Goal: Task Accomplishment & Management: Manage account settings

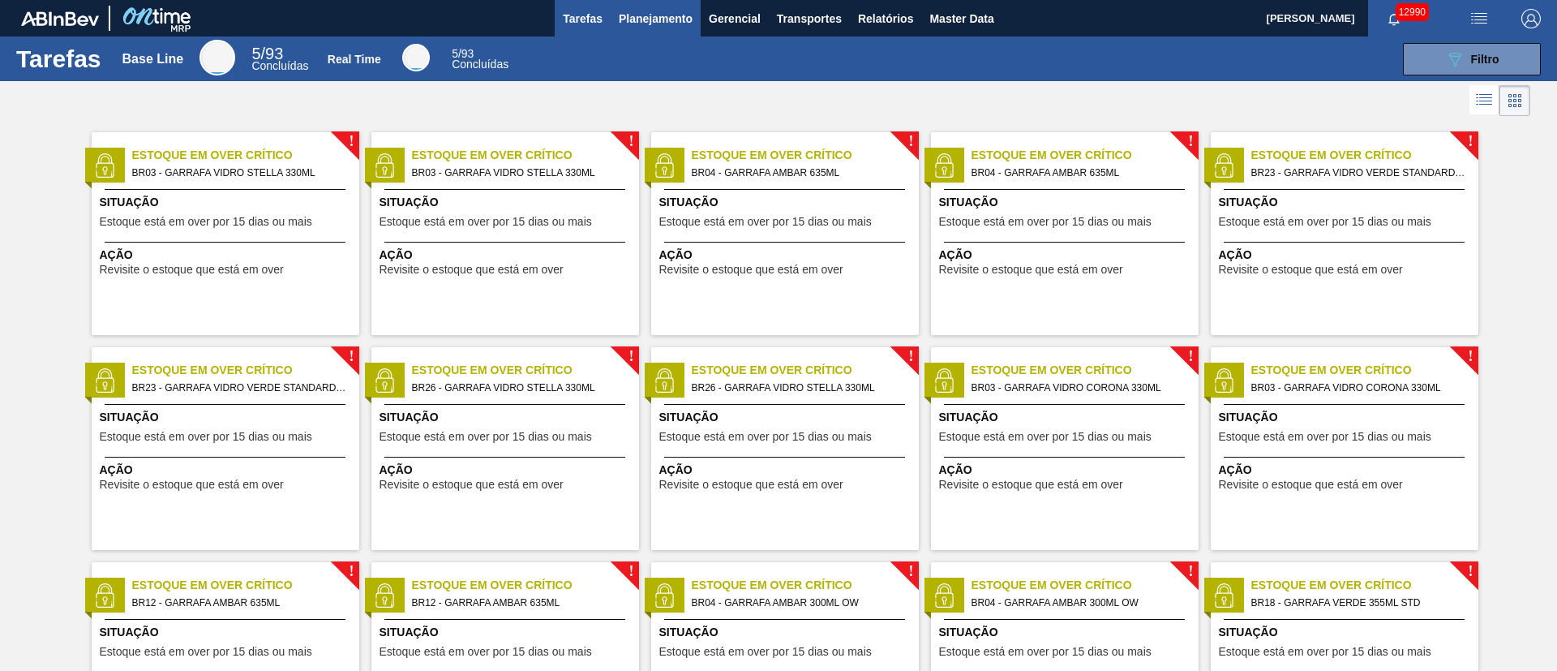
click at [647, 24] on span "Planejamento" at bounding box center [656, 18] width 74 height 19
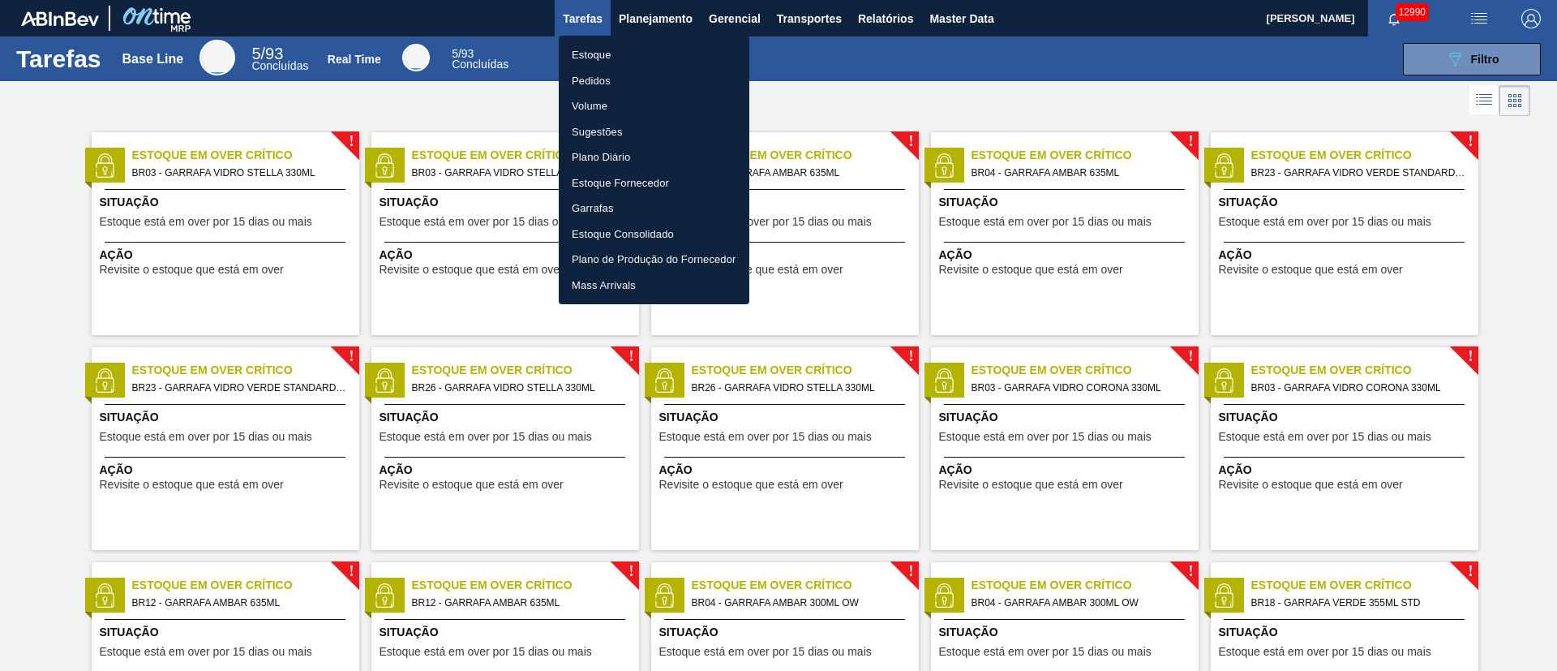
click at [602, 79] on li "Pedidos" at bounding box center [654, 81] width 191 height 26
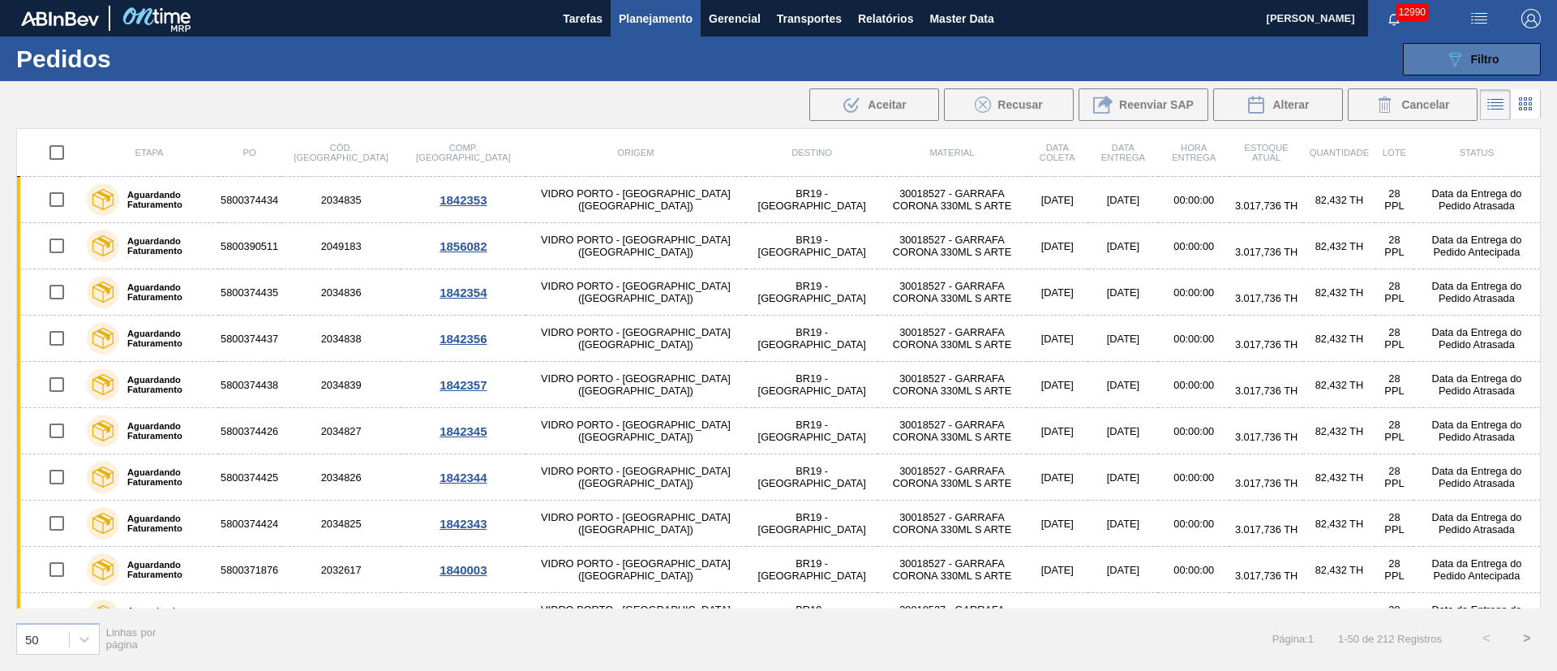
click at [1037, 54] on span "Filtro" at bounding box center [1485, 59] width 28 height 13
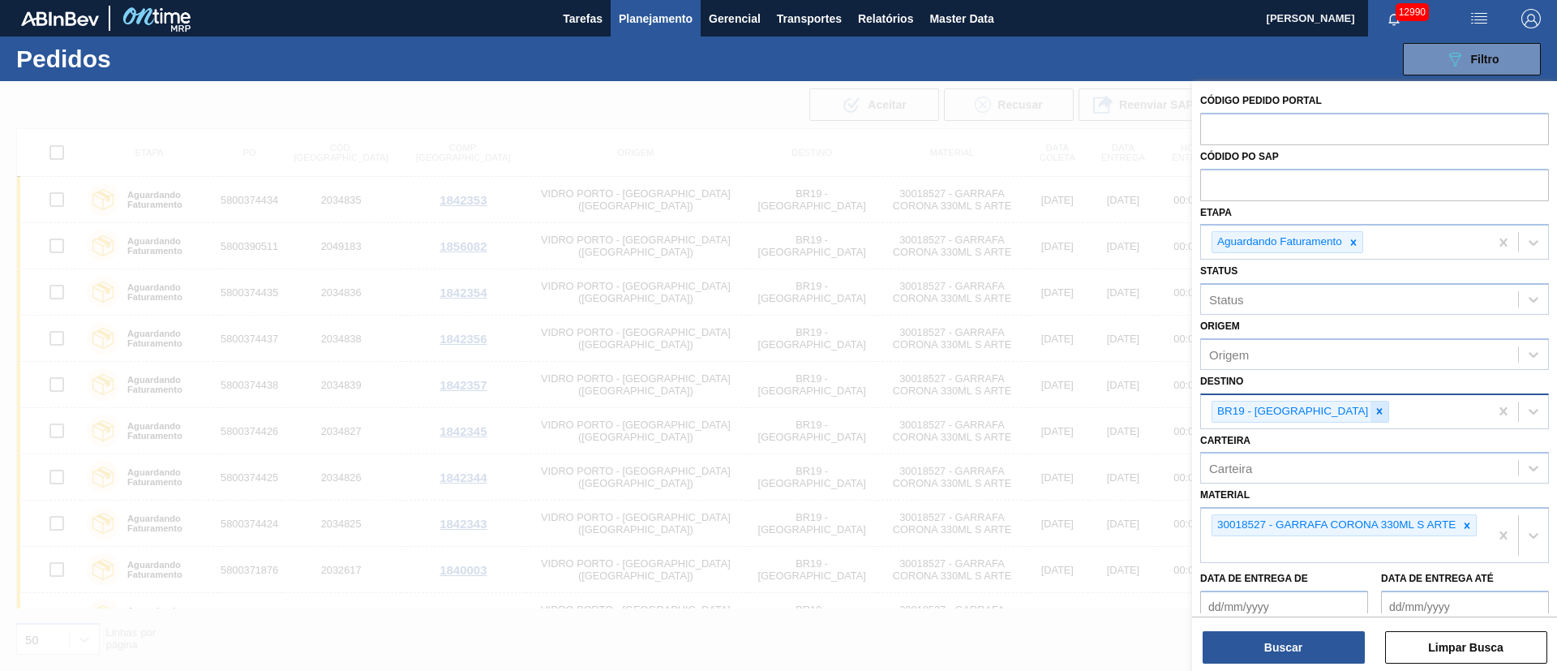
click at [1037, 411] on icon at bounding box center [1379, 411] width 11 height 11
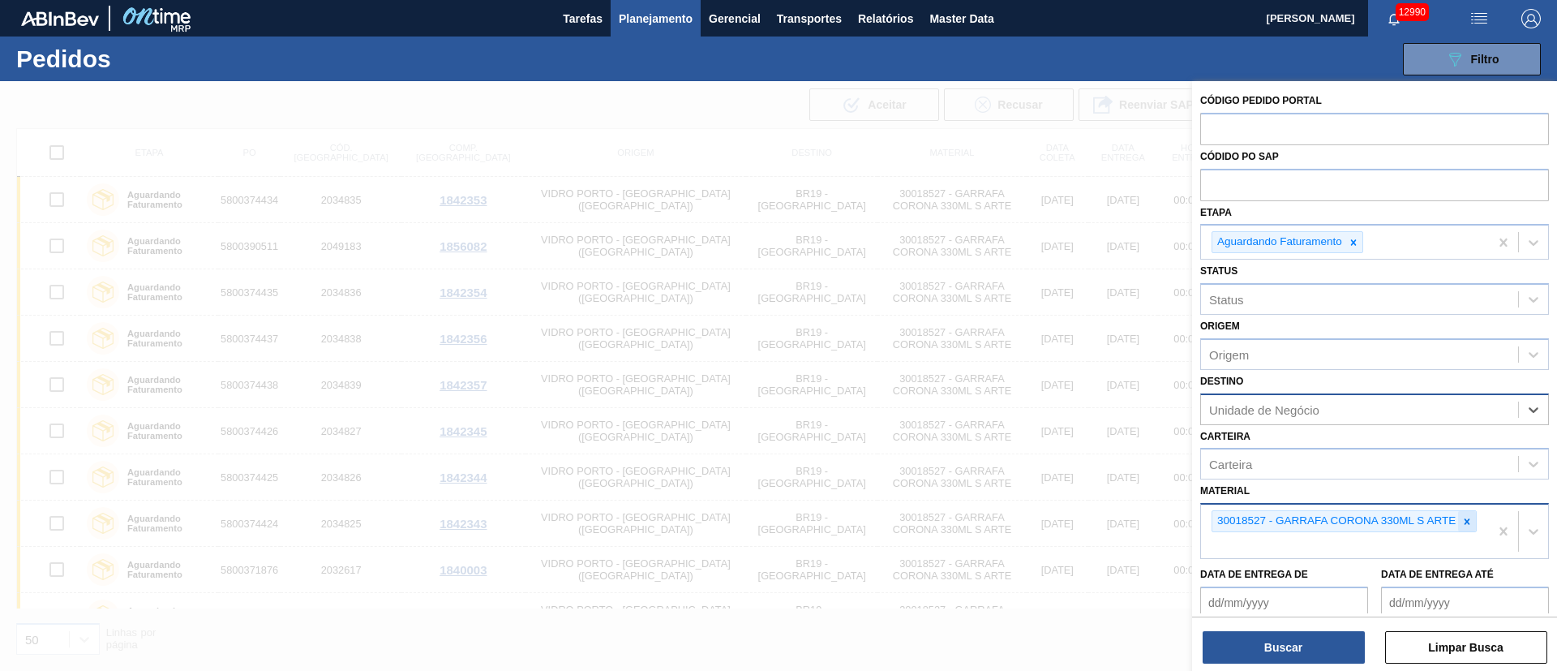
click at [1037, 446] on icon at bounding box center [1468, 521] width 6 height 6
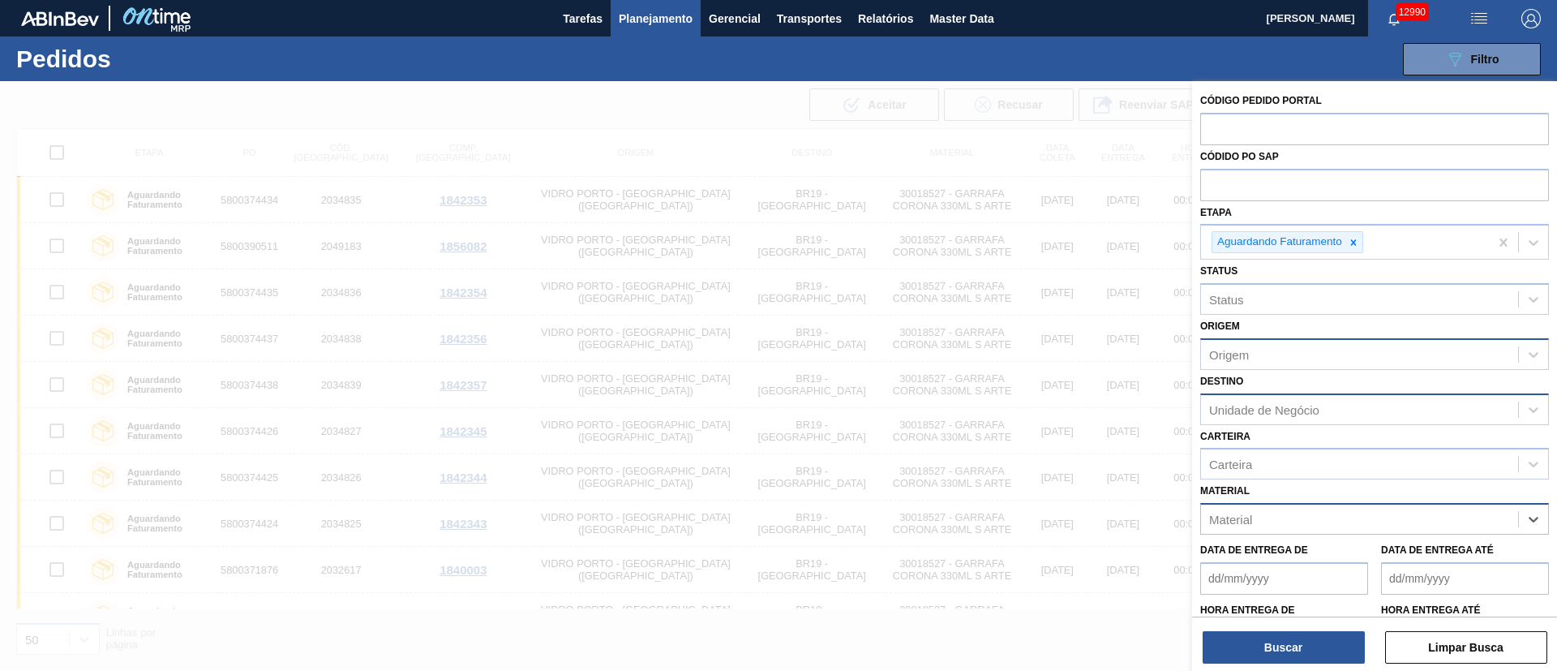
click at [1037, 356] on div "Origem" at bounding box center [1359, 354] width 317 height 24
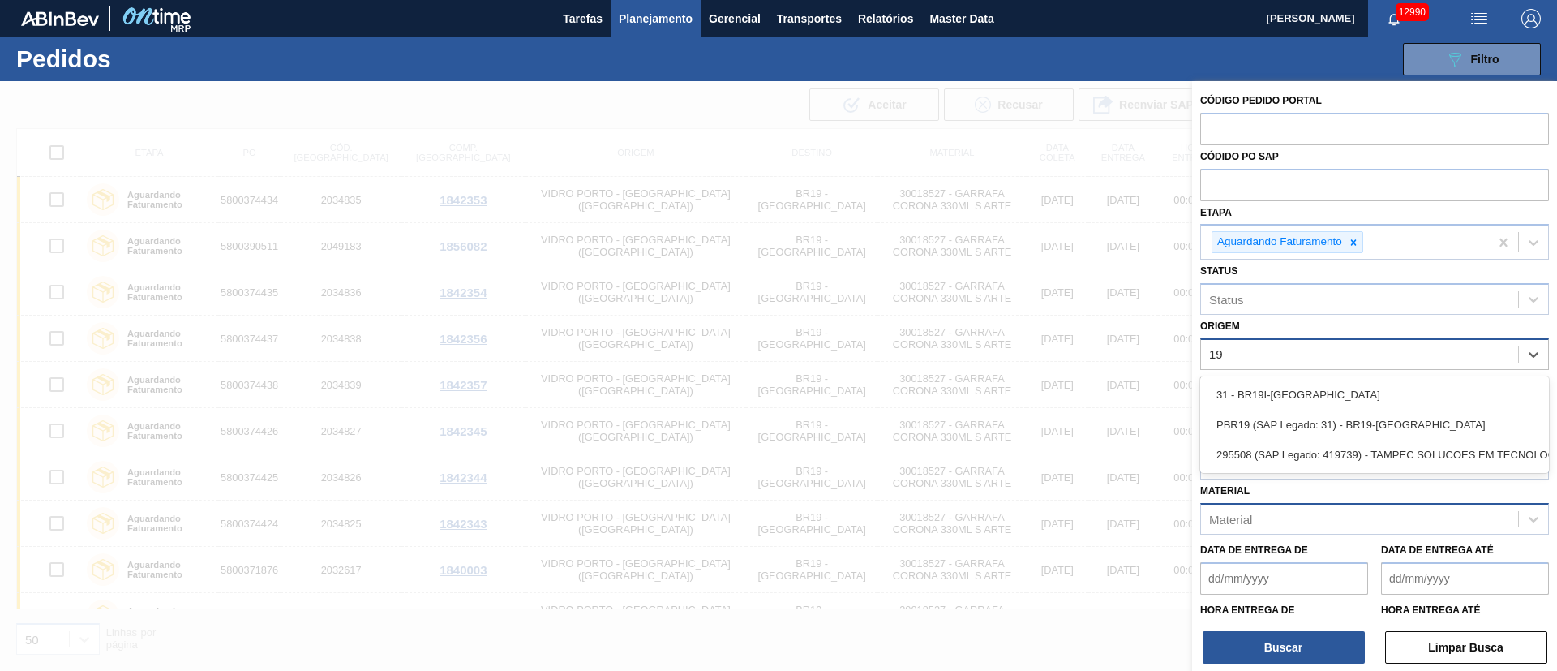
type input "1"
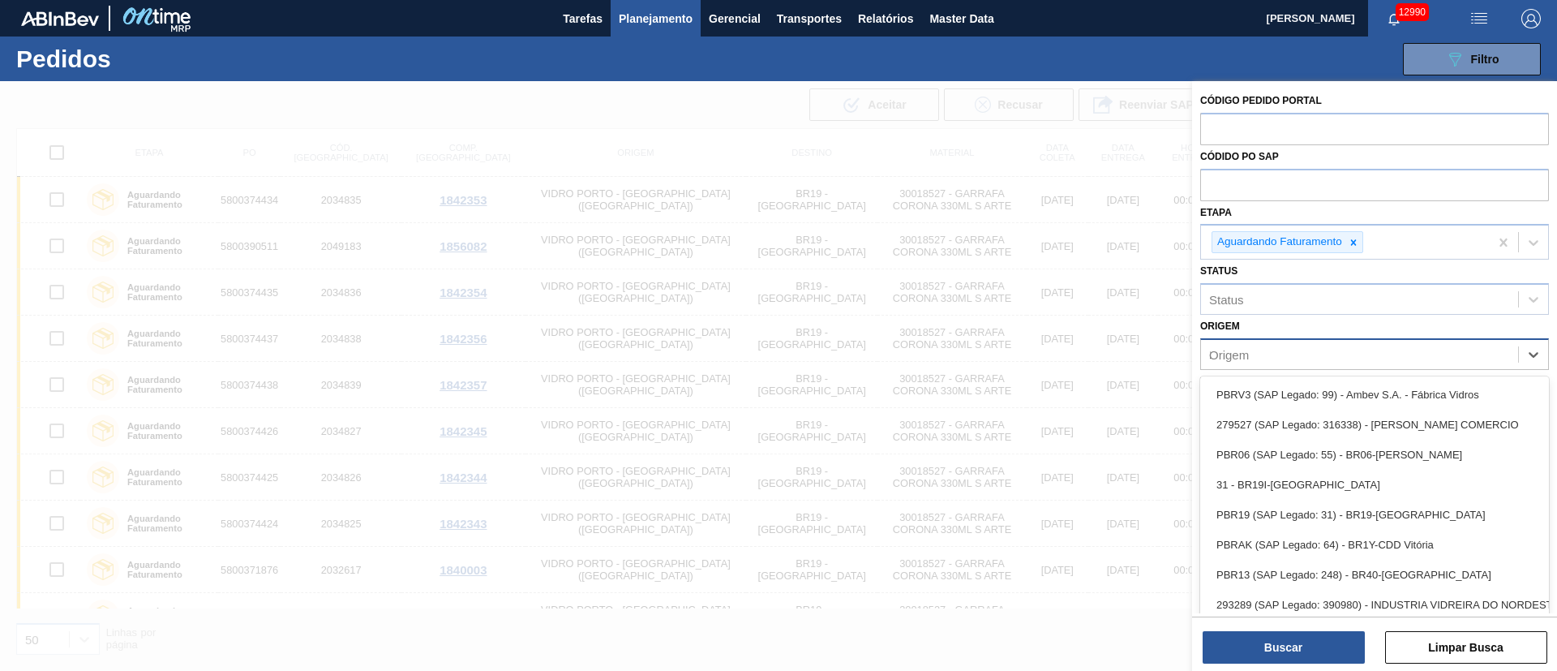
type input "13"
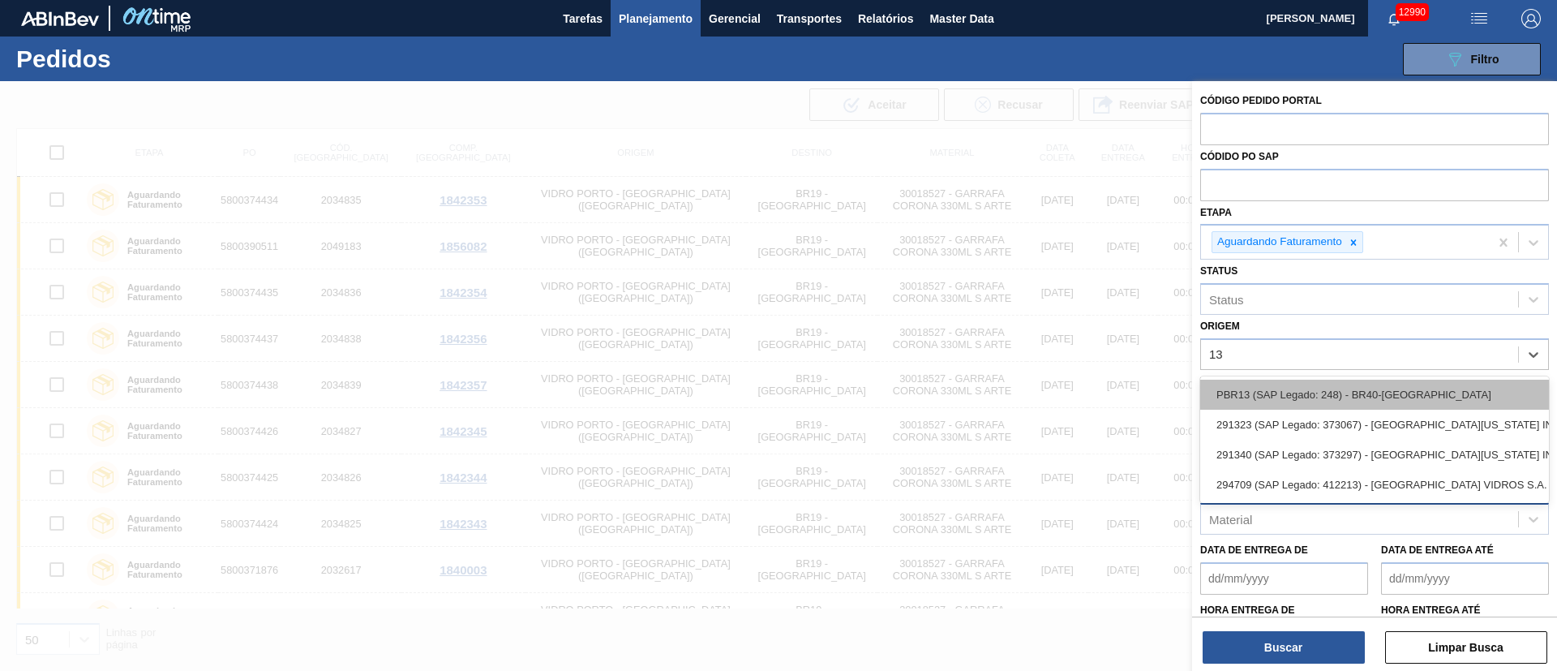
click at [1037, 397] on div "PBR13 (SAP Legado: 248) - BR40-Piraí" at bounding box center [1375, 395] width 349 height 30
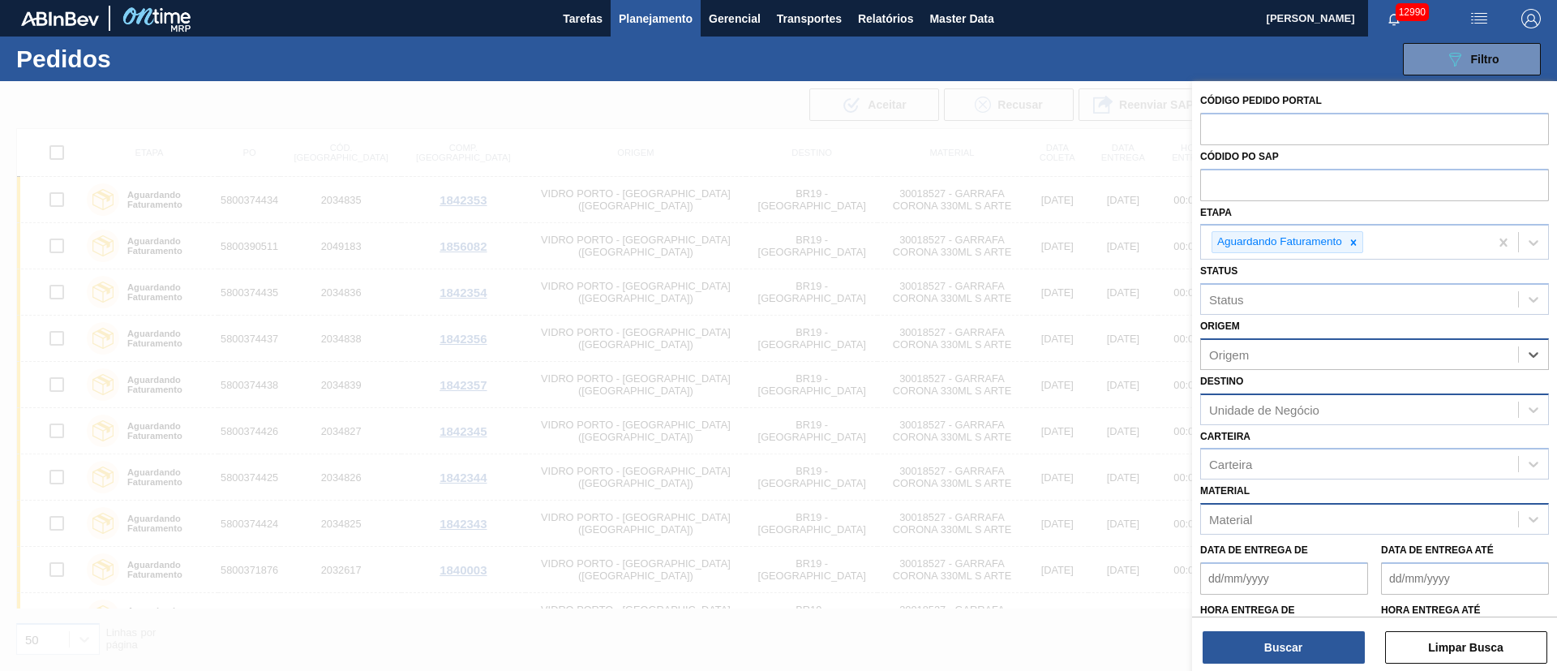
click at [1037, 400] on div "Unidade de Negócio" at bounding box center [1359, 409] width 317 height 24
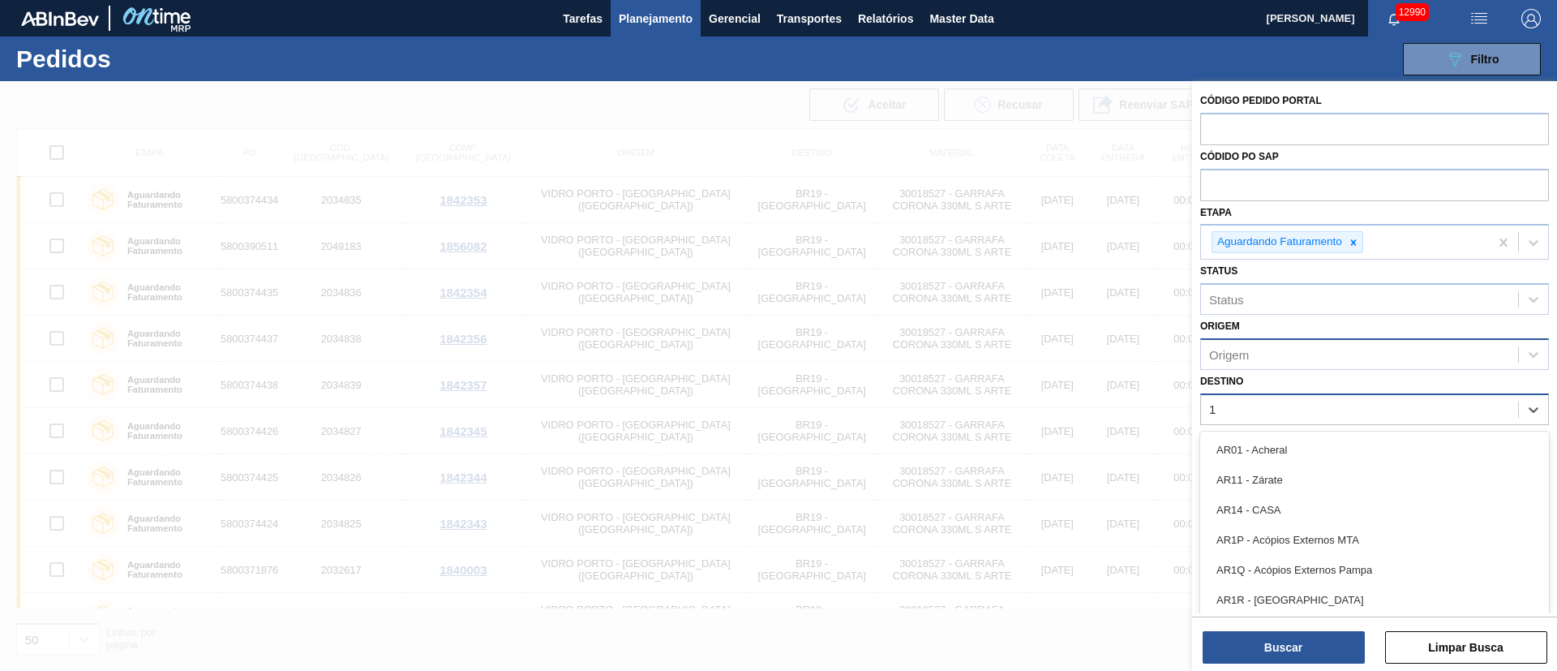
type input "13"
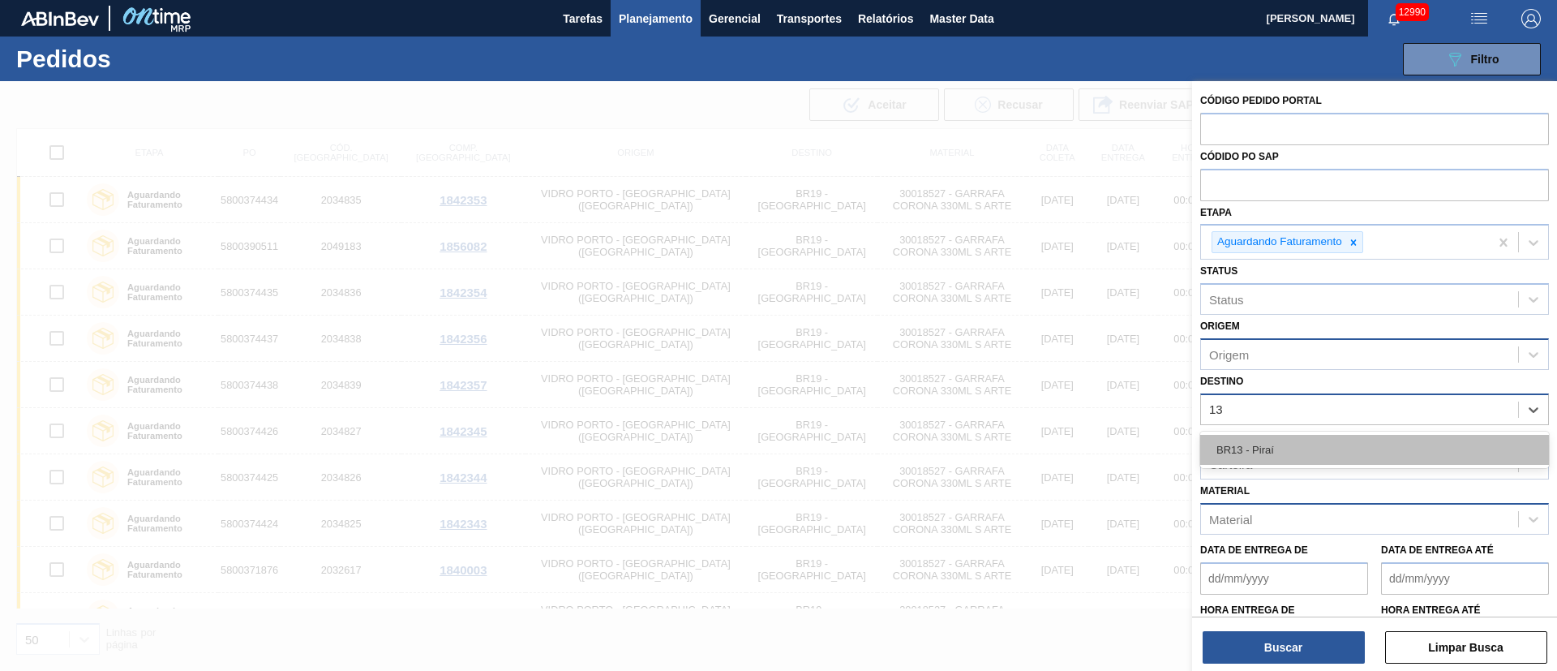
click at [1037, 446] on div "BR13 - Piraí" at bounding box center [1375, 450] width 349 height 30
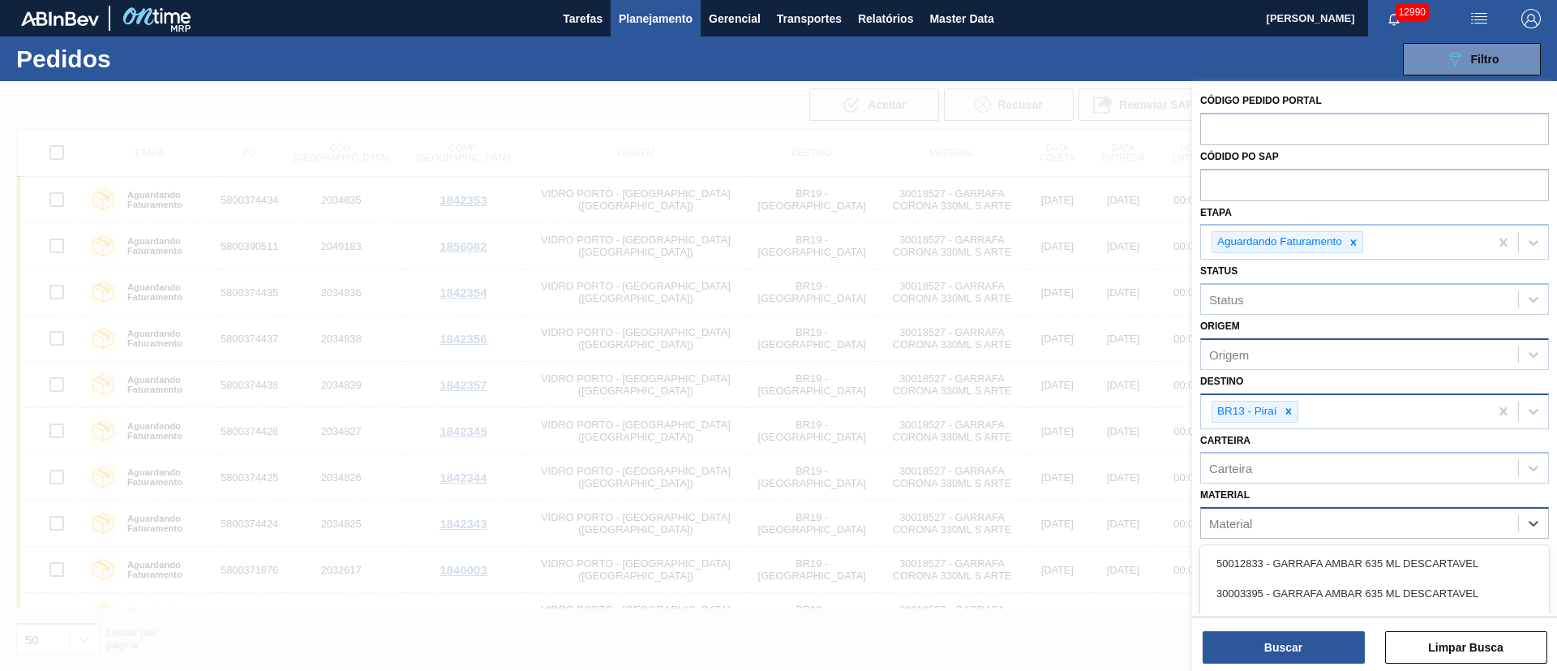
click at [1037, 446] on div "Material" at bounding box center [1230, 524] width 43 height 14
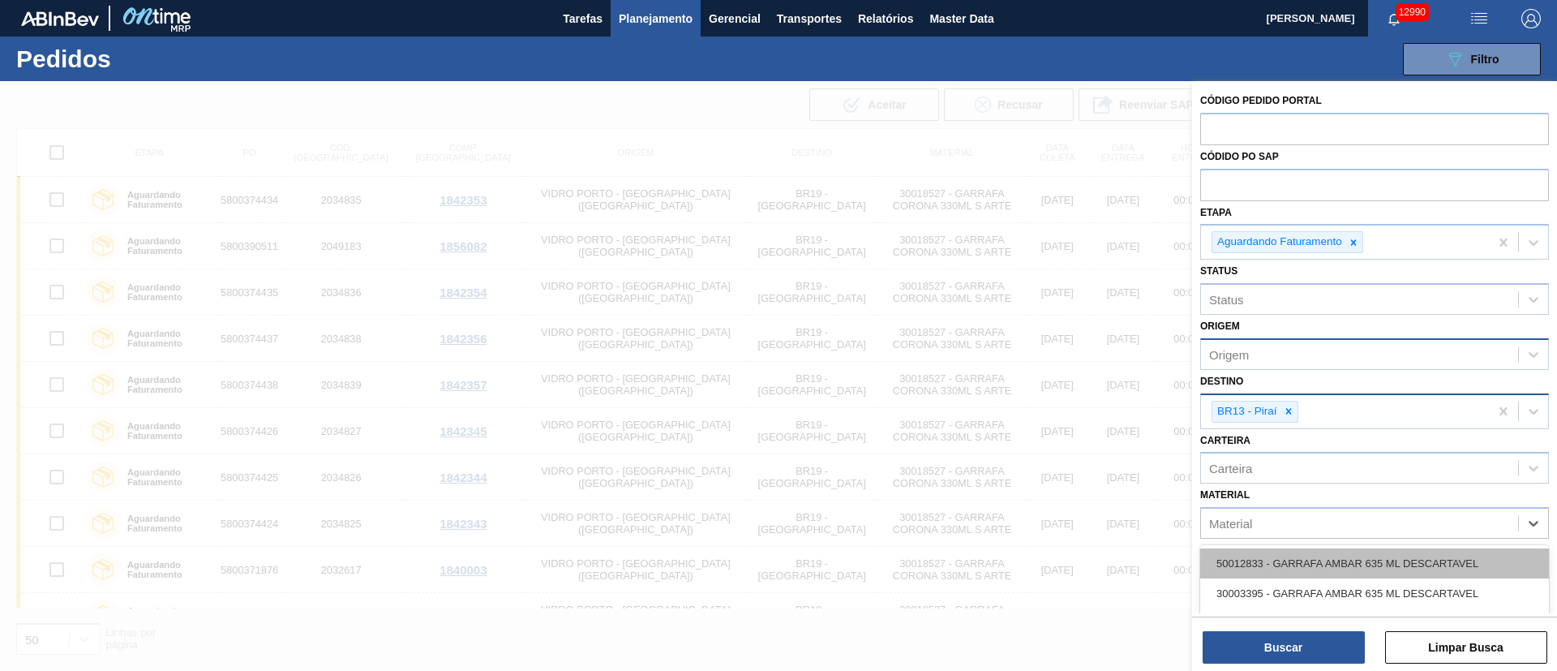
type input "5"
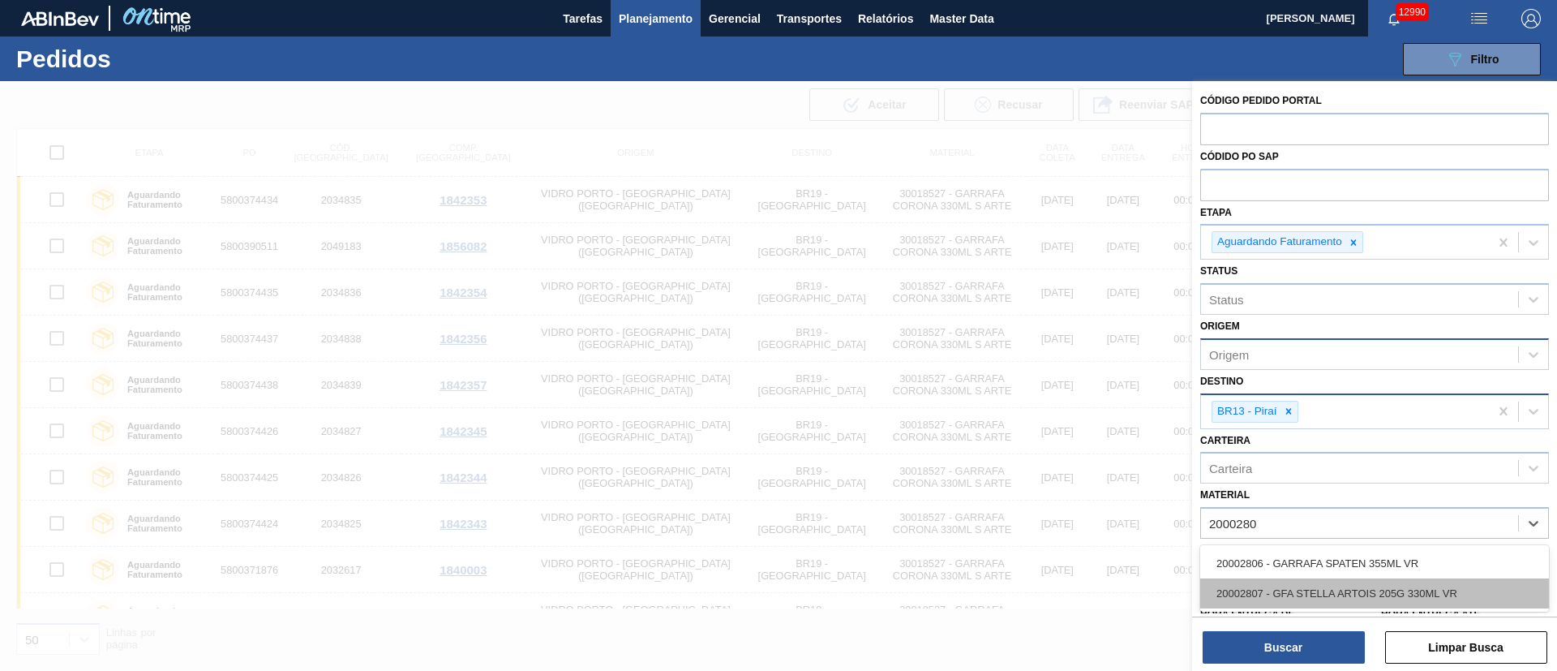
type input "20002807"
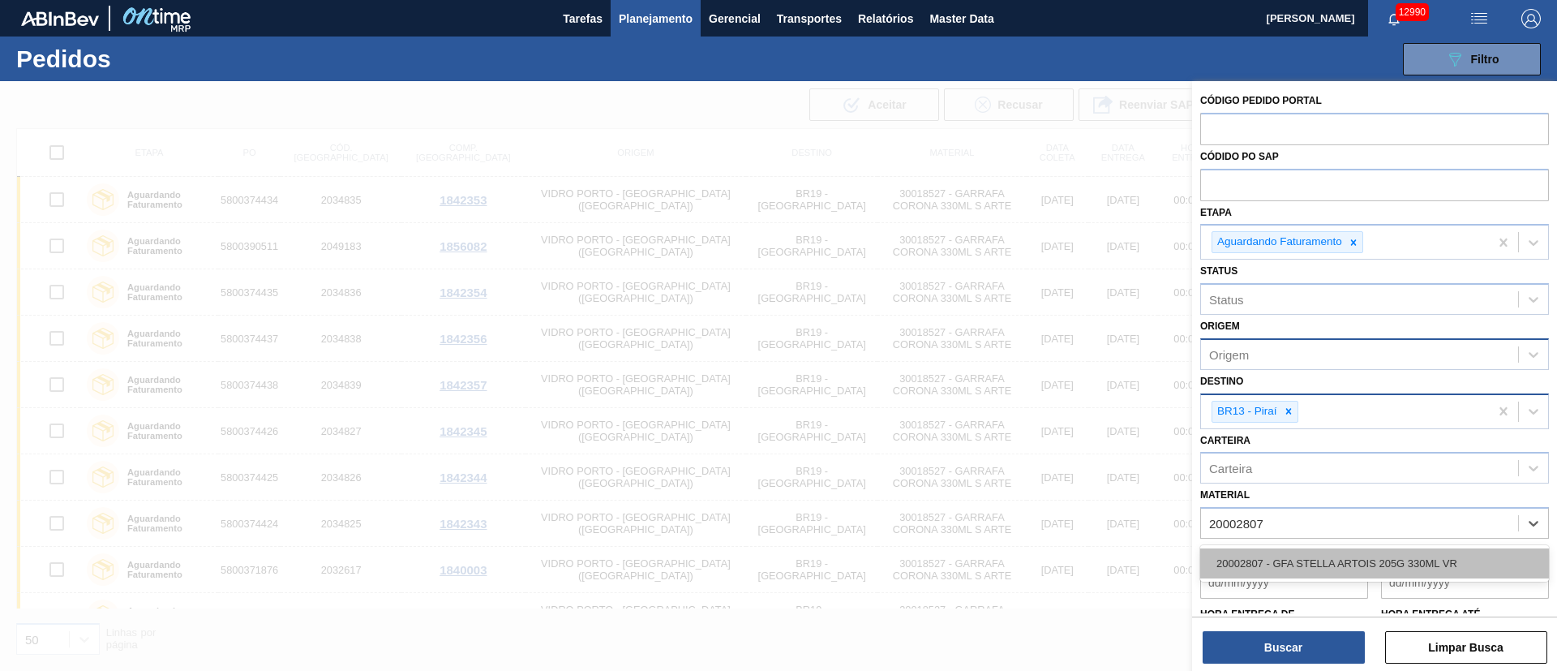
click at [1037, 446] on div "20002807 - GFA STELLA ARTOIS 205G 330ML VR" at bounding box center [1375, 563] width 349 height 30
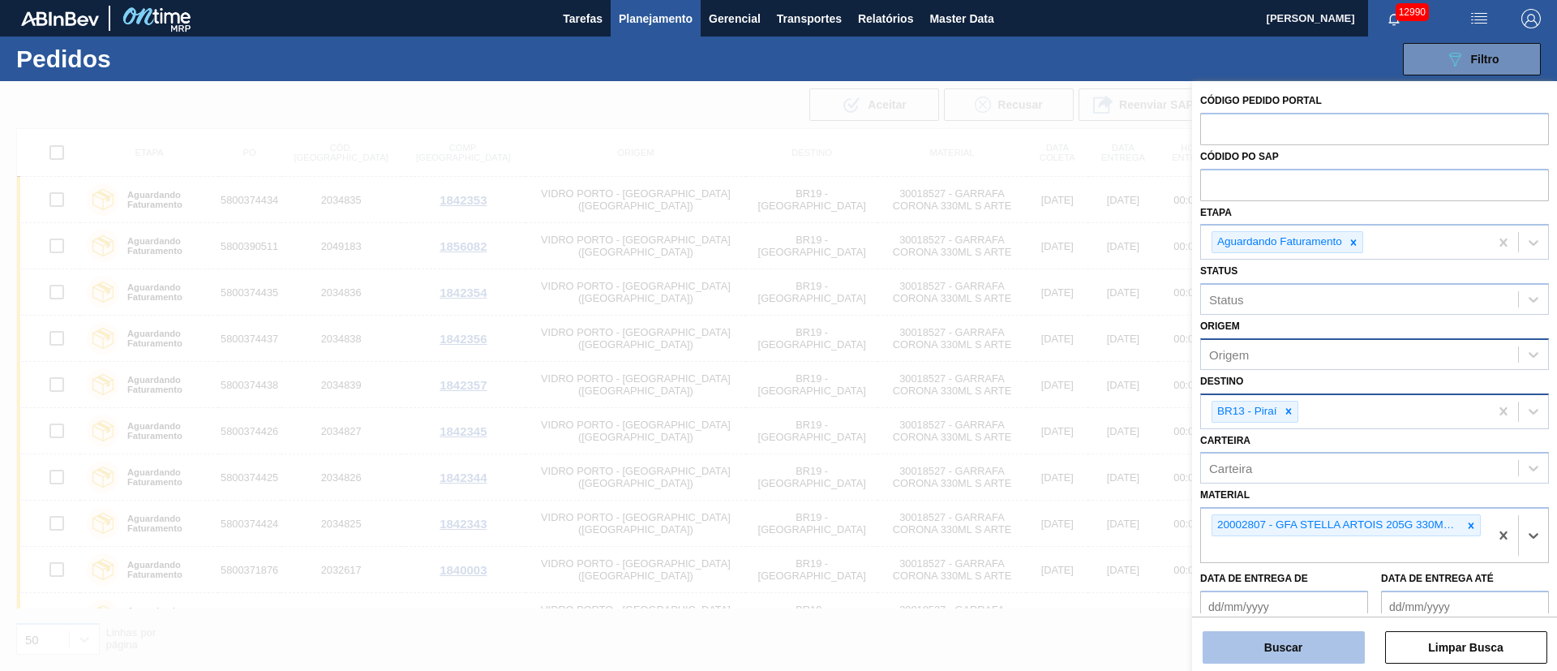
click at [1037, 446] on button "Buscar" at bounding box center [1284, 647] width 162 height 32
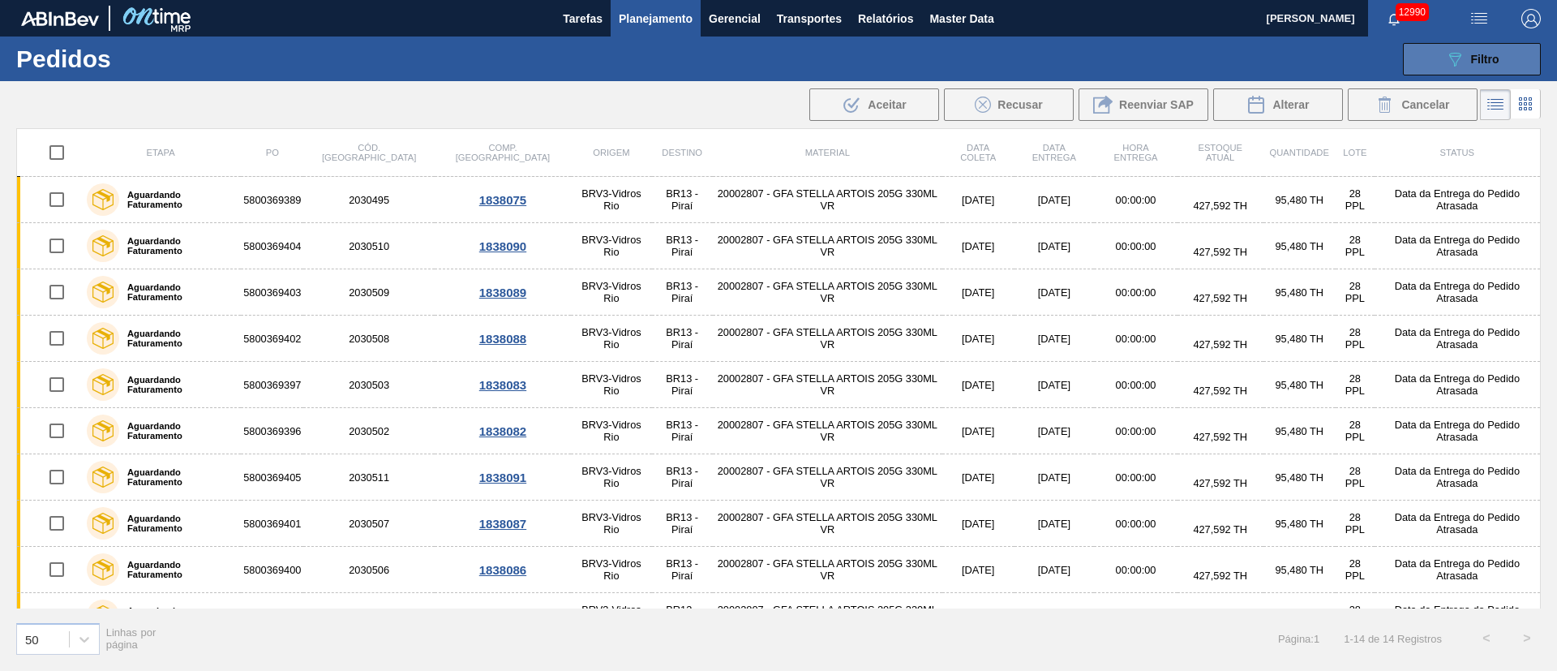
click at [1037, 50] on div "089F7B8B-B2A5-4AFE-B5C0-19BA573D28AC Filtro" at bounding box center [1473, 58] width 54 height 19
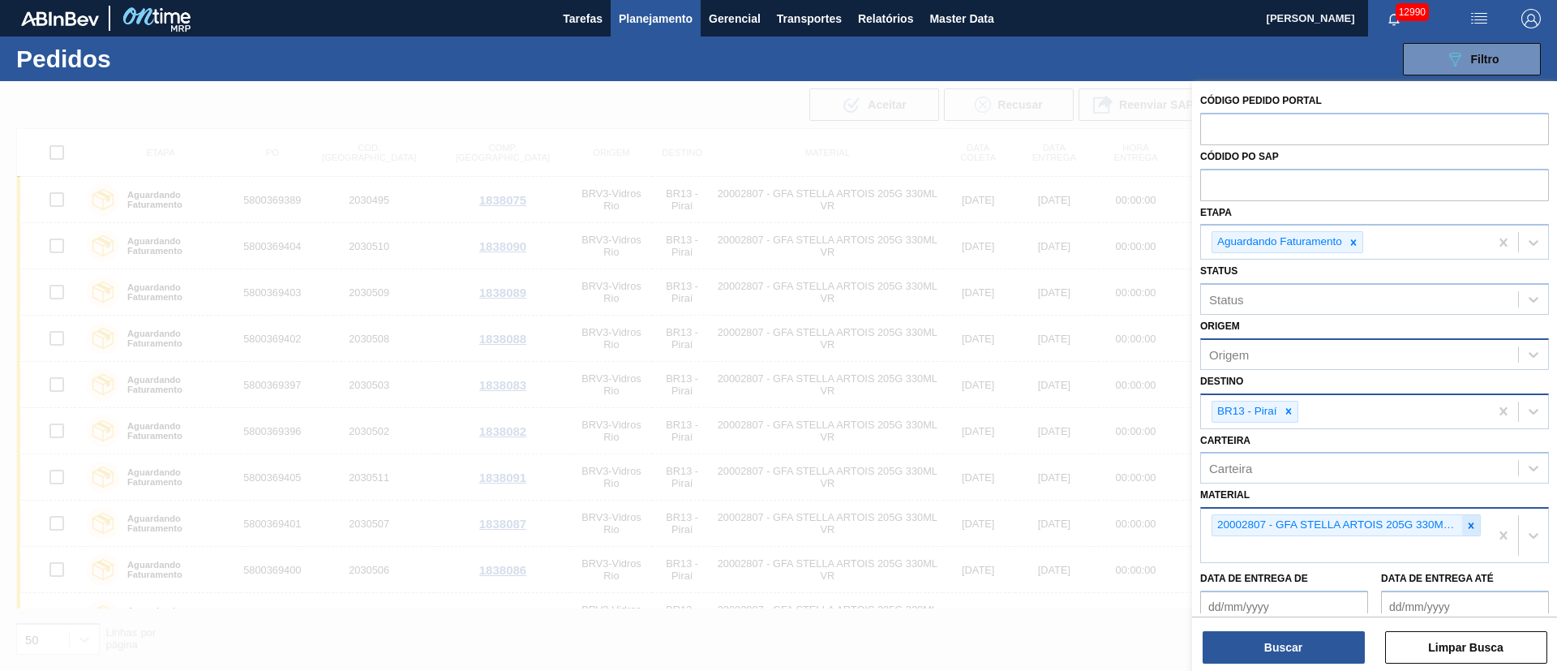
click at [1037, 446] on icon at bounding box center [1471, 525] width 11 height 11
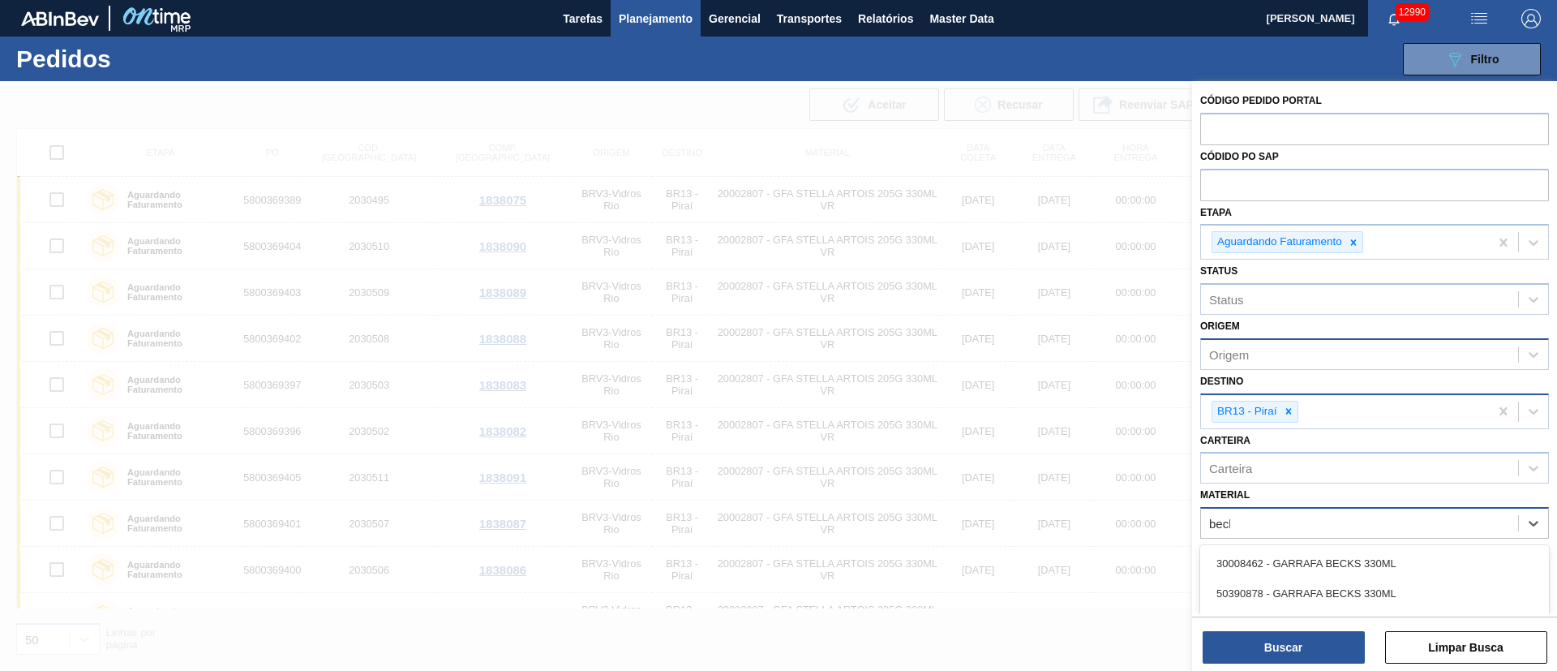
type input "becks"
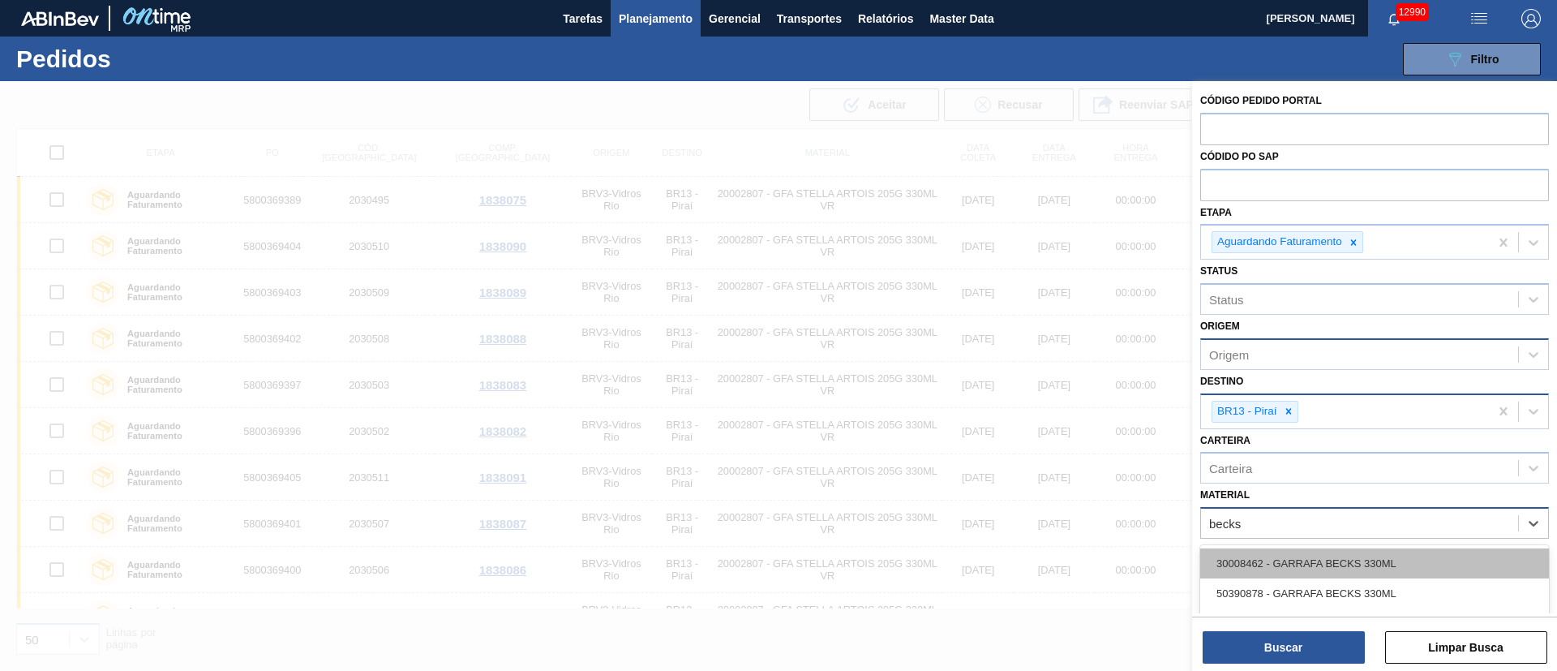
click at [1037, 446] on div "30008462 - GARRAFA BECKS 330ML" at bounding box center [1375, 563] width 349 height 30
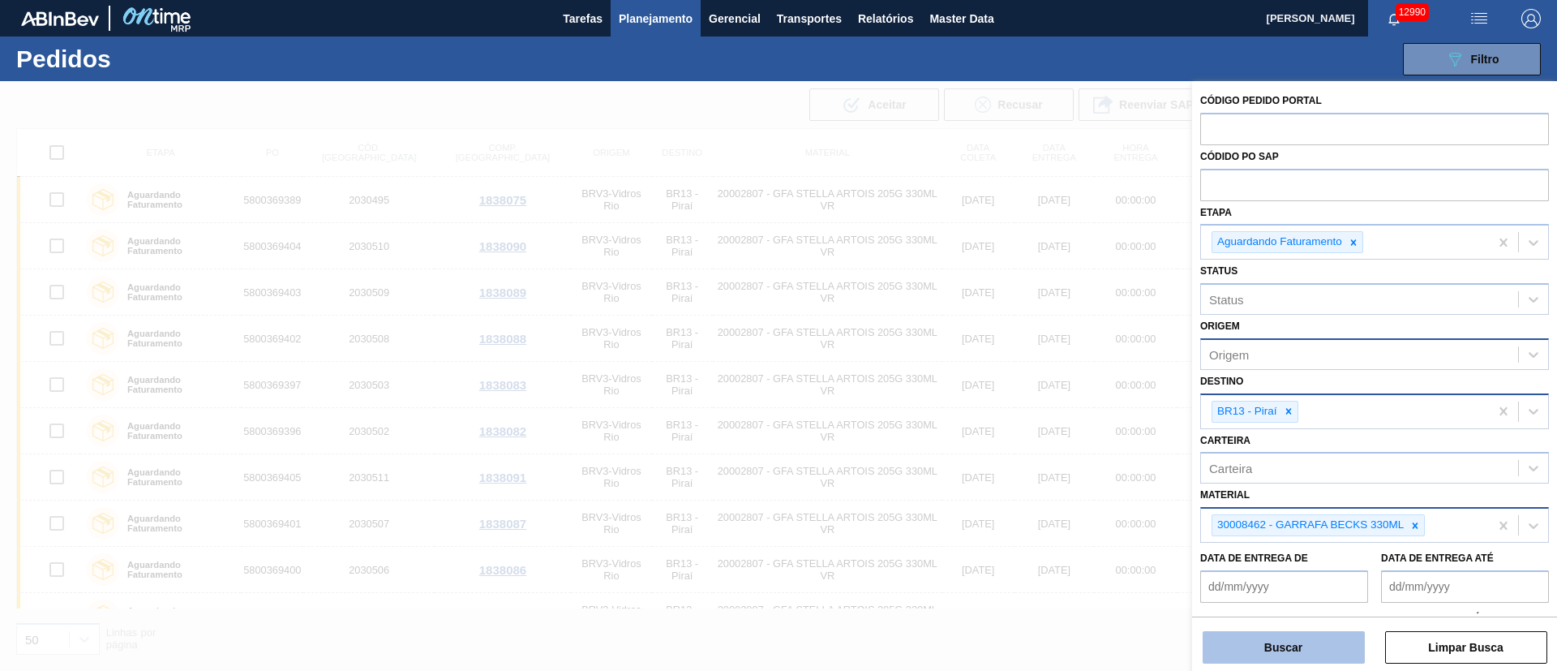
click at [1037, 446] on button "Buscar" at bounding box center [1284, 647] width 162 height 32
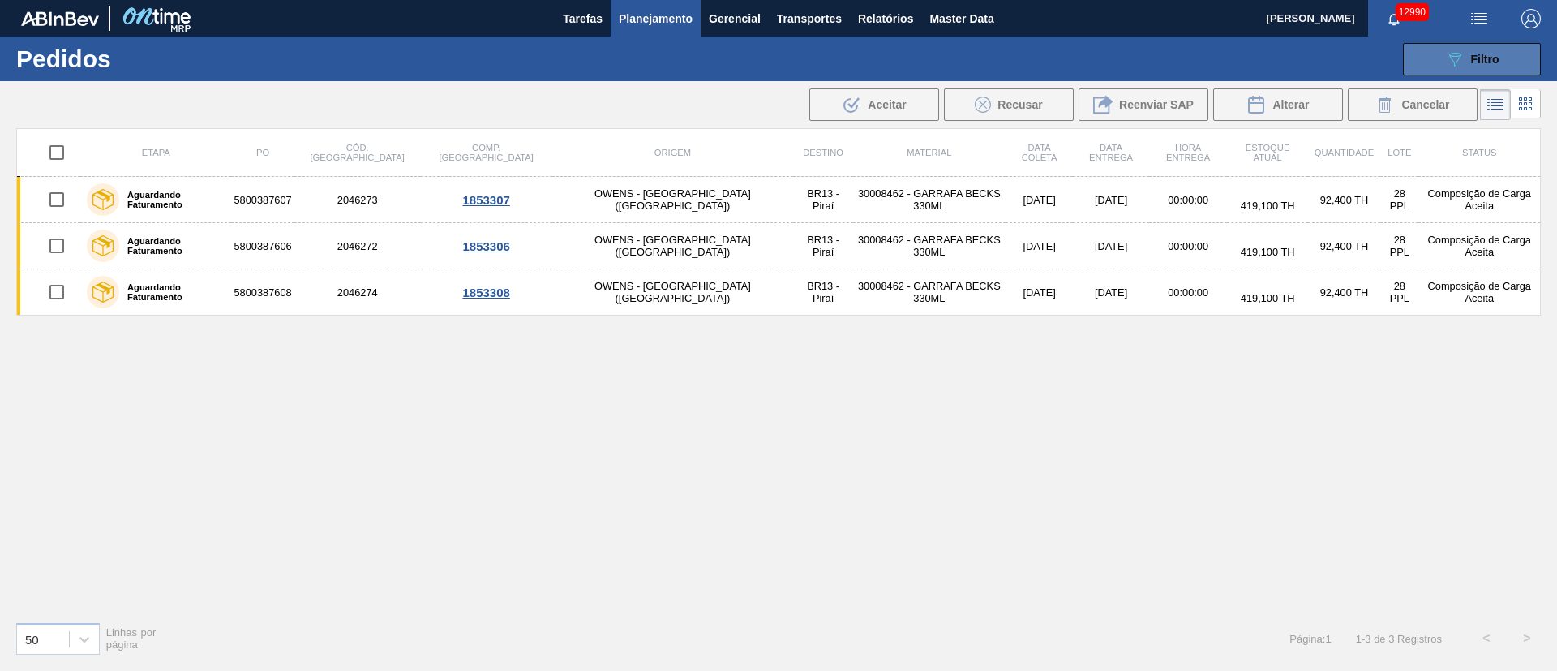
click at [1037, 48] on button "089F7B8B-B2A5-4AFE-B5C0-19BA573D28AC Filtro" at bounding box center [1472, 59] width 138 height 32
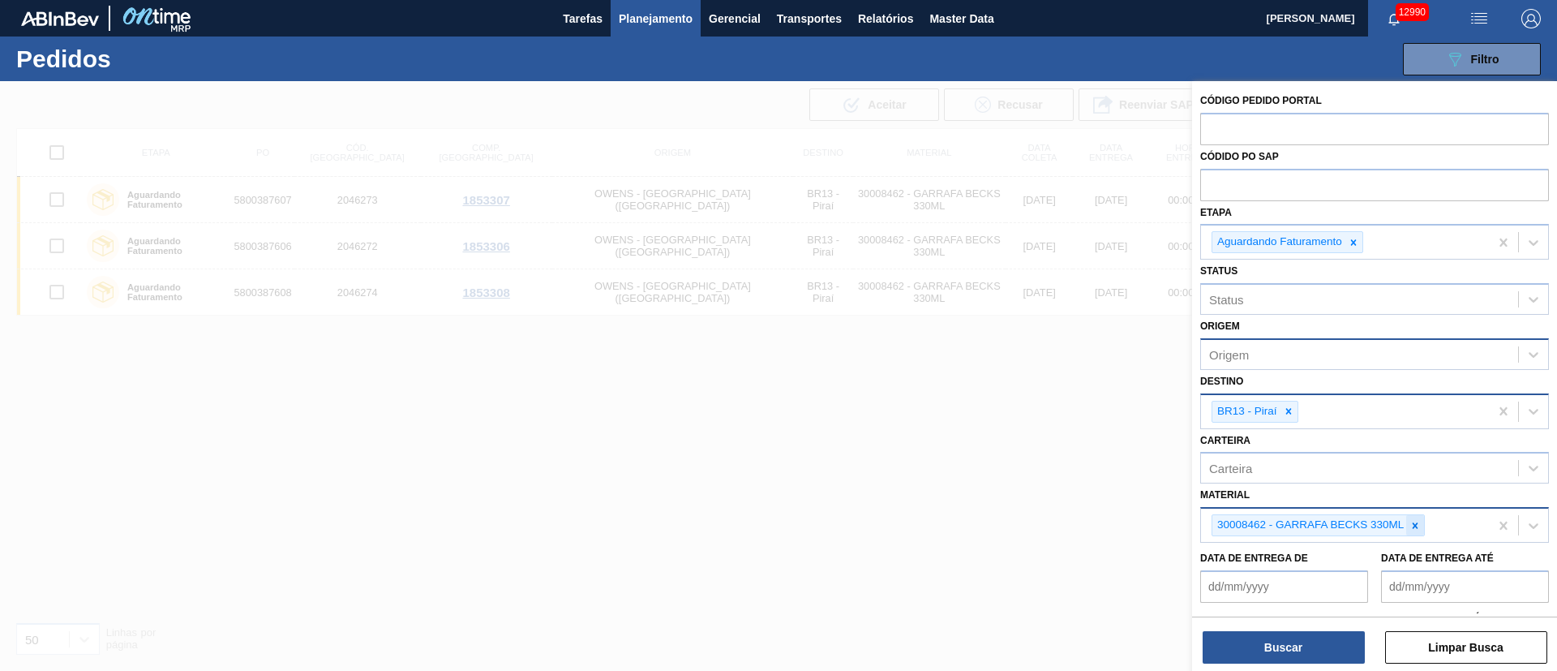
click at [1037, 446] on icon at bounding box center [1415, 525] width 11 height 11
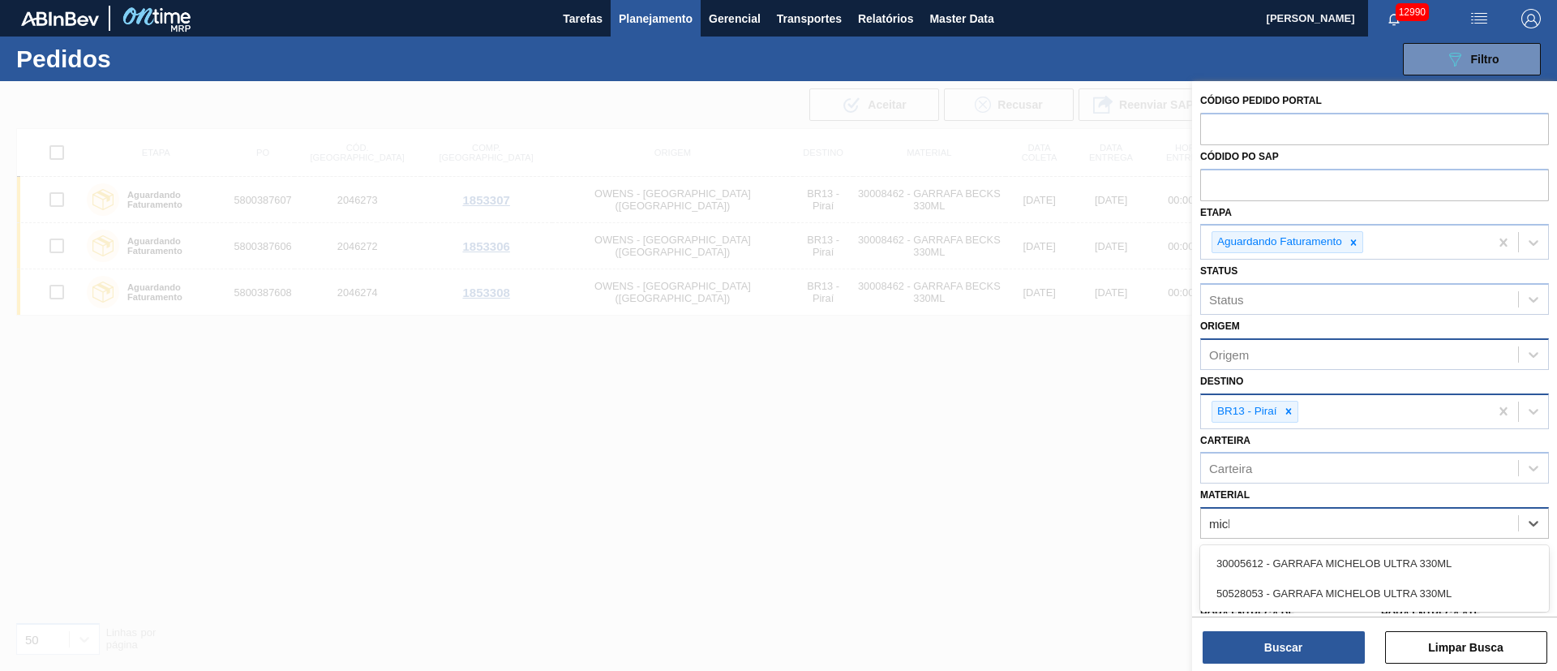
type input "miche"
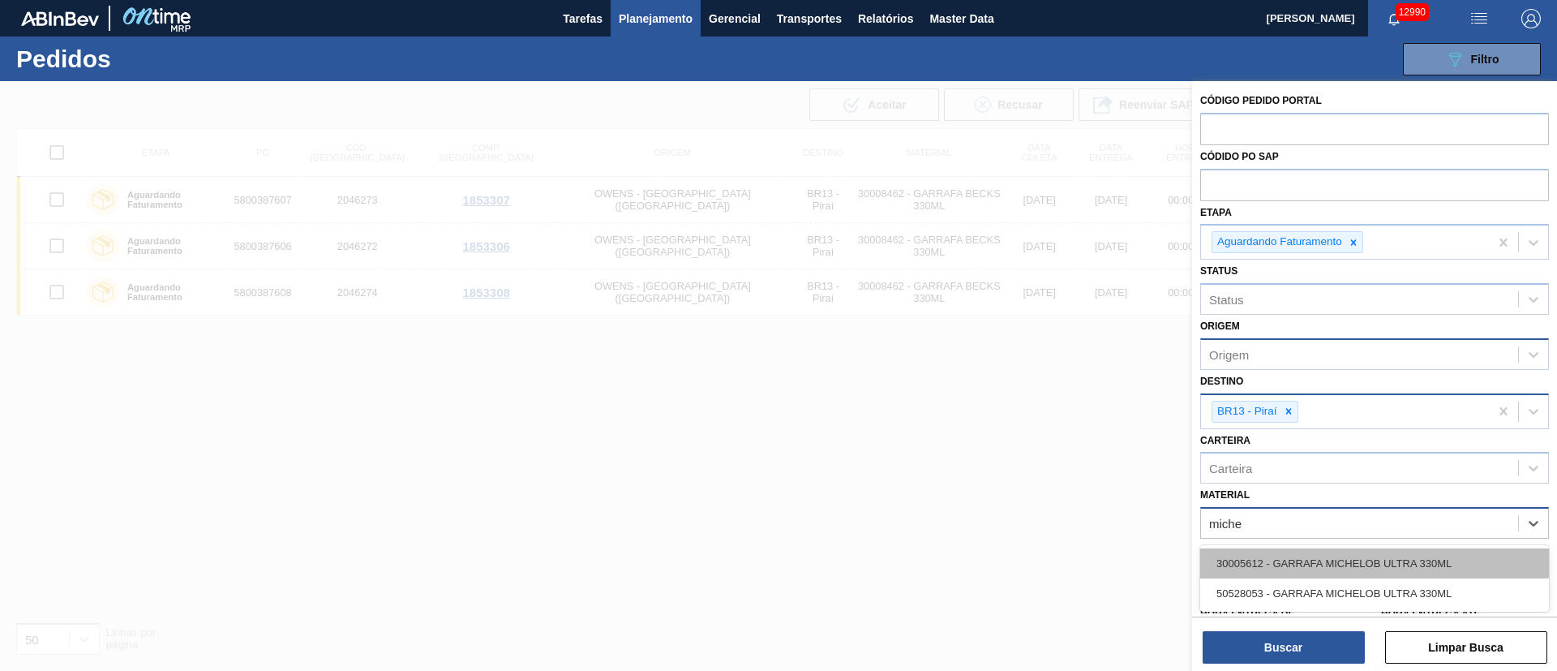
click at [1037, 446] on div "30005612 - GARRAFA MICHELOB ULTRA 330ML" at bounding box center [1375, 563] width 349 height 30
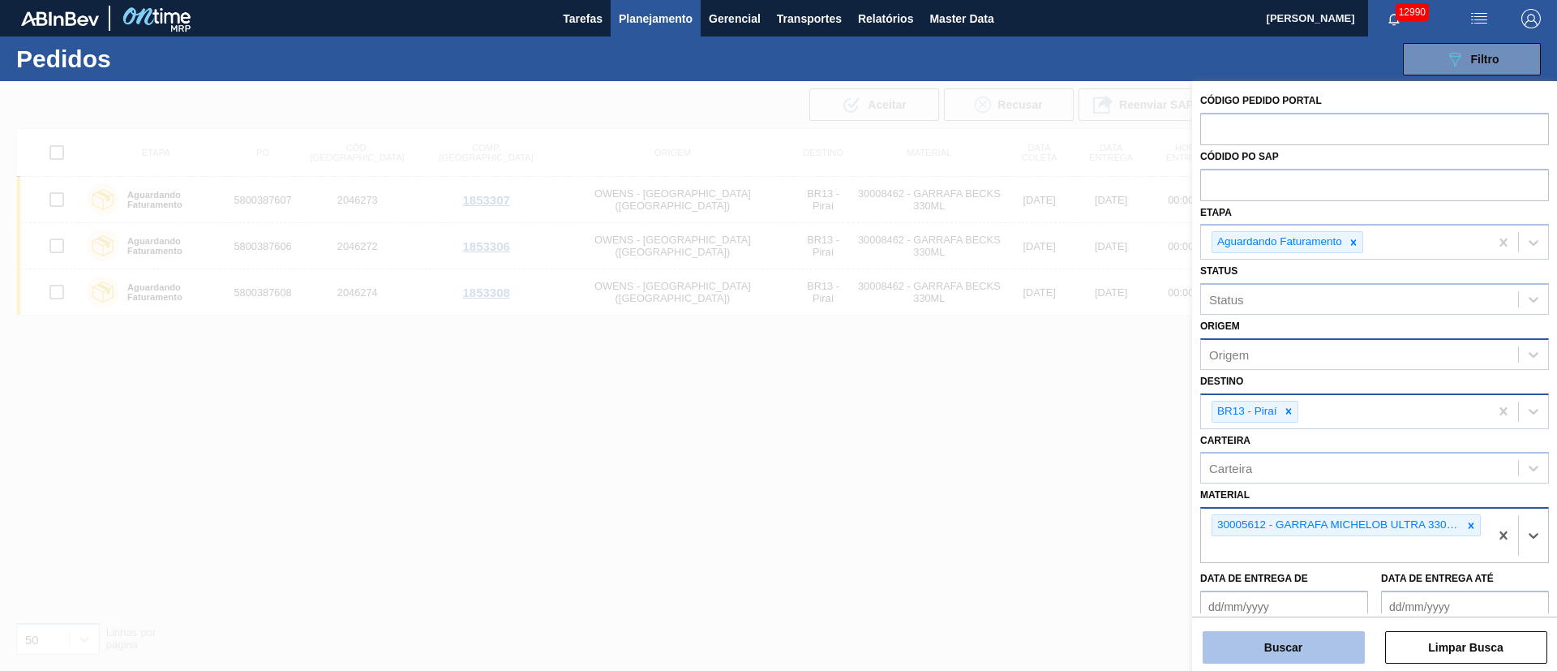
click at [1037, 446] on button "Buscar" at bounding box center [1284, 647] width 162 height 32
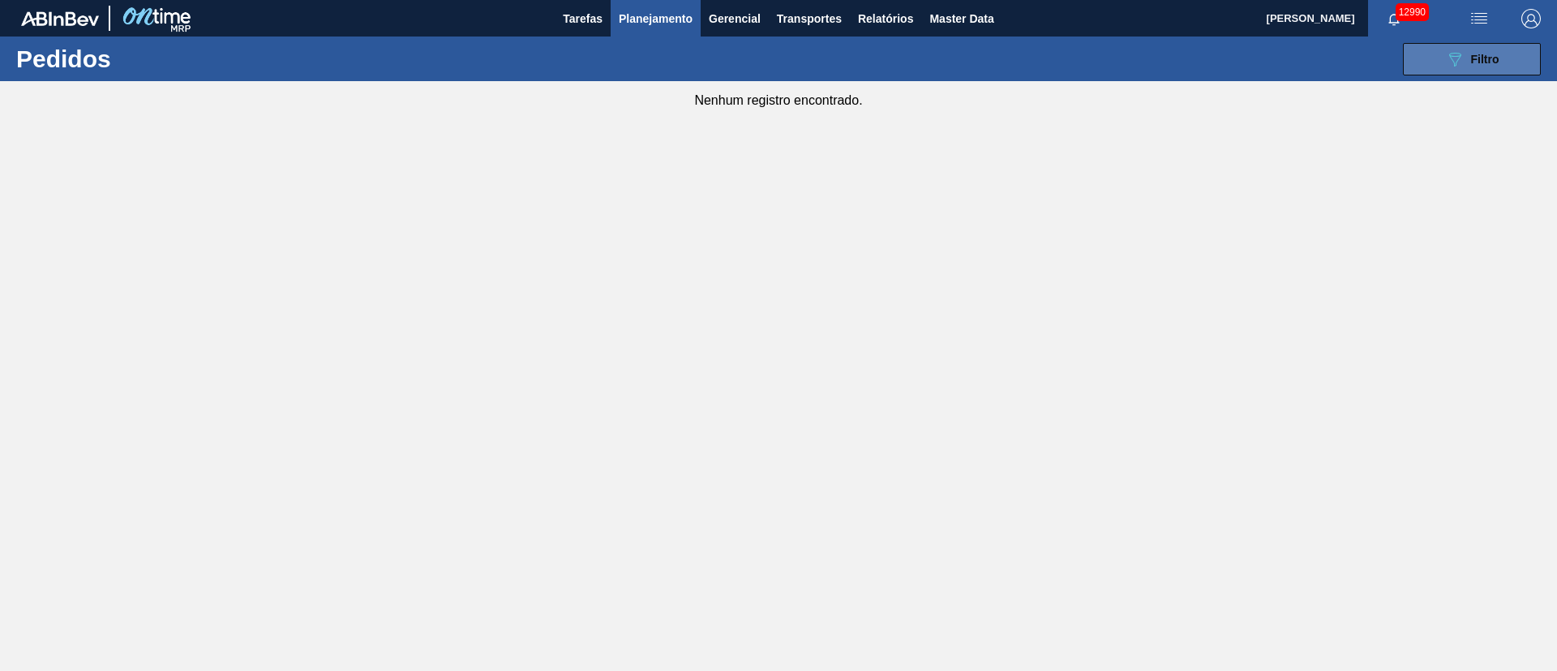
click at [1037, 62] on div "089F7B8B-B2A5-4AFE-B5C0-19BA573D28AC Filtro" at bounding box center [1473, 58] width 54 height 19
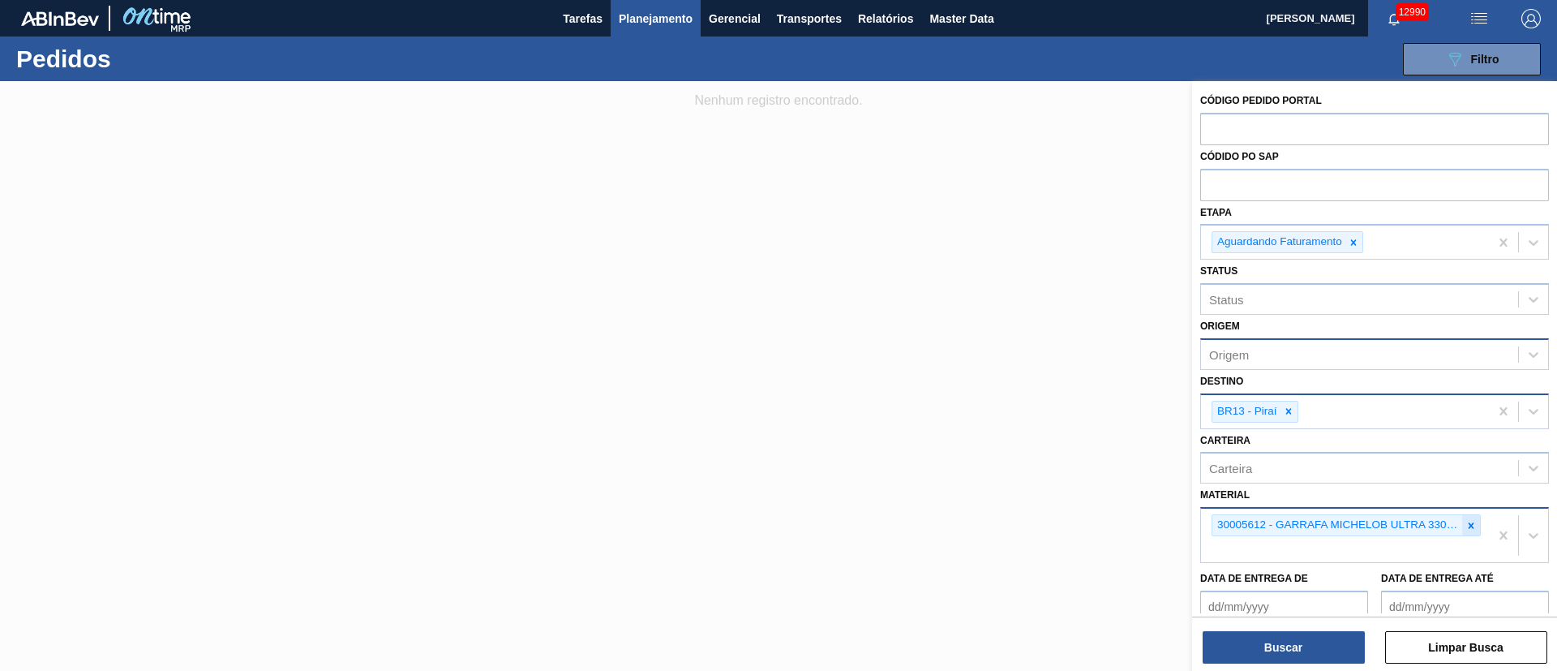
click at [1037, 446] on div at bounding box center [1472, 525] width 18 height 20
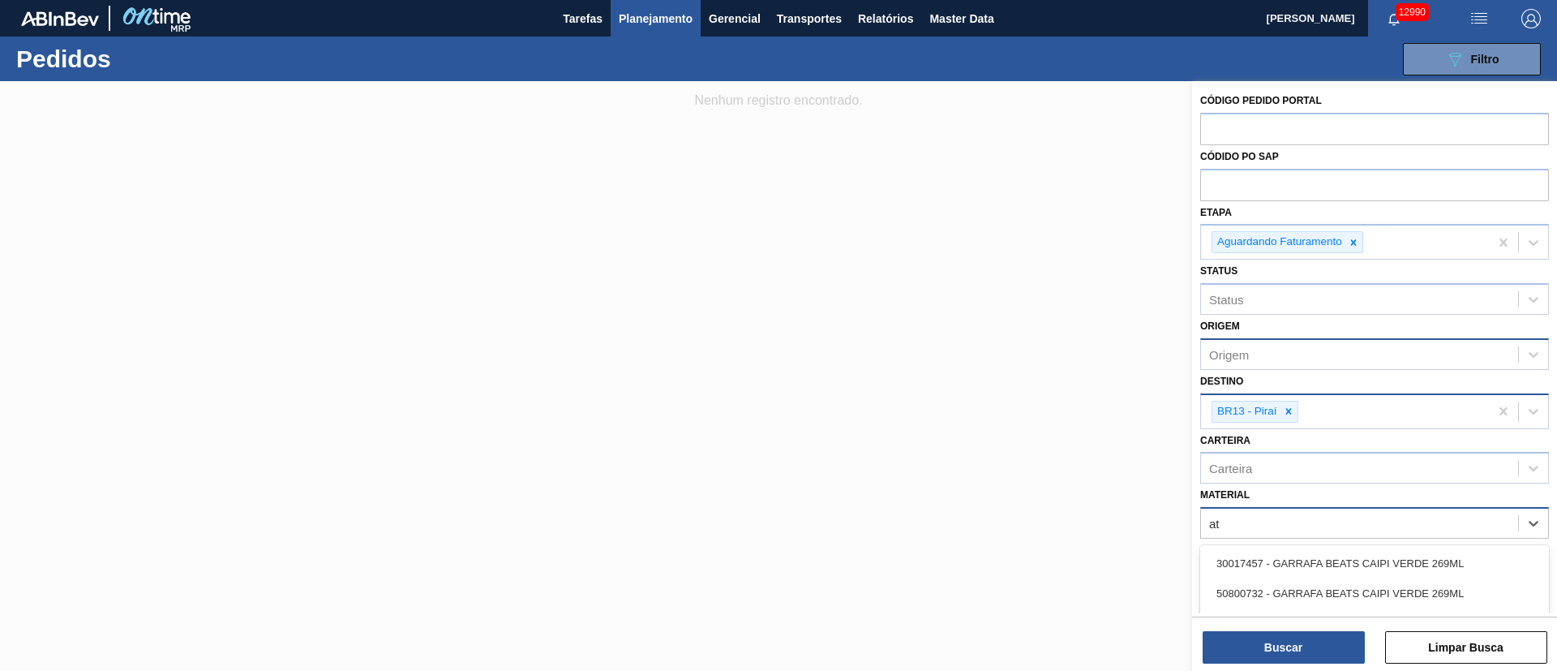
type input "a"
type input "twist"
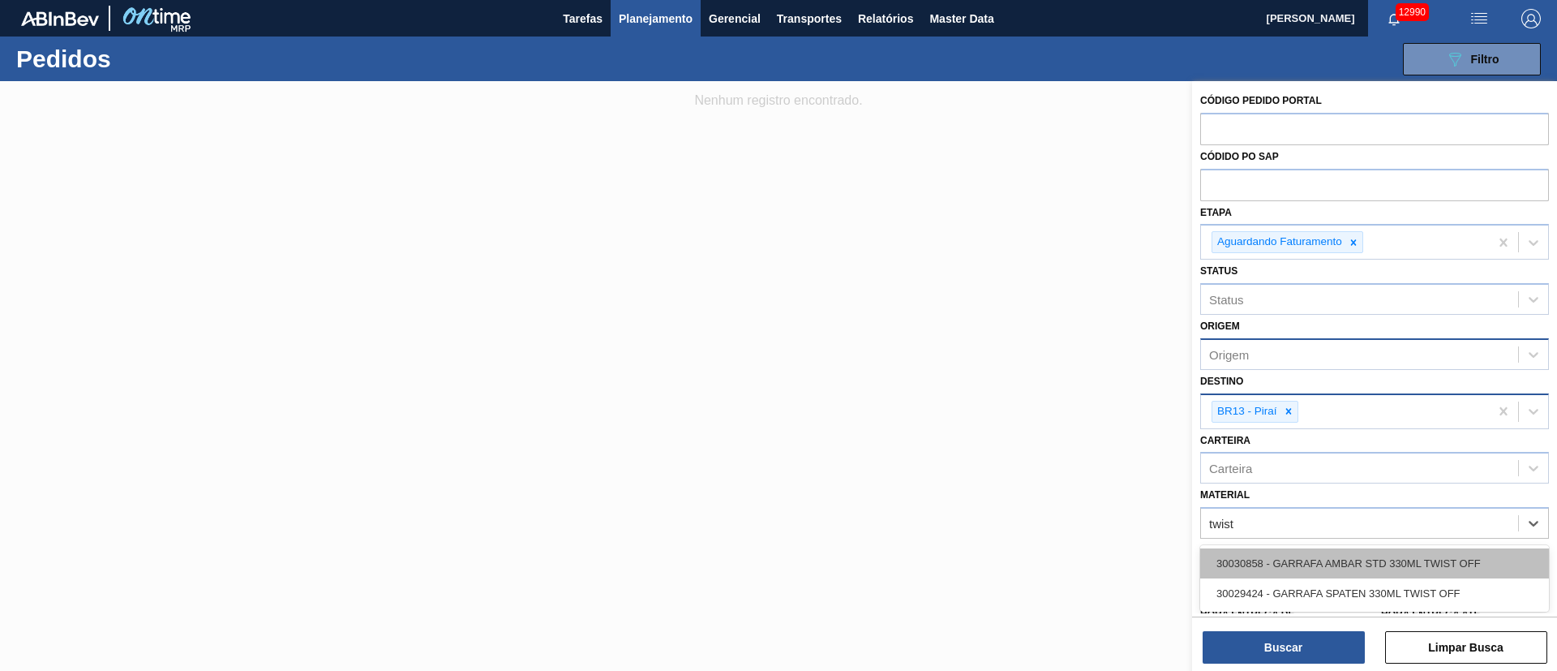
click at [1037, 446] on div "30030858 - GARRAFA AMBAR STD 330ML TWIST OFF" at bounding box center [1375, 563] width 349 height 30
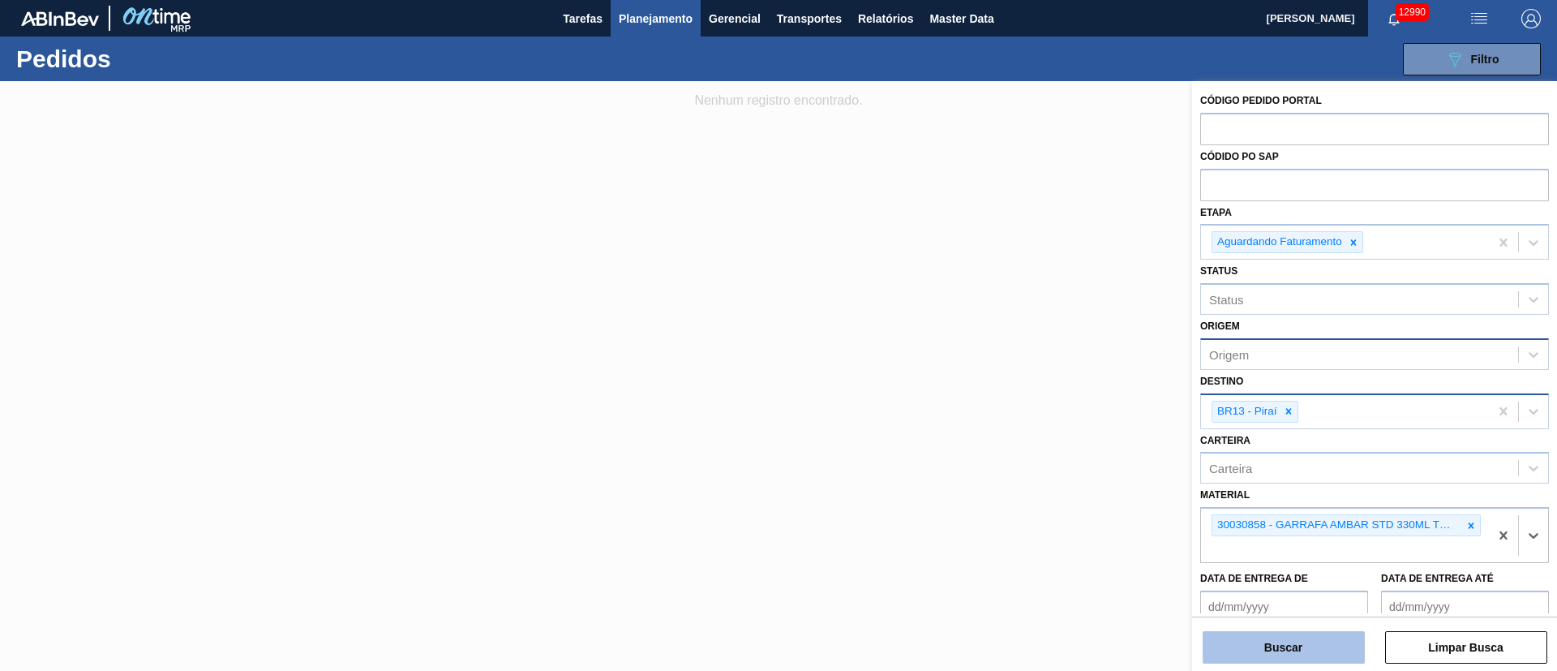
click at [1037, 446] on button "Buscar" at bounding box center [1284, 647] width 162 height 32
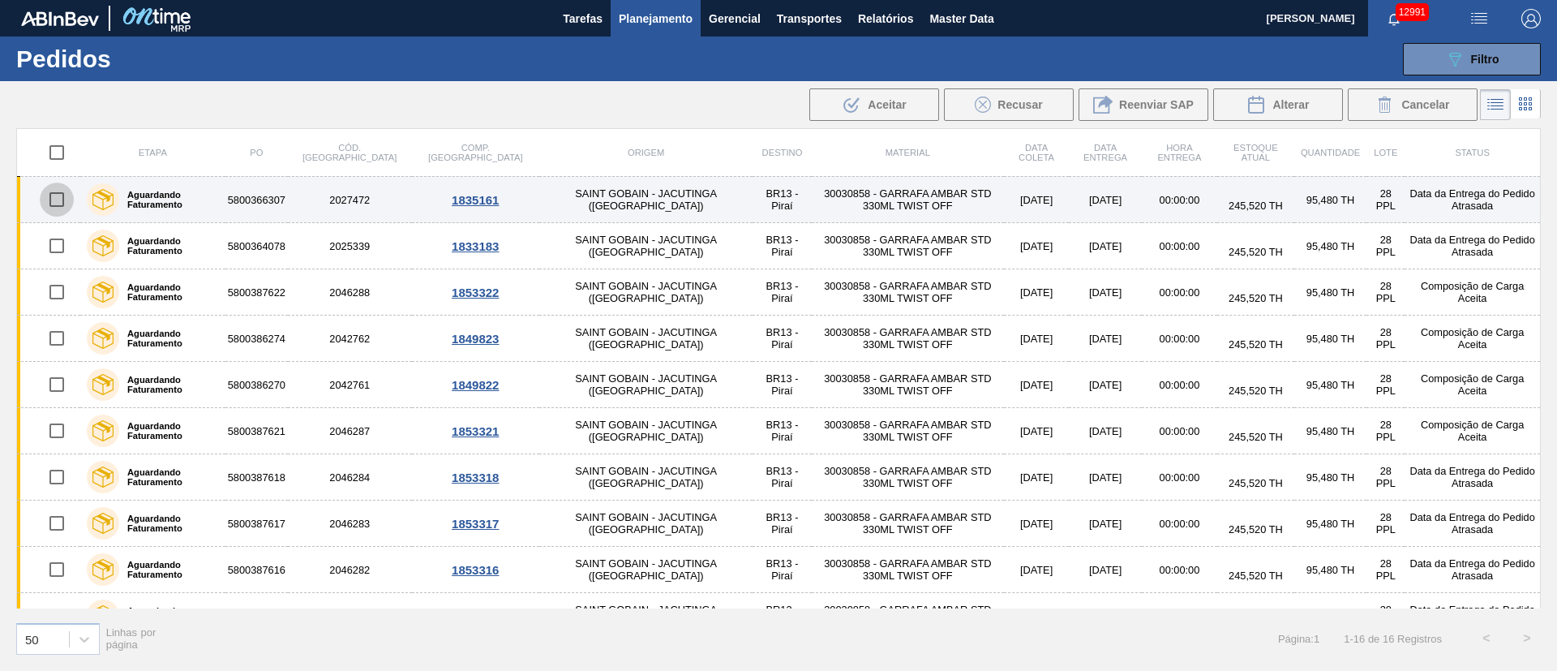
click at [59, 200] on input "checkbox" at bounding box center [57, 200] width 34 height 34
checkbox input "true"
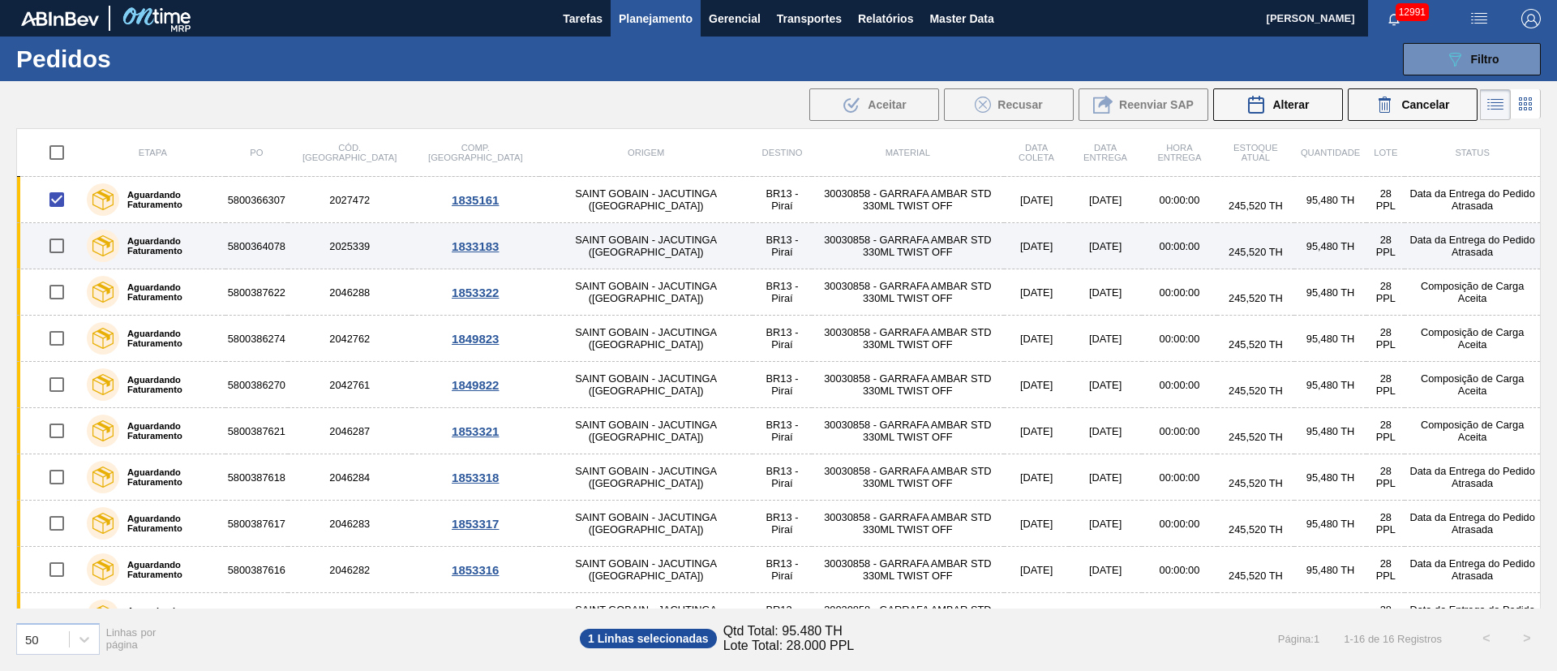
click at [54, 247] on input "checkbox" at bounding box center [57, 246] width 34 height 34
checkbox input "true"
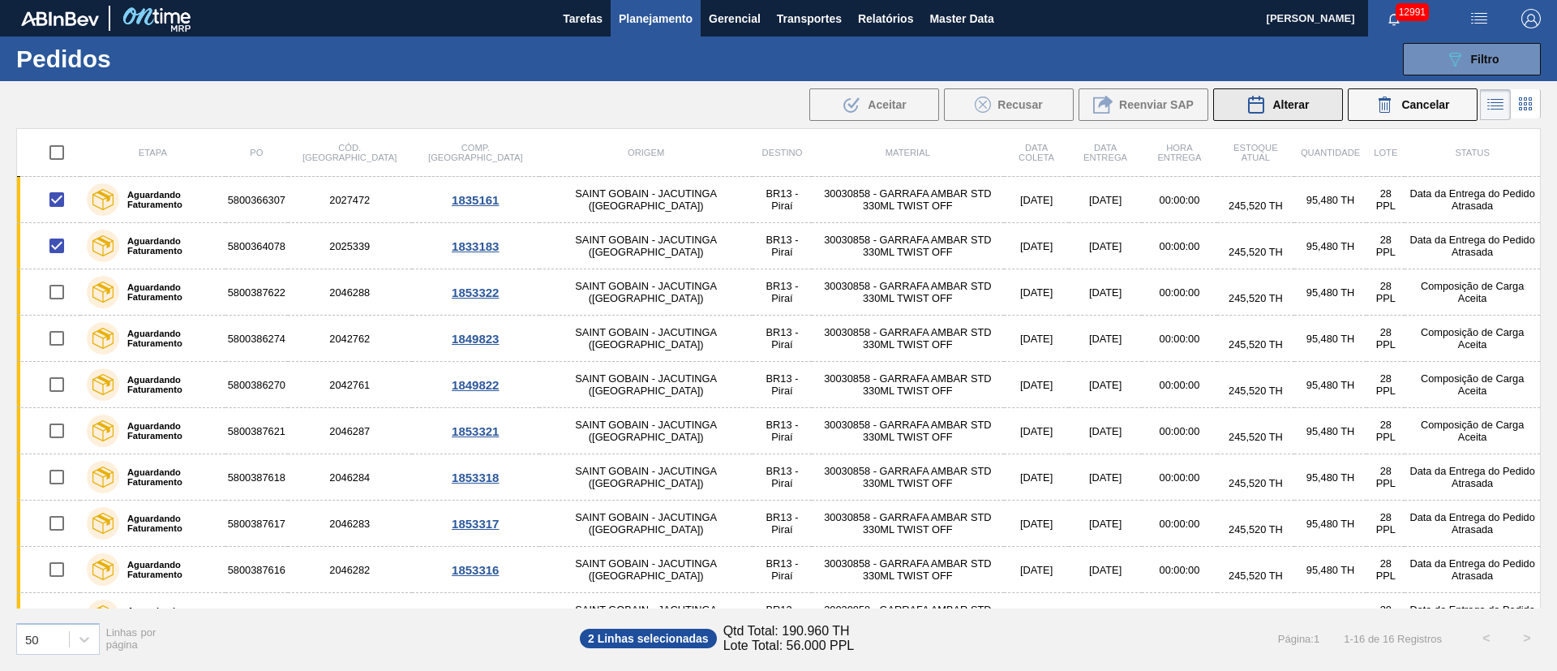
click at [1037, 106] on span "Alterar" at bounding box center [1291, 104] width 37 height 13
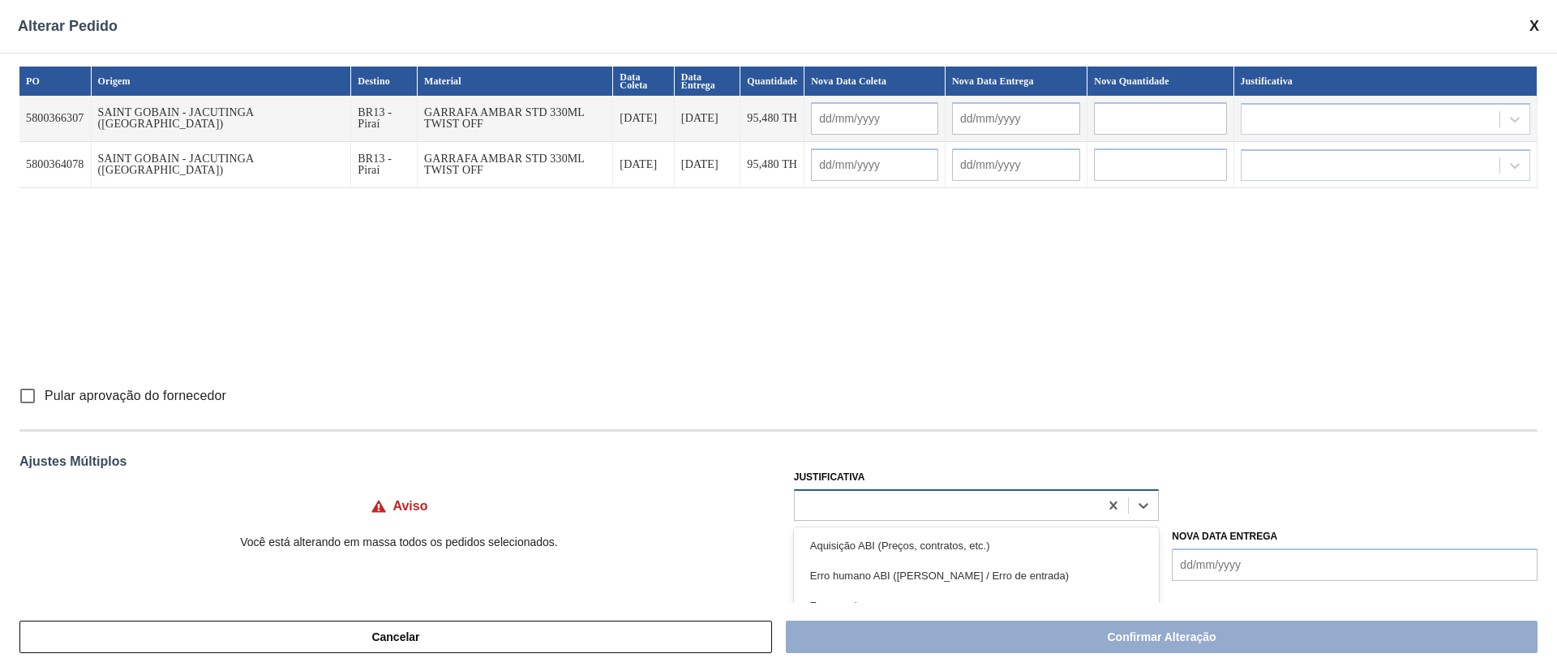
click at [822, 446] on div at bounding box center [947, 505] width 305 height 24
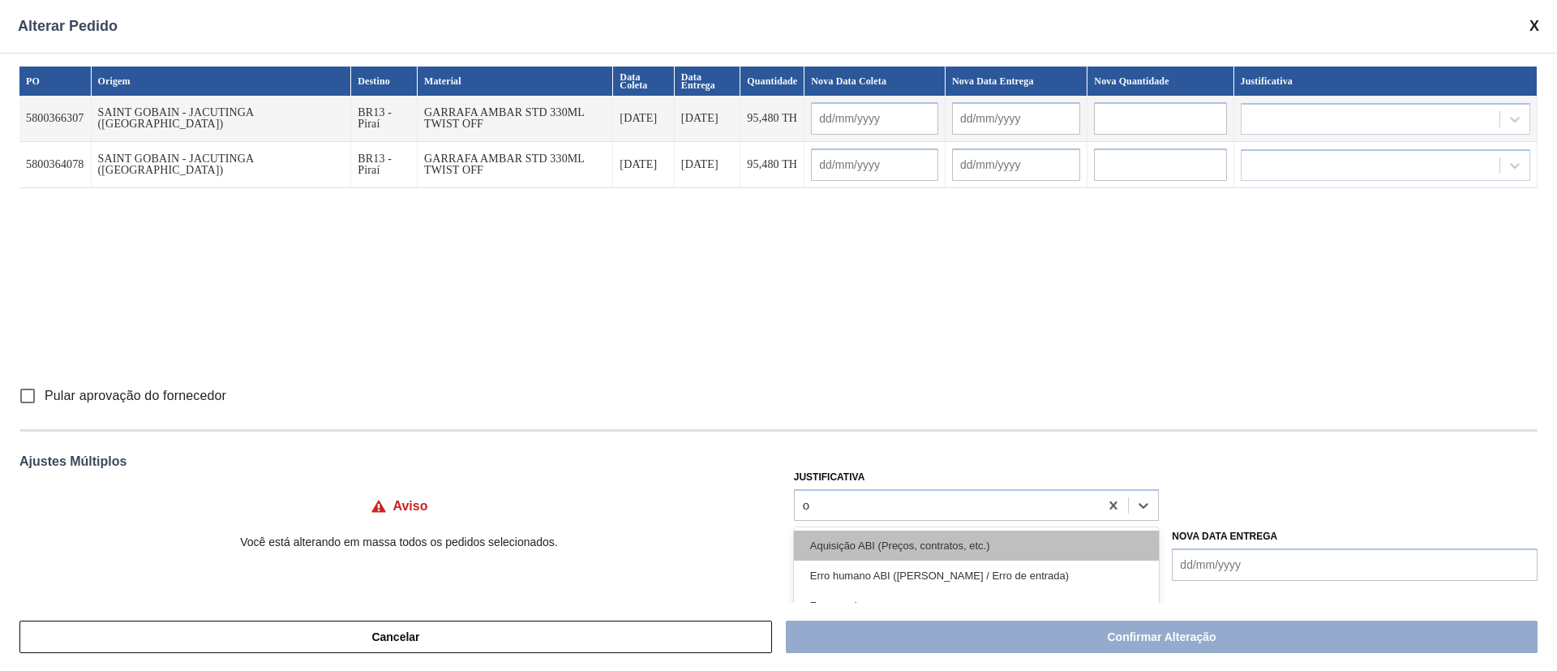
type input "ou"
click at [868, 446] on div "Outro" at bounding box center [977, 546] width 366 height 30
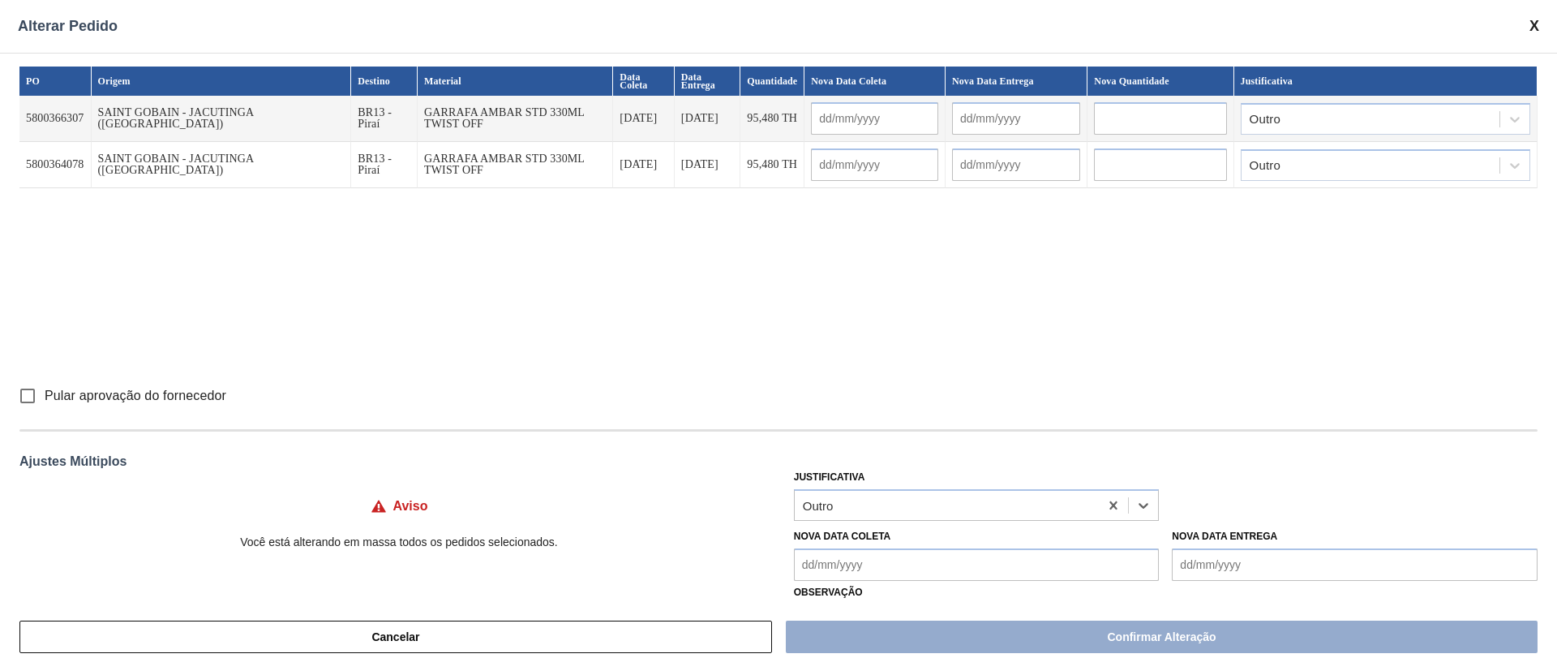
click at [871, 446] on Coleta "Nova Data Coleta" at bounding box center [977, 564] width 366 height 32
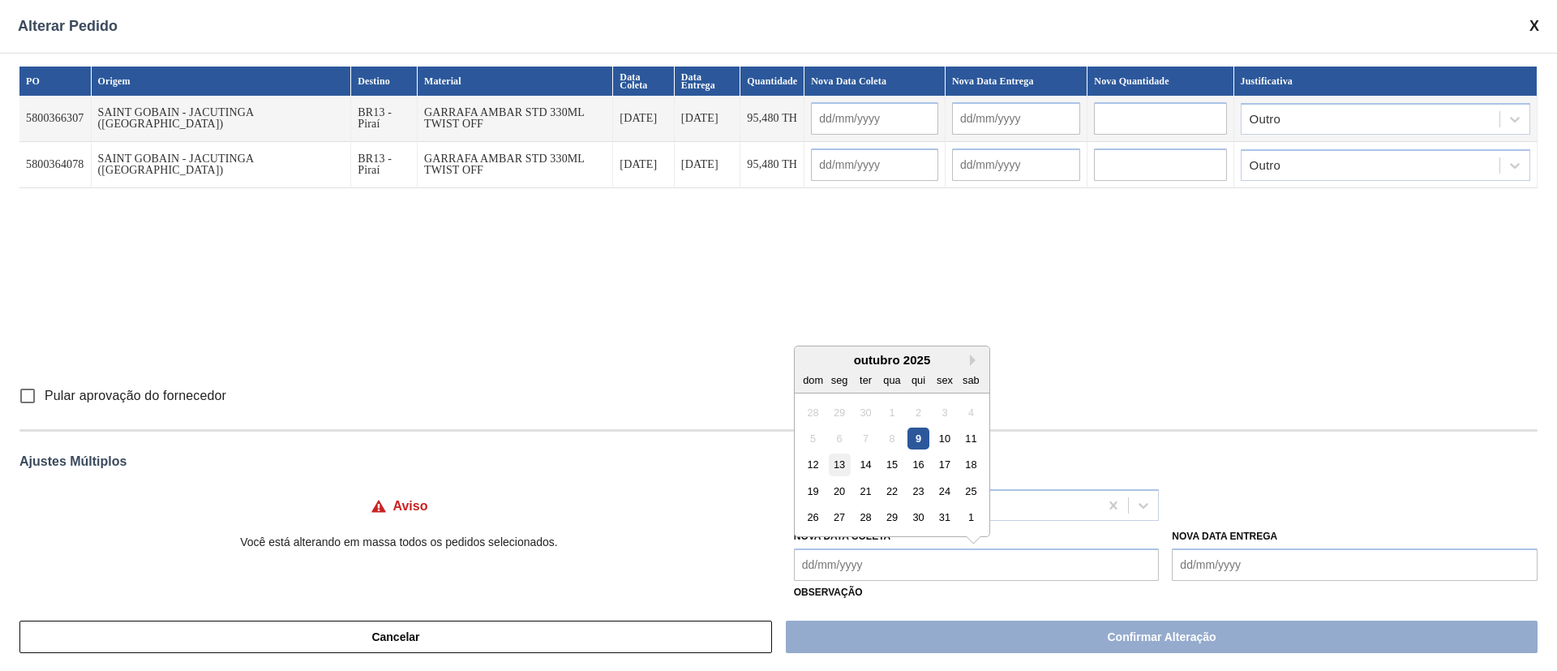
click at [845, 446] on div "13" at bounding box center [839, 464] width 22 height 22
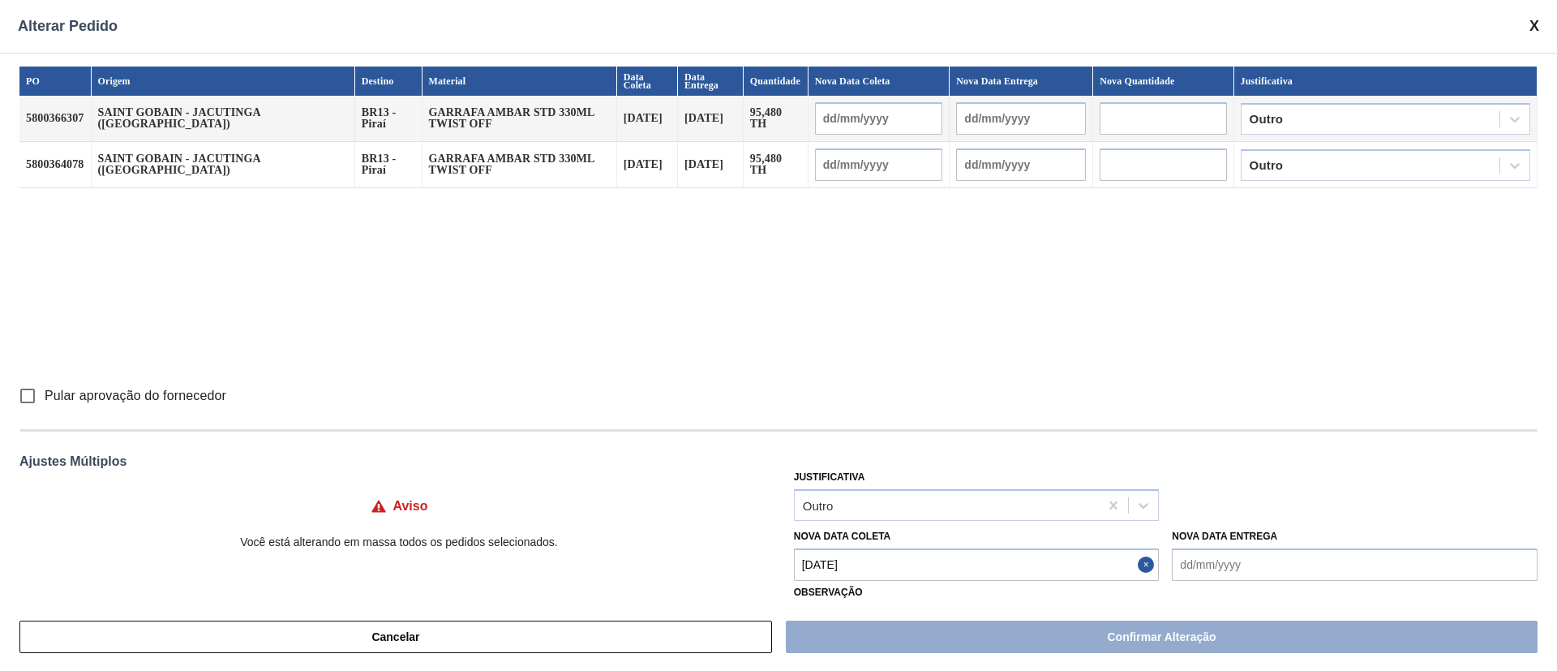
type Coleta "[DATE]"
type input "[DATE]"
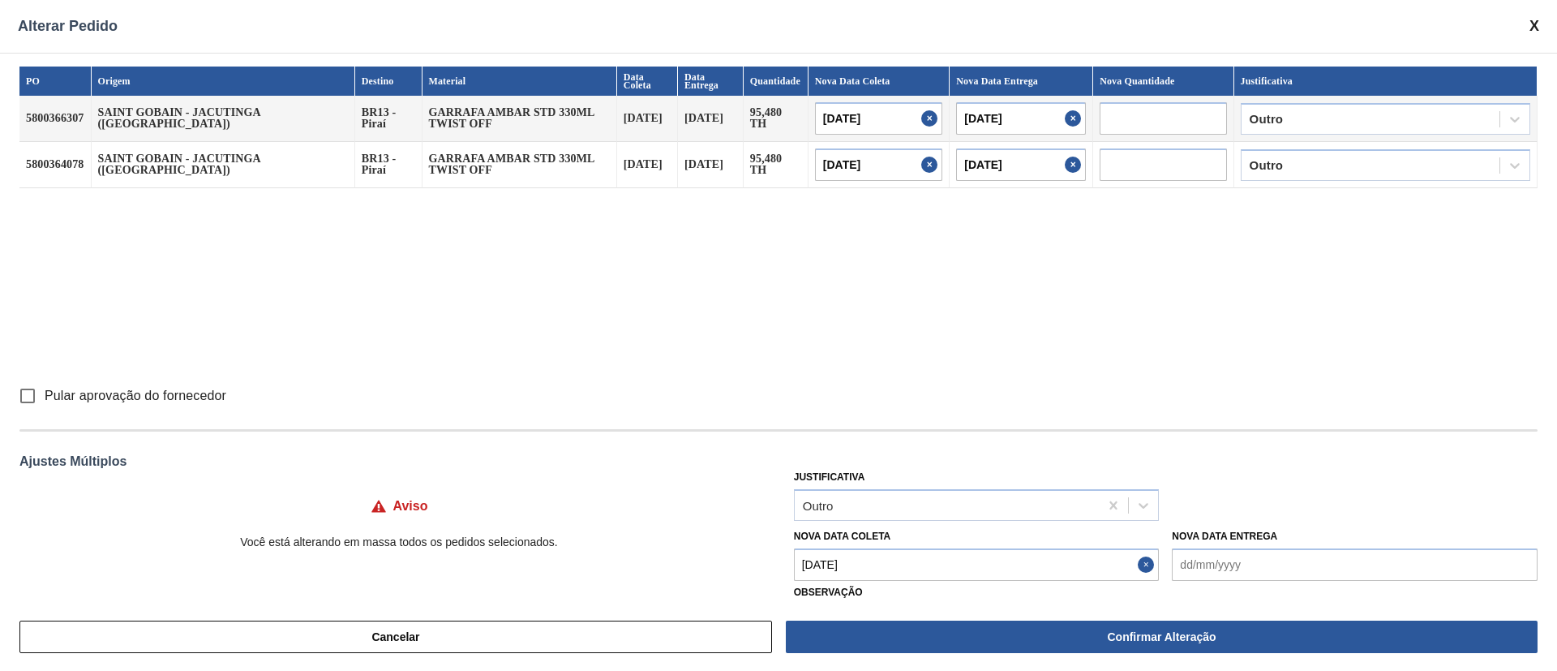
click at [871, 446] on Coleta "[DATE]" at bounding box center [977, 564] width 366 height 32
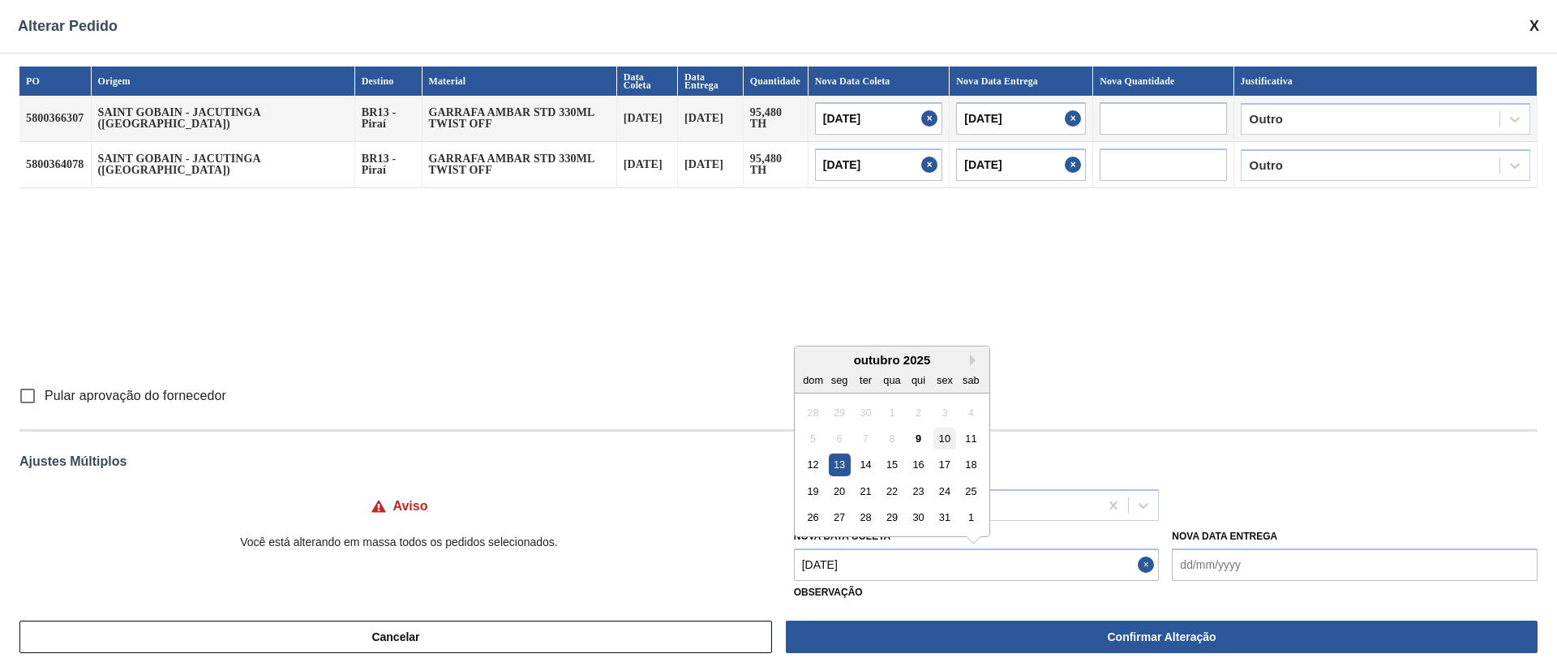
click at [943, 432] on div "10" at bounding box center [945, 438] width 22 height 22
type input "[DATE]"
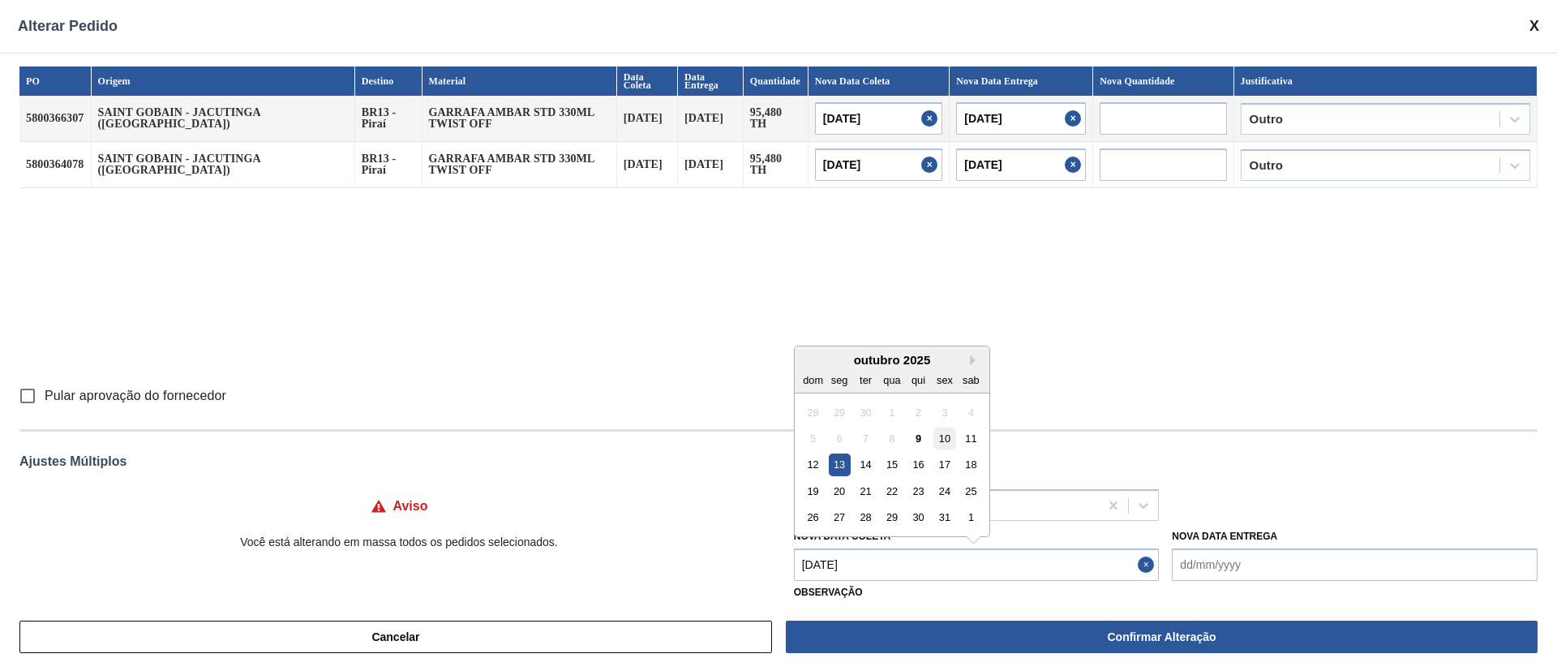
type Coleta "[DATE]"
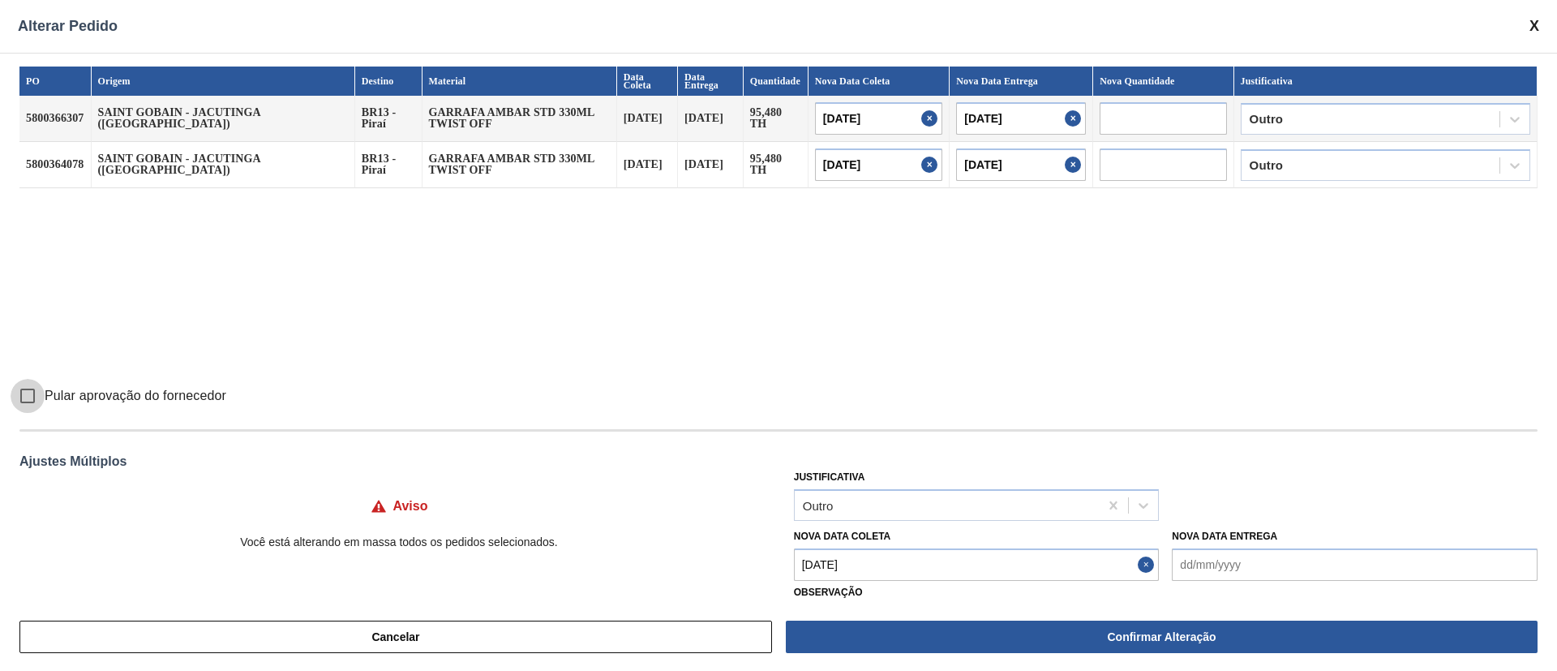
click at [27, 386] on input "Pular aprovação do fornecedor" at bounding box center [28, 396] width 34 height 34
checkbox input "true"
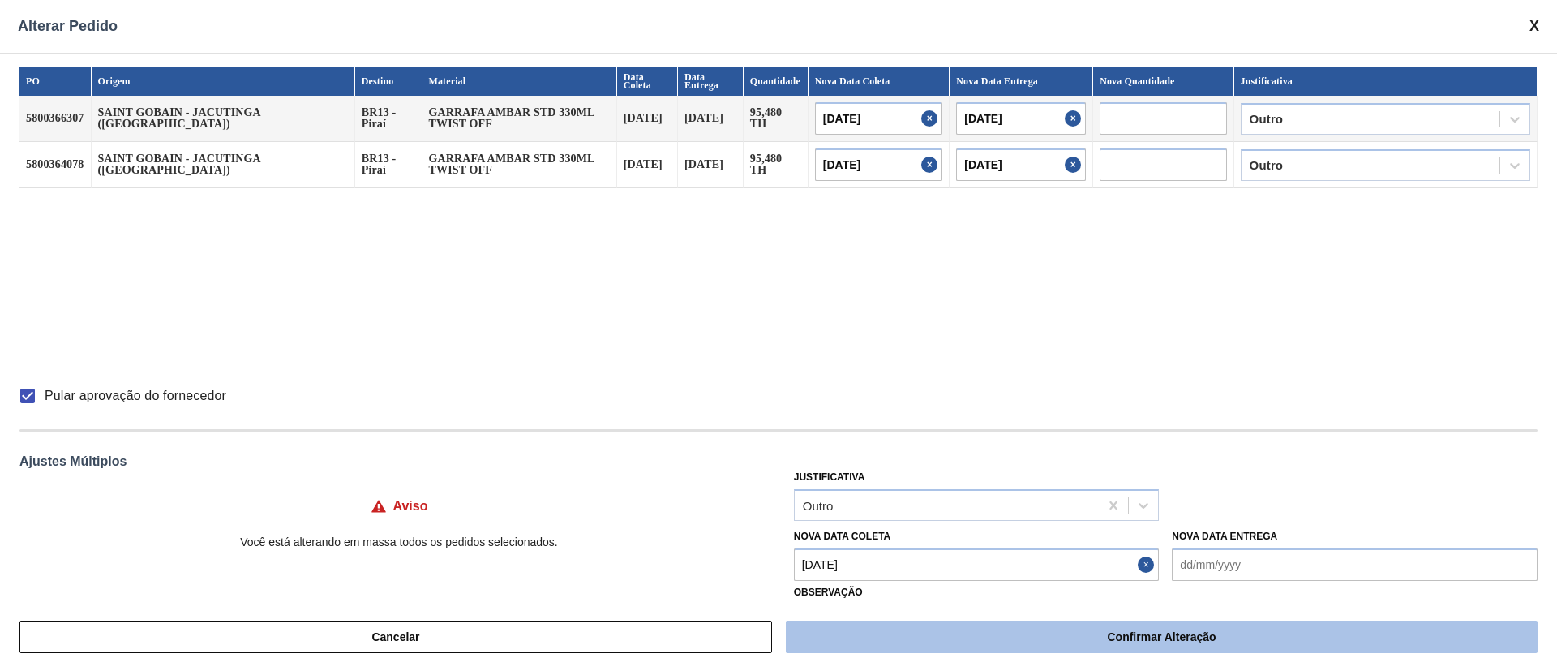
click at [951, 446] on button "Confirmar Alteração" at bounding box center [1162, 637] width 752 height 32
checkbox input "false"
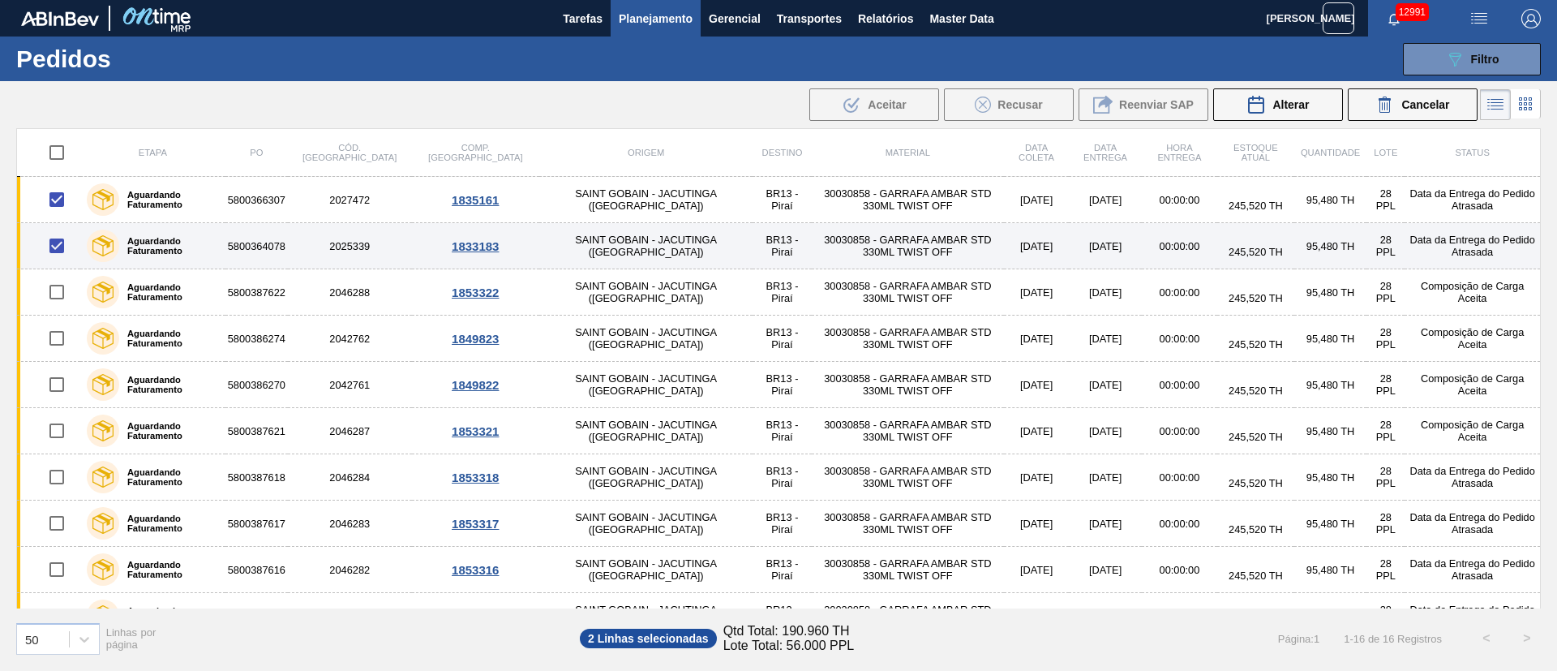
click at [934, 226] on link "Aguardando Faturamento 5800364078 2025339 1833183 SAINT GOBAIN - JACUTINGA (MG)…" at bounding box center [779, 246] width 1524 height 46
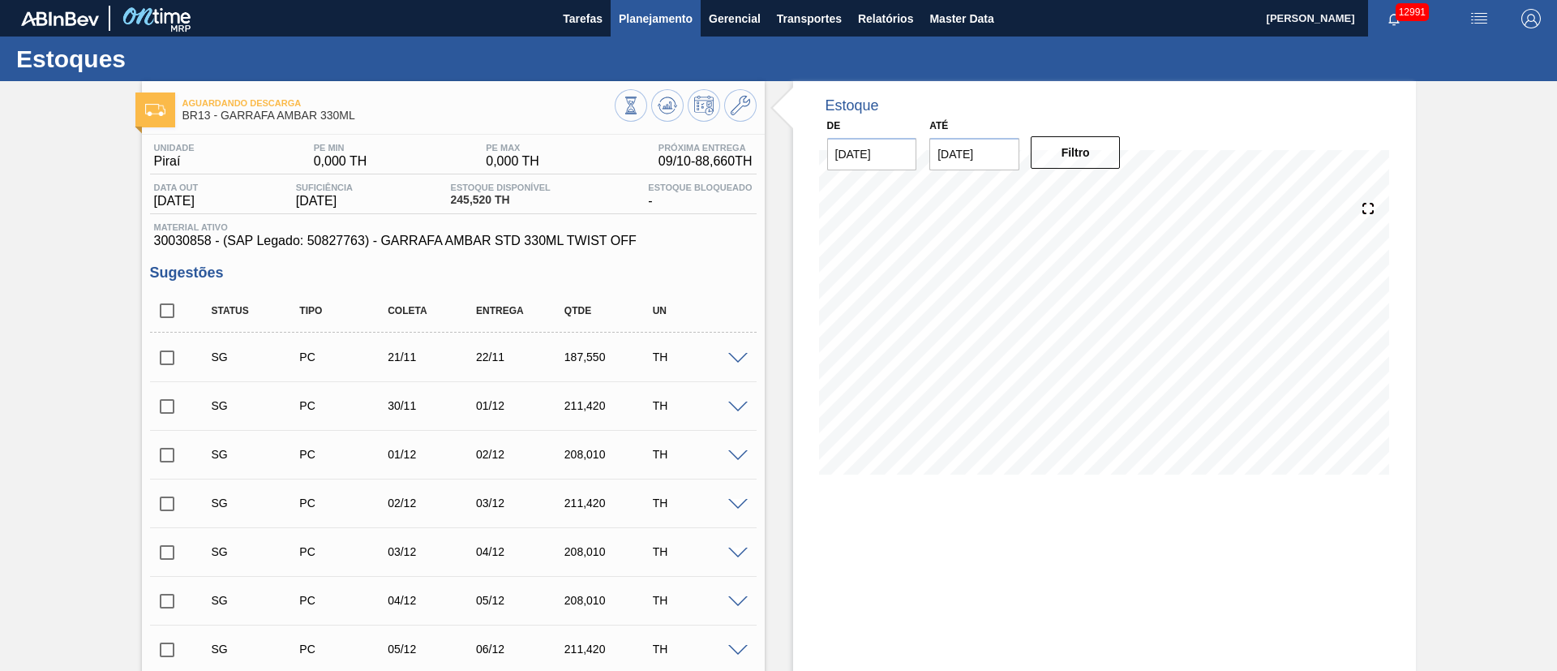
click at [676, 18] on span "Planejamento" at bounding box center [656, 18] width 74 height 19
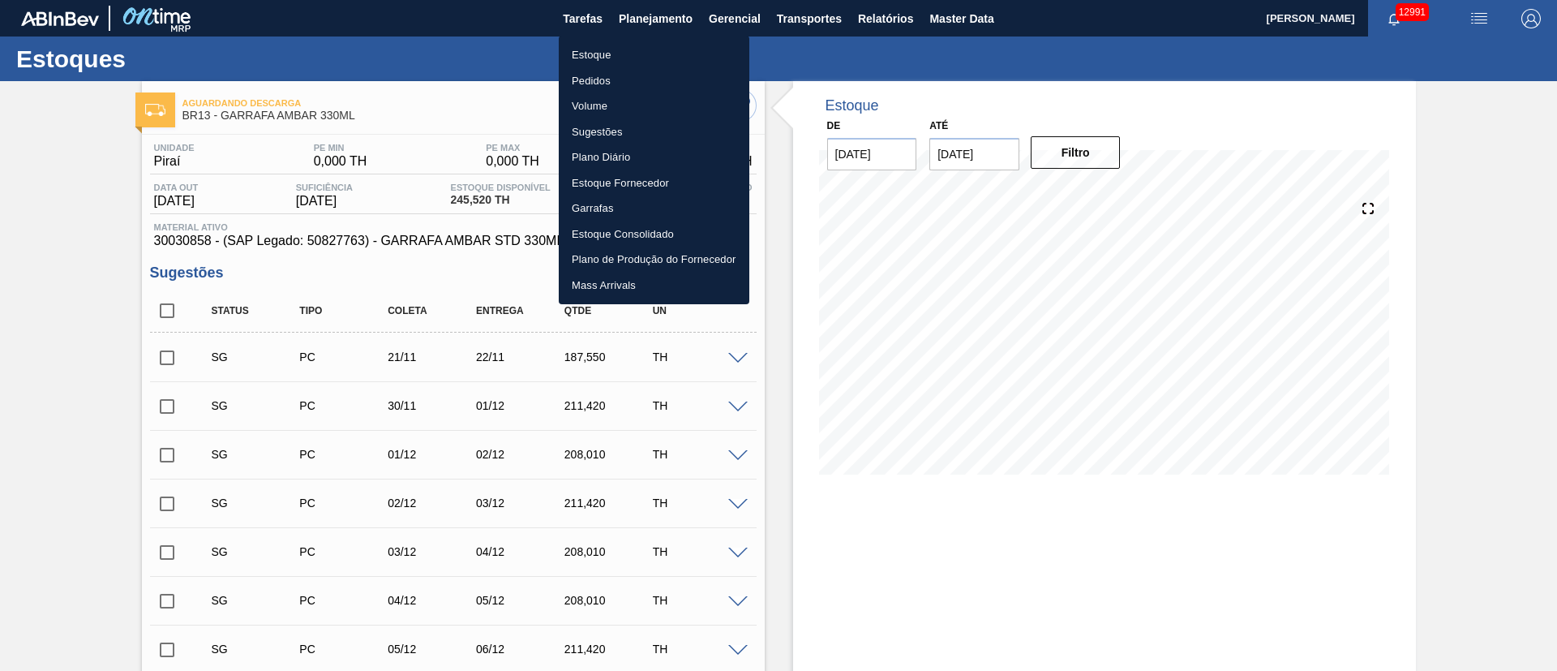
click at [583, 79] on li "Pedidos" at bounding box center [654, 81] width 191 height 26
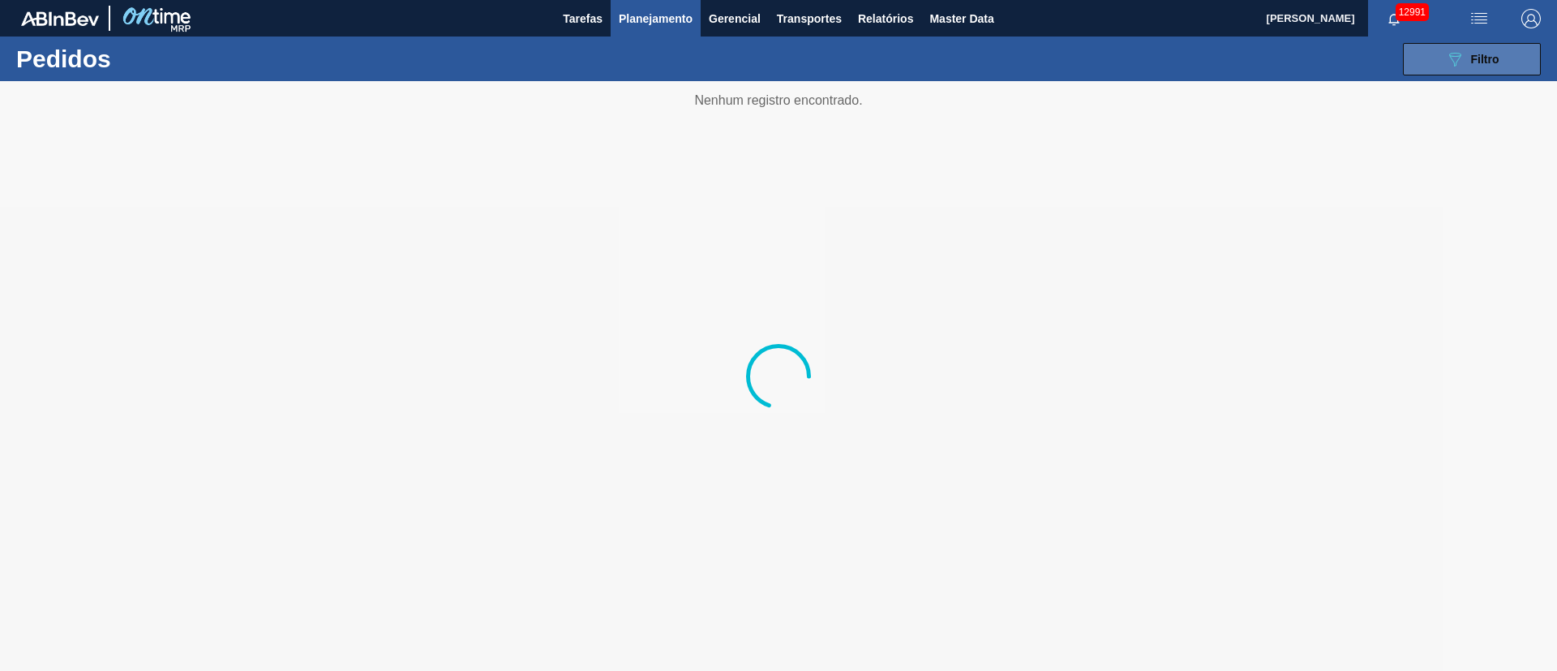
click at [1037, 64] on button "089F7B8B-B2A5-4AFE-B5C0-19BA573D28AC Filtro" at bounding box center [1472, 59] width 138 height 32
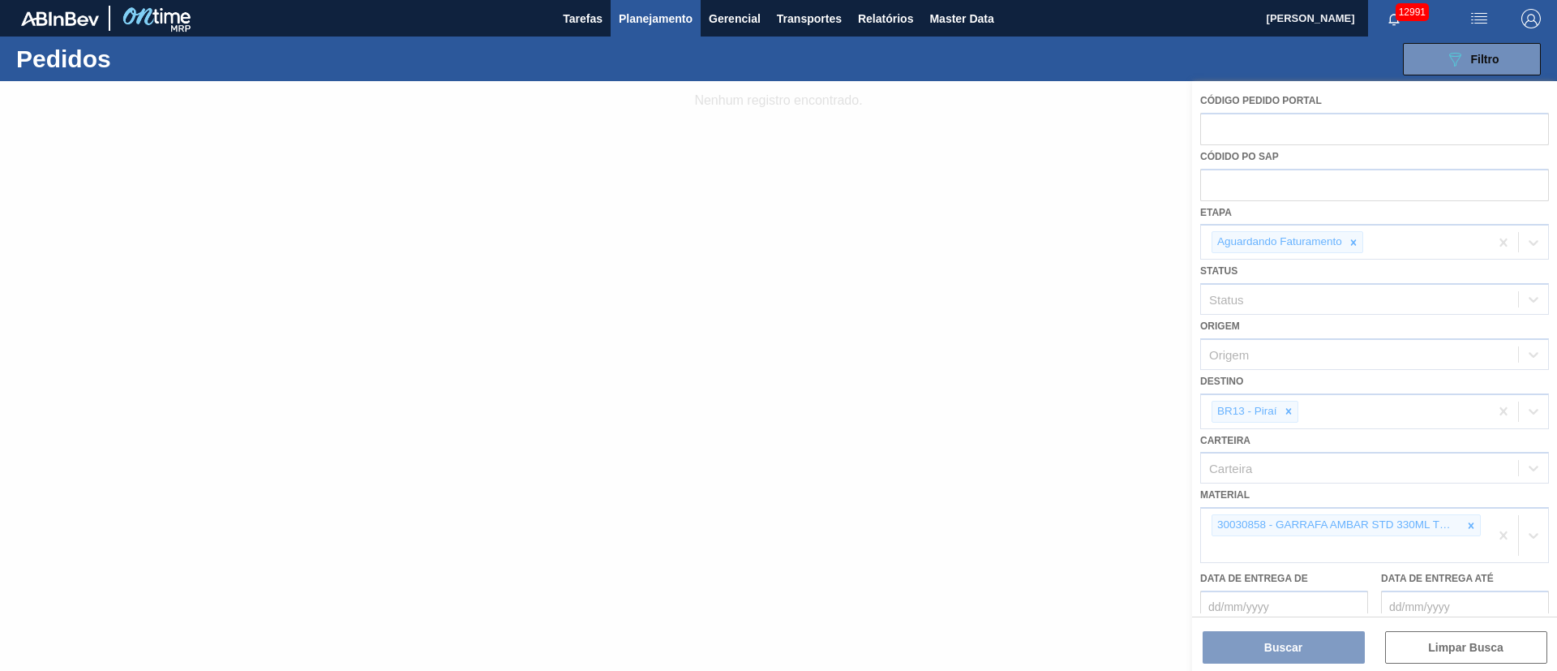
click at [1037, 406] on div at bounding box center [778, 376] width 1557 height 590
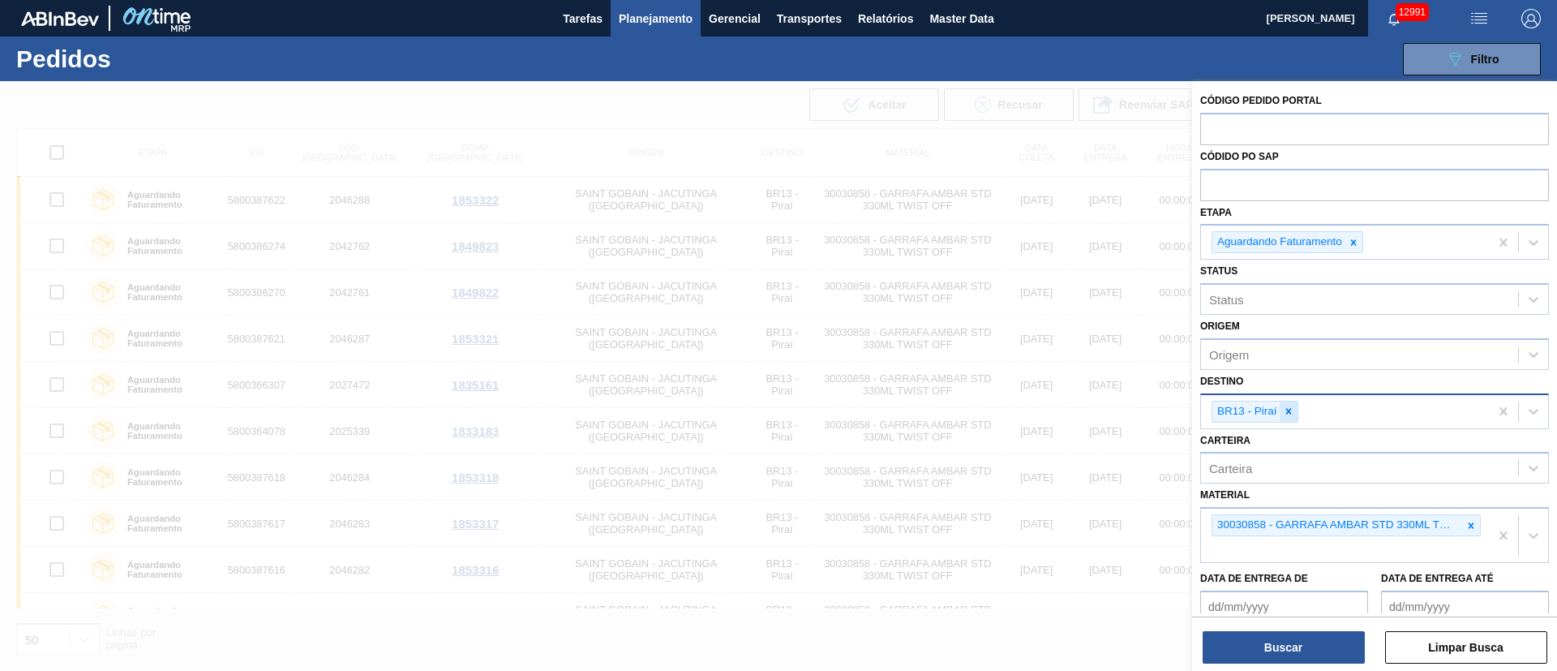
click at [1037, 408] on icon at bounding box center [1288, 411] width 11 height 11
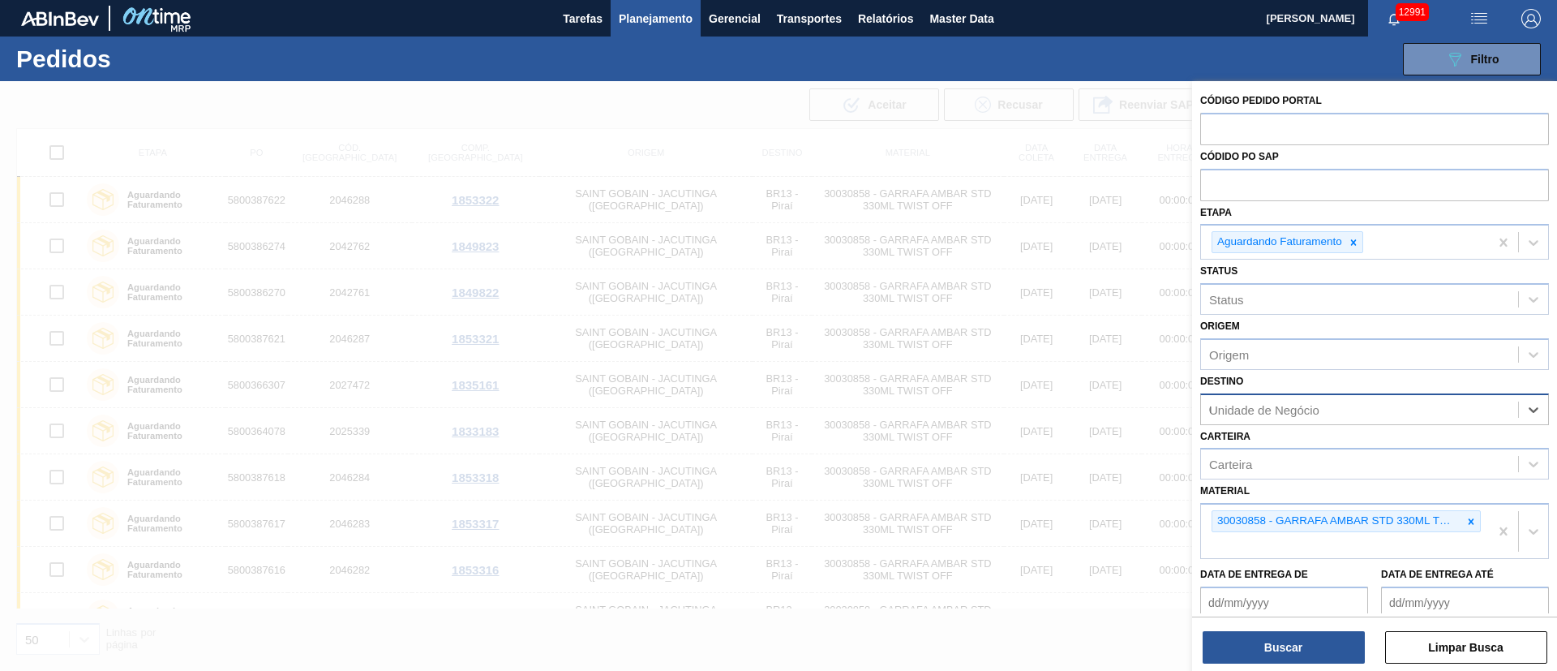
type input "03"
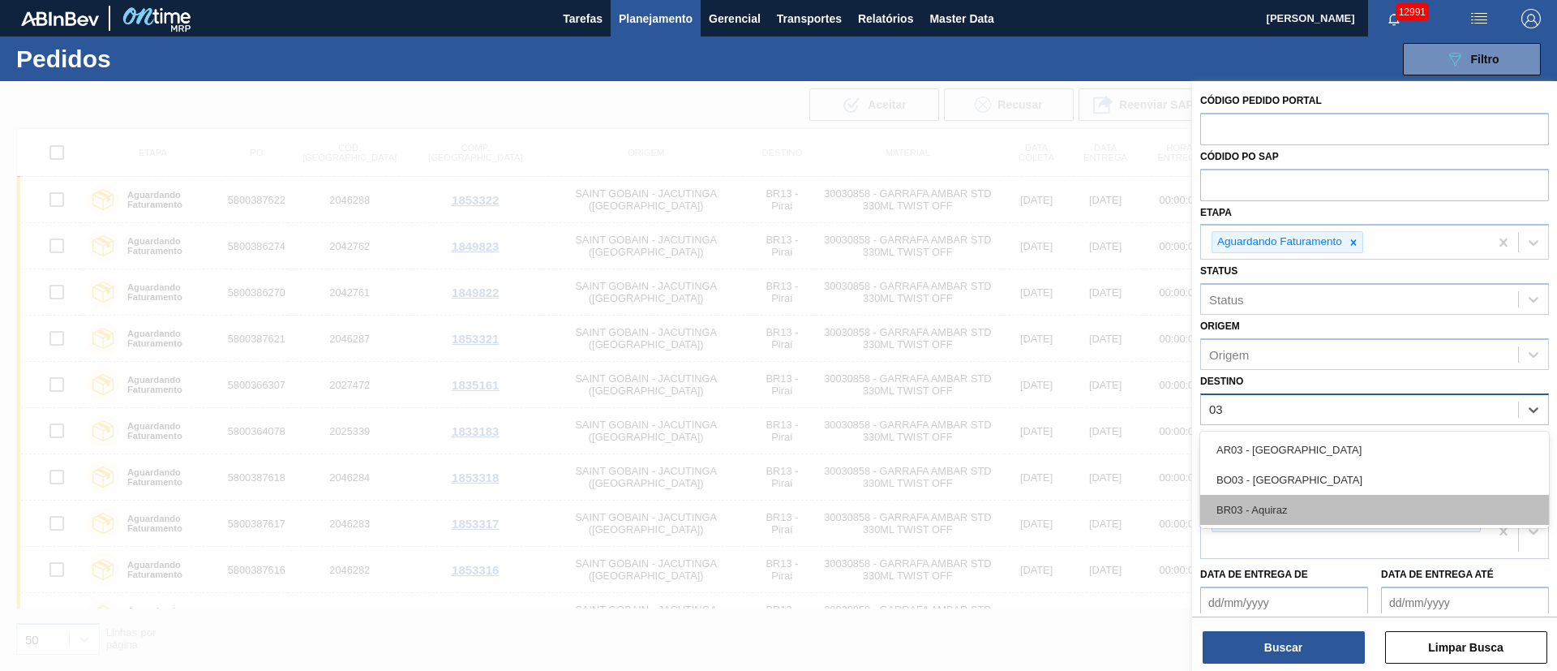
click at [1037, 446] on div "BR03 - Aquiraz" at bounding box center [1375, 510] width 349 height 30
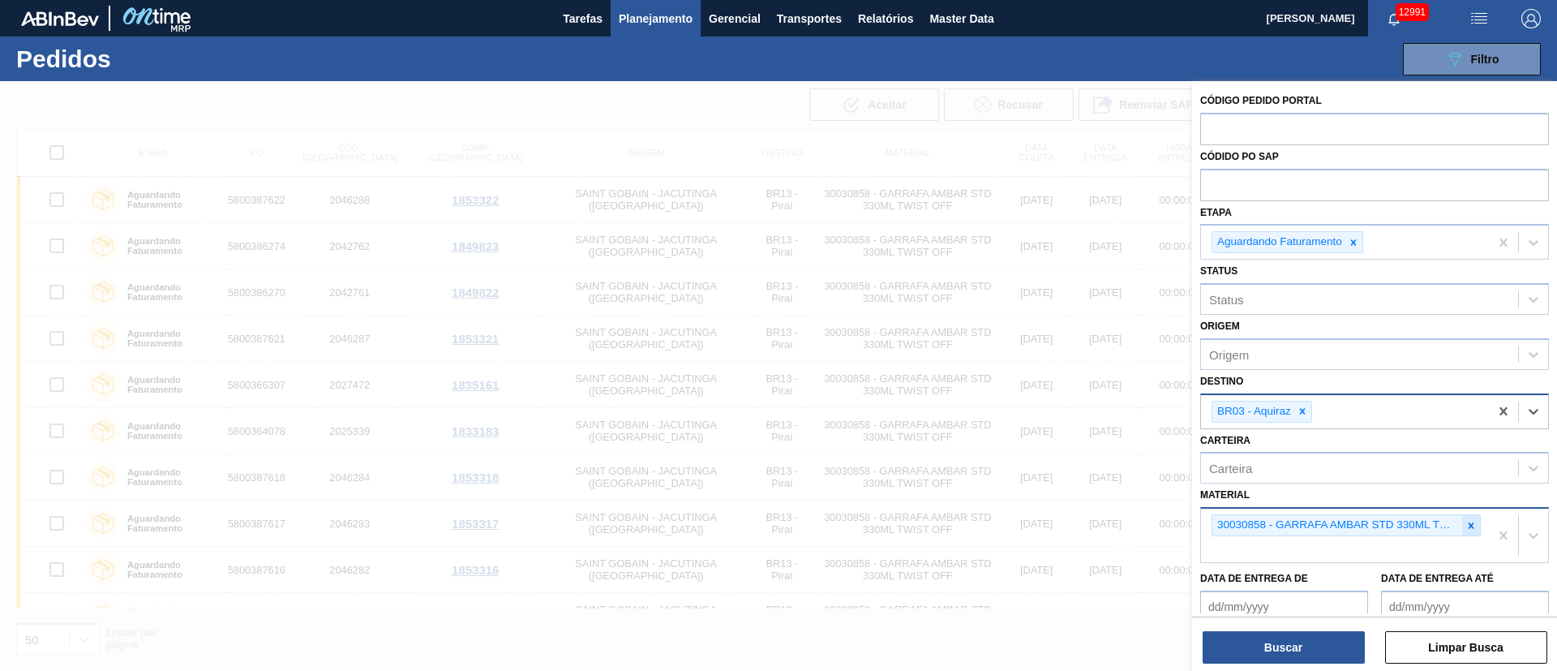
click at [1037, 446] on icon at bounding box center [1472, 525] width 6 height 6
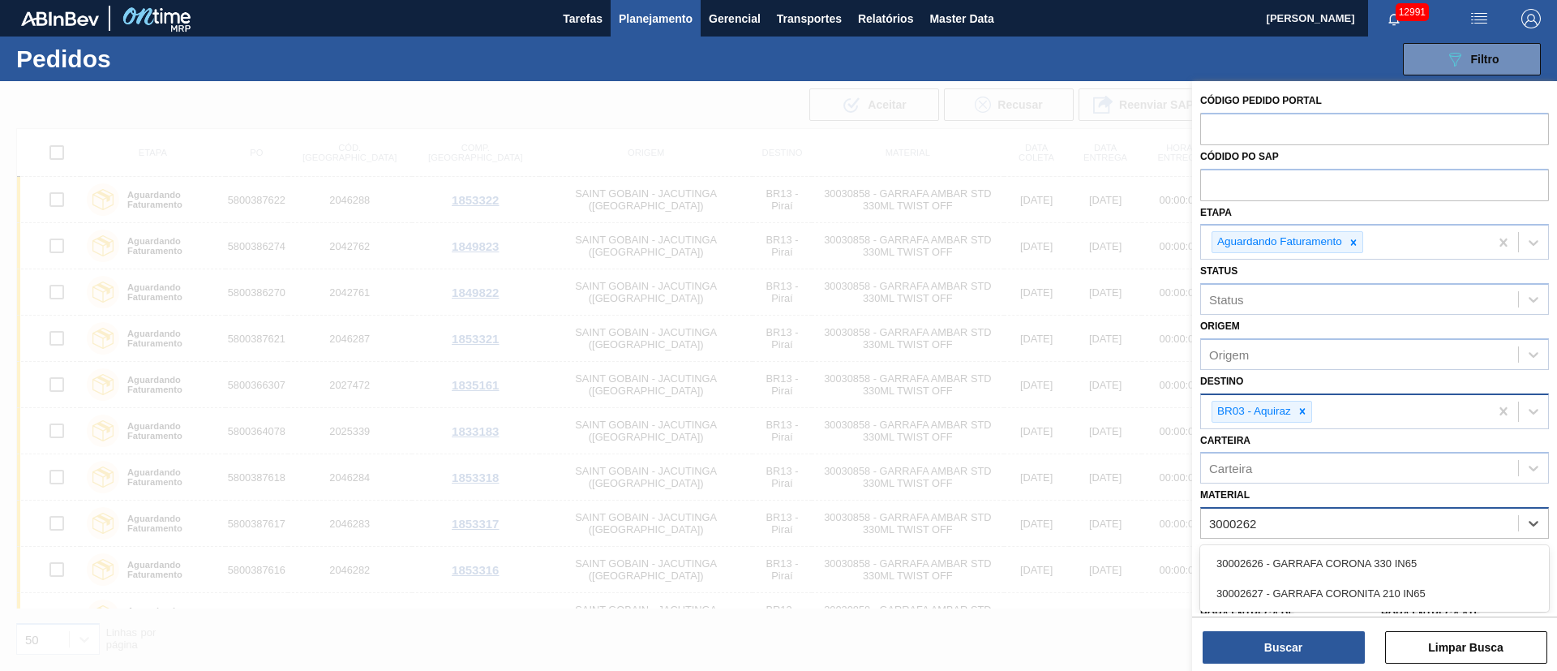
type input "30002626"
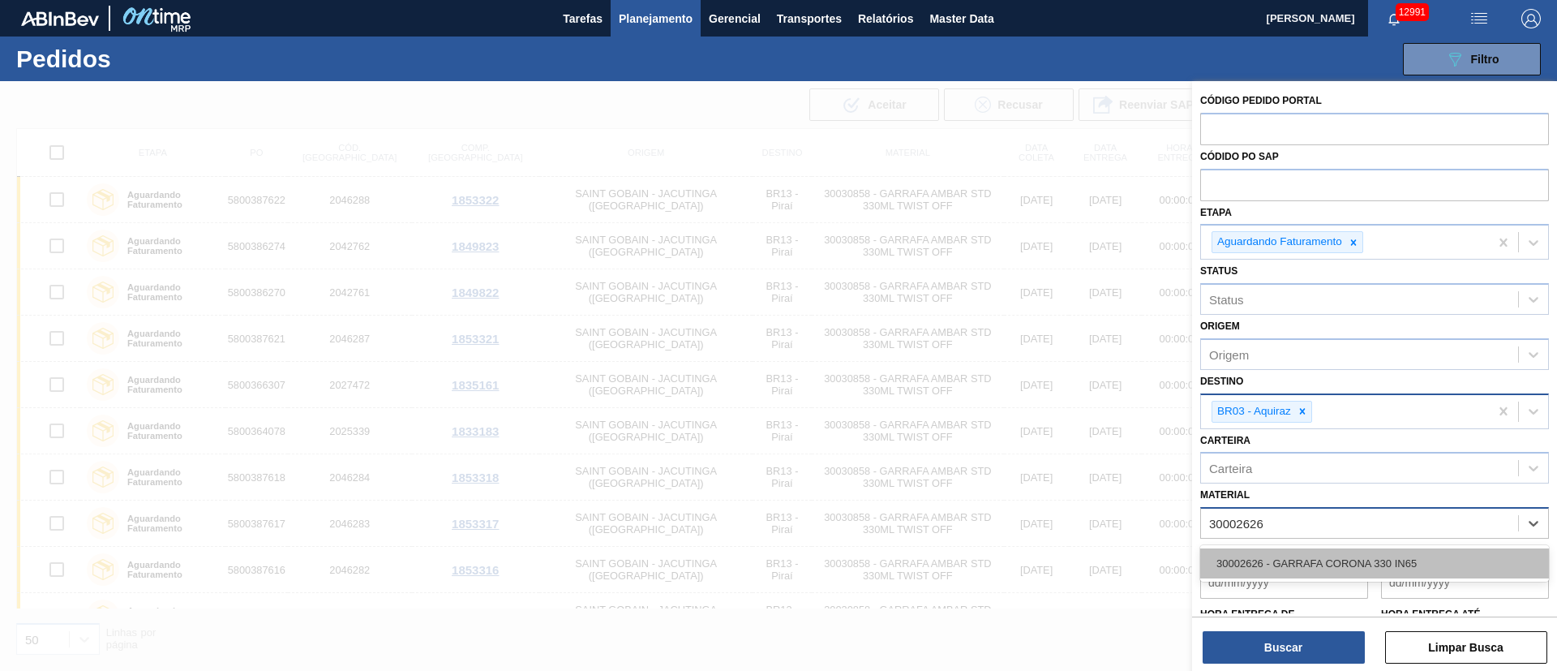
click at [1037, 446] on div "30002626 - GARRAFA CORONA 330 IN65" at bounding box center [1375, 563] width 349 height 30
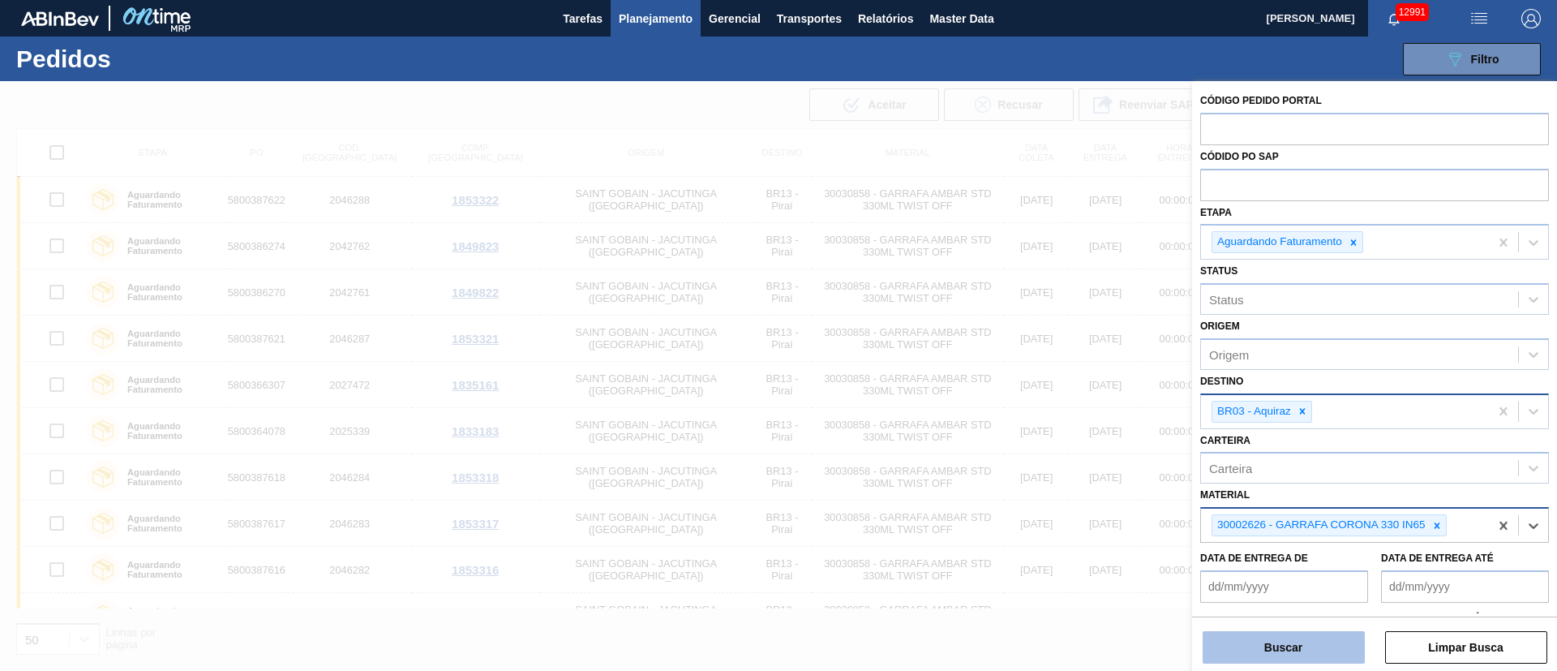
click at [1037, 446] on button "Buscar" at bounding box center [1284, 647] width 162 height 32
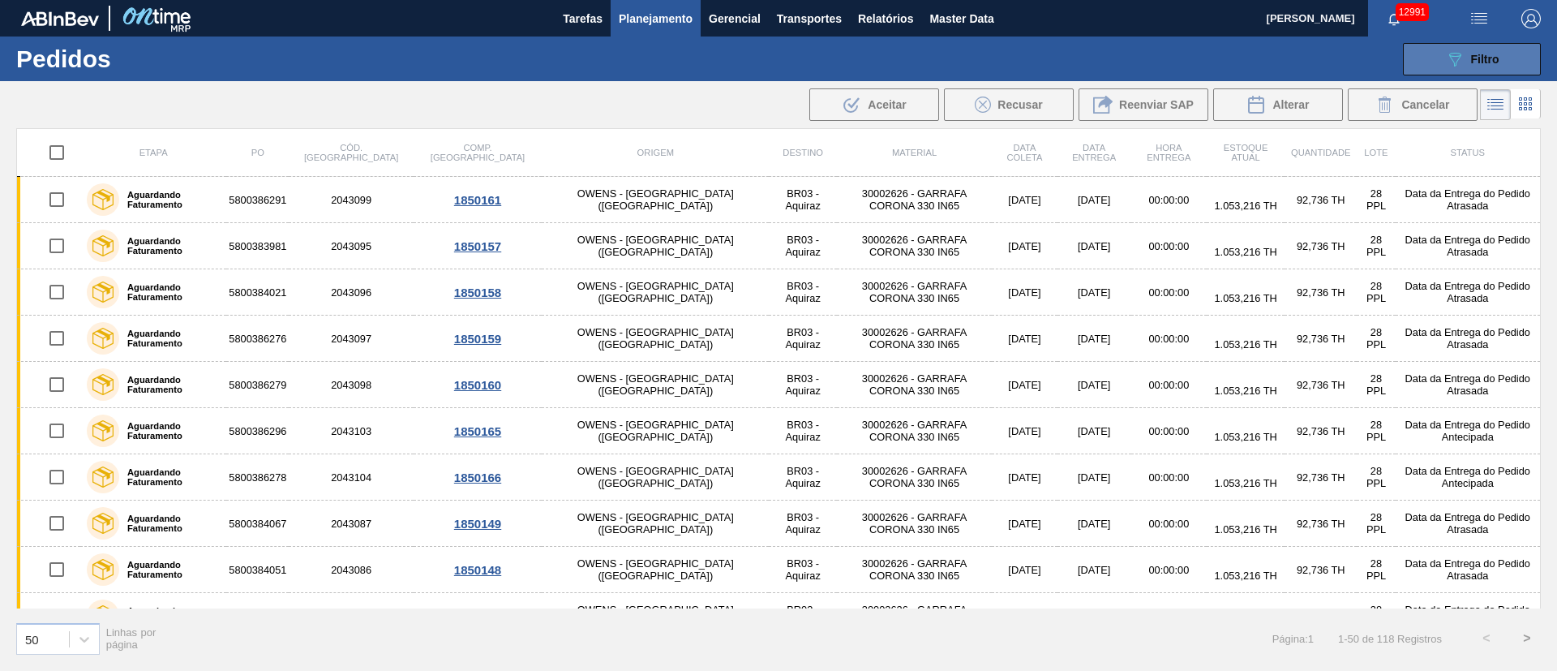
click at [1037, 68] on button "089F7B8B-B2A5-4AFE-B5C0-19BA573D28AC Filtro" at bounding box center [1472, 59] width 138 height 32
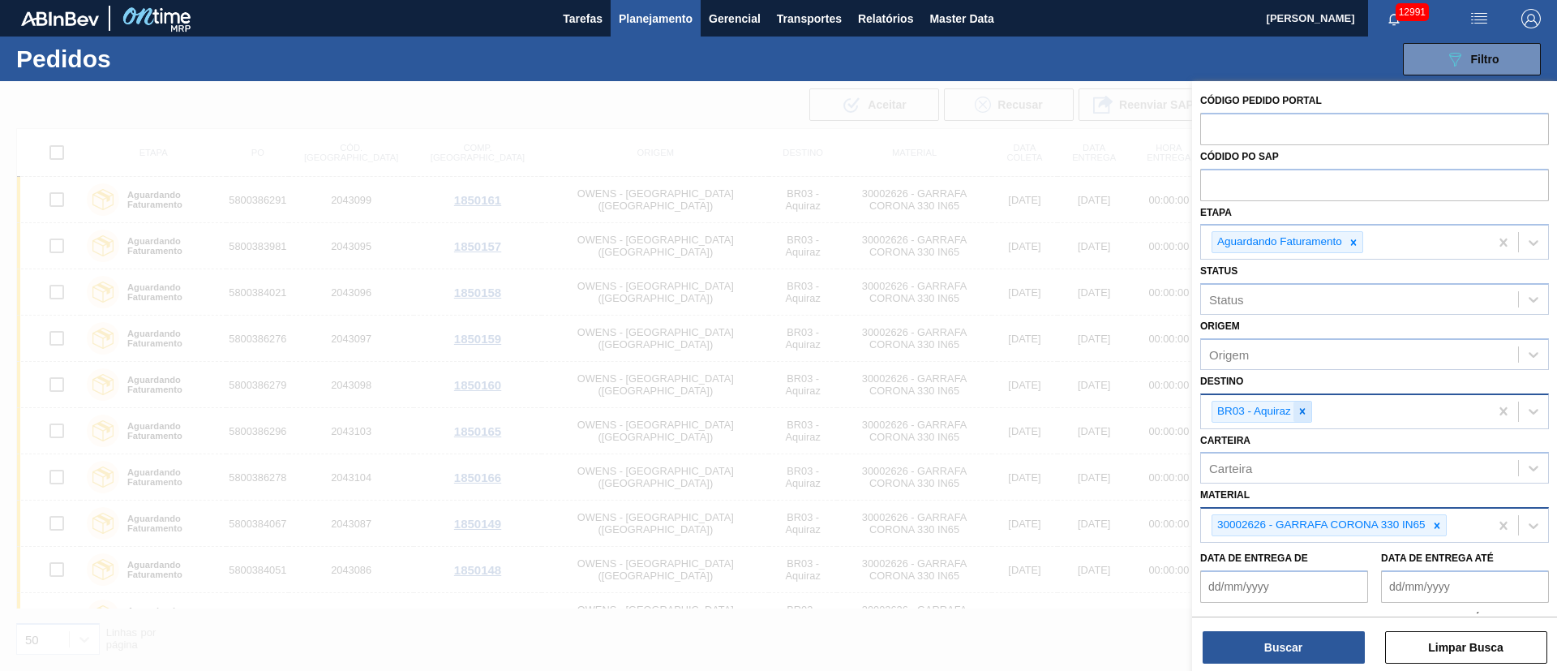
click at [1037, 411] on icon at bounding box center [1302, 411] width 11 height 11
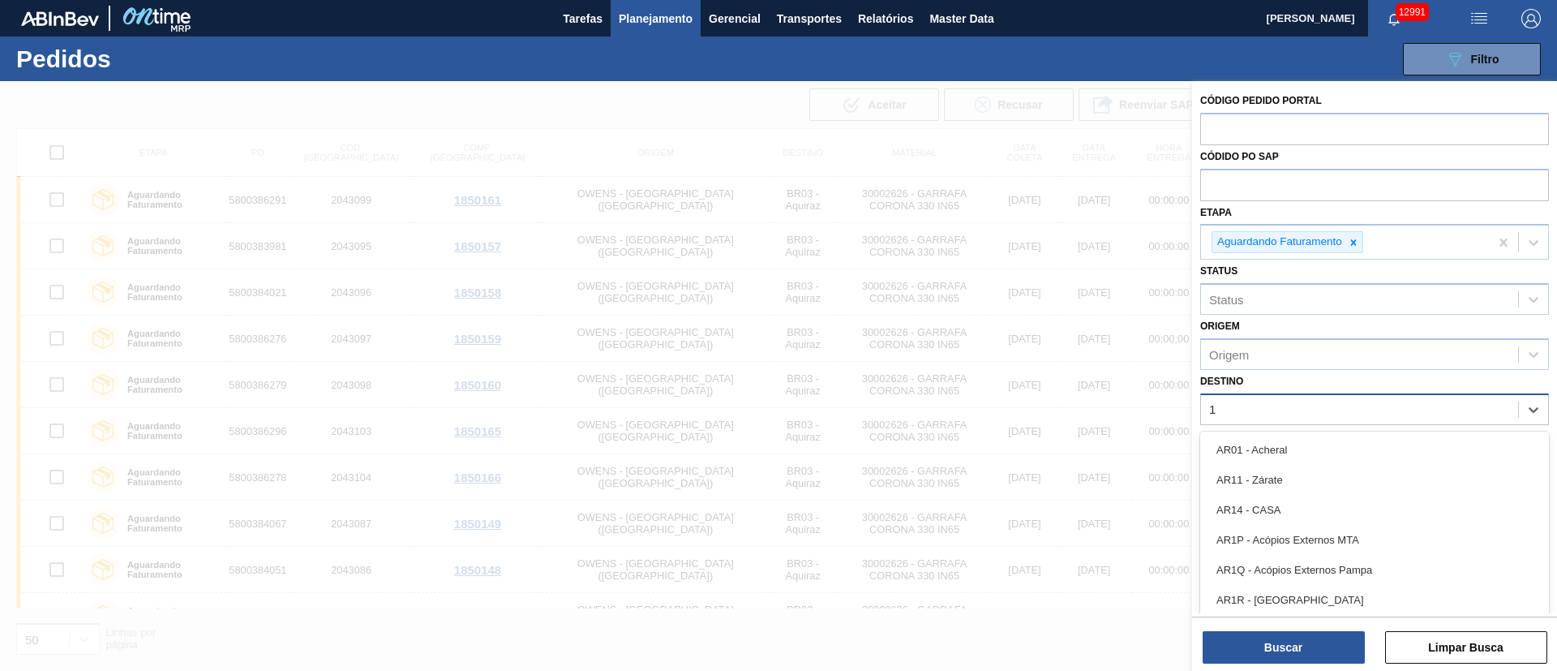
type input "16"
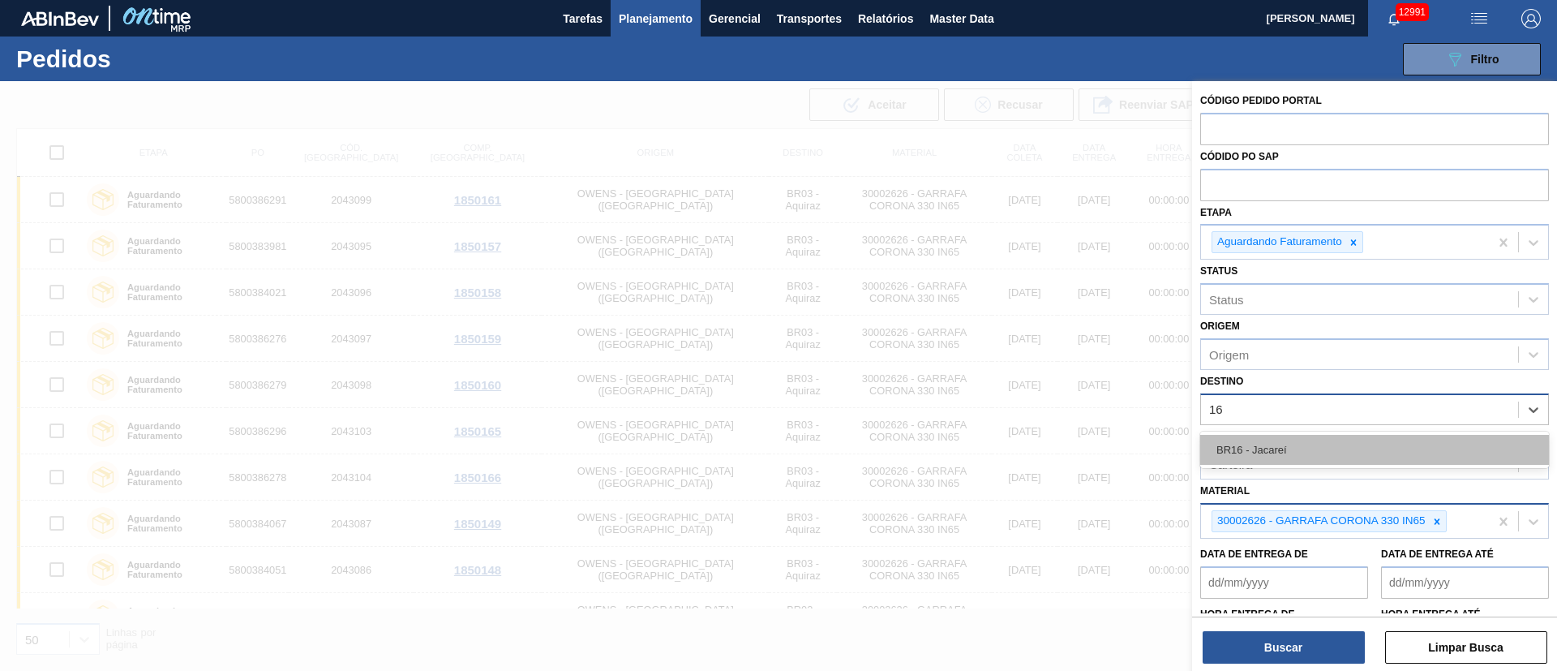
click at [1037, 445] on div "BR16 - Jacareí" at bounding box center [1375, 450] width 349 height 30
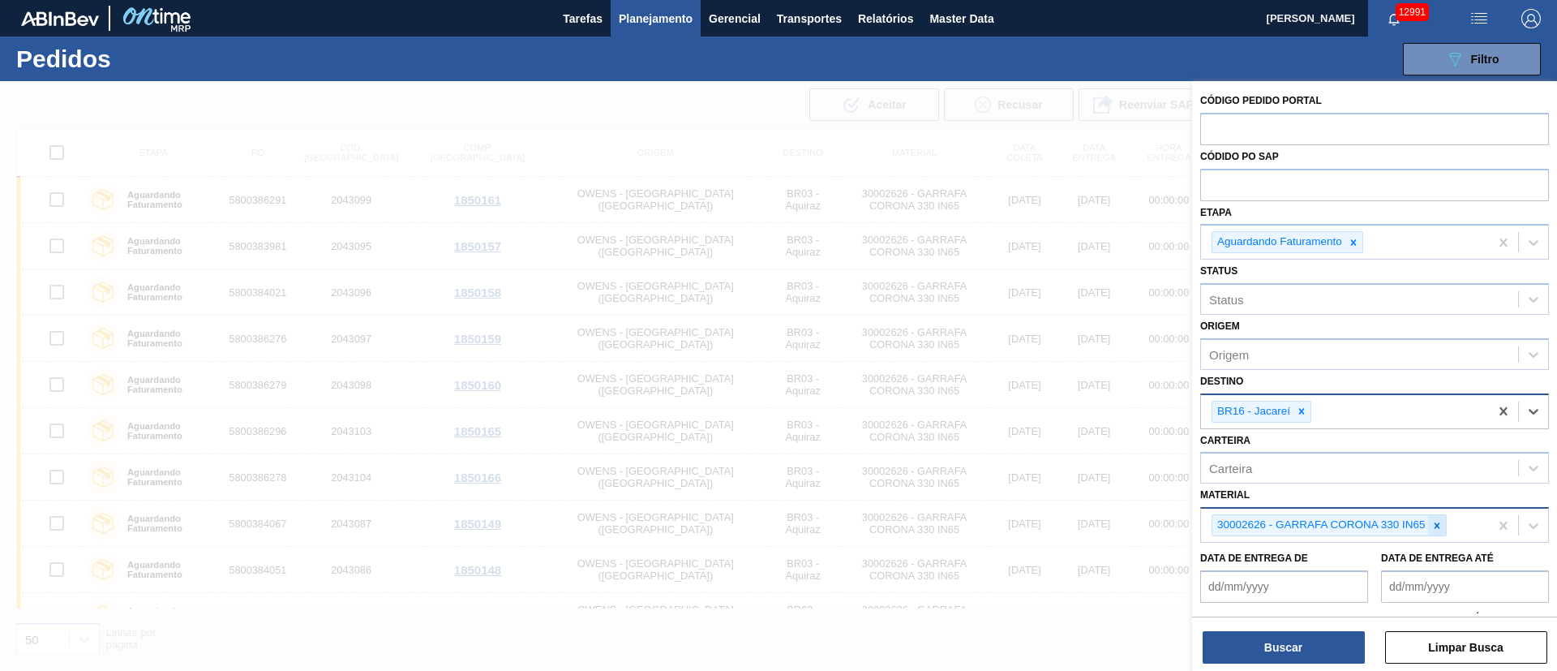
click at [1037, 446] on icon at bounding box center [1437, 525] width 11 height 11
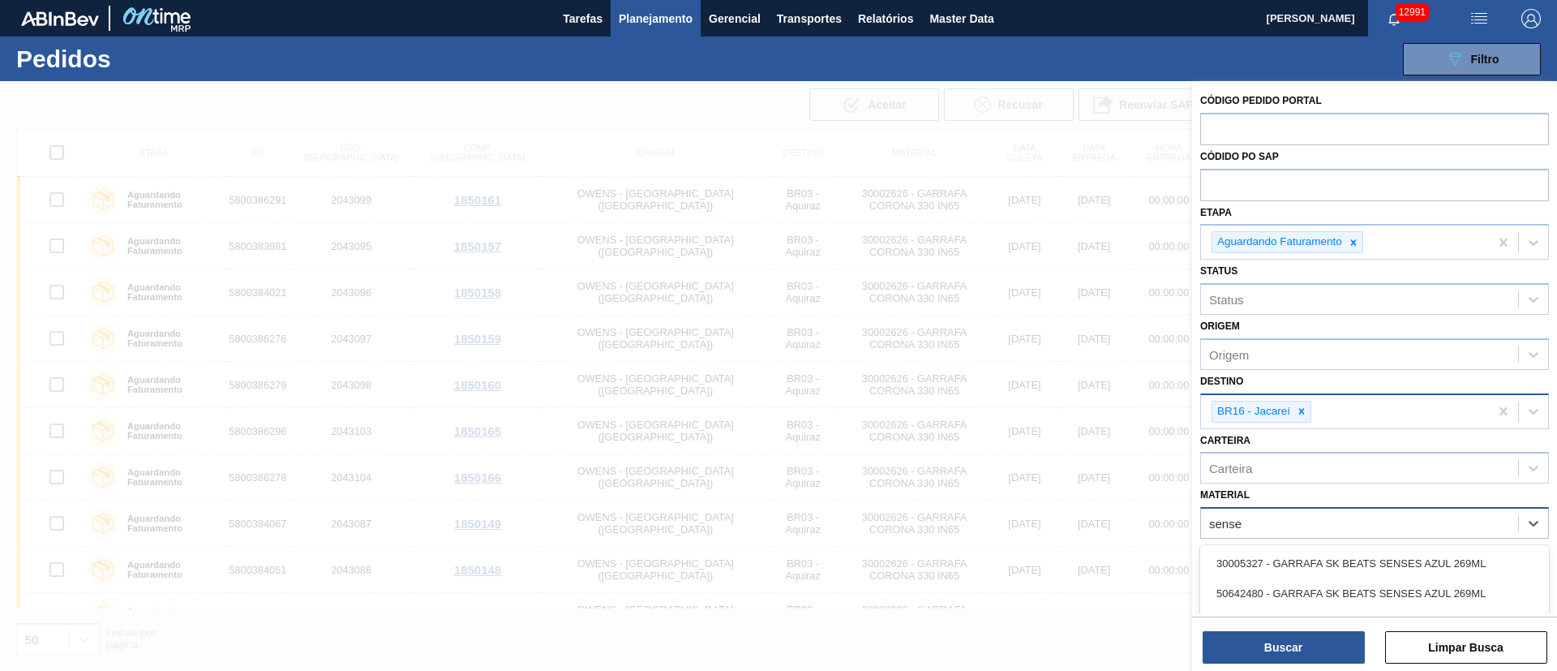
type input "senses"
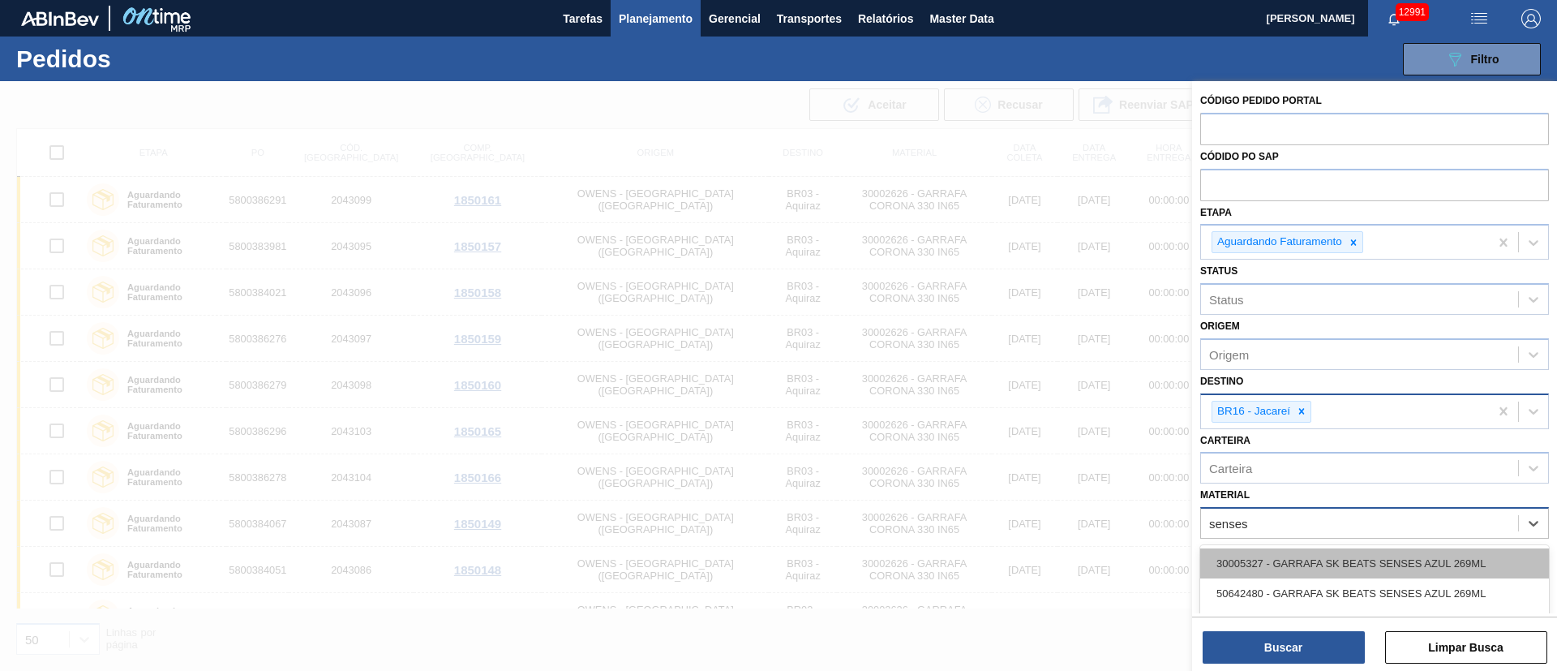
click at [1037, 446] on div "30005327 - GARRAFA SK BEATS SENSES AZUL 269ML" at bounding box center [1375, 563] width 349 height 30
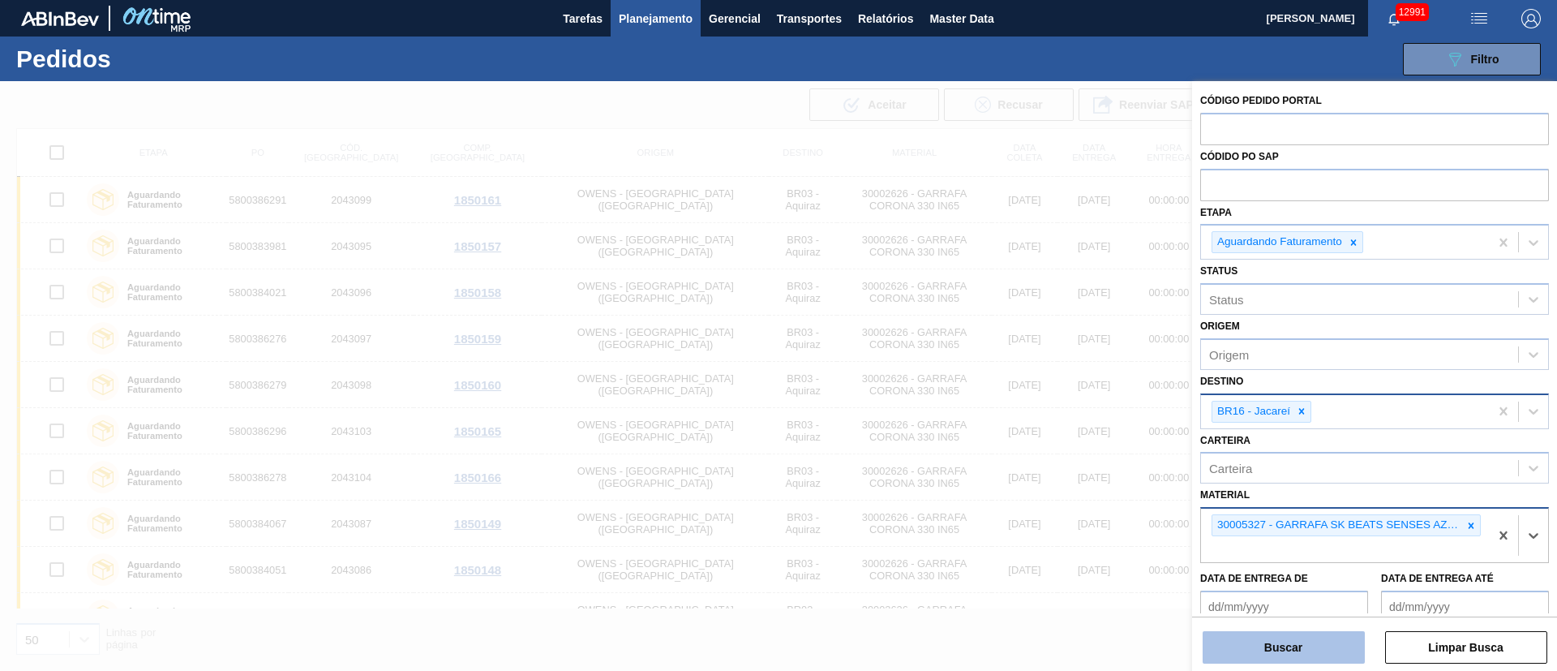
click at [1037, 446] on button "Buscar" at bounding box center [1284, 647] width 162 height 32
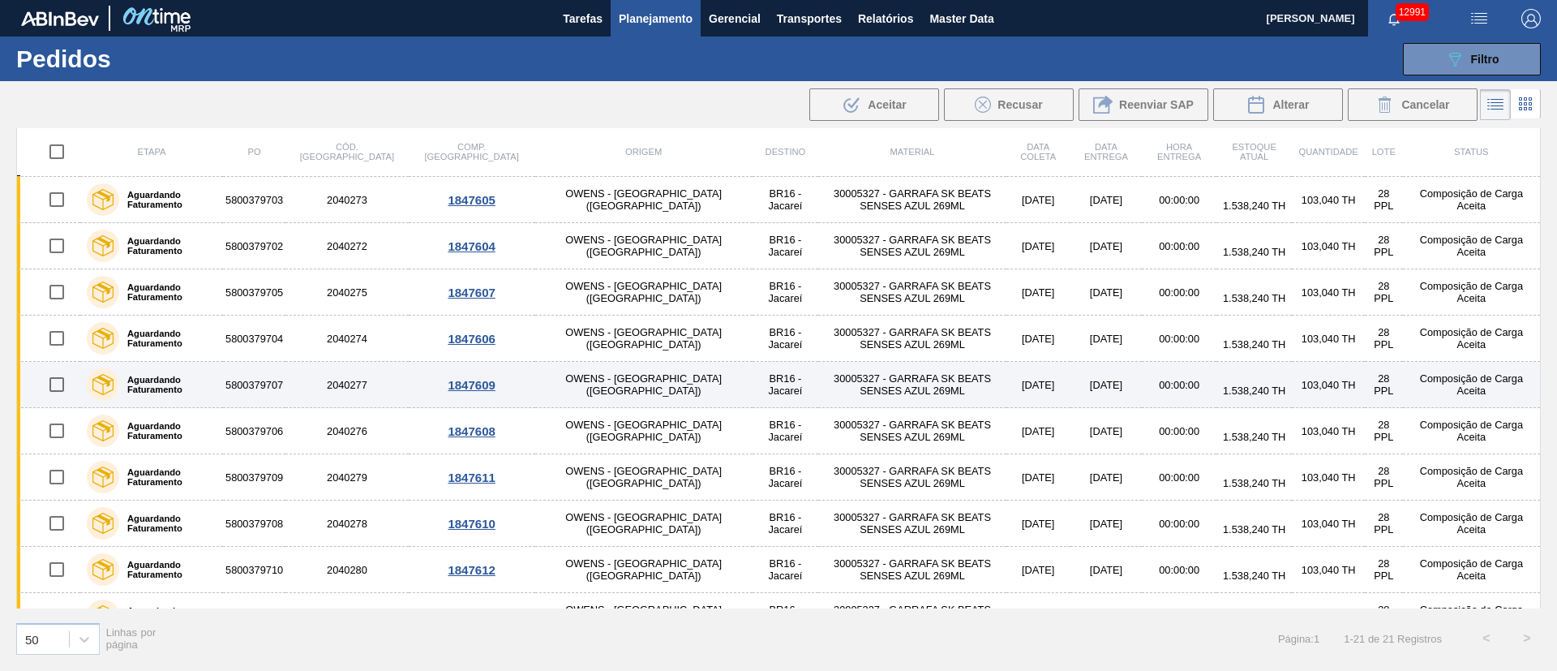
scroll to position [539, 0]
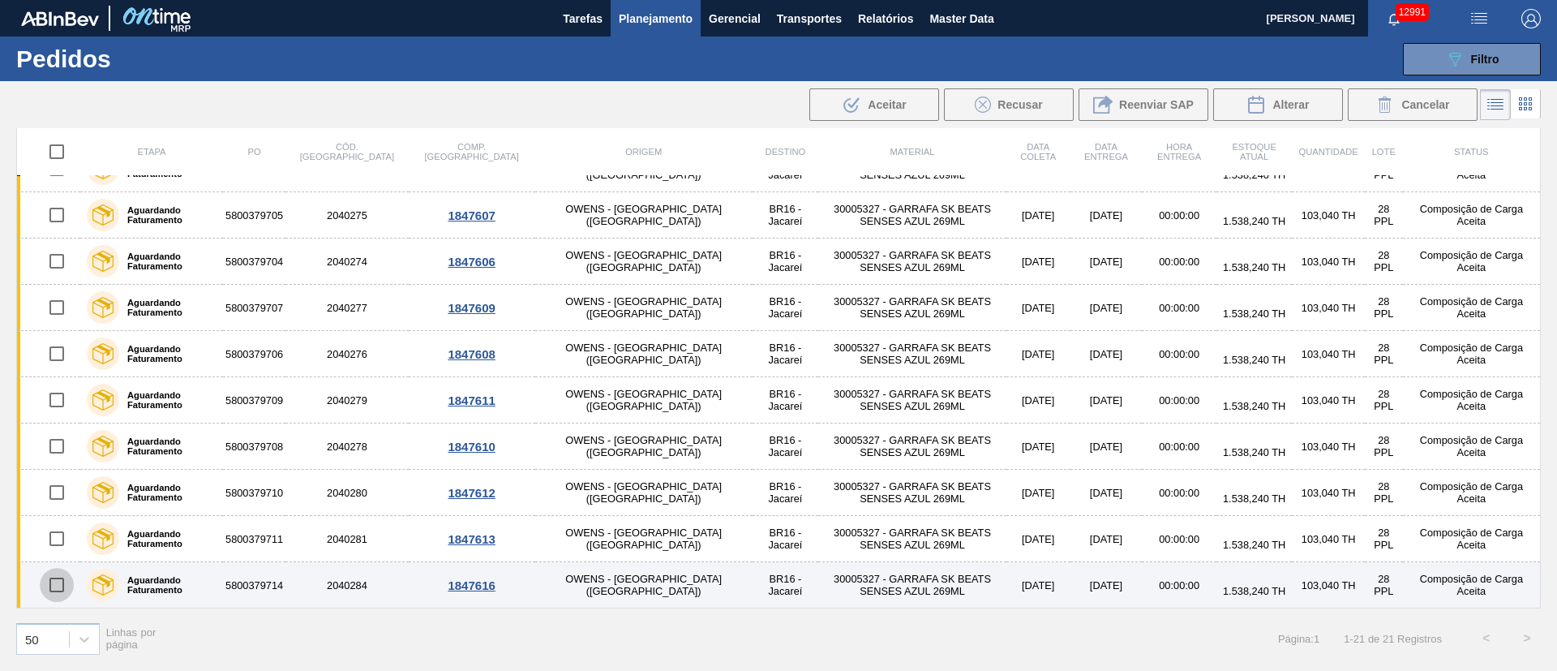
click at [60, 446] on input "checkbox" at bounding box center [57, 585] width 34 height 34
checkbox input "true"
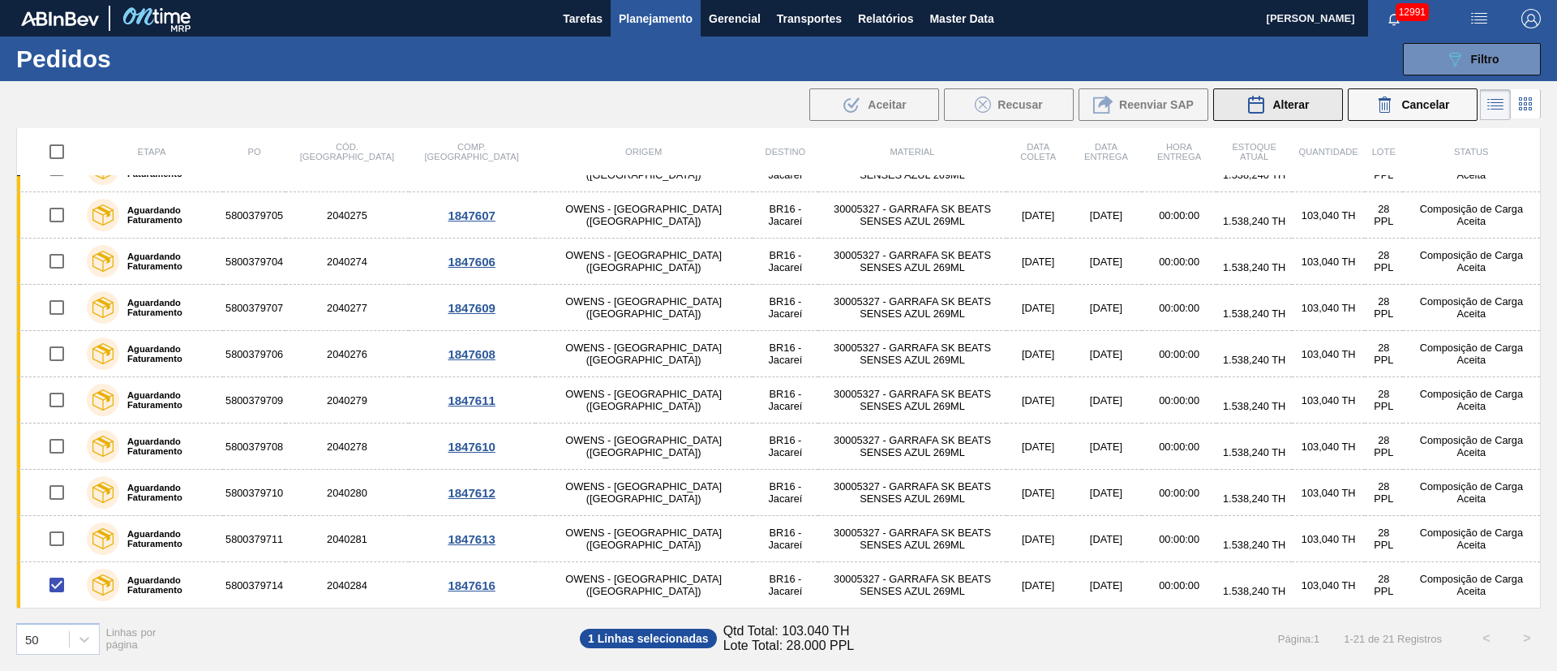
click at [1037, 99] on span "Alterar" at bounding box center [1291, 104] width 37 height 13
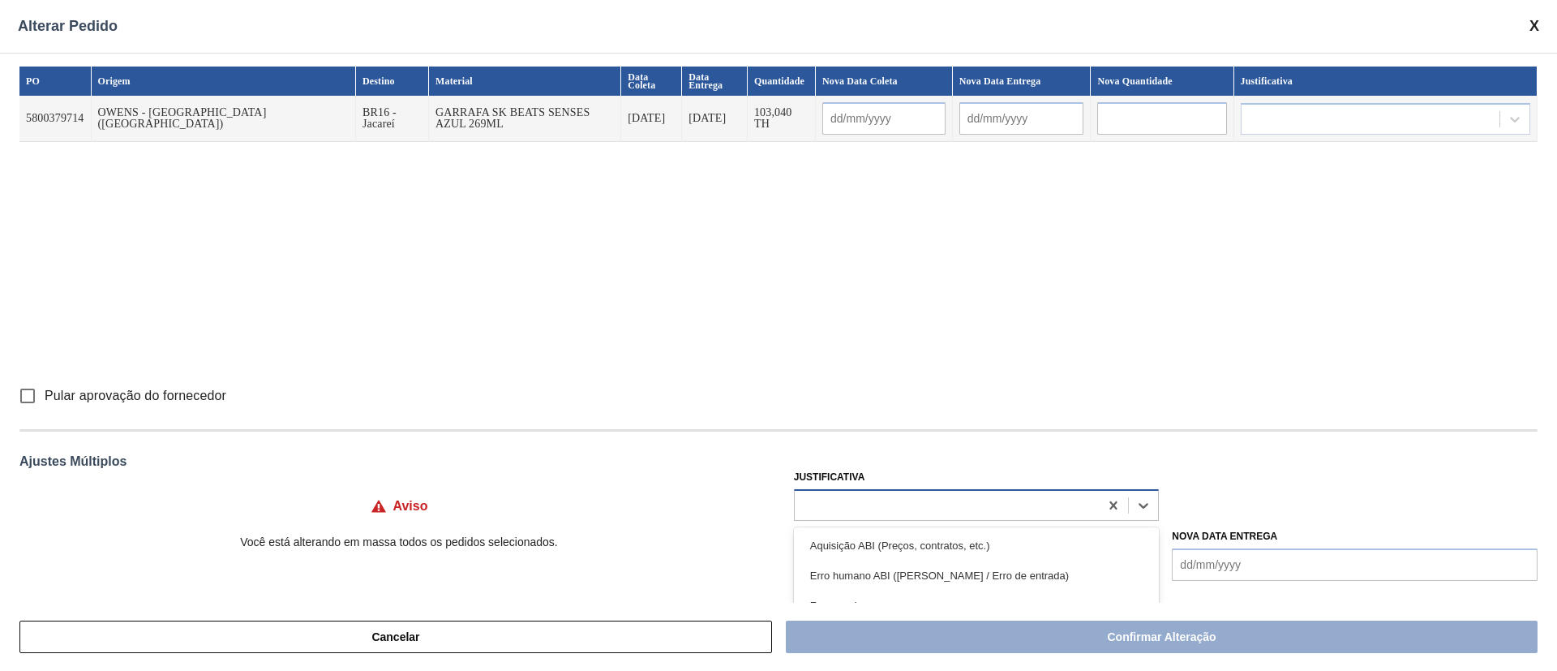
click at [840, 446] on div at bounding box center [977, 505] width 366 height 32
type input "ou"
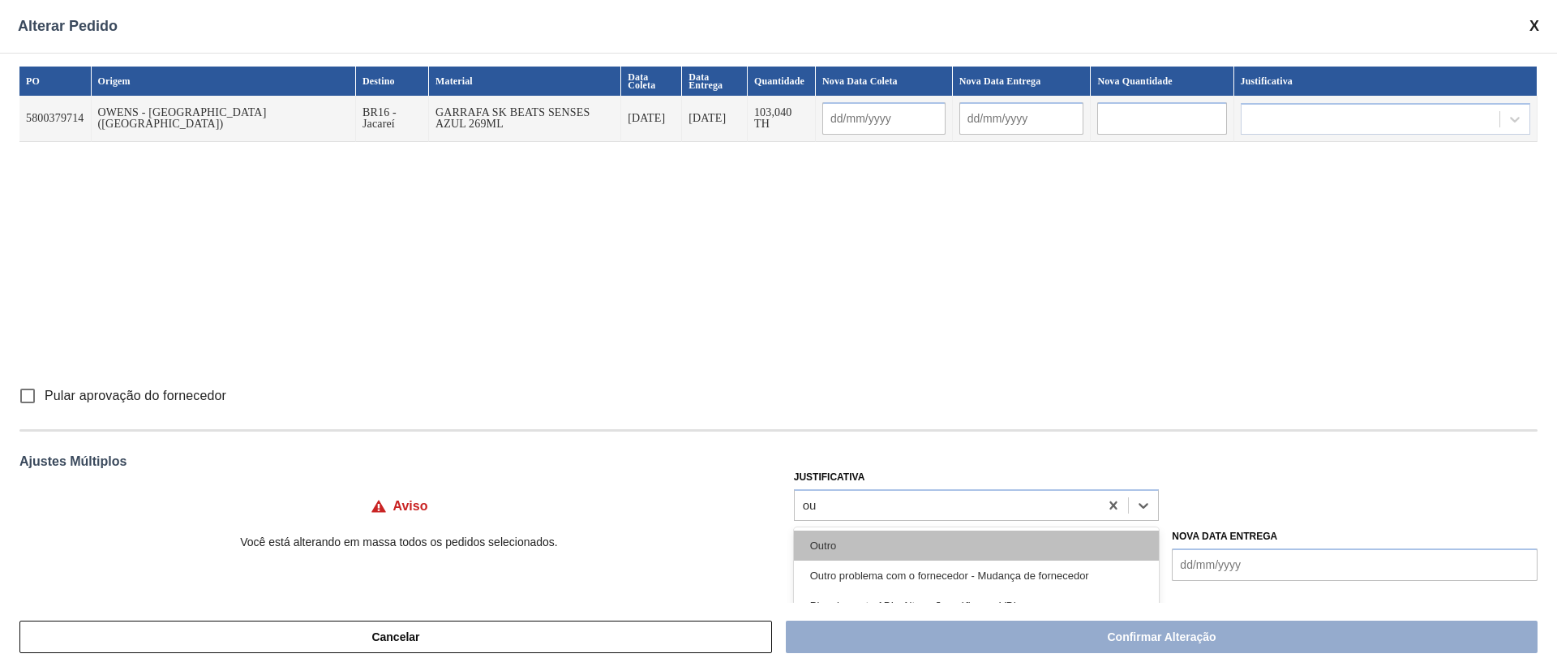
click at [836, 446] on div "Outro" at bounding box center [977, 546] width 366 height 30
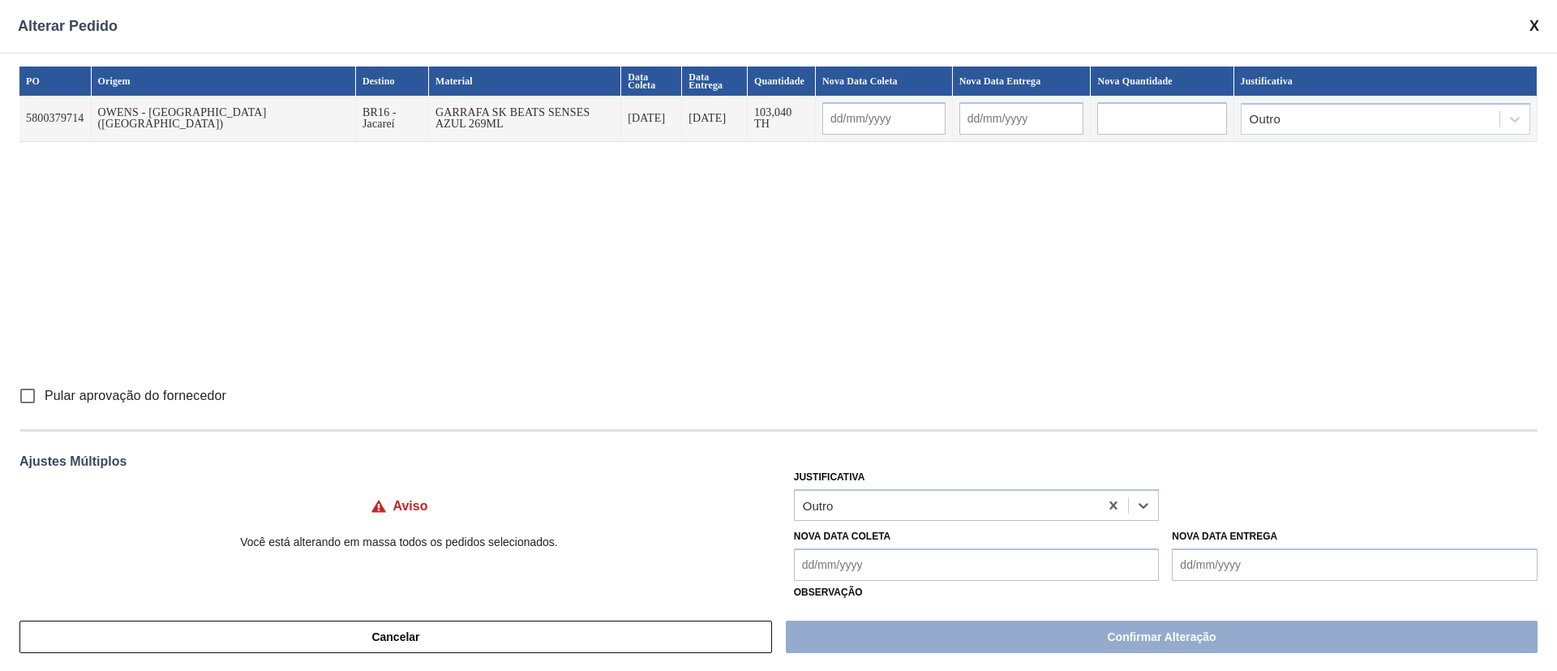
click at [28, 390] on input "Pular aprovação do fornecedor" at bounding box center [28, 396] width 34 height 34
checkbox input "true"
click at [818, 446] on Coleta "Nova Data Coleta" at bounding box center [977, 564] width 366 height 32
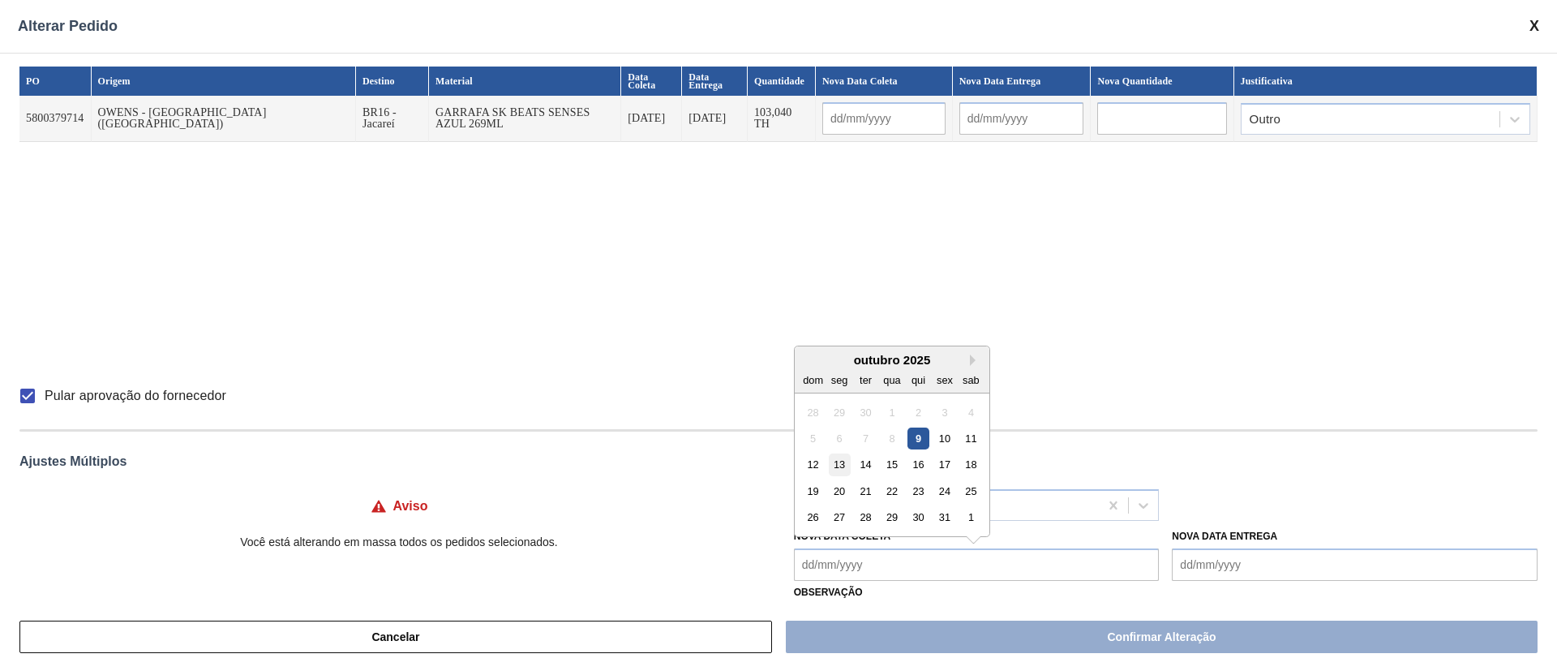
click at [840, 446] on div "13" at bounding box center [839, 464] width 22 height 22
type Coleta "[DATE]"
type input "[DATE]"
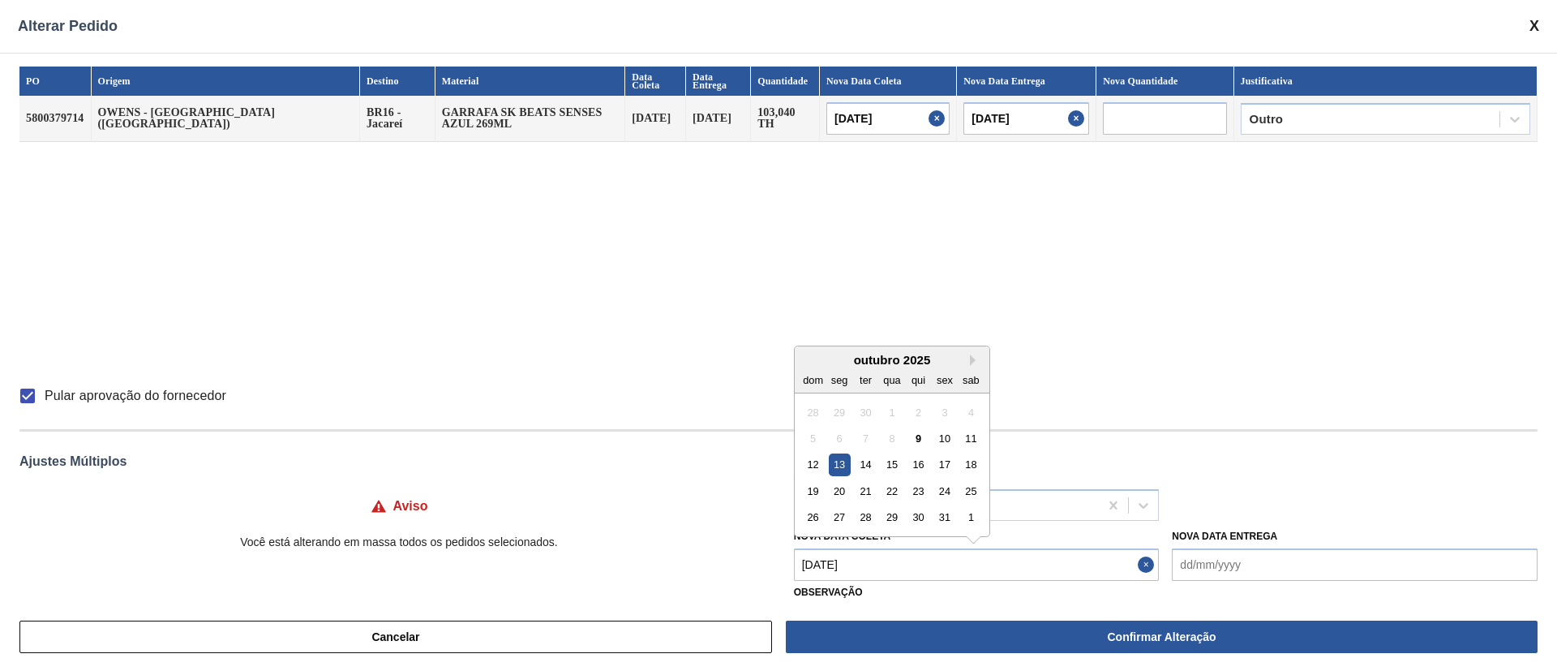
click at [867, 446] on Coleta "[DATE]" at bounding box center [977, 564] width 366 height 32
click at [942, 445] on div "10" at bounding box center [945, 438] width 22 height 22
type input "[DATE]"
type Coleta "[DATE]"
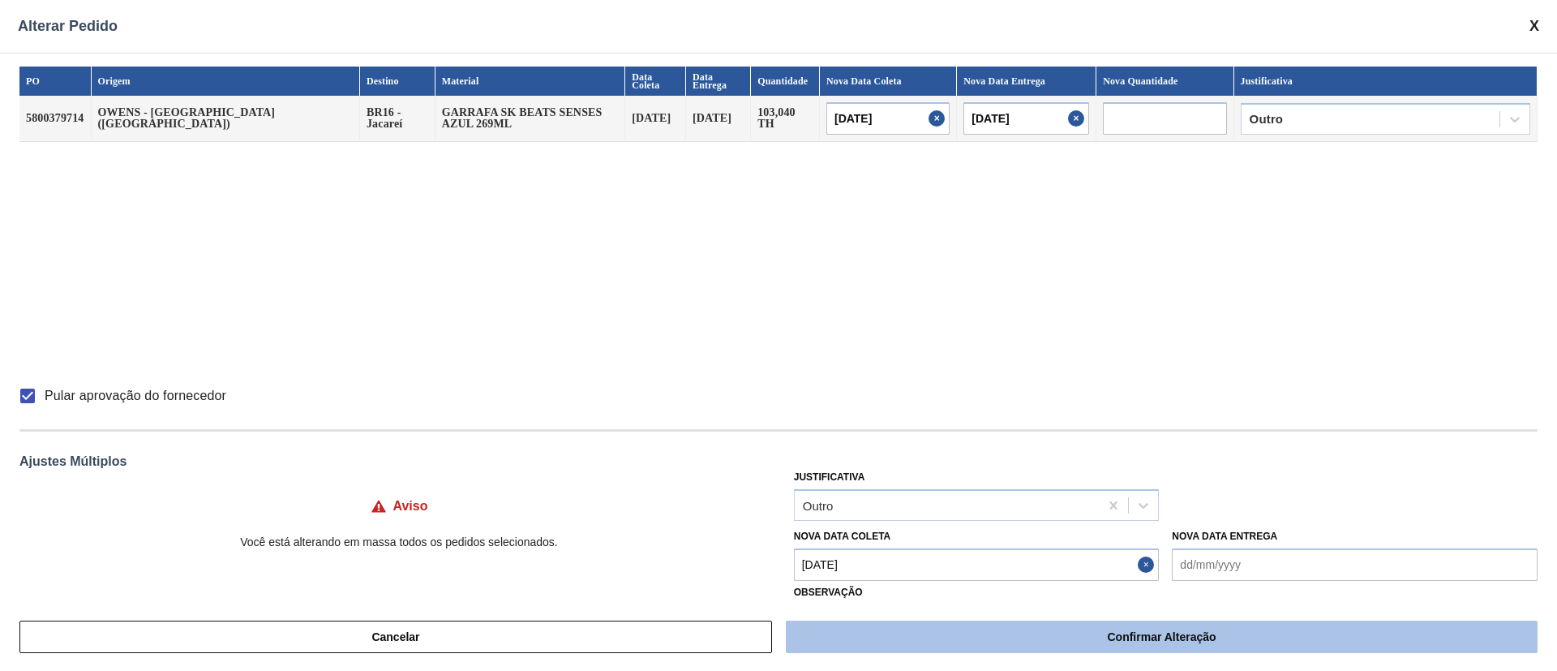
click at [960, 446] on button "Confirmar Alteração" at bounding box center [1162, 637] width 752 height 32
checkbox input "false"
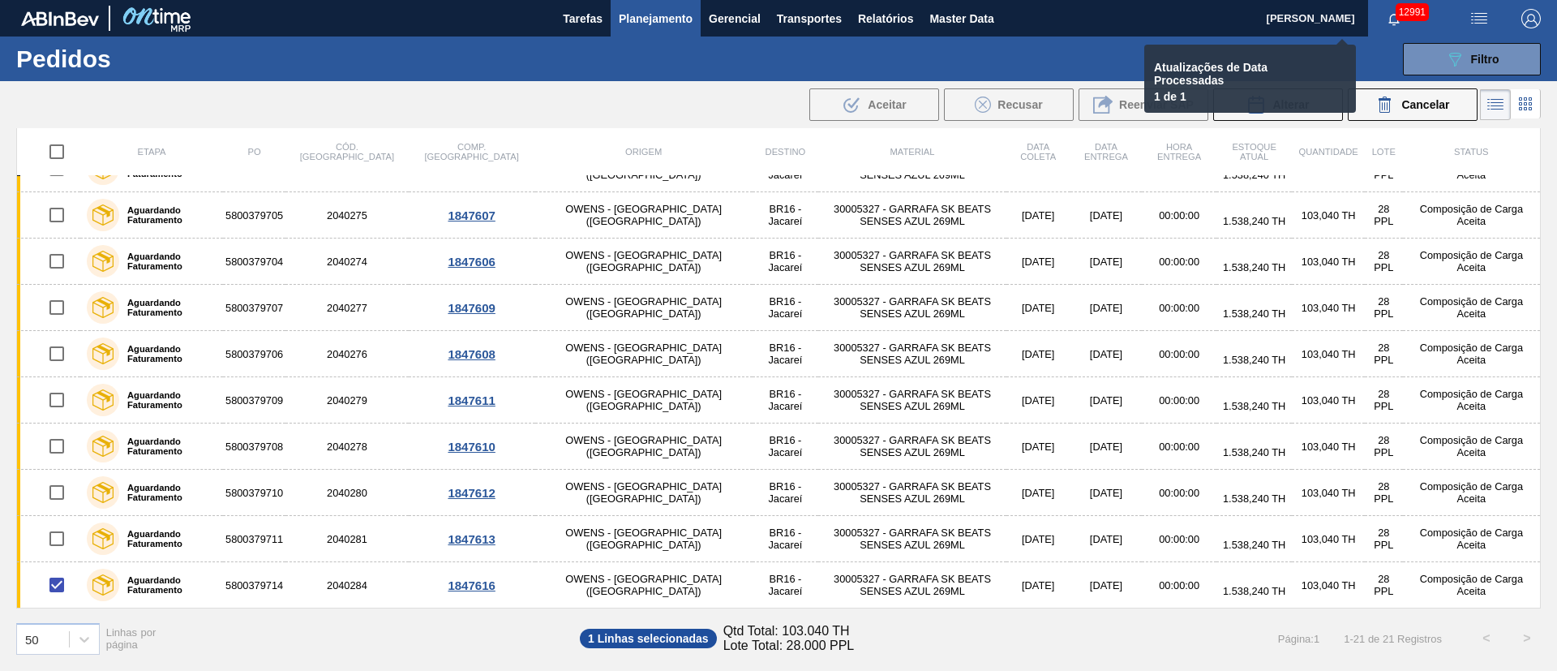
checkbox input "false"
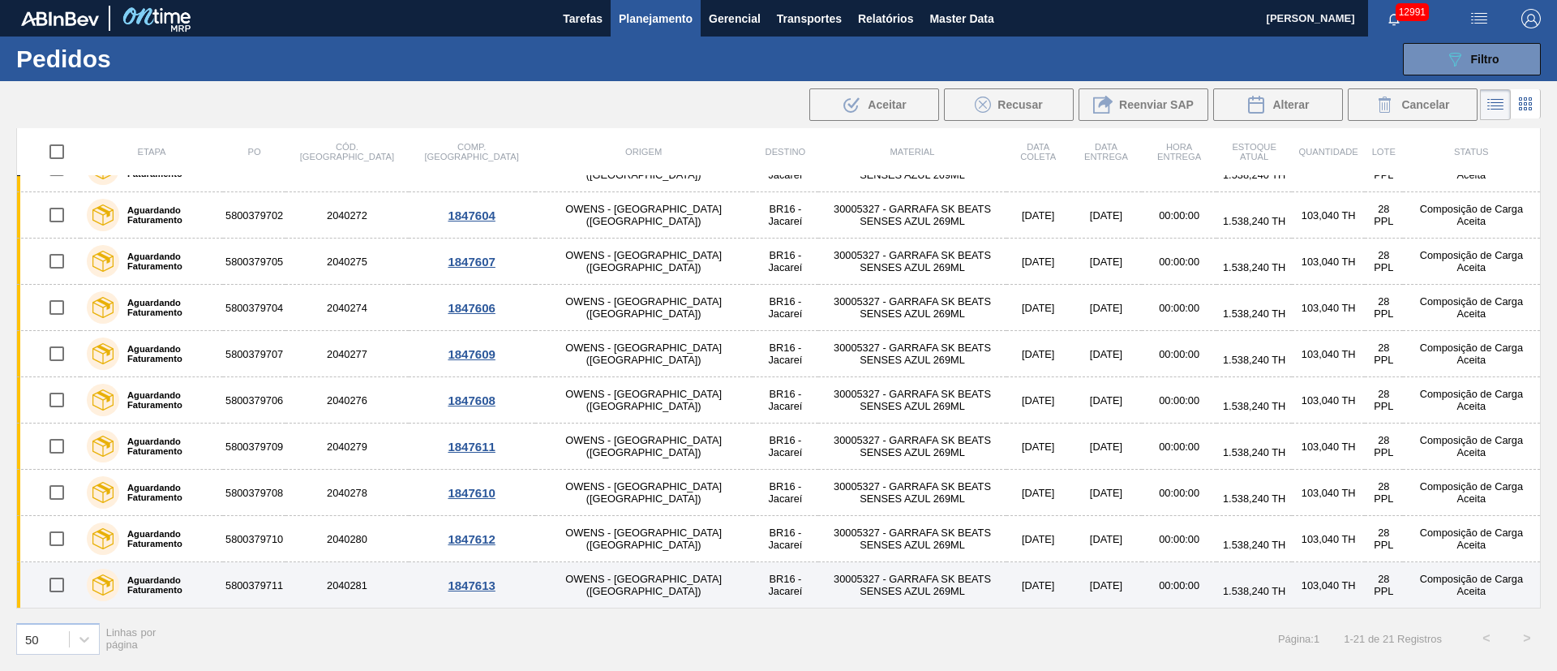
click at [65, 446] on input "checkbox" at bounding box center [57, 585] width 34 height 34
checkbox input "true"
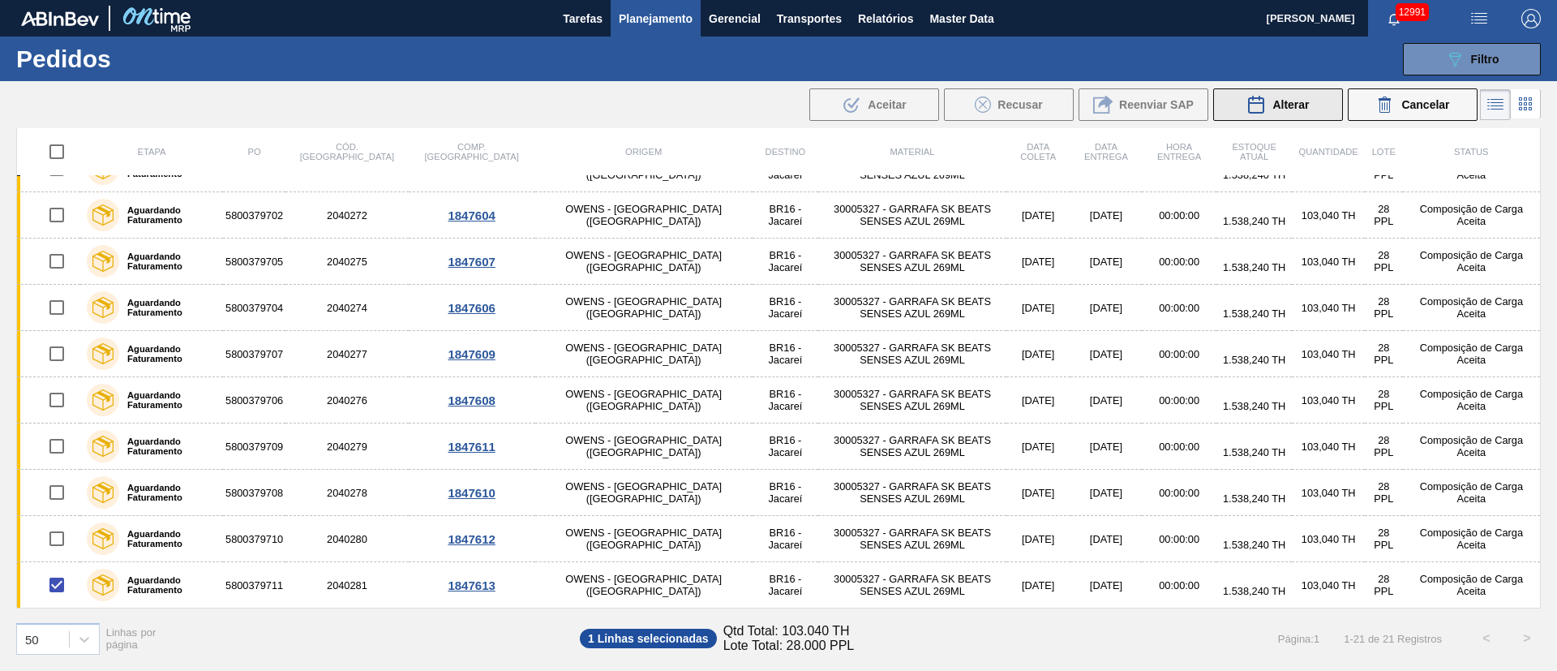
click at [1037, 104] on span "Alterar" at bounding box center [1291, 104] width 37 height 13
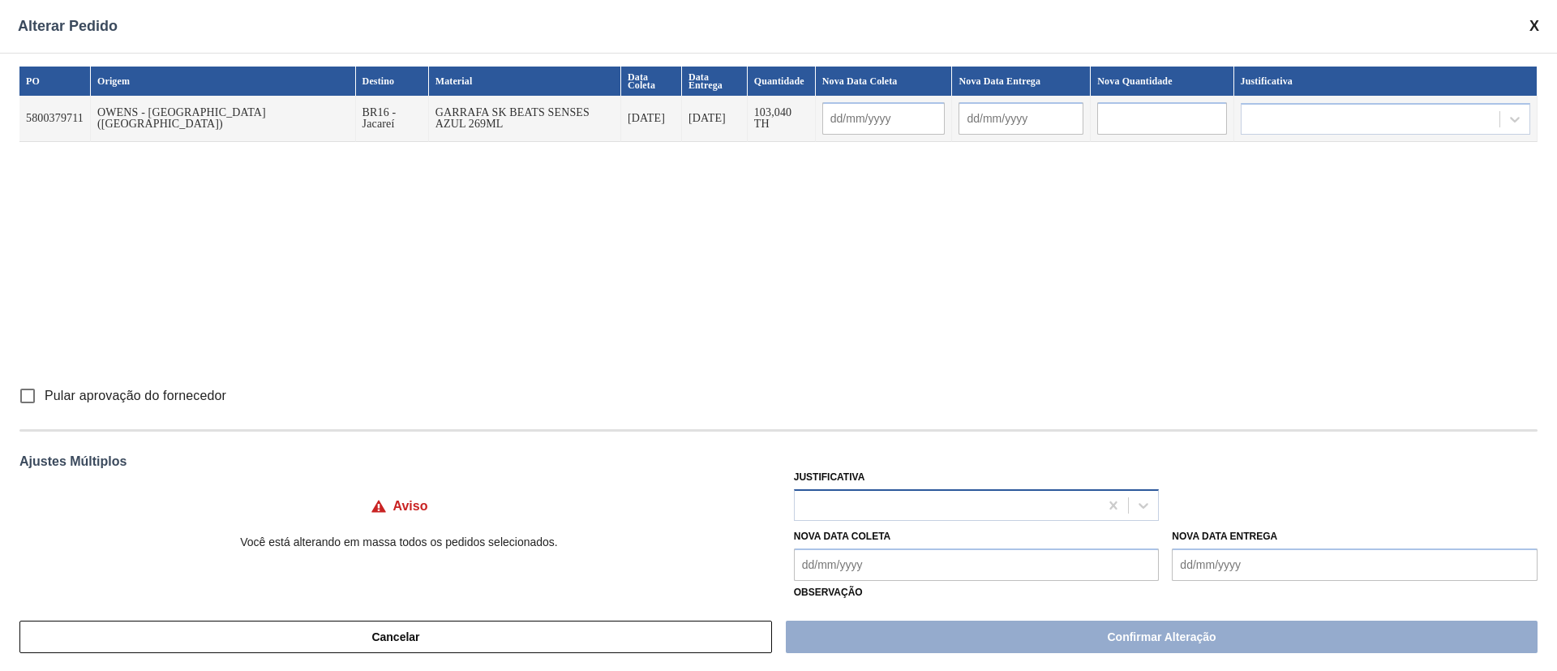
click at [857, 446] on div at bounding box center [947, 505] width 305 height 24
type input "ou"
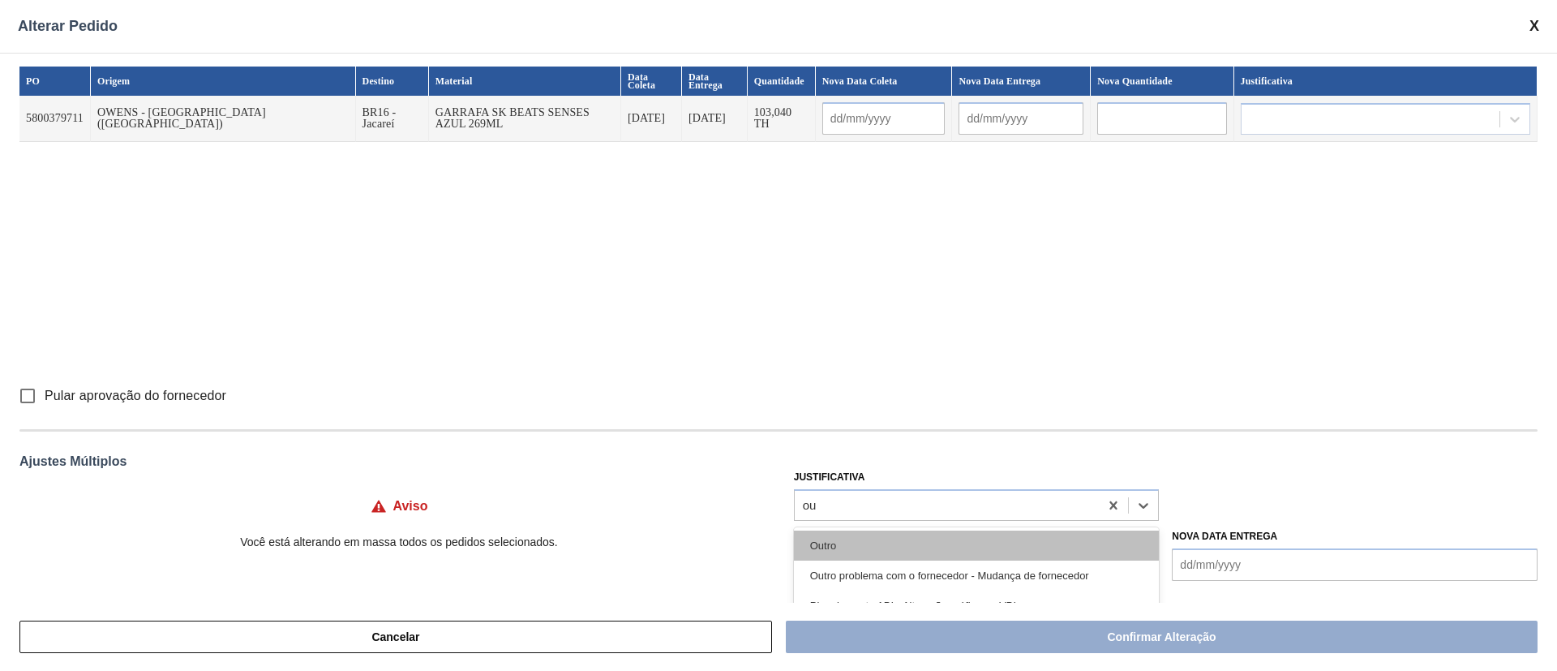
click at [836, 446] on div "Outro" at bounding box center [977, 546] width 366 height 30
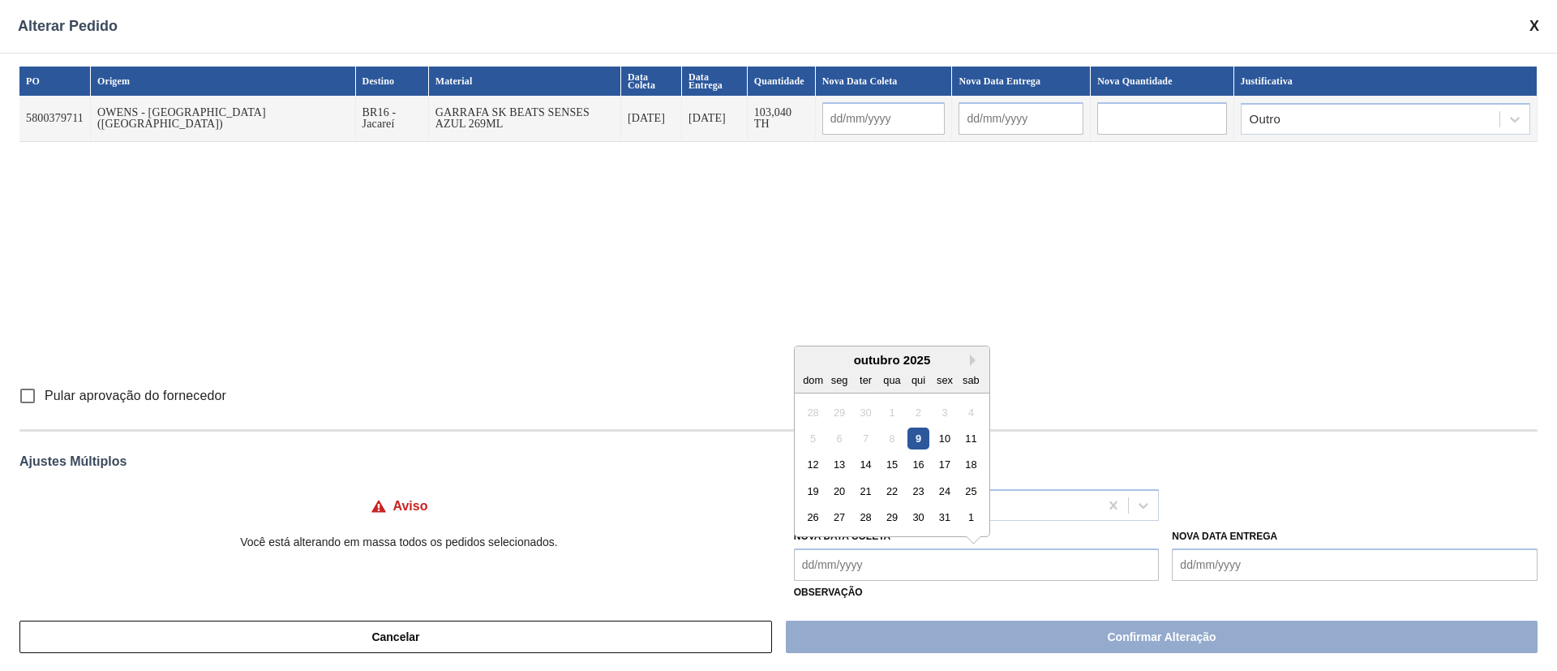
click at [803, 446] on Coleta "Nova Data Coleta" at bounding box center [977, 564] width 366 height 32
type Coleta "11"
type input "[DATE]"
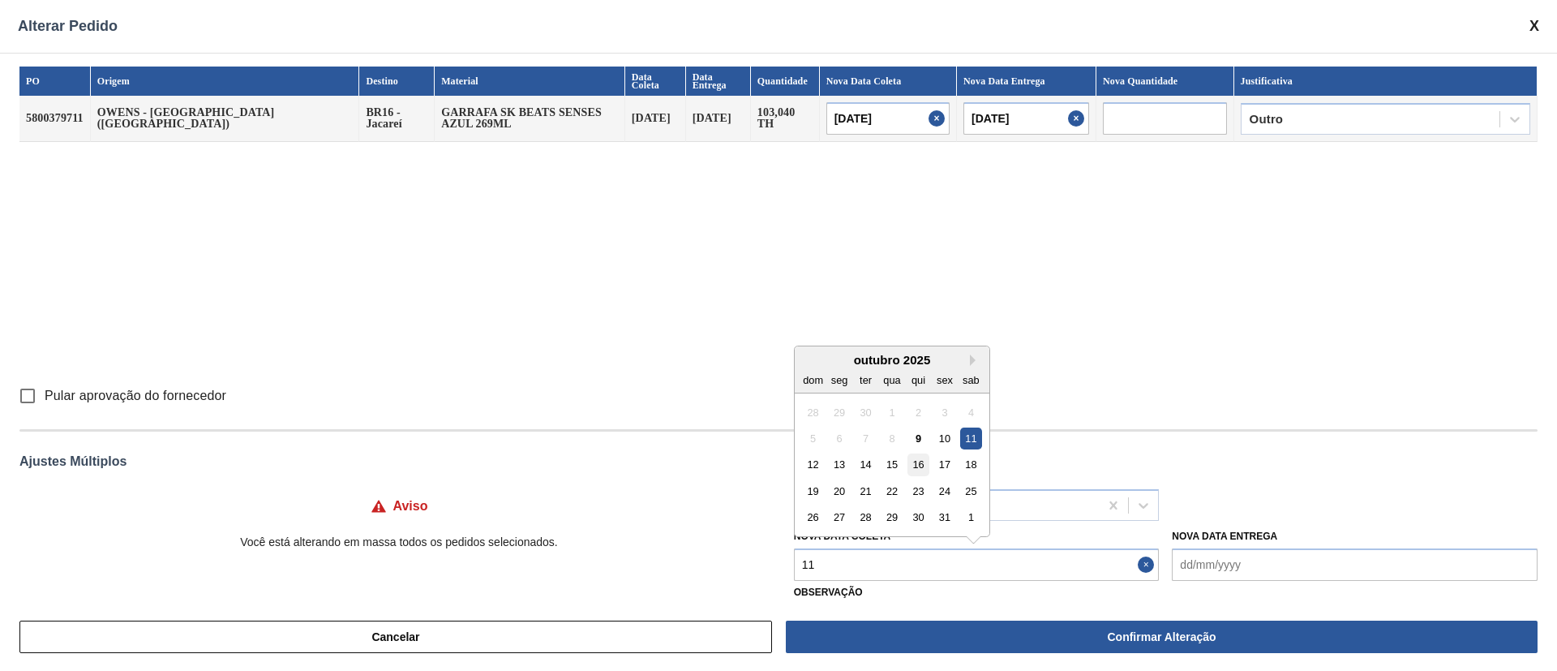
type Coleta "[DATE]"
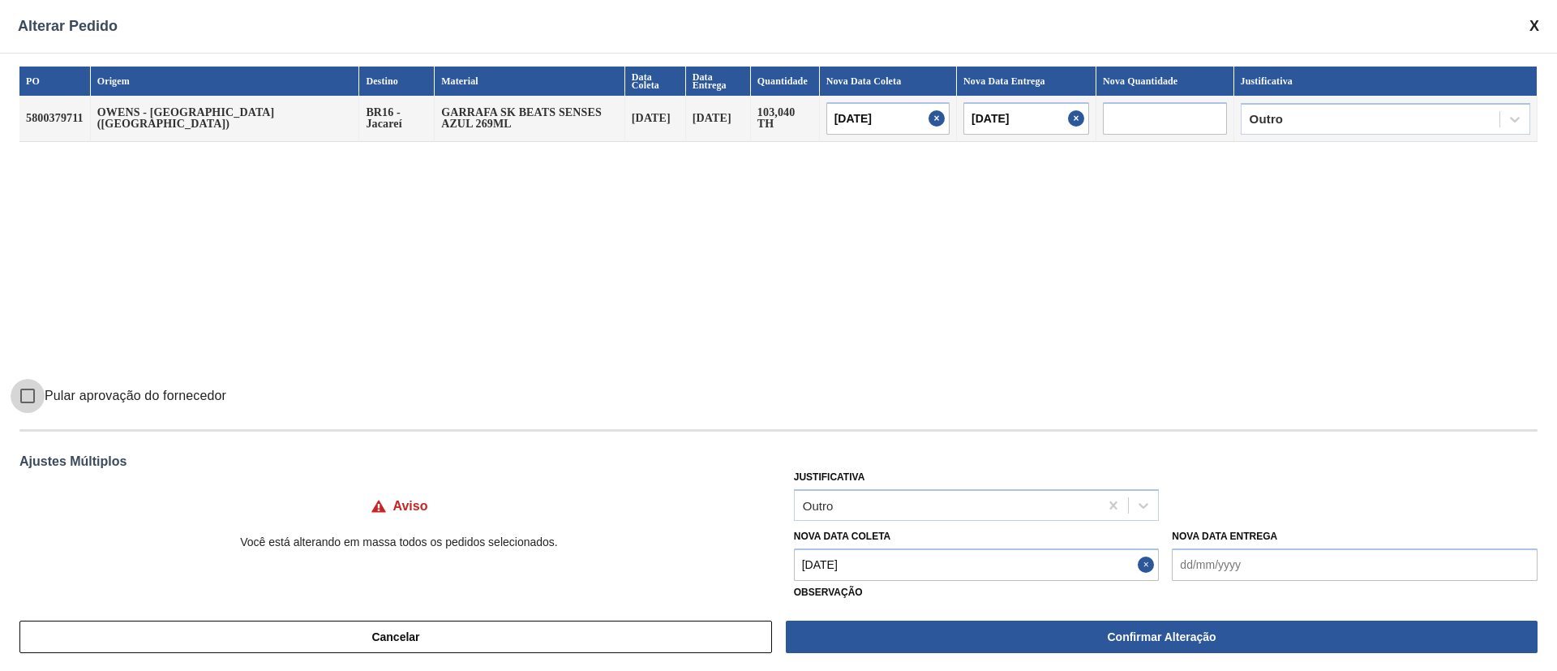
click at [25, 391] on input "Pular aprovação do fornecedor" at bounding box center [28, 396] width 34 height 34
checkbox input "true"
drag, startPoint x: 1027, startPoint y: 629, endPoint x: 1023, endPoint y: 615, distance: 14.4
click at [1029, 446] on button "Confirmar Alteração" at bounding box center [1162, 637] width 752 height 32
checkbox input "false"
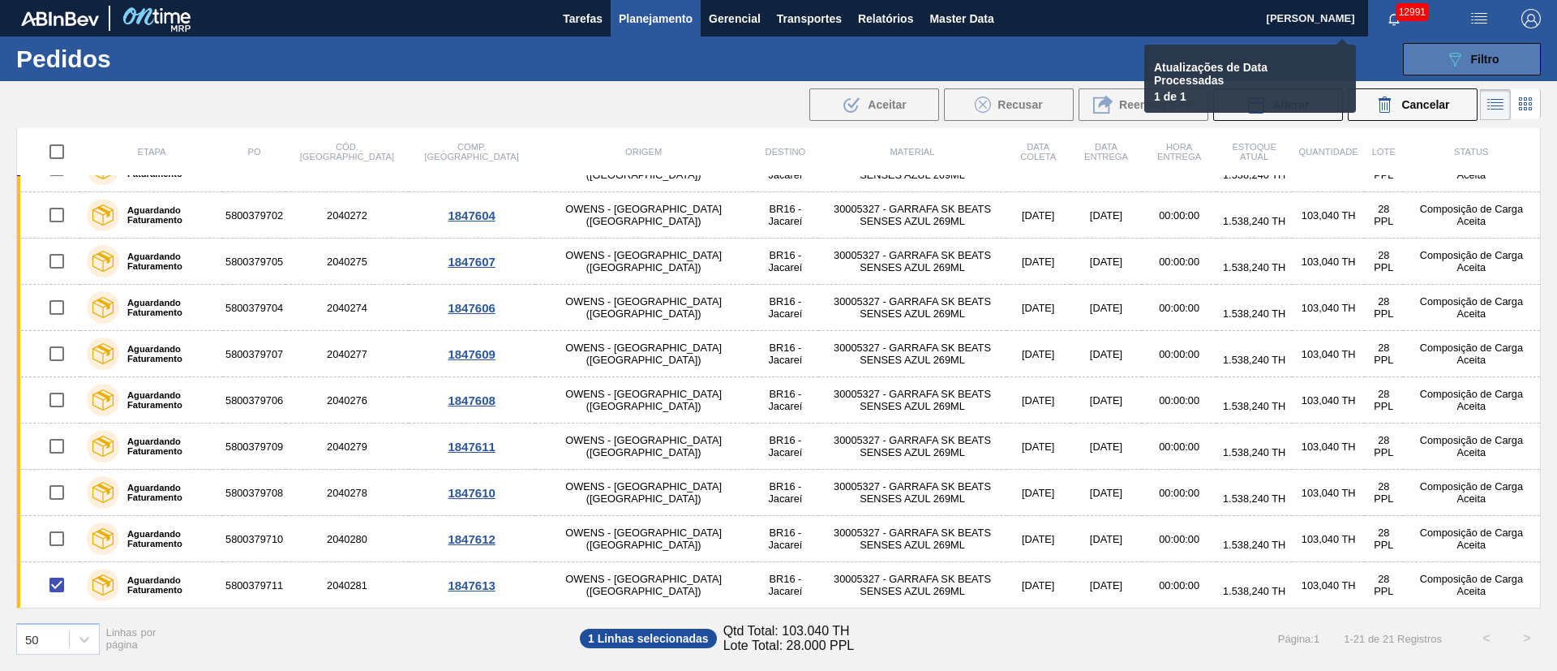
checkbox input "false"
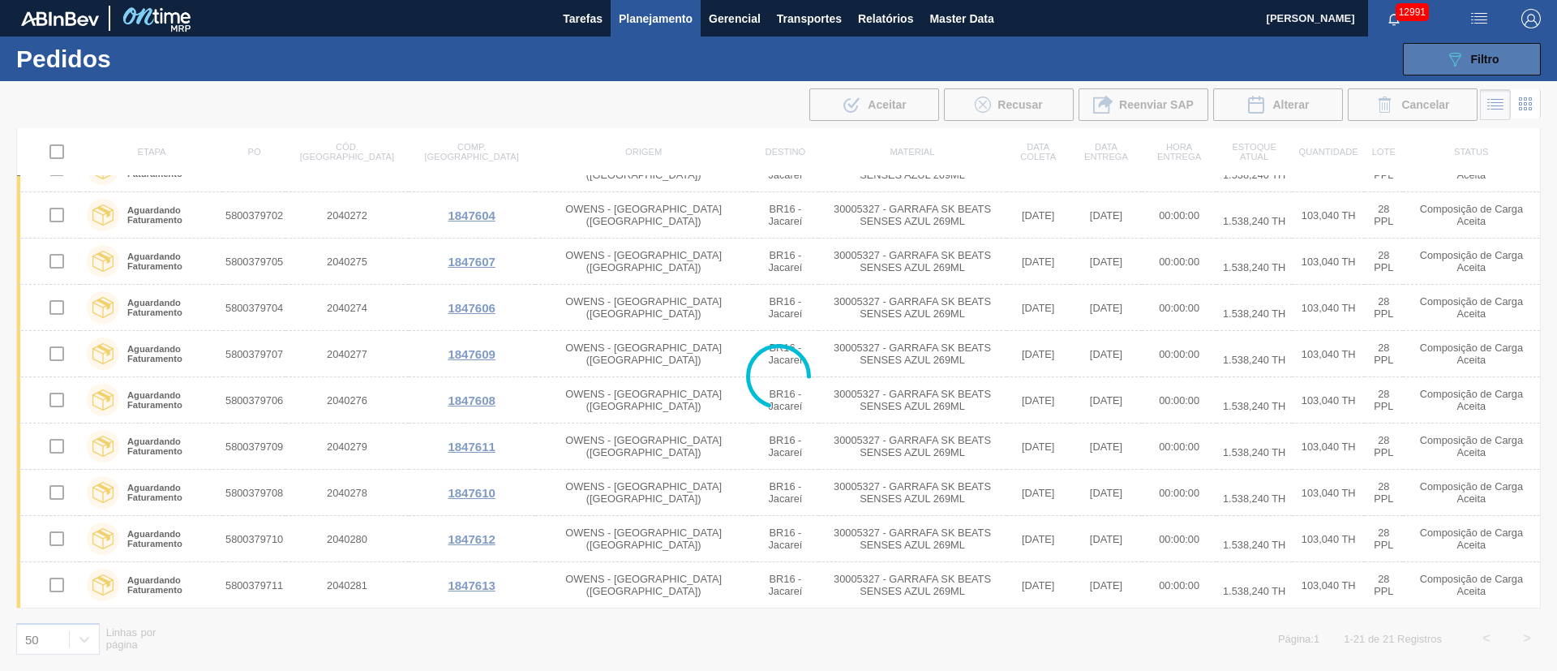
click at [1037, 53] on span "Filtro" at bounding box center [1485, 59] width 28 height 13
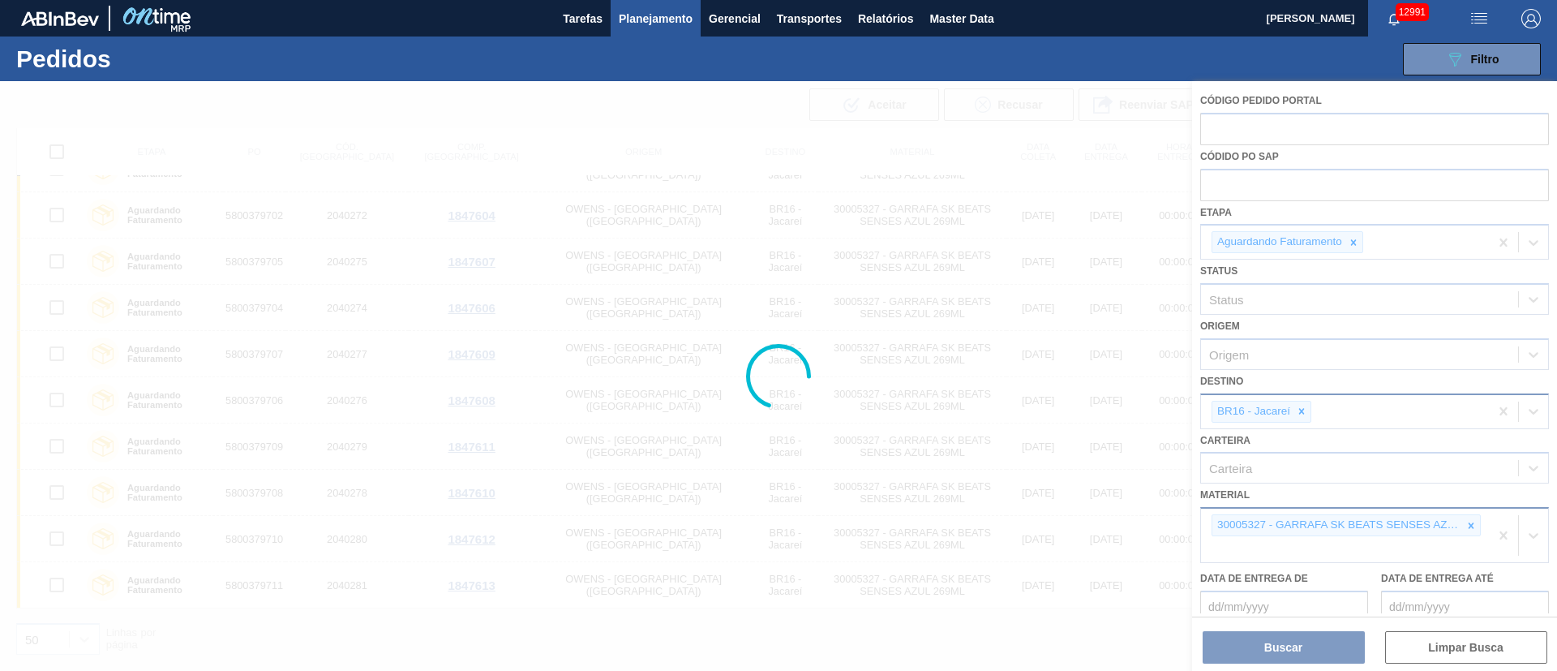
click at [1037, 415] on div at bounding box center [778, 376] width 1557 height 590
click at [1037, 411] on div at bounding box center [778, 376] width 1557 height 590
click at [1037, 402] on div at bounding box center [778, 376] width 1557 height 590
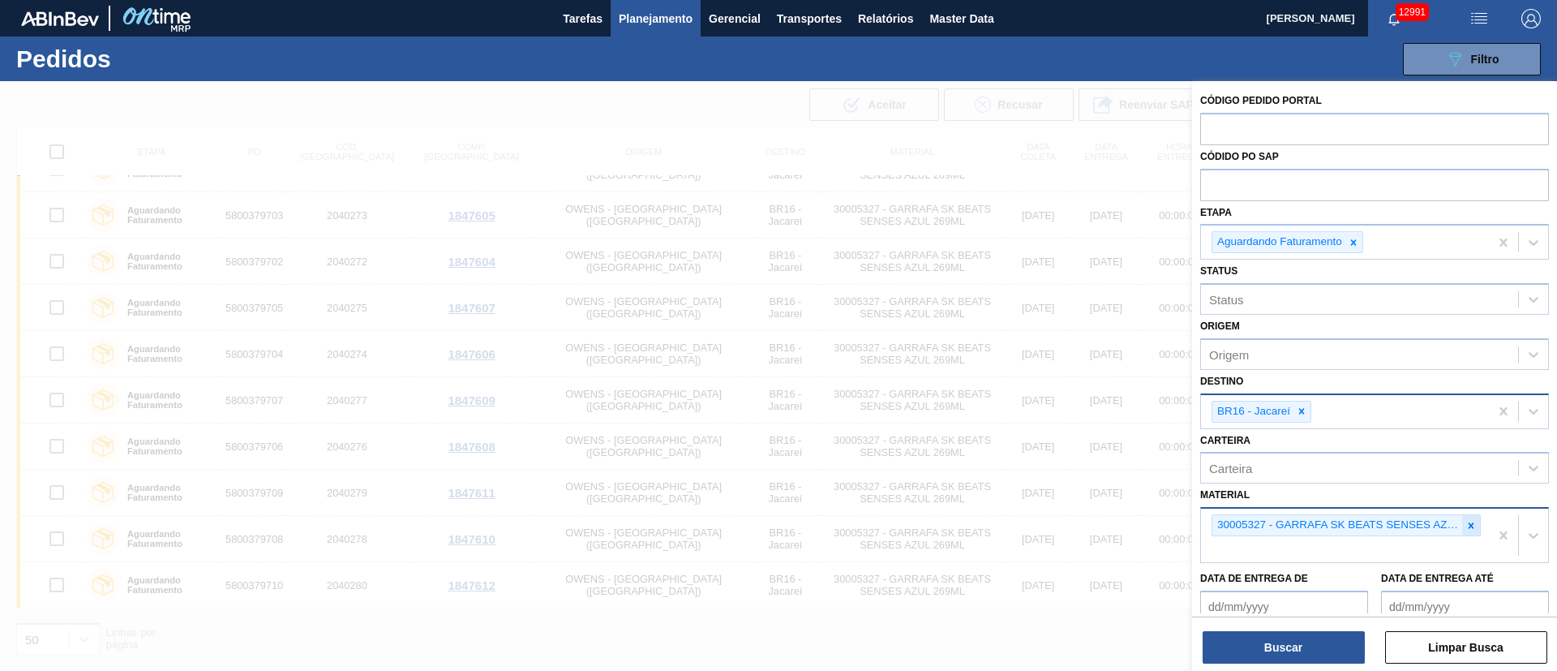
click at [1037, 446] on icon at bounding box center [1471, 525] width 11 height 11
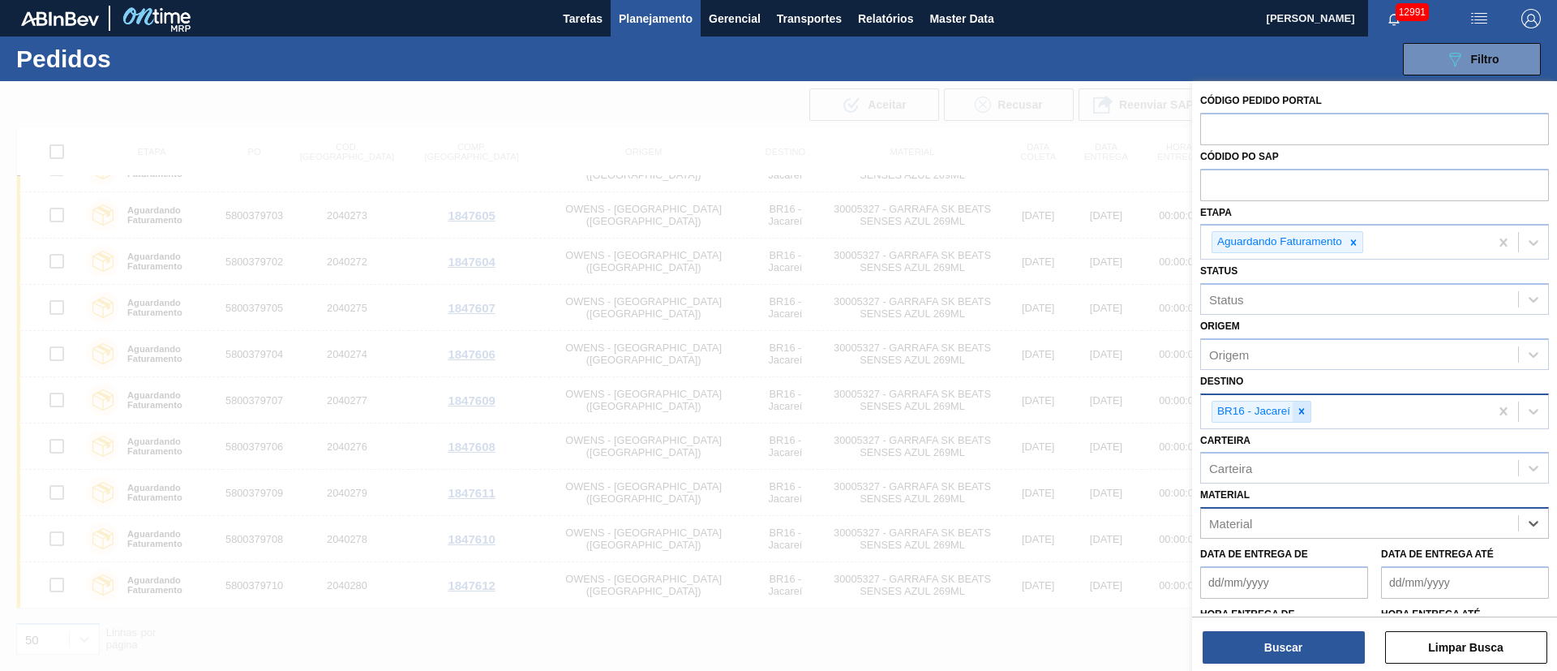
click at [1037, 402] on div at bounding box center [1302, 412] width 18 height 20
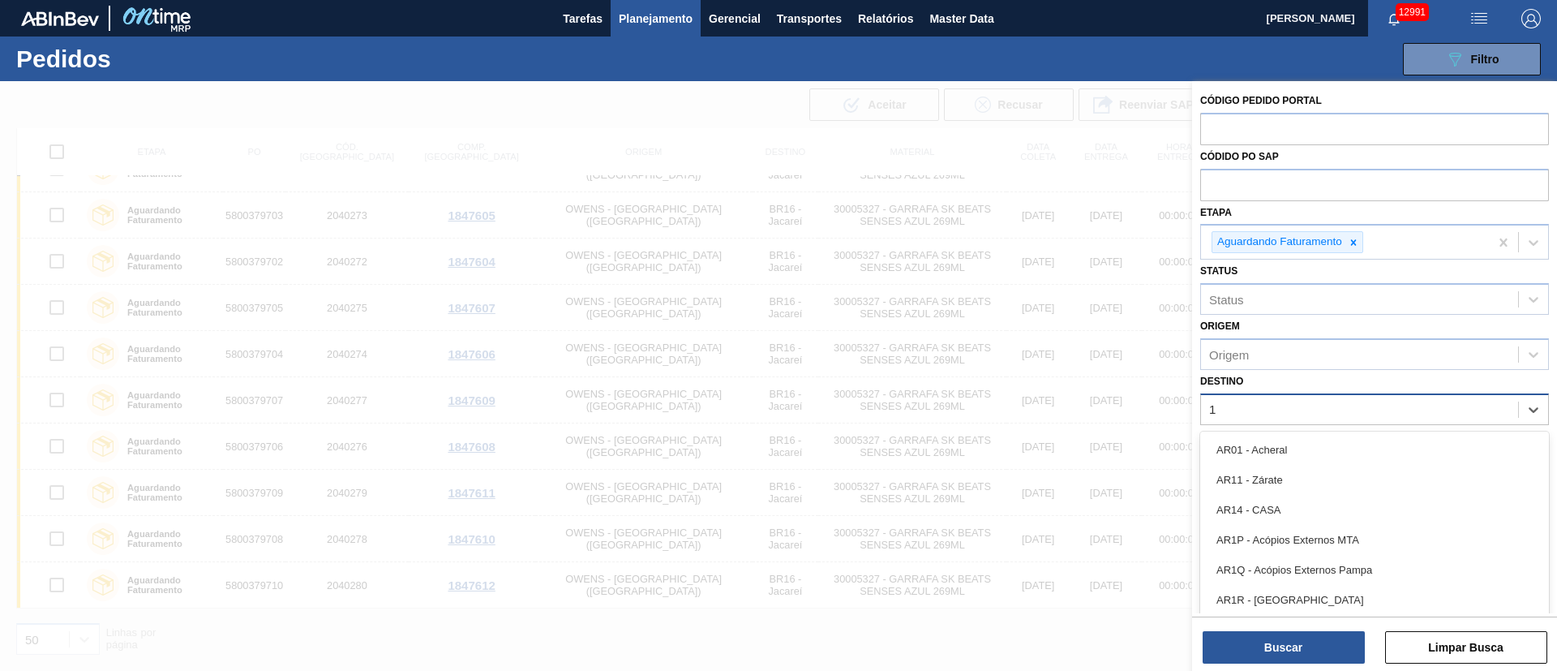
type input "13"
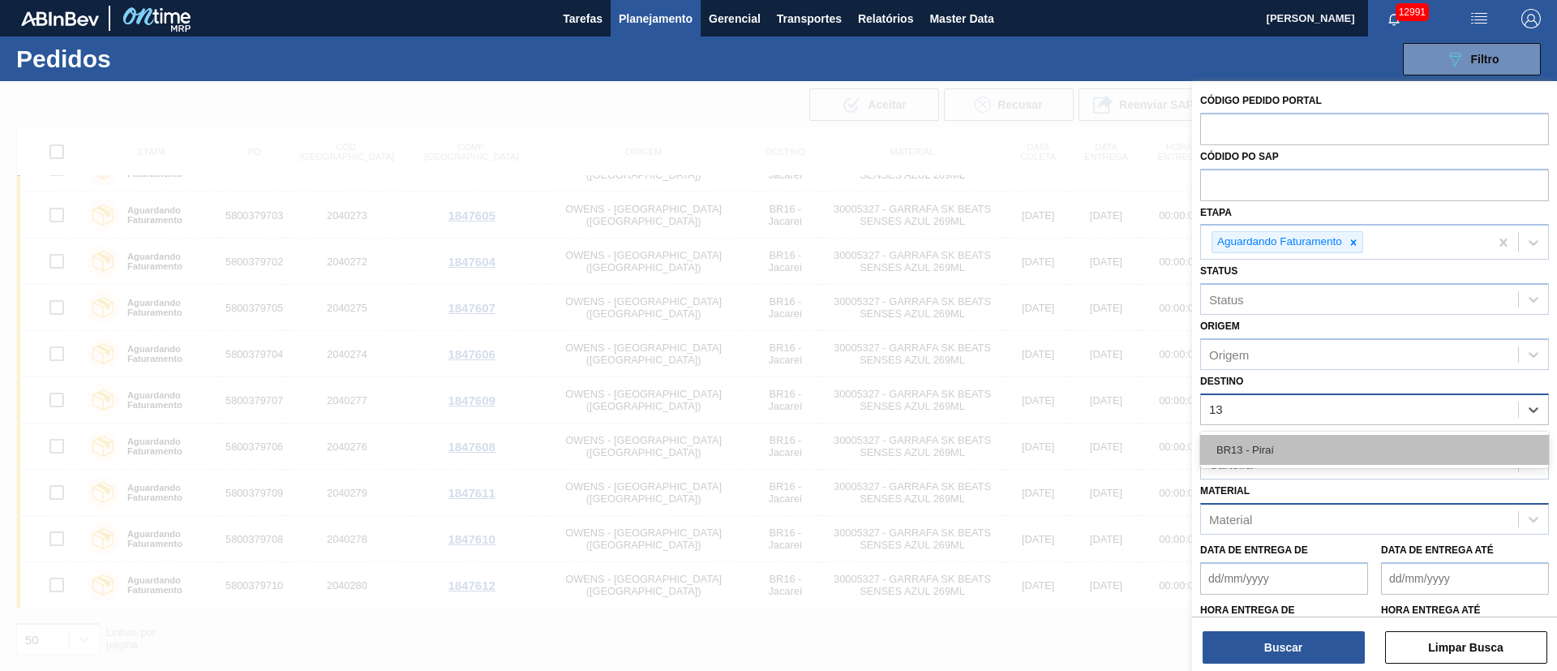
click at [1037, 446] on div "BR13 - Piraí" at bounding box center [1375, 450] width 349 height 30
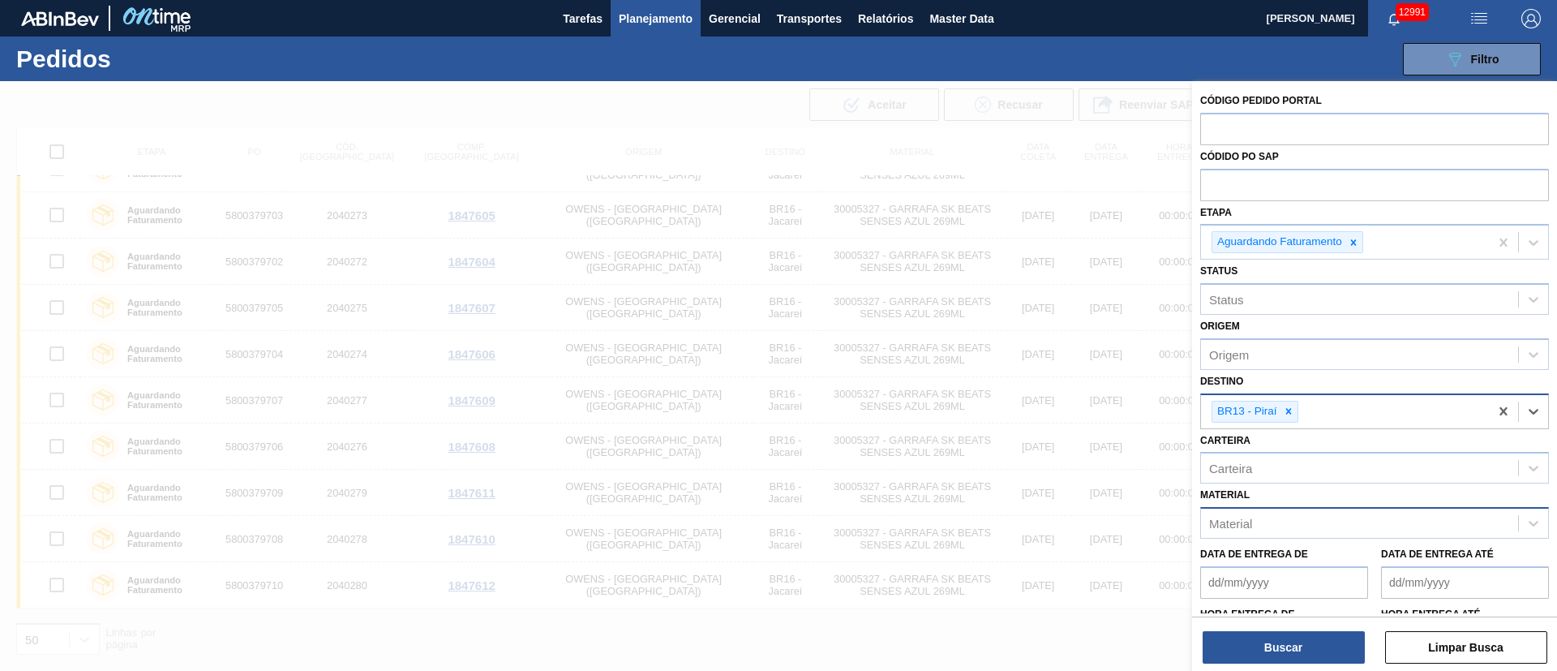
click at [1037, 446] on div "Material" at bounding box center [1359, 524] width 317 height 24
type input "h"
click at [1037, 409] on icon at bounding box center [1288, 411] width 11 height 11
type input "1"
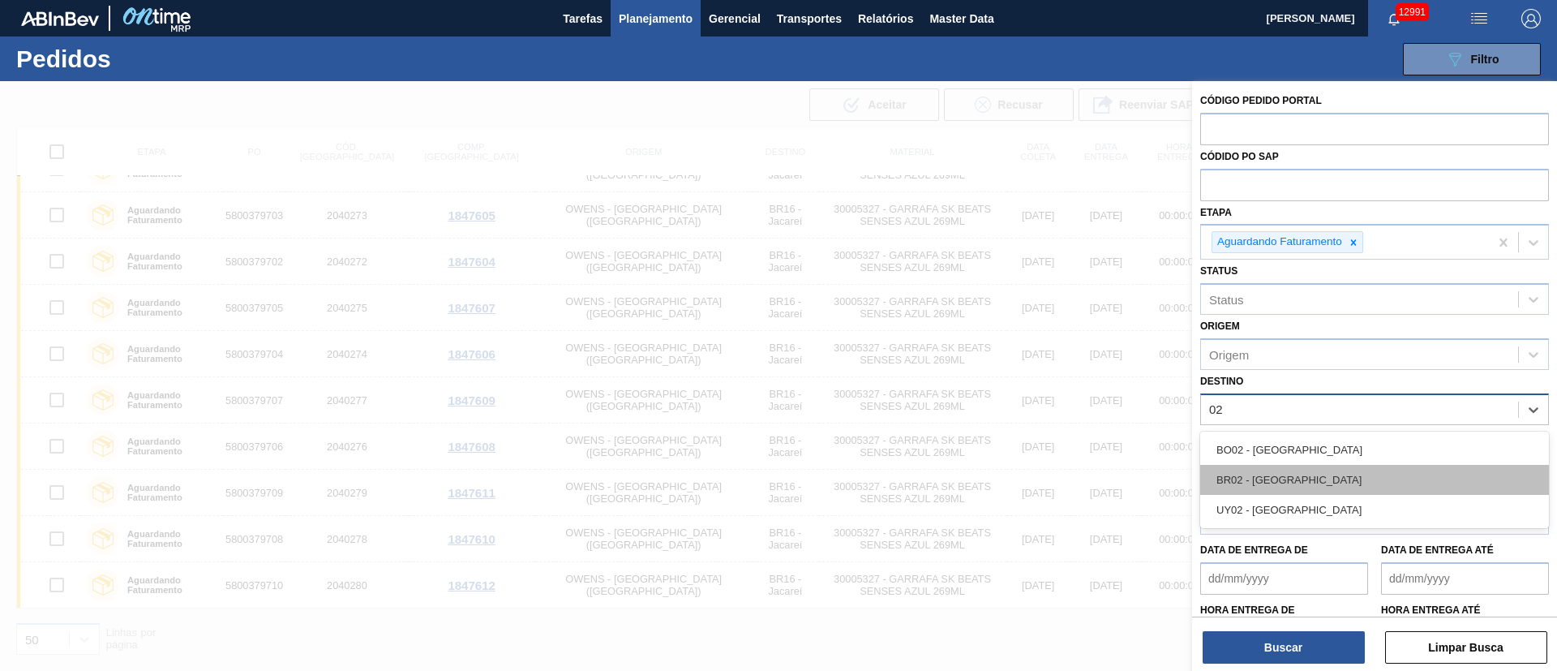
type input "0"
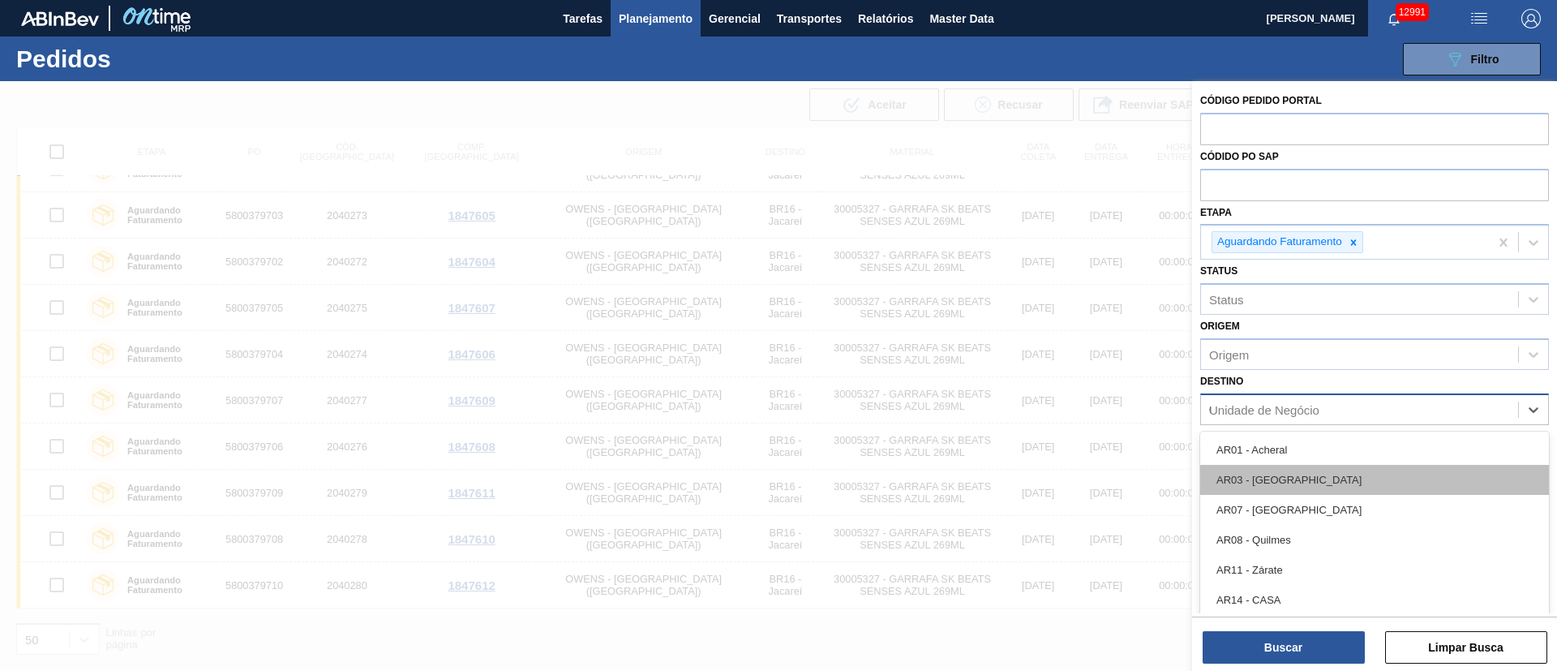
type input "03"
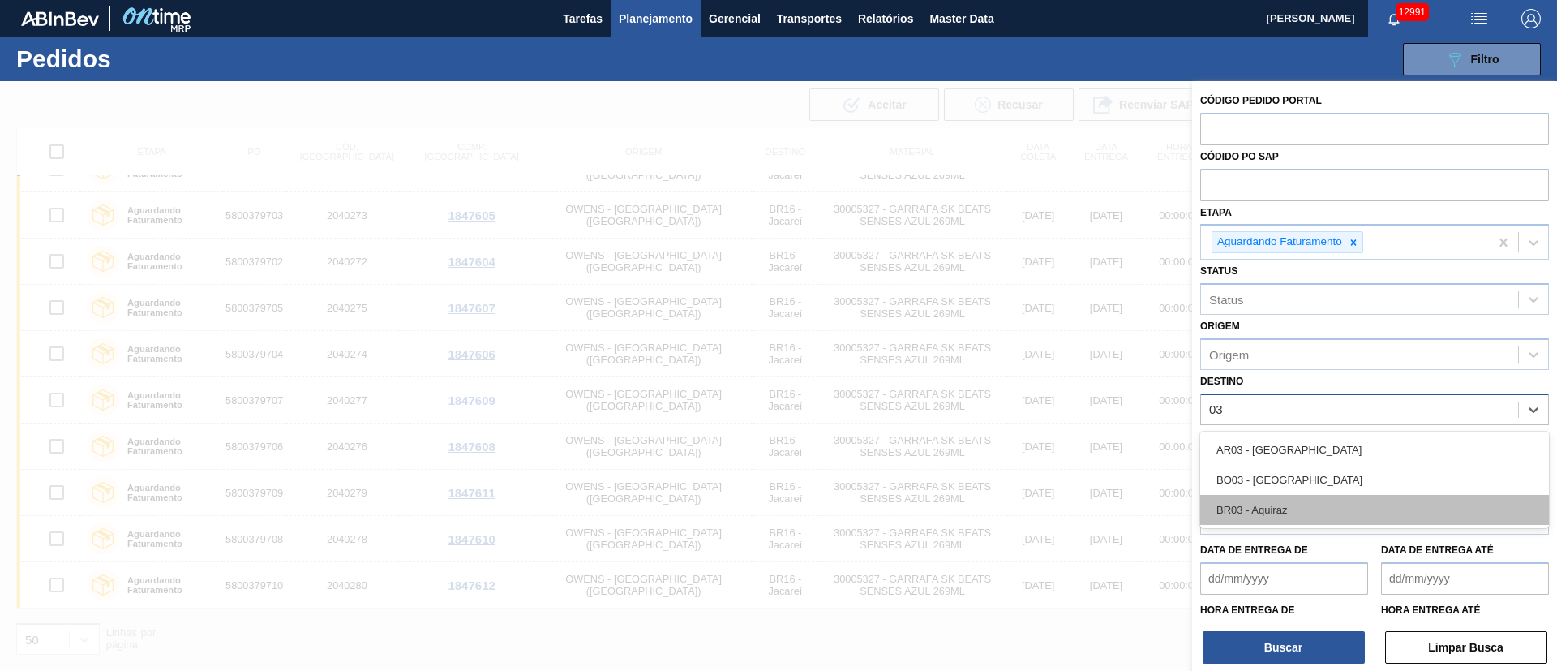
click at [1037, 446] on div "BR03 - Aquiraz" at bounding box center [1375, 510] width 349 height 30
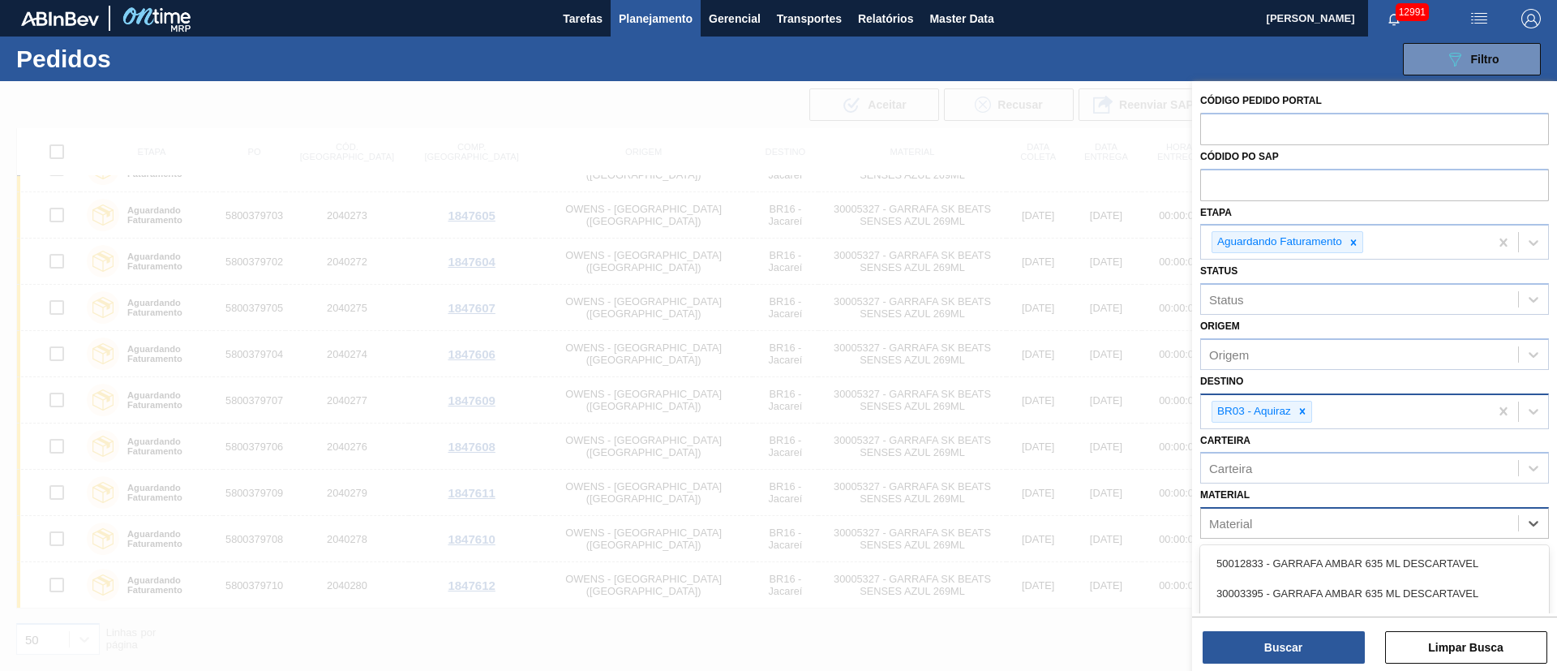
click at [1037, 446] on div "Material" at bounding box center [1375, 523] width 349 height 32
type input "3"
type input "3000262"
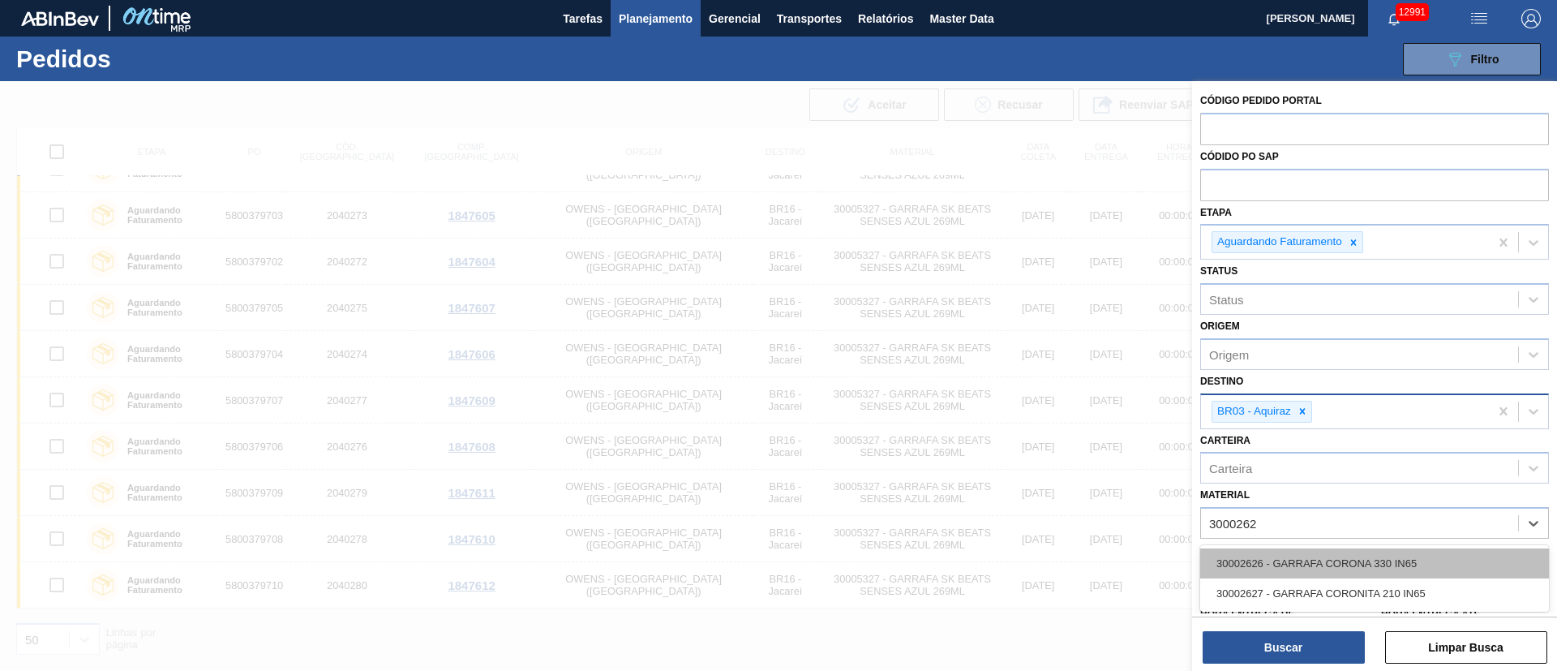
click at [1037, 446] on div "30002626 - GARRAFA CORONA 330 IN65" at bounding box center [1375, 563] width 349 height 30
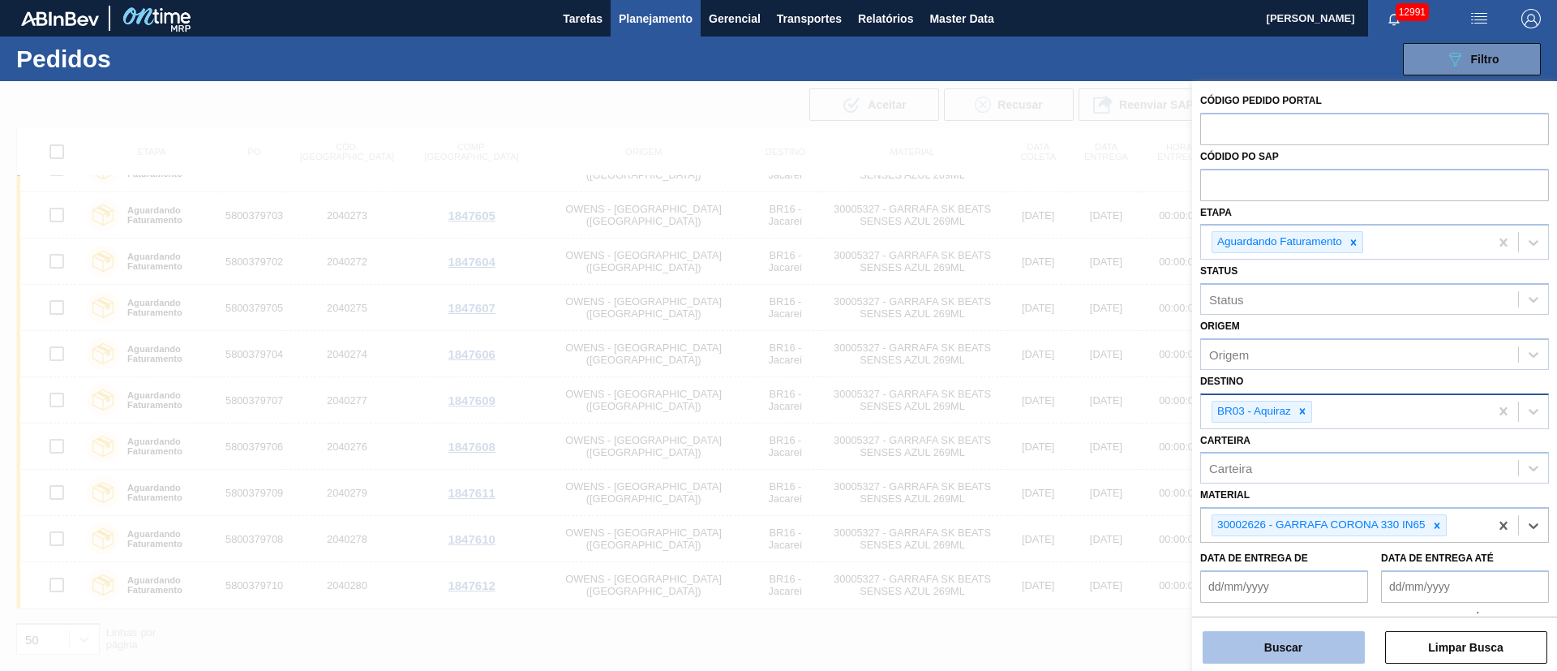
click at [1037, 446] on button "Buscar" at bounding box center [1284, 647] width 162 height 32
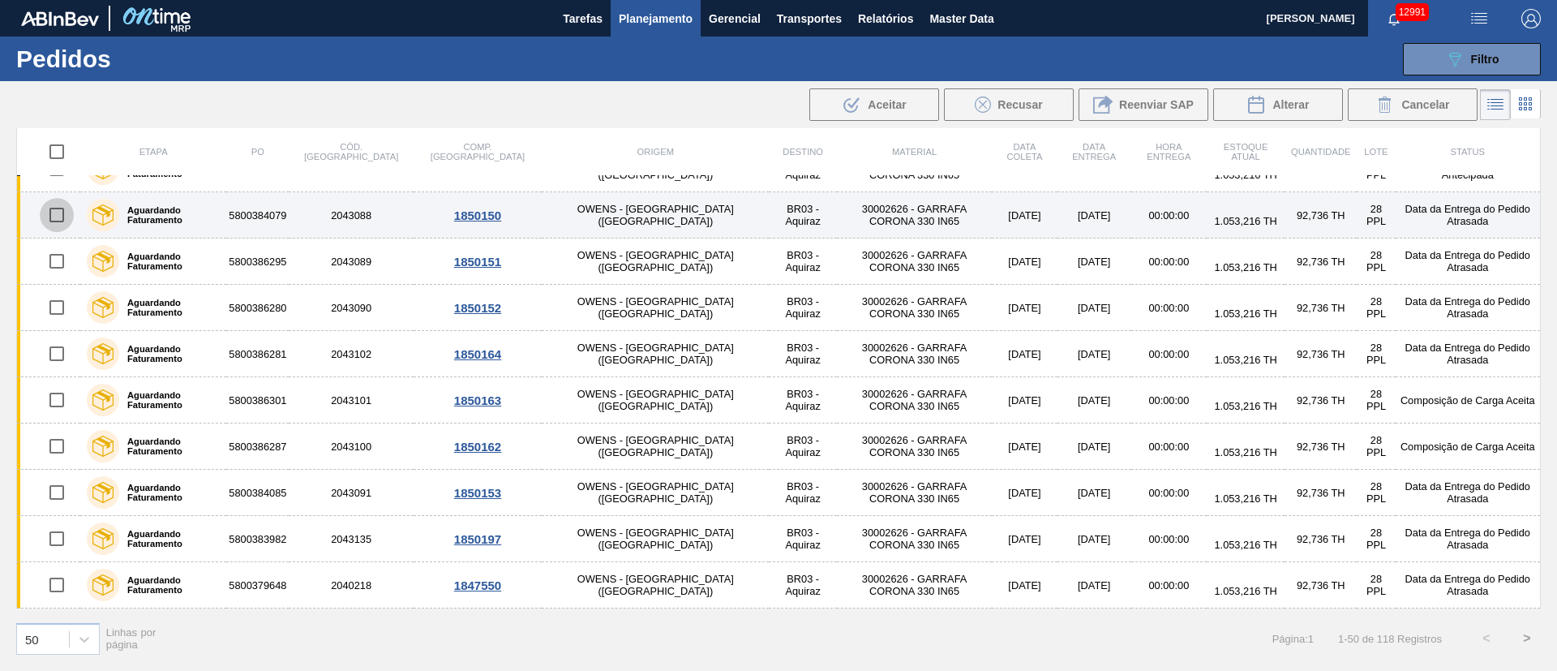
click at [62, 213] on input "checkbox" at bounding box center [57, 215] width 34 height 34
click at [54, 208] on input "checkbox" at bounding box center [57, 215] width 34 height 34
checkbox input "false"
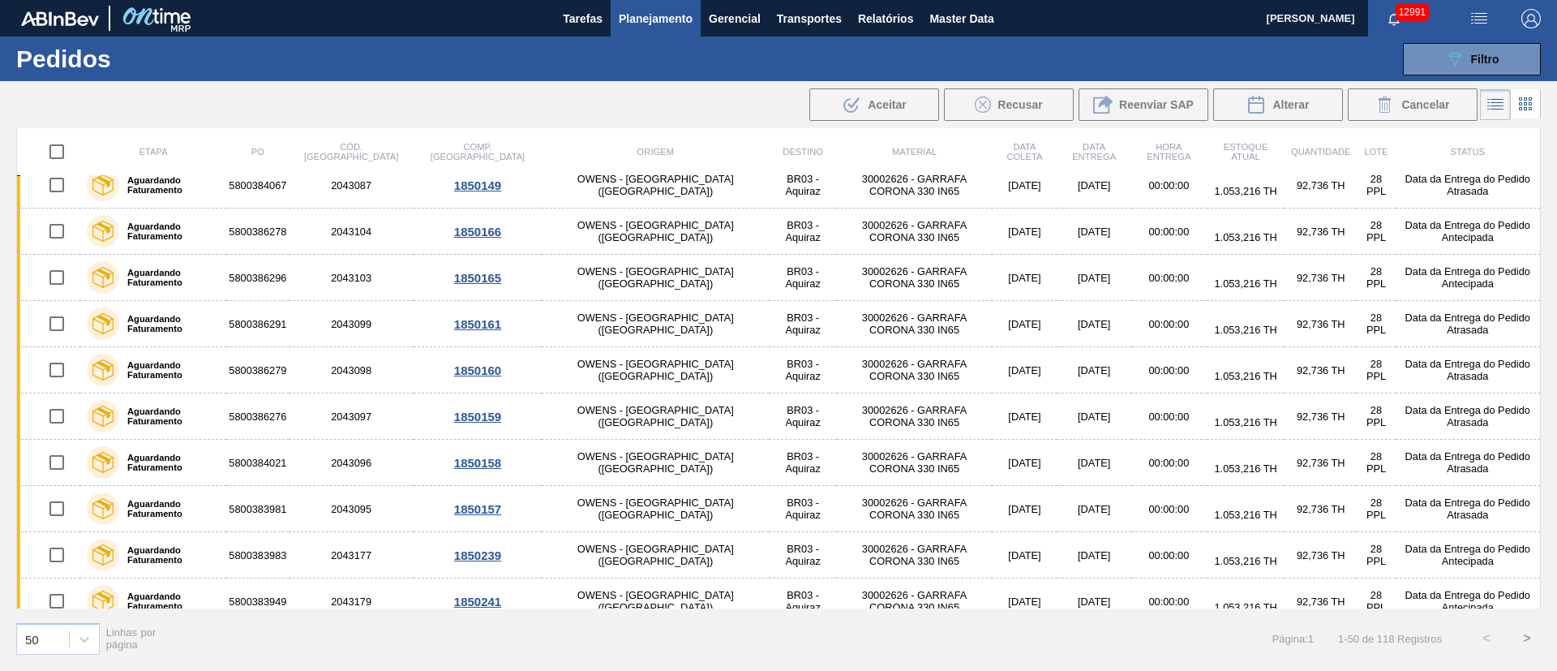
scroll to position [0, 0]
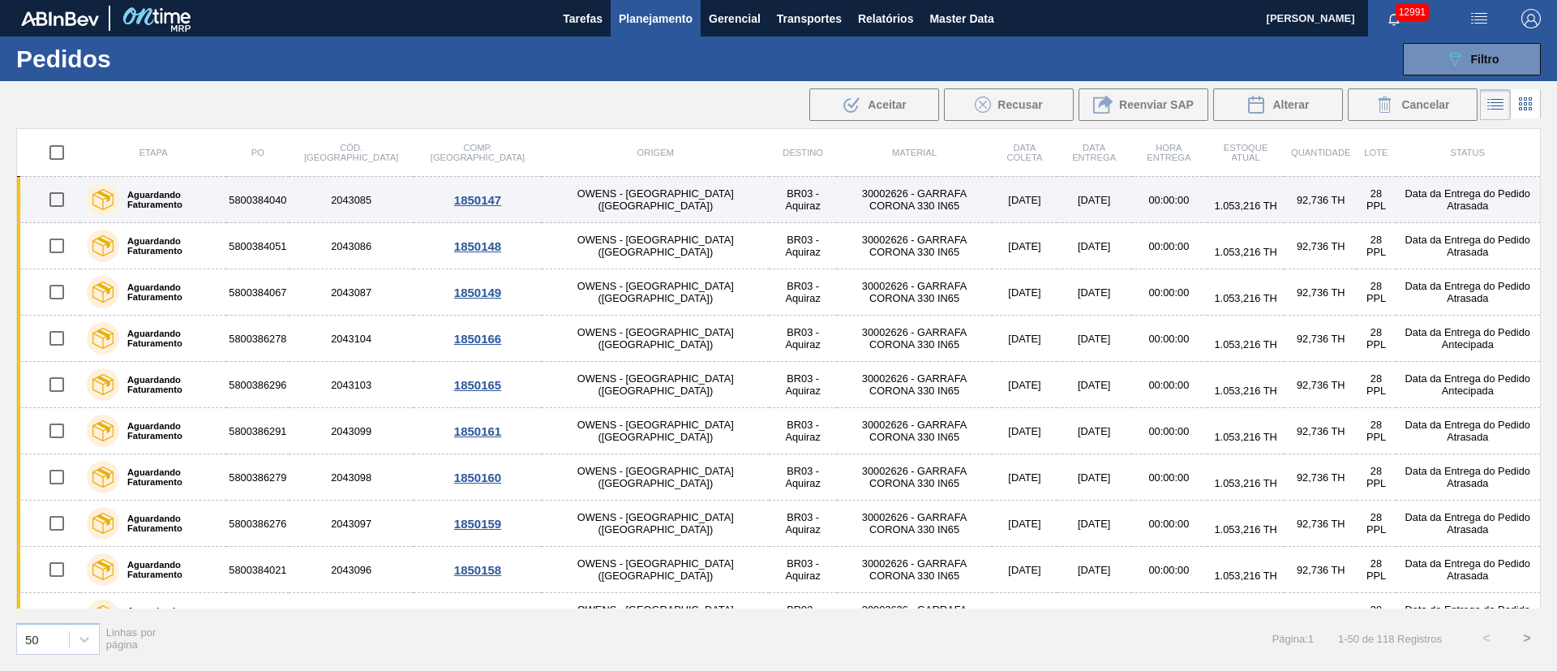
click at [51, 197] on input "checkbox" at bounding box center [57, 200] width 34 height 34
checkbox input "true"
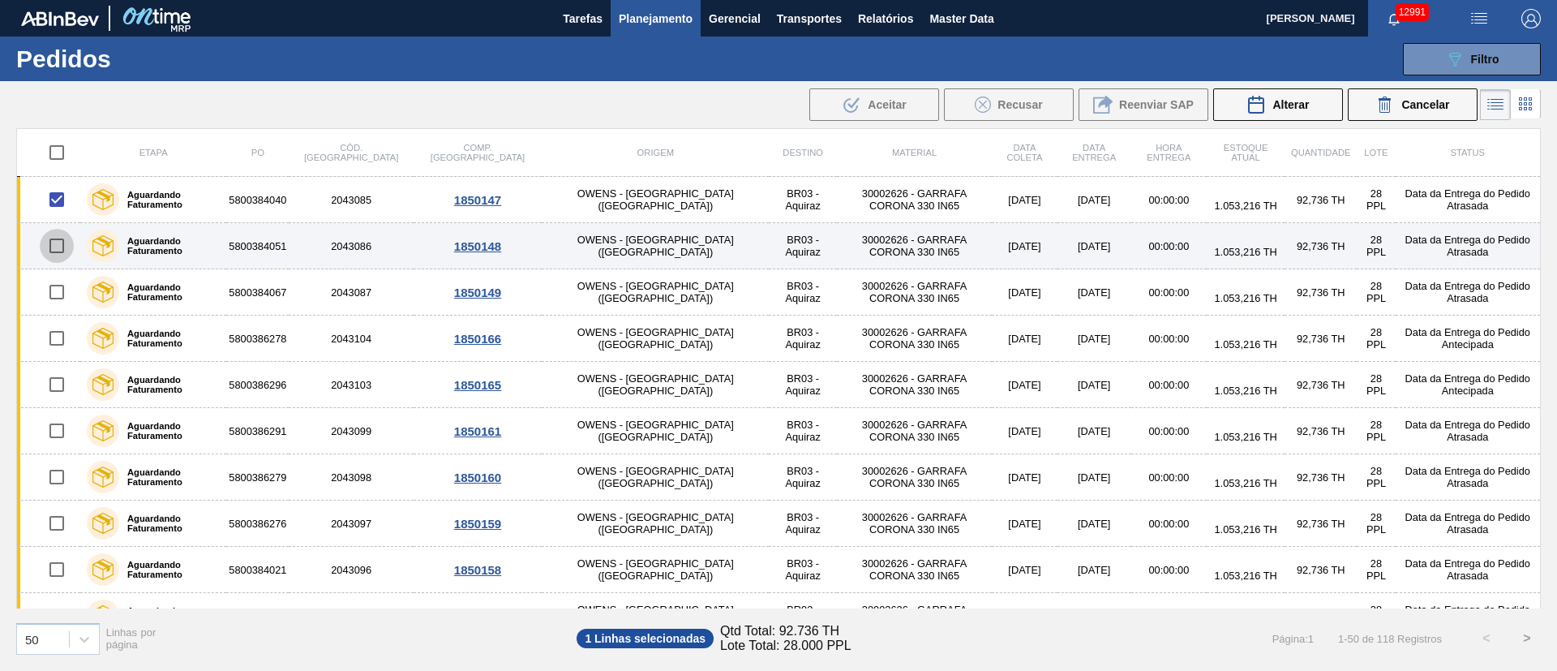
click at [63, 239] on input "checkbox" at bounding box center [57, 246] width 34 height 34
checkbox input "true"
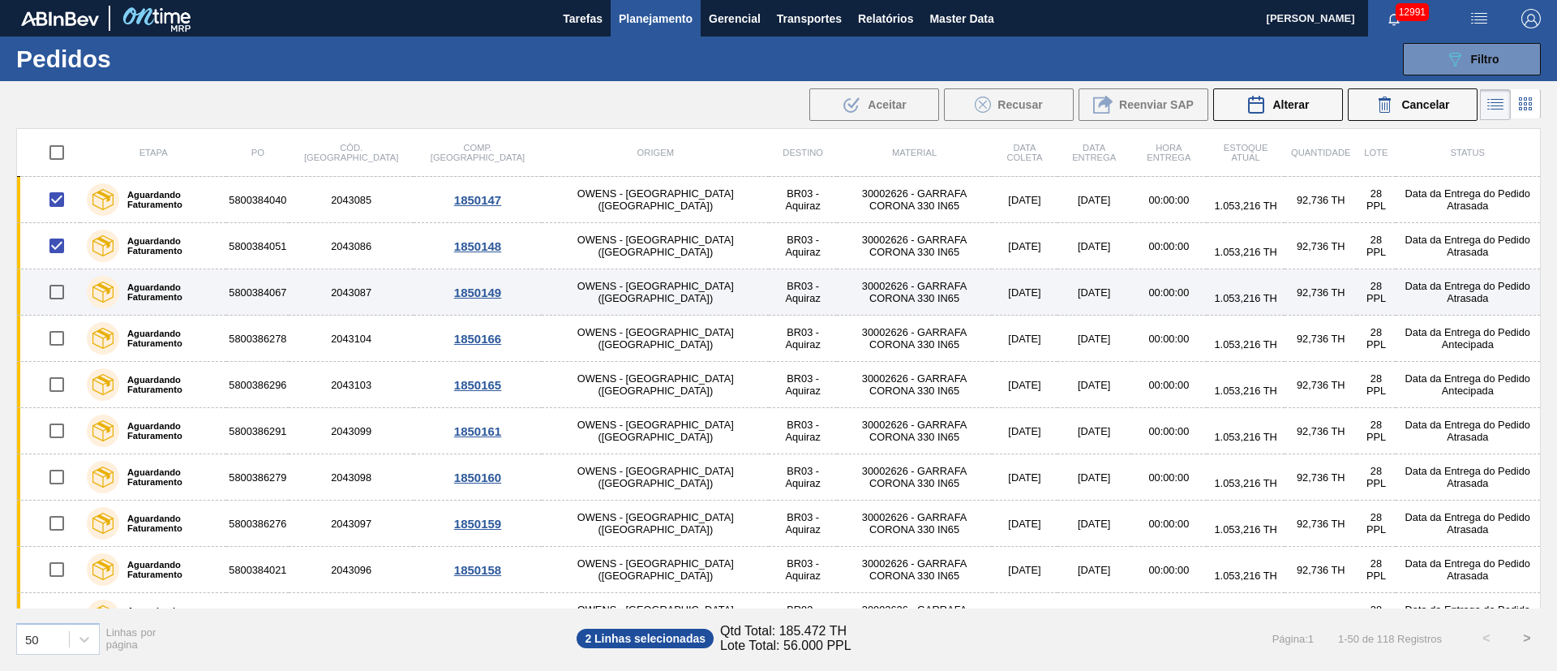
click at [58, 287] on input "checkbox" at bounding box center [57, 292] width 34 height 34
checkbox input "true"
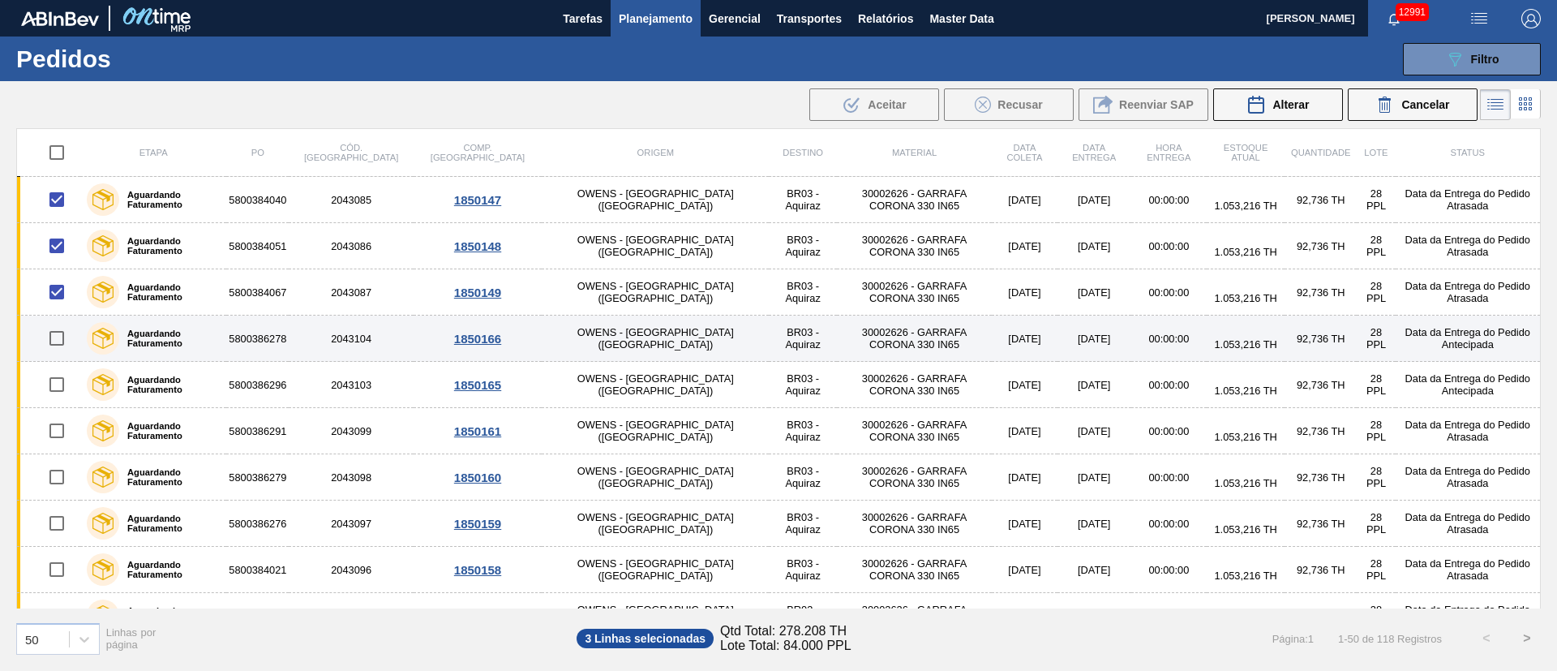
click at [57, 342] on input "checkbox" at bounding box center [57, 338] width 34 height 34
checkbox input "true"
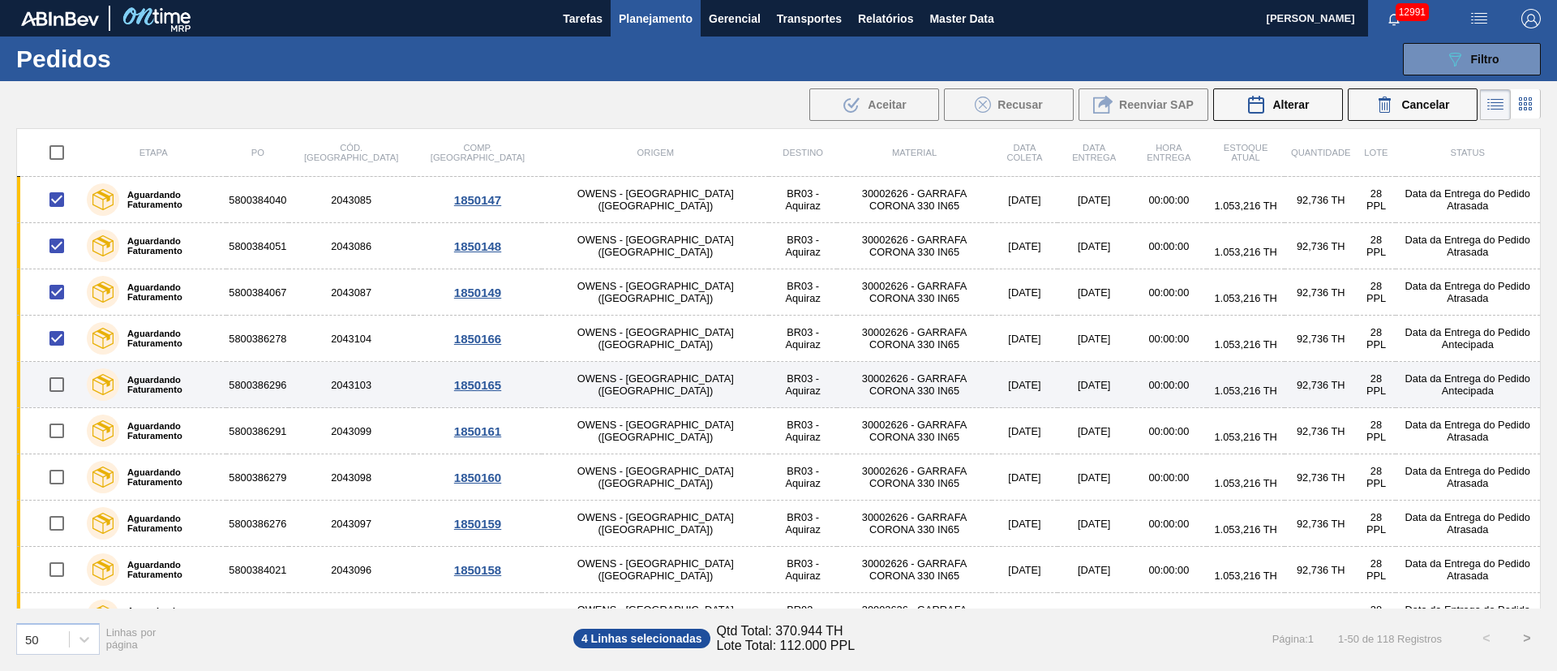
click at [60, 380] on input "checkbox" at bounding box center [57, 384] width 34 height 34
checkbox input "true"
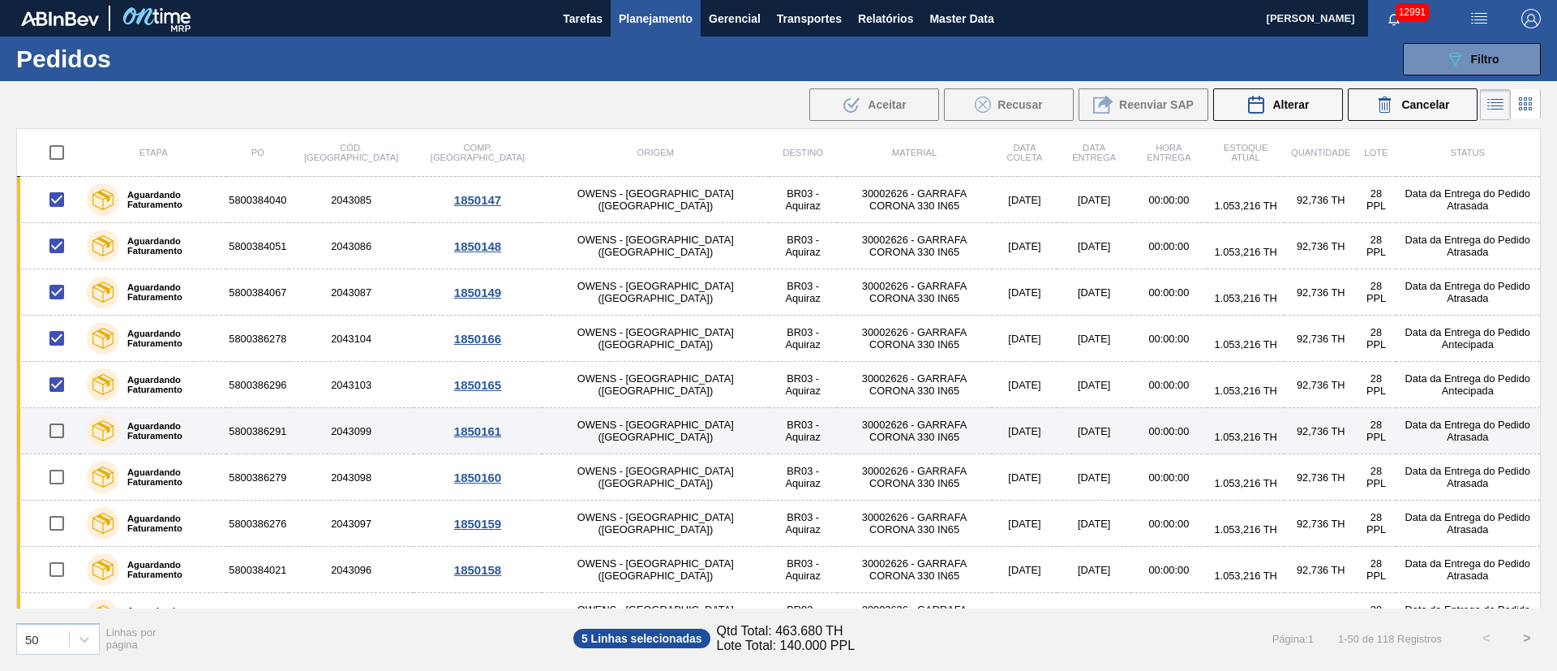
click at [62, 427] on input "checkbox" at bounding box center [57, 431] width 34 height 34
checkbox input "true"
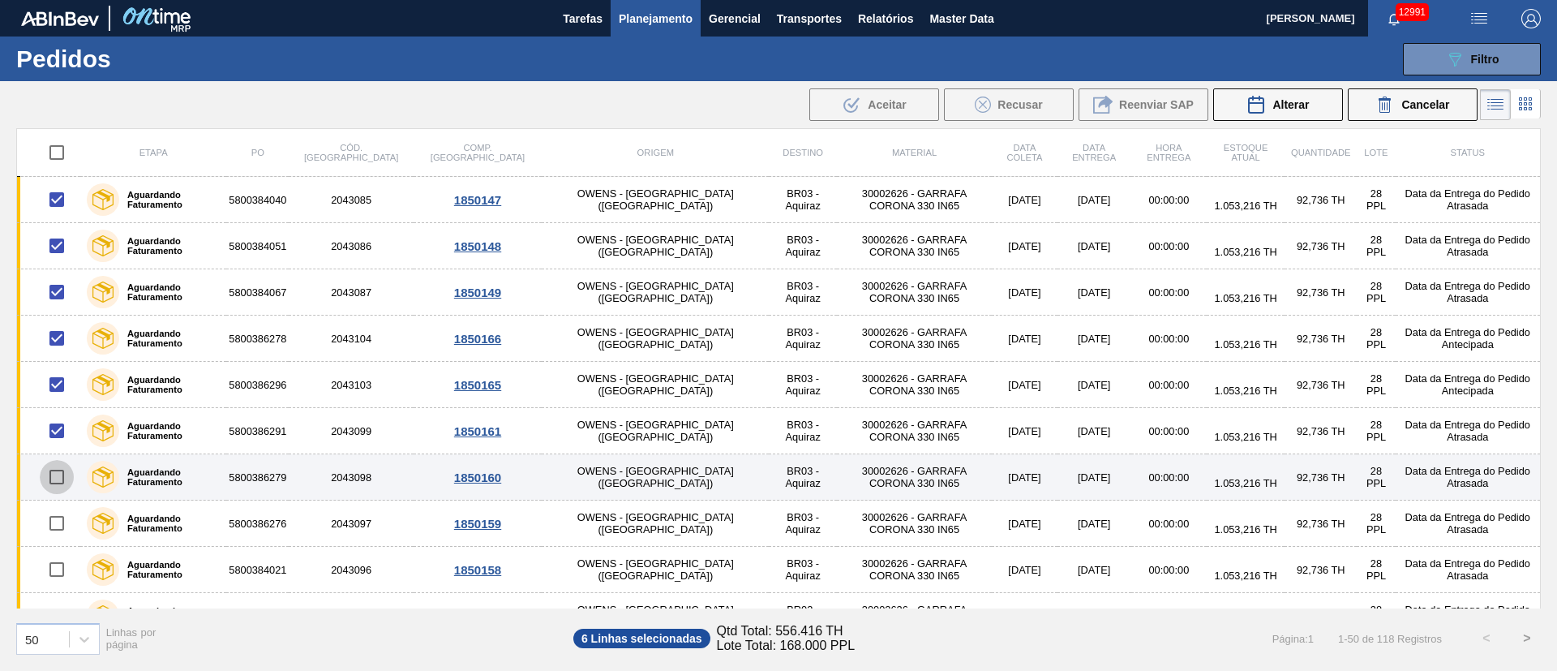
click at [60, 446] on input "checkbox" at bounding box center [57, 477] width 34 height 34
checkbox input "true"
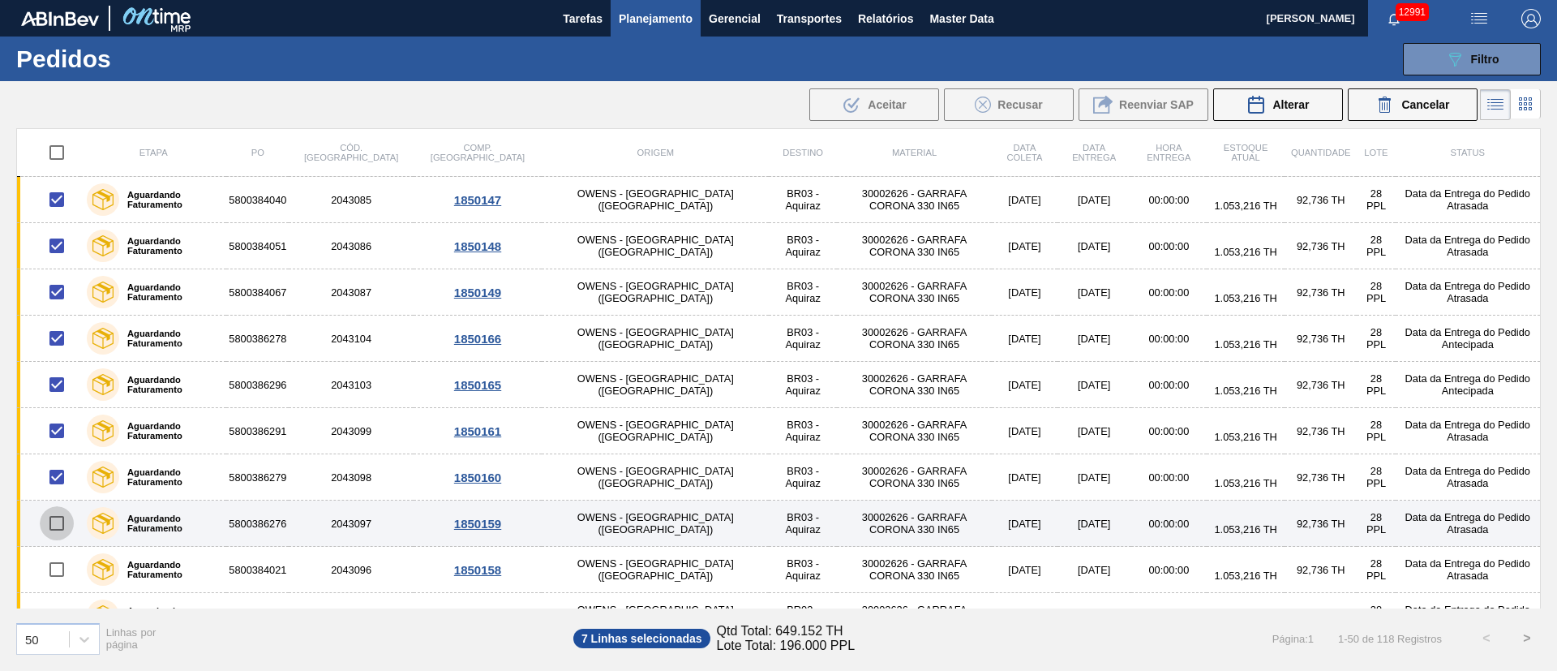
click at [56, 446] on input "checkbox" at bounding box center [57, 523] width 34 height 34
checkbox input "true"
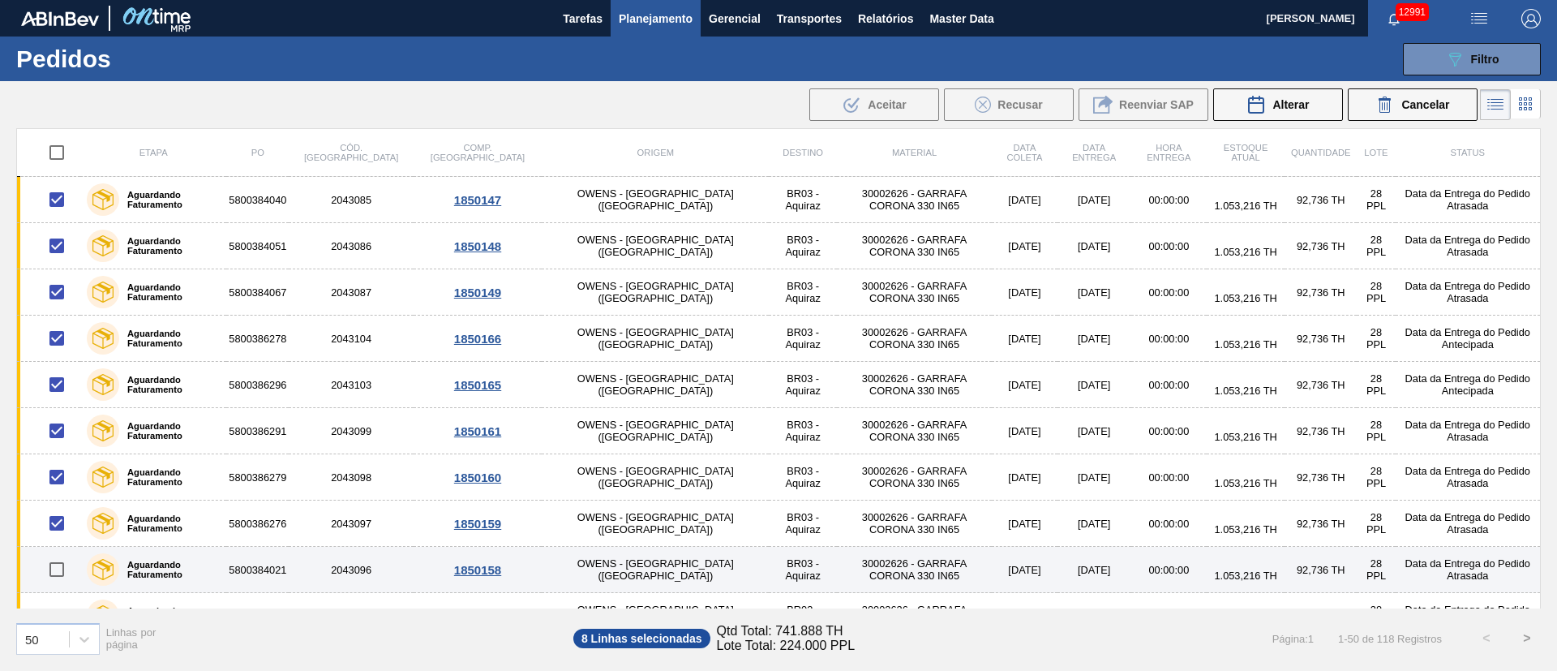
click at [59, 446] on input "checkbox" at bounding box center [57, 569] width 34 height 34
checkbox input "true"
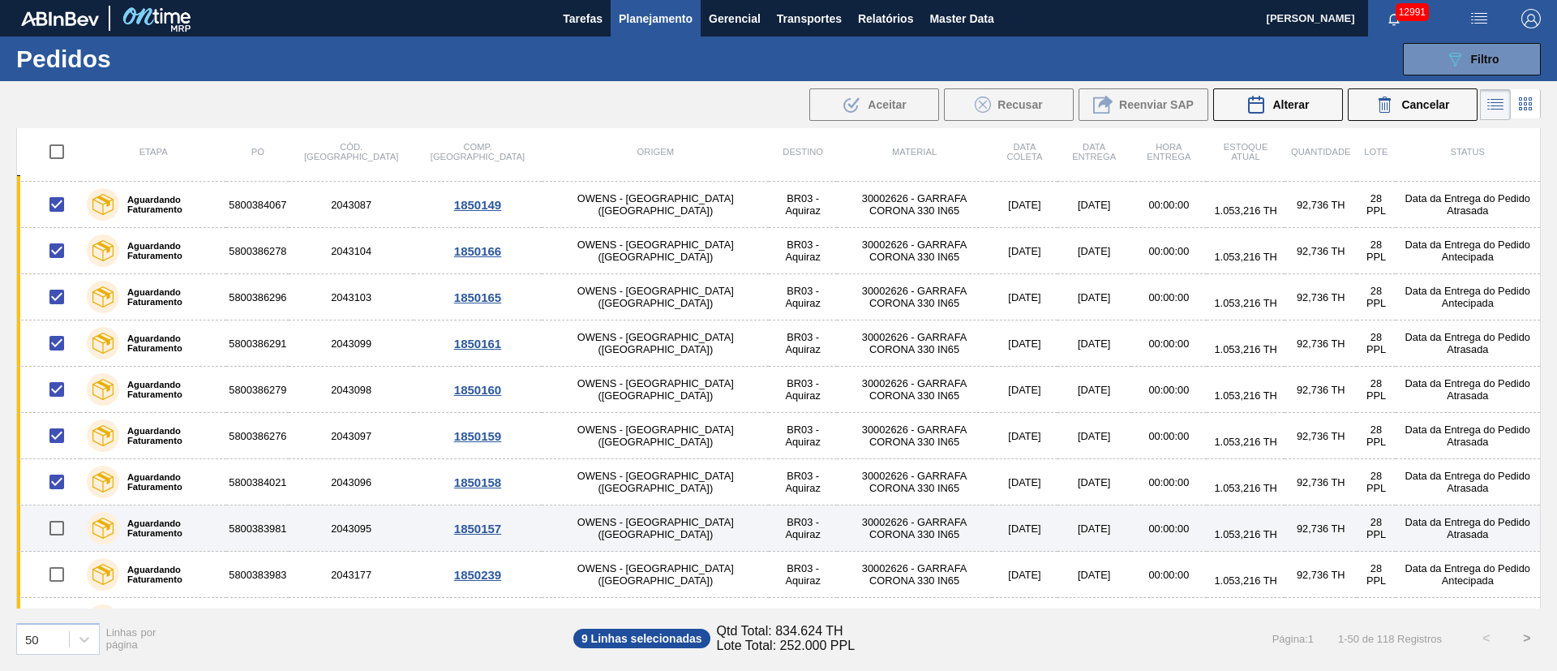
scroll to position [122, 0]
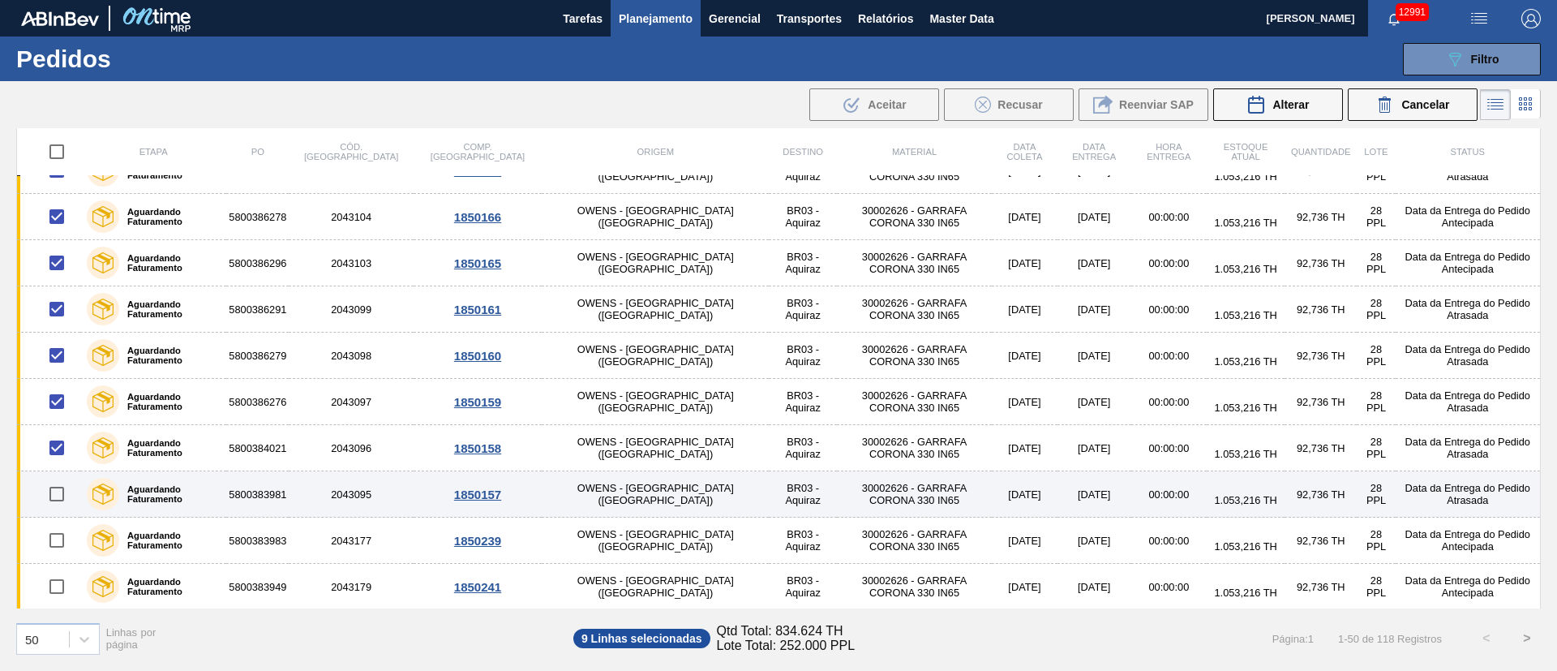
click at [60, 446] on input "checkbox" at bounding box center [57, 494] width 34 height 34
checkbox input "true"
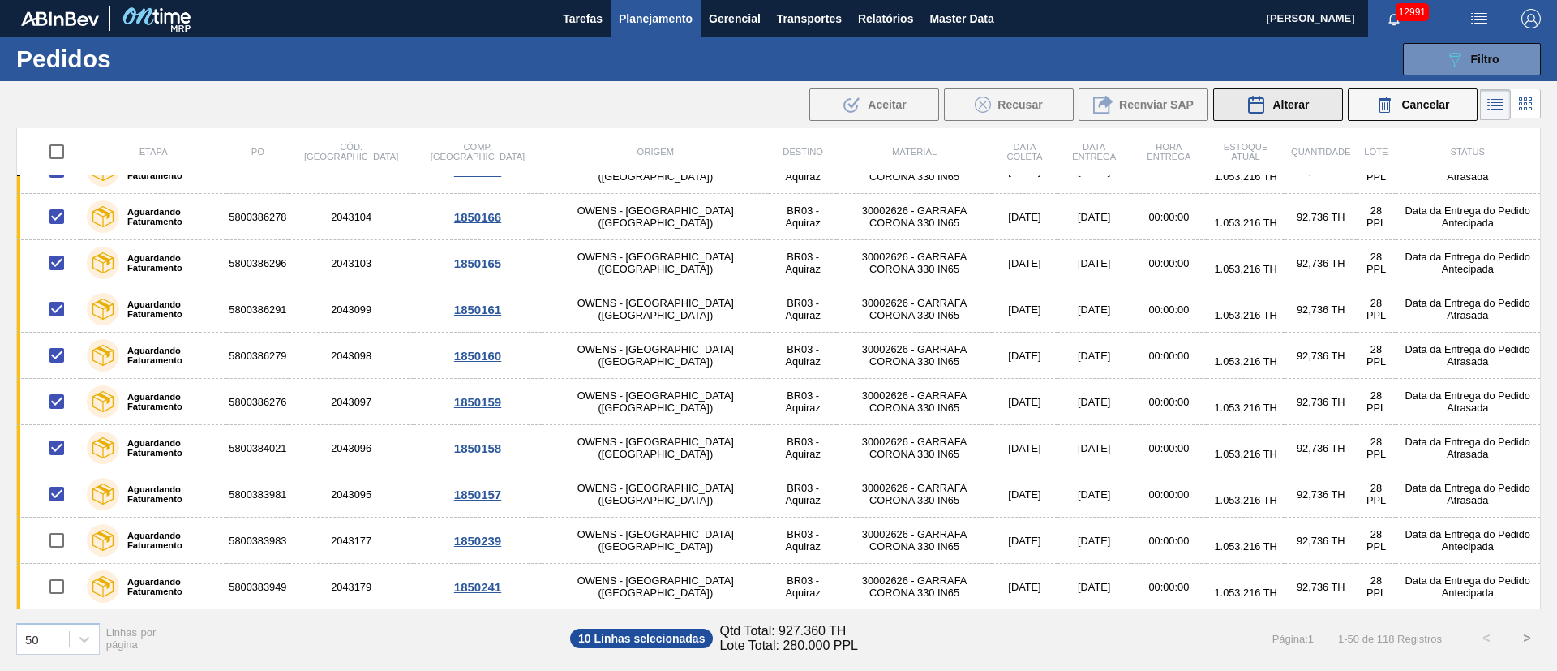
click at [1037, 106] on span "Alterar" at bounding box center [1291, 104] width 37 height 13
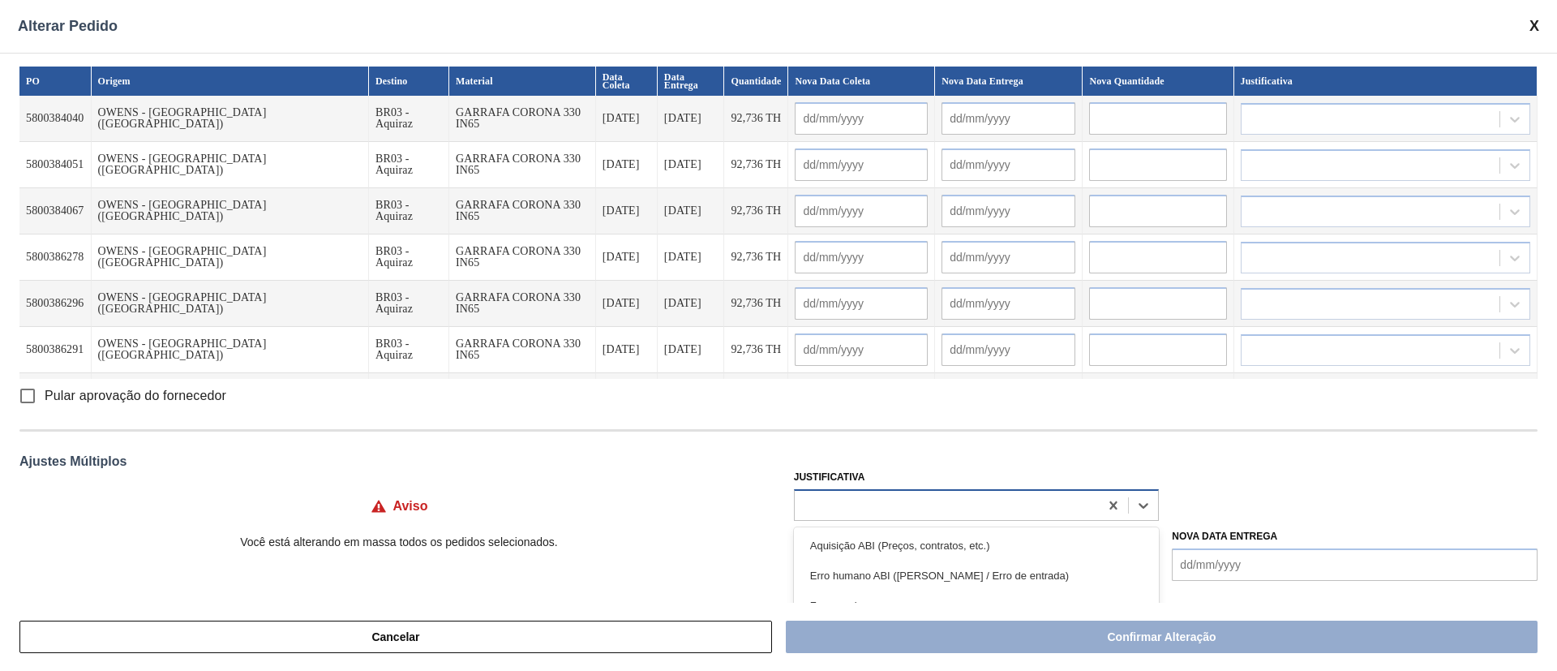
click at [860, 446] on div at bounding box center [947, 505] width 305 height 24
type input "ou"
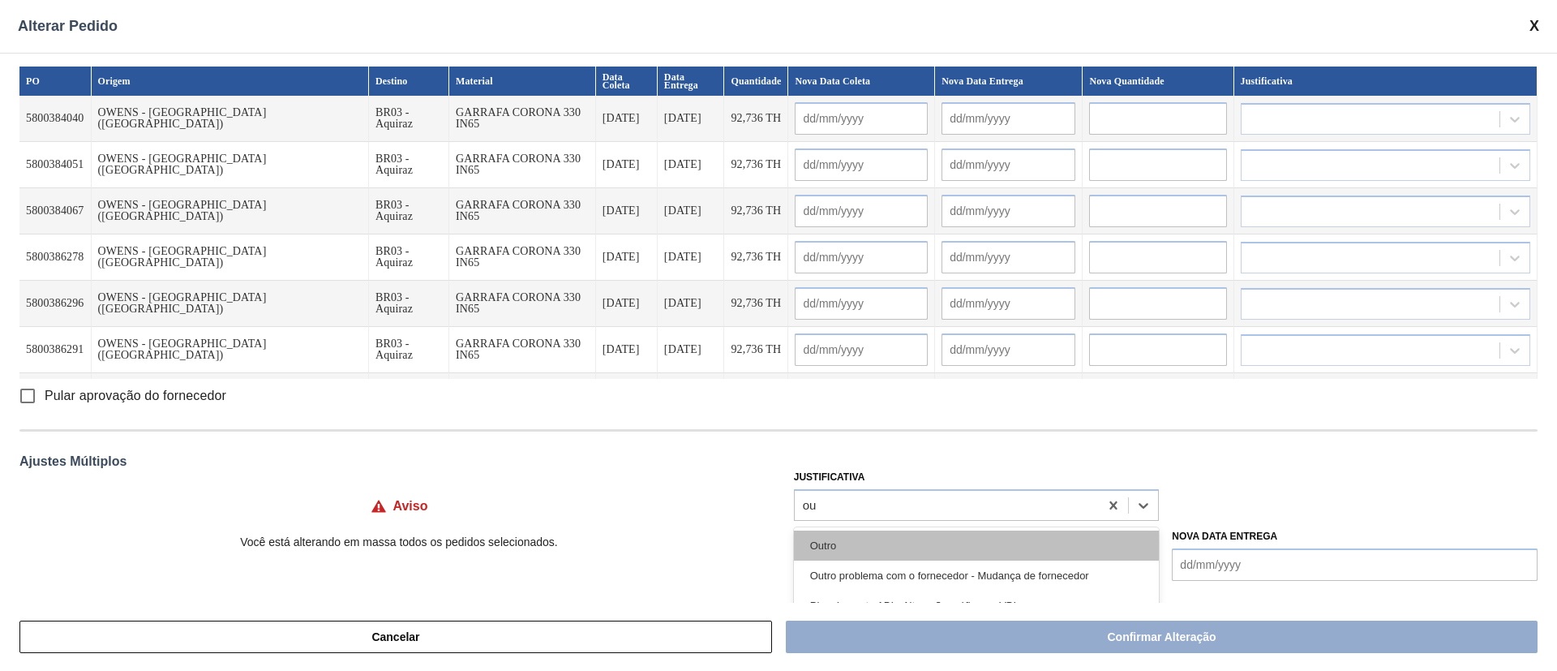
click at [861, 446] on div "Outro" at bounding box center [977, 546] width 366 height 30
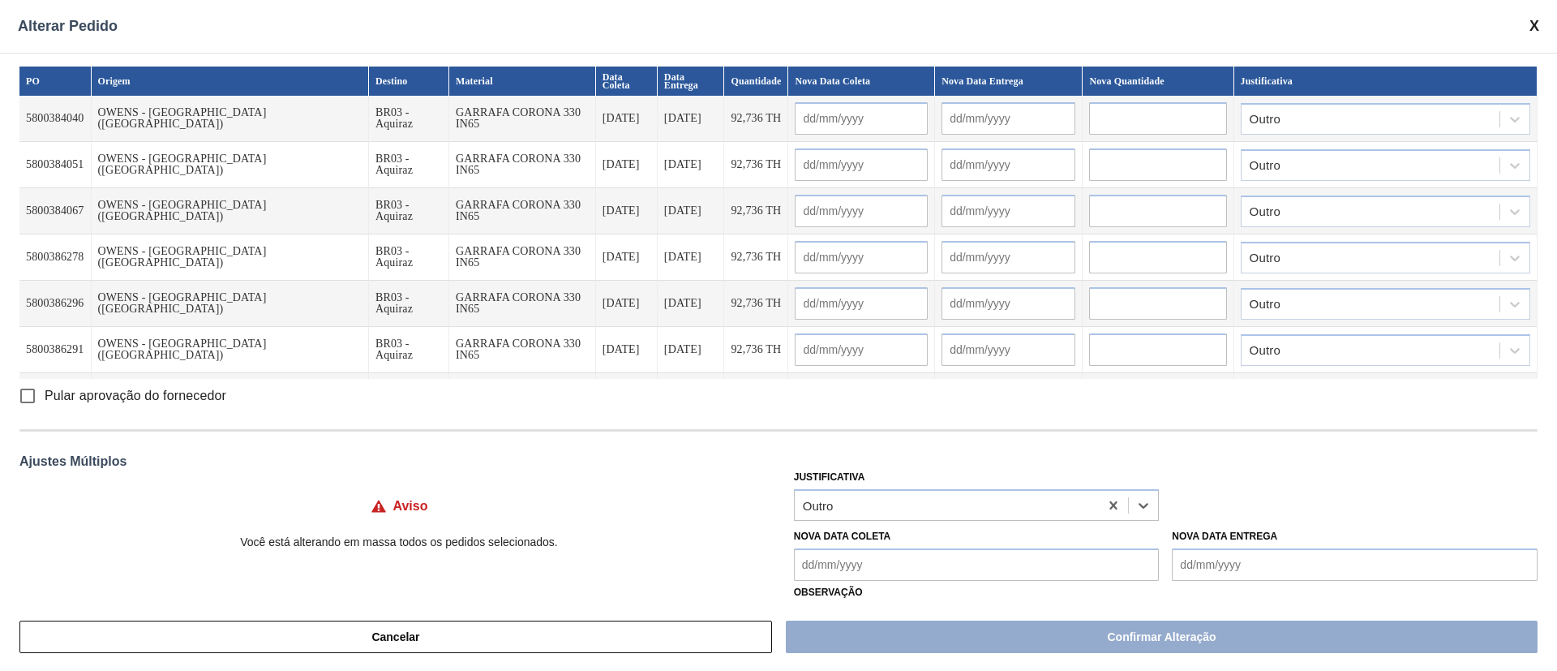
click at [32, 393] on input "Pular aprovação do fornecedor" at bounding box center [28, 396] width 34 height 34
checkbox input "true"
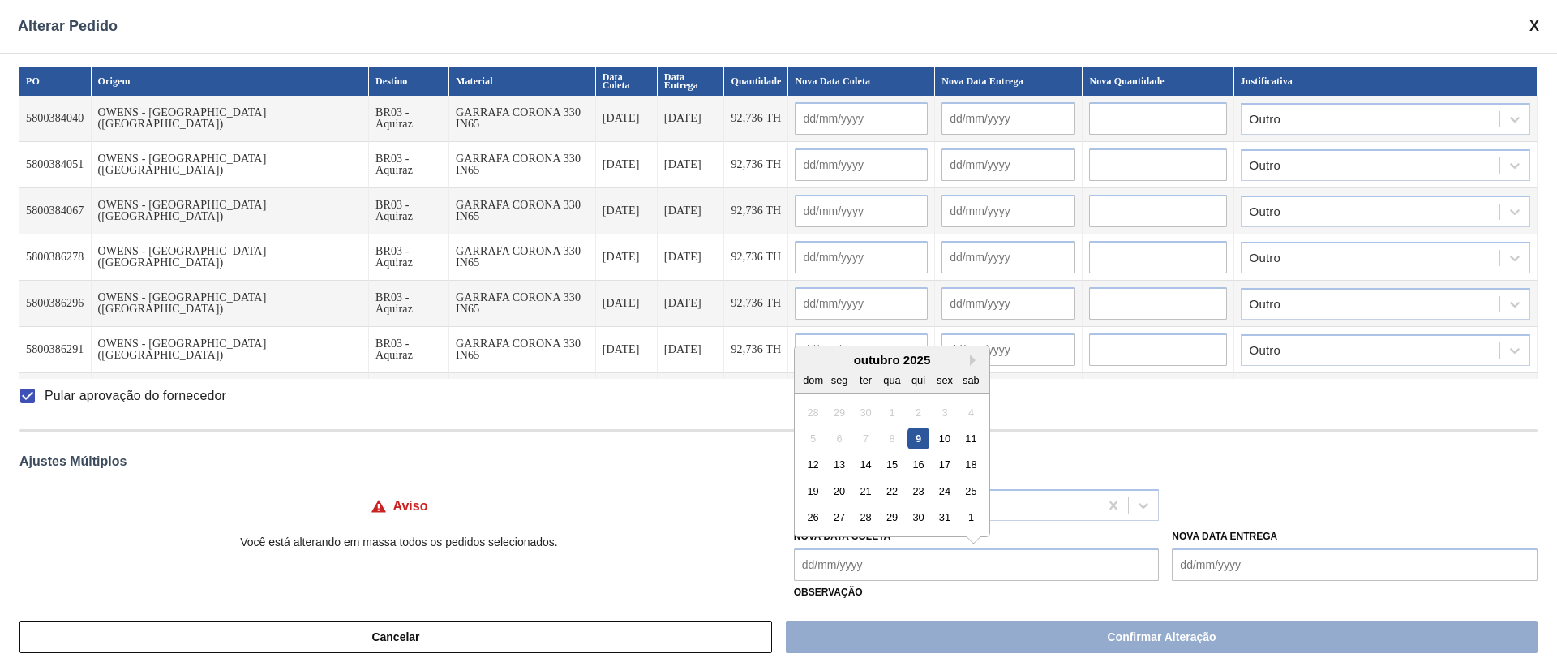
click at [858, 446] on Coleta "Nova Data Coleta" at bounding box center [977, 564] width 366 height 32
click at [908, 446] on div "9" at bounding box center [919, 438] width 22 height 22
type Coleta "[DATE]"
type input "[DATE]"
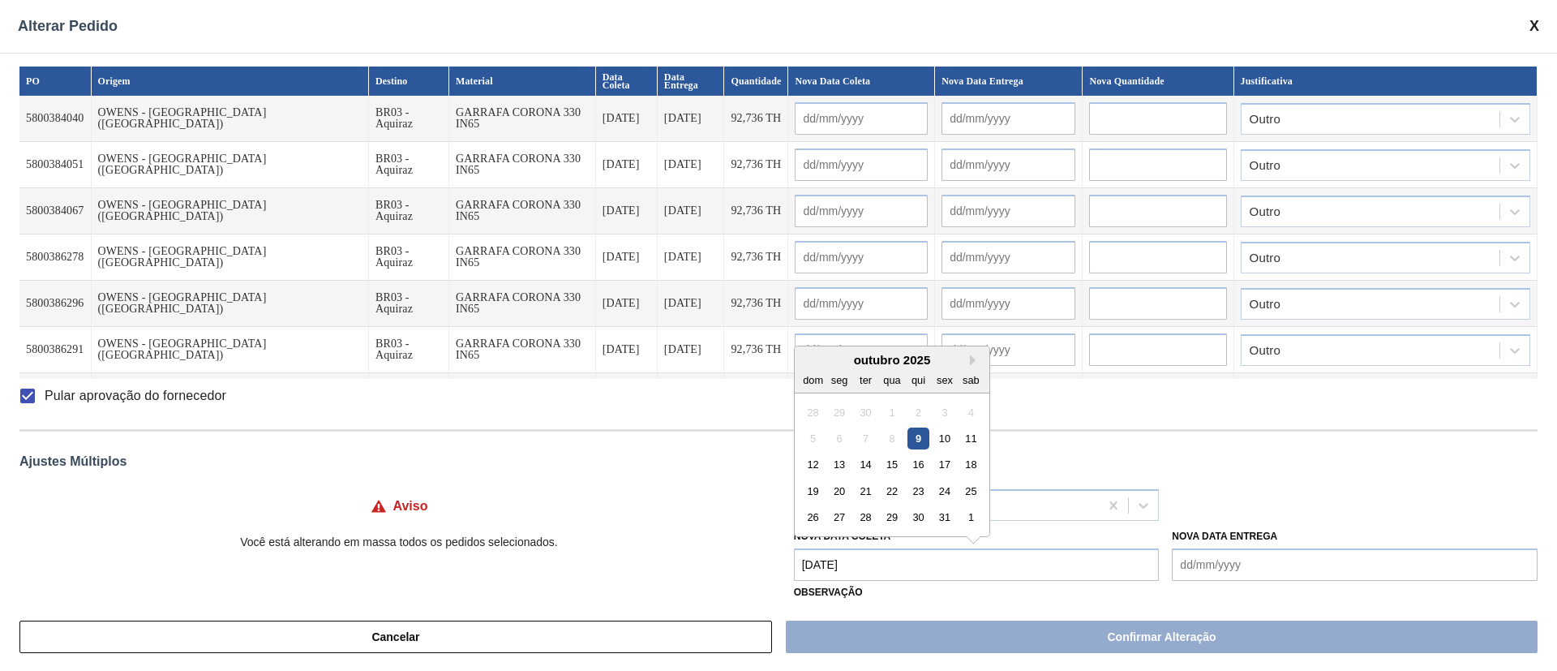
type input "[DATE]"
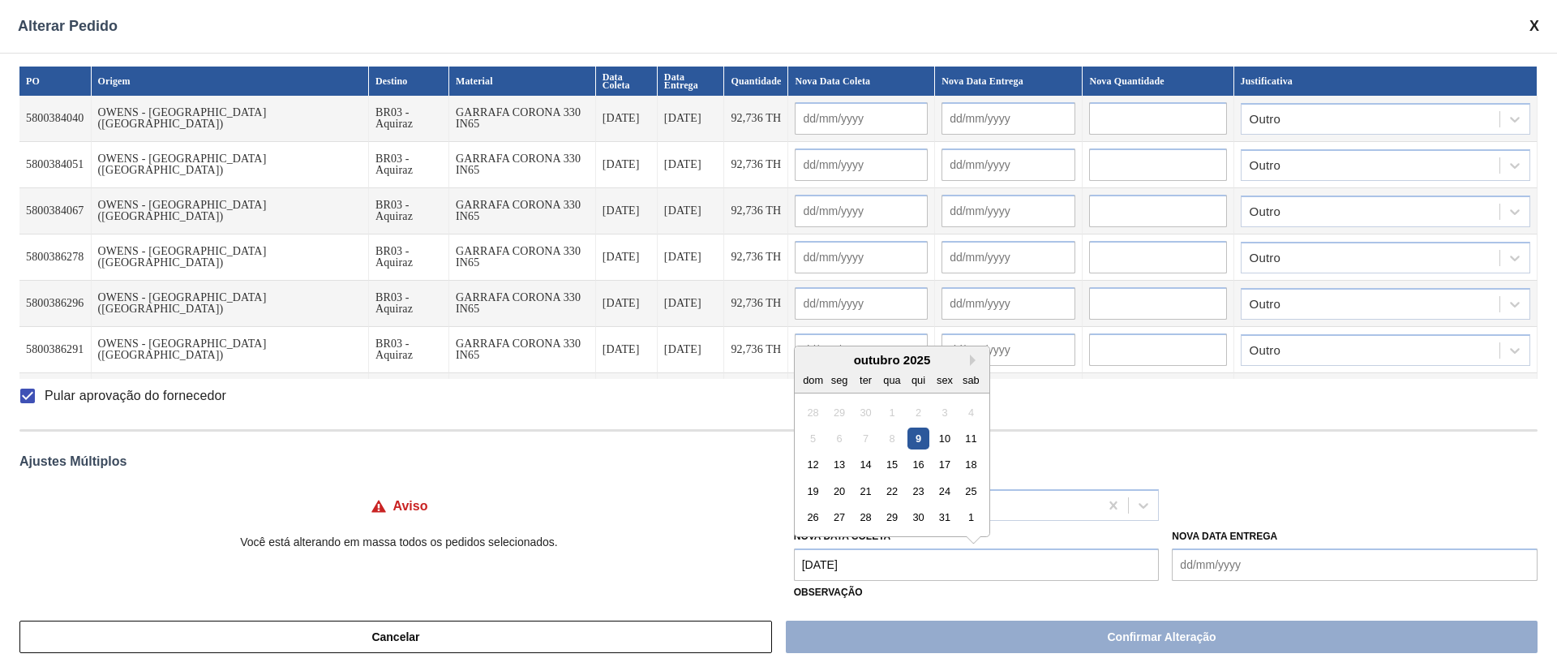
type input "[DATE]"
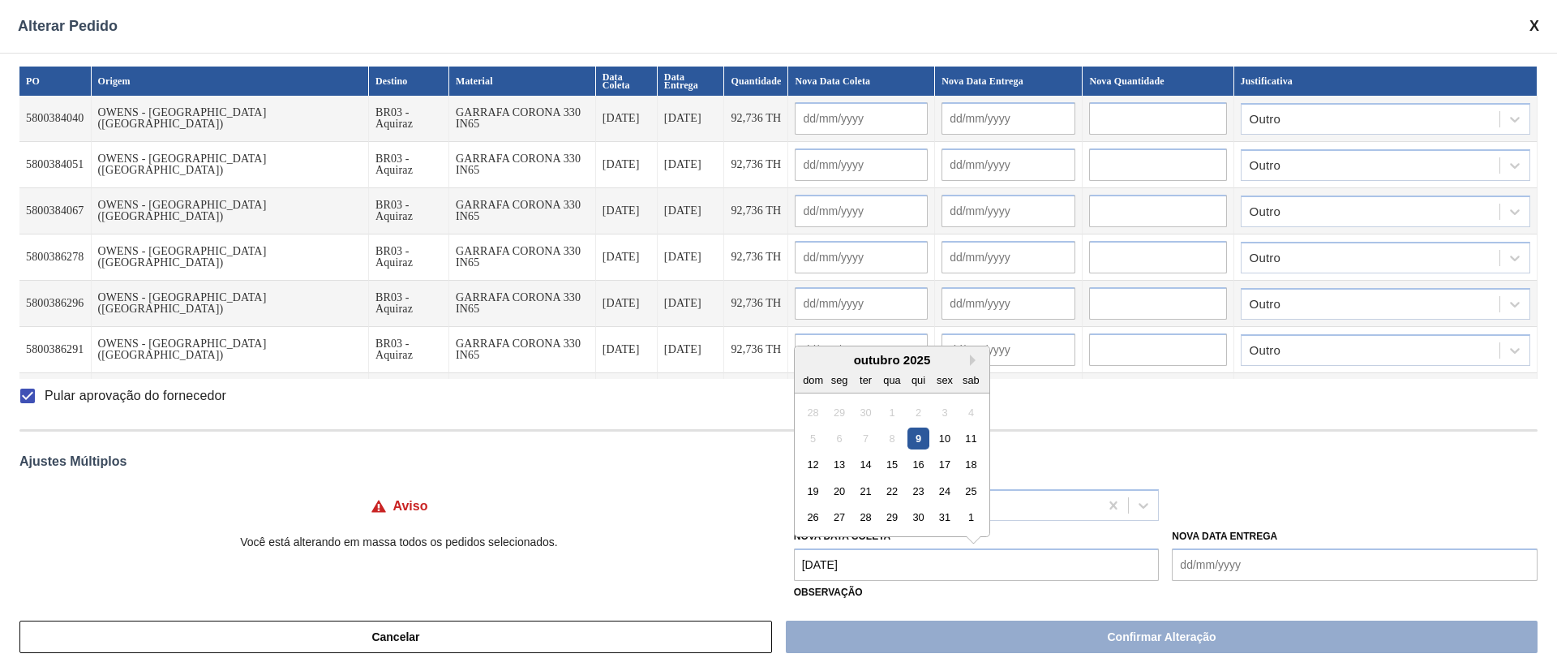
type input "[DATE]"
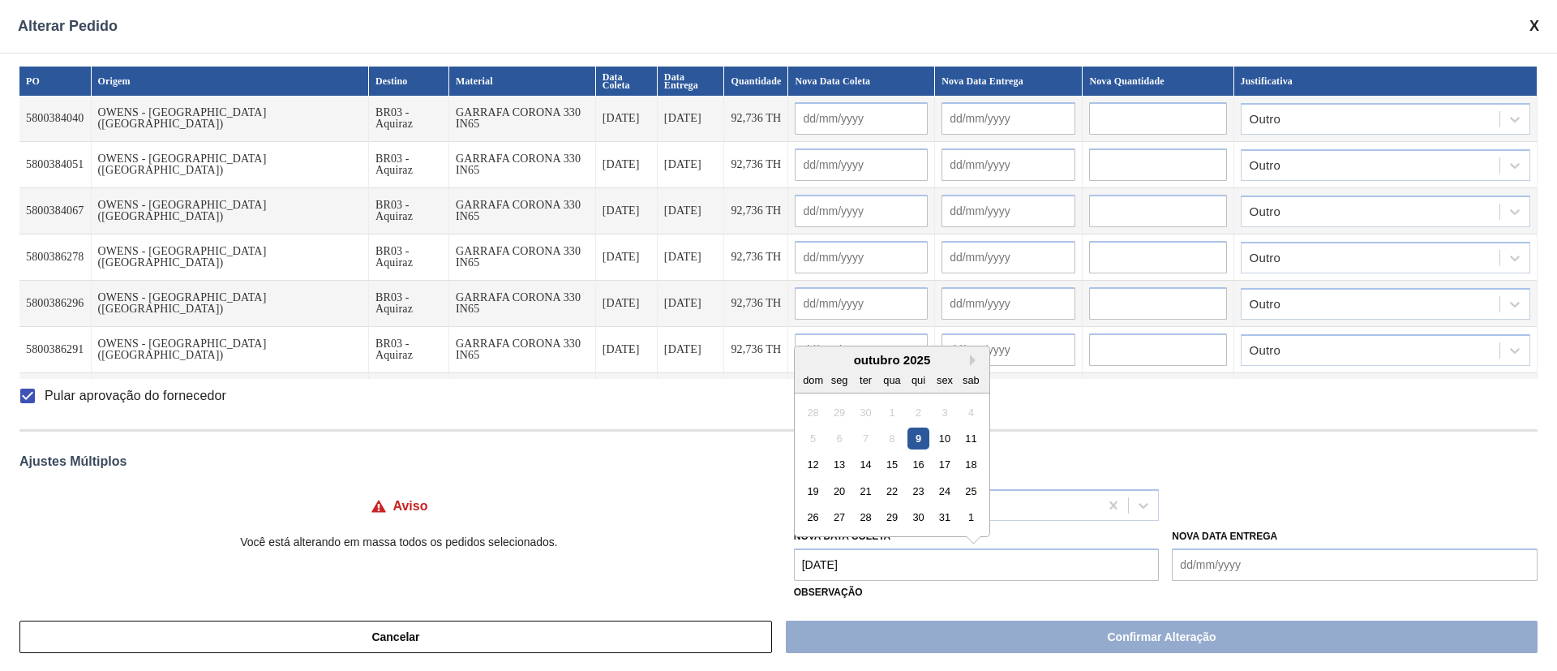
type input "[DATE]"
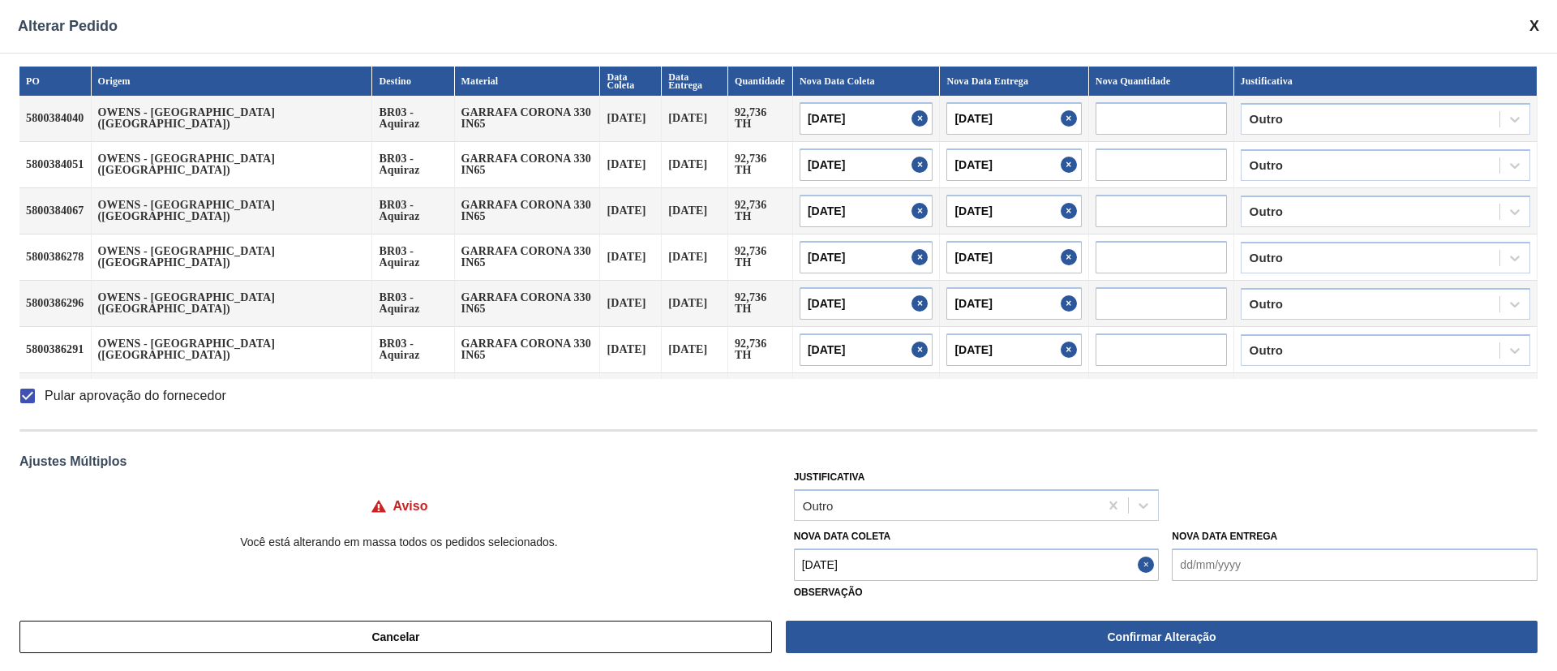
click at [1007, 446] on Coleta "[DATE]" at bounding box center [977, 564] width 366 height 32
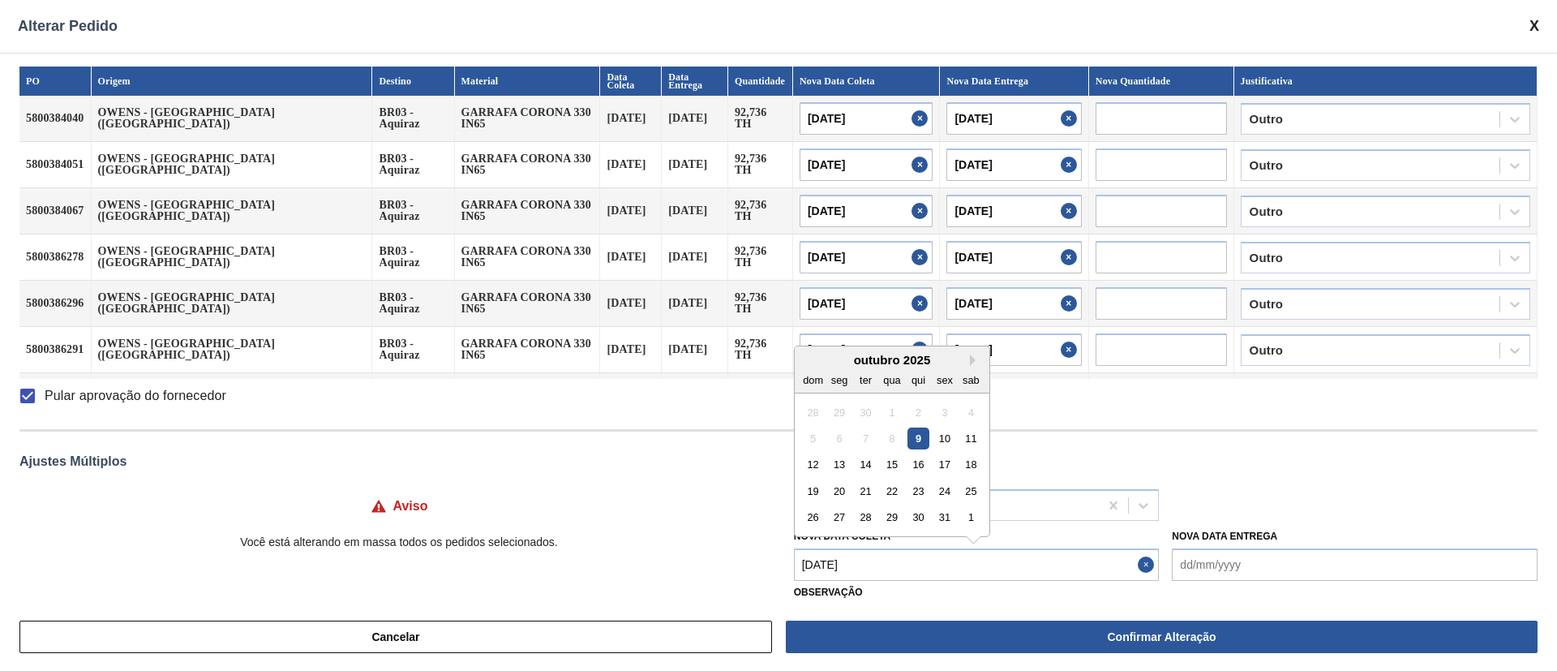
click at [912, 436] on div "9" at bounding box center [919, 438] width 22 height 22
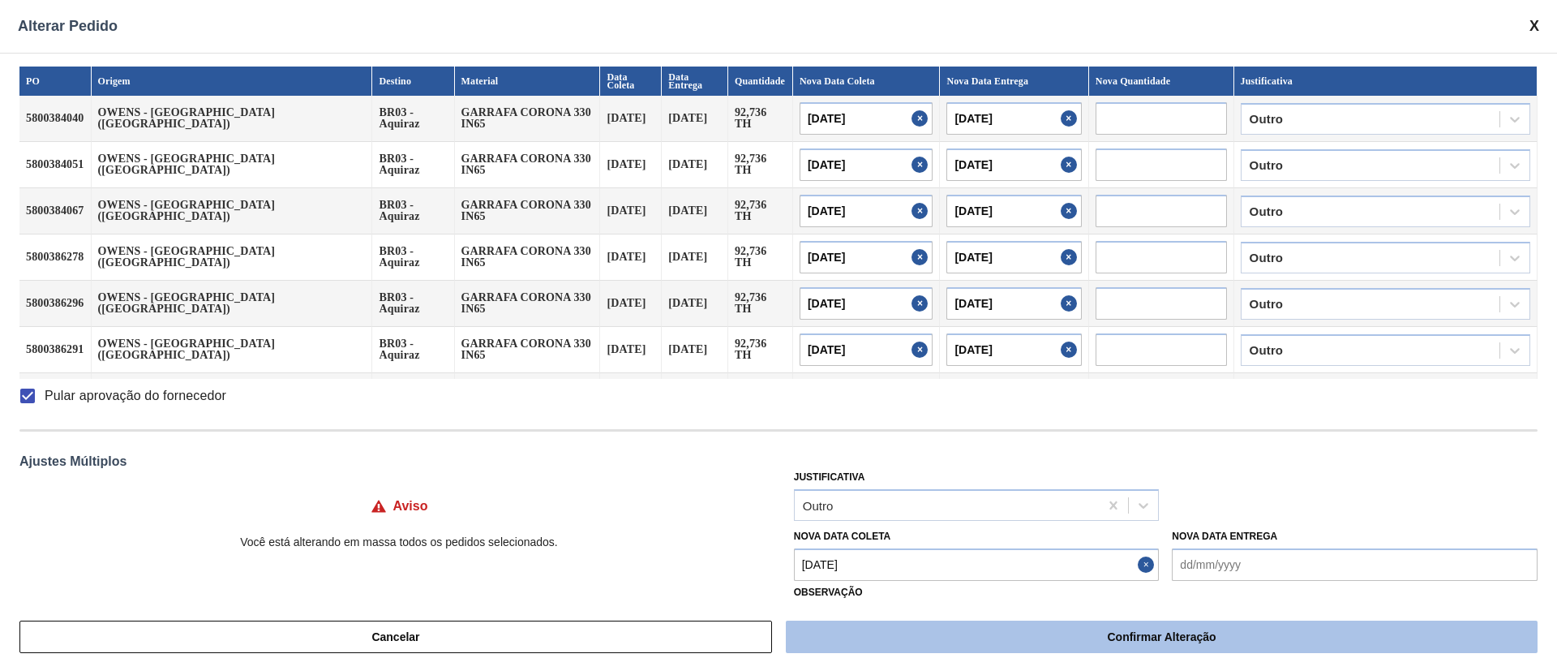
click at [1012, 446] on button "Confirmar Alteração" at bounding box center [1162, 637] width 752 height 32
checkbox input "false"
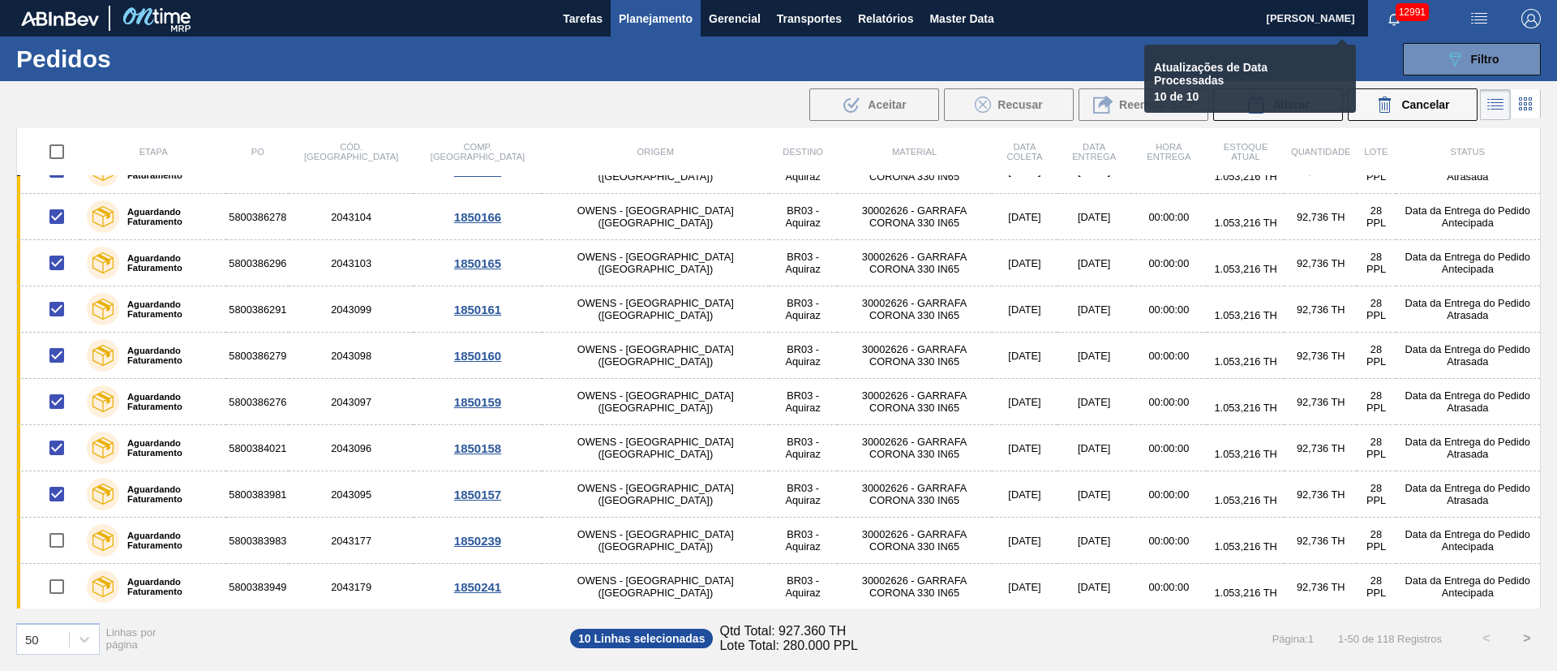
checkbox input "false"
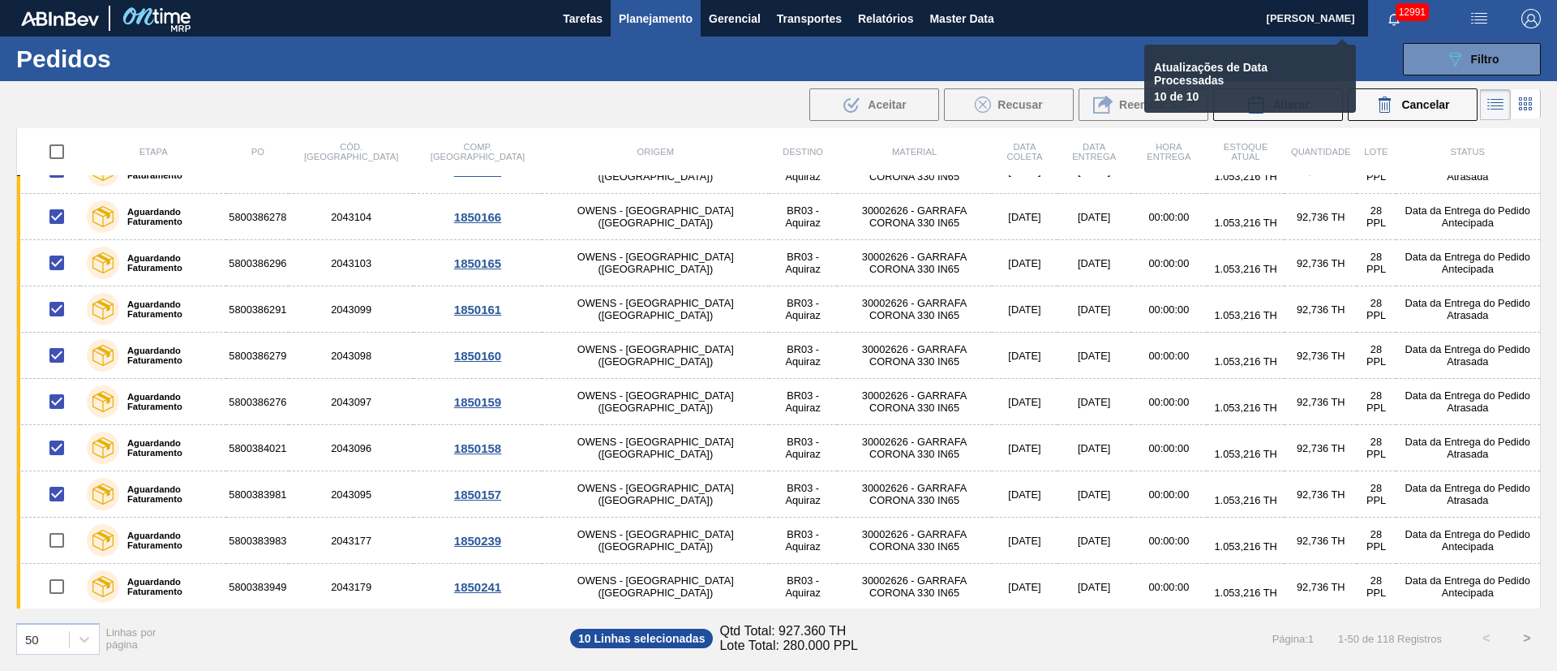
checkbox input "false"
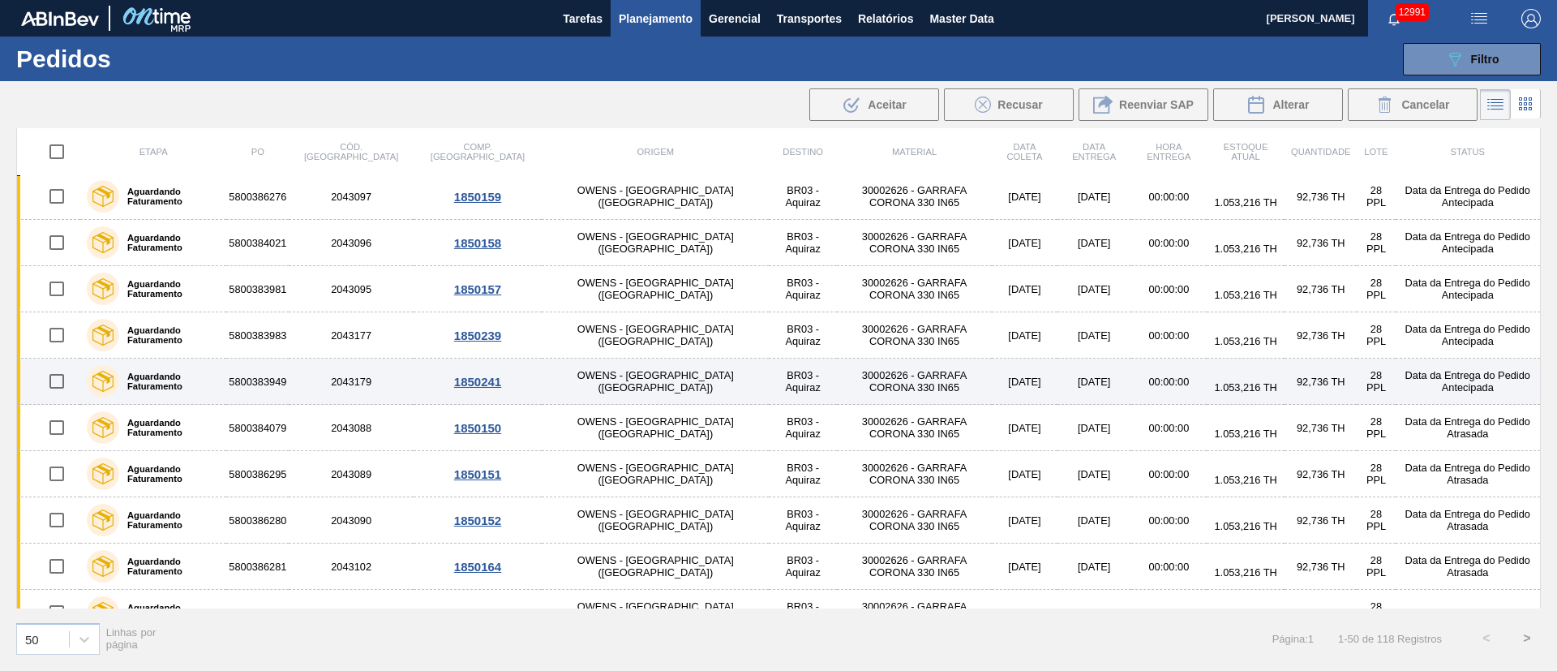
scroll to position [365, 0]
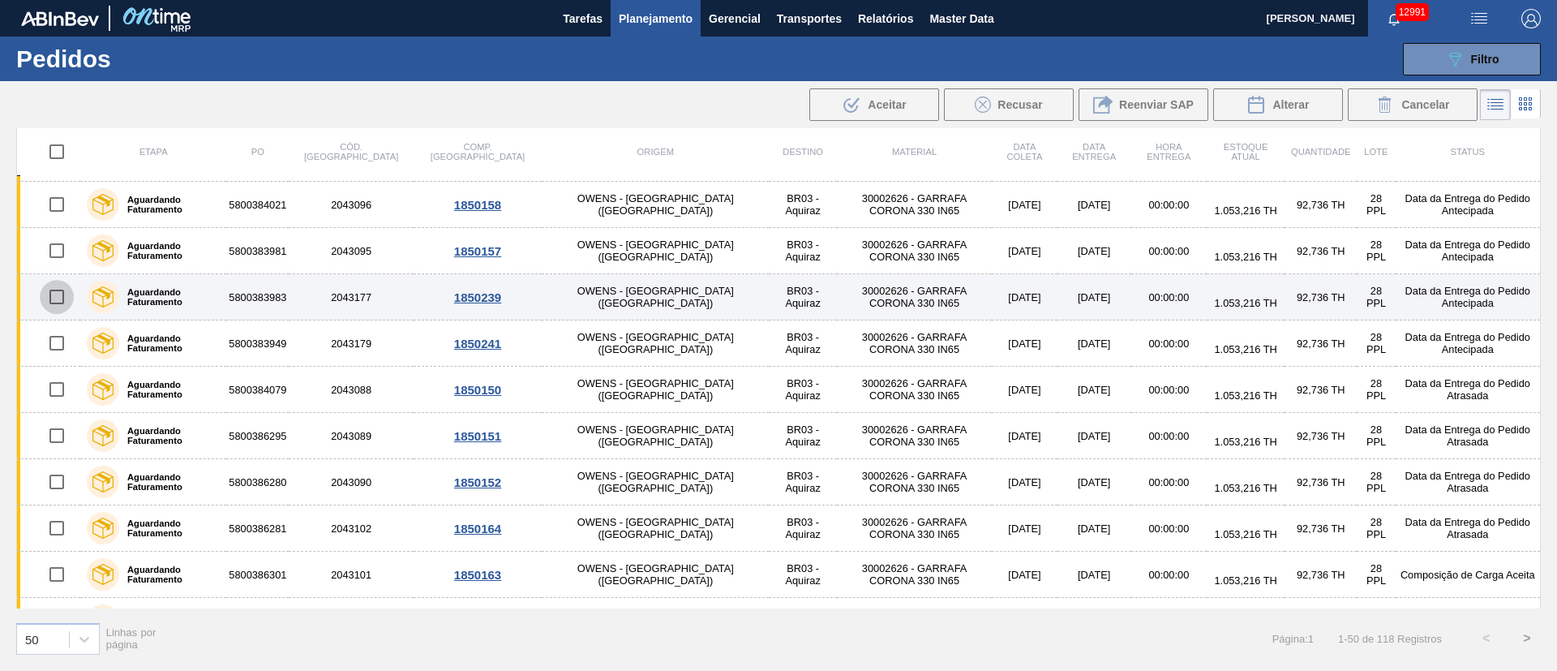
click at [61, 300] on input "checkbox" at bounding box center [57, 297] width 34 height 34
checkbox input "true"
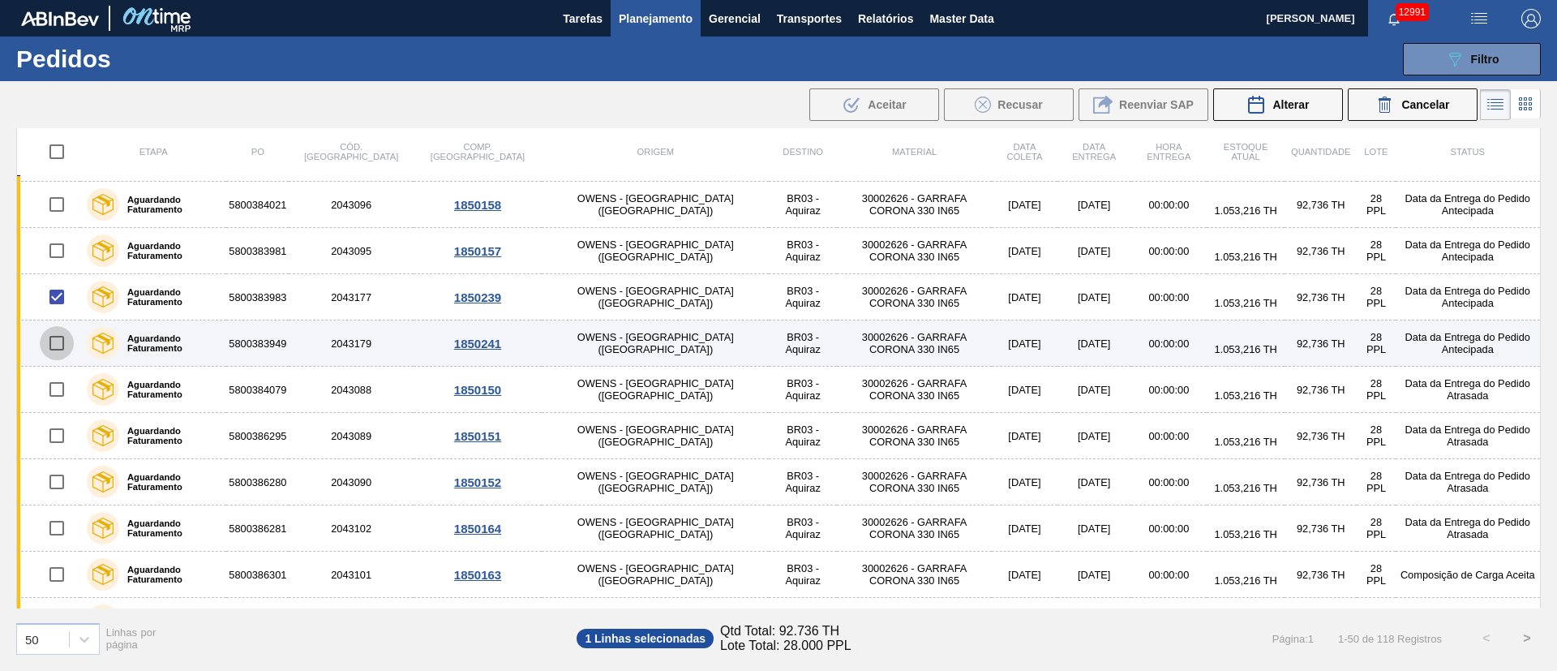
click at [66, 346] on input "checkbox" at bounding box center [57, 343] width 34 height 34
checkbox input "true"
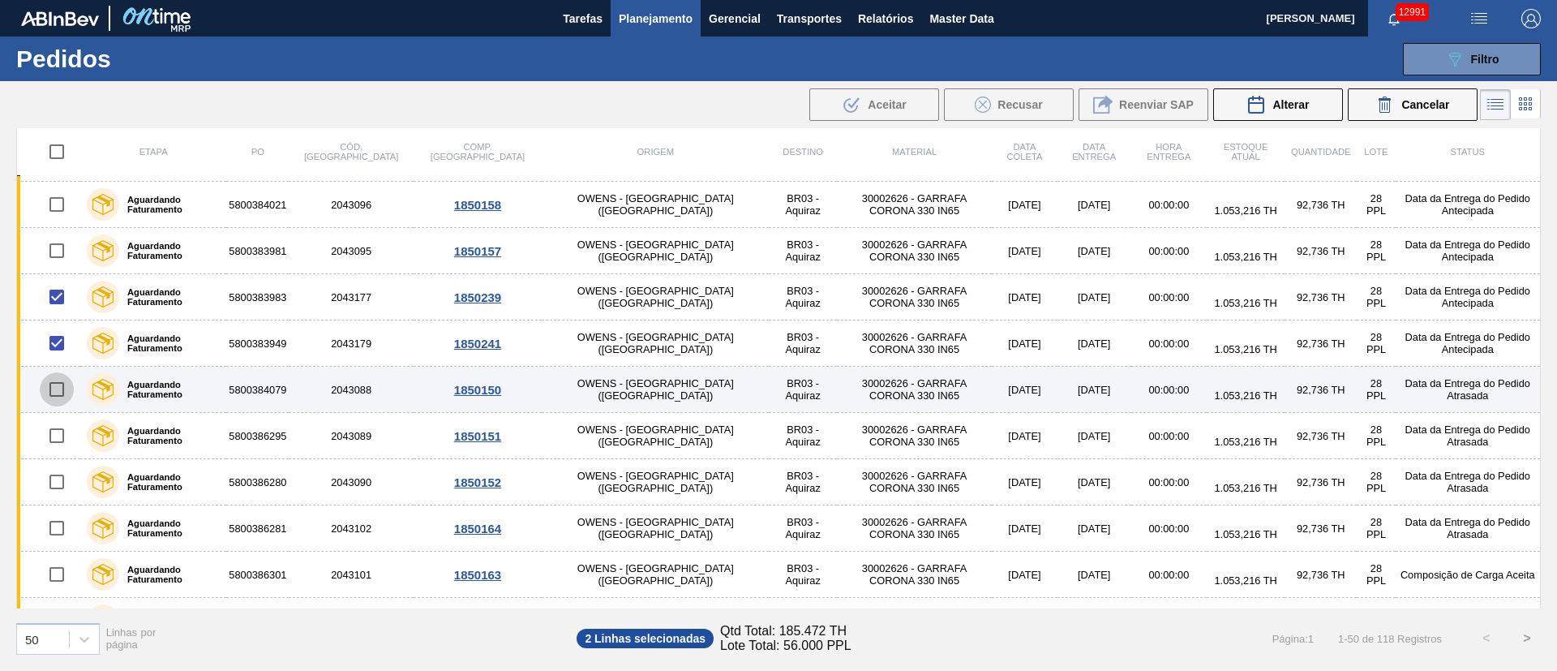
click at [65, 387] on input "checkbox" at bounding box center [57, 389] width 34 height 34
checkbox input "true"
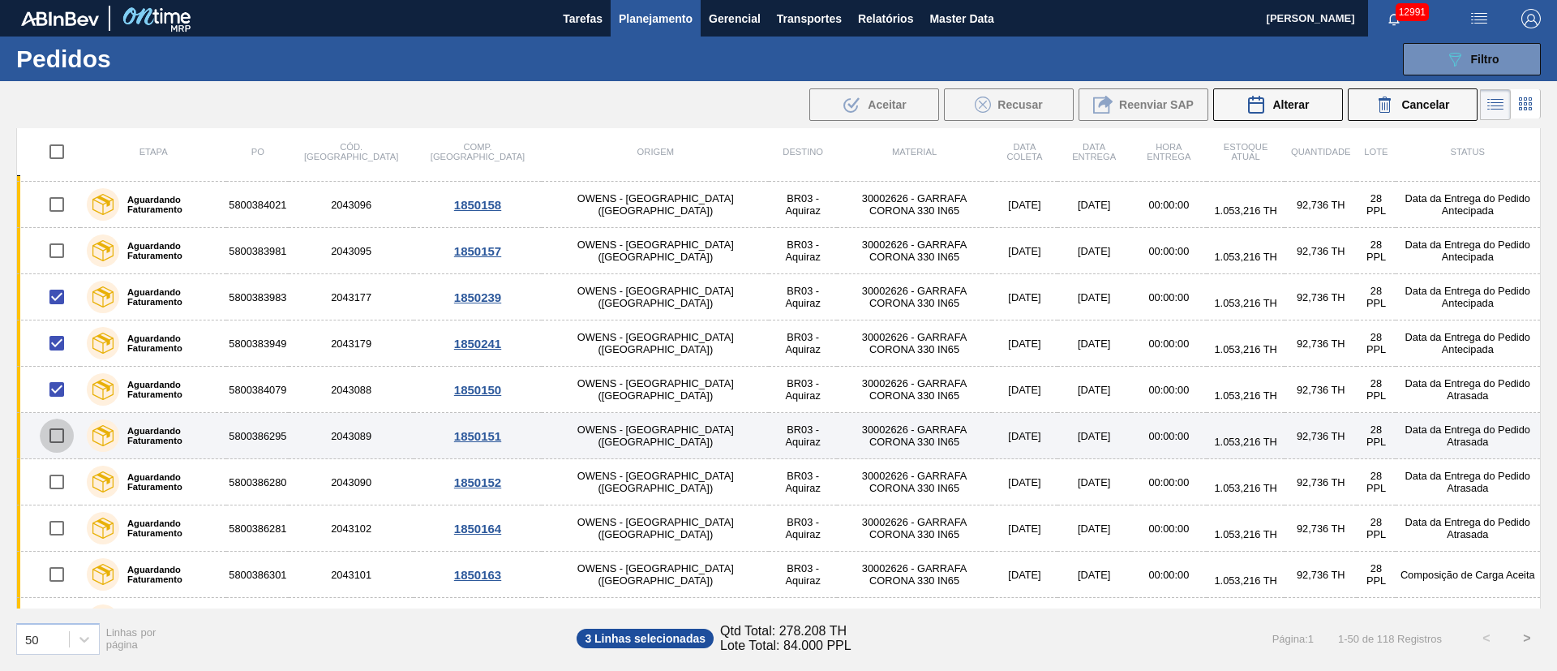
click at [58, 439] on input "checkbox" at bounding box center [57, 436] width 34 height 34
checkbox input "true"
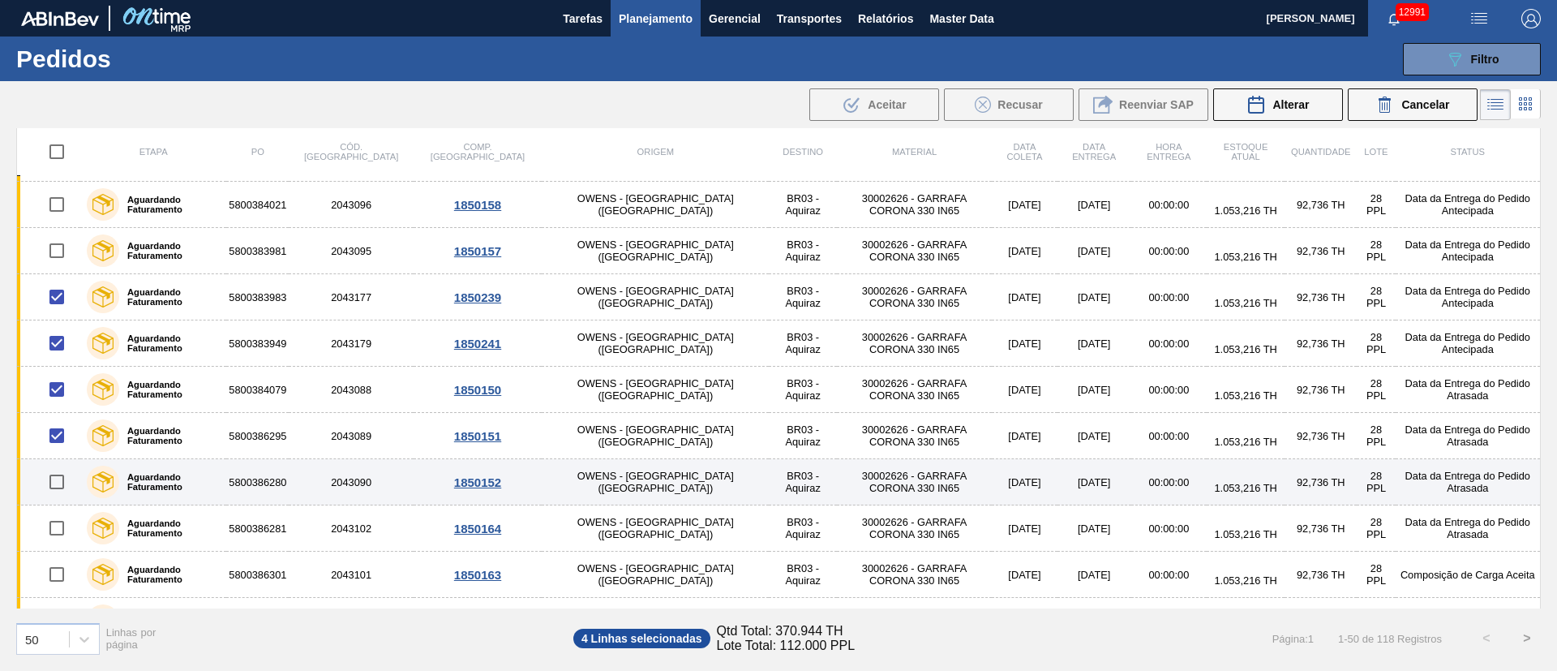
click at [60, 446] on input "checkbox" at bounding box center [57, 482] width 34 height 34
checkbox input "true"
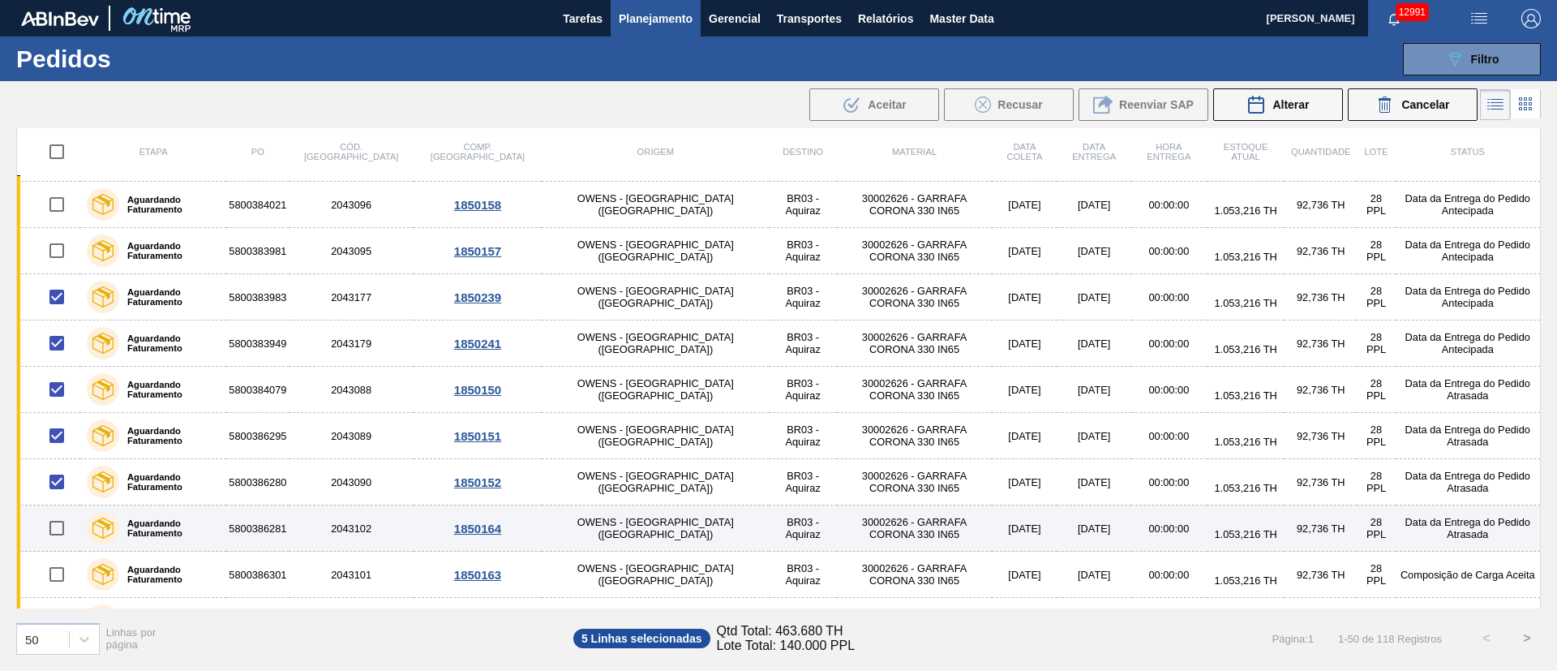
click at [57, 446] on input "checkbox" at bounding box center [57, 528] width 34 height 34
checkbox input "true"
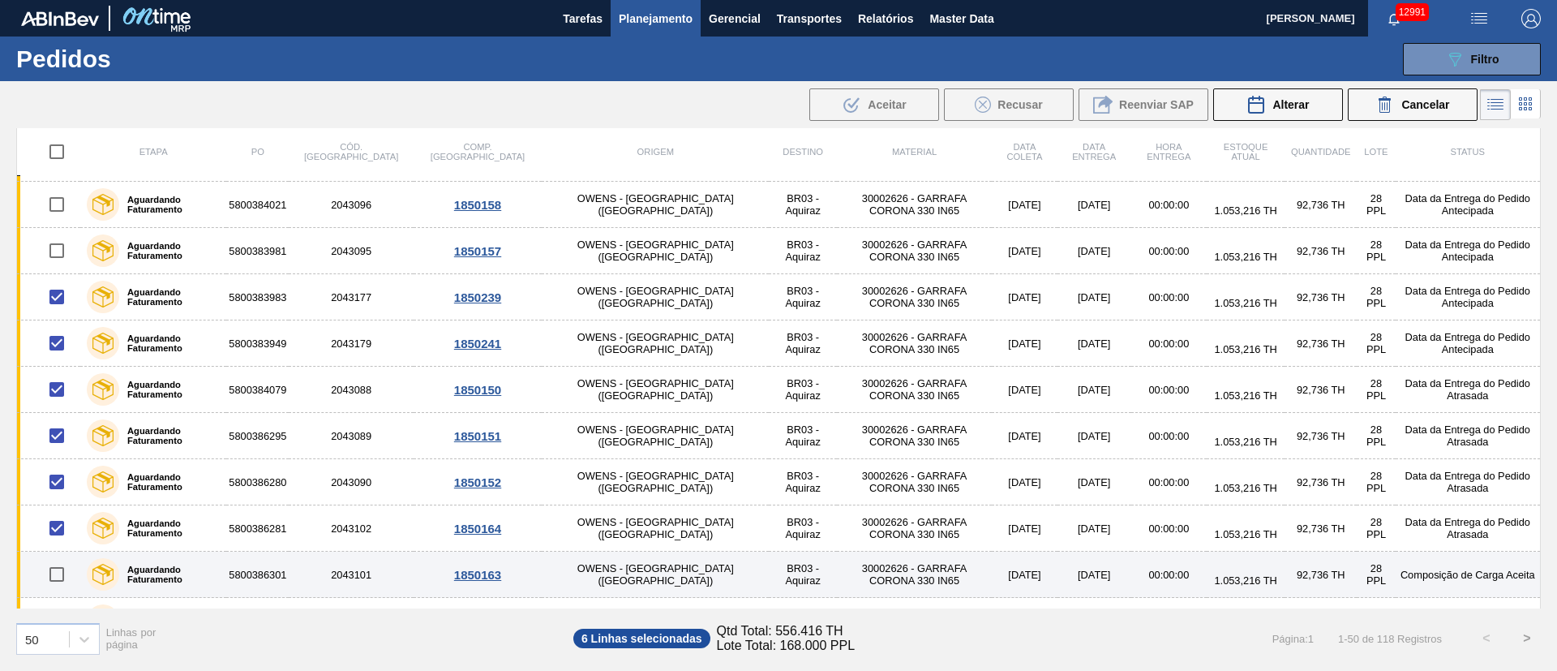
click at [58, 446] on input "checkbox" at bounding box center [57, 574] width 34 height 34
checkbox input "true"
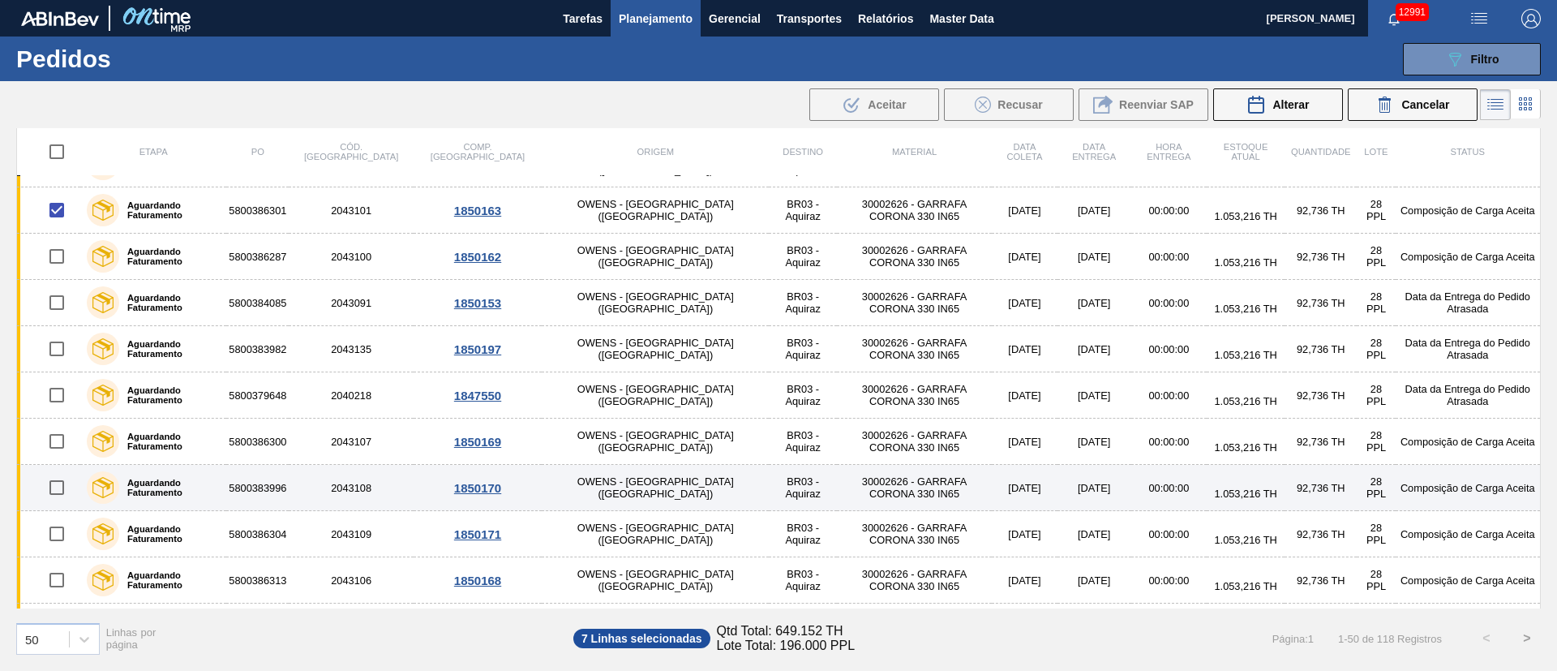
scroll to position [730, 0]
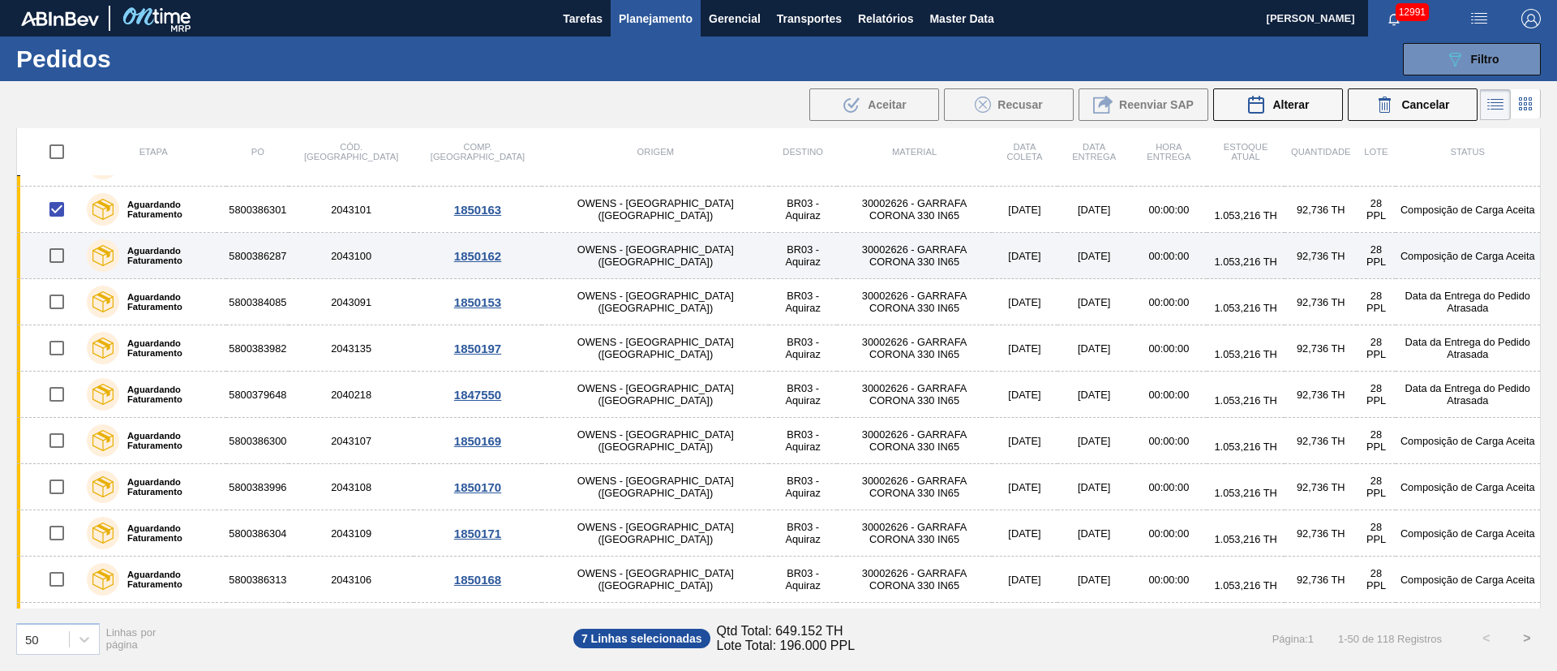
click at [54, 255] on input "checkbox" at bounding box center [57, 255] width 34 height 34
checkbox input "true"
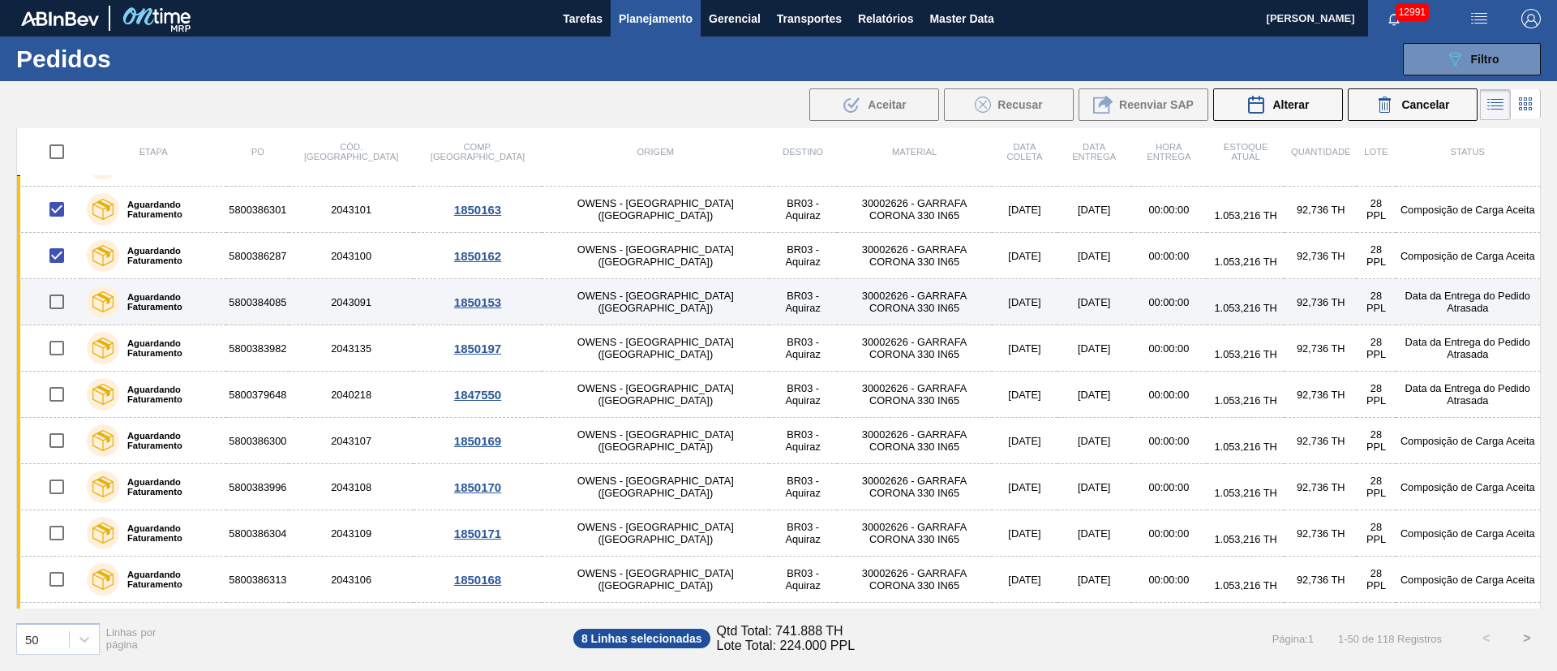
click at [60, 308] on input "checkbox" at bounding box center [57, 302] width 34 height 34
checkbox input "true"
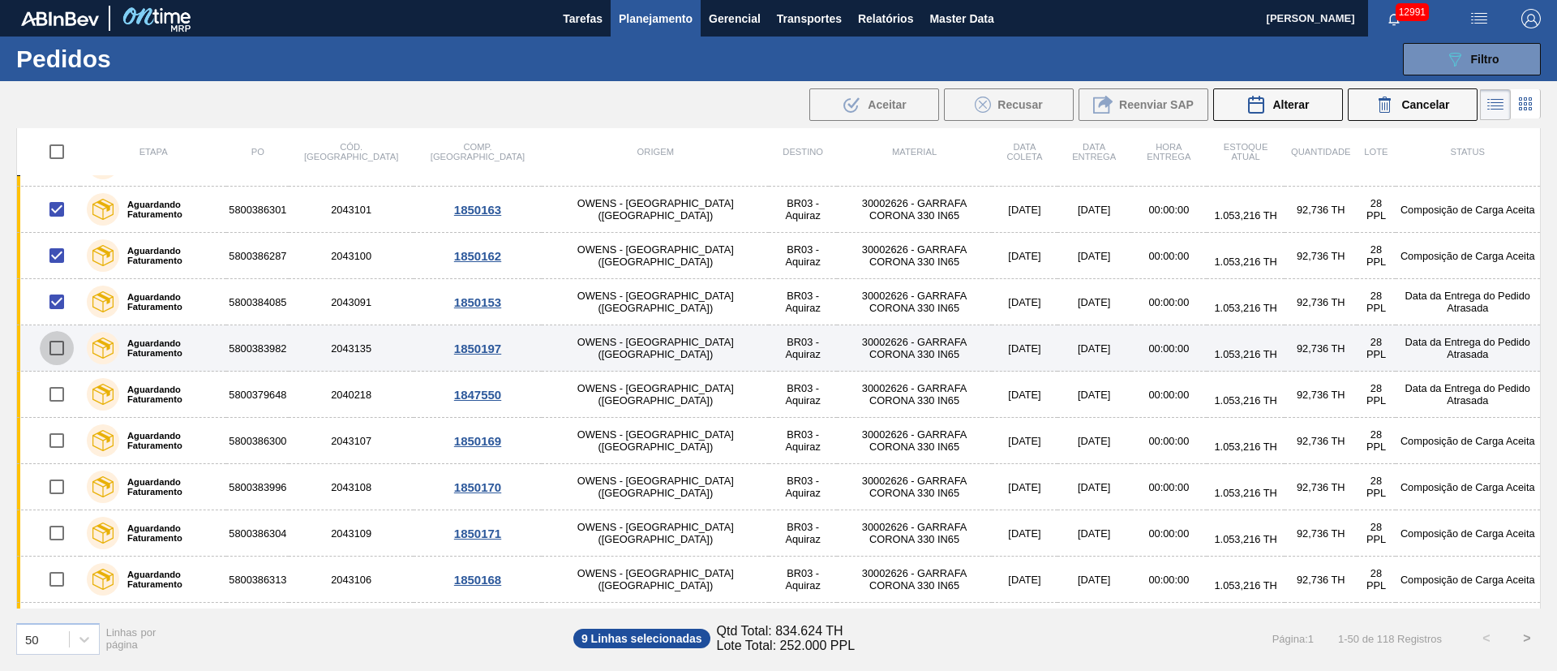
click at [56, 344] on input "checkbox" at bounding box center [57, 348] width 34 height 34
checkbox input "true"
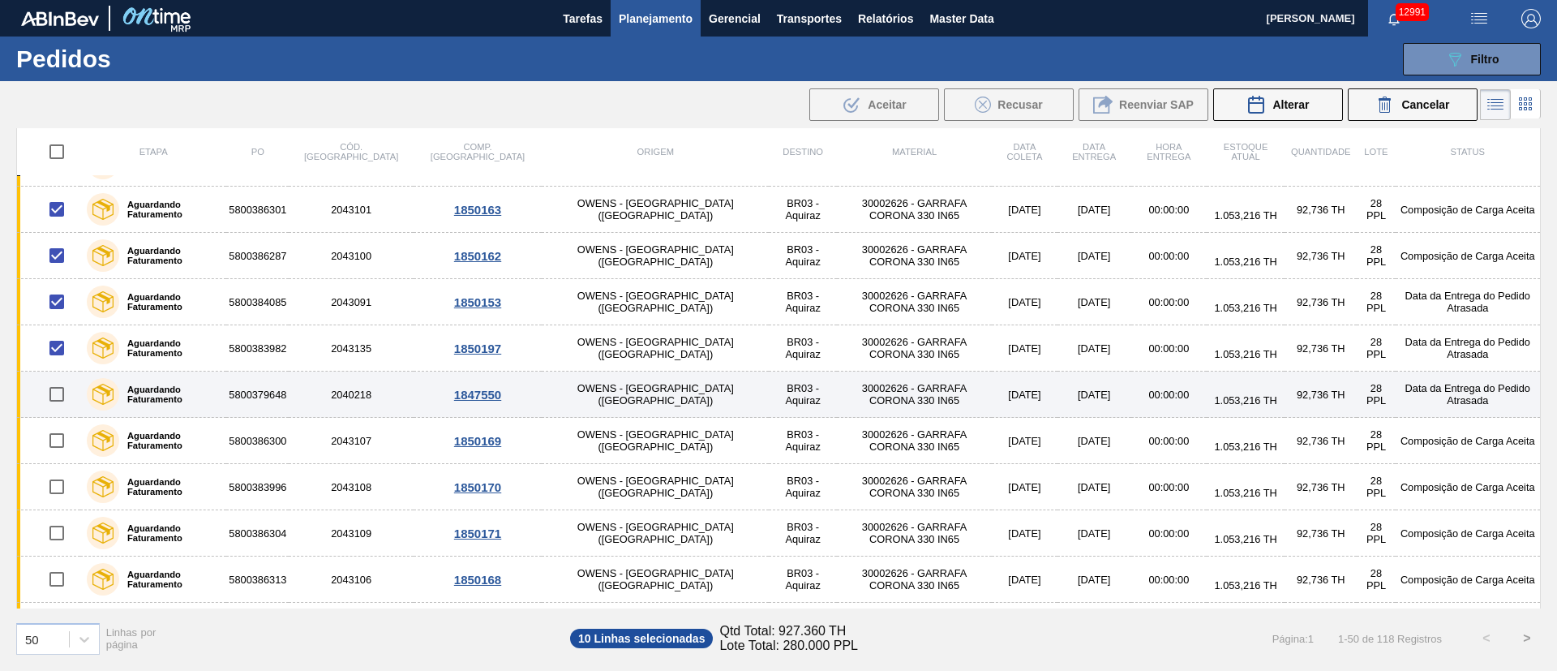
click at [60, 395] on input "checkbox" at bounding box center [57, 394] width 34 height 34
checkbox input "true"
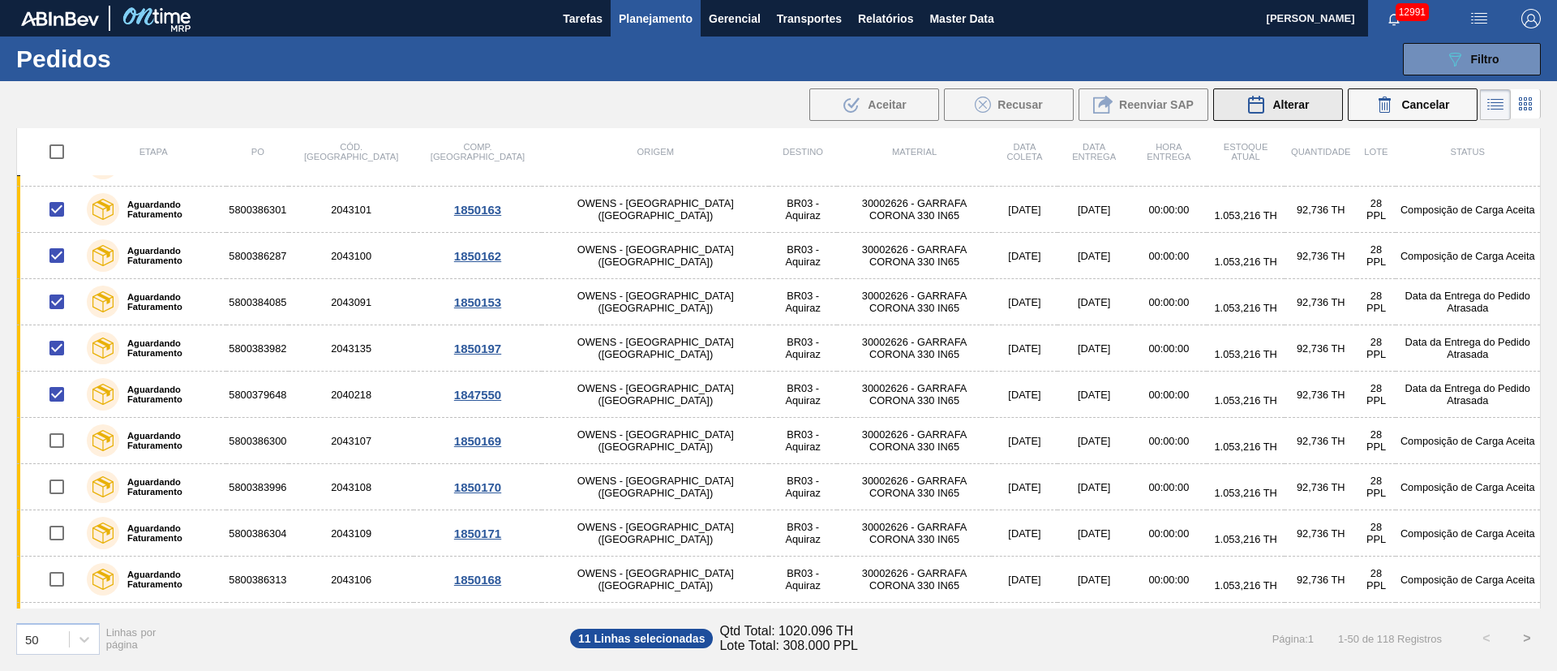
click at [1037, 98] on span "Alterar" at bounding box center [1291, 104] width 37 height 13
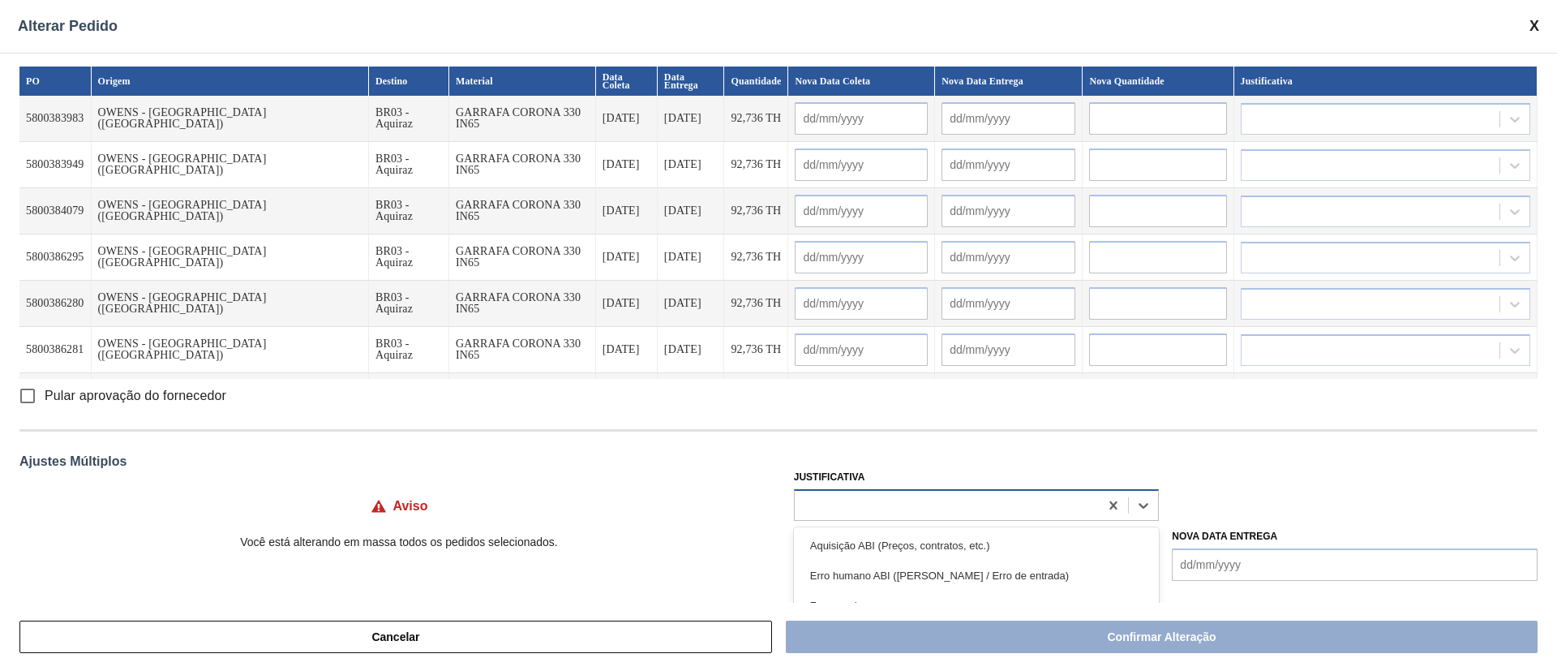
click at [860, 446] on div at bounding box center [947, 505] width 305 height 24
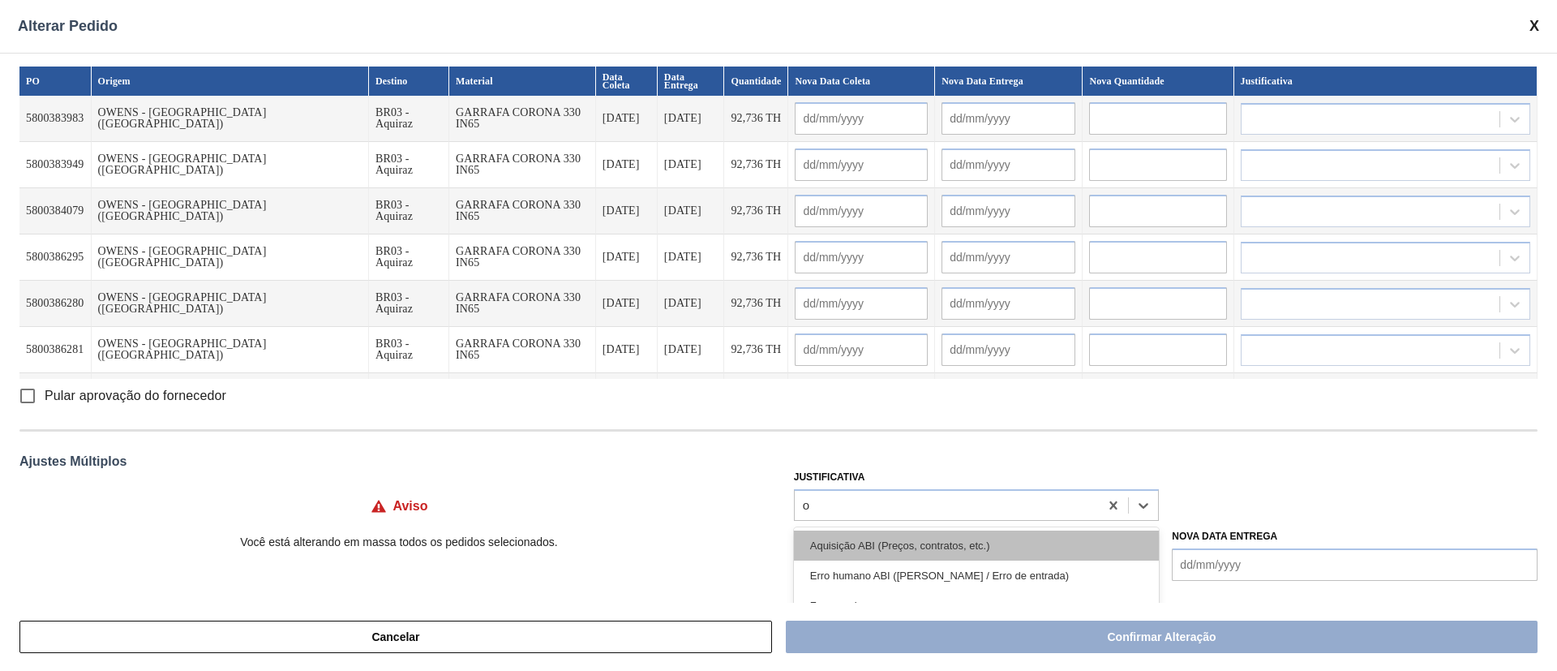
type input "ou"
click at [847, 446] on div "Outro" at bounding box center [977, 546] width 366 height 30
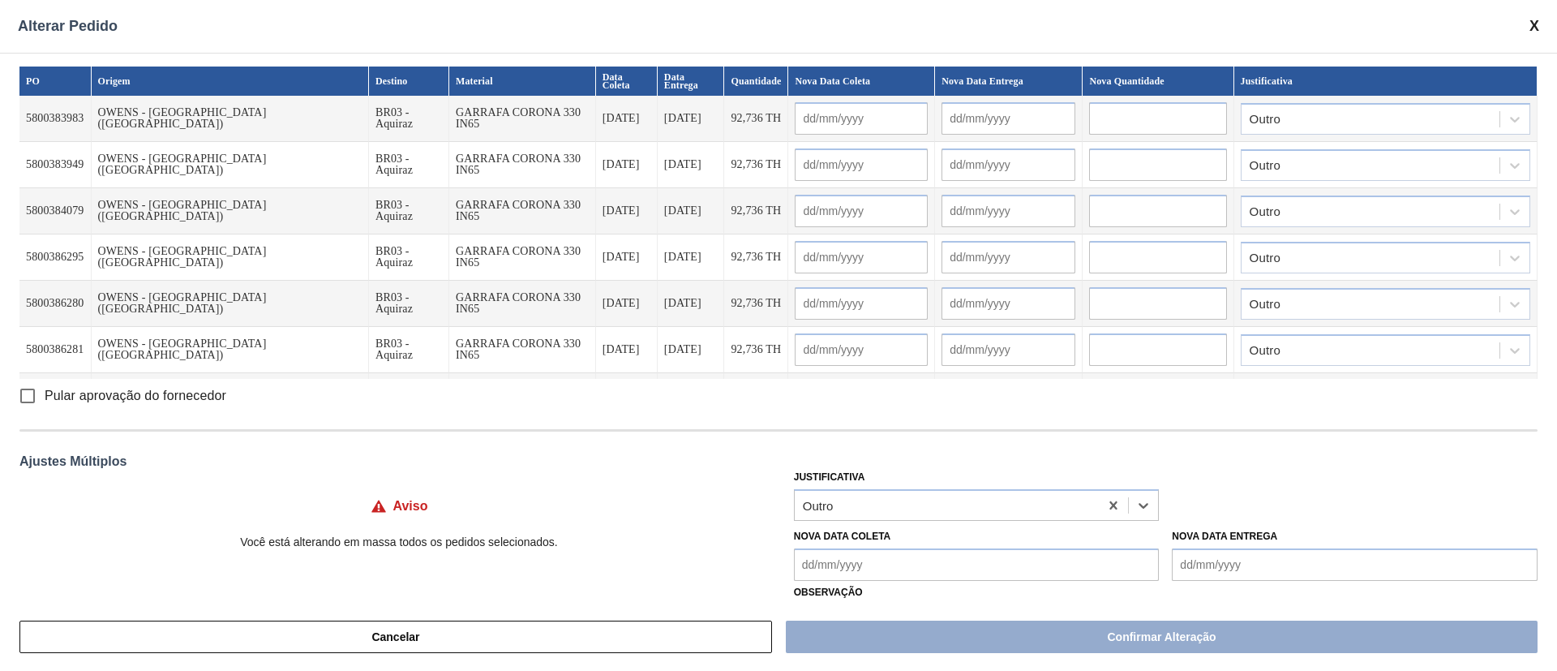
click at [30, 402] on input "Pular aprovação do fornecedor" at bounding box center [28, 396] width 34 height 34
checkbox input "true"
click at [891, 446] on Coleta "Nova Data Coleta" at bounding box center [977, 564] width 366 height 32
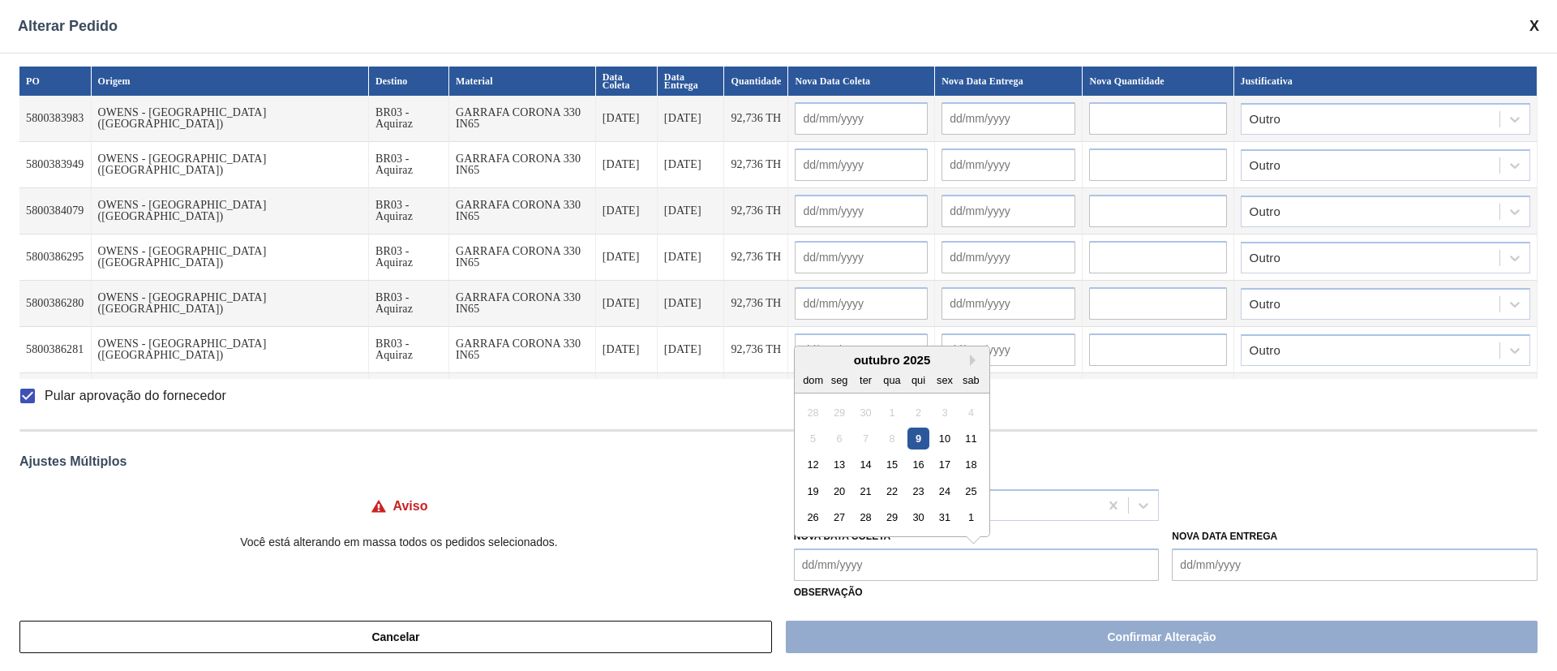
drag, startPoint x: 867, startPoint y: 461, endPoint x: 869, endPoint y: 527, distance: 66.5
click at [867, 446] on div "14" at bounding box center [866, 464] width 22 height 22
type Coleta "[DATE]"
type input "[DATE]"
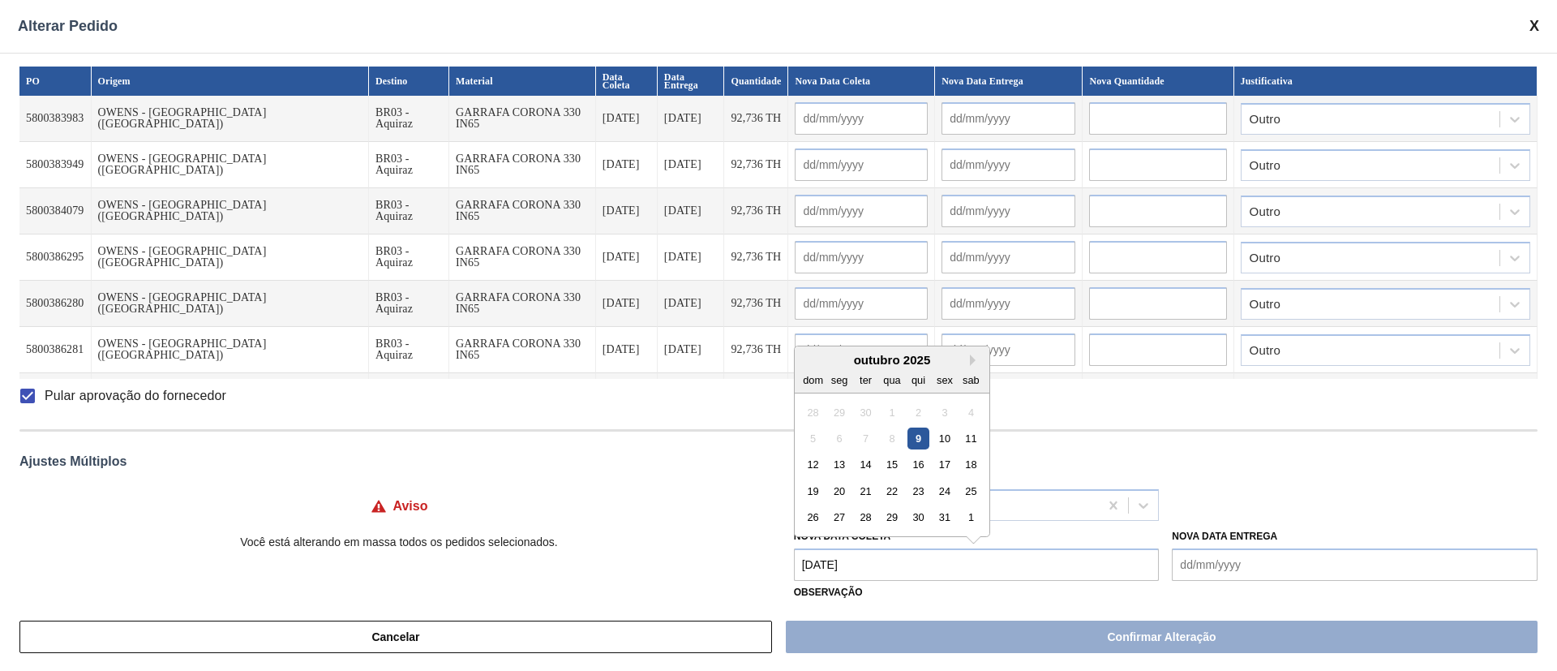
type input "[DATE]"
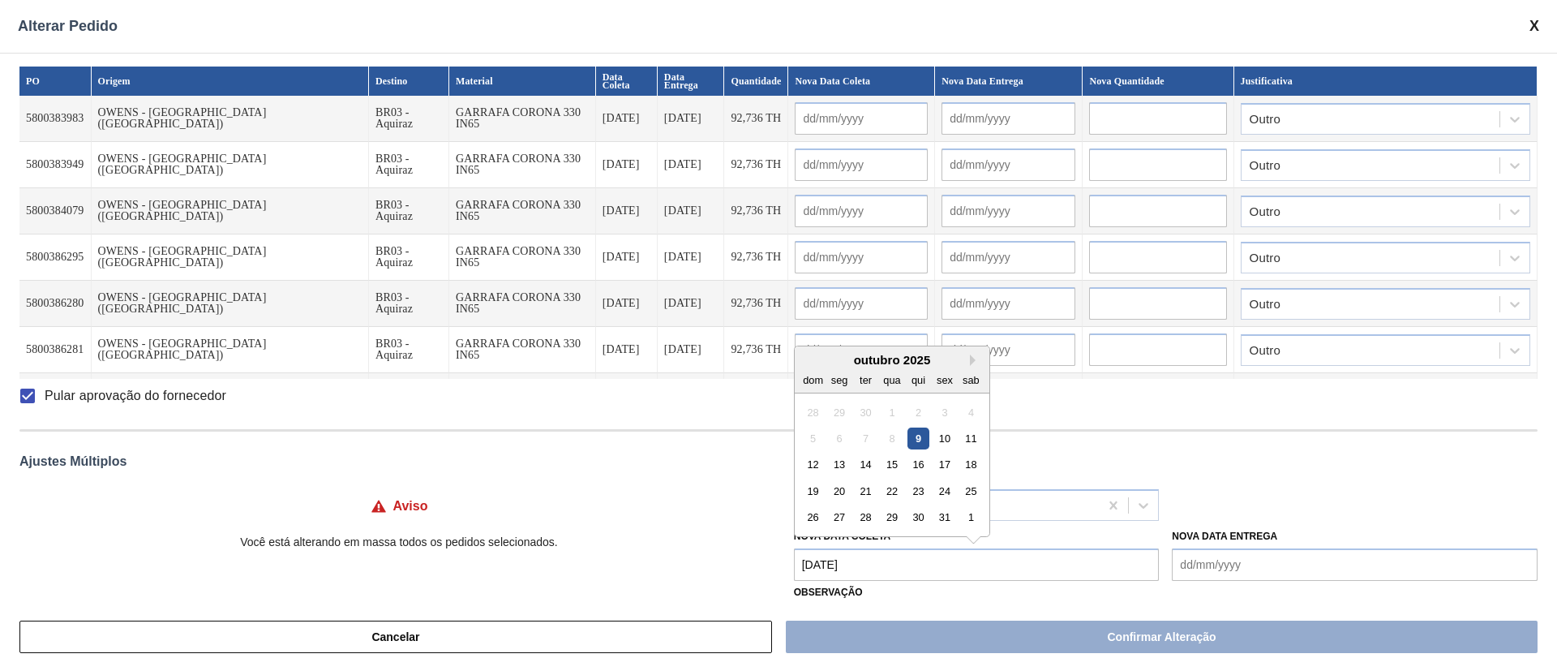
type input "[DATE]"
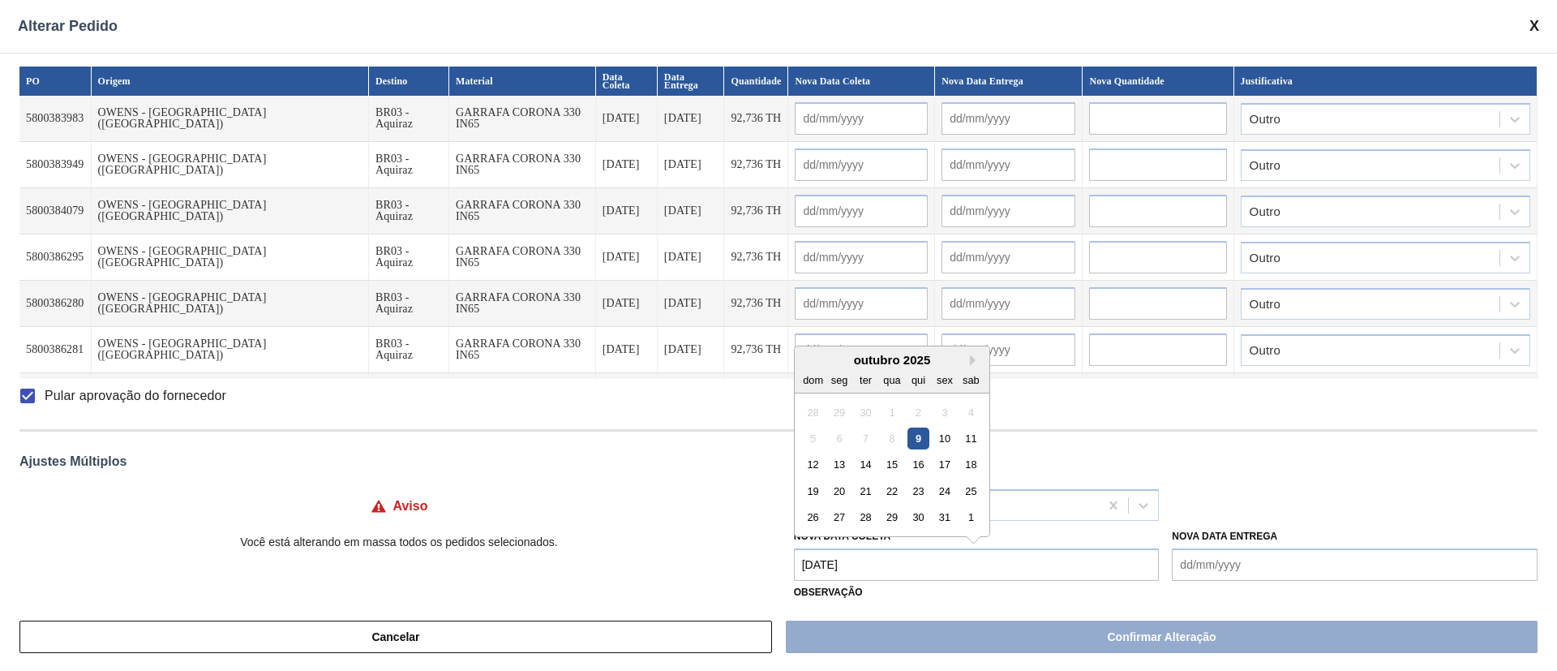
type input "[DATE]"
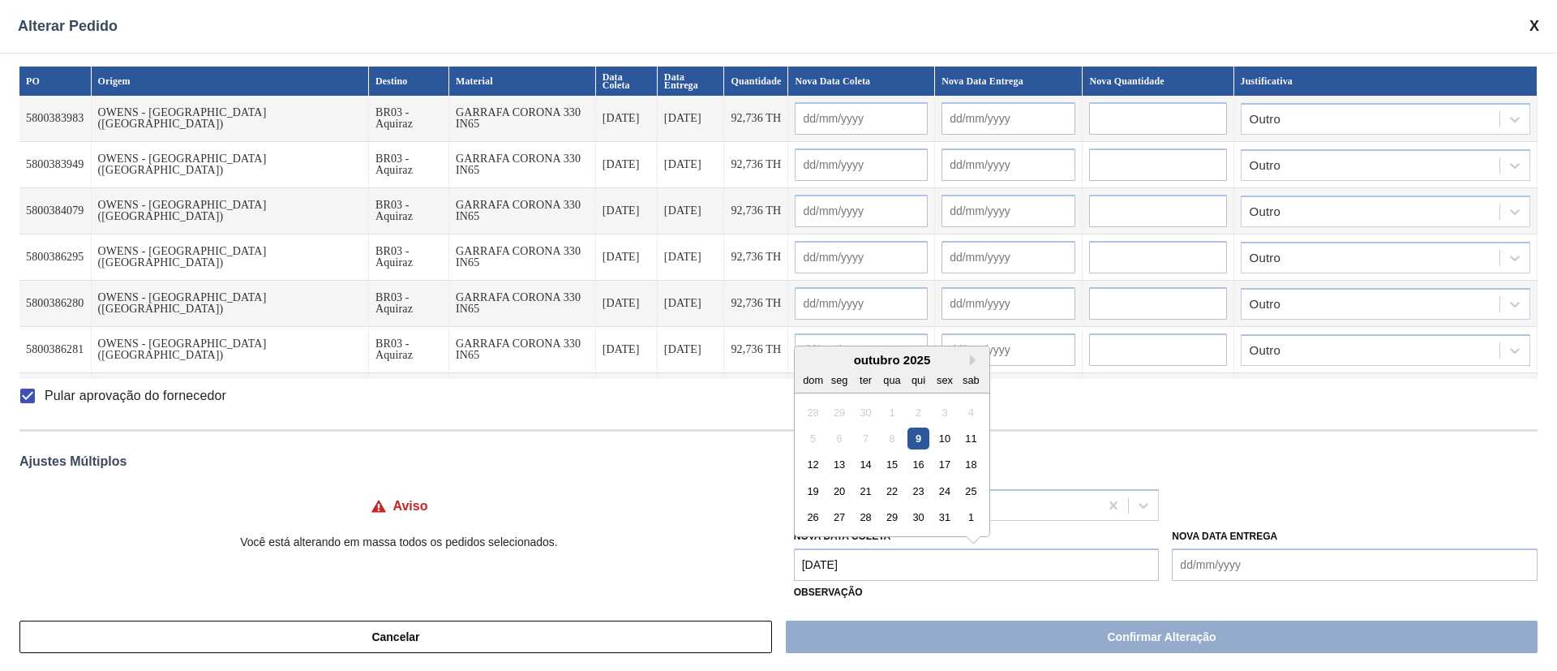
type input "[DATE]"
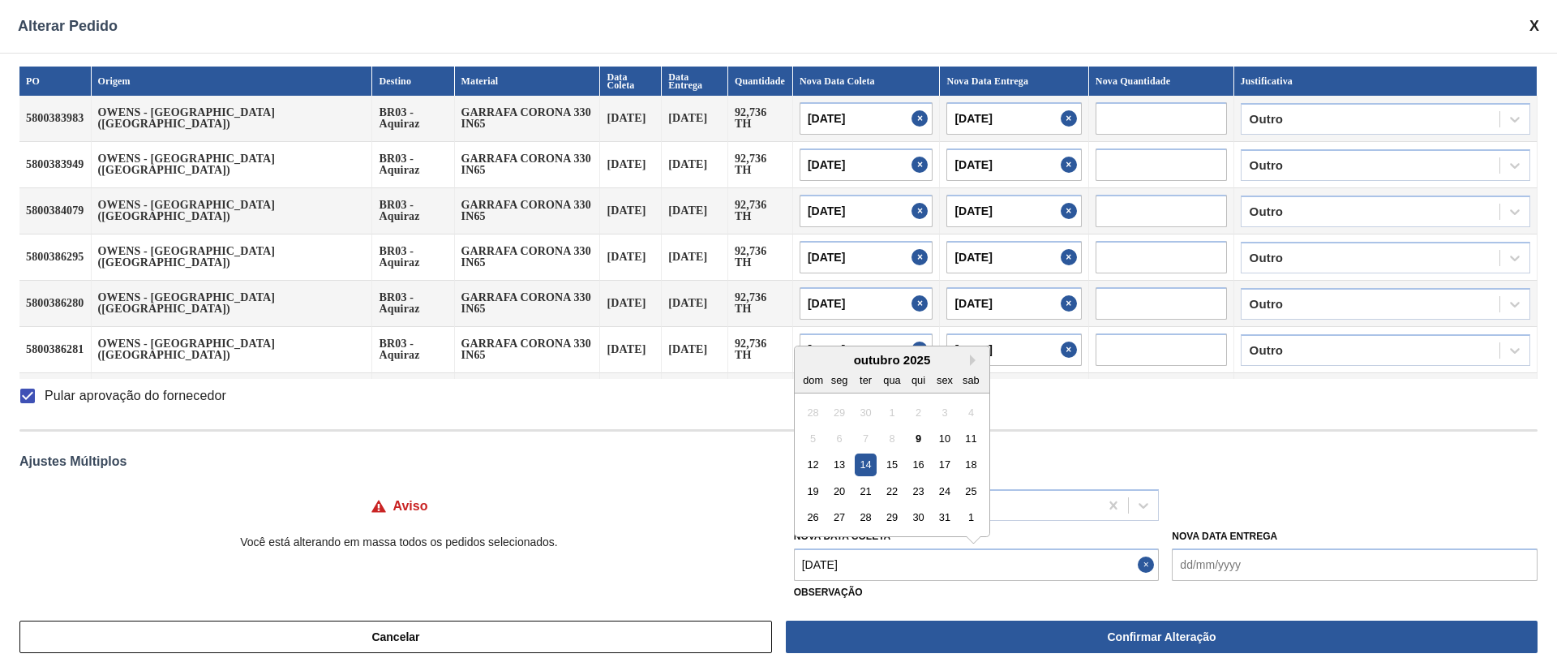
click at [871, 446] on Coleta "[DATE]" at bounding box center [977, 564] width 366 height 32
click at [950, 437] on div "10" at bounding box center [945, 438] width 22 height 22
type Coleta "[DATE]"
type input "[DATE]"
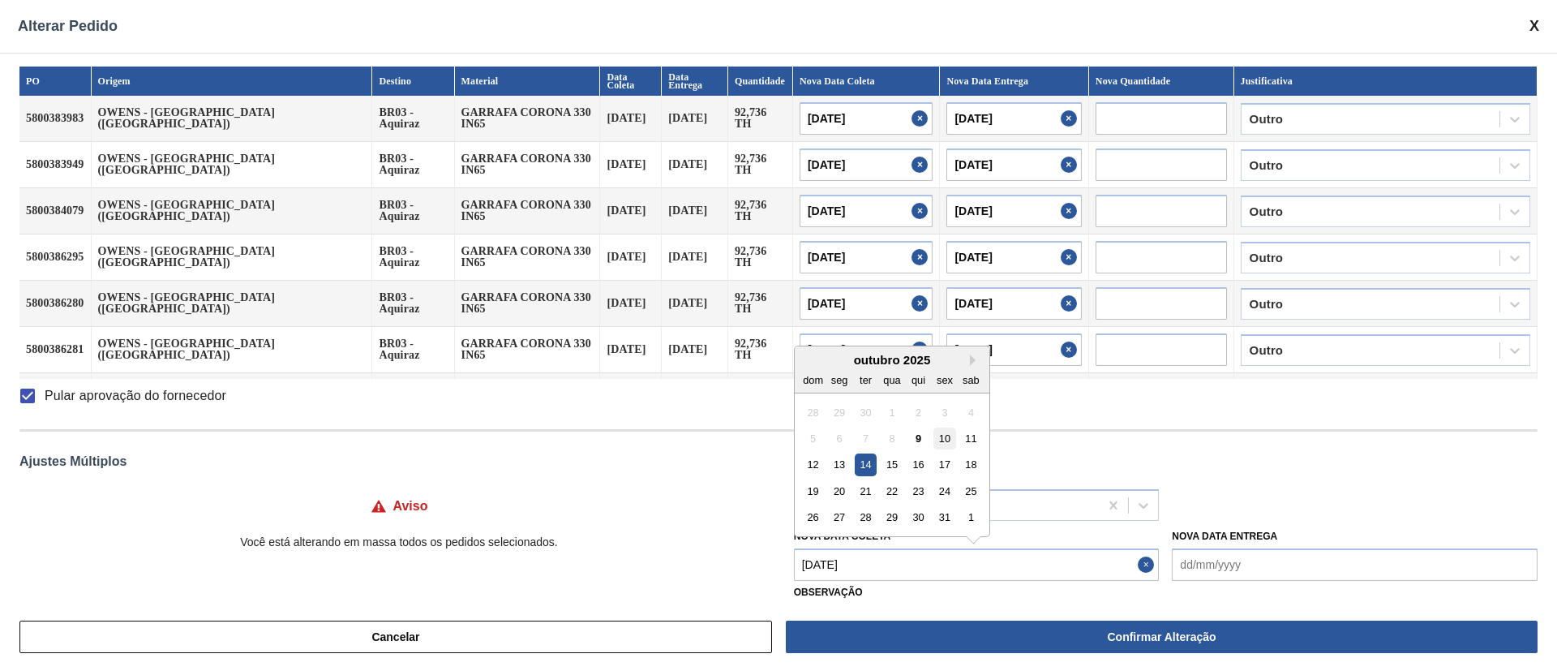
type input "[DATE]"
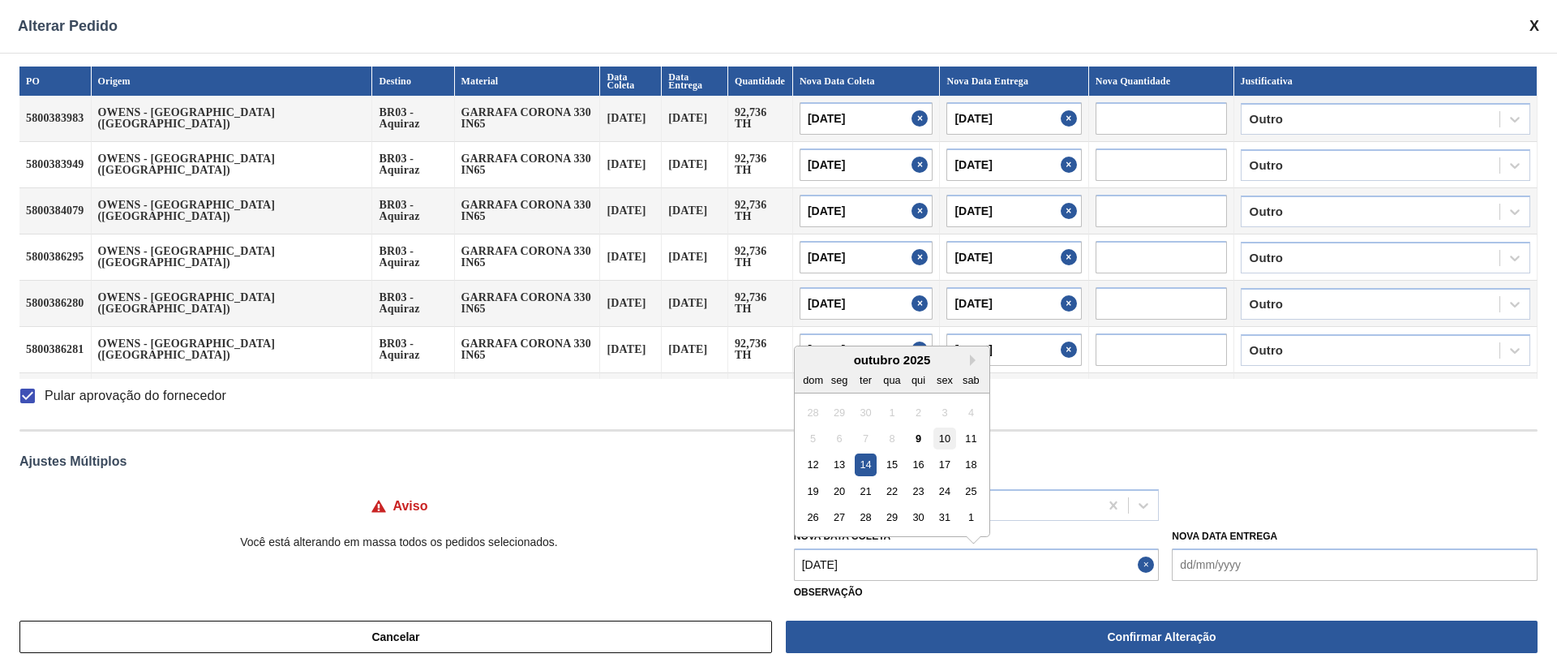
type input "[DATE]"
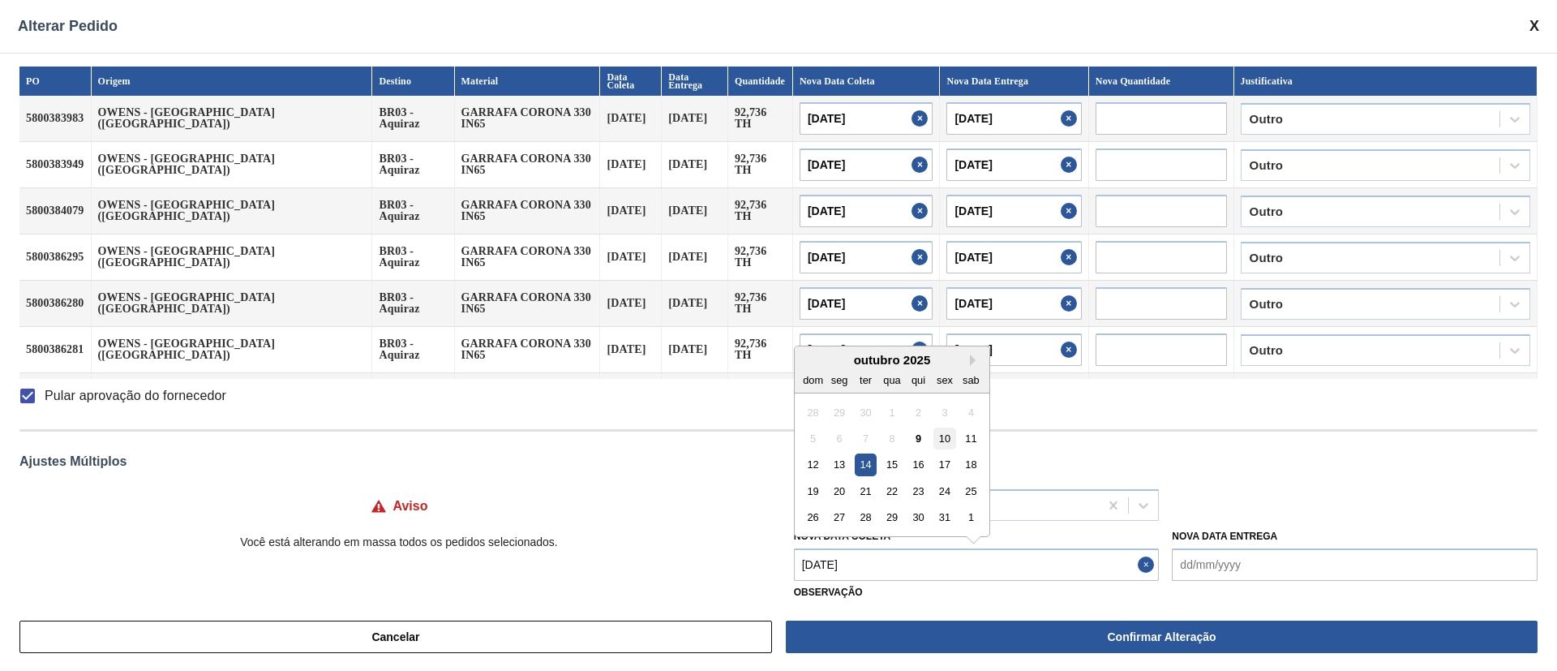
type input "[DATE]"
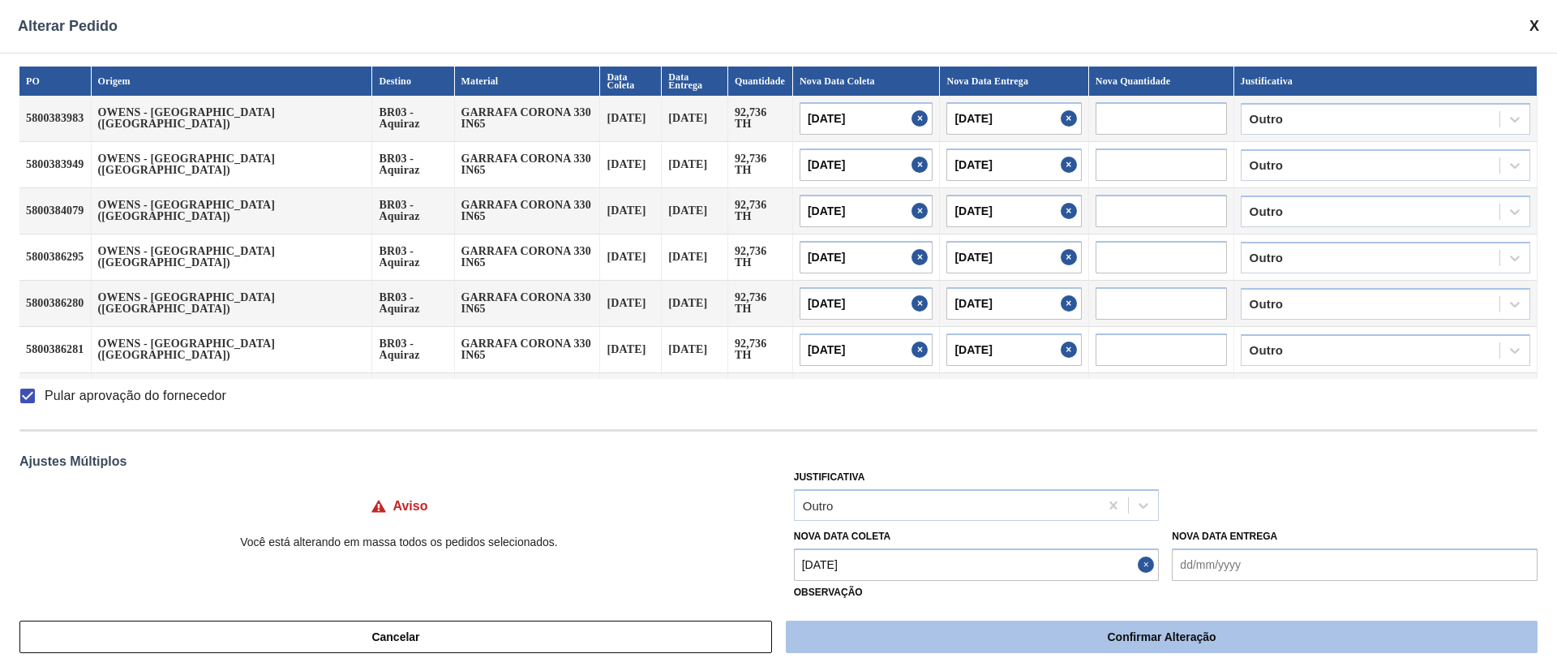
click at [1037, 446] on button "Confirmar Alteração" at bounding box center [1162, 637] width 752 height 32
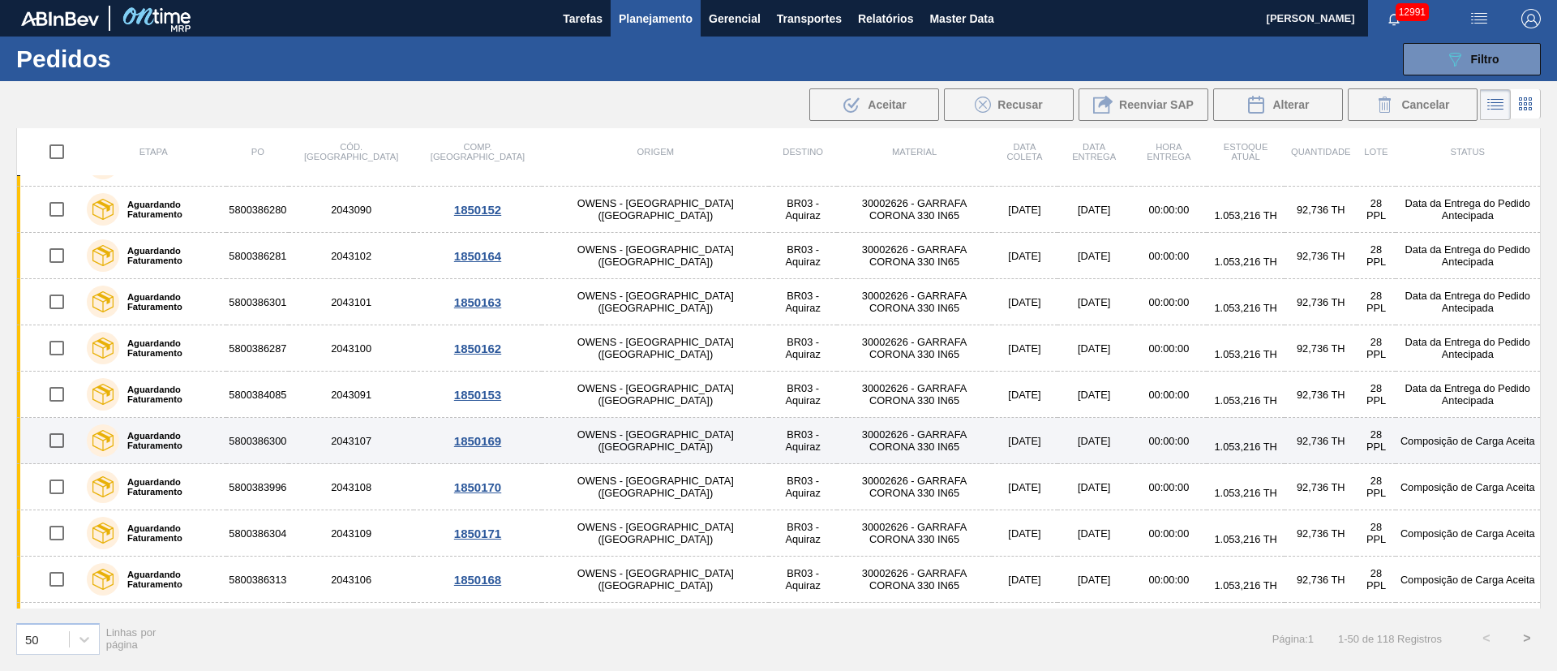
click at [61, 446] on input "checkbox" at bounding box center [57, 440] width 34 height 34
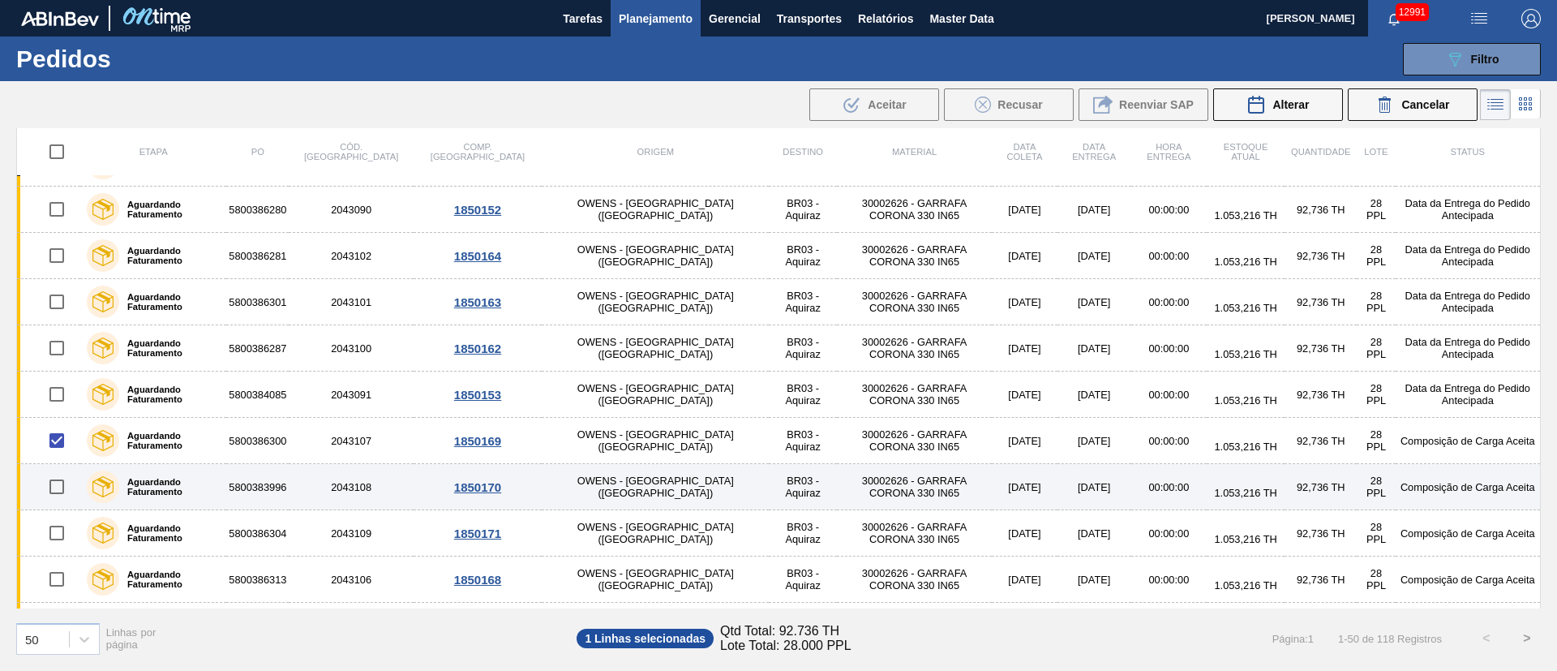
click at [58, 446] on input "checkbox" at bounding box center [57, 487] width 34 height 34
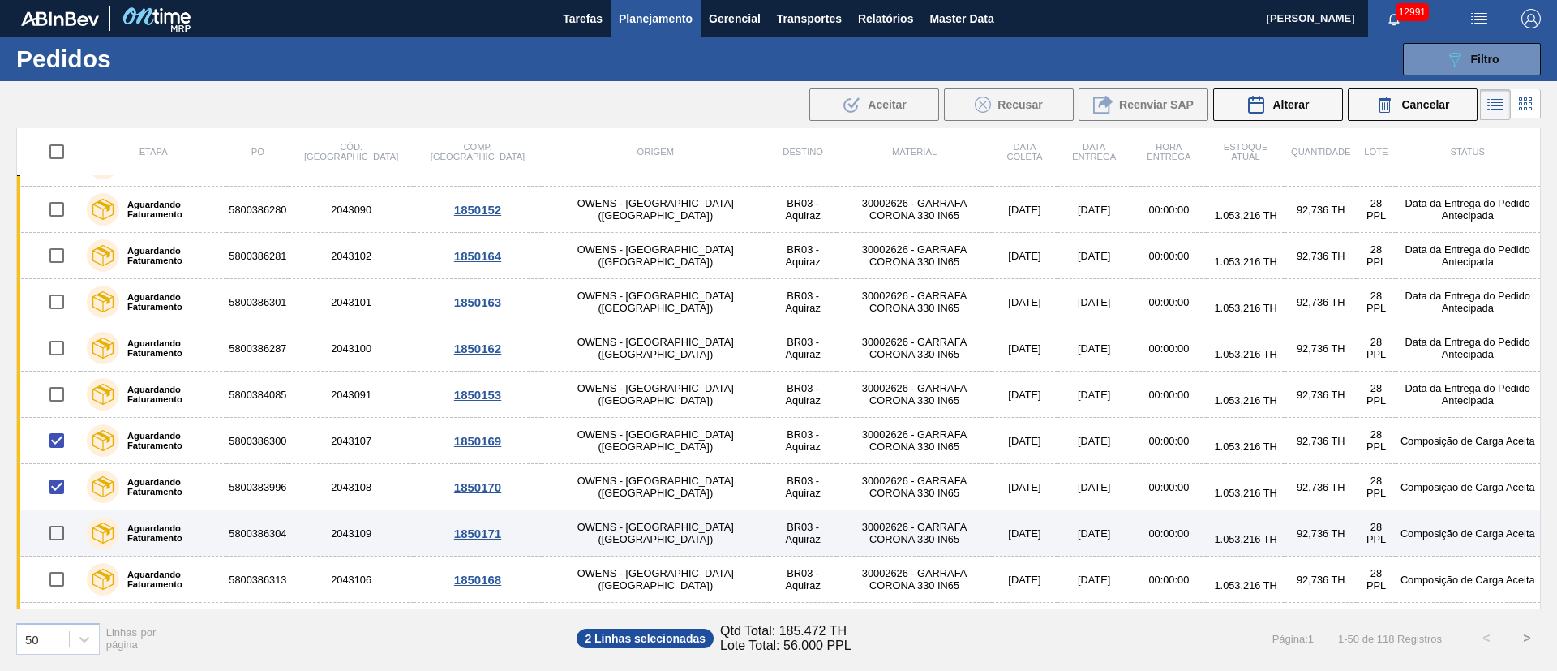
click at [62, 446] on input "checkbox" at bounding box center [57, 533] width 34 height 34
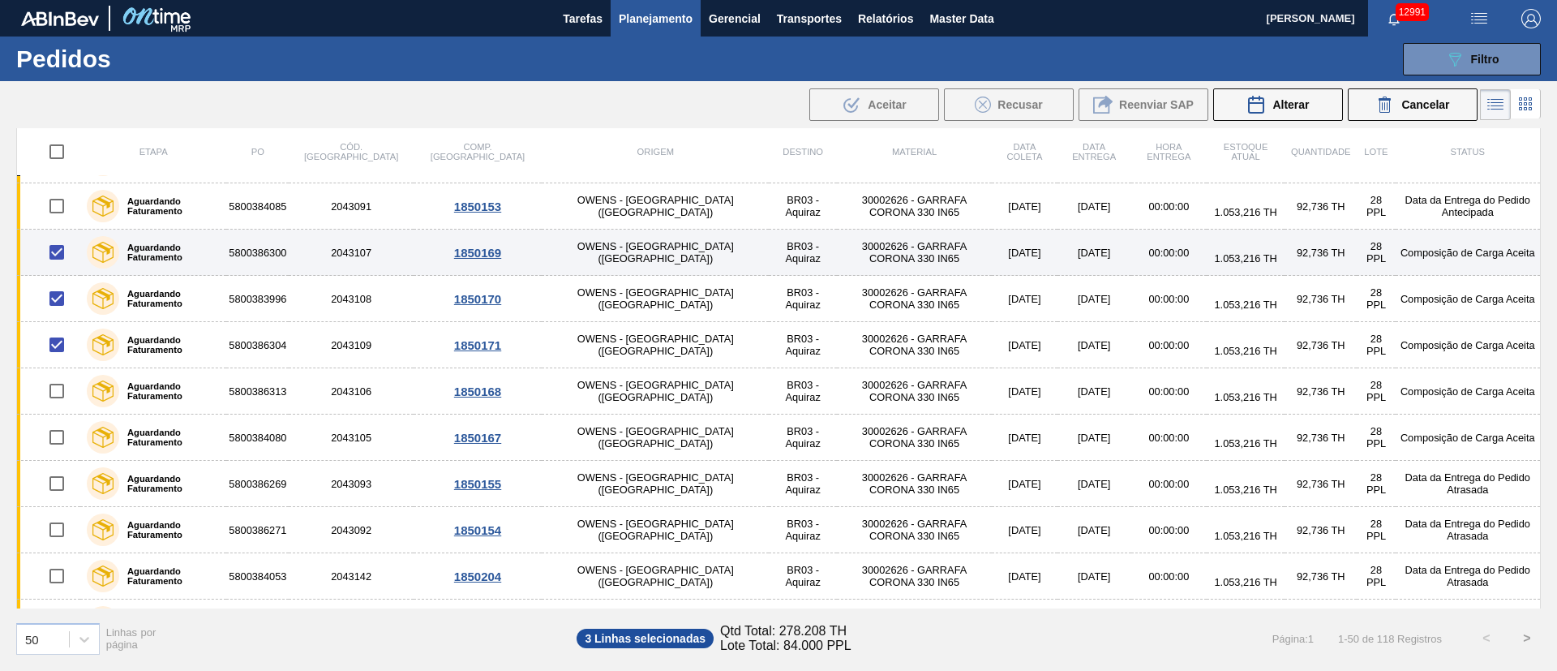
scroll to position [973, 0]
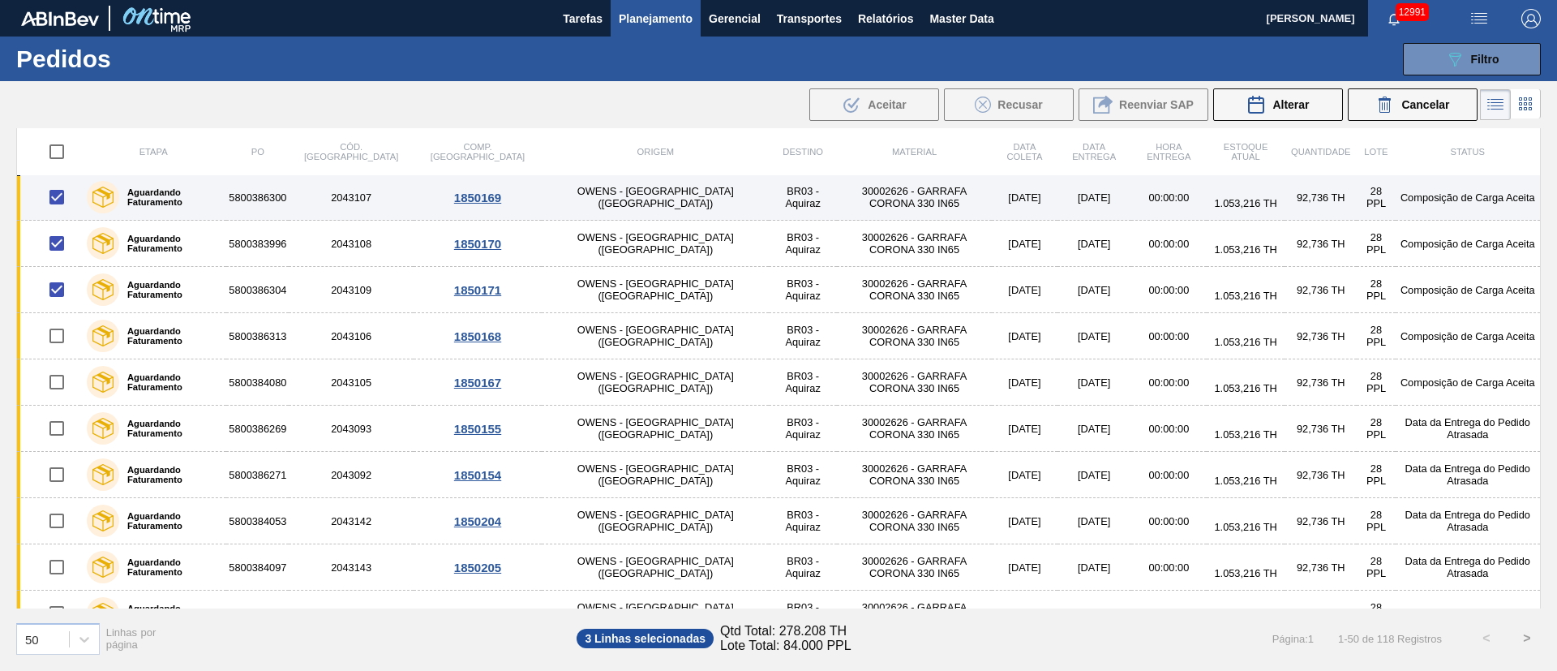
click at [66, 337] on input "checkbox" at bounding box center [57, 336] width 34 height 34
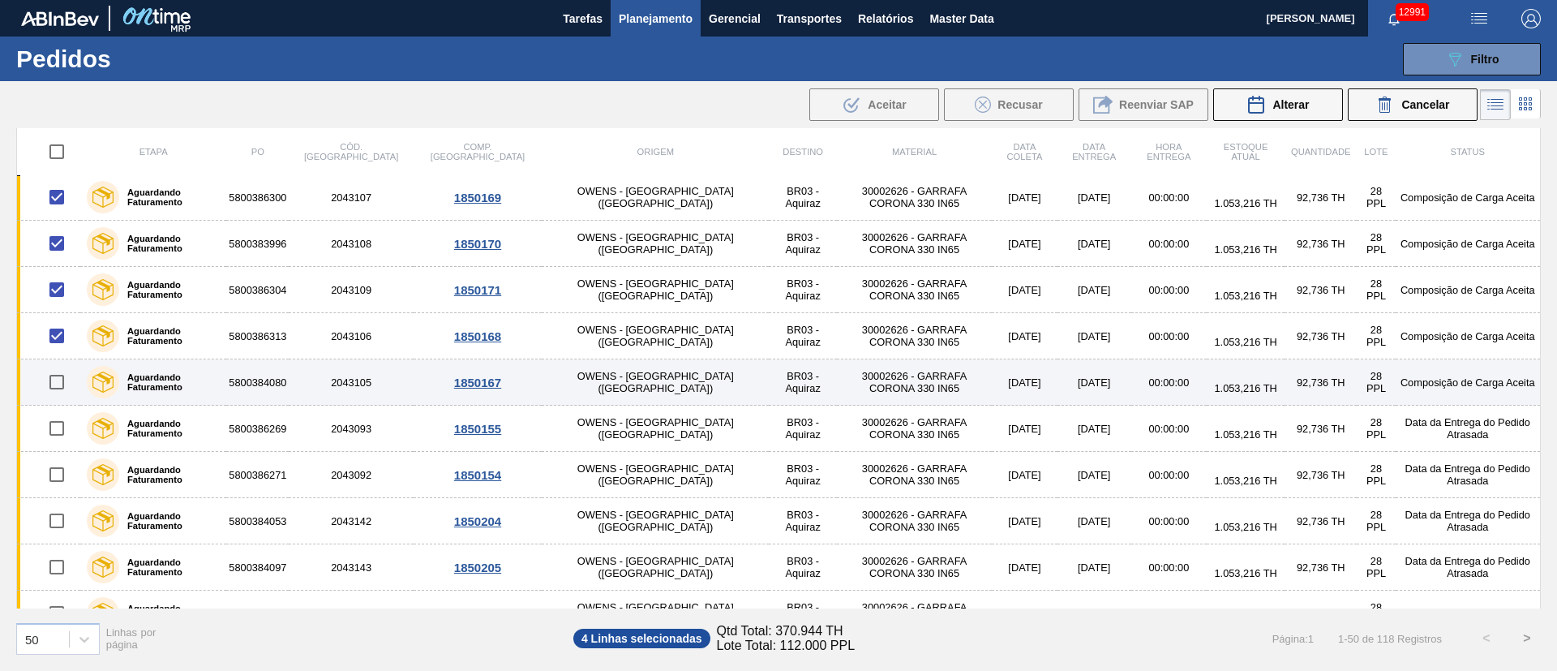
click at [60, 380] on input "checkbox" at bounding box center [57, 382] width 34 height 34
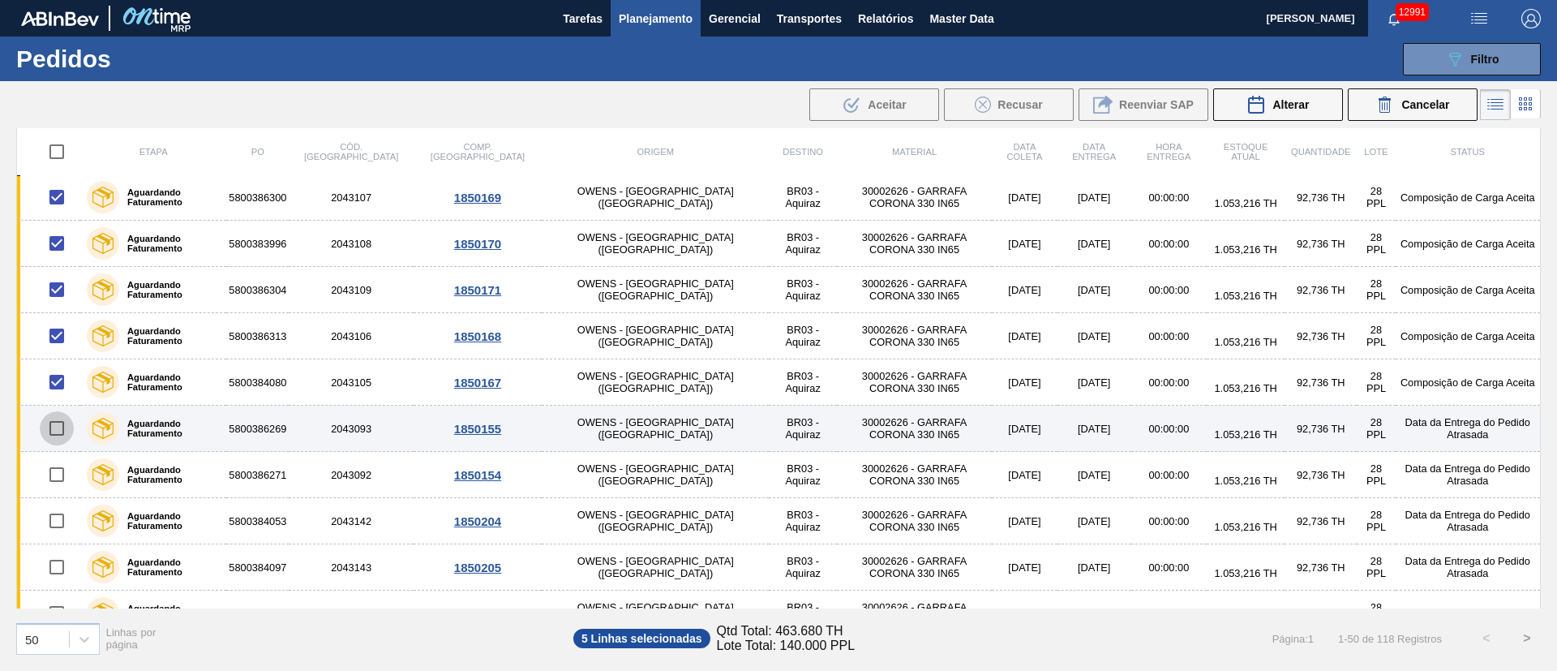
click at [61, 418] on input "checkbox" at bounding box center [57, 428] width 34 height 34
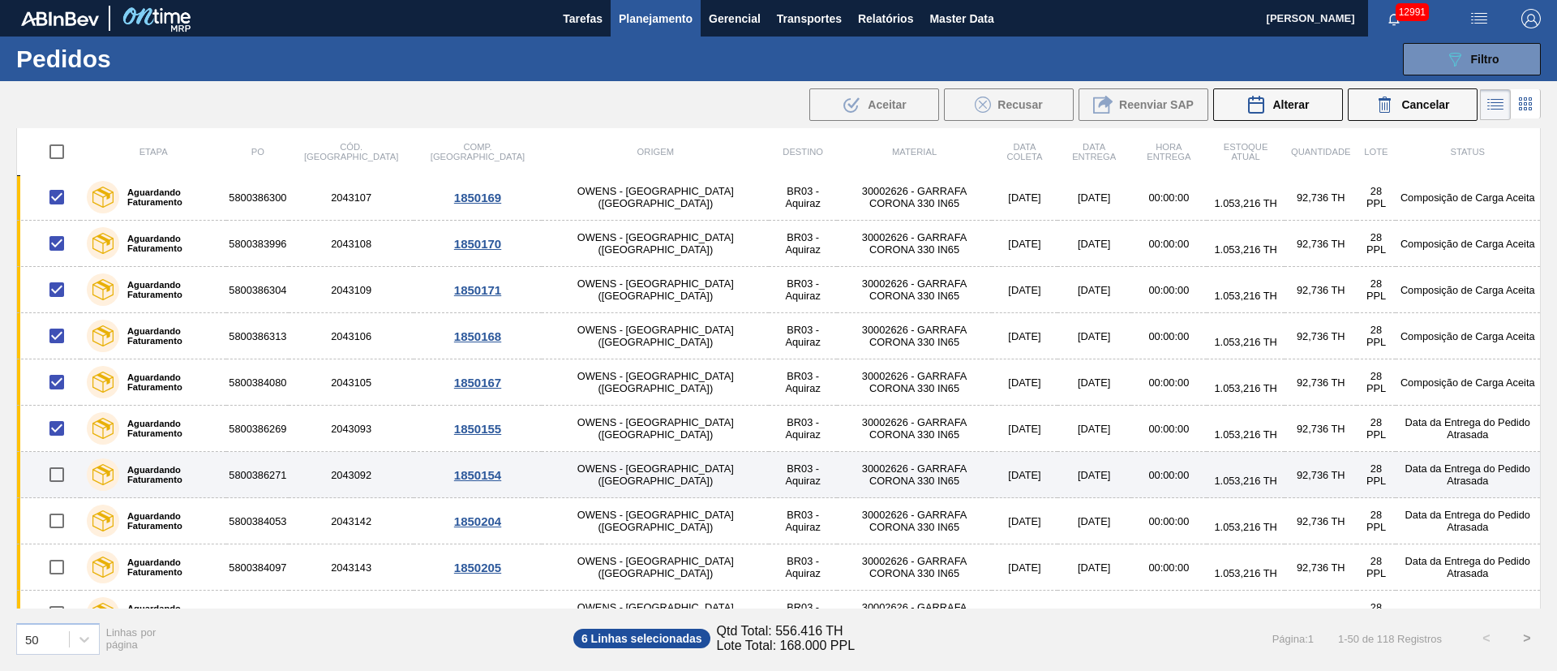
click at [58, 446] on input "checkbox" at bounding box center [57, 475] width 34 height 34
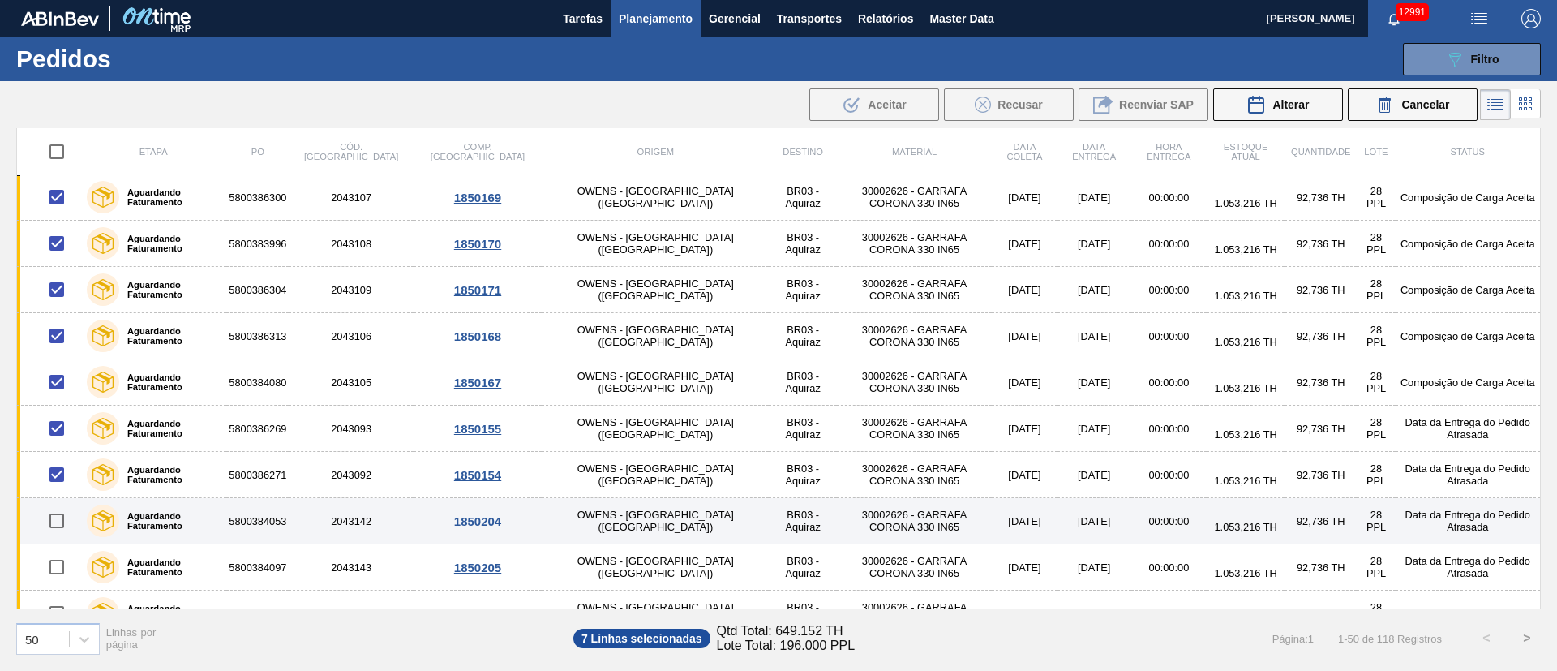
click at [64, 446] on input "checkbox" at bounding box center [57, 521] width 34 height 34
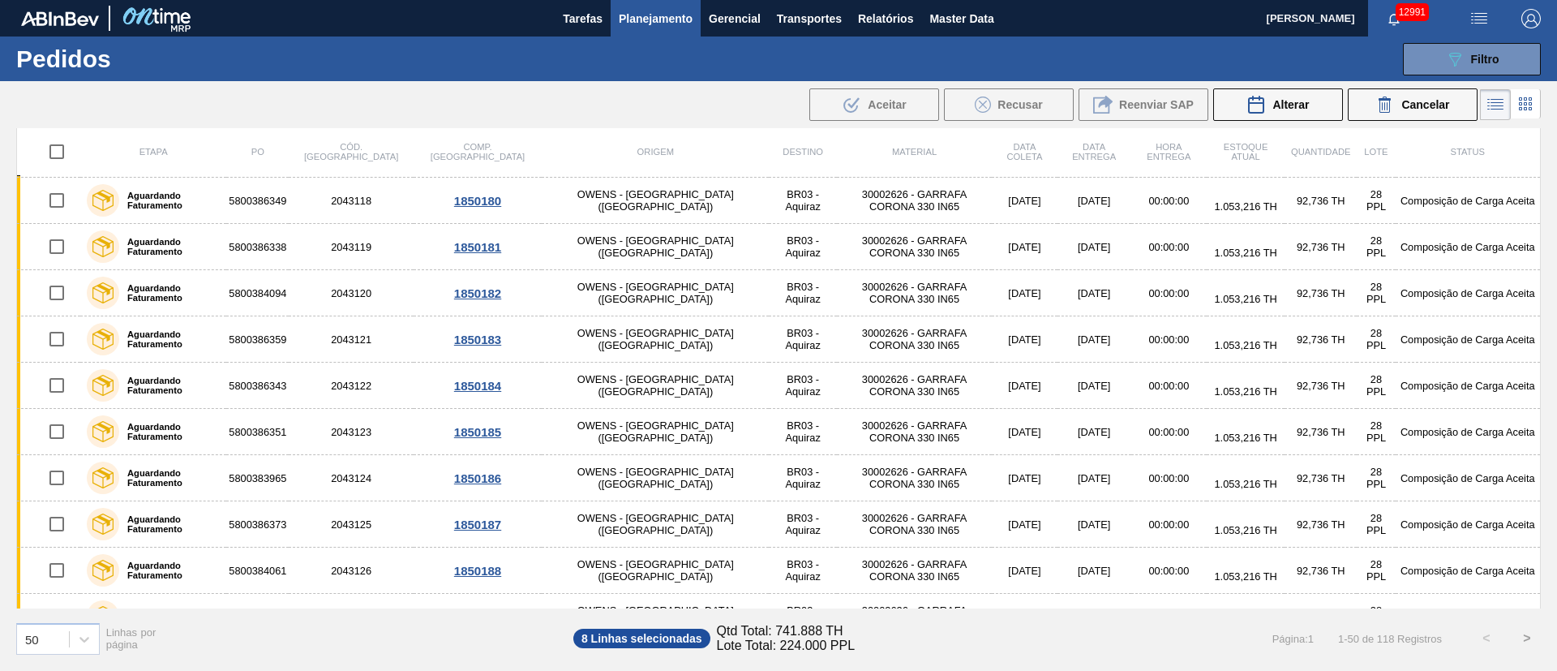
scroll to position [1880, 0]
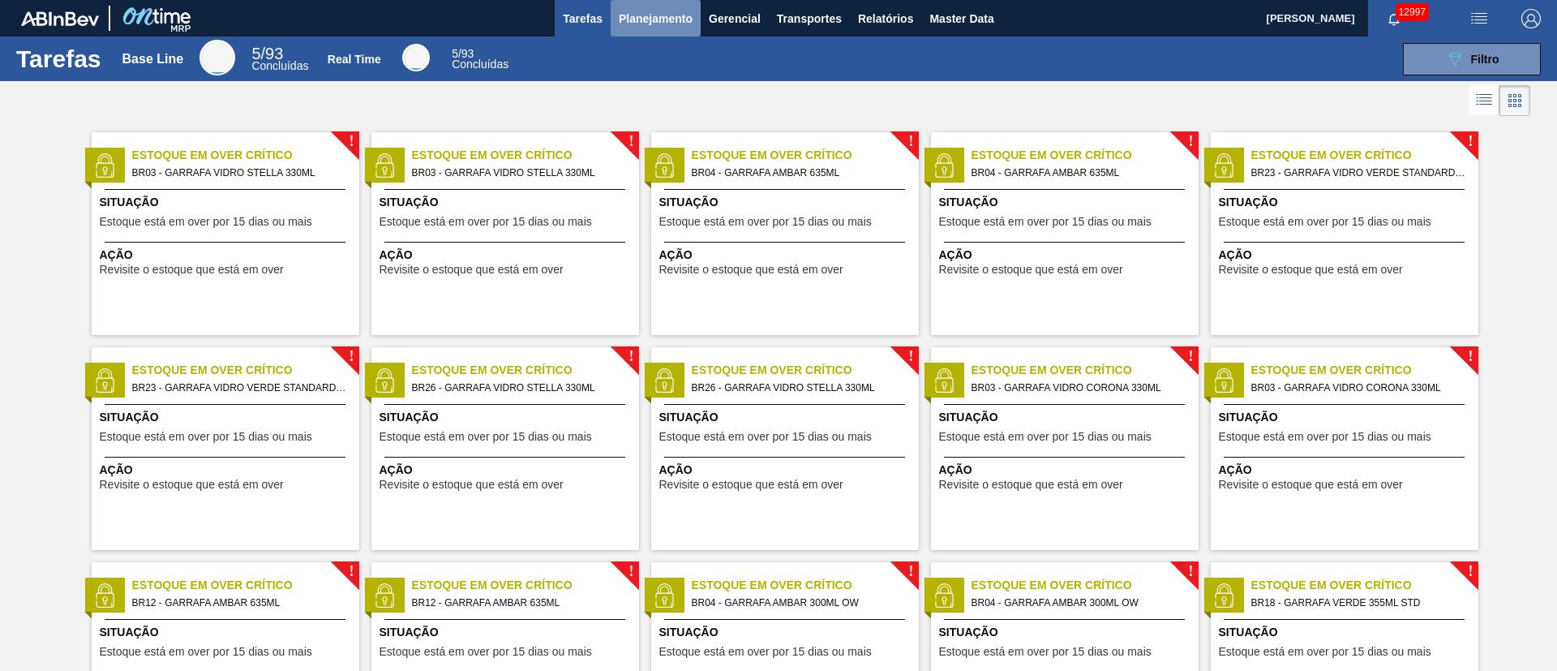
click at [640, 15] on span "Planejamento" at bounding box center [656, 18] width 74 height 19
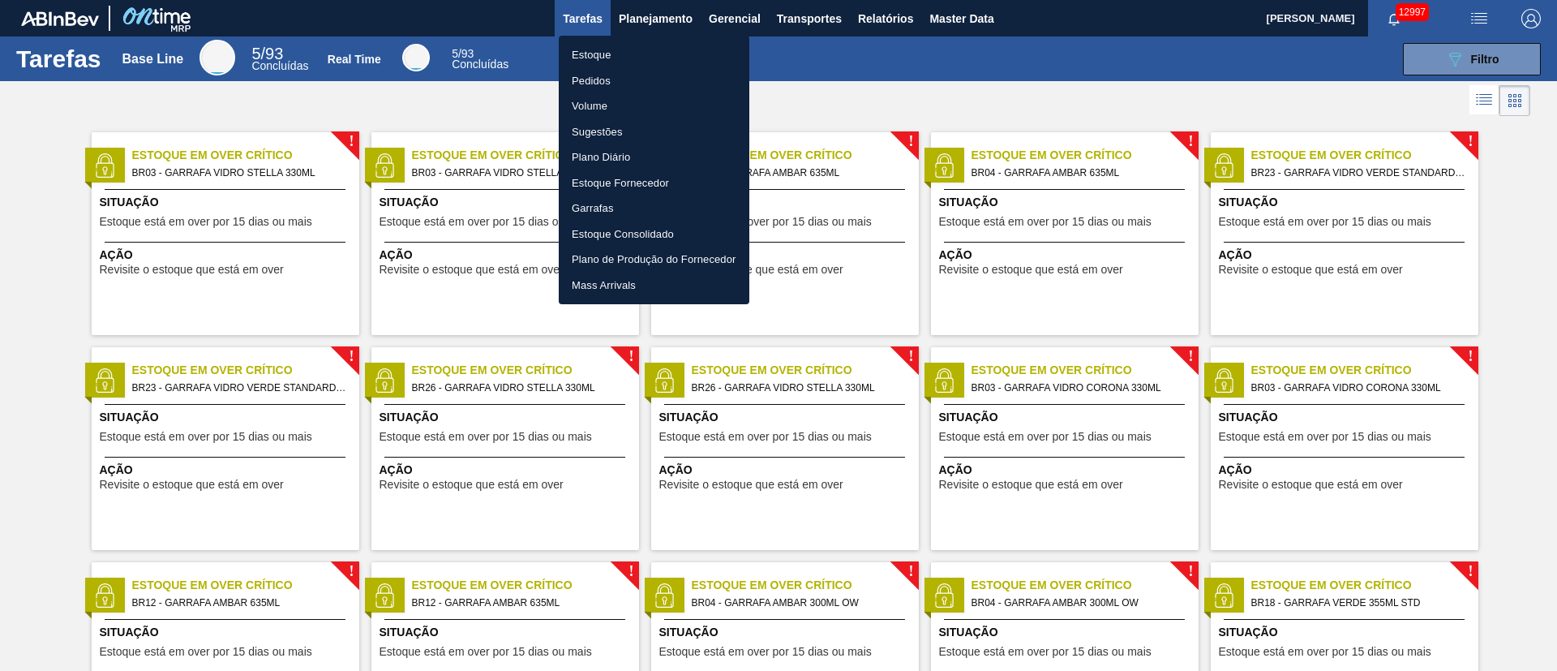
click at [596, 76] on li "Pedidos" at bounding box center [654, 81] width 191 height 26
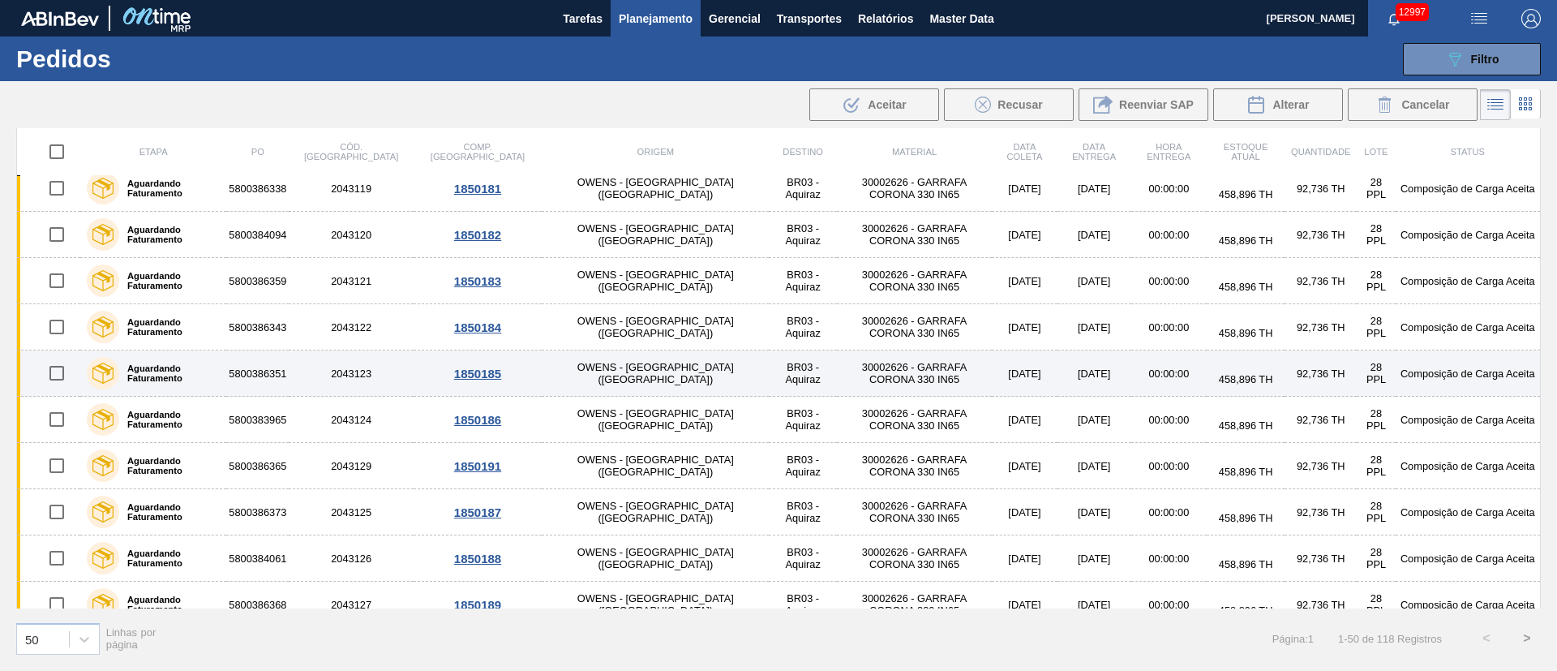
scroll to position [1880, 0]
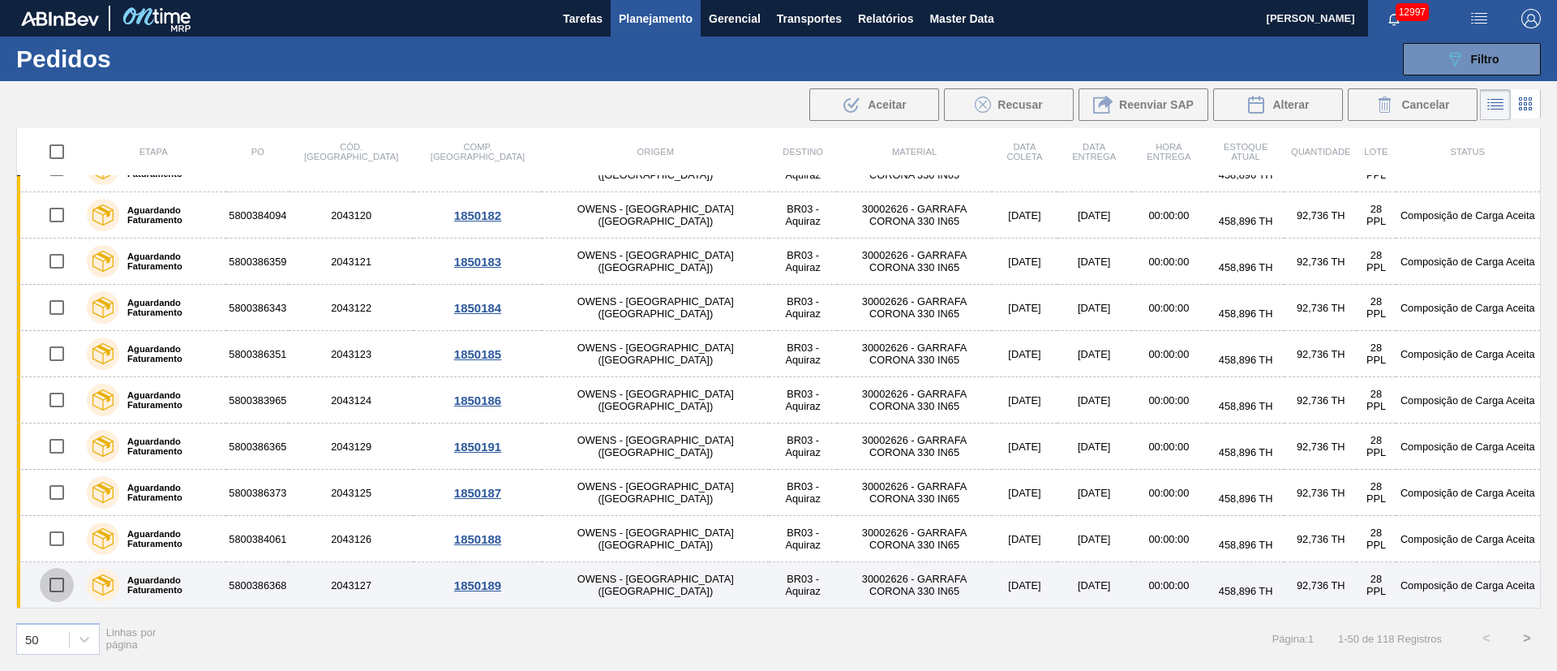
click at [52, 446] on input "checkbox" at bounding box center [57, 585] width 34 height 34
checkbox input "true"
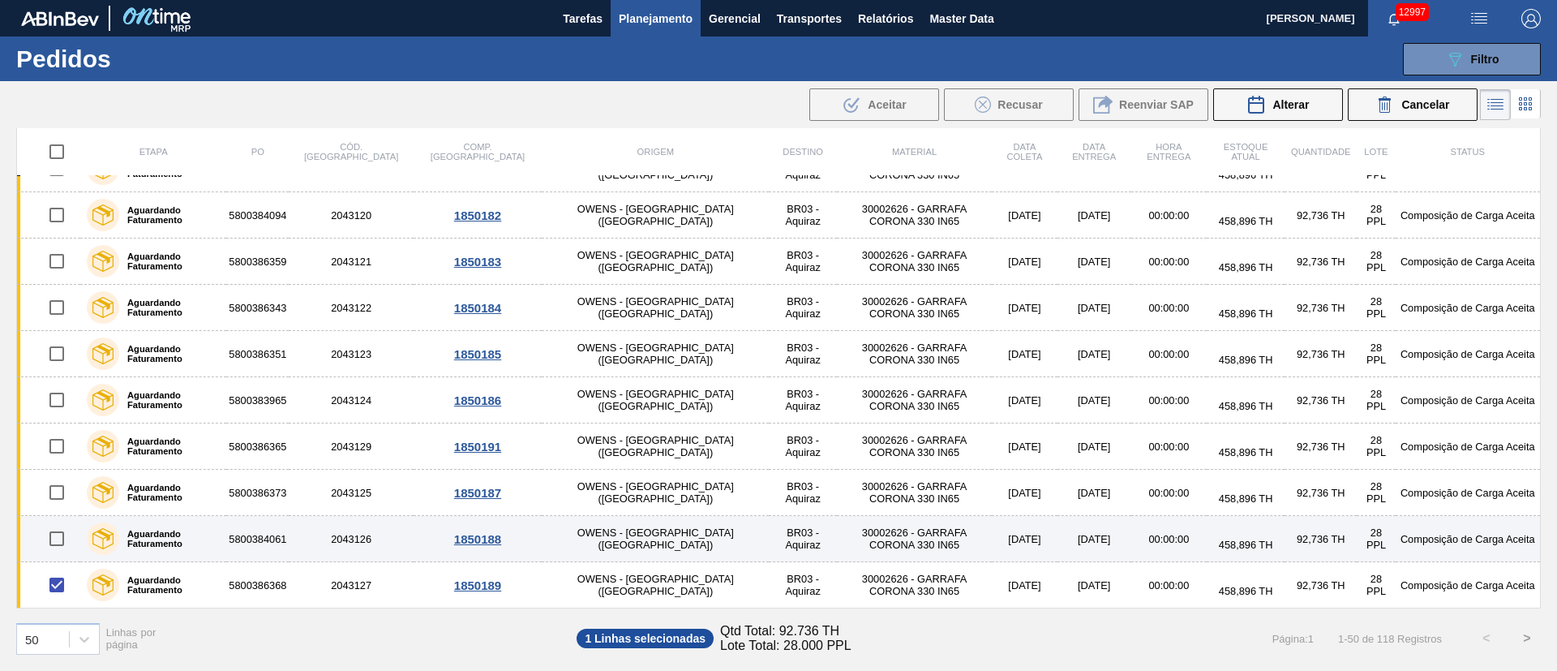
click at [62, 446] on input "checkbox" at bounding box center [57, 539] width 34 height 34
checkbox input "true"
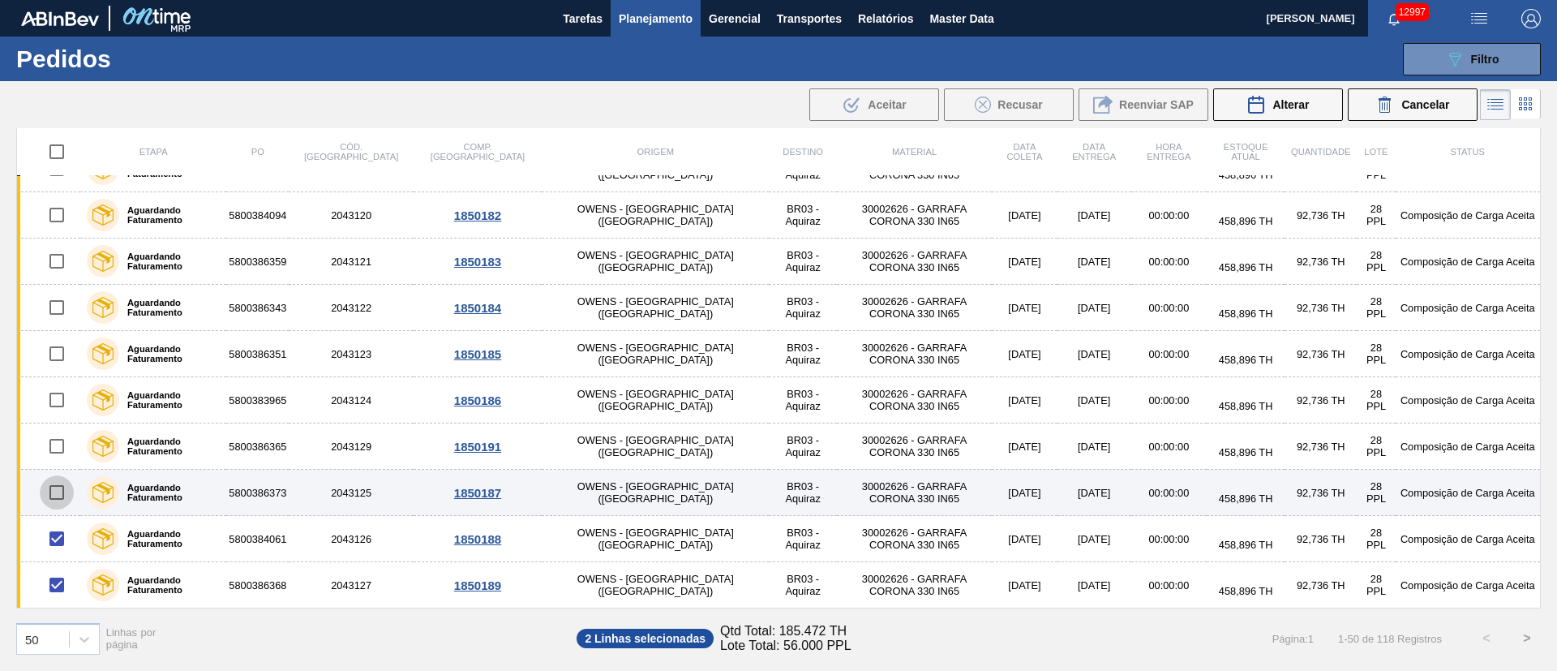
click at [56, 446] on input "checkbox" at bounding box center [57, 492] width 34 height 34
checkbox input "true"
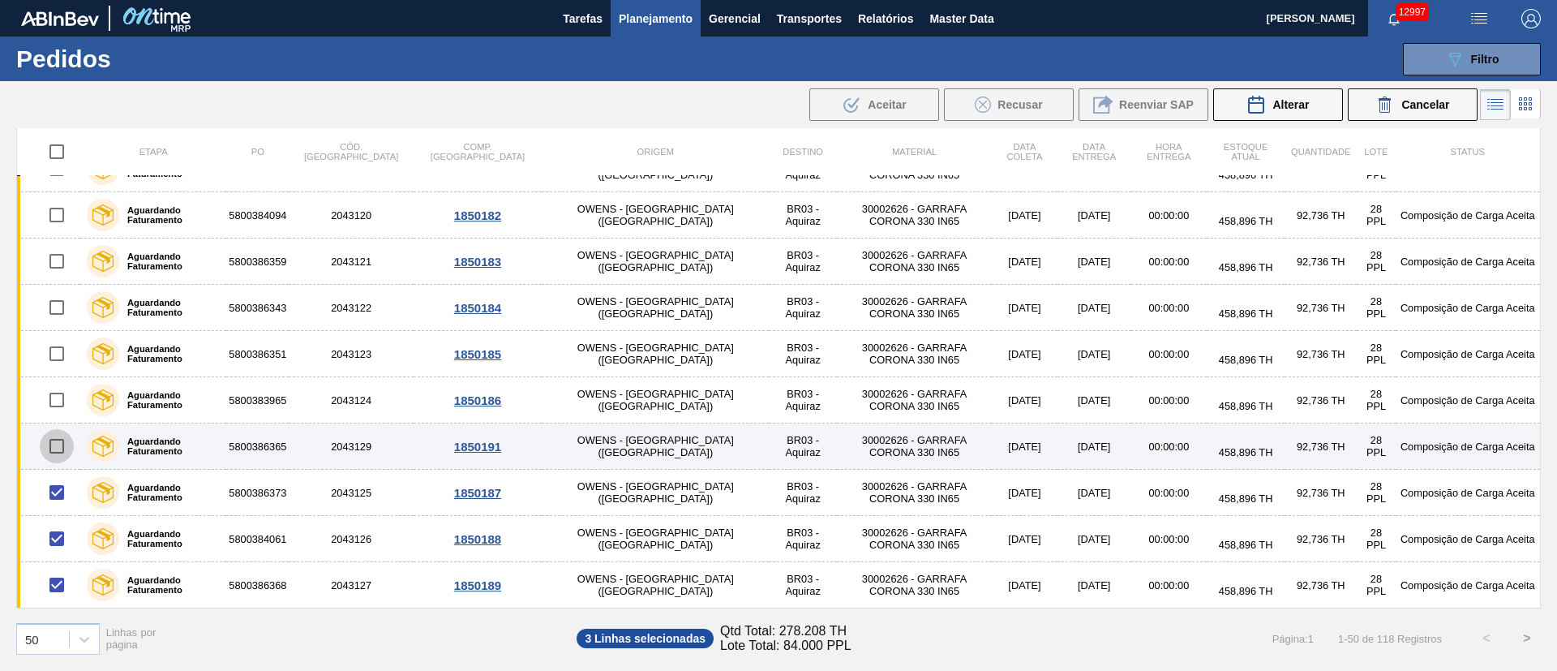
click at [58, 446] on input "checkbox" at bounding box center [57, 446] width 34 height 34
checkbox input "true"
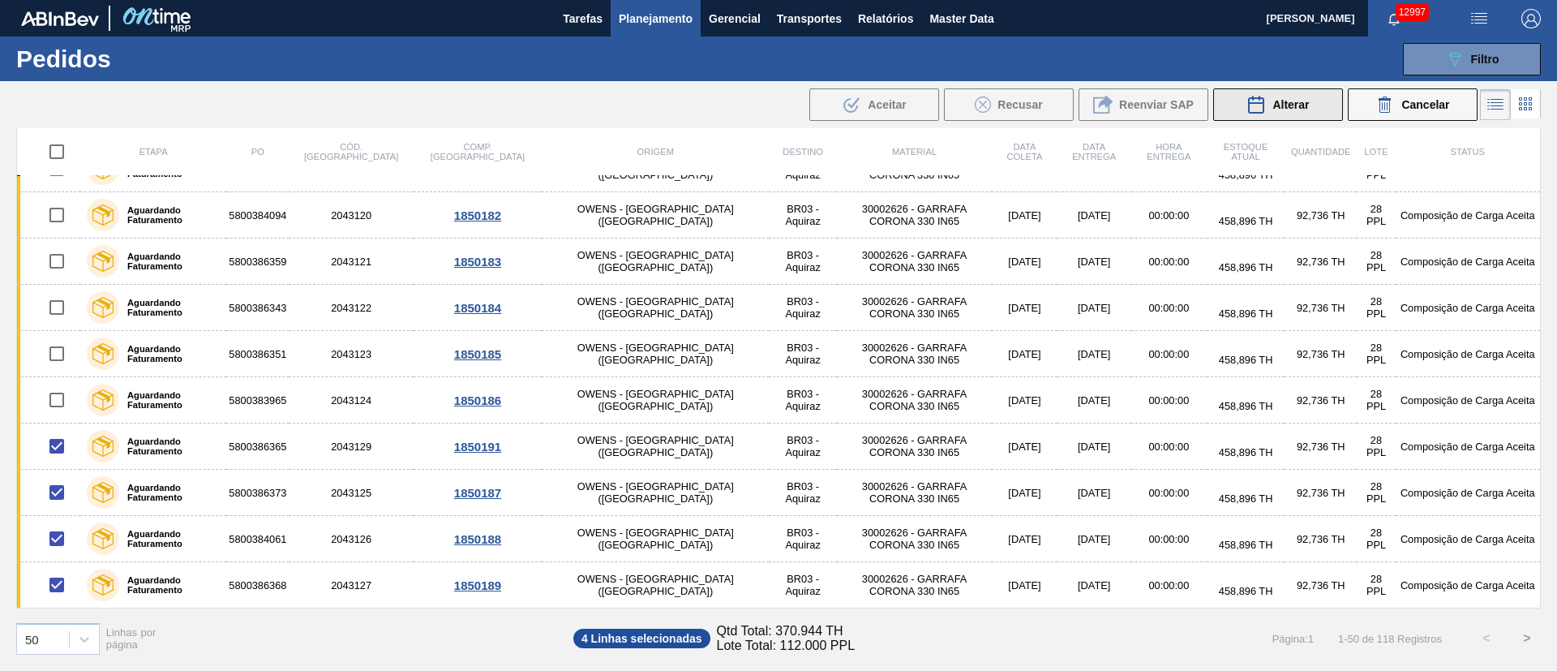
click at [1037, 101] on span "Alterar" at bounding box center [1291, 104] width 37 height 13
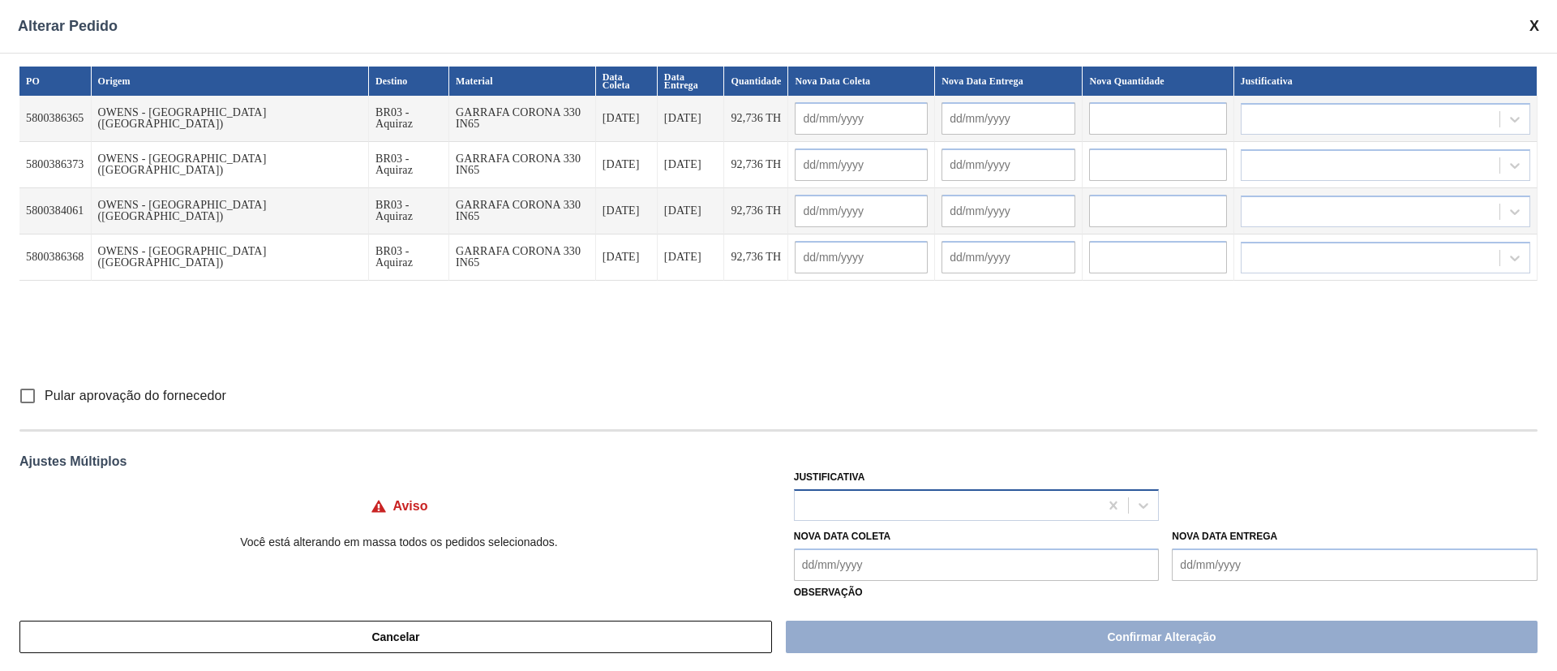
click at [821, 446] on div at bounding box center [947, 505] width 305 height 24
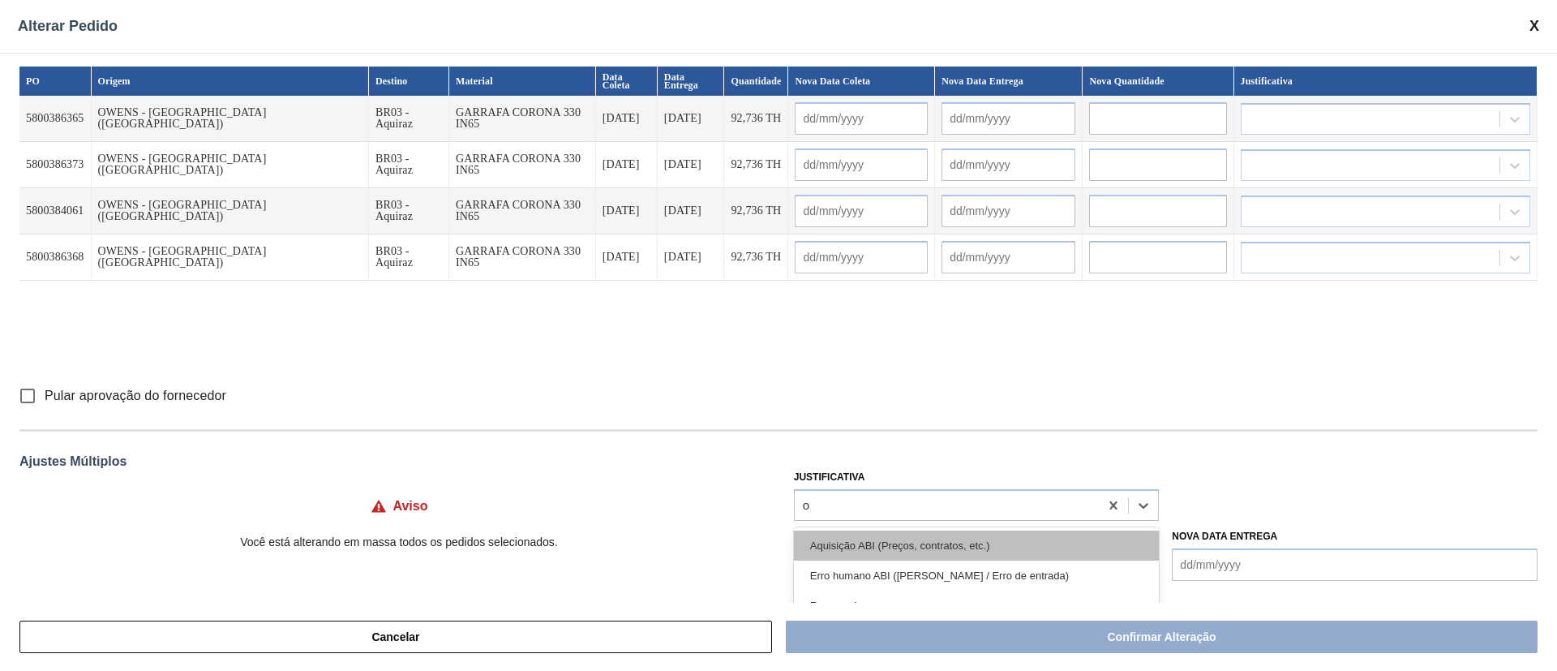
type input "ou"
click at [840, 446] on div "Outro" at bounding box center [977, 546] width 366 height 30
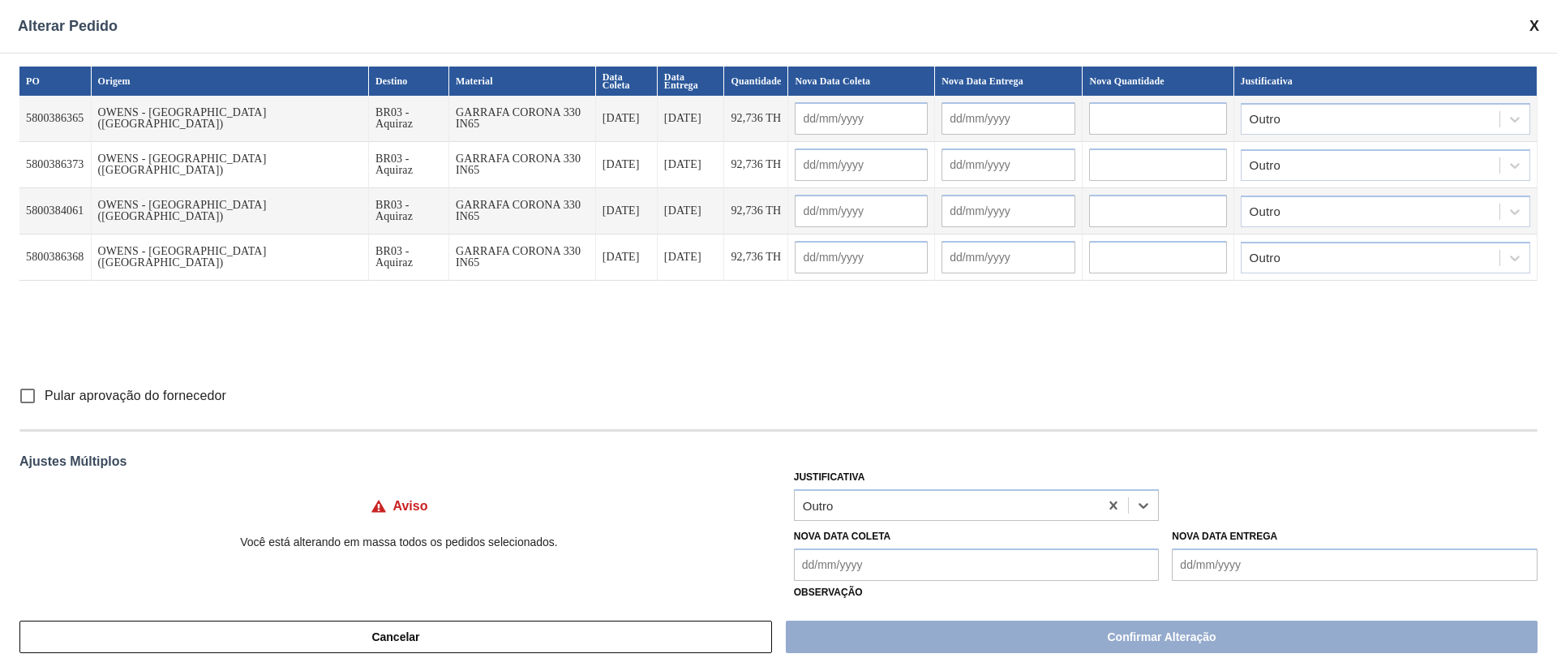
click at [32, 402] on input "Pular aprovação do fornecedor" at bounding box center [28, 396] width 34 height 34
checkbox input "true"
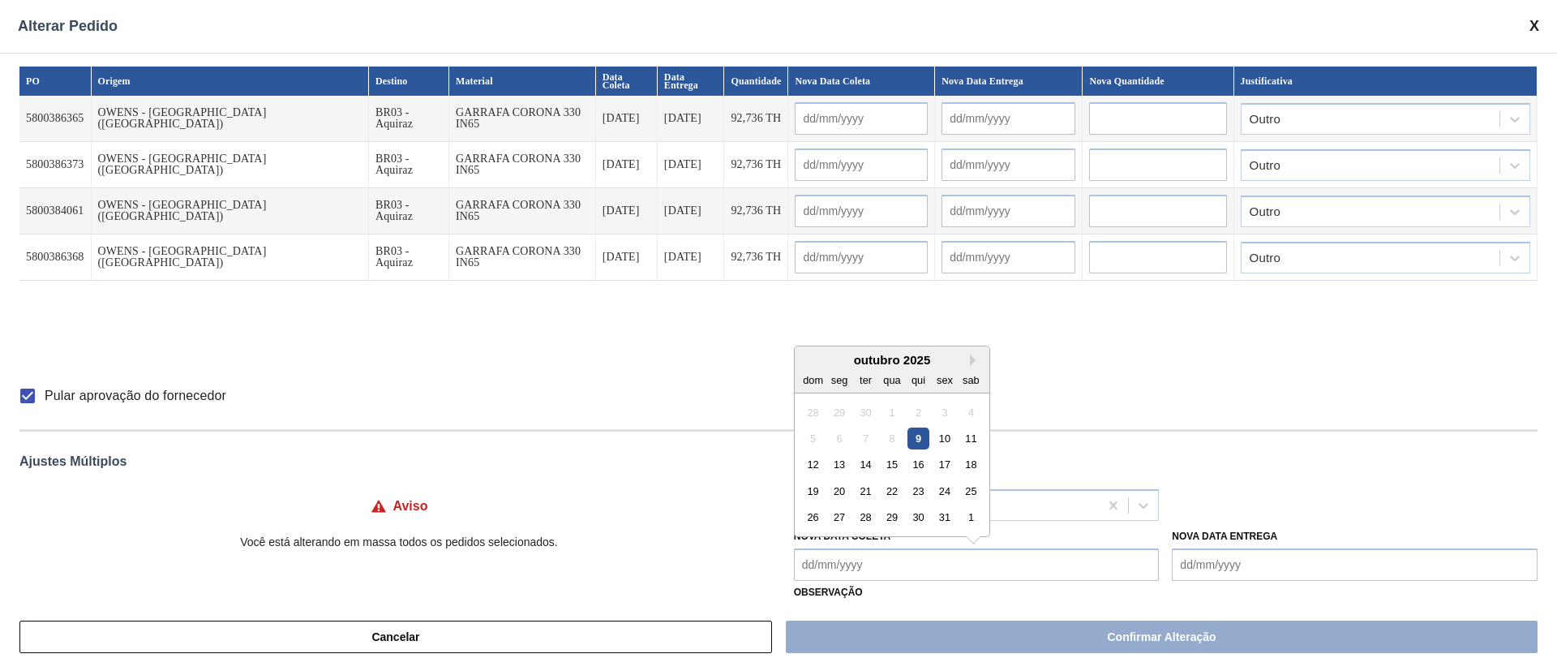
click at [844, 446] on Coleta "Nova Data Coleta" at bounding box center [977, 564] width 366 height 32
click at [898, 446] on div "15" at bounding box center [892, 464] width 22 height 22
type Coleta "[DATE]"
type input "[DATE]"
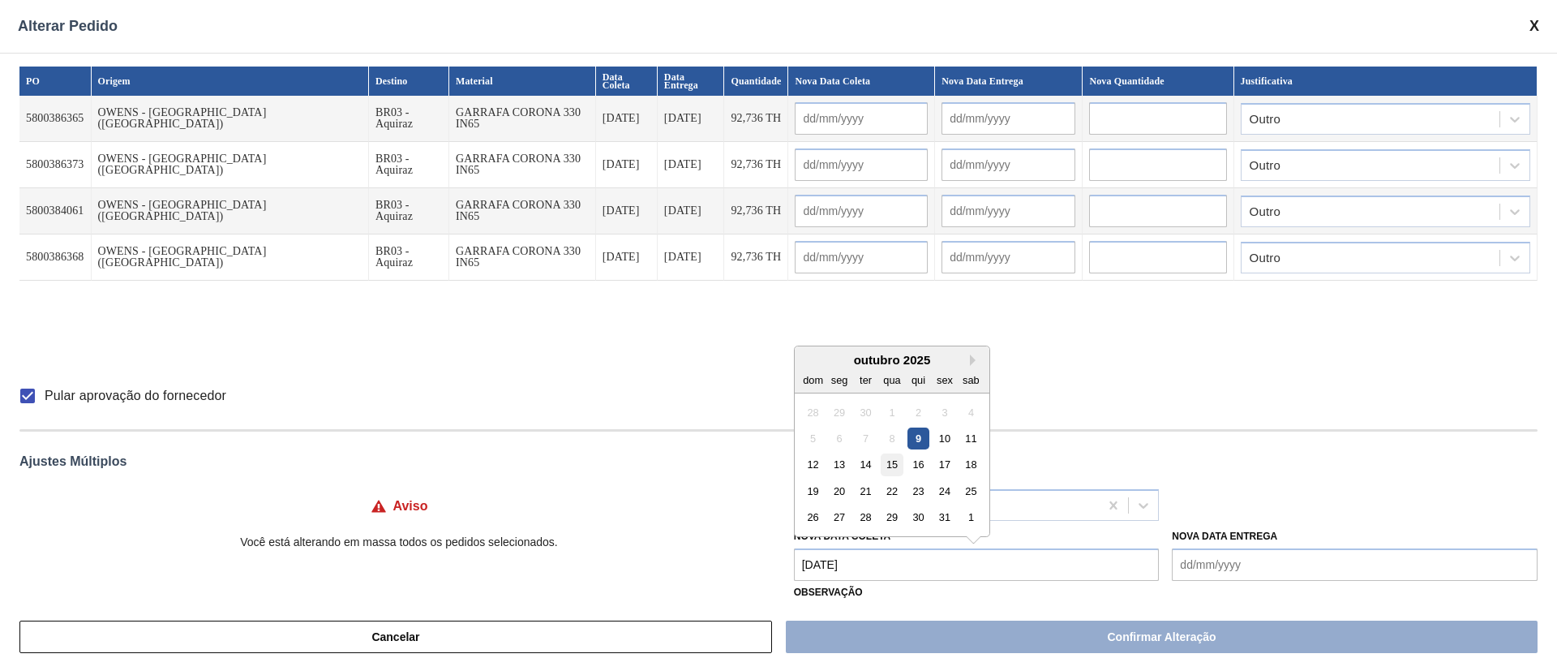
type input "[DATE]"
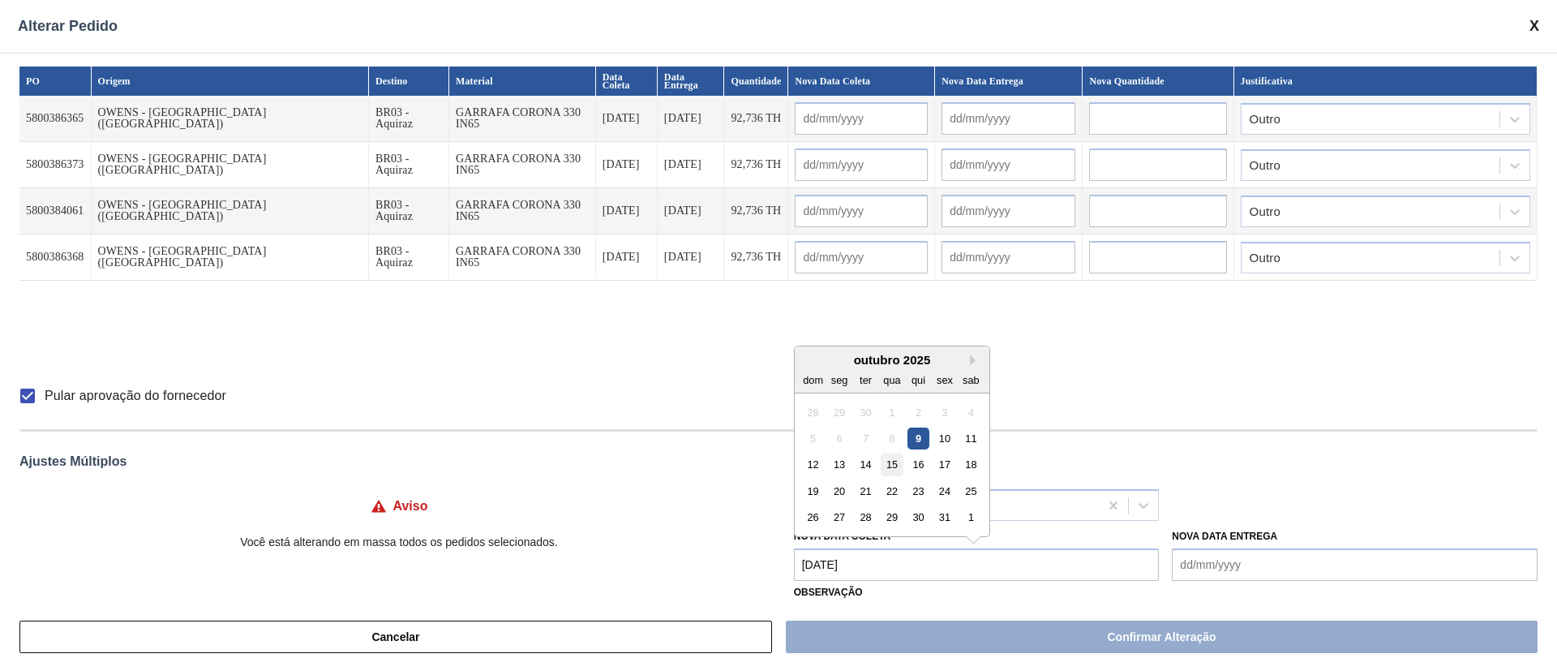
type input "[DATE]"
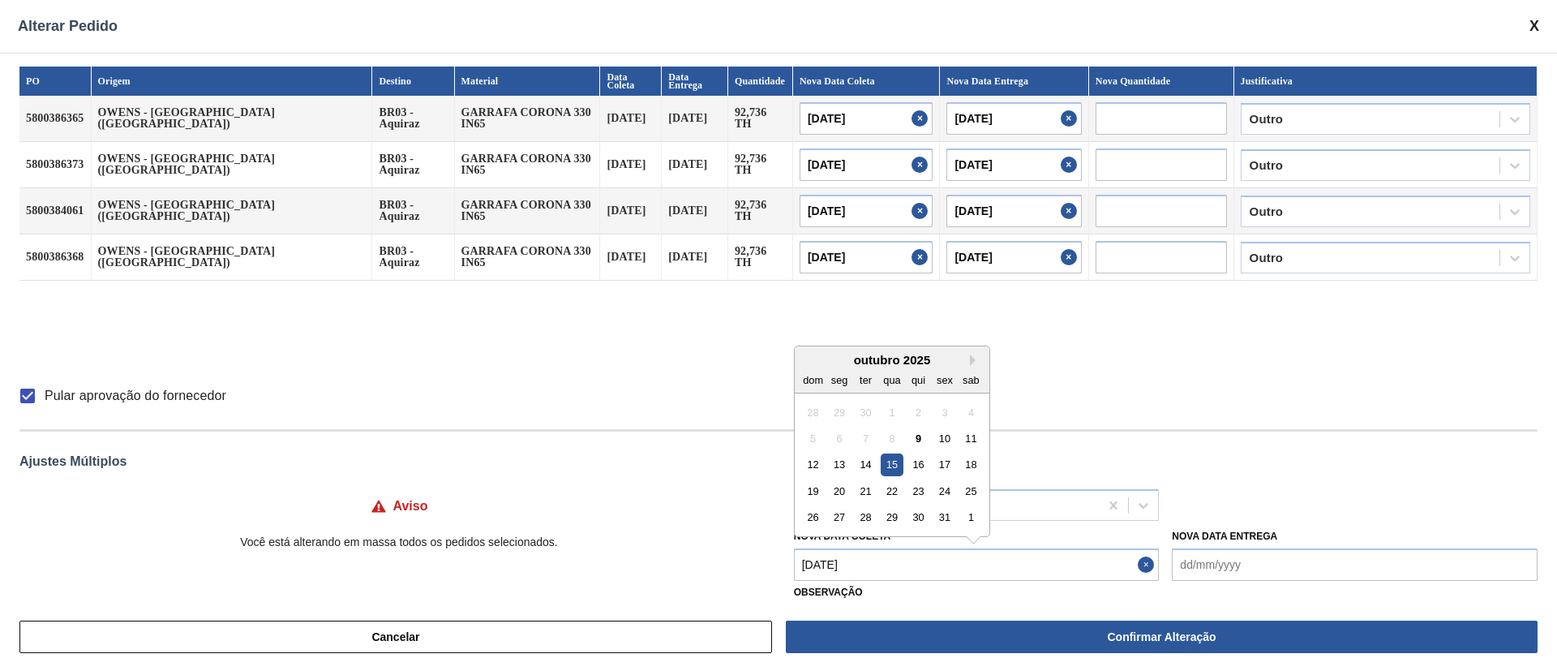
click at [871, 446] on Coleta "[DATE]" at bounding box center [977, 564] width 366 height 32
click at [973, 441] on div "11" at bounding box center [971, 438] width 22 height 22
type Coleta "[DATE]"
type input "[DATE]"
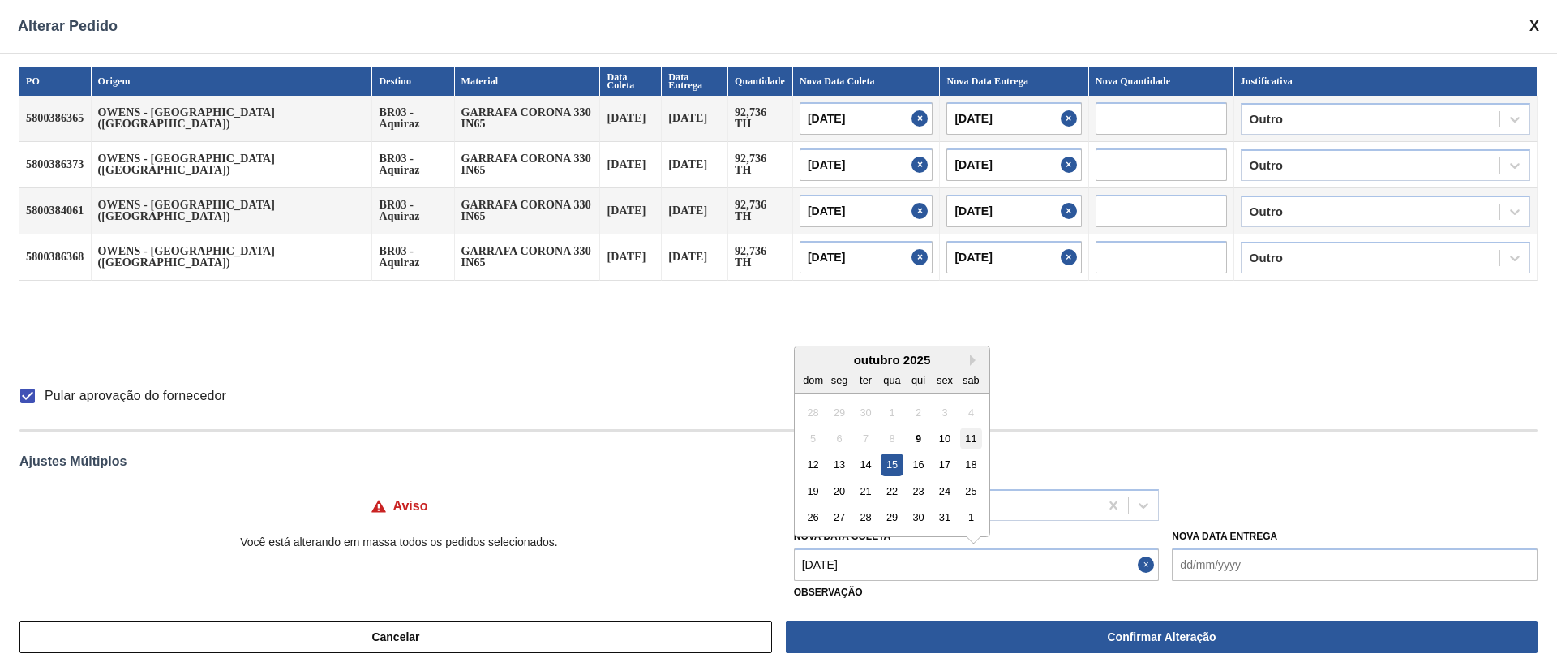
type input "[DATE]"
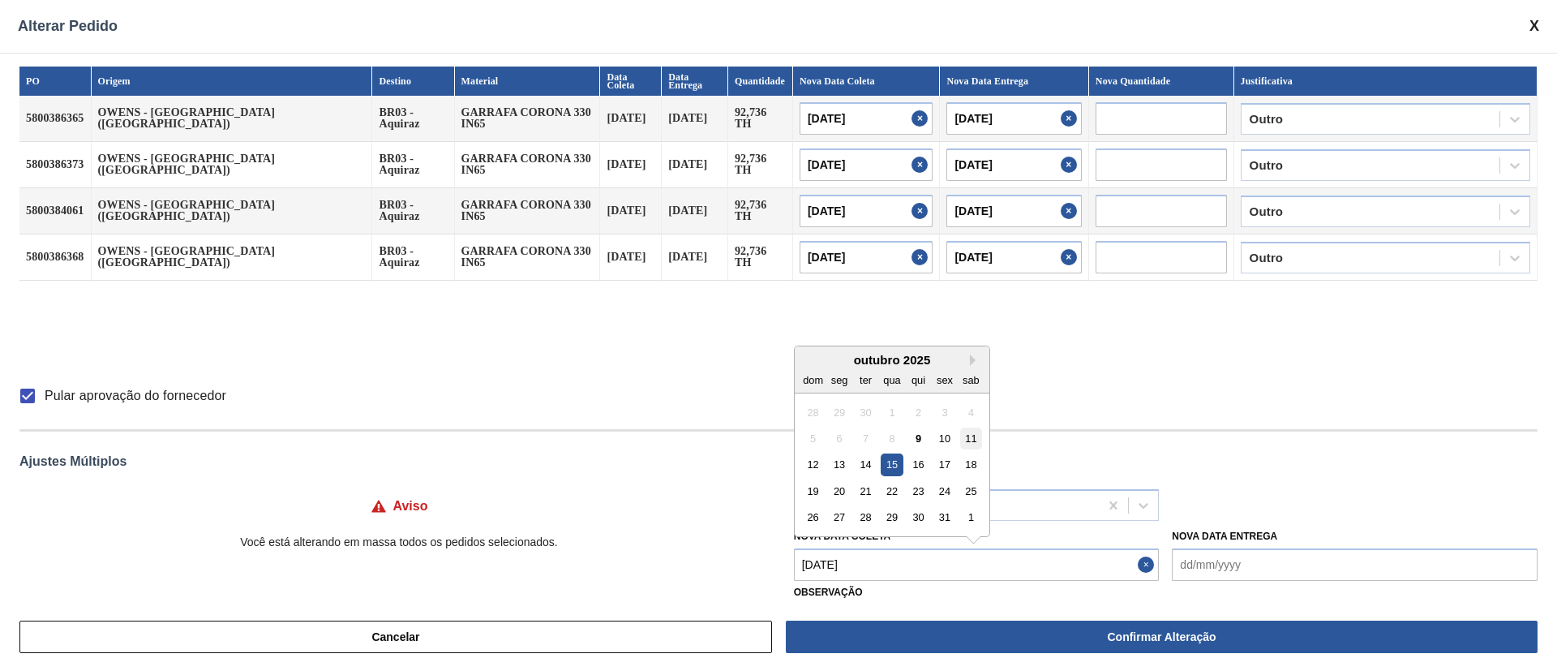
type input "[DATE]"
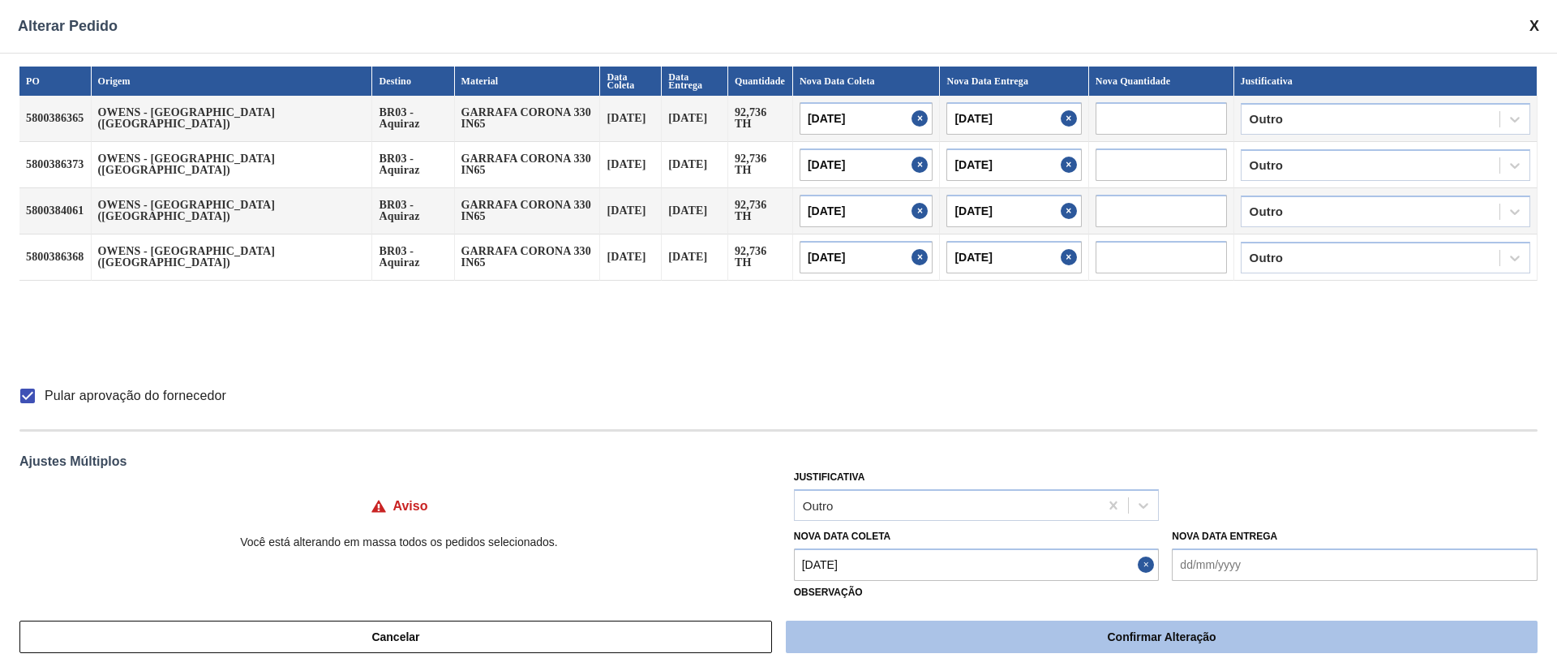
click at [965, 446] on button "Confirmar Alteração" at bounding box center [1162, 637] width 752 height 32
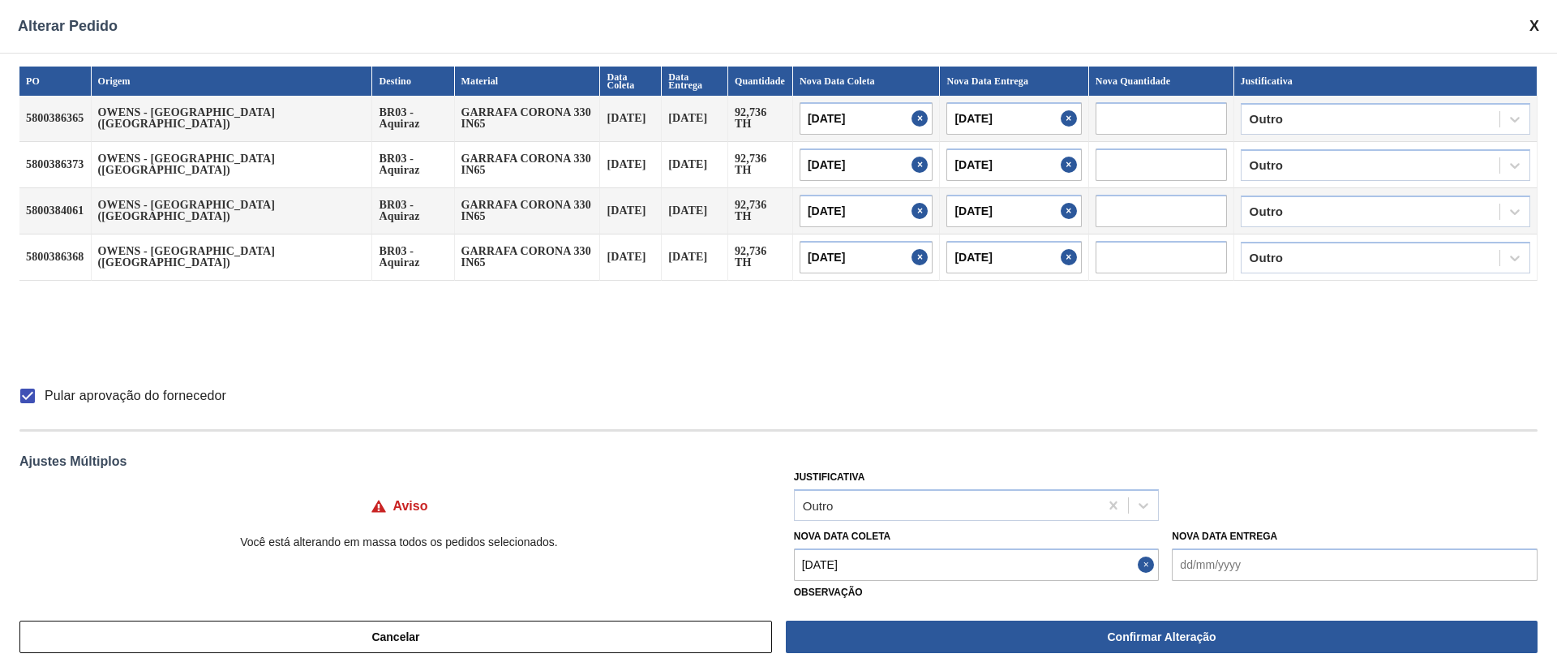
checkbox input "false"
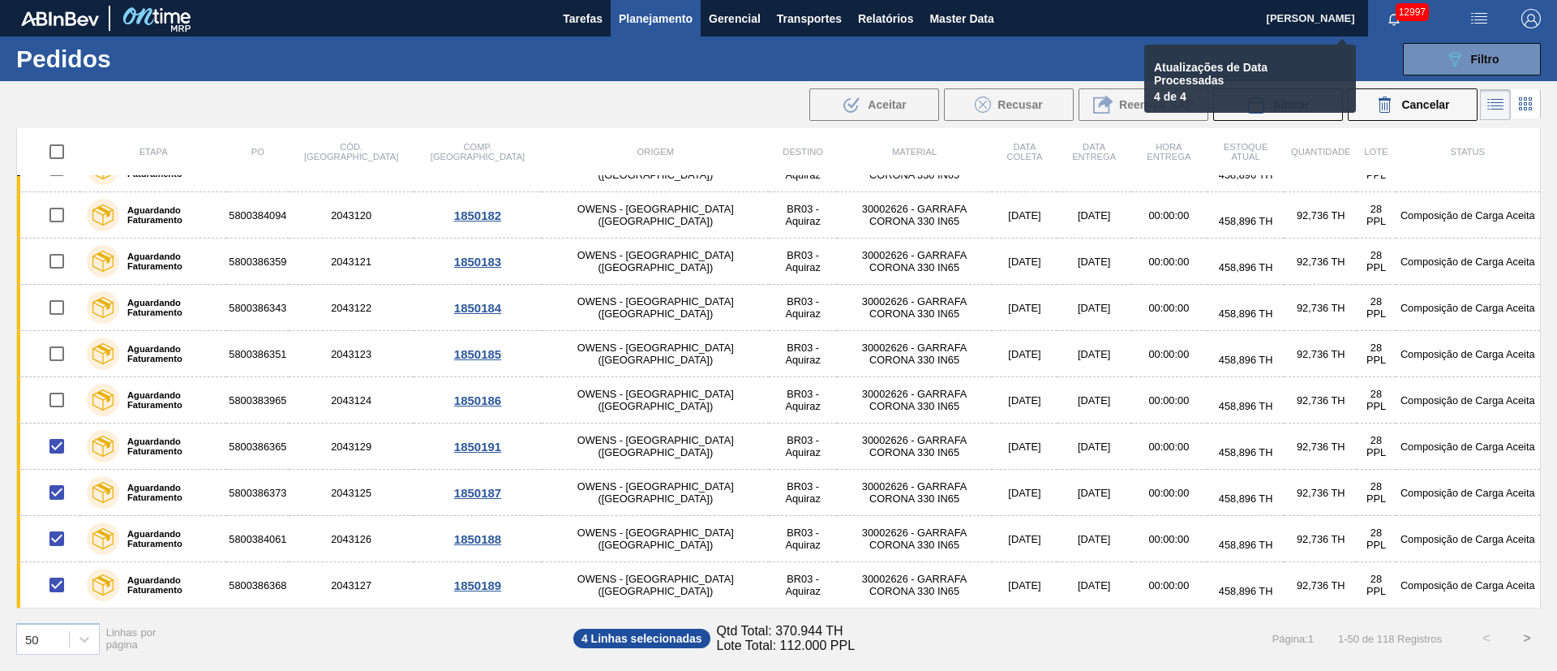
checkbox input "false"
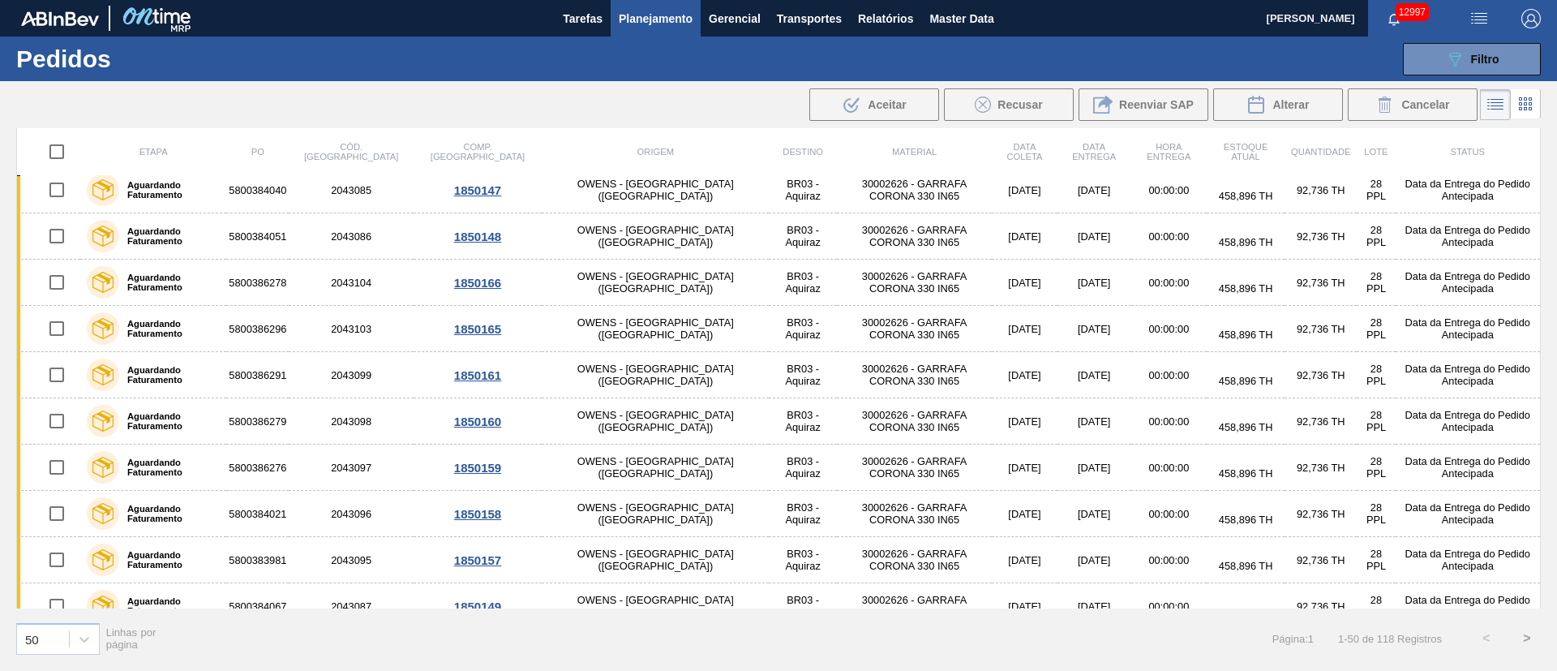
scroll to position [0, 0]
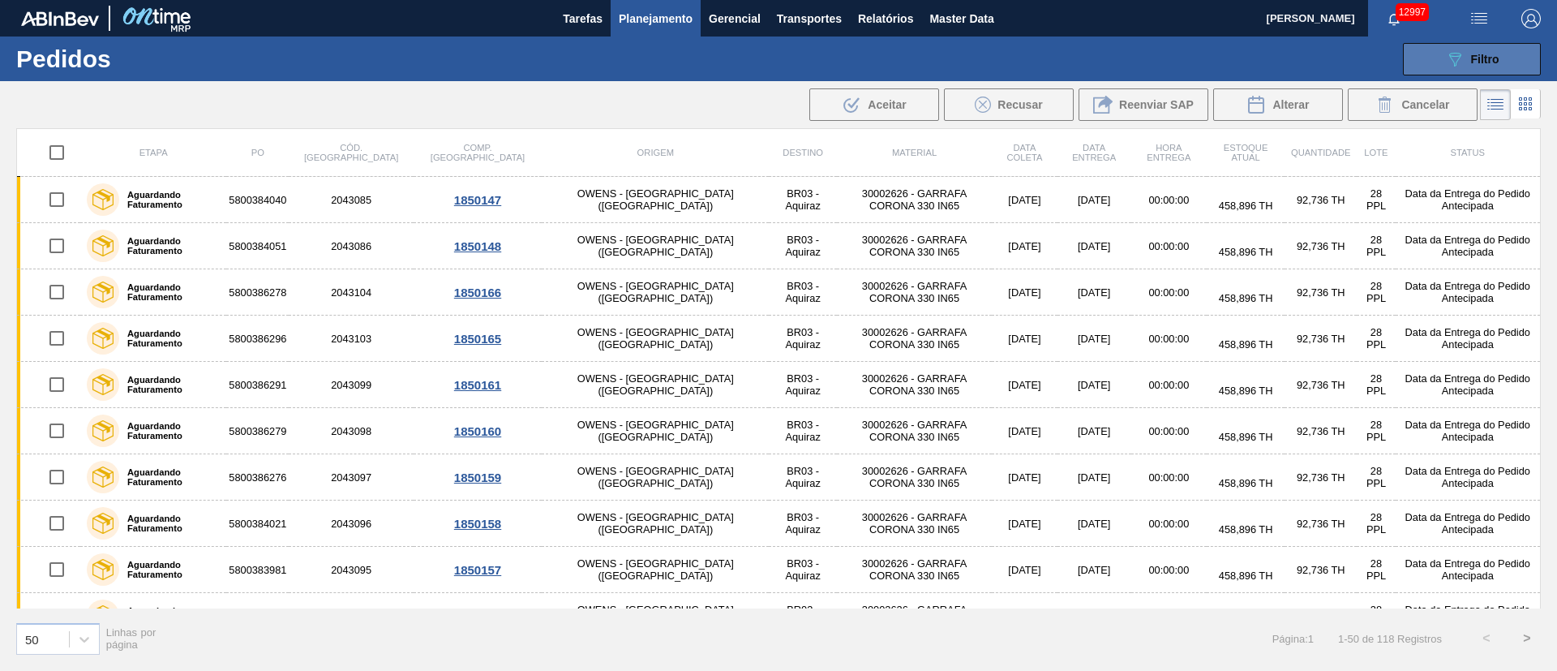
click at [1037, 49] on div "089F7B8B-B2A5-4AFE-B5C0-19BA573D28AC Filtro" at bounding box center [1473, 58] width 54 height 19
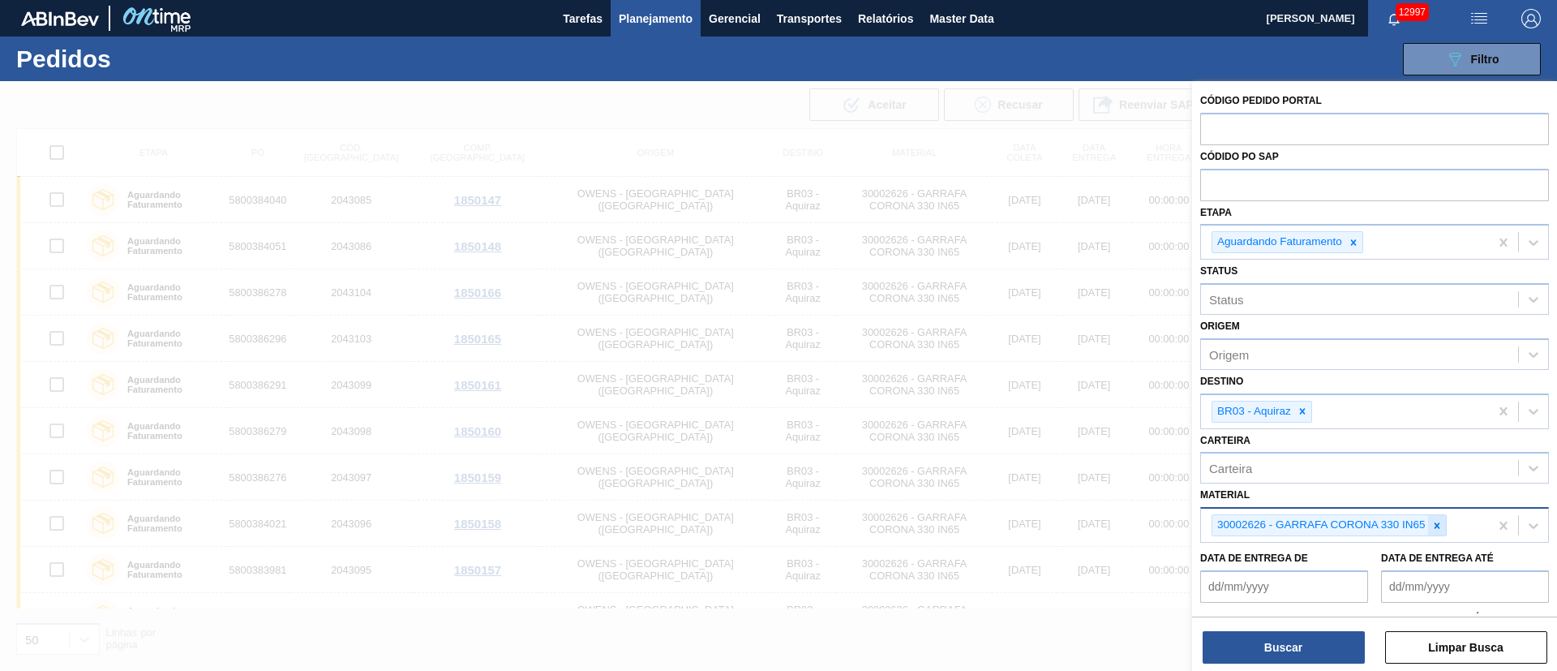
click at [1037, 446] on icon at bounding box center [1437, 525] width 11 height 11
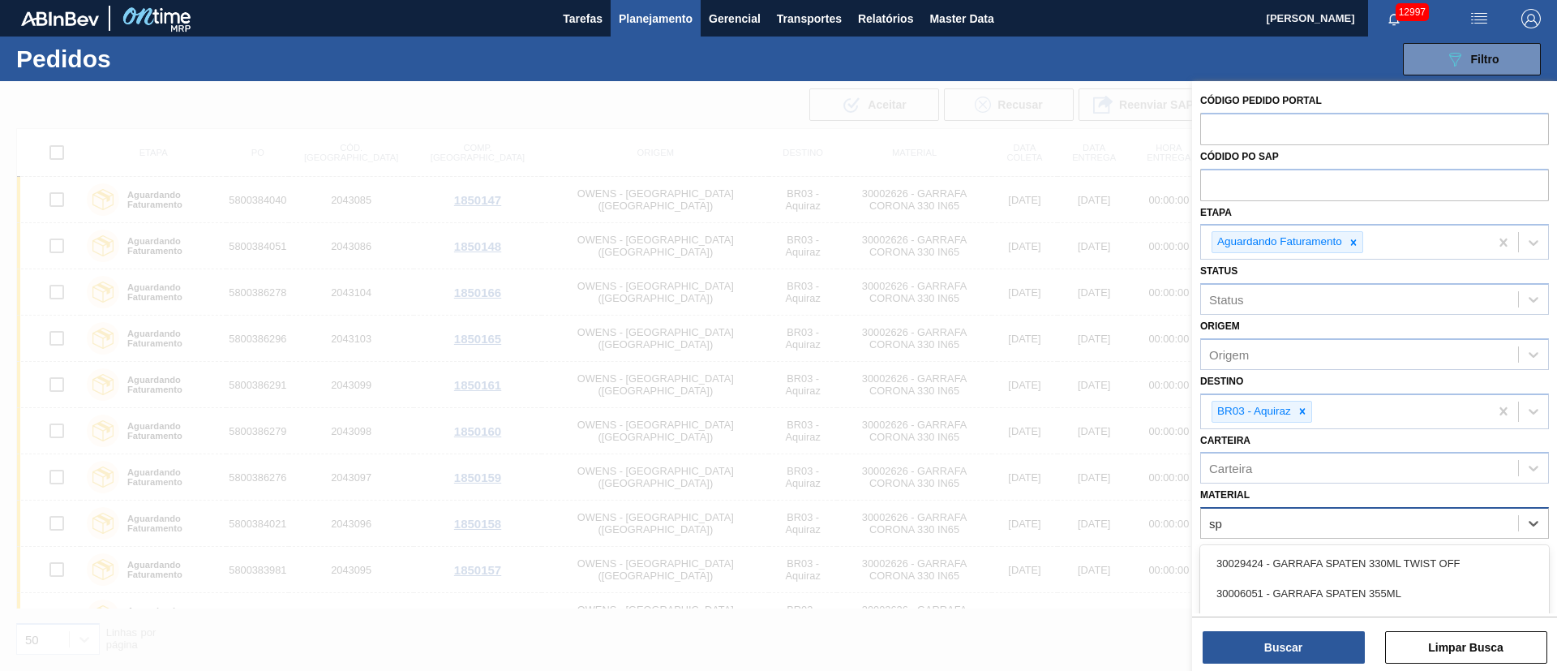
type input "s"
type input "twis"
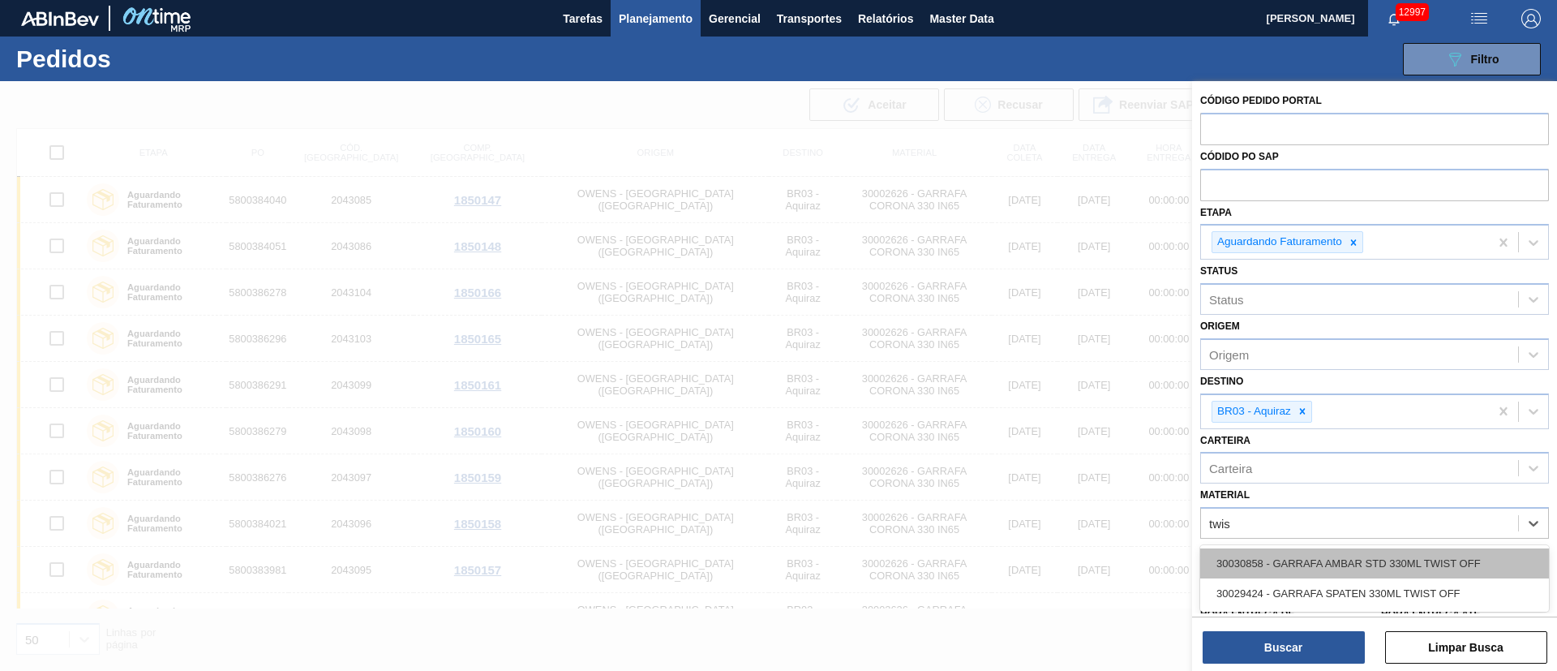
click at [1037, 446] on div "30030858 - GARRAFA AMBAR STD 330ML TWIST OFF" at bounding box center [1375, 563] width 349 height 30
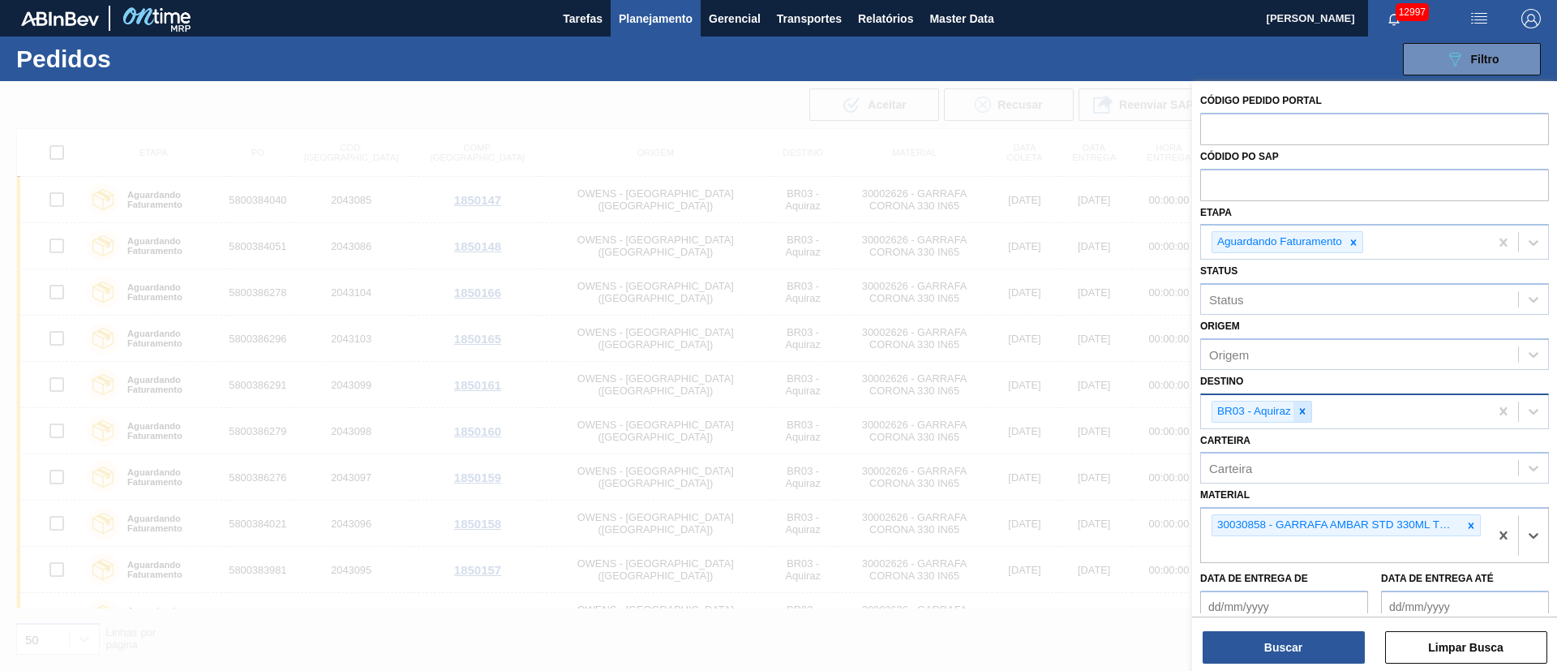
click at [1037, 408] on icon at bounding box center [1302, 411] width 11 height 11
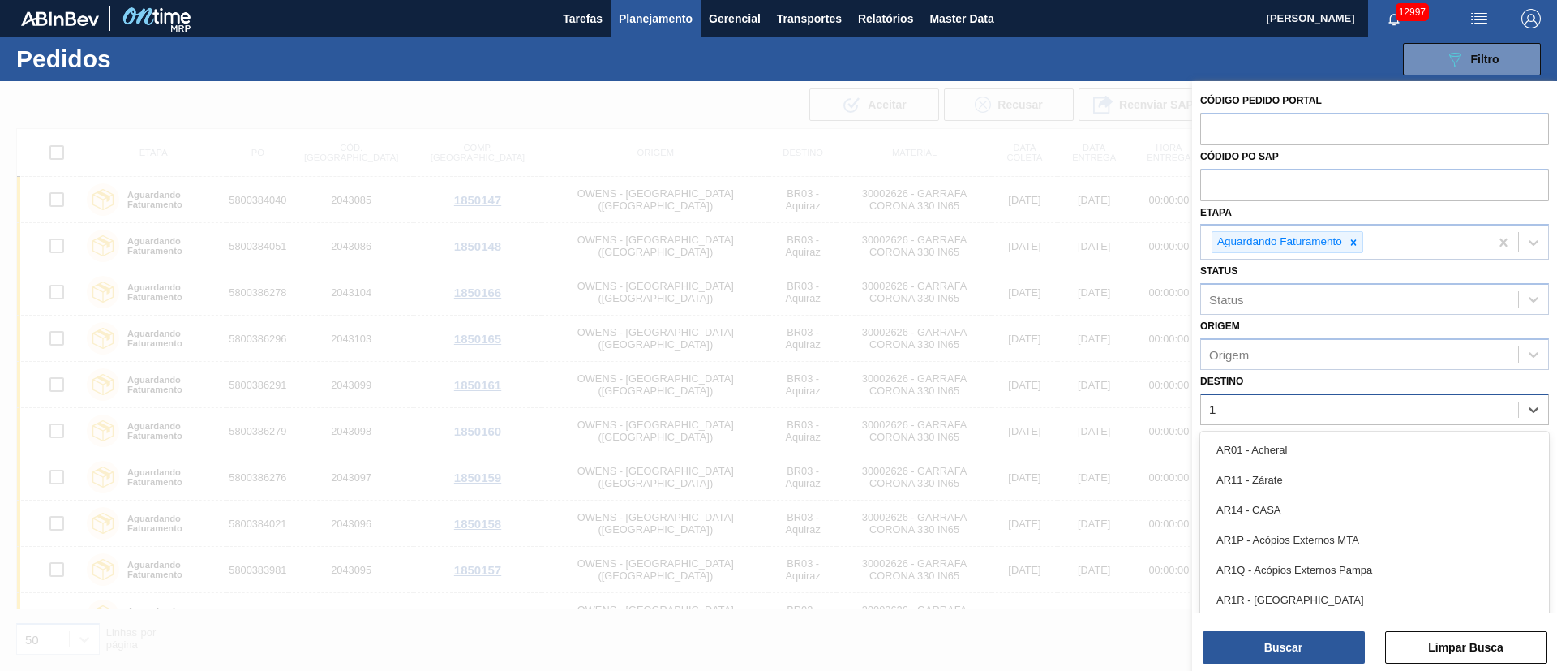
type input "16"
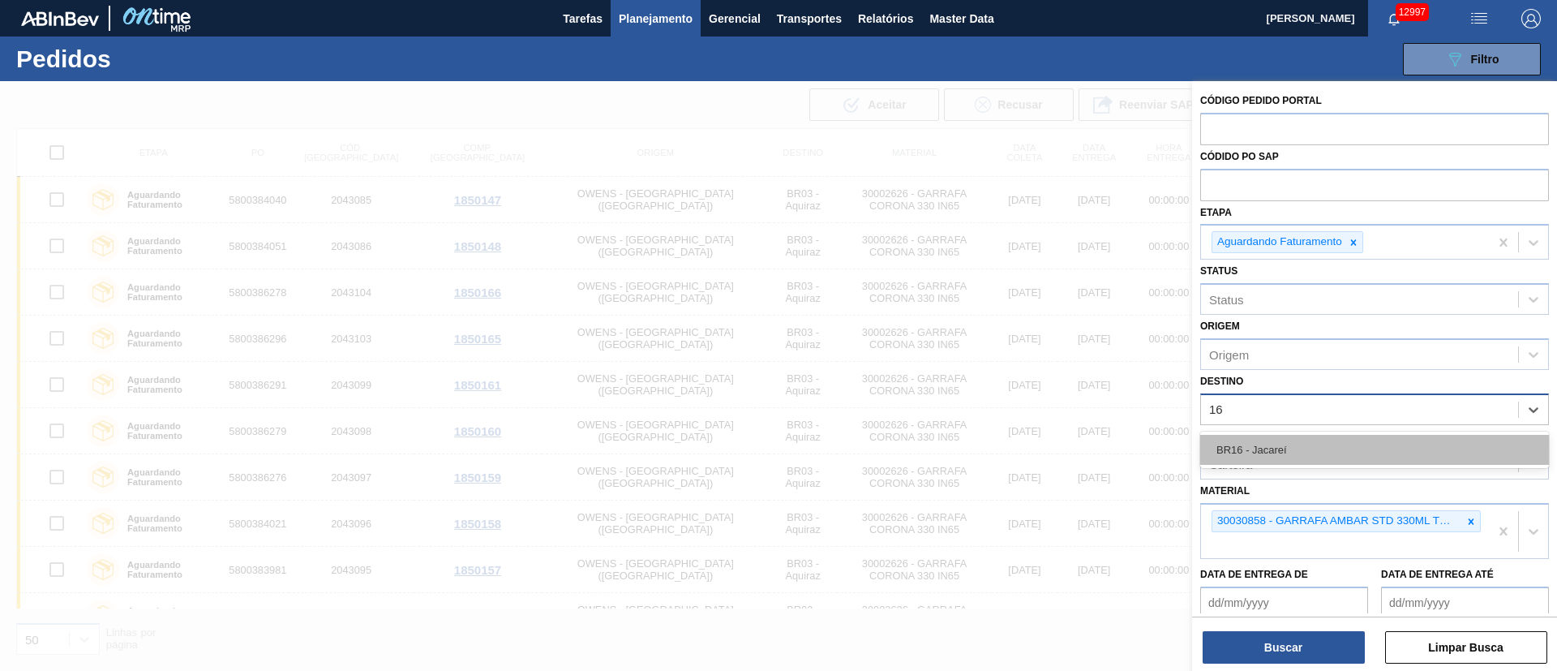
click at [1037, 440] on div "BR16 - Jacareí" at bounding box center [1375, 450] width 349 height 30
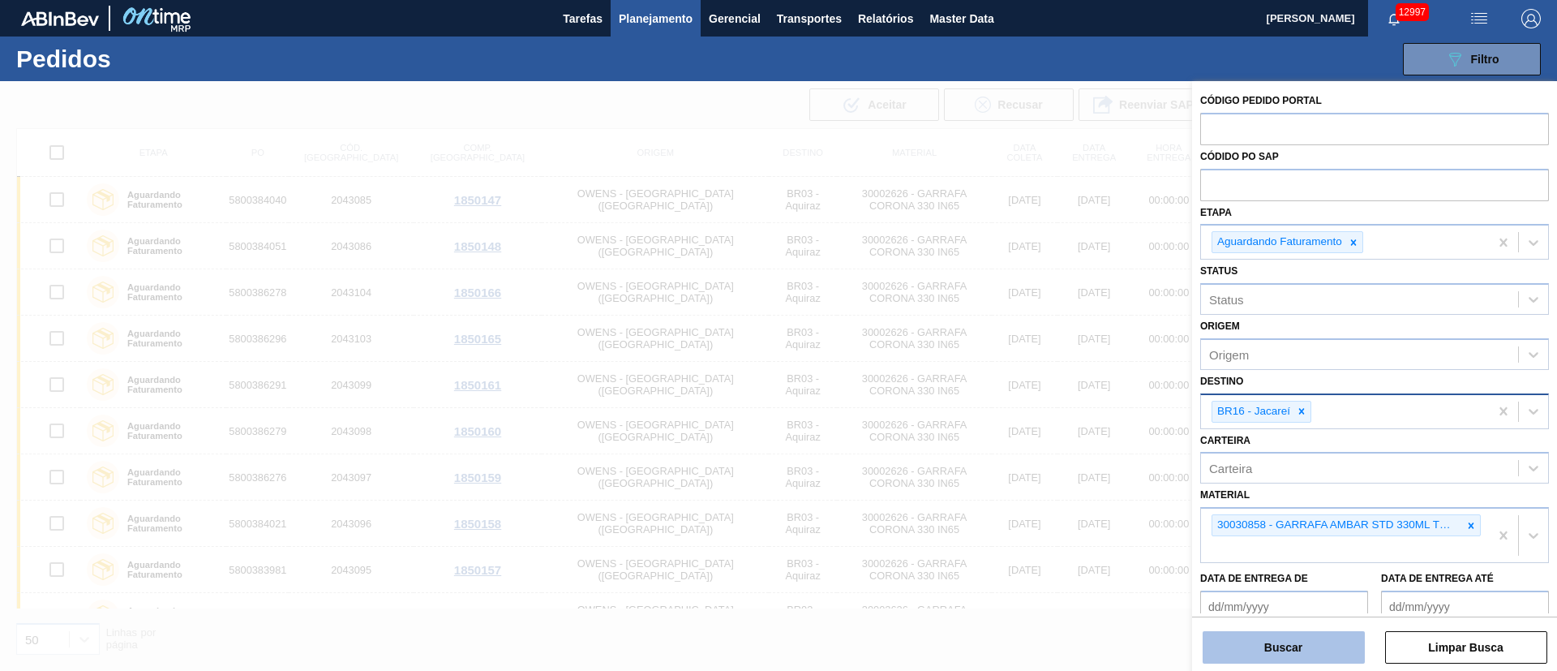
click at [1037, 446] on button "Buscar" at bounding box center [1284, 647] width 162 height 32
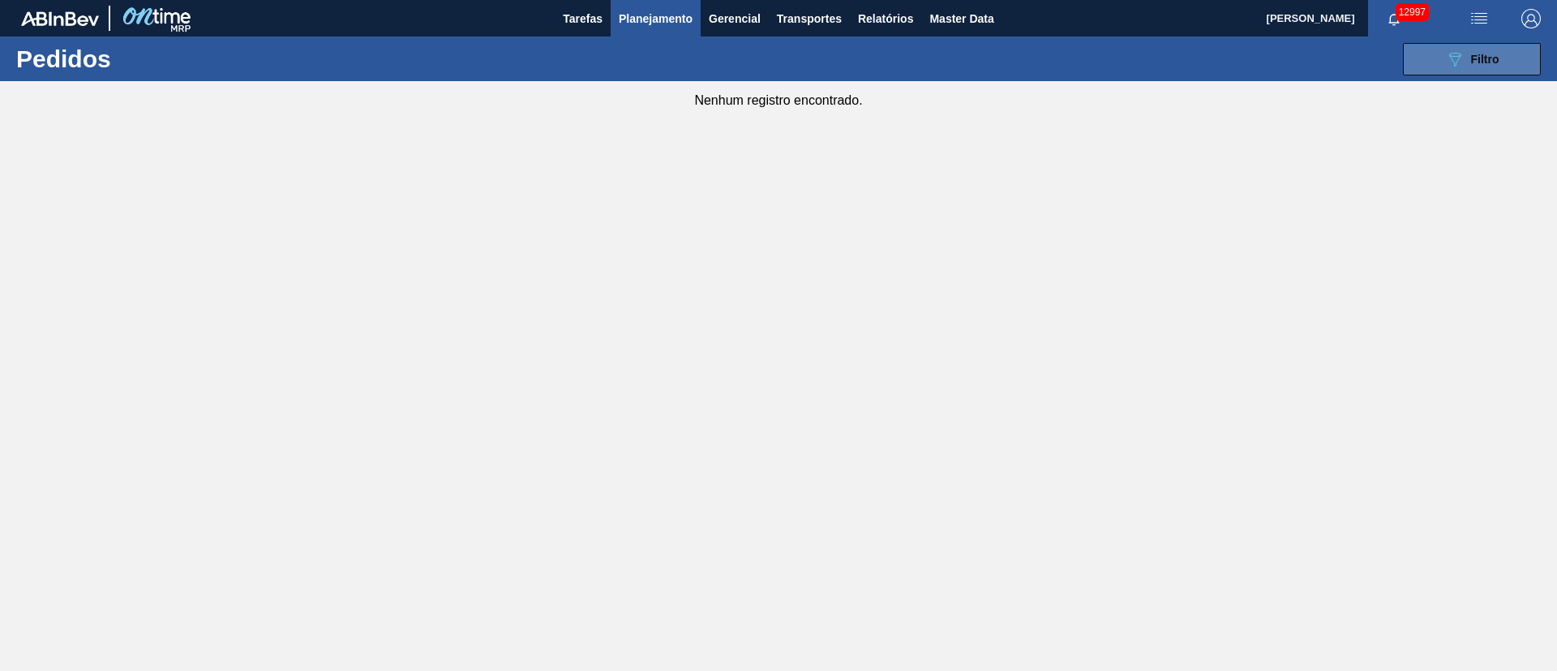
click at [1037, 62] on button "089F7B8B-B2A5-4AFE-B5C0-19BA573D28AC Filtro" at bounding box center [1472, 59] width 138 height 32
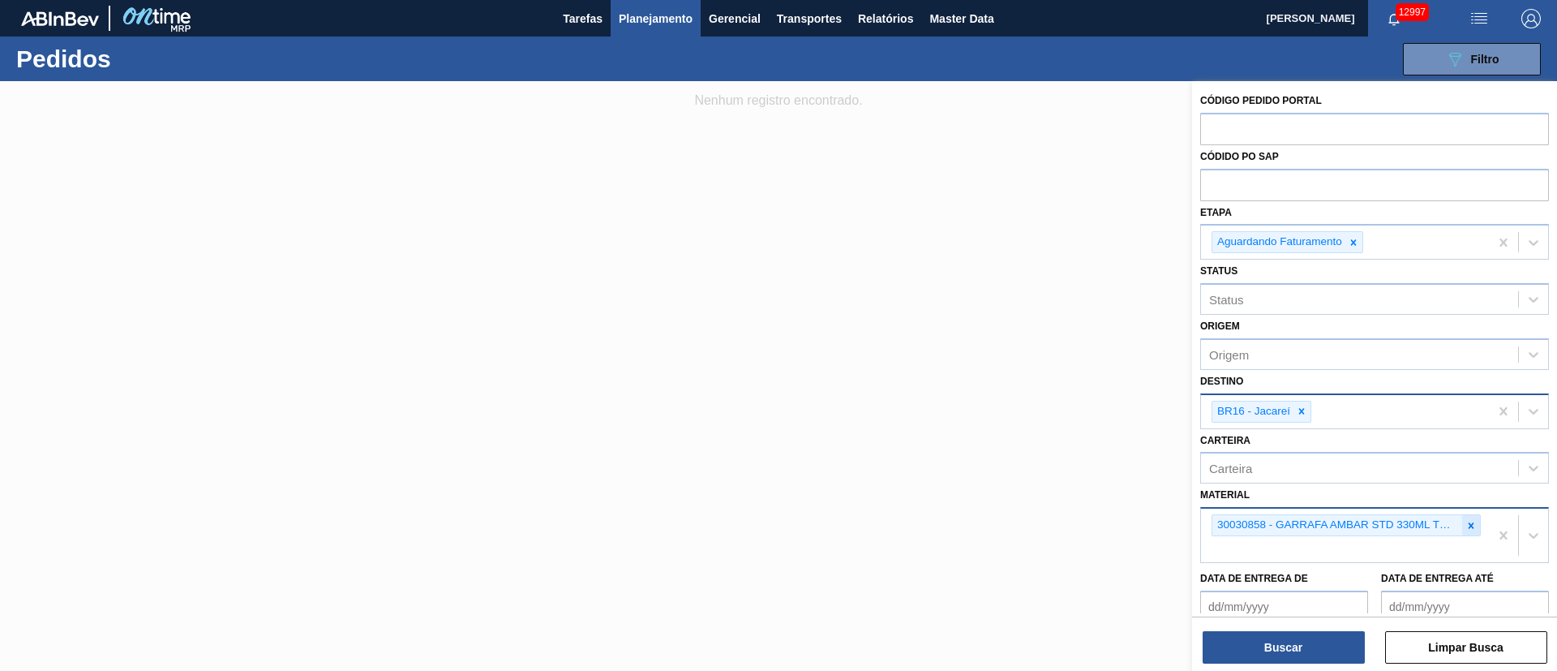
click at [1037, 446] on icon at bounding box center [1471, 525] width 11 height 11
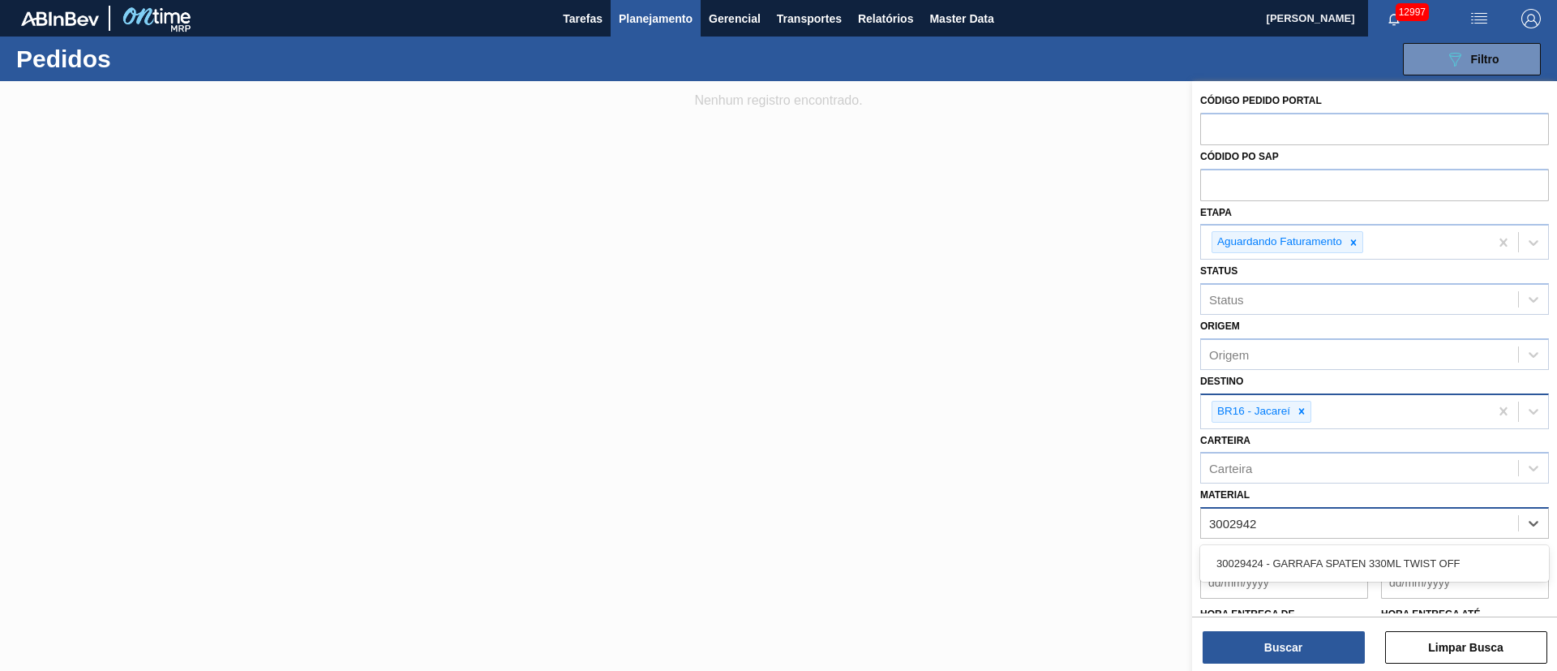
type input "30029424"
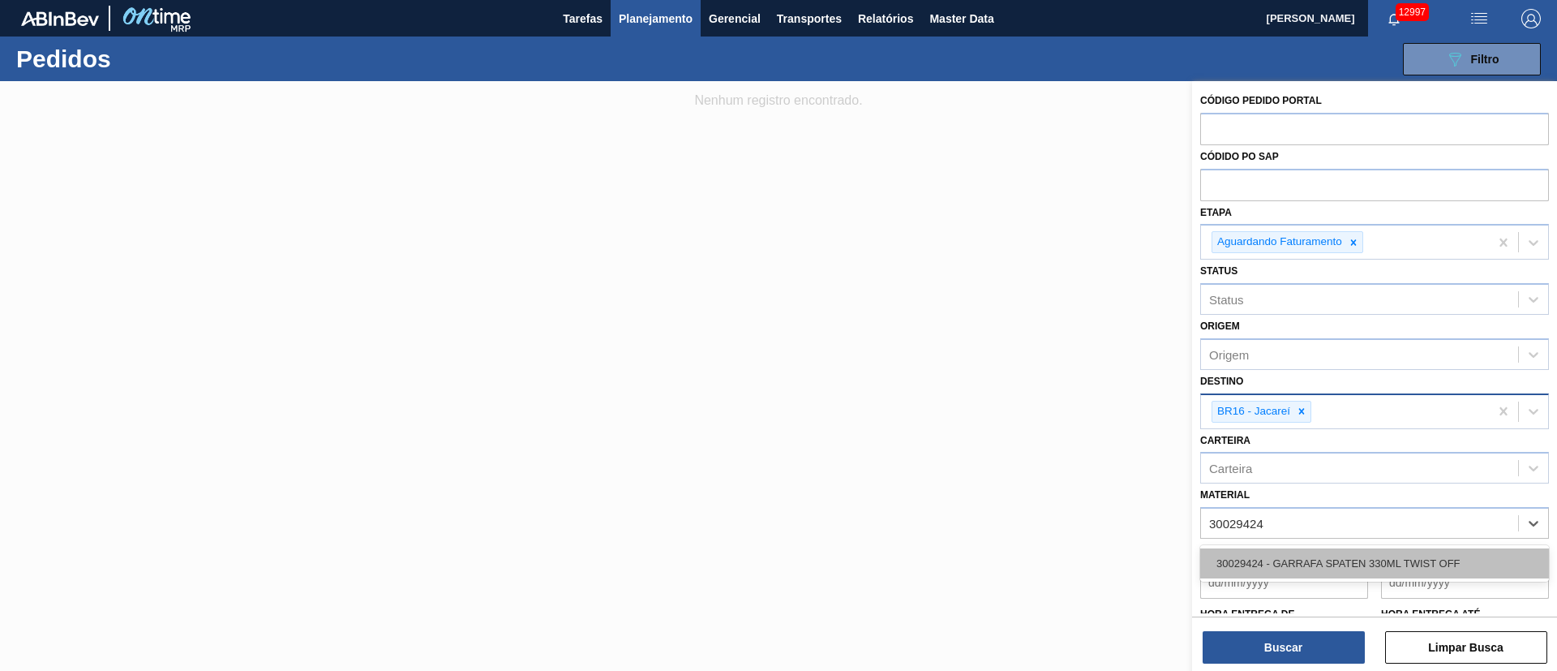
click at [1037, 446] on div "30029424 - GARRAFA SPATEN 330ML TWIST OFF" at bounding box center [1375, 563] width 349 height 30
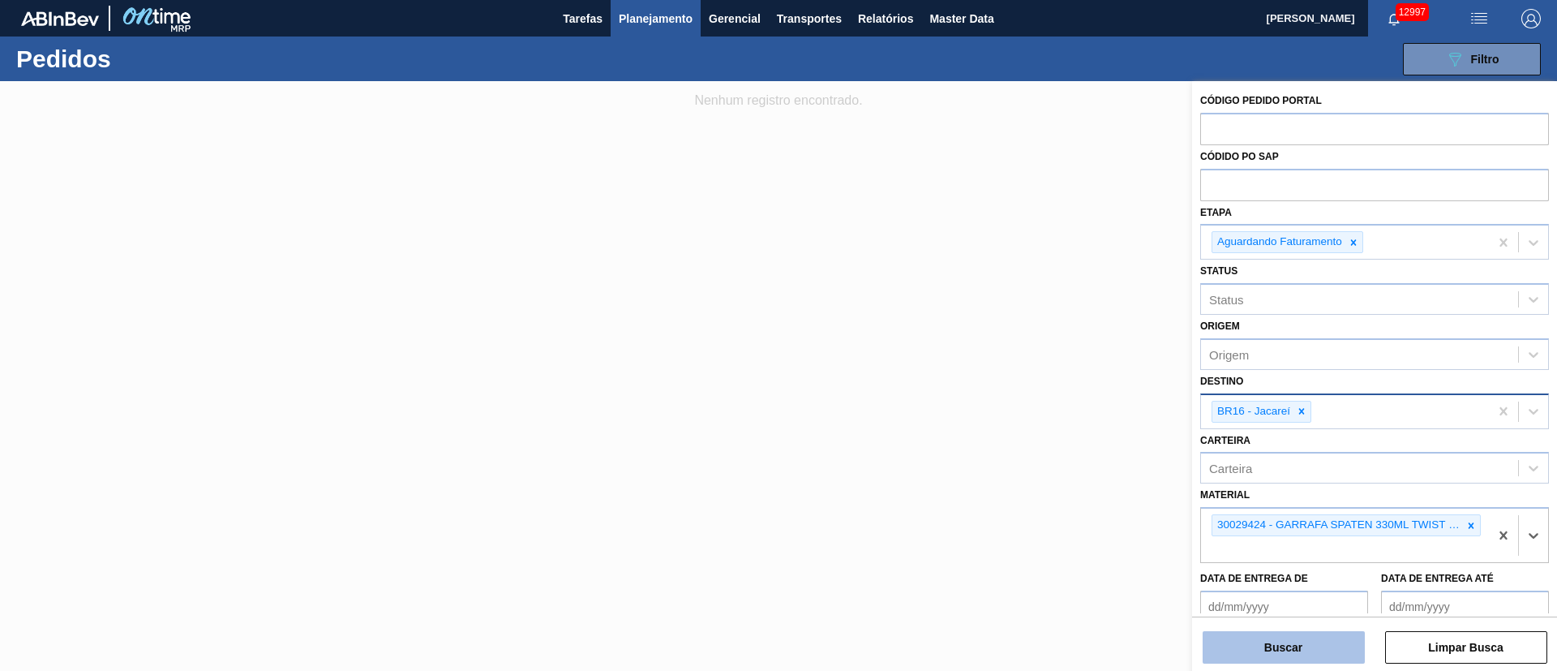
click at [1037, 446] on button "Buscar" at bounding box center [1284, 647] width 162 height 32
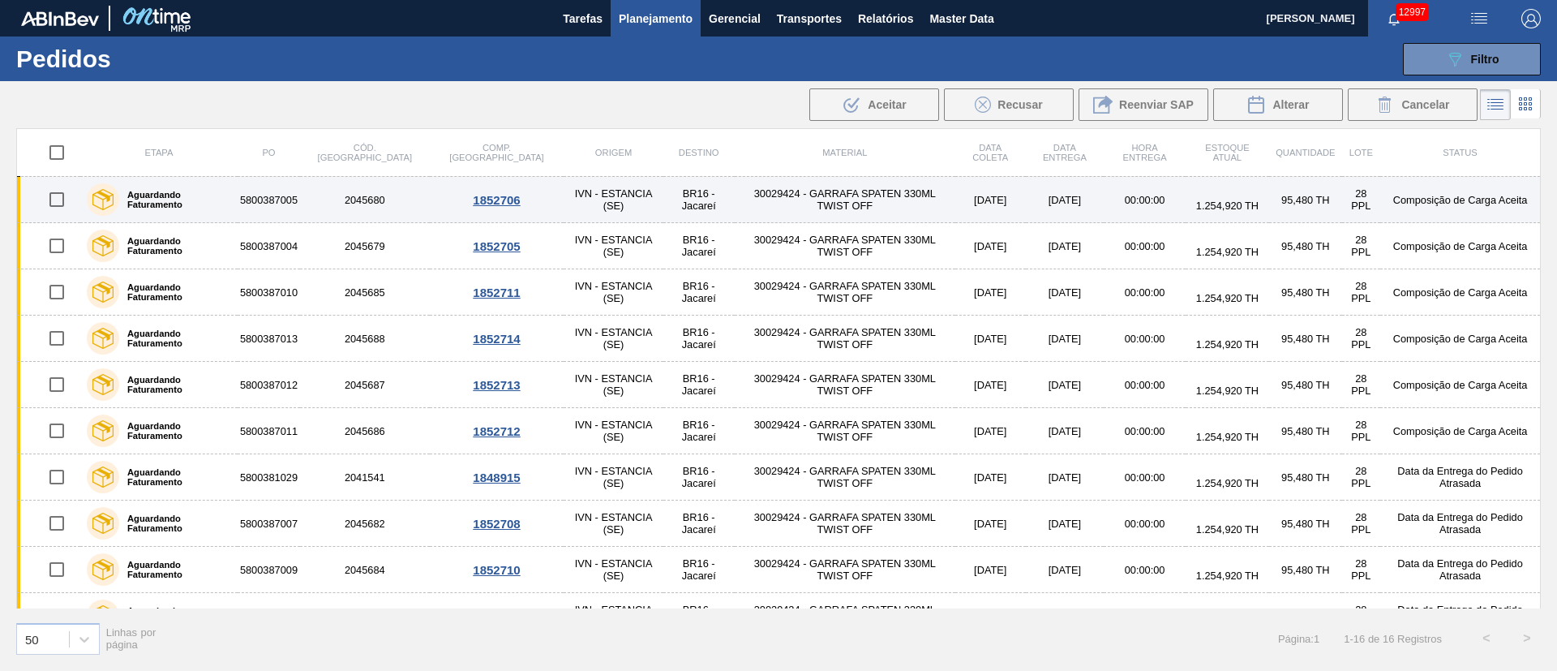
click at [51, 199] on input "checkbox" at bounding box center [57, 200] width 34 height 34
checkbox input "true"
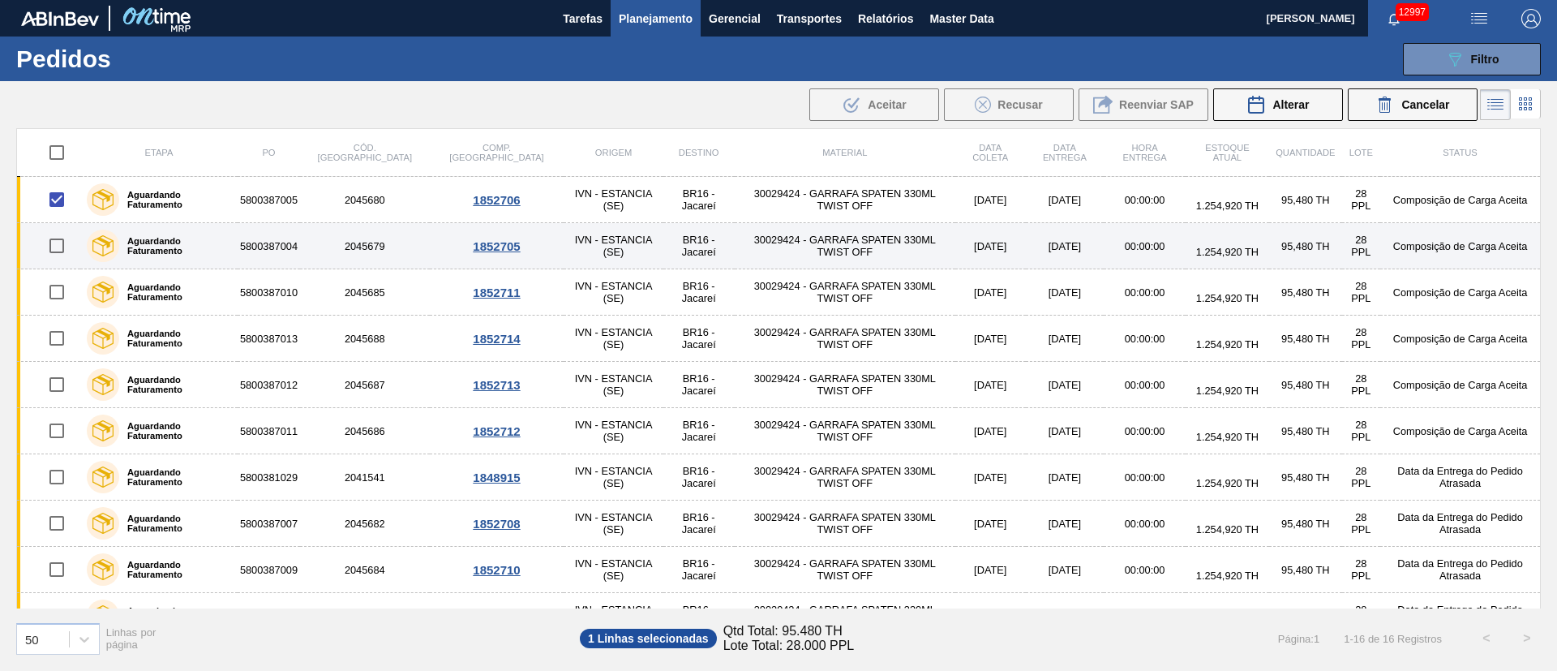
click at [62, 246] on input "checkbox" at bounding box center [57, 246] width 34 height 34
checkbox input "true"
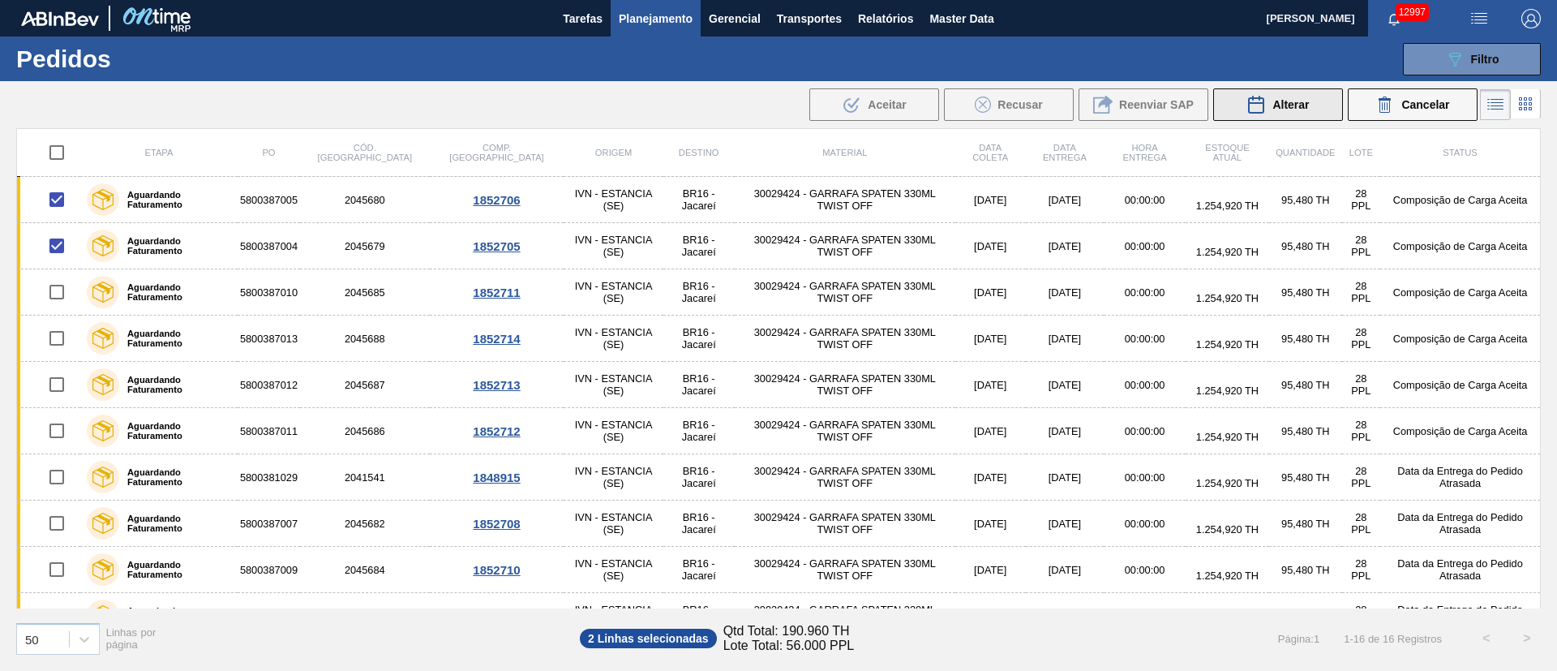
click at [1037, 93] on button "Alterar" at bounding box center [1279, 104] width 130 height 32
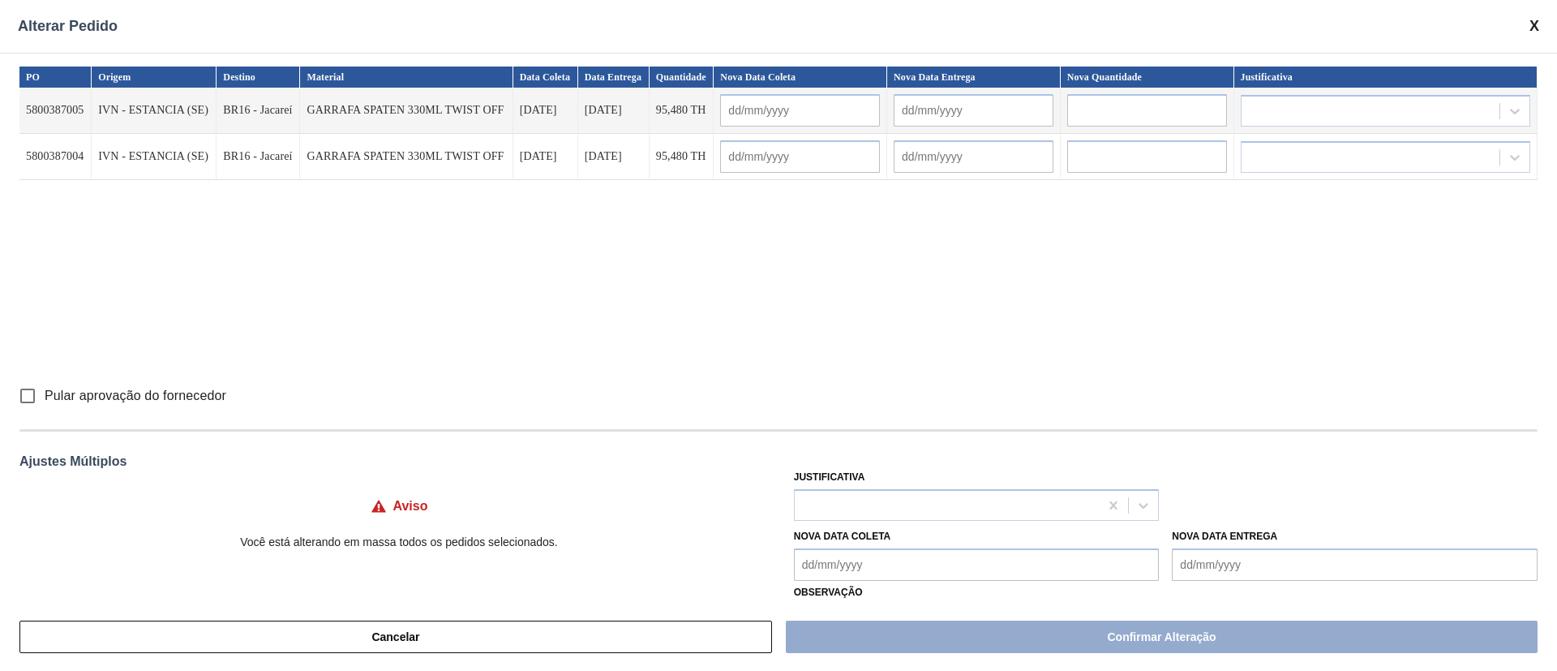
click at [851, 446] on div "Justificativa" at bounding box center [977, 493] width 366 height 55
click at [845, 446] on div at bounding box center [947, 505] width 305 height 24
type input "ou"
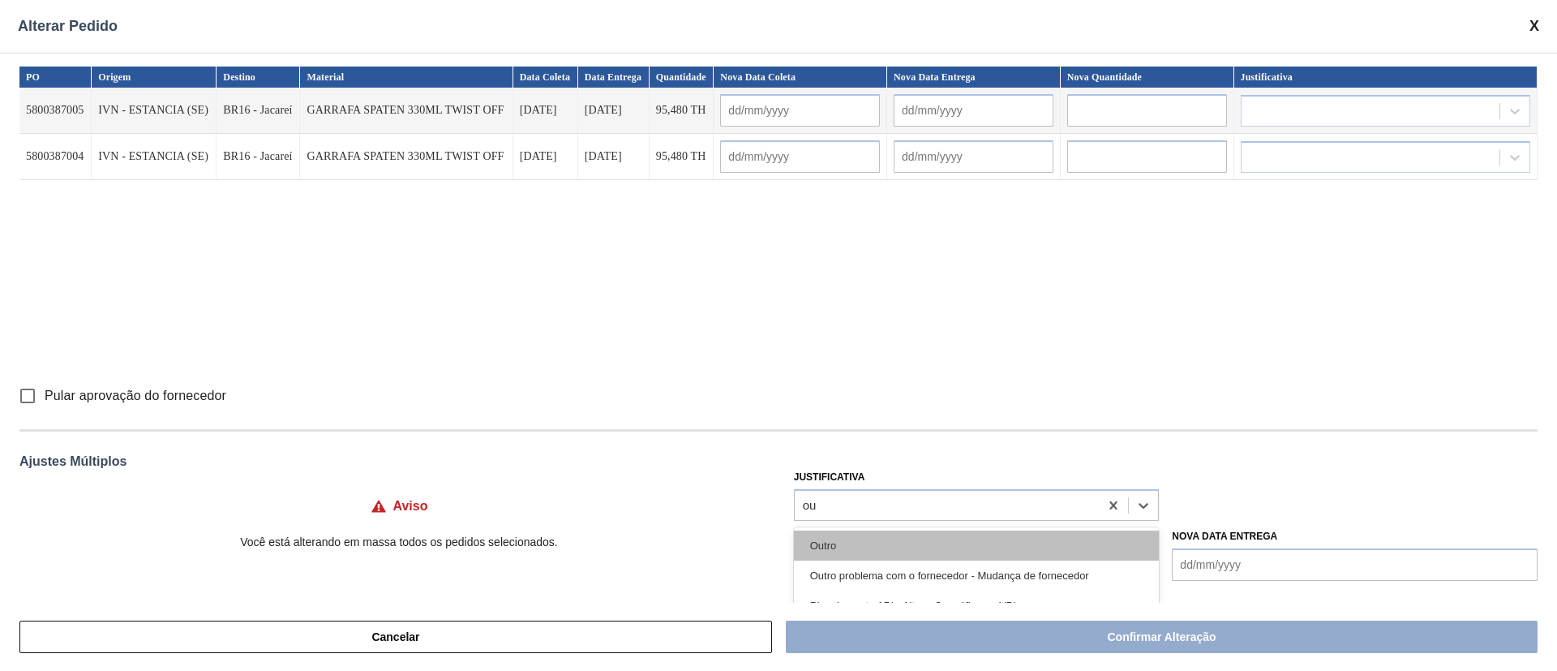
click at [838, 446] on div "Outro" at bounding box center [977, 546] width 366 height 30
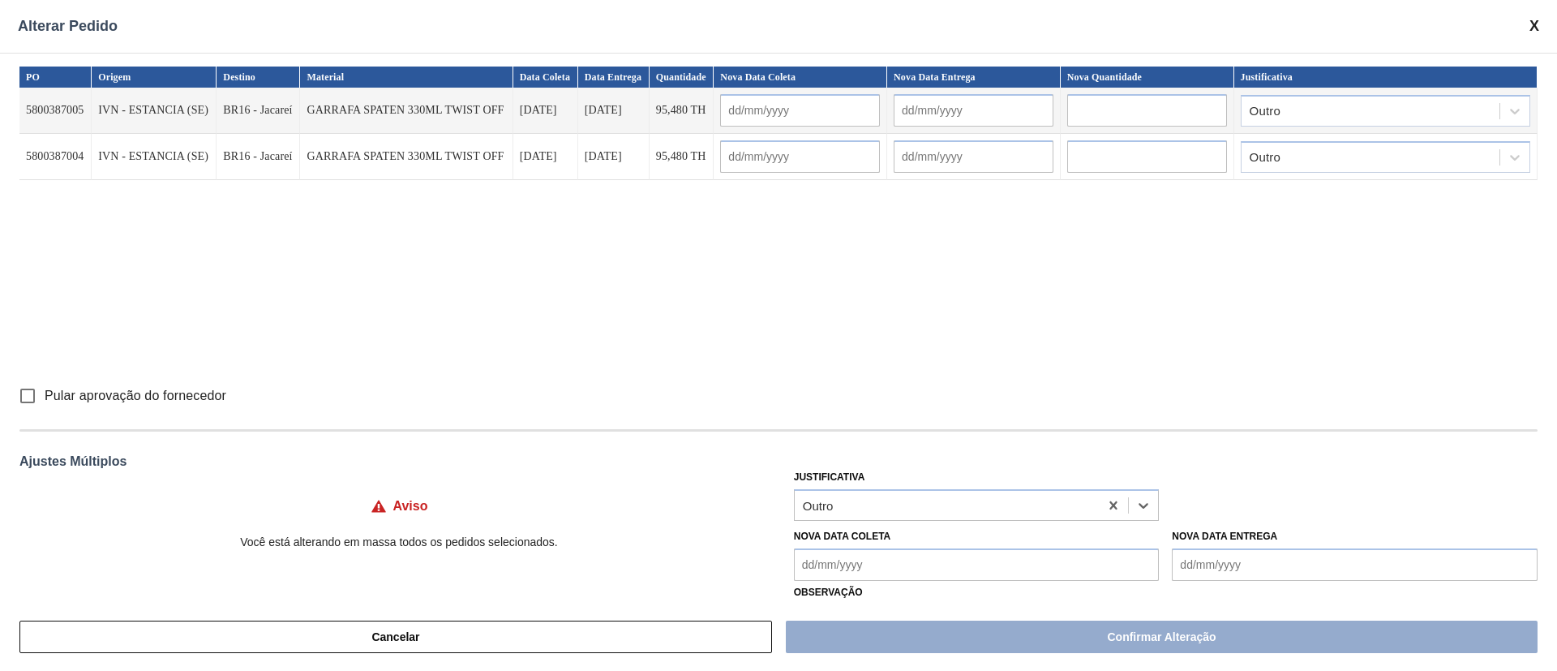
click at [29, 400] on input "Pular aprovação do fornecedor" at bounding box center [28, 396] width 34 height 34
checkbox input "true"
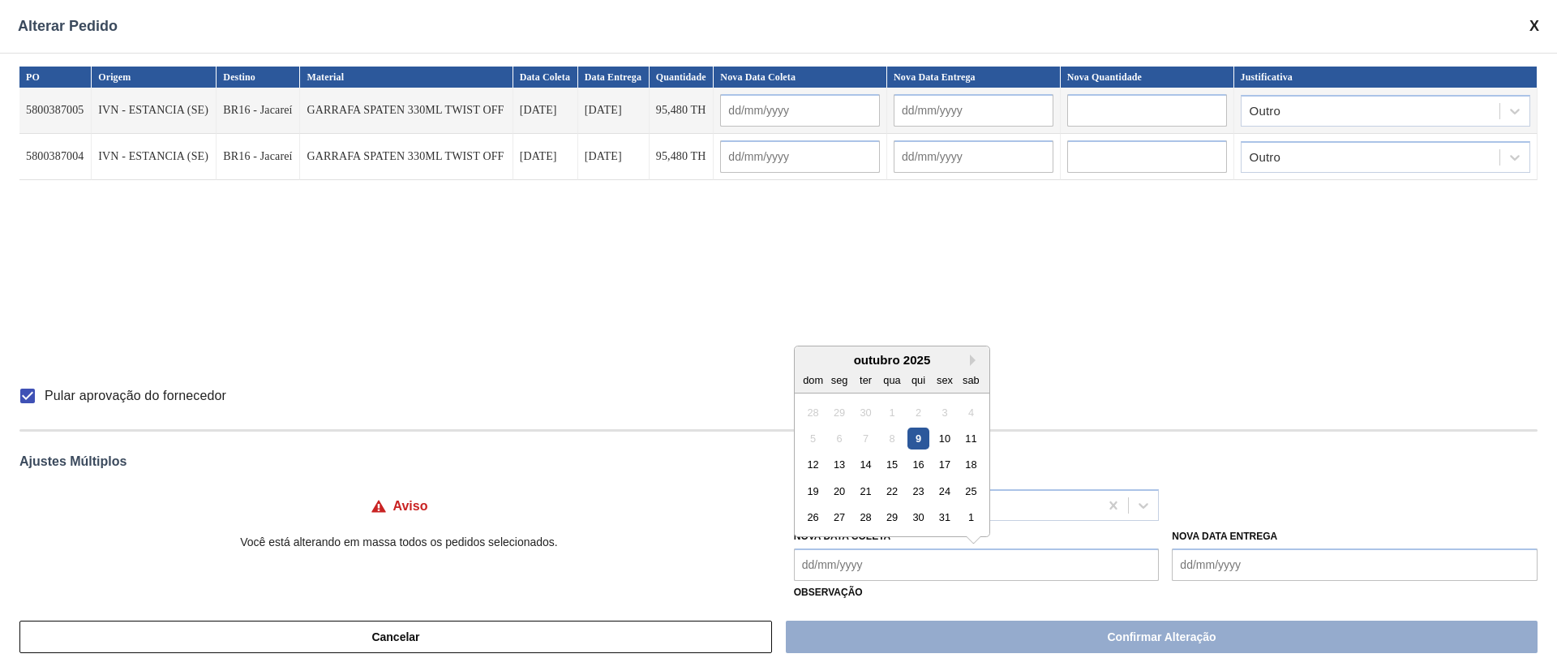
click at [814, 446] on Coleta "Nova Data Coleta" at bounding box center [977, 564] width 366 height 32
type Coleta "10"
type input "[DATE]"
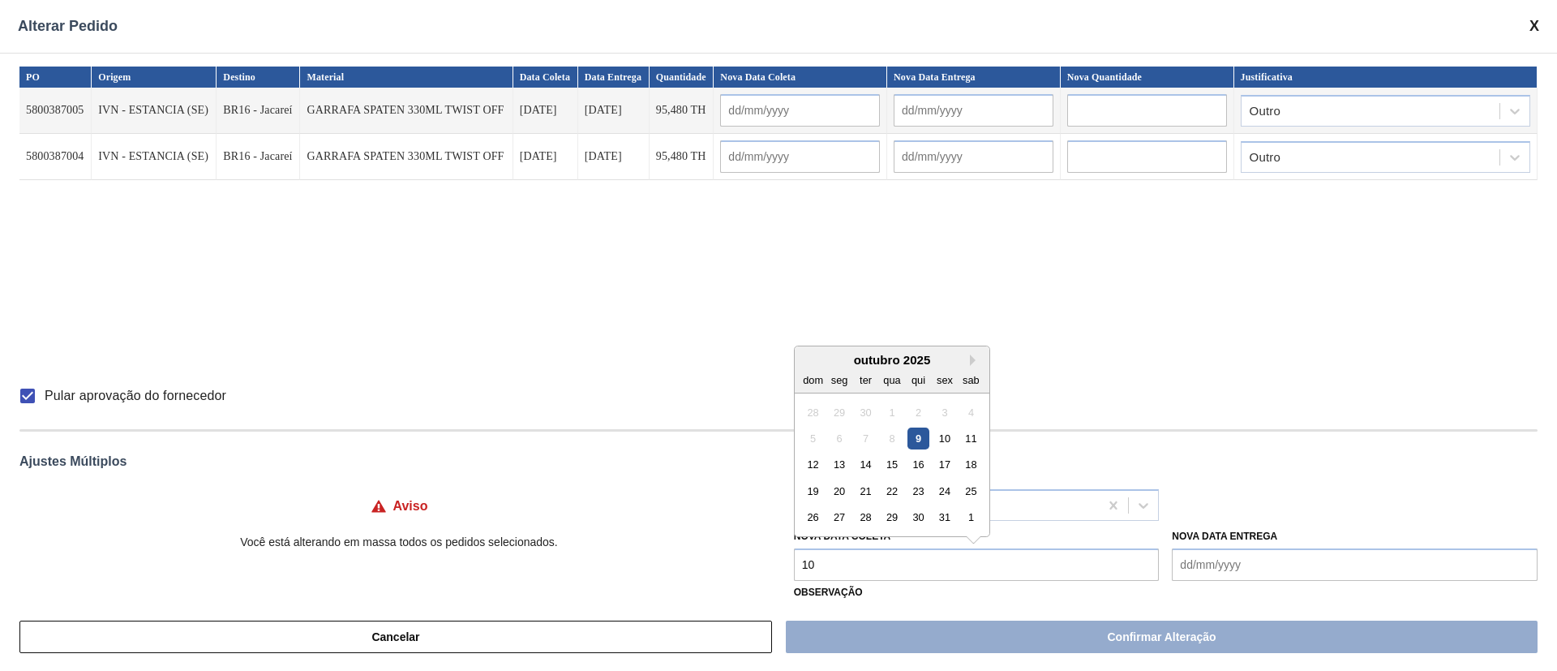
type input "[DATE]"
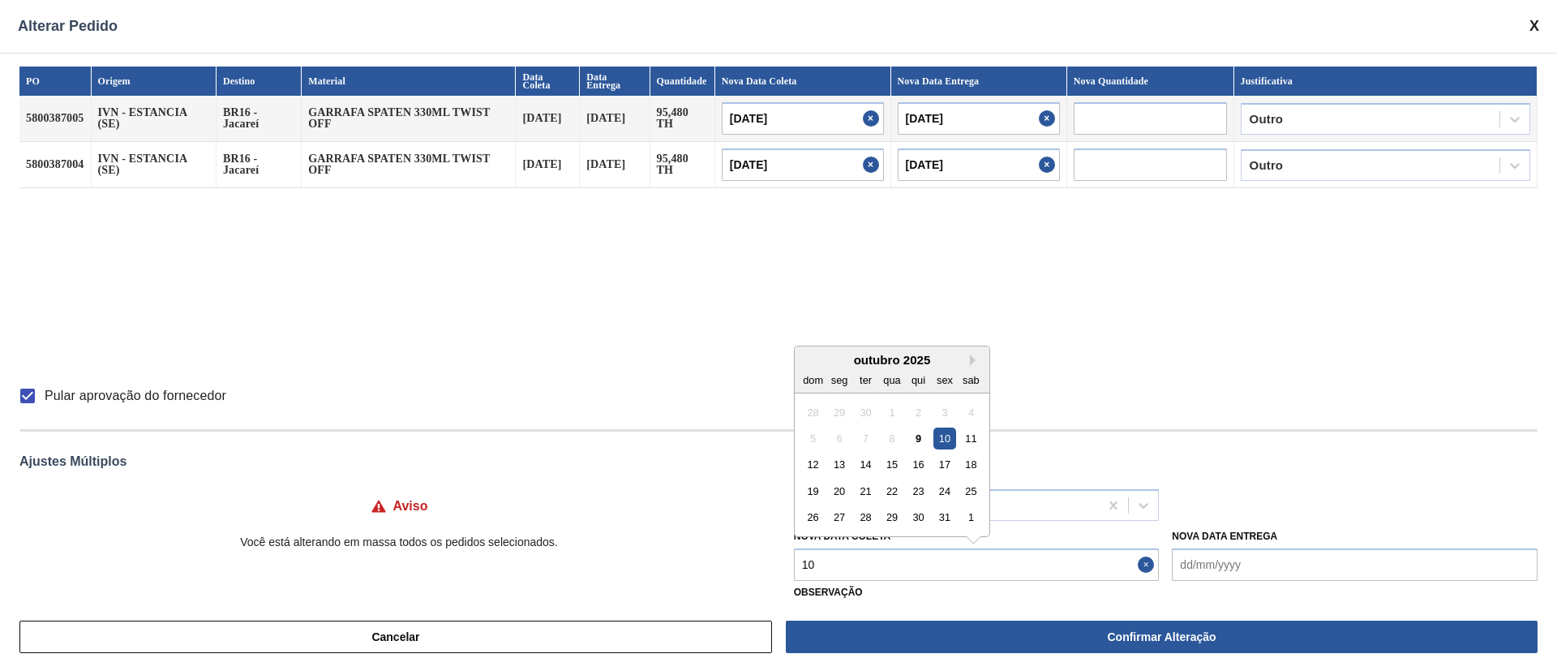
click at [884, 435] on div "8" at bounding box center [892, 438] width 22 height 22
click at [934, 431] on div "10" at bounding box center [945, 438] width 22 height 22
type Coleta "[DATE]"
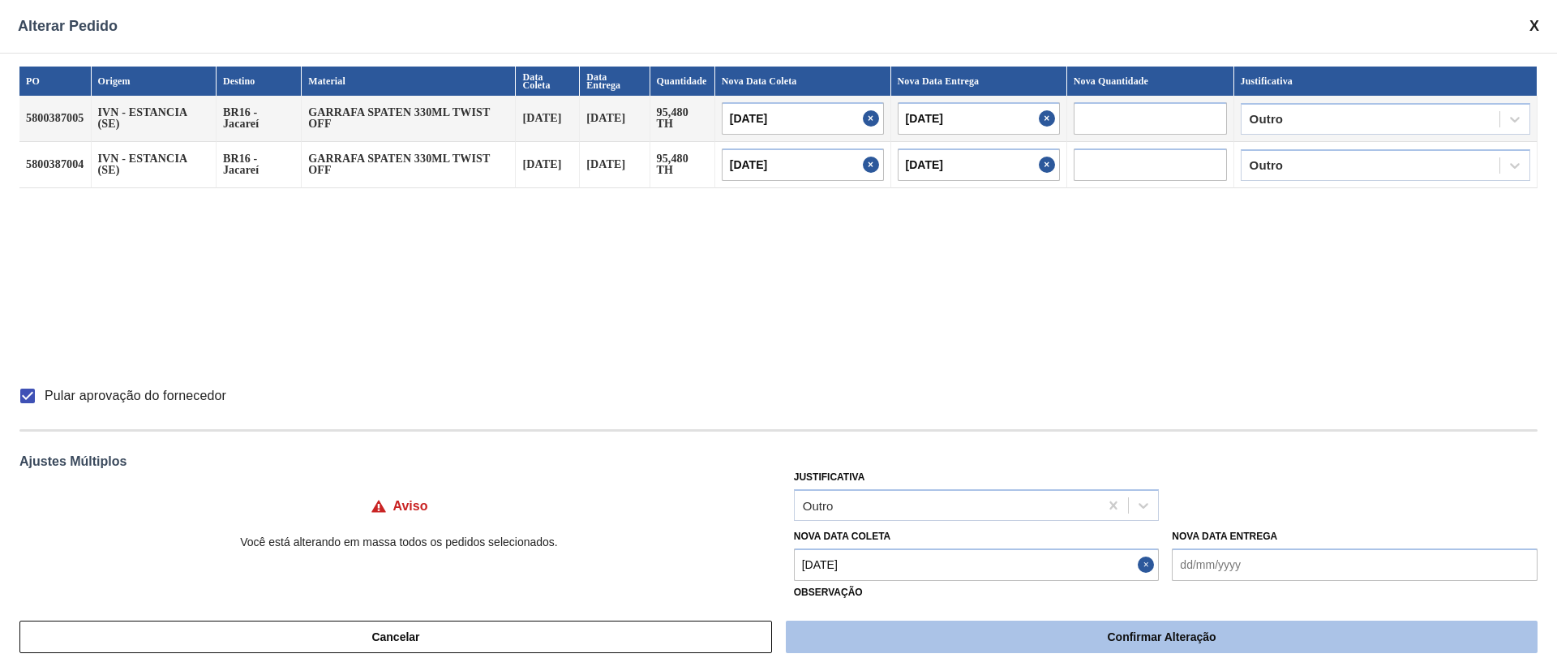
click at [896, 446] on button "Confirmar Alteração" at bounding box center [1162, 637] width 752 height 32
checkbox input "false"
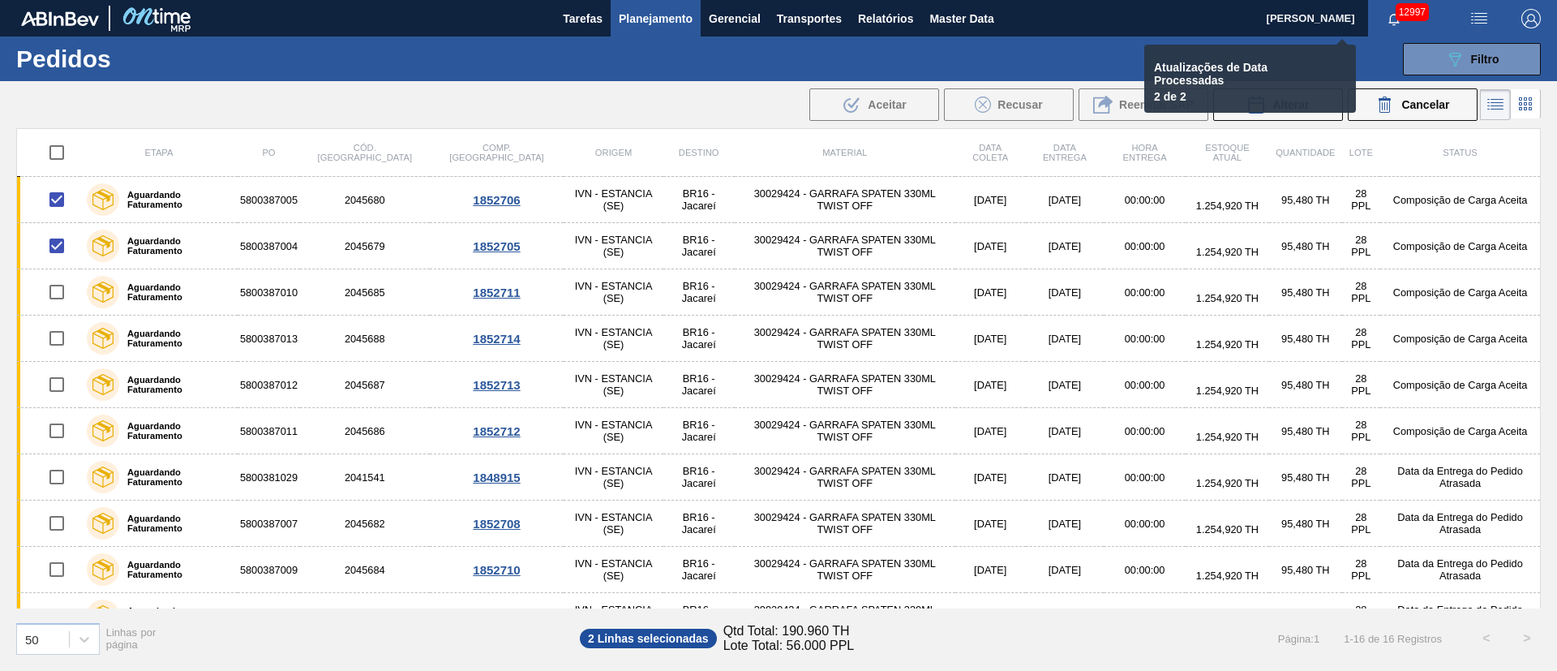
checkbox input "false"
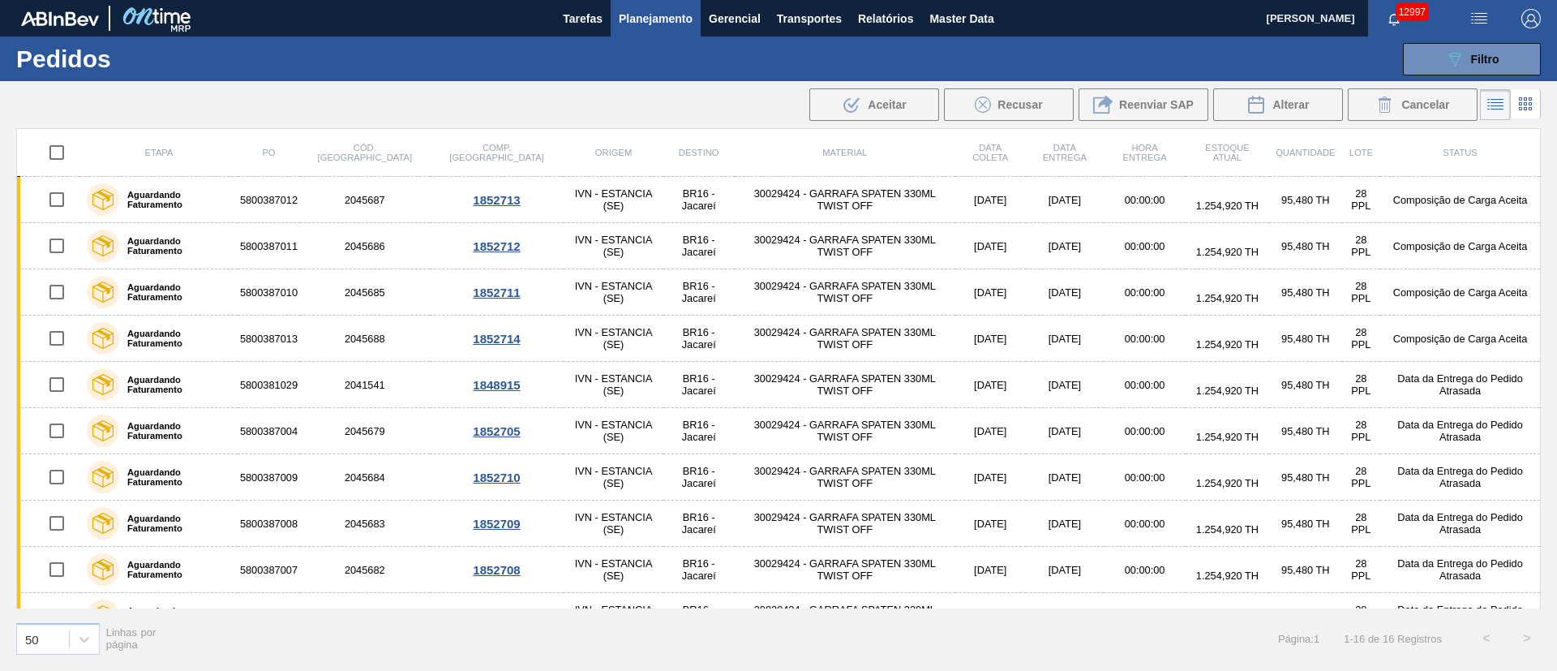
click at [1037, 17] on img "button" at bounding box center [1479, 18] width 19 height 19
click at [1037, 67] on li "Upload de Volumes" at bounding box center [1474, 57] width 140 height 29
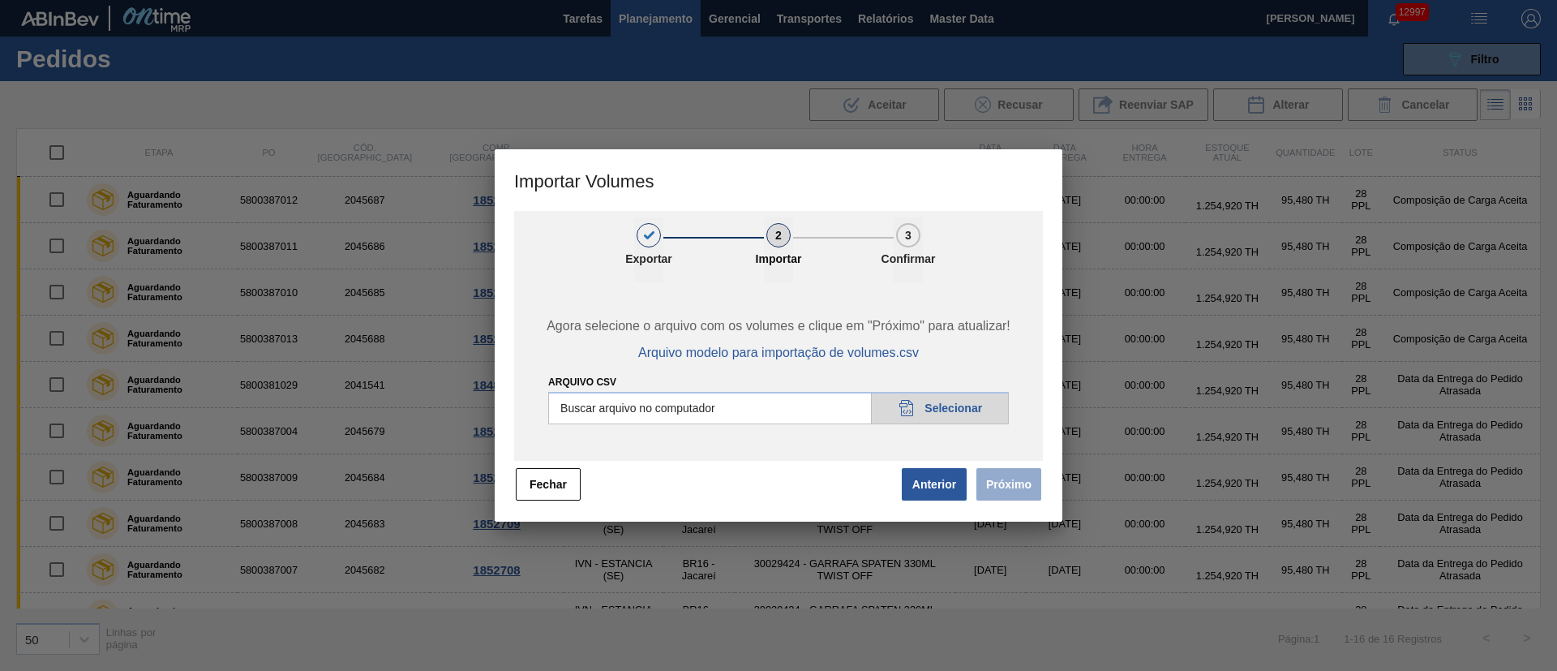
click at [964, 414] on input "Arquivo csv" at bounding box center [778, 408] width 461 height 32
type input "C:\fakepath\PedidoVolumeModeloImportacao (83).csv"
click at [1025, 446] on button "Próximo" at bounding box center [1009, 484] width 65 height 32
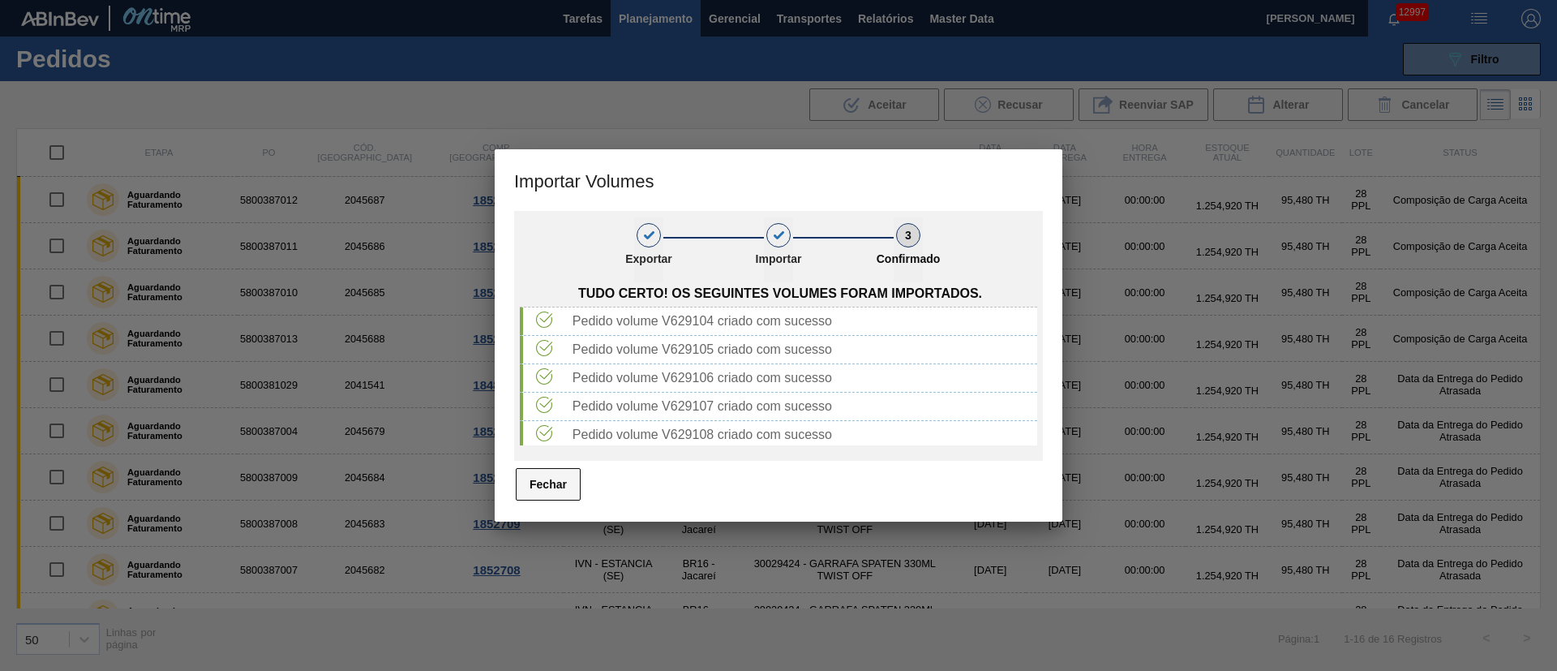
click at [548, 446] on button "Fechar" at bounding box center [548, 484] width 65 height 32
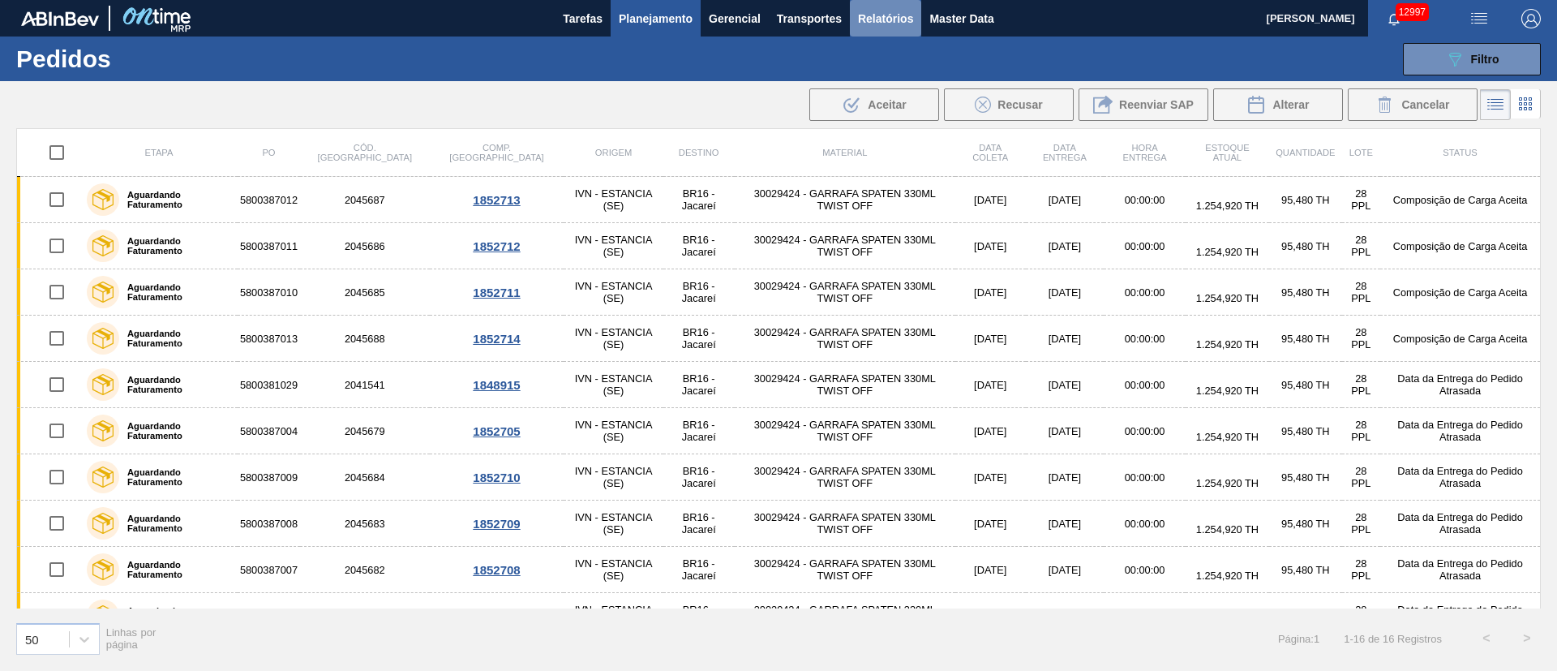
click at [906, 19] on span "Relatórios" at bounding box center [885, 18] width 55 height 19
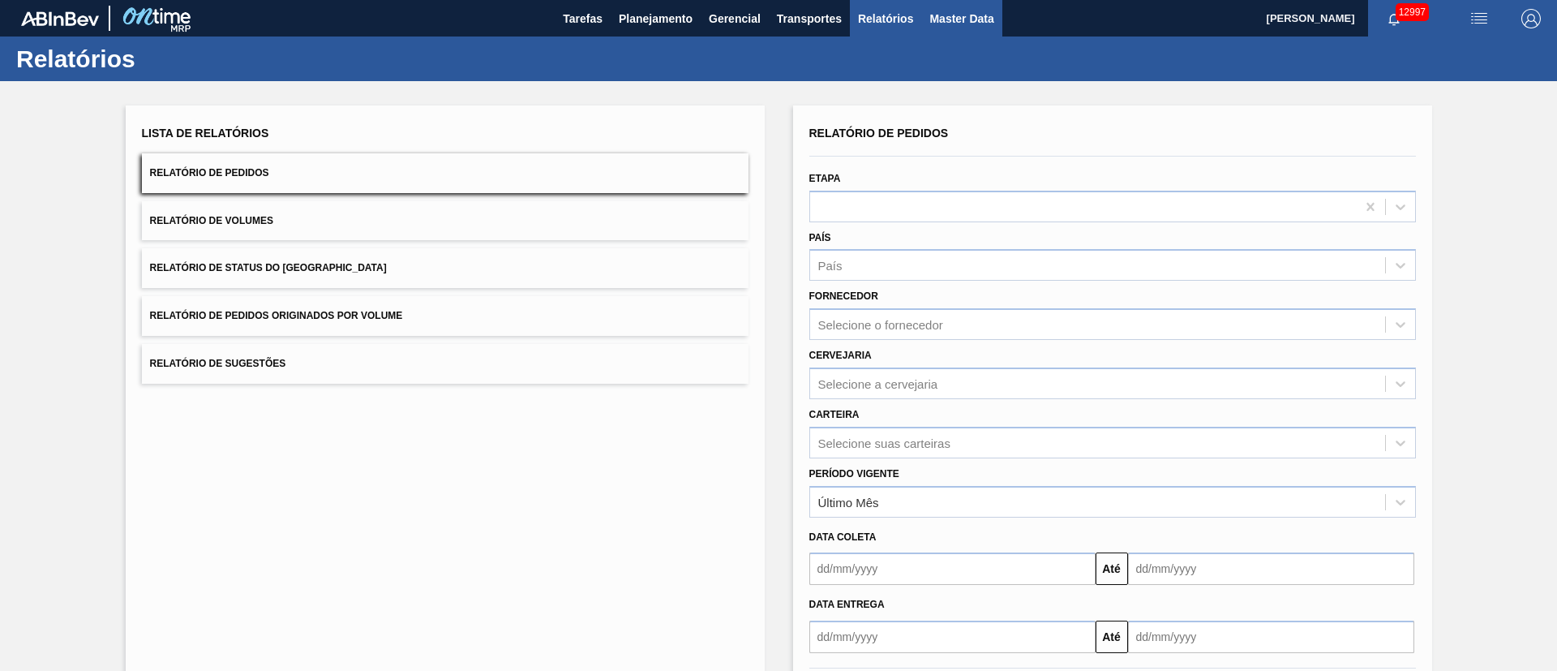
click at [945, 23] on span "Master Data" at bounding box center [962, 18] width 64 height 19
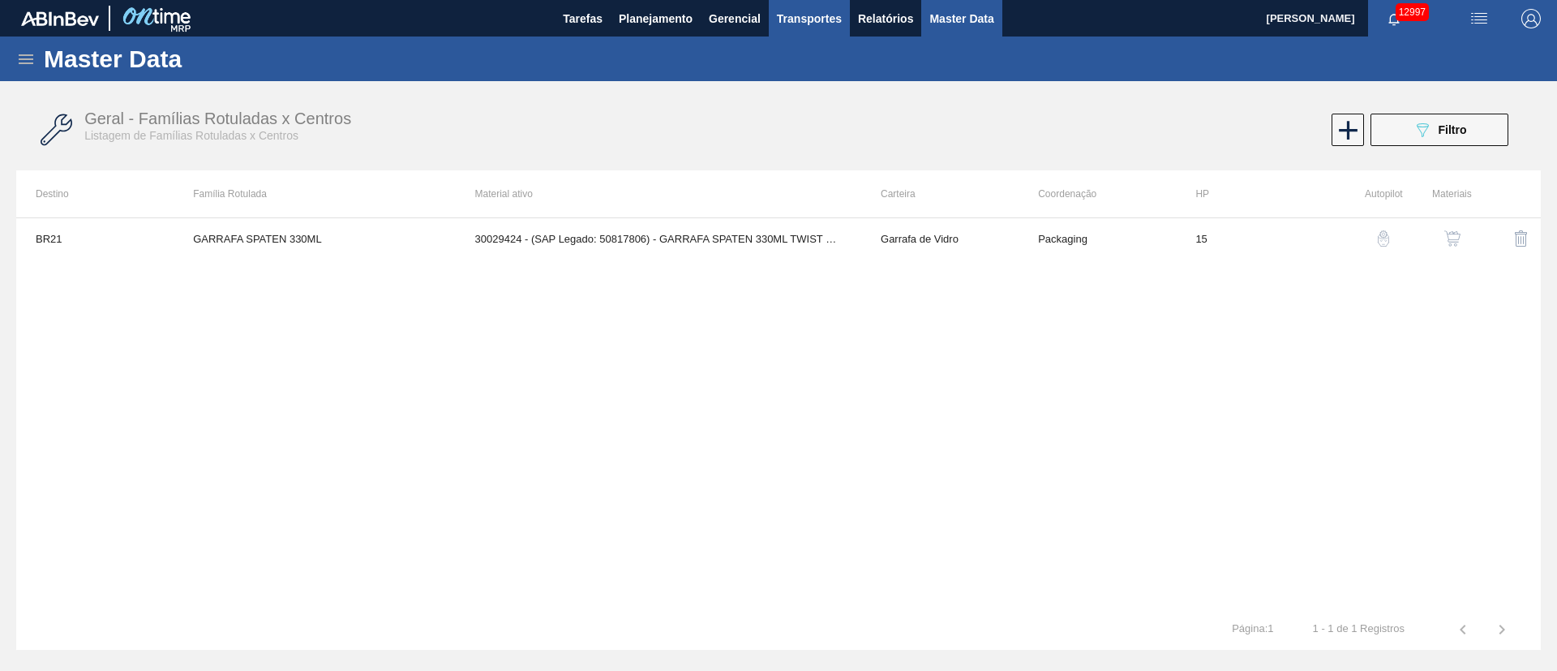
click at [831, 21] on span "Transportes" at bounding box center [809, 18] width 65 height 19
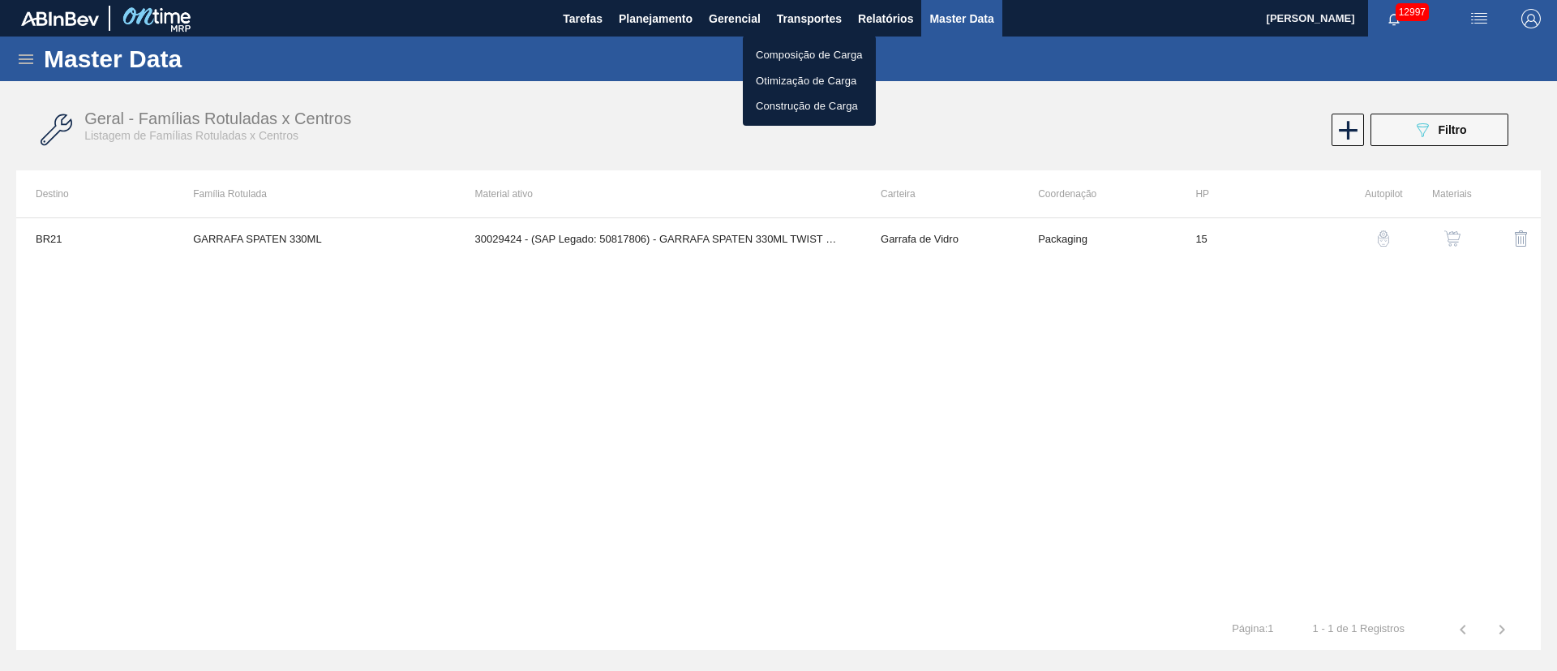
click at [822, 81] on li "Otimização de Carga" at bounding box center [809, 81] width 133 height 26
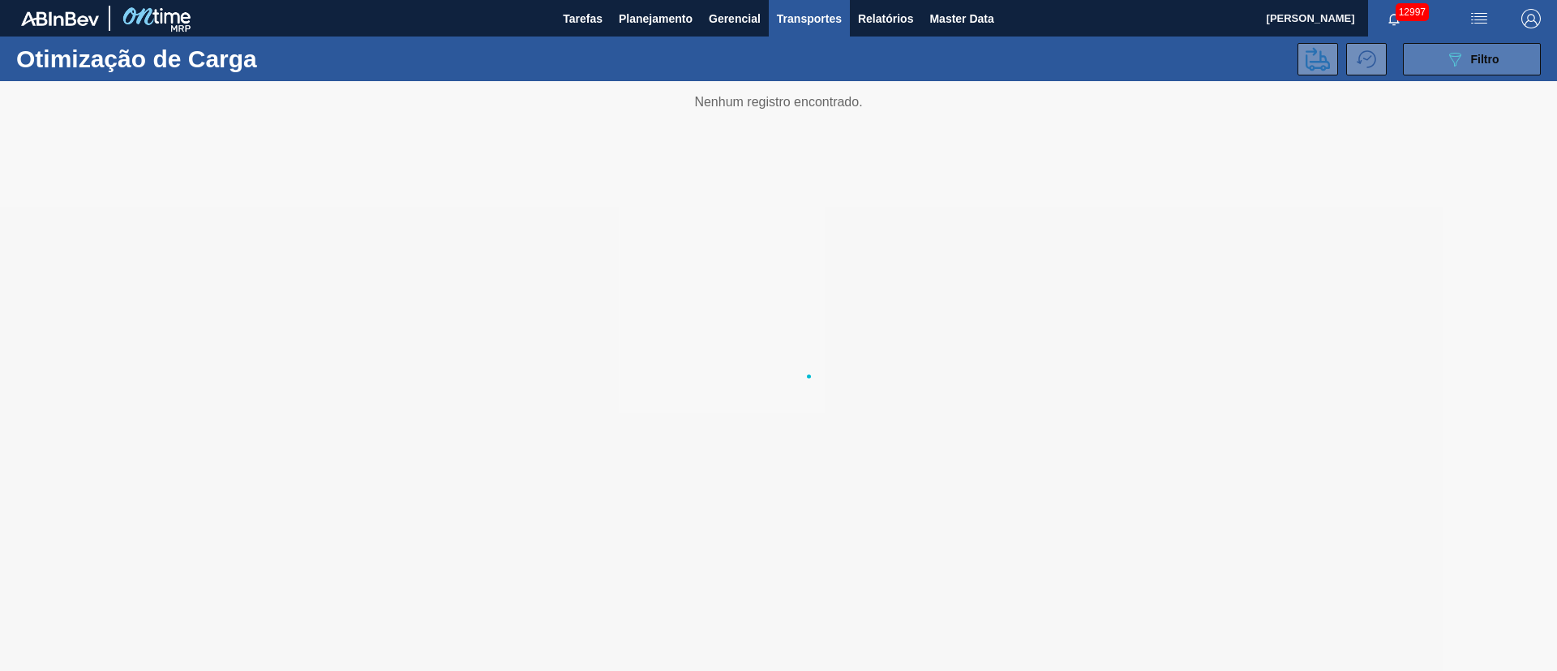
click at [1037, 53] on button "089F7B8B-B2A5-4AFE-B5C0-19BA573D28AC Filtro" at bounding box center [1472, 59] width 138 height 32
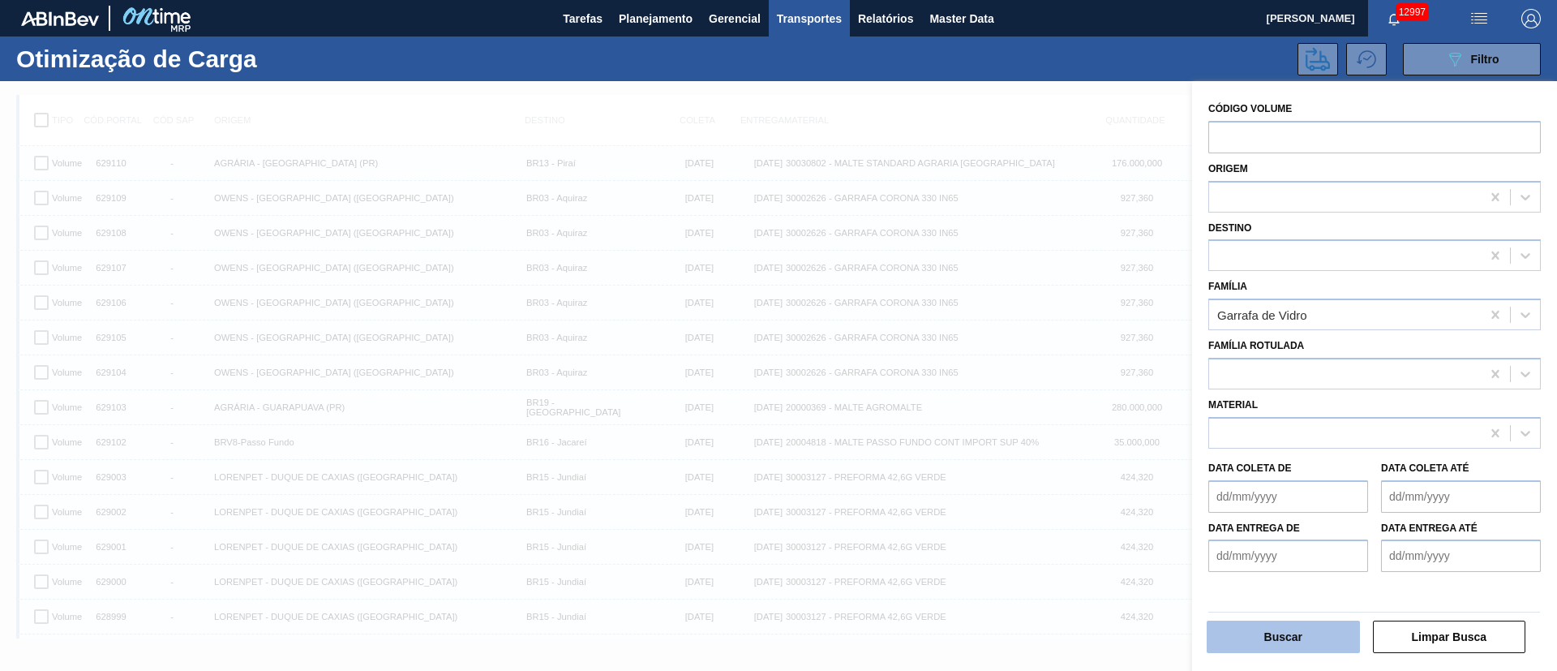
click at [1037, 446] on button "Buscar" at bounding box center [1283, 637] width 153 height 32
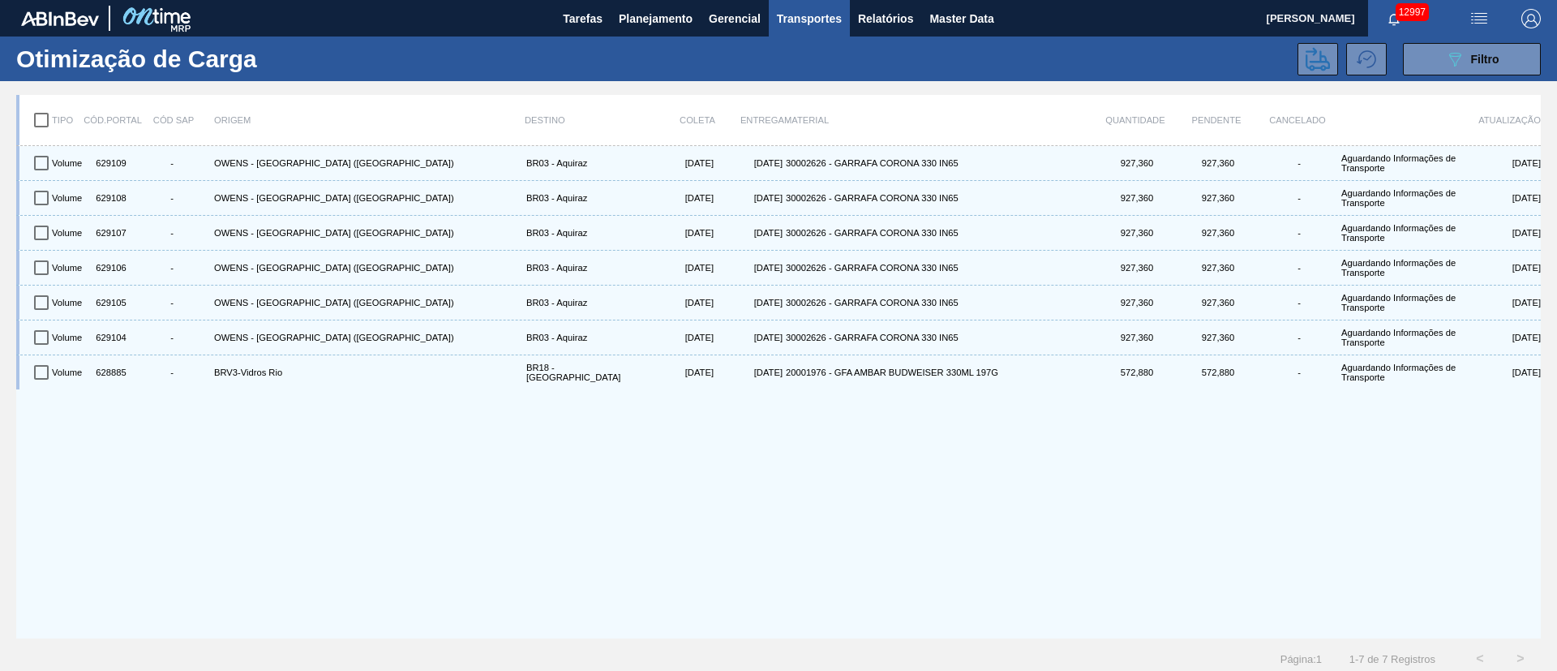
click at [44, 116] on input "checkbox" at bounding box center [41, 120] width 34 height 34
checkbox input "true"
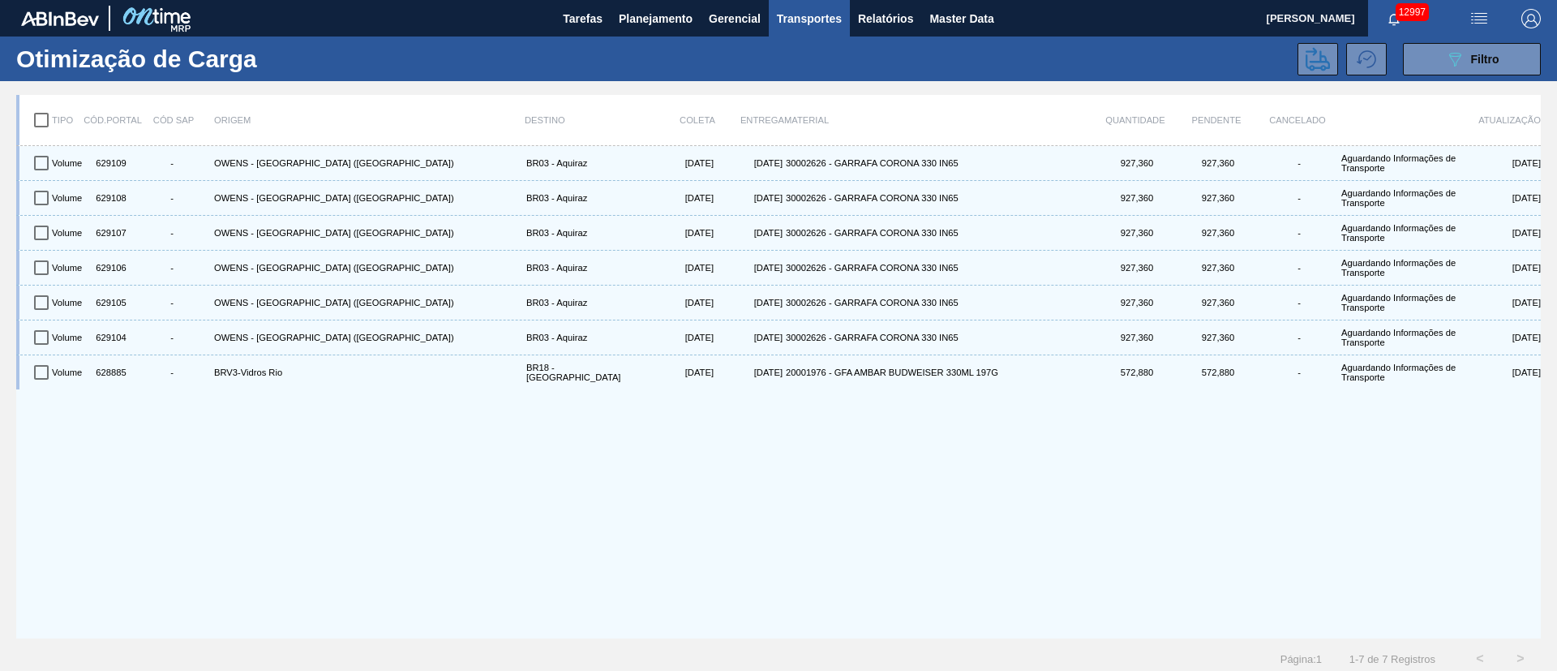
checkbox input "true"
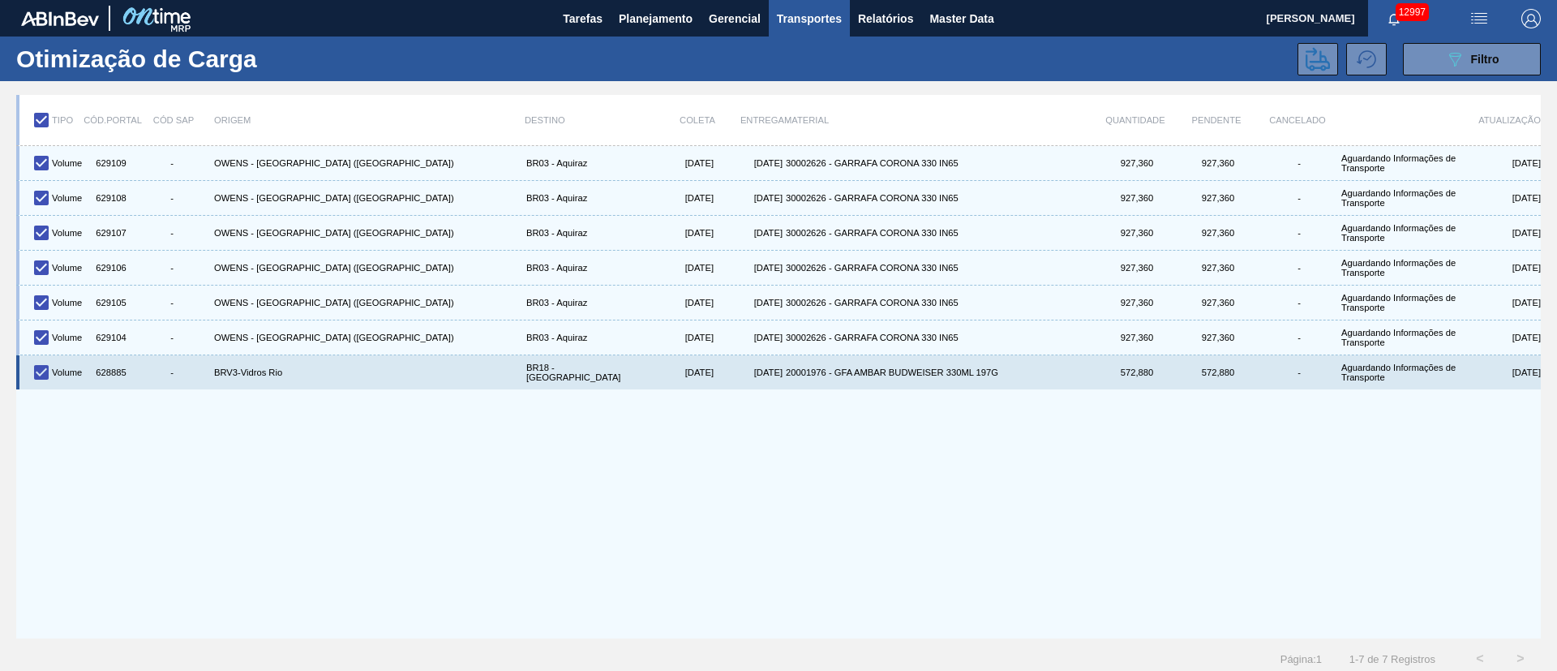
click at [48, 373] on input "checkbox" at bounding box center [41, 372] width 34 height 34
click at [44, 376] on input "checkbox" at bounding box center [41, 372] width 34 height 34
checkbox input "true"
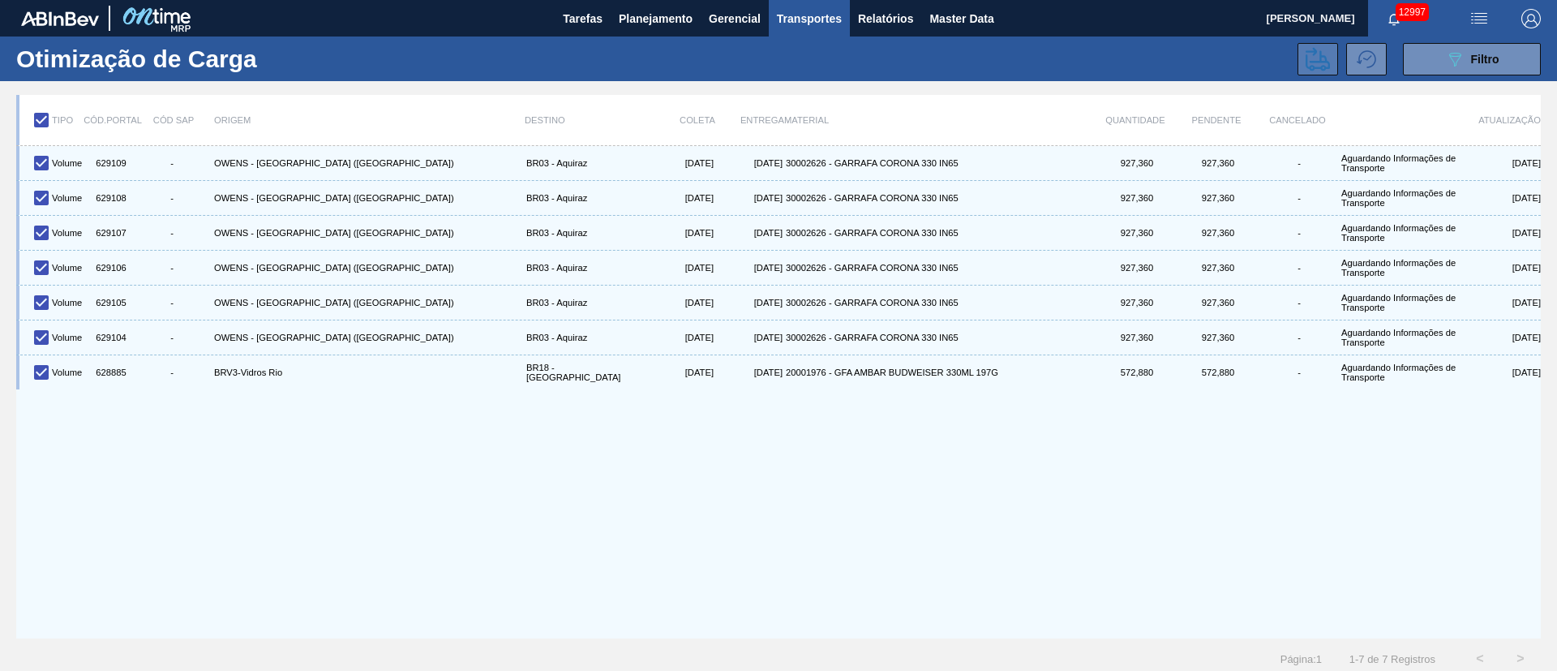
click at [1037, 65] on icon at bounding box center [1318, 59] width 24 height 24
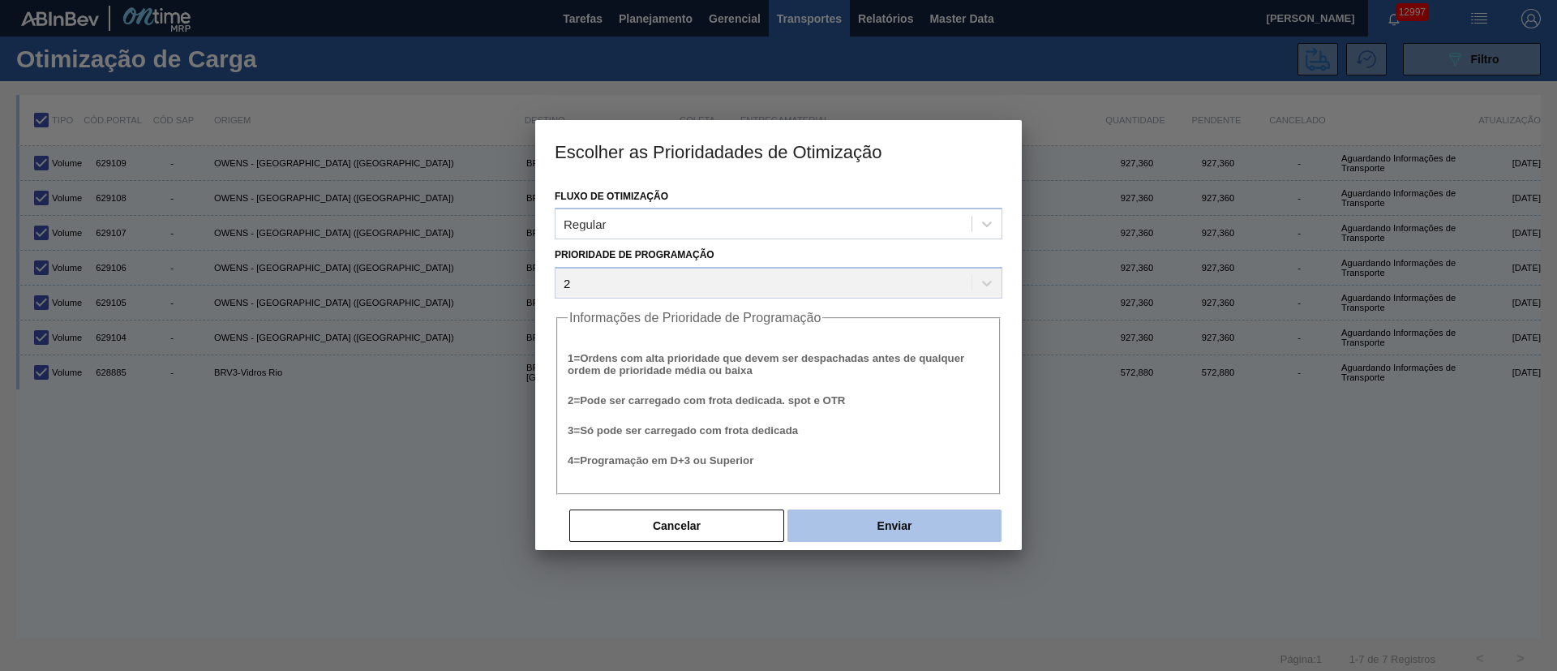
click at [890, 446] on button "Enviar" at bounding box center [895, 525] width 214 height 32
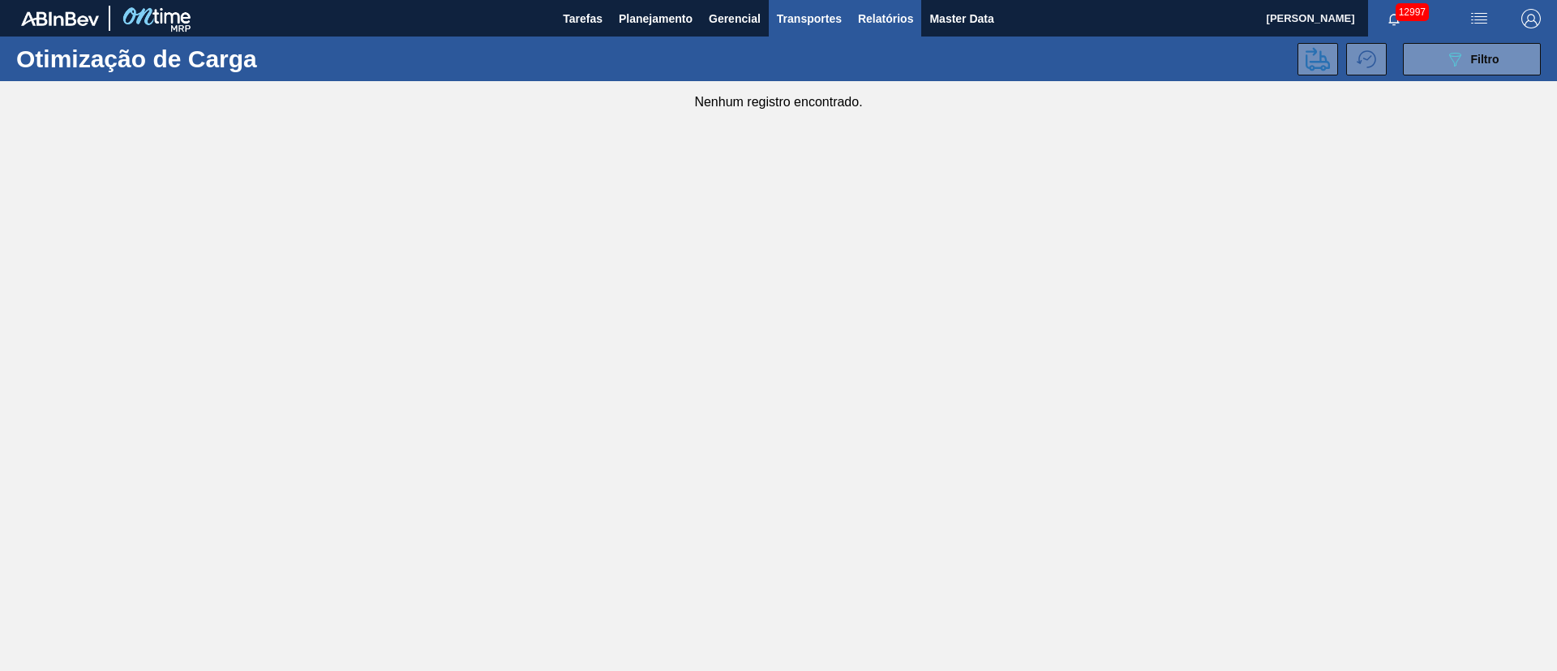
click at [879, 19] on span "Relatórios" at bounding box center [885, 18] width 55 height 19
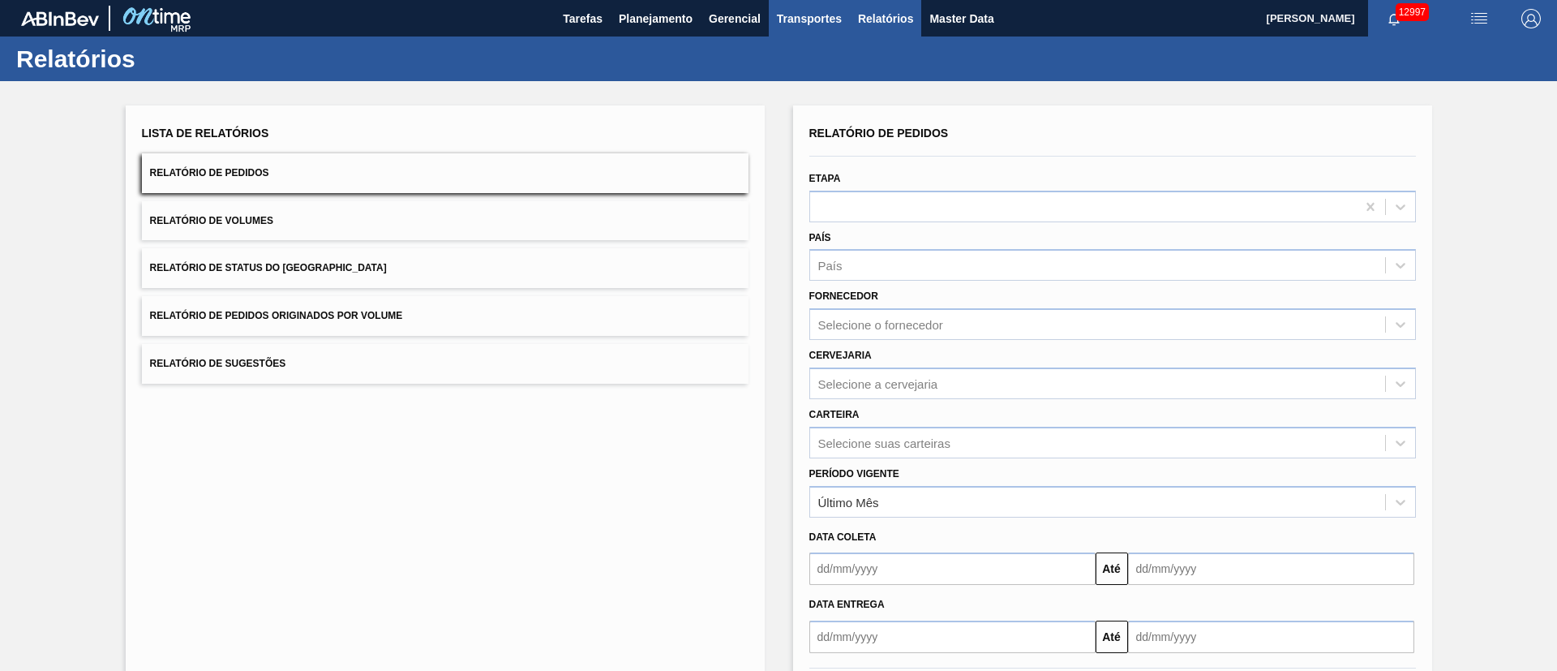
click at [827, 18] on span "Transportes" at bounding box center [809, 18] width 65 height 19
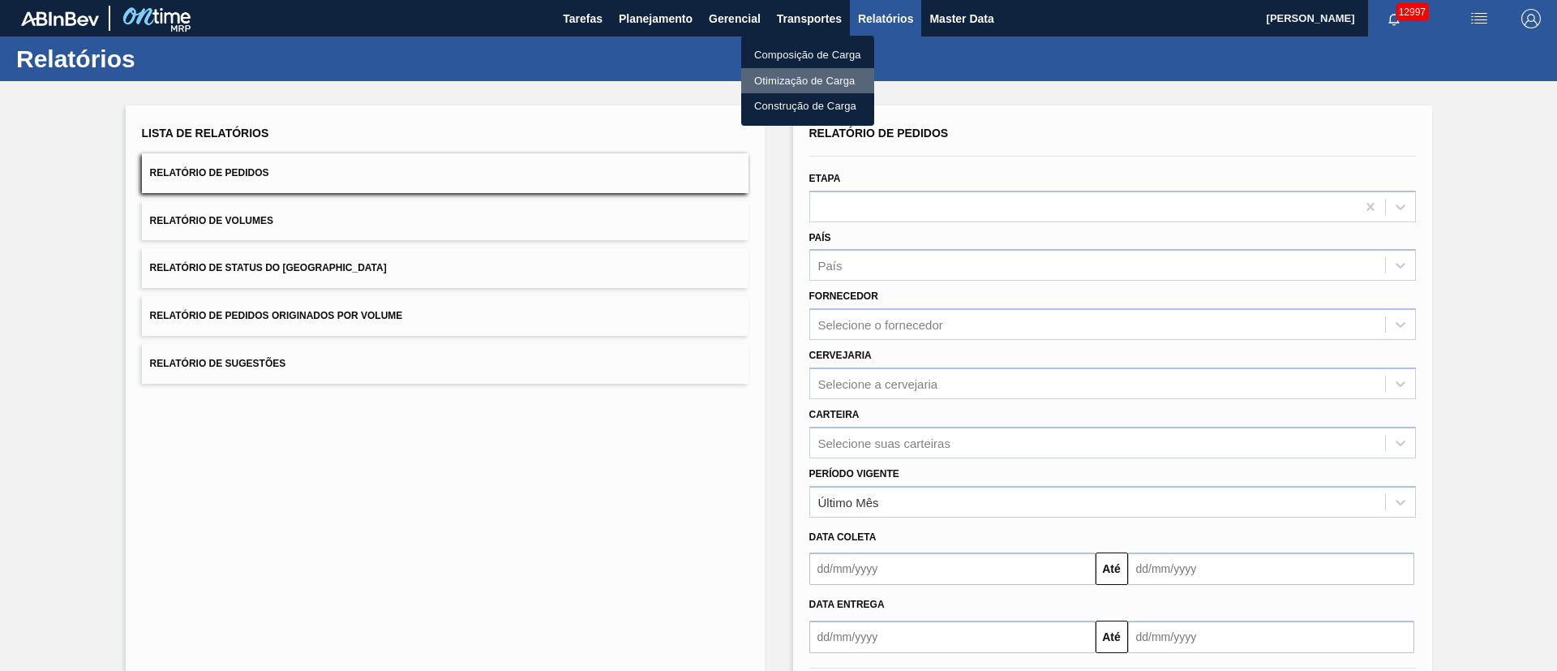
click at [801, 82] on li "Otimização de Carga" at bounding box center [807, 81] width 133 height 26
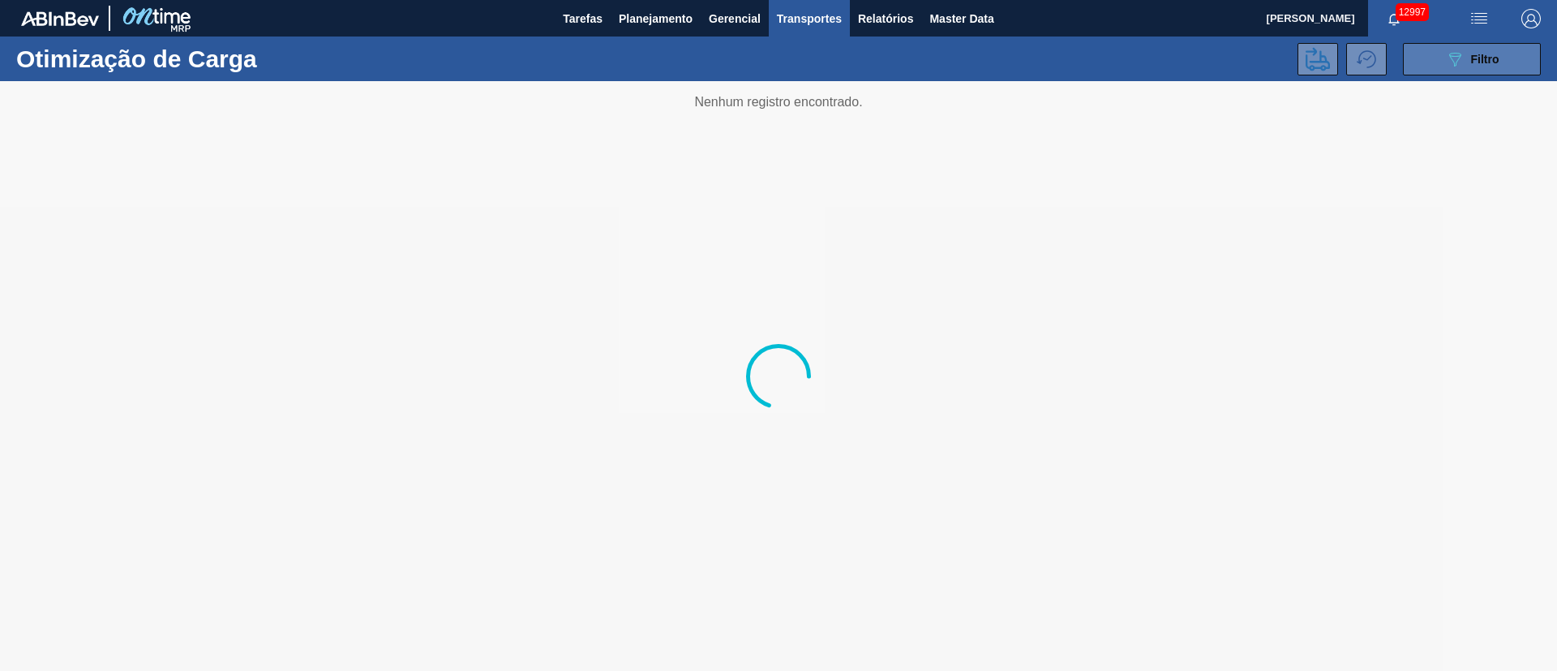
click at [1037, 55] on span "Filtro" at bounding box center [1485, 59] width 28 height 13
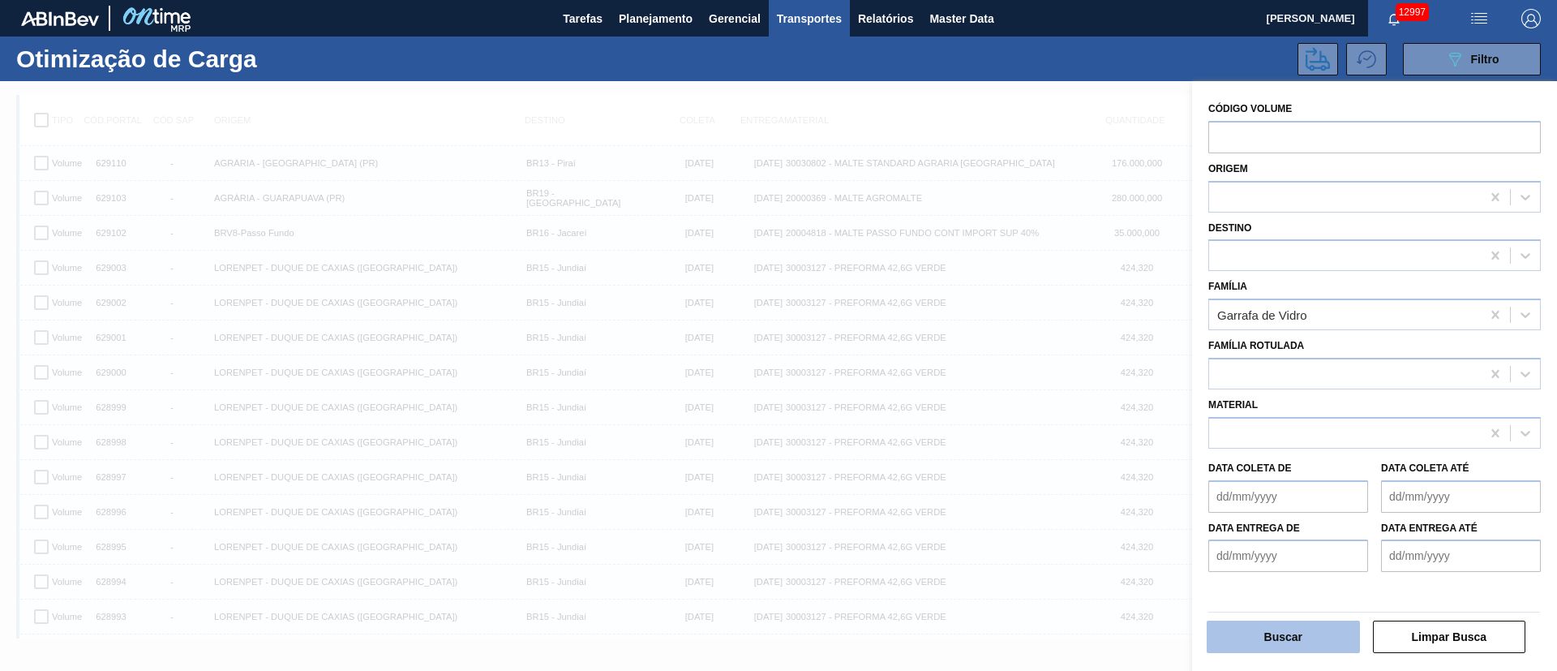
click at [1037, 446] on button "Buscar" at bounding box center [1283, 637] width 153 height 32
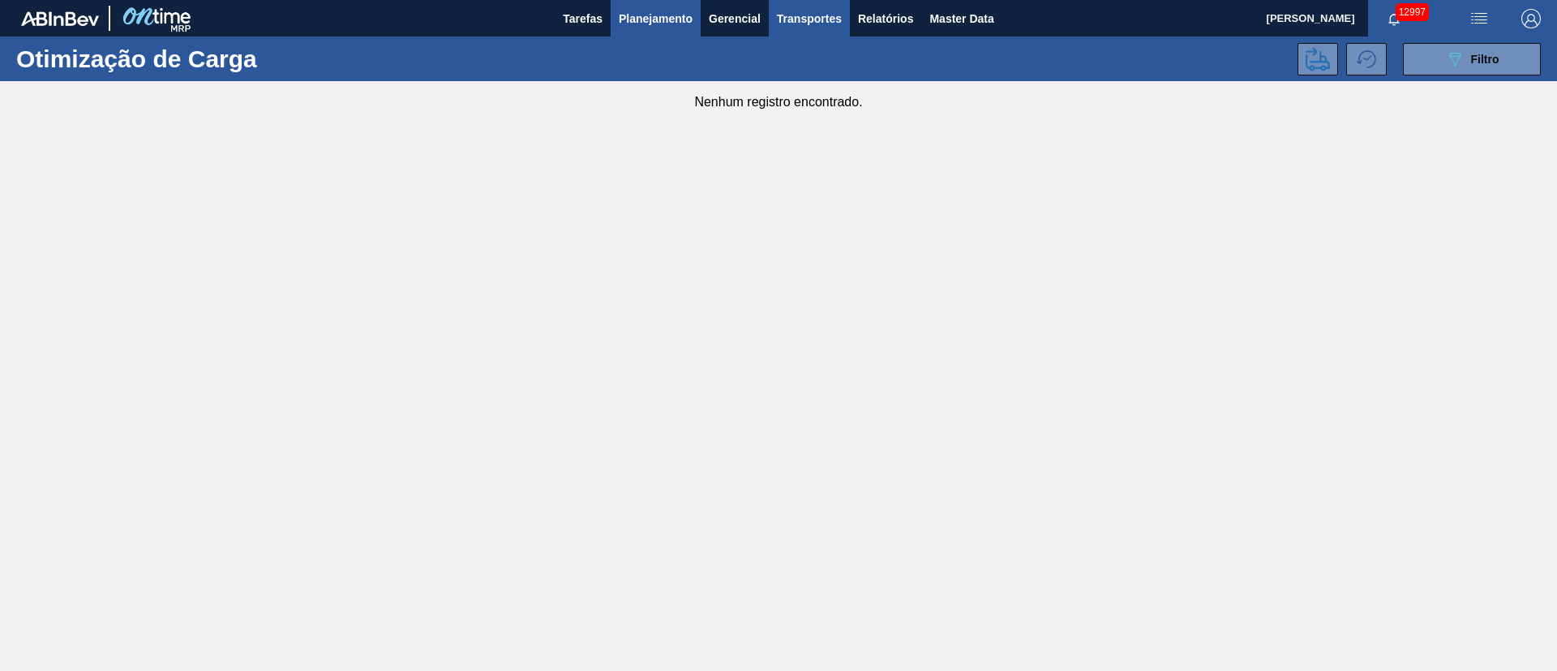
click at [661, 11] on span "Planejamento" at bounding box center [656, 18] width 74 height 19
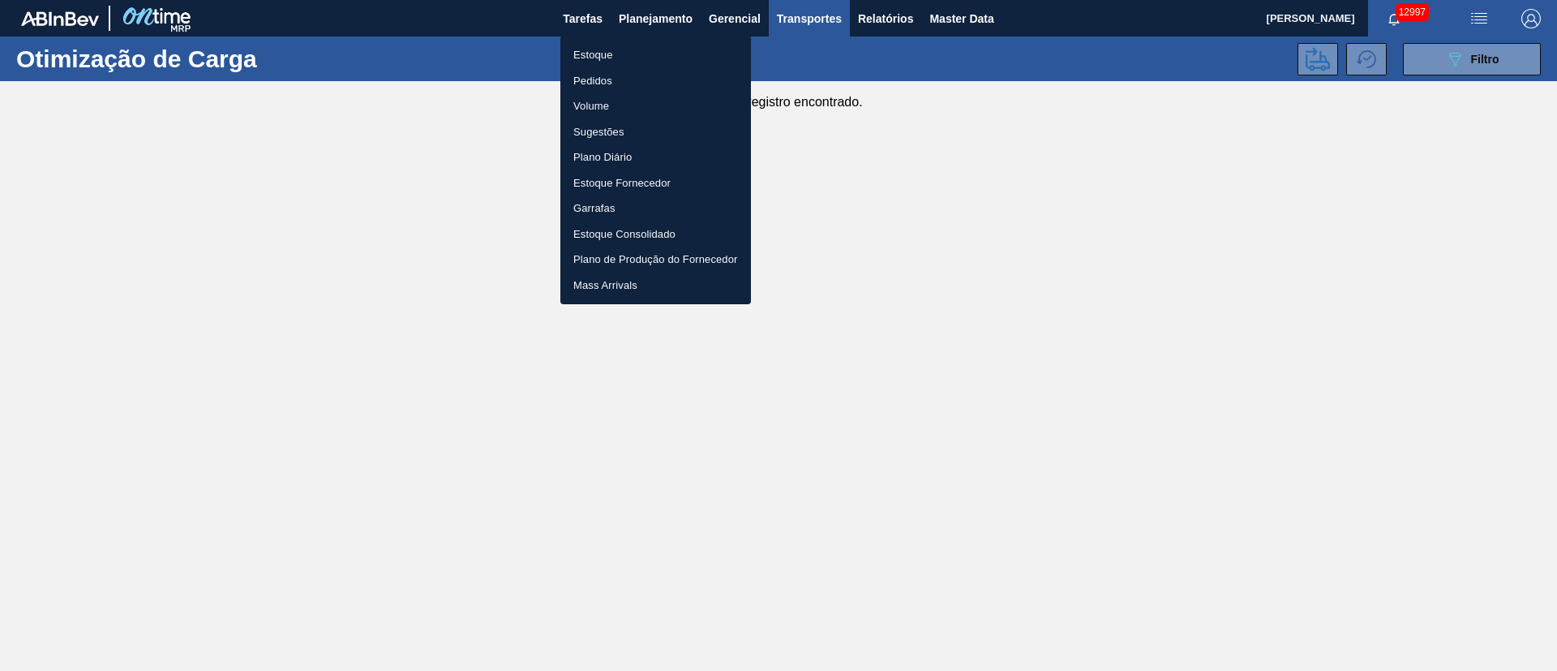
click at [589, 53] on li "Estoque" at bounding box center [656, 55] width 191 height 26
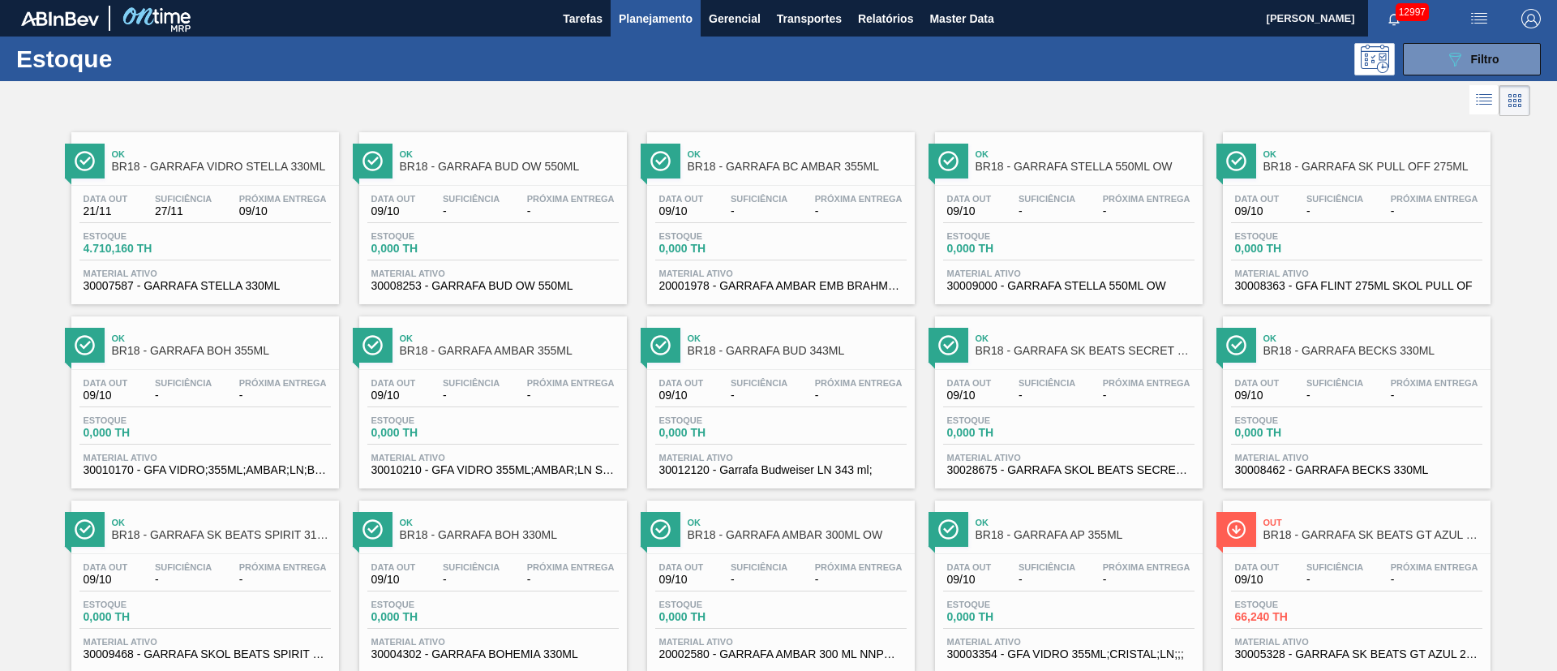
click at [639, 16] on span "Planejamento" at bounding box center [656, 18] width 74 height 19
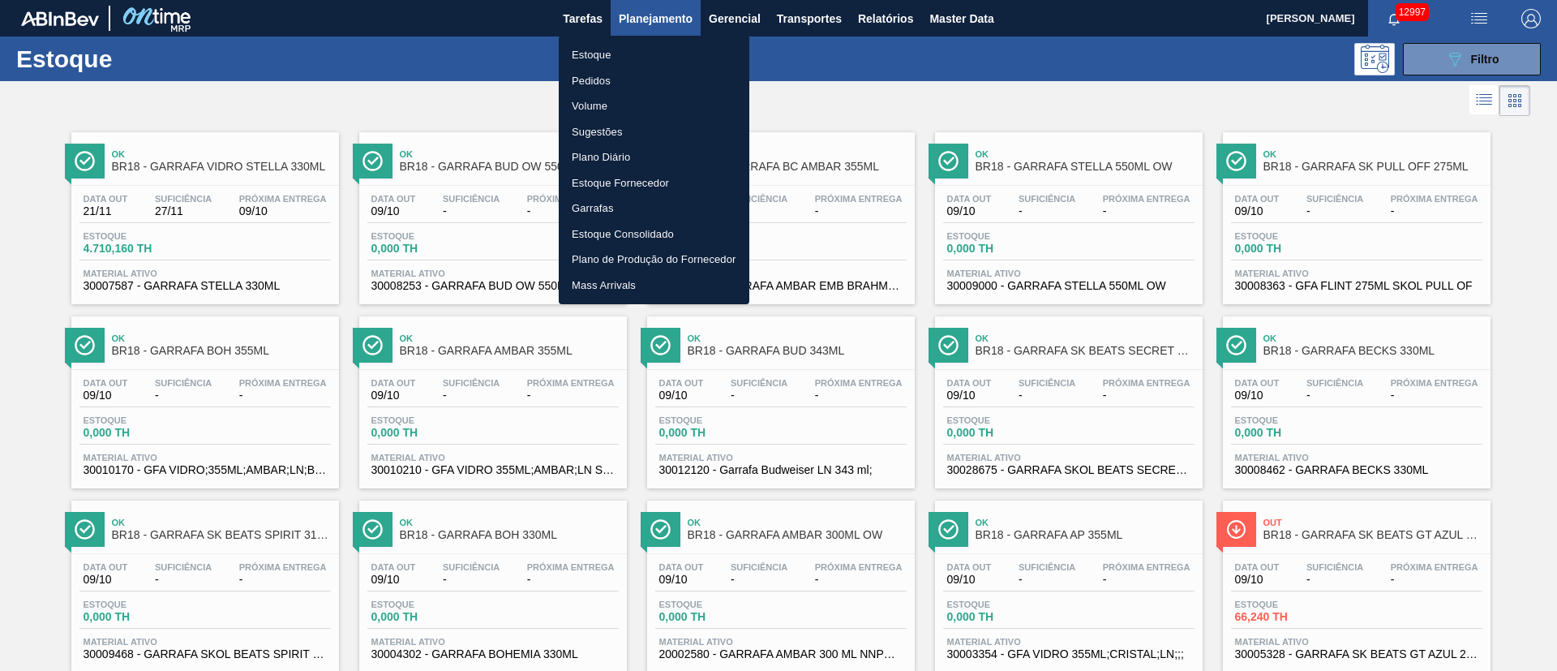
click at [1037, 59] on div at bounding box center [778, 335] width 1557 height 671
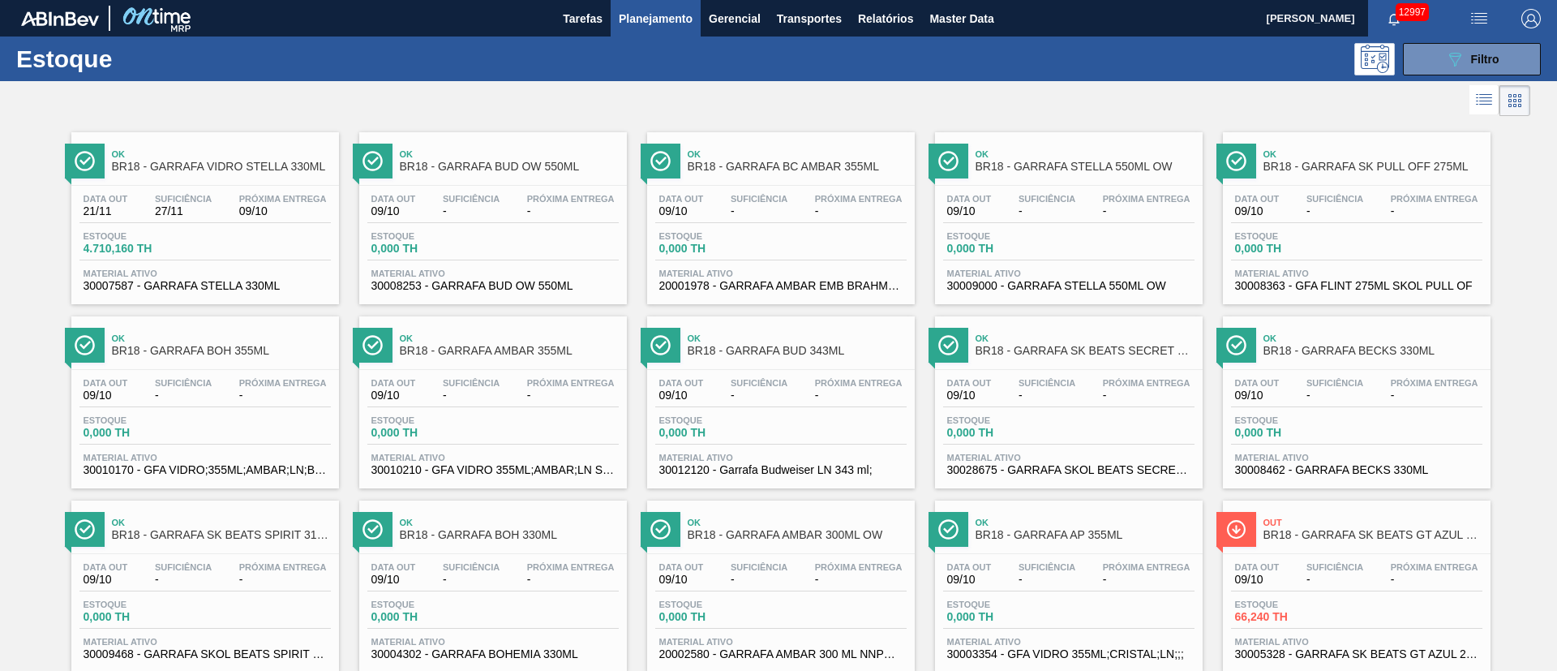
click at [1037, 63] on span "Filtro" at bounding box center [1485, 59] width 28 height 13
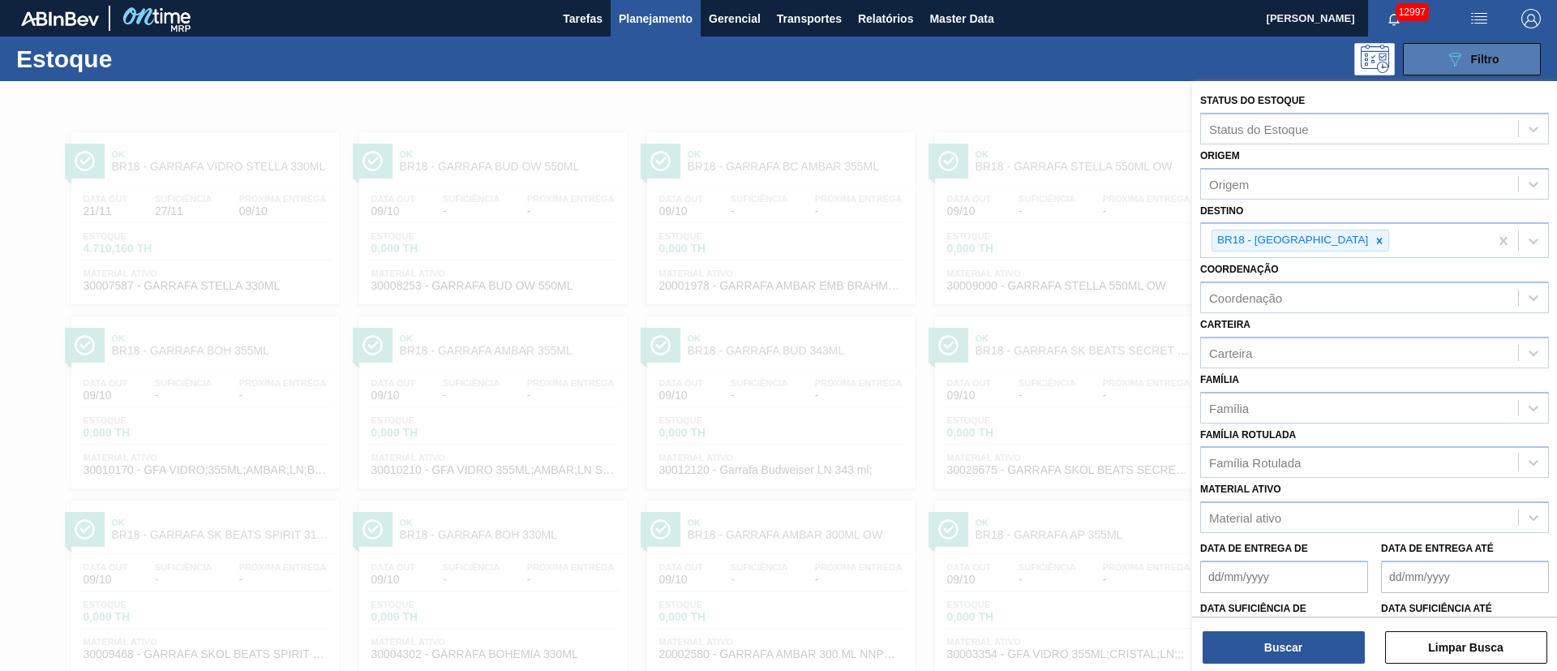
click at [1037, 66] on div "089F7B8B-B2A5-4AFE-B5C0-19BA573D28AC Filtro" at bounding box center [1473, 58] width 54 height 19
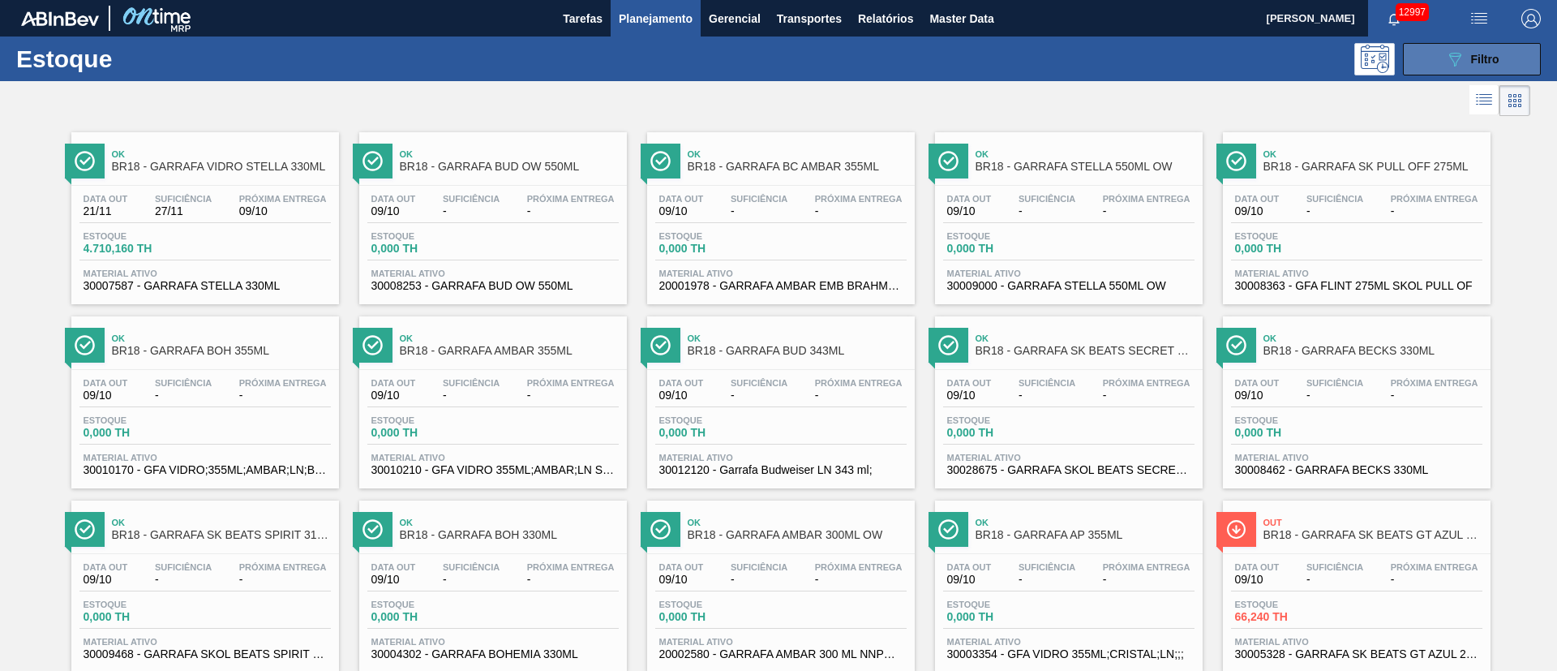
click at [1037, 45] on button "089F7B8B-B2A5-4AFE-B5C0-19BA573D28AC Filtro" at bounding box center [1472, 59] width 138 height 32
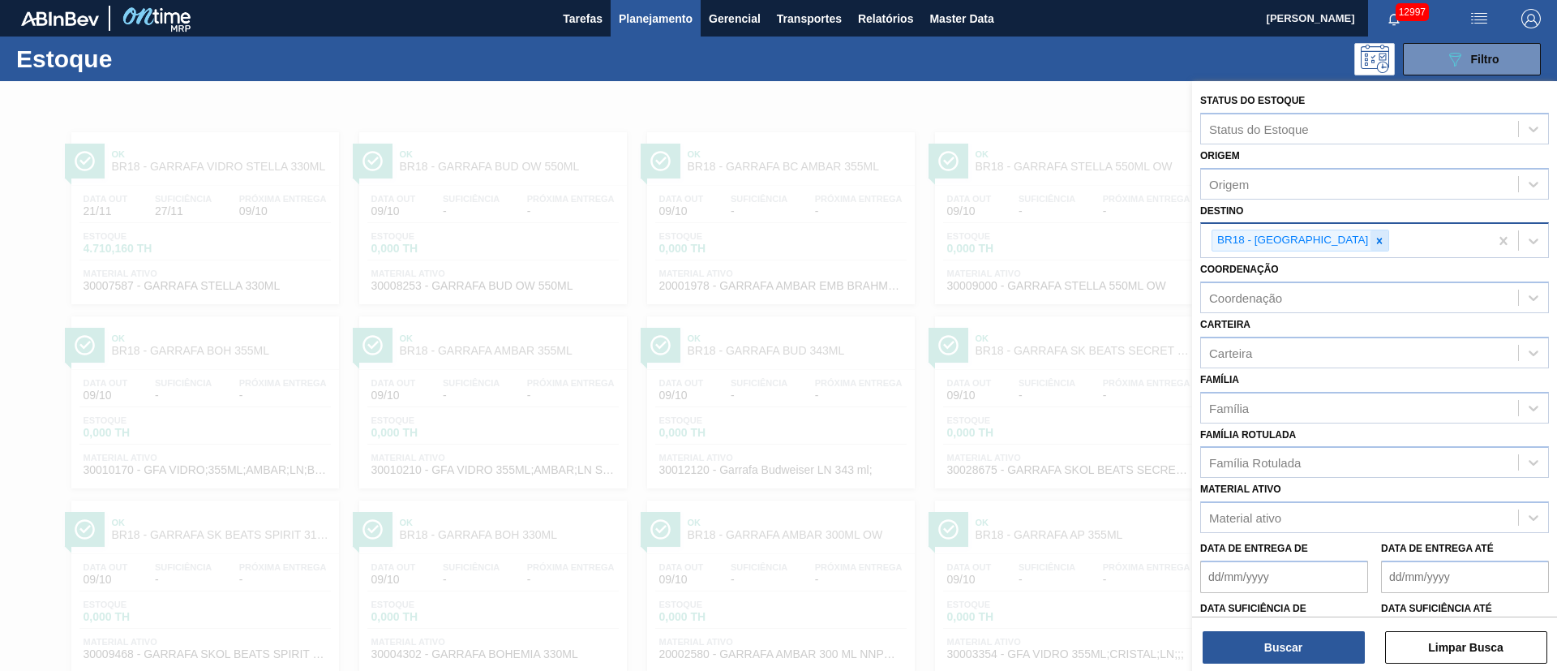
click at [1037, 235] on icon at bounding box center [1379, 240] width 11 height 11
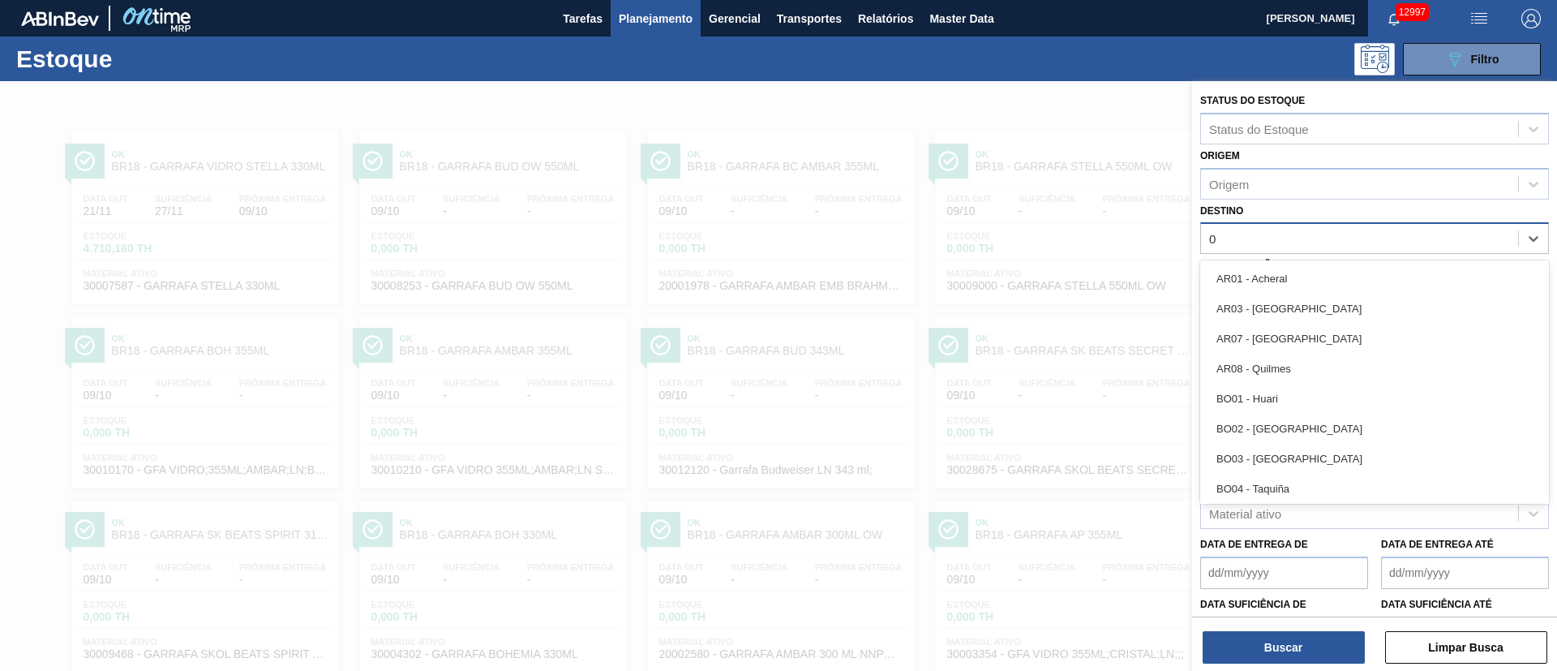
type input "03"
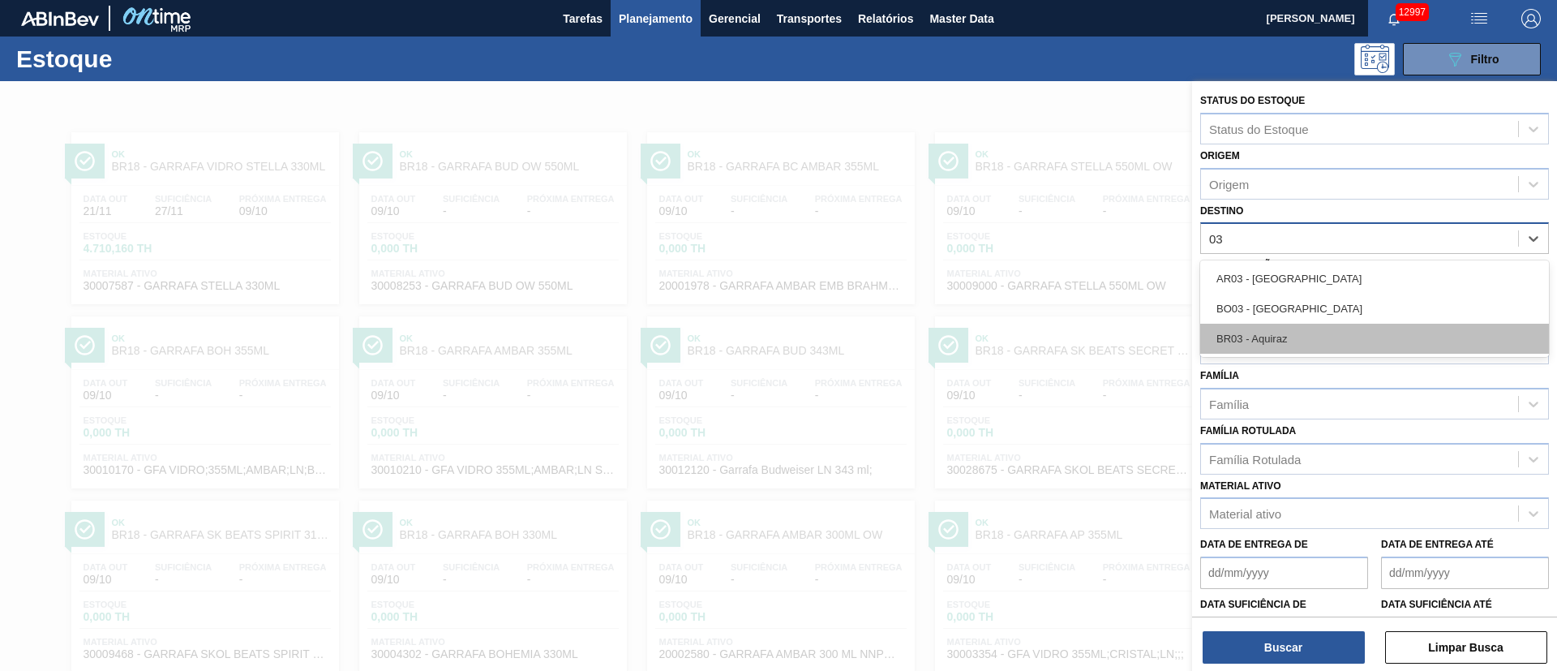
click at [1037, 338] on div "BR03 - Aquiraz" at bounding box center [1375, 339] width 349 height 30
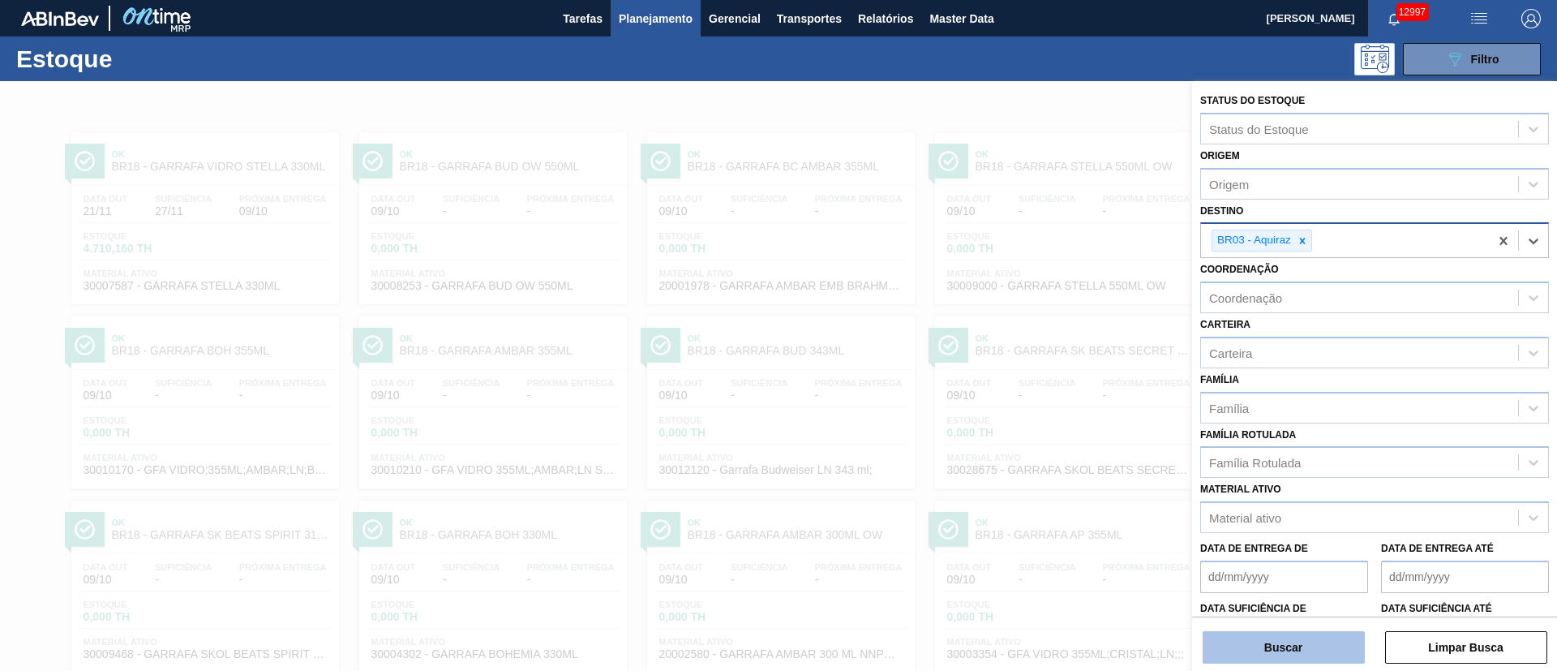
click at [1037, 446] on button "Buscar" at bounding box center [1284, 647] width 162 height 32
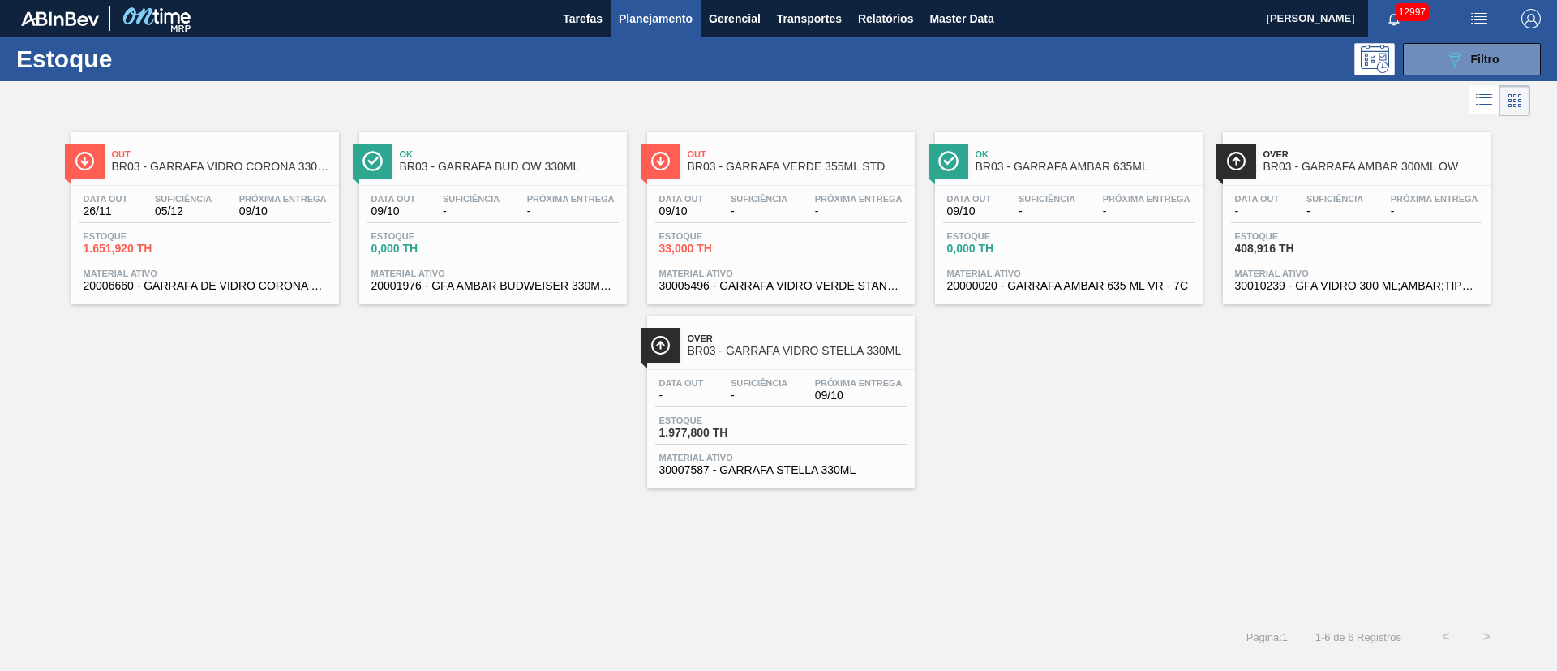
click at [148, 221] on div "Data out 26/11 Suficiência 05/12 Próxima Entrega 09/10" at bounding box center [204, 208] width 251 height 29
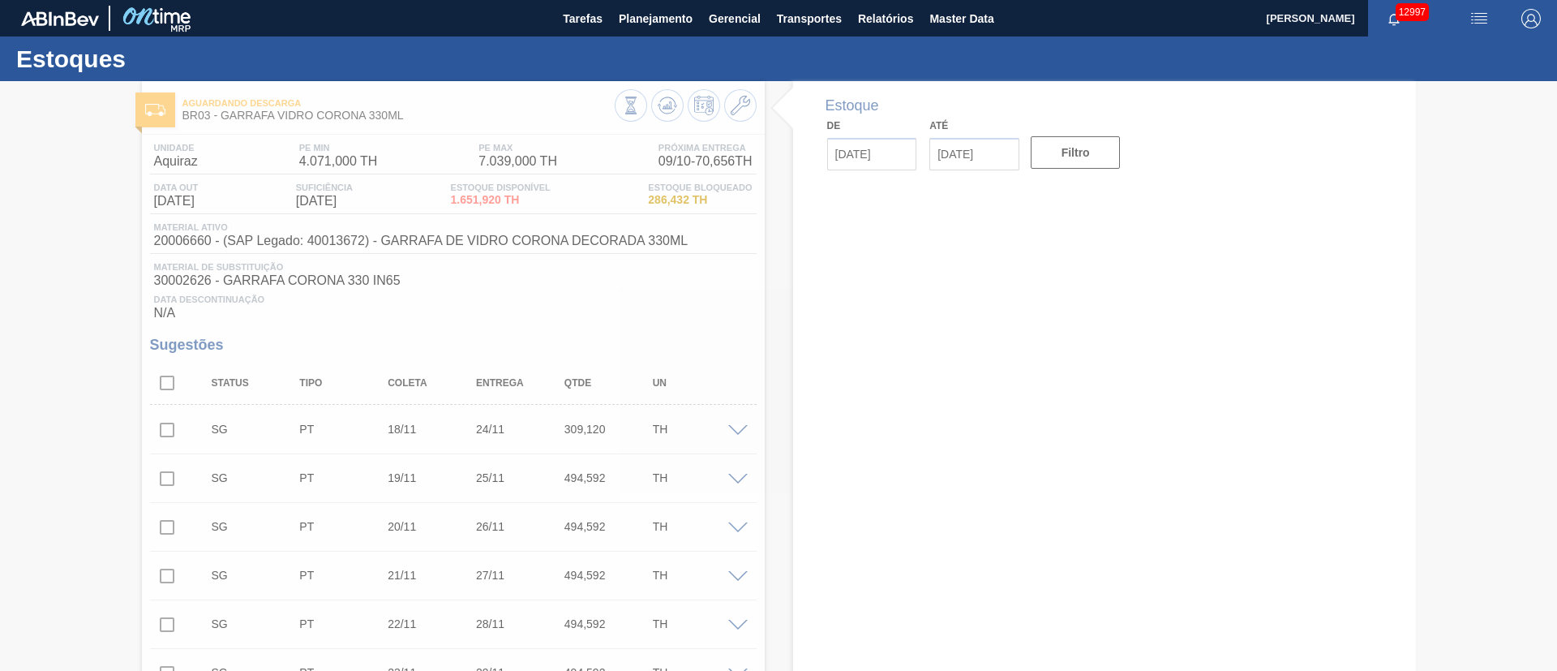
type input "[DATE]"
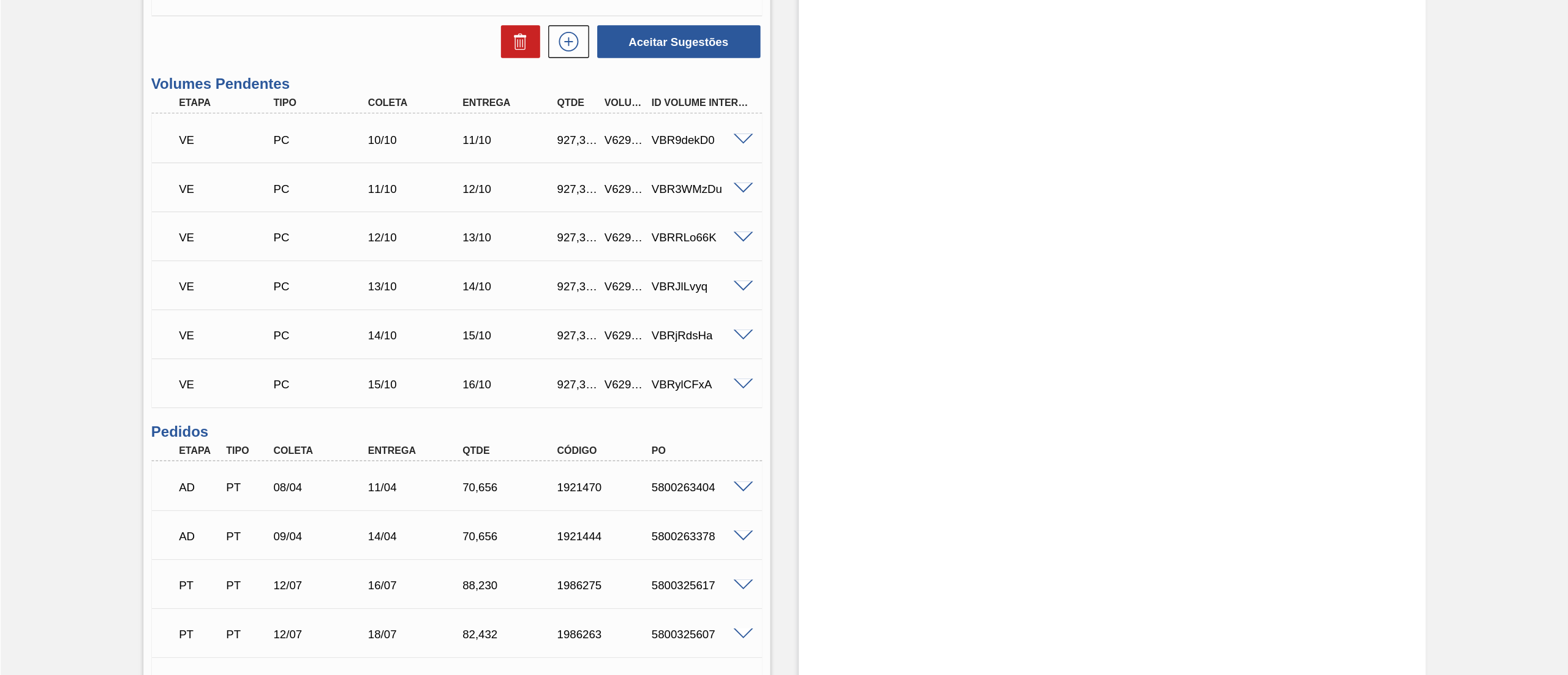
scroll to position [735, 0]
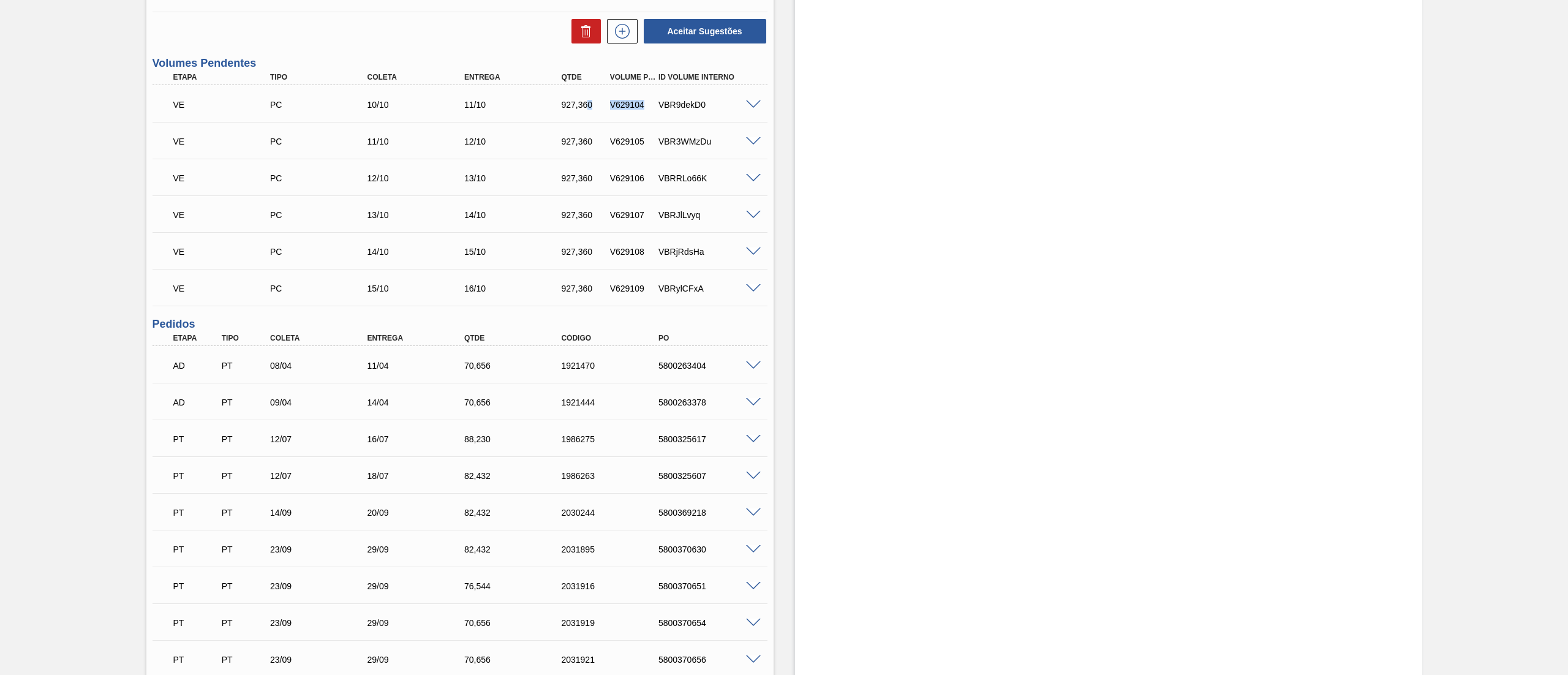
drag, startPoint x: 645, startPoint y: 106, endPoint x: 589, endPoint y: 102, distance: 56.1
click at [589, 102] on div "VE PC 10/10 11/10 927,360 V629104 VBR9dekD0" at bounding box center [456, 103] width 582 height 24
click at [657, 115] on div "VE PC 10/10 11/10 927,360 V629104 VBR9dekD0" at bounding box center [456, 103] width 582 height 24
drag, startPoint x: 652, startPoint y: 105, endPoint x: 603, endPoint y: 103, distance: 49.0
click at [603, 103] on div "VE PC 10/10 11/10 927,360 V629104 VBR9dekD0" at bounding box center [456, 103] width 582 height 24
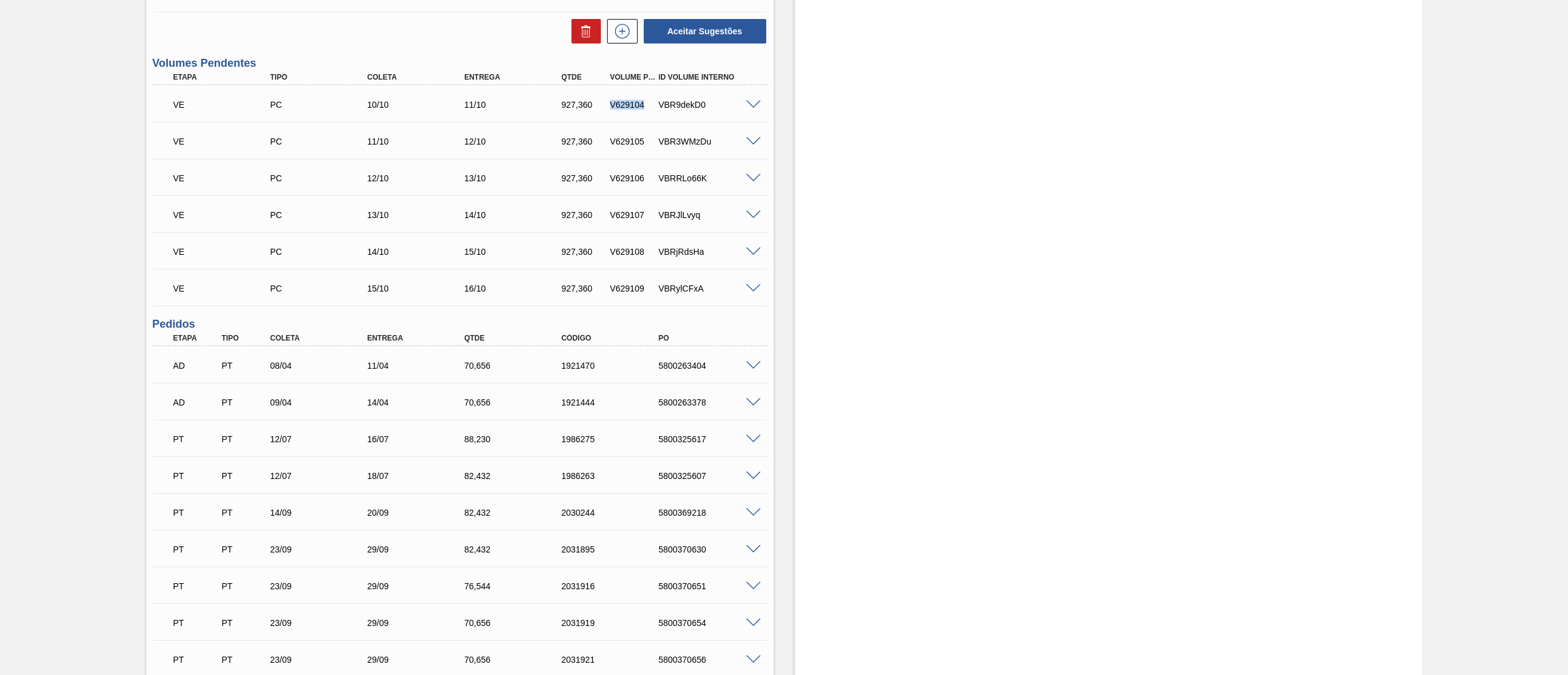
copy div "V629104"
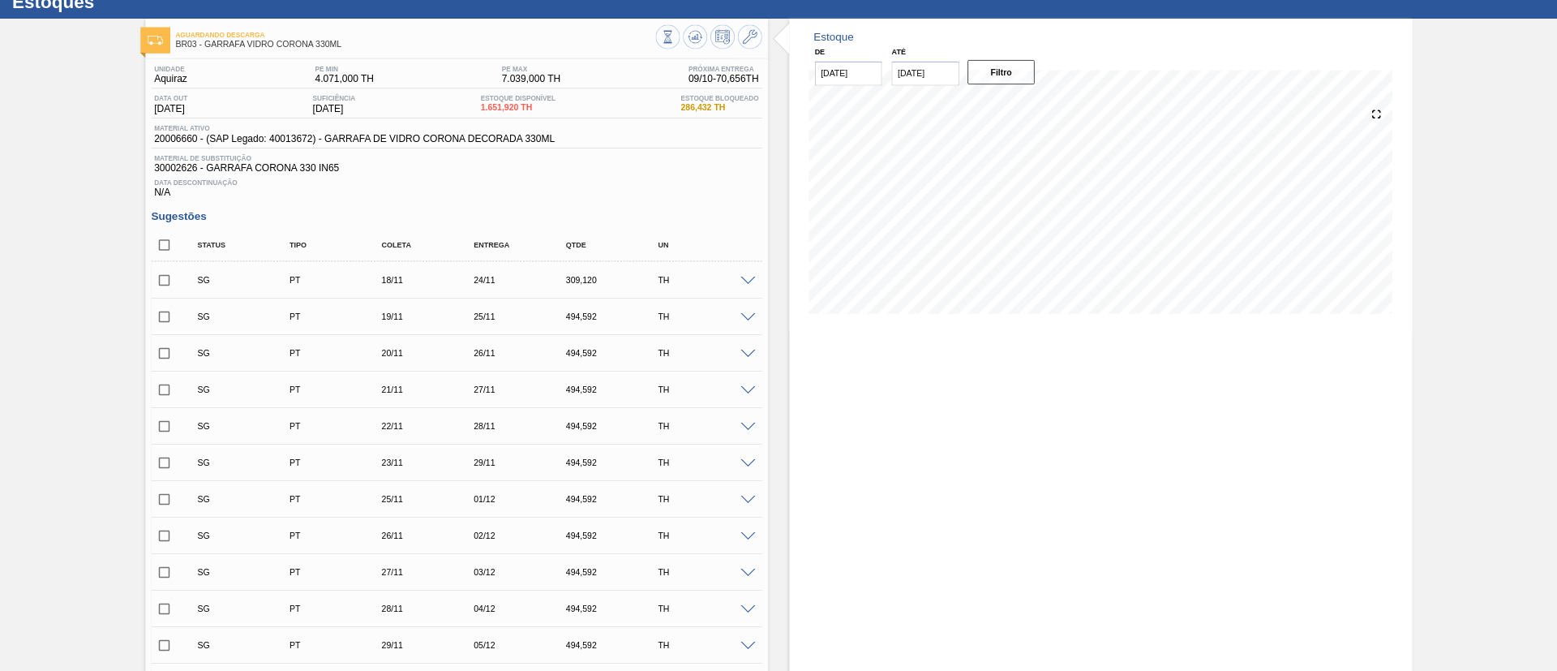
scroll to position [0, 0]
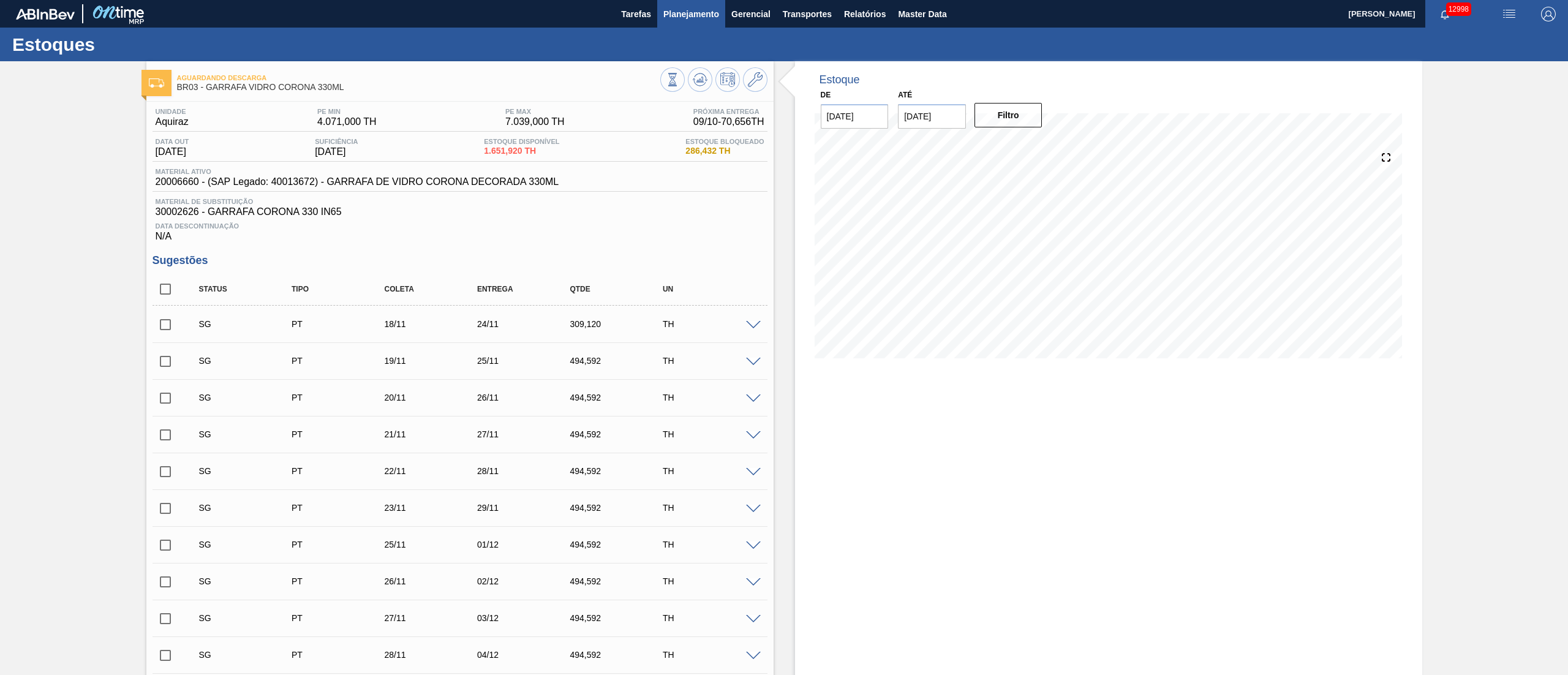
click at [686, 17] on span "Planejamento" at bounding box center [692, 14] width 56 height 14
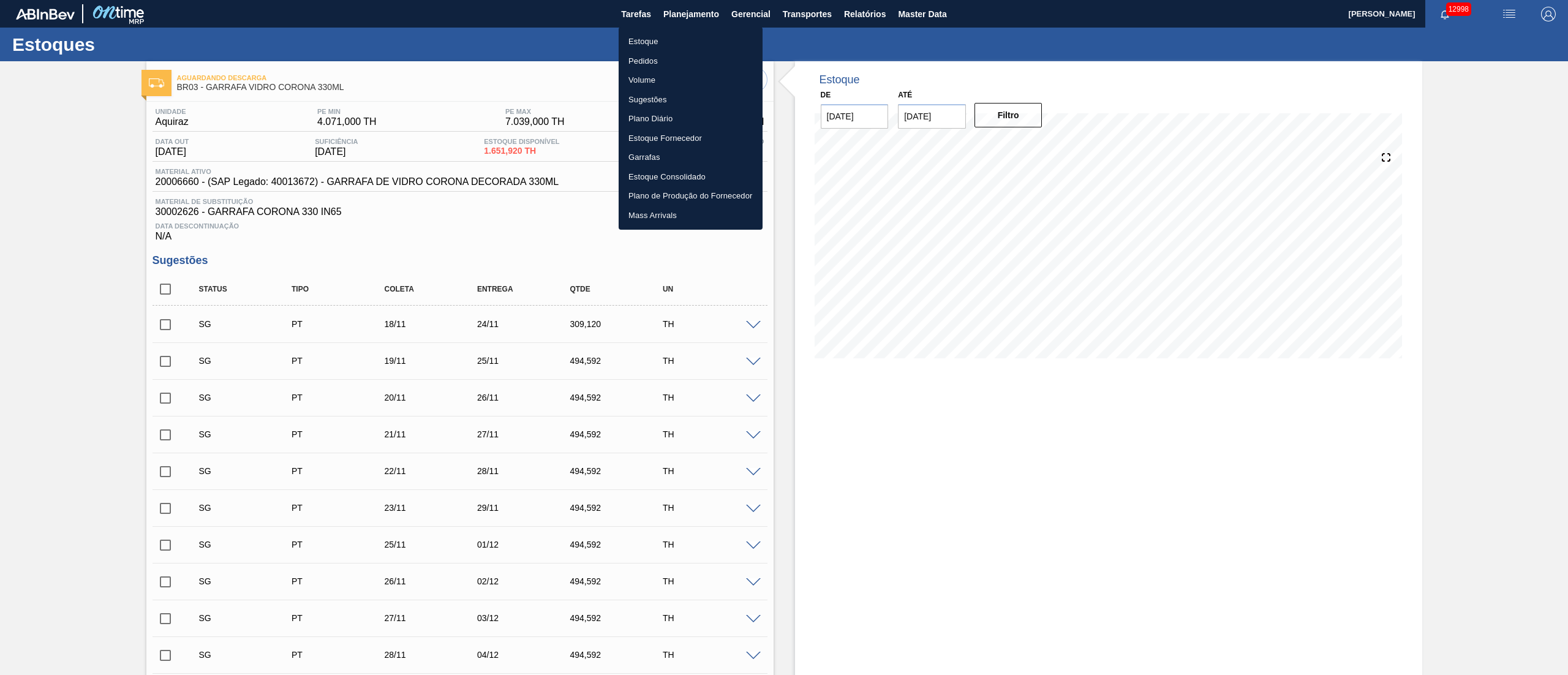
click at [642, 63] on li "Pedidos" at bounding box center [690, 61] width 144 height 20
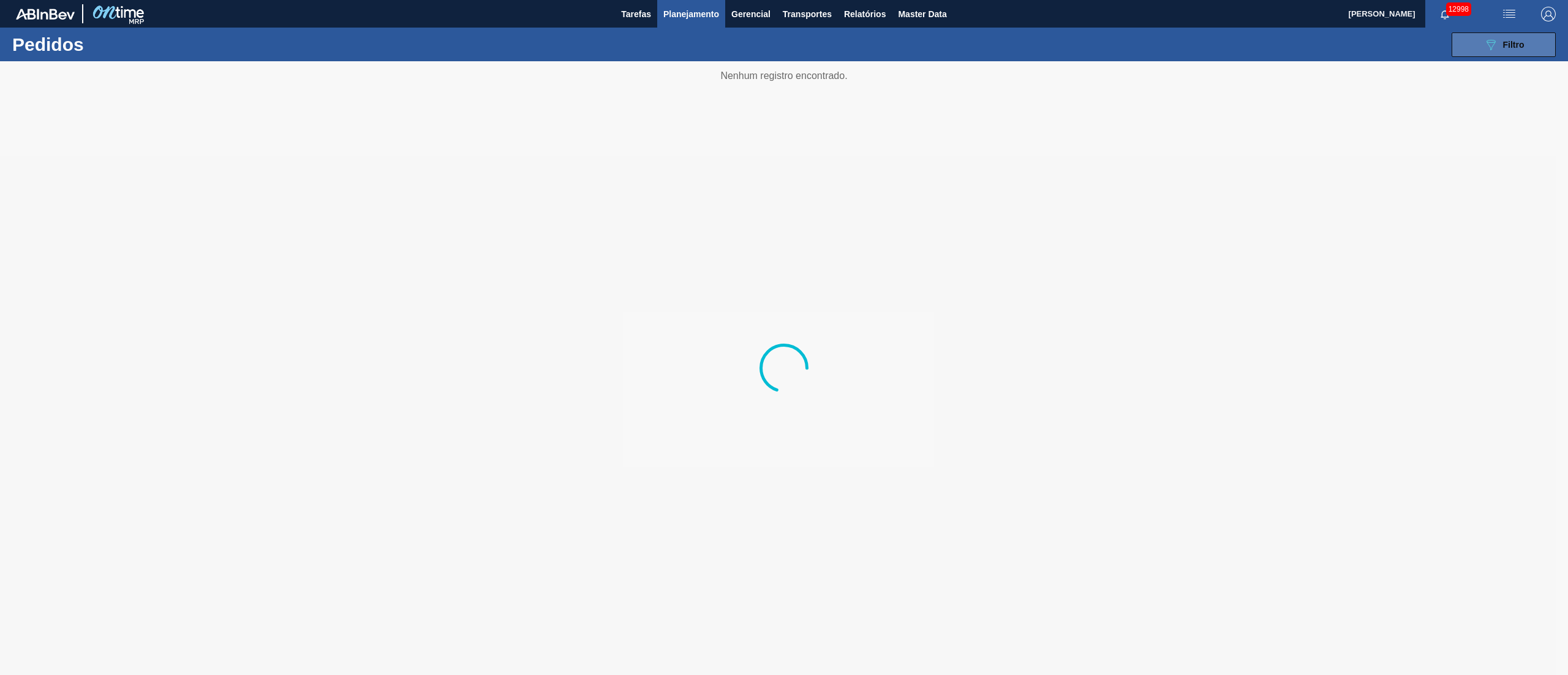
click at [783, 39] on icon "089F7B8B-B2A5-4AFE-B5C0-19BA573D28AC" at bounding box center [1490, 44] width 14 height 14
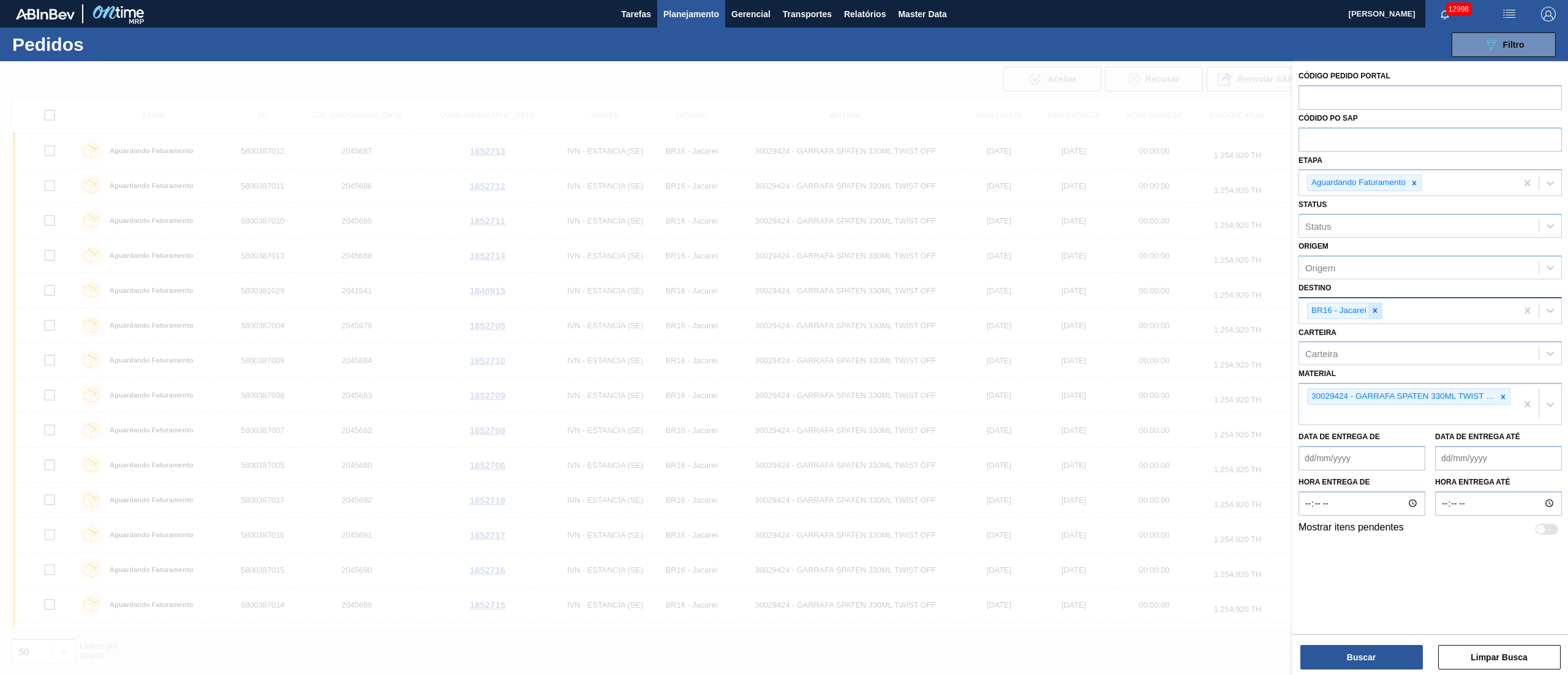
click at [783, 309] on div at bounding box center [1375, 311] width 14 height 15
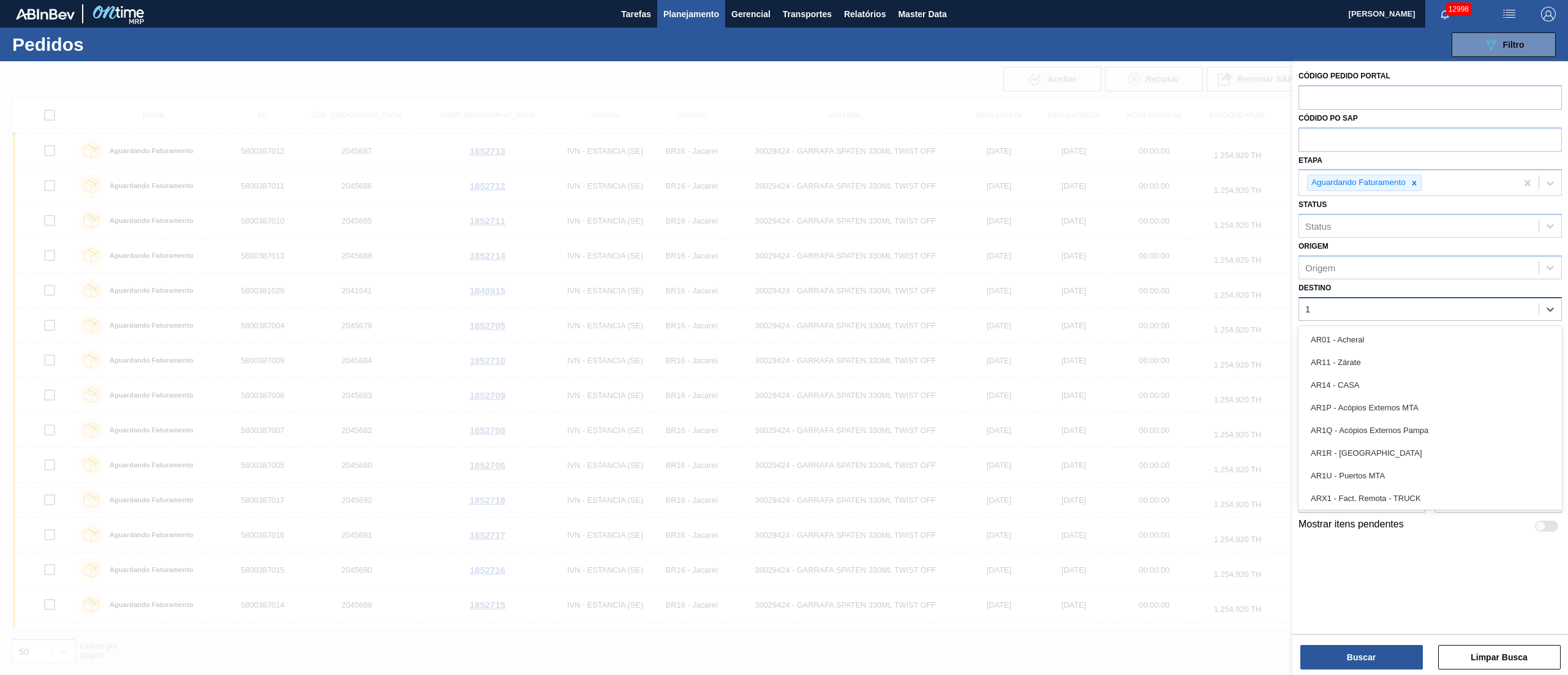
type input "18"
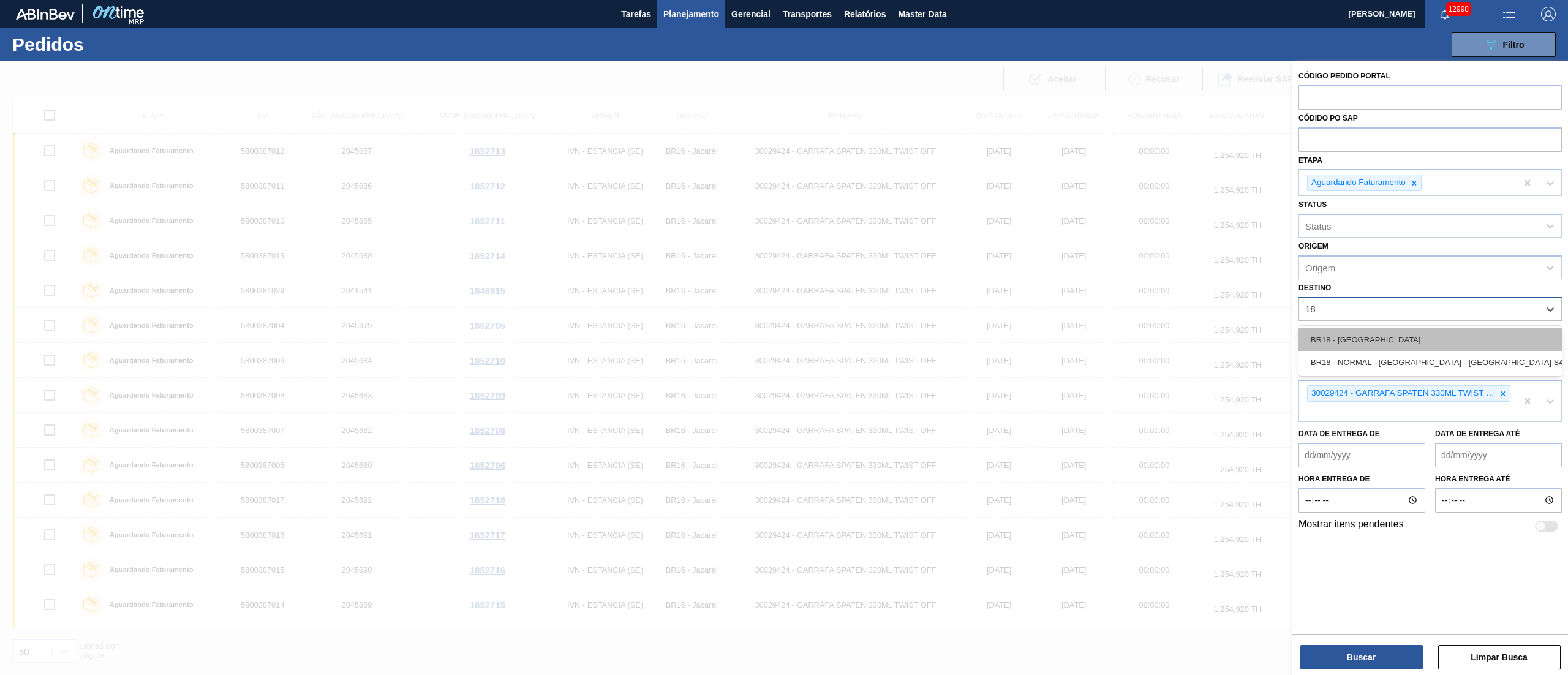
click at [783, 337] on div "BR18 - [GEOGRAPHIC_DATA]" at bounding box center [1430, 340] width 263 height 23
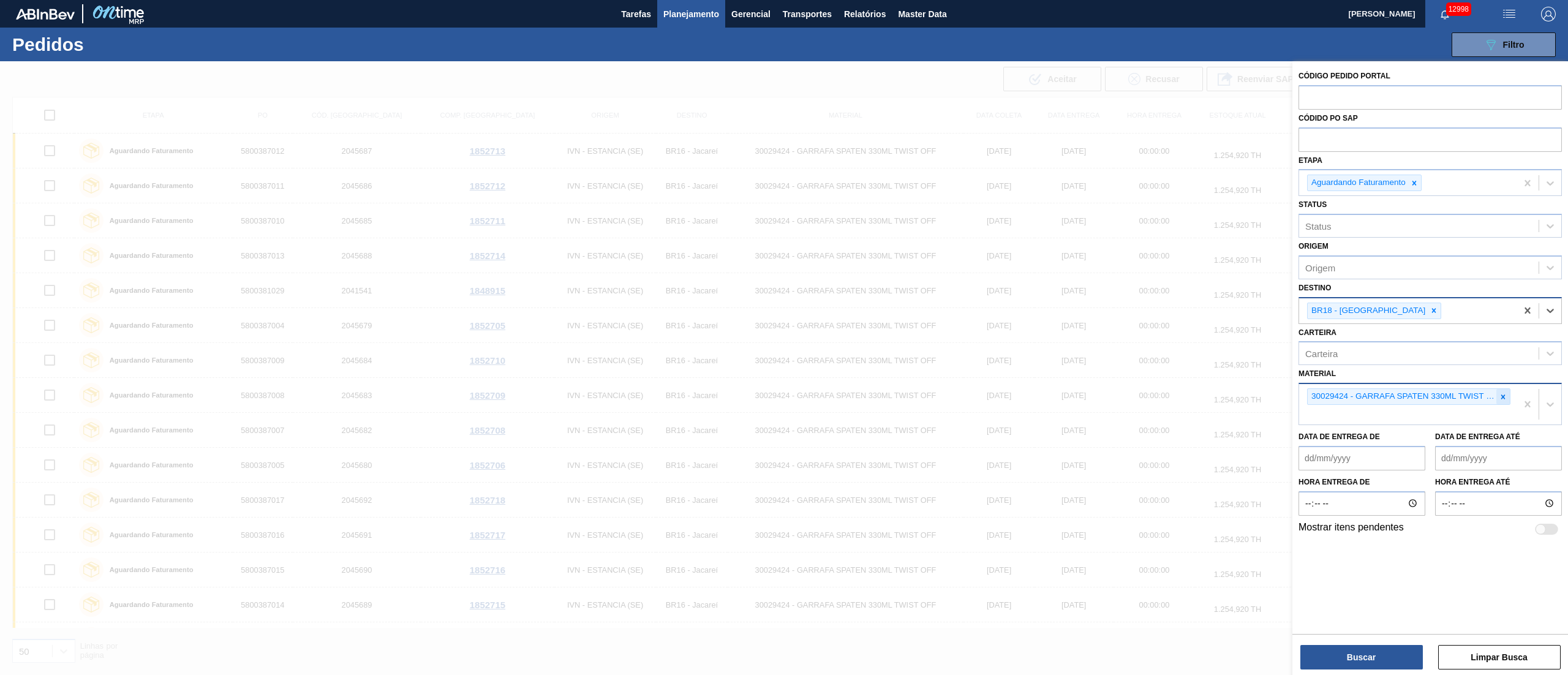
click at [783, 337] on icon at bounding box center [1502, 396] width 8 height 8
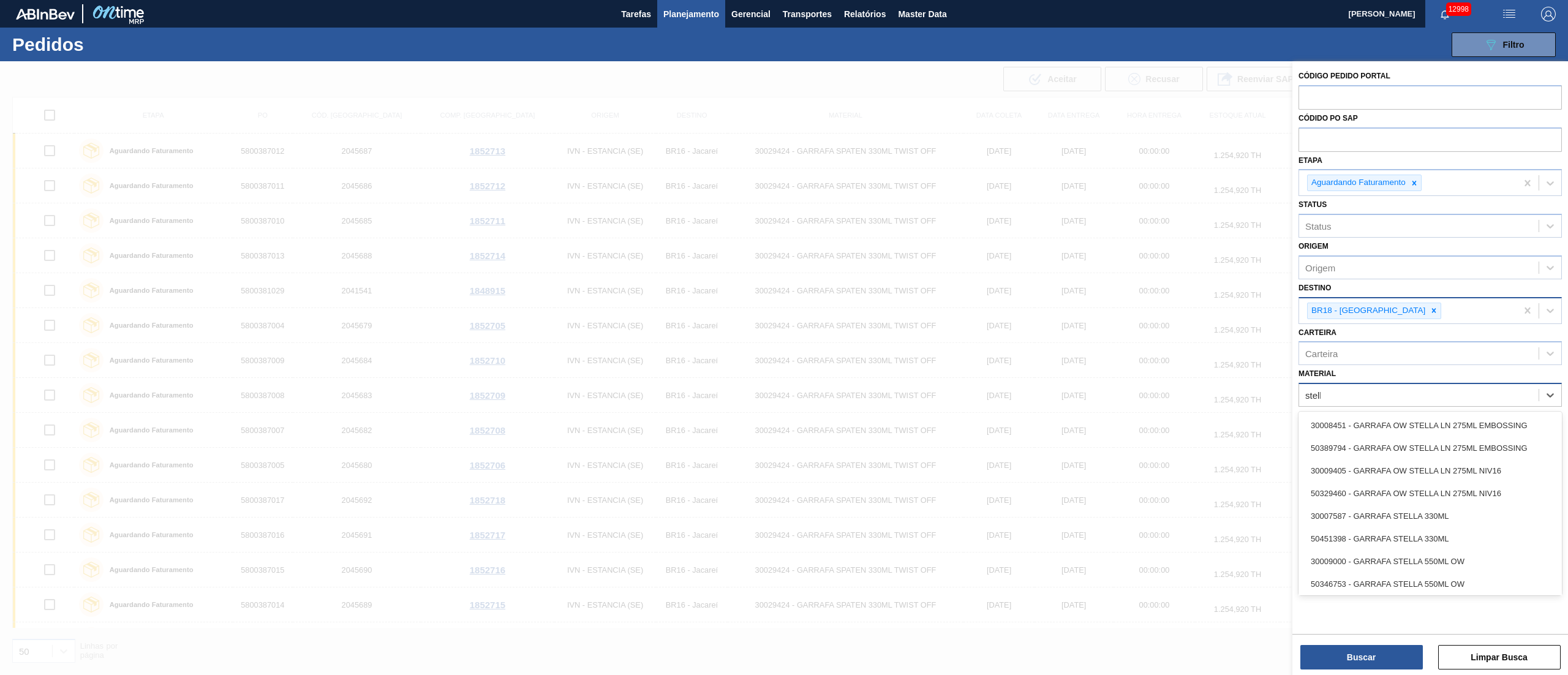
type input "stella"
click at [783, 337] on div "30007587 - GARRAFA STELLA 330ML" at bounding box center [1430, 516] width 263 height 23
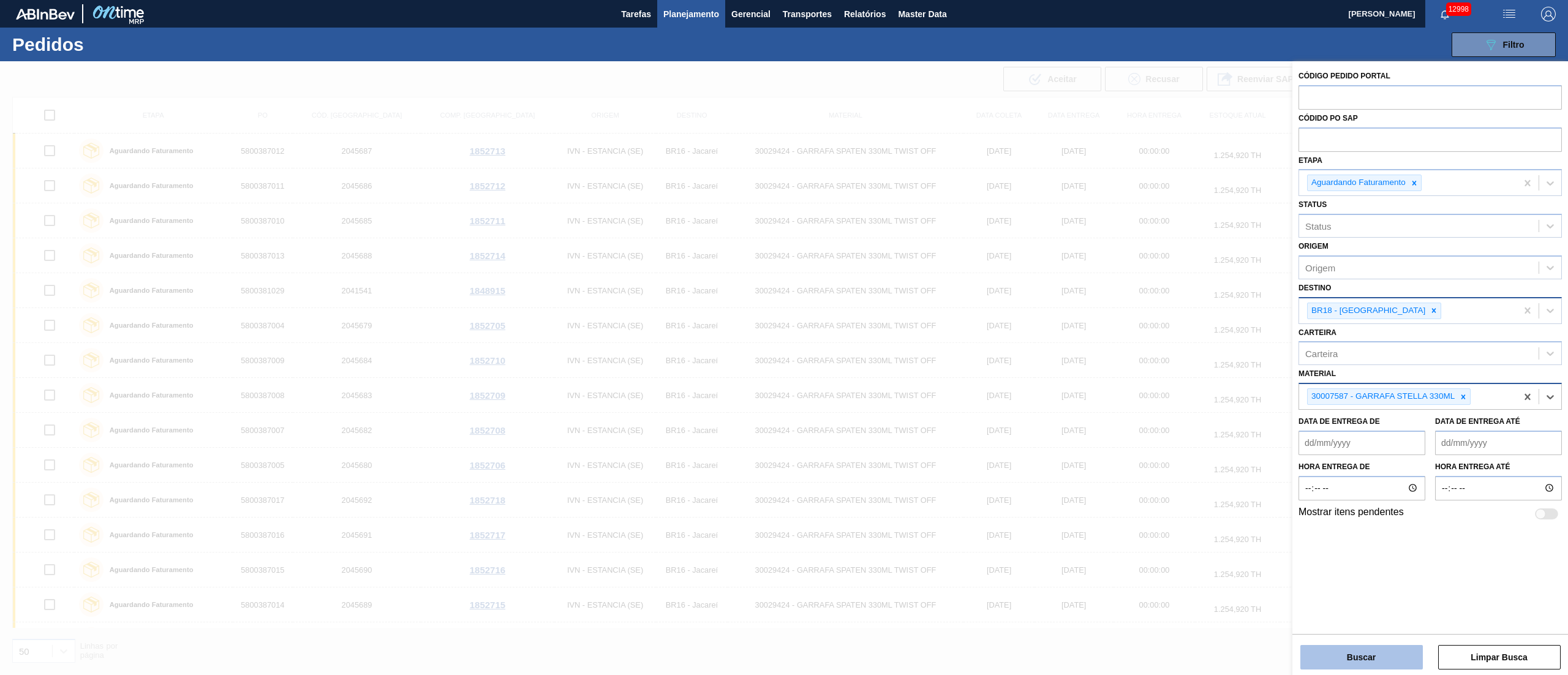
click at [783, 337] on button "Buscar" at bounding box center [1361, 657] width 122 height 24
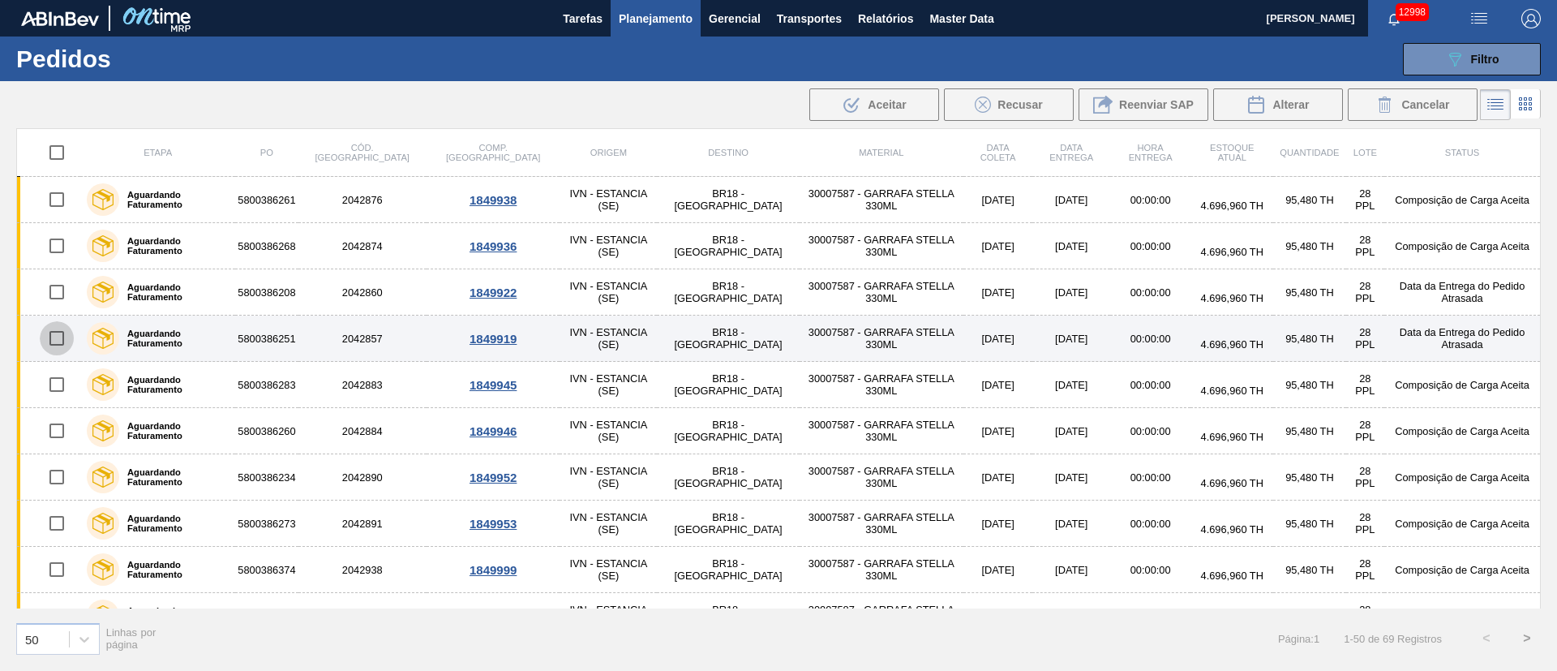
click at [53, 341] on input "checkbox" at bounding box center [57, 338] width 34 height 34
checkbox input "true"
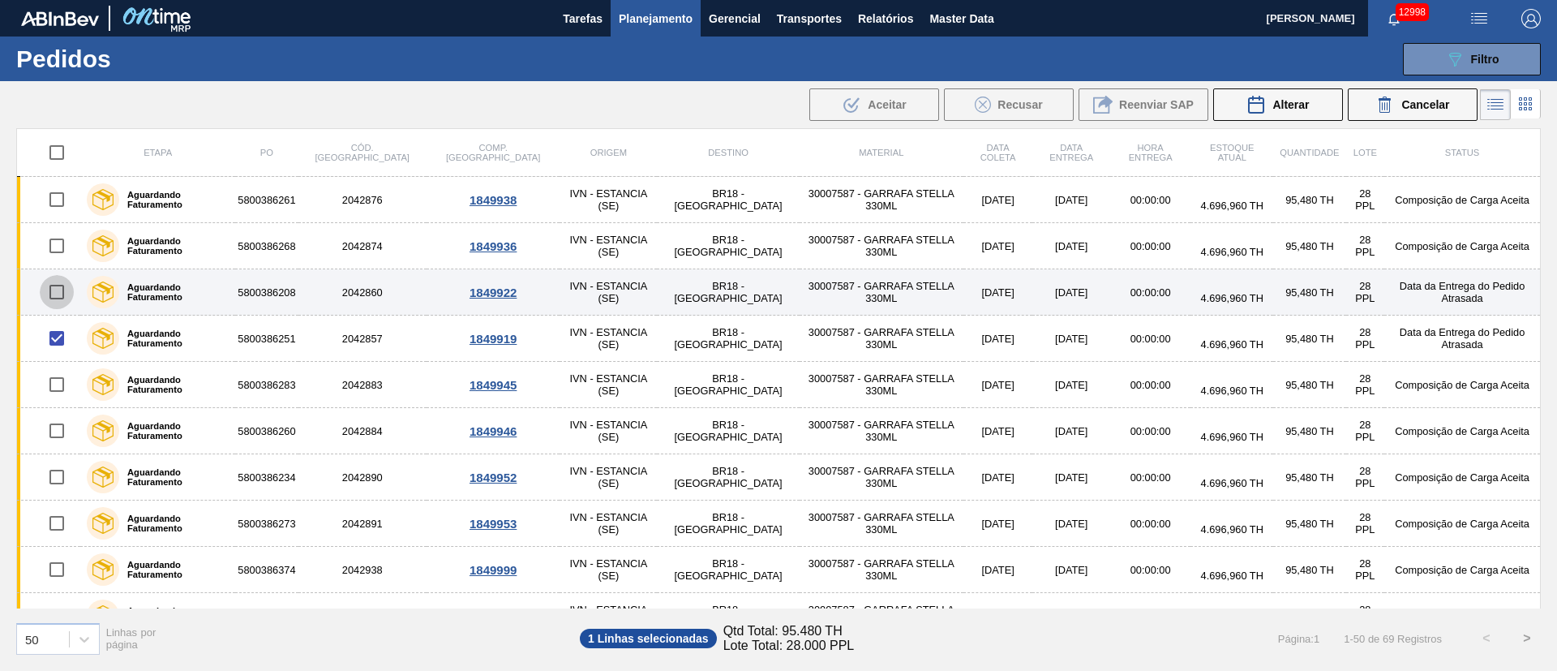
click at [57, 291] on input "checkbox" at bounding box center [57, 292] width 34 height 34
checkbox input "true"
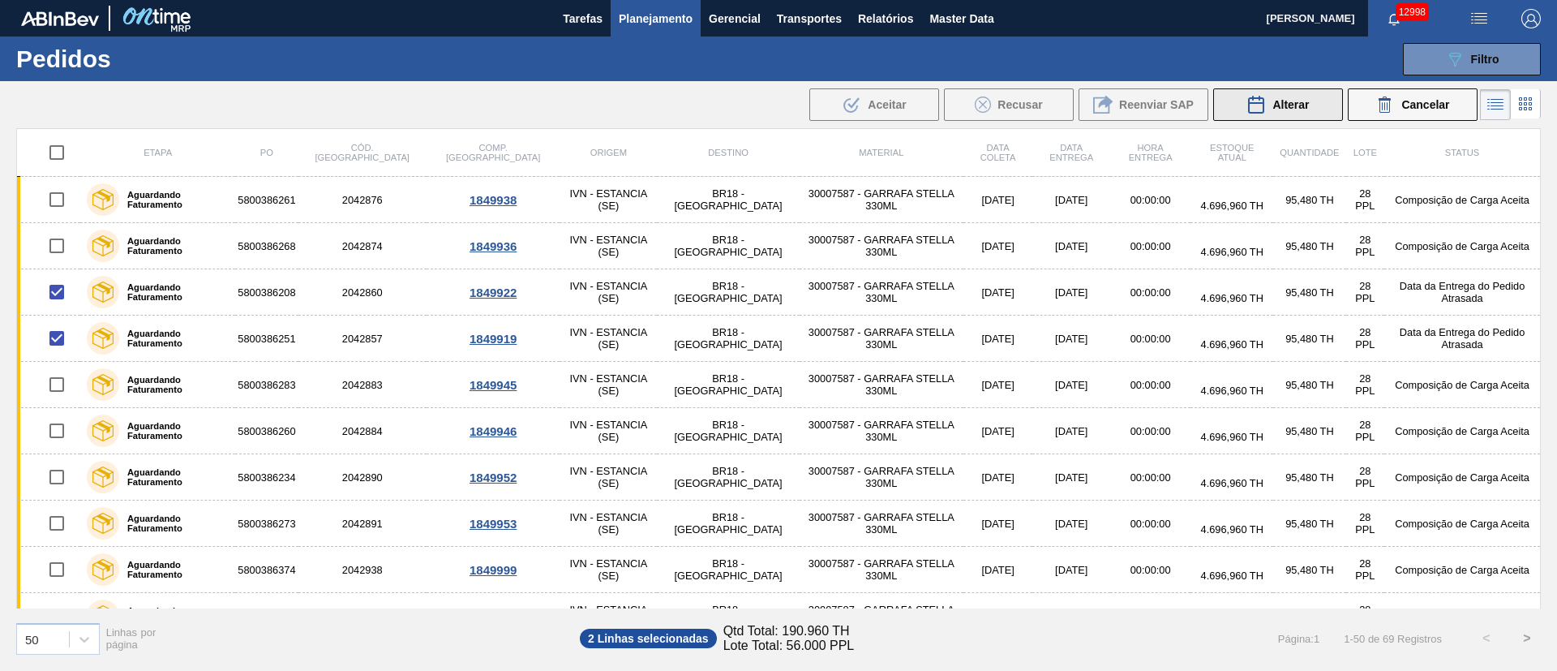
click at [1037, 106] on button "Alterar" at bounding box center [1279, 104] width 130 height 32
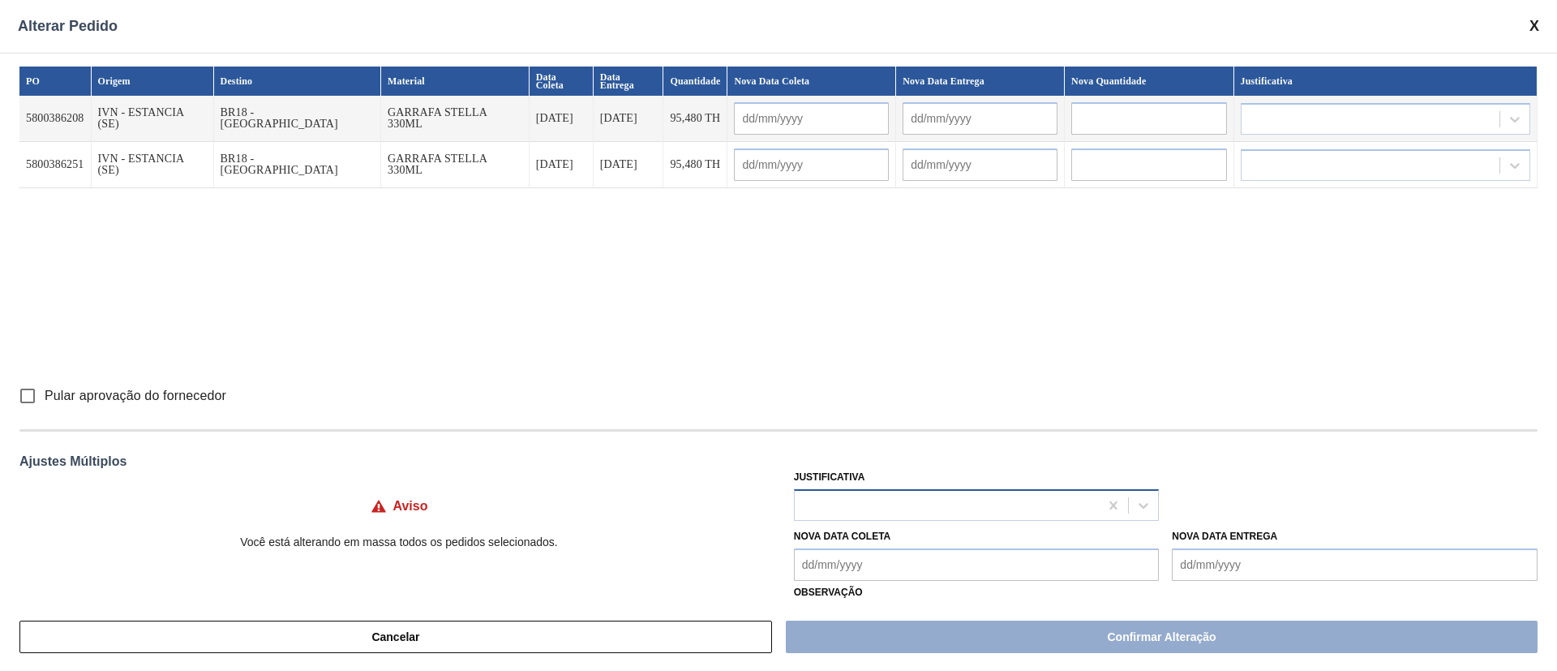
click at [853, 446] on div at bounding box center [947, 505] width 305 height 24
type input "ou"
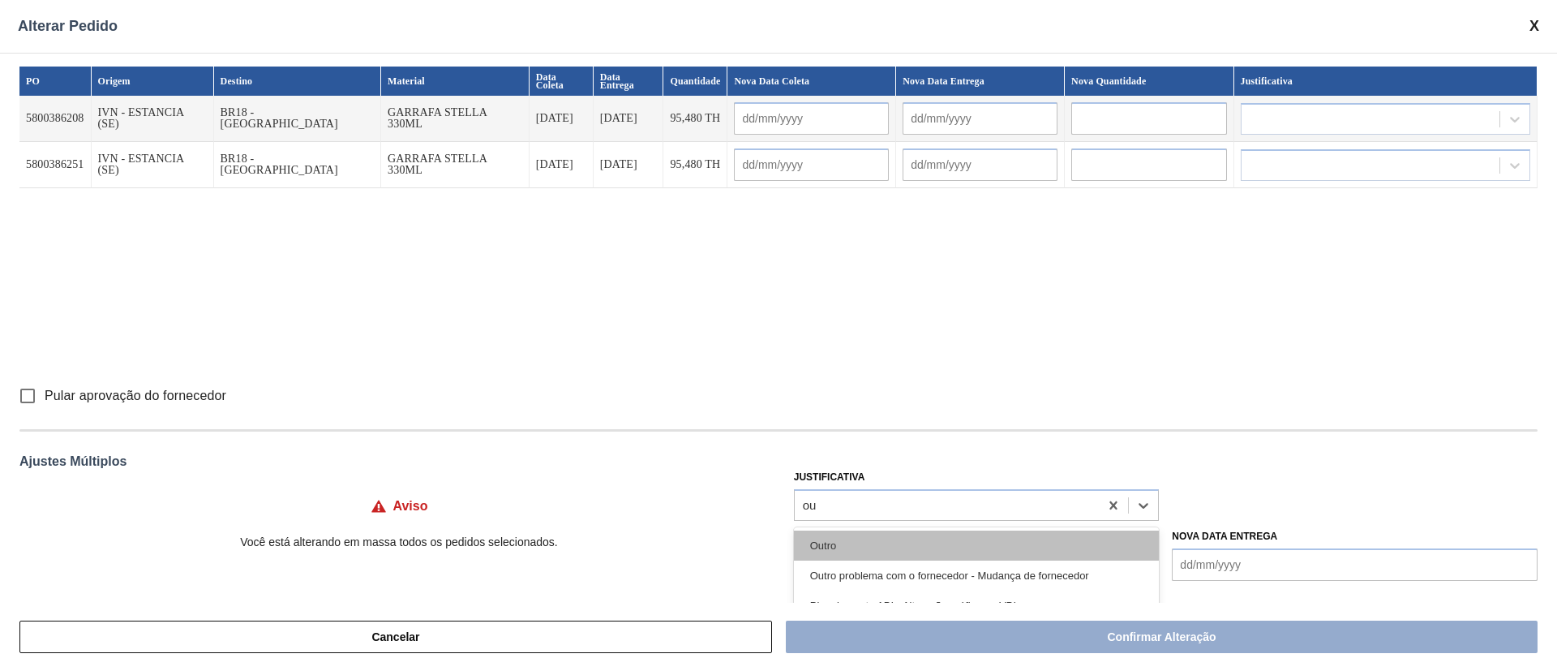
click at [826, 446] on div "Outro" at bounding box center [977, 546] width 366 height 30
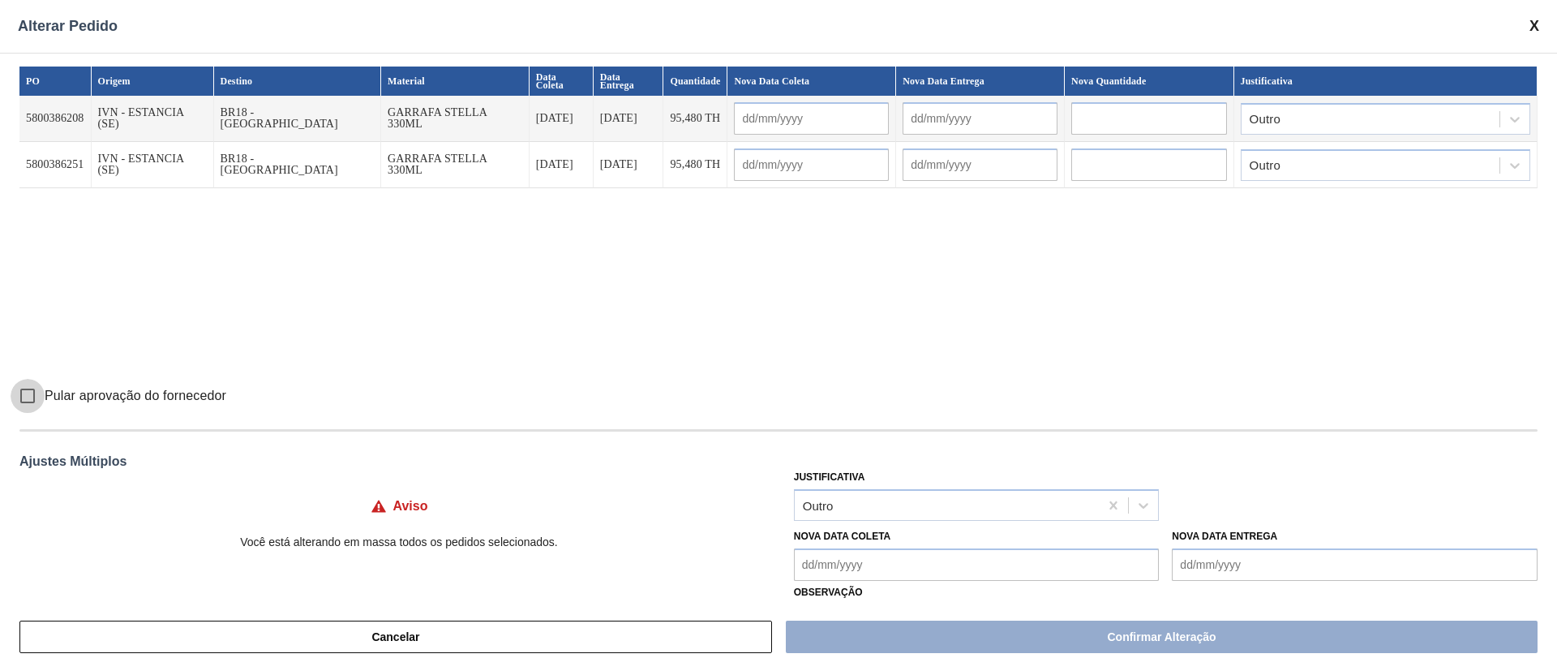
click at [25, 395] on input "Pular aprovação do fornecedor" at bounding box center [28, 396] width 34 height 34
checkbox input "true"
click at [879, 446] on Coleta "Nova Data Coleta" at bounding box center [977, 564] width 366 height 32
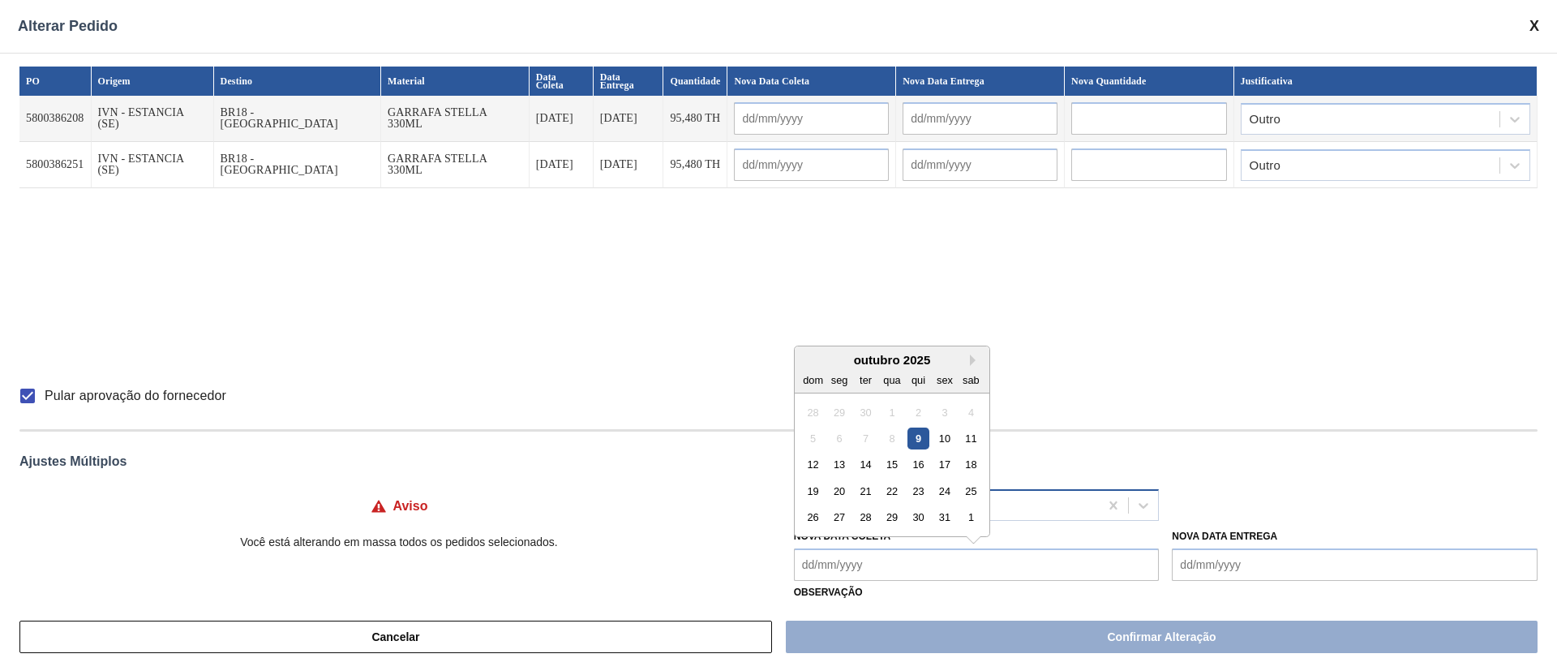
drag, startPoint x: 842, startPoint y: 512, endPoint x: 853, endPoint y: 508, distance: 12.1
click at [842, 446] on div "27" at bounding box center [839, 517] width 22 height 22
type Coleta "[DATE]"
type input "[DATE]"
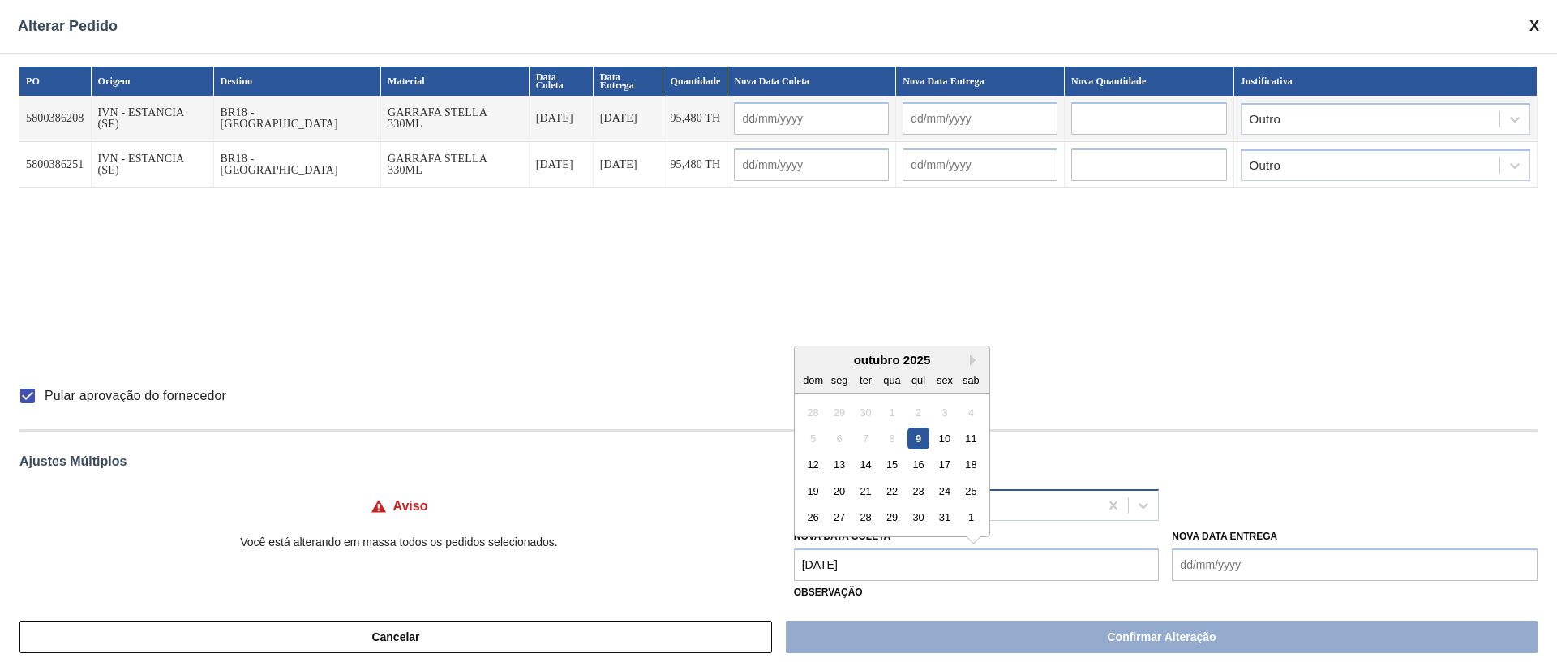
type input "[DATE]"
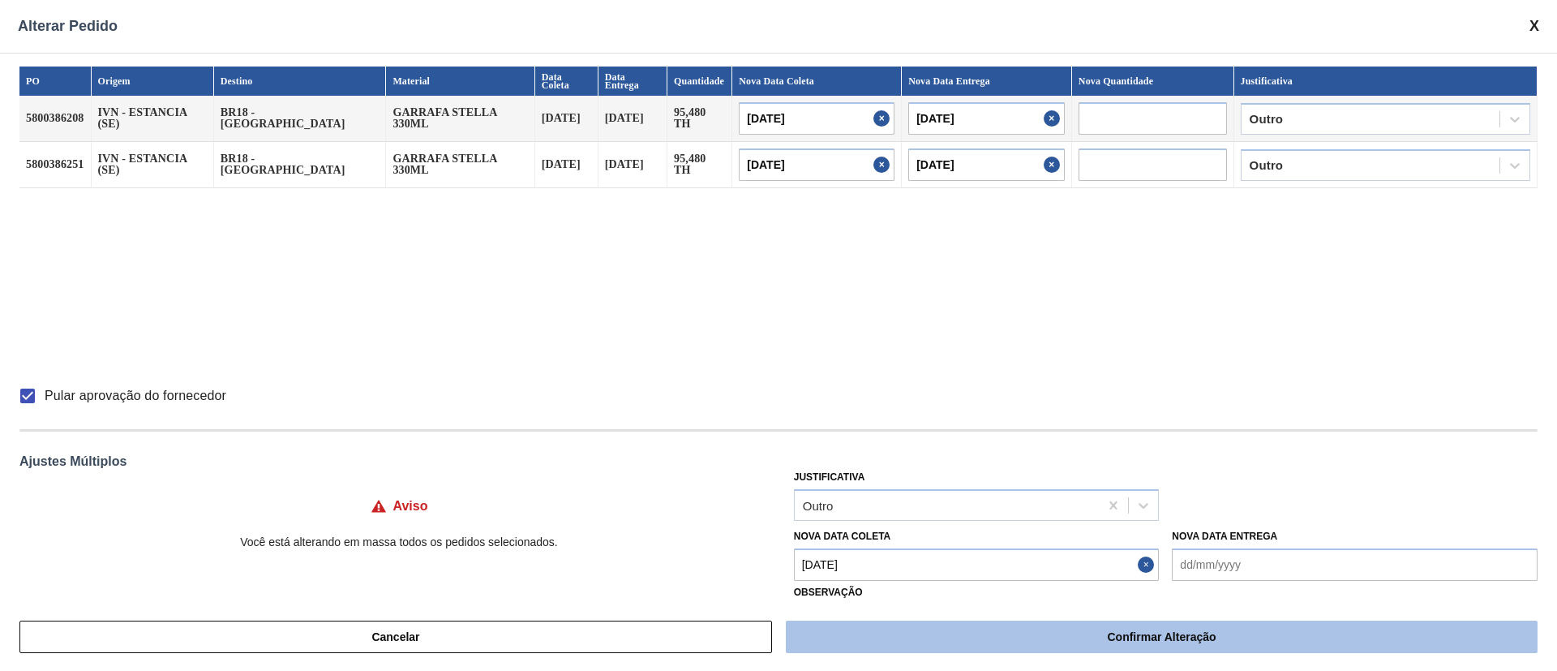
click at [1037, 446] on button "Confirmar Alteração" at bounding box center [1162, 637] width 752 height 32
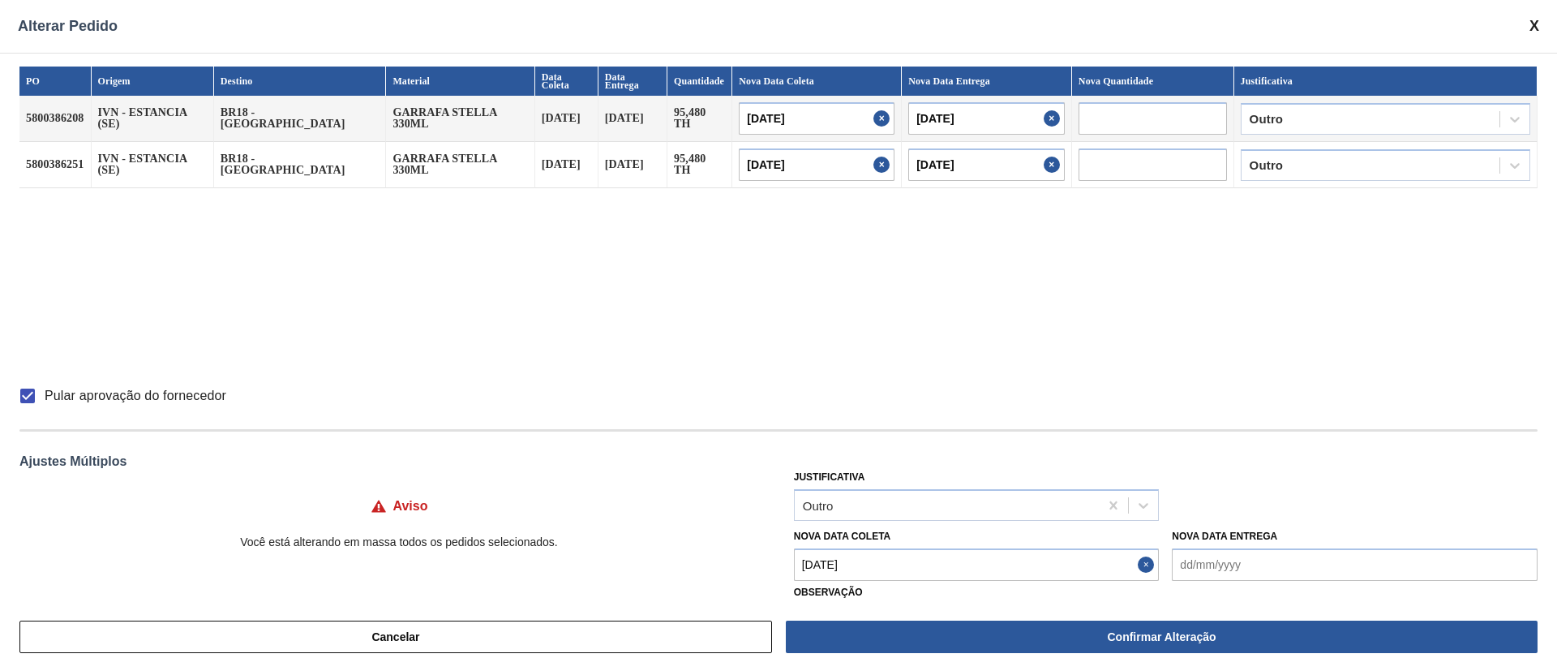
checkbox input "false"
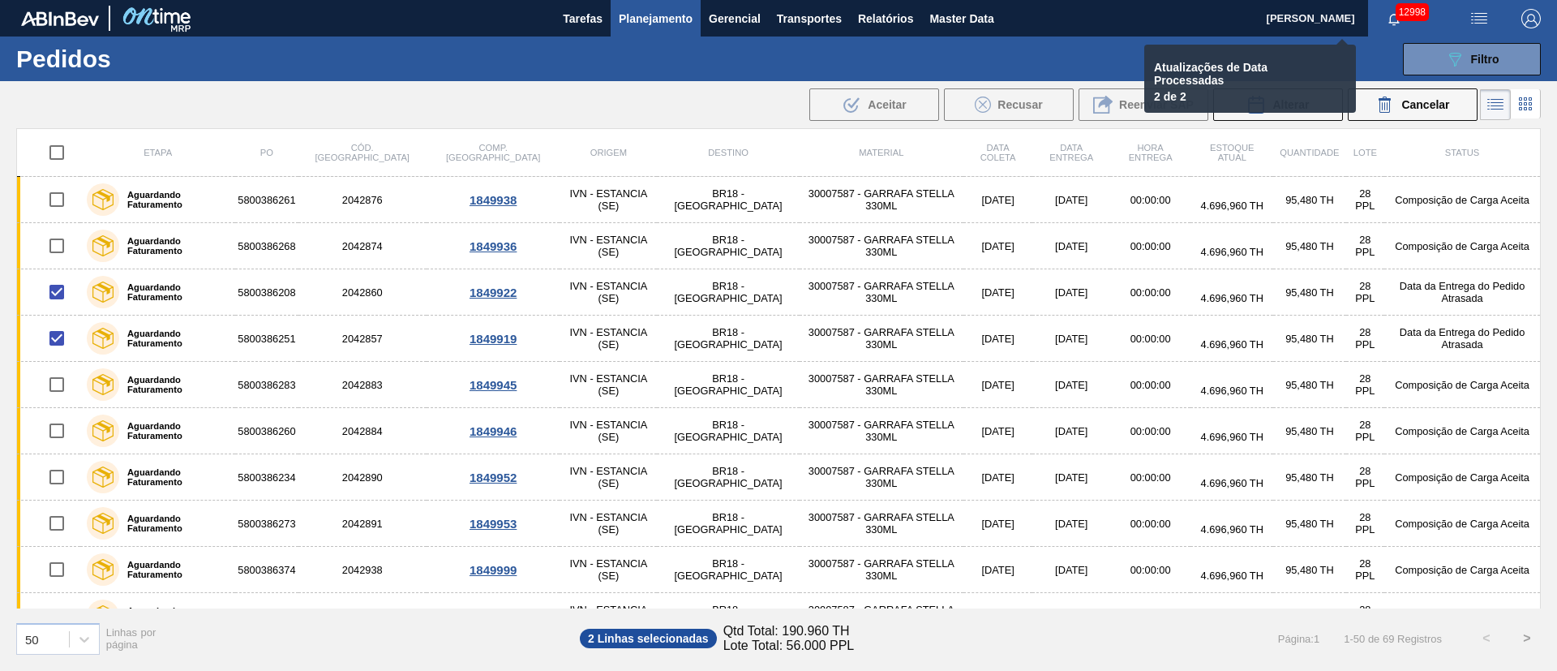
checkbox input "false"
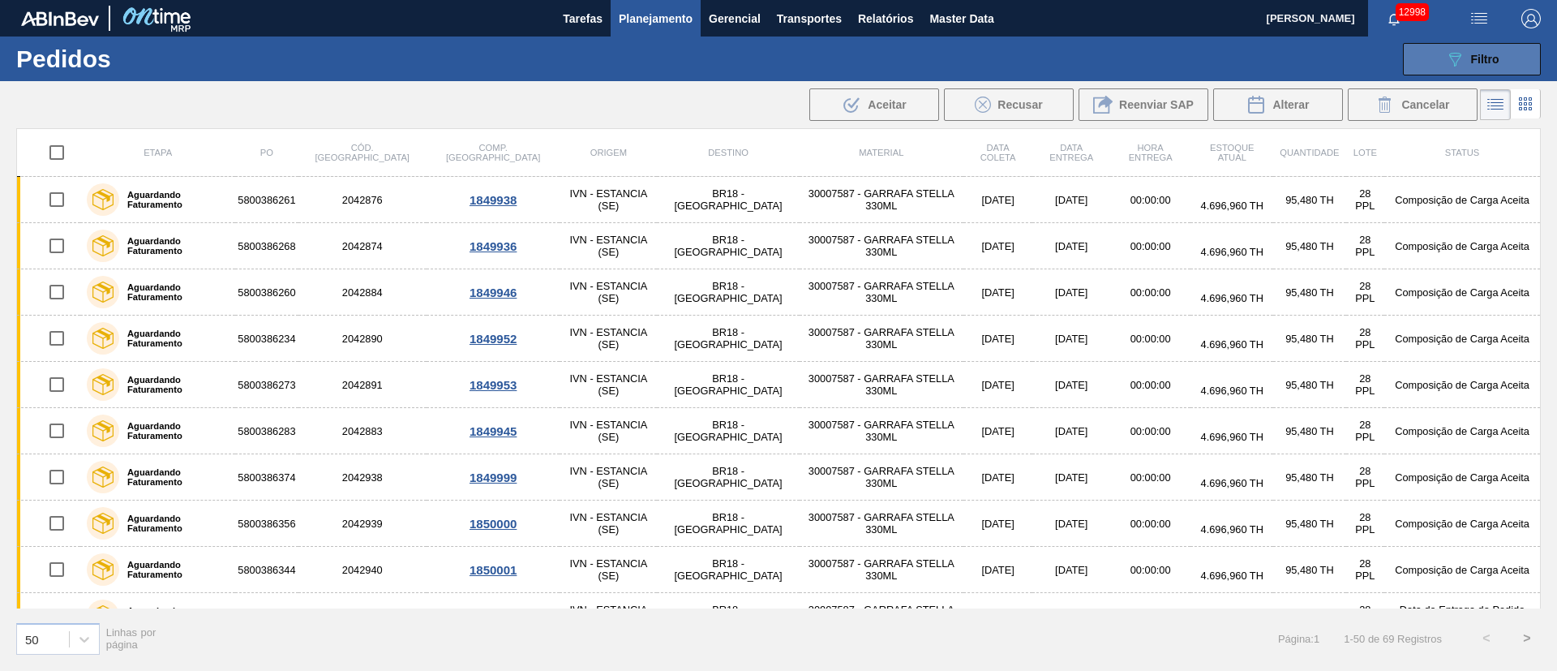
click at [1037, 58] on span "Filtro" at bounding box center [1485, 59] width 28 height 13
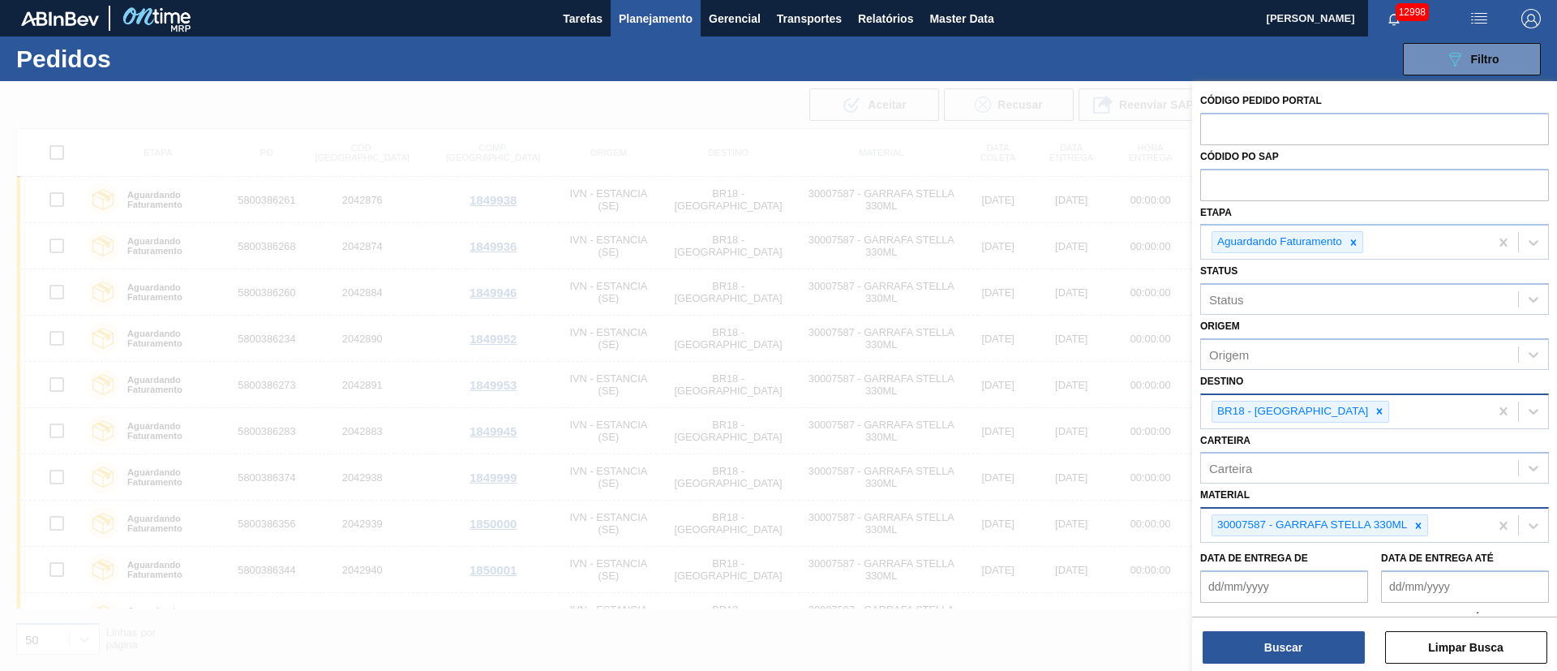
click at [910, 140] on div at bounding box center [778, 416] width 1557 height 671
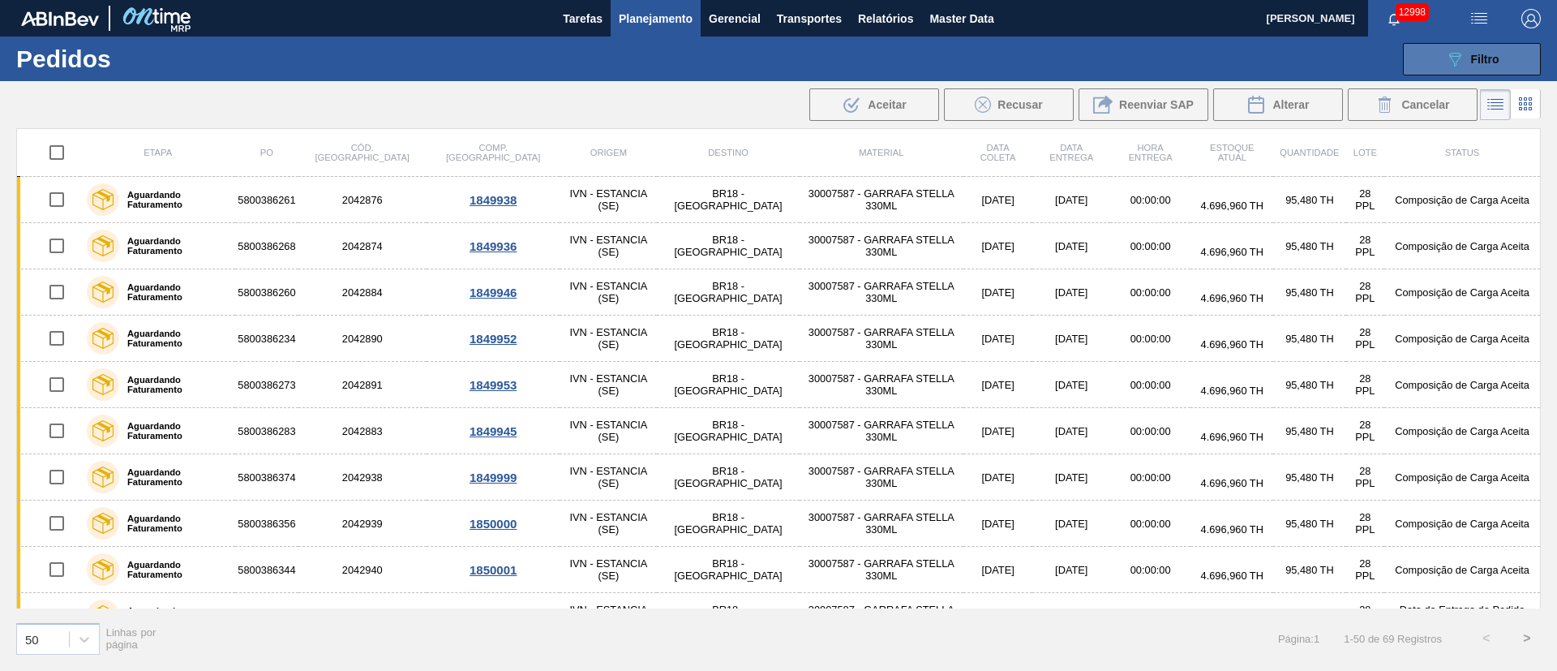
click at [1037, 64] on button "089F7B8B-B2A5-4AFE-B5C0-19BA573D28AC Filtro" at bounding box center [1472, 59] width 138 height 32
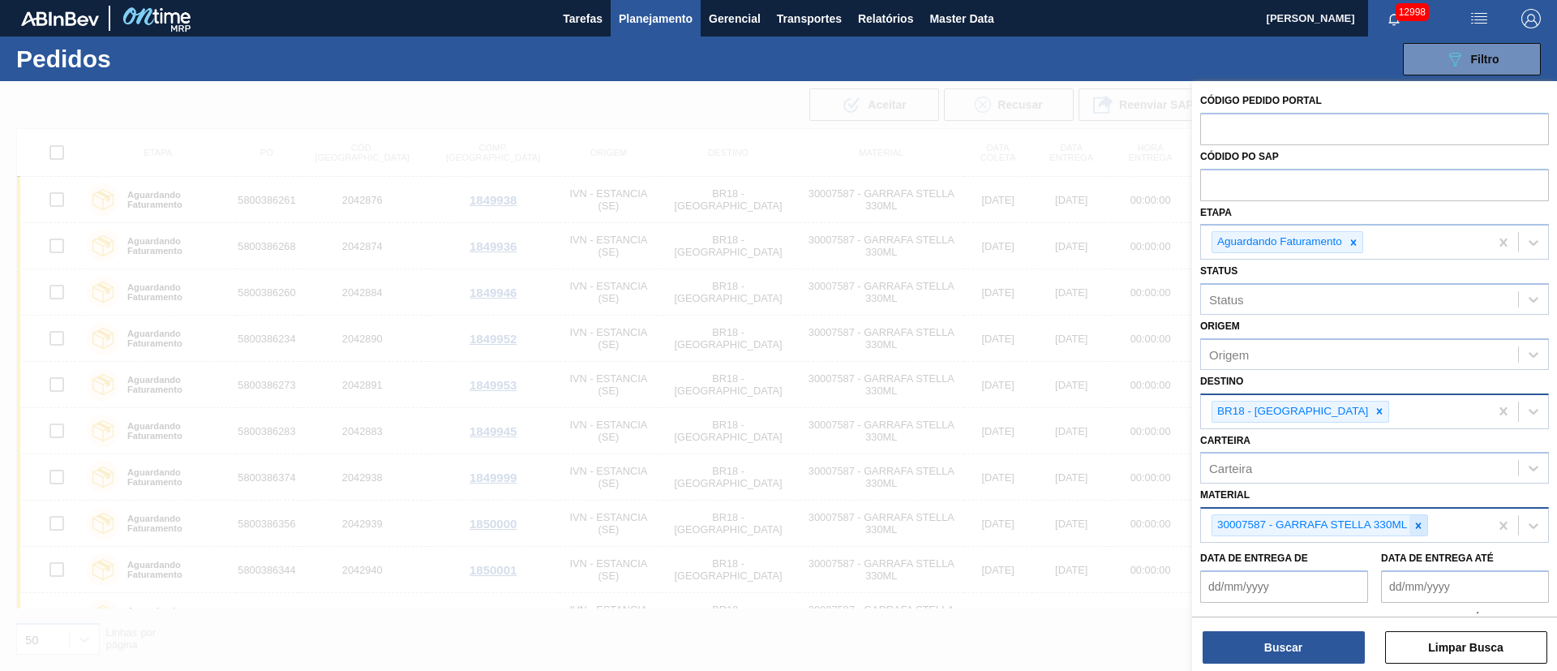
click at [1037, 446] on icon at bounding box center [1418, 525] width 11 height 11
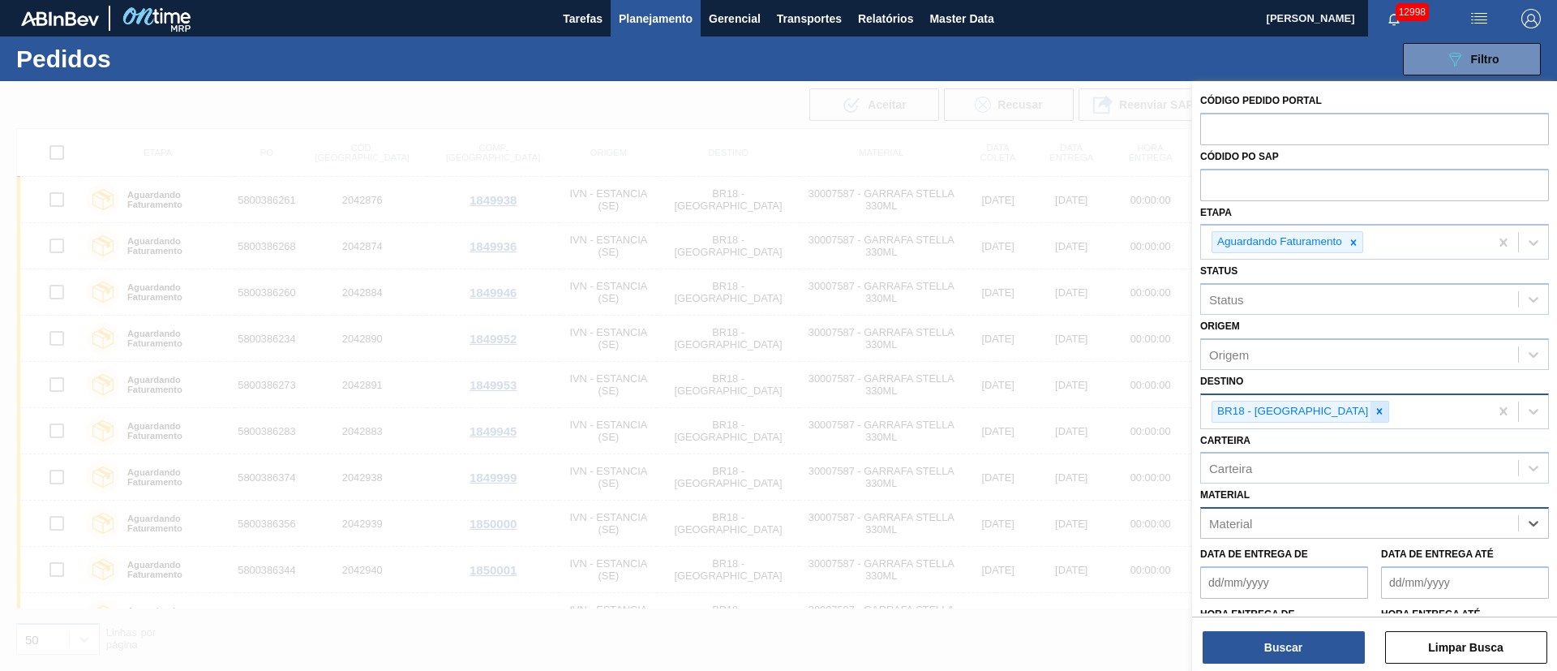
click at [1037, 406] on icon at bounding box center [1379, 411] width 11 height 11
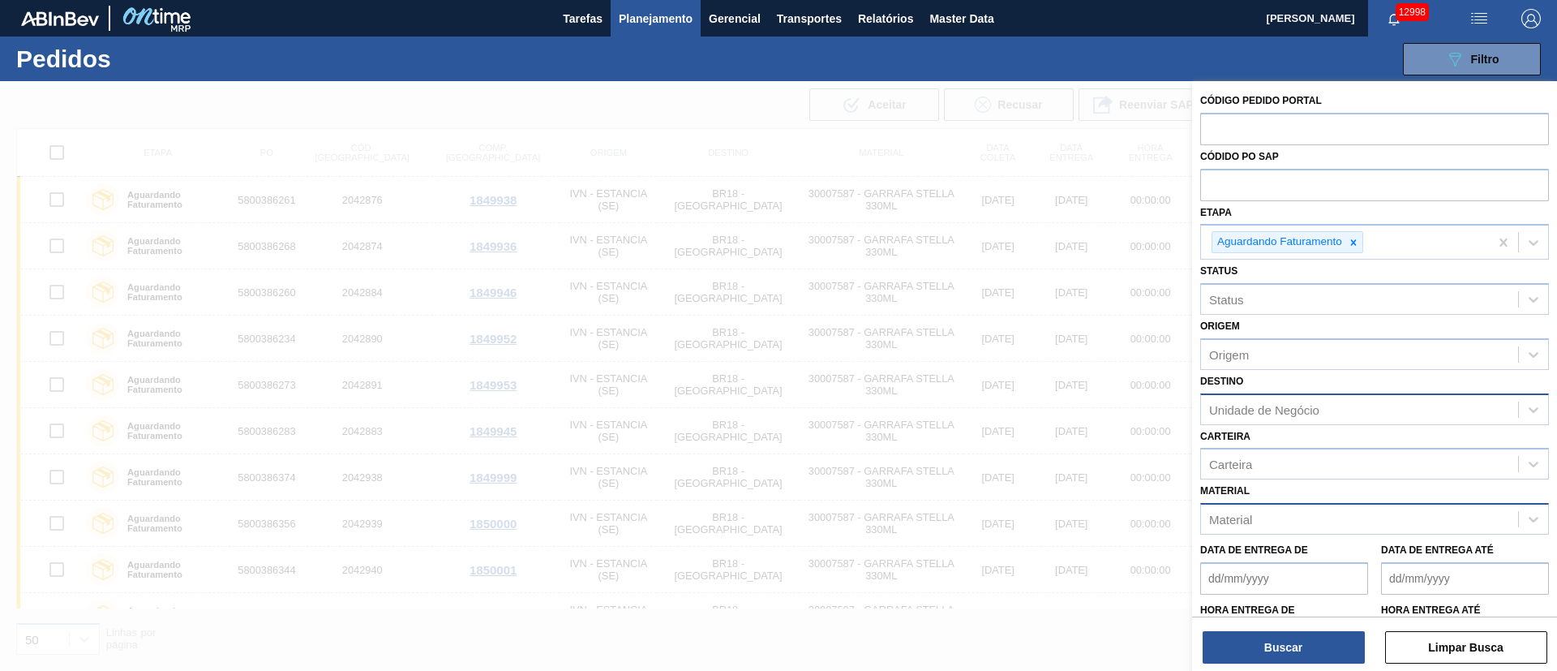
click at [1020, 55] on div "089F7B8B-B2A5-4AFE-B5C0-19BA573D28AC Filtro Código Pedido Portal Códido PO SAP …" at bounding box center [904, 59] width 1291 height 49
click at [1037, 243] on icon at bounding box center [1353, 242] width 11 height 11
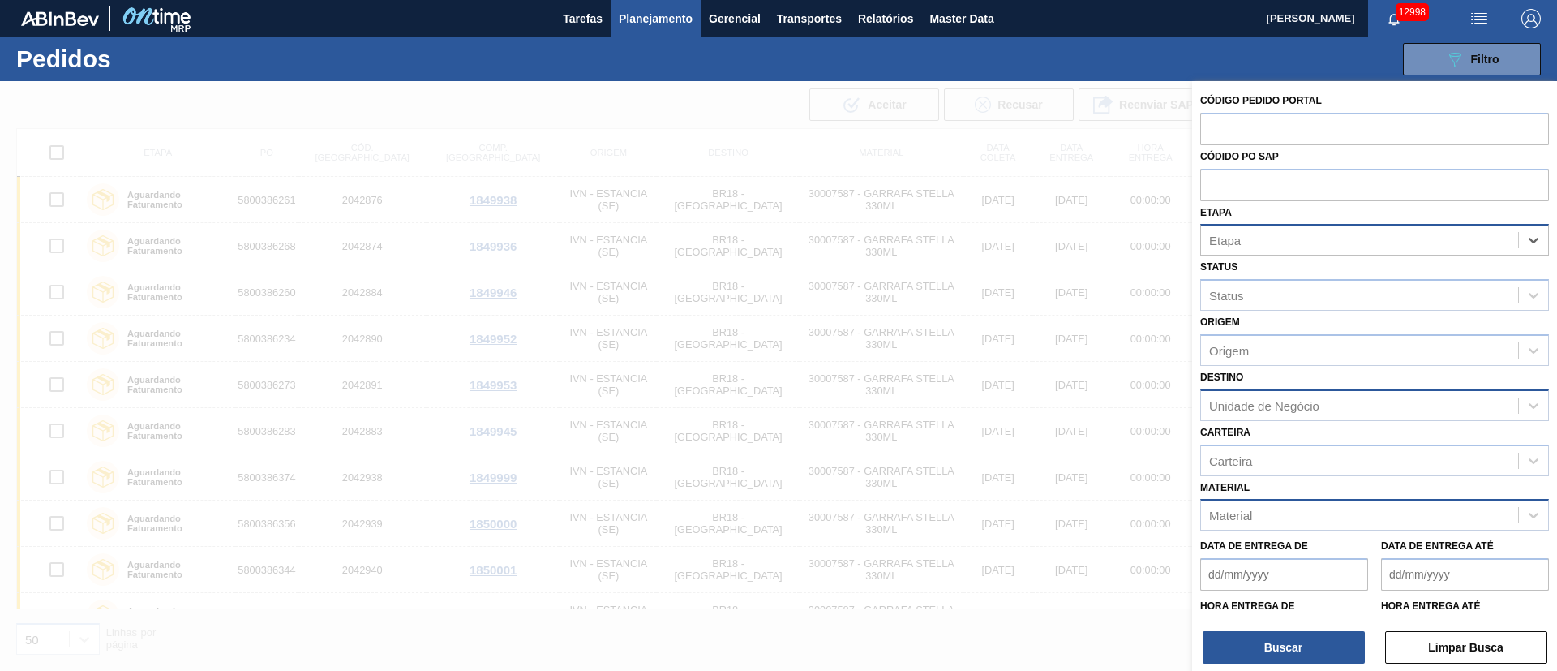
click at [645, 11] on span "Planejamento" at bounding box center [656, 18] width 74 height 19
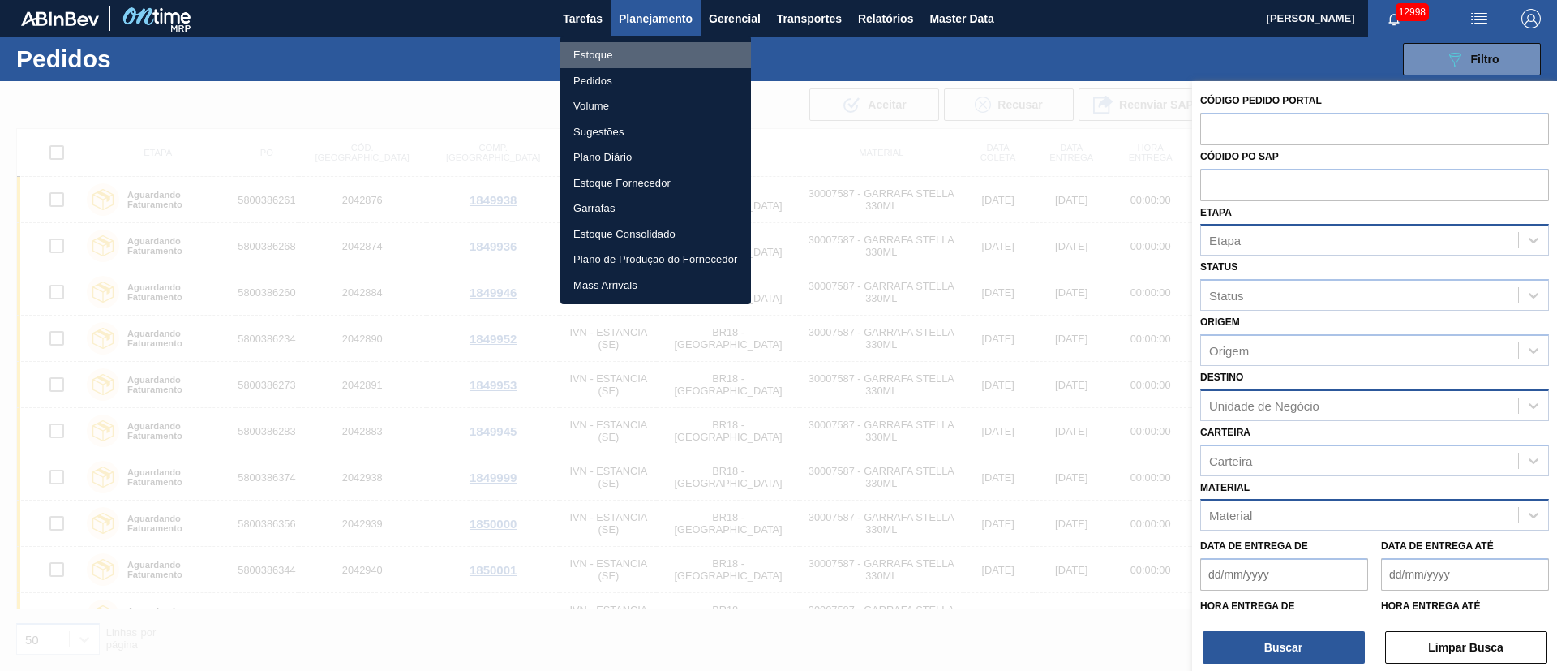
click at [606, 50] on li "Estoque" at bounding box center [656, 55] width 191 height 26
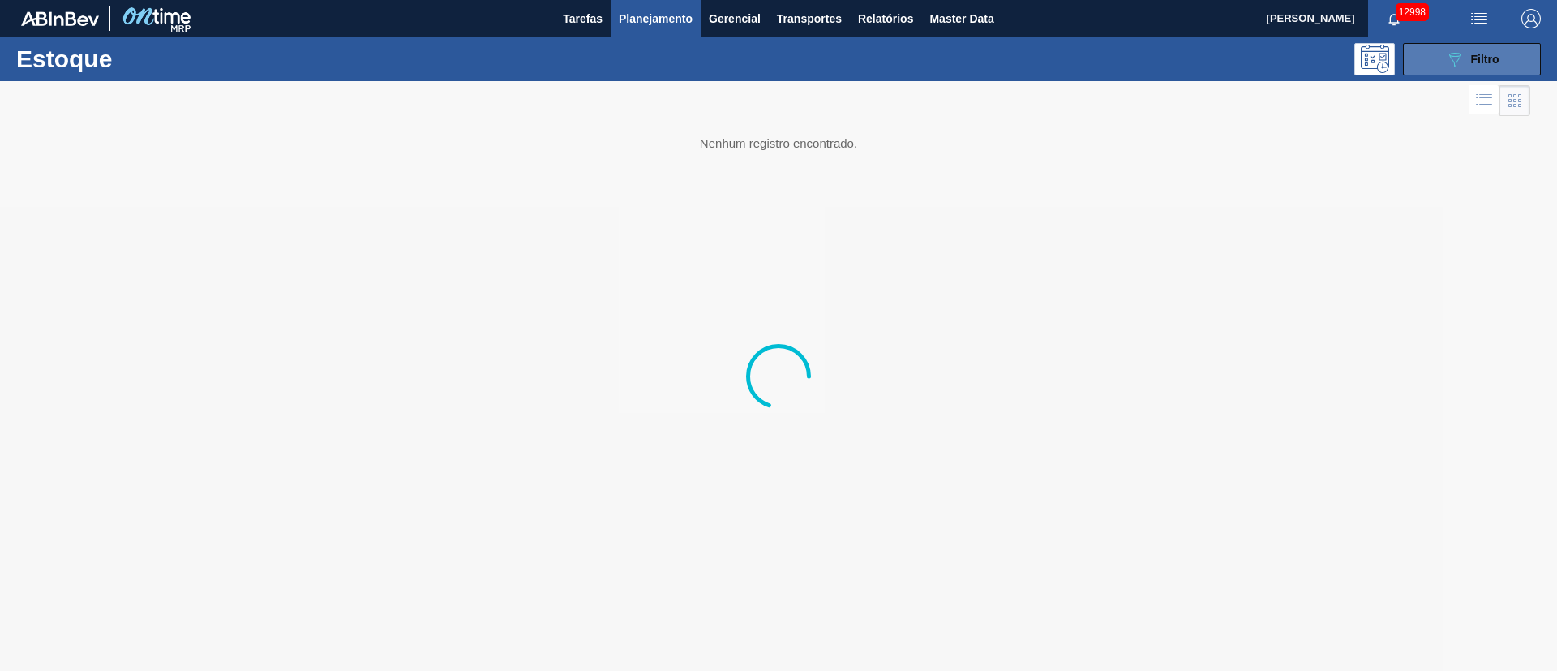
click at [1037, 51] on div "089F7B8B-B2A5-4AFE-B5C0-19BA573D28AC Filtro" at bounding box center [1473, 58] width 54 height 19
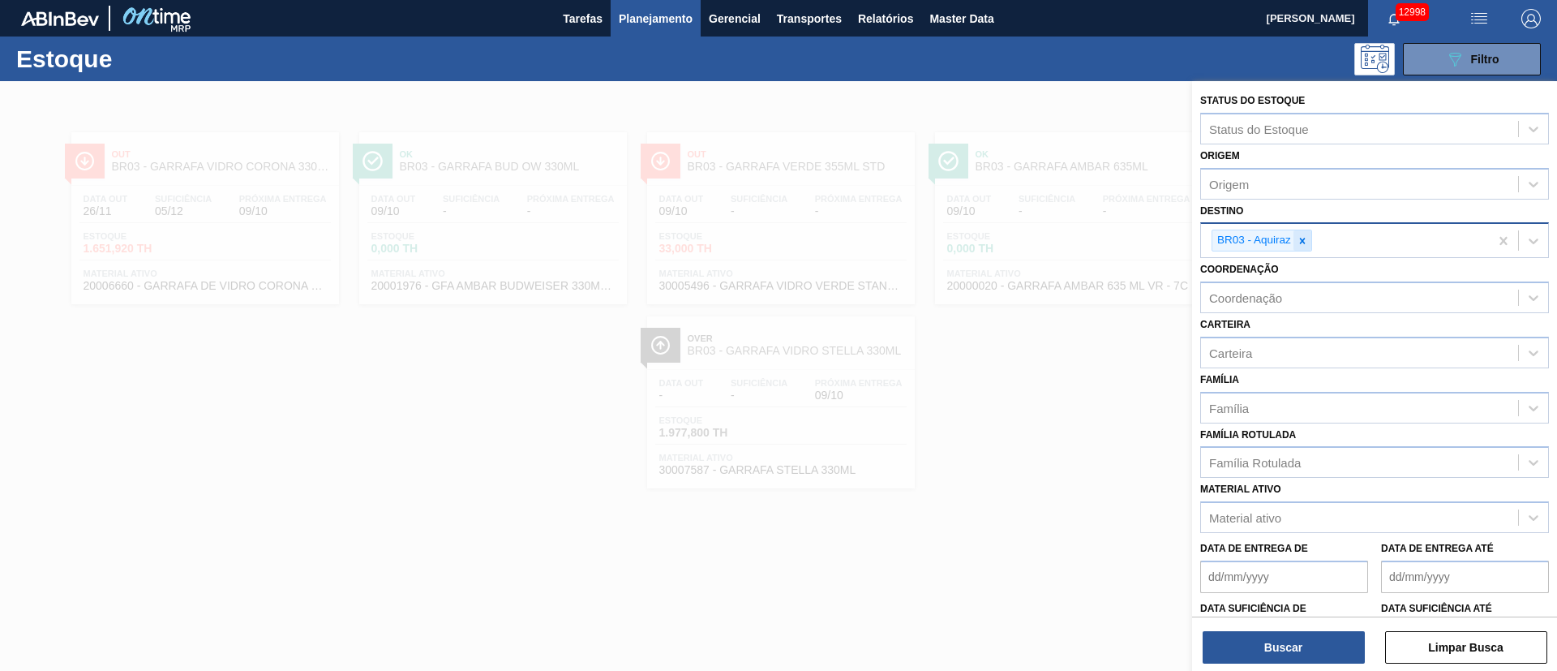
click at [1037, 238] on icon at bounding box center [1303, 241] width 6 height 6
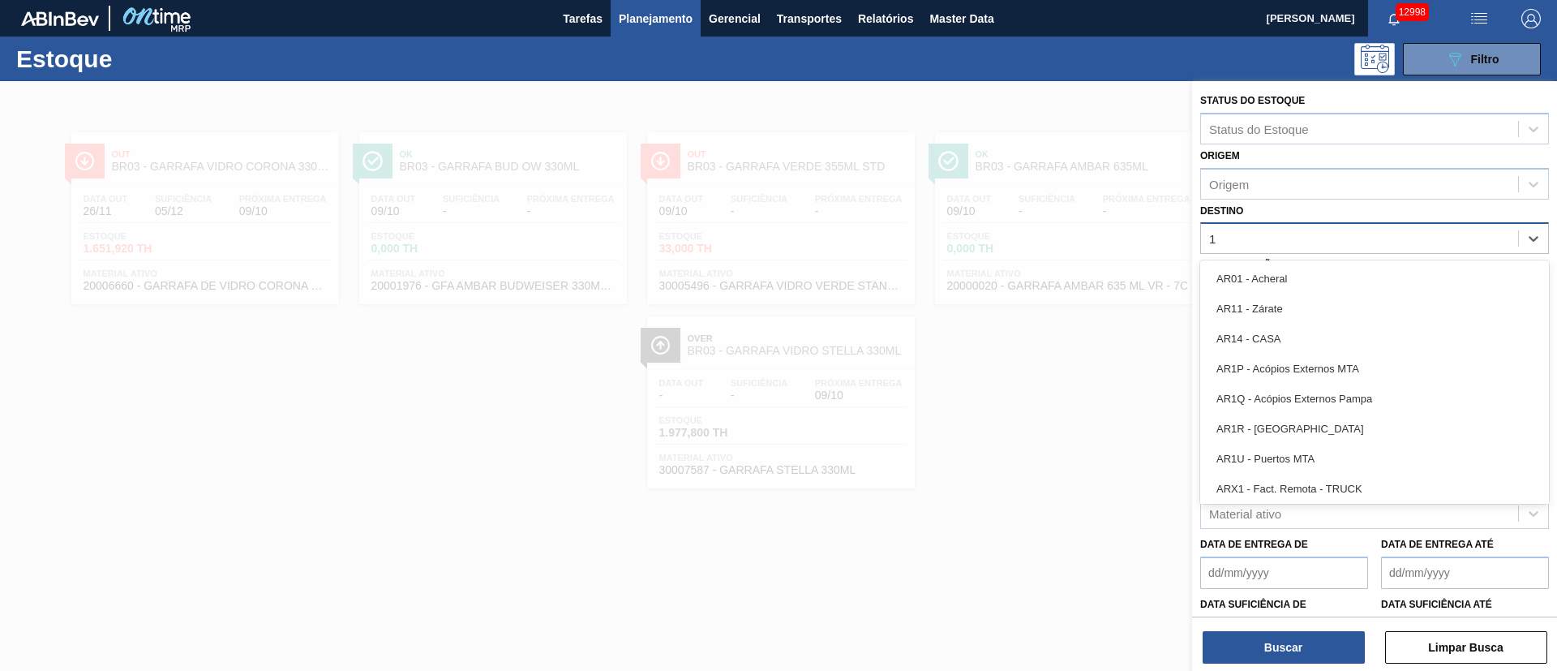
type input "19"
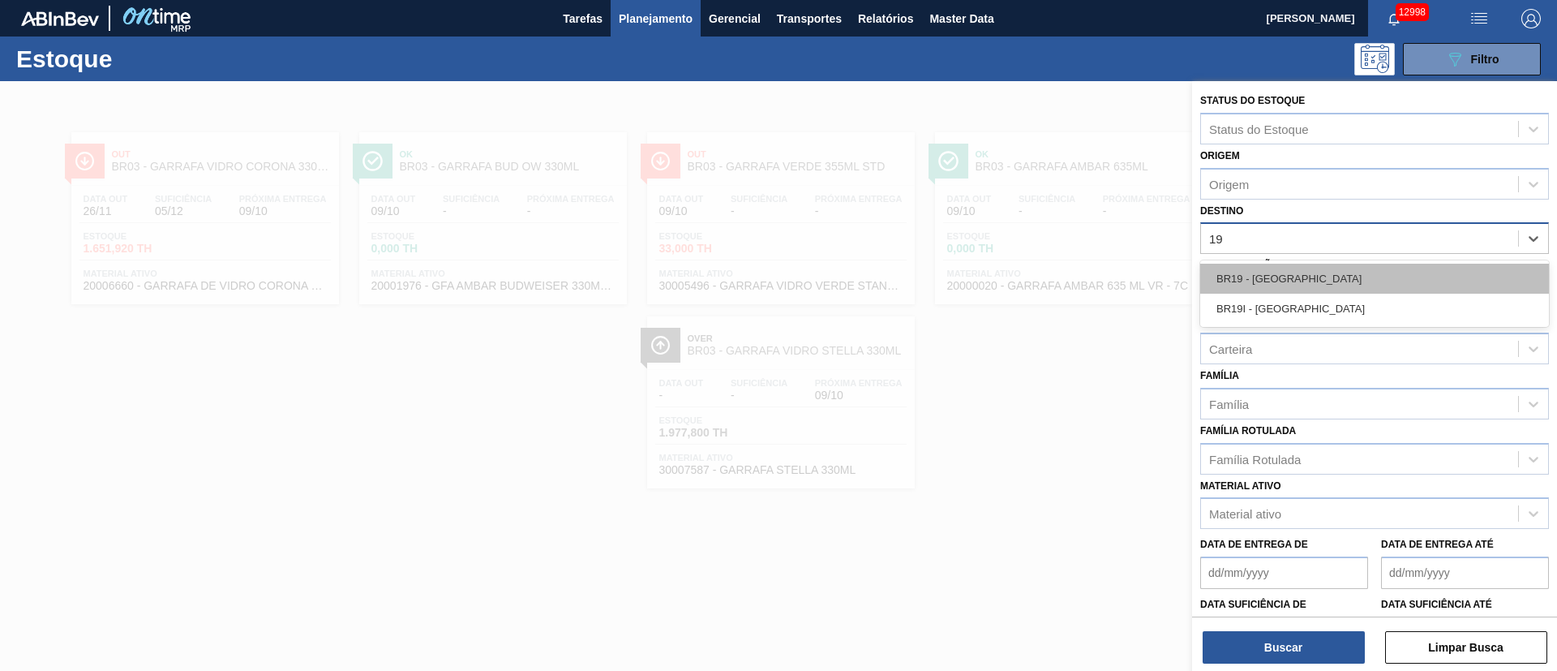
click at [1037, 286] on div "BR19 - [GEOGRAPHIC_DATA]" at bounding box center [1375, 279] width 349 height 30
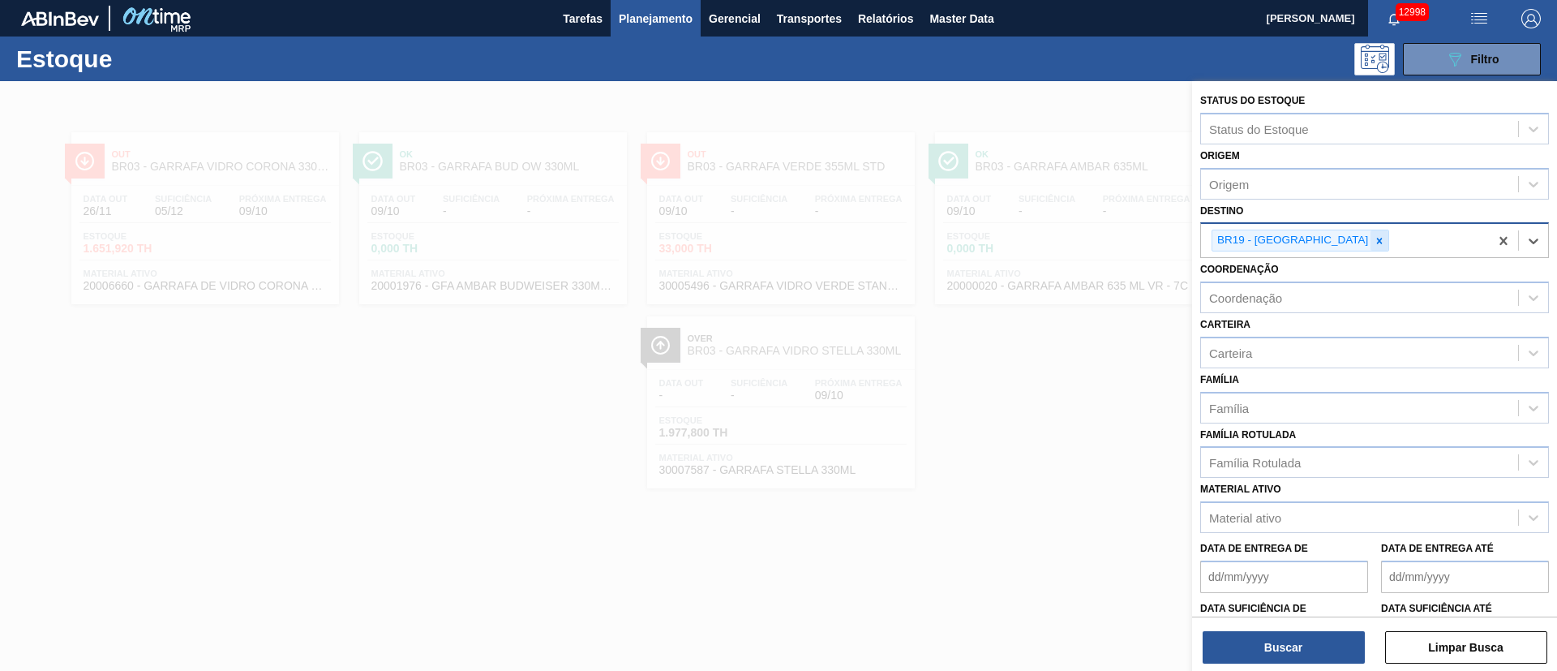
click at [1037, 237] on icon at bounding box center [1379, 240] width 11 height 11
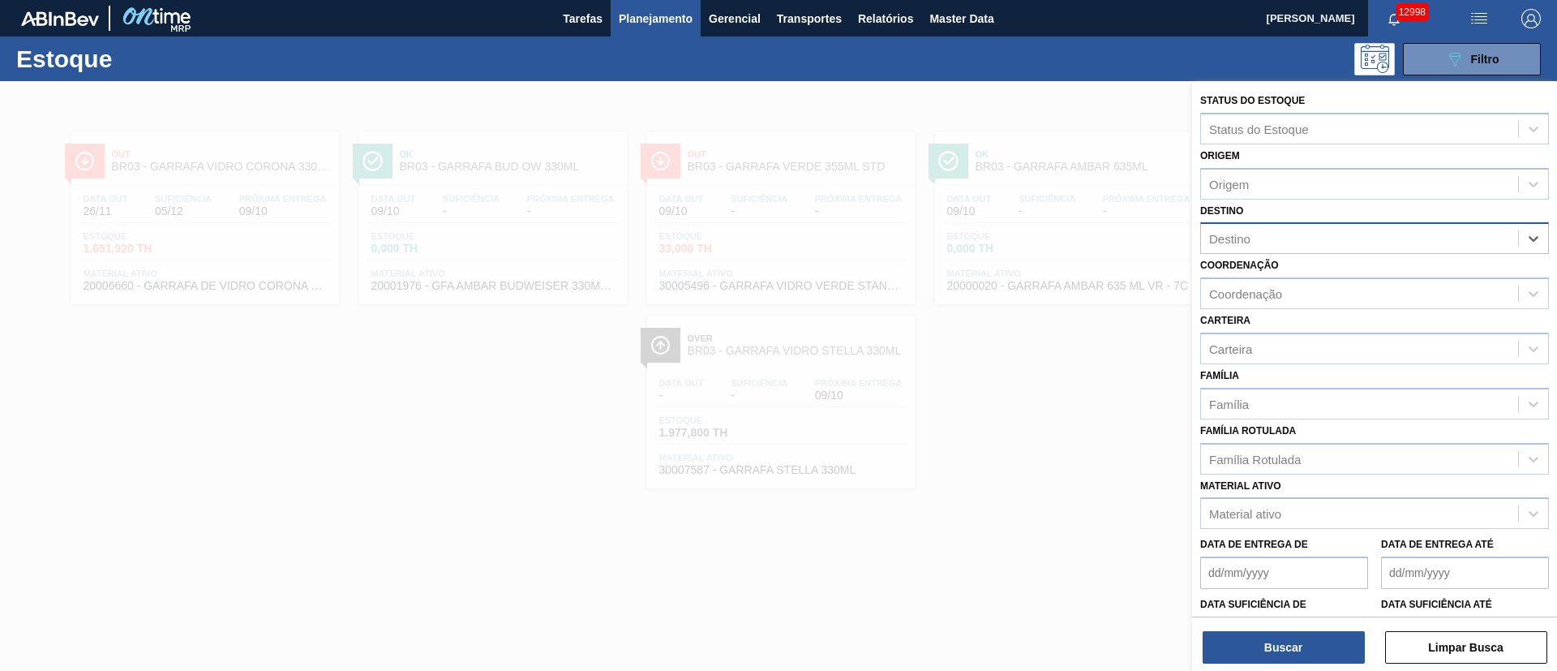
click at [1037, 241] on div "Destino" at bounding box center [1359, 239] width 317 height 24
click at [1037, 204] on div "Destino Destino" at bounding box center [1375, 227] width 349 height 55
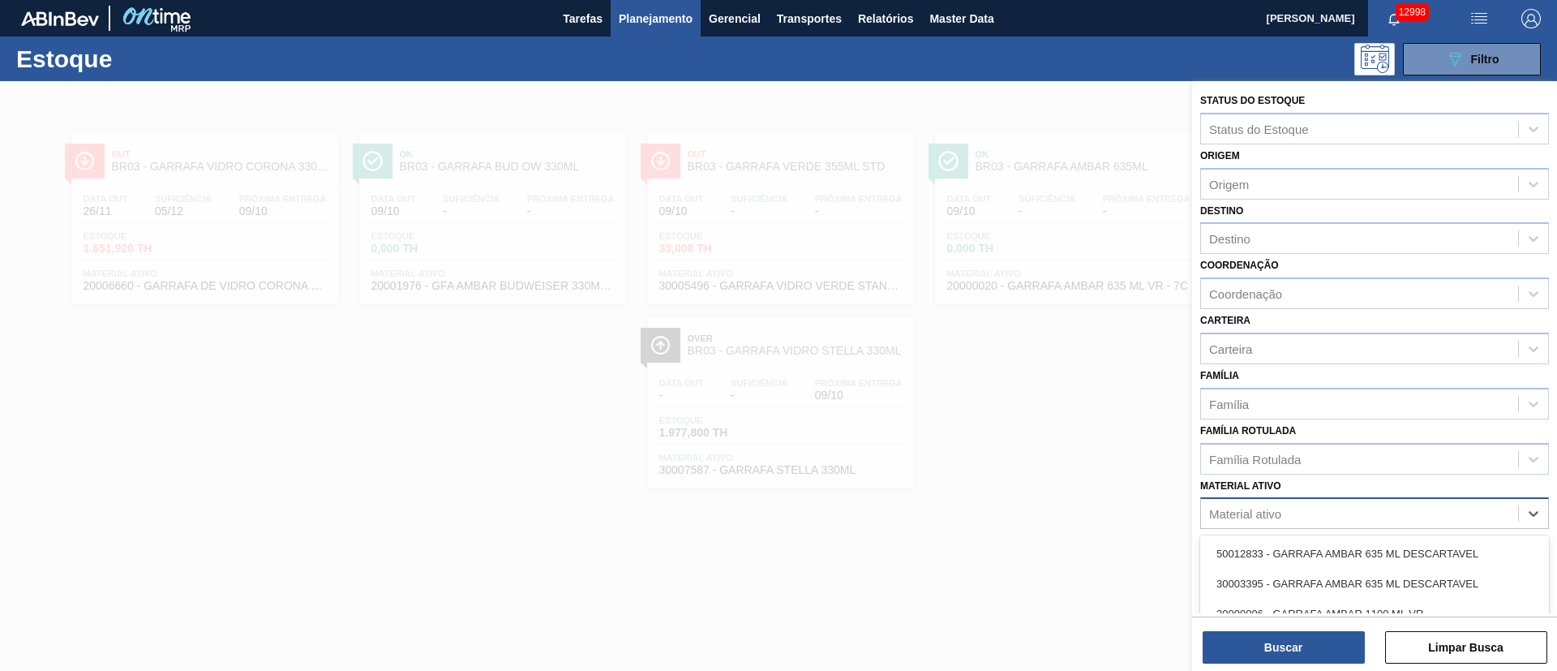
click at [1037, 446] on div "Material ativo" at bounding box center [1245, 514] width 72 height 14
click at [1037, 446] on div "Família Rotulada" at bounding box center [1255, 459] width 92 height 14
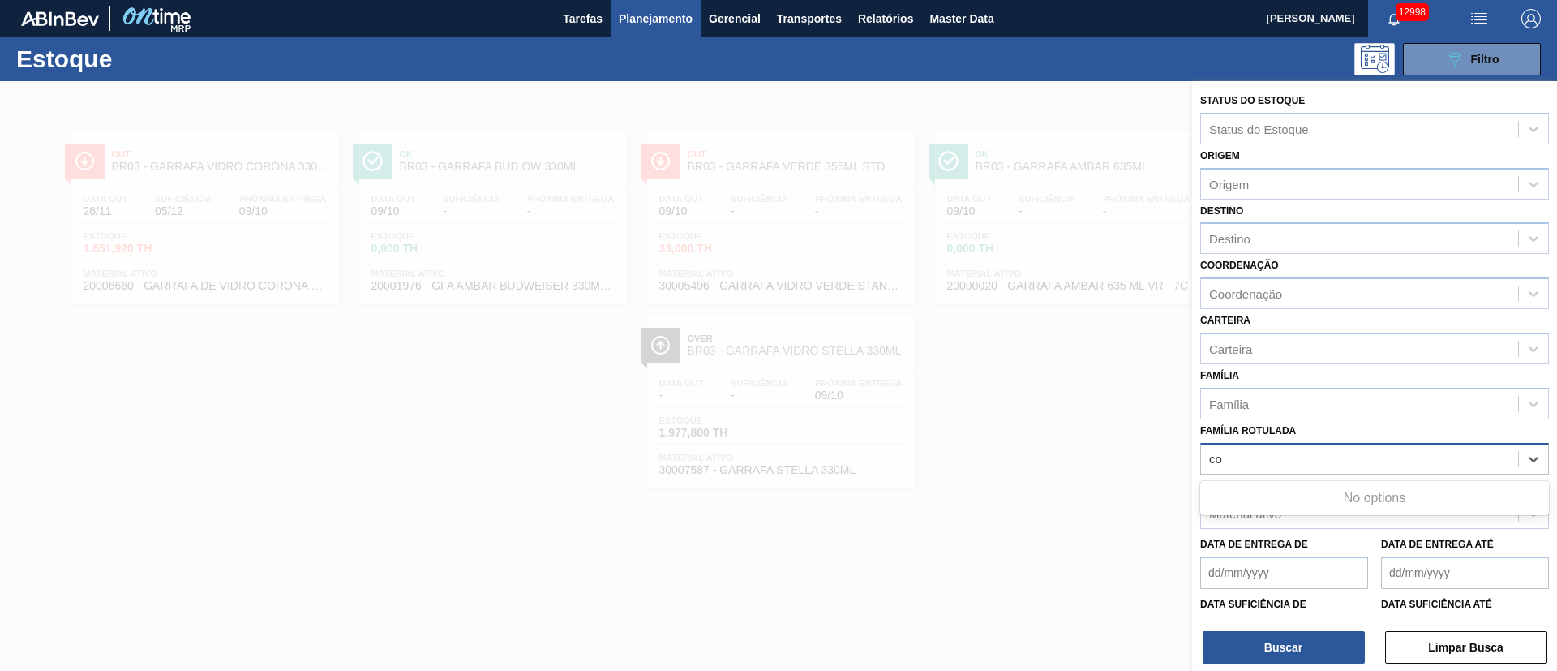
type Rotulada "c"
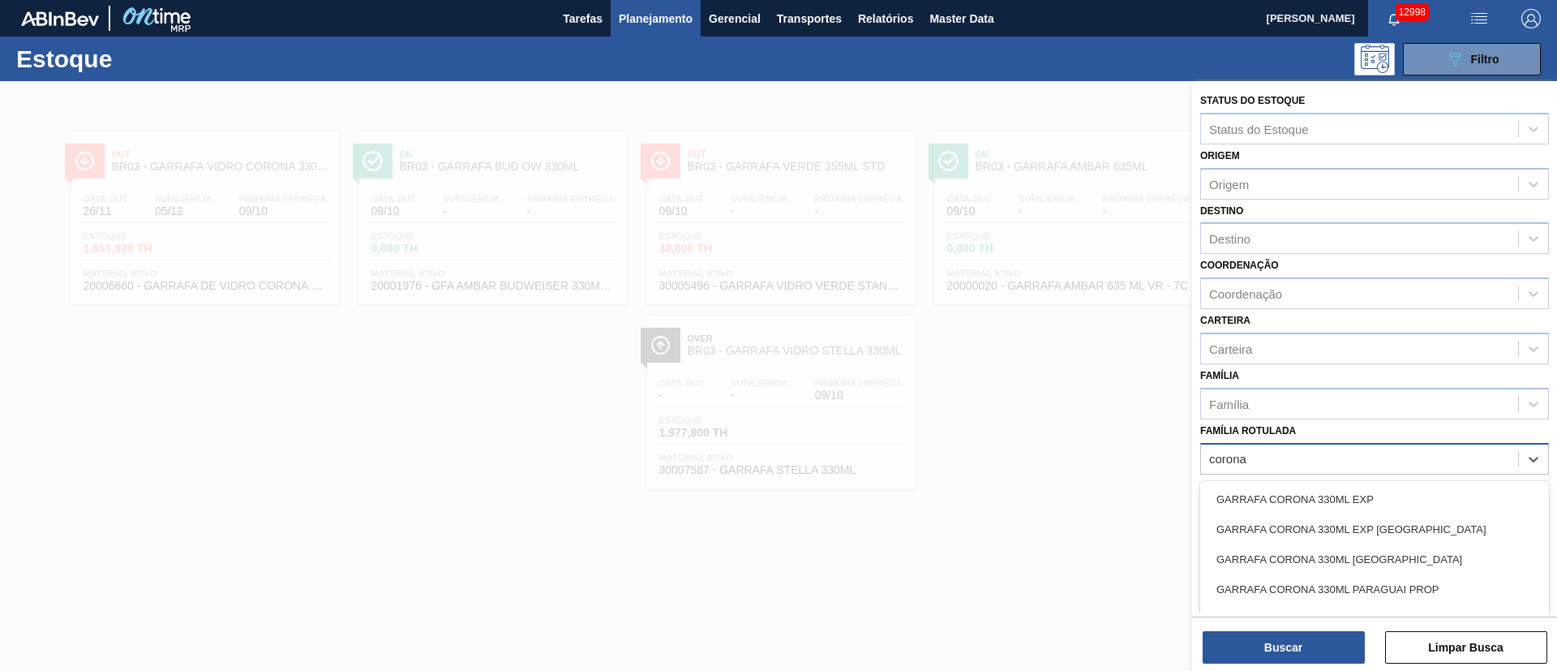
type Rotulada "corona"
click at [1037, 286] on div at bounding box center [778, 416] width 1557 height 671
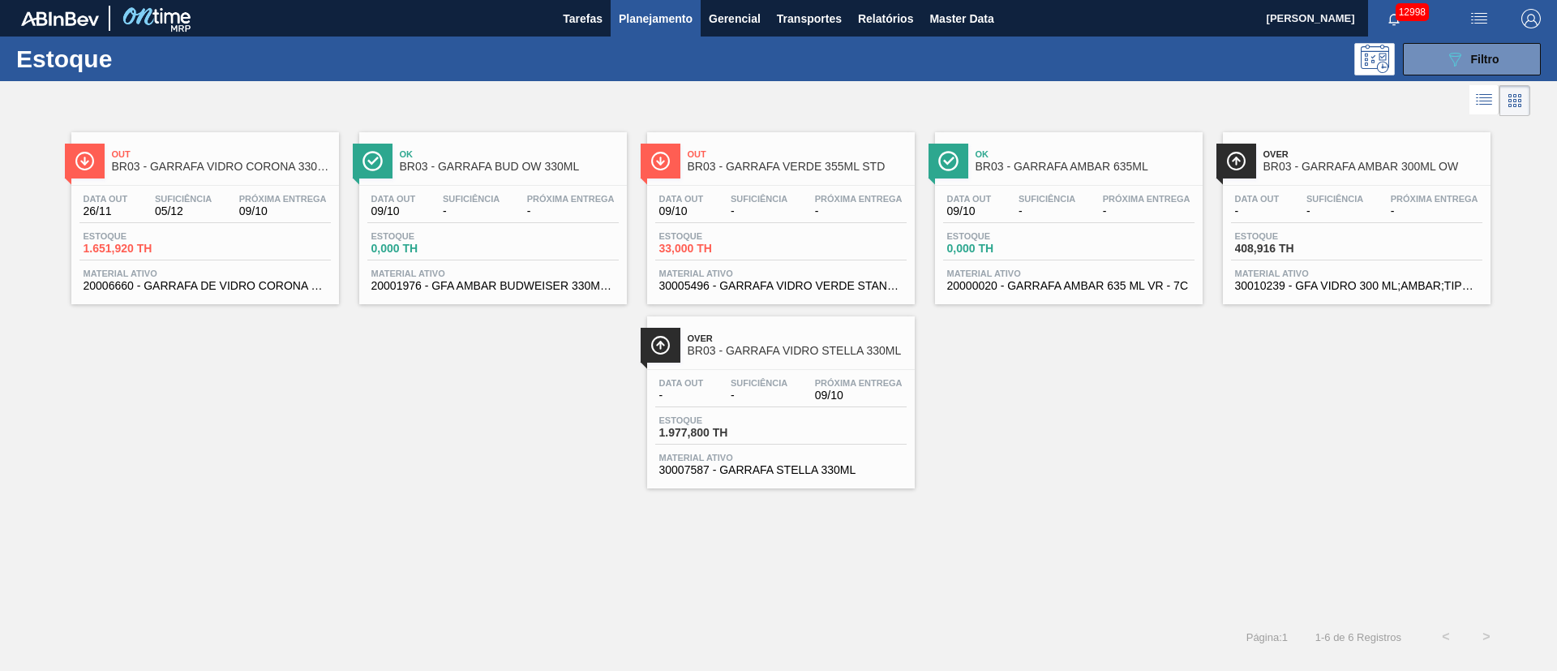
click at [177, 220] on div "Data out 26/11 Suficiência 05/12 Próxima Entrega 09/10" at bounding box center [204, 208] width 251 height 29
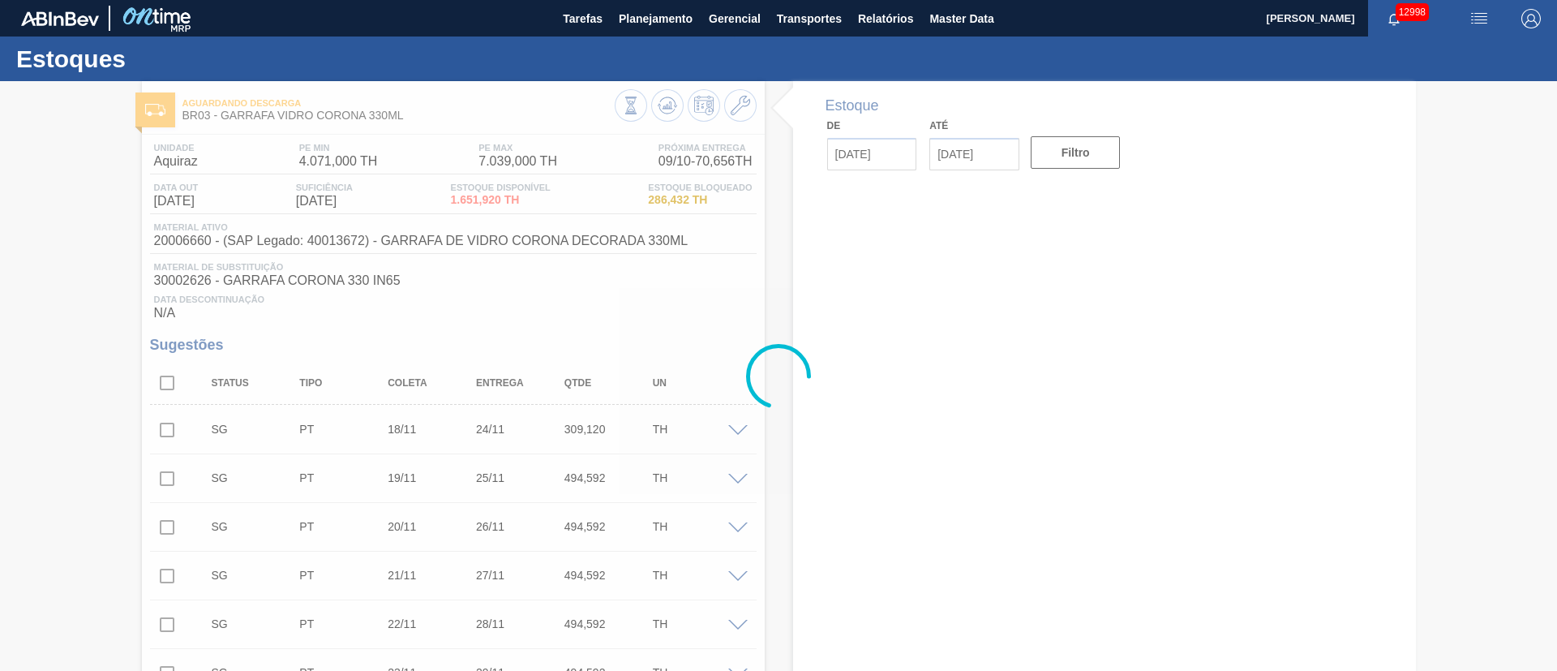
type input "[DATE]"
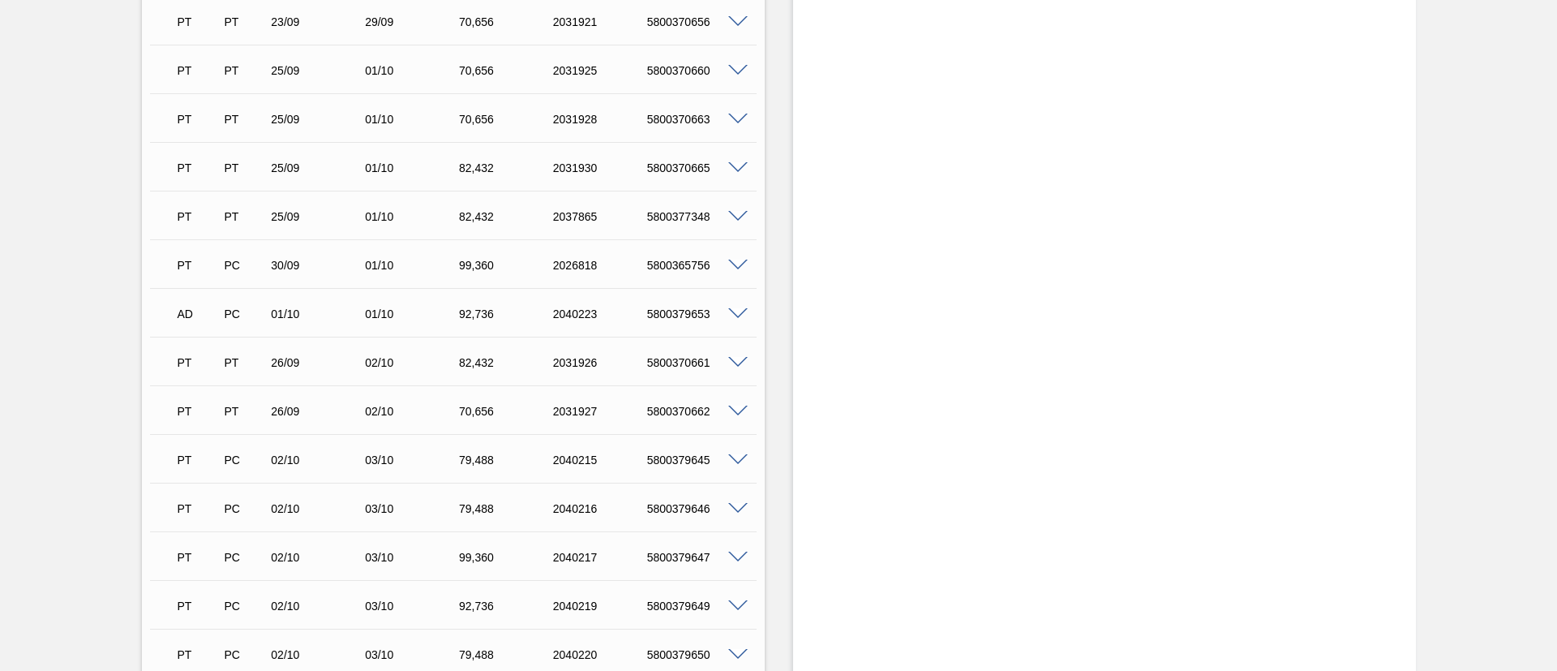
scroll to position [852, 0]
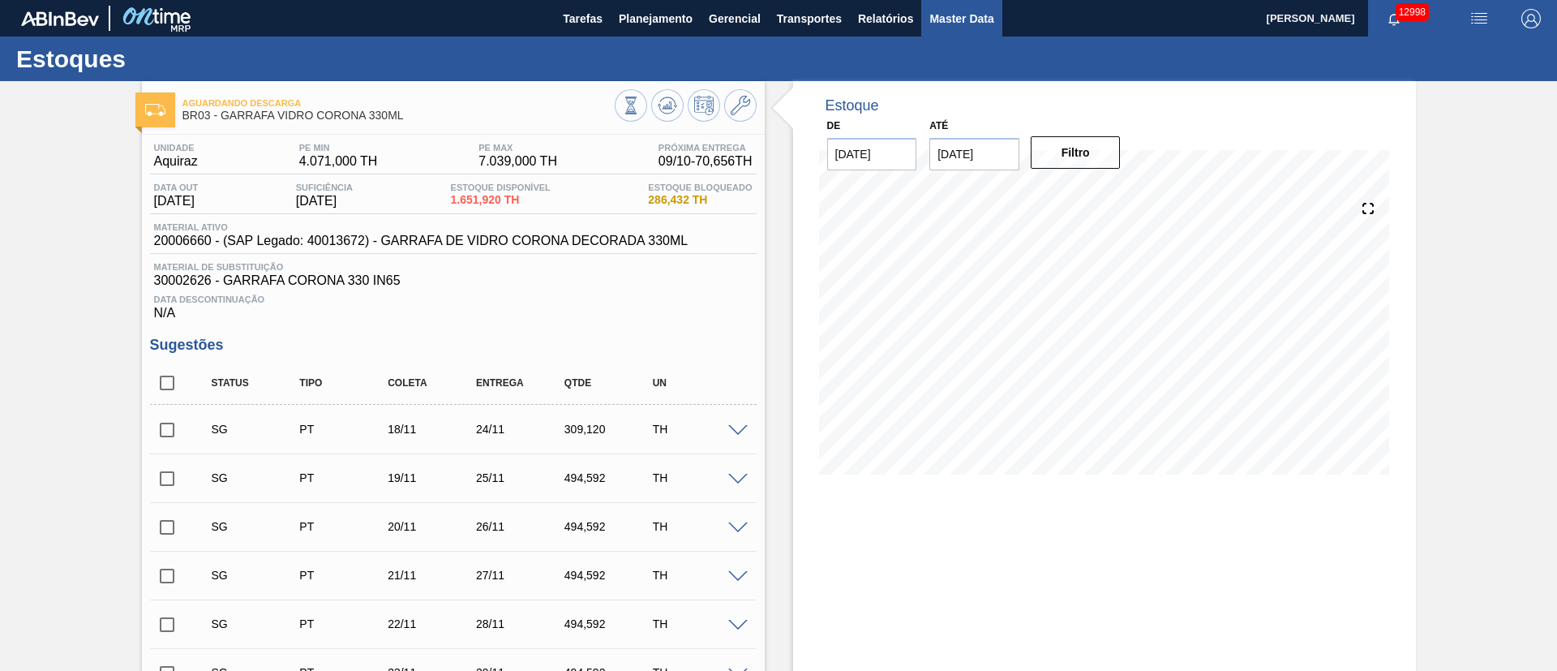
drag, startPoint x: 883, startPoint y: 21, endPoint x: 994, endPoint y: 19, distance: 112.0
click at [883, 20] on span "Relatórios" at bounding box center [885, 18] width 55 height 19
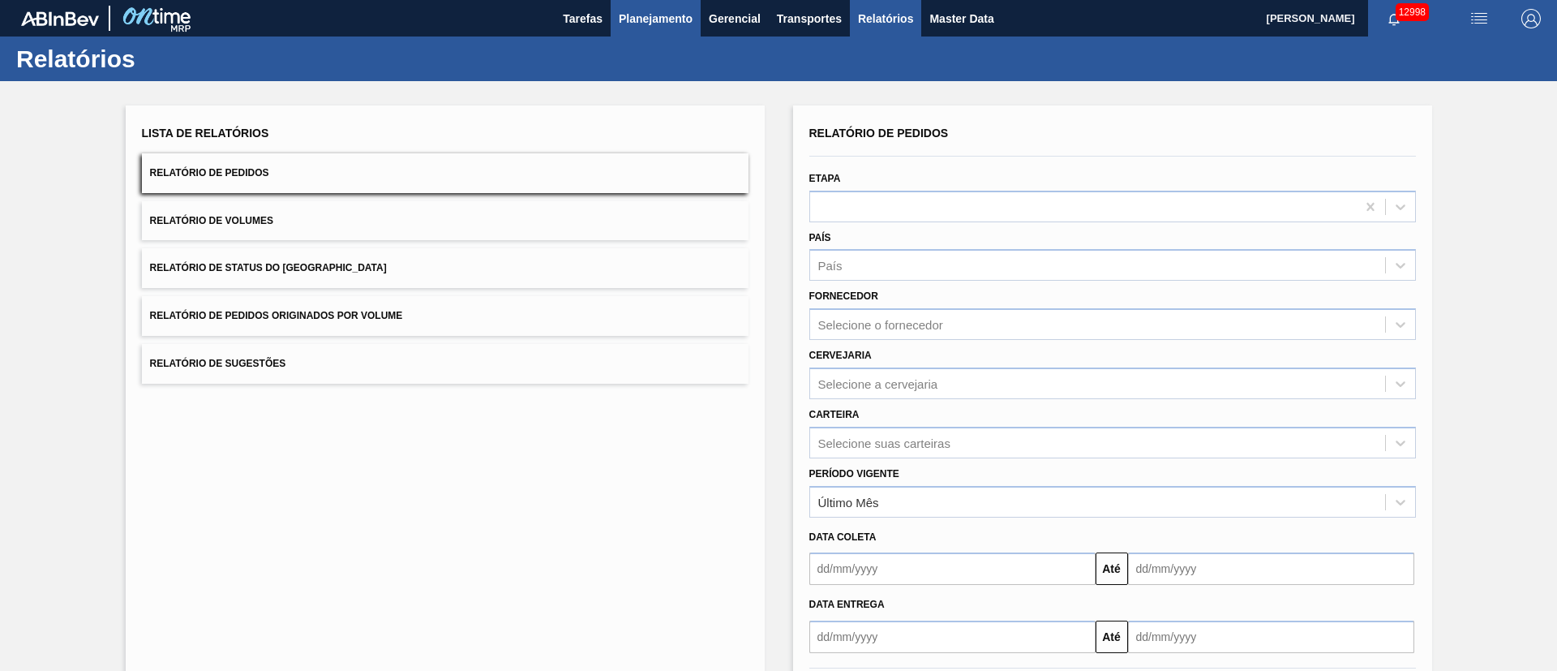
click at [643, 11] on span "Planejamento" at bounding box center [656, 18] width 74 height 19
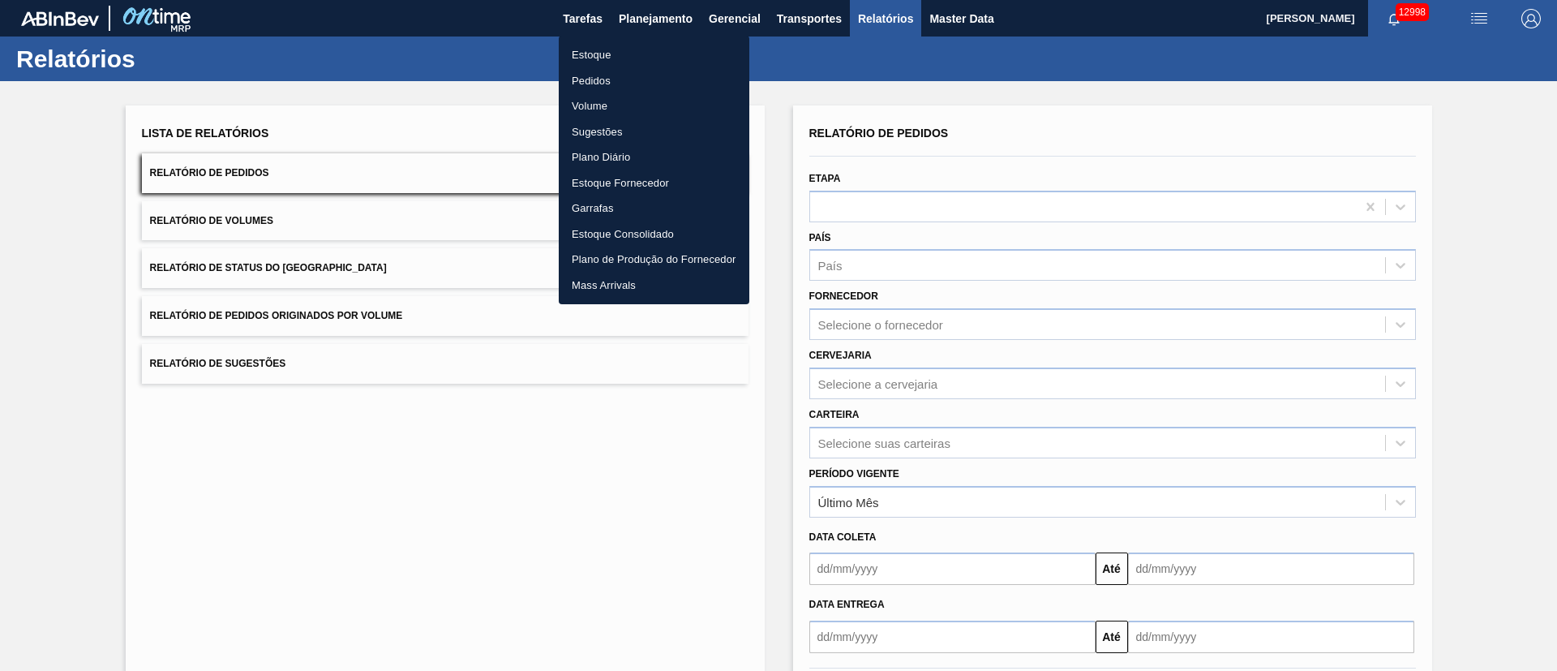
click at [602, 83] on li "Pedidos" at bounding box center [654, 81] width 191 height 26
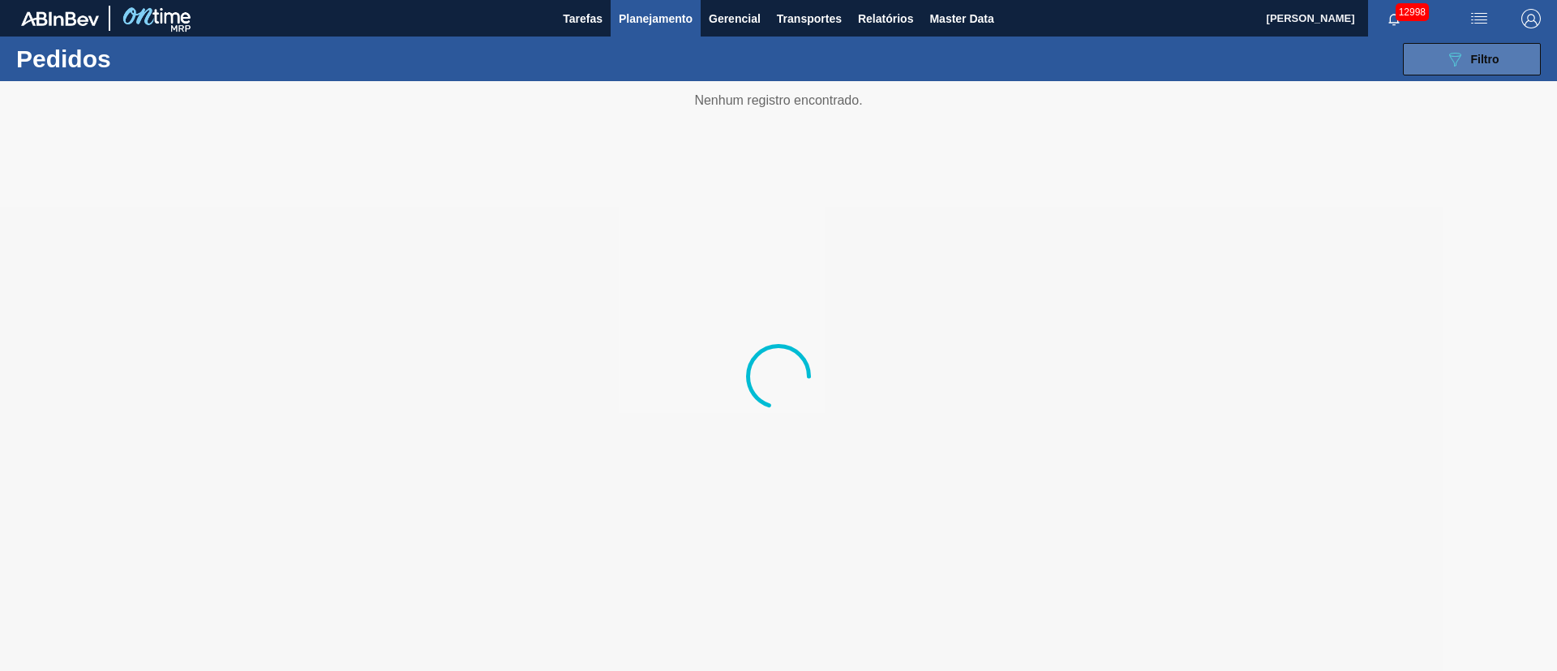
click at [1498, 56] on span "Filtro" at bounding box center [1485, 59] width 28 height 13
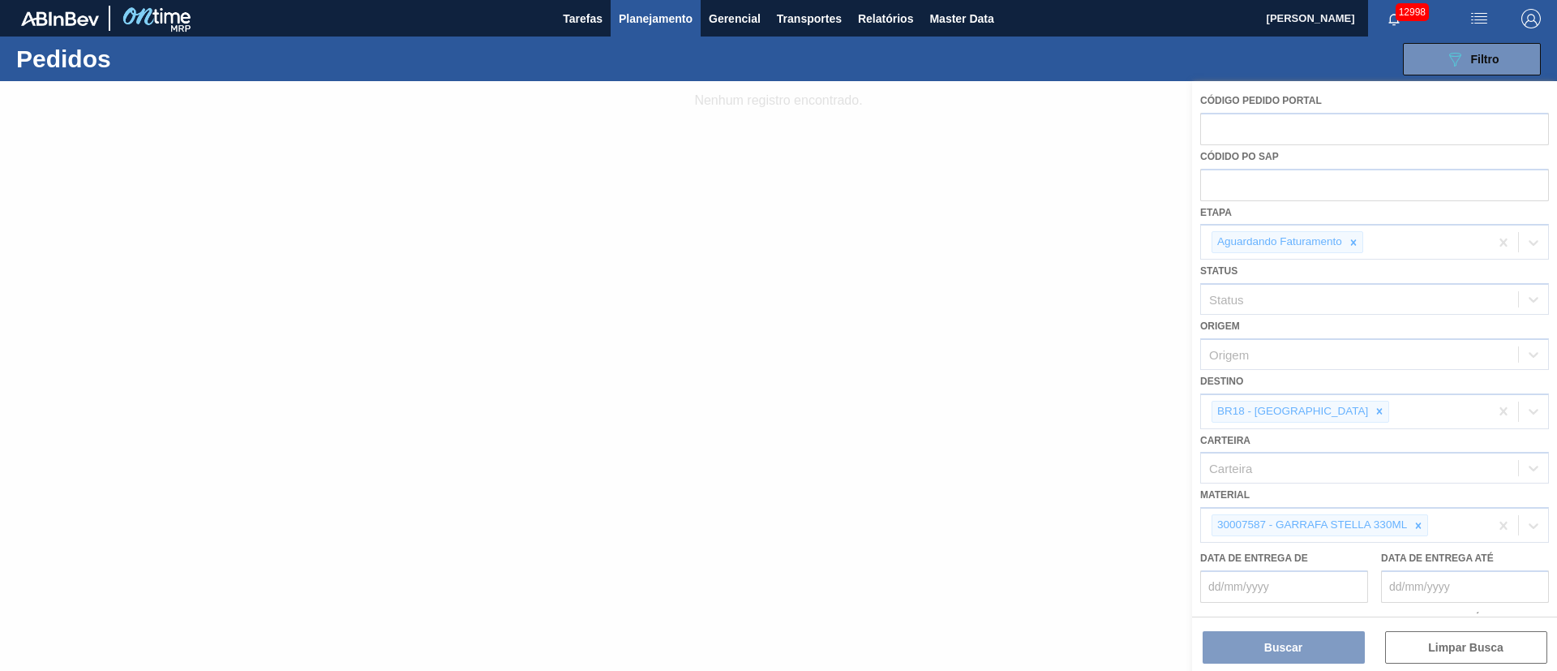
click at [1351, 244] on div at bounding box center [778, 376] width 1557 height 590
click at [1353, 240] on div at bounding box center [778, 376] width 1557 height 590
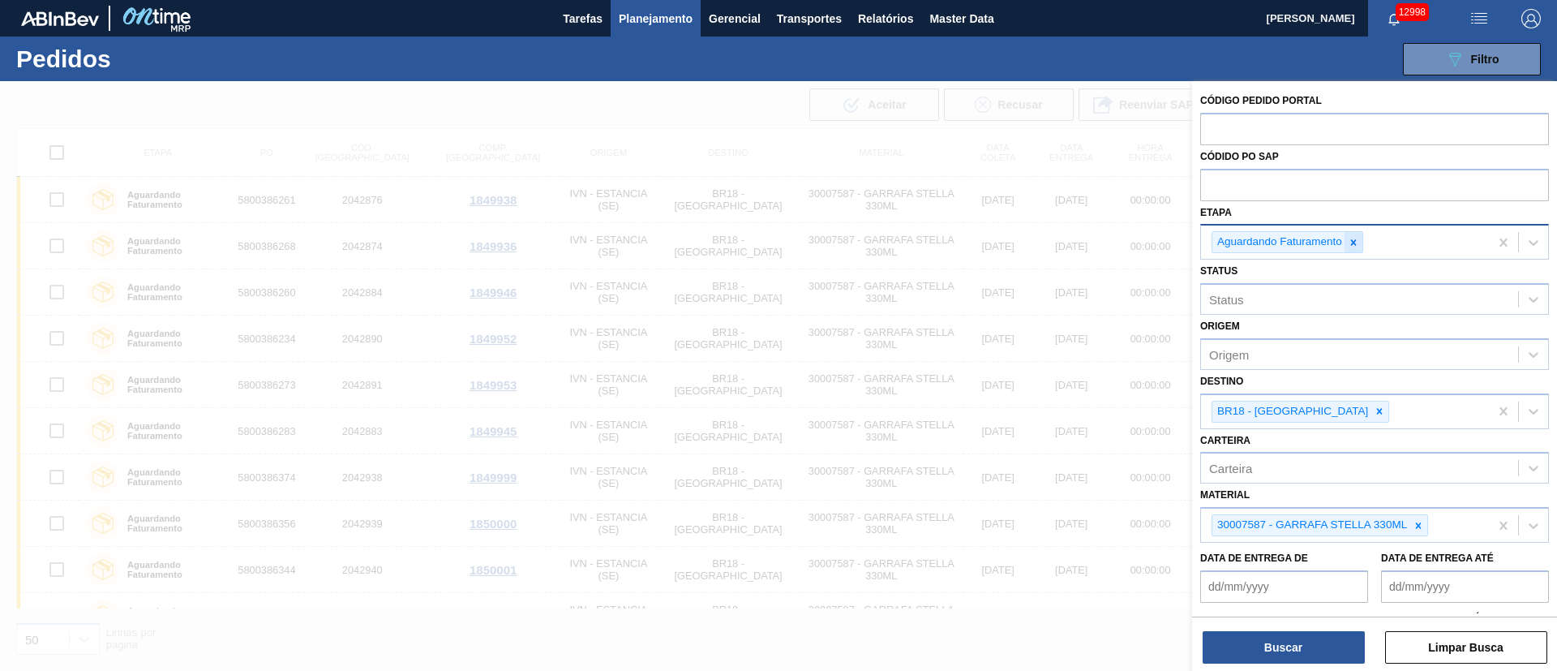
click at [1360, 241] on div at bounding box center [1354, 242] width 18 height 20
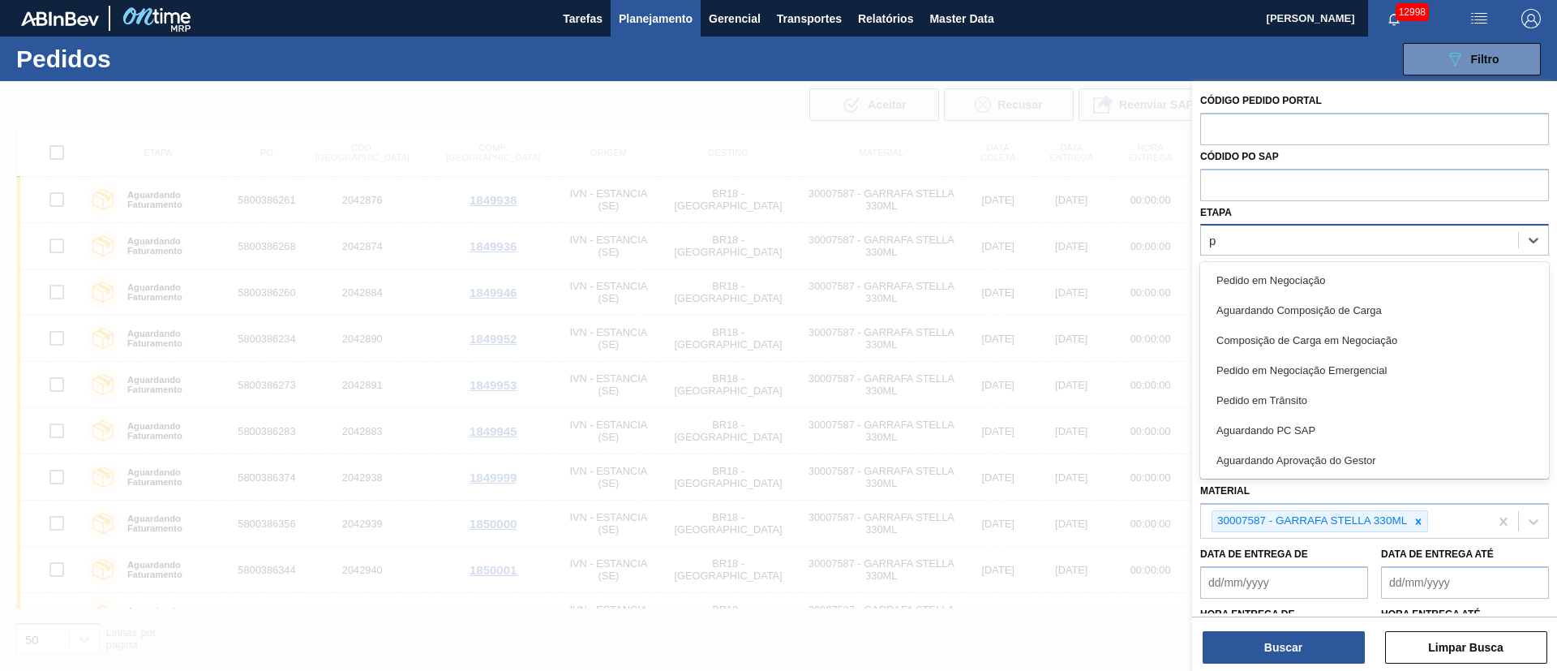
type input "pc"
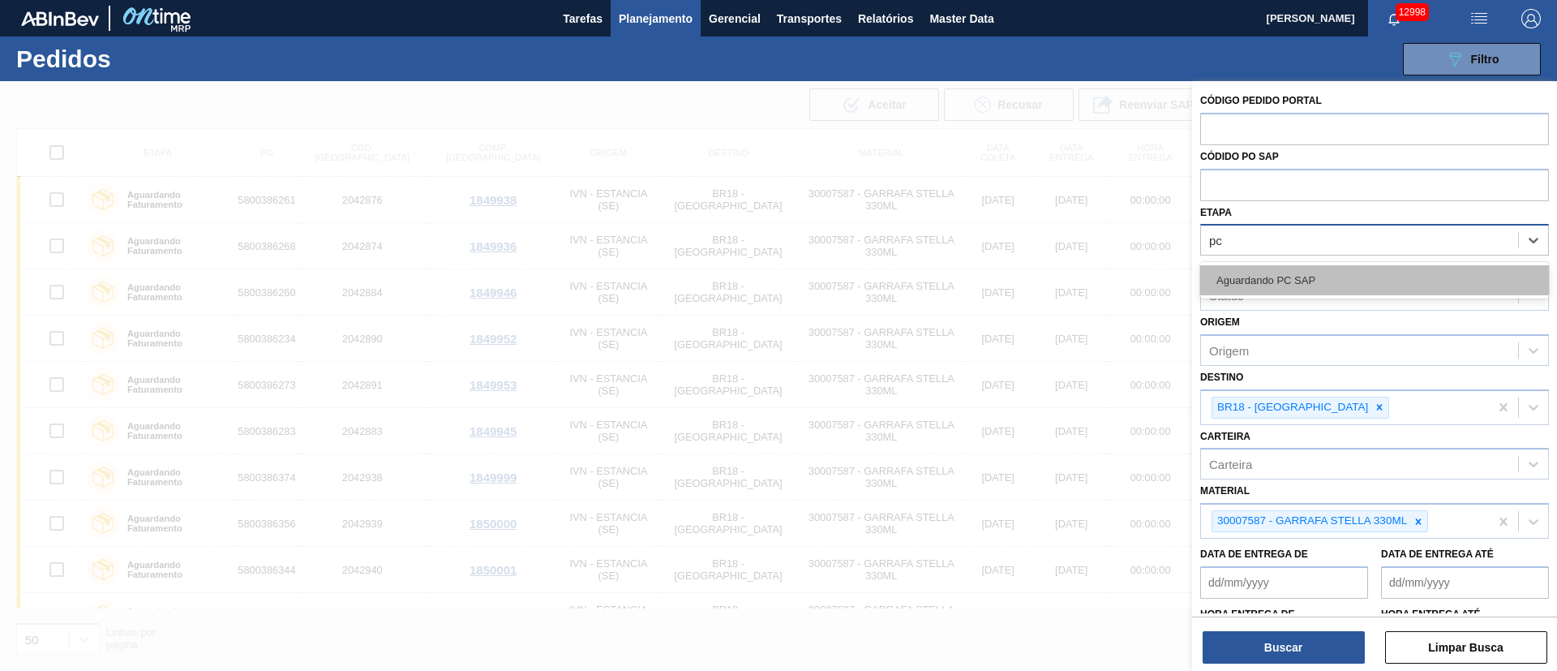
click at [1320, 268] on div "Aguardando PC SAP" at bounding box center [1375, 280] width 349 height 30
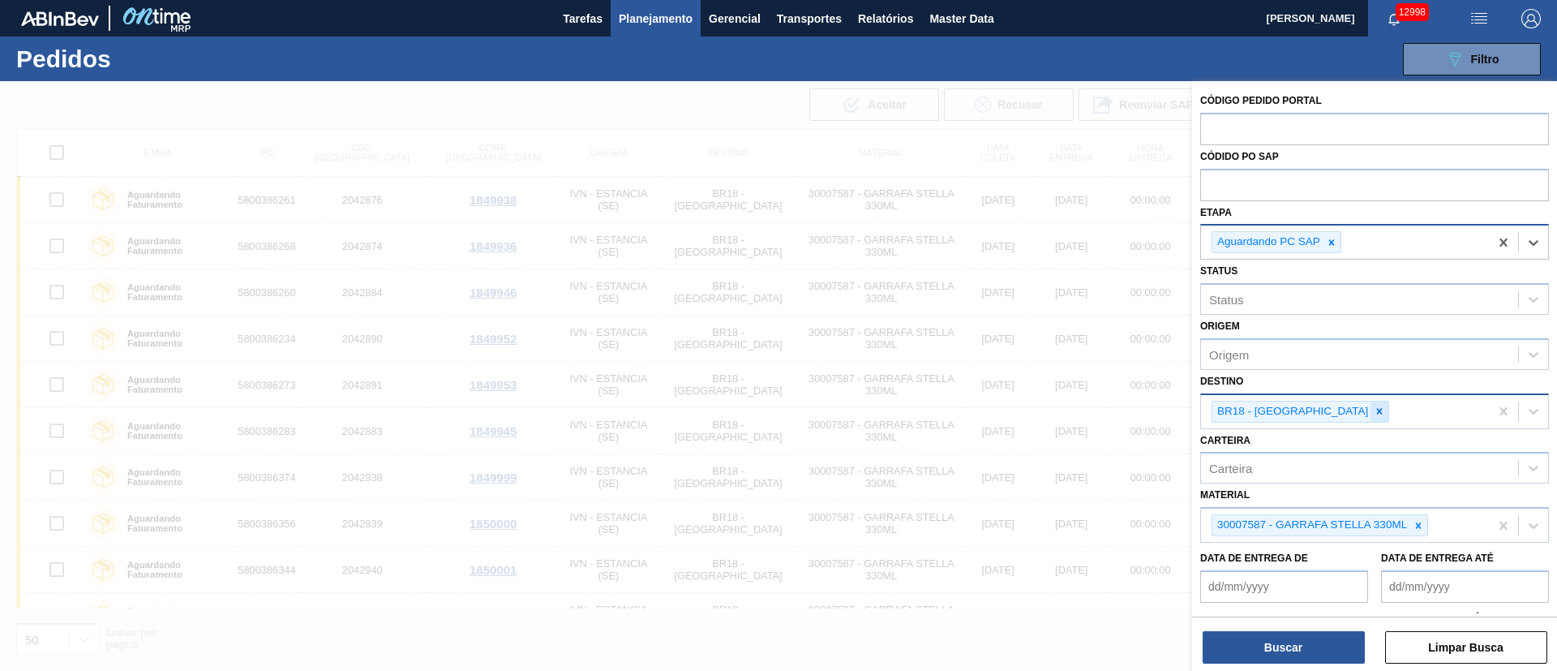
click at [1374, 408] on icon at bounding box center [1379, 411] width 11 height 11
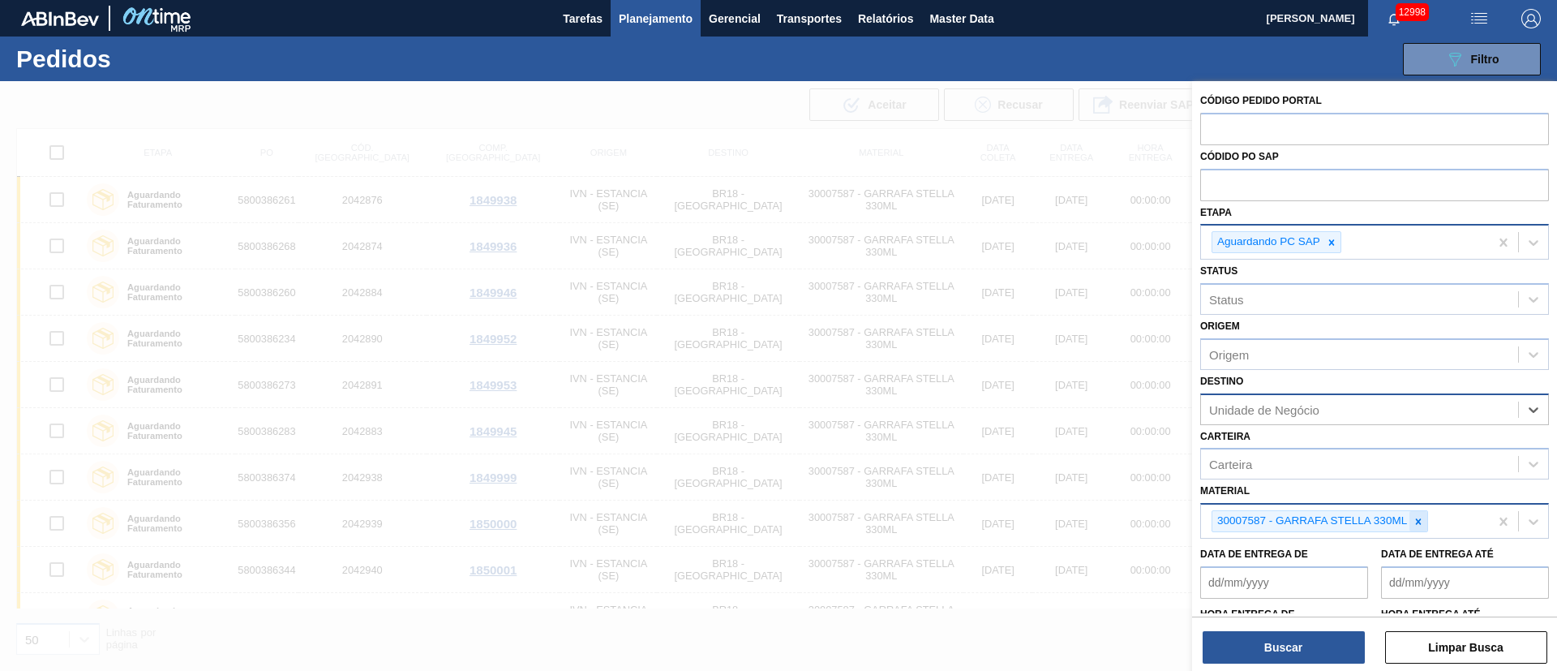
click at [1420, 526] on icon at bounding box center [1418, 521] width 11 height 11
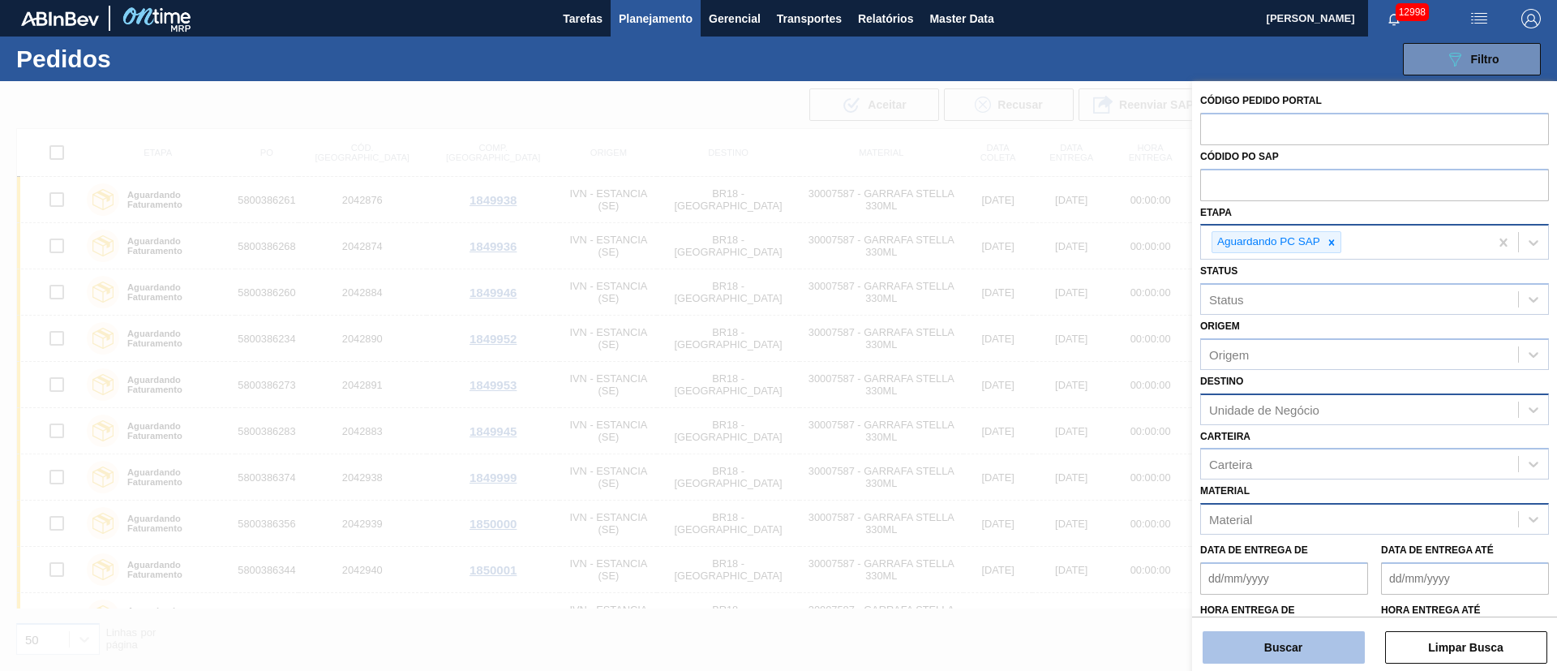
click at [1310, 652] on button "Buscar" at bounding box center [1284, 647] width 162 height 32
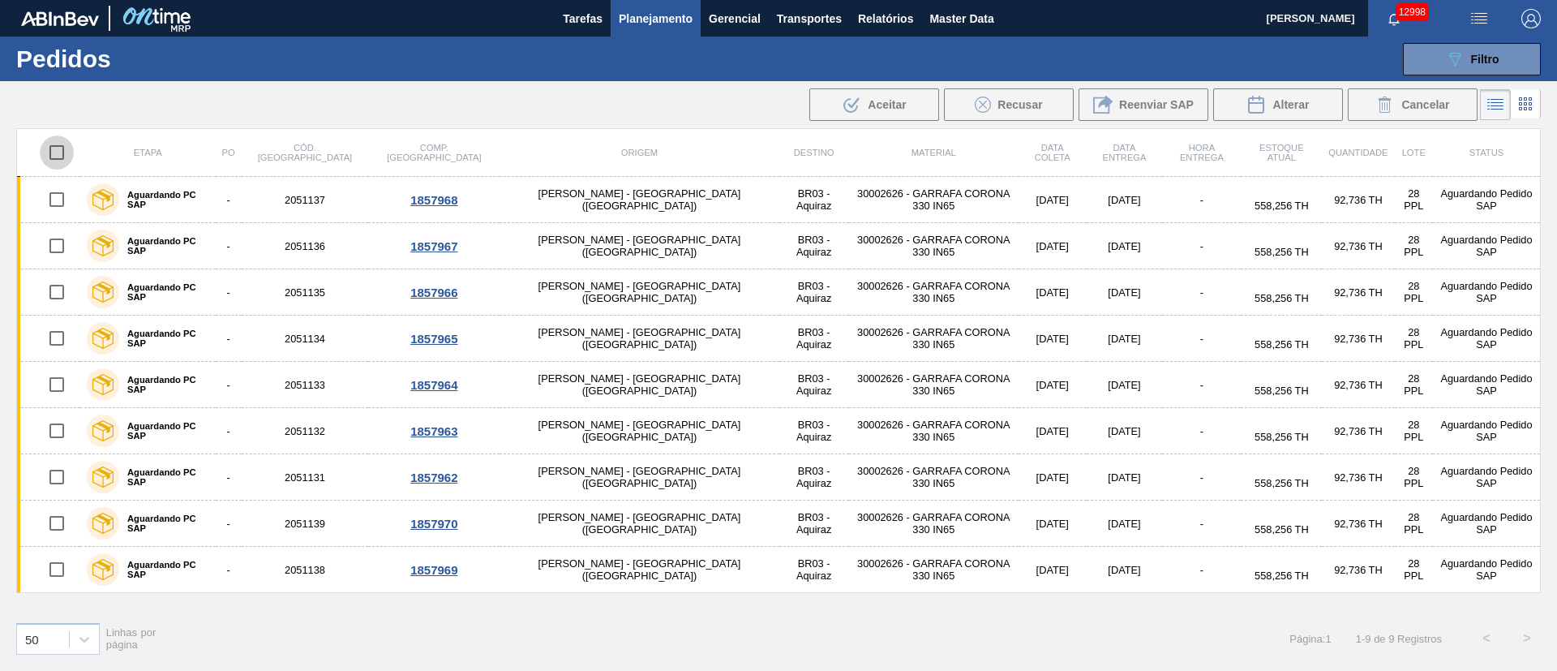
click at [59, 151] on input "checkbox" at bounding box center [57, 152] width 34 height 34
checkbox input "true"
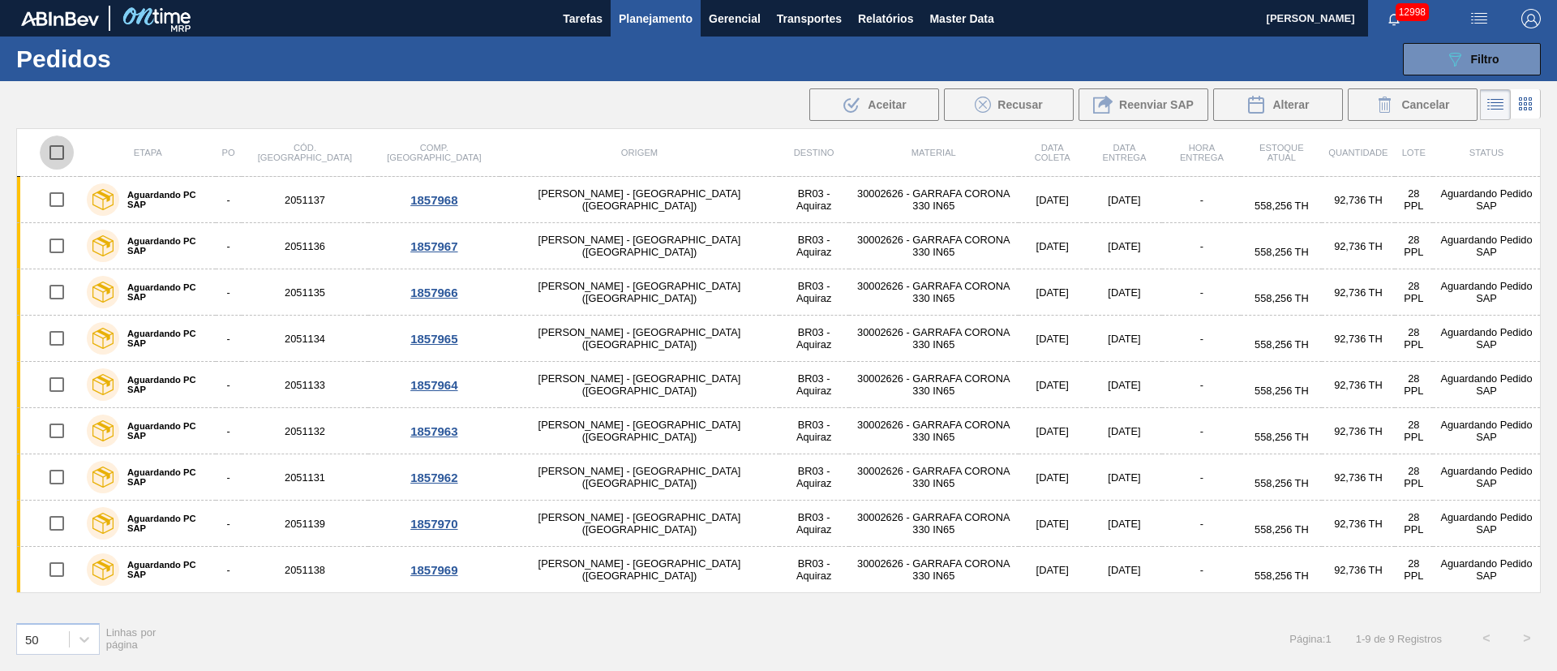
checkbox input "true"
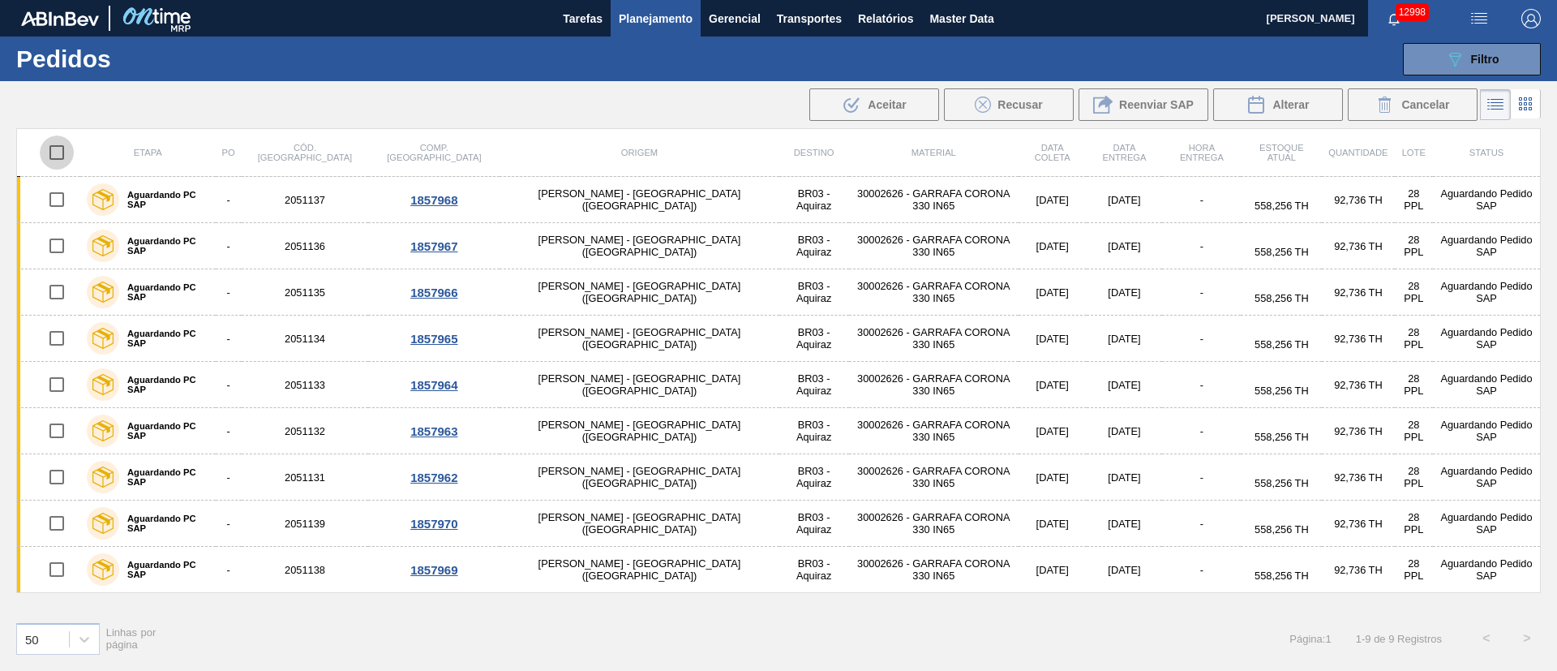
checkbox input "true"
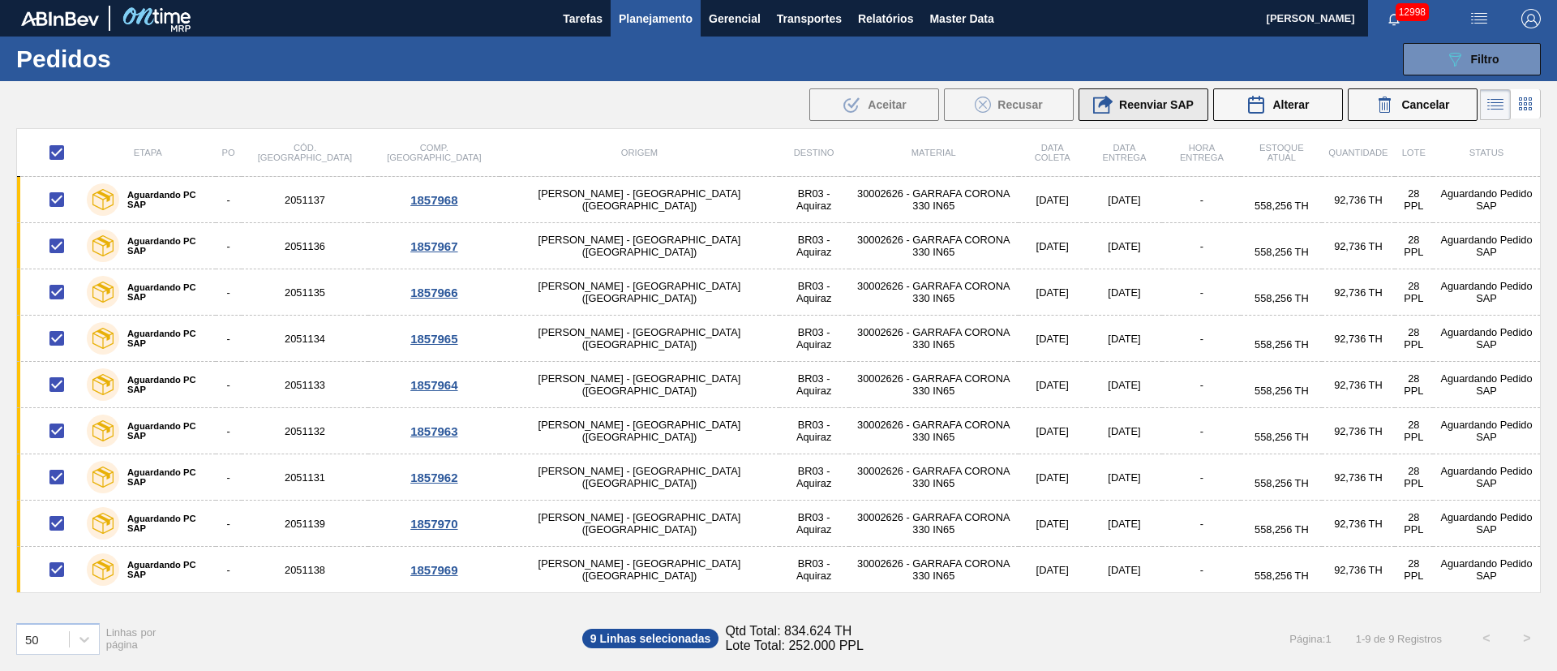
click at [1150, 114] on div "Reenviar SAP" at bounding box center [1143, 104] width 101 height 19
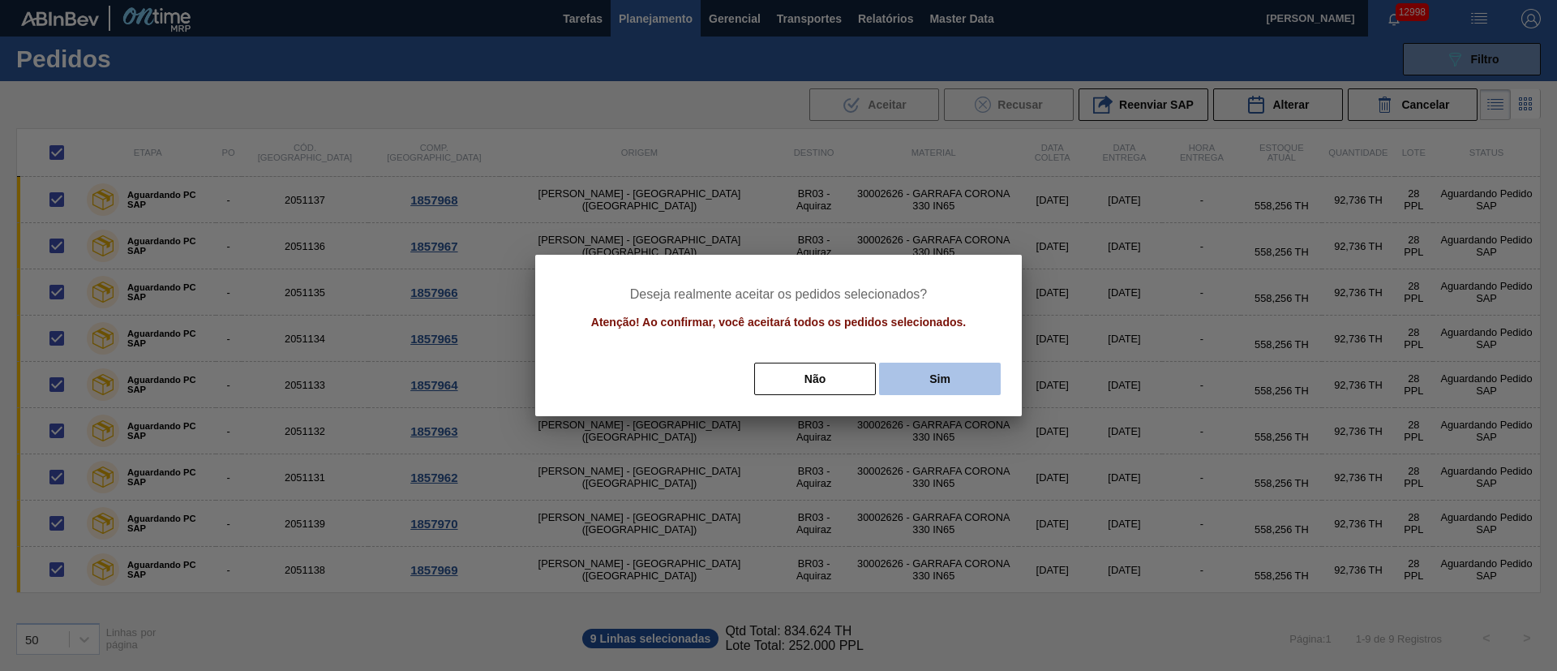
click at [963, 381] on button "Sim" at bounding box center [940, 379] width 122 height 32
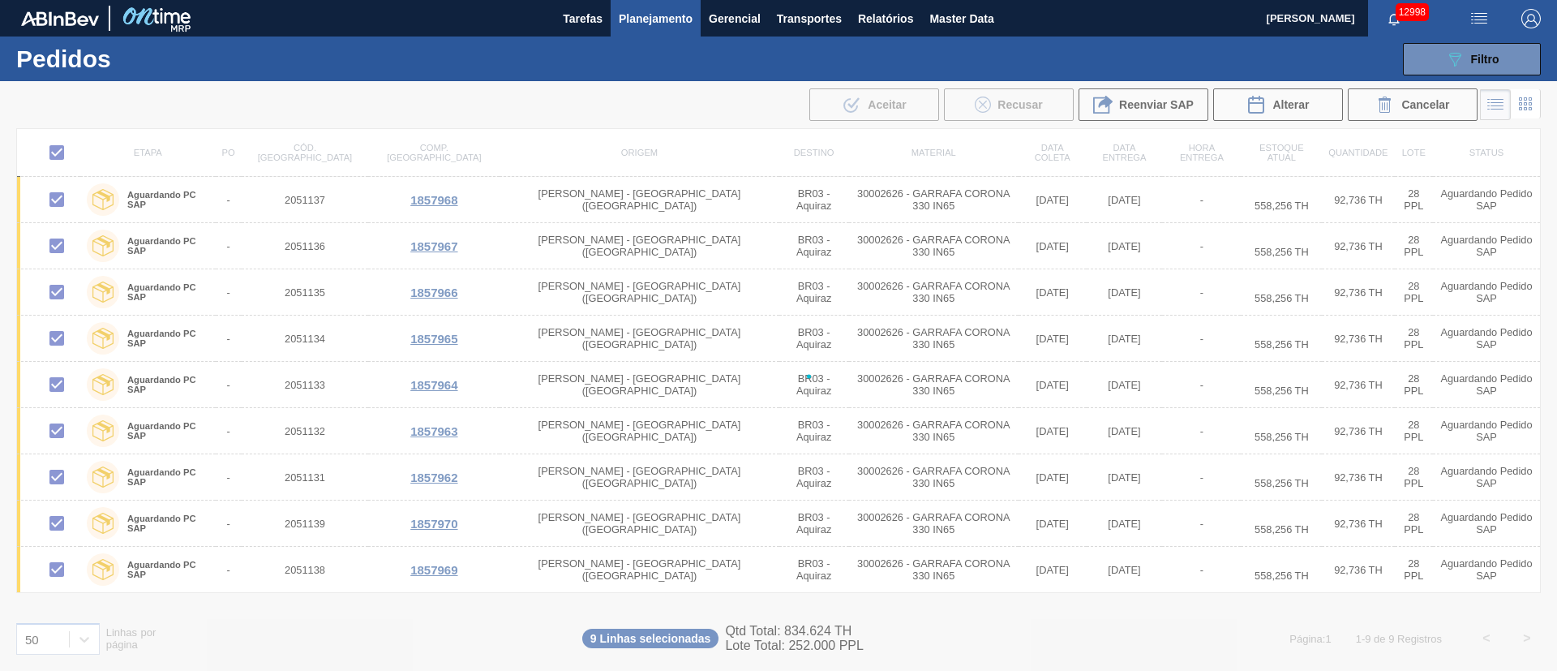
checkbox input "false"
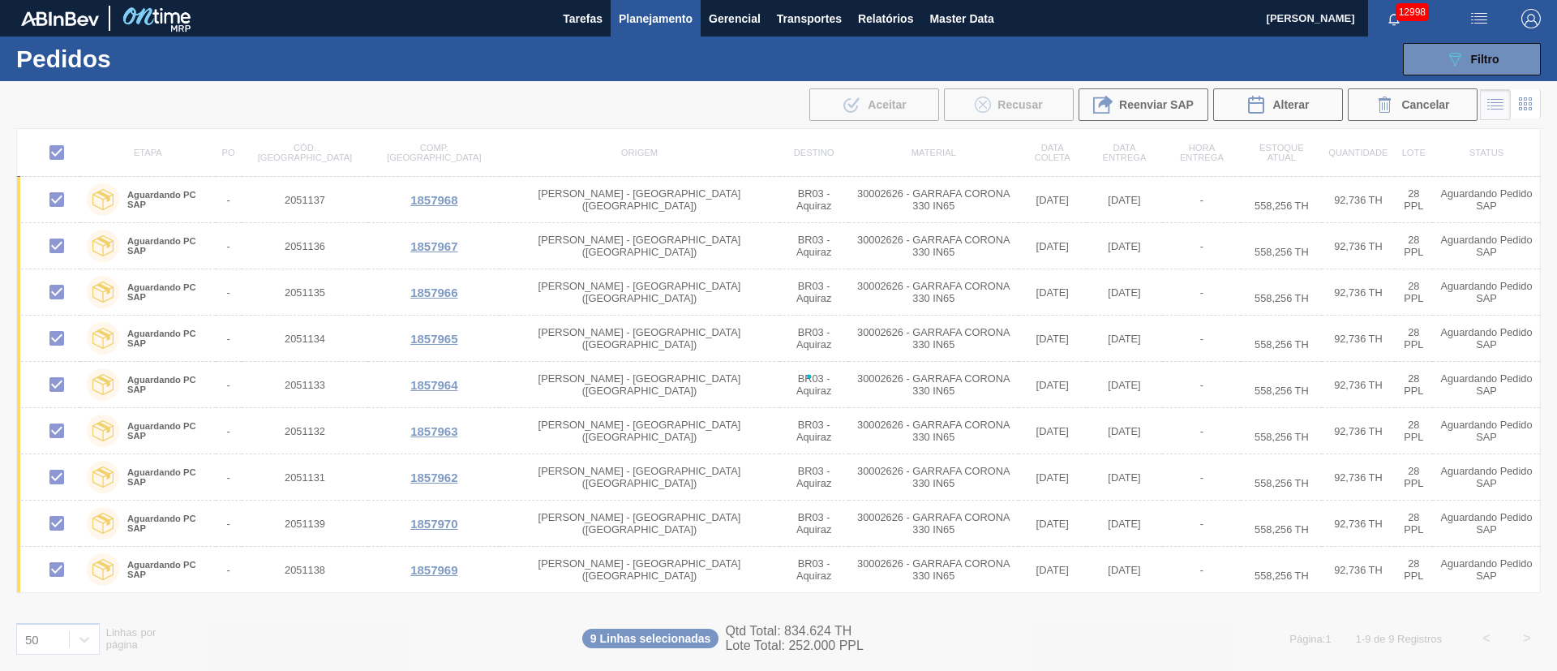
checkbox input "false"
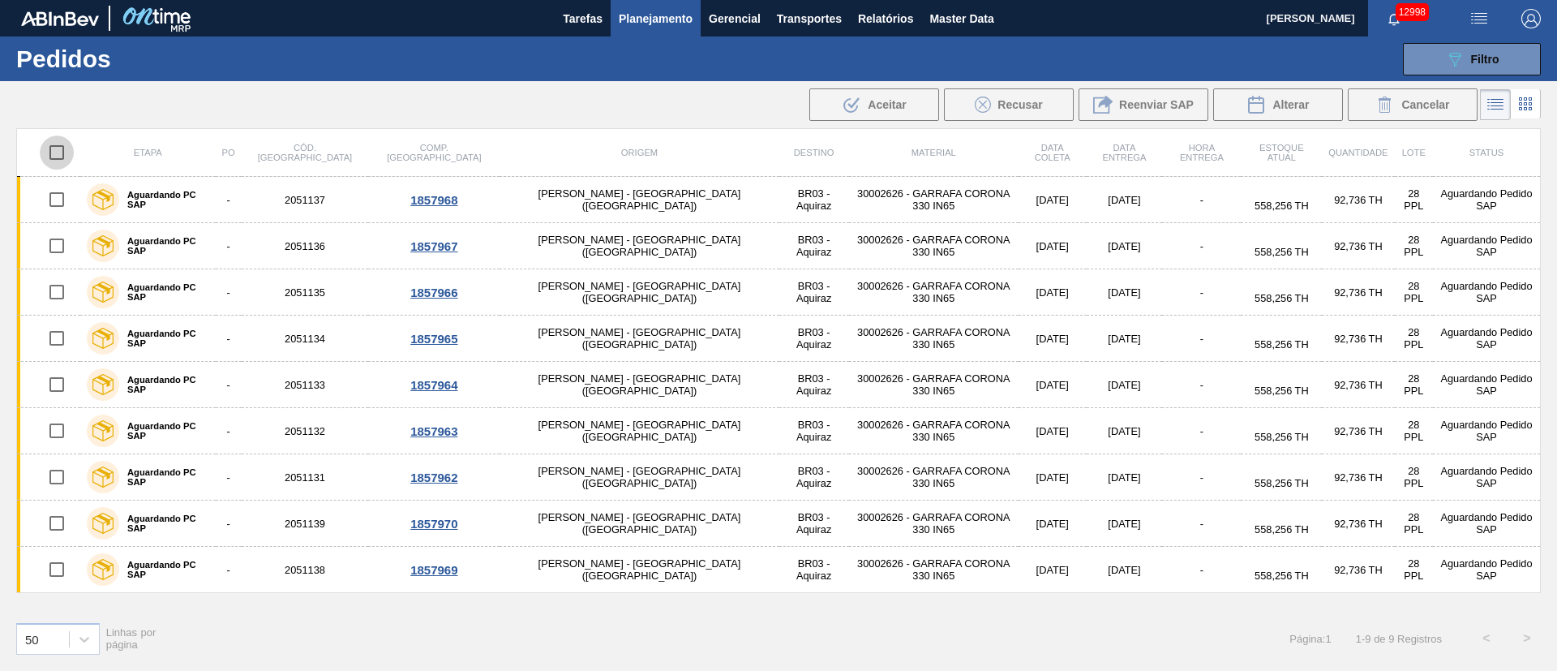
click at [63, 151] on input "checkbox" at bounding box center [57, 152] width 34 height 34
checkbox input "true"
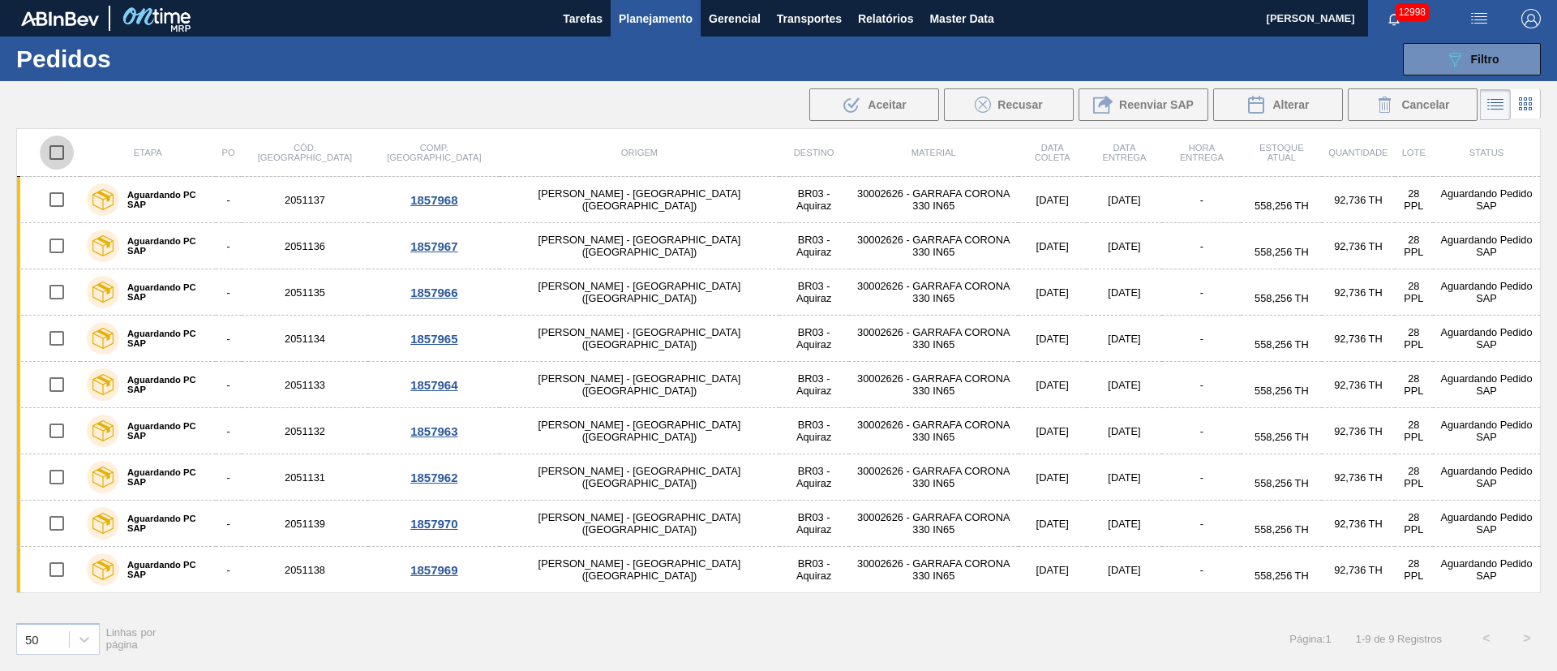
checkbox input "true"
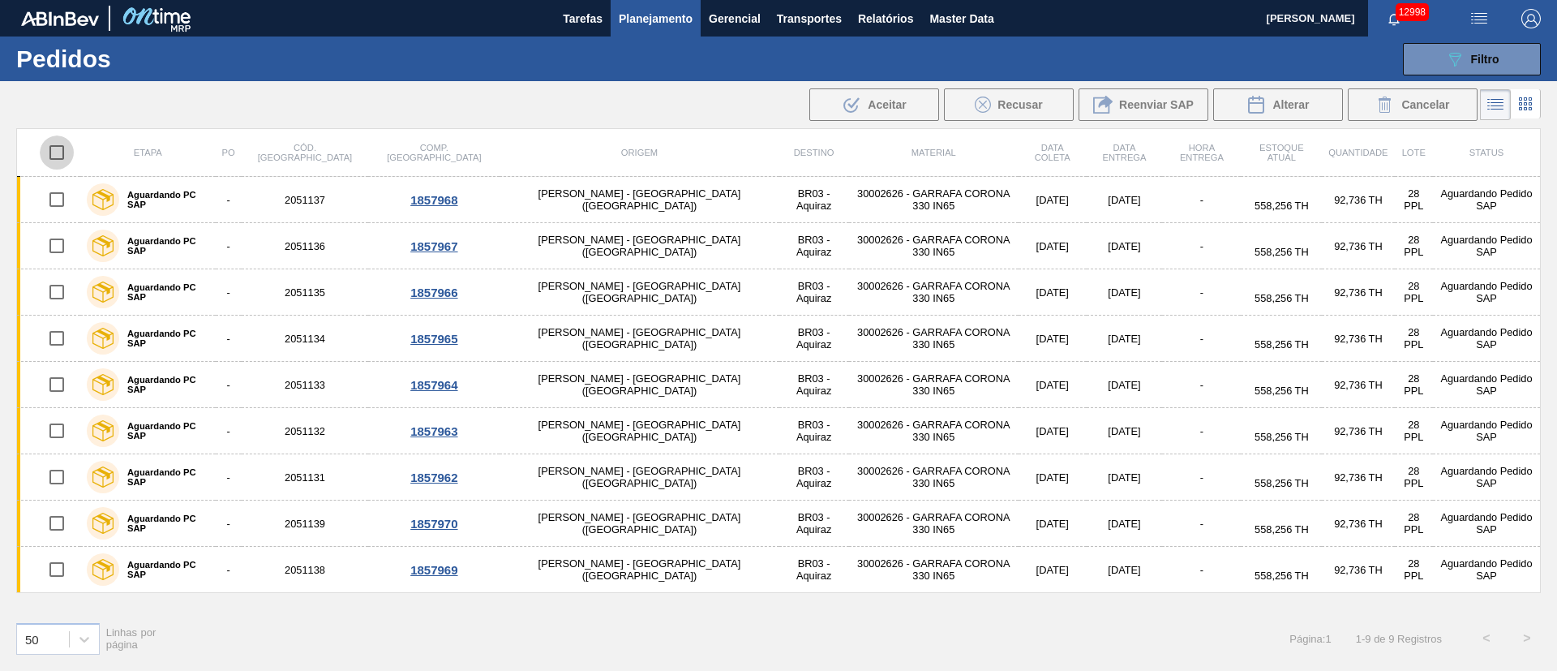
checkbox input "true"
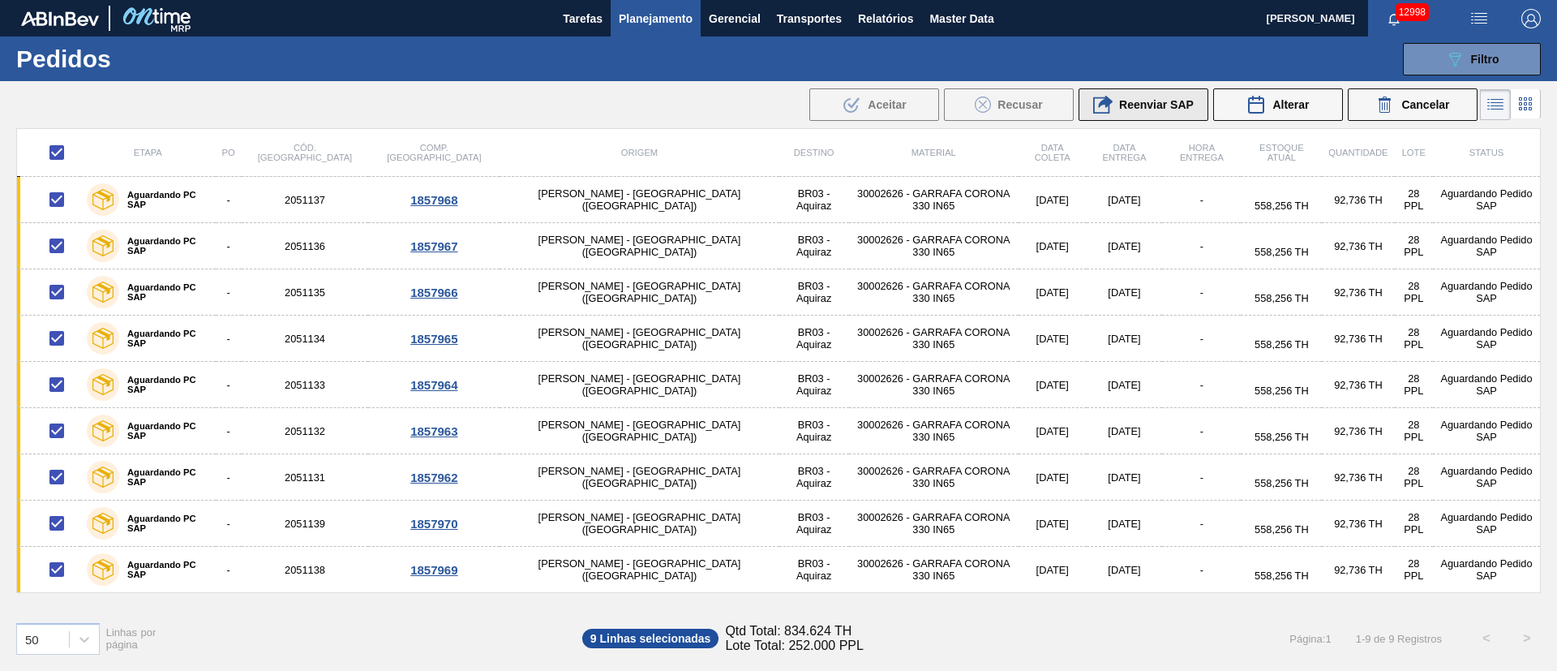
click at [1148, 102] on span "Reenviar SAP" at bounding box center [1156, 104] width 75 height 13
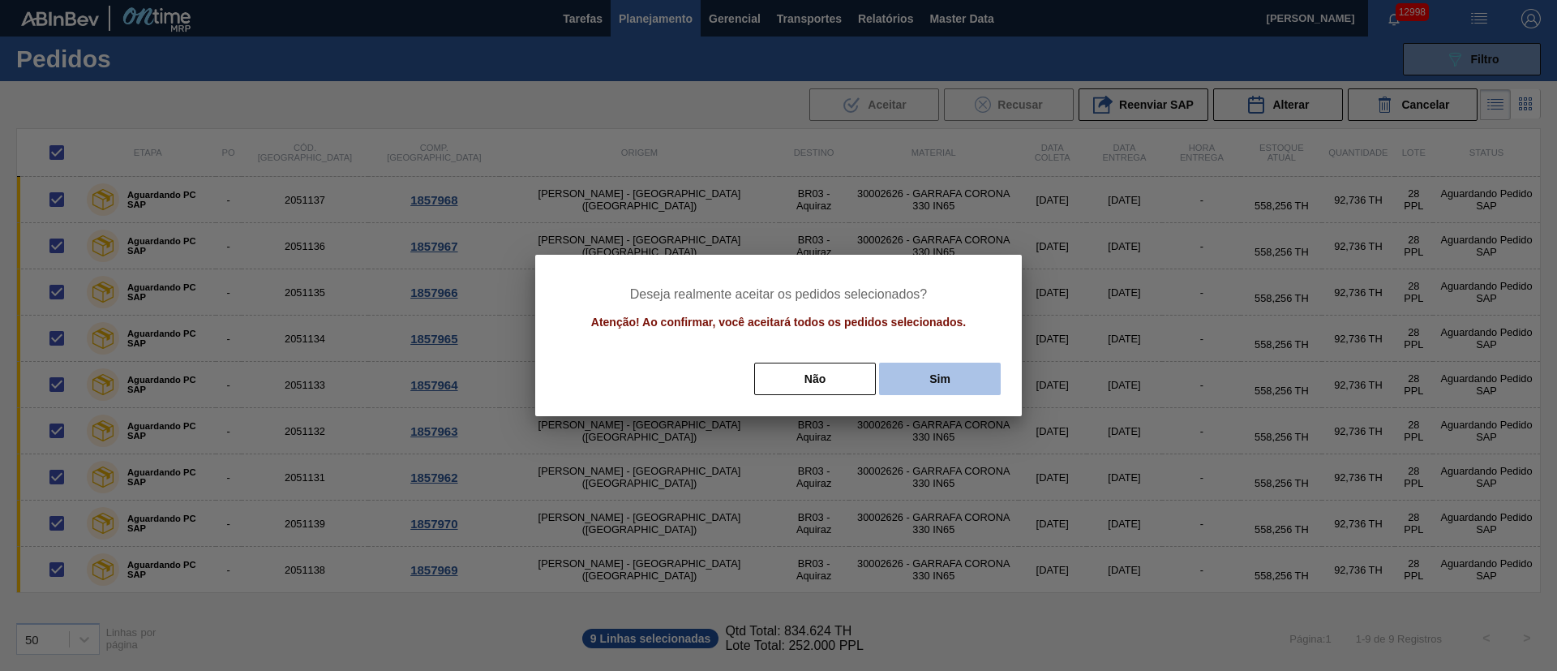
click at [940, 368] on button "Sim" at bounding box center [940, 379] width 122 height 32
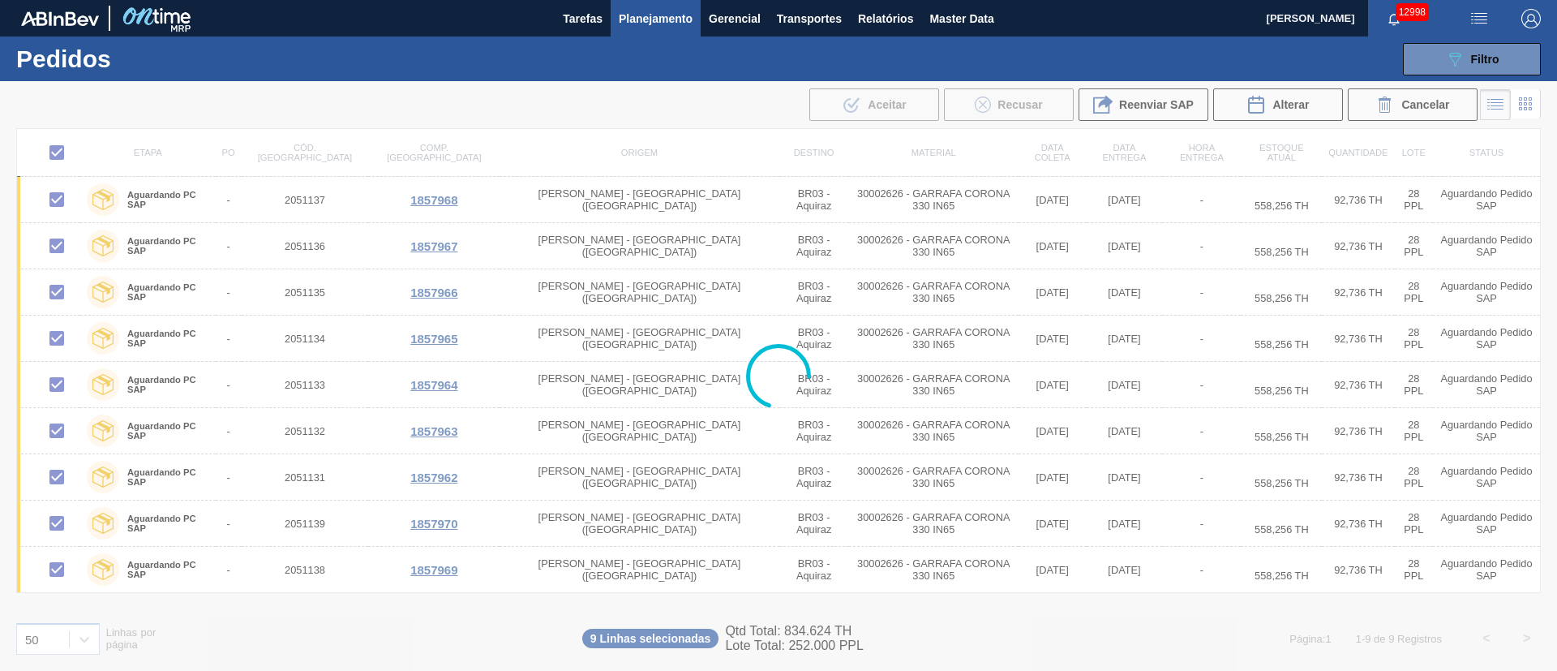
checkbox input "false"
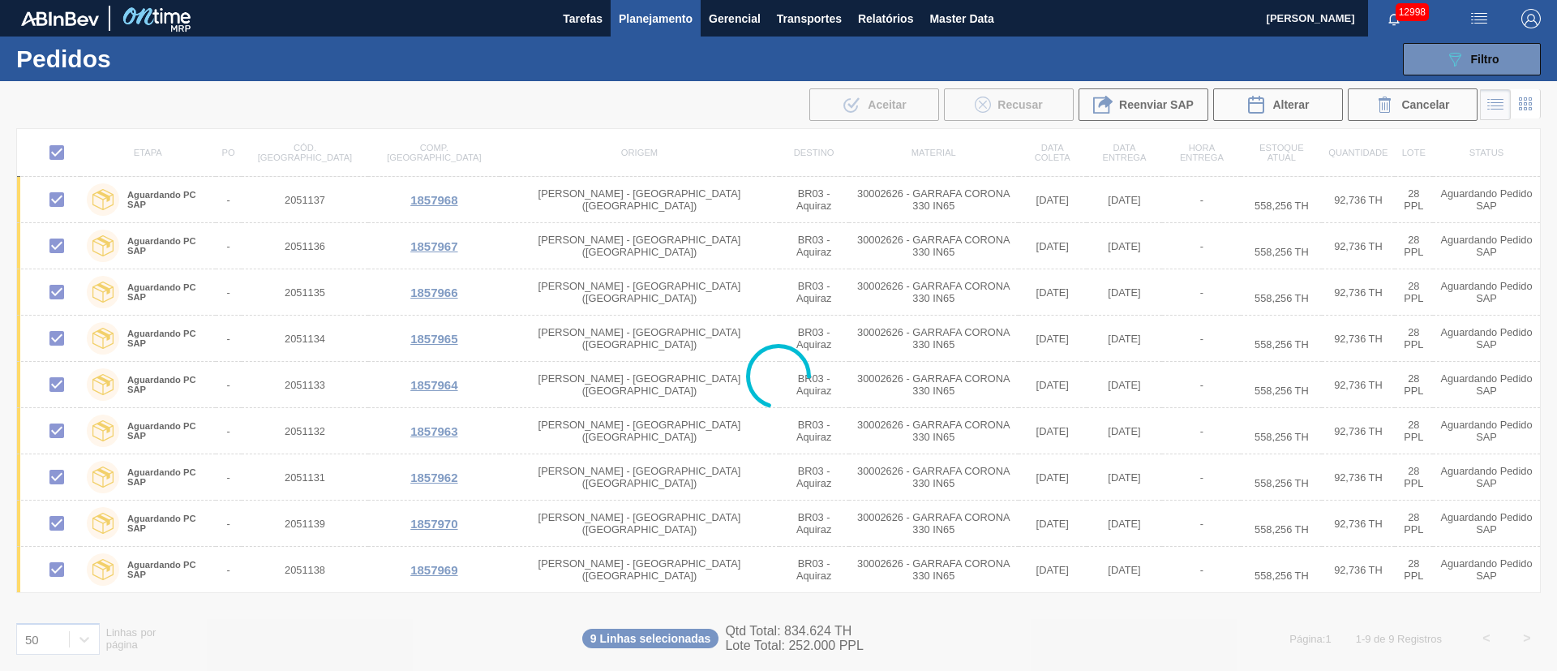
checkbox input "false"
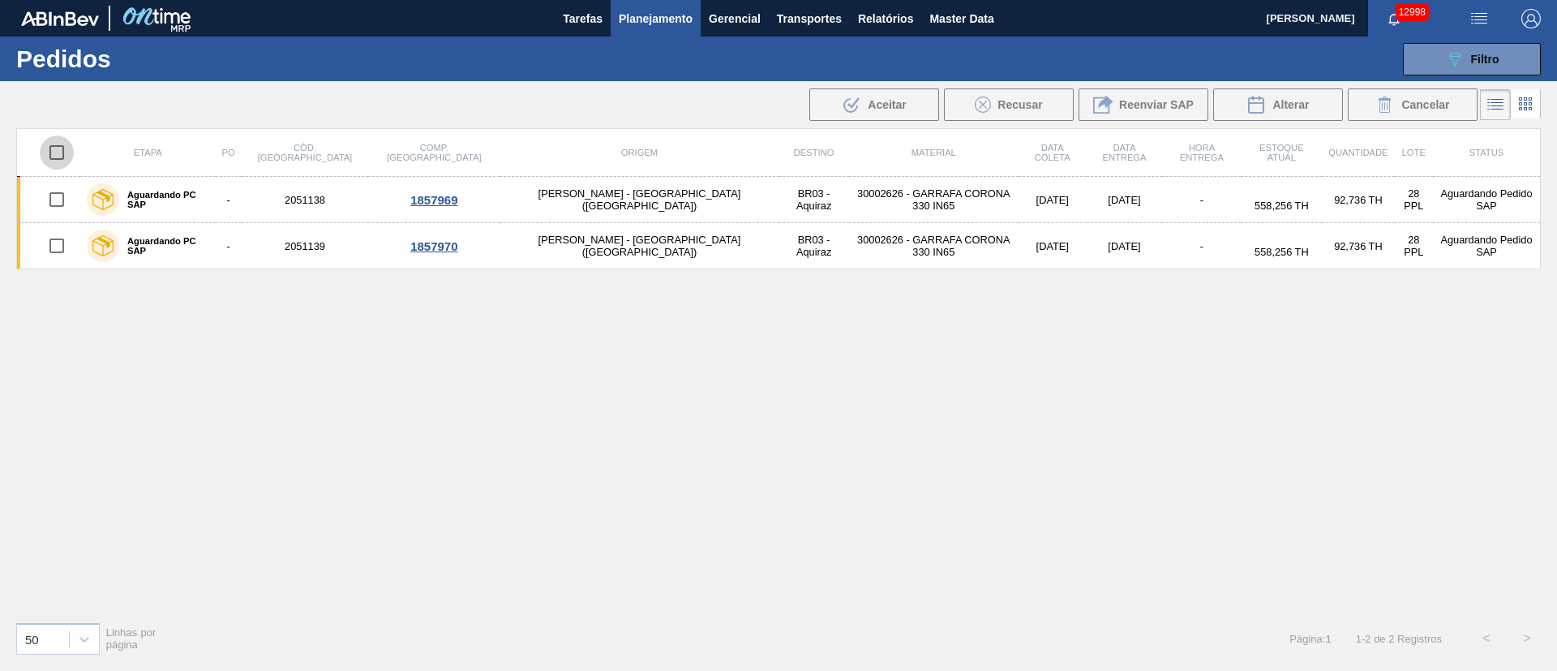
click at [61, 142] on input "checkbox" at bounding box center [57, 152] width 34 height 34
checkbox input "true"
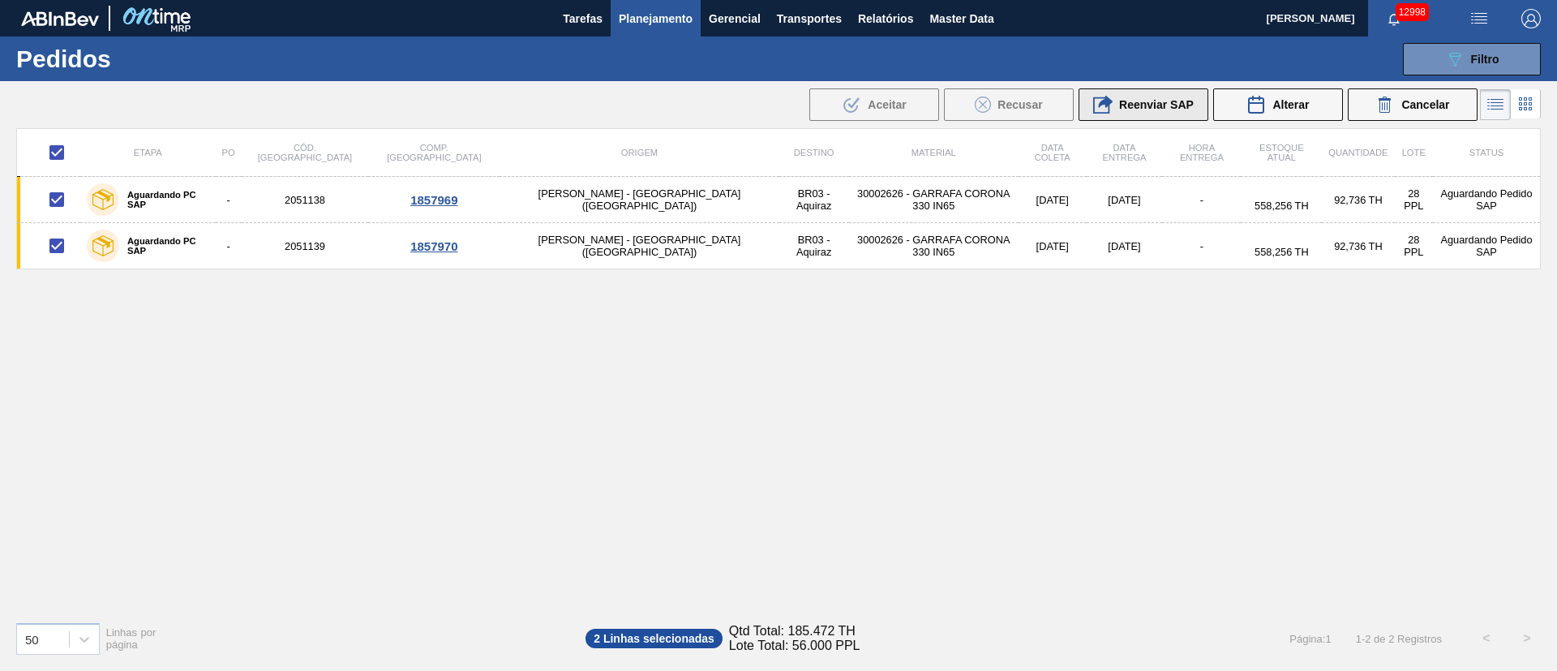
click at [1171, 95] on div "Reenviar SAP" at bounding box center [1143, 104] width 101 height 19
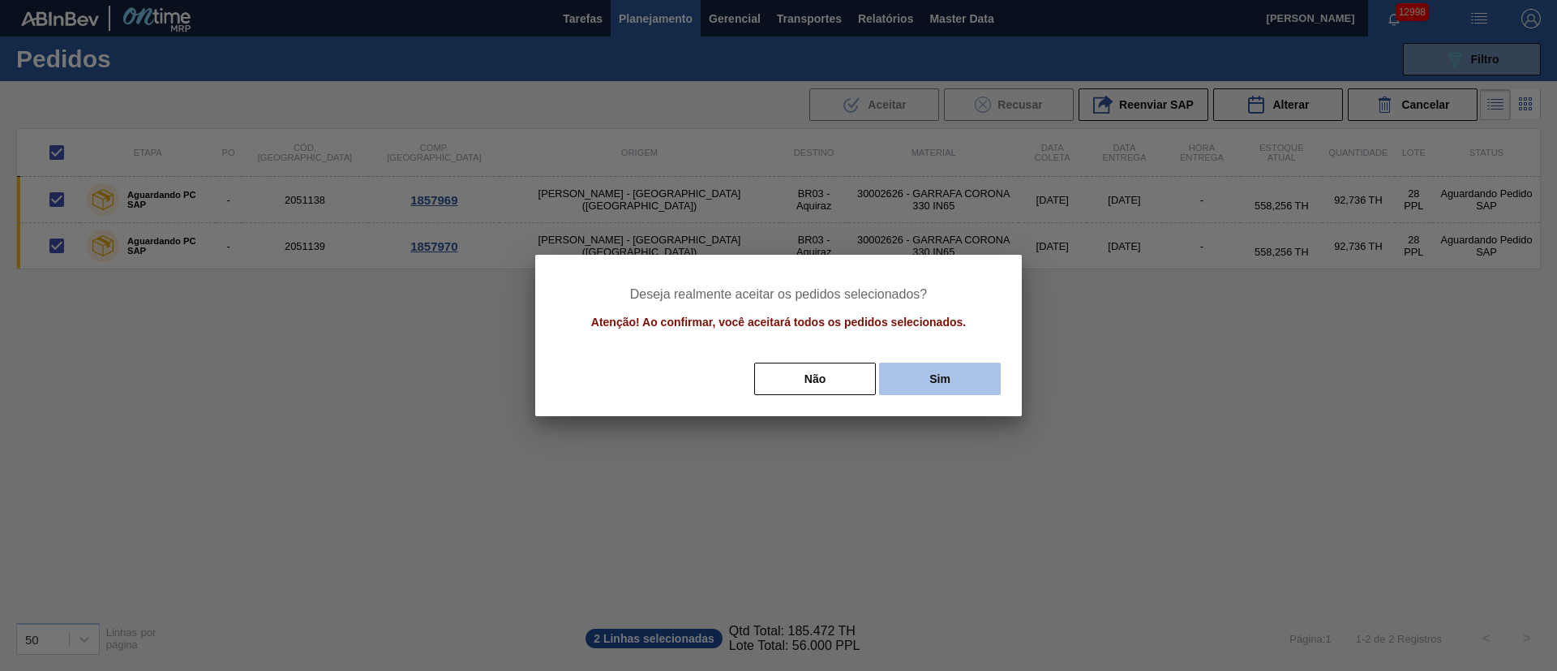
click at [945, 377] on button "Sim" at bounding box center [940, 379] width 122 height 32
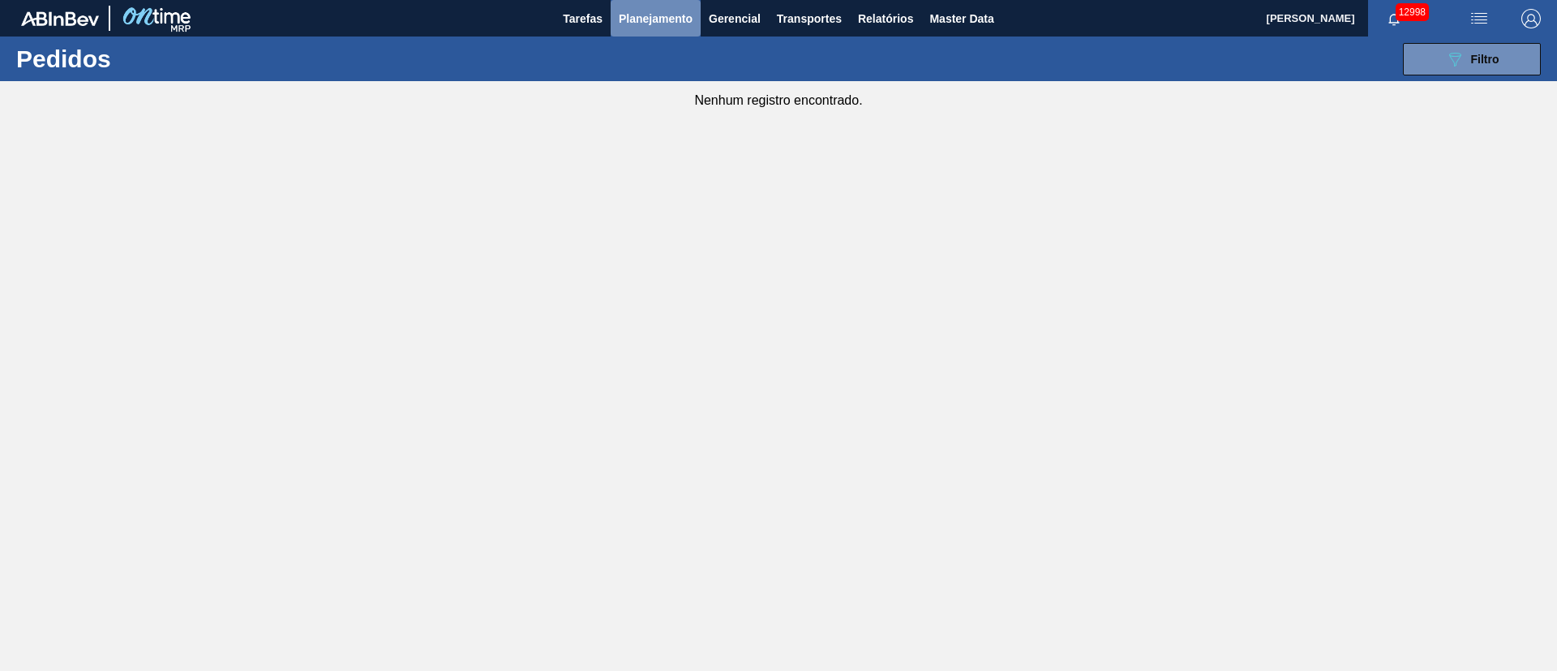
click at [645, 18] on span "Planejamento" at bounding box center [656, 18] width 74 height 19
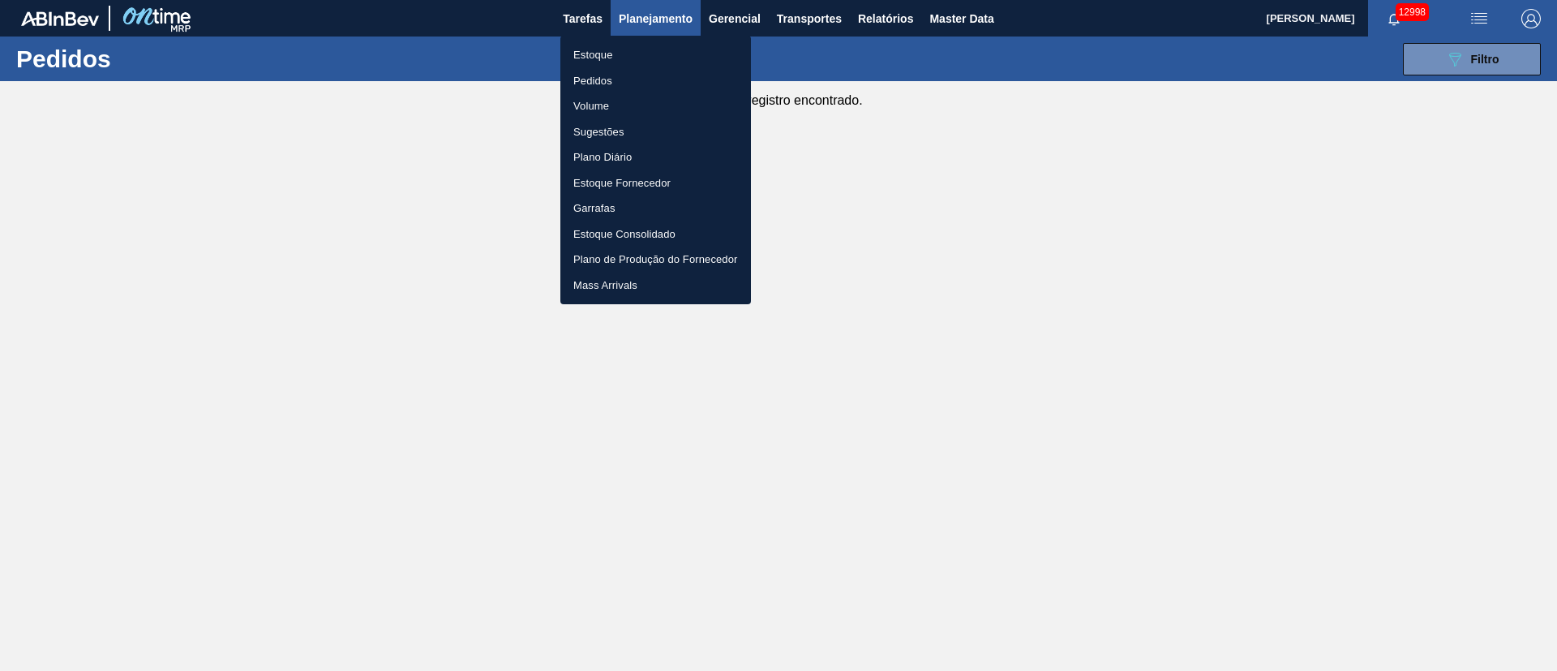
click at [594, 78] on li "Pedidos" at bounding box center [656, 81] width 191 height 26
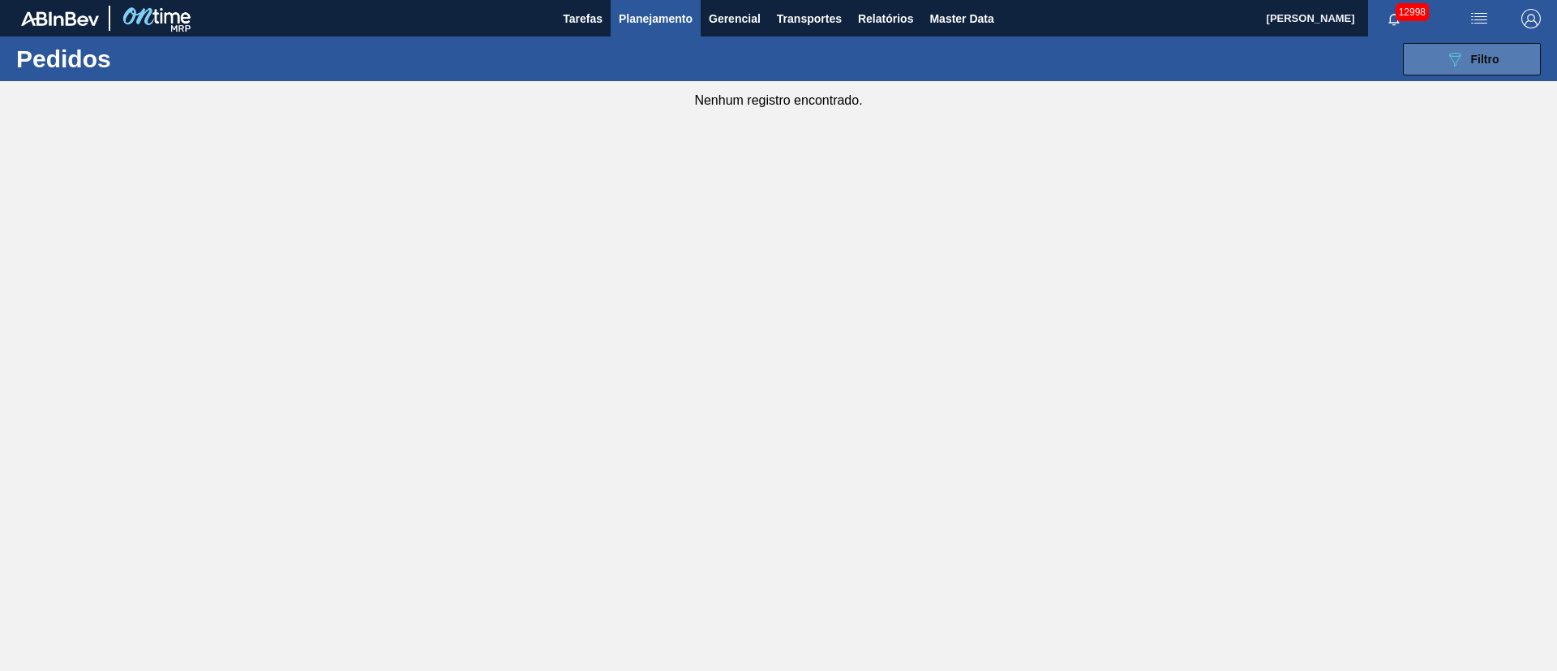
click at [1474, 53] on span "Filtro" at bounding box center [1485, 59] width 28 height 13
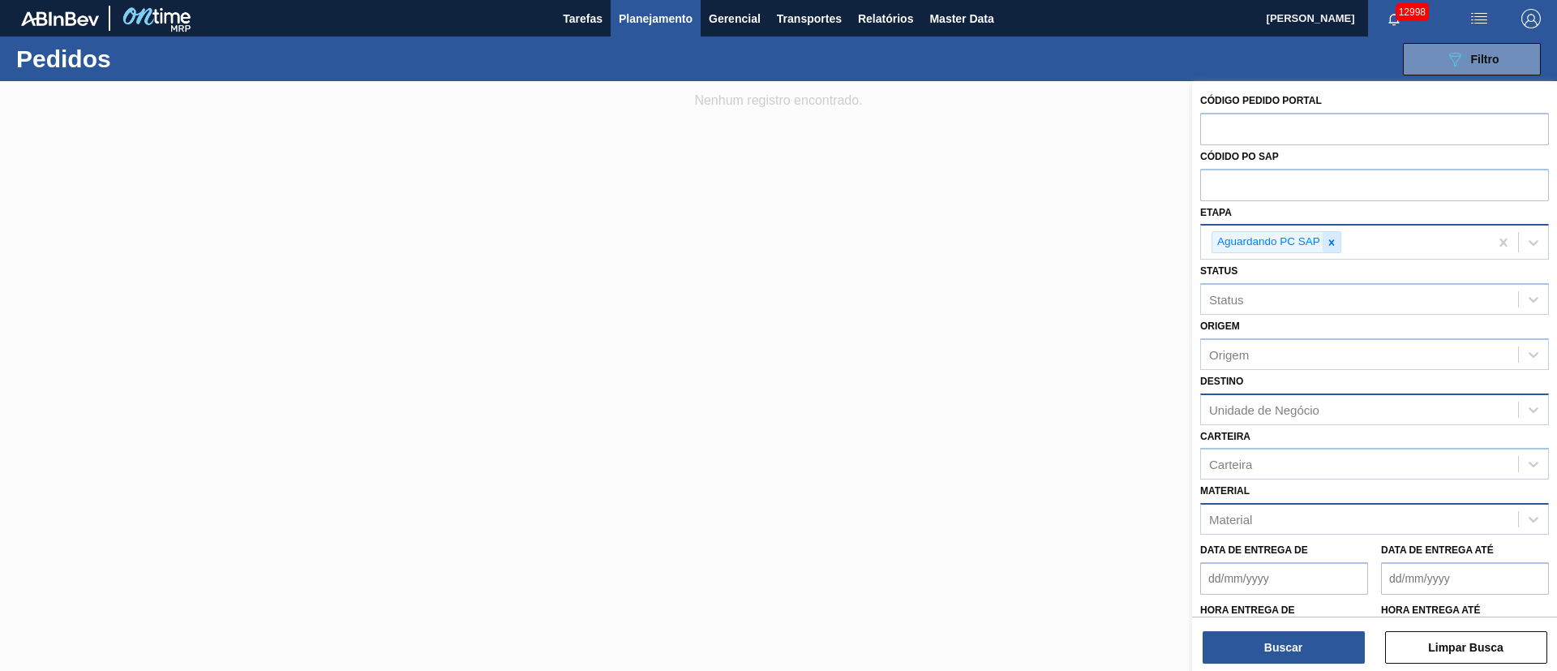
click at [1330, 247] on icon at bounding box center [1331, 242] width 11 height 11
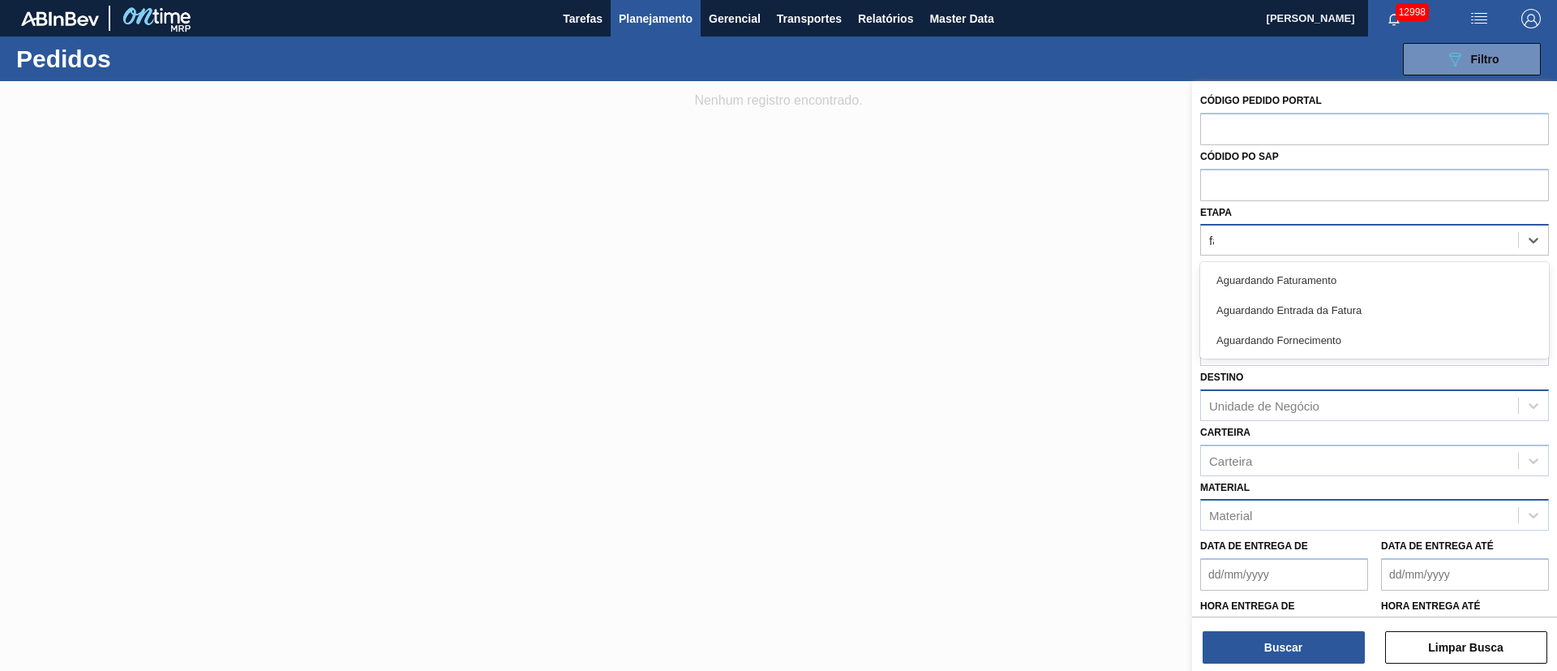
type input "fat"
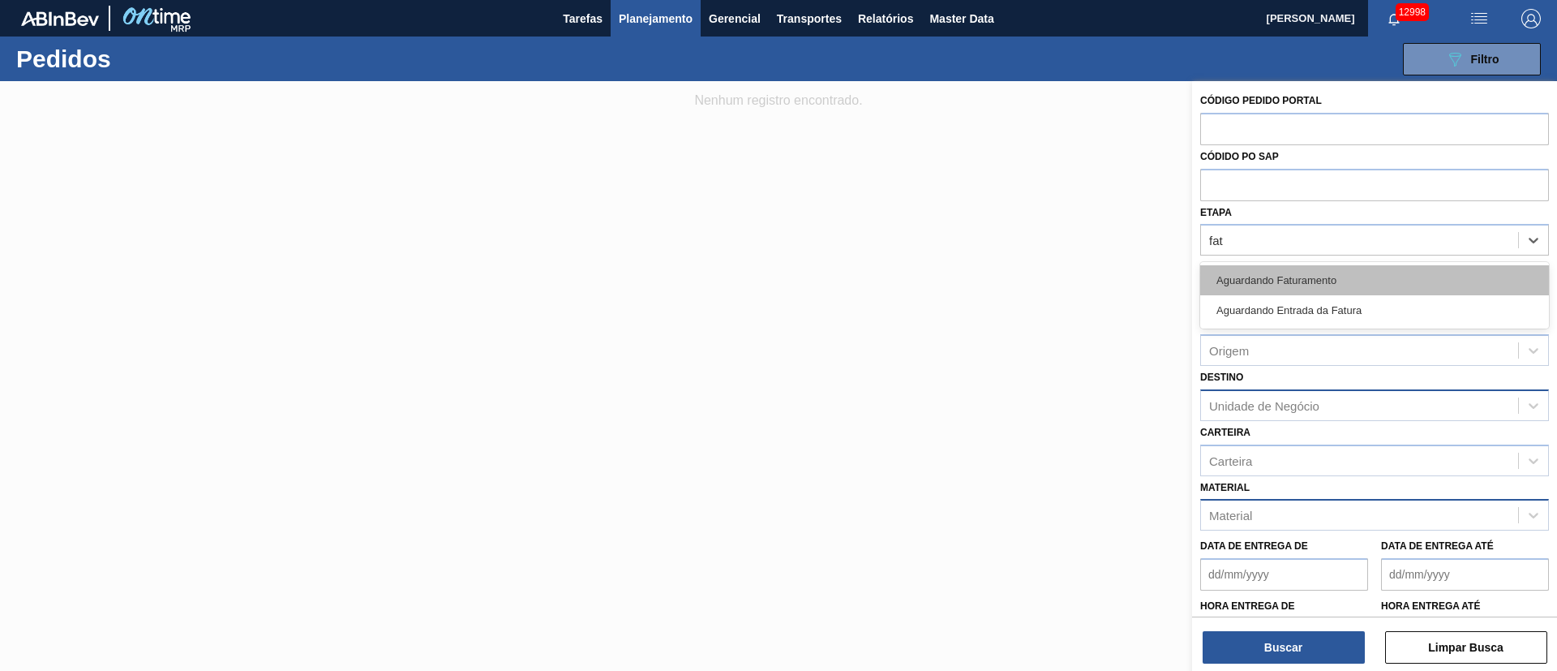
click at [1264, 267] on div "Aguardando Faturamento" at bounding box center [1375, 280] width 349 height 30
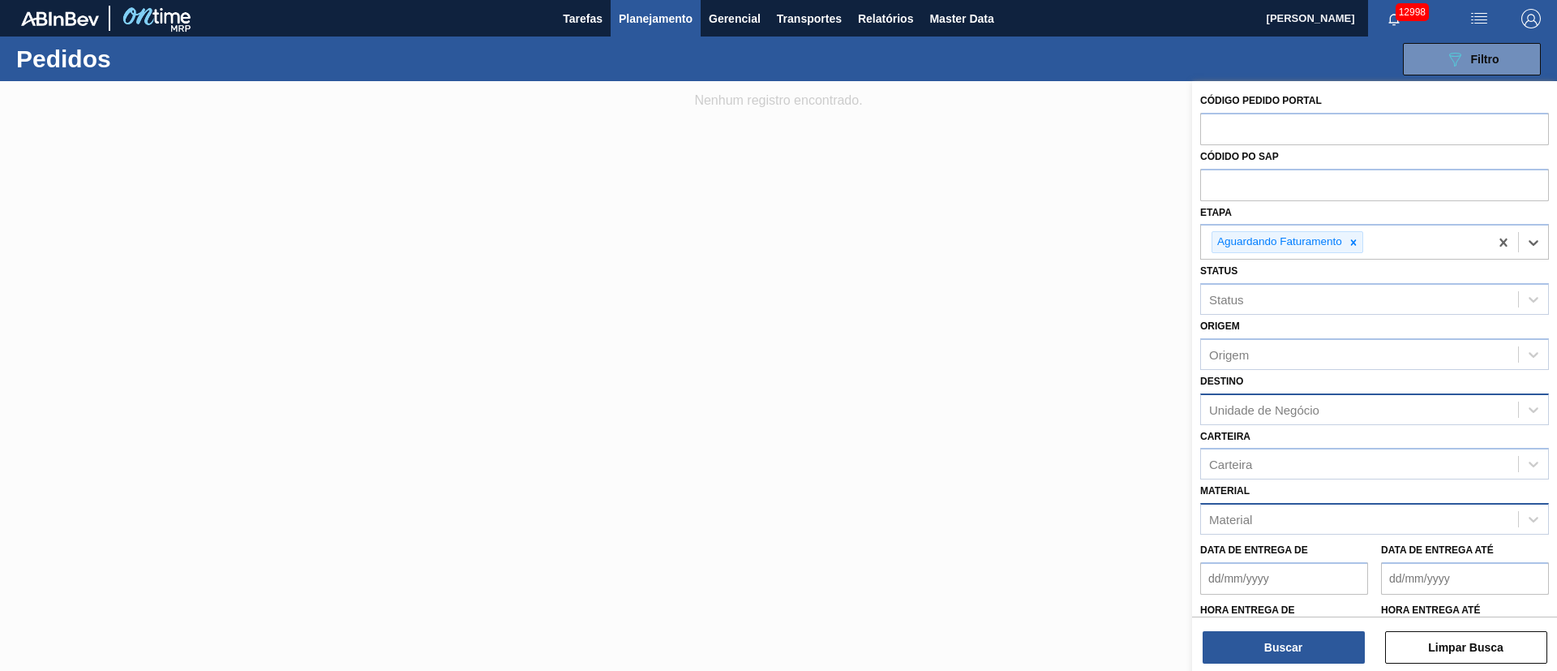
click at [1257, 514] on div "Material" at bounding box center [1359, 520] width 317 height 24
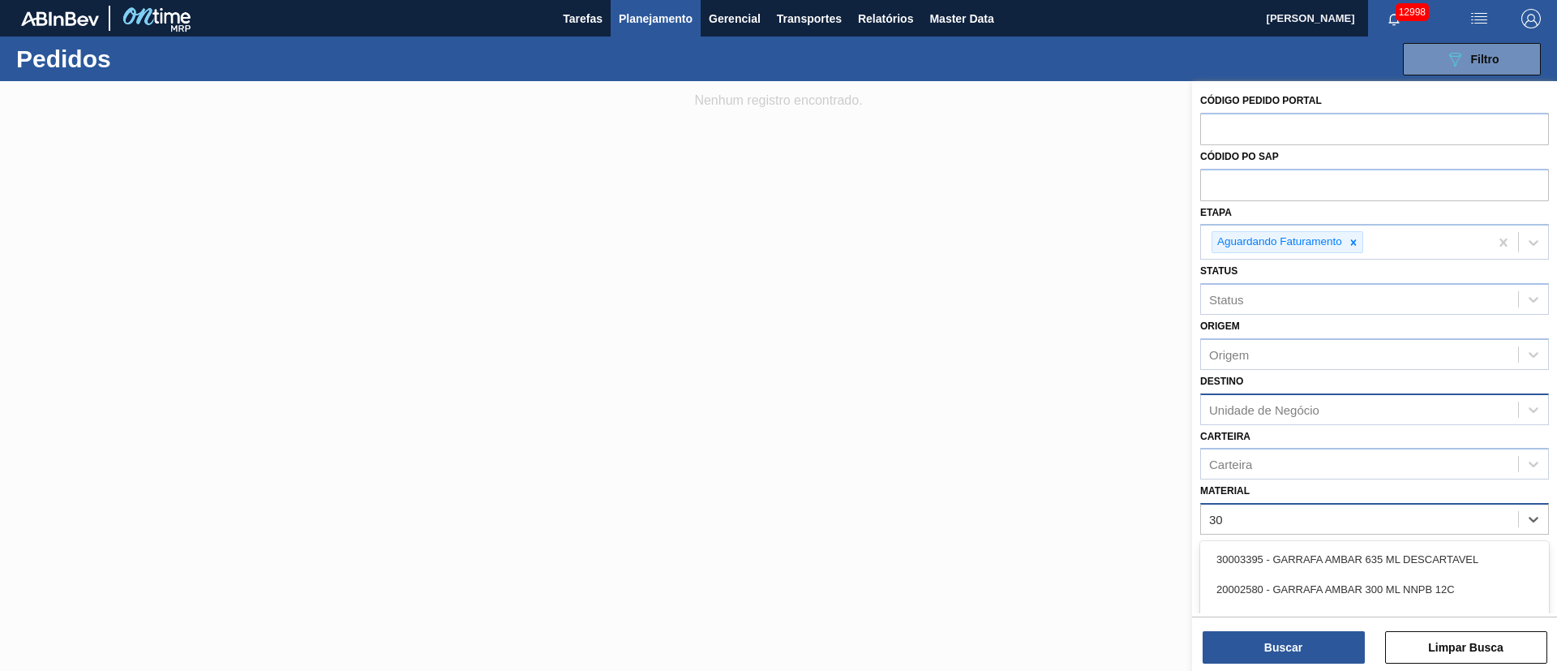
type input "3"
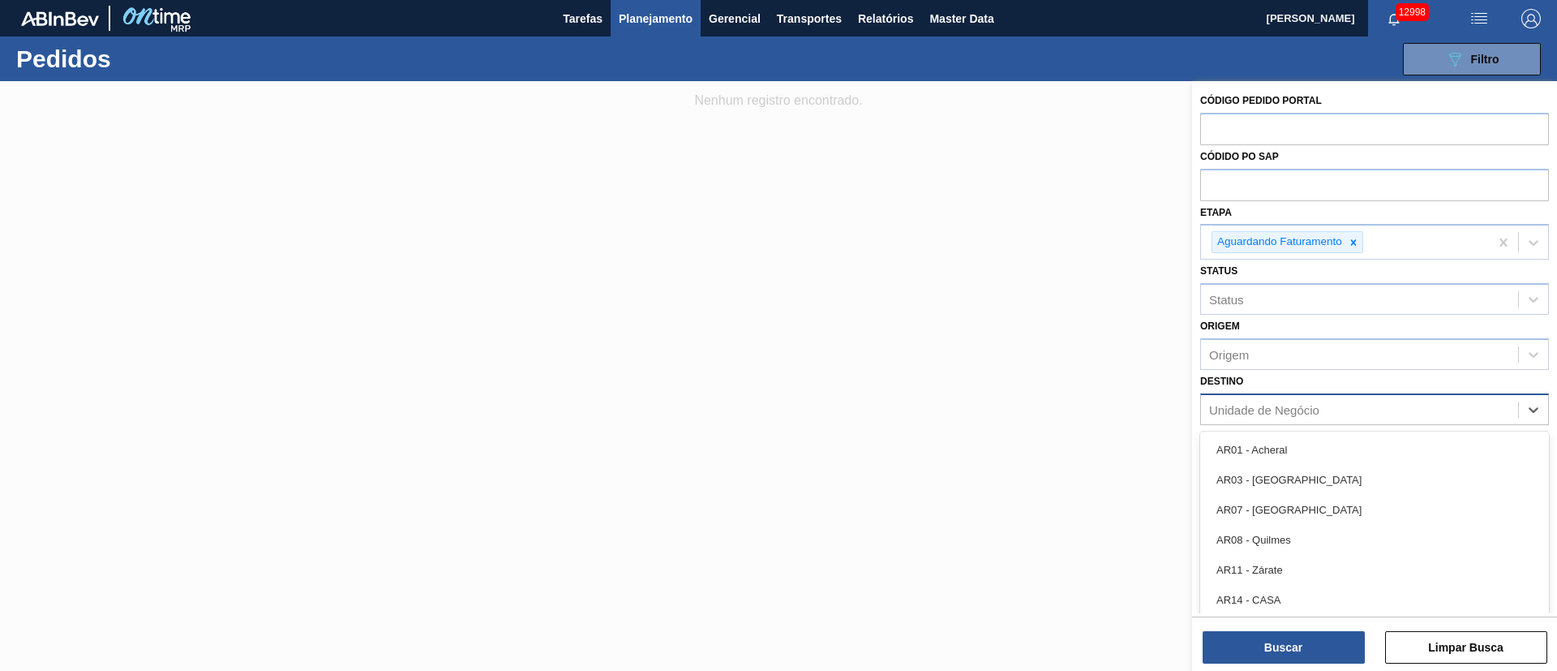
click at [1248, 416] on div "Unidade de Negócio" at bounding box center [1359, 409] width 317 height 24
type input "21"
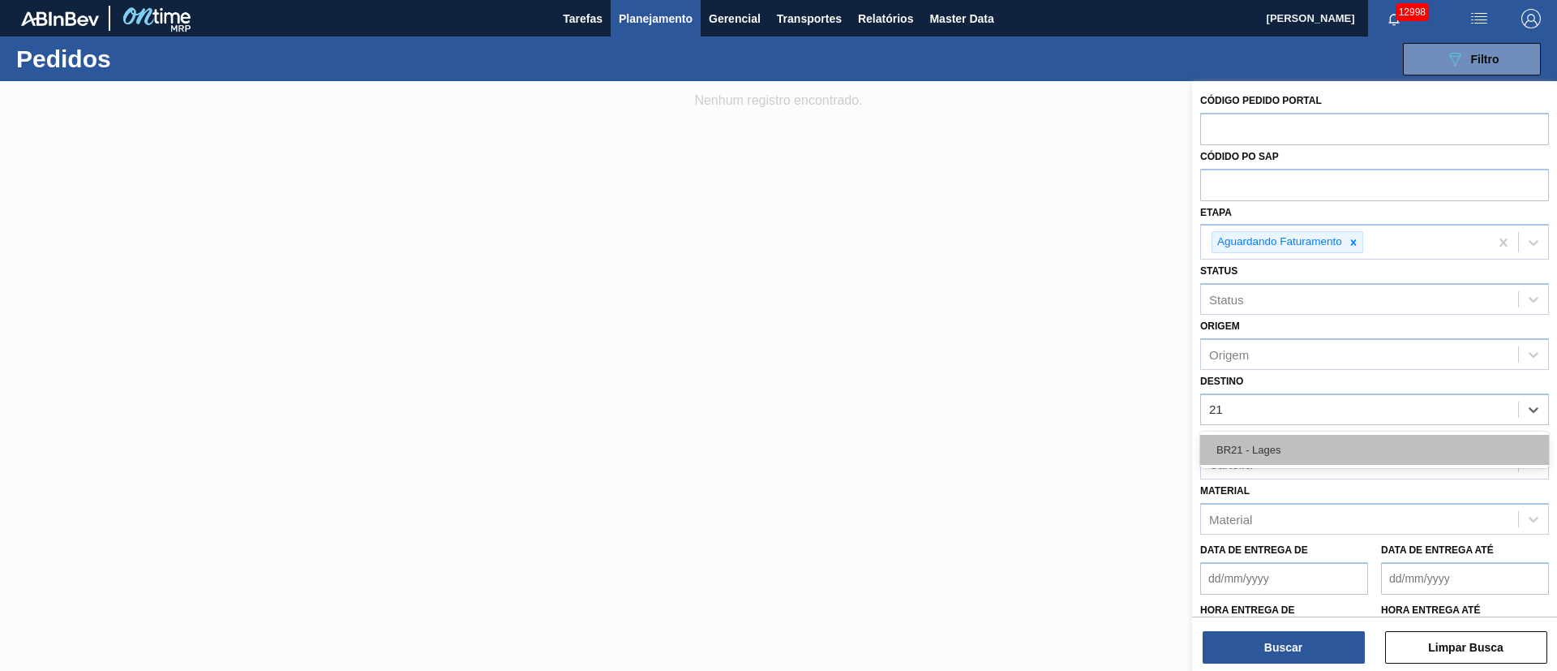
click at [1263, 449] on div "BR21 - Lages" at bounding box center [1375, 450] width 349 height 30
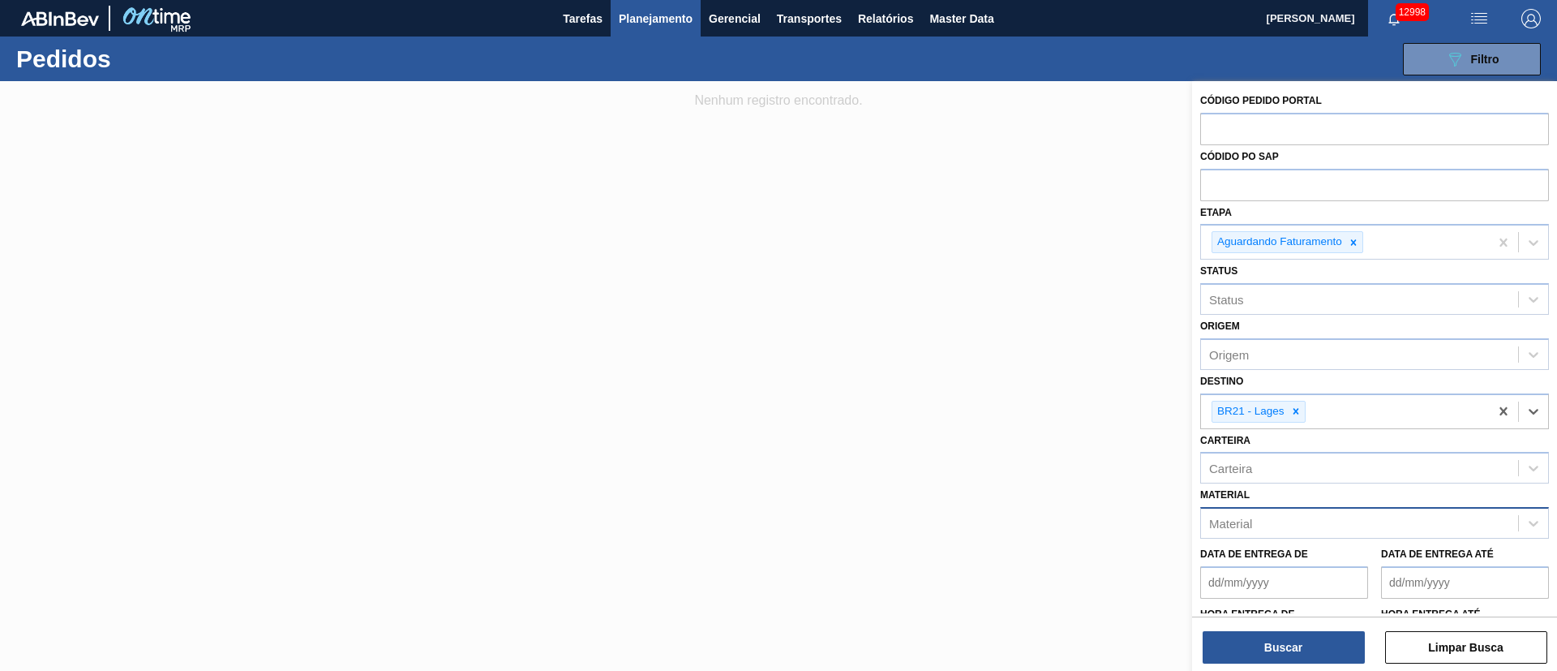
click at [1265, 518] on div "Material" at bounding box center [1359, 524] width 317 height 24
type input "spate"
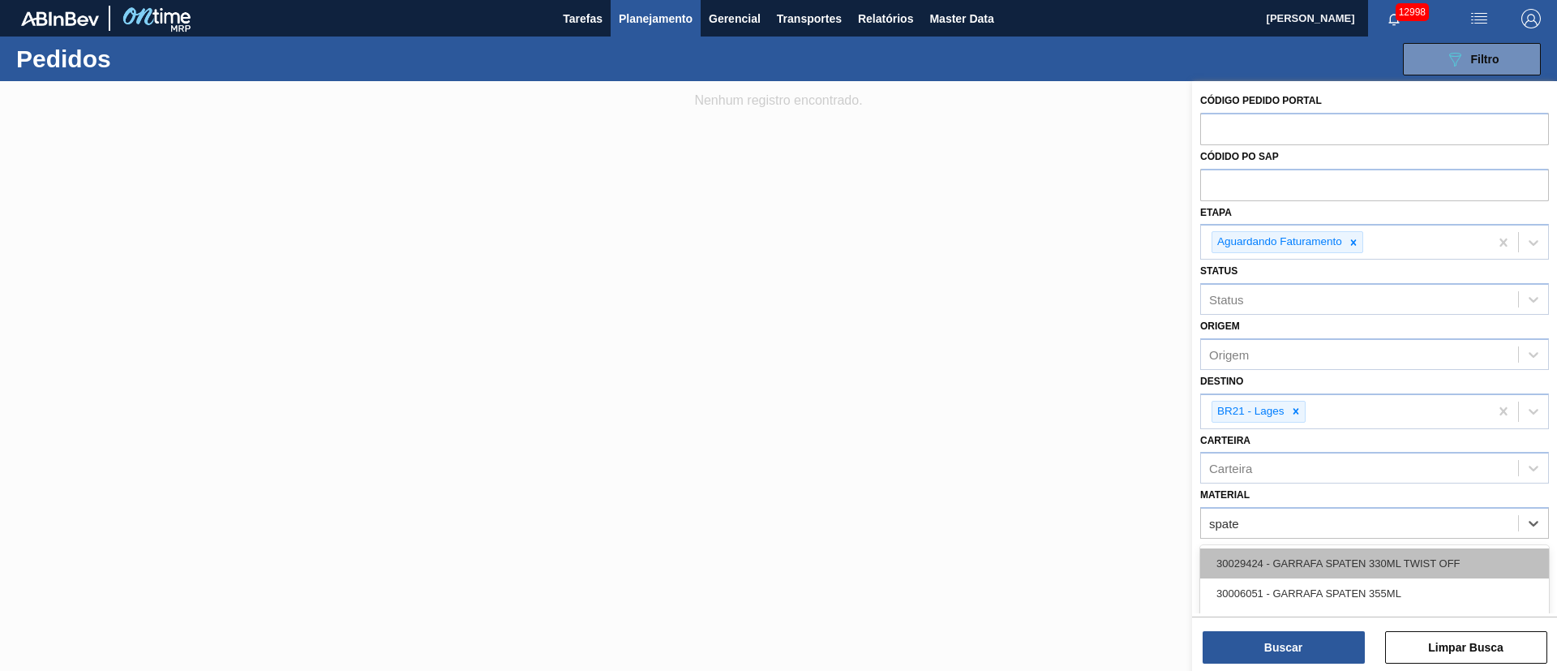
click at [1278, 566] on div "30029424 - GARRAFA SPATEN 330ML TWIST OFF" at bounding box center [1375, 563] width 349 height 30
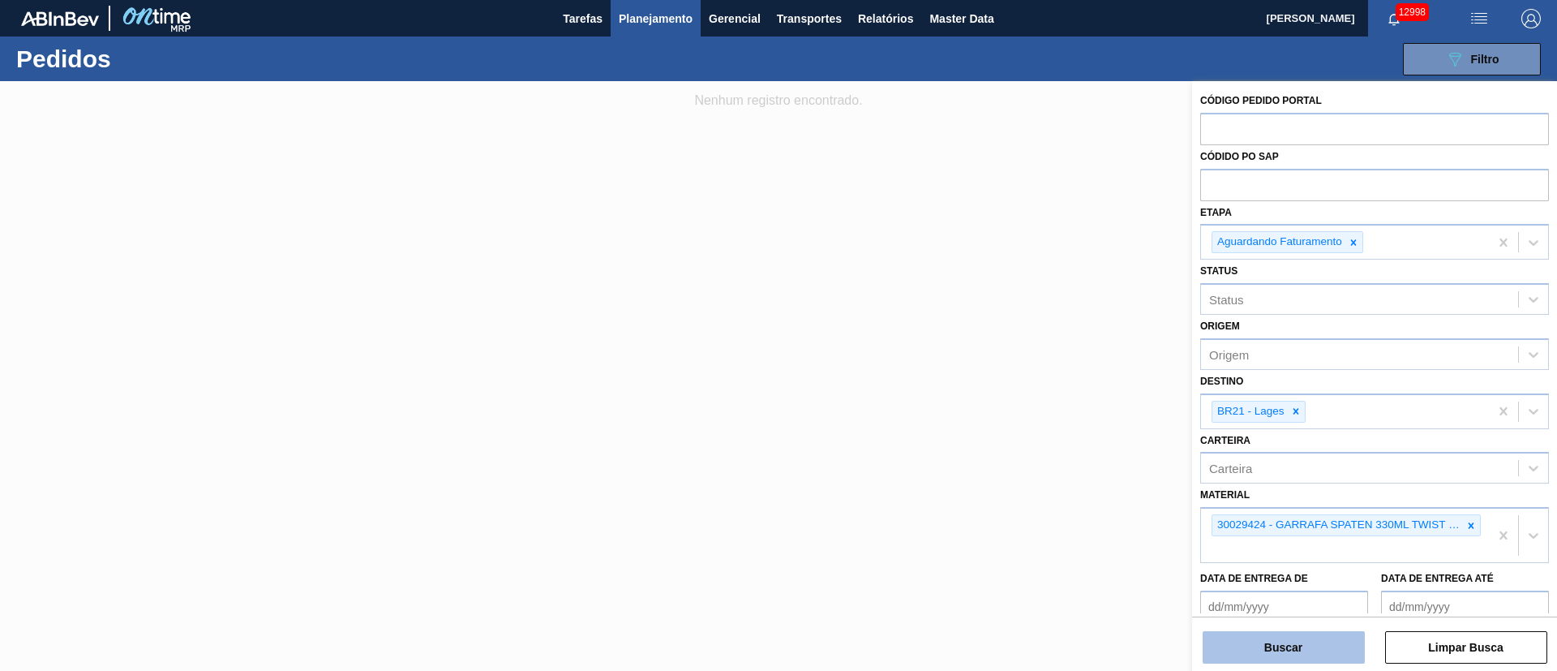
click at [1296, 647] on button "Buscar" at bounding box center [1284, 647] width 162 height 32
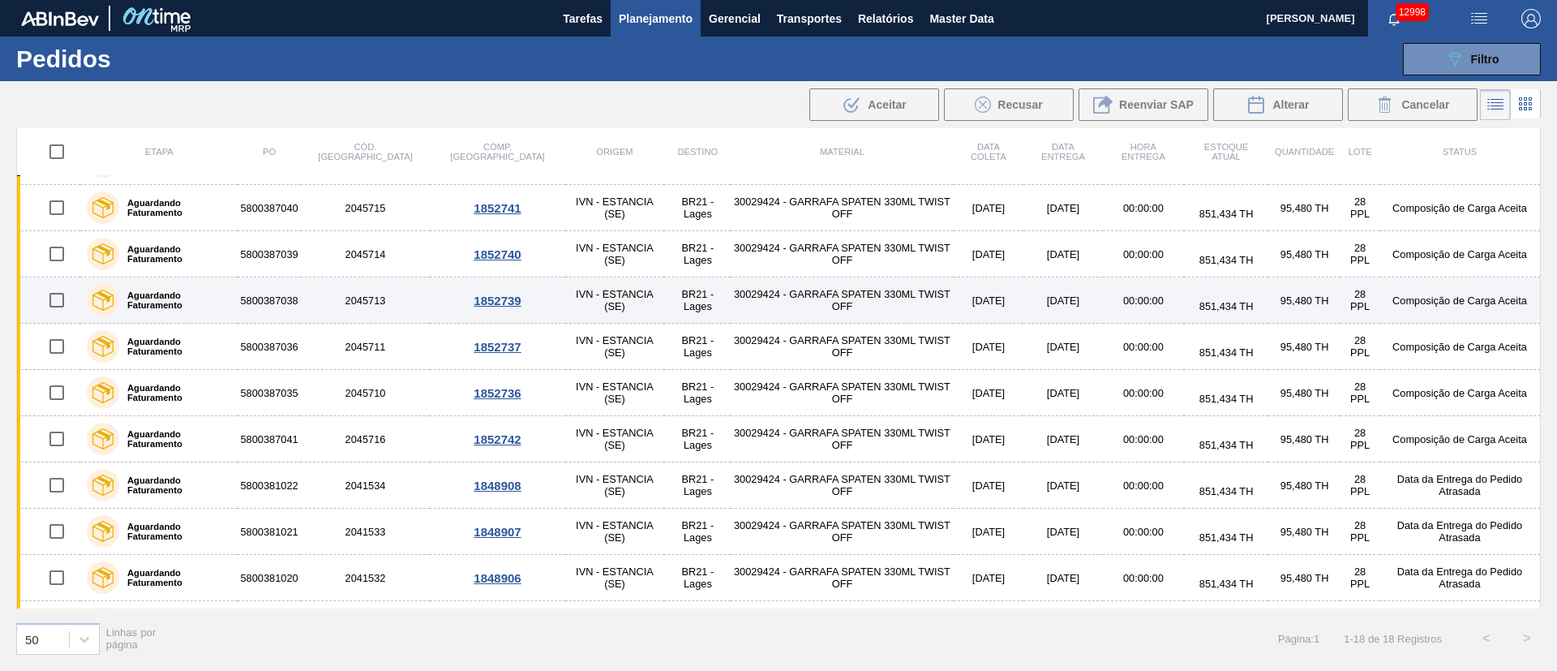
scroll to position [122, 0]
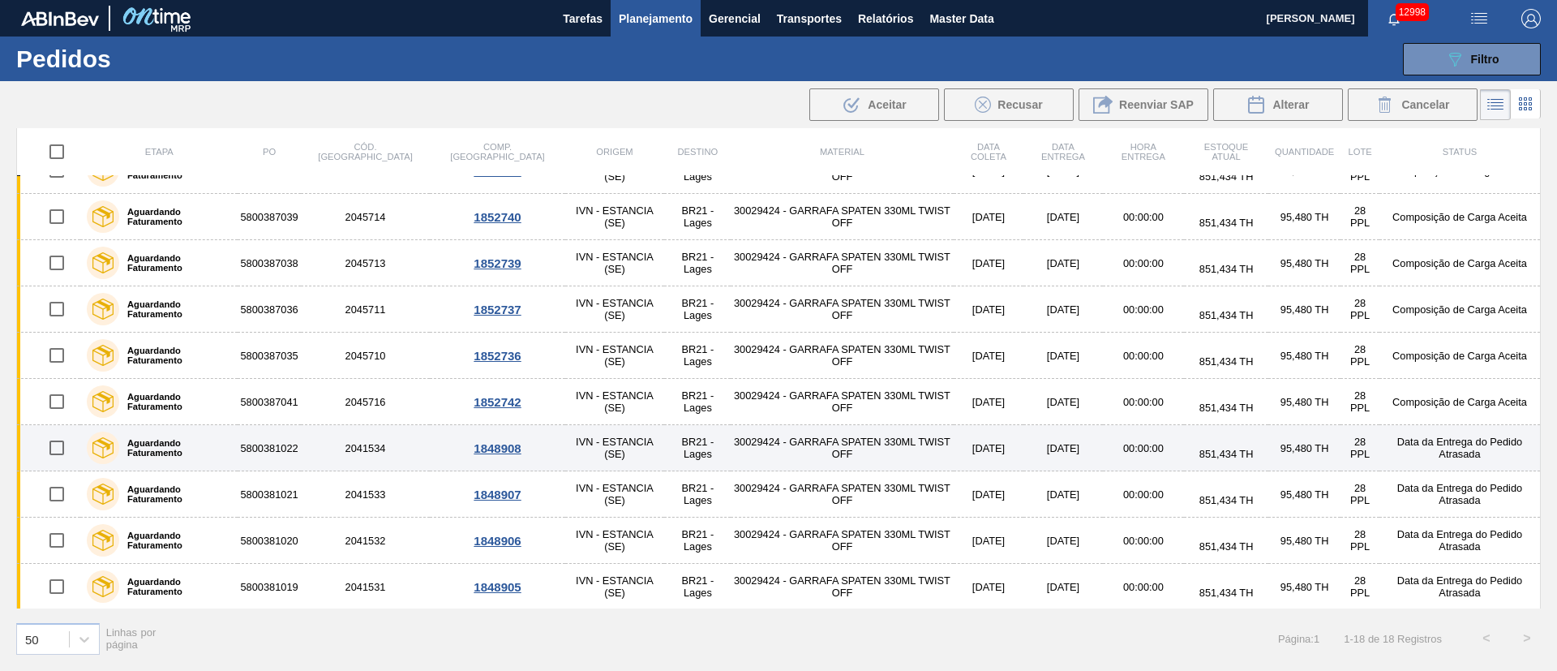
click at [62, 446] on input "checkbox" at bounding box center [57, 448] width 34 height 34
checkbox input "true"
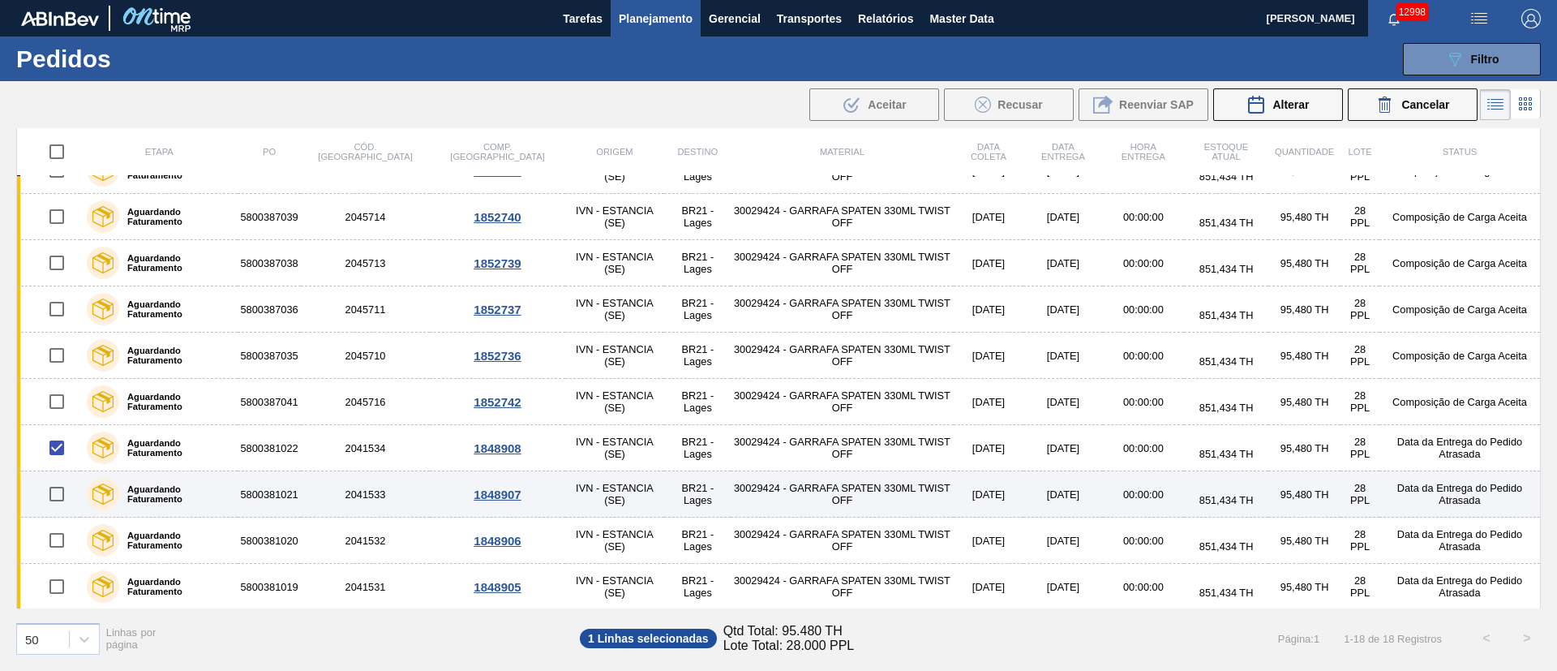
click at [58, 495] on input "checkbox" at bounding box center [57, 494] width 34 height 34
checkbox input "true"
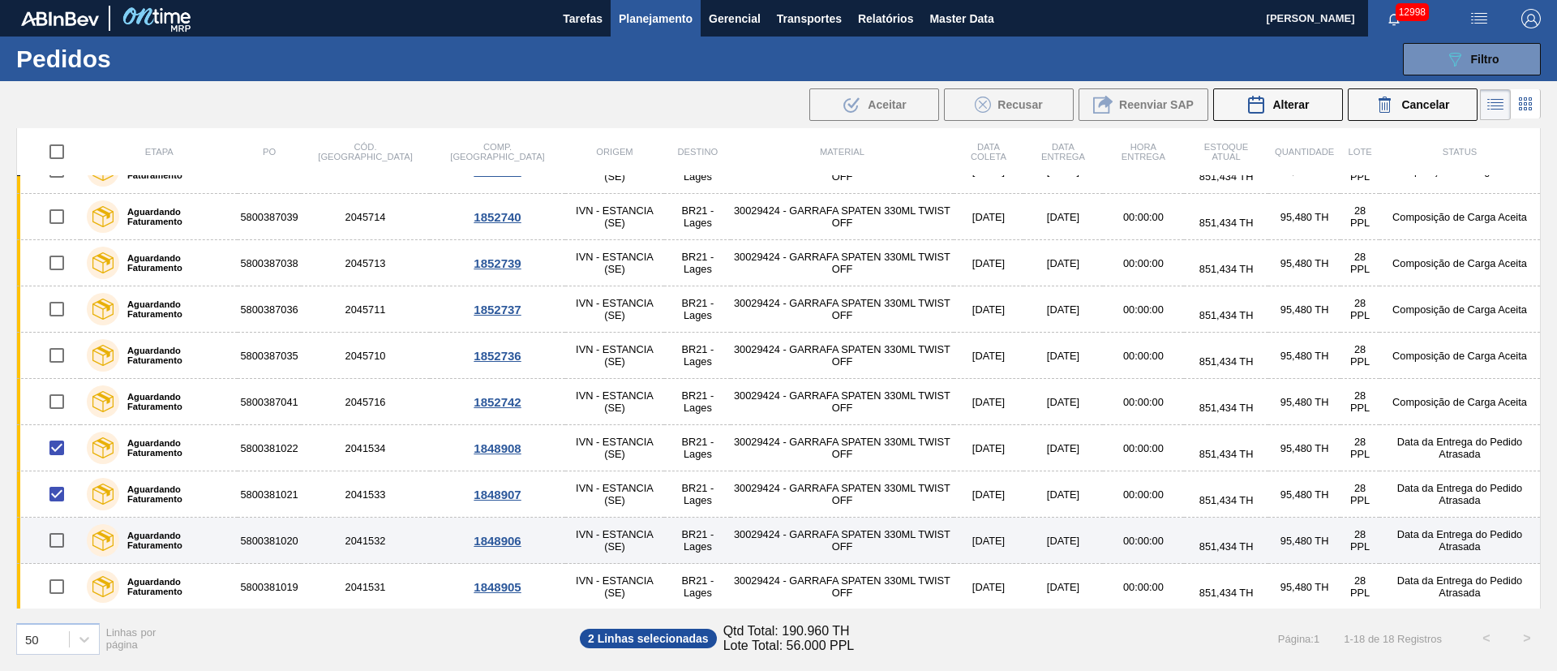
click at [57, 542] on input "checkbox" at bounding box center [57, 540] width 34 height 34
checkbox input "true"
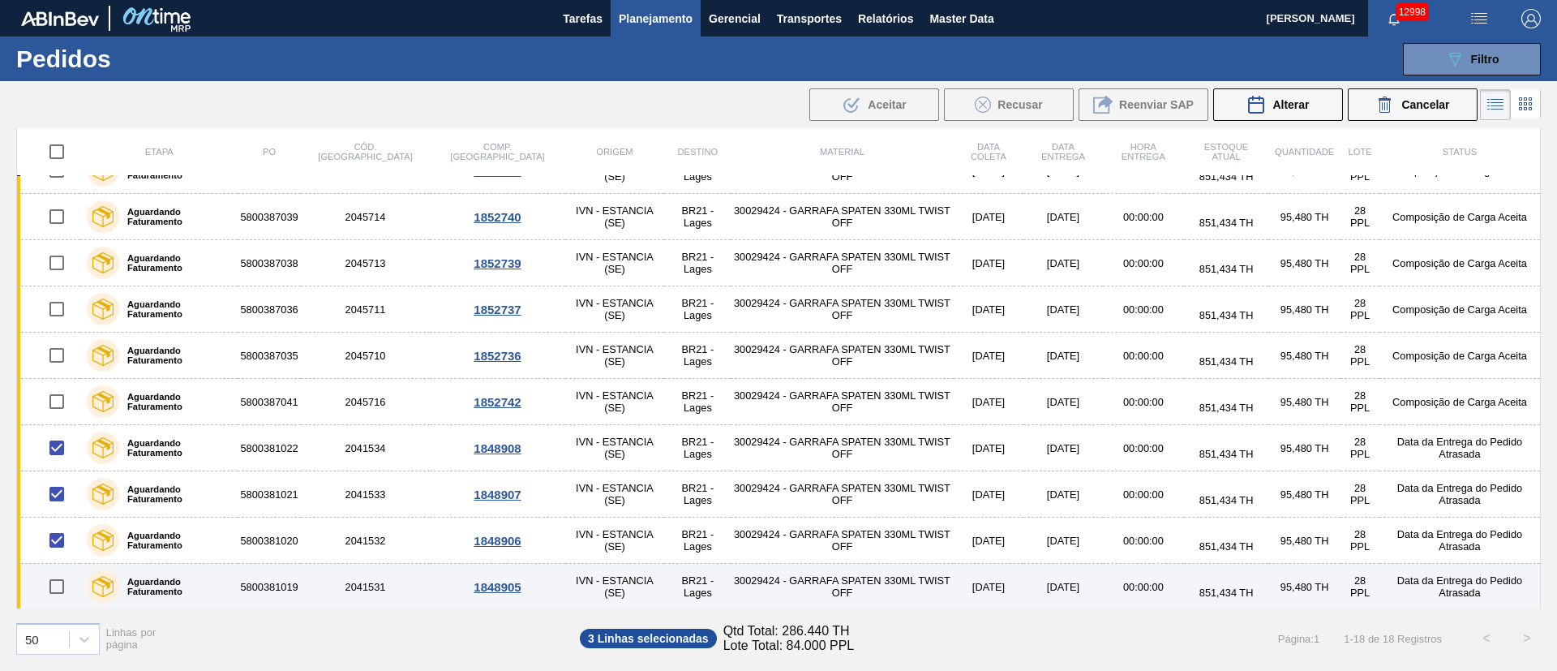
click at [62, 590] on input "checkbox" at bounding box center [57, 586] width 34 height 34
checkbox input "true"
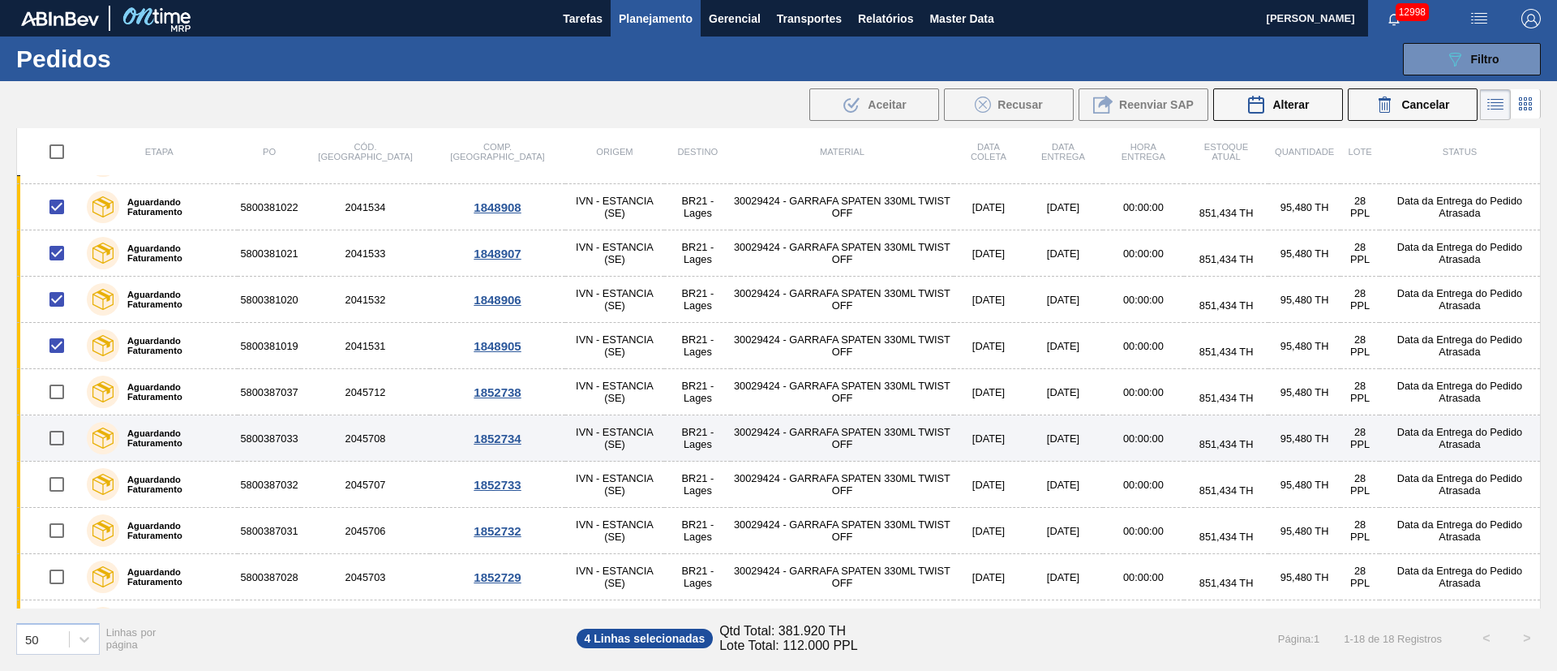
scroll to position [365, 0]
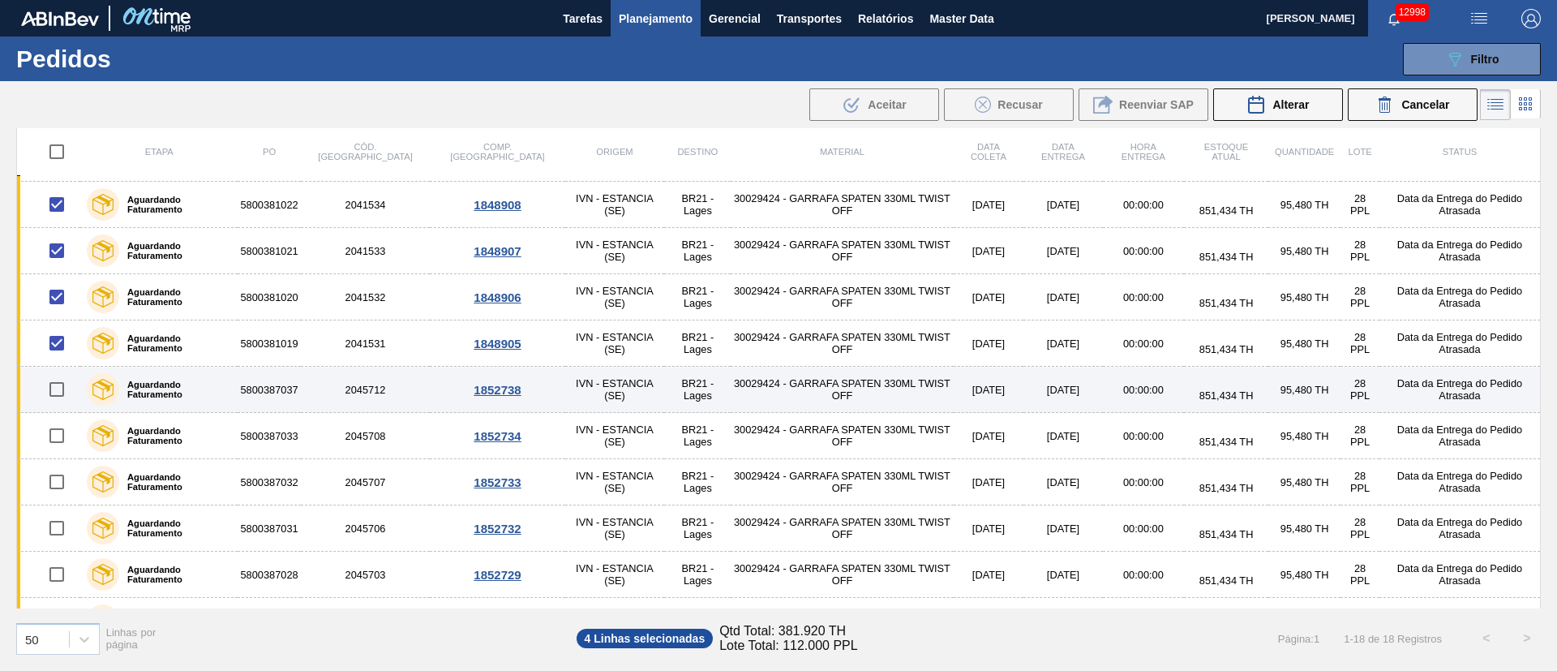
click at [63, 392] on input "checkbox" at bounding box center [57, 389] width 34 height 34
checkbox input "true"
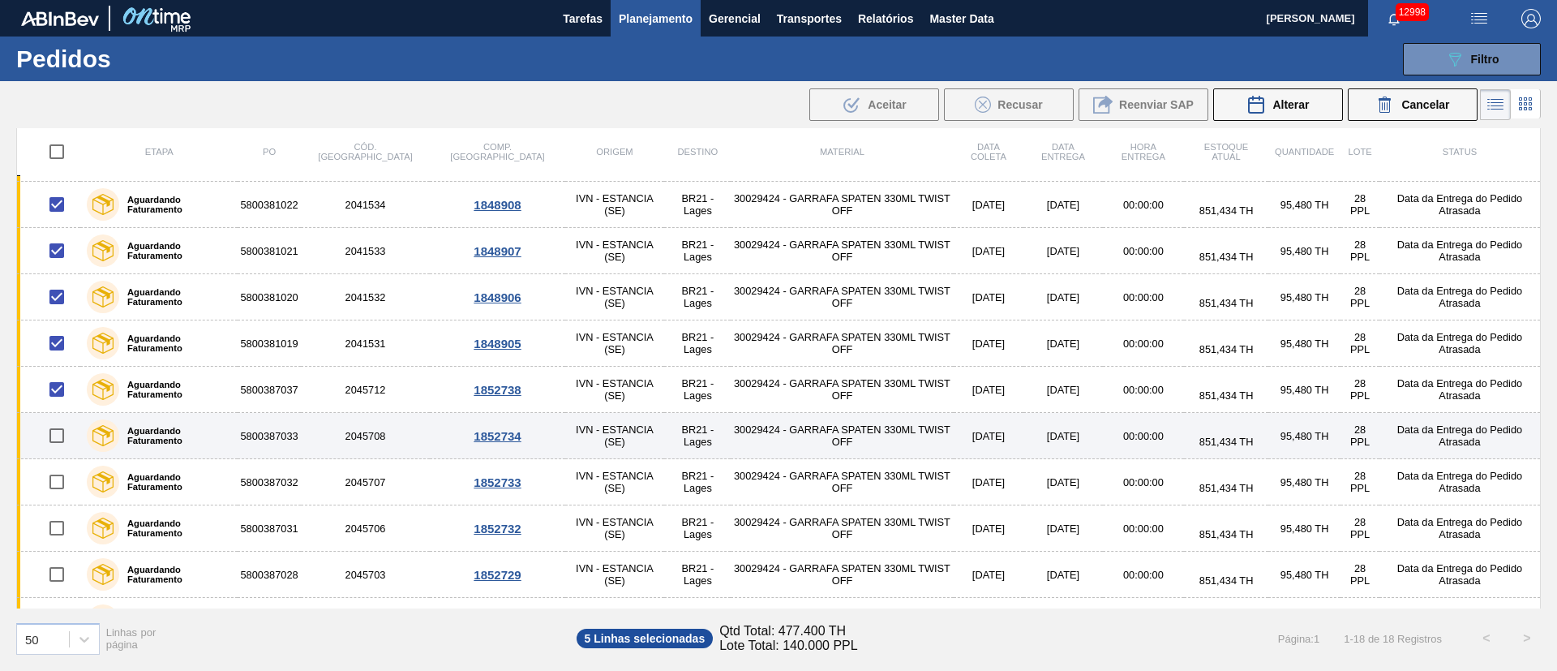
click at [56, 445] on input "checkbox" at bounding box center [57, 436] width 34 height 34
click at [61, 436] on input "checkbox" at bounding box center [57, 436] width 34 height 34
checkbox input "false"
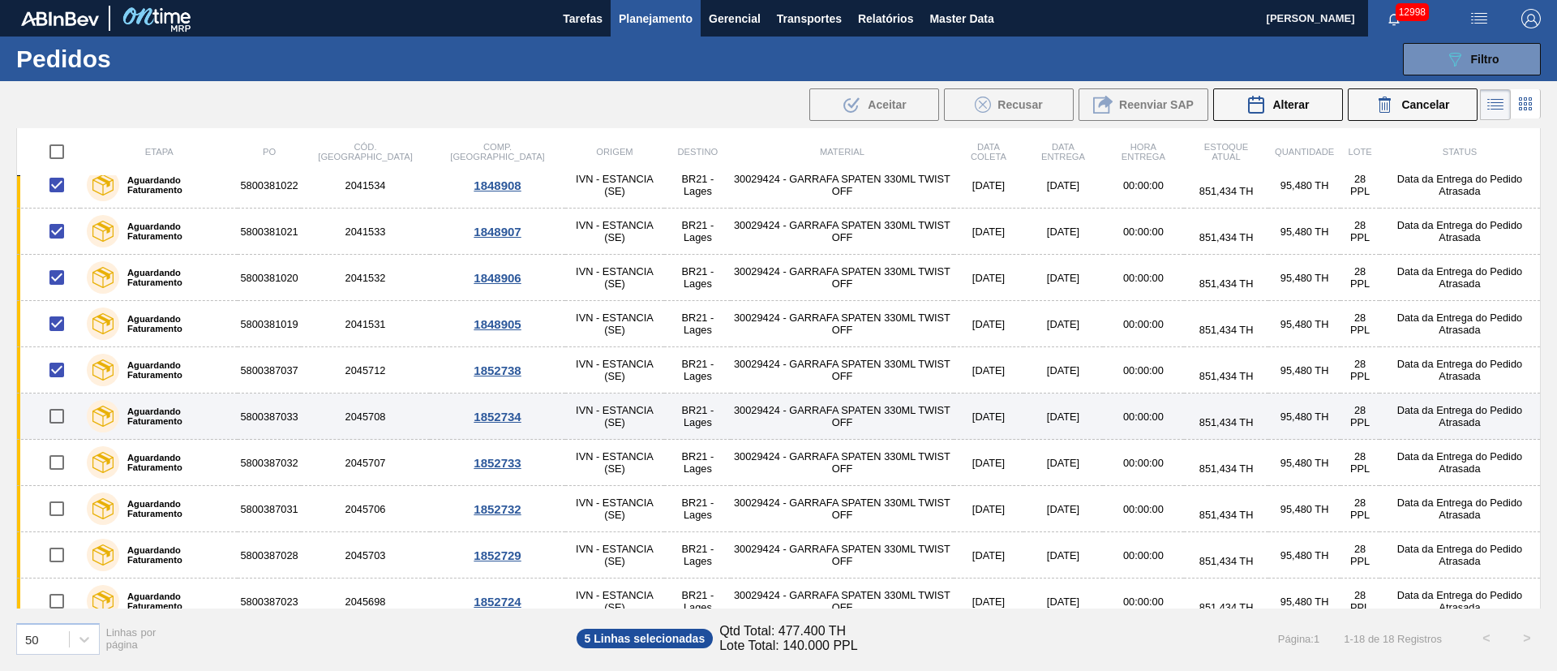
scroll to position [401, 0]
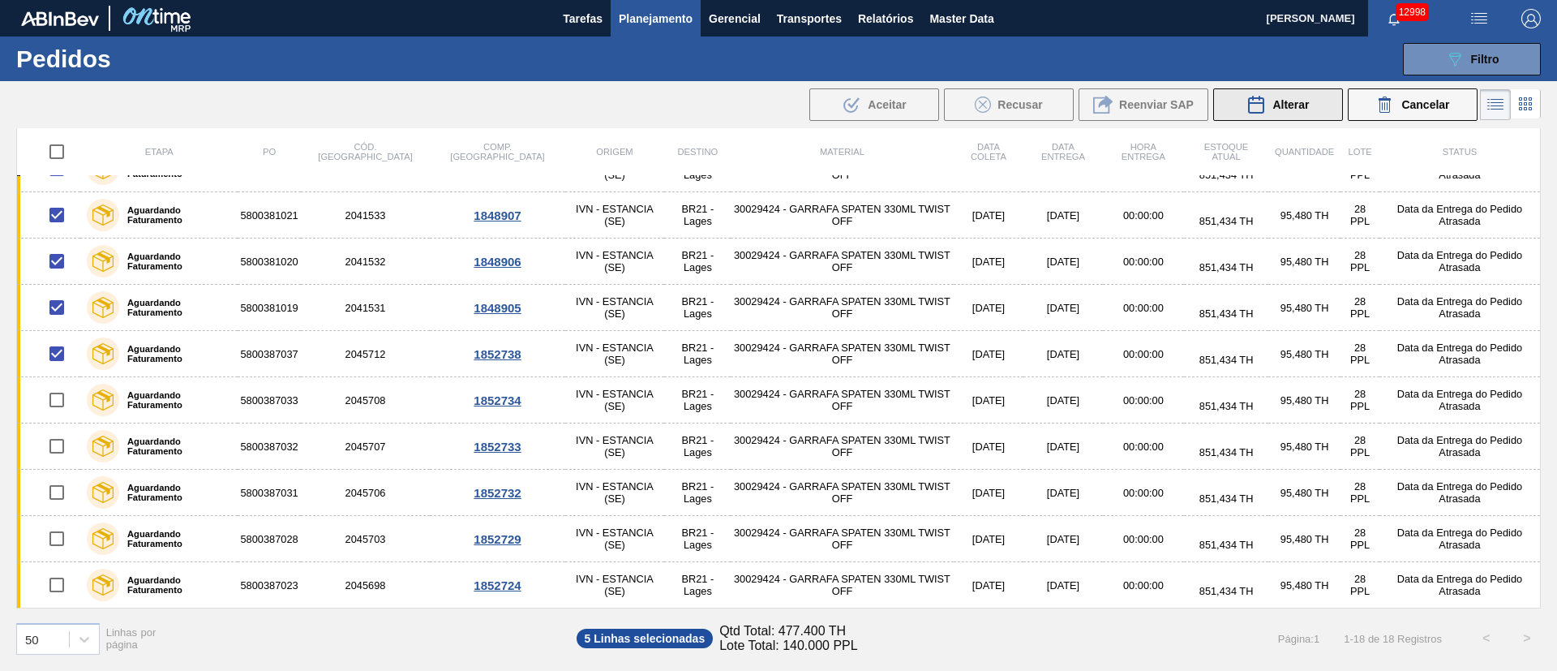
click at [1274, 99] on span "Alterar" at bounding box center [1291, 104] width 37 height 13
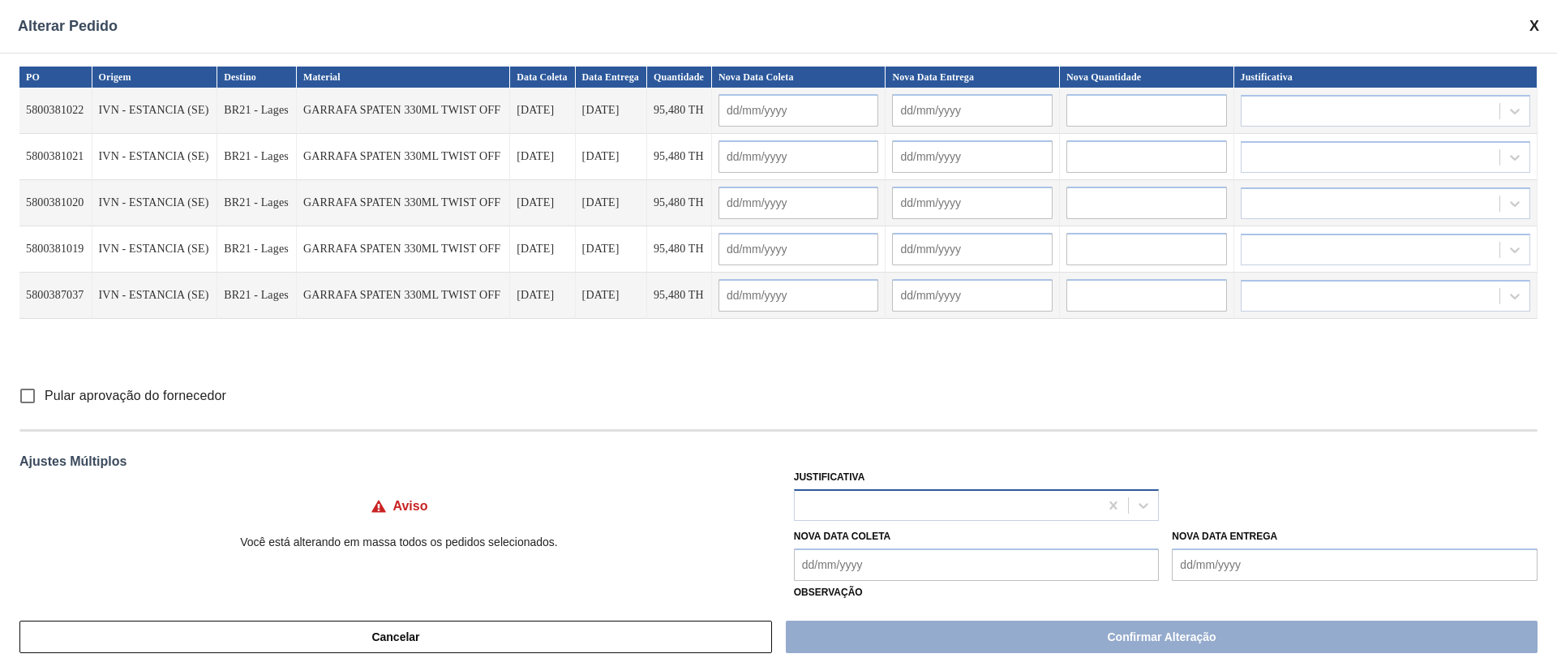
click at [841, 493] on div at bounding box center [947, 505] width 305 height 24
type input "ou"
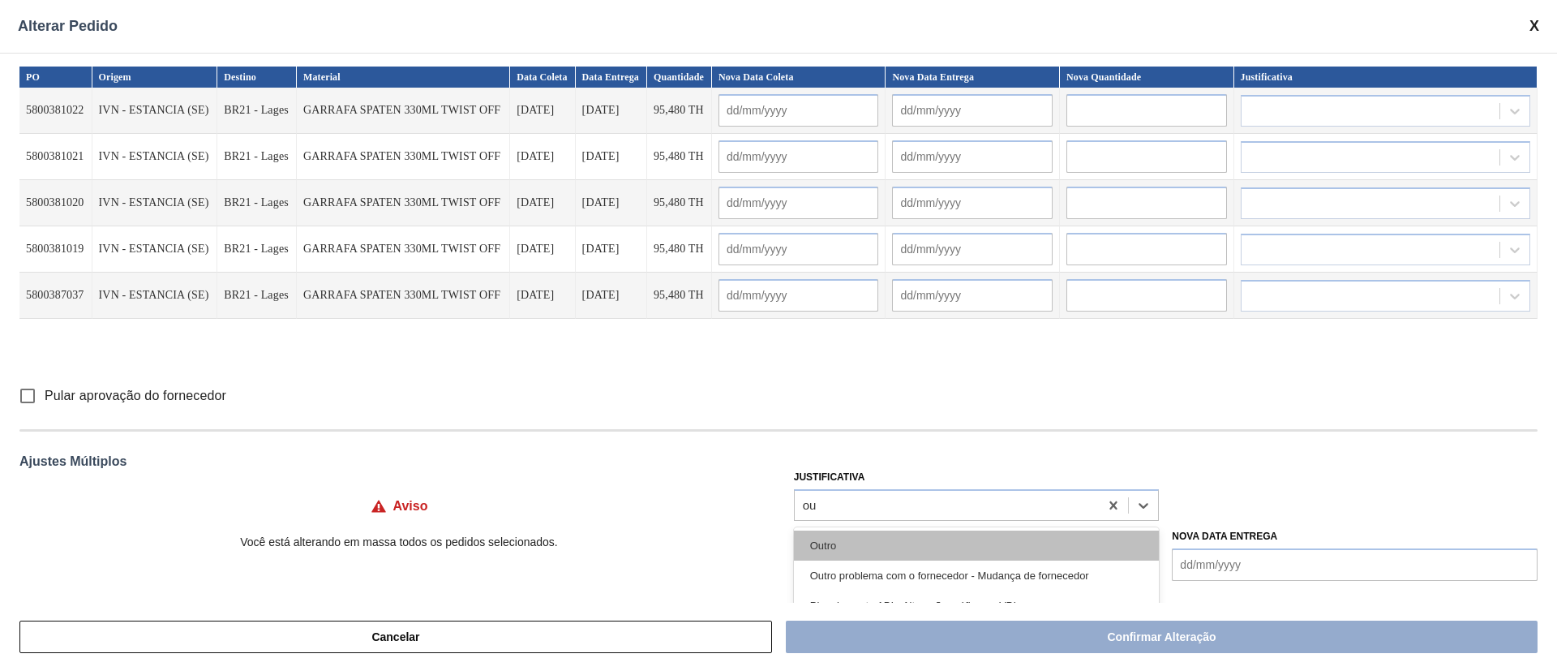
click at [834, 539] on div "Outro" at bounding box center [977, 546] width 366 height 30
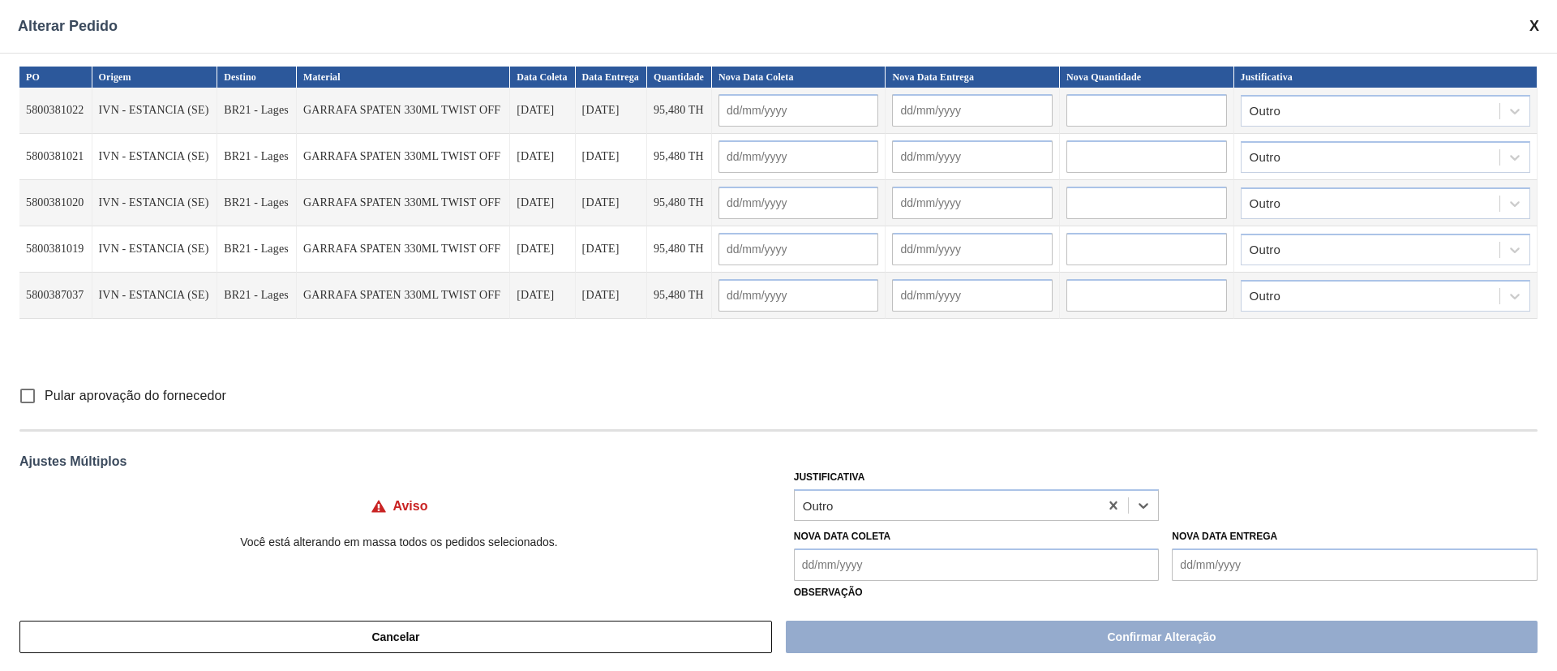
click at [30, 396] on input "Pular aprovação do fornecedor" at bounding box center [28, 396] width 34 height 34
checkbox input "true"
click at [821, 560] on Coleta "Nova Data Coleta" at bounding box center [977, 564] width 366 height 32
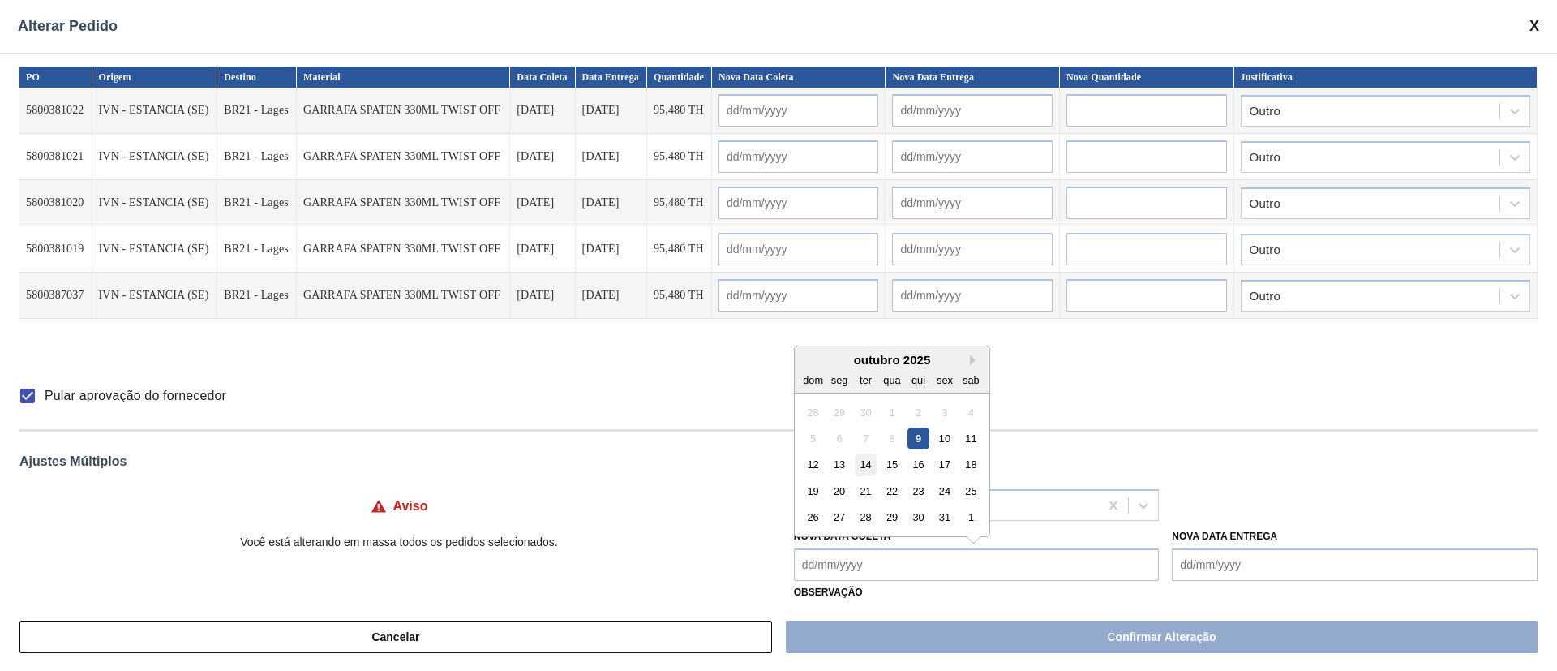
click at [872, 456] on div "14" at bounding box center [866, 464] width 22 height 22
type Coleta "[DATE]"
type input "[DATE]"
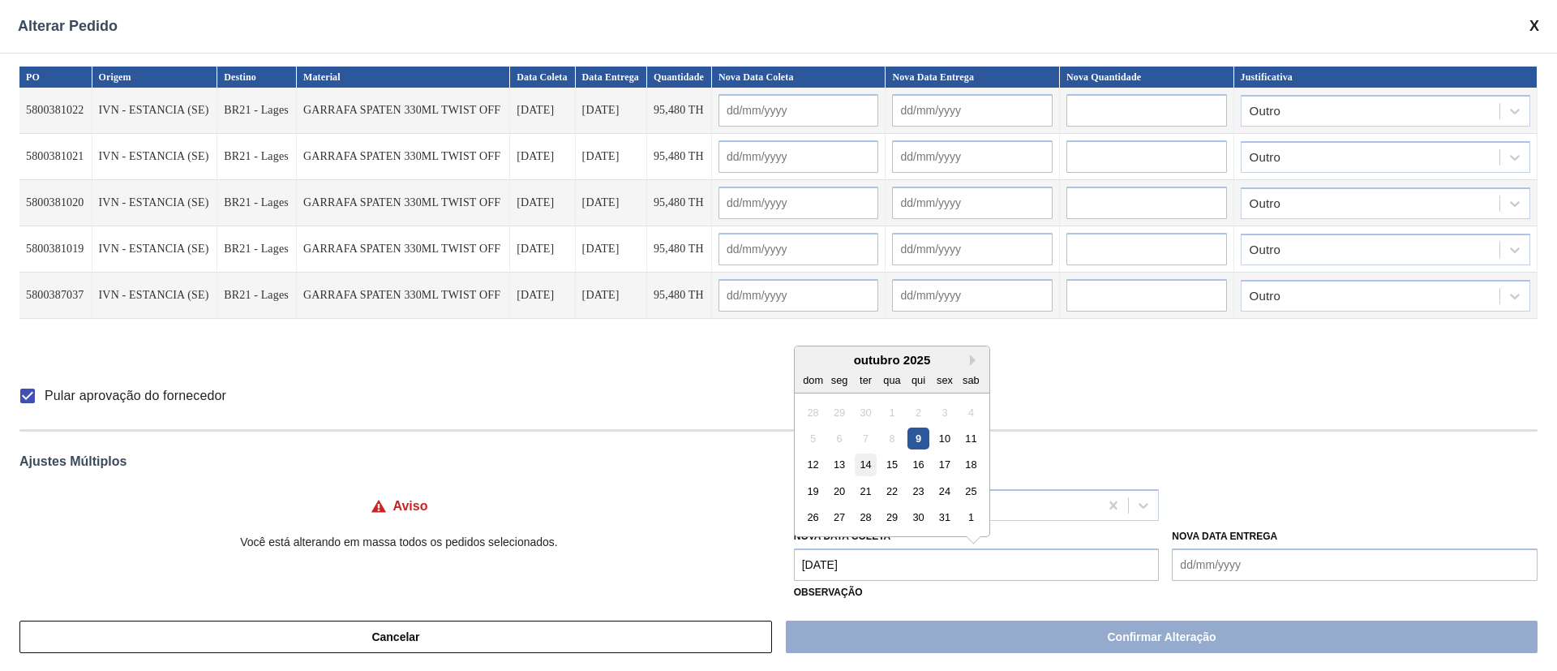
type input "[DATE]"
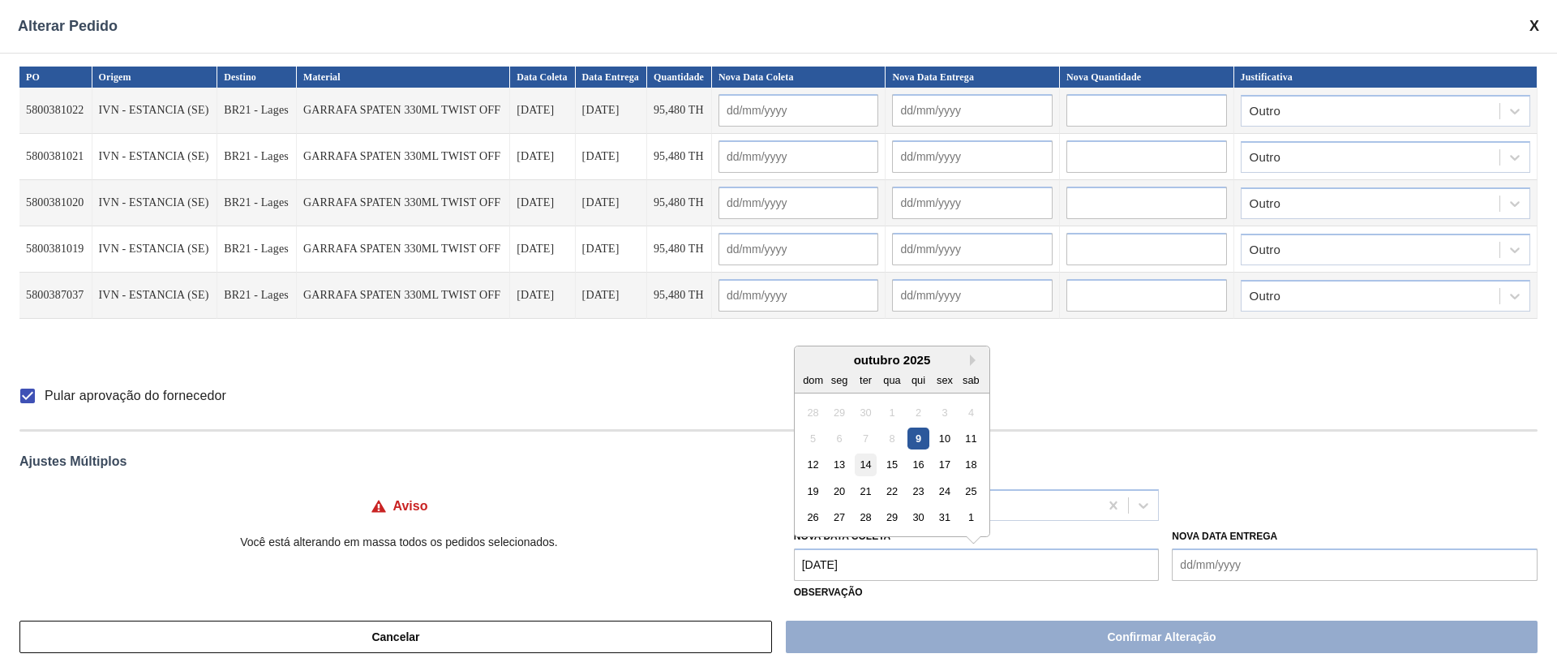
type input "[DATE]"
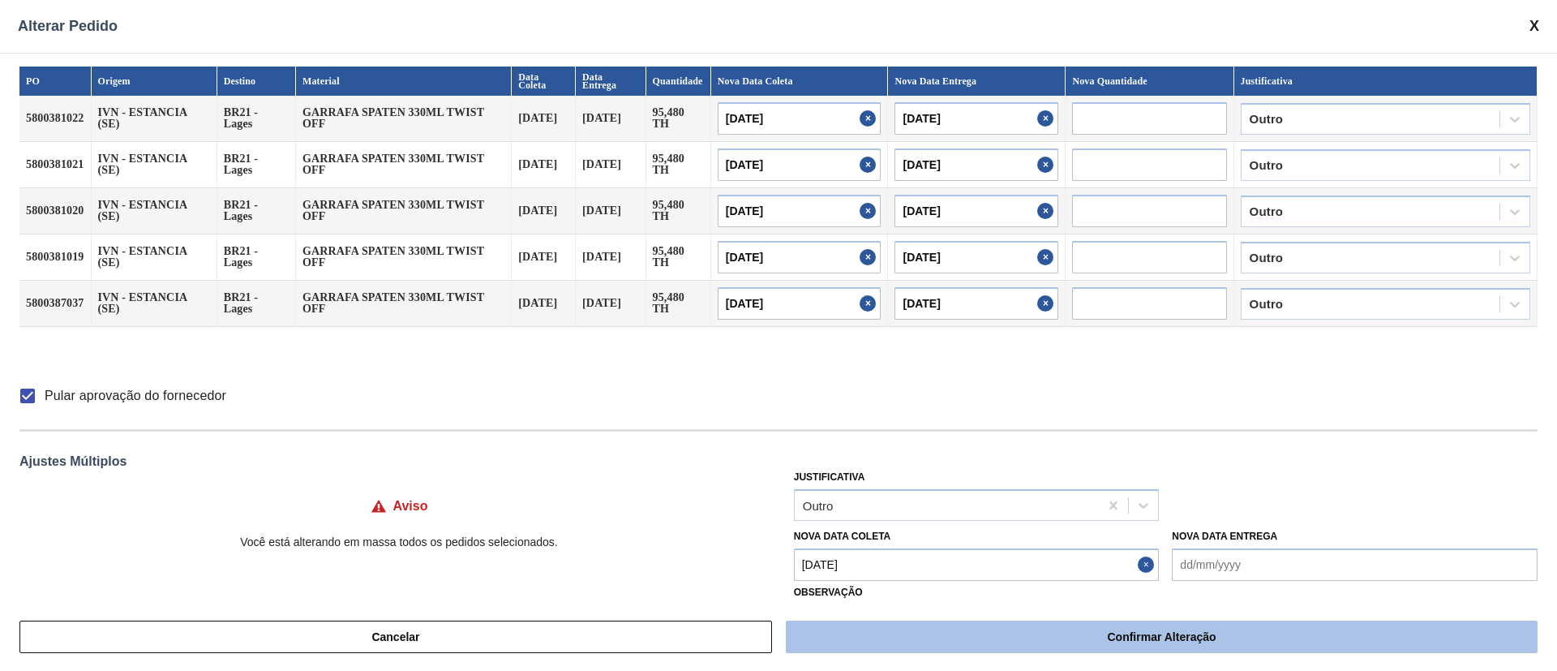
click at [1161, 634] on button "Confirmar Alteração" at bounding box center [1162, 637] width 752 height 32
checkbox input "false"
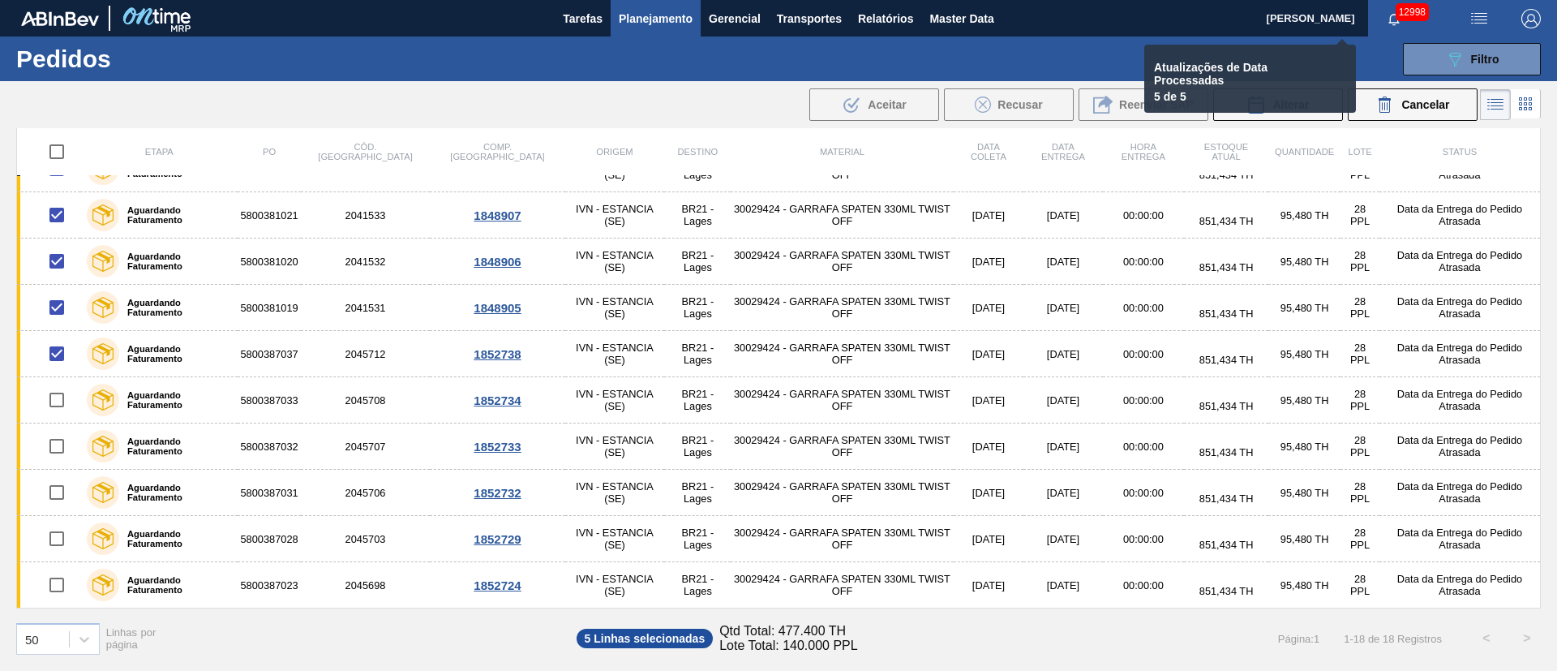
checkbox input "false"
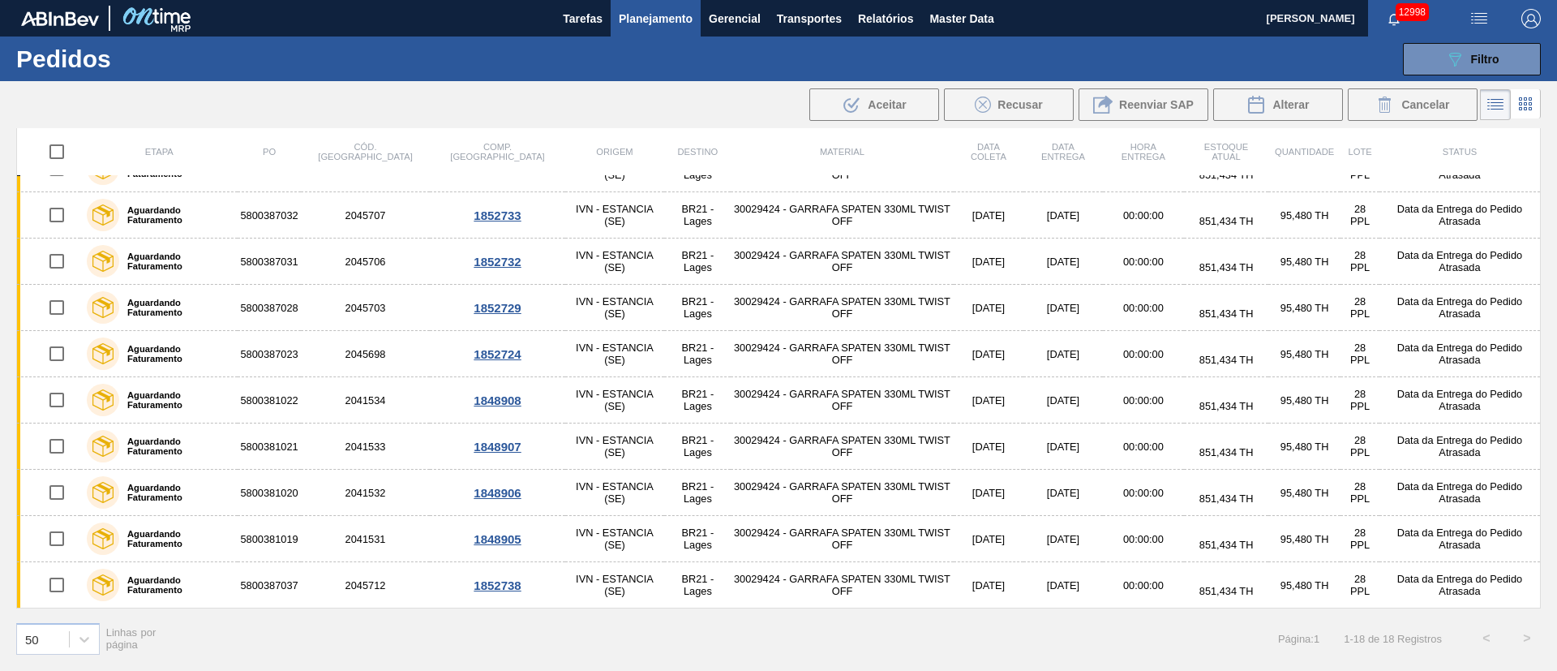
click at [1537, 140] on th "Status" at bounding box center [1460, 151] width 161 height 48
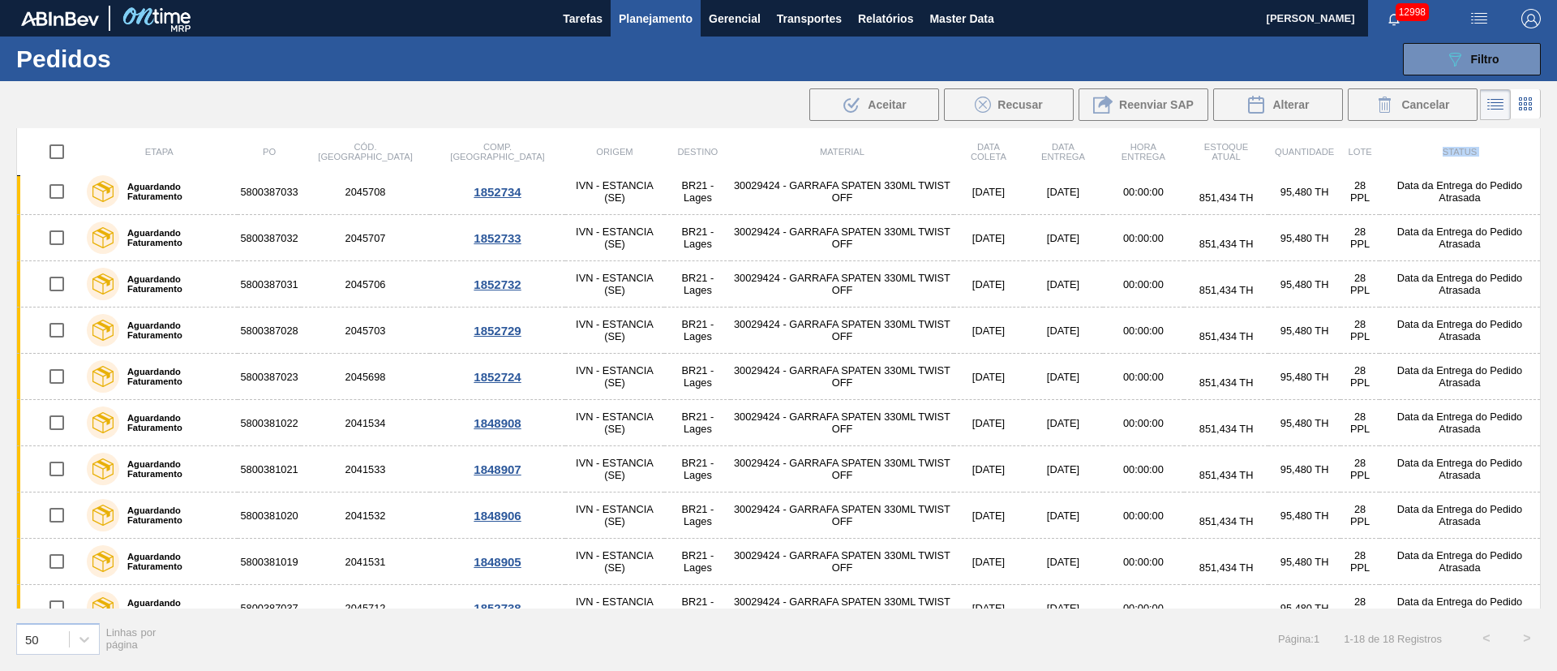
click at [1537, 140] on th "Status" at bounding box center [1460, 151] width 161 height 48
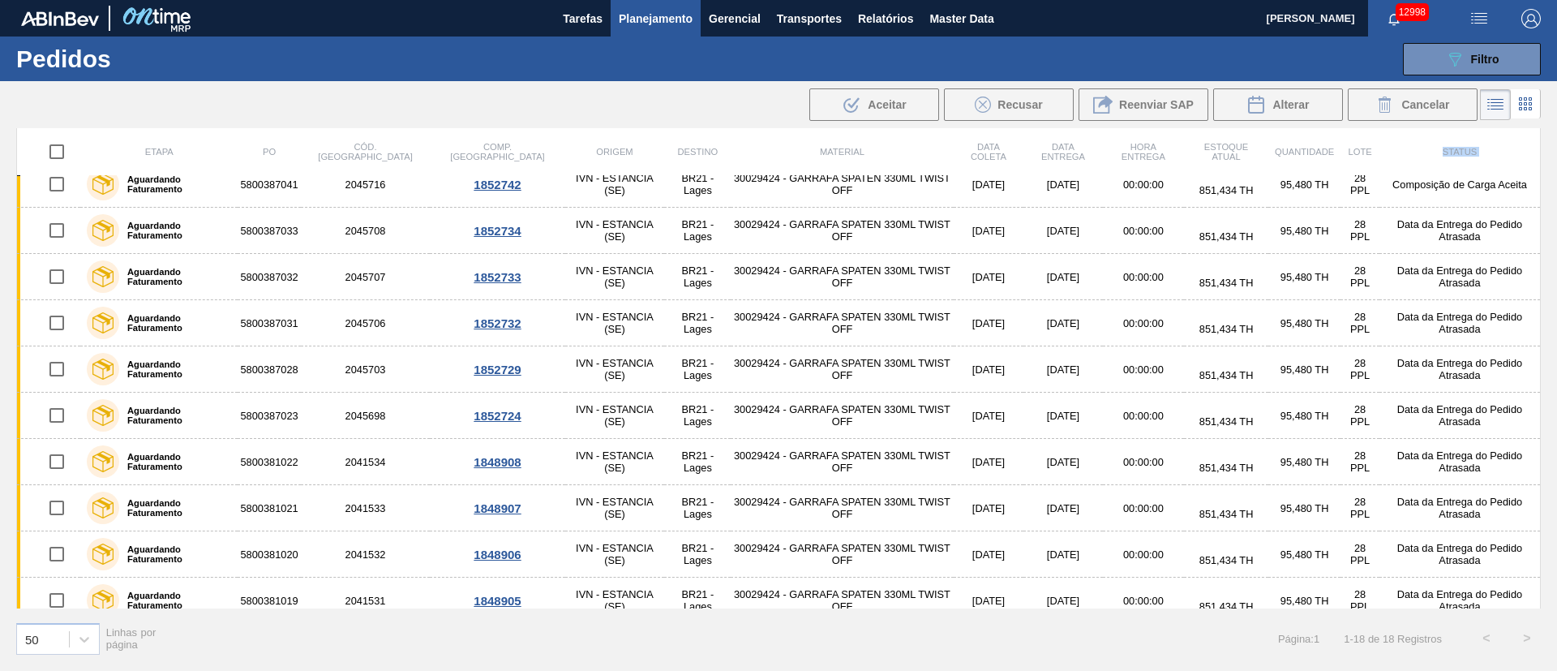
click at [1537, 140] on th "Status" at bounding box center [1460, 151] width 161 height 48
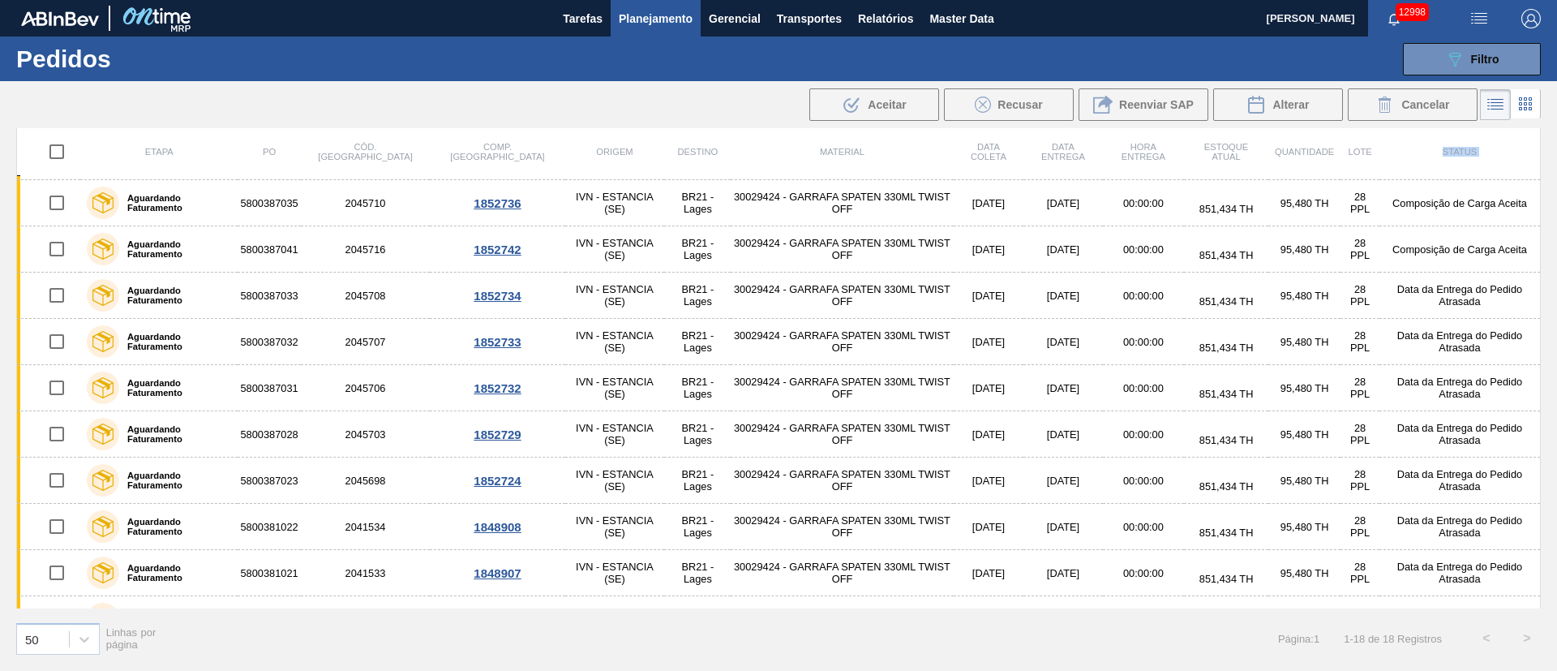
click at [1537, 140] on th "Status" at bounding box center [1460, 151] width 161 height 48
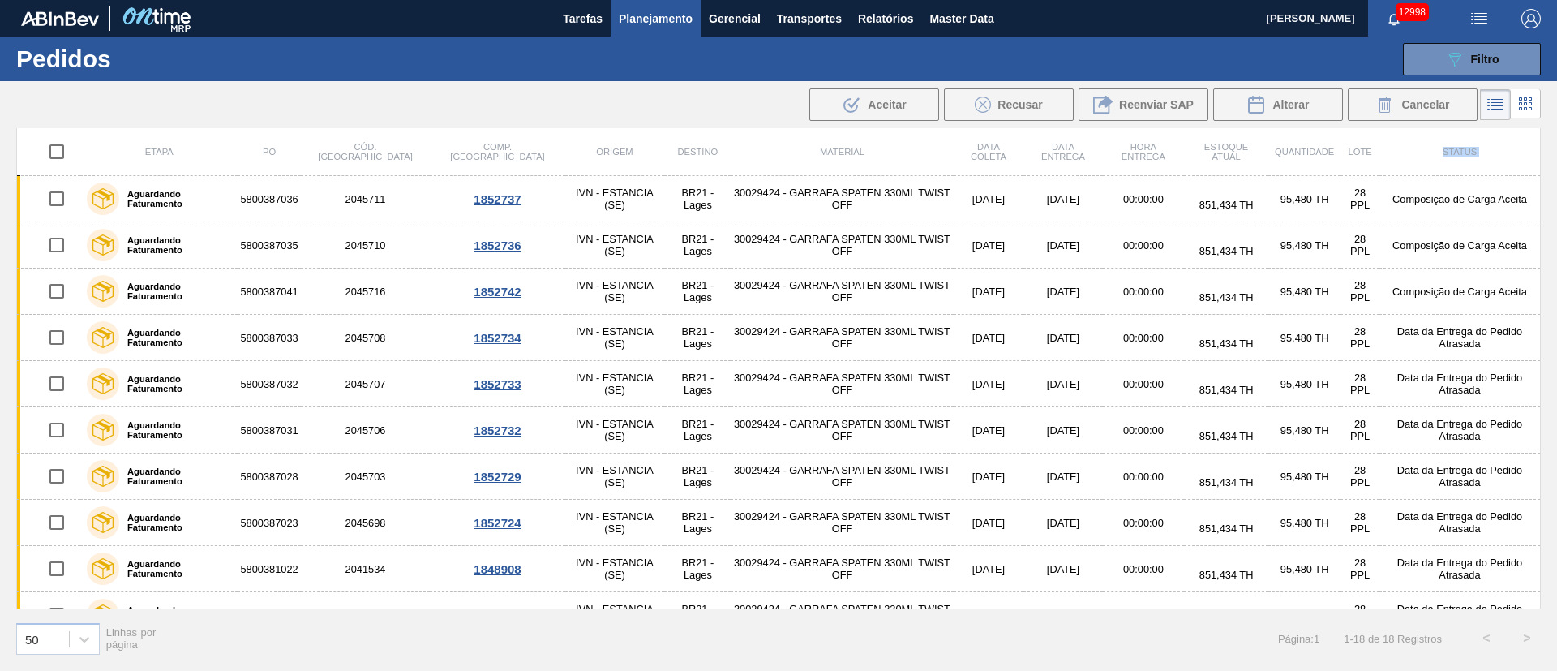
click at [1537, 140] on th "Status" at bounding box center [1460, 151] width 161 height 48
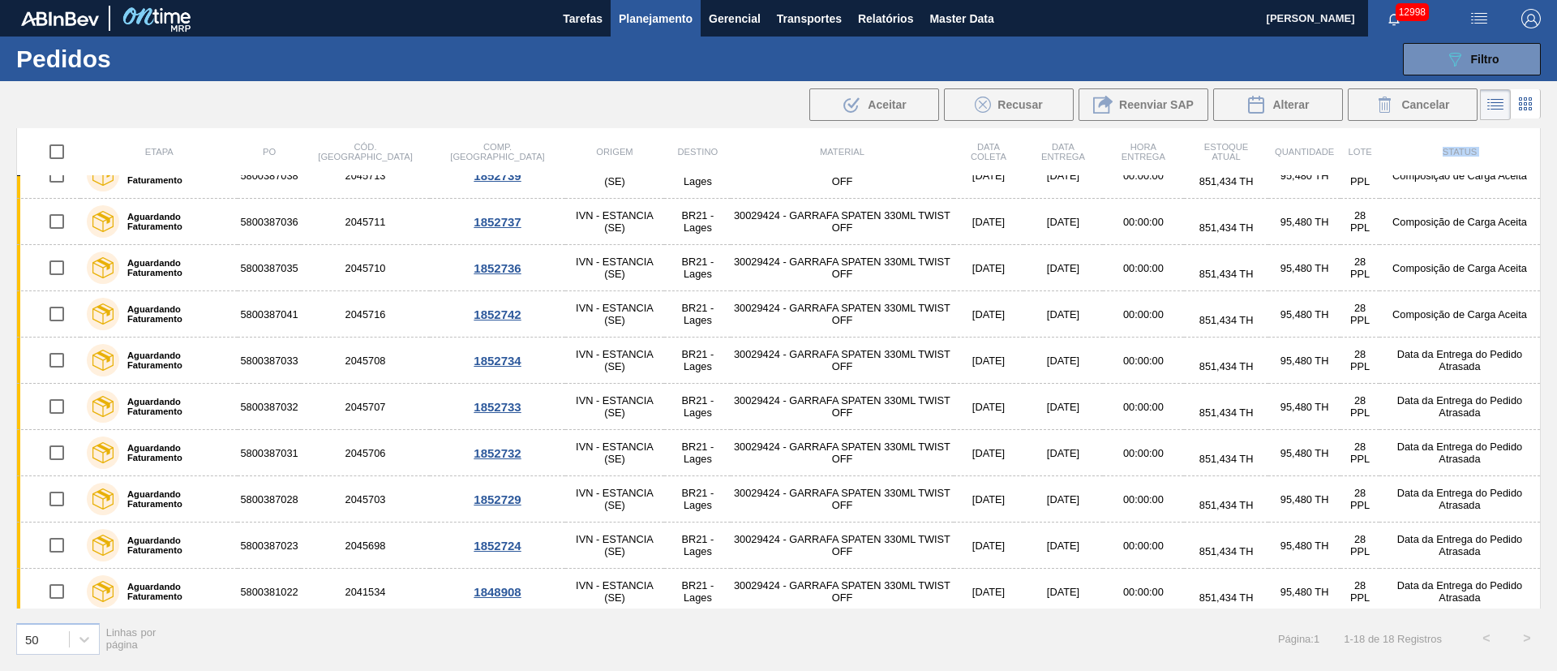
click at [1537, 140] on th "Status" at bounding box center [1460, 151] width 161 height 48
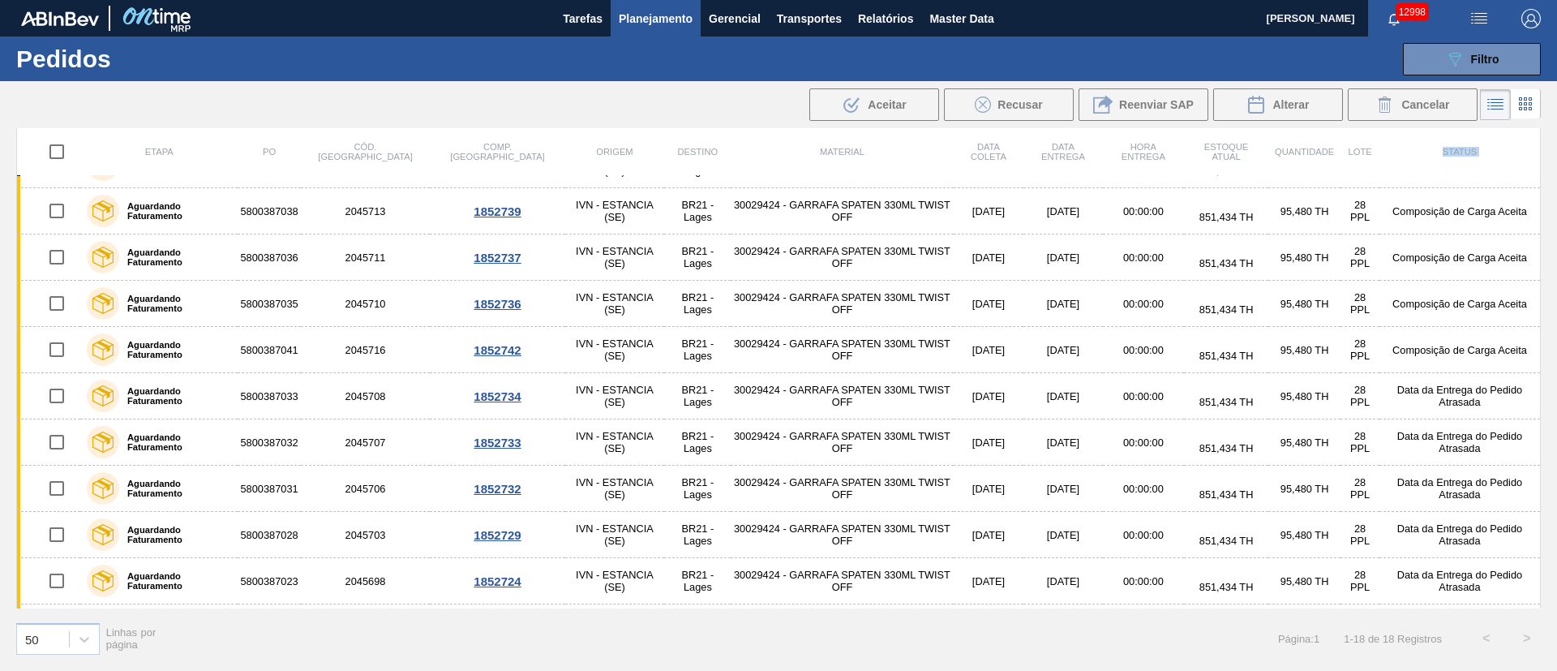
click at [1537, 140] on th "Status" at bounding box center [1460, 151] width 161 height 48
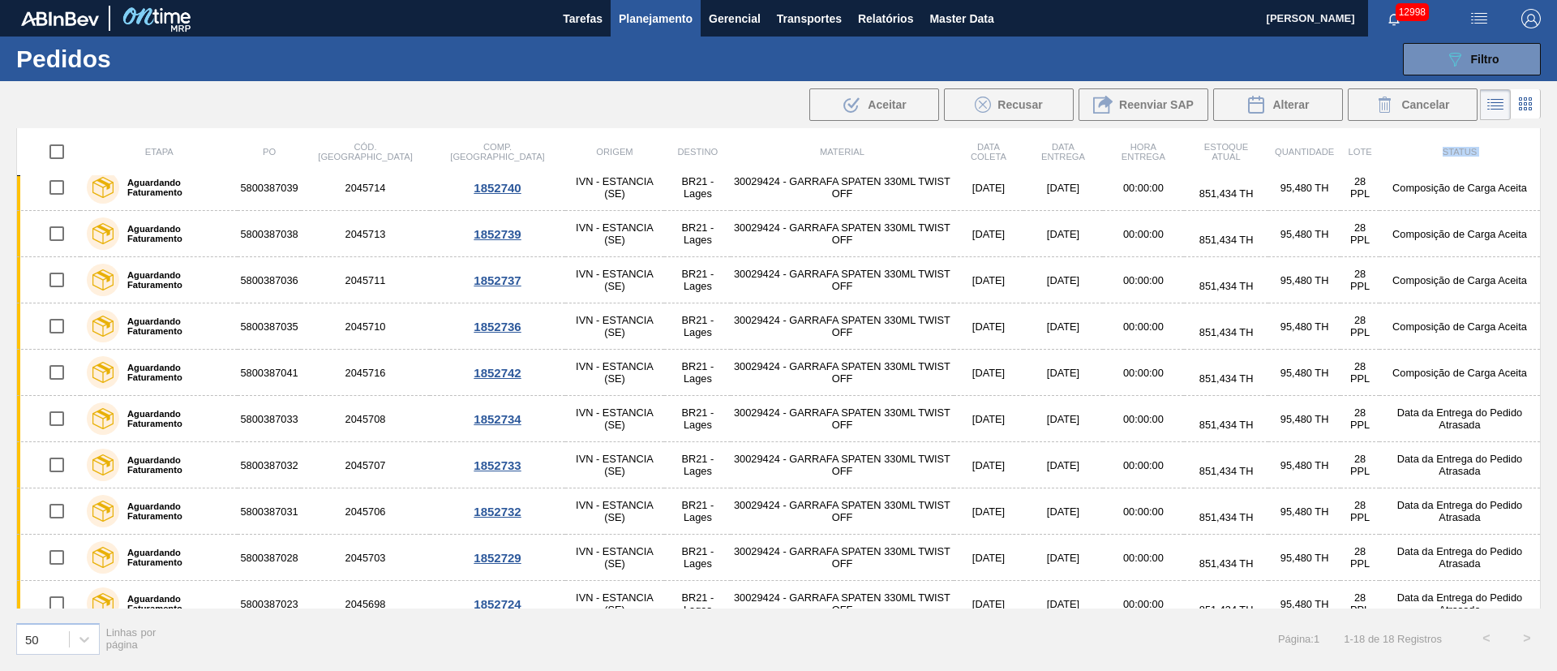
click at [1537, 140] on th "Status" at bounding box center [1460, 151] width 161 height 48
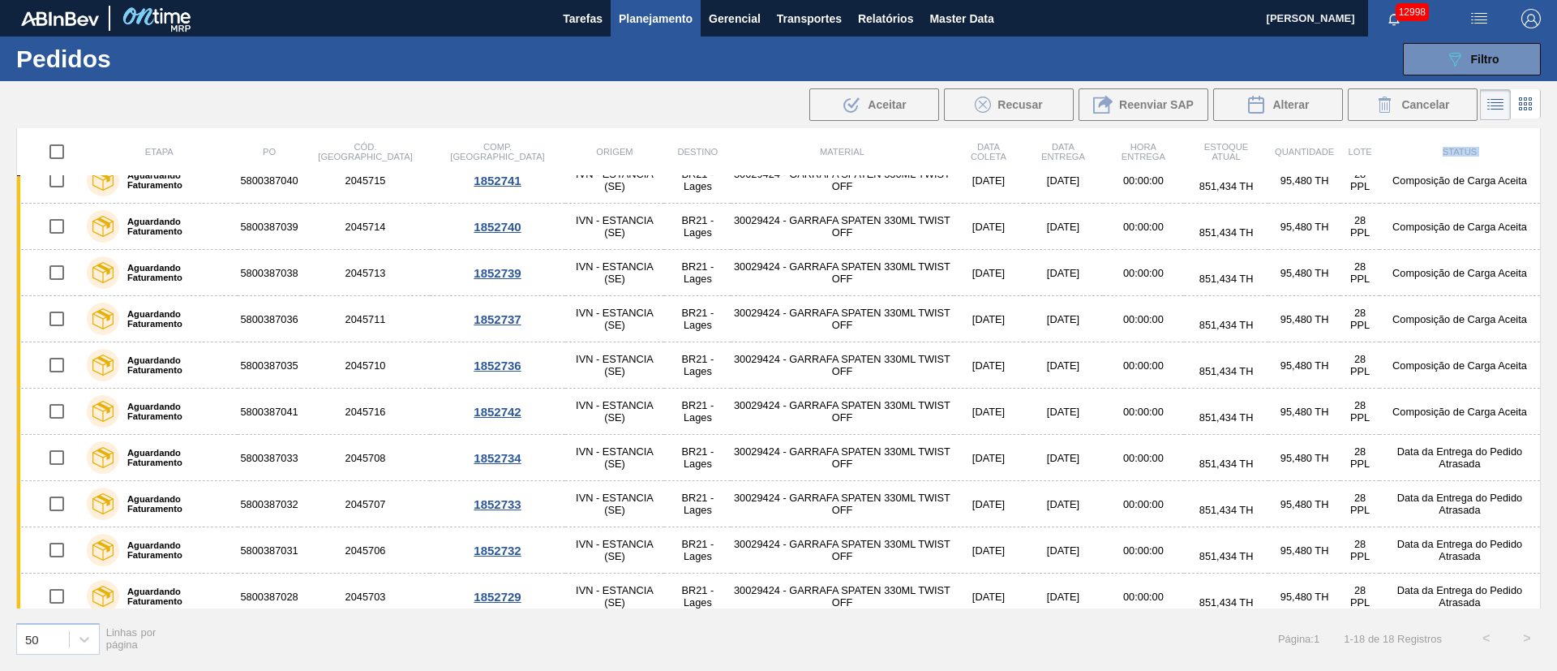
click at [1537, 140] on th "Status" at bounding box center [1460, 151] width 161 height 48
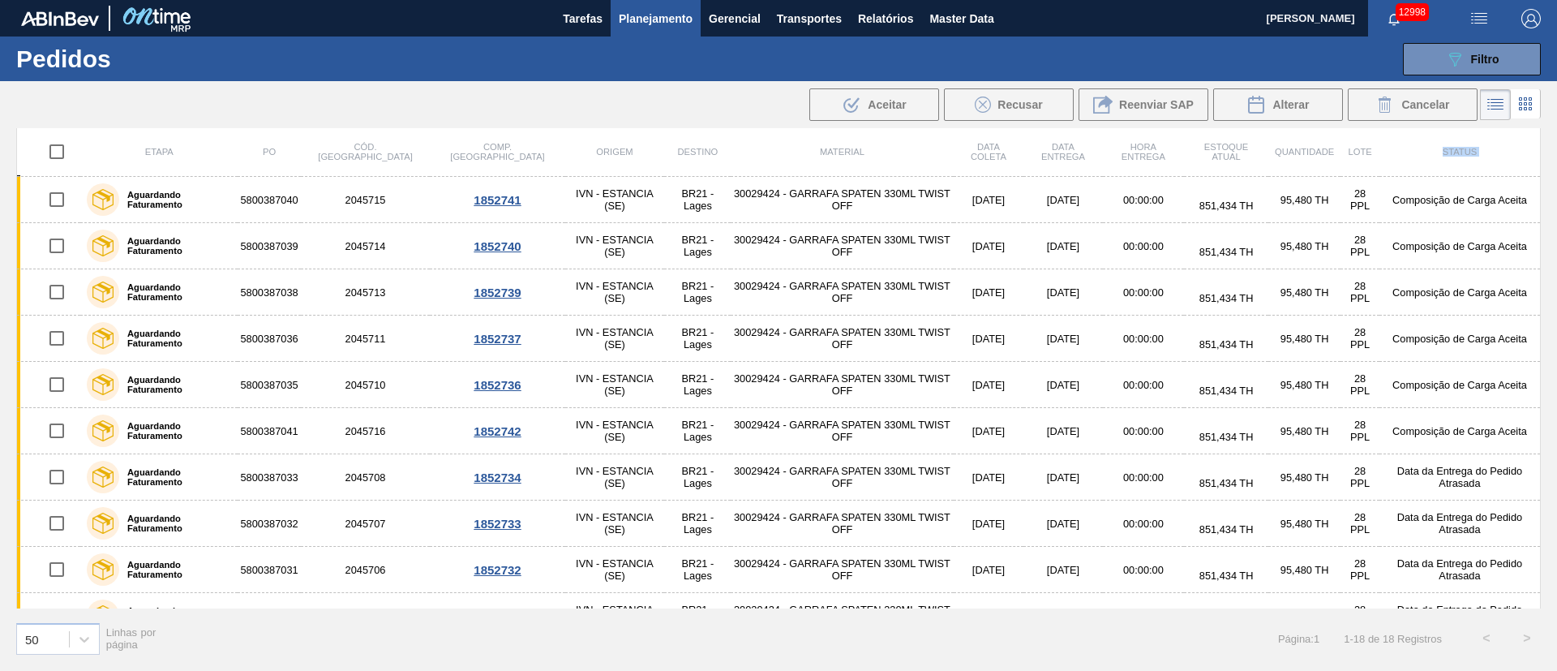
click at [1537, 140] on th "Status" at bounding box center [1460, 151] width 161 height 48
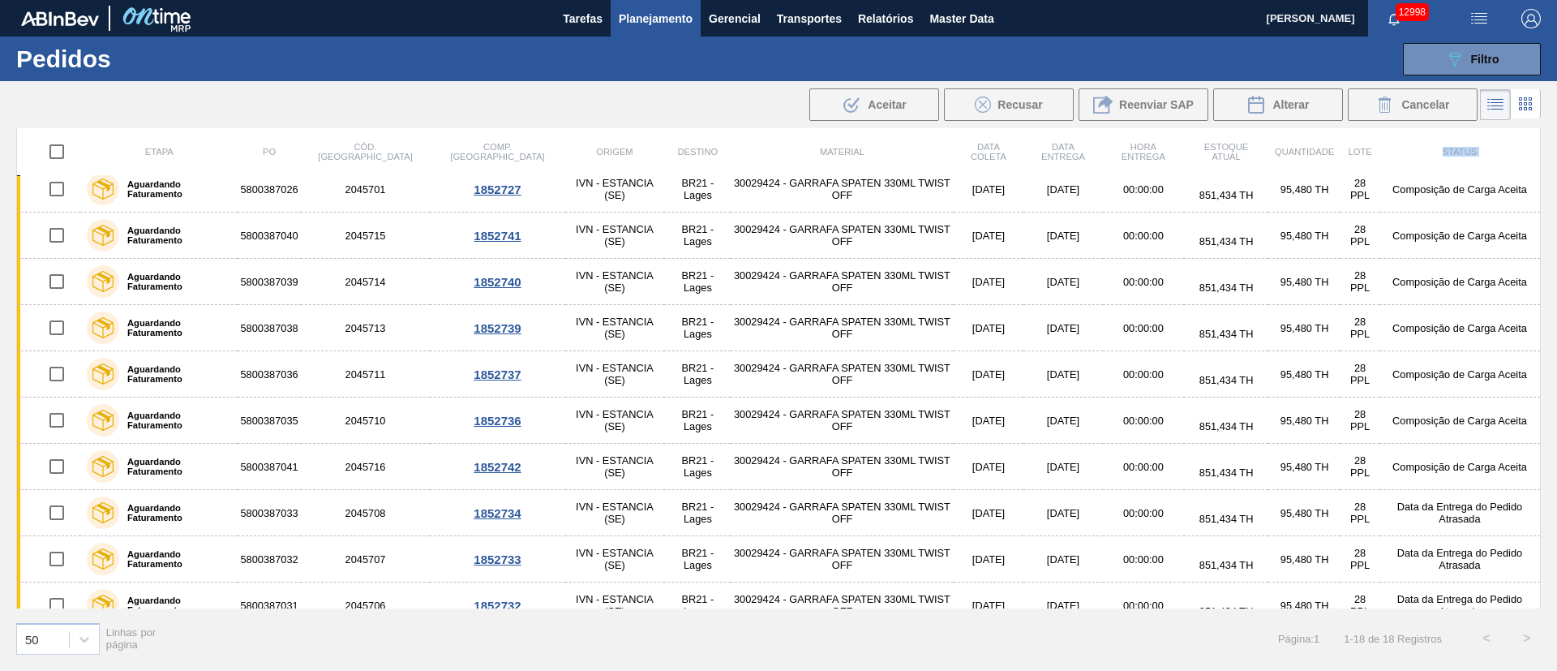
click at [1537, 140] on th "Status" at bounding box center [1460, 151] width 161 height 48
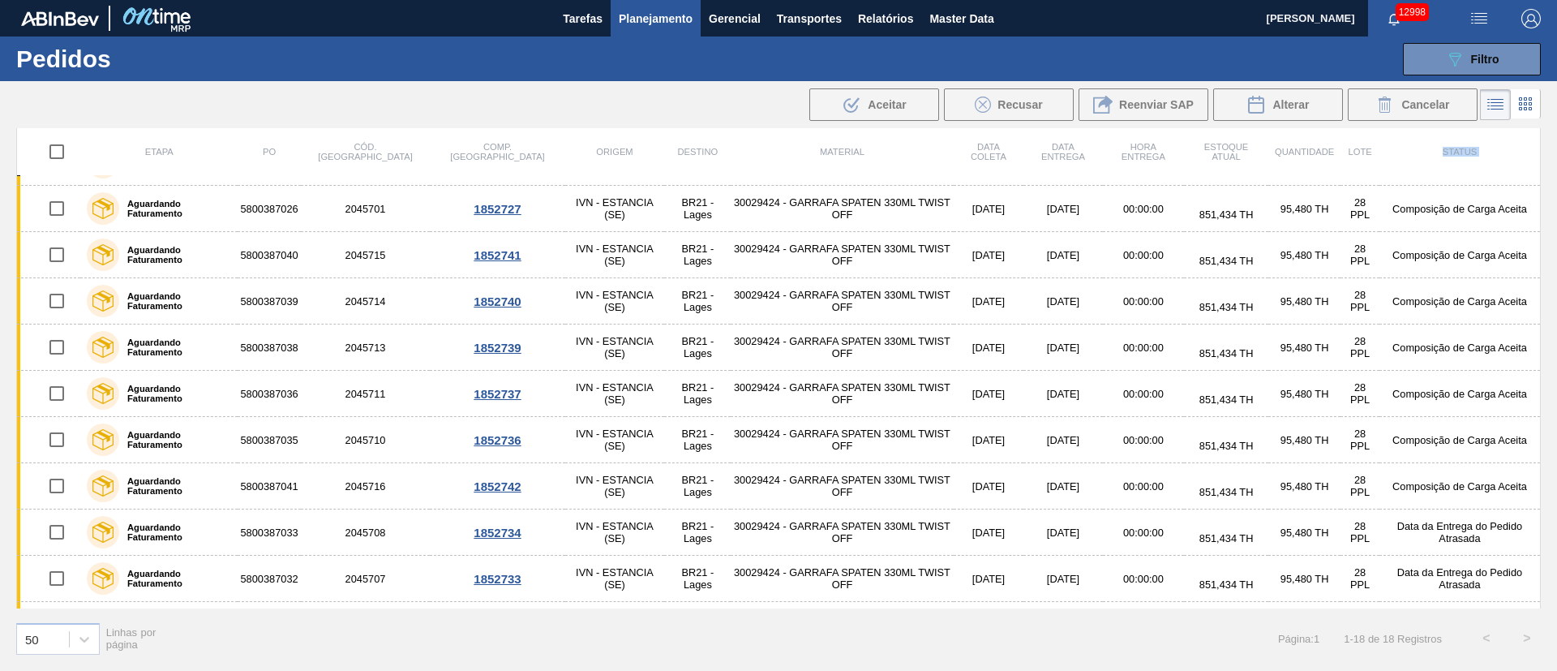
scroll to position [15, 0]
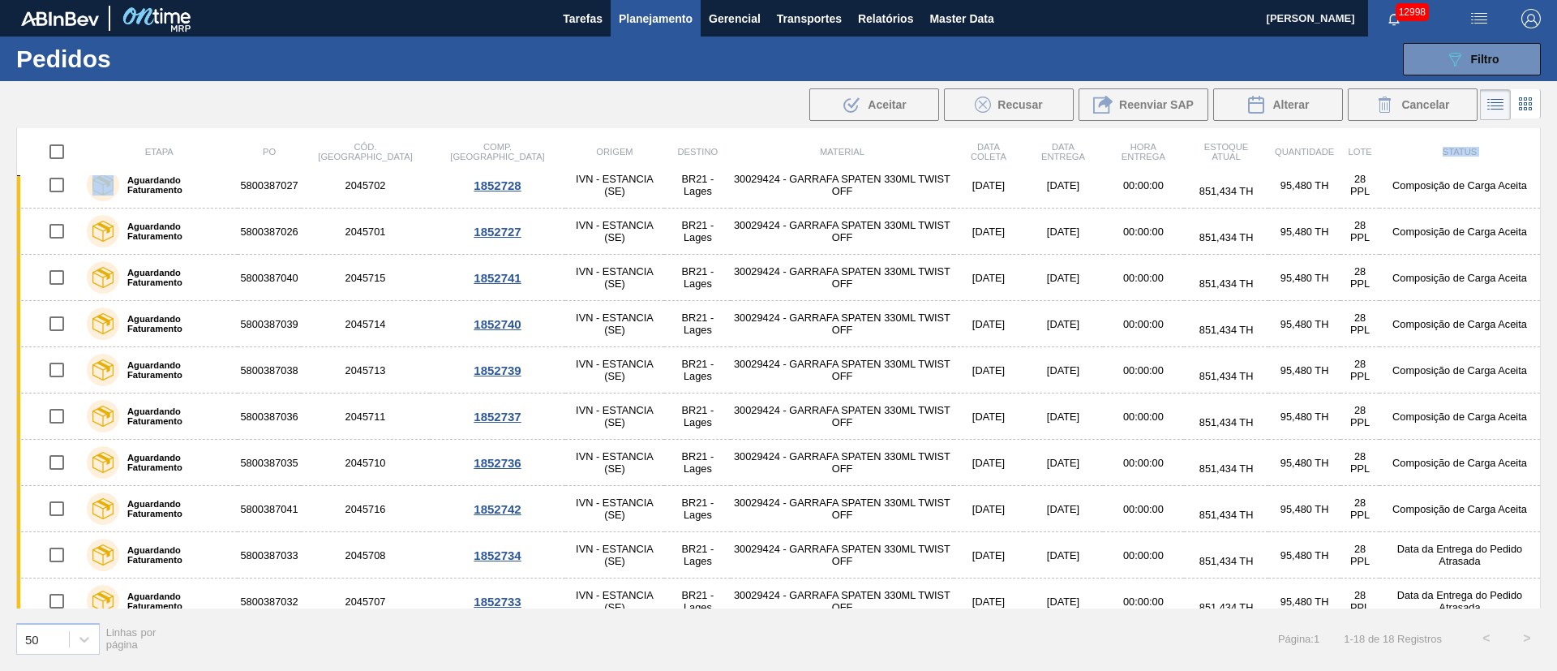
click at [1537, 140] on th "Status" at bounding box center [1460, 151] width 161 height 48
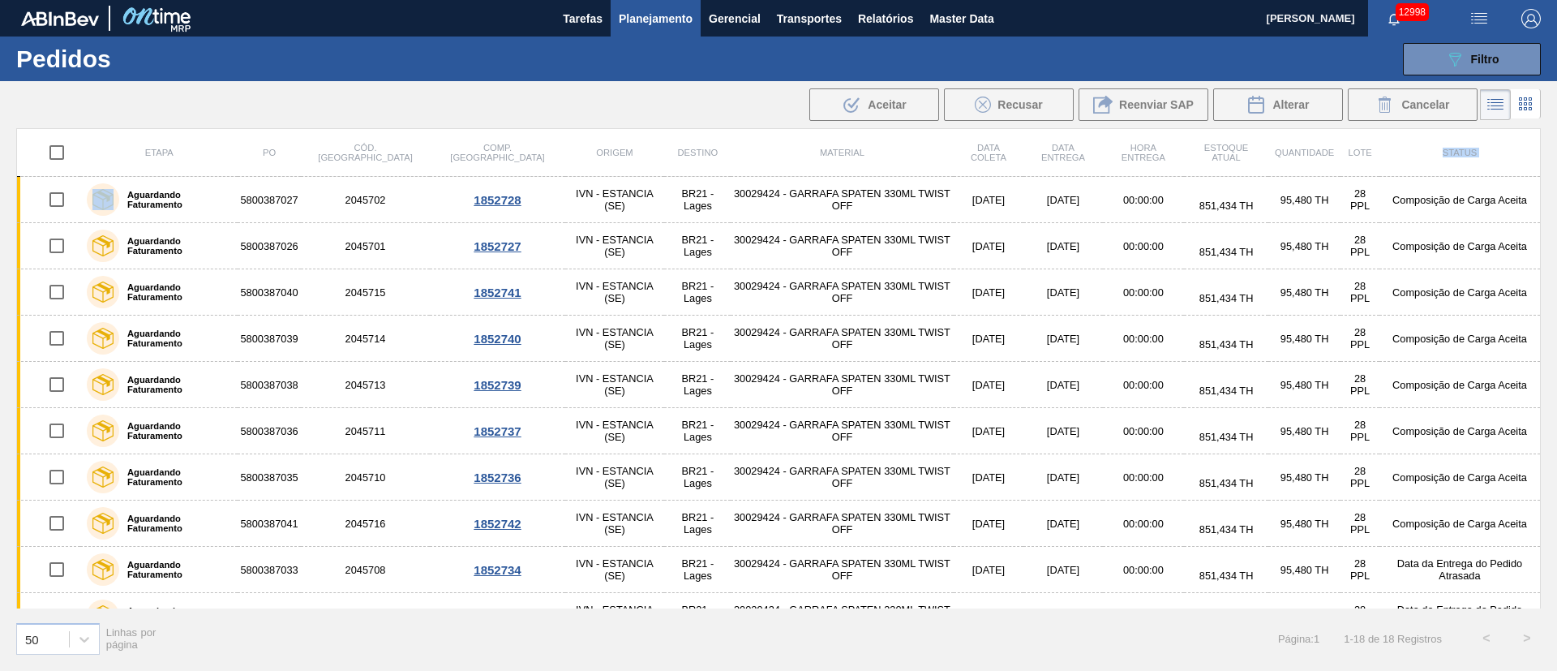
click at [1537, 140] on th "Status" at bounding box center [1460, 153] width 161 height 48
drag, startPoint x: 1544, startPoint y: 149, endPoint x: 1537, endPoint y: 122, distance: 27.5
click at [1537, 122] on main "Tarefas Planejamento Gerencial Transportes Relatórios Master Data Juliane Romag…" at bounding box center [778, 335] width 1557 height 671
click at [1541, 135] on div "Etapa PO Cód. Pedido Comp. Carga Origem Destino Material Data coleta Data Entre…" at bounding box center [778, 398] width 1557 height 540
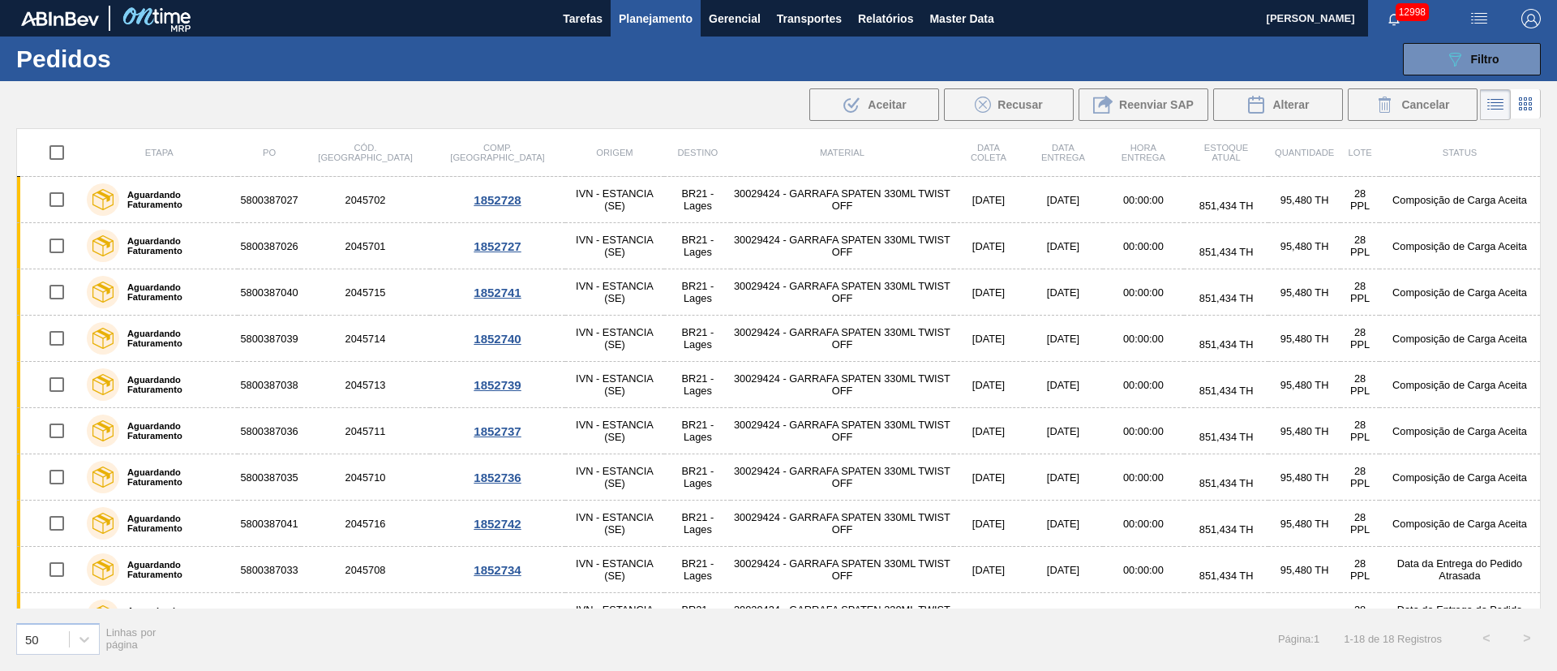
click at [1541, 135] on div "Etapa PO Cód. Pedido Comp. Carga Origem Destino Material Data coleta Data Entre…" at bounding box center [778, 398] width 1557 height 540
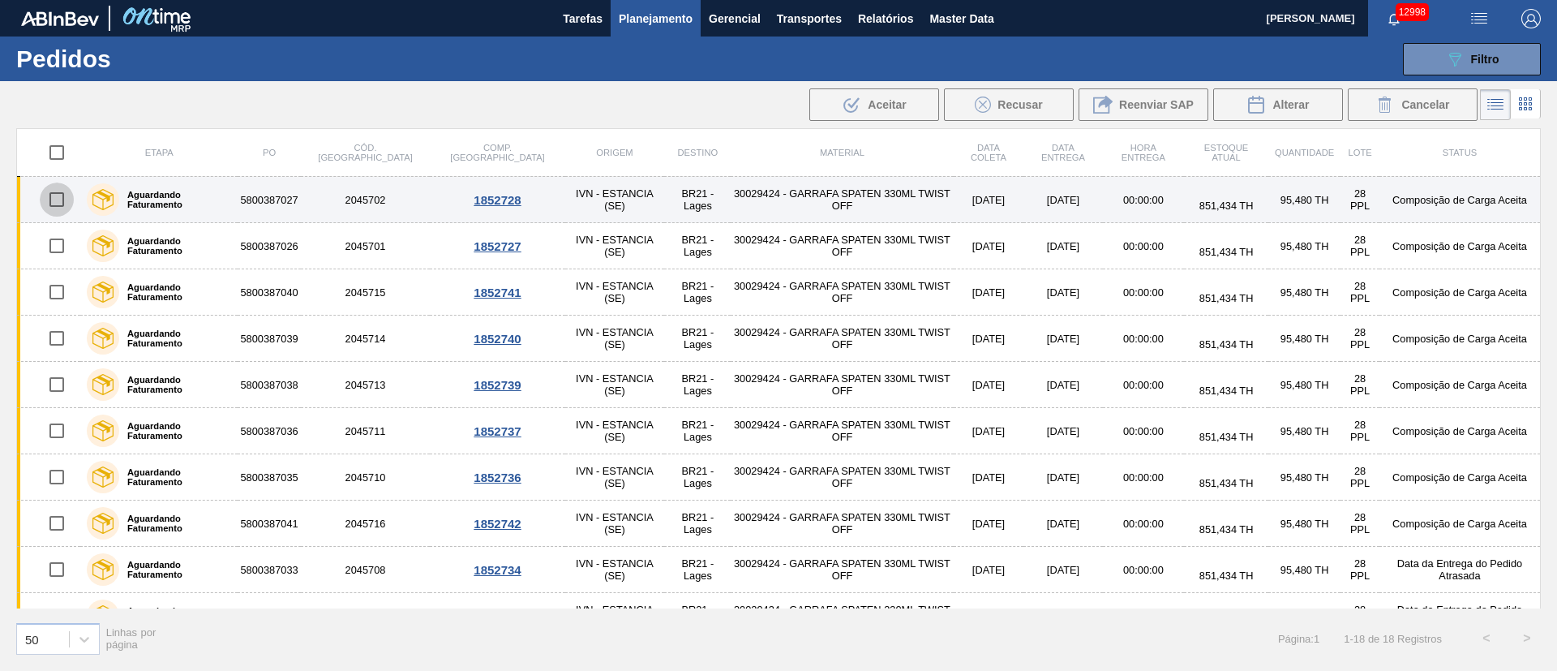
click at [52, 200] on input "checkbox" at bounding box center [57, 200] width 34 height 34
checkbox input "true"
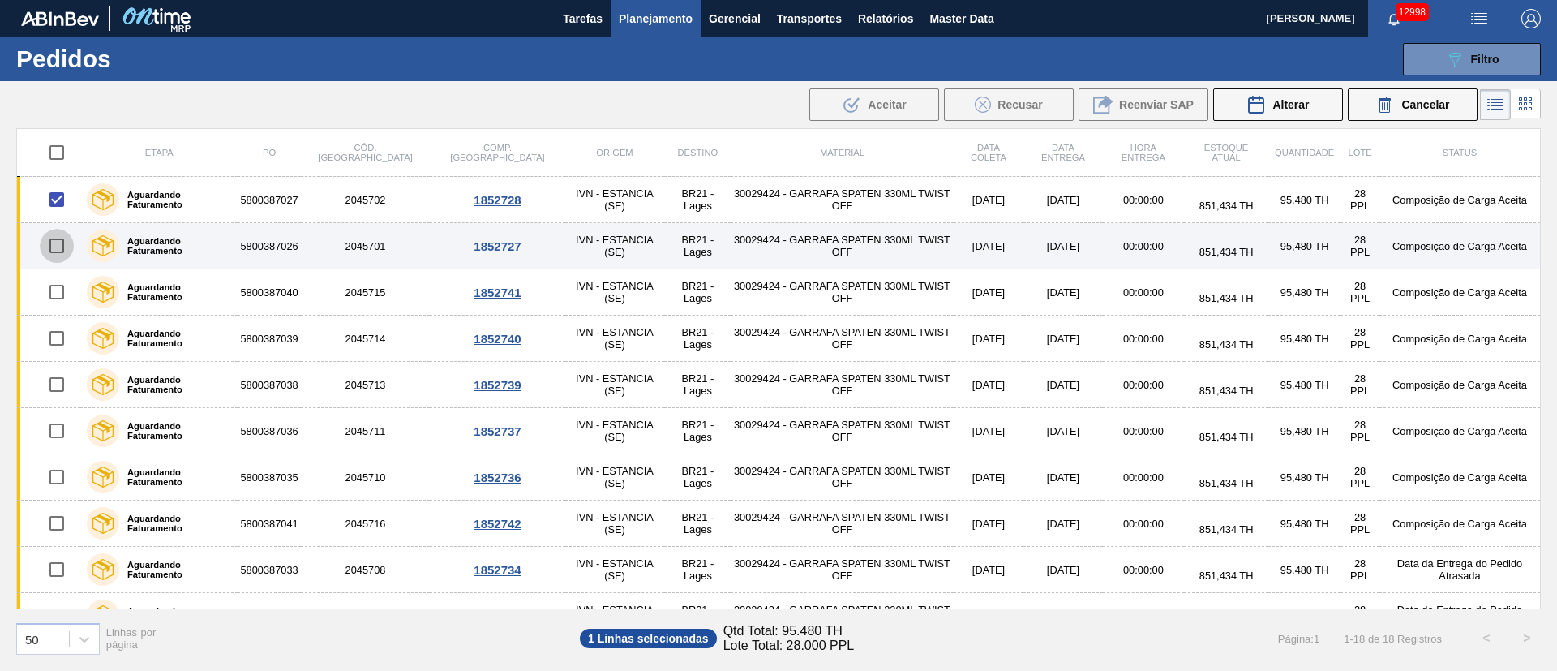
click at [53, 249] on input "checkbox" at bounding box center [57, 246] width 34 height 34
checkbox input "true"
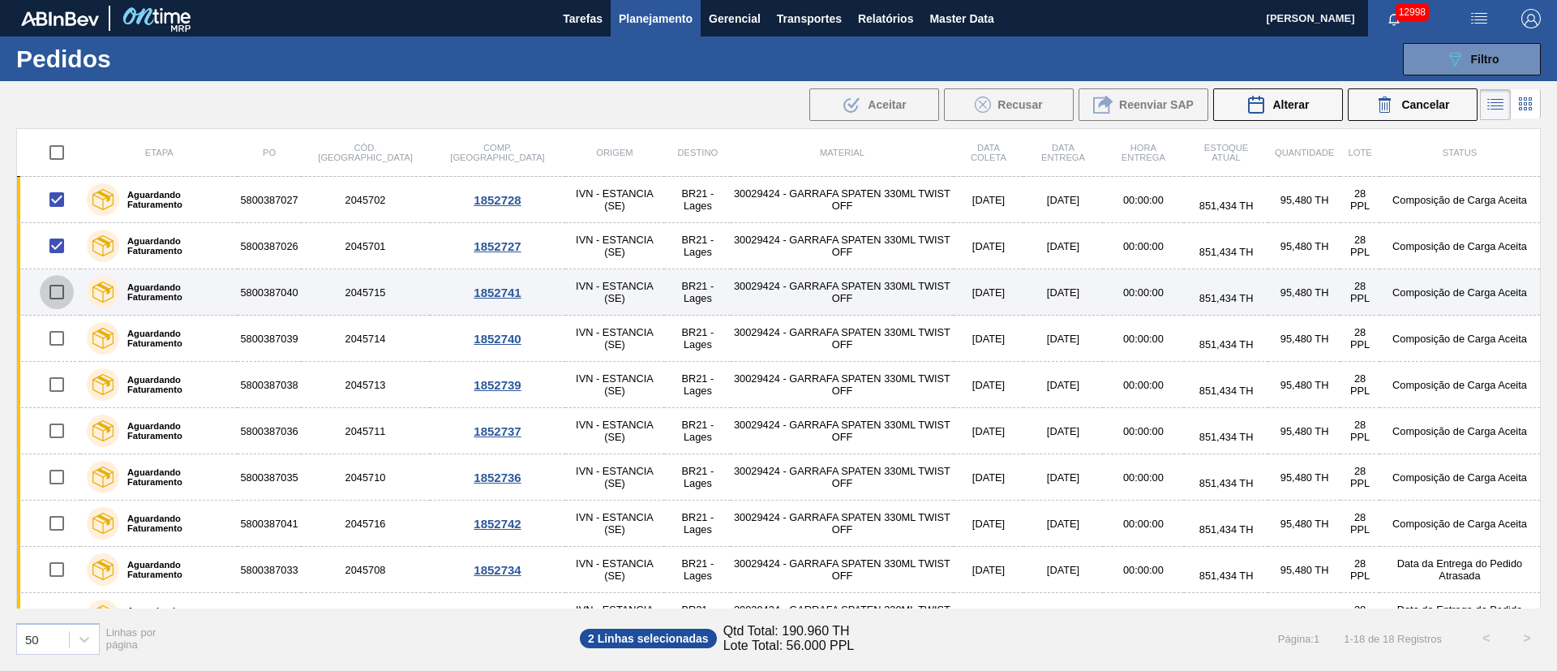
click at [57, 286] on input "checkbox" at bounding box center [57, 292] width 34 height 34
checkbox input "true"
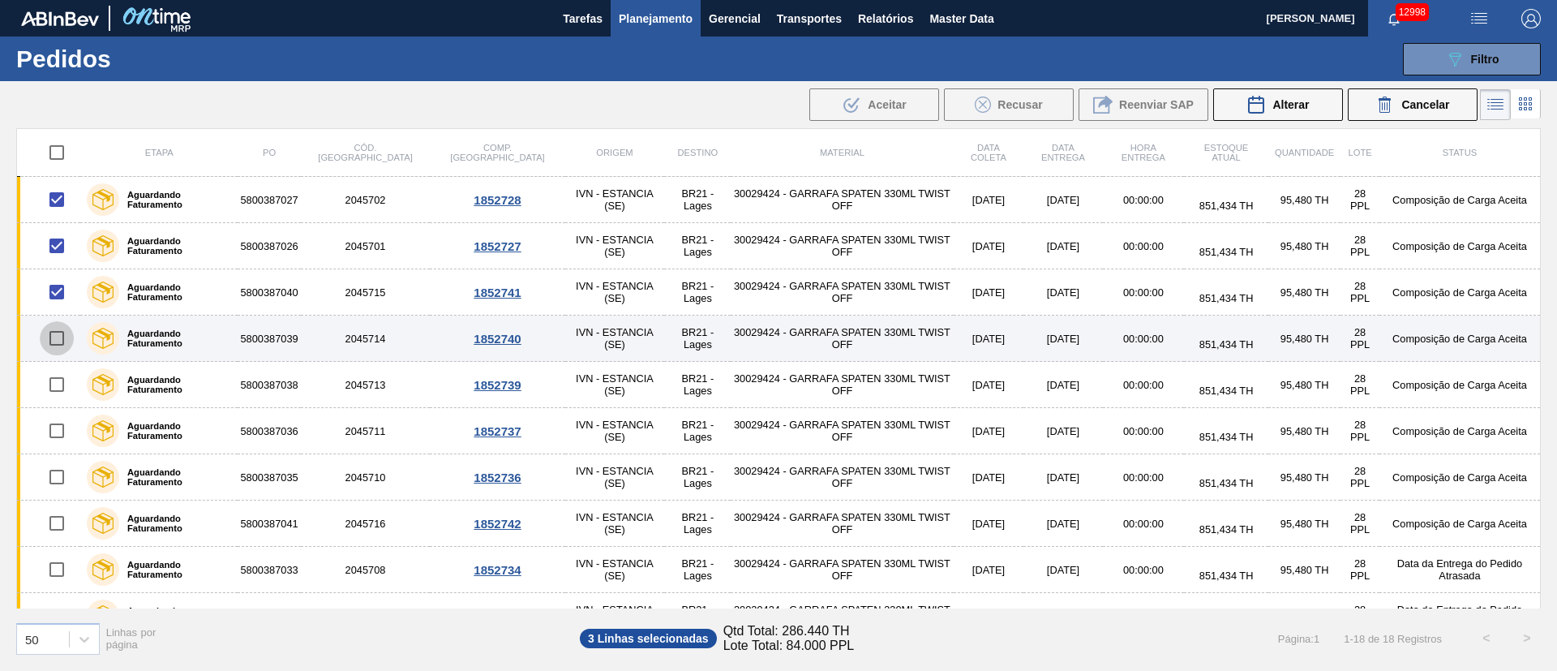
click at [57, 333] on input "checkbox" at bounding box center [57, 338] width 34 height 34
checkbox input "true"
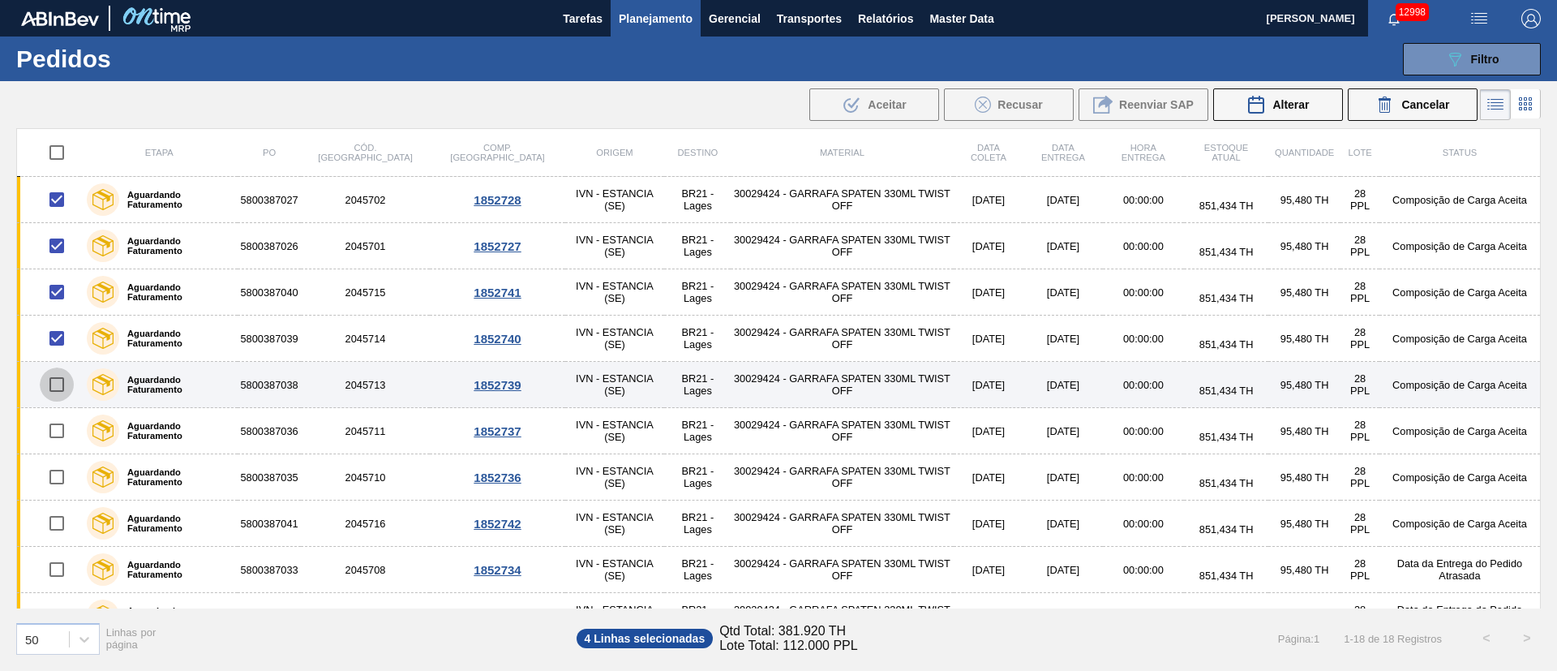
click at [60, 382] on input "checkbox" at bounding box center [57, 384] width 34 height 34
checkbox input "true"
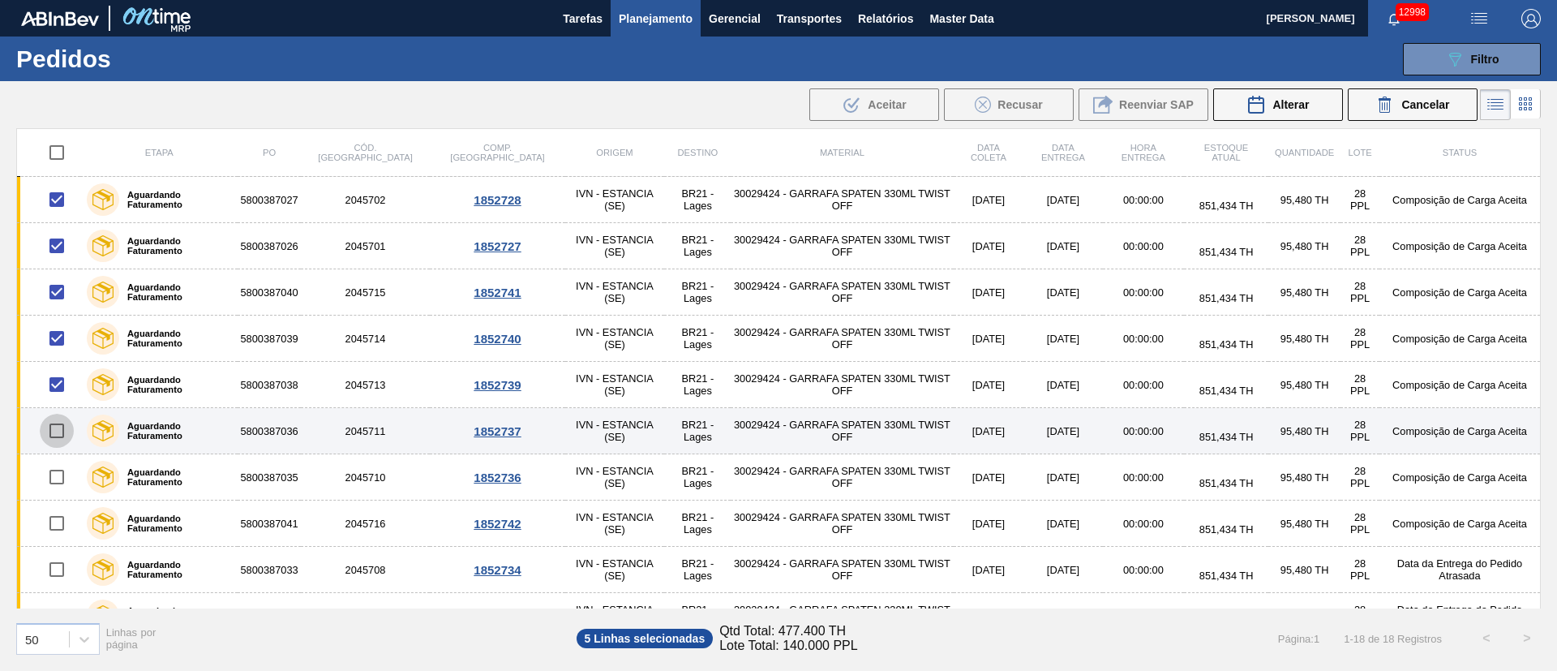
click at [59, 437] on input "checkbox" at bounding box center [57, 431] width 34 height 34
checkbox input "true"
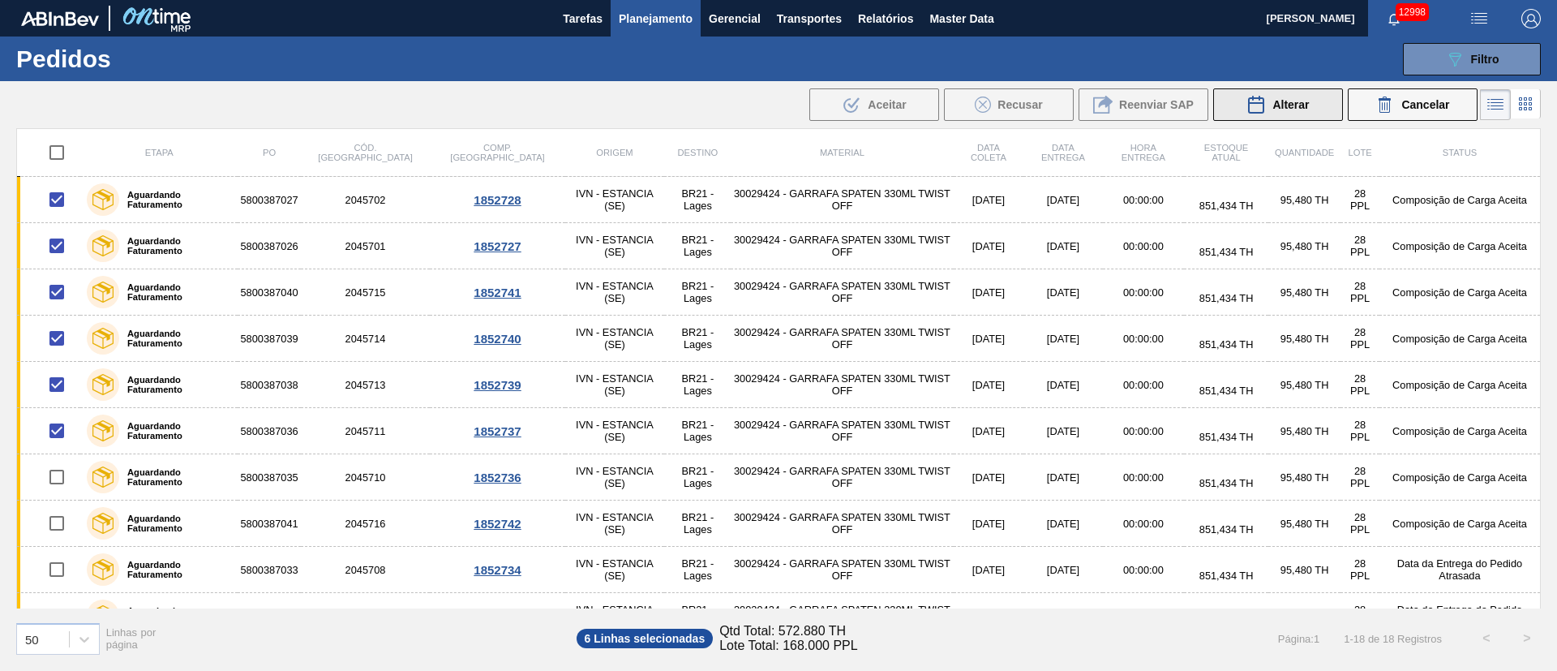
click at [1299, 105] on span "Alterar" at bounding box center [1291, 104] width 37 height 13
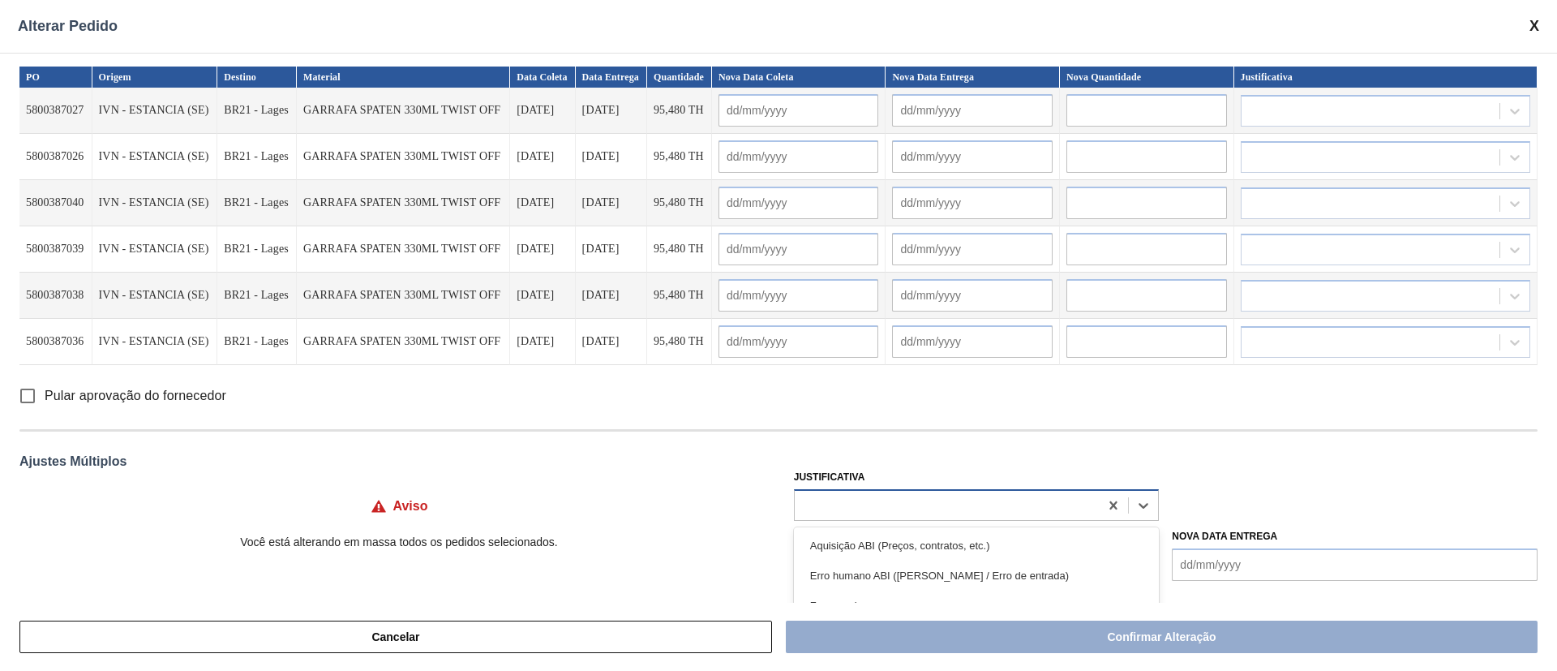
click at [828, 502] on div at bounding box center [947, 505] width 305 height 24
type input "ou"
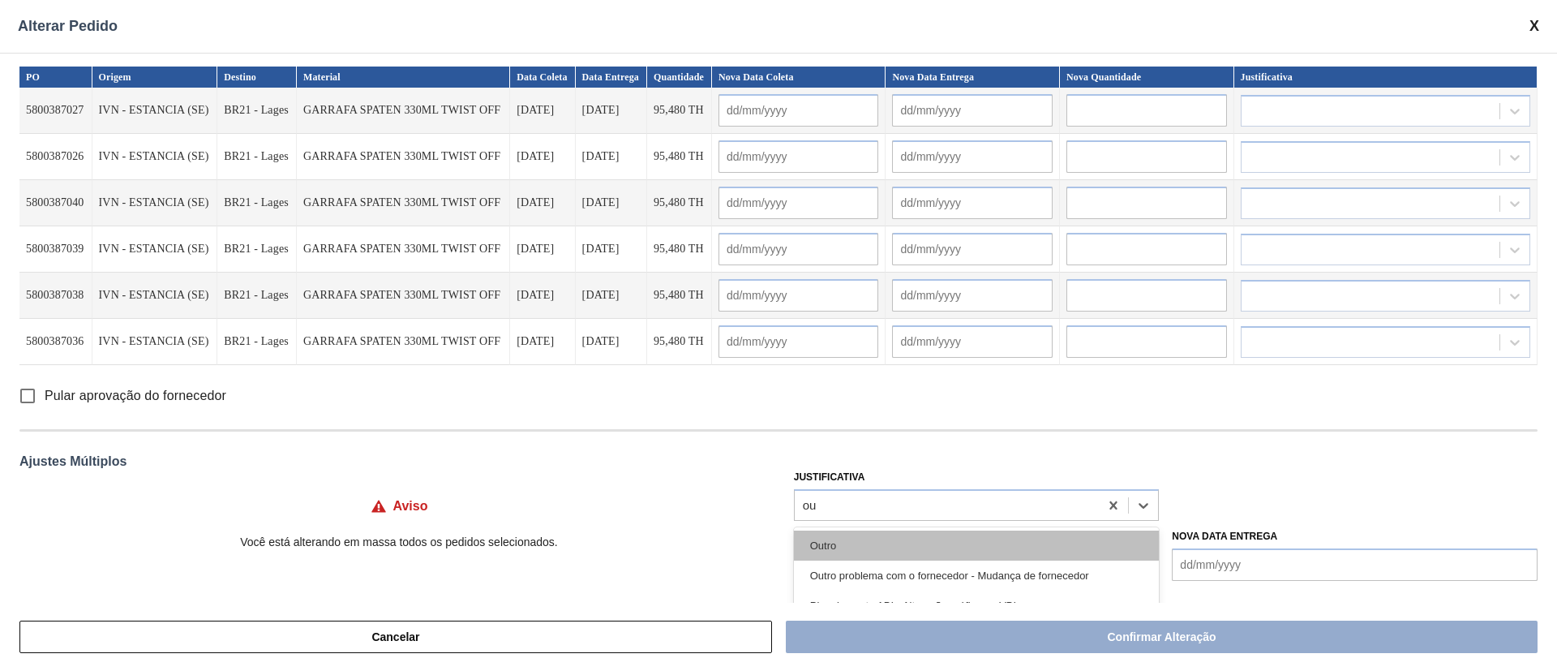
click at [823, 547] on div "Outro" at bounding box center [977, 546] width 366 height 30
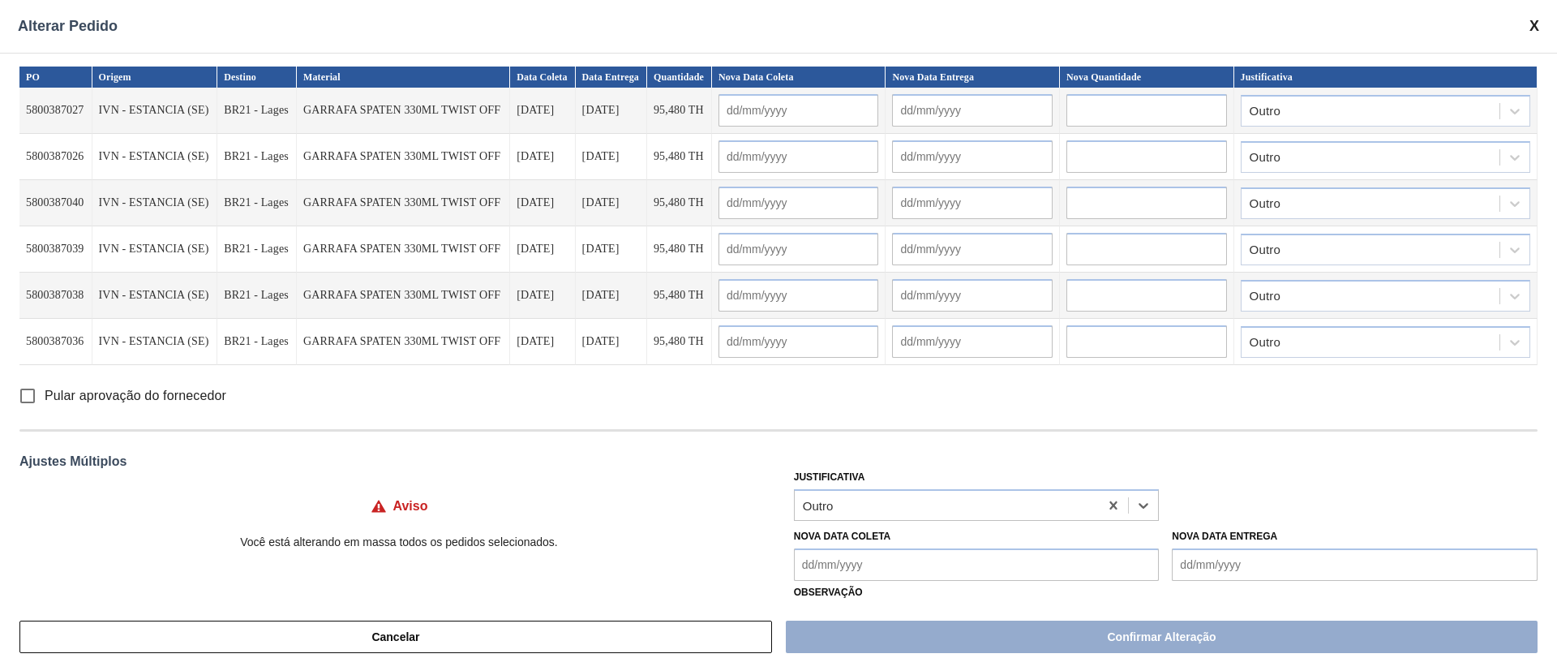
click at [32, 394] on input "Pular aprovação do fornecedor" at bounding box center [28, 396] width 34 height 34
checkbox input "true"
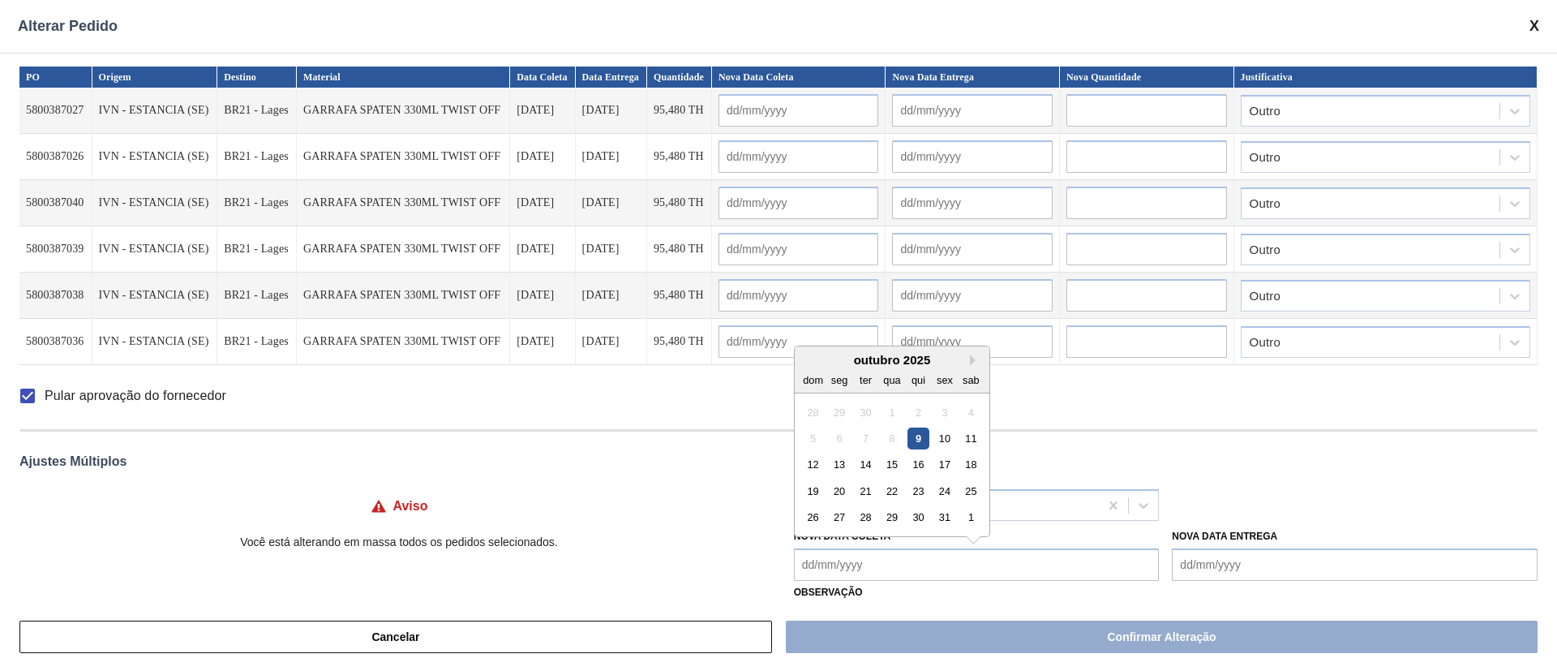
click at [834, 573] on Coleta "Nova Data Coleta" at bounding box center [977, 564] width 366 height 32
click at [892, 463] on div "15" at bounding box center [892, 464] width 22 height 22
type Coleta "[DATE]"
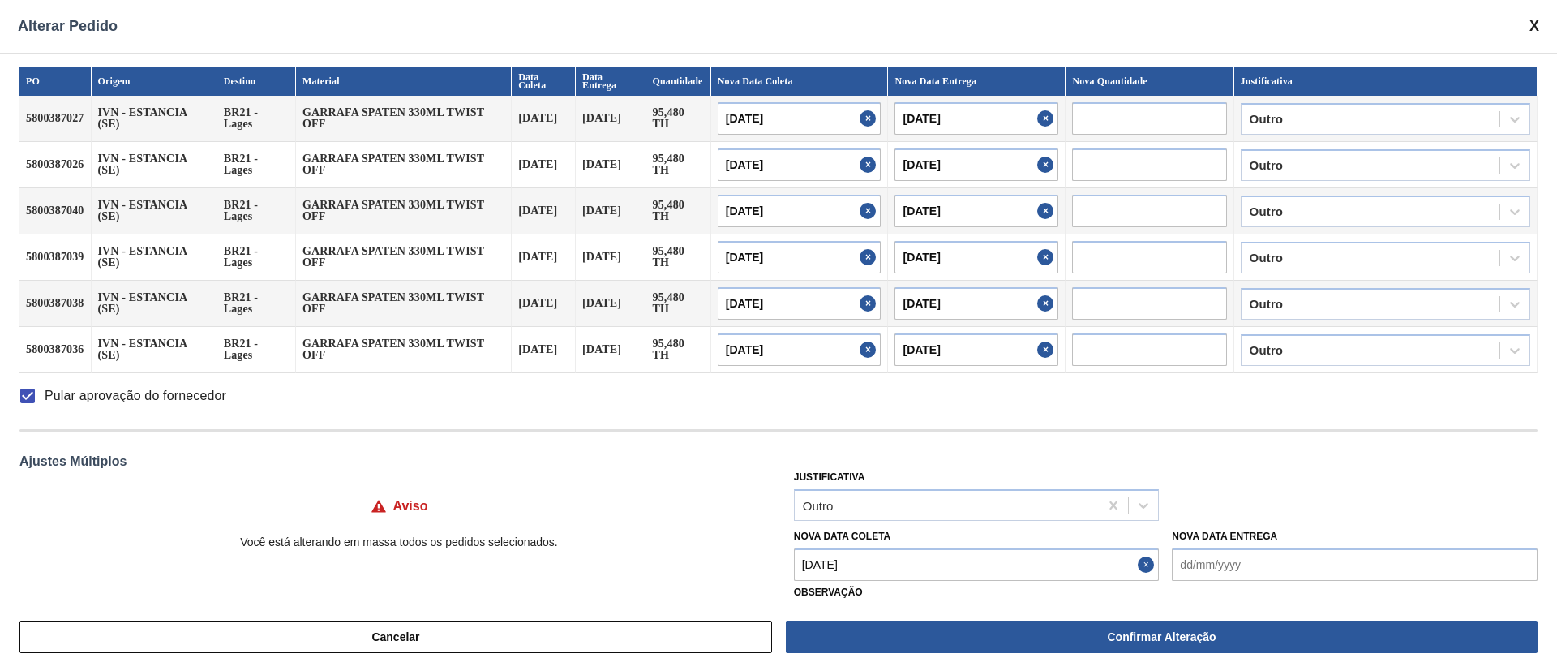
type input "[DATE]"
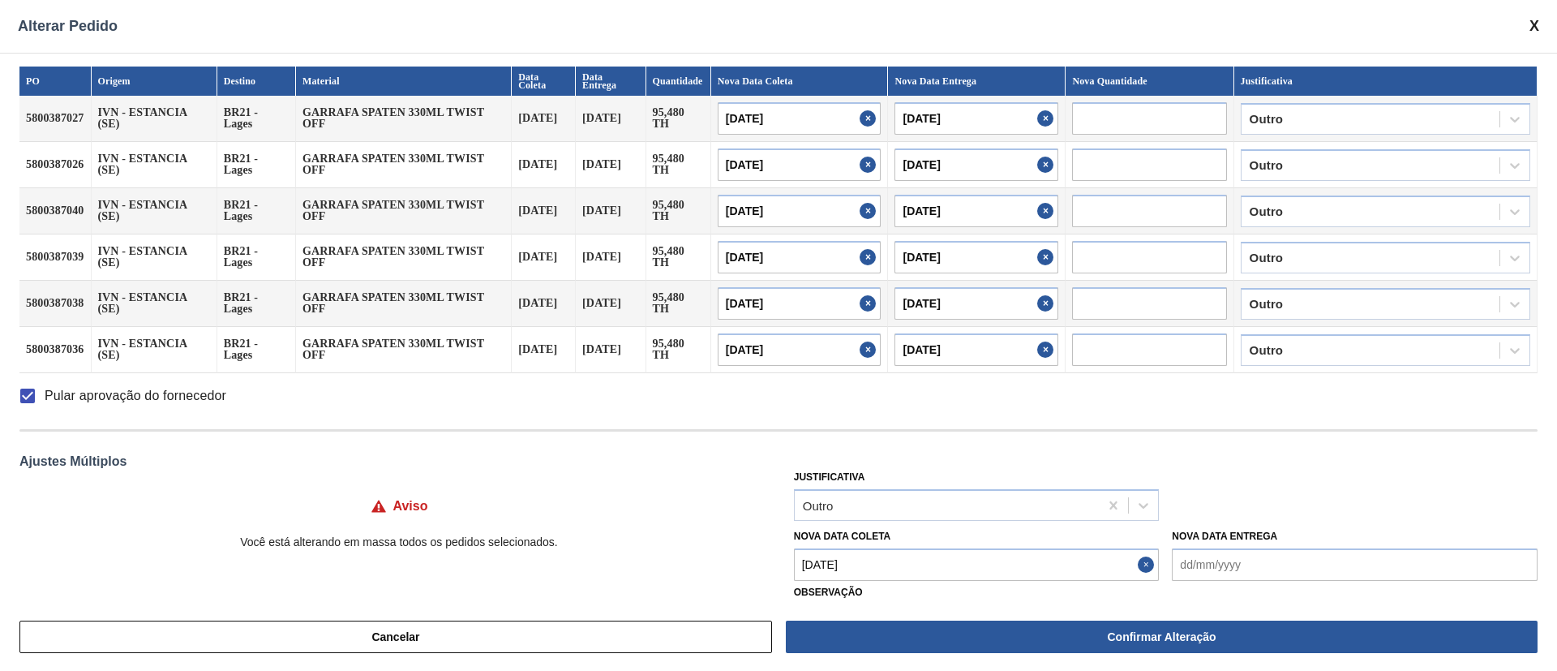
type input "[DATE]"
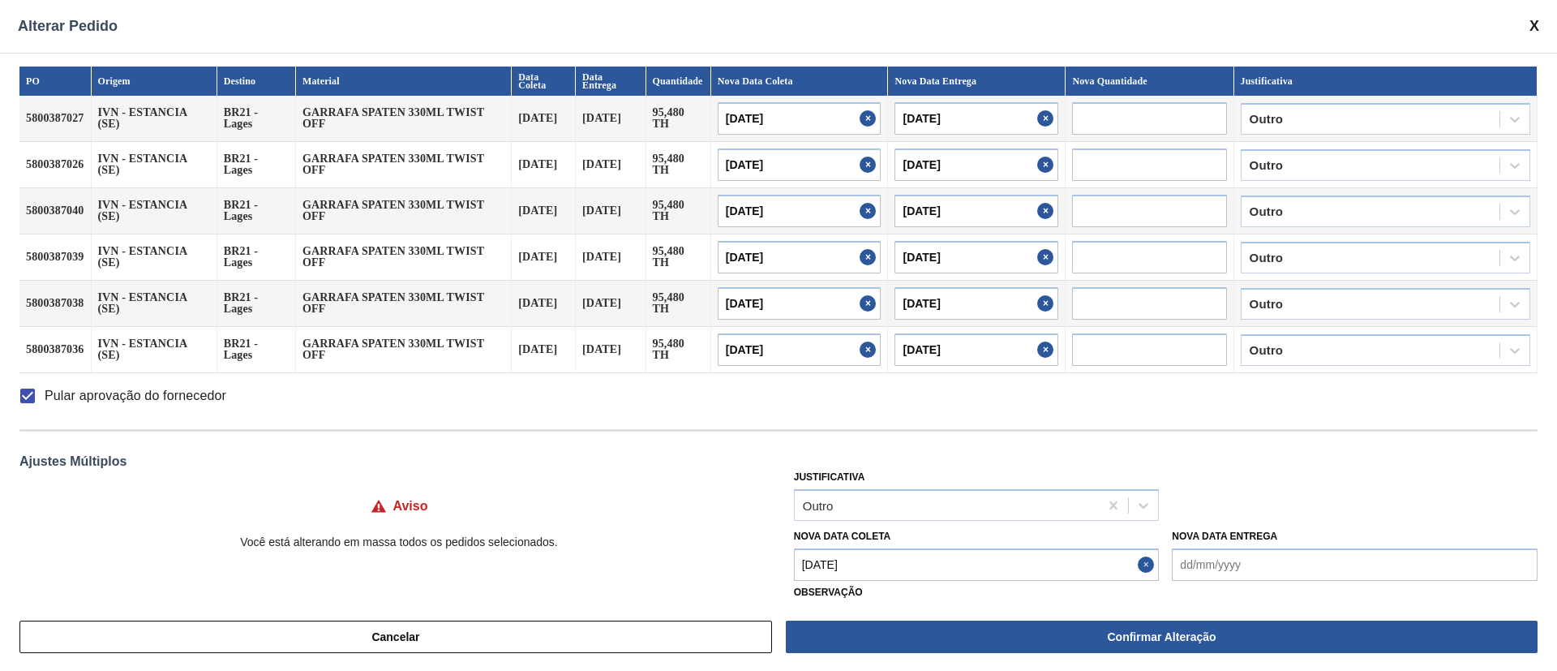
type input "[DATE]"
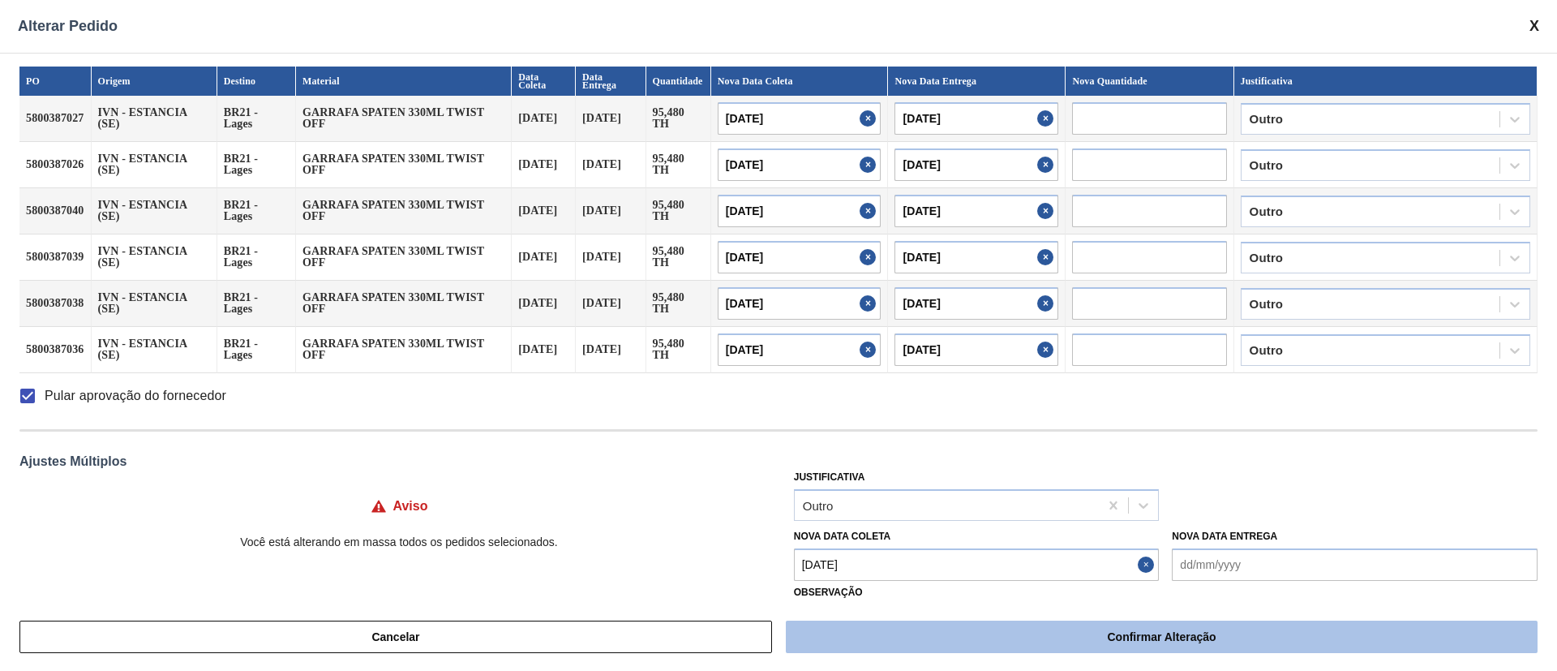
click at [944, 624] on button "Confirmar Alteração" at bounding box center [1162, 637] width 752 height 32
checkbox input "false"
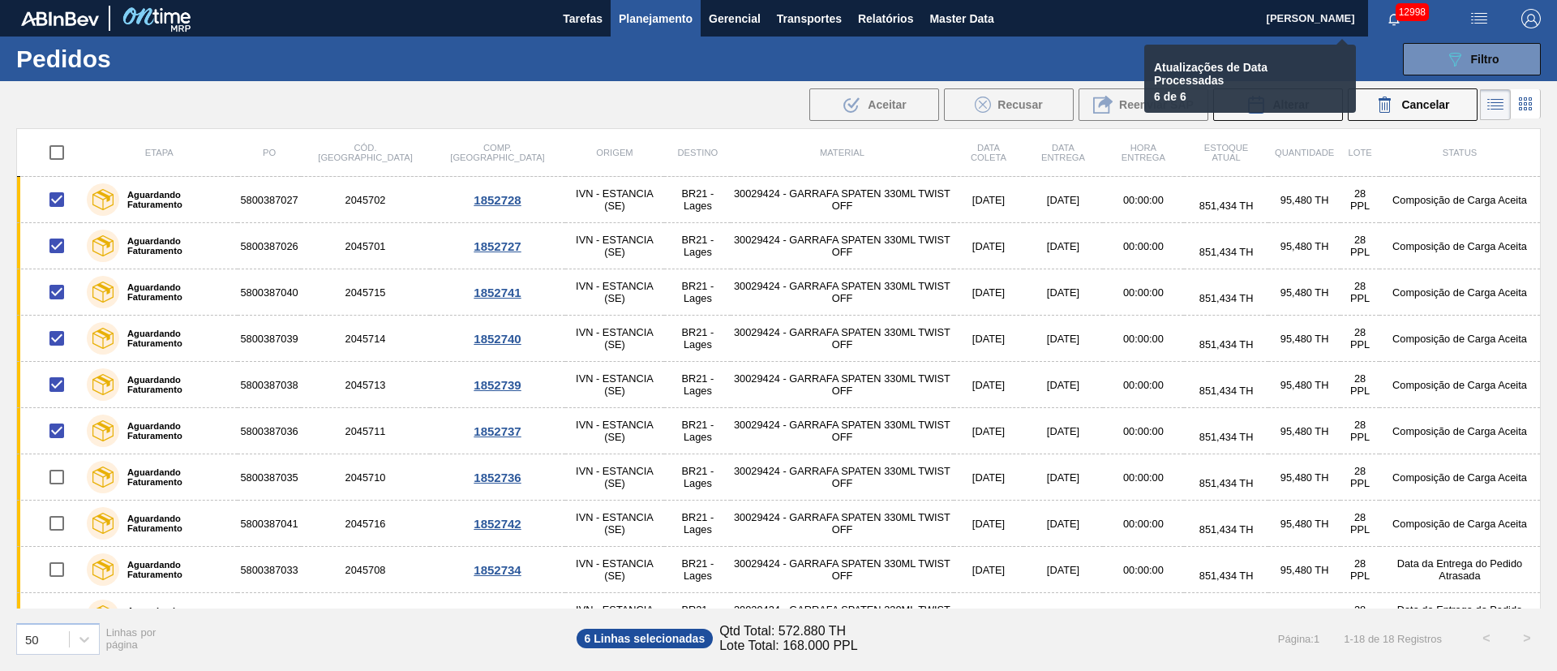
checkbox input "false"
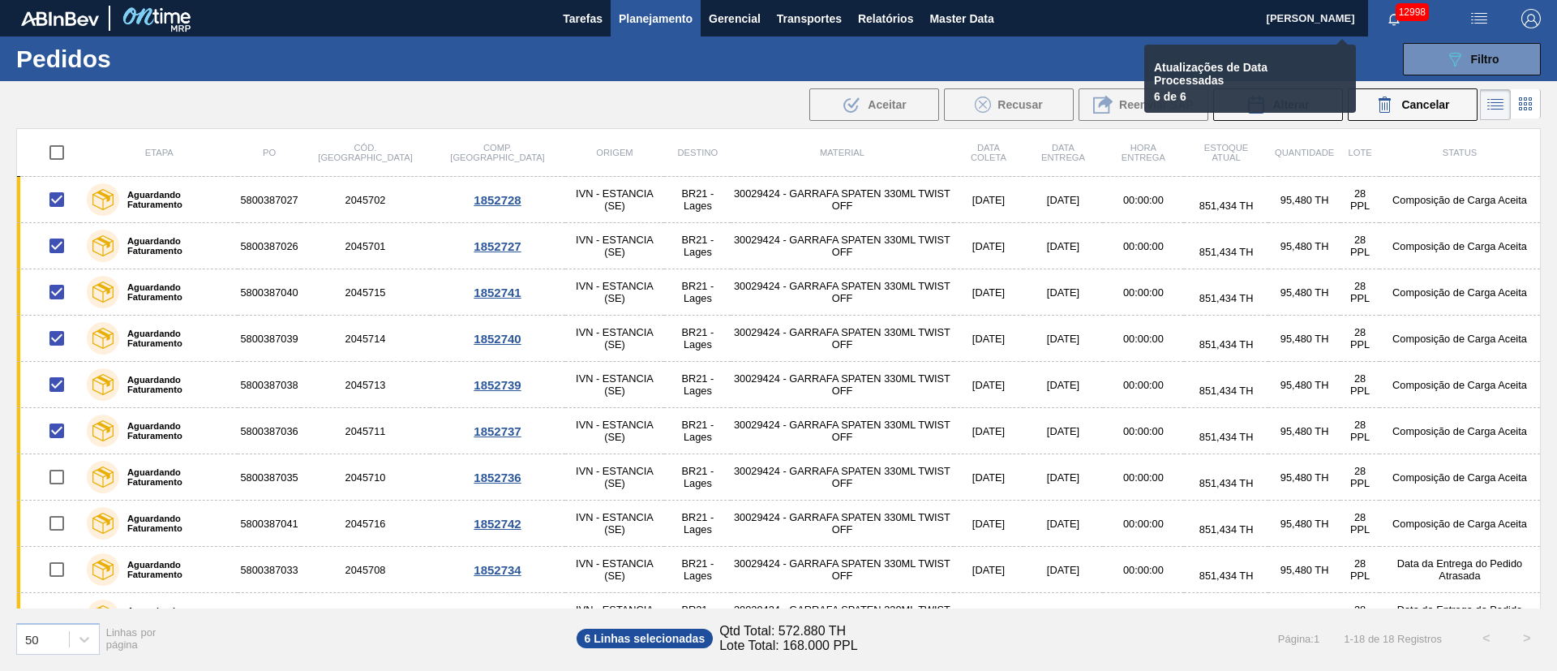
checkbox input "false"
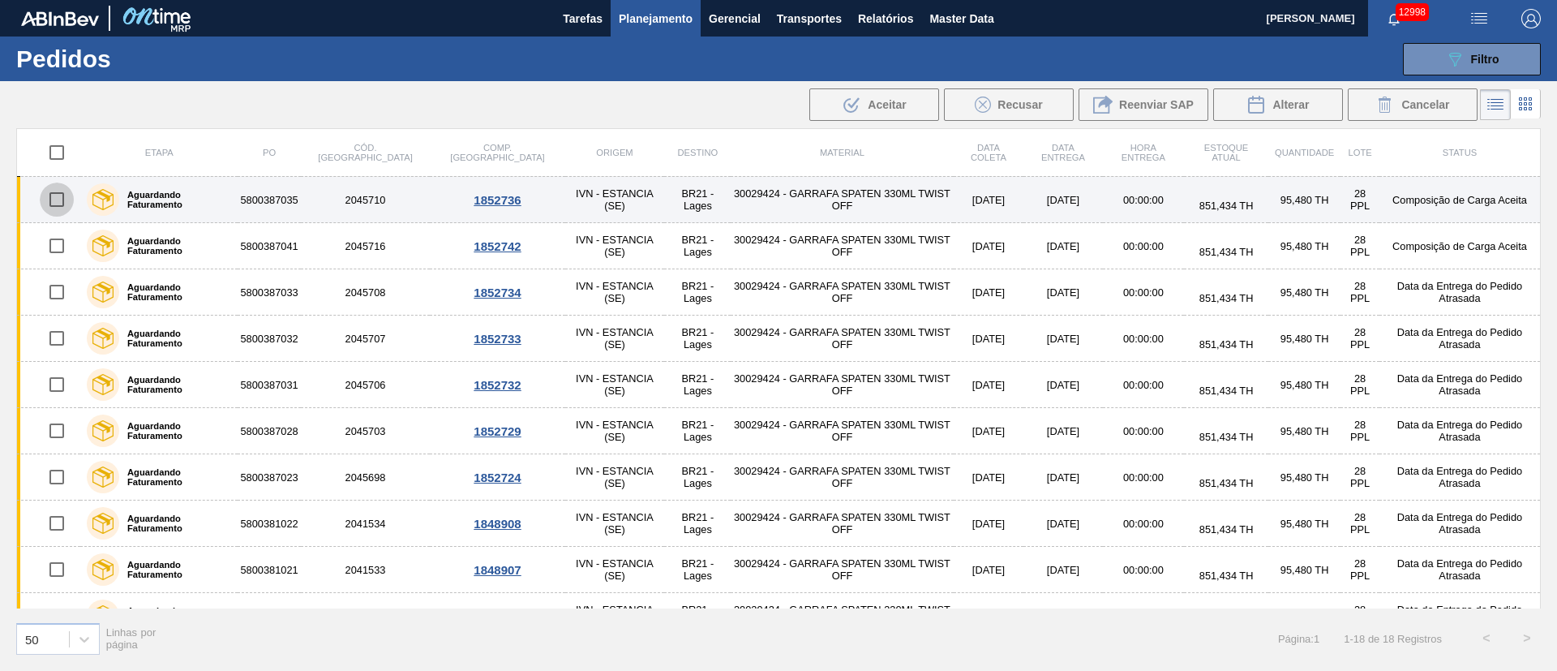
click at [64, 196] on input "checkbox" at bounding box center [57, 200] width 34 height 34
checkbox input "true"
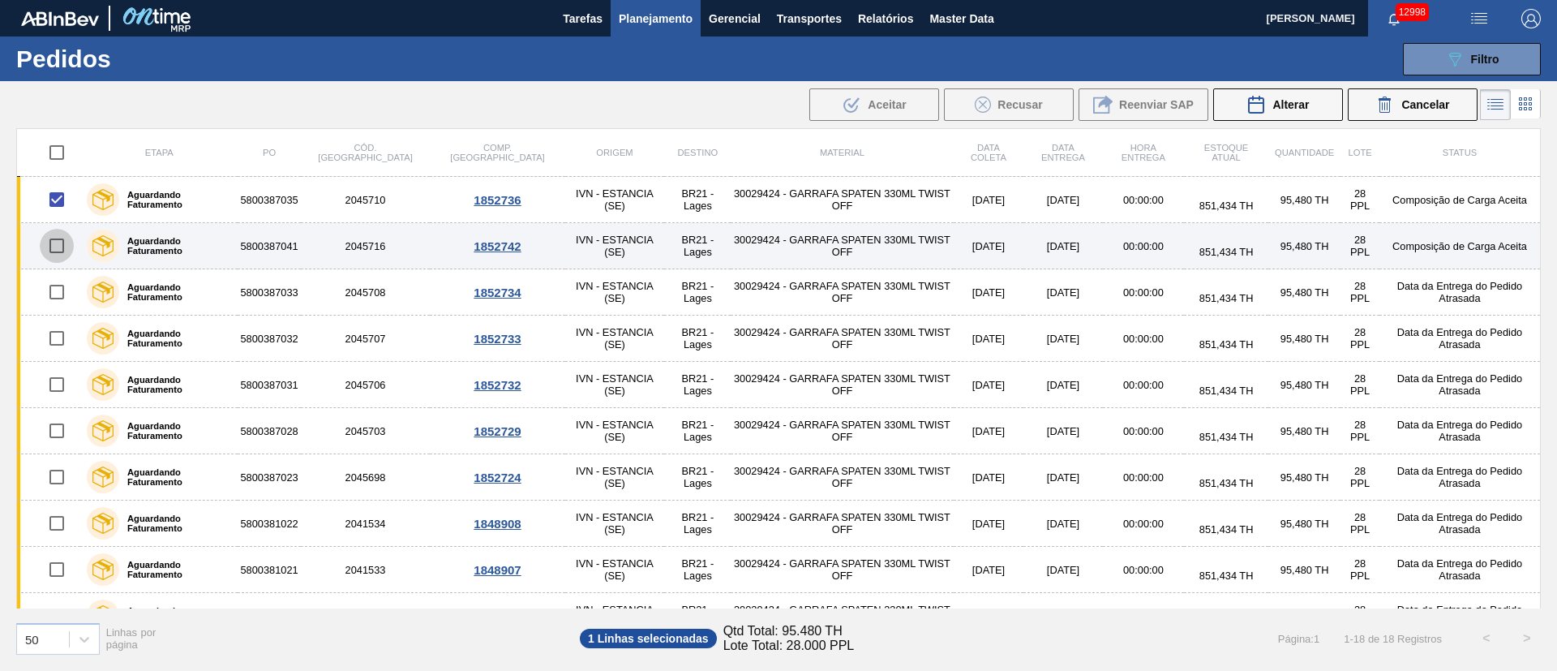
click at [58, 249] on input "checkbox" at bounding box center [57, 246] width 34 height 34
checkbox input "true"
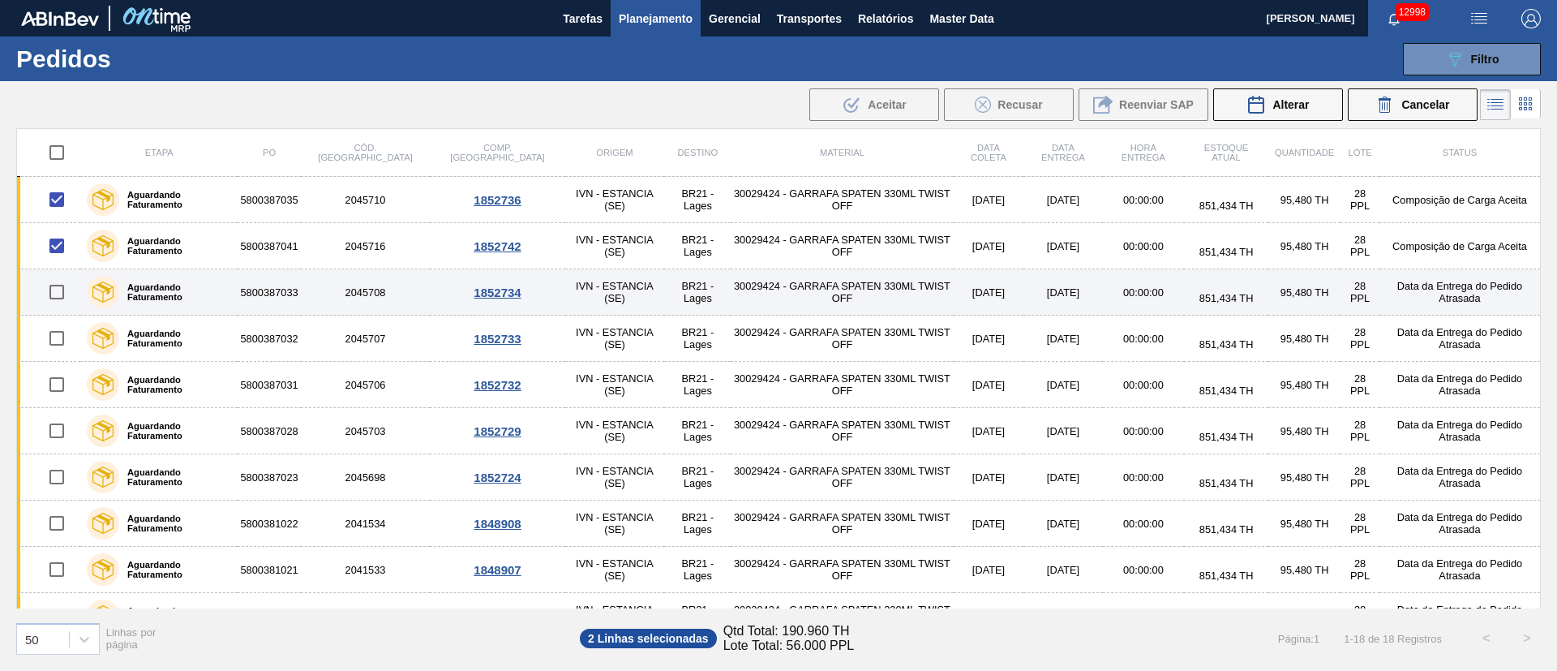
click at [55, 291] on input "checkbox" at bounding box center [57, 292] width 34 height 34
checkbox input "true"
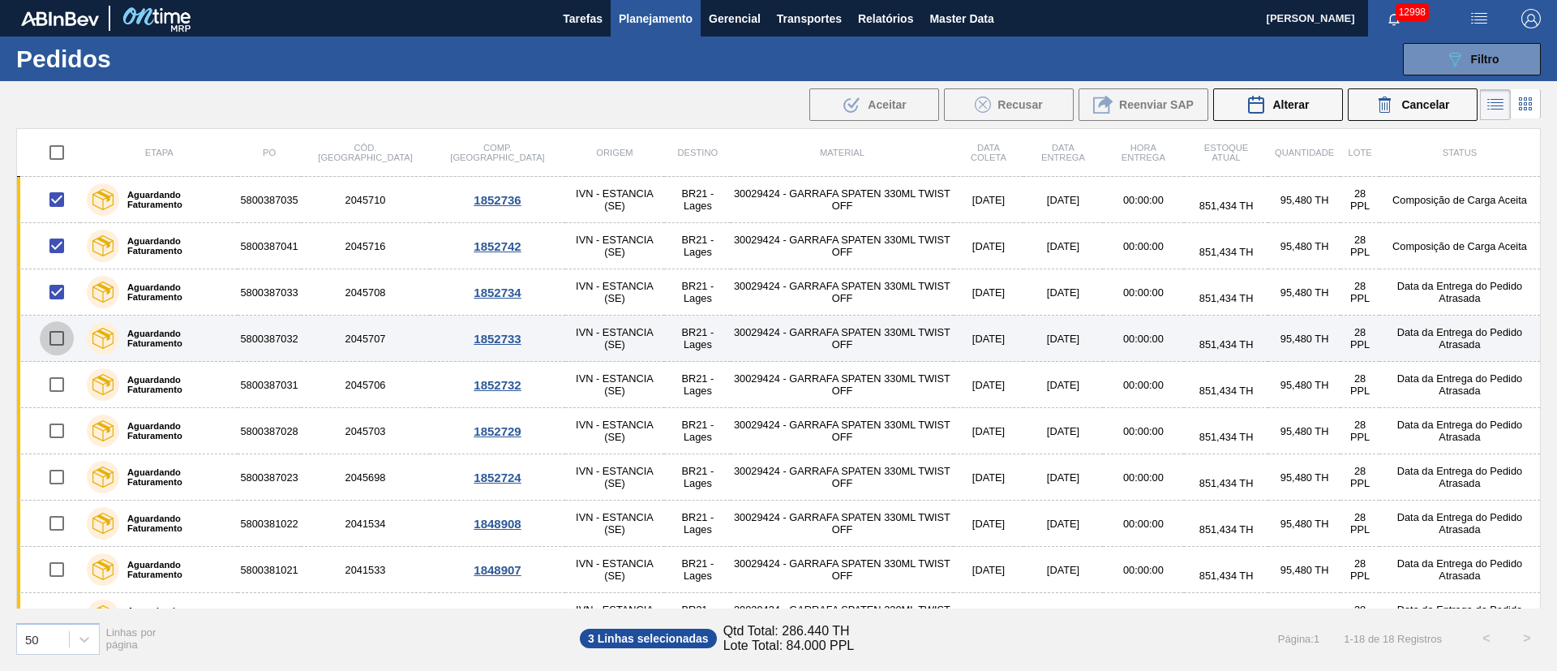
click at [64, 341] on input "checkbox" at bounding box center [57, 338] width 34 height 34
checkbox input "true"
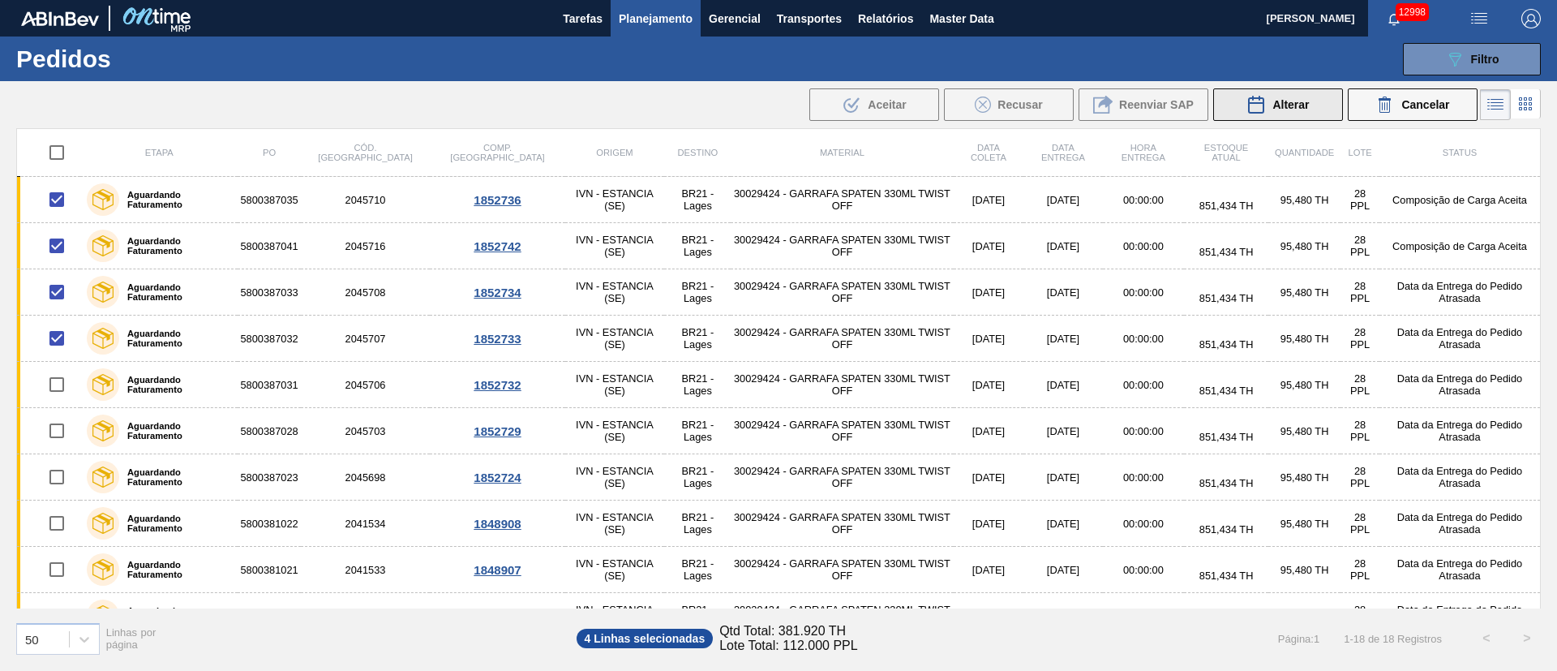
click at [1295, 110] on span "Alterar" at bounding box center [1291, 104] width 37 height 13
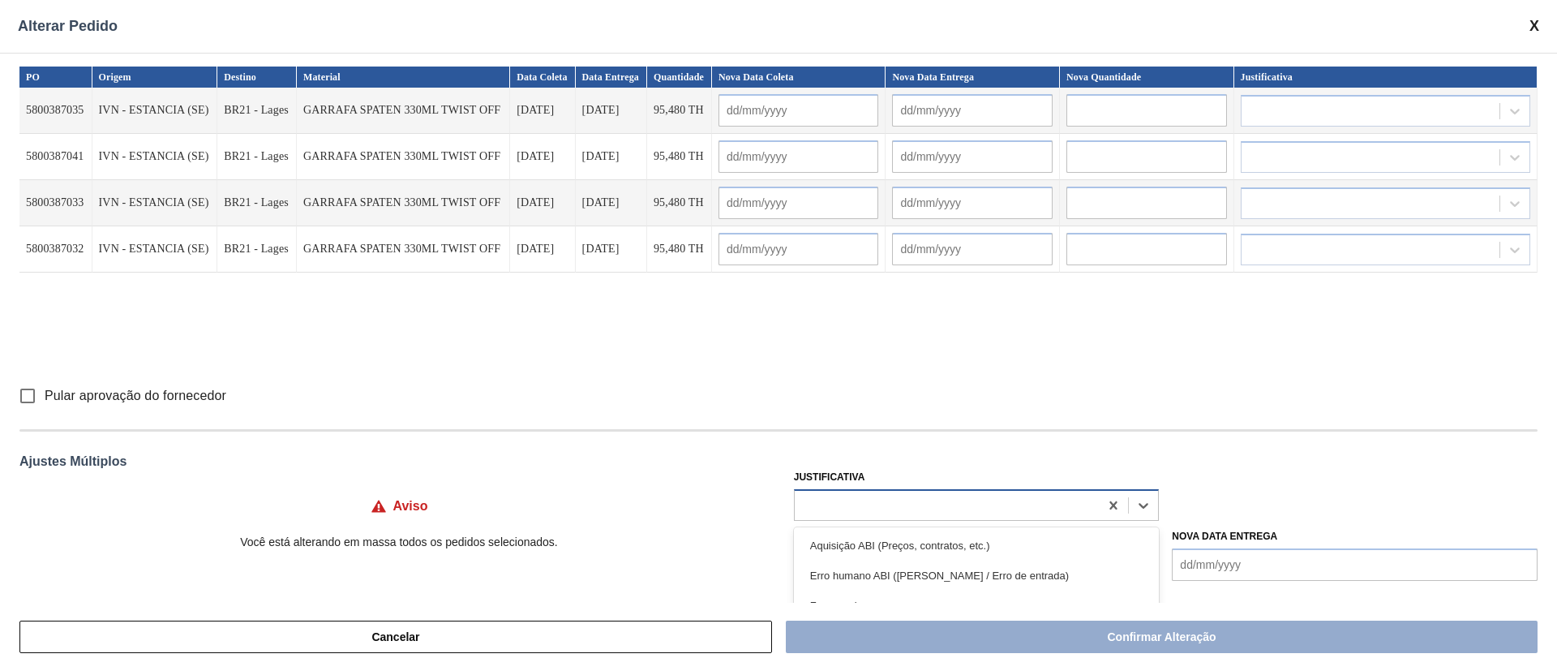
click at [897, 499] on div at bounding box center [947, 505] width 305 height 24
type input "out"
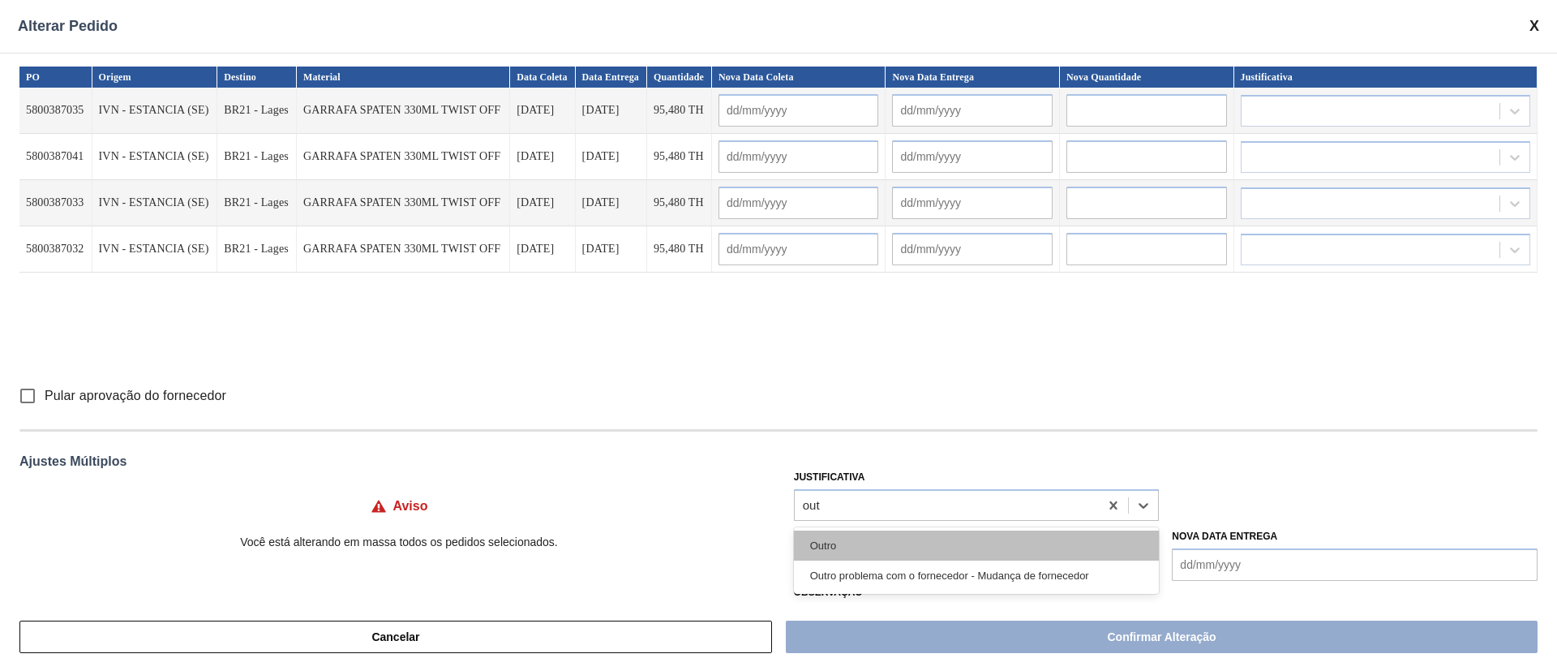
click at [837, 536] on div "Outro" at bounding box center [977, 546] width 366 height 30
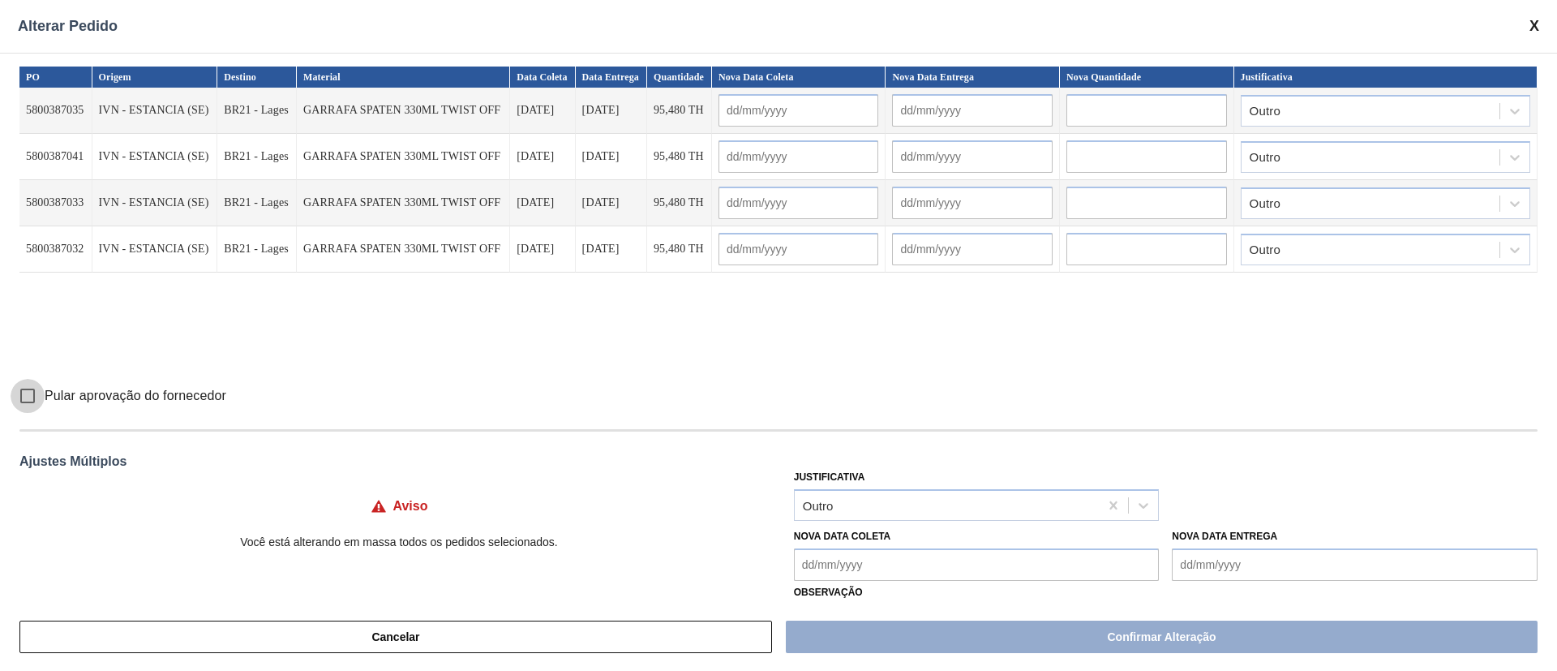
click at [27, 402] on input "Pular aprovação do fornecedor" at bounding box center [28, 396] width 34 height 34
checkbox input "true"
click at [852, 565] on Coleta "Nova Data Coleta" at bounding box center [977, 564] width 366 height 32
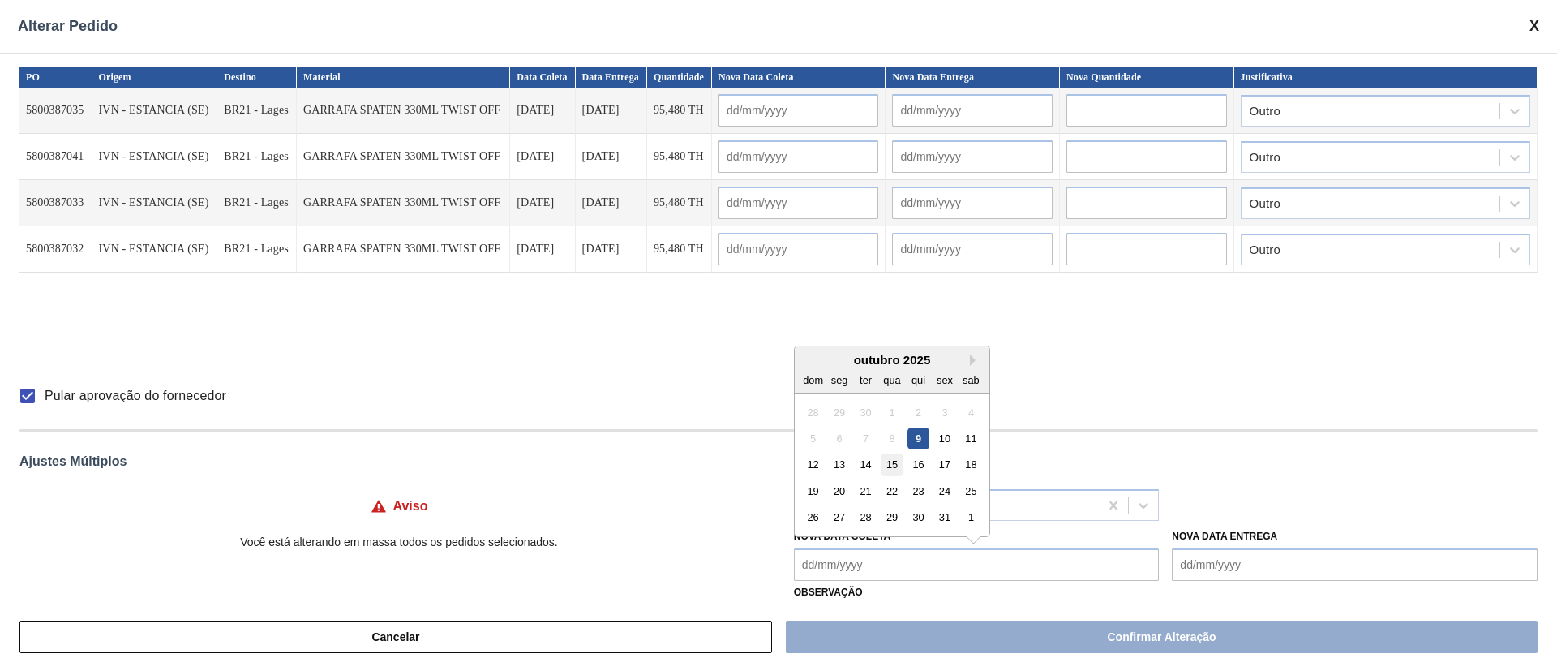
click at [890, 464] on div "15" at bounding box center [892, 464] width 22 height 22
type Coleta "[DATE]"
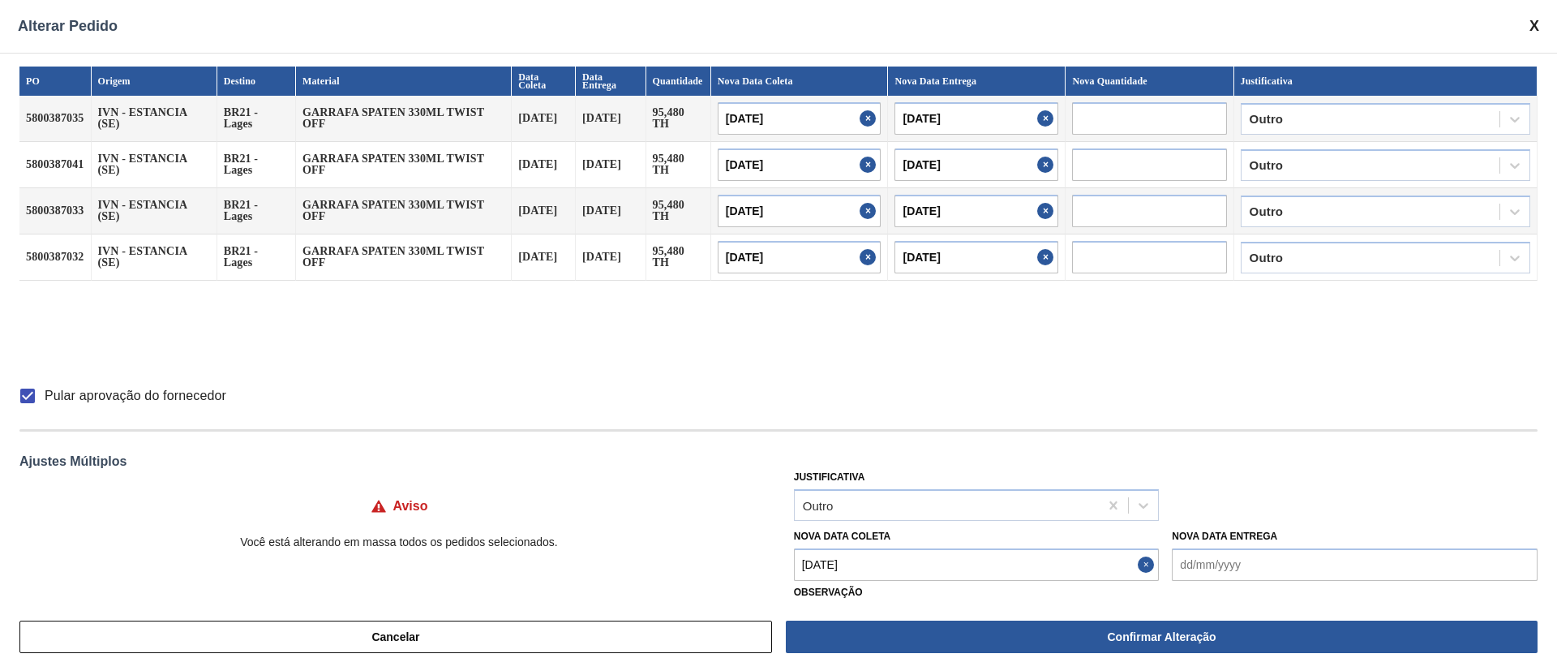
type input "[DATE]"
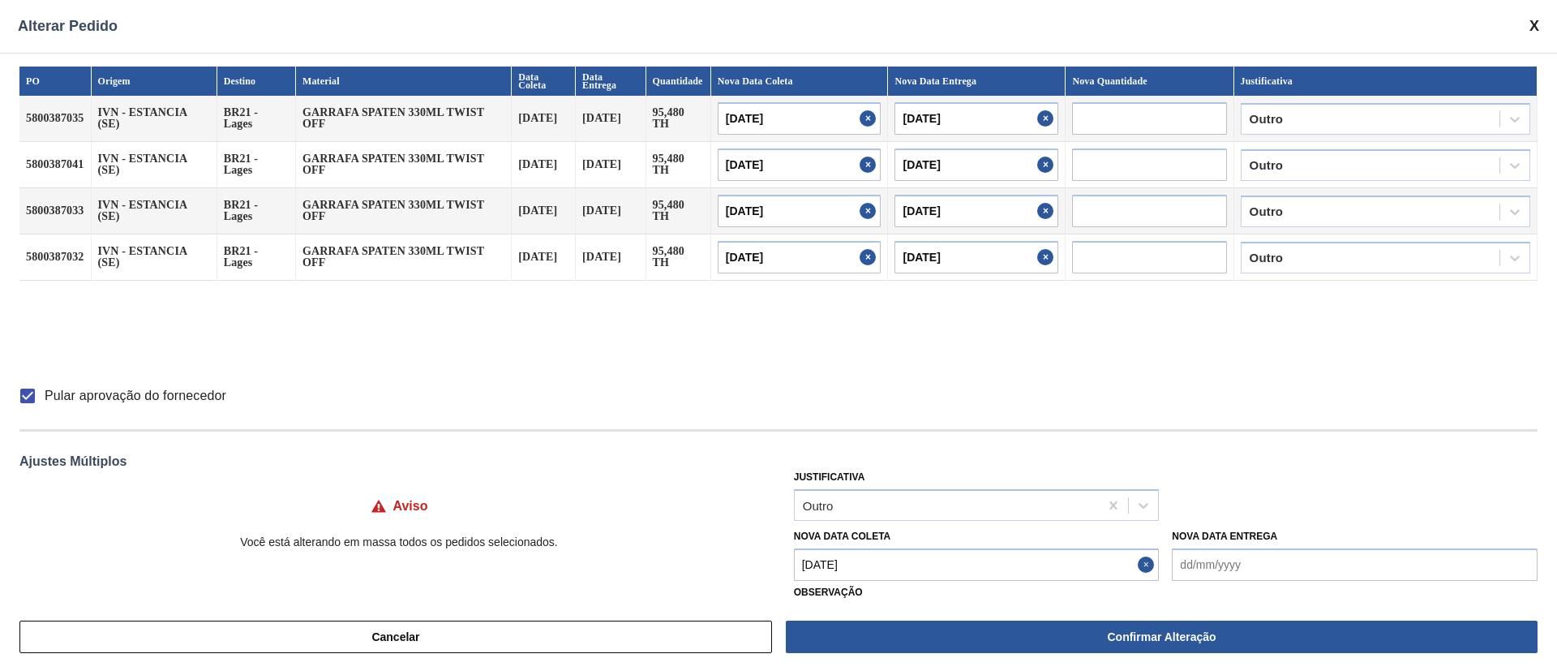
type input "[DATE]"
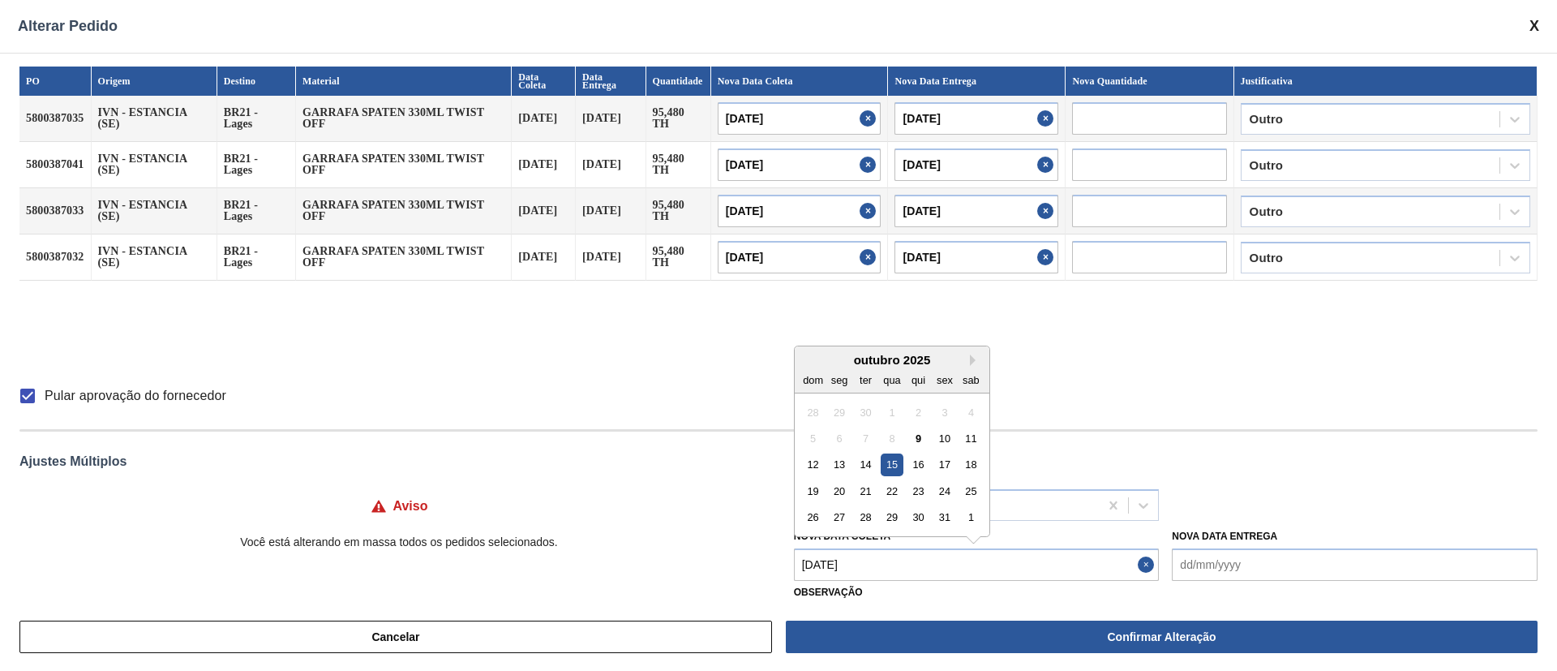
click at [868, 570] on Coleta "[DATE]" at bounding box center [977, 564] width 366 height 32
click at [945, 469] on div "17" at bounding box center [945, 464] width 22 height 22
type Coleta "[DATE]"
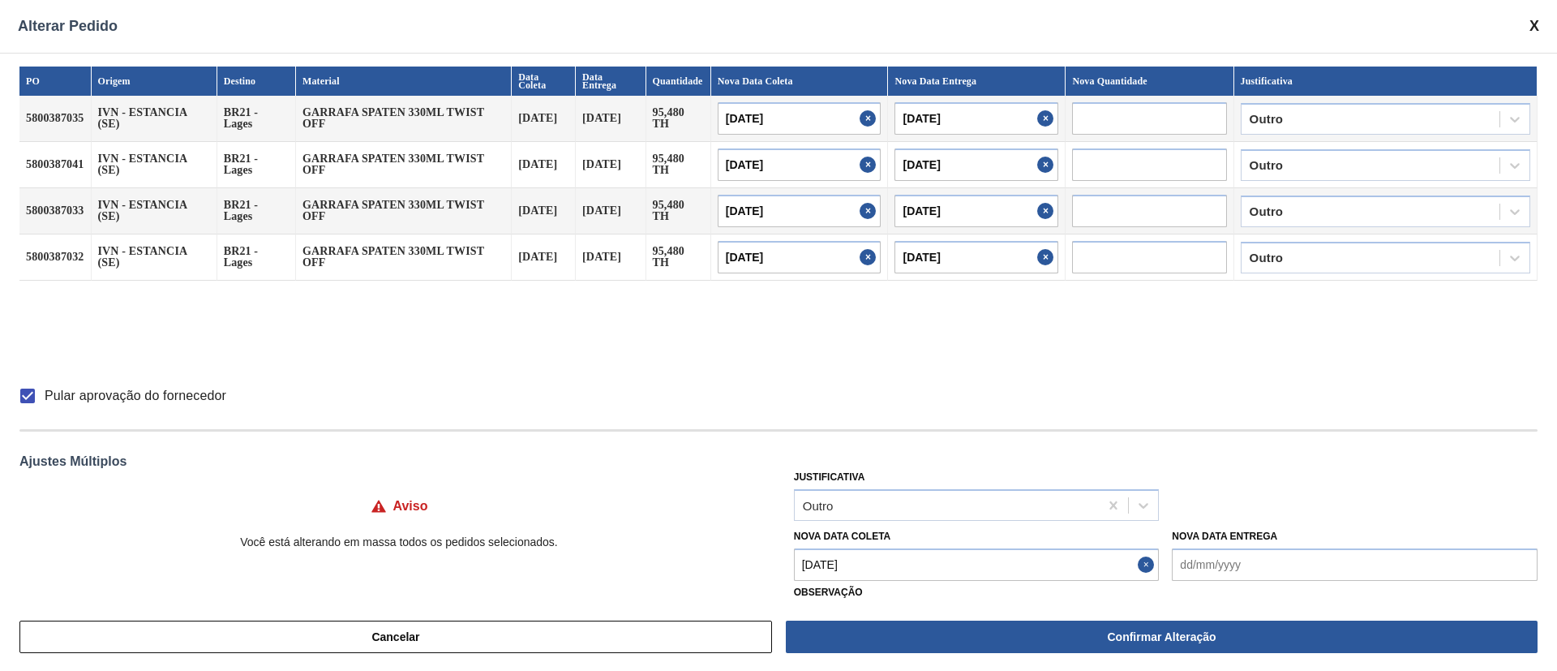
type input "[DATE]"
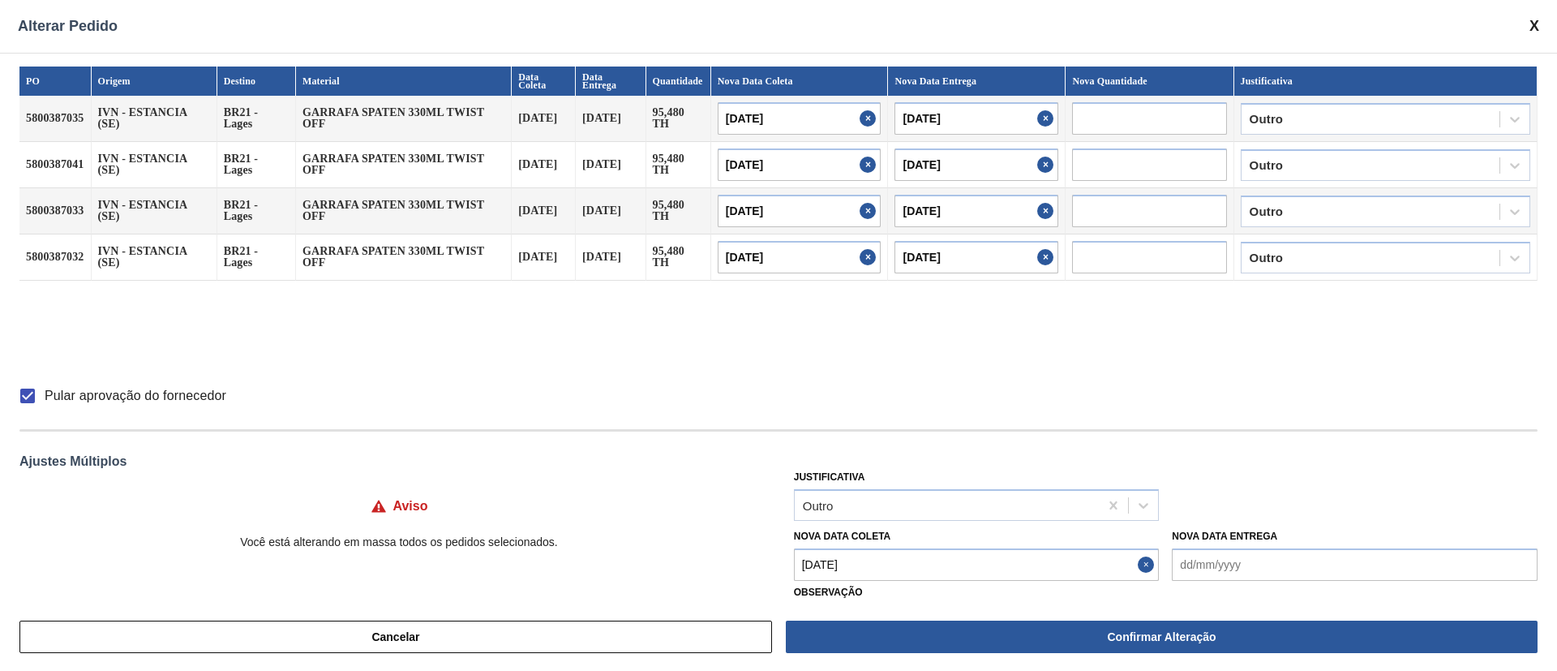
type input "[DATE]"
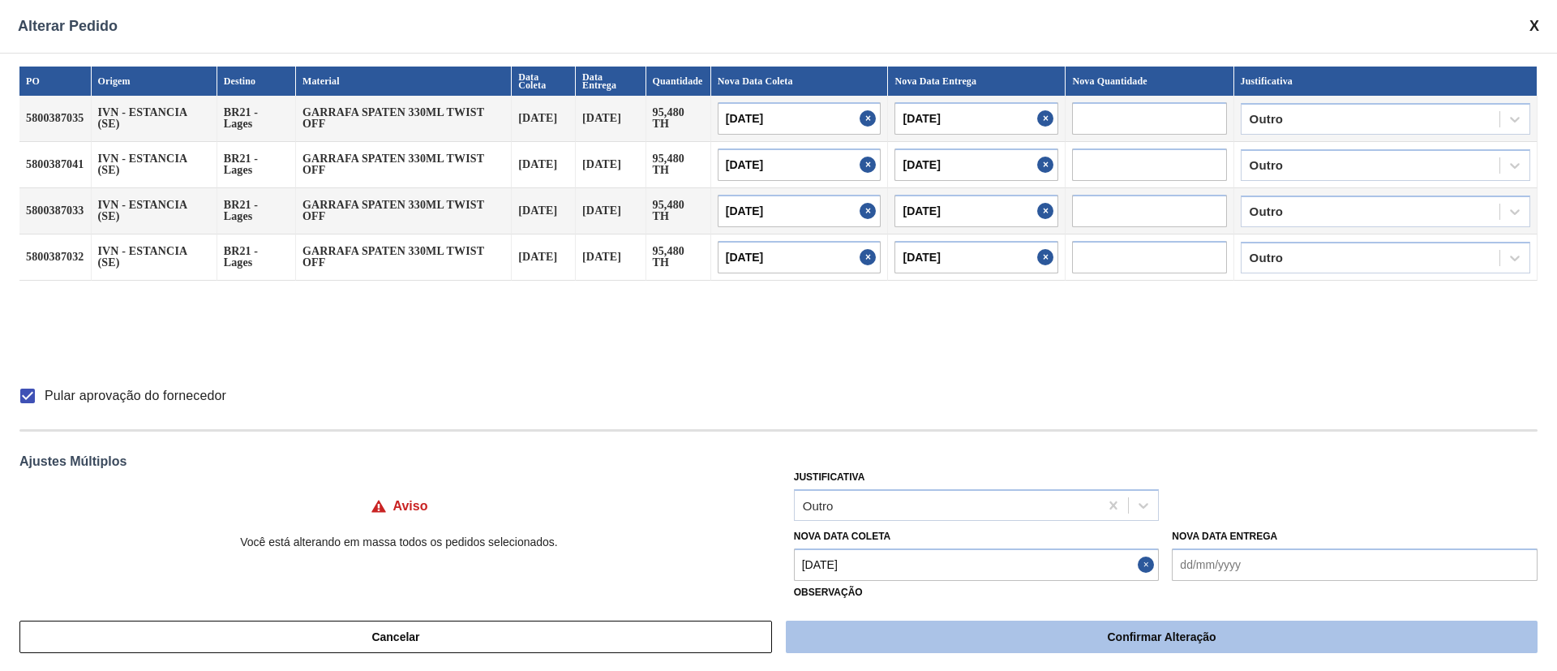
click at [1108, 638] on button "Confirmar Alteração" at bounding box center [1162, 637] width 752 height 32
checkbox input "false"
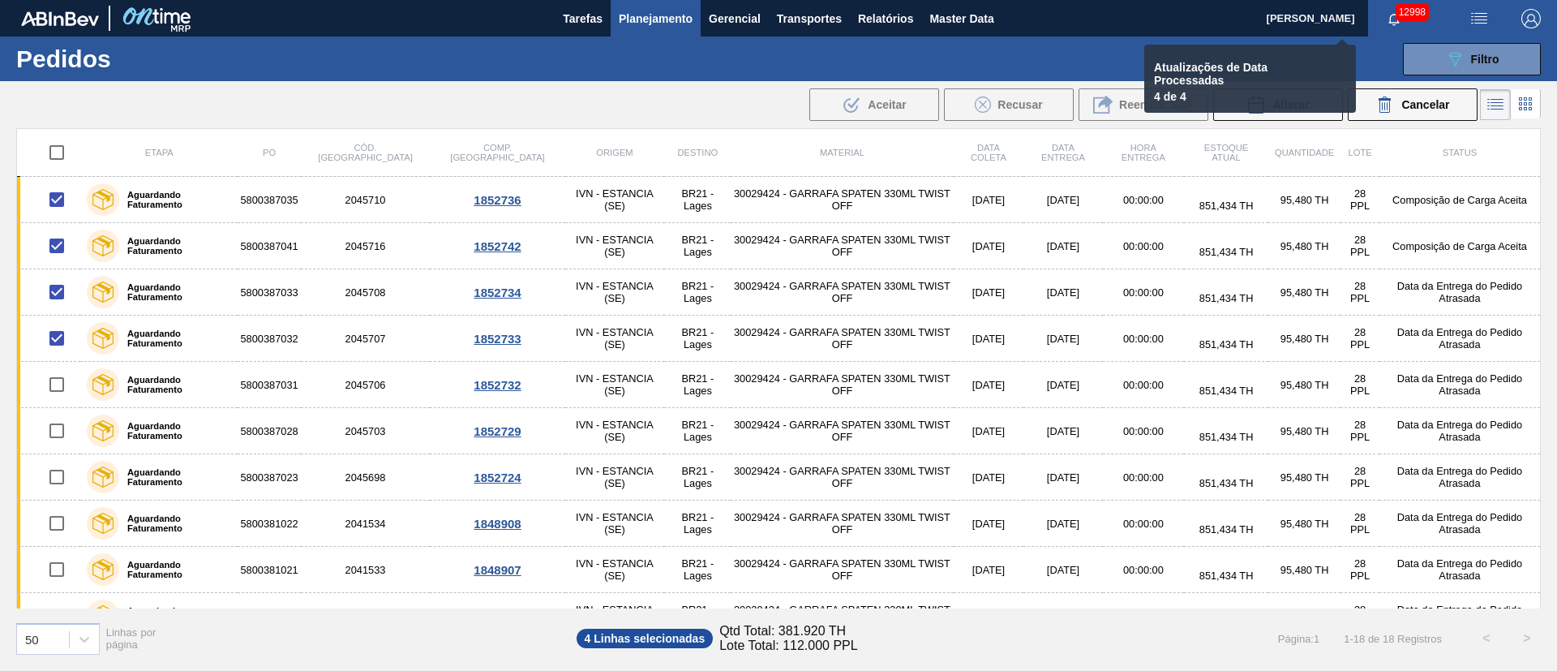
checkbox input "false"
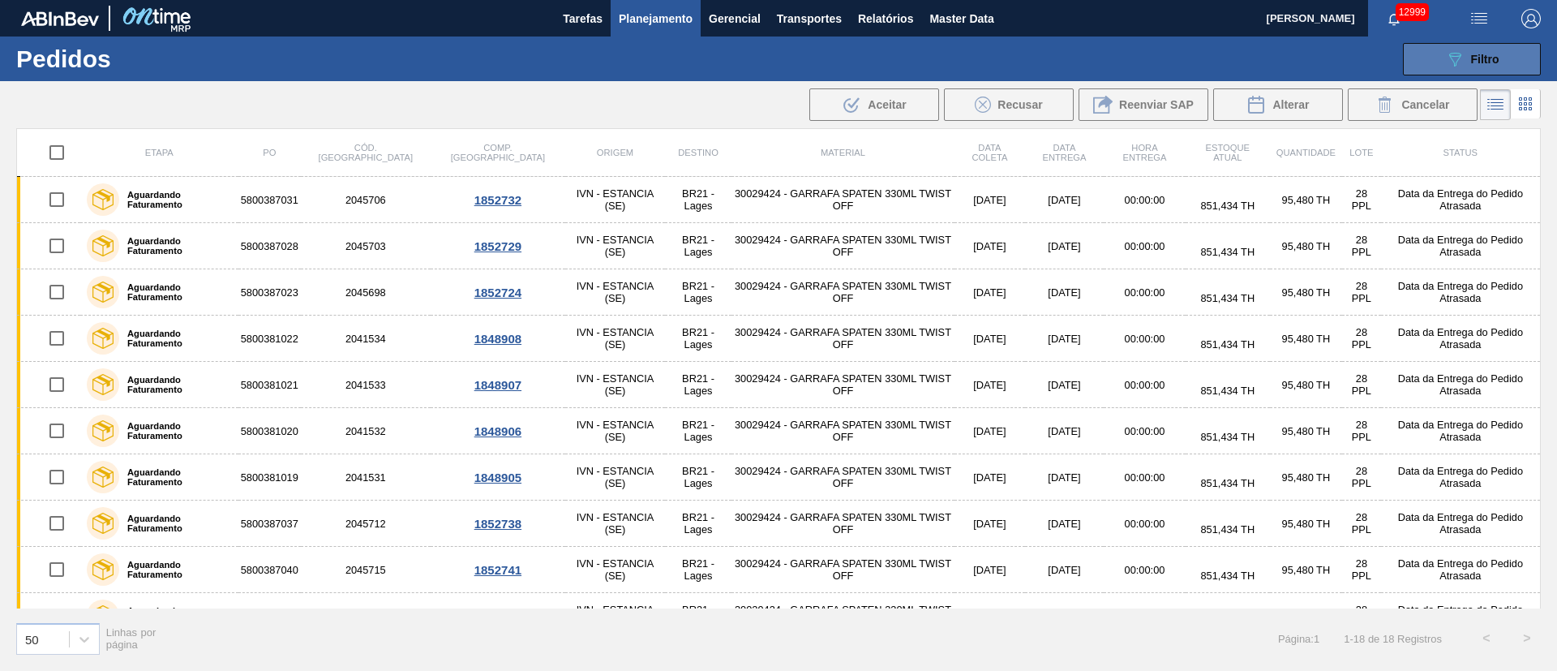
click at [1466, 68] on button "089F7B8B-B2A5-4AFE-B5C0-19BA573D28AC Filtro" at bounding box center [1472, 59] width 138 height 32
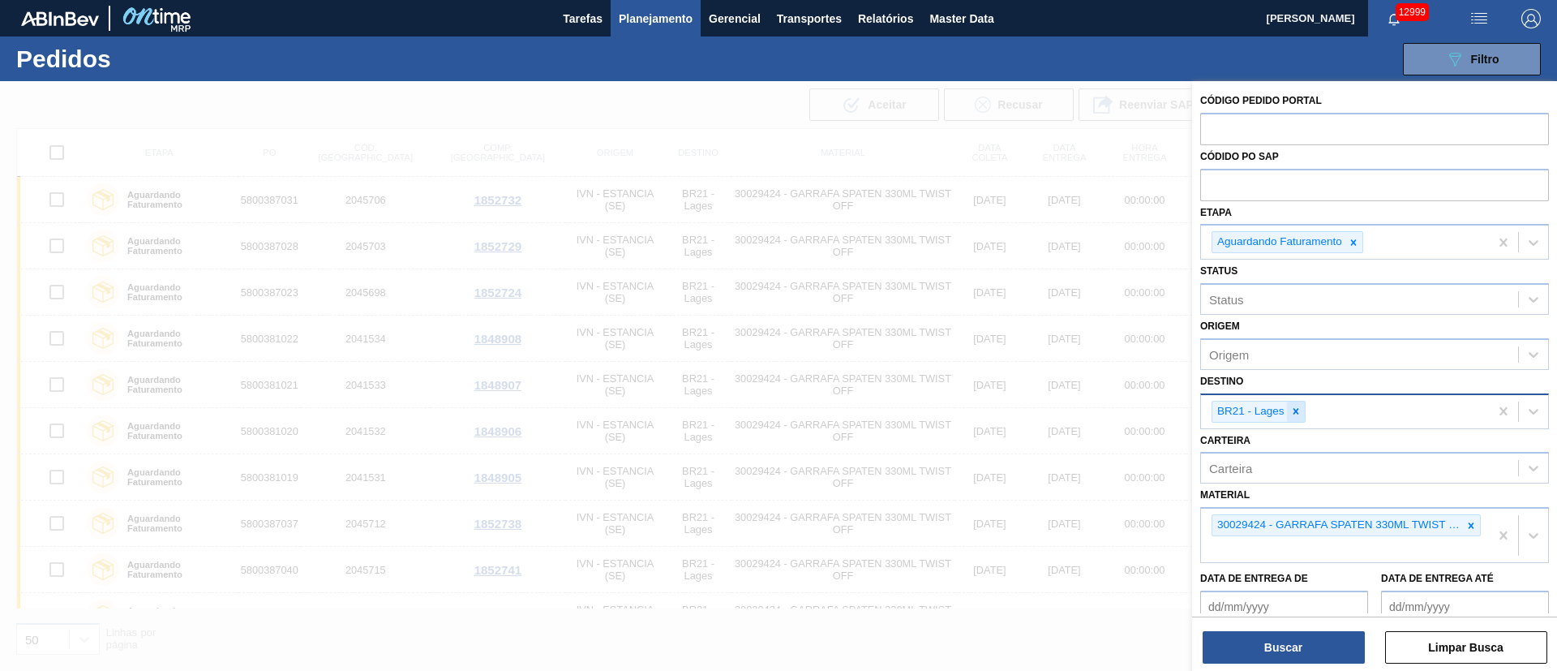
click at [1300, 406] on icon at bounding box center [1296, 411] width 11 height 11
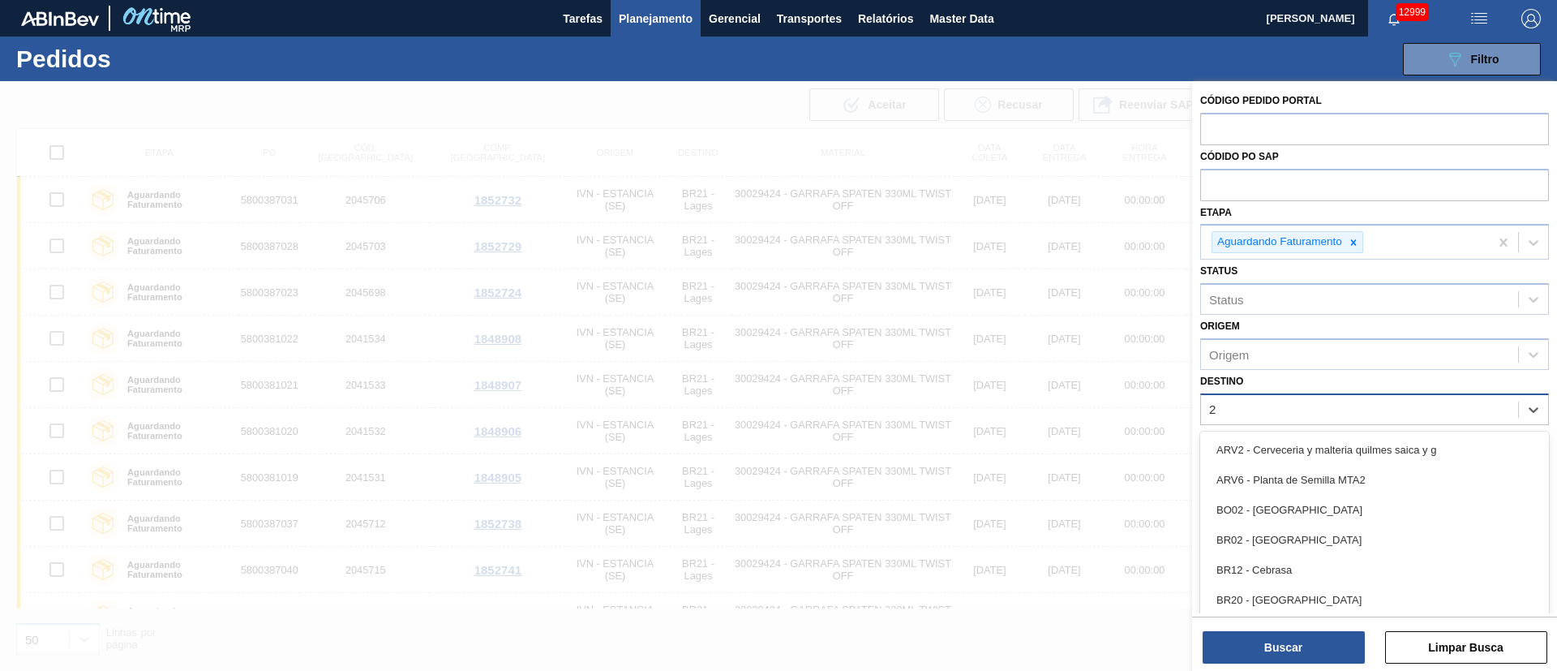
type input "23"
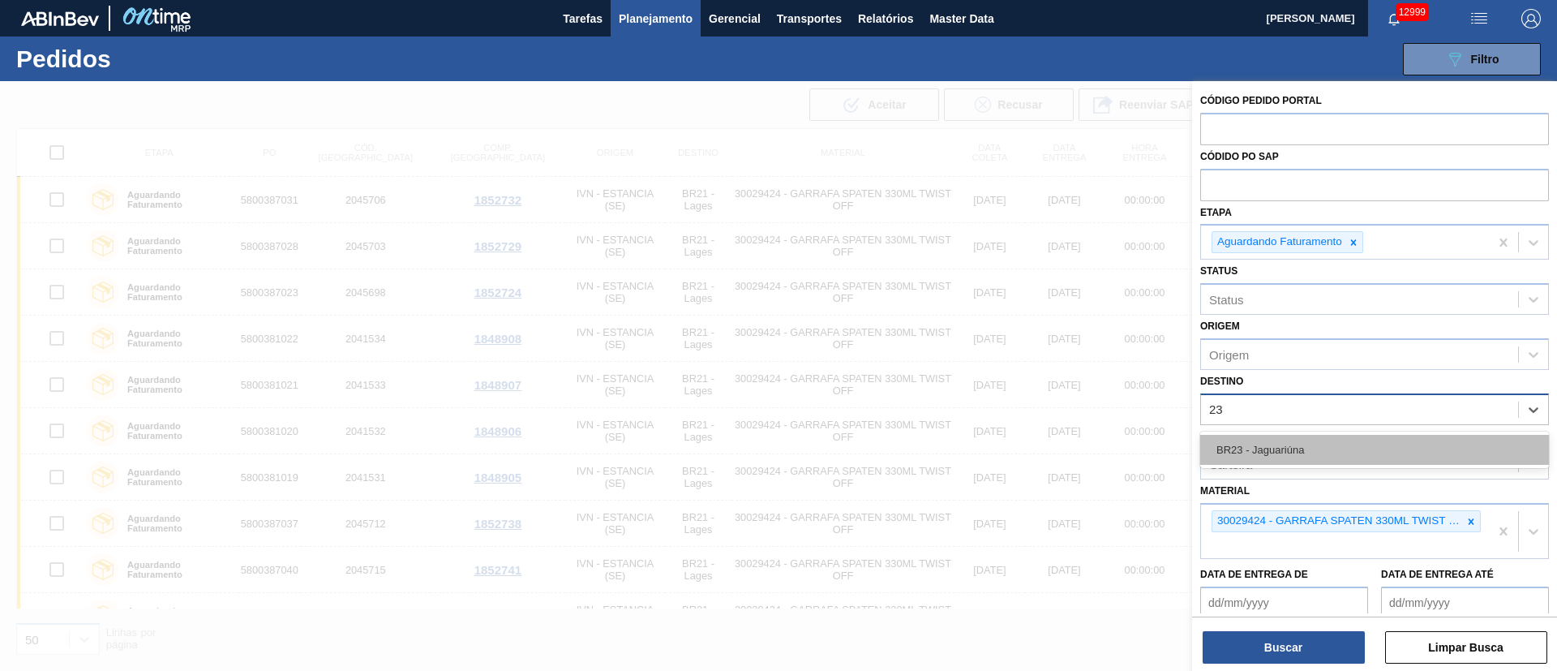
click at [1261, 444] on div "BR23 - Jaguariúna" at bounding box center [1375, 450] width 349 height 30
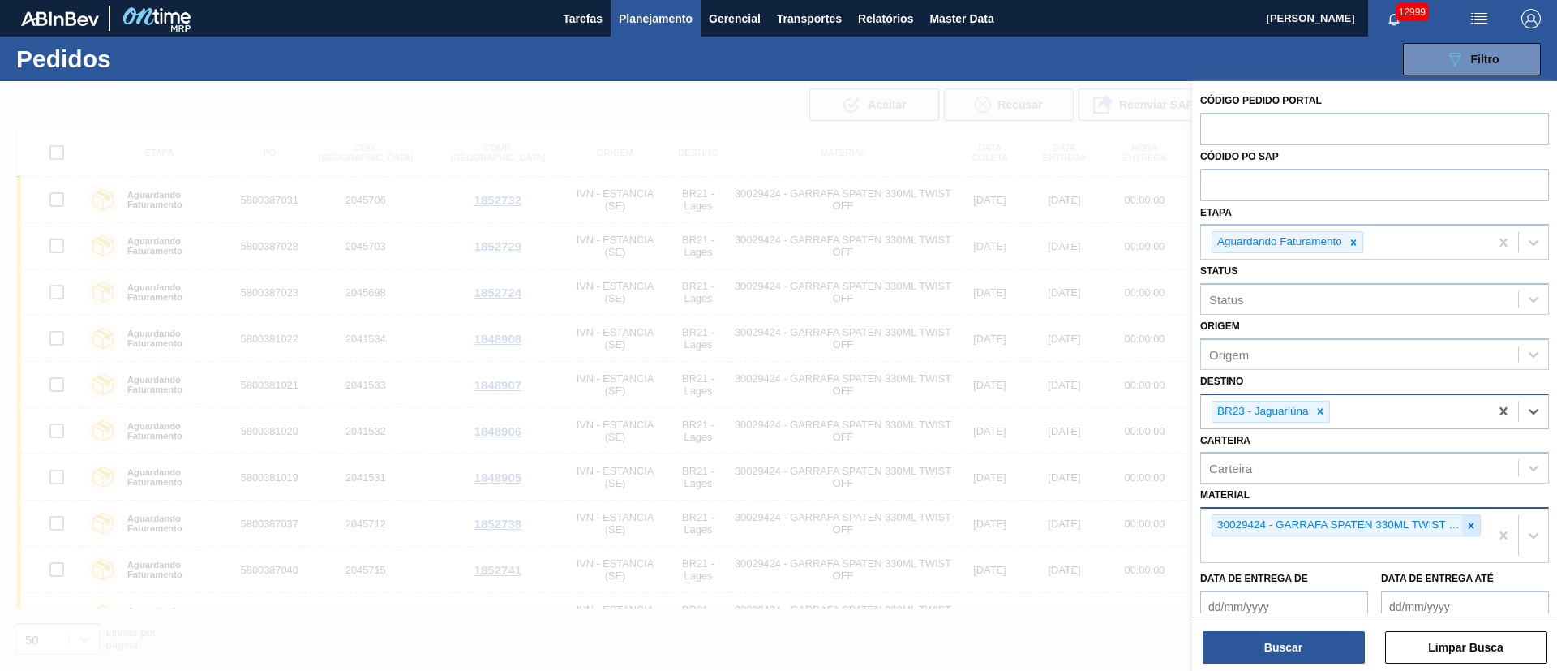
click at [1472, 521] on icon at bounding box center [1471, 525] width 11 height 11
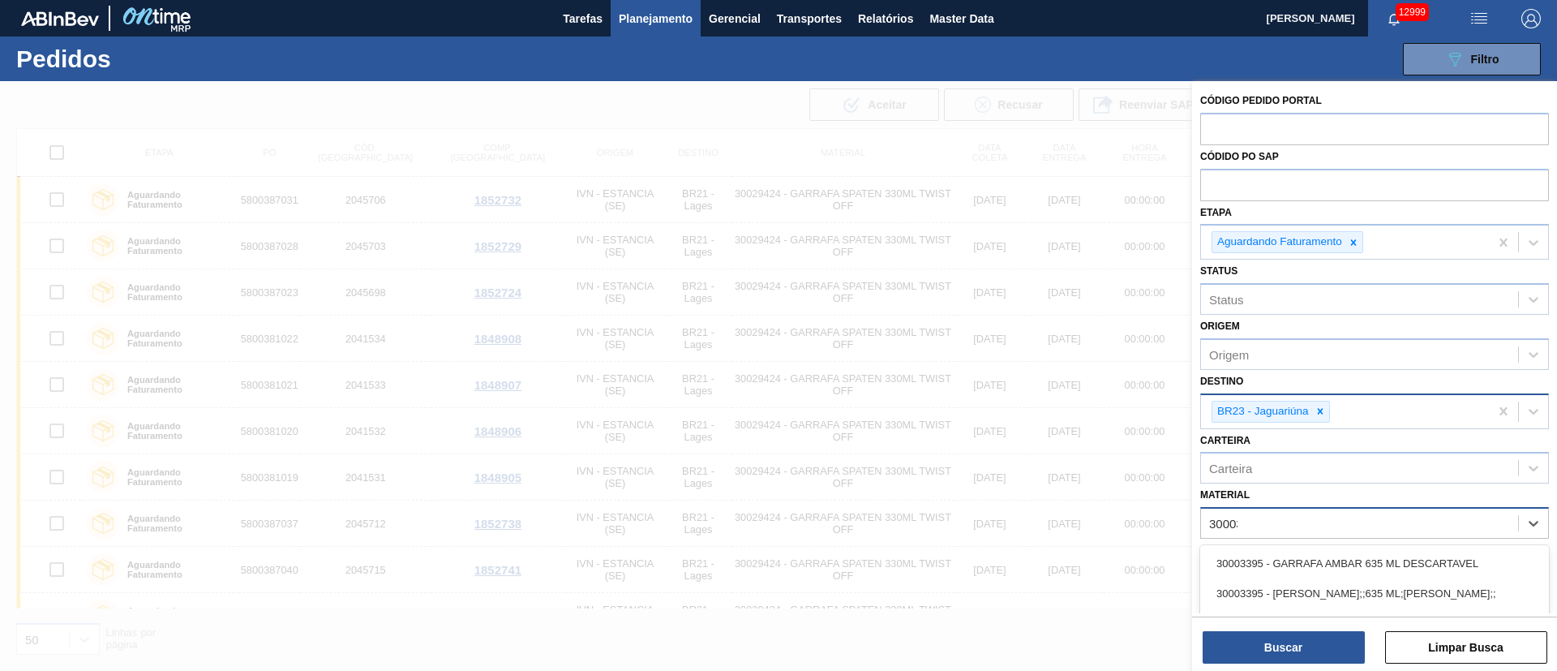
type input "300033"
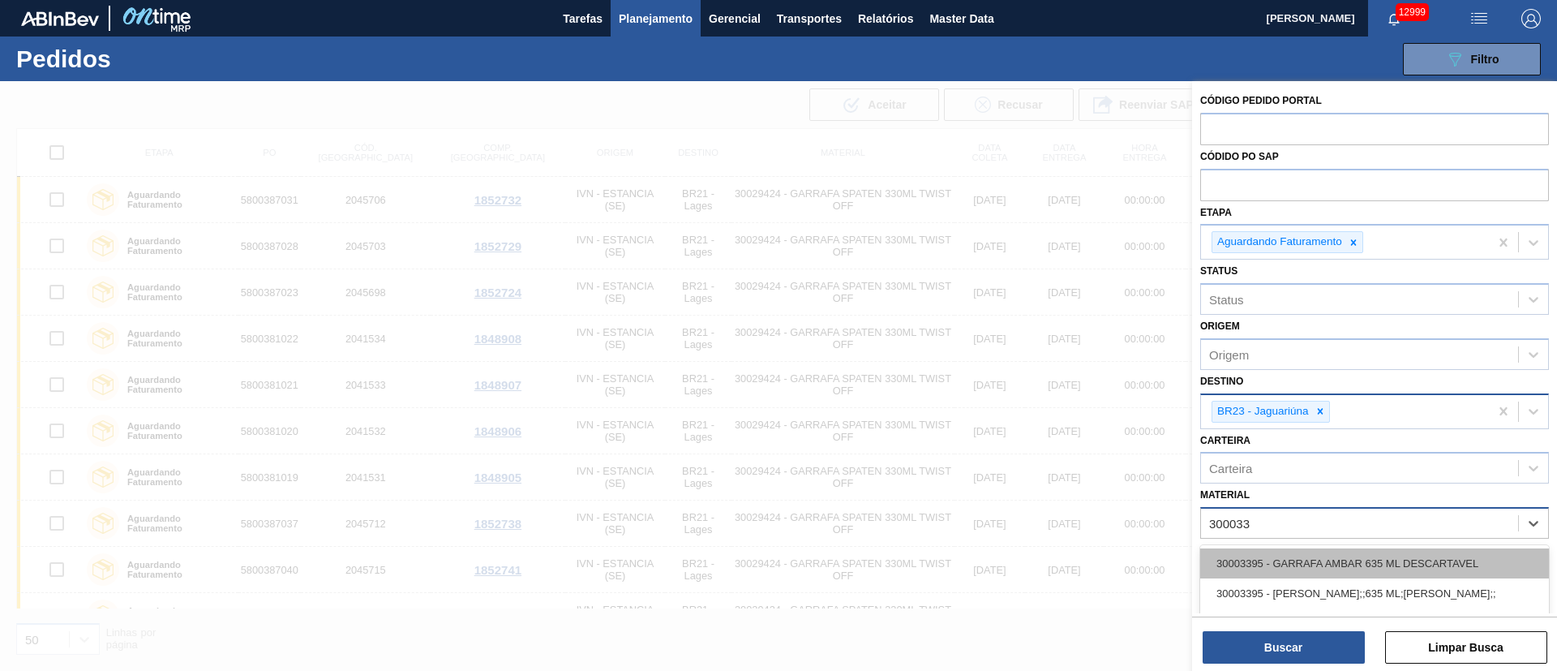
click at [1441, 567] on div "30003395 - GARRAFA AMBAR 635 ML DESCARTAVEL" at bounding box center [1375, 563] width 349 height 30
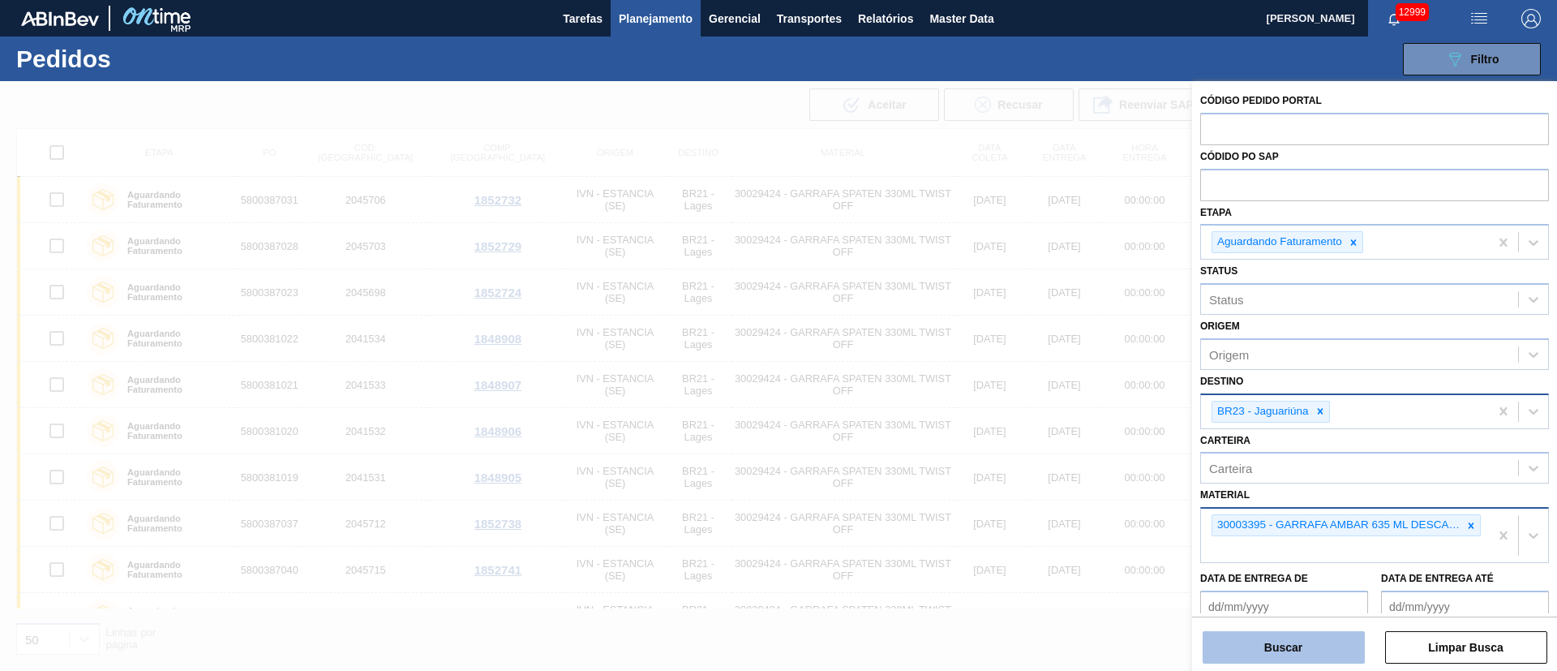
click at [1320, 643] on button "Buscar" at bounding box center [1284, 647] width 162 height 32
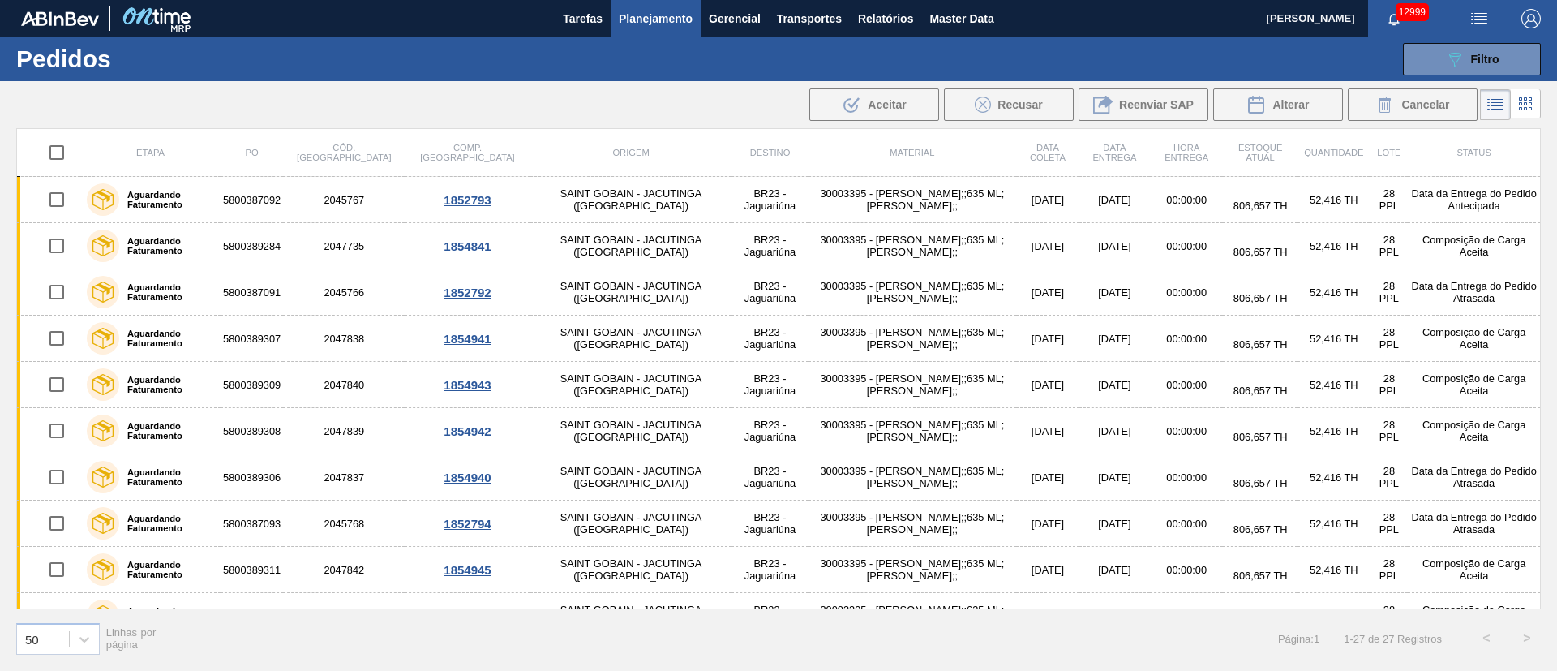
click at [1542, 579] on div "Etapa PO Cód. Pedido Comp. Carga Origem Destino Material Data coleta Data Entre…" at bounding box center [778, 398] width 1557 height 540
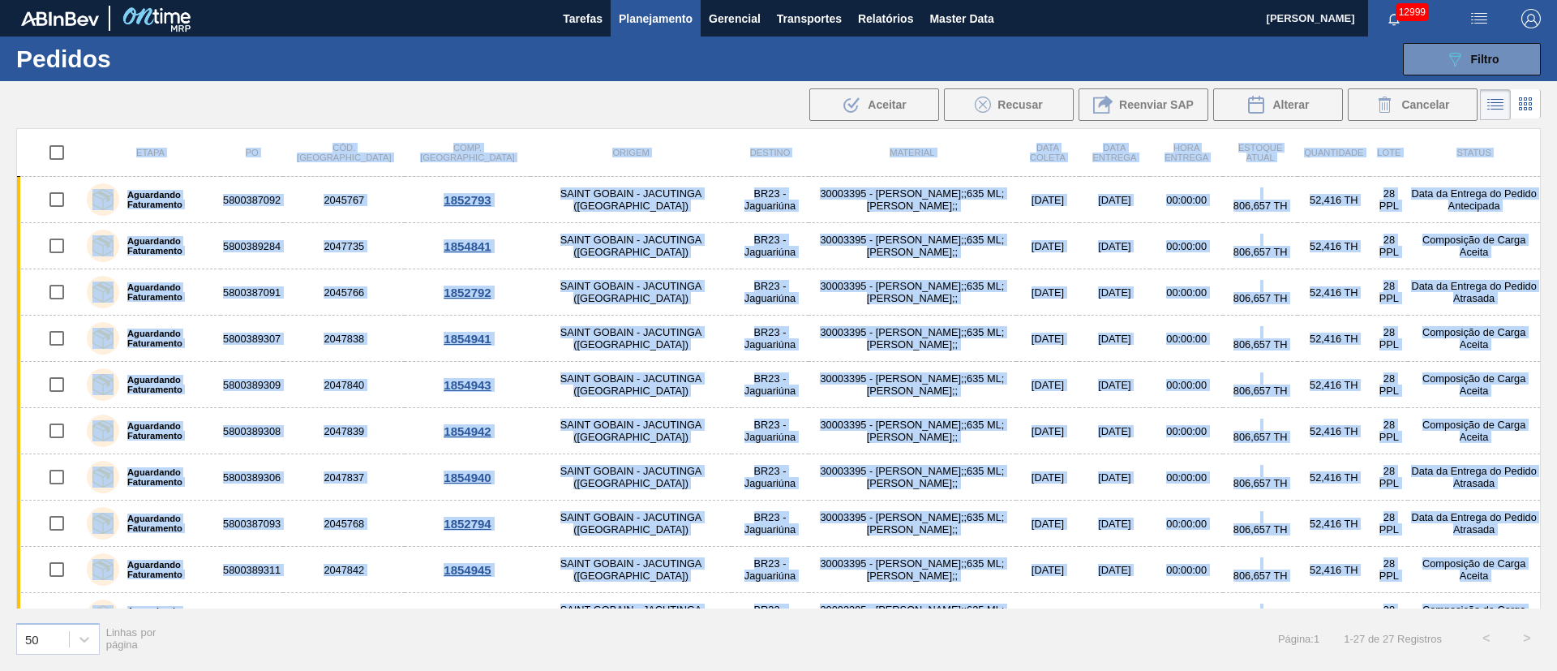
click at [1542, 579] on div "Etapa PO Cód. Pedido Comp. Carga Origem Destino Material Data coleta Data Entre…" at bounding box center [778, 398] width 1557 height 540
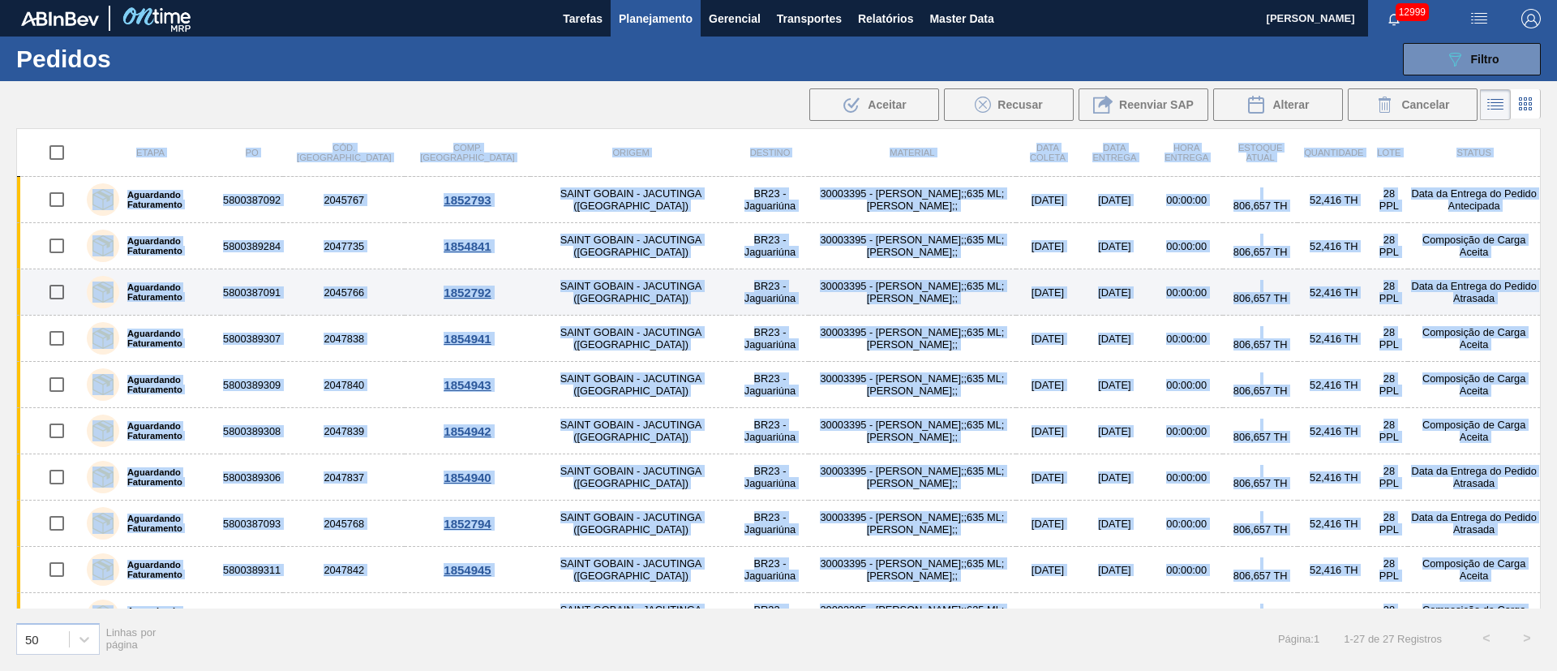
click at [1537, 289] on td "Data da Entrega do Pedido Atrasada" at bounding box center [1474, 292] width 132 height 46
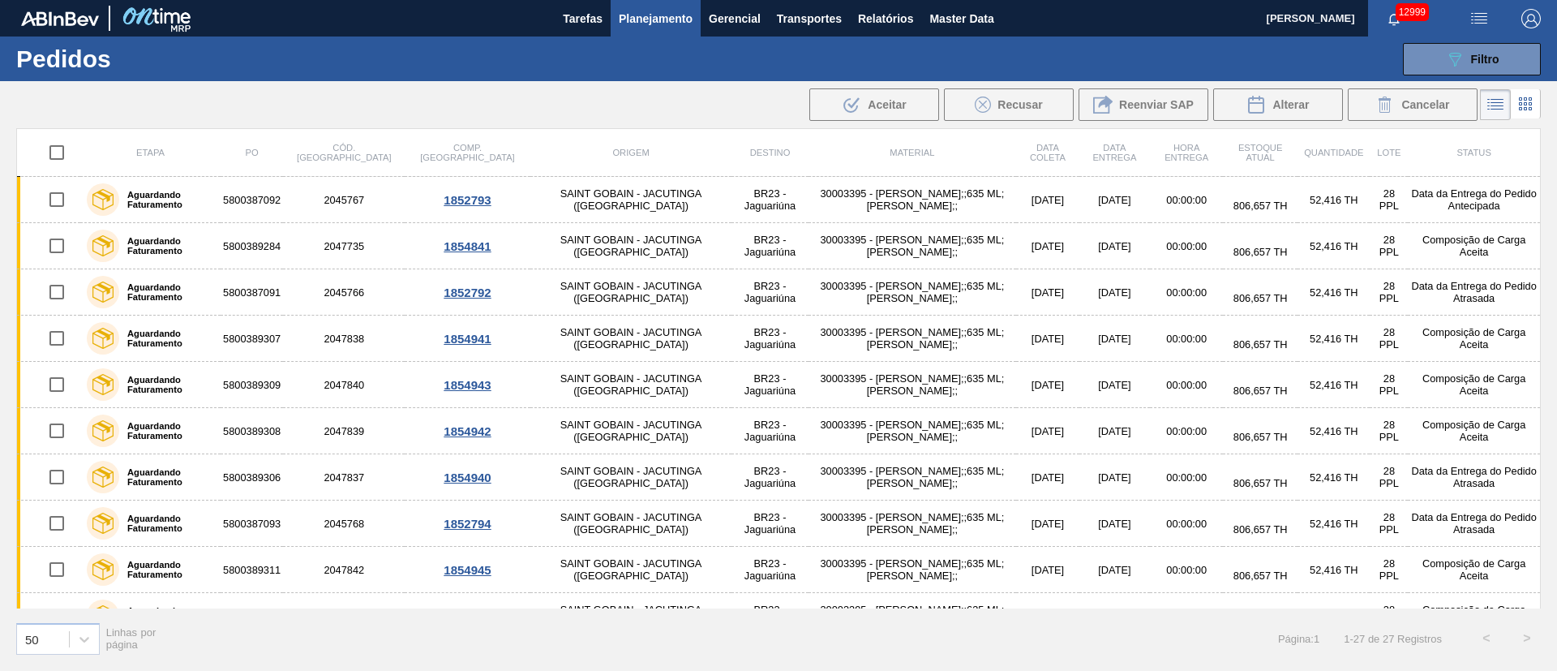
click at [1223, 364] on td "806,657 TH" at bounding box center [1260, 385] width 75 height 46
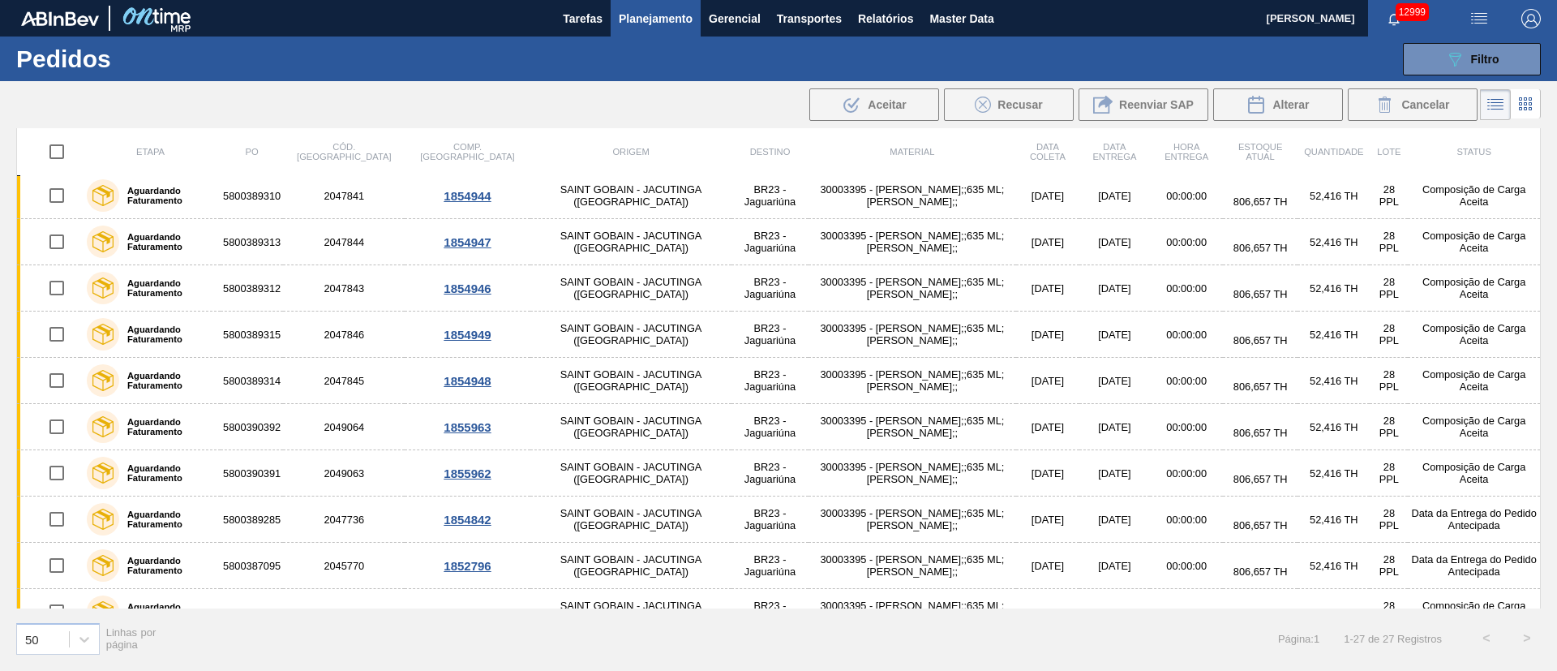
scroll to position [817, 0]
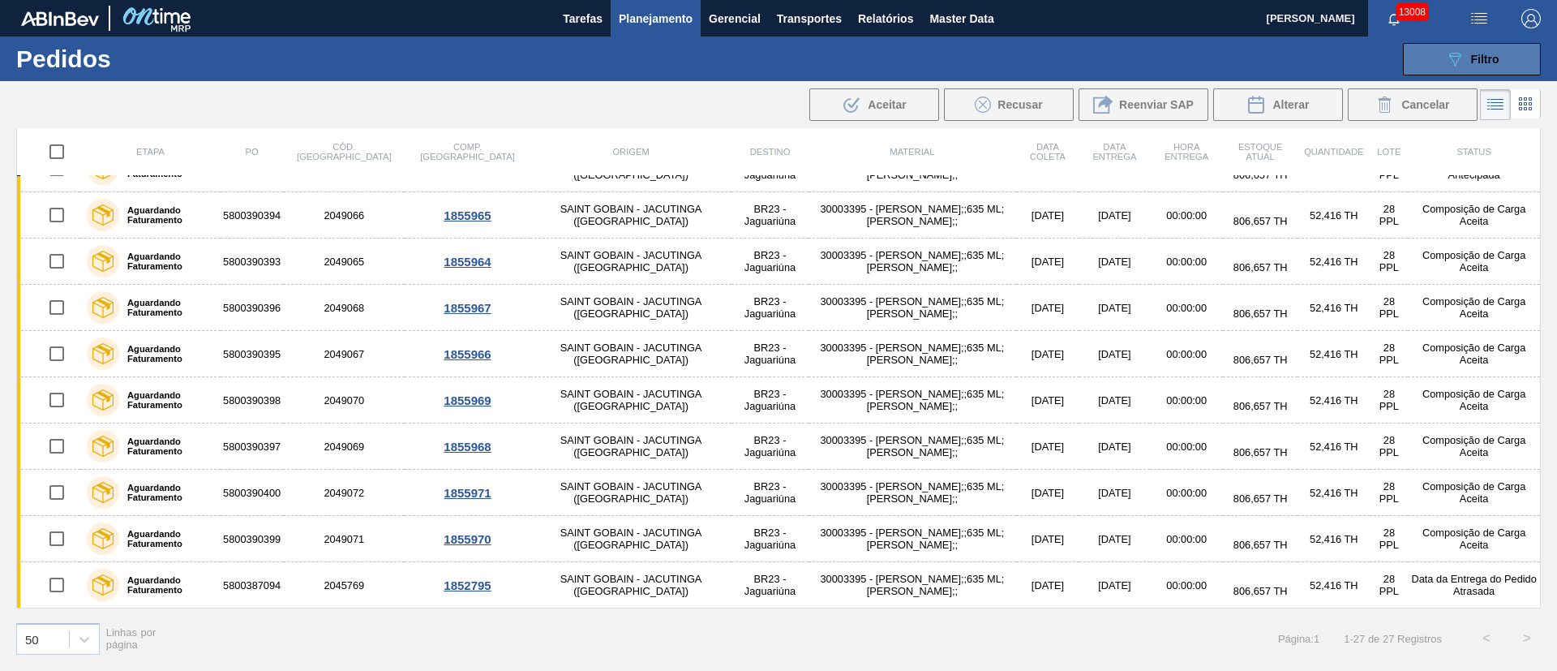
click at [1497, 54] on button "089F7B8B-B2A5-4AFE-B5C0-19BA573D28AC Filtro" at bounding box center [1472, 59] width 138 height 32
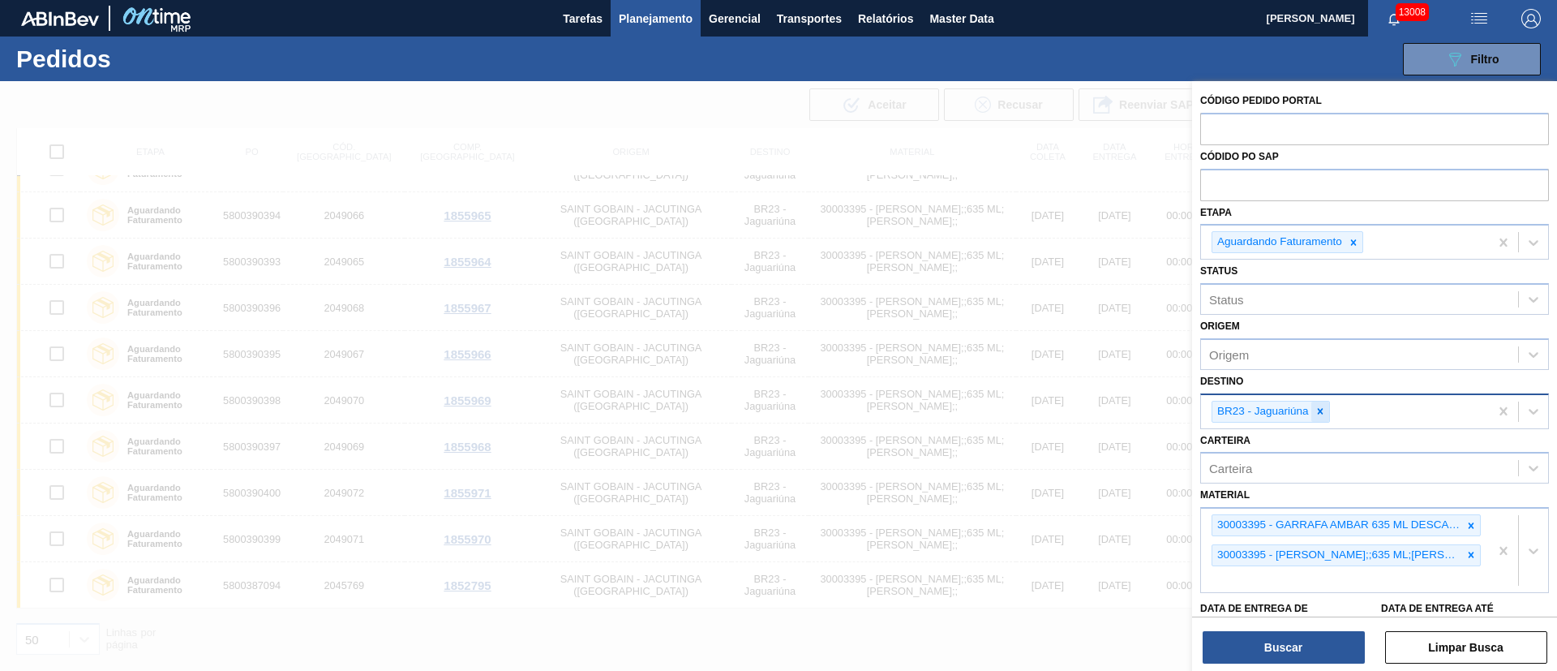
click at [1321, 406] on icon at bounding box center [1320, 411] width 11 height 11
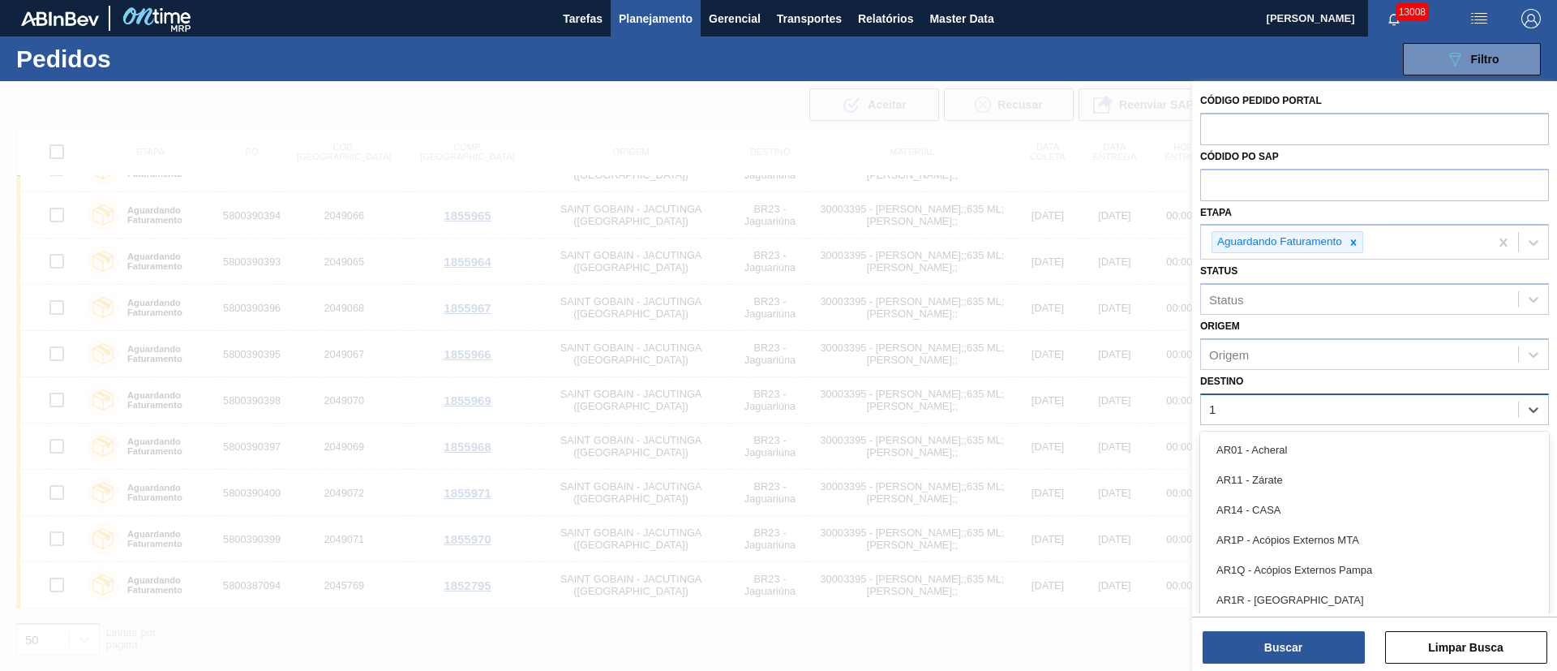
type input "13"
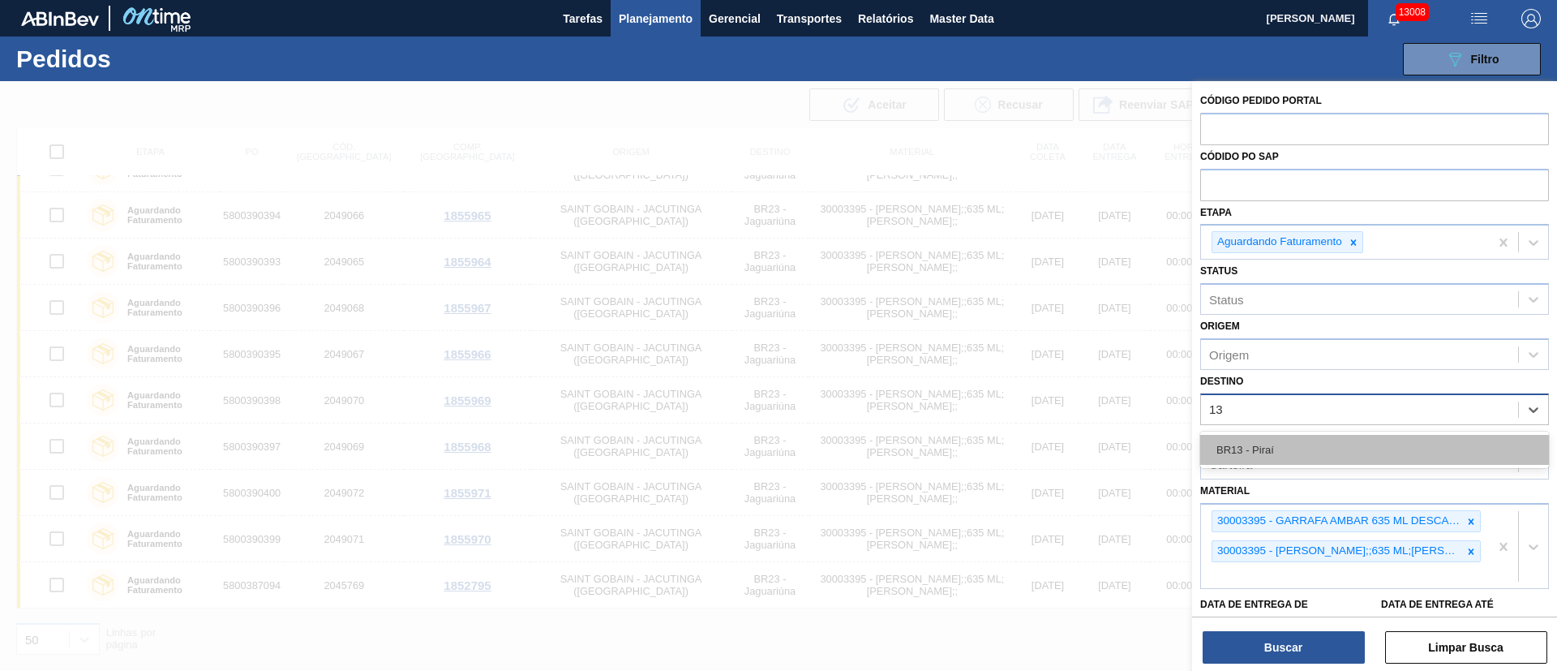
click at [1309, 458] on div "BR13 - Piraí" at bounding box center [1375, 450] width 349 height 30
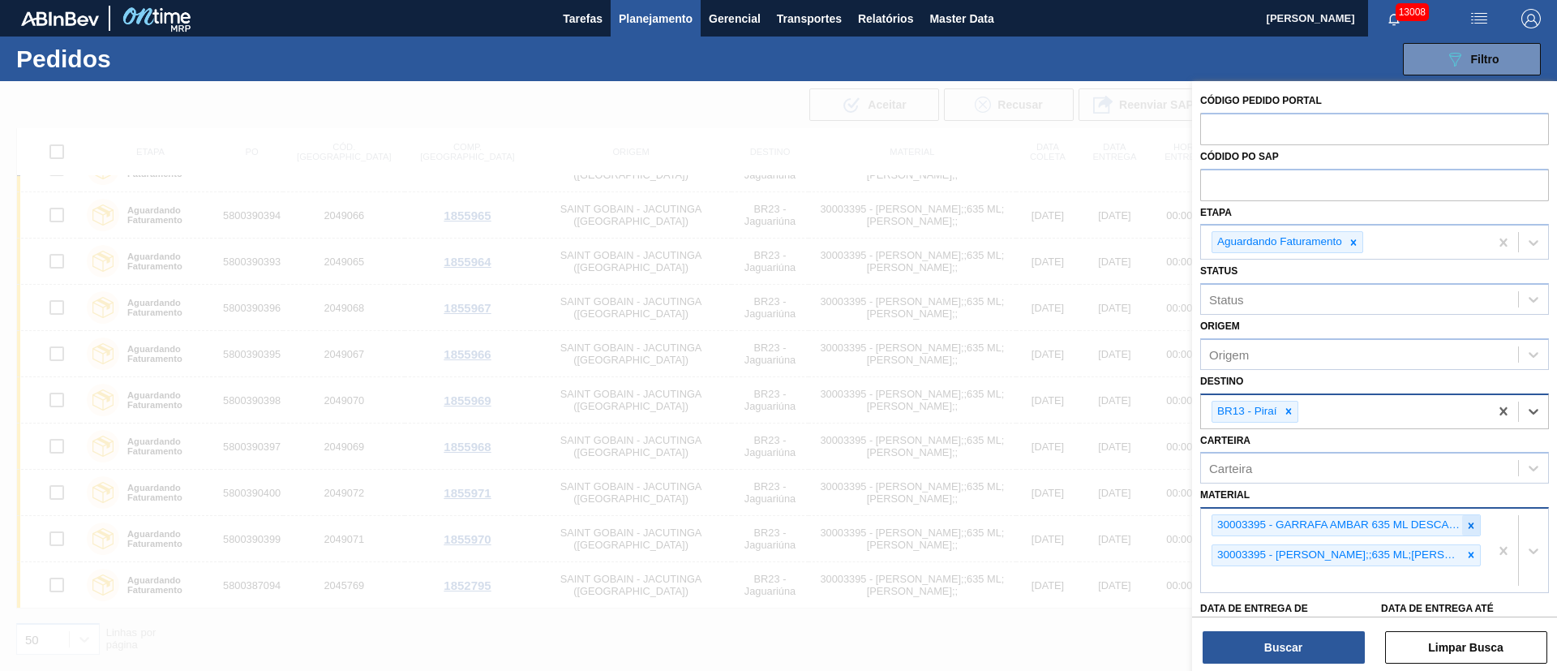
click at [1473, 525] on icon at bounding box center [1471, 525] width 11 height 11
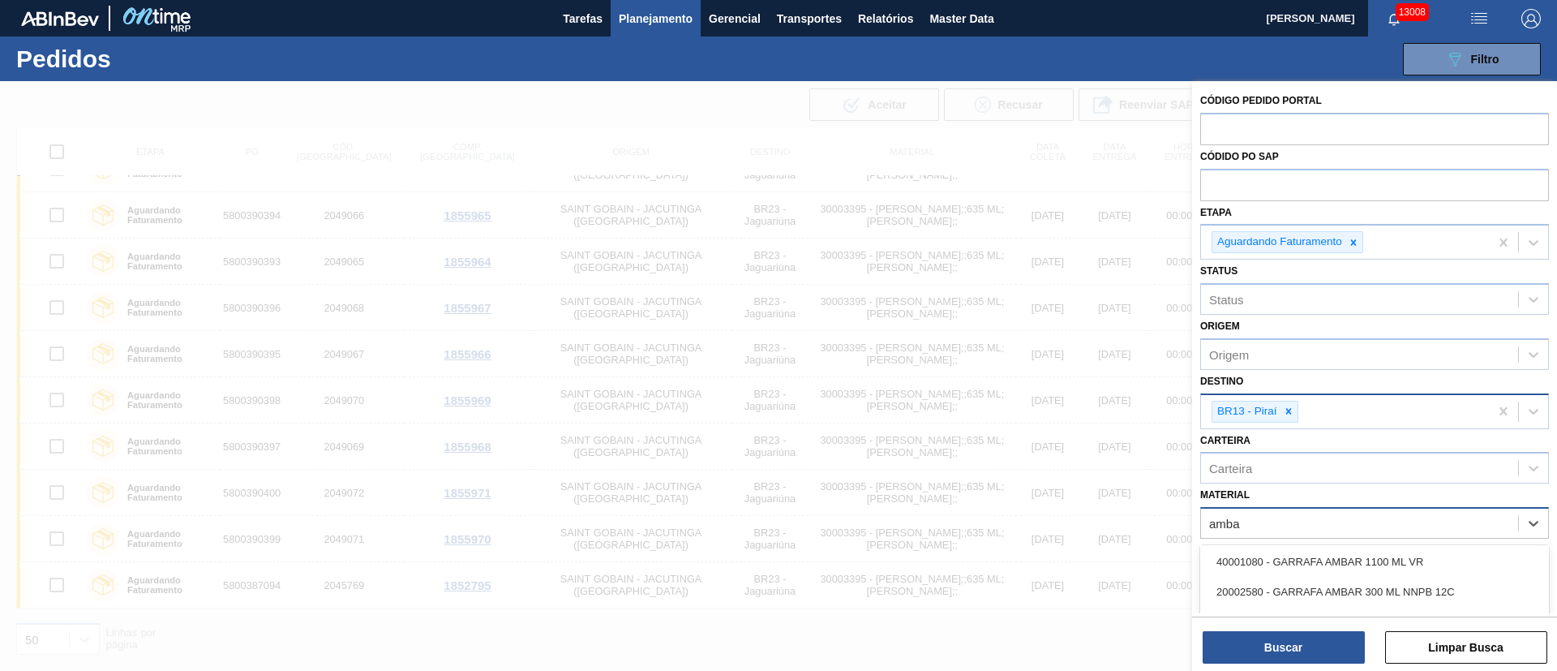
scroll to position [0, 0]
type input "a"
type input "twis"
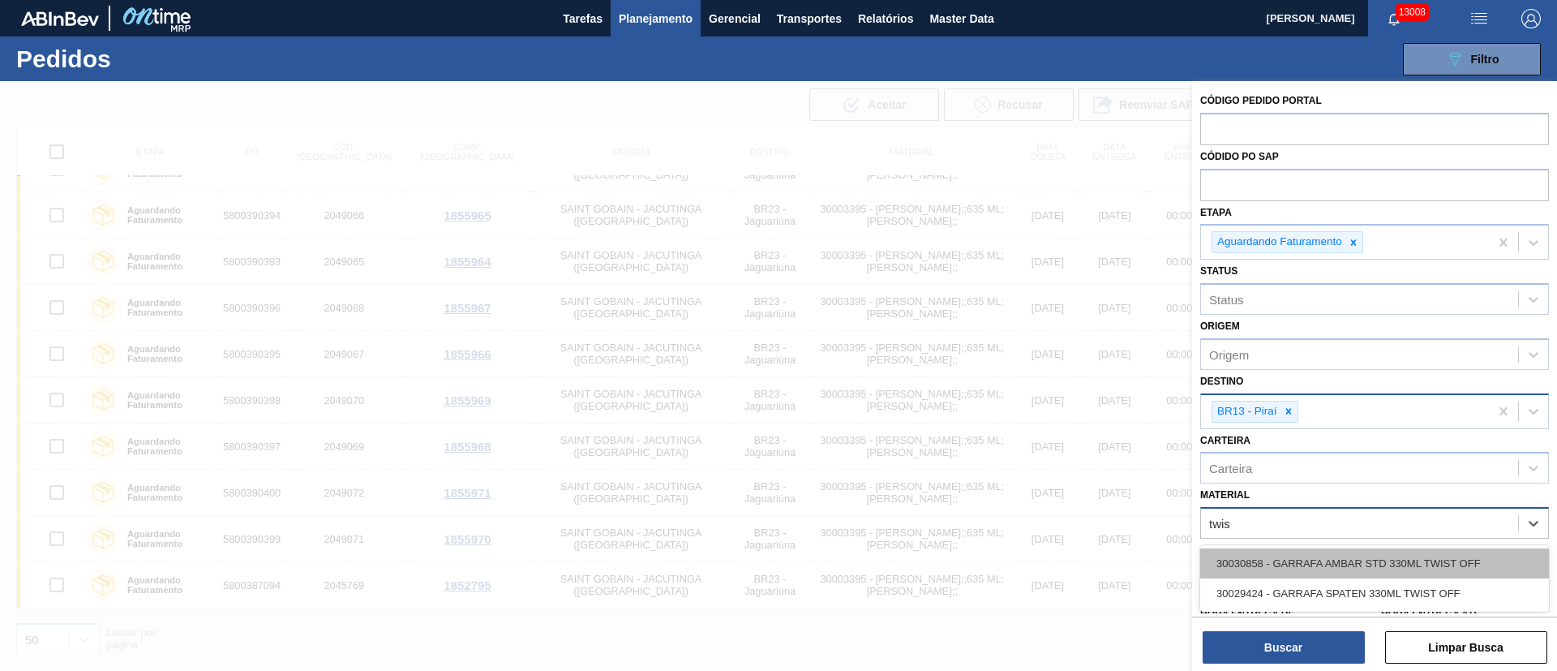
click at [1295, 565] on div "30030858 - GARRAFA AMBAR STD 330ML TWIST OFF" at bounding box center [1375, 563] width 349 height 30
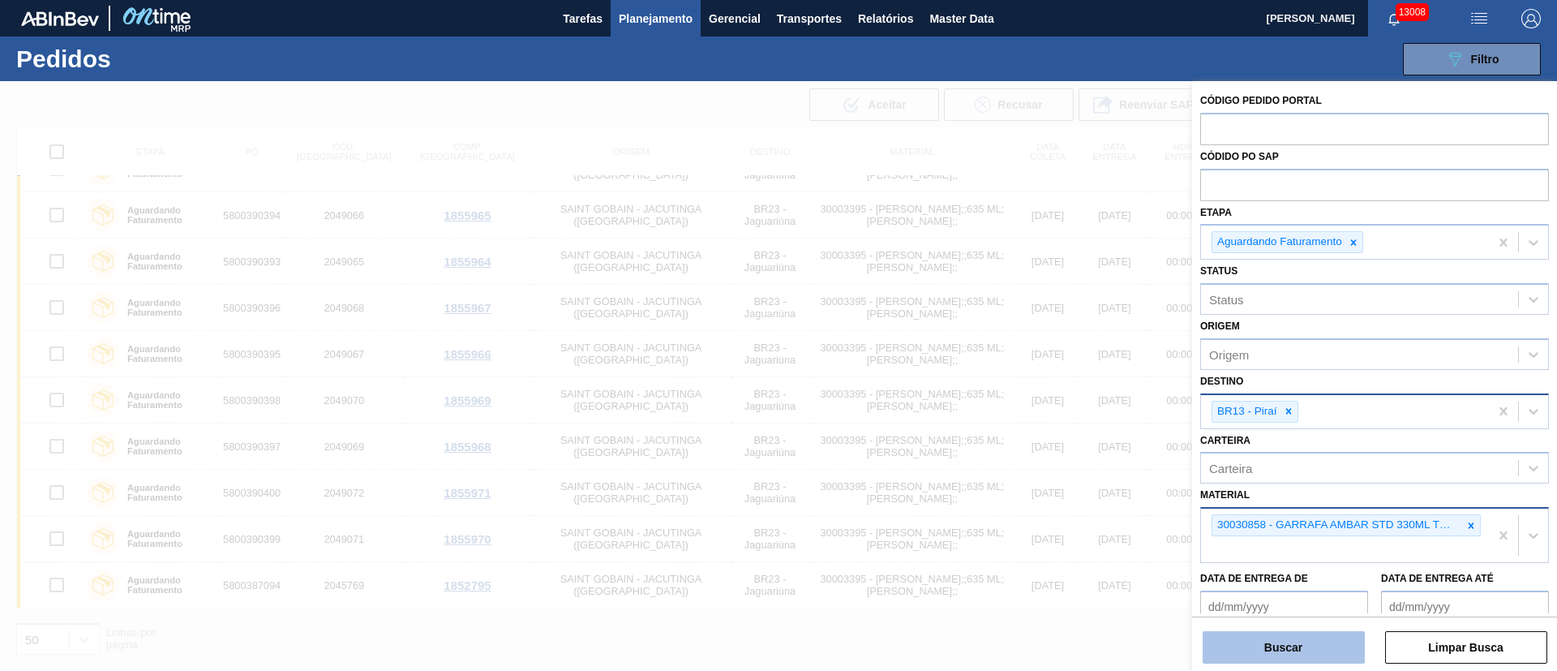
click at [1293, 651] on button "Buscar" at bounding box center [1284, 647] width 162 height 32
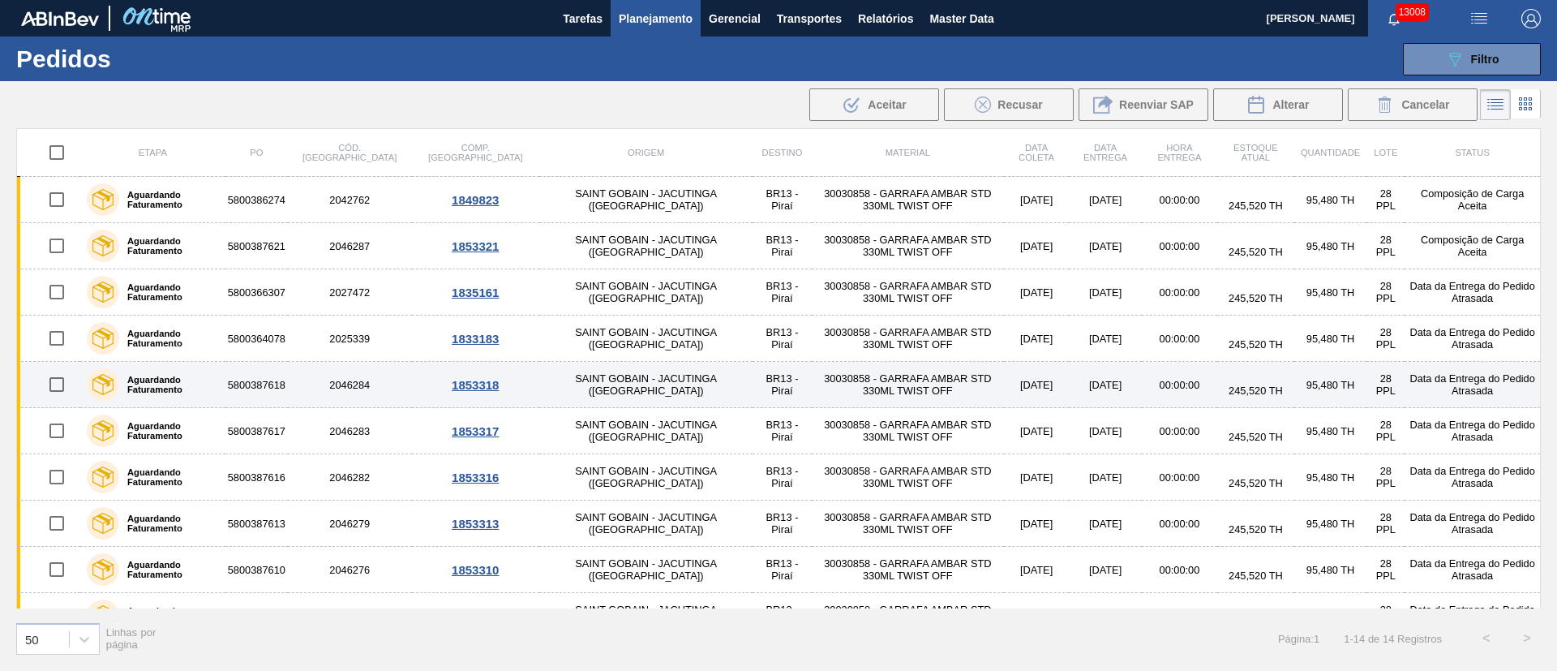
click at [59, 383] on input "checkbox" at bounding box center [57, 384] width 34 height 34
click at [57, 382] on input "checkbox" at bounding box center [57, 384] width 34 height 34
checkbox input "false"
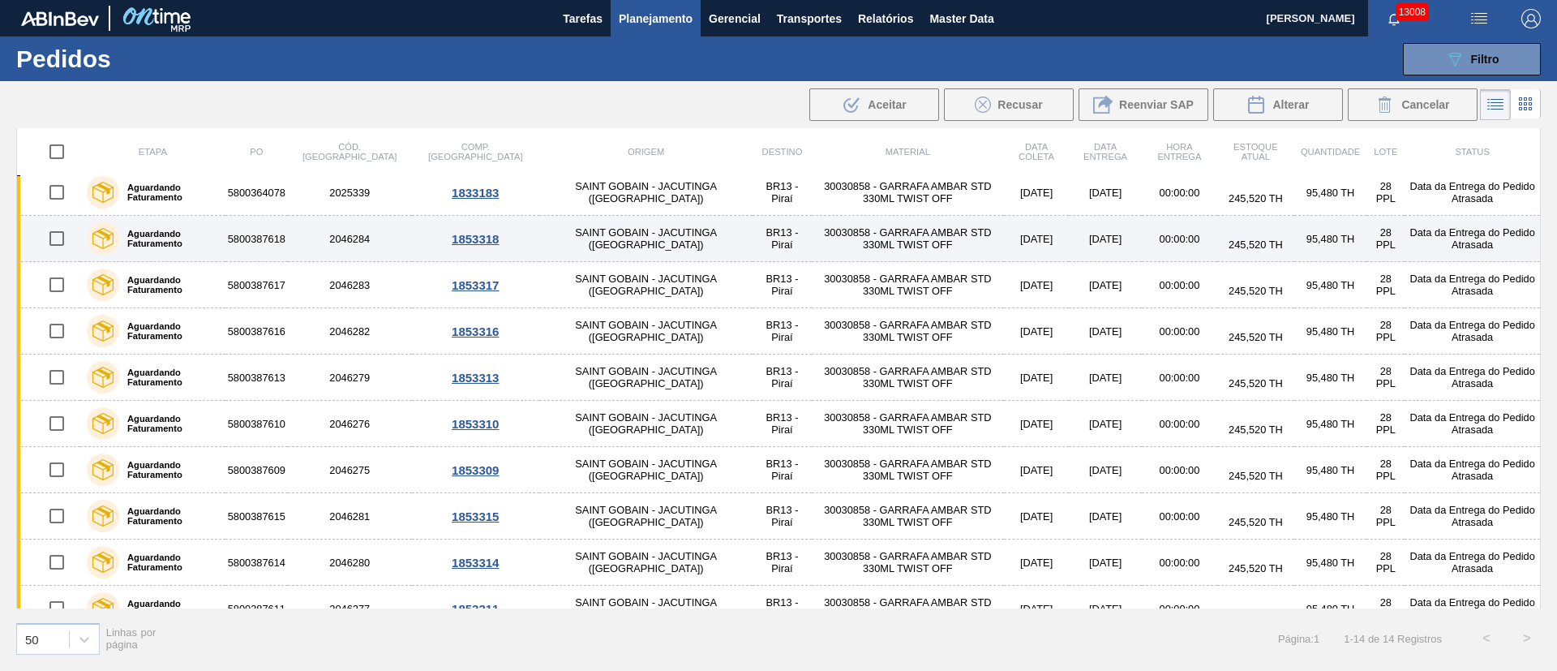
scroll to position [216, 0]
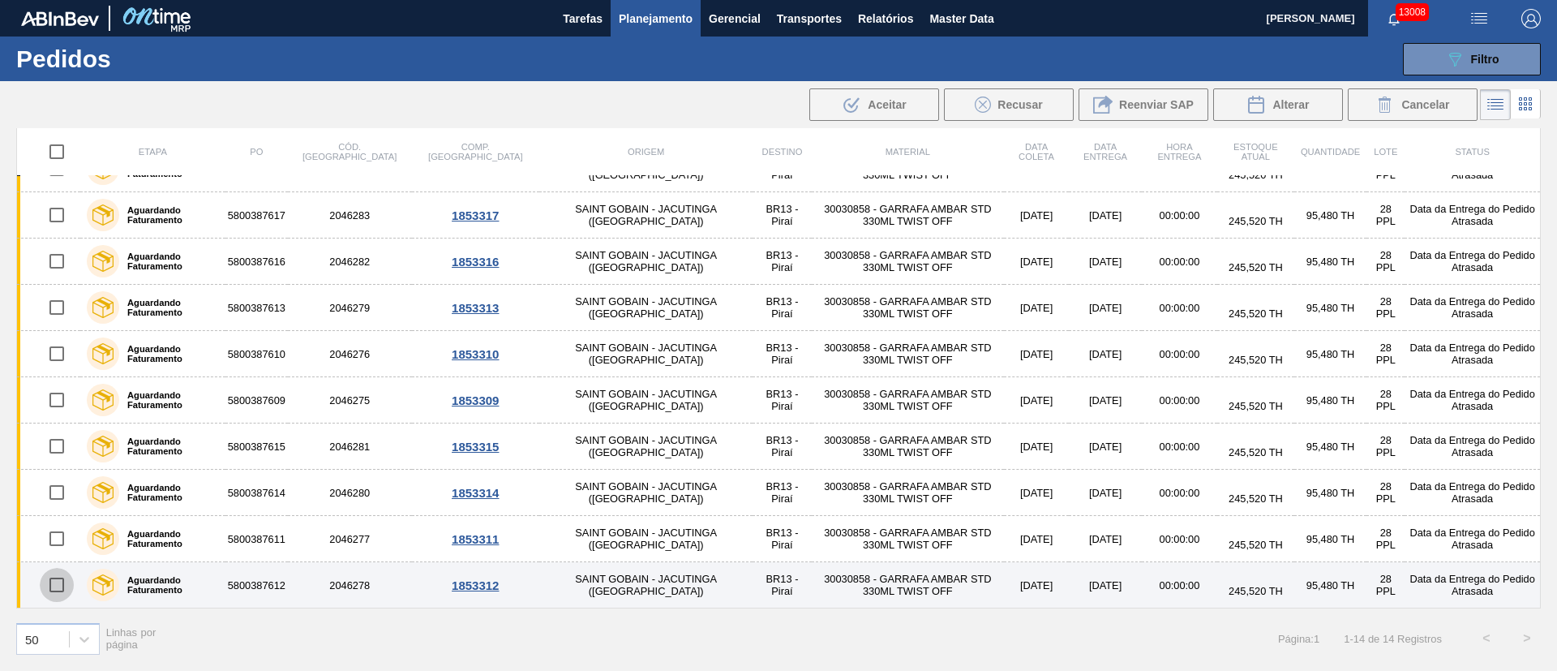
click at [49, 584] on input "checkbox" at bounding box center [57, 585] width 34 height 34
checkbox input "true"
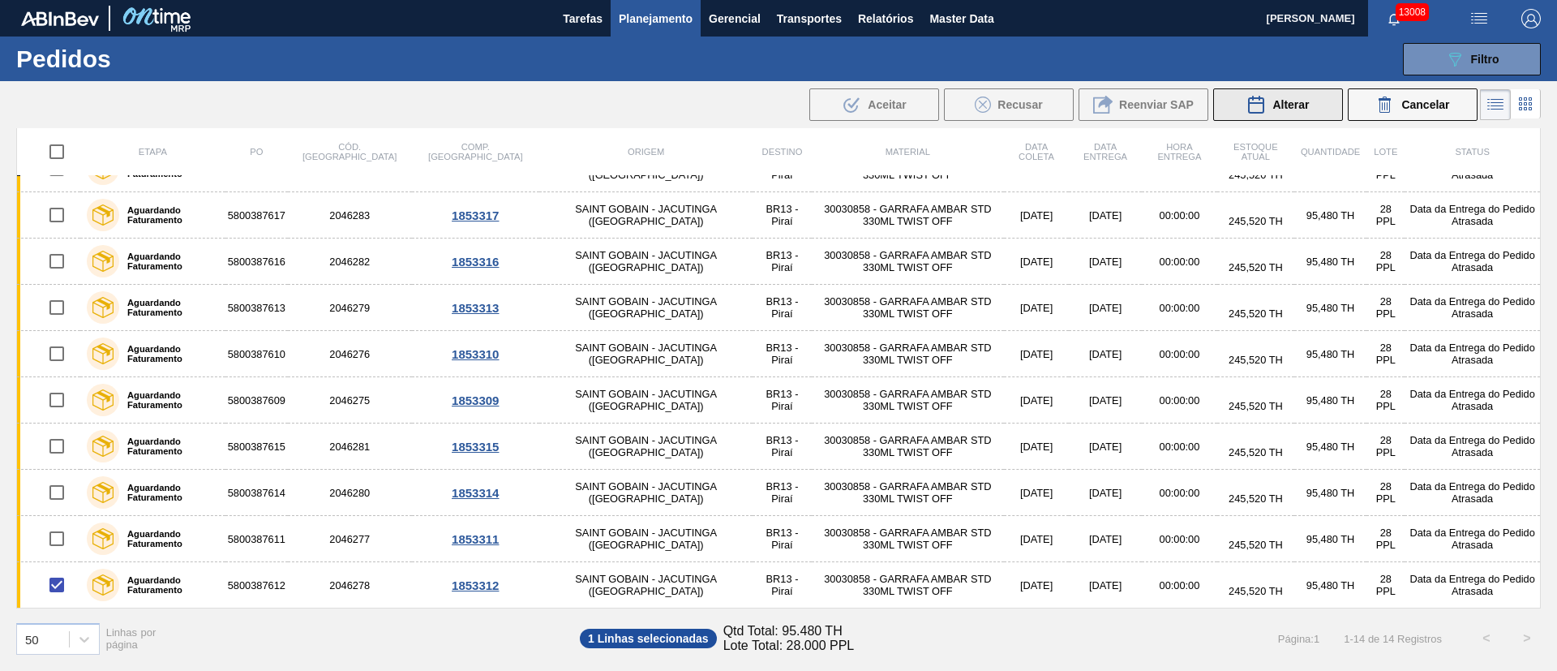
click at [1295, 106] on span "Alterar" at bounding box center [1291, 104] width 37 height 13
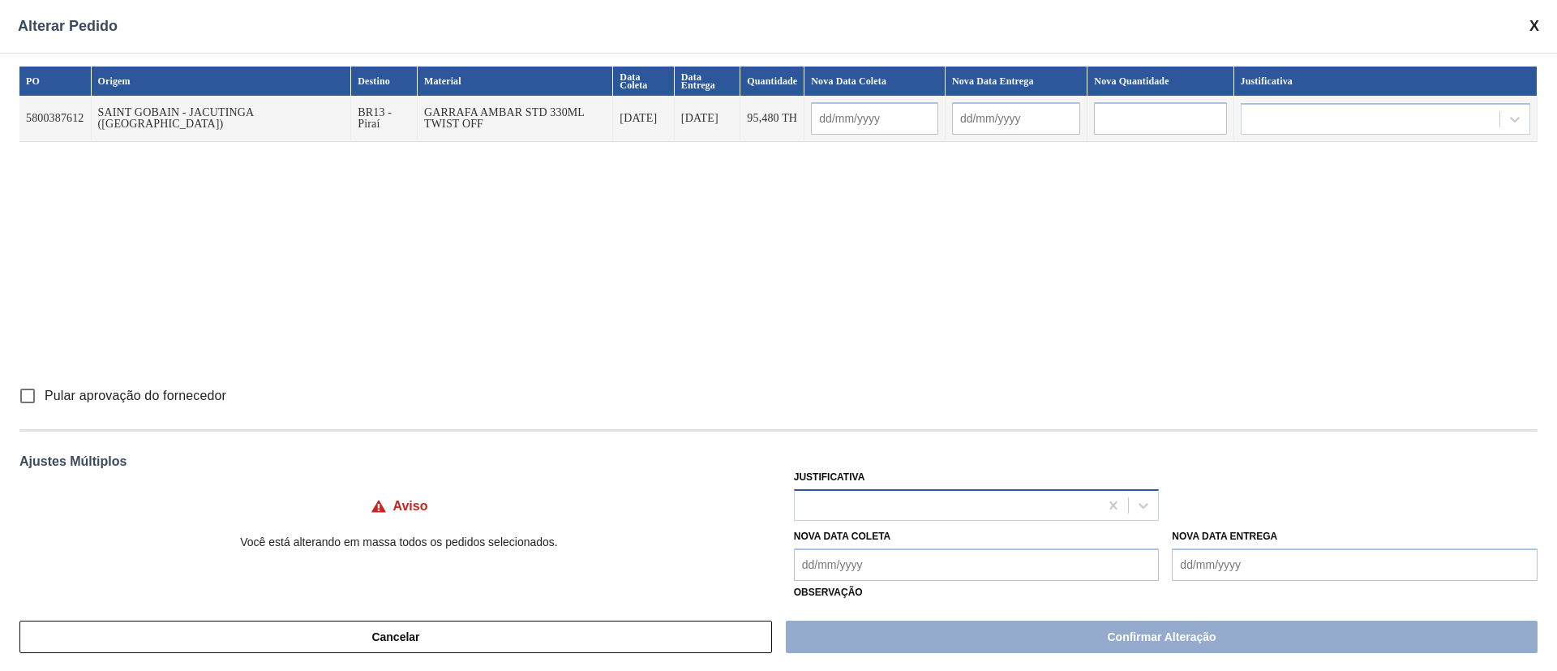
click at [847, 509] on div at bounding box center [947, 505] width 305 height 24
type input "ou"
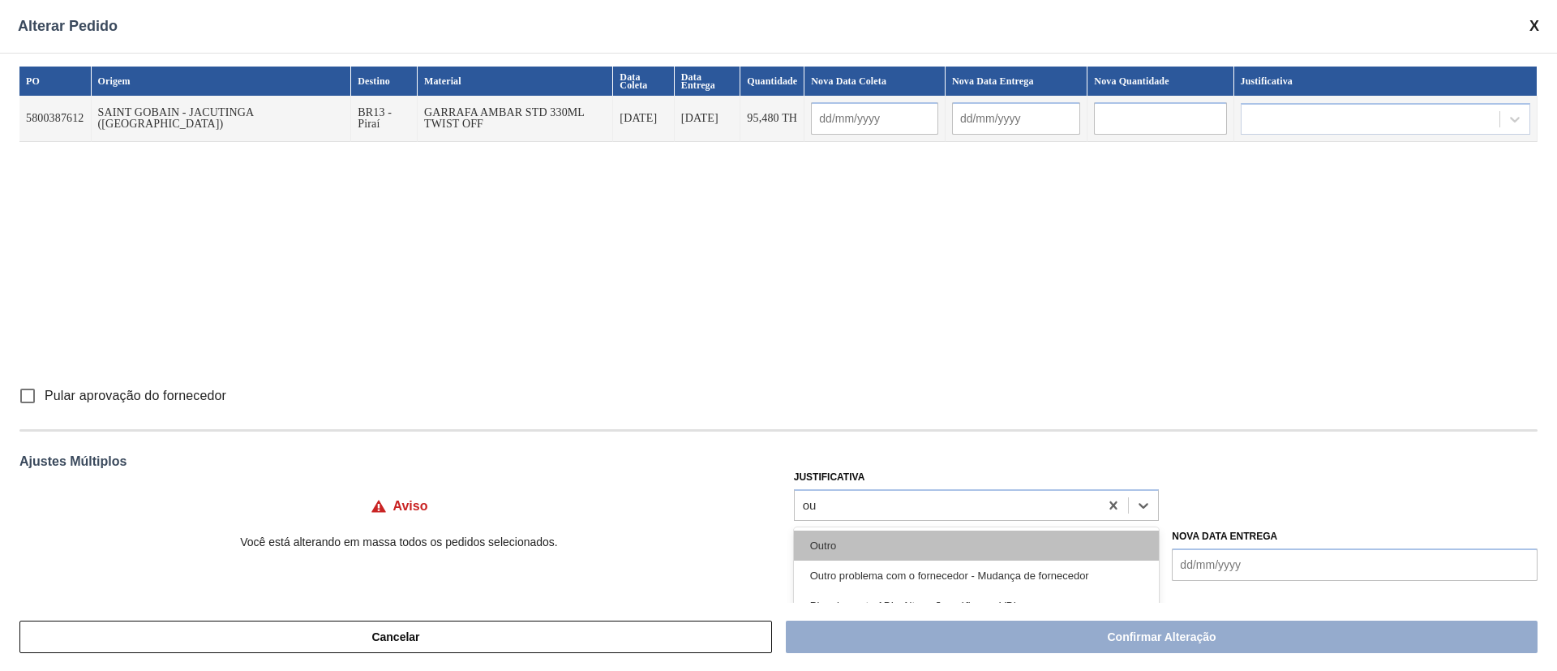
click at [843, 548] on div "Outro" at bounding box center [977, 546] width 366 height 30
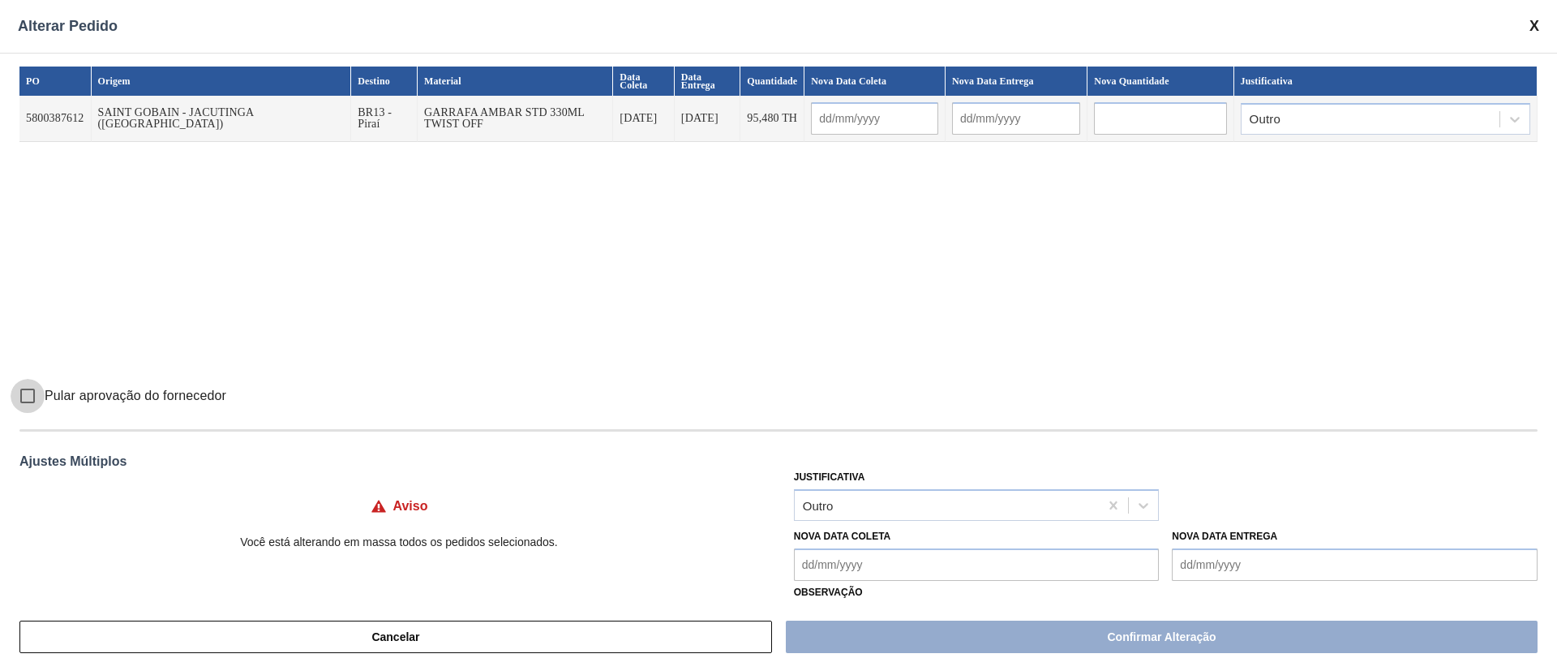
click at [22, 392] on input "Pular aprovação do fornecedor" at bounding box center [28, 396] width 34 height 34
checkbox input "true"
click at [827, 572] on Coleta "Nova Data Coleta" at bounding box center [977, 564] width 366 height 32
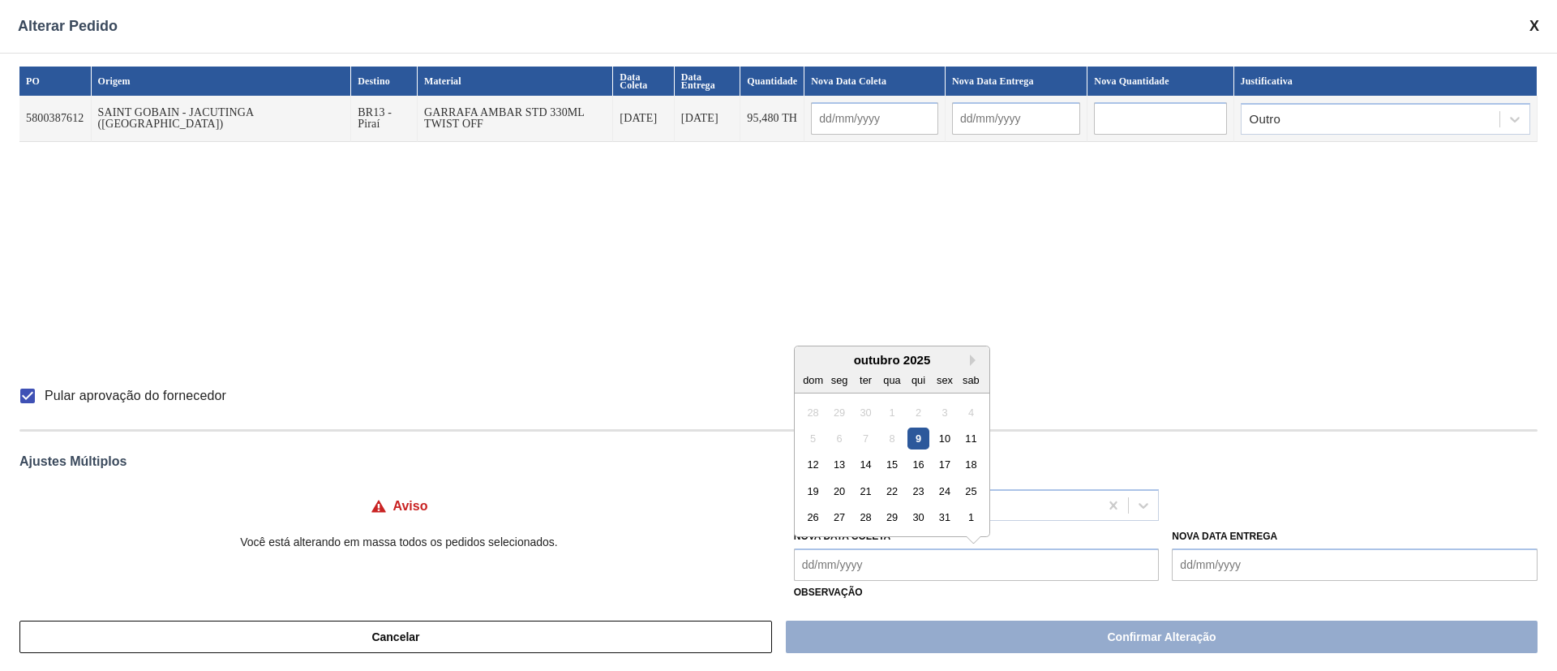
click at [908, 436] on div "9" at bounding box center [919, 438] width 22 height 22
type Coleta "[DATE]"
type input "[DATE]"
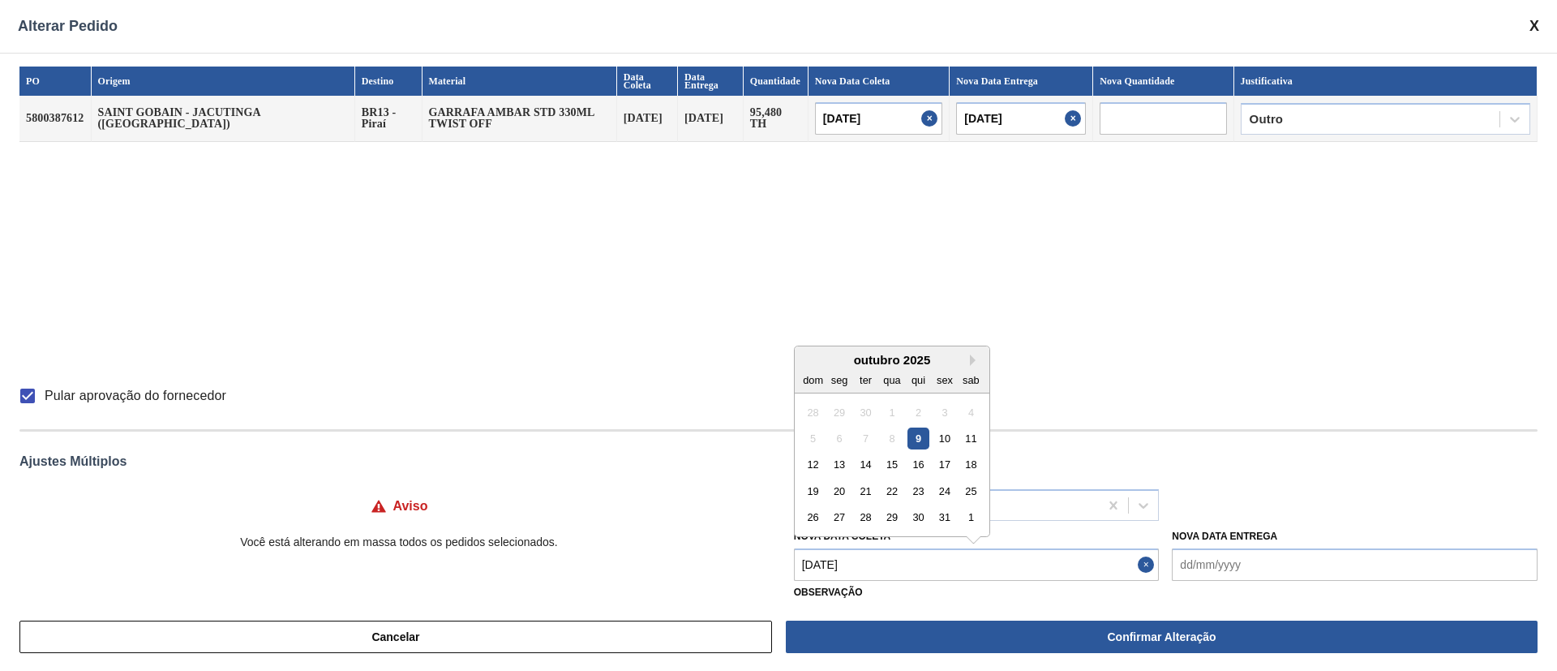
click at [858, 567] on Coleta "[DATE]" at bounding box center [977, 564] width 366 height 32
click at [946, 439] on div "10" at bounding box center [945, 438] width 22 height 22
type Coleta "[DATE]"
type input "[DATE]"
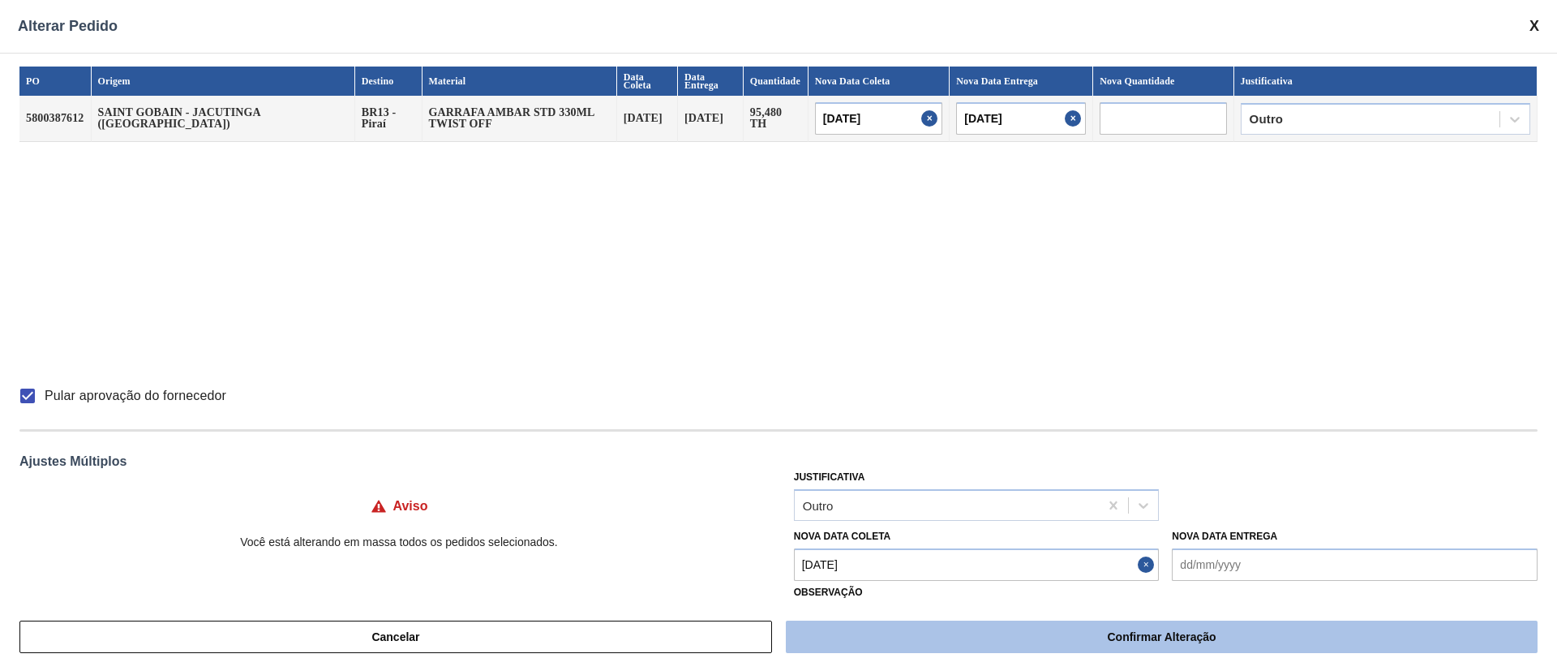
click at [948, 637] on button "Confirmar Alteração" at bounding box center [1162, 637] width 752 height 32
checkbox input "false"
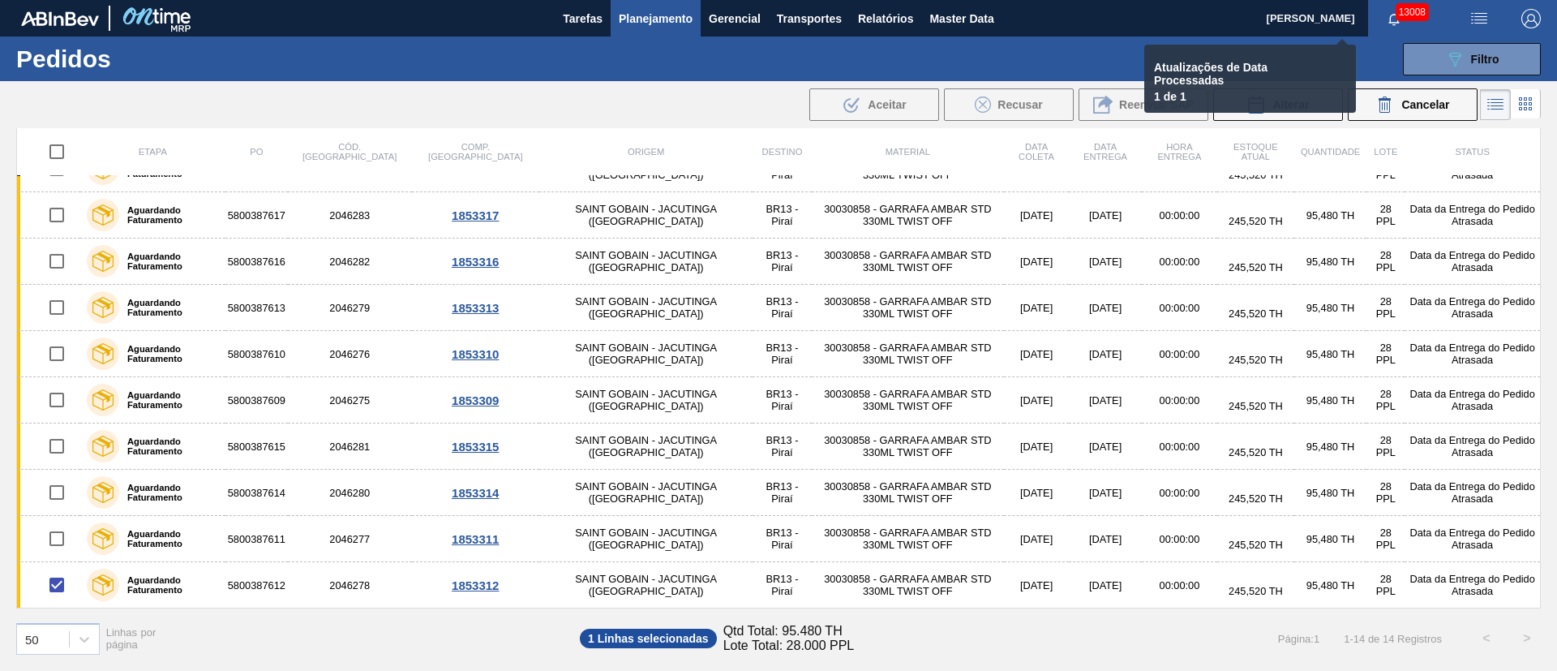
checkbox input "false"
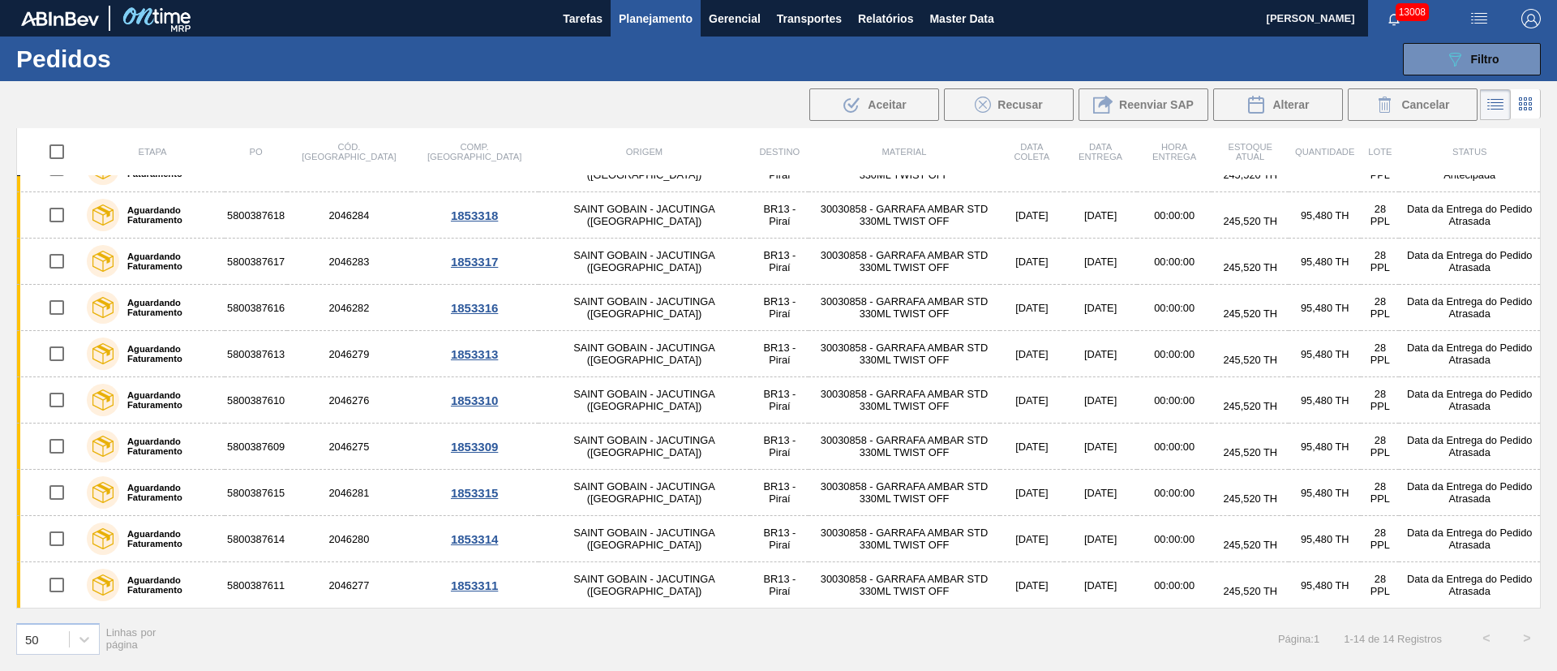
click at [661, 6] on button "Planejamento" at bounding box center [656, 18] width 90 height 37
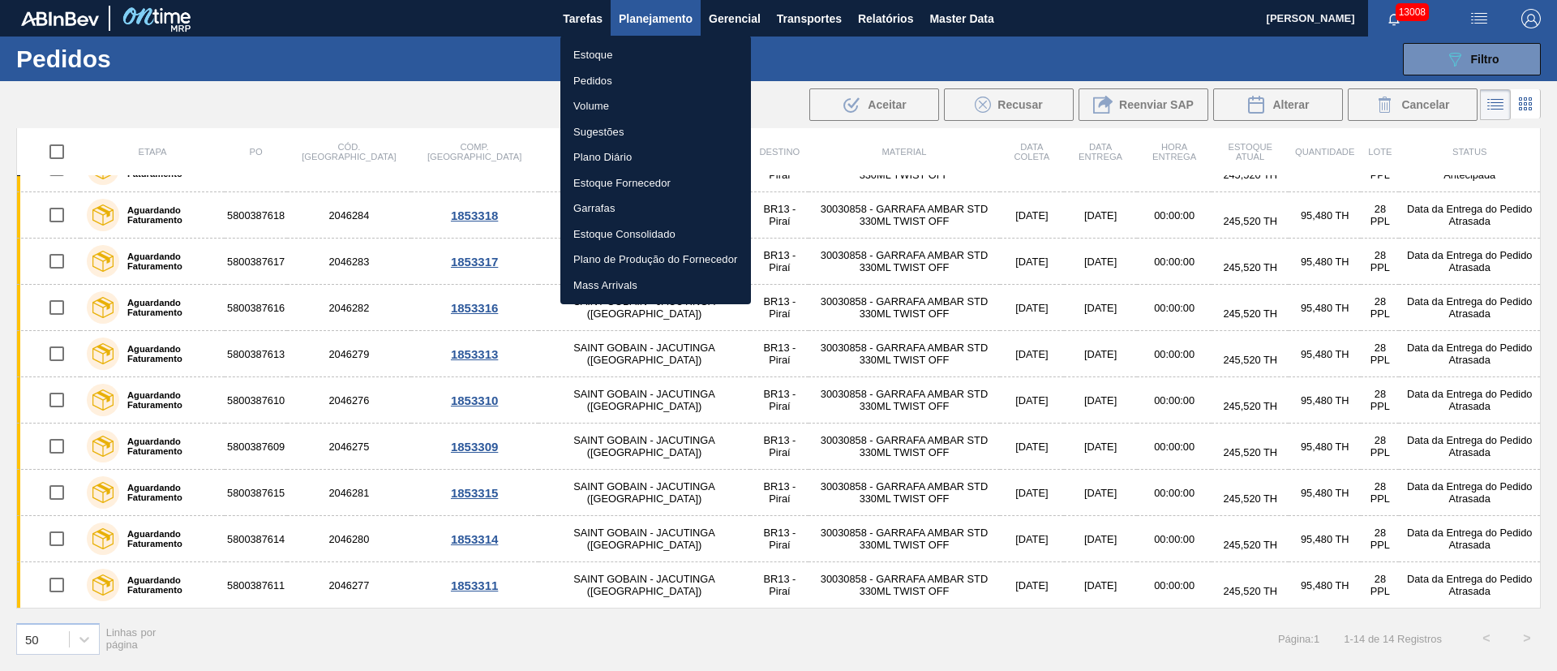
click at [593, 84] on li "Pedidos" at bounding box center [656, 81] width 191 height 26
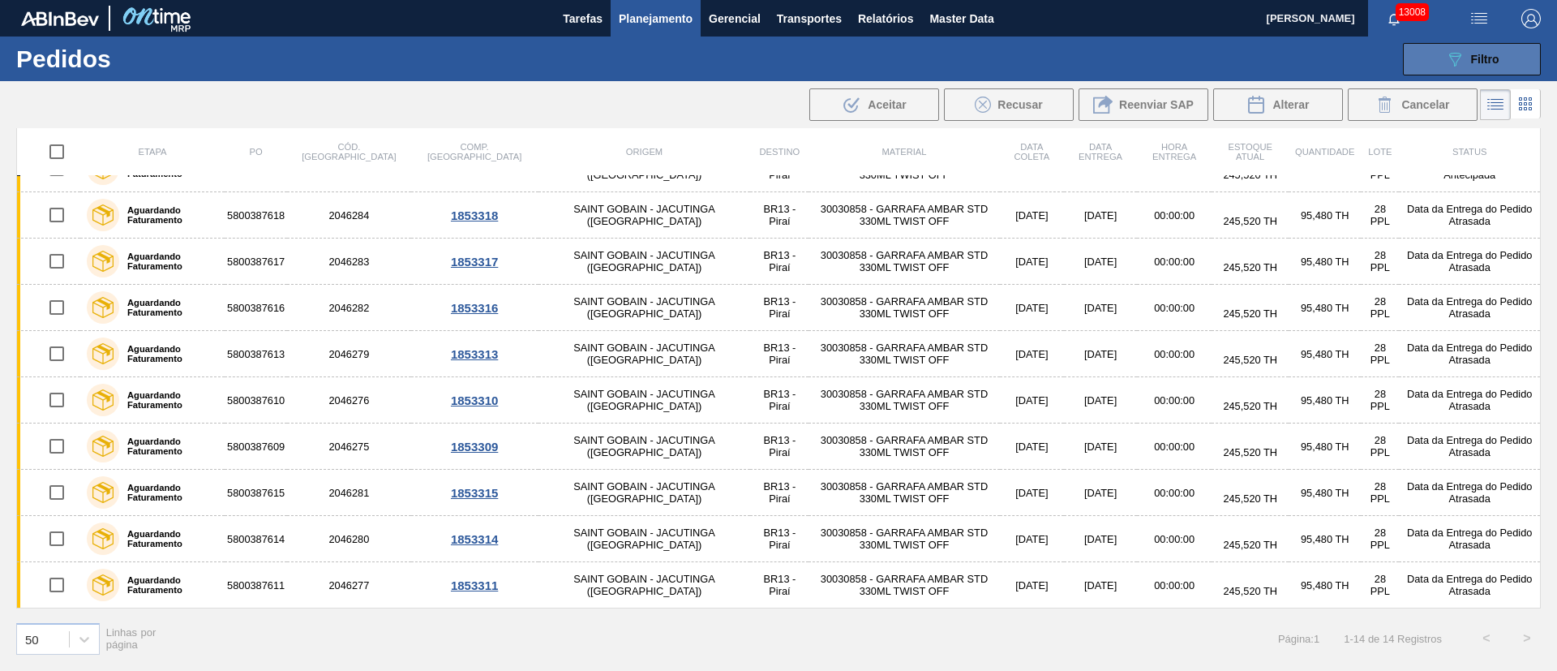
click at [1491, 56] on span "Filtro" at bounding box center [1485, 59] width 28 height 13
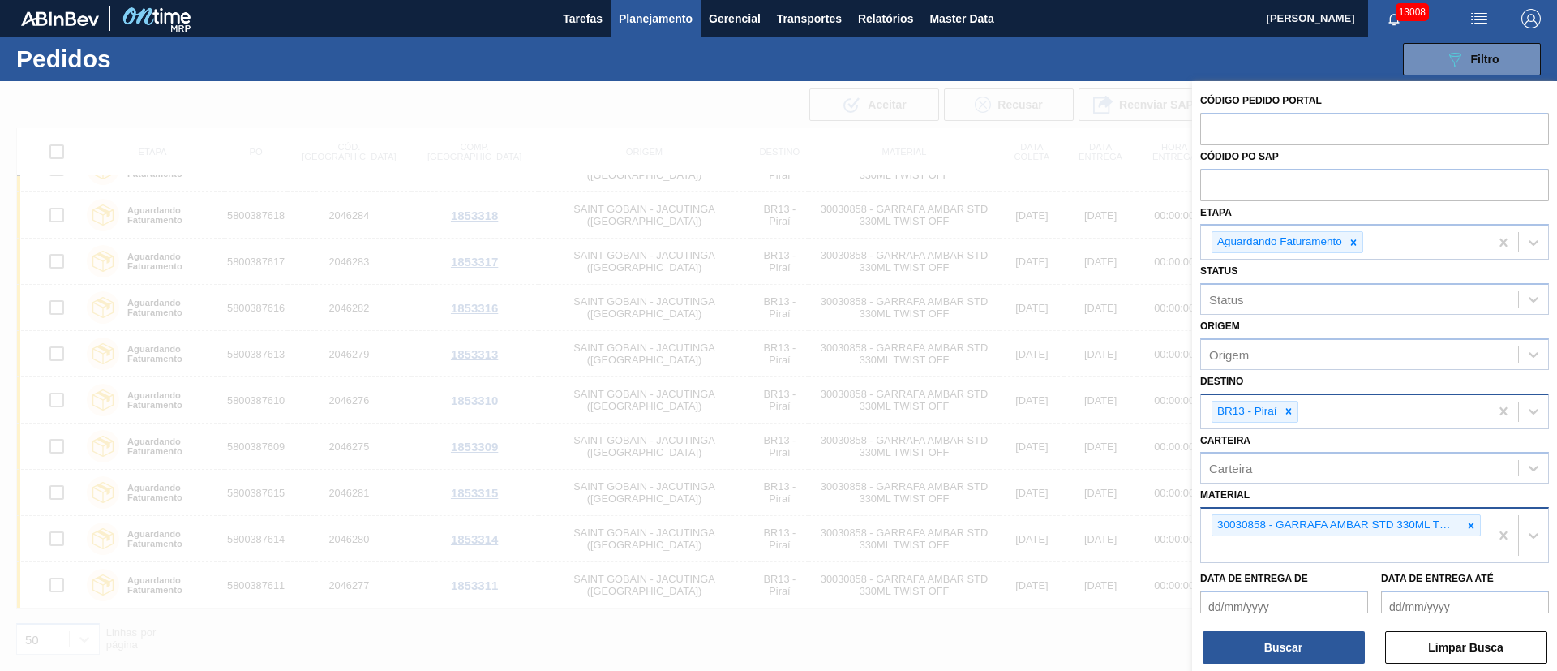
click at [649, 15] on span "Planejamento" at bounding box center [656, 18] width 74 height 19
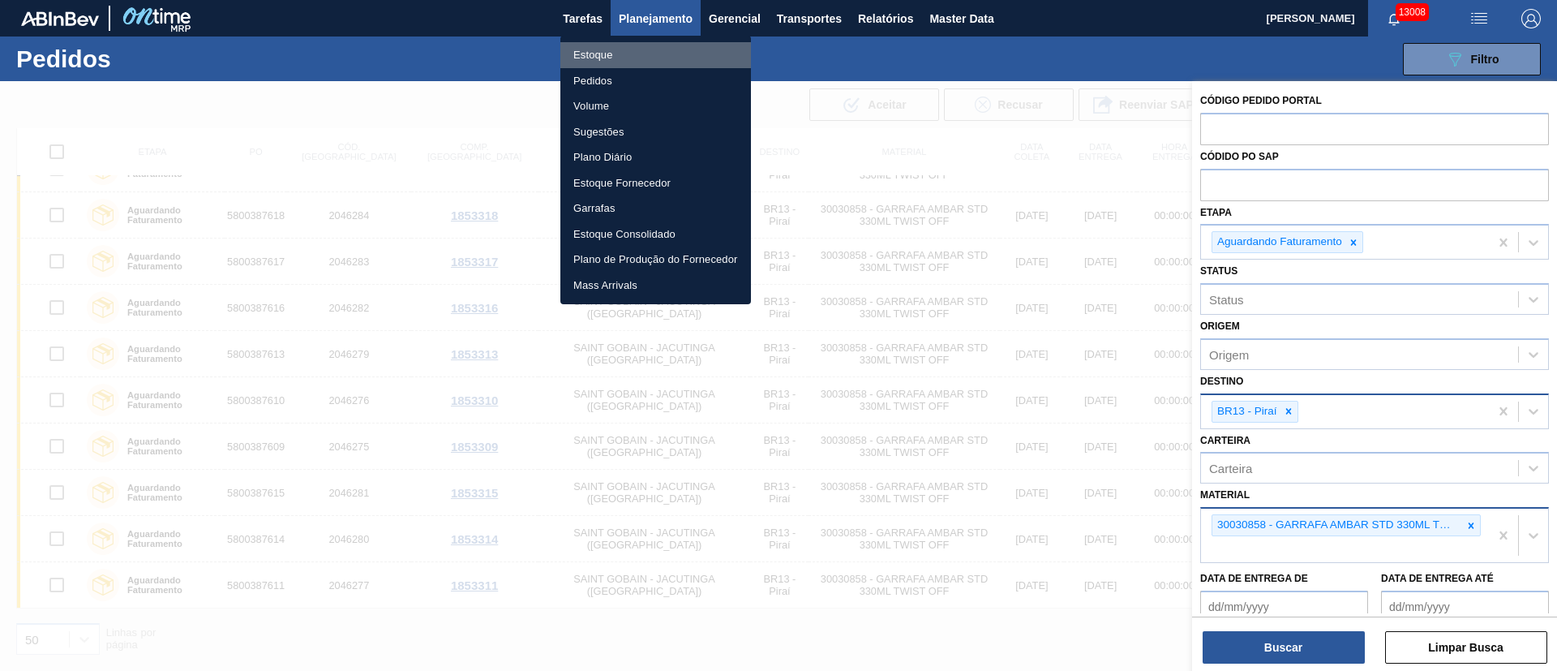
click at [606, 51] on li "Estoque" at bounding box center [656, 55] width 191 height 26
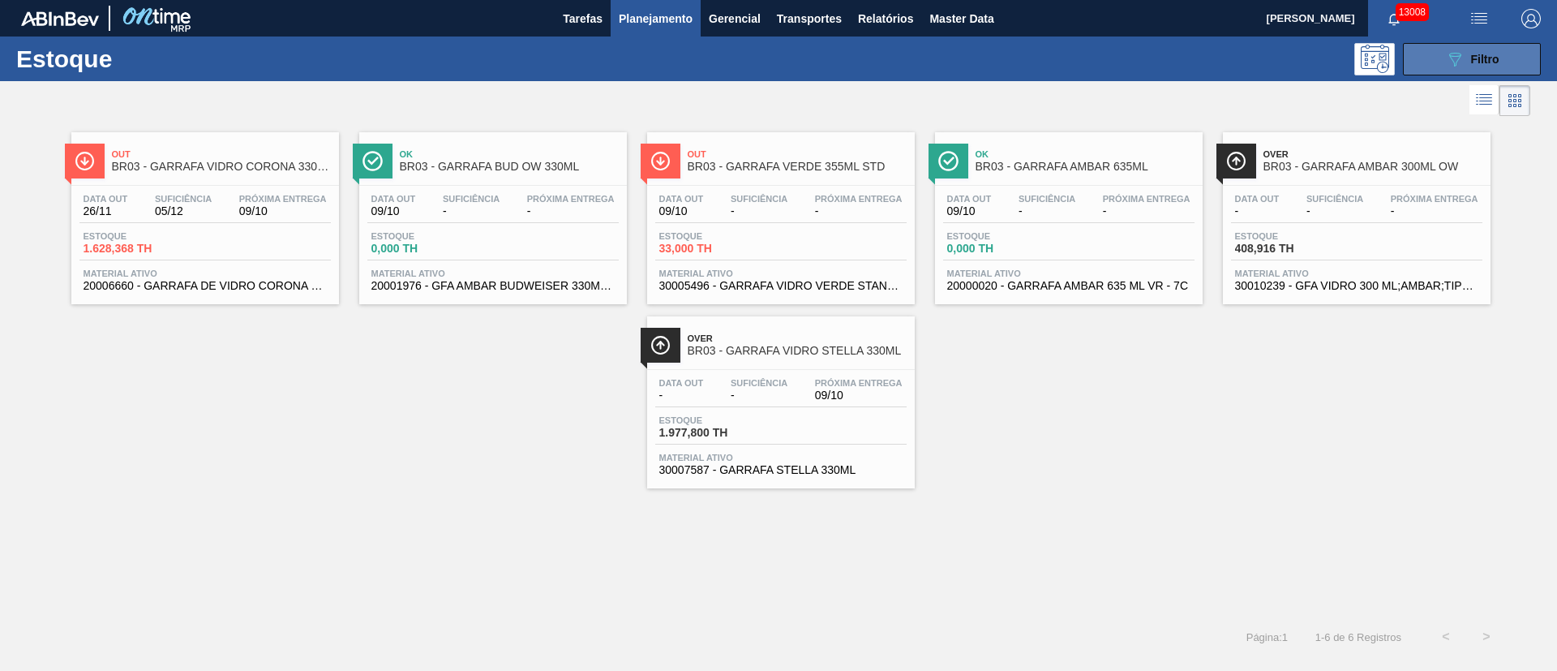
click at [1476, 60] on span "Filtro" at bounding box center [1485, 59] width 28 height 13
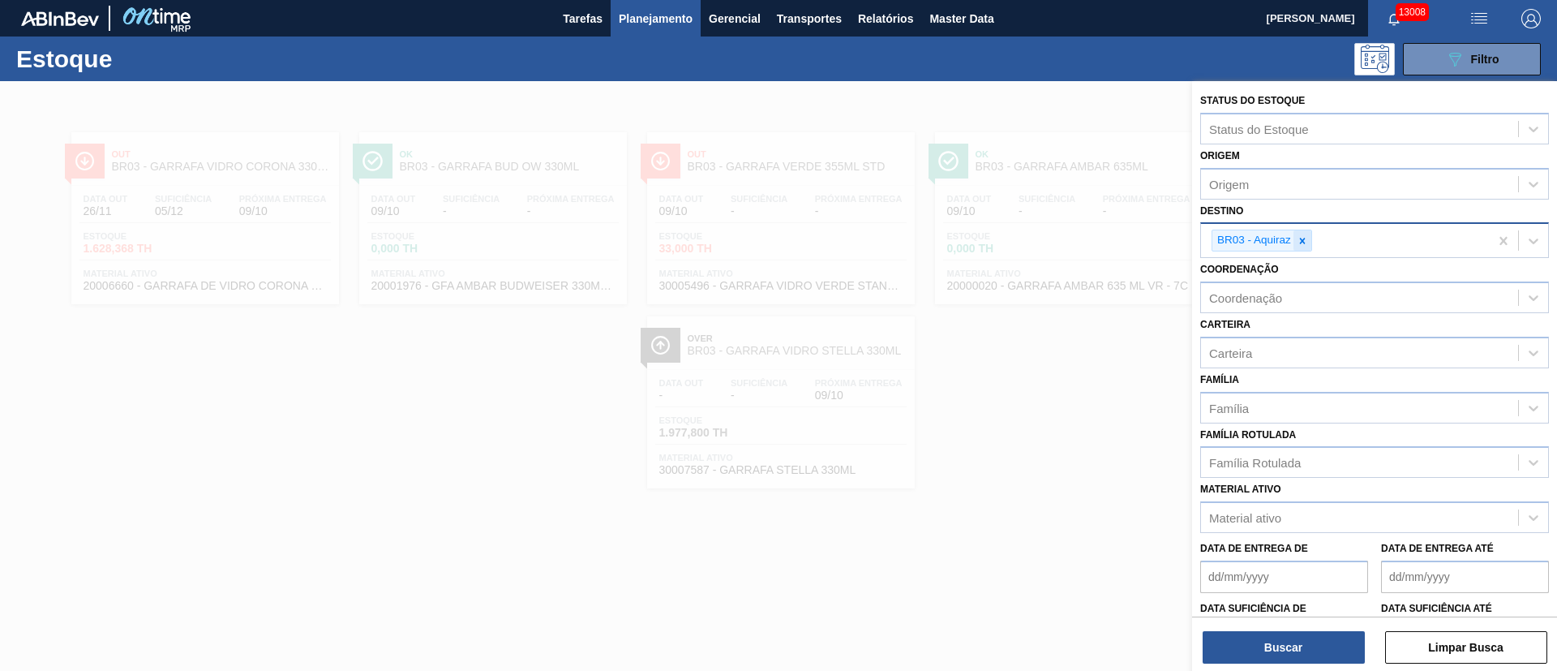
click at [1299, 244] on icon at bounding box center [1302, 240] width 11 height 11
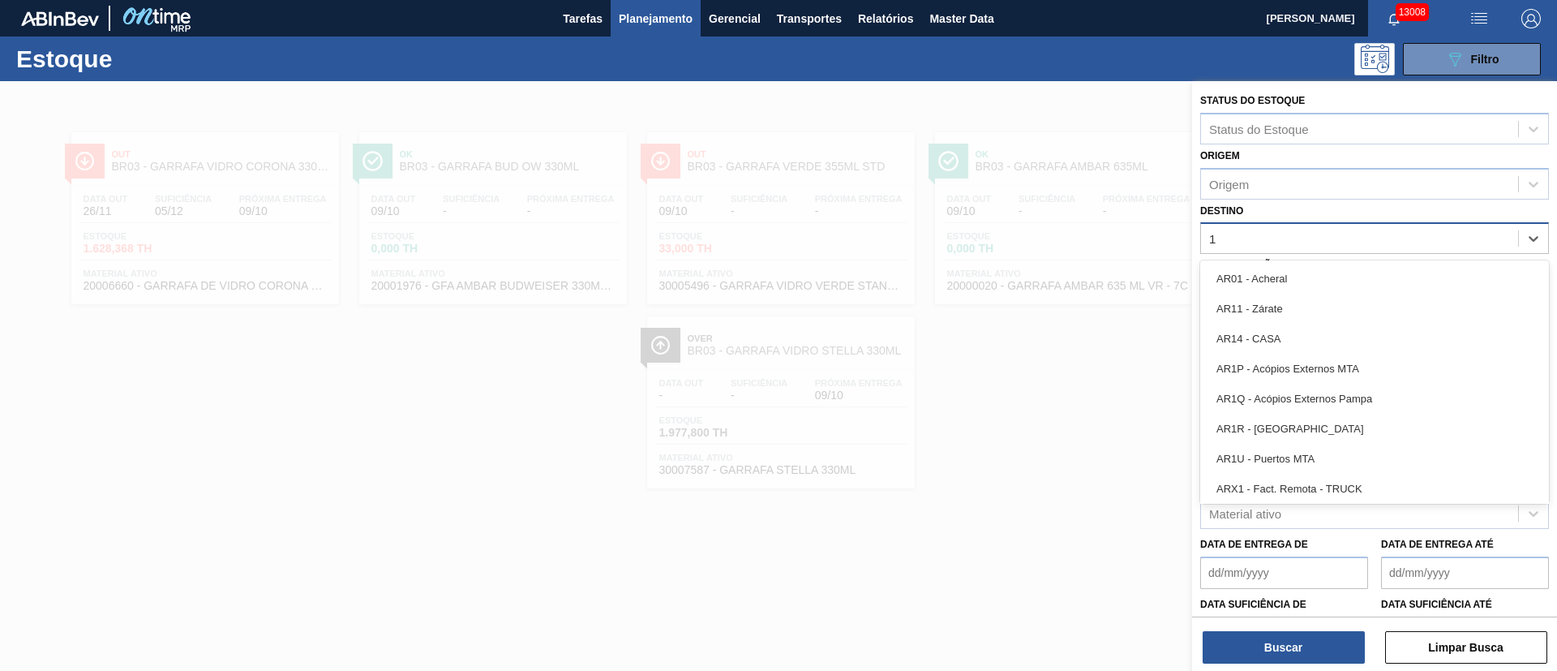
type input "13"
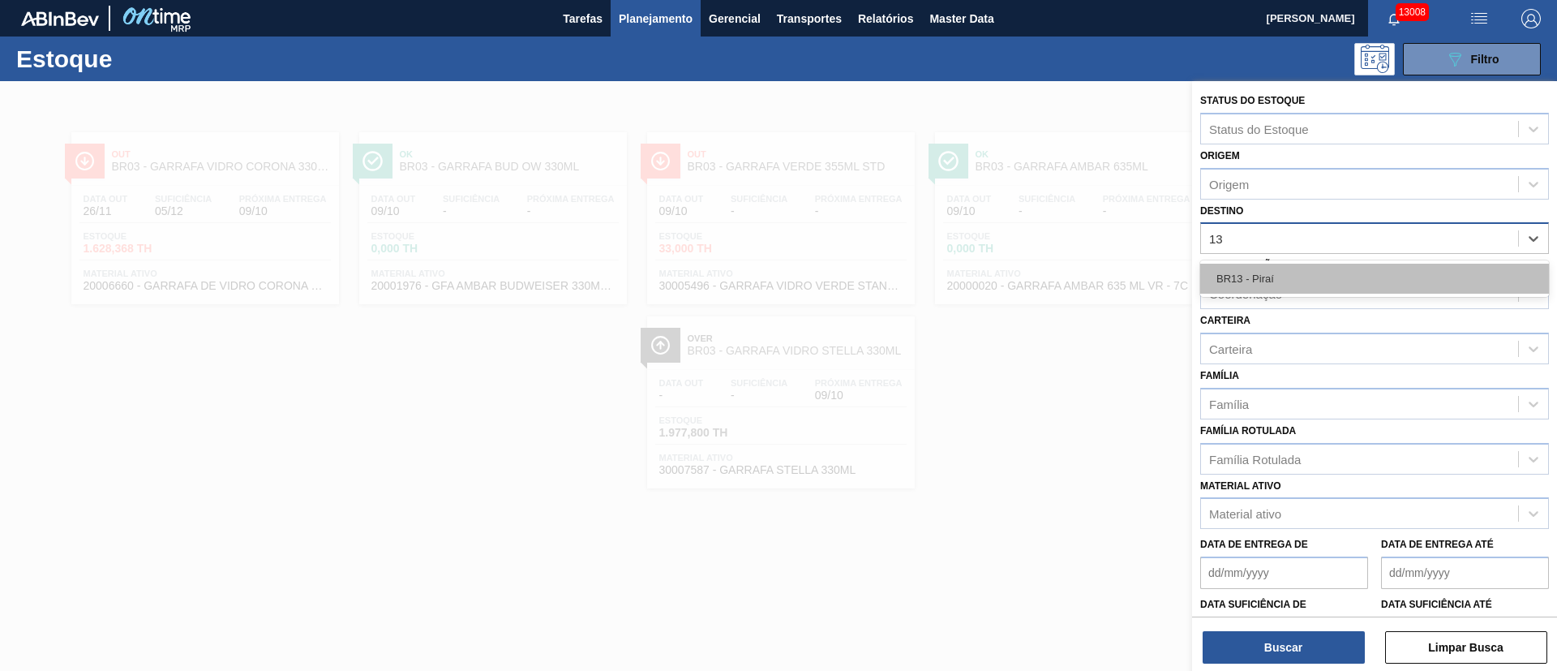
click at [1229, 285] on div "BR13 - Piraí" at bounding box center [1375, 279] width 349 height 30
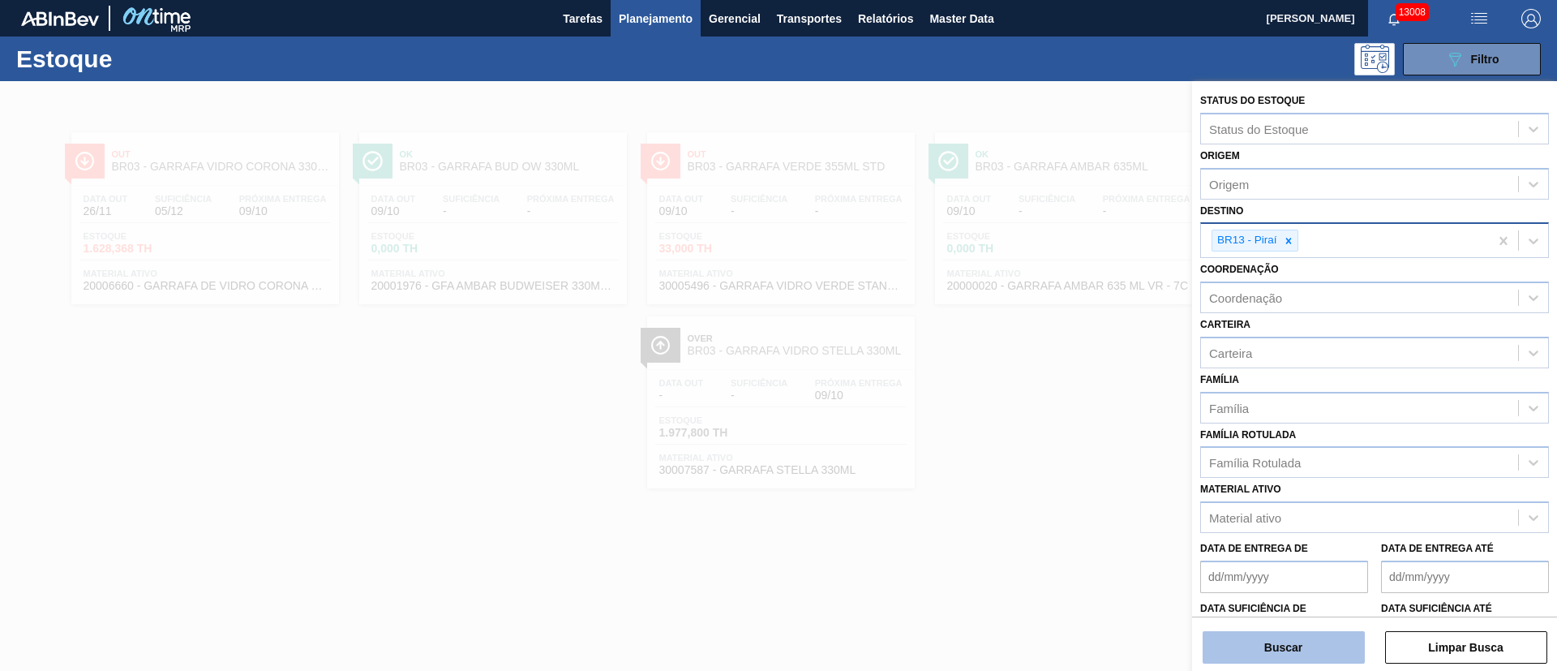
click at [1278, 652] on button "Buscar" at bounding box center [1284, 647] width 162 height 32
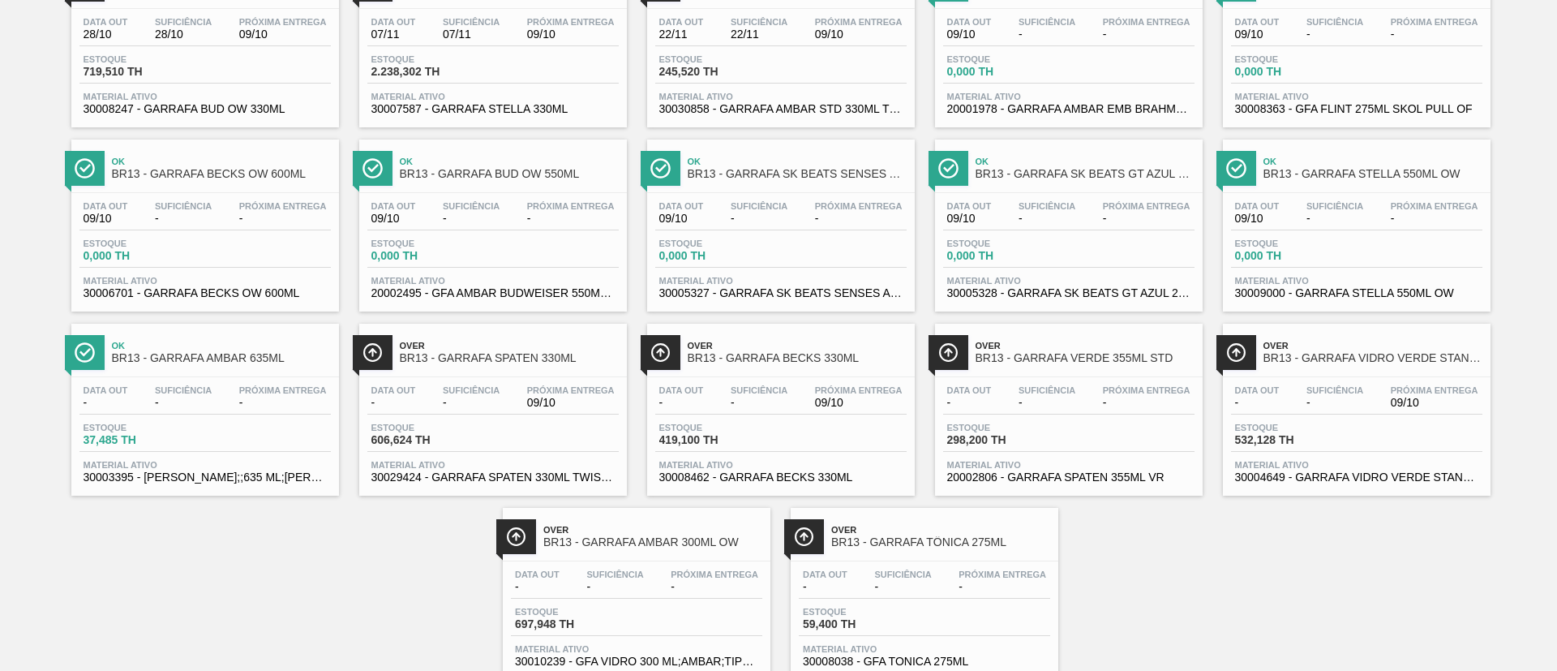
scroll to position [226, 0]
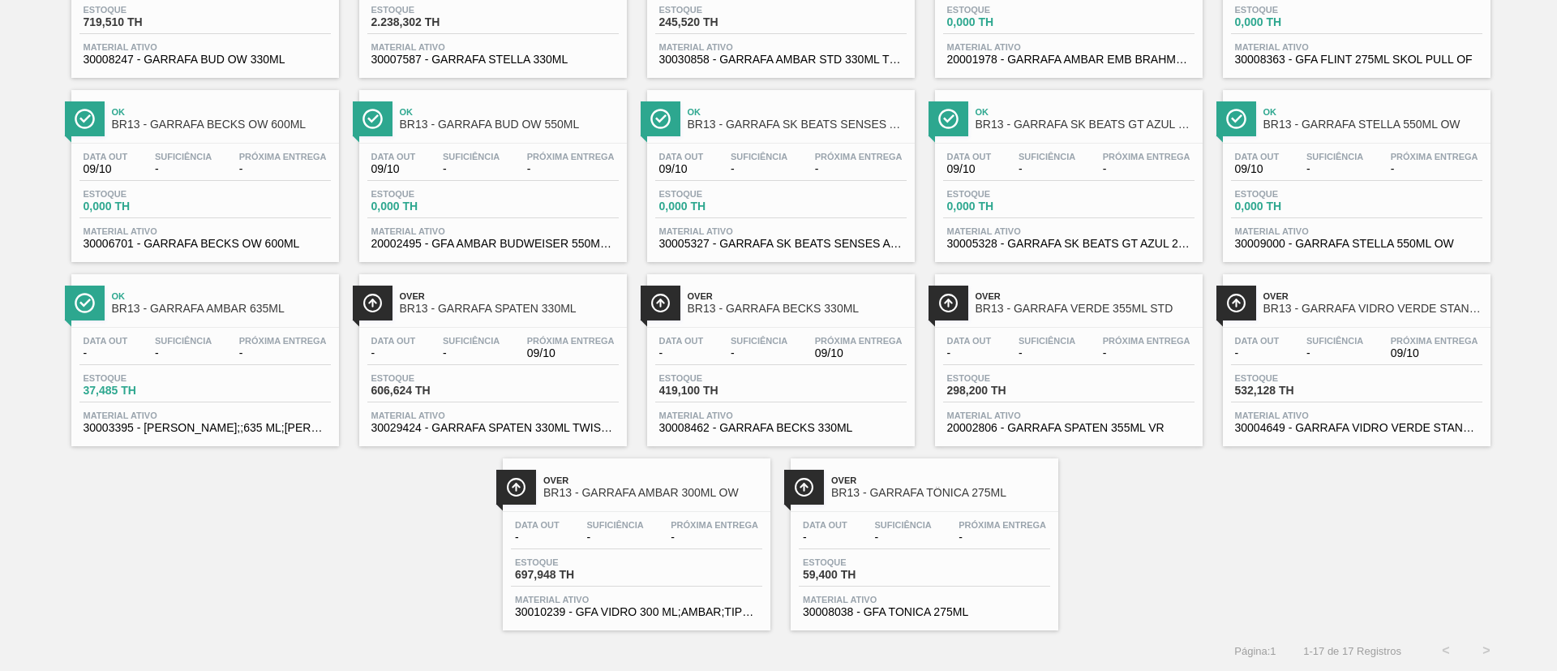
click at [1327, 380] on span "Estoque" at bounding box center [1292, 378] width 114 height 10
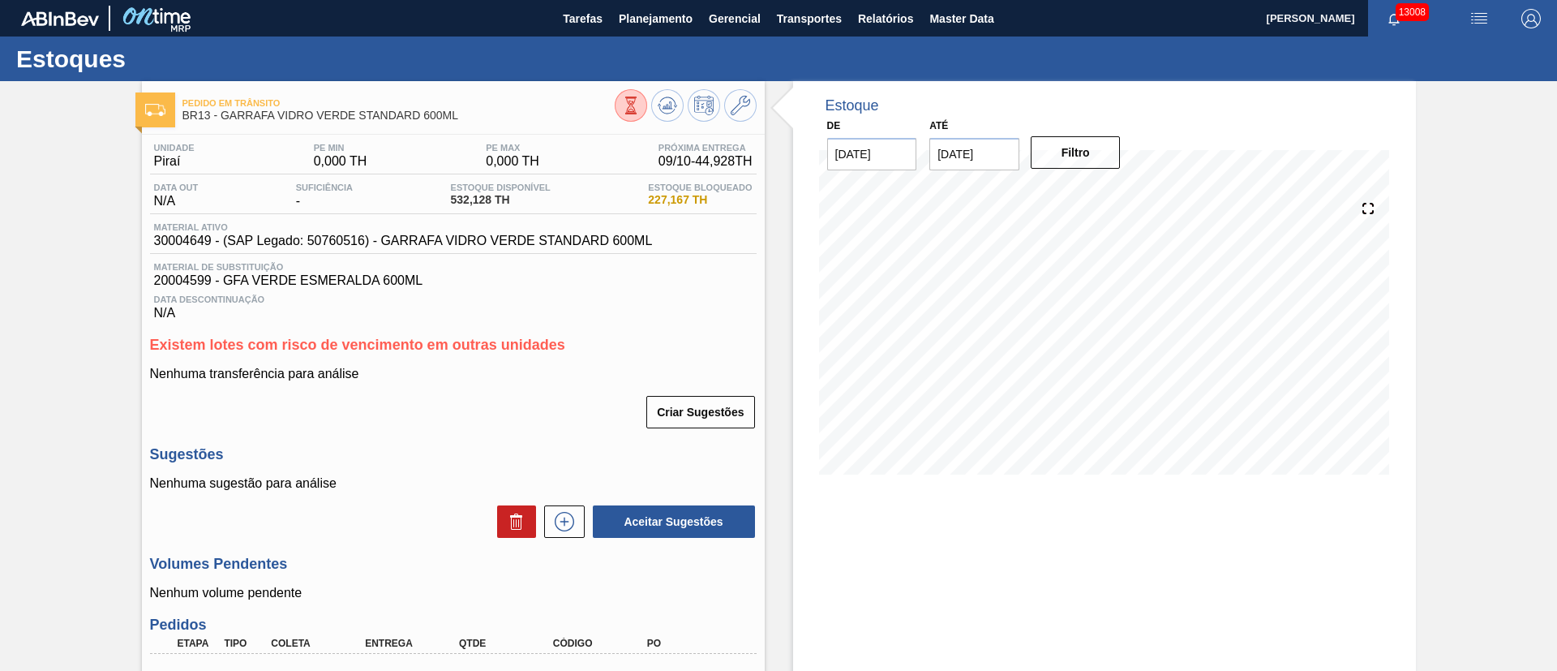
scroll to position [213, 0]
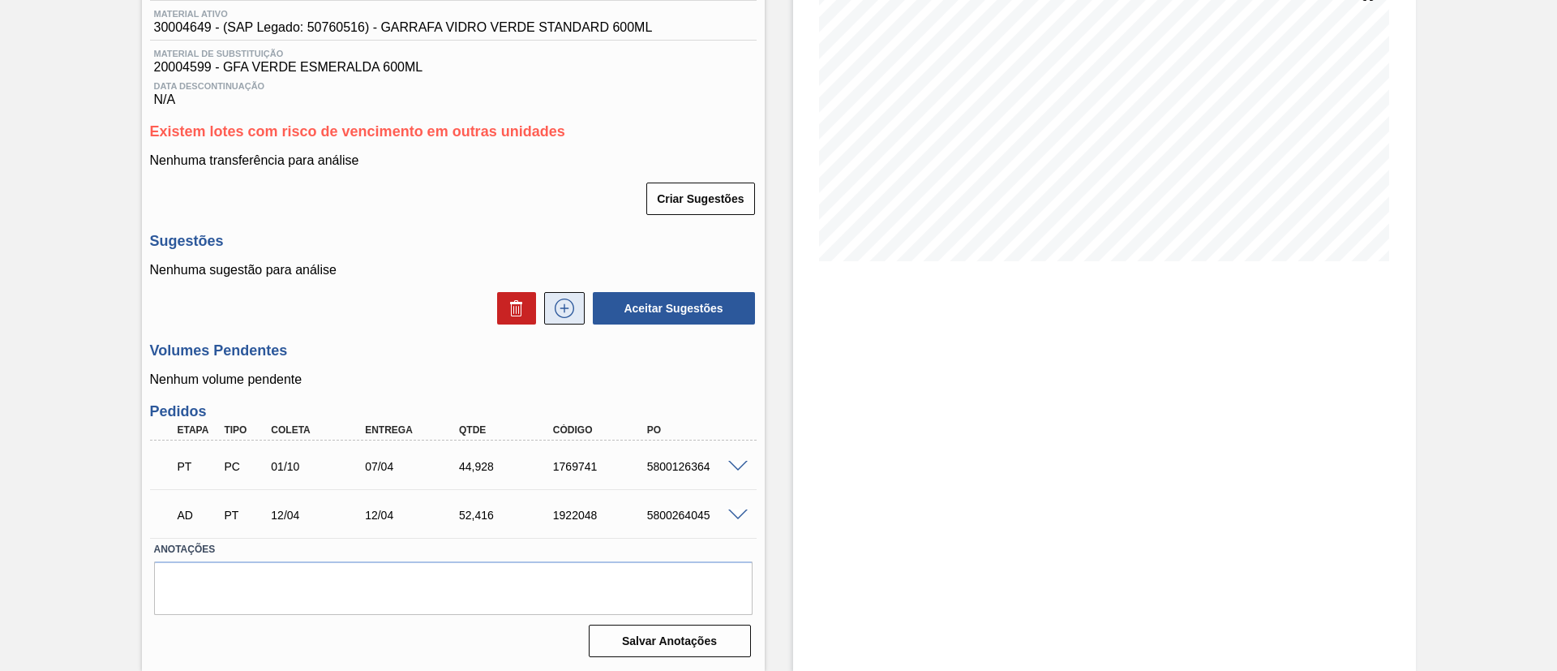
click at [554, 302] on icon at bounding box center [565, 308] width 26 height 19
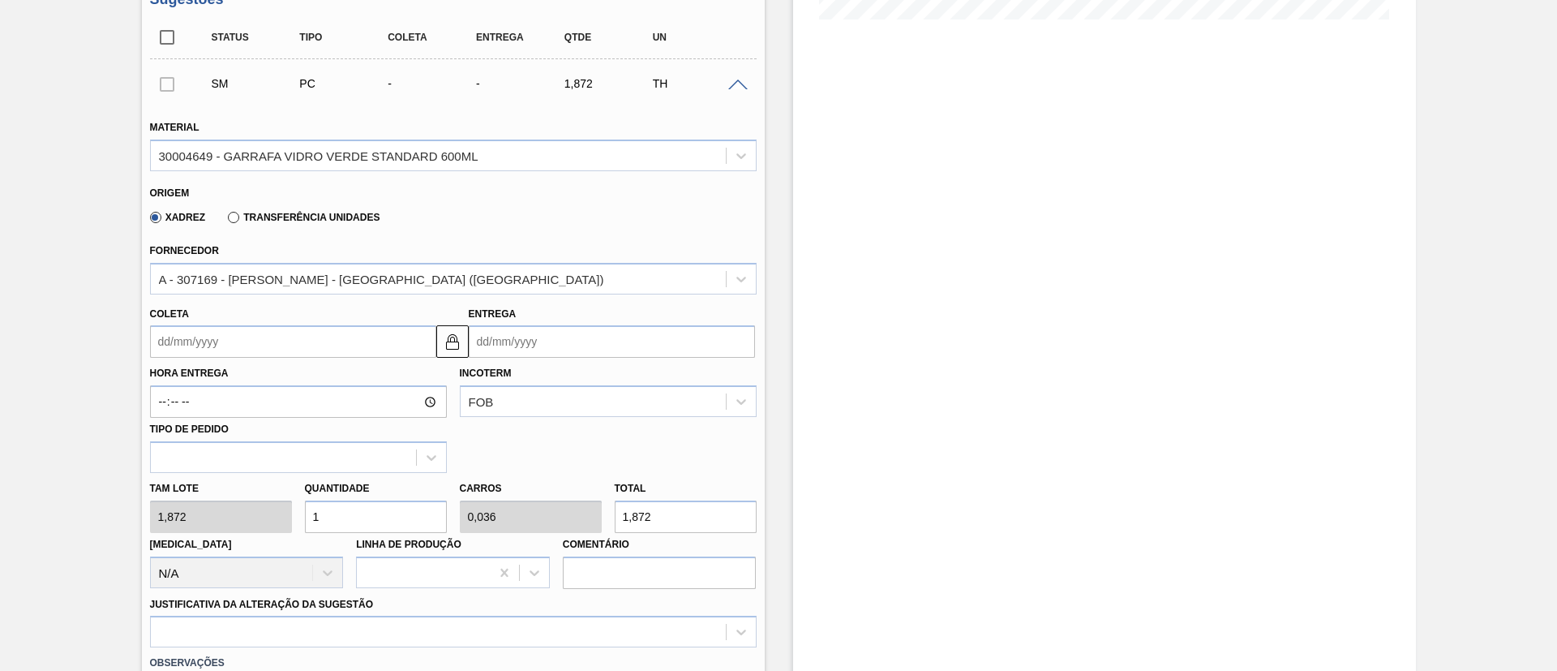
scroll to position [457, 0]
click at [253, 344] on input "Coleta" at bounding box center [293, 340] width 286 height 32
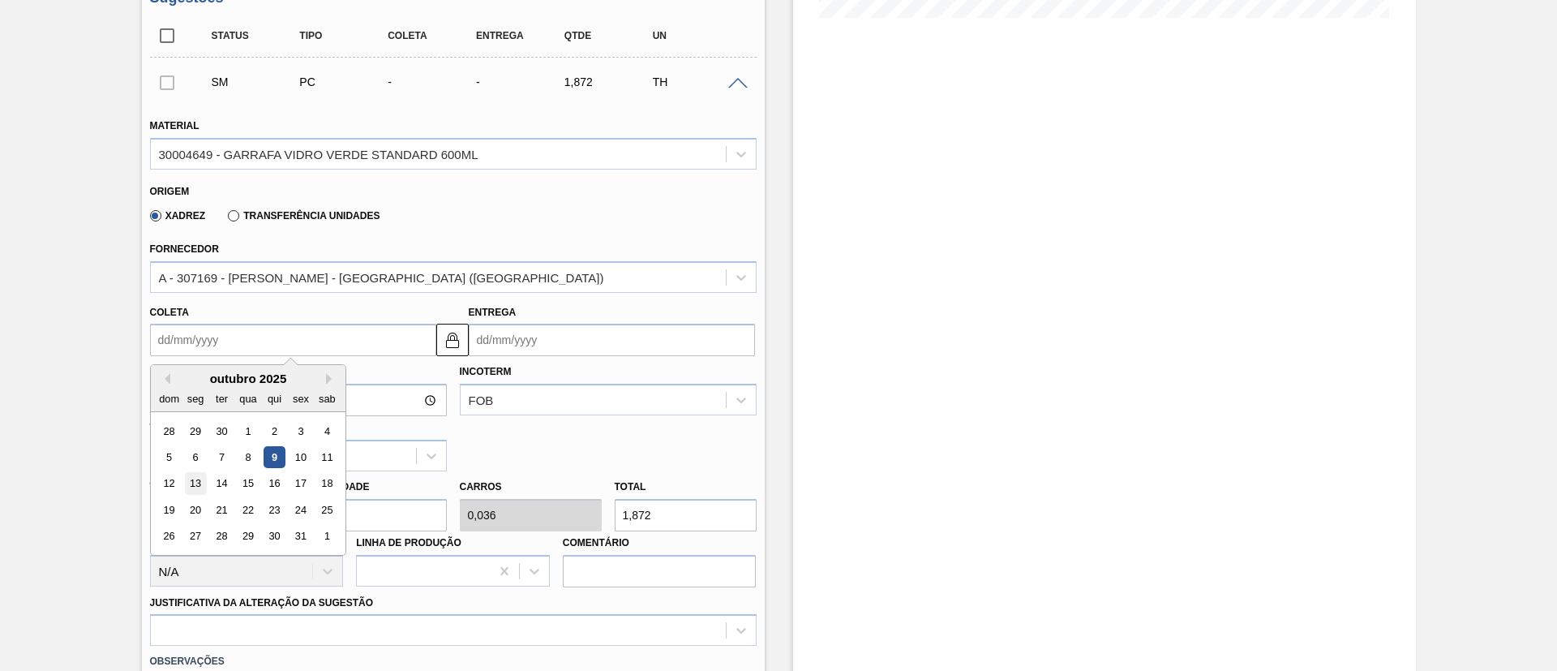
click at [188, 482] on div "13" at bounding box center [195, 484] width 22 height 22
type input "[DATE]"
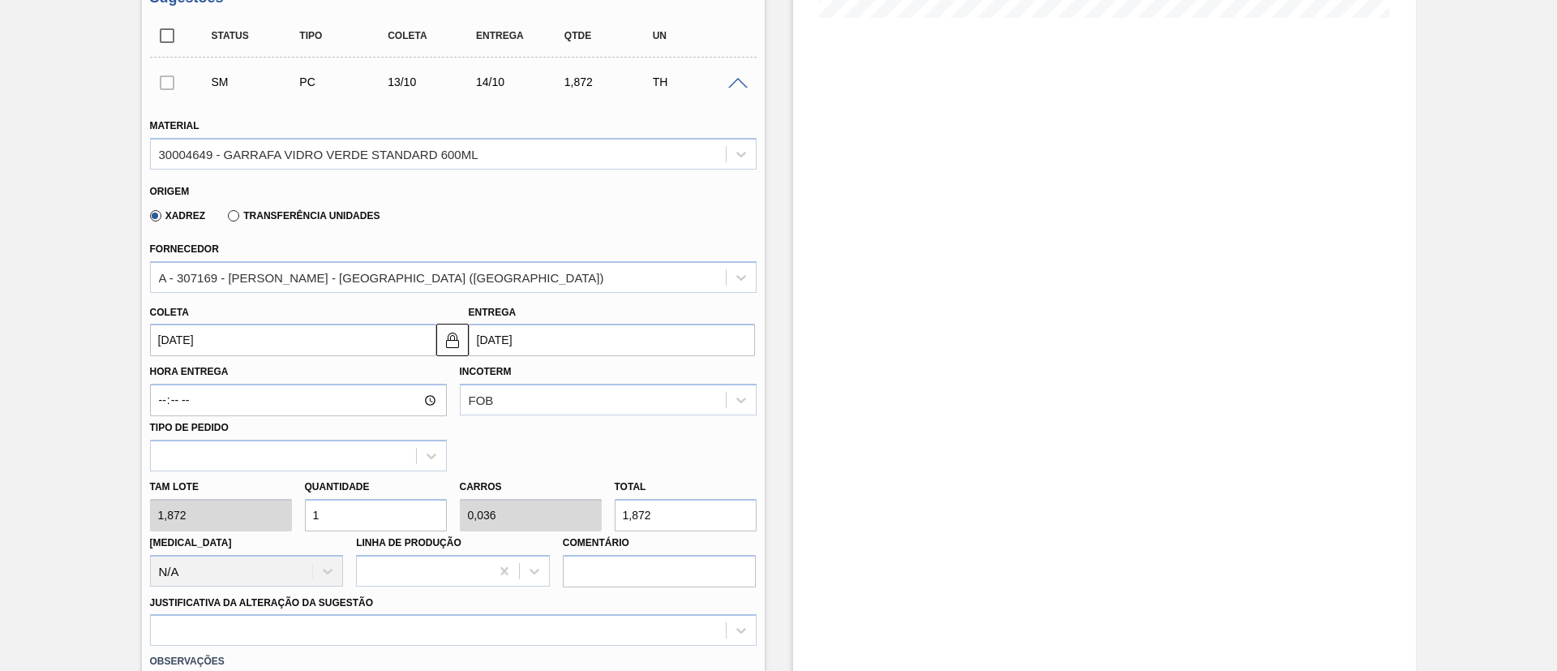
click at [162, 518] on div "Tam lote 1,872 Quantidade 1 Carros 0,036 Total 1,872 Doca N/A Linha de Produção…" at bounding box center [454, 529] width 620 height 116
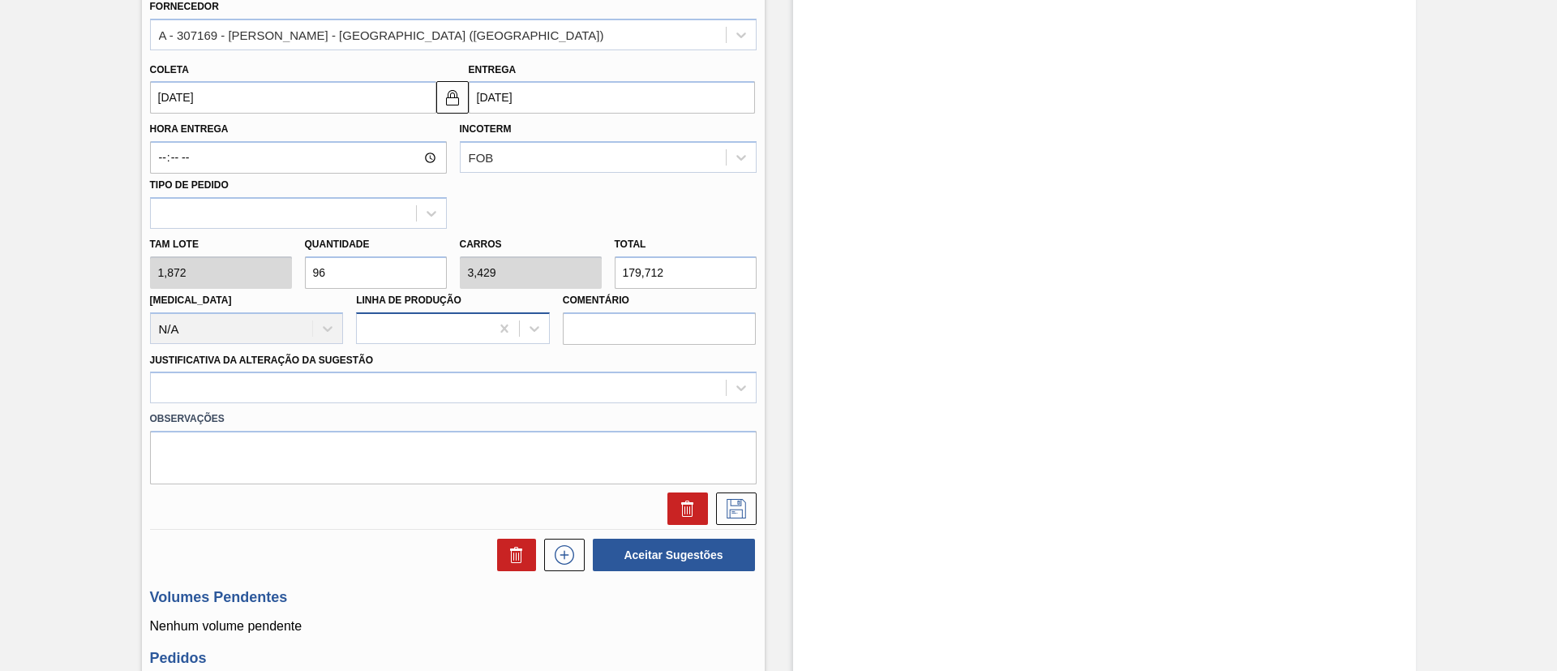
scroll to position [700, 0]
drag, startPoint x: 385, startPoint y: 279, endPoint x: 129, endPoint y: 273, distance: 256.4
click at [142, 279] on div "Unidade Piraí PE MIN 0,000 TH PE MAX 0,000 TH Próxima Entrega 09/10 - 44,928 TH…" at bounding box center [453, 172] width 623 height 1474
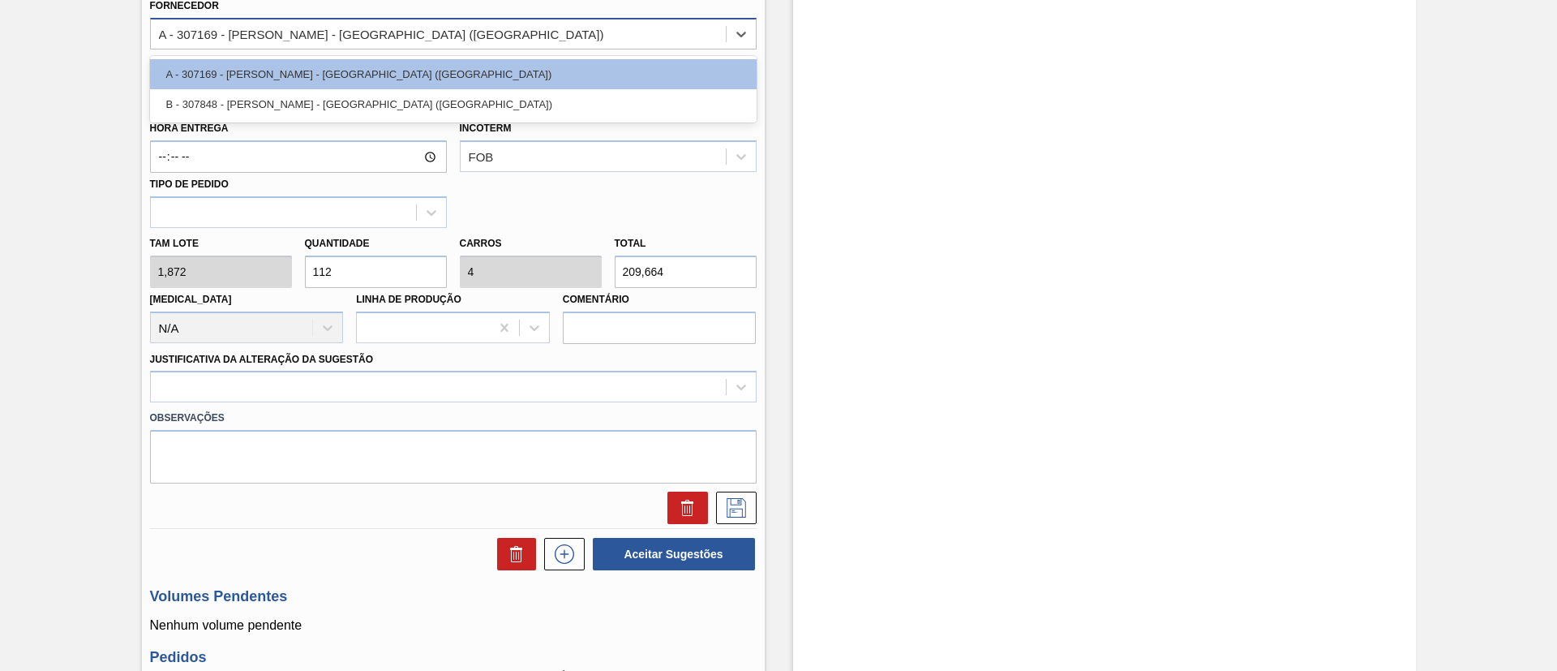
click at [280, 25] on div "A - 307169 - OWENS - SÃO PAULO (SP)" at bounding box center [438, 34] width 575 height 24
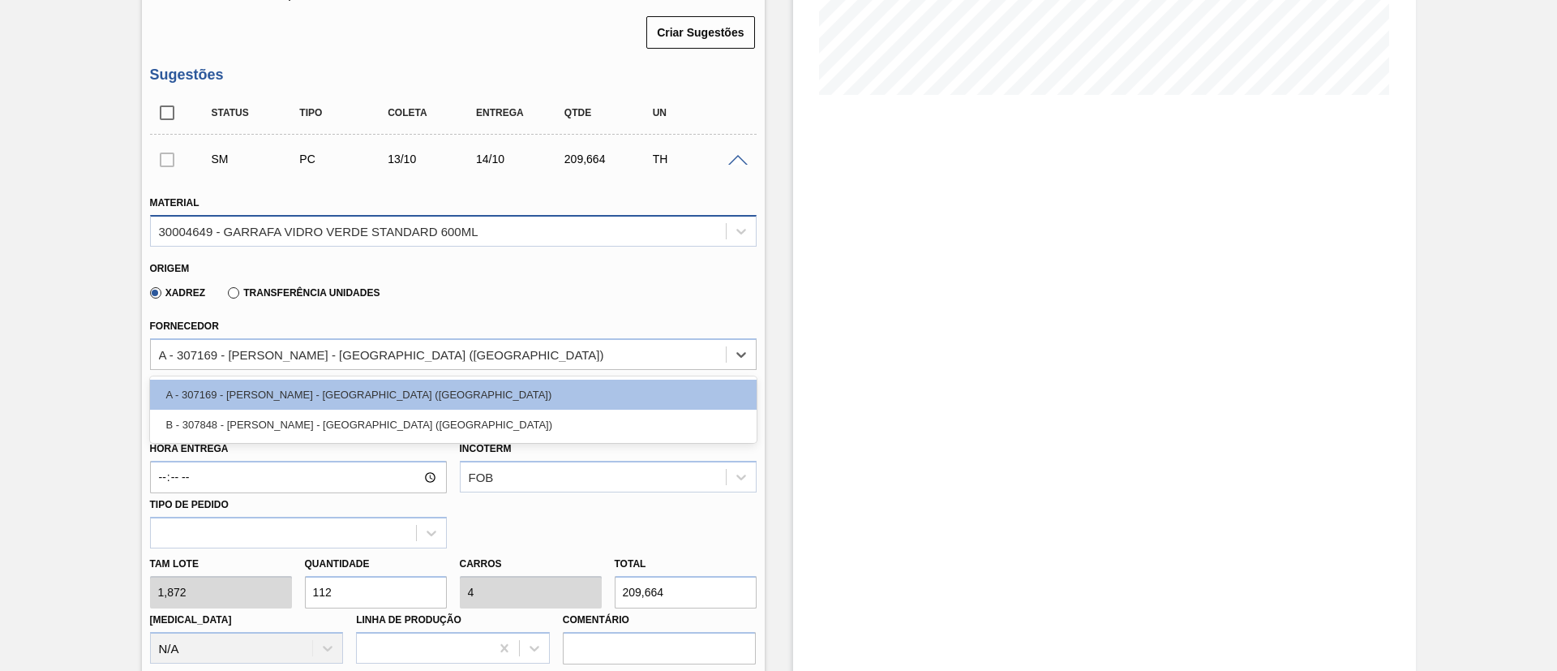
scroll to position [335, 0]
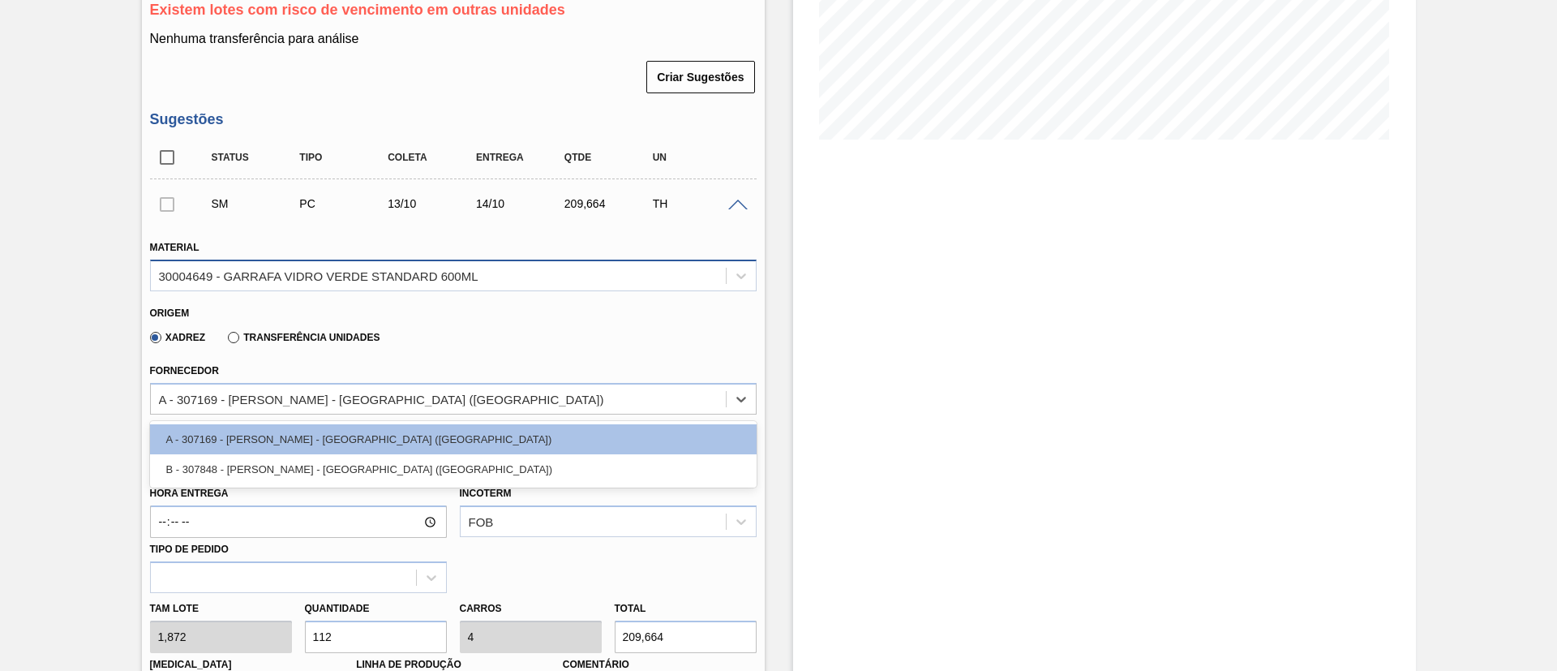
click at [234, 273] on div "30004649 - GARRAFA VIDRO VERDE STANDARD 600ML" at bounding box center [319, 275] width 320 height 14
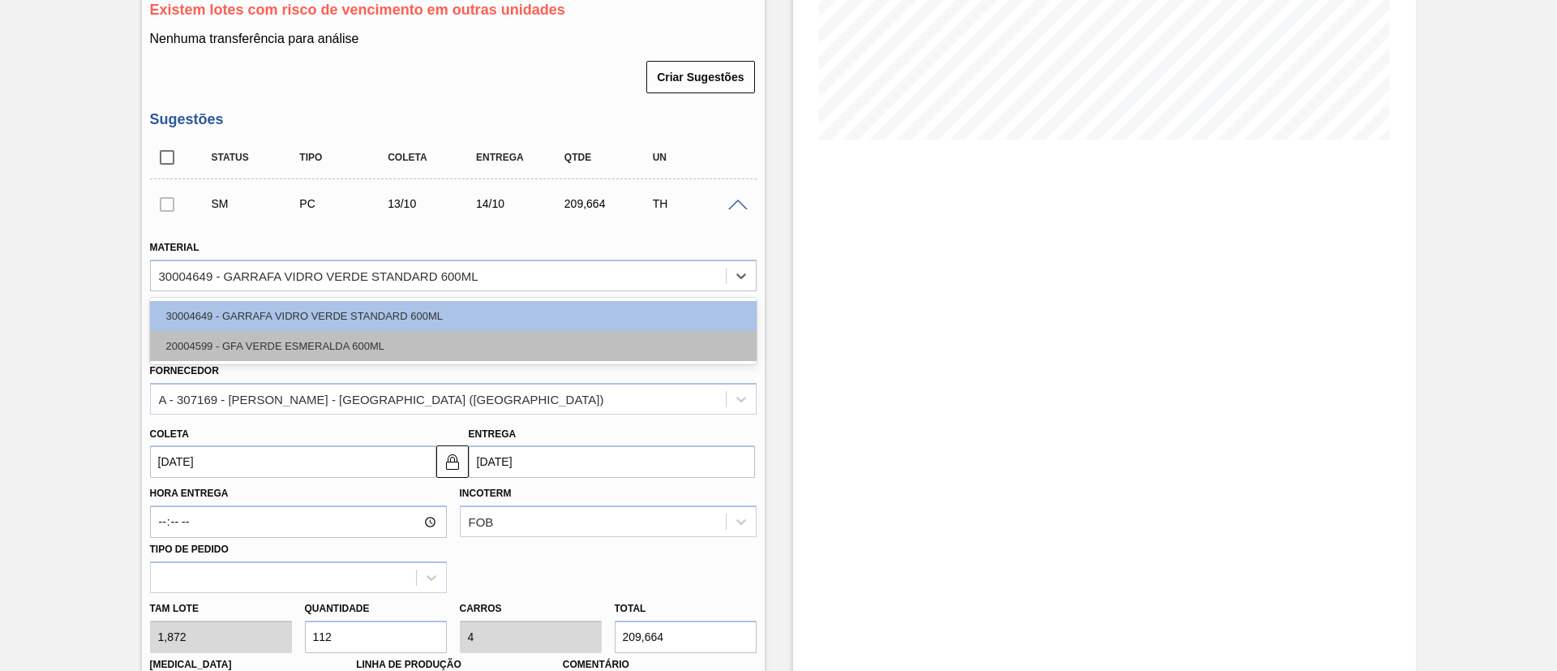
click at [223, 332] on div "20004599 - GFA VERDE ESMERALDA 600ML" at bounding box center [453, 346] width 607 height 30
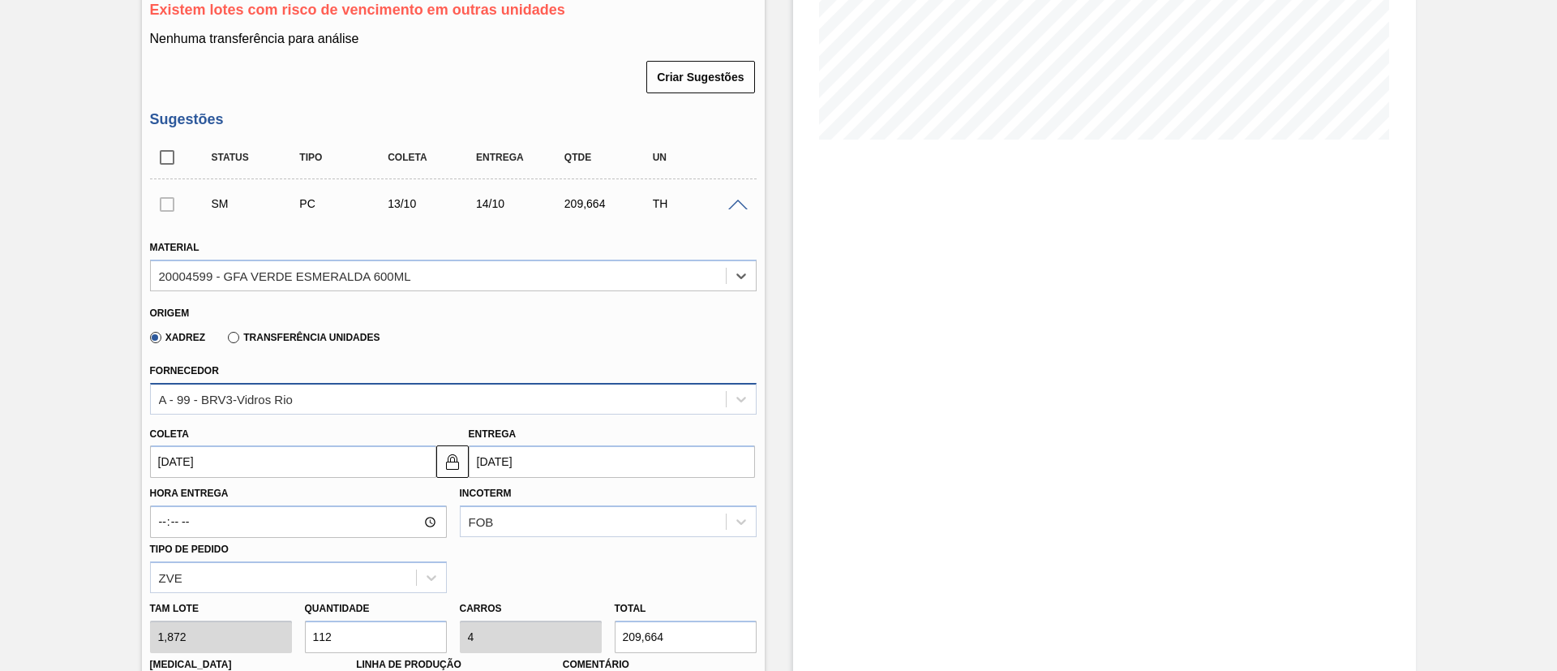
click at [233, 399] on div "A - 99 - BRV3-Vidros Rio" at bounding box center [226, 399] width 134 height 14
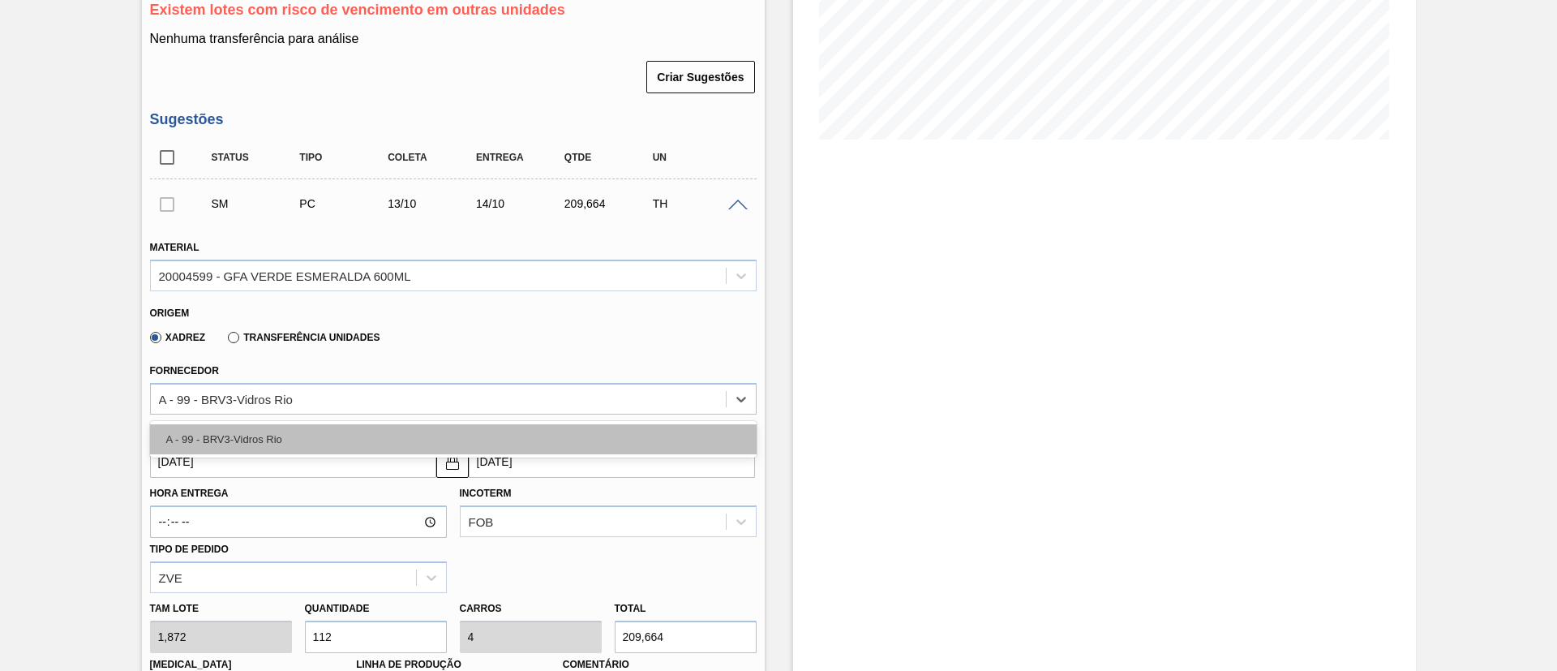
click at [242, 442] on div "A - 99 - BRV3-Vidros Rio" at bounding box center [453, 439] width 607 height 30
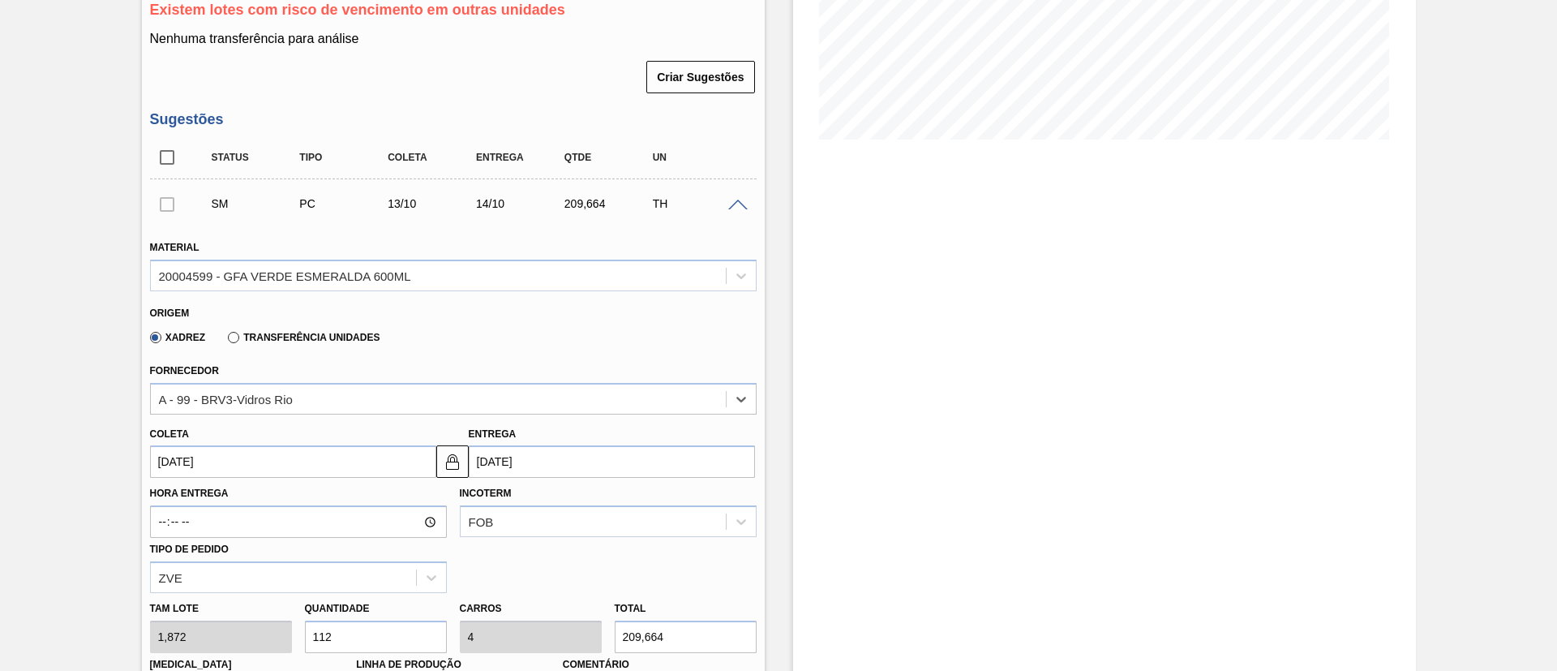
click at [243, 468] on input "[DATE]" at bounding box center [293, 461] width 286 height 32
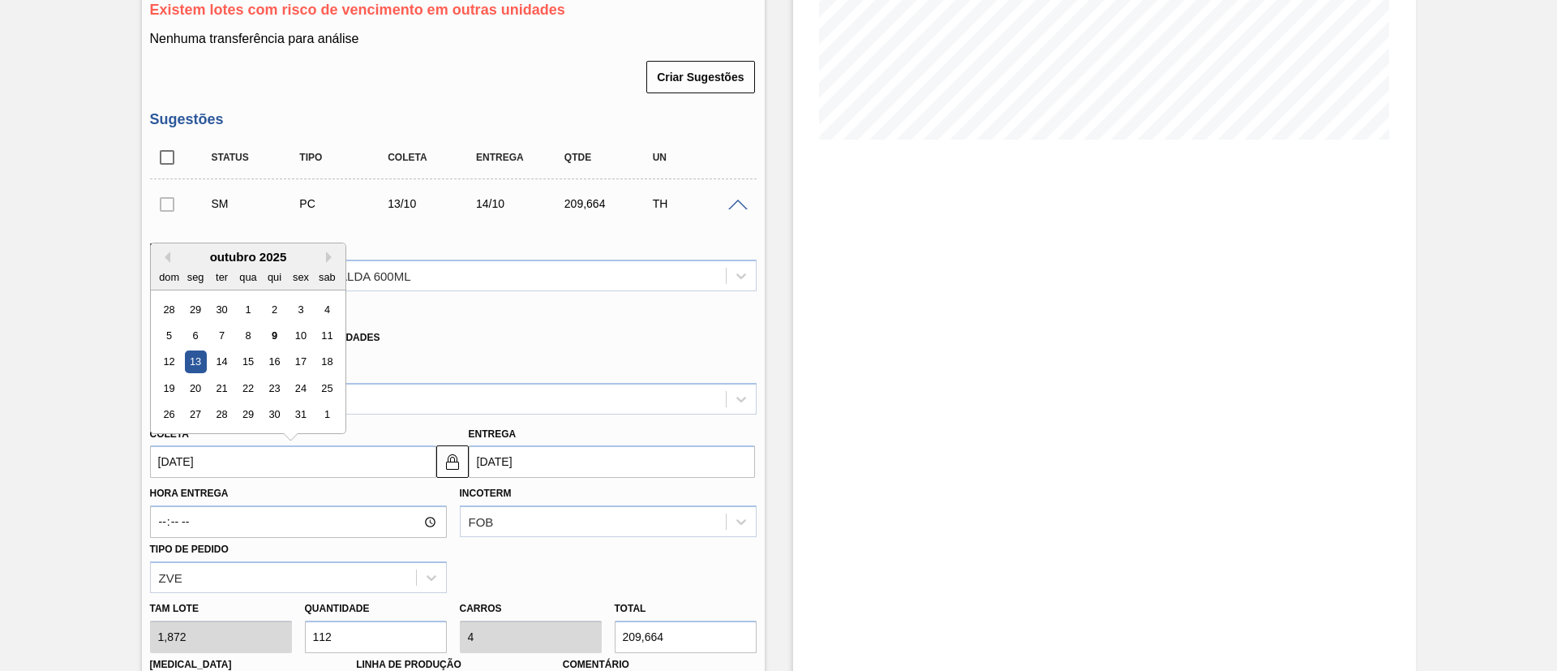
click at [200, 359] on div "13" at bounding box center [195, 362] width 22 height 22
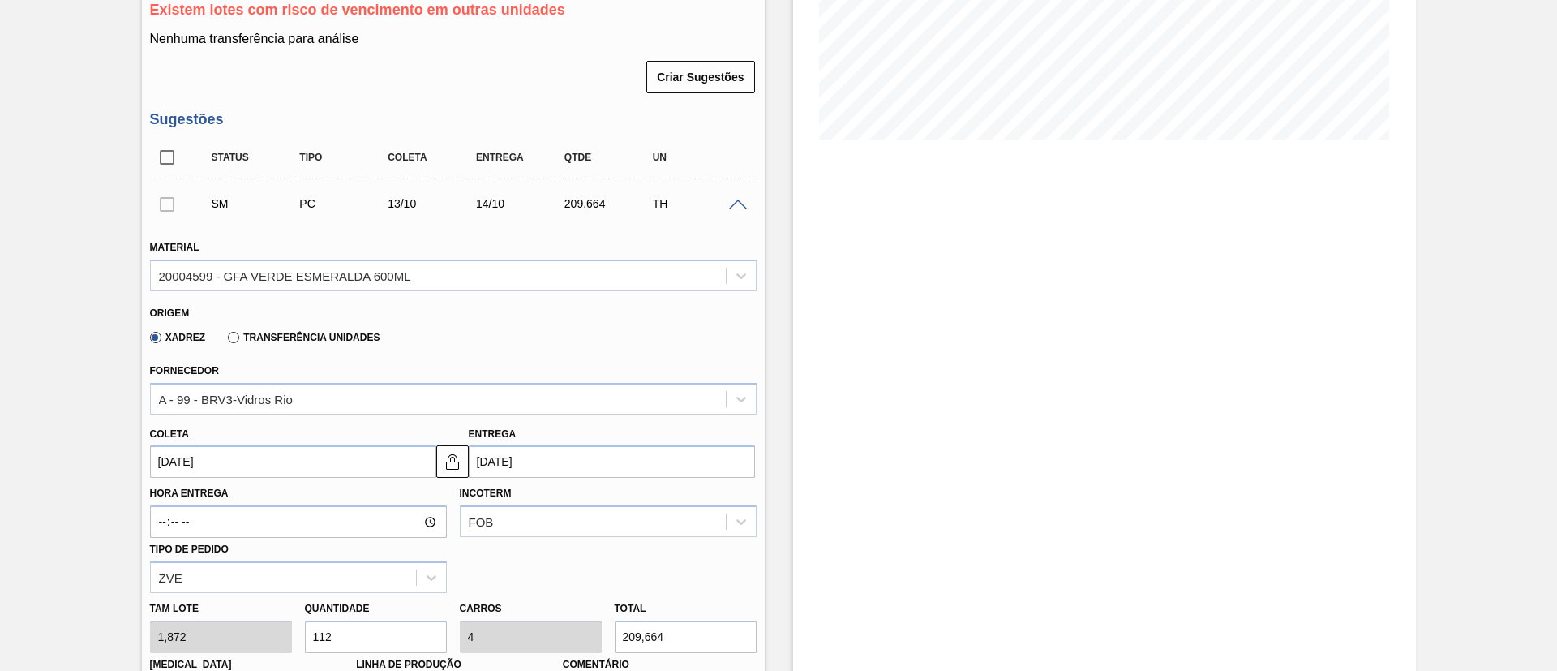
scroll to position [700, 0]
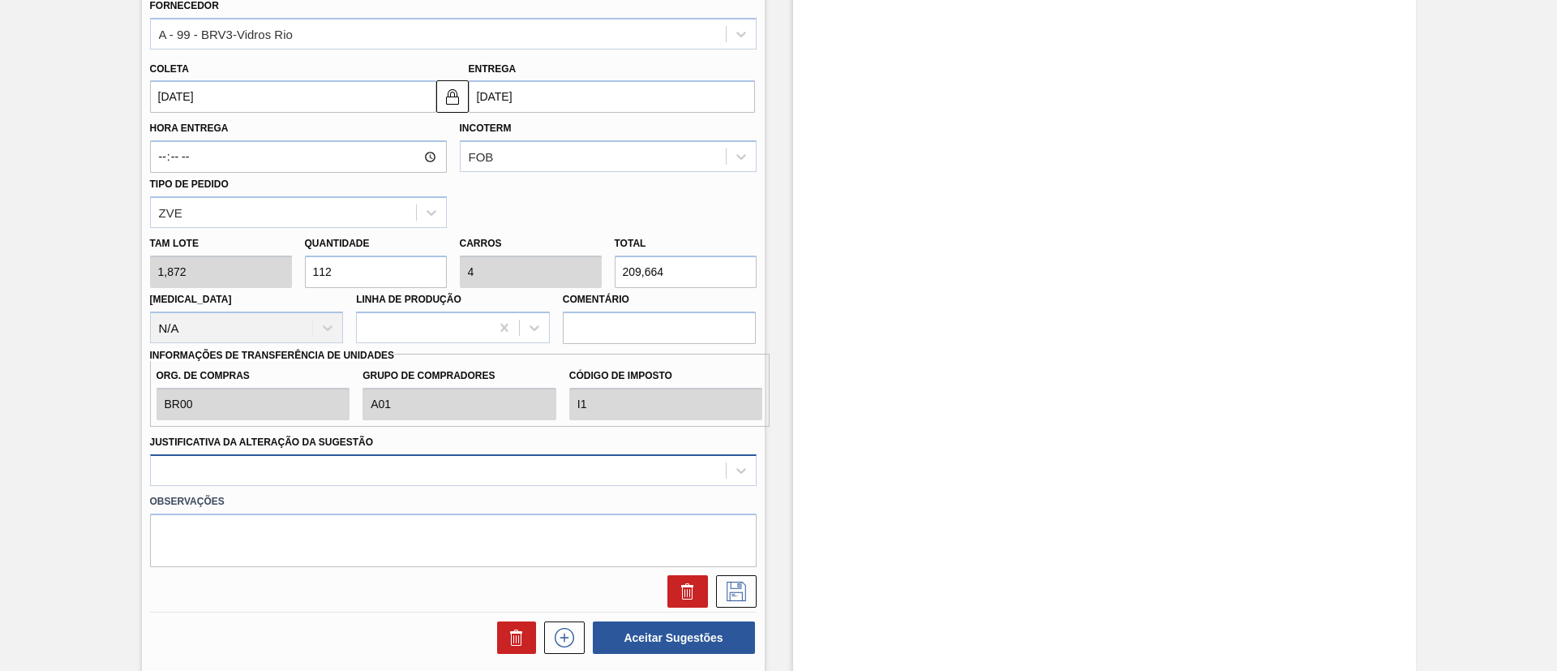
click at [438, 458] on div at bounding box center [453, 470] width 607 height 32
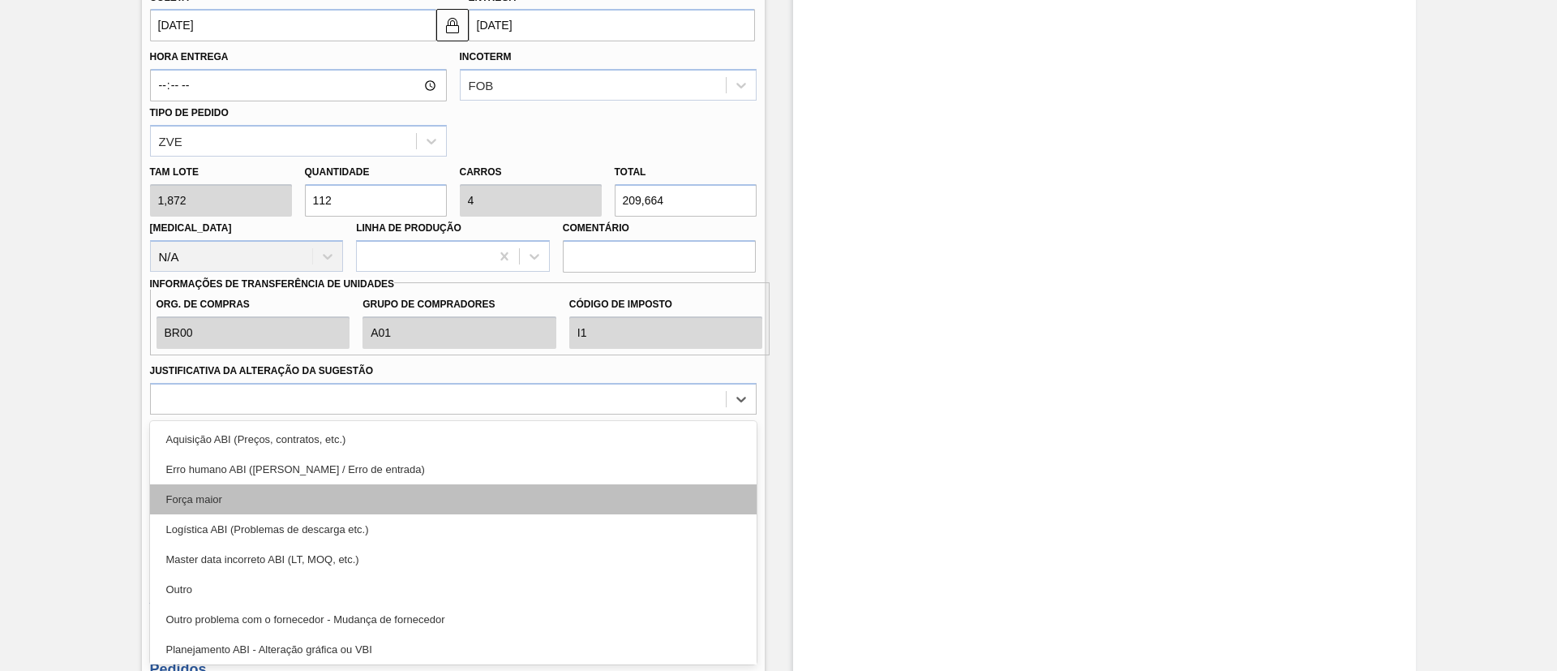
click at [243, 487] on div "Força maior" at bounding box center [453, 499] width 607 height 30
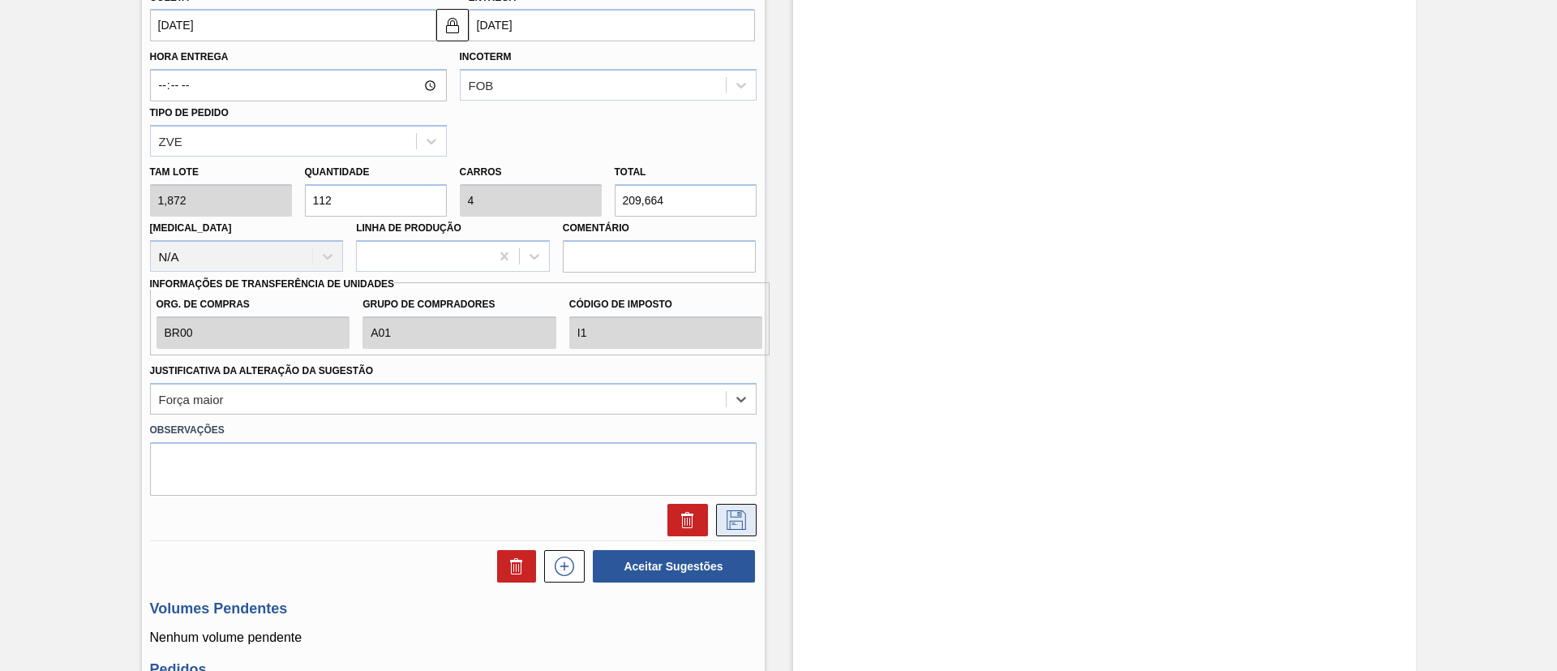
click at [735, 518] on icon at bounding box center [737, 519] width 26 height 19
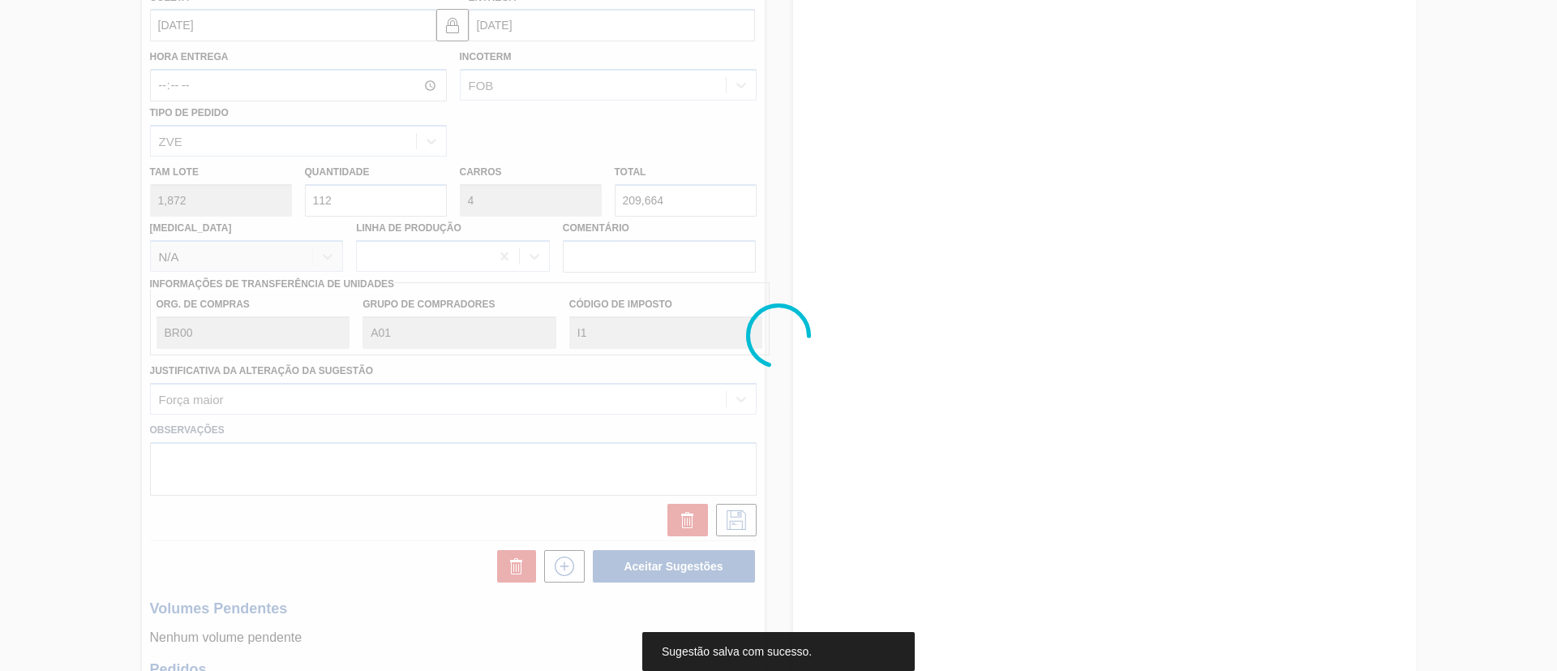
scroll to position [281, 0]
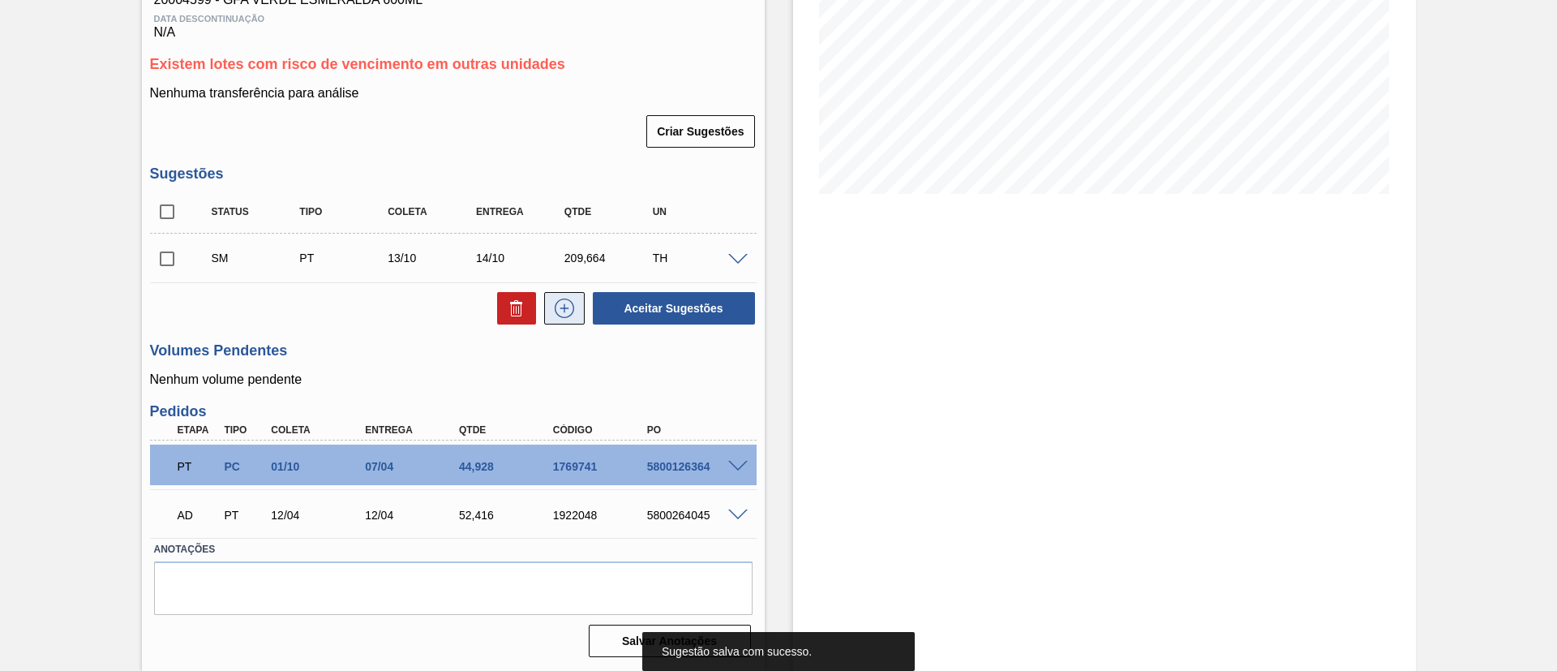
click at [565, 311] on icon at bounding box center [565, 308] width 26 height 19
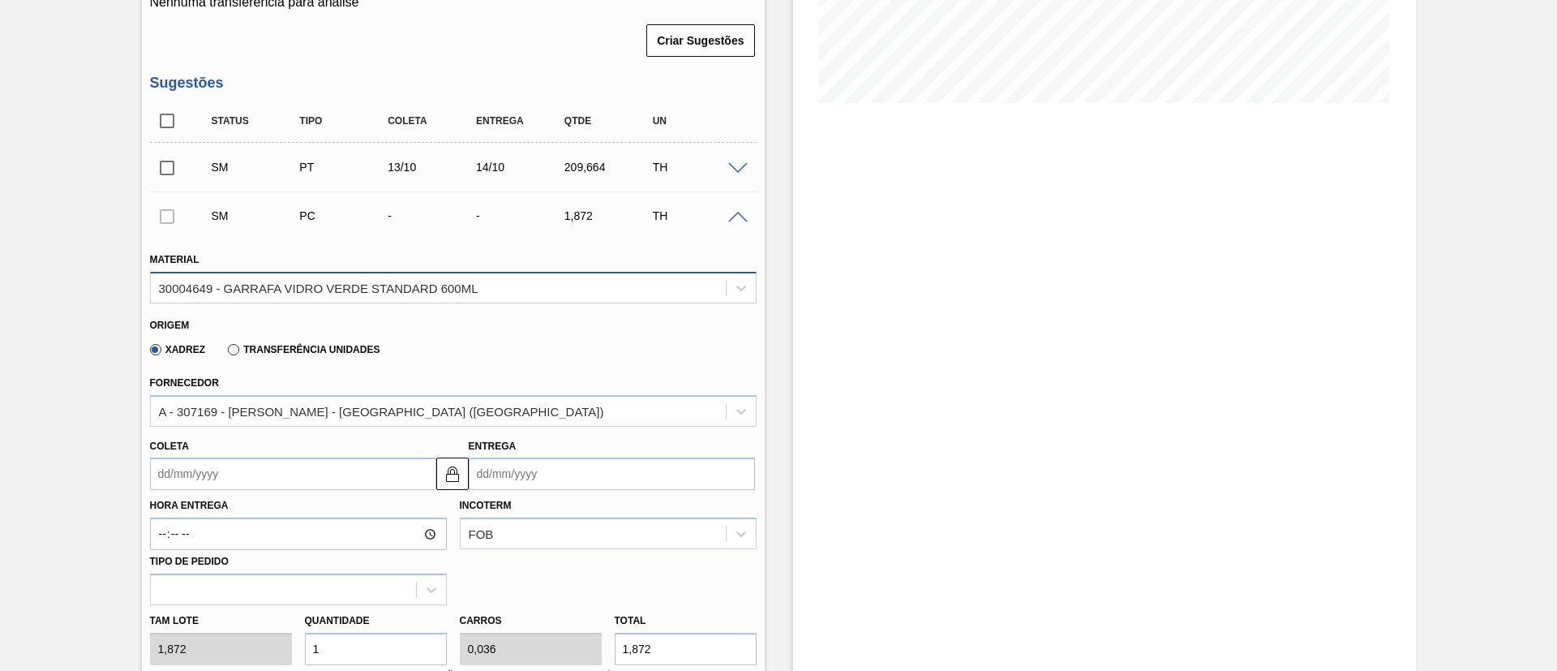
scroll to position [524, 0]
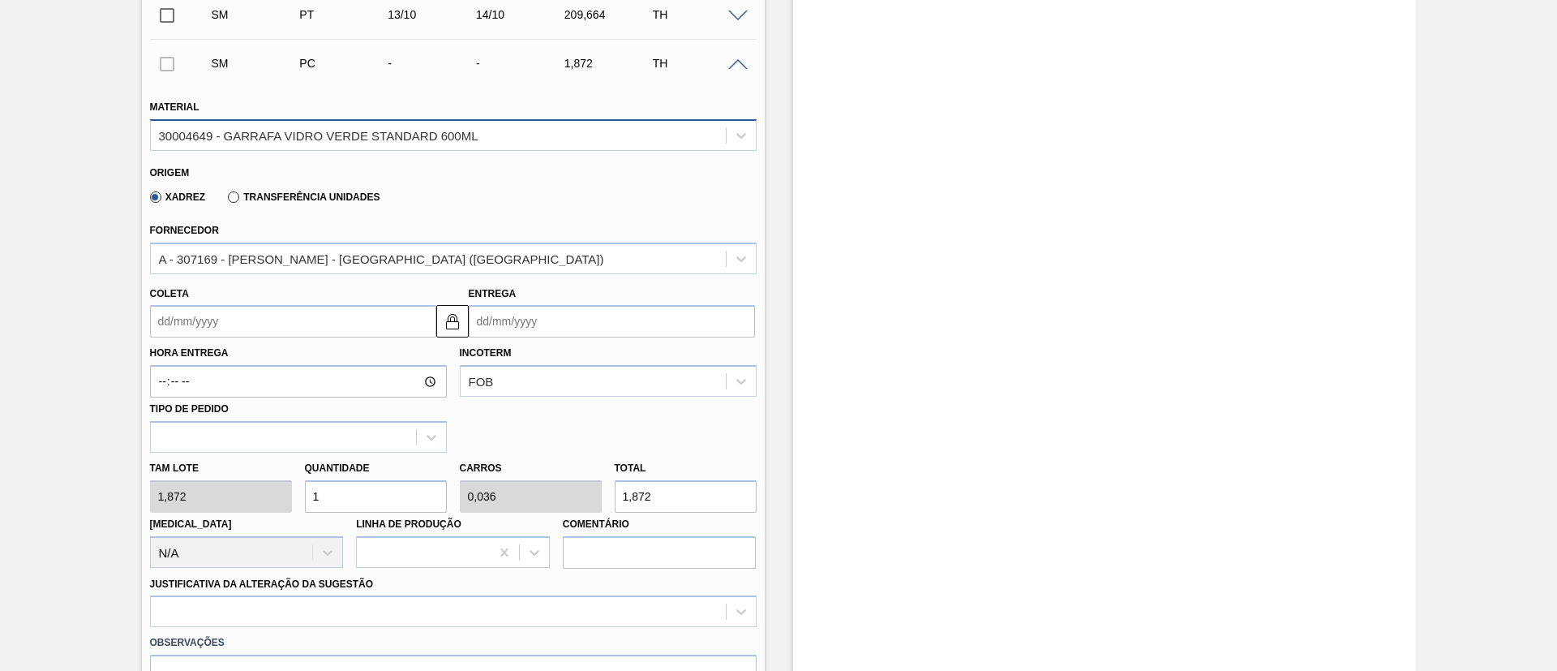
click at [253, 132] on div "30004649 - GARRAFA VIDRO VERDE STANDARD 600ML" at bounding box center [319, 135] width 320 height 14
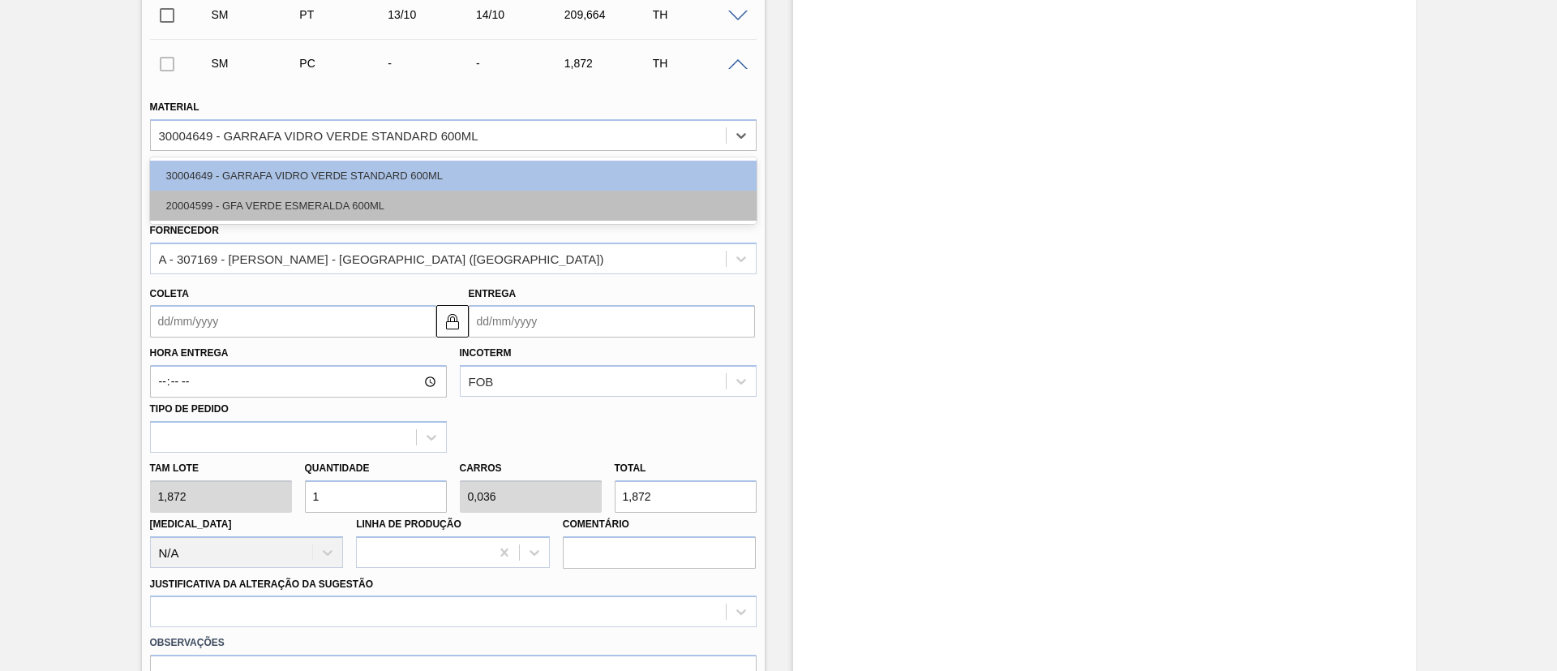
click at [241, 208] on div "20004599 - GFA VERDE ESMERALDA 600ML" at bounding box center [453, 206] width 607 height 30
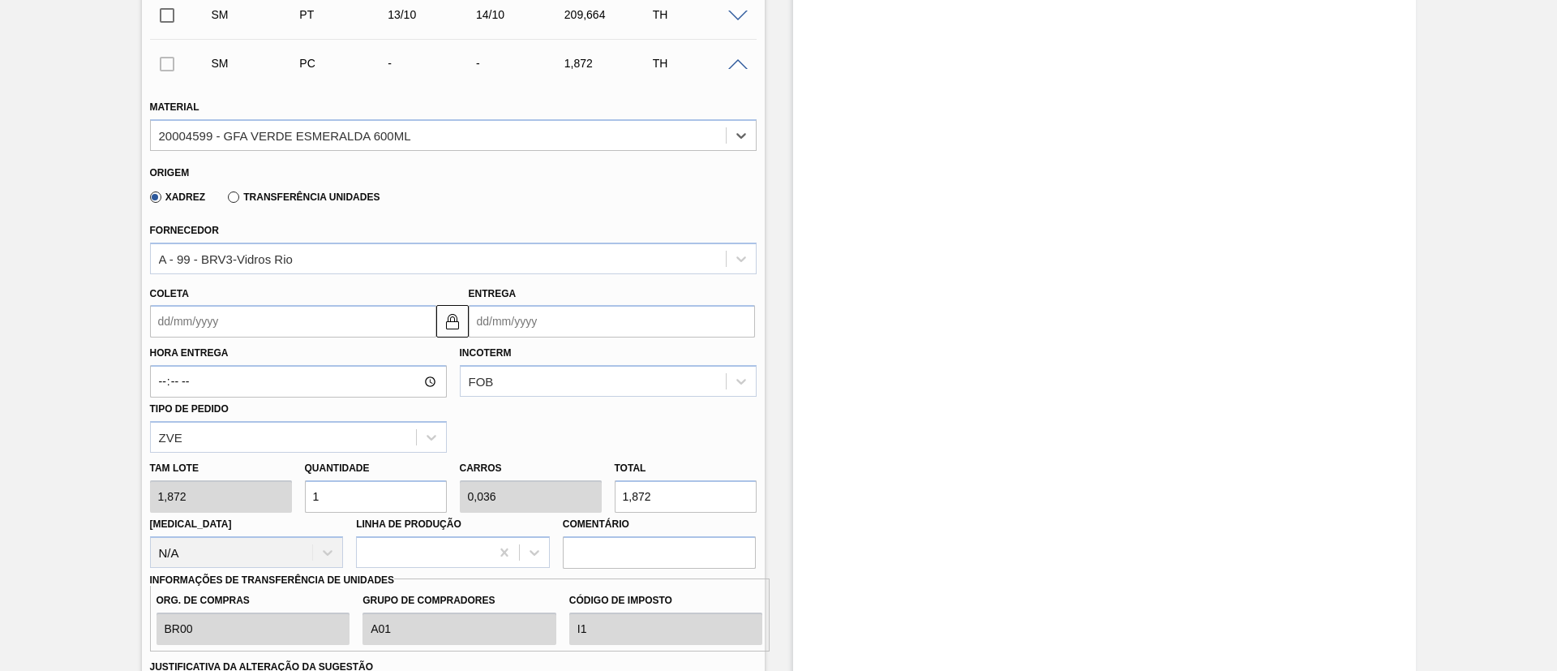
click at [229, 316] on input "Coleta" at bounding box center [293, 321] width 286 height 32
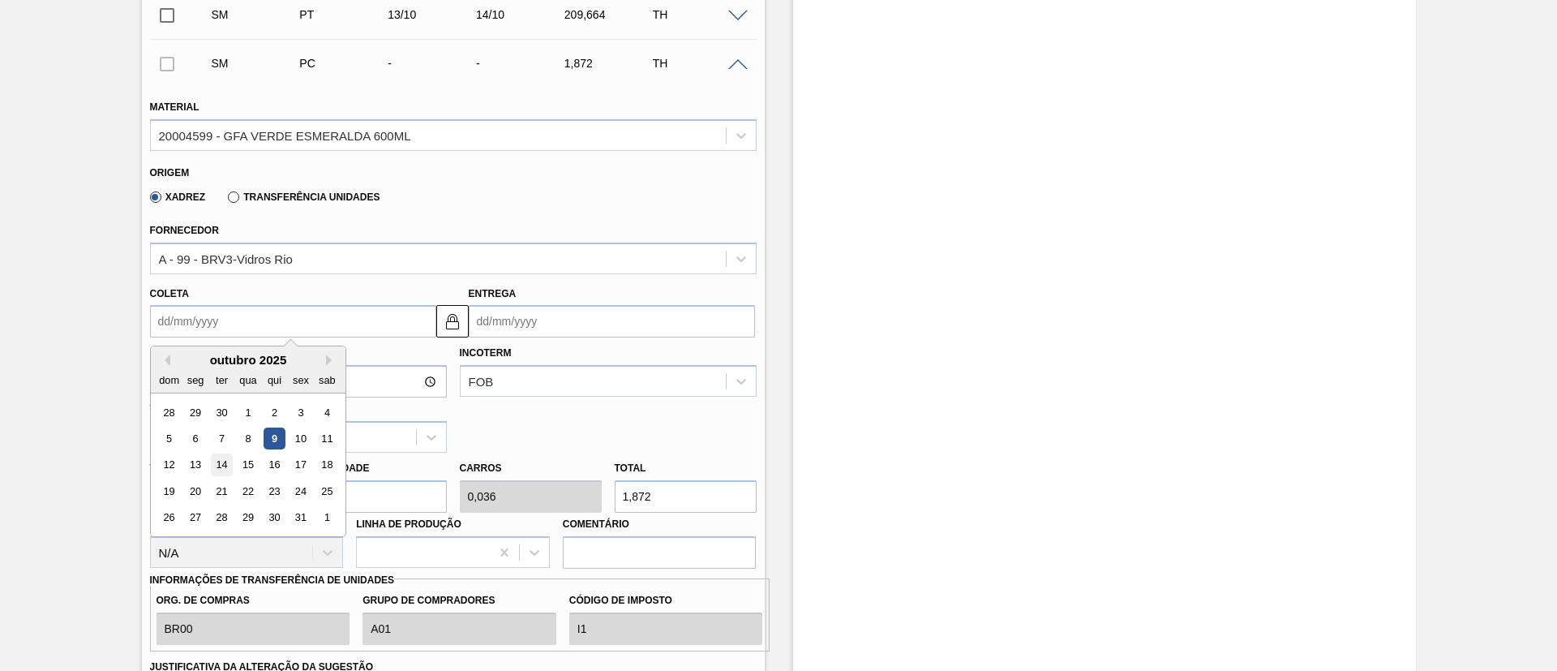
click at [224, 463] on div "14" at bounding box center [221, 465] width 22 height 22
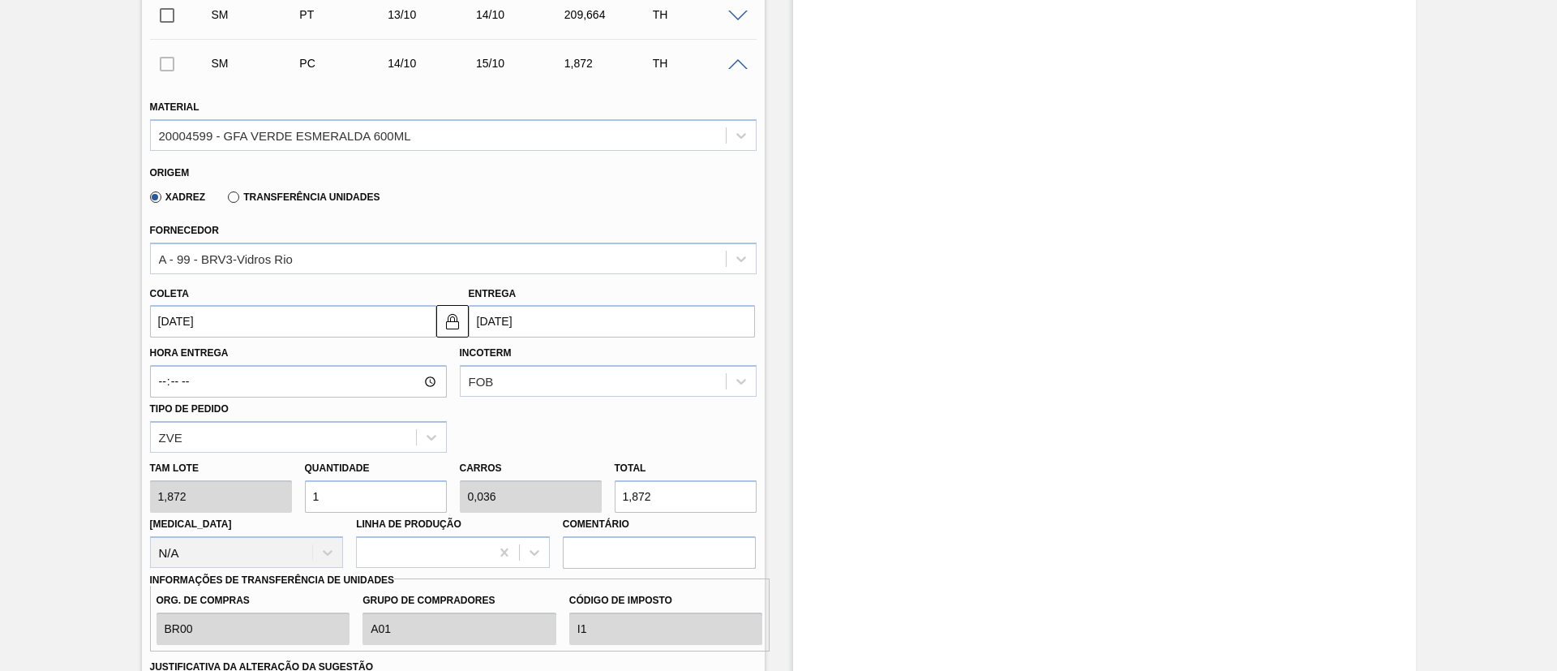
click at [156, 492] on div "Tam lote 1,872 Quantidade 1 Carros 0,036 Total 1,872 Doca N/A Linha de Produção…" at bounding box center [454, 511] width 620 height 116
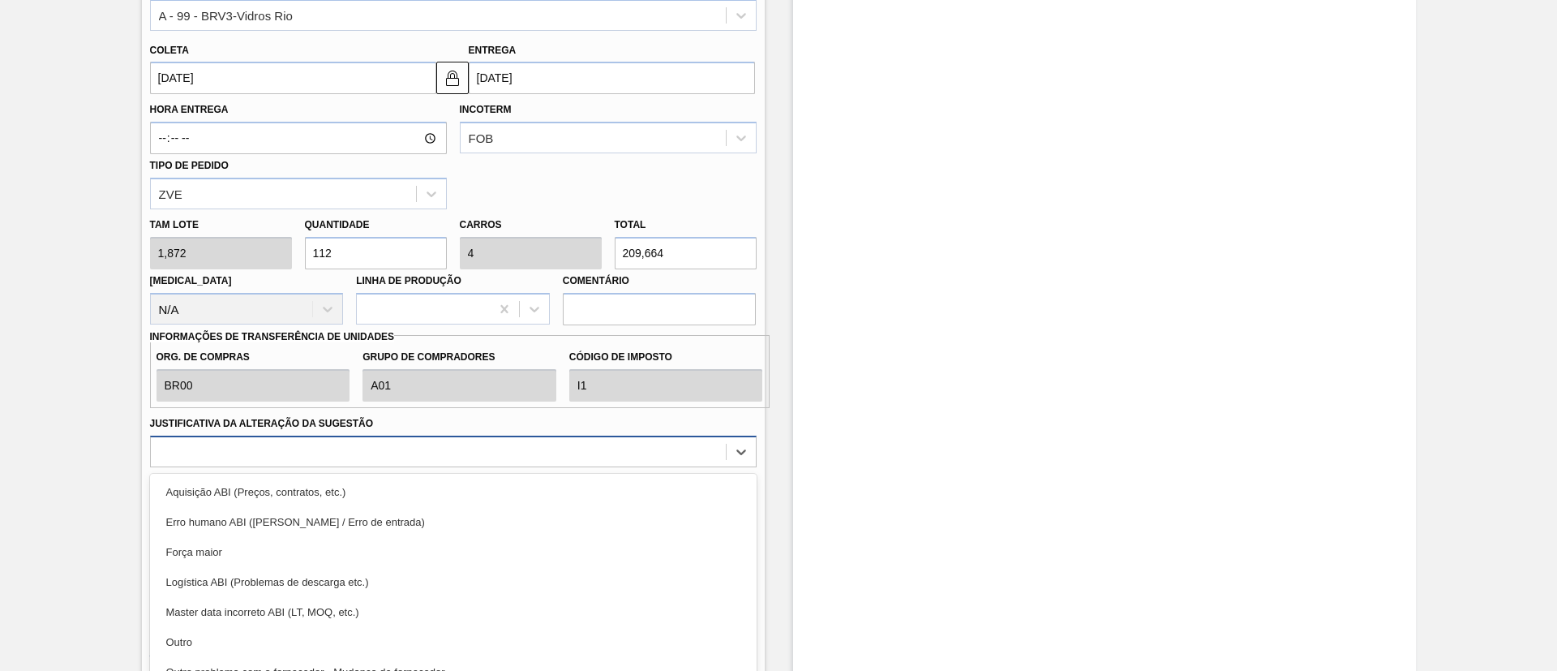
click at [289, 449] on div "option Aquisição ABI (Preços, contratos, etc.) focused, 1 of 18. 18 results ava…" at bounding box center [453, 452] width 607 height 32
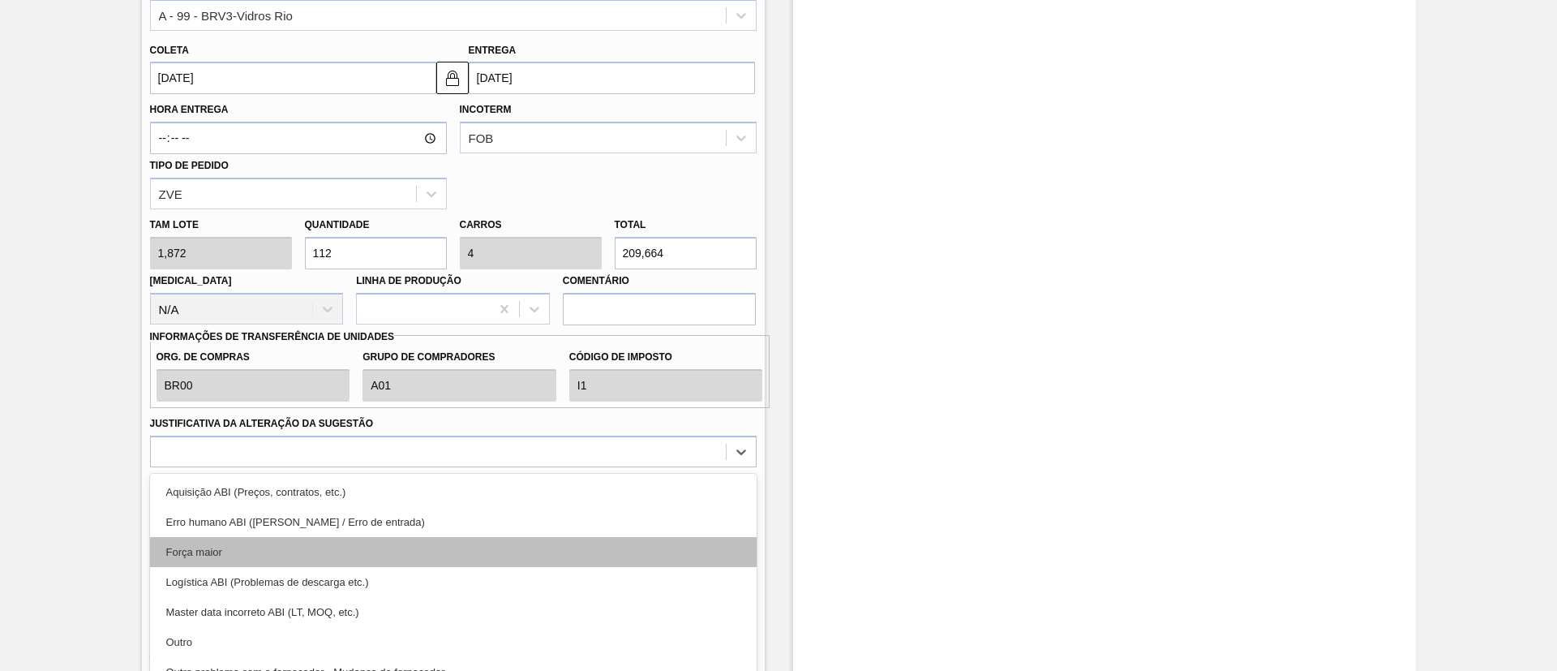
scroll to position [820, 0]
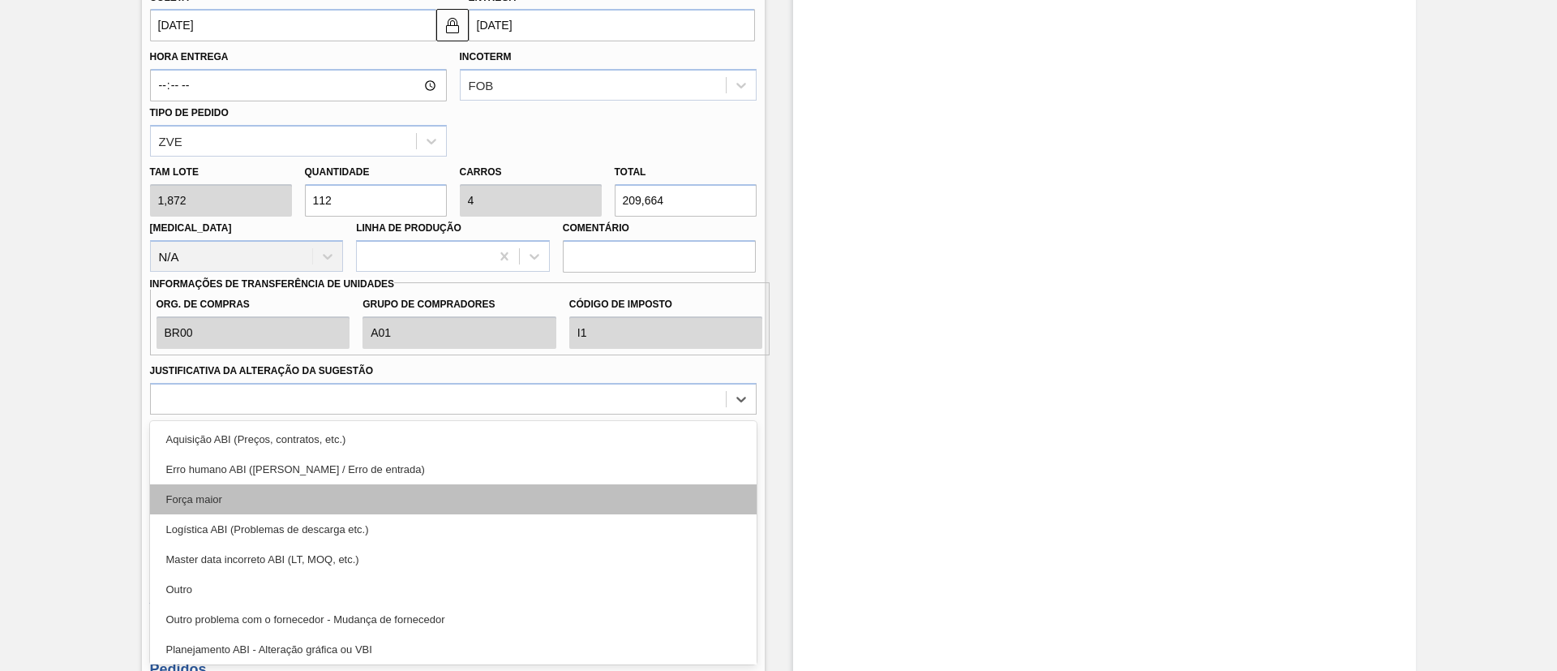
click at [200, 492] on div "Força maior" at bounding box center [453, 499] width 607 height 30
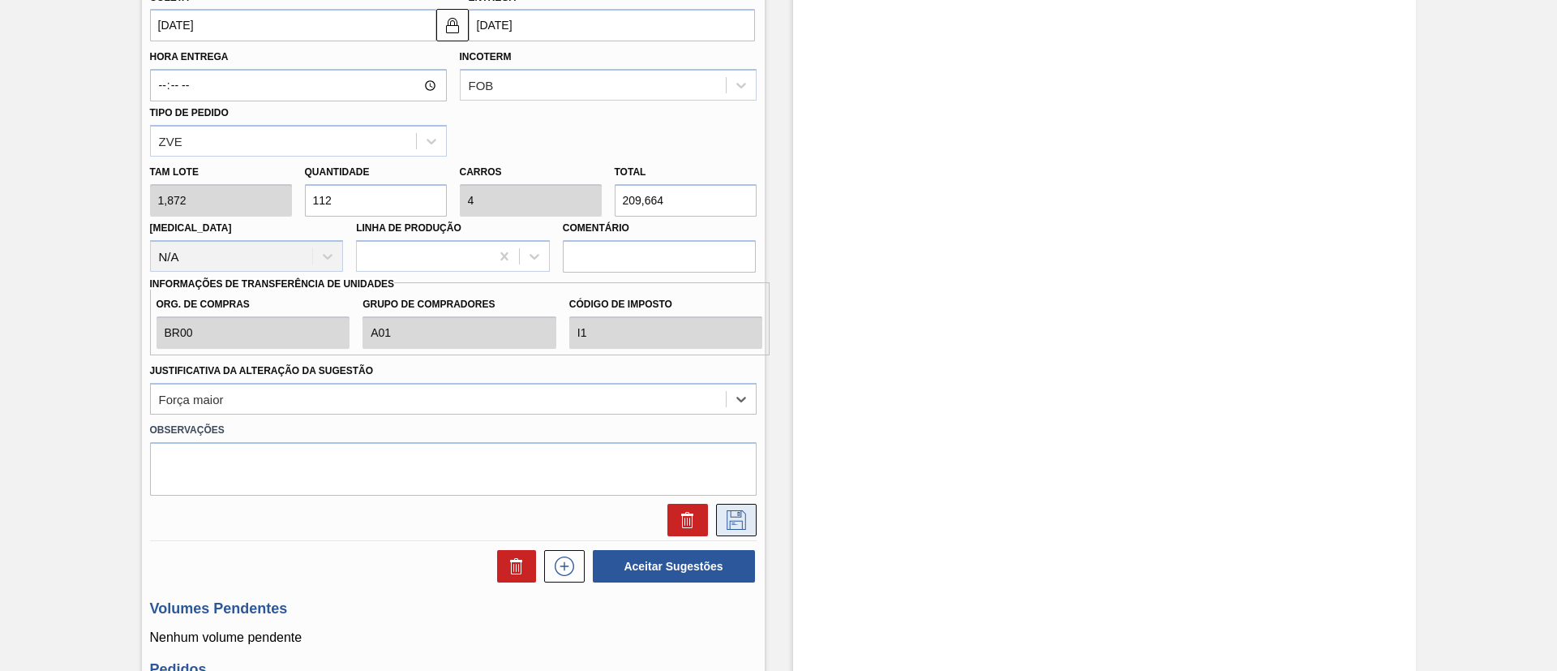
click at [734, 518] on icon at bounding box center [737, 519] width 26 height 19
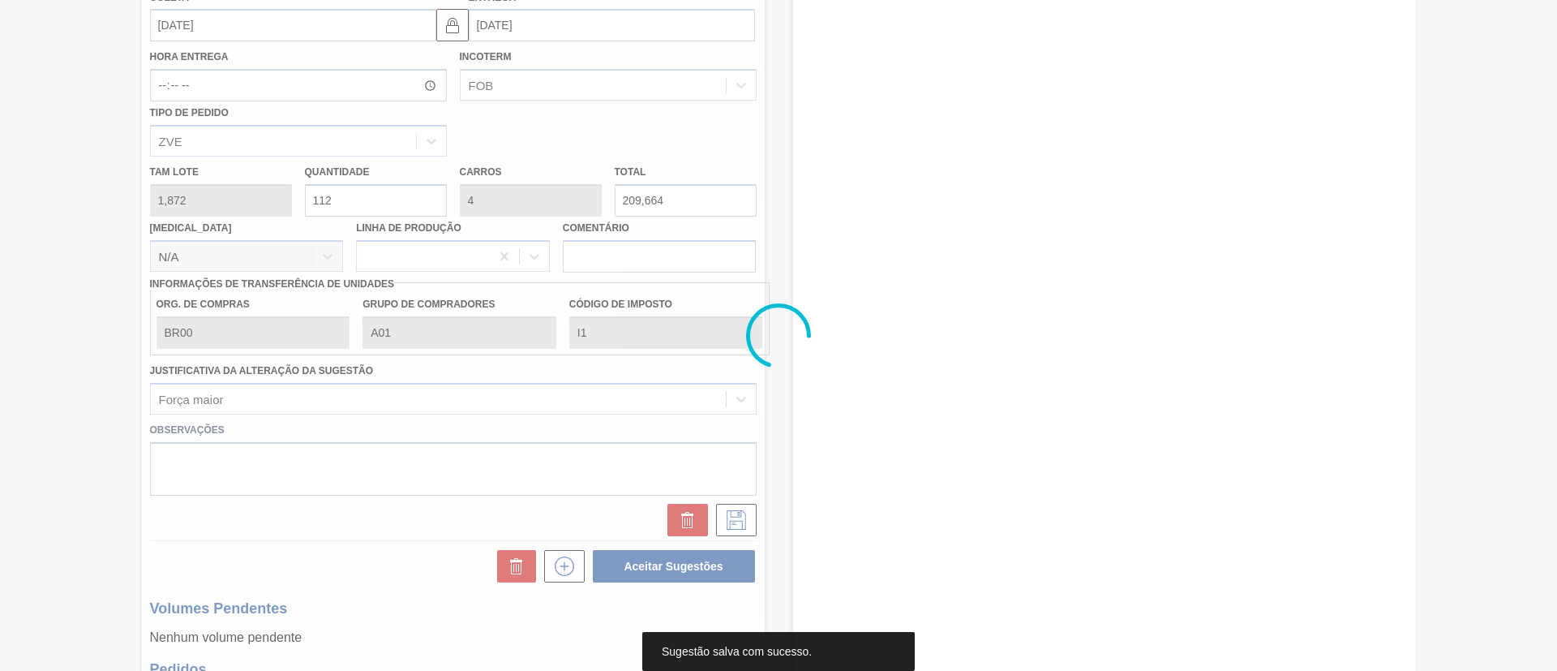
scroll to position [329, 0]
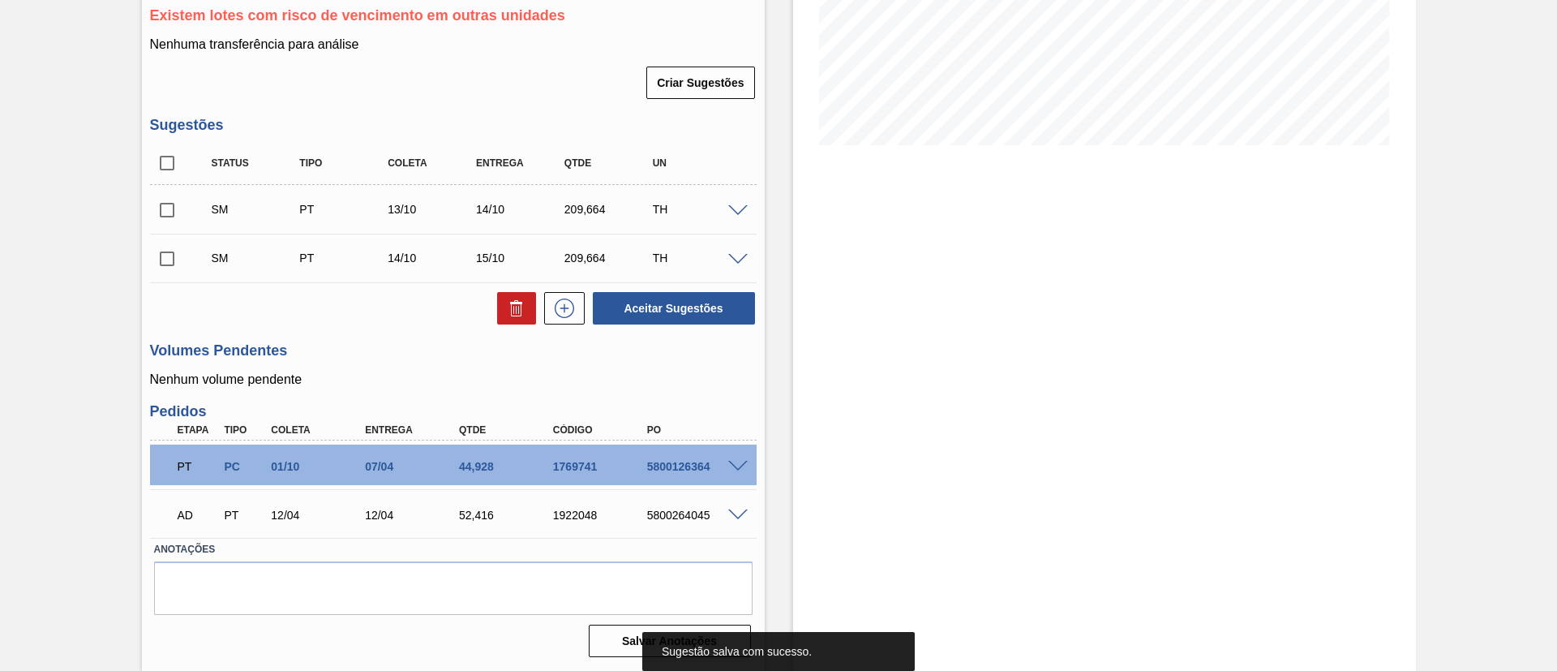
click at [174, 208] on input "checkbox" at bounding box center [167, 210] width 34 height 34
click at [170, 268] on input "checkbox" at bounding box center [167, 259] width 34 height 34
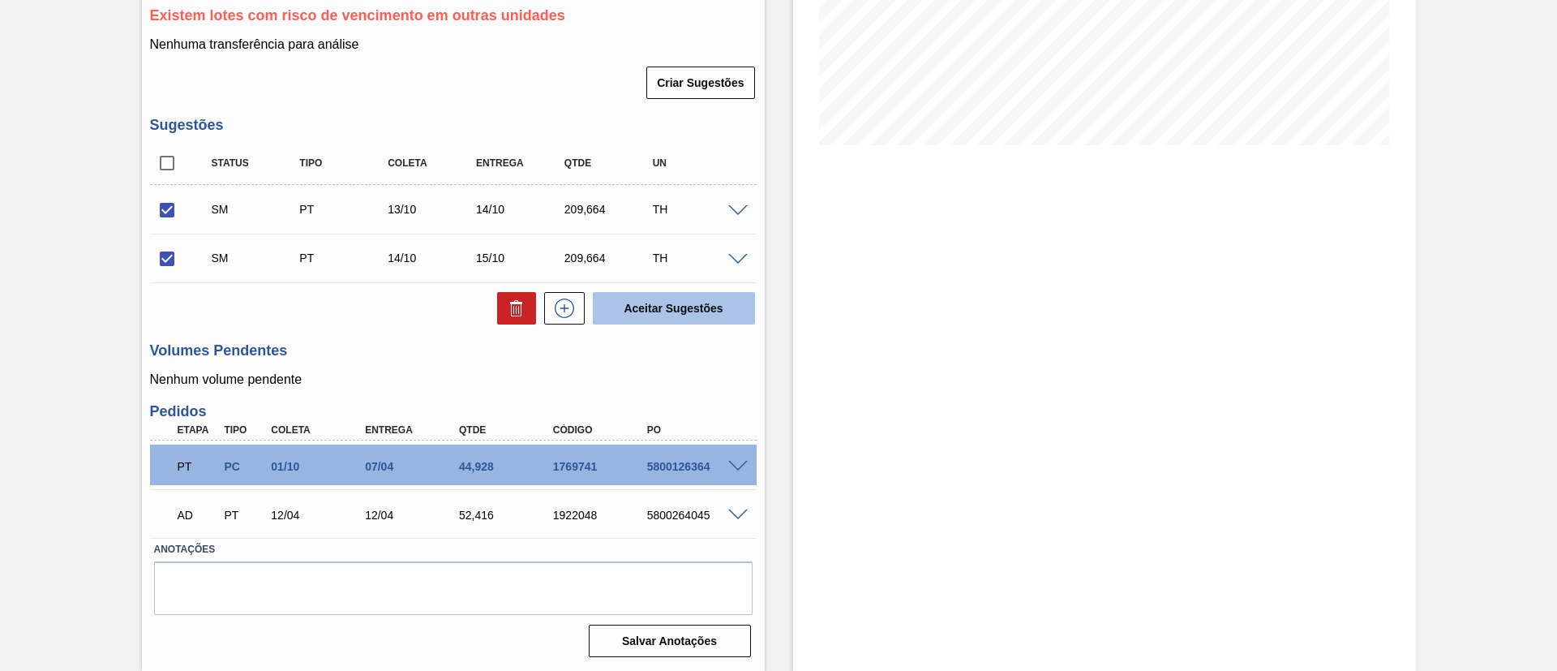
click at [684, 308] on button "Aceitar Sugestões" at bounding box center [674, 308] width 162 height 32
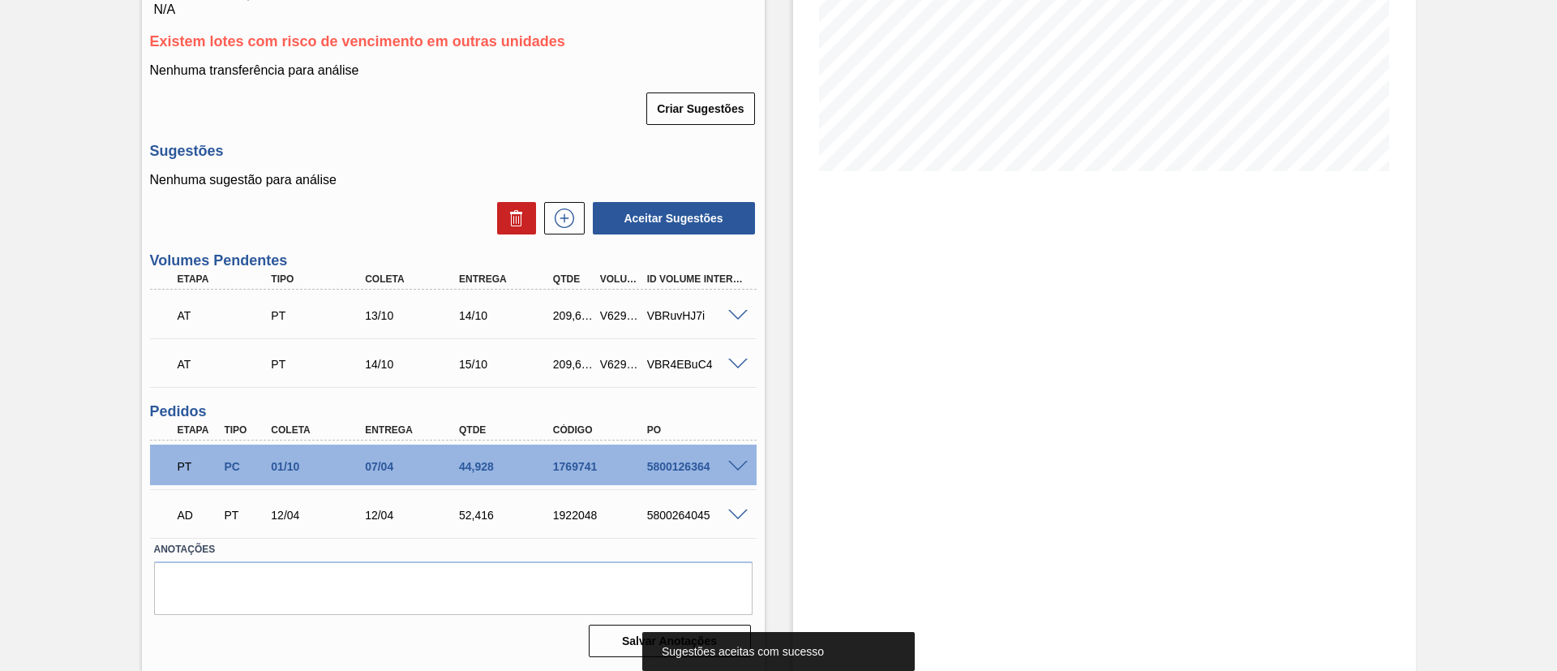
scroll to position [0, 0]
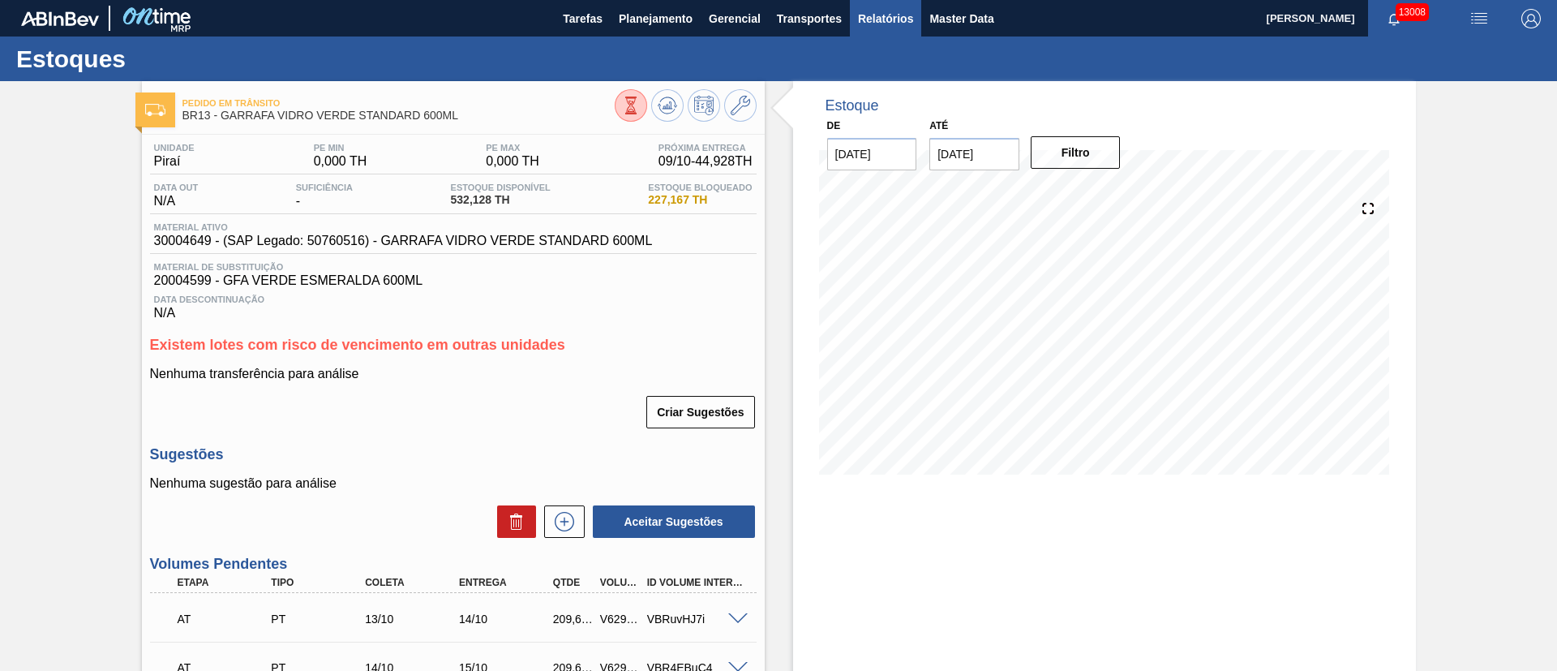
click at [892, 21] on span "Relatórios" at bounding box center [885, 18] width 55 height 19
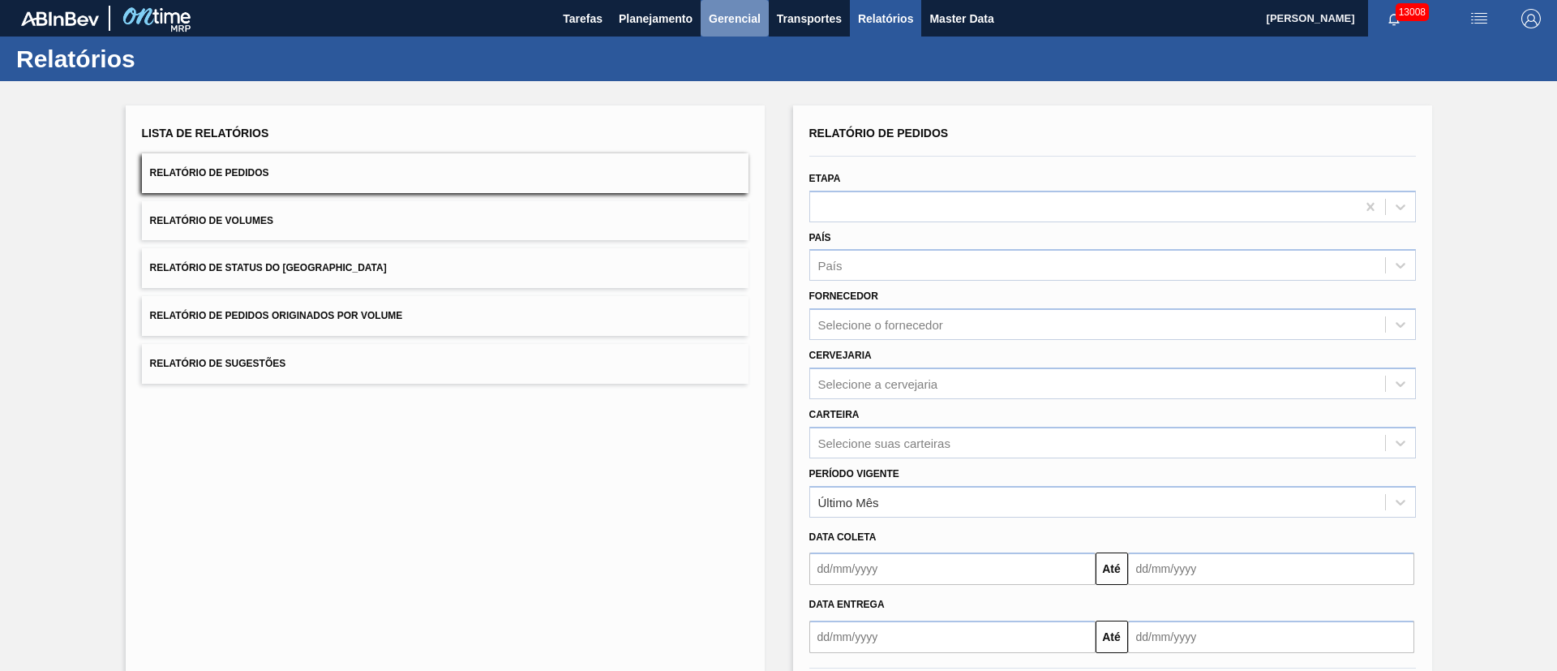
click at [754, 24] on span "Gerencial" at bounding box center [735, 18] width 52 height 19
click at [805, 19] on div at bounding box center [778, 335] width 1557 height 671
click at [805, 19] on span "Transportes" at bounding box center [809, 18] width 65 height 19
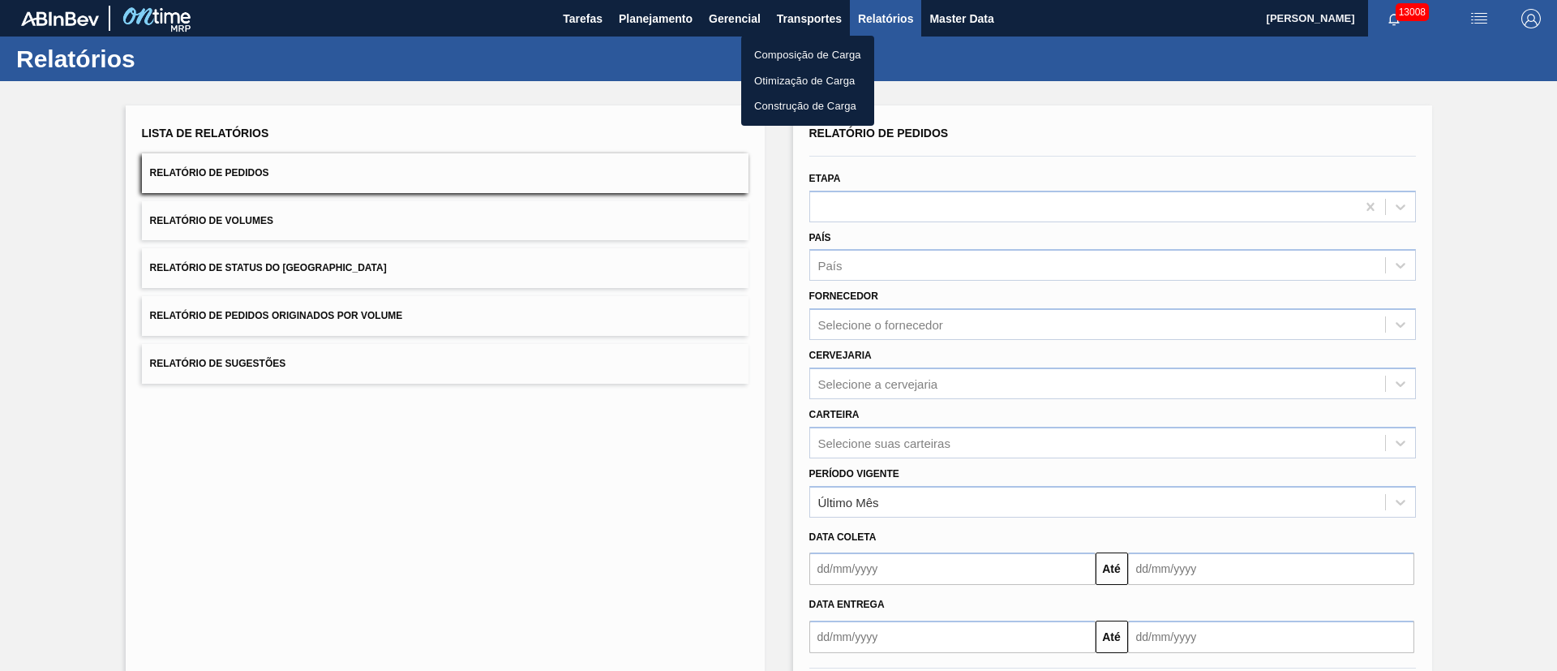
click at [791, 71] on li "Otimização de Carga" at bounding box center [807, 81] width 133 height 26
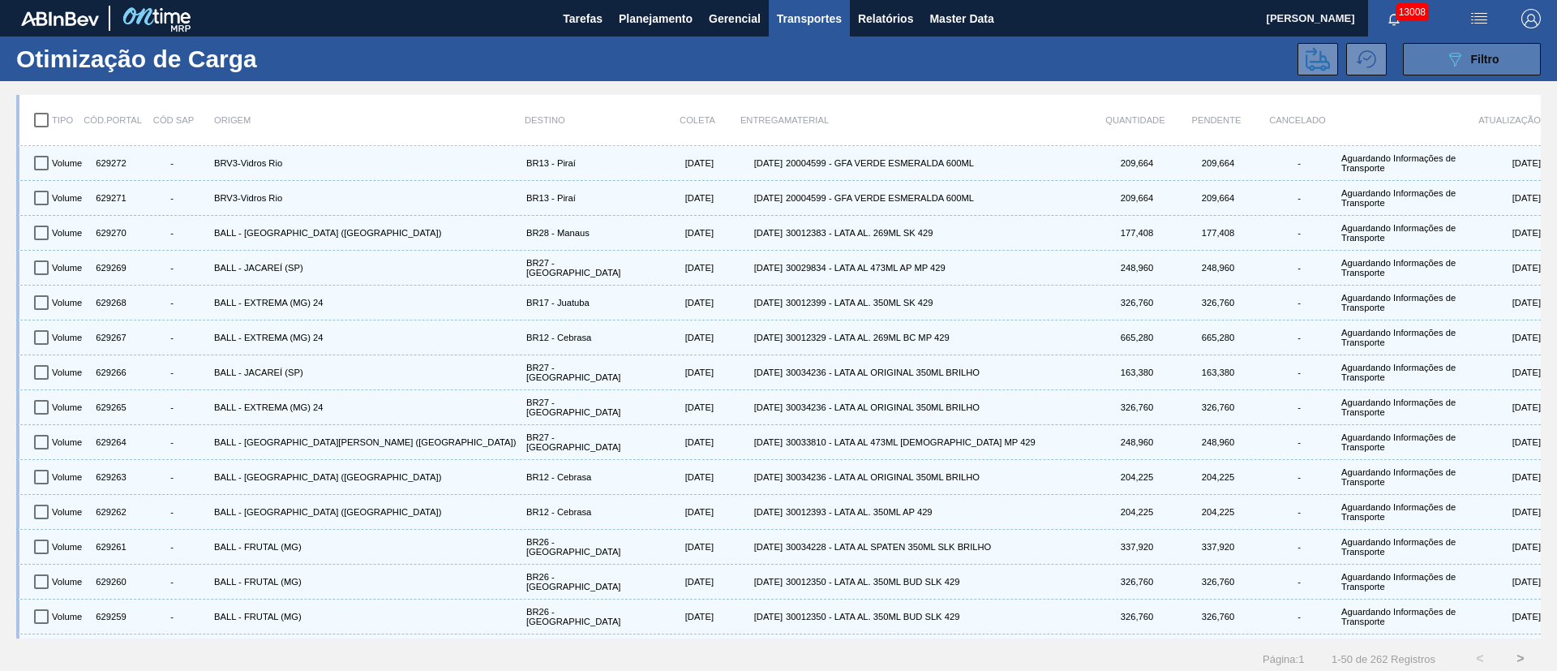
click at [1460, 52] on icon "089F7B8B-B2A5-4AFE-B5C0-19BA573D28AC" at bounding box center [1455, 58] width 19 height 19
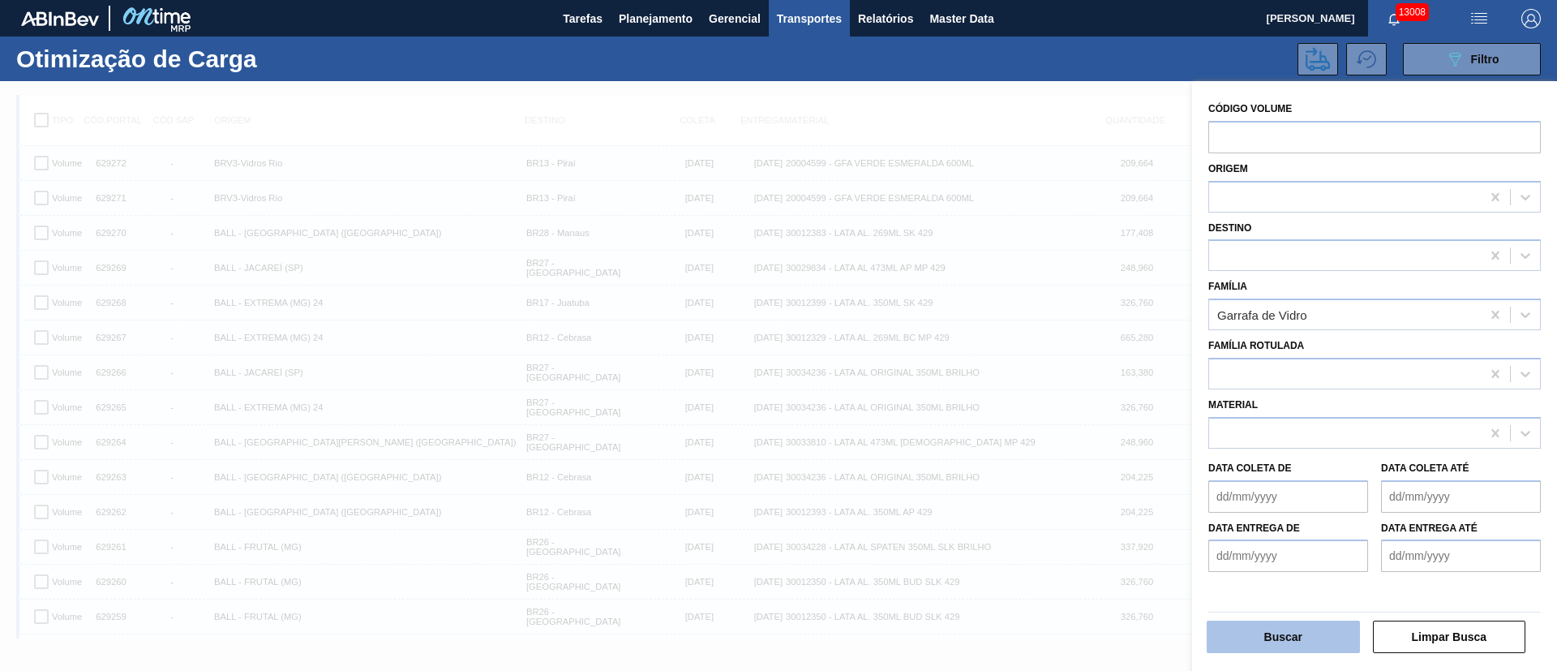
click at [1264, 646] on button "Buscar" at bounding box center [1283, 637] width 153 height 32
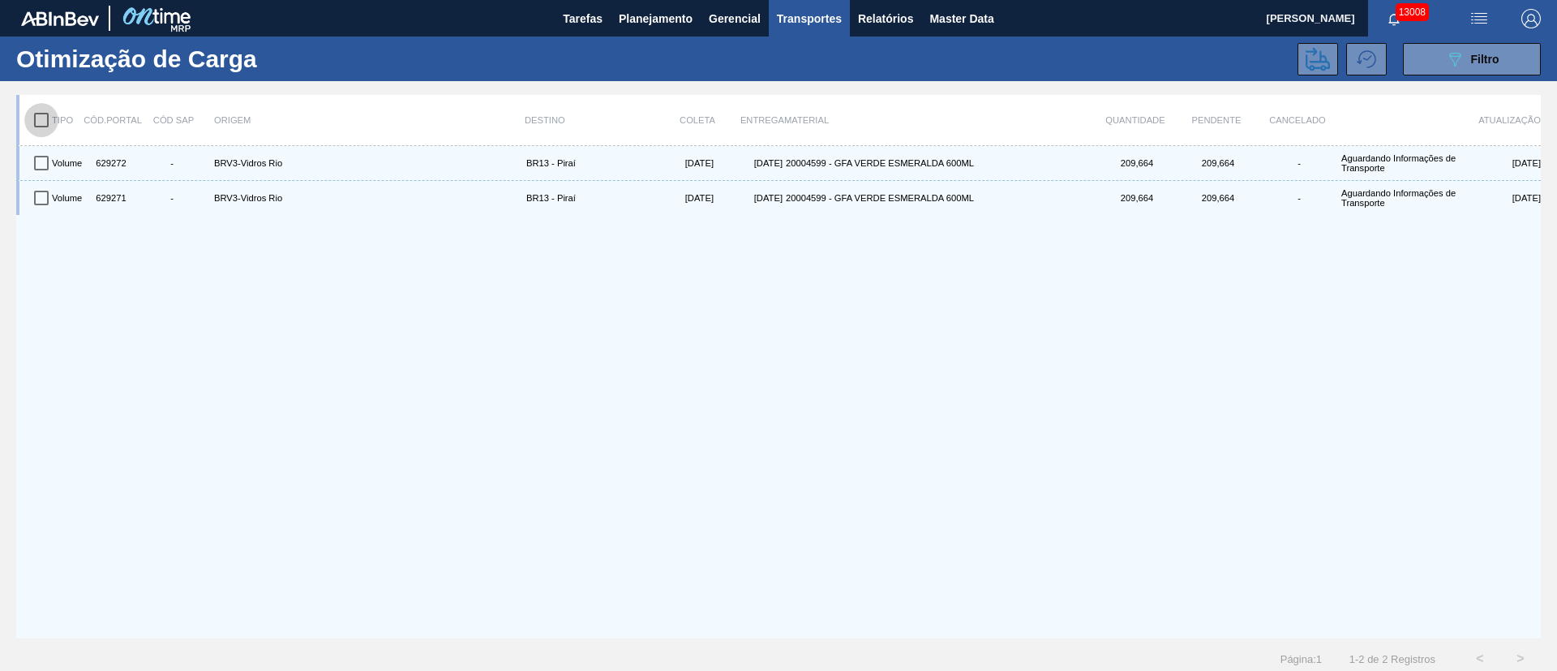
click at [41, 113] on input "checkbox" at bounding box center [41, 120] width 34 height 34
click at [1325, 48] on icon at bounding box center [1318, 59] width 24 height 24
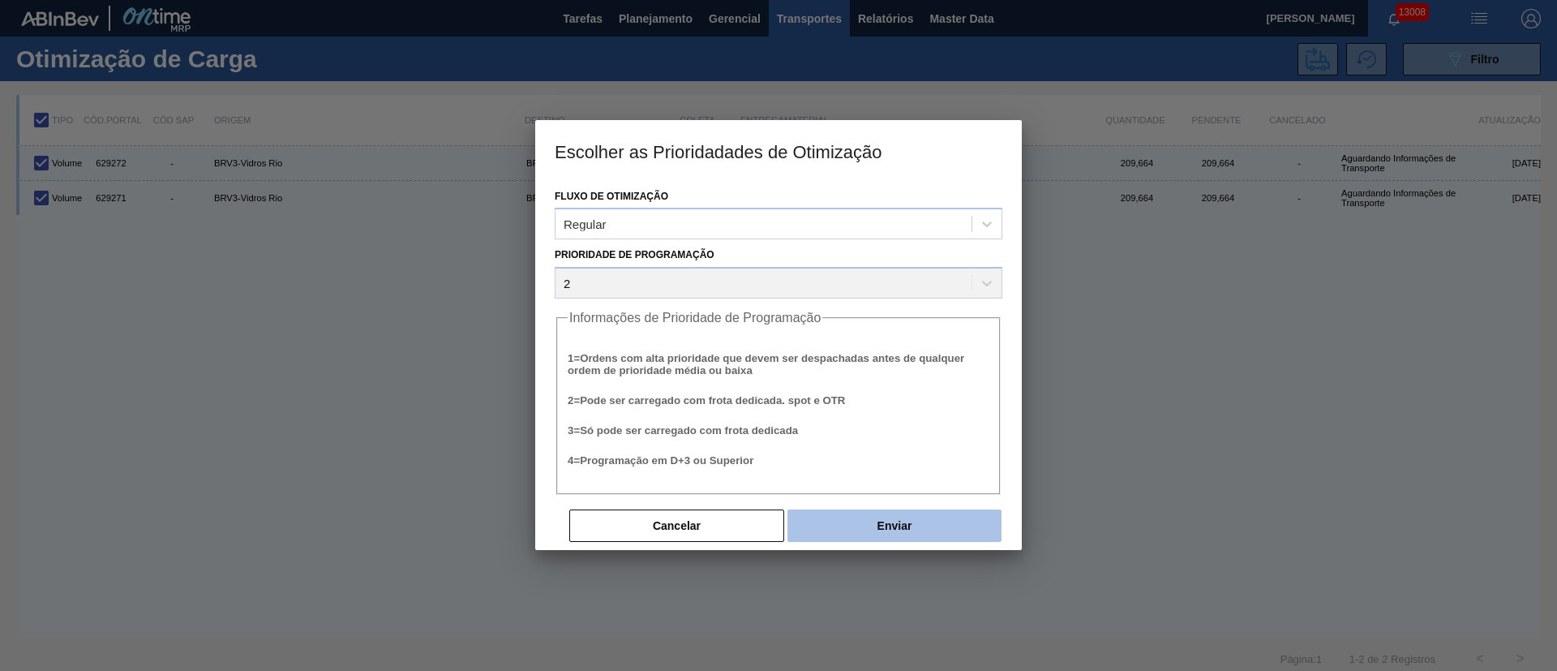
click at [884, 522] on button "Enviar" at bounding box center [895, 525] width 214 height 32
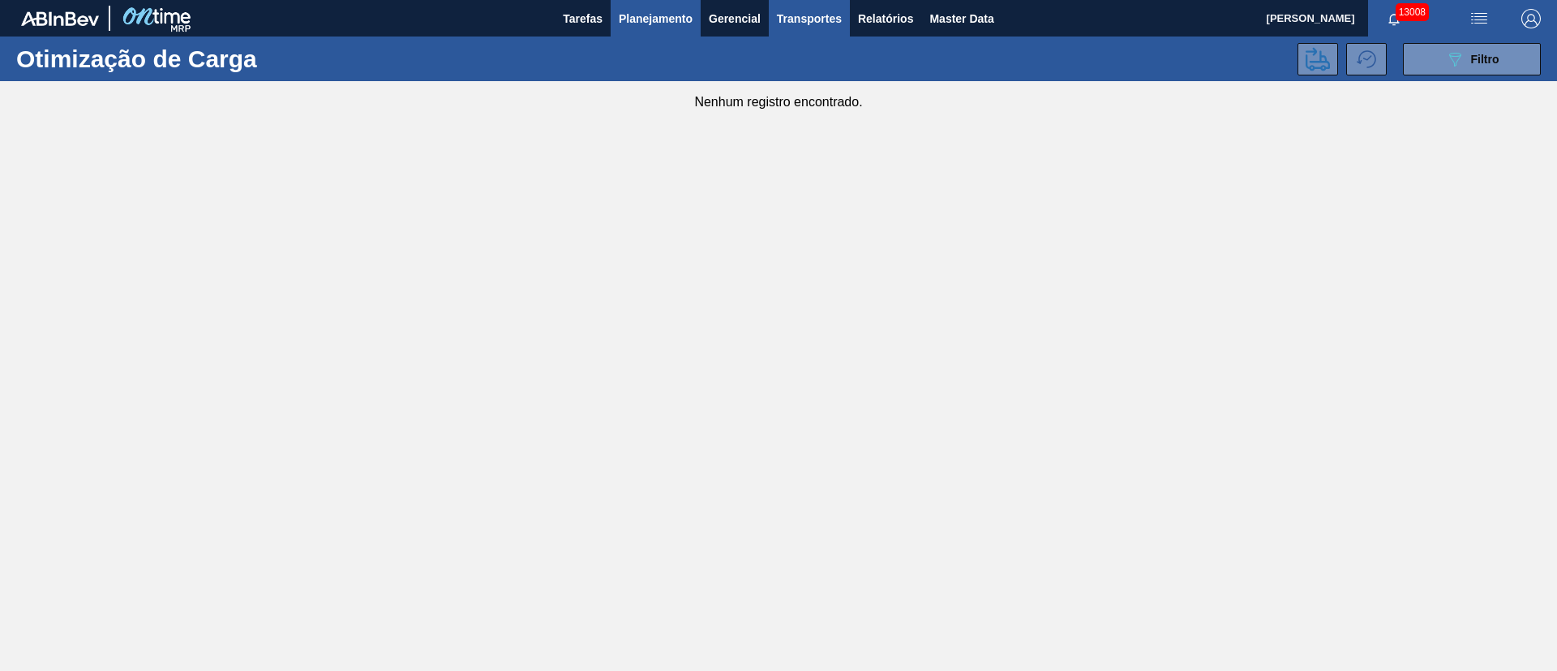
click at [652, 16] on span "Planejamento" at bounding box center [656, 18] width 74 height 19
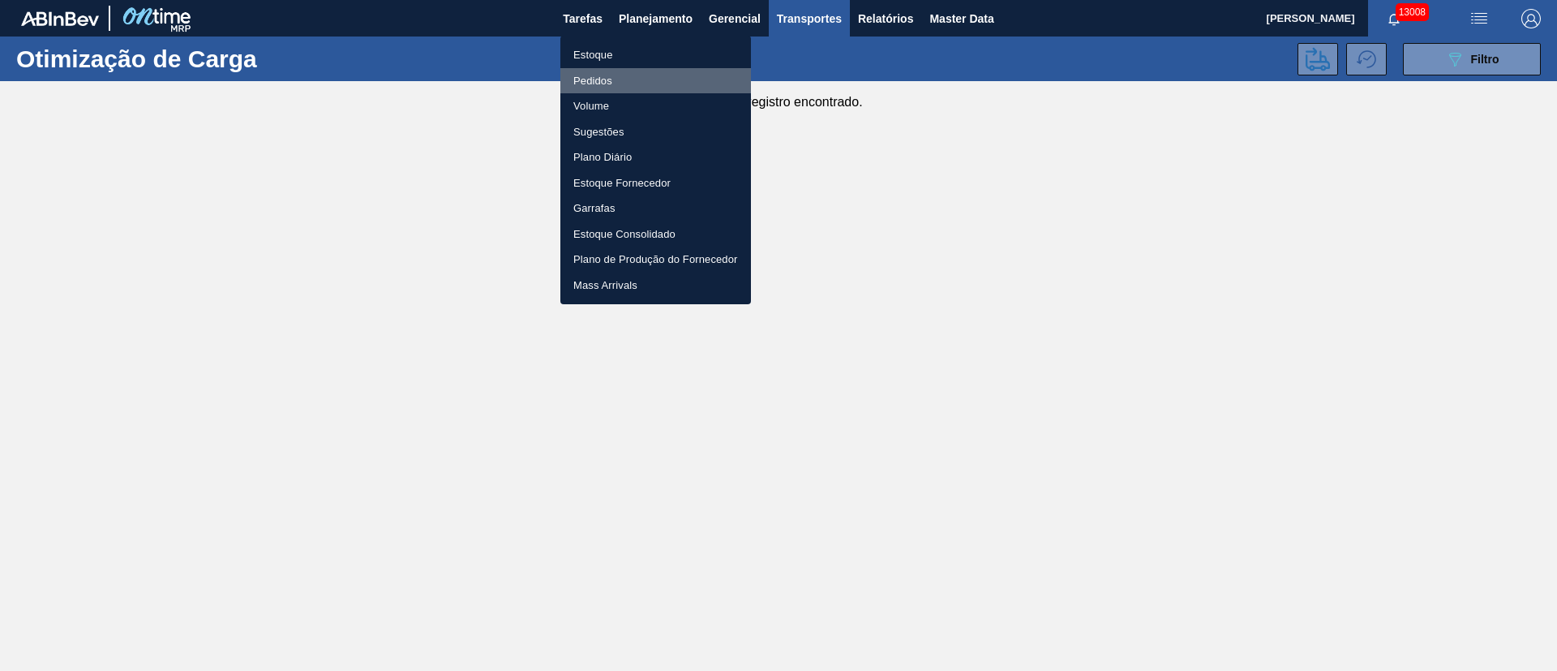
click at [582, 82] on li "Pedidos" at bounding box center [656, 81] width 191 height 26
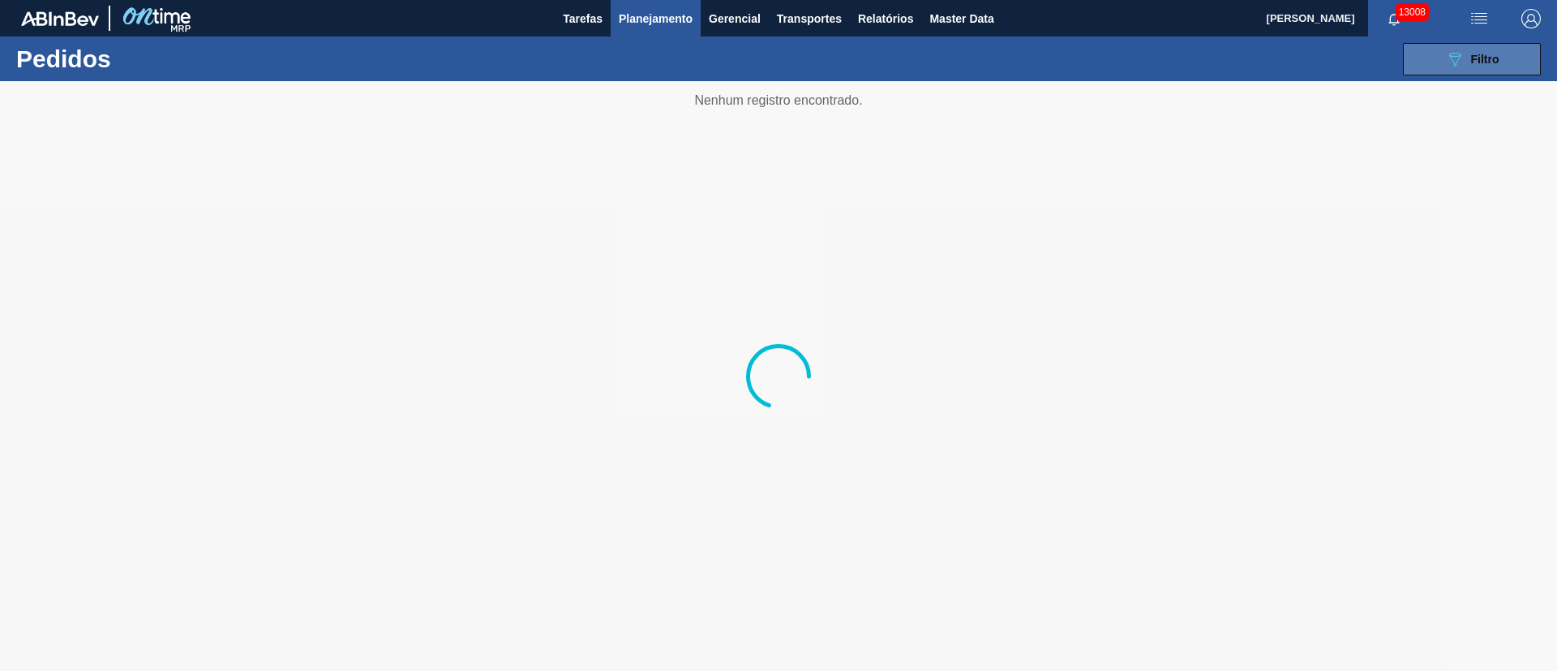
click at [1459, 53] on icon at bounding box center [1456, 60] width 12 height 14
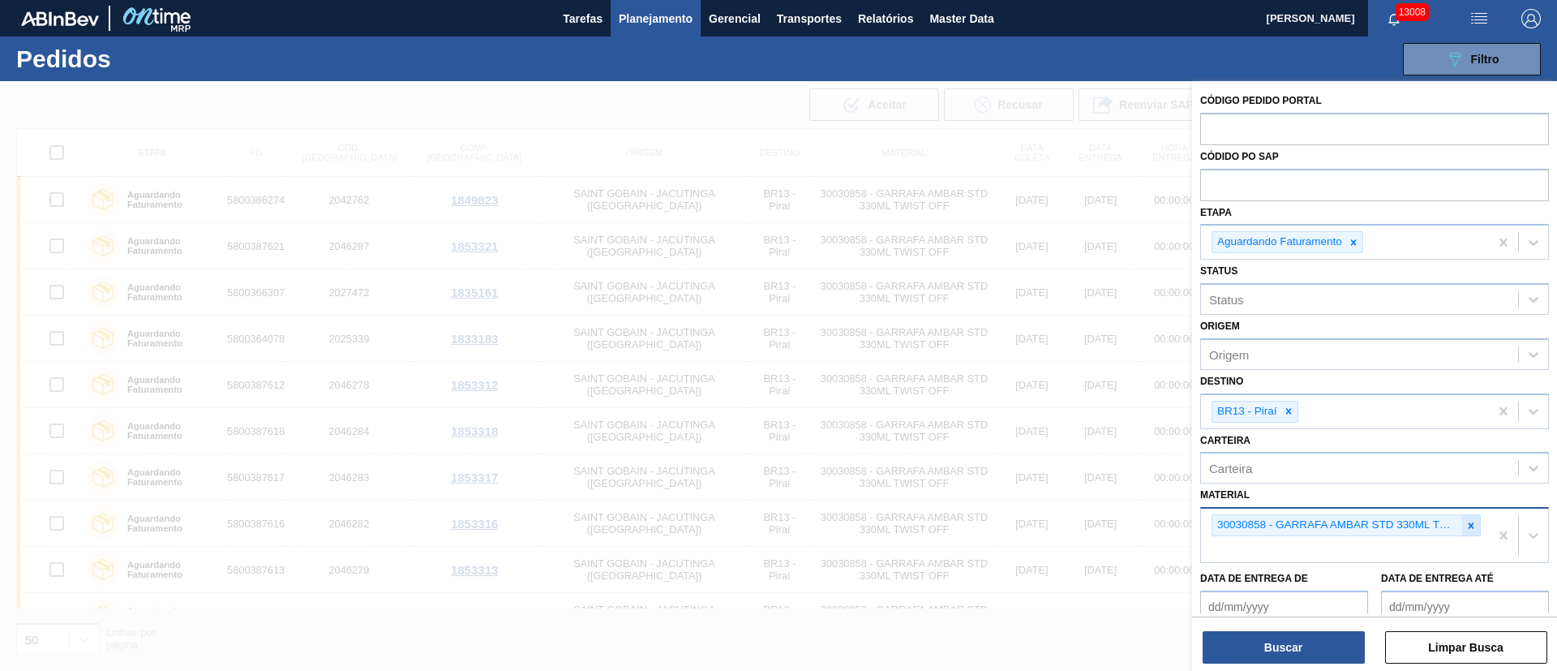
click at [1468, 533] on div at bounding box center [1472, 525] width 18 height 20
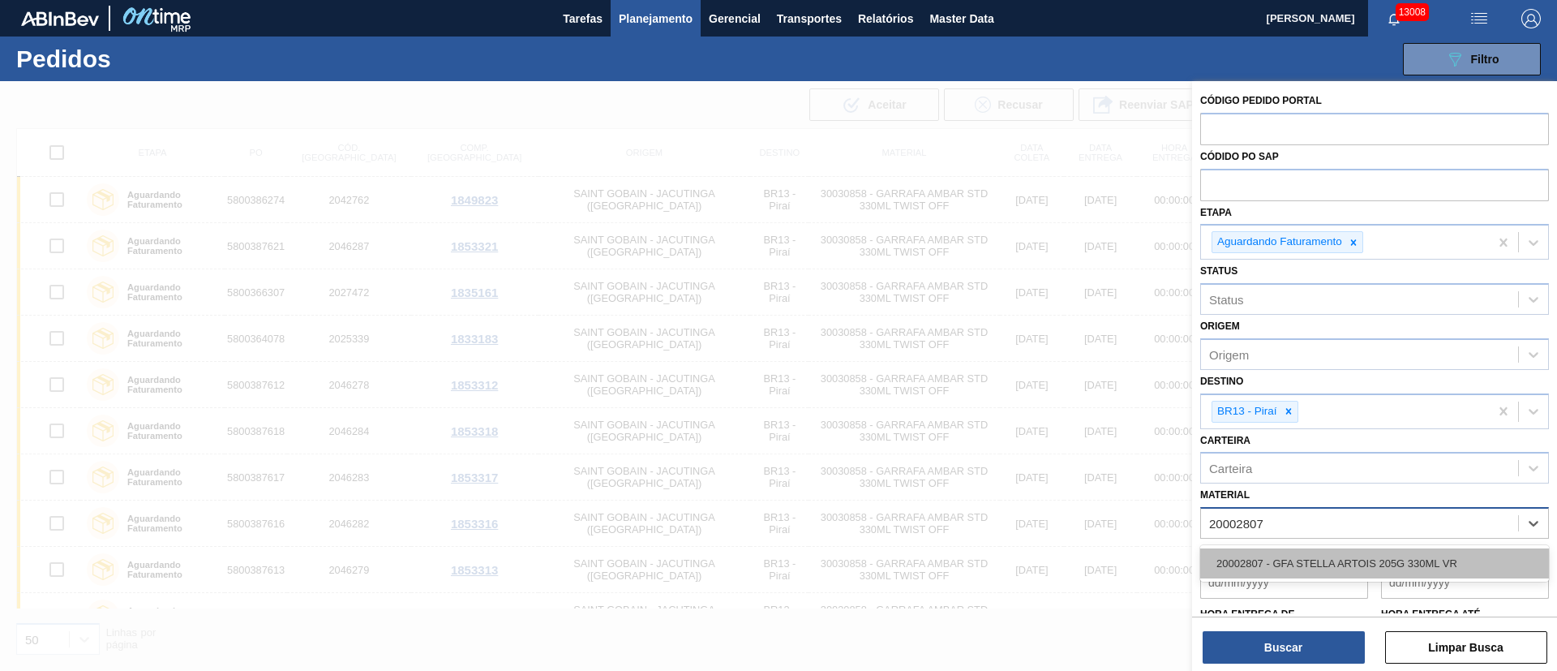
click at [1373, 556] on div "20002807 - GFA STELLA ARTOIS 205G 330ML VR" at bounding box center [1375, 563] width 349 height 30
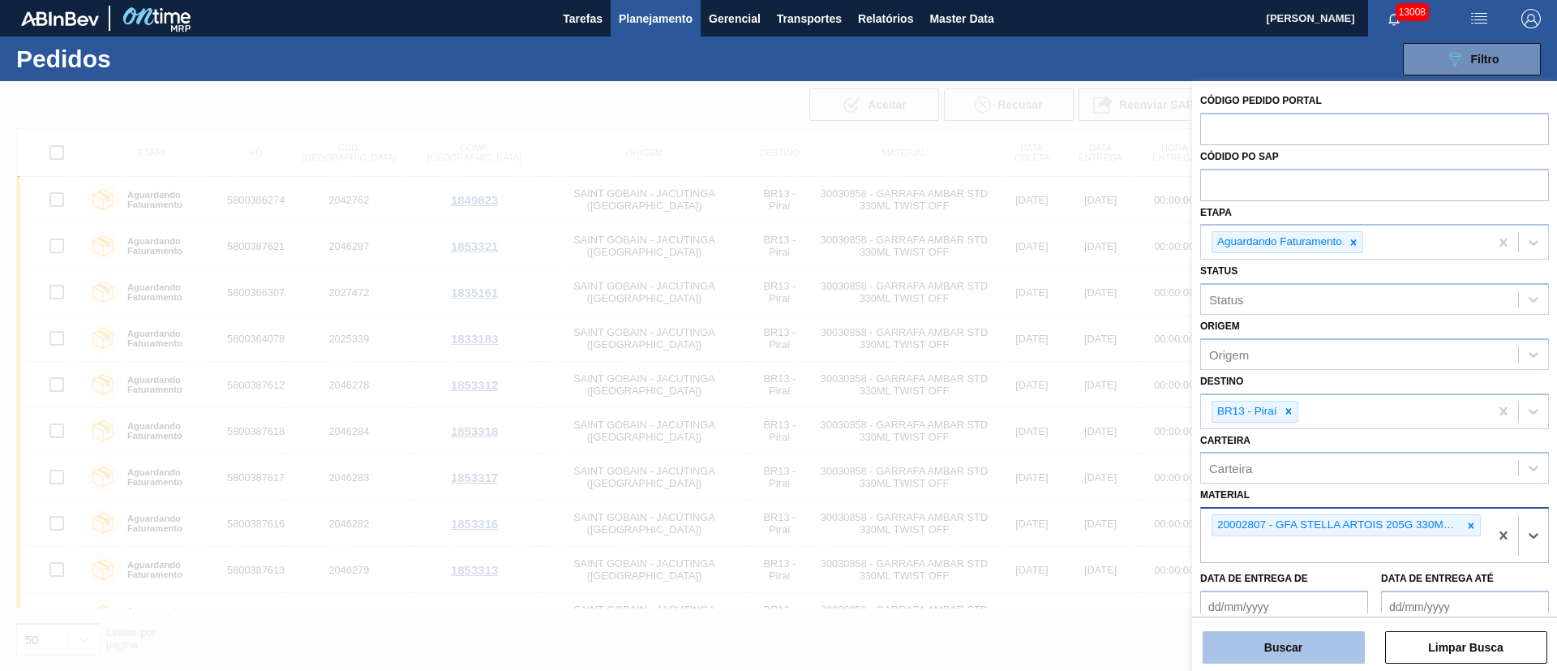
click at [1292, 653] on button "Buscar" at bounding box center [1284, 647] width 162 height 32
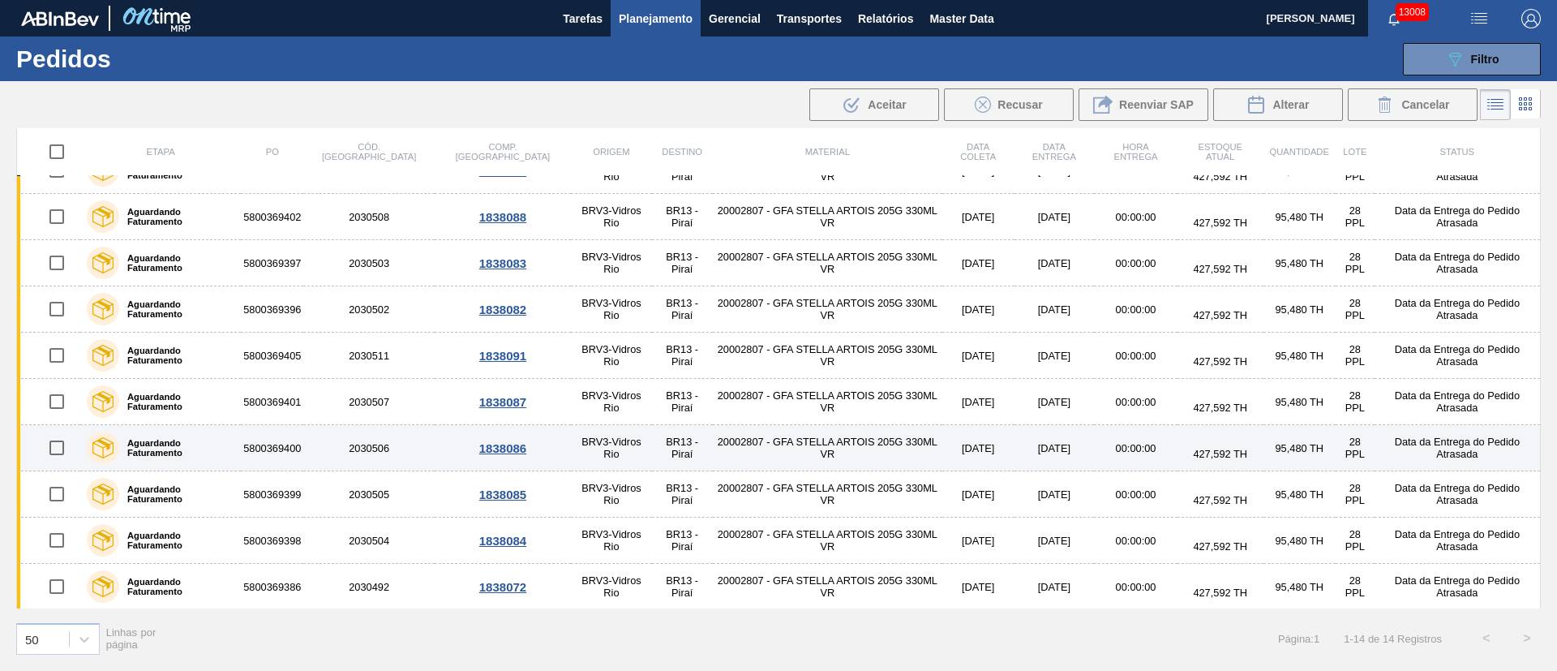
scroll to position [216, 0]
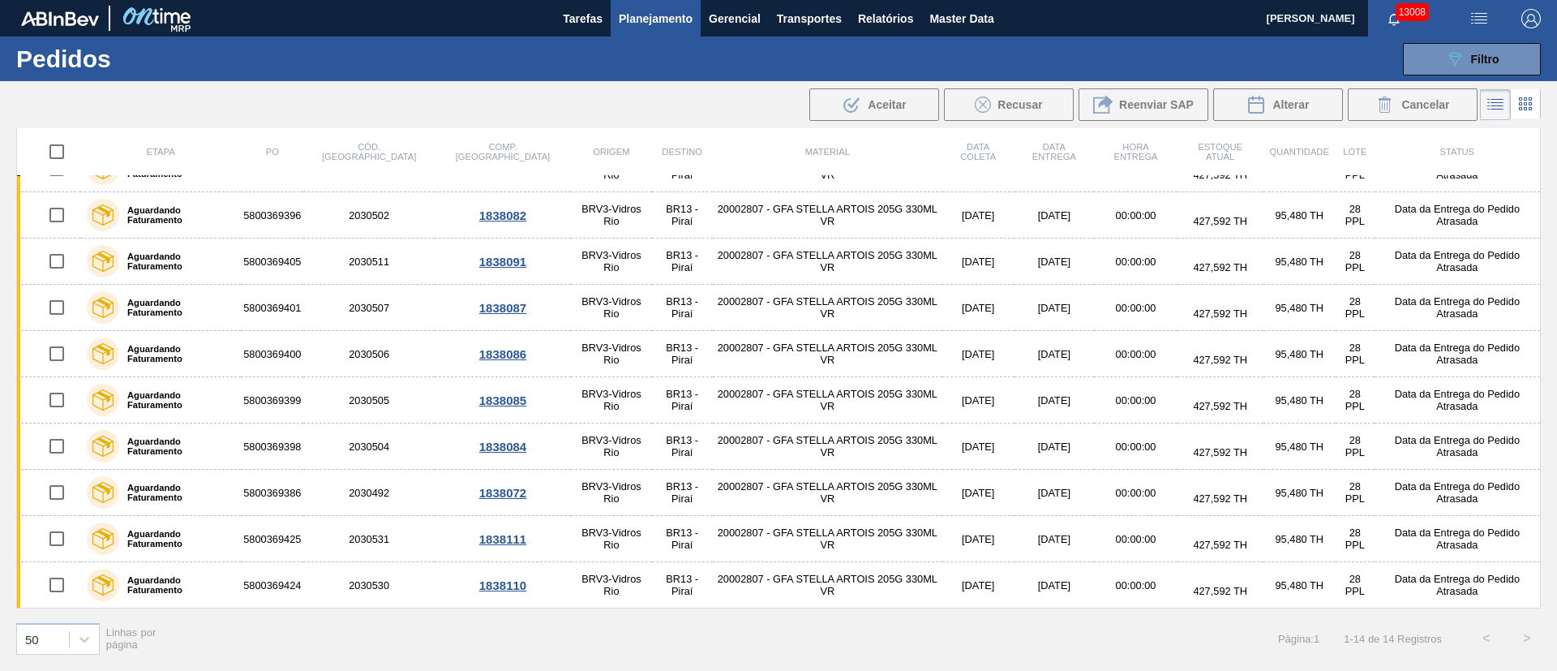
click at [1489, 23] on img "button" at bounding box center [1479, 18] width 19 height 19
click at [1462, 61] on li "Upload de Volumes" at bounding box center [1474, 57] width 140 height 29
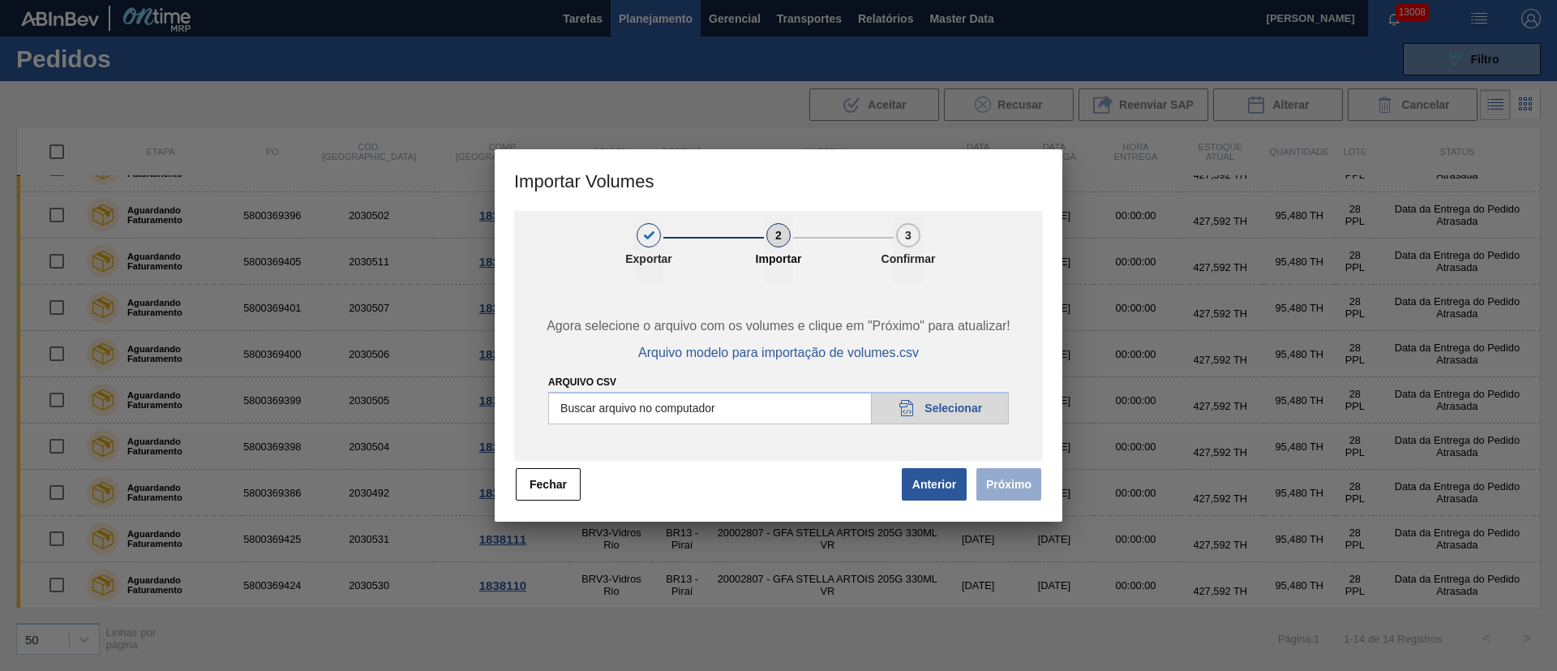
click at [937, 399] on input "Arquivo csv" at bounding box center [778, 408] width 461 height 32
click at [1012, 480] on button "Próximo" at bounding box center [1009, 484] width 65 height 32
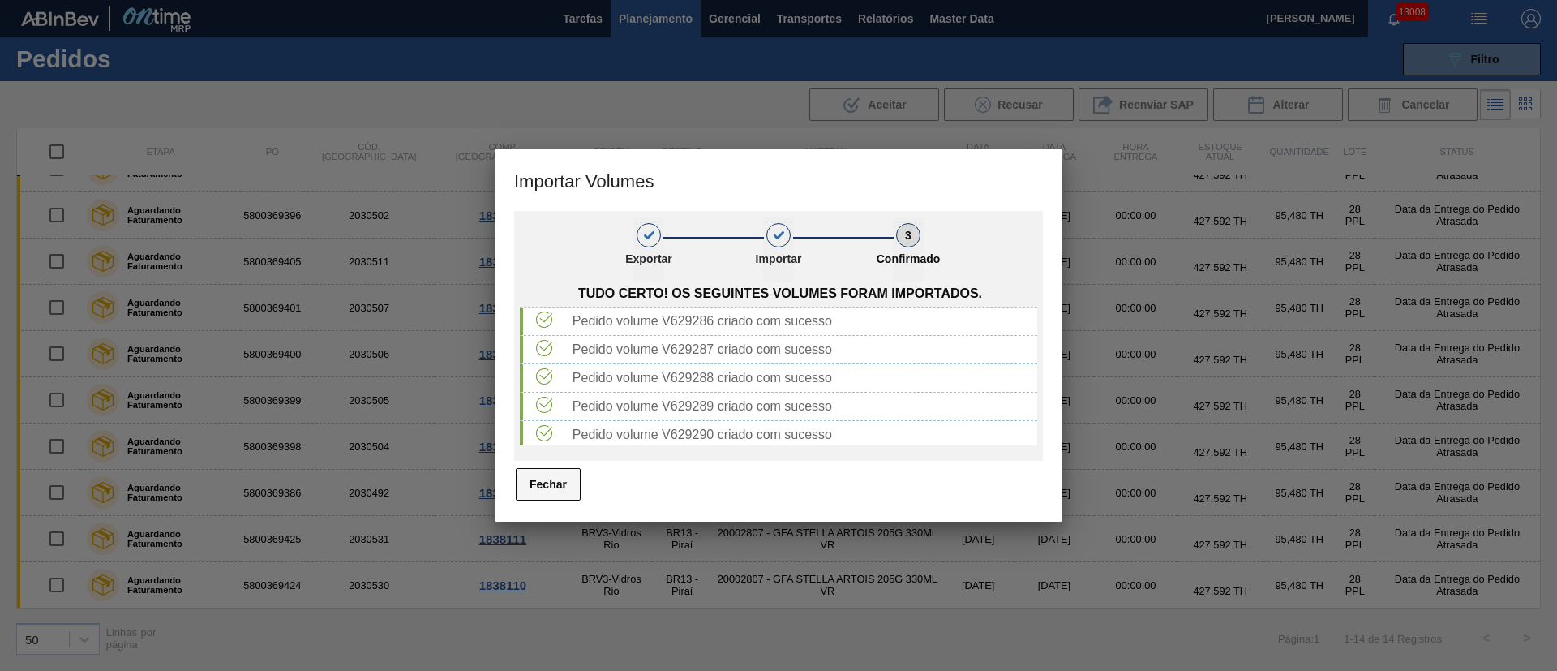
click at [565, 475] on button "Fechar" at bounding box center [548, 484] width 65 height 32
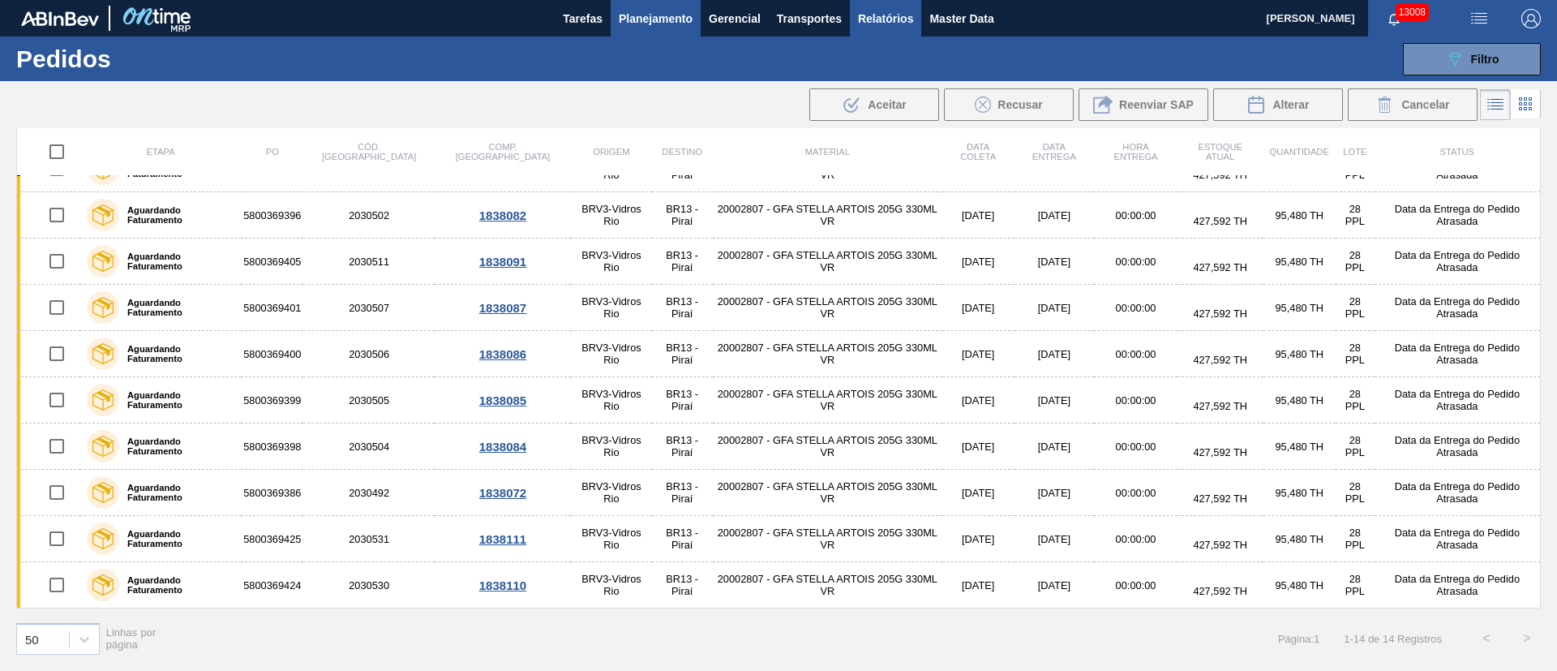
click at [897, 19] on span "Relatórios" at bounding box center [885, 18] width 55 height 19
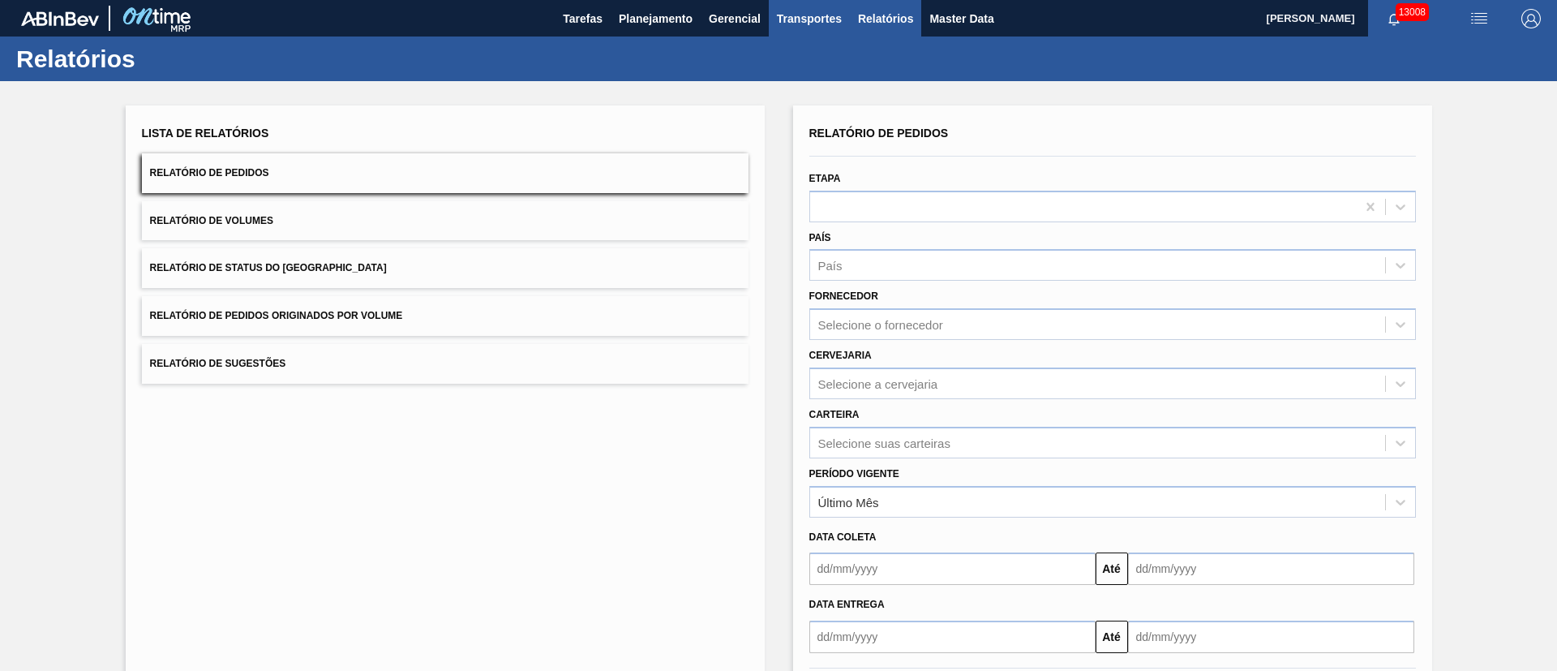
click at [830, 19] on span "Transportes" at bounding box center [809, 18] width 65 height 19
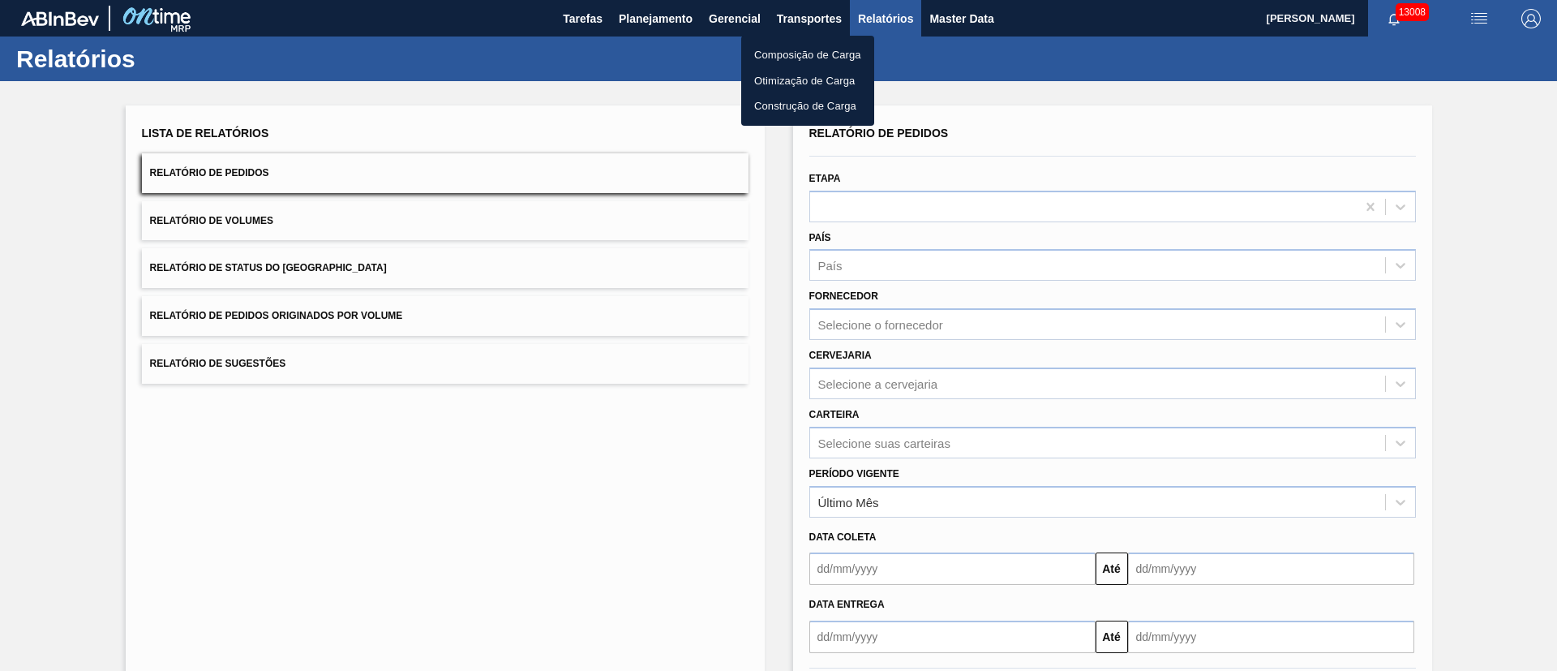
click at [749, 22] on div at bounding box center [778, 335] width 1557 height 671
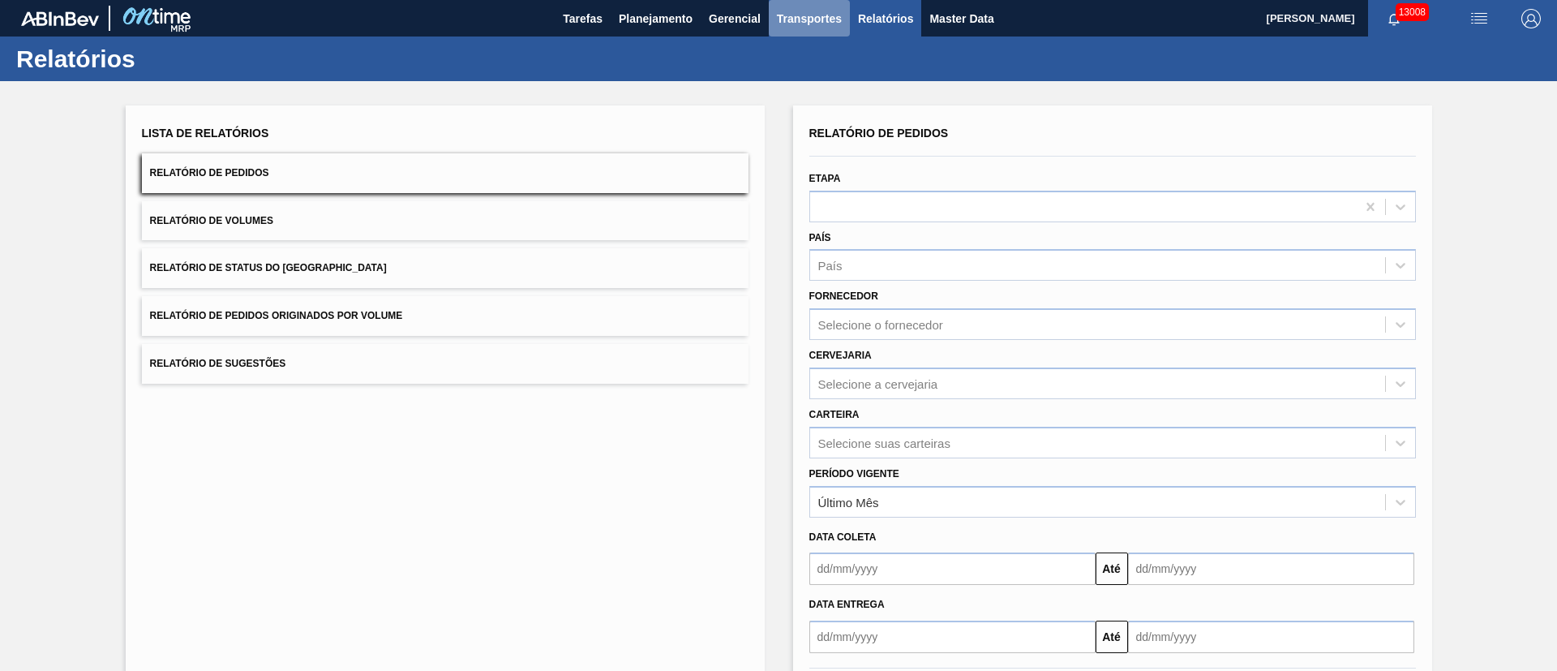
click at [788, 27] on span "Transportes" at bounding box center [809, 18] width 65 height 19
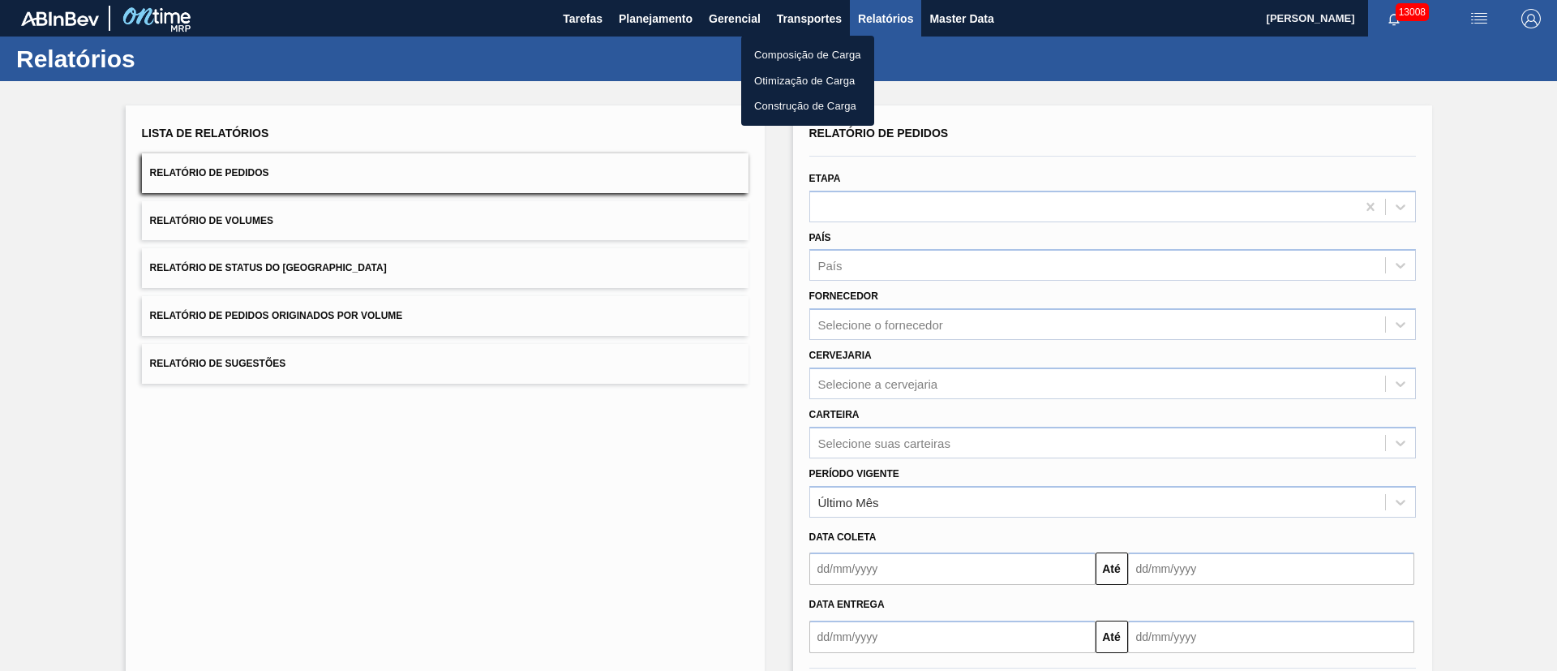
click at [806, 80] on li "Otimização de Carga" at bounding box center [807, 81] width 133 height 26
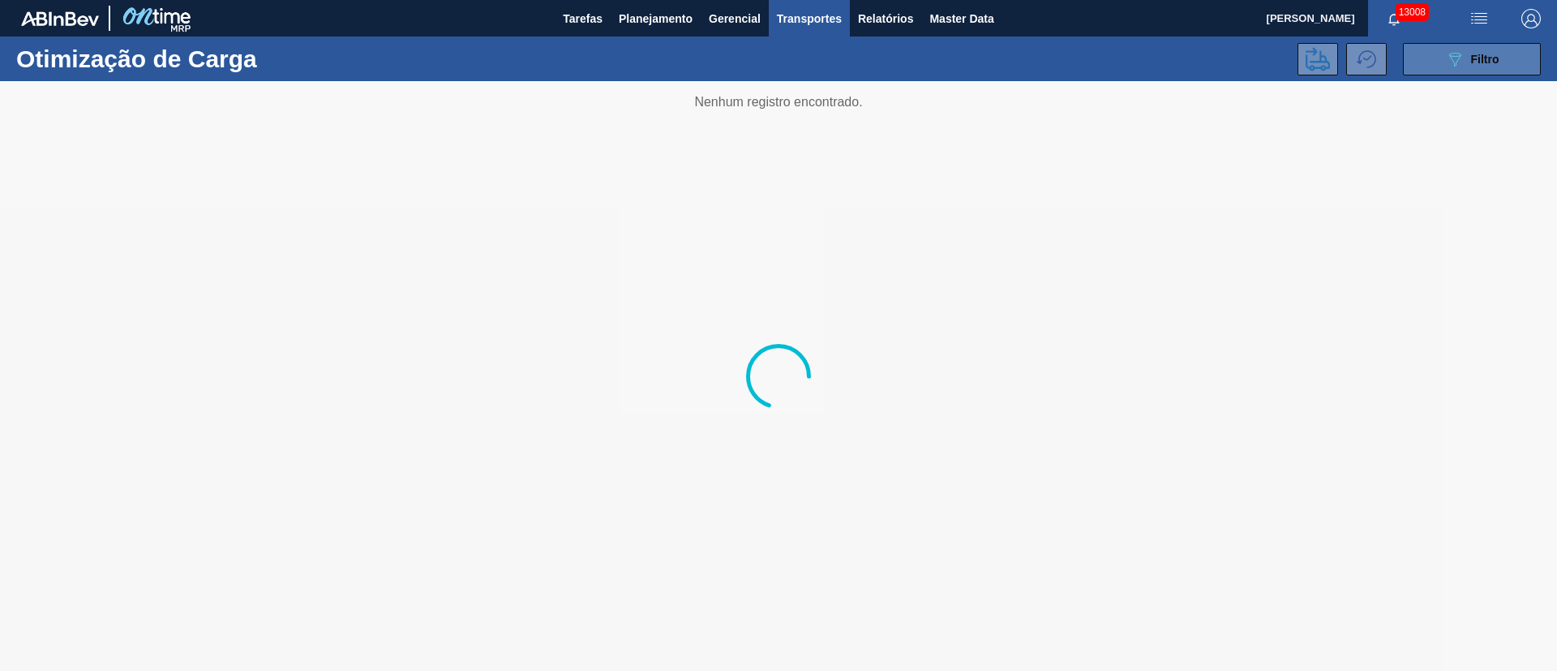
click at [1490, 66] on div "089F7B8B-B2A5-4AFE-B5C0-19BA573D28AC Filtro" at bounding box center [1473, 58] width 54 height 19
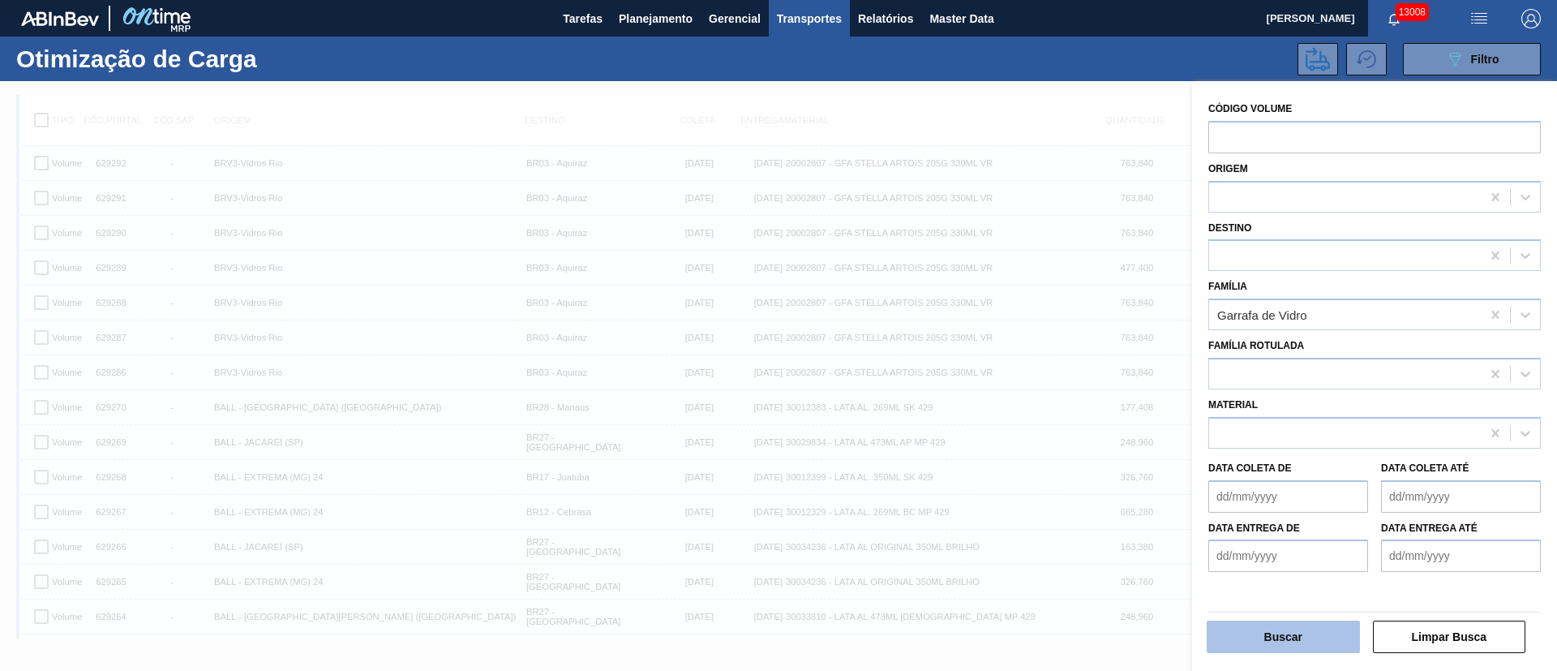
click at [1292, 623] on button "Buscar" at bounding box center [1283, 637] width 153 height 32
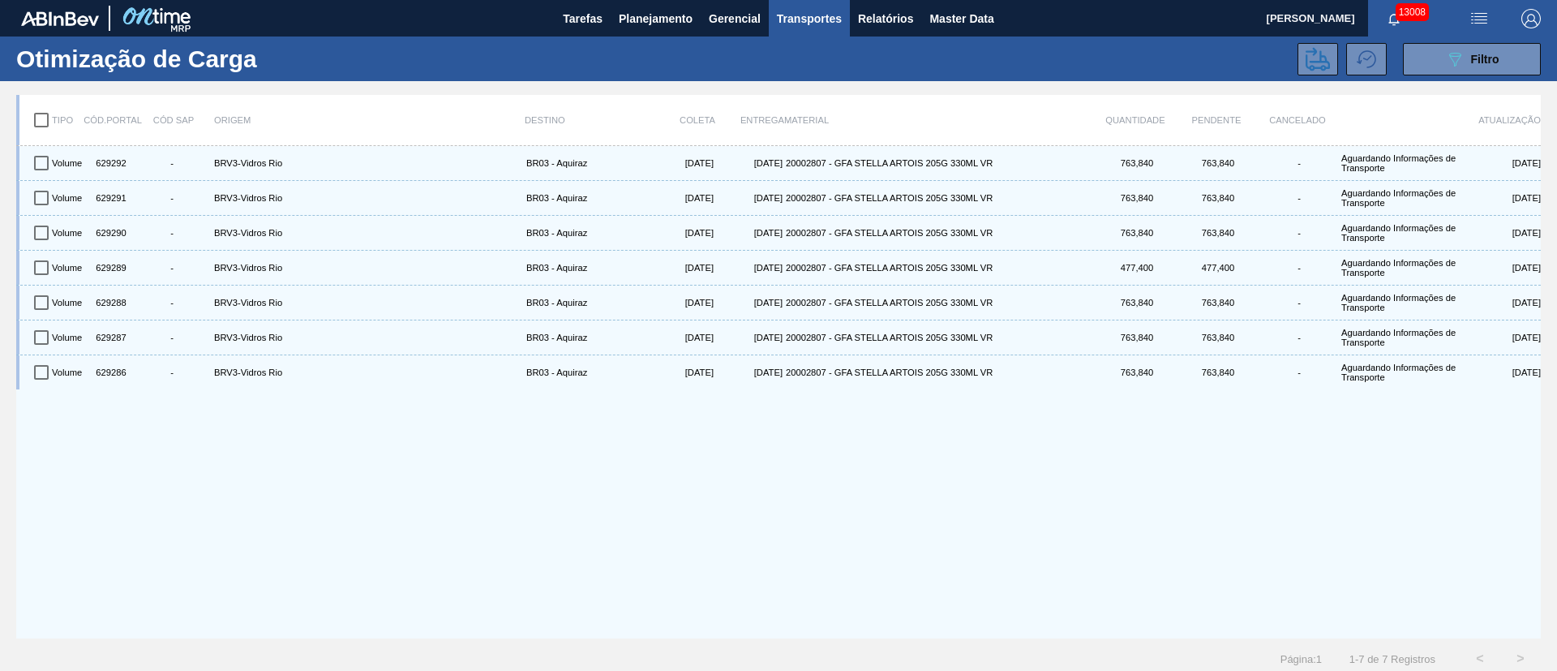
click at [45, 118] on input "checkbox" at bounding box center [41, 120] width 34 height 34
click at [1306, 62] on icon at bounding box center [1318, 59] width 24 height 24
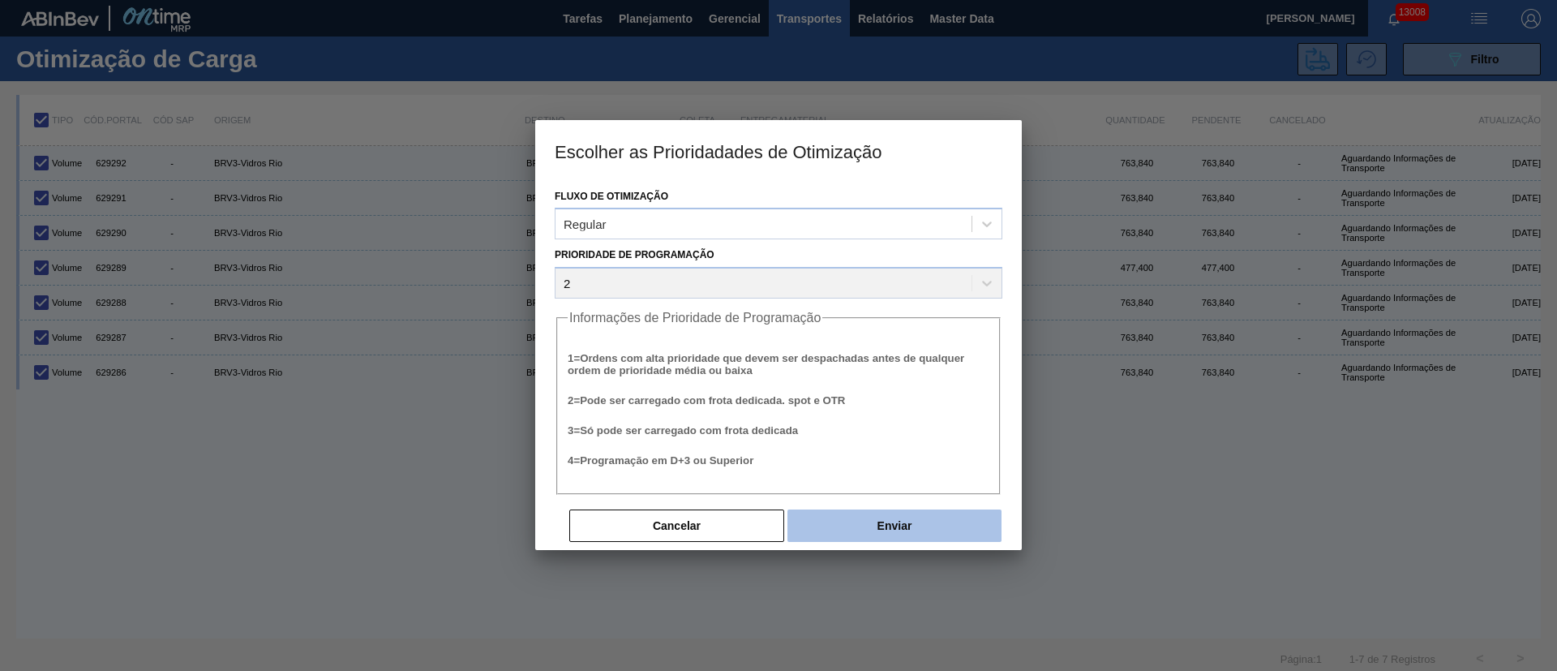
click at [897, 530] on button "Enviar" at bounding box center [895, 525] width 214 height 32
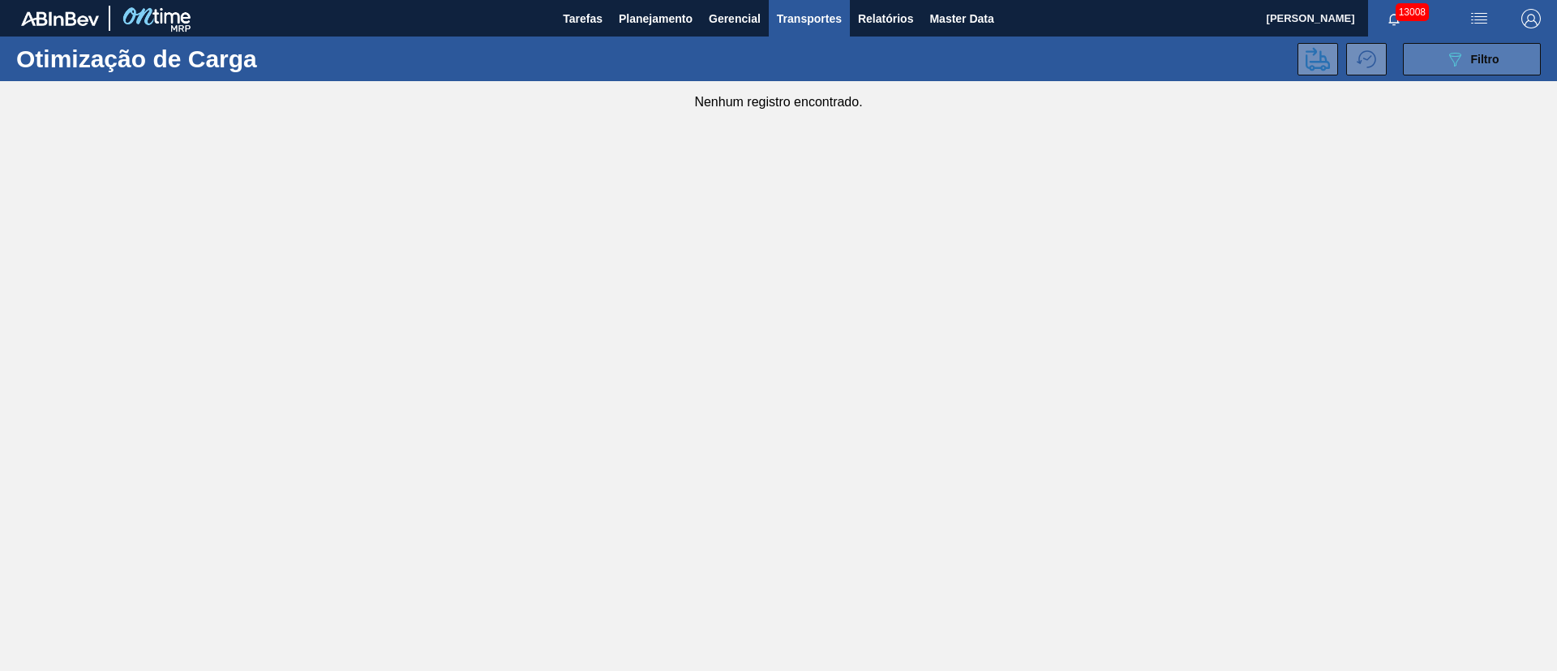
click at [1470, 62] on div "089F7B8B-B2A5-4AFE-B5C0-19BA573D28AC Filtro" at bounding box center [1473, 58] width 54 height 19
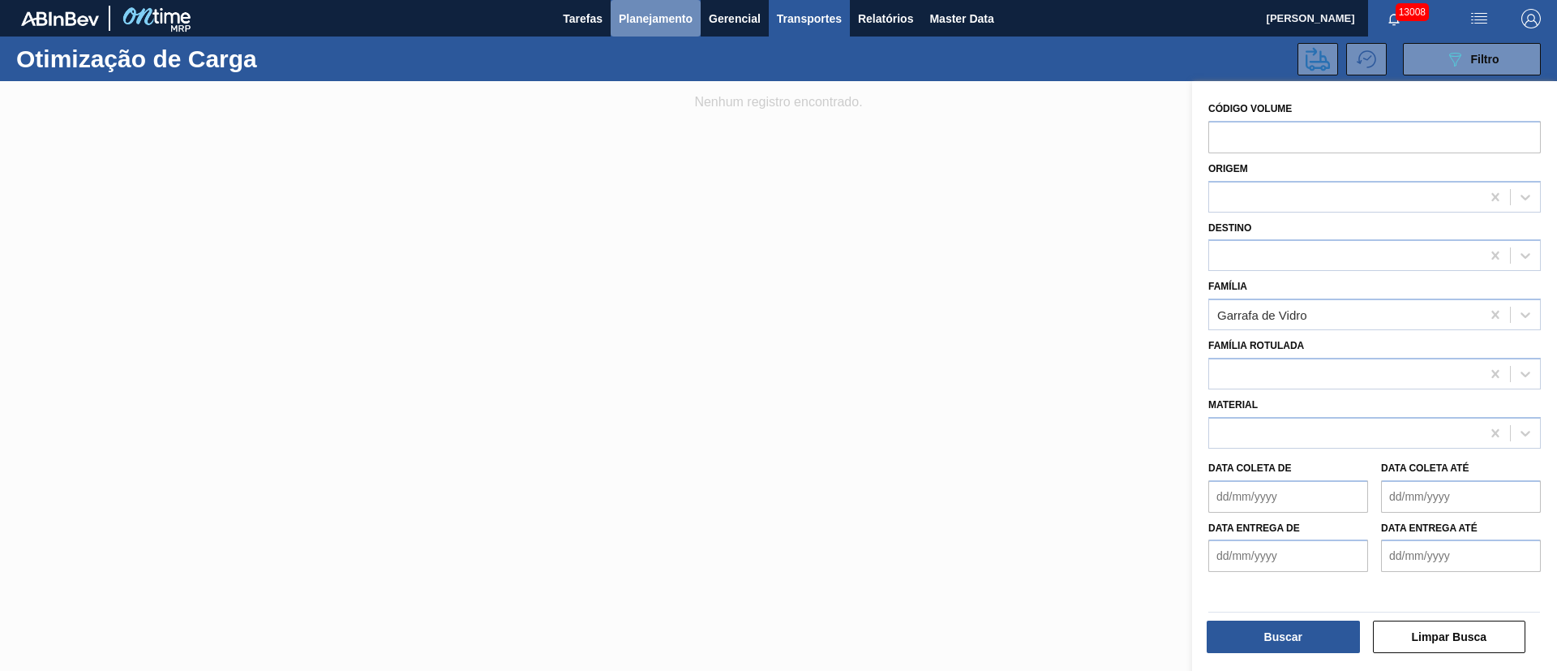
click at [675, 13] on span "Planejamento" at bounding box center [656, 18] width 74 height 19
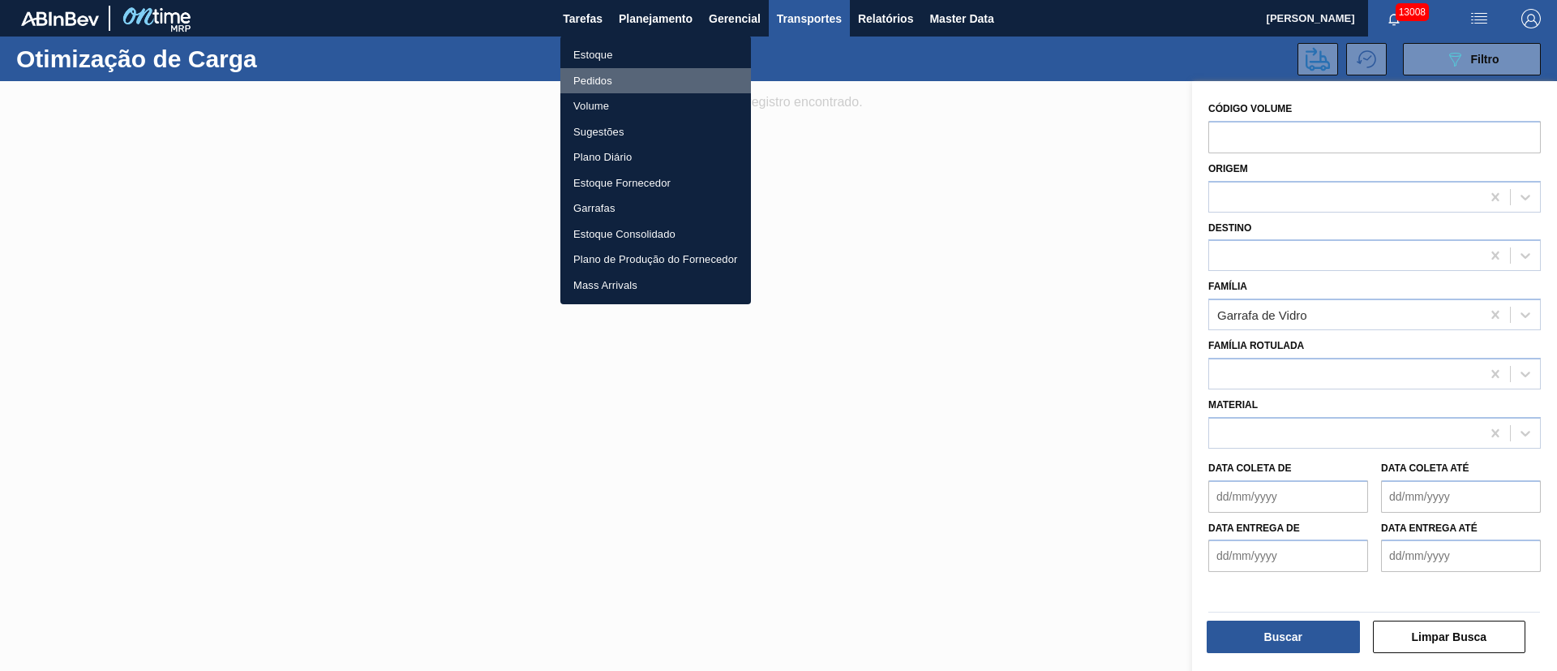
click at [582, 82] on li "Pedidos" at bounding box center [656, 81] width 191 height 26
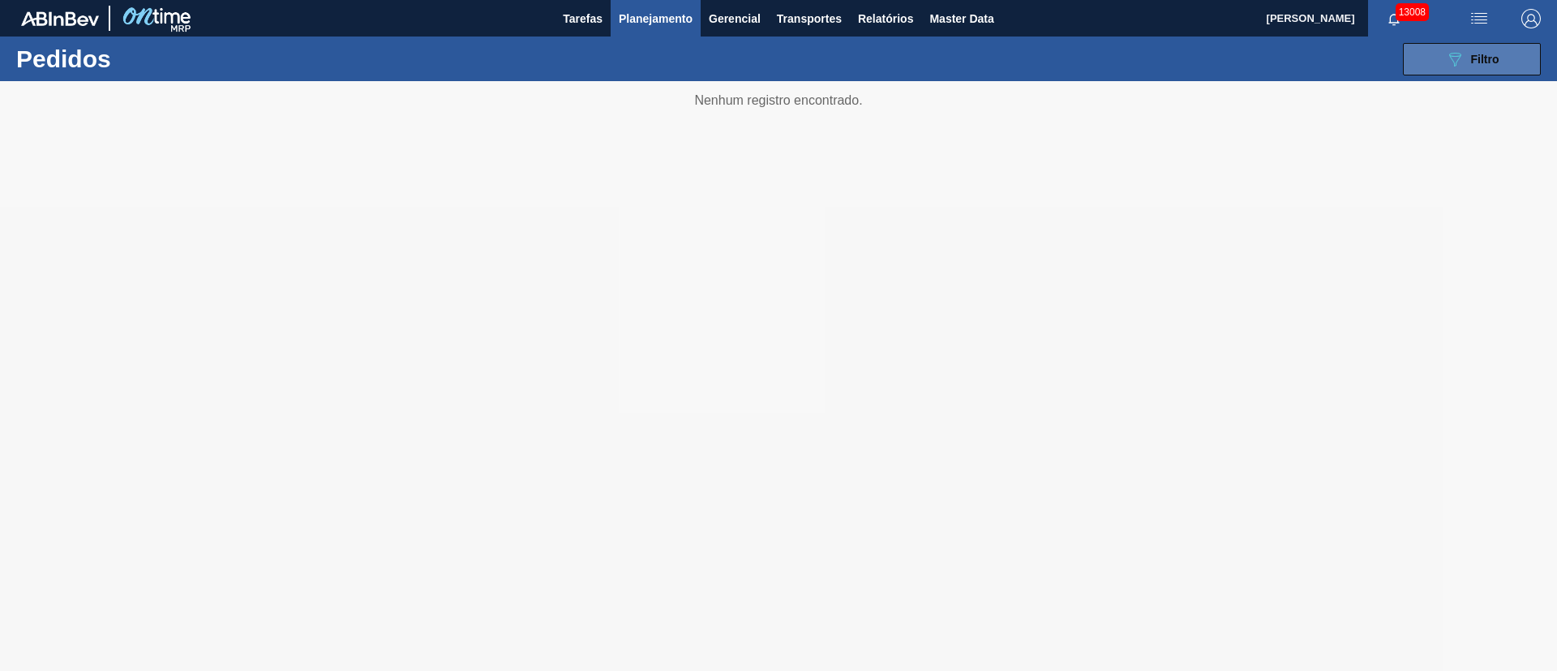
click at [1487, 62] on span "Filtro" at bounding box center [1485, 59] width 28 height 13
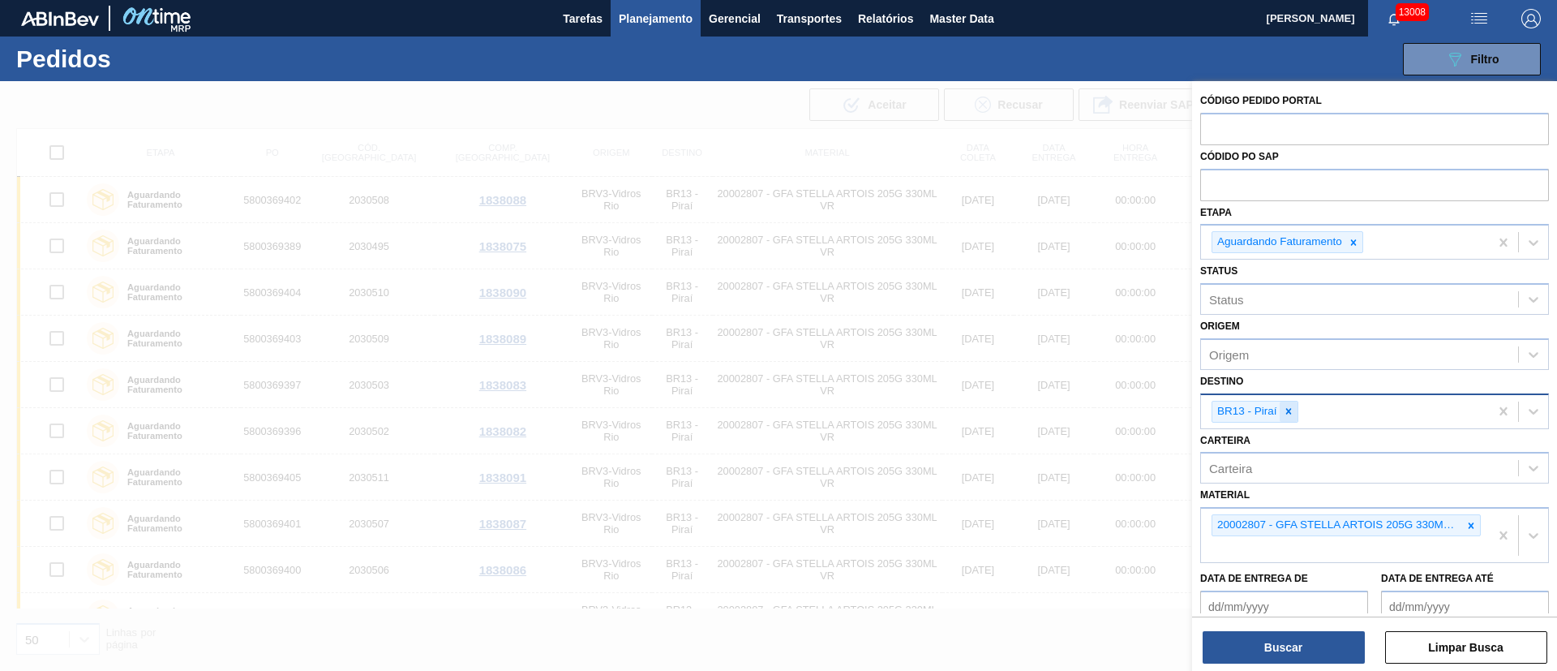
click at [1284, 406] on icon at bounding box center [1288, 411] width 11 height 11
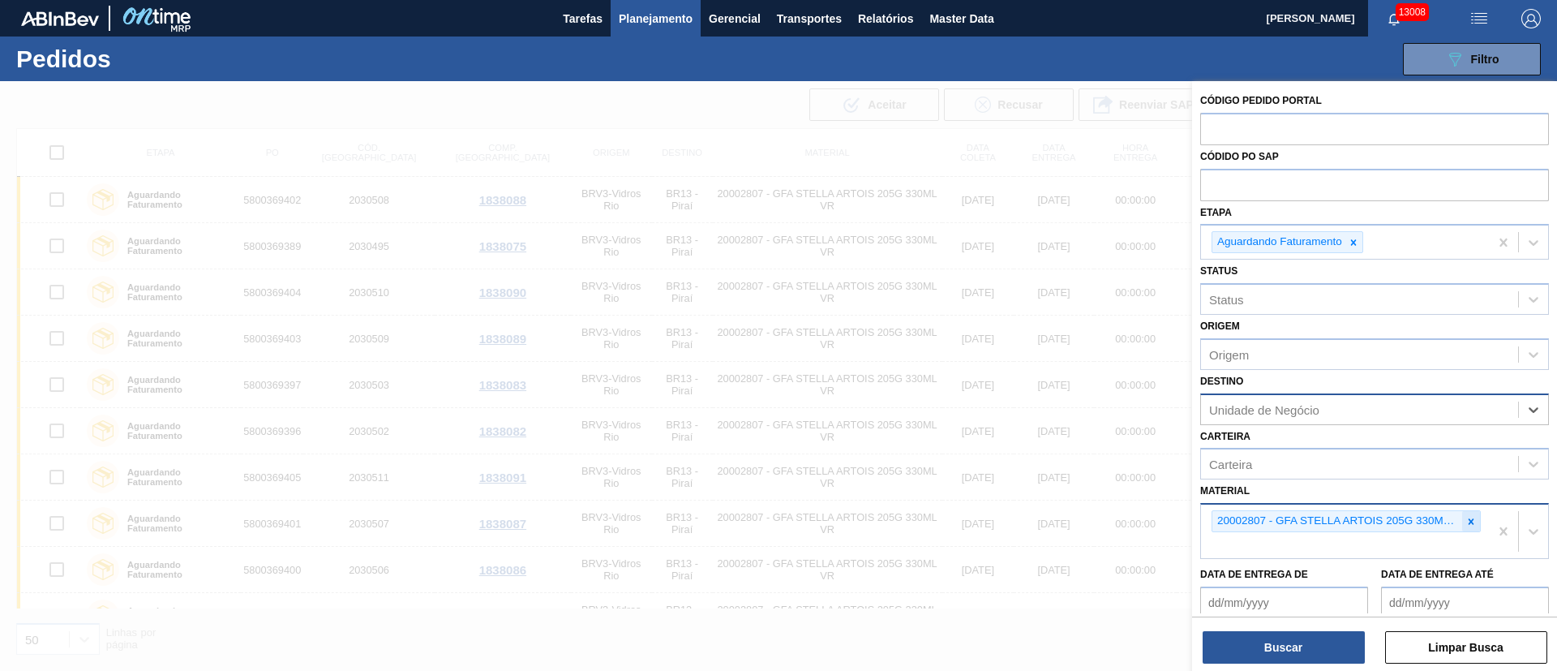
click at [1471, 526] on icon at bounding box center [1471, 521] width 11 height 11
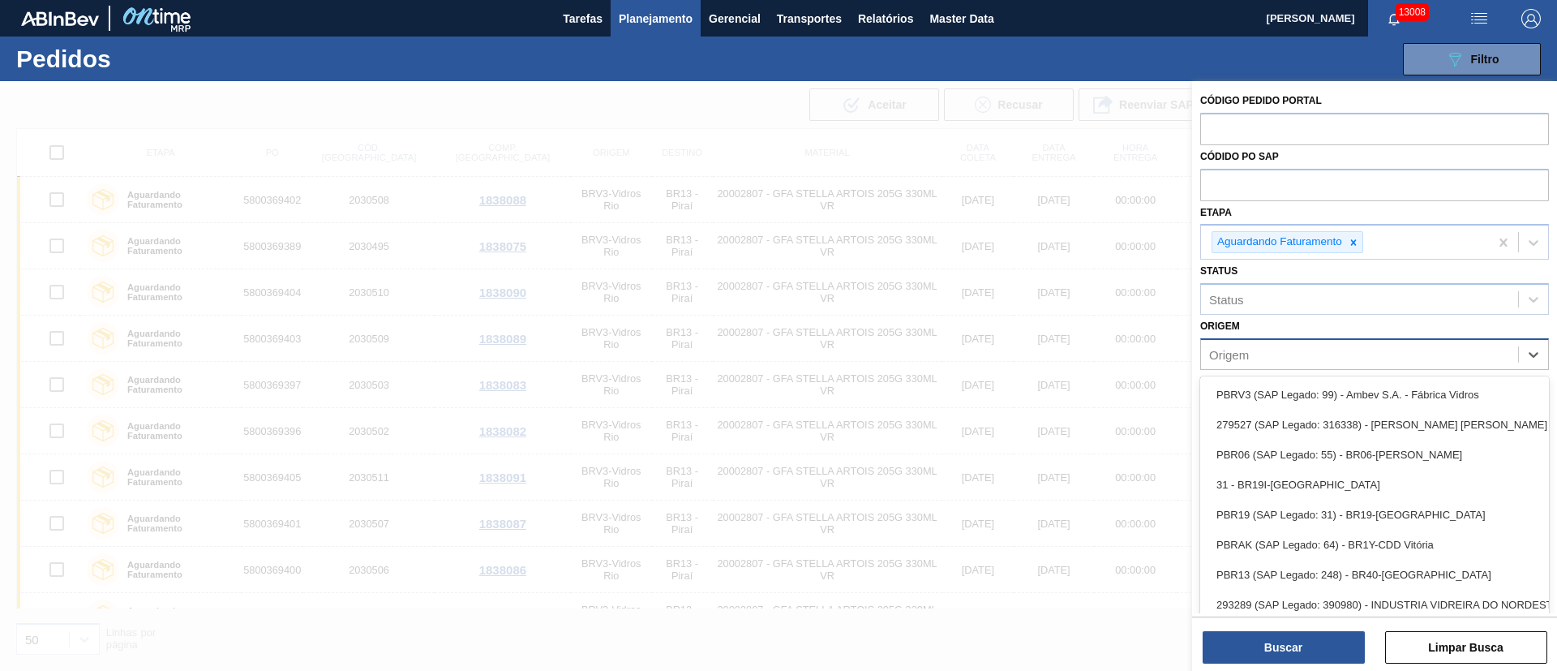
click at [1225, 358] on div "Origem" at bounding box center [1229, 354] width 40 height 14
click at [1351, 338] on div "Origem" at bounding box center [1375, 354] width 349 height 32
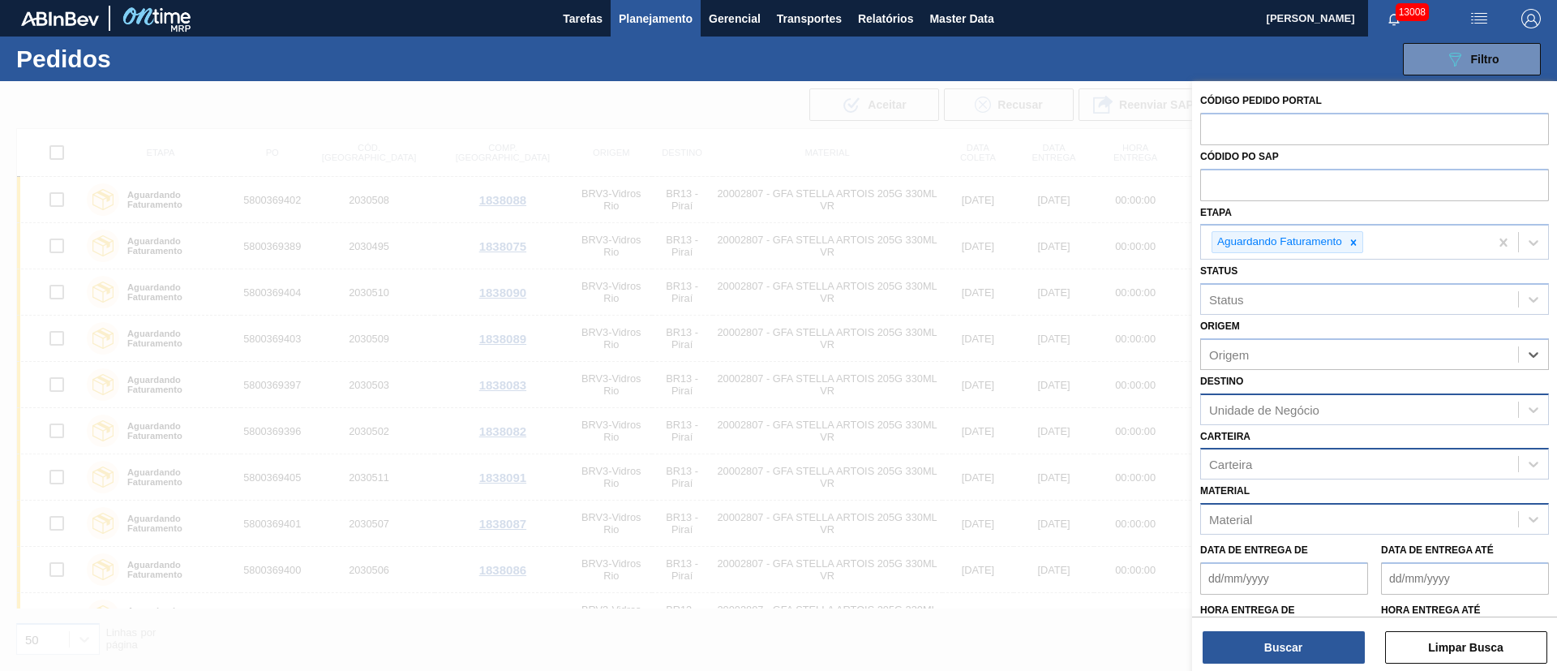
click at [1272, 466] on div "Carteira" at bounding box center [1359, 465] width 317 height 24
click at [1267, 429] on div "Carteira Carteira" at bounding box center [1375, 452] width 349 height 55
click at [1249, 513] on div "Material" at bounding box center [1230, 520] width 43 height 14
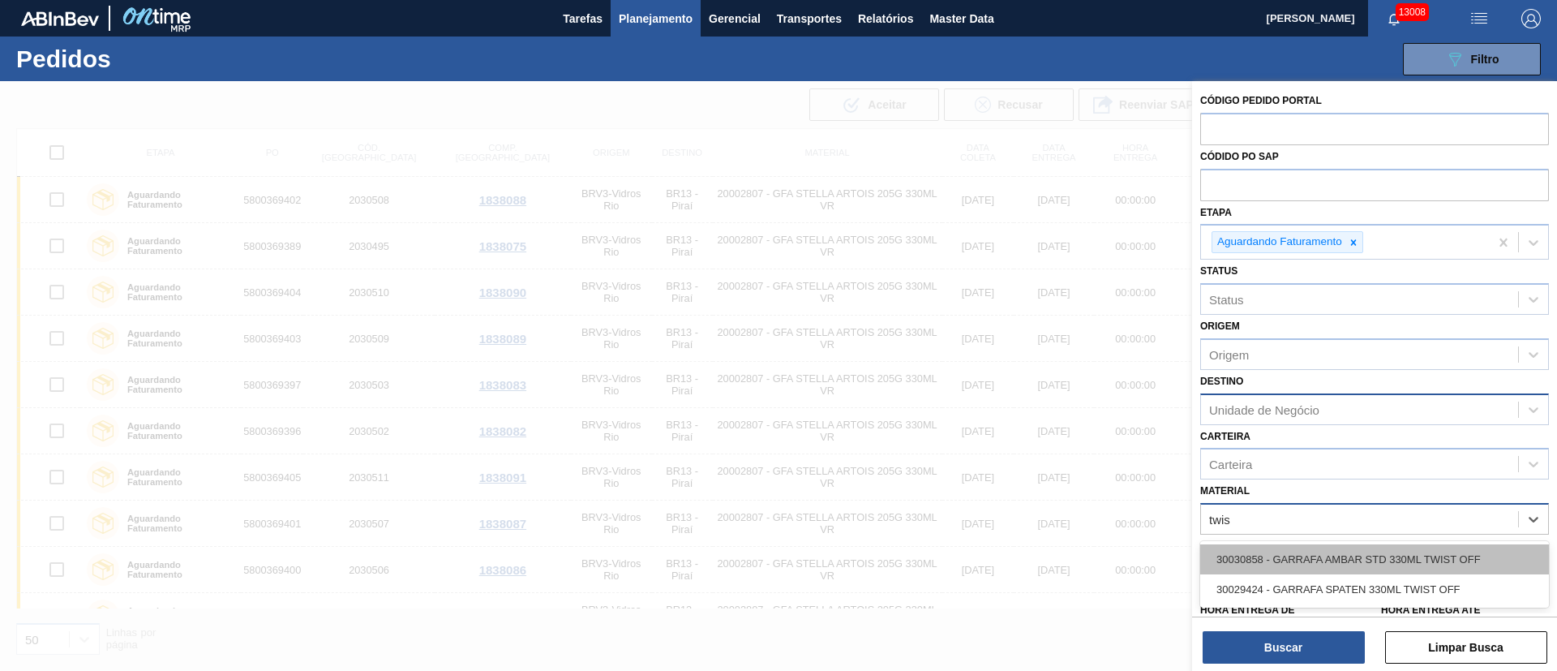
click at [1309, 548] on div "30030858 - GARRAFA AMBAR STD 330ML TWIST OFF" at bounding box center [1375, 559] width 349 height 30
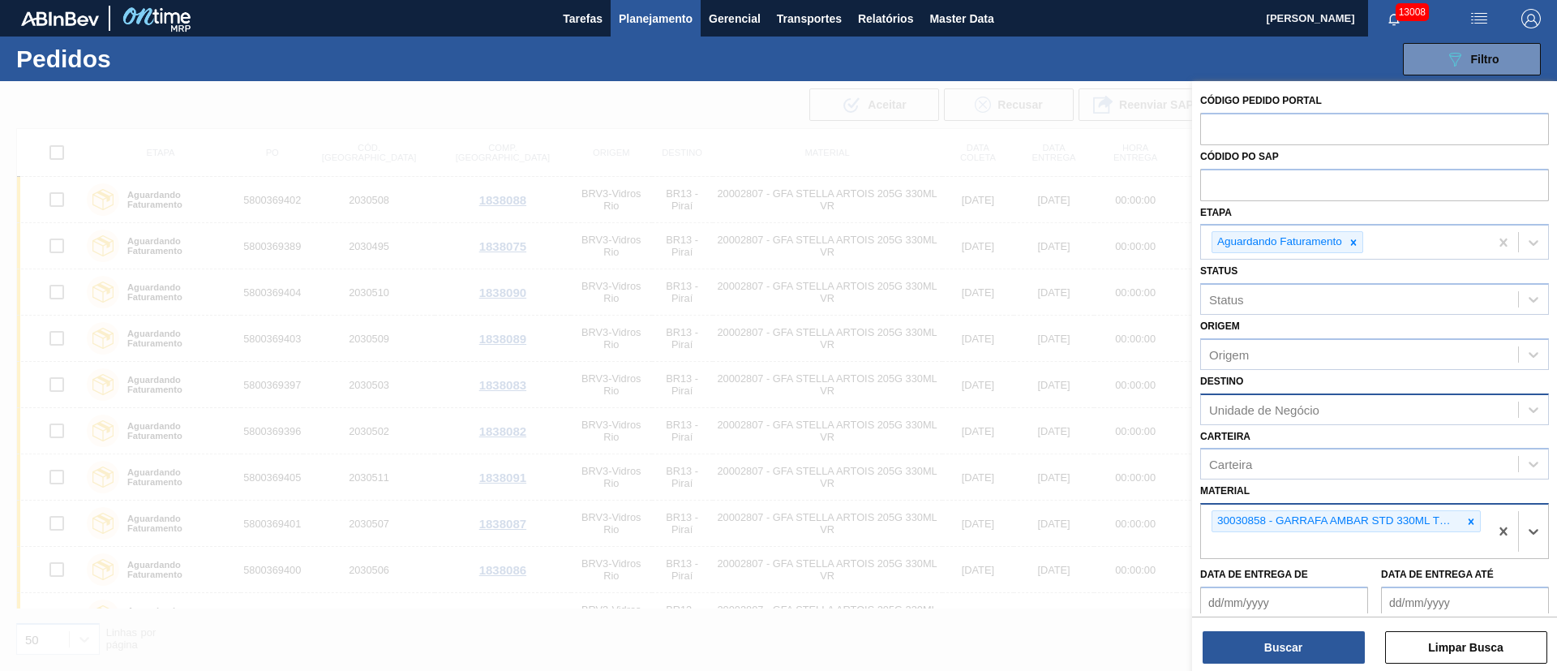
click at [1253, 354] on div "Origem" at bounding box center [1359, 354] width 317 height 24
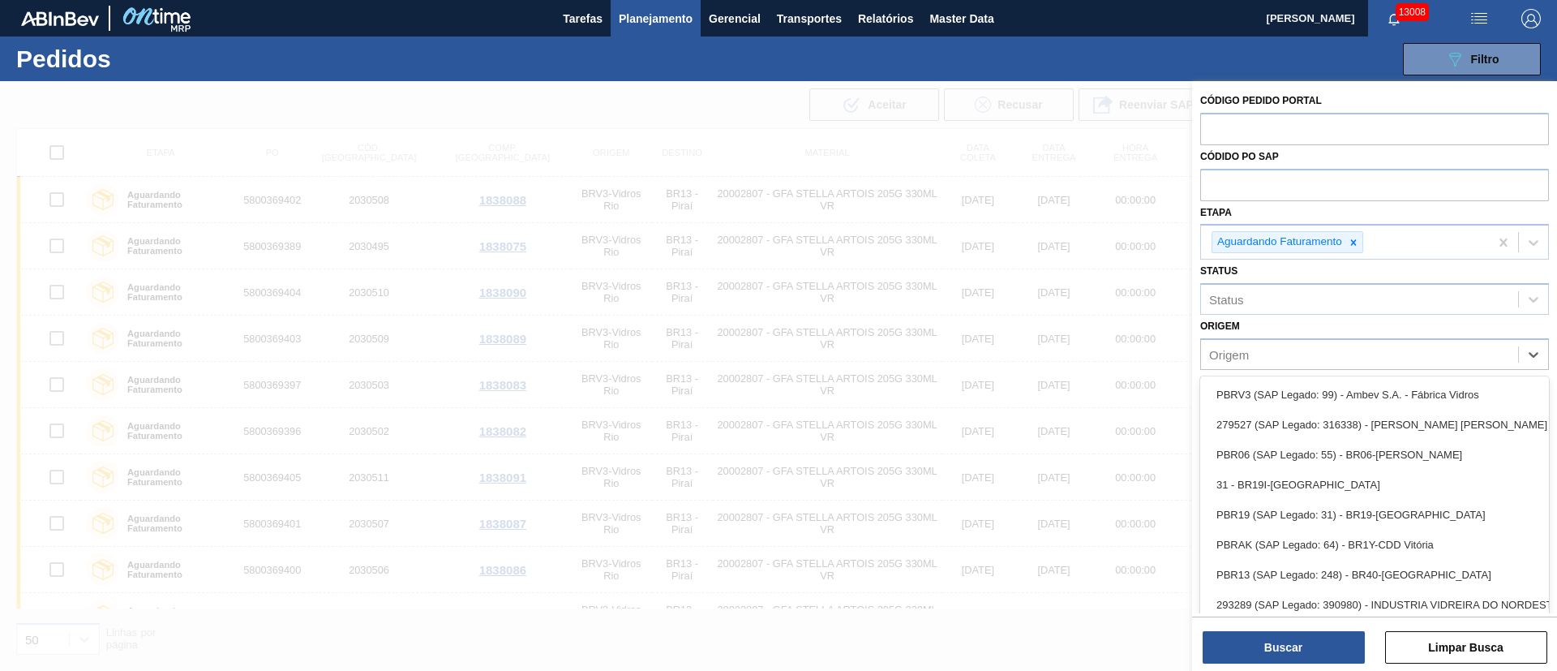
click at [1273, 347] on div "Origem" at bounding box center [1359, 354] width 317 height 24
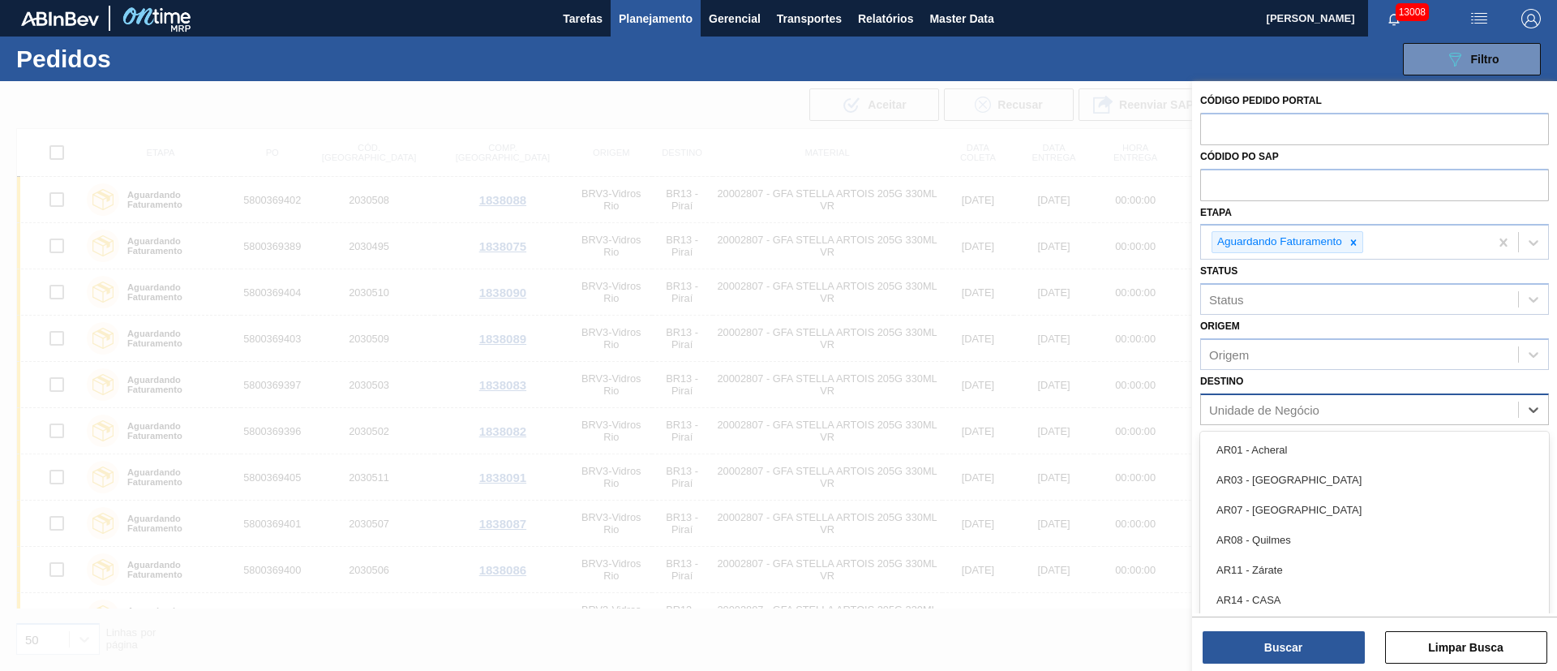
click at [1260, 418] on div "Unidade de Negócio" at bounding box center [1359, 409] width 317 height 24
click at [1377, 288] on div "Status" at bounding box center [1359, 300] width 317 height 24
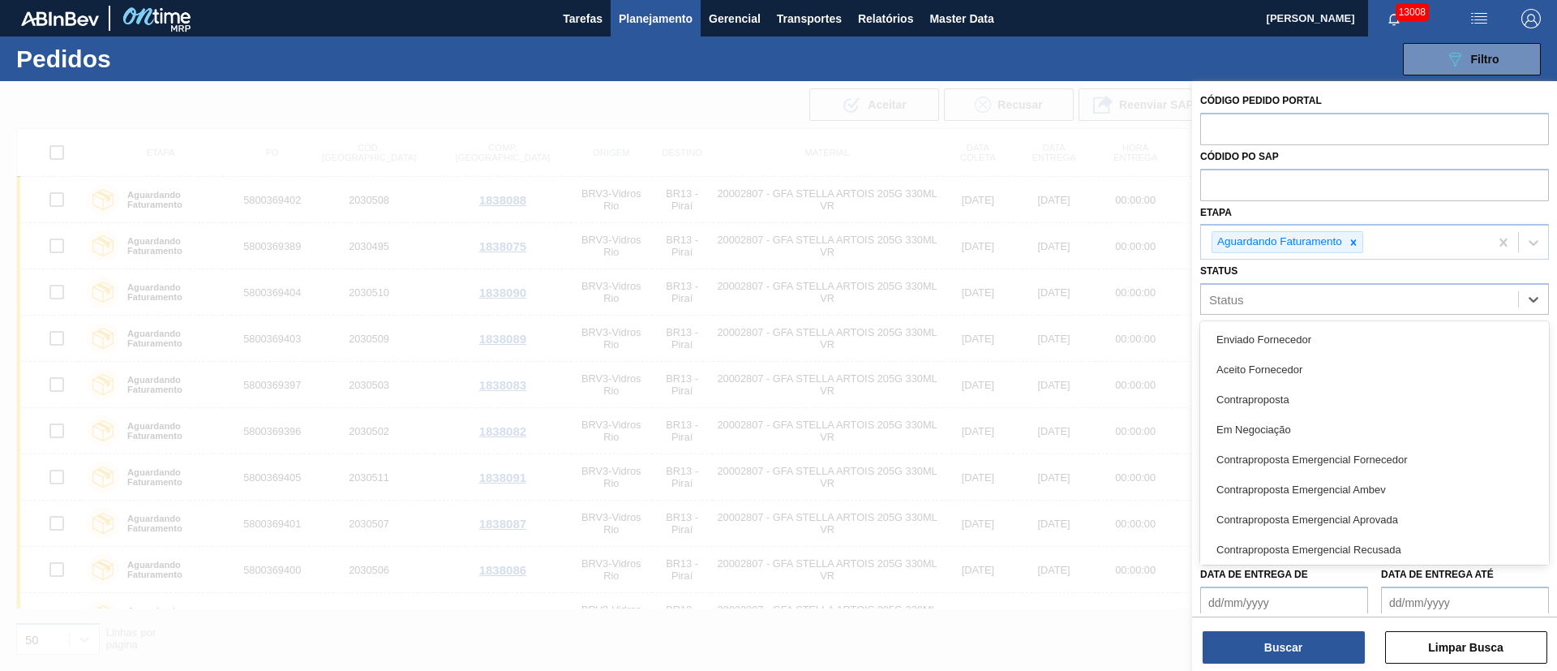
click at [1378, 277] on div "Status option Enviado Fornecedor focused, 1 of 74. 74 results available. Use Up…" at bounding box center [1375, 287] width 349 height 55
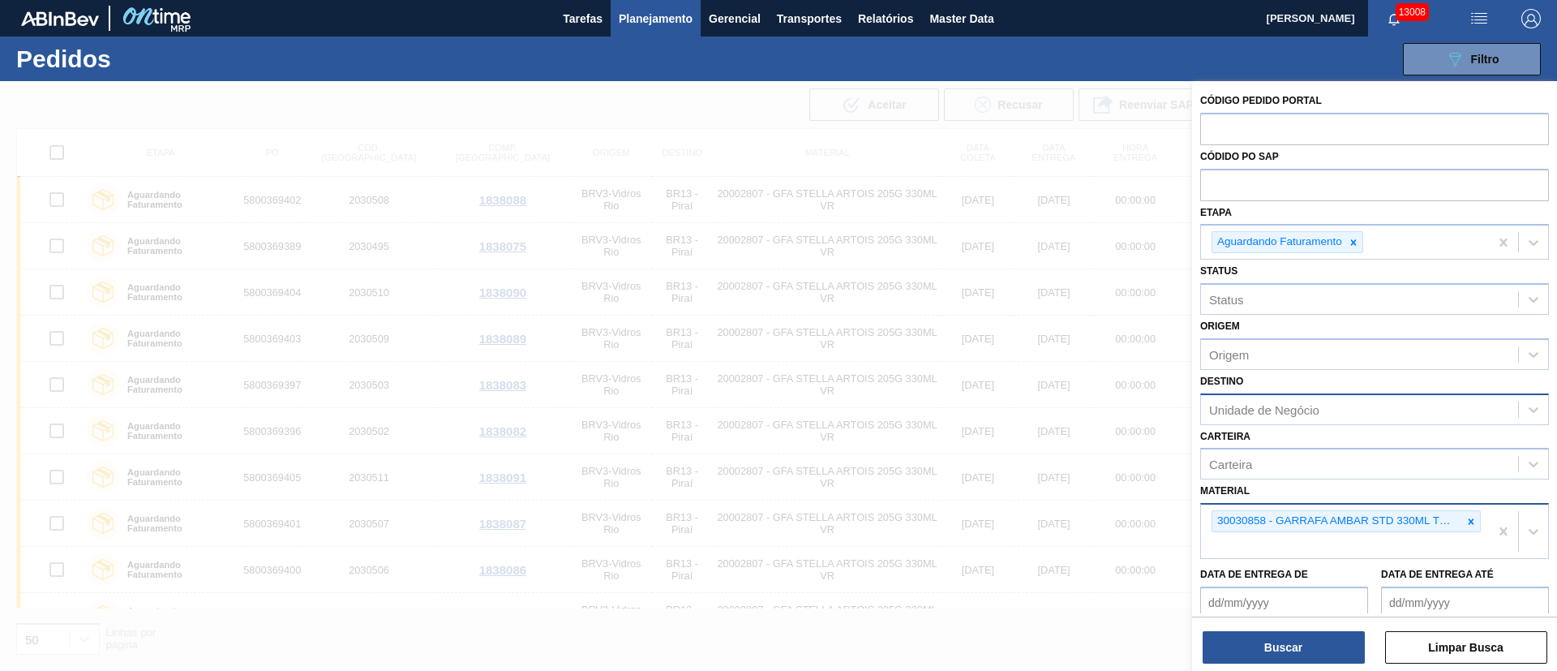
click at [1246, 410] on div "Unidade de Negócio" at bounding box center [1264, 409] width 110 height 14
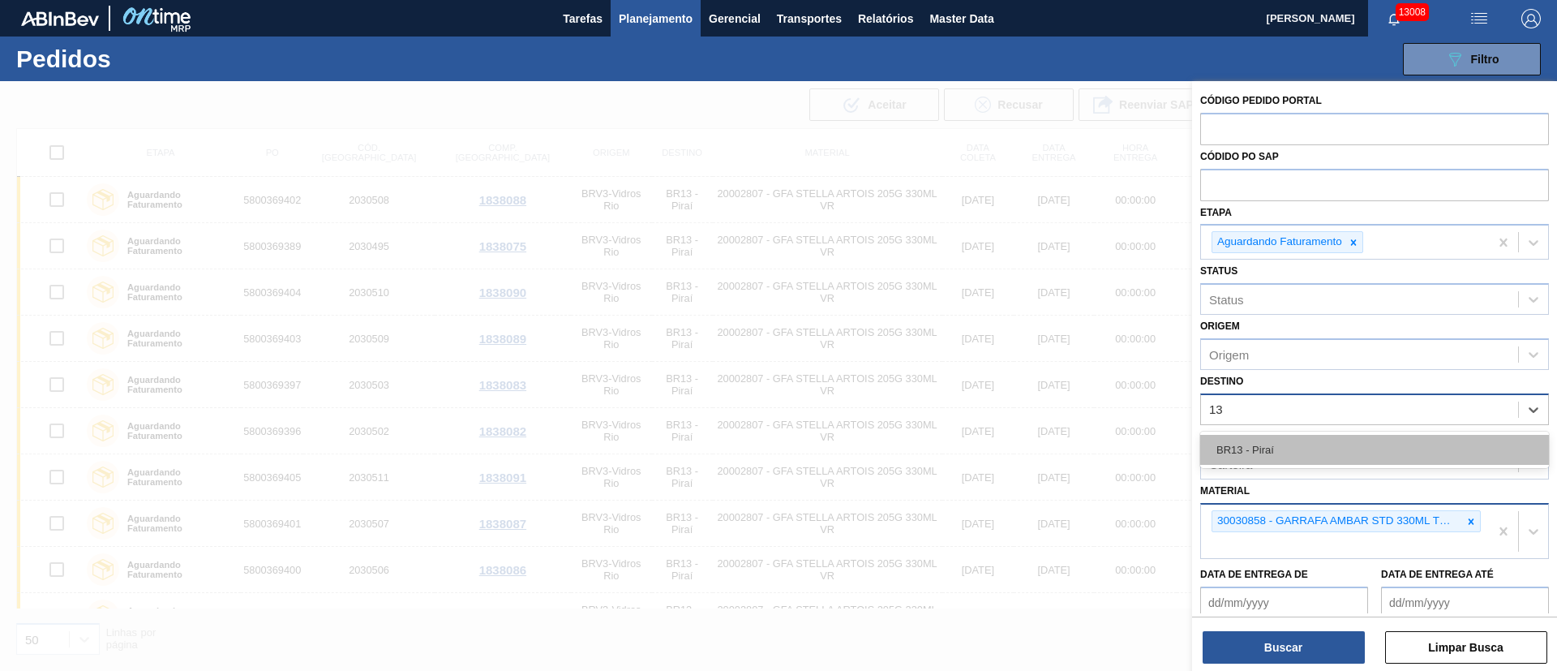
click at [1259, 443] on div "BR13 - Piraí" at bounding box center [1375, 450] width 349 height 30
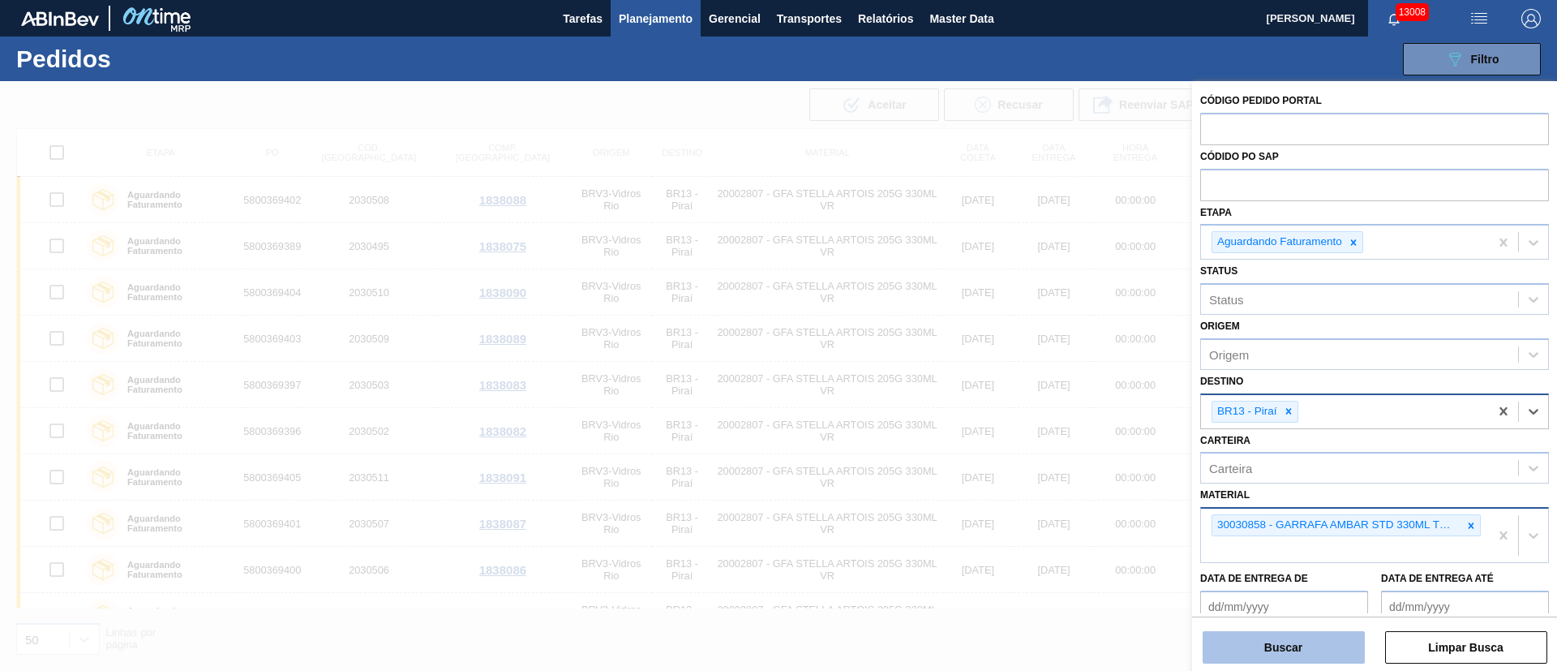
click at [1263, 635] on button "Buscar" at bounding box center [1284, 647] width 162 height 32
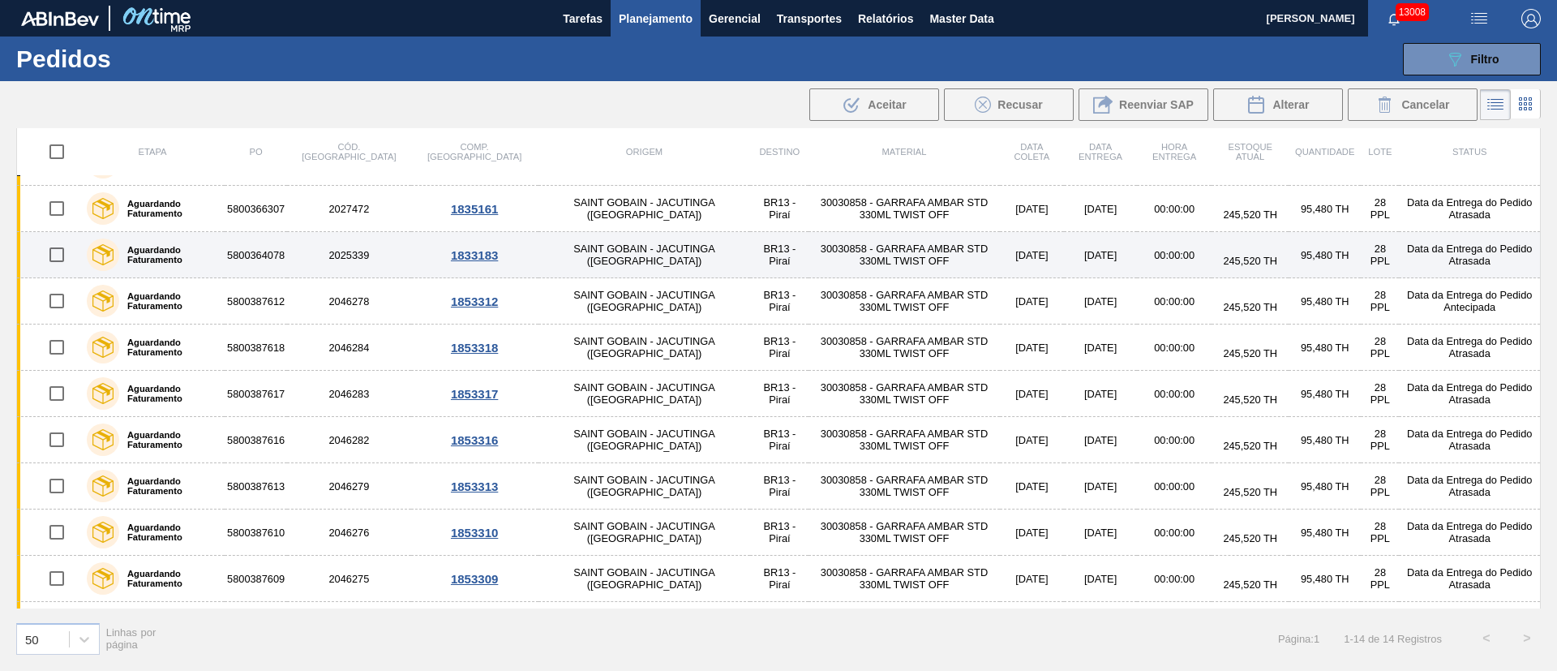
scroll to position [122, 0]
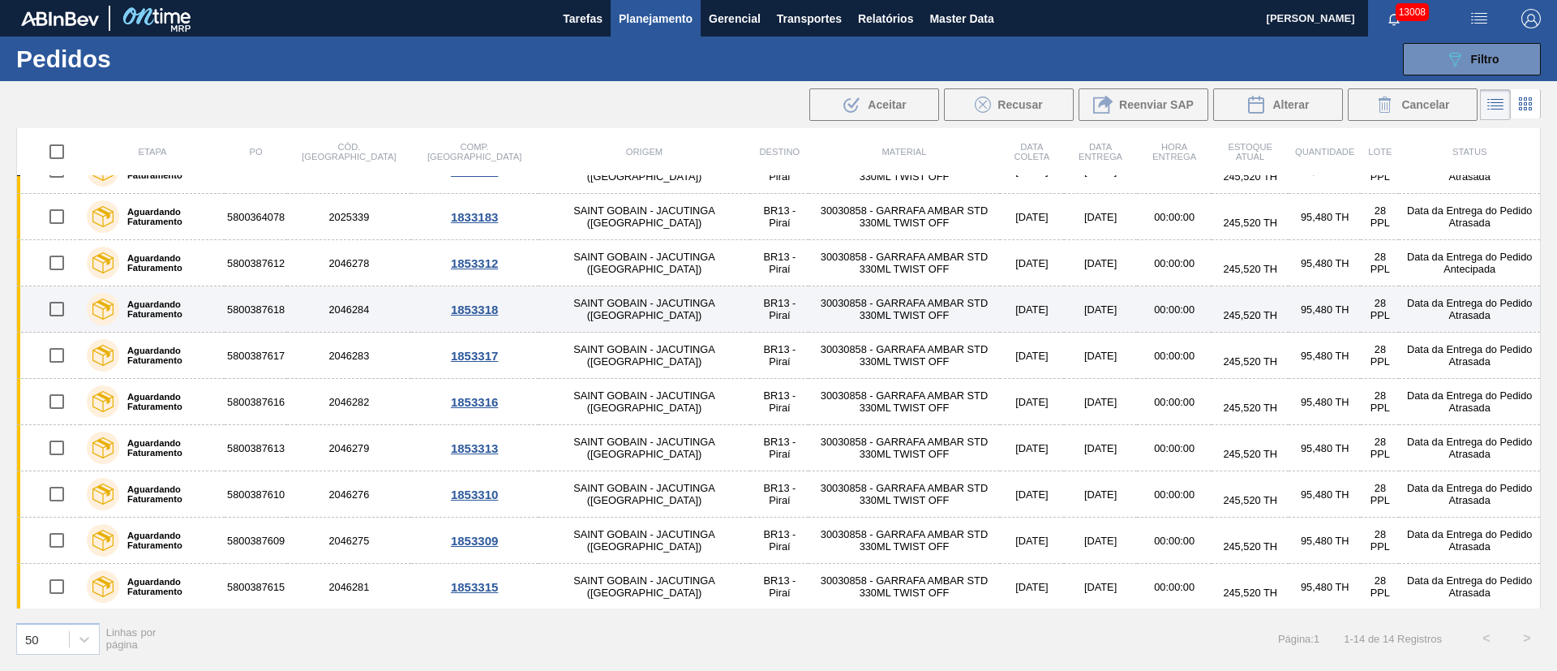
click at [54, 304] on input "checkbox" at bounding box center [57, 309] width 34 height 34
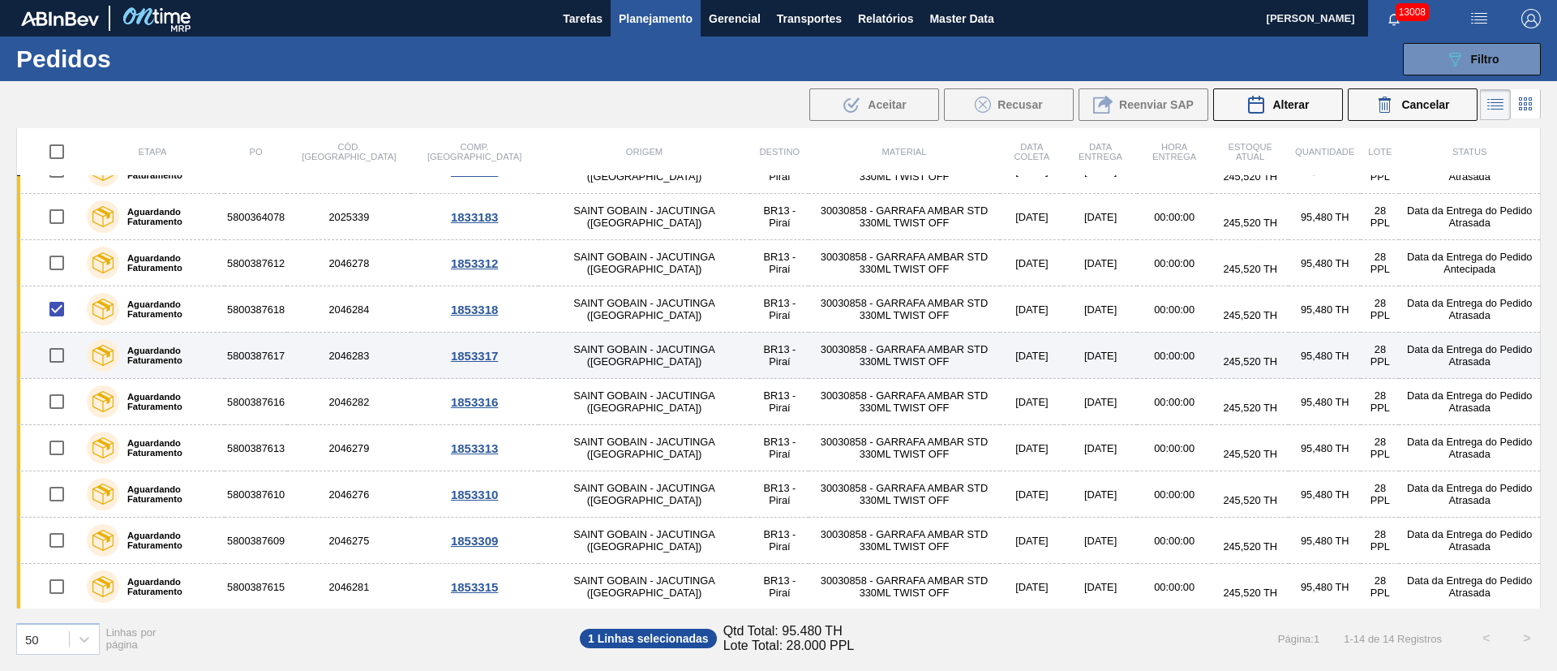
click at [56, 356] on input "checkbox" at bounding box center [57, 355] width 34 height 34
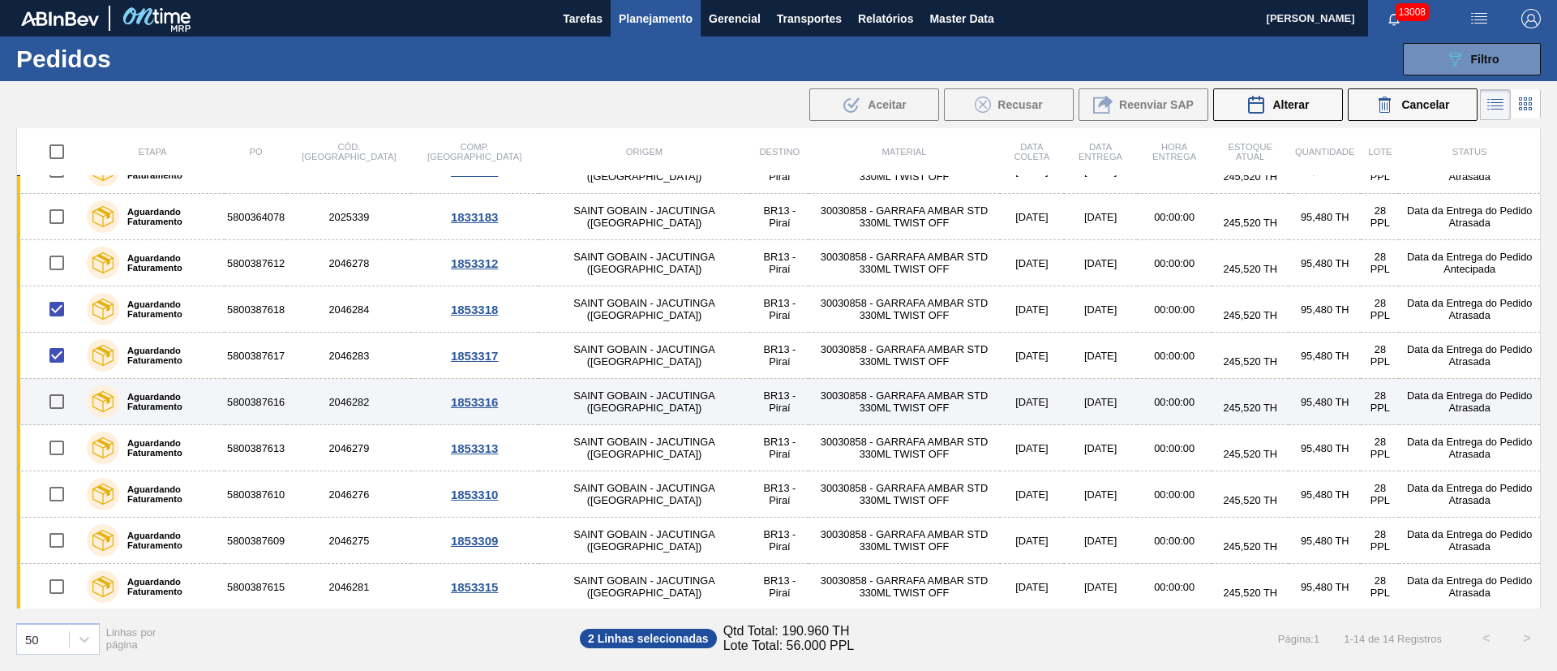
click at [54, 398] on input "checkbox" at bounding box center [57, 401] width 34 height 34
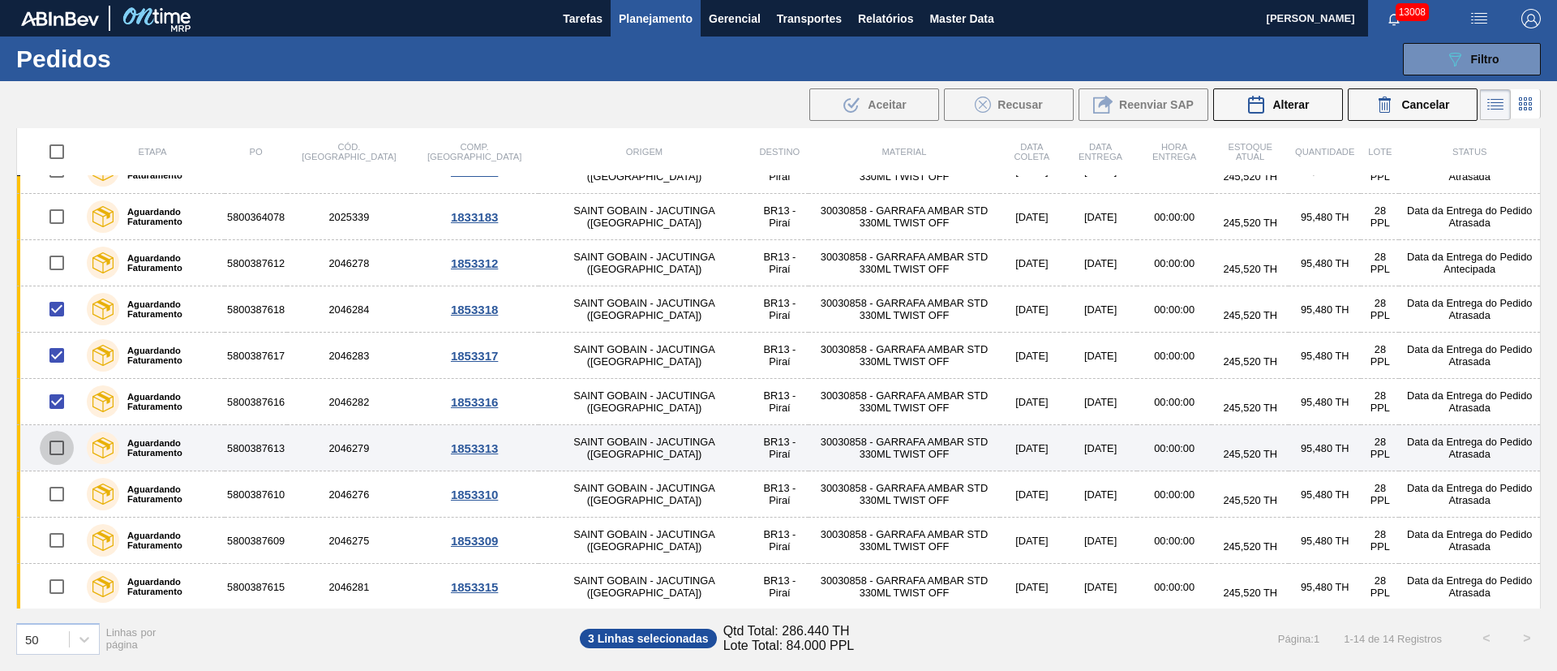
click at [54, 452] on input "checkbox" at bounding box center [57, 448] width 34 height 34
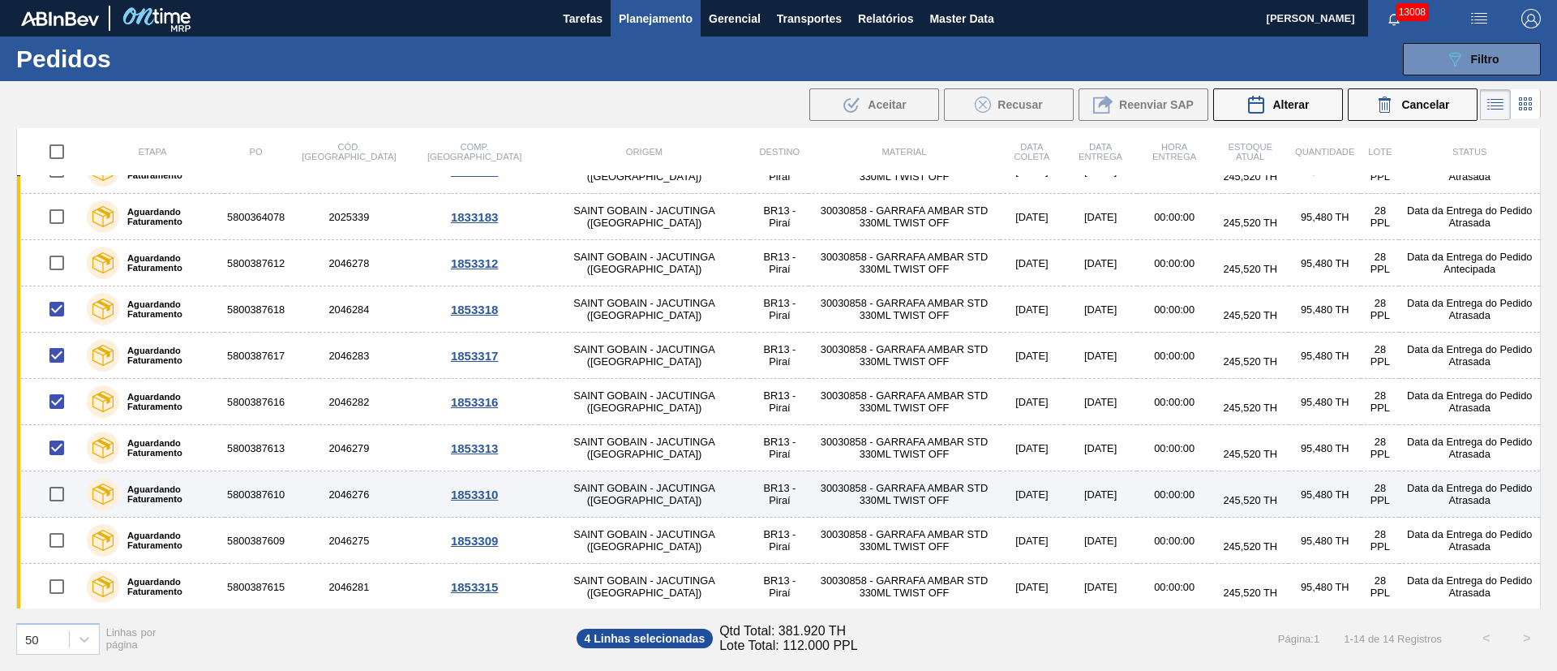
click at [54, 494] on input "checkbox" at bounding box center [57, 494] width 34 height 34
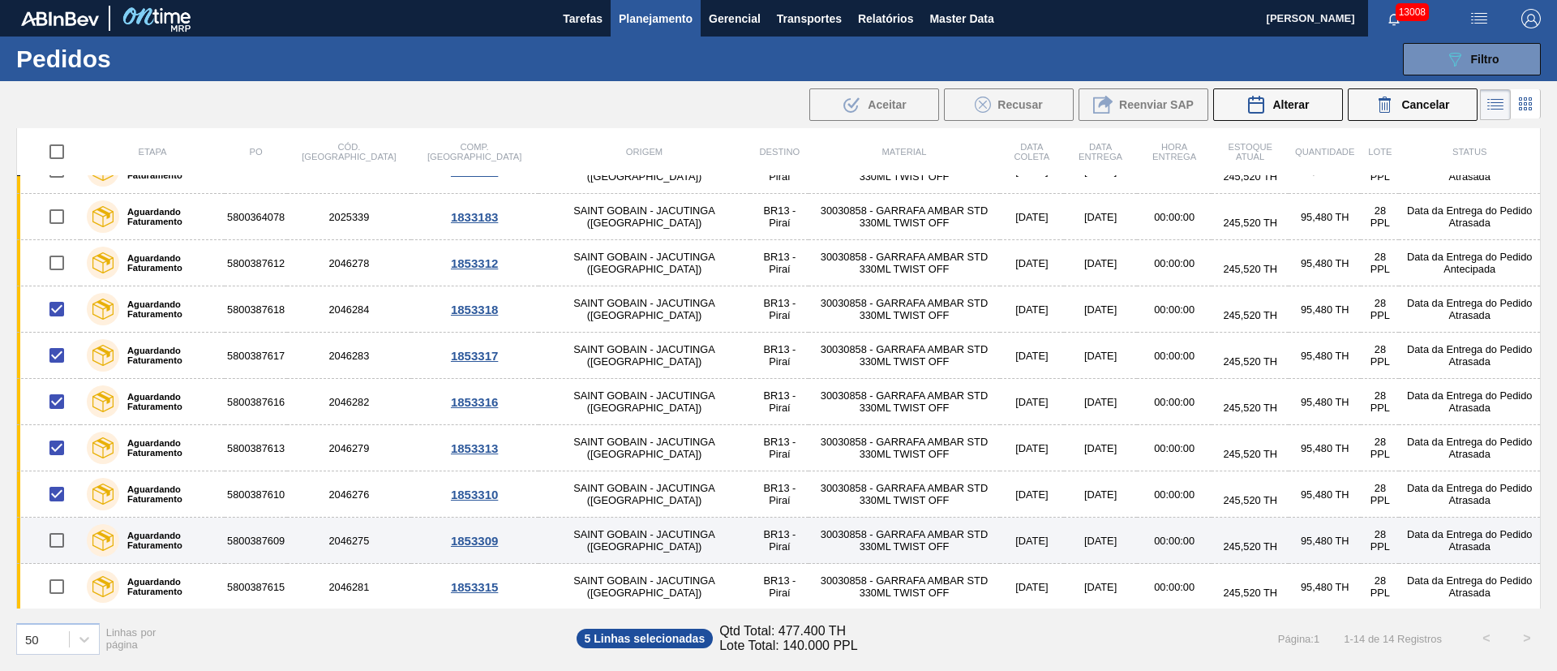
click at [49, 548] on input "checkbox" at bounding box center [57, 540] width 34 height 34
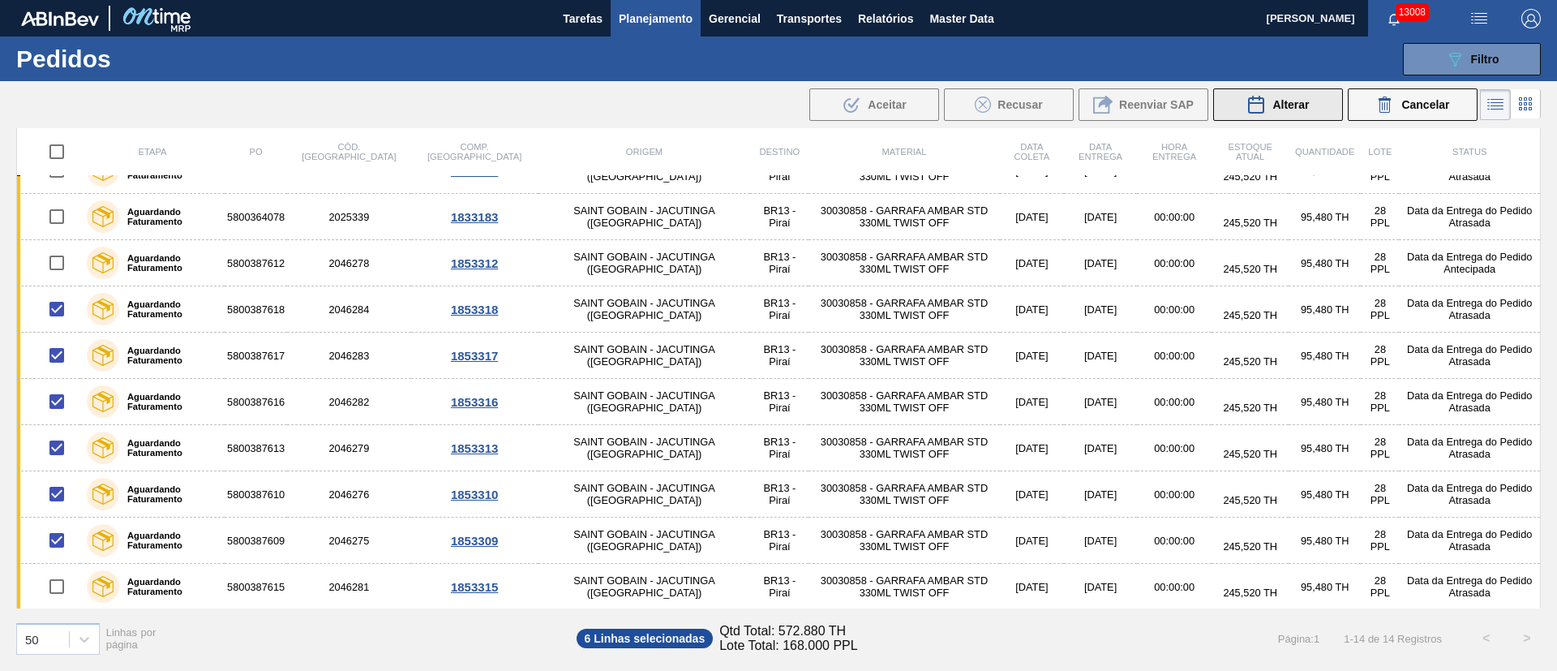
click at [1297, 110] on span "Alterar" at bounding box center [1291, 104] width 37 height 13
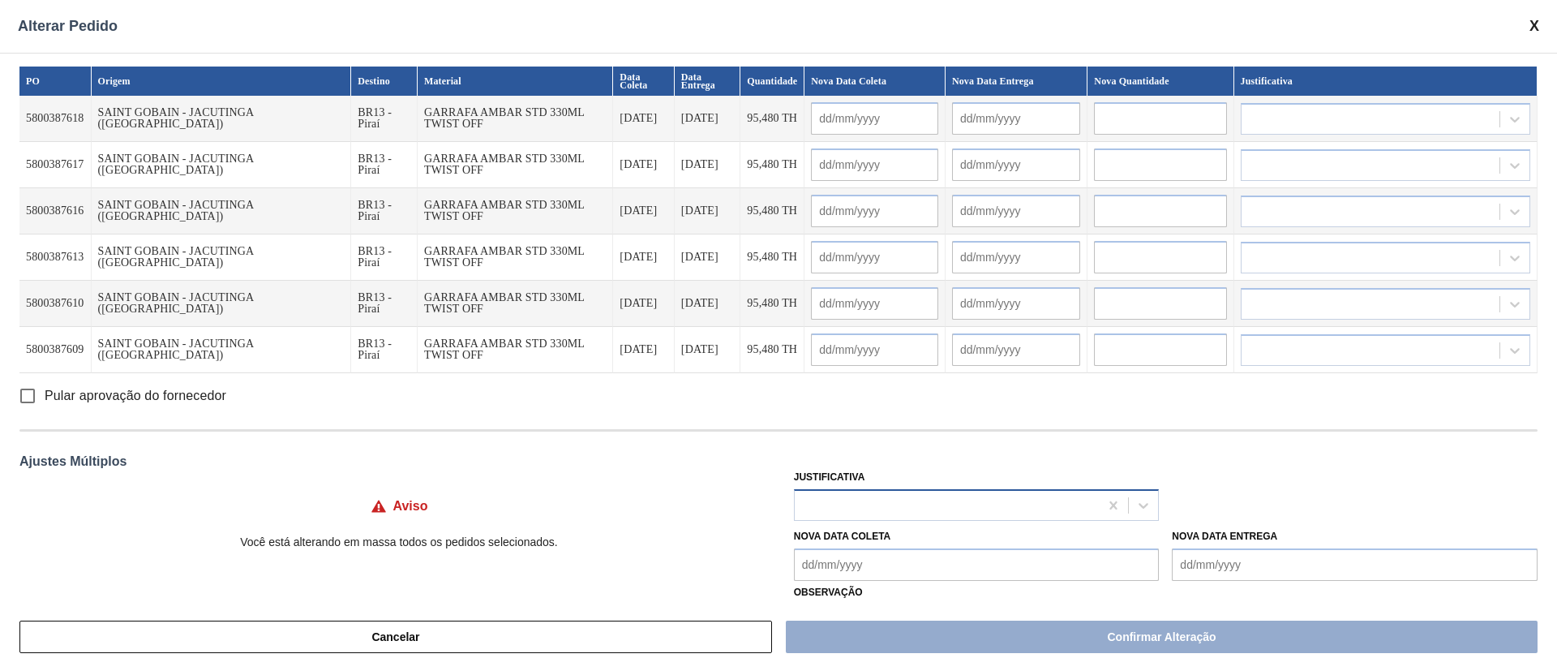
click at [822, 505] on div at bounding box center [947, 505] width 305 height 24
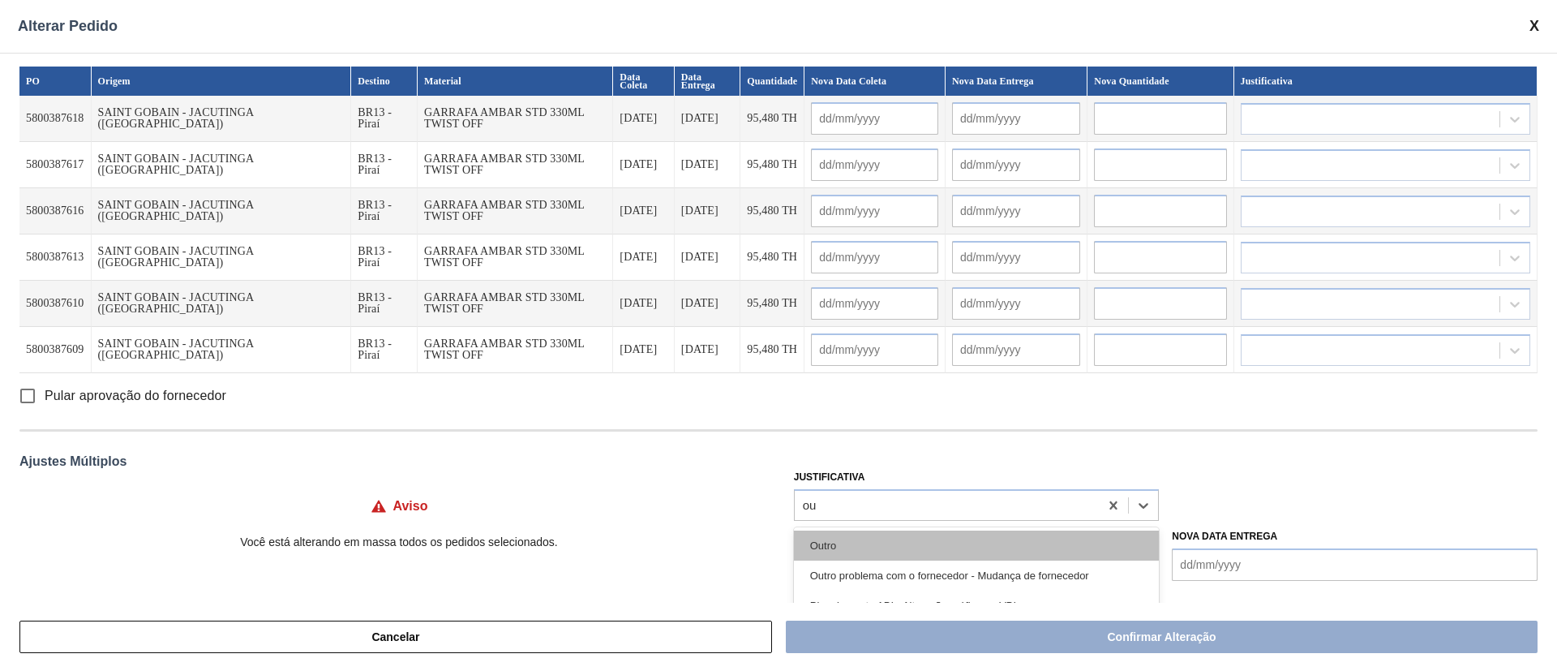
click at [836, 541] on div "Outro" at bounding box center [977, 546] width 366 height 30
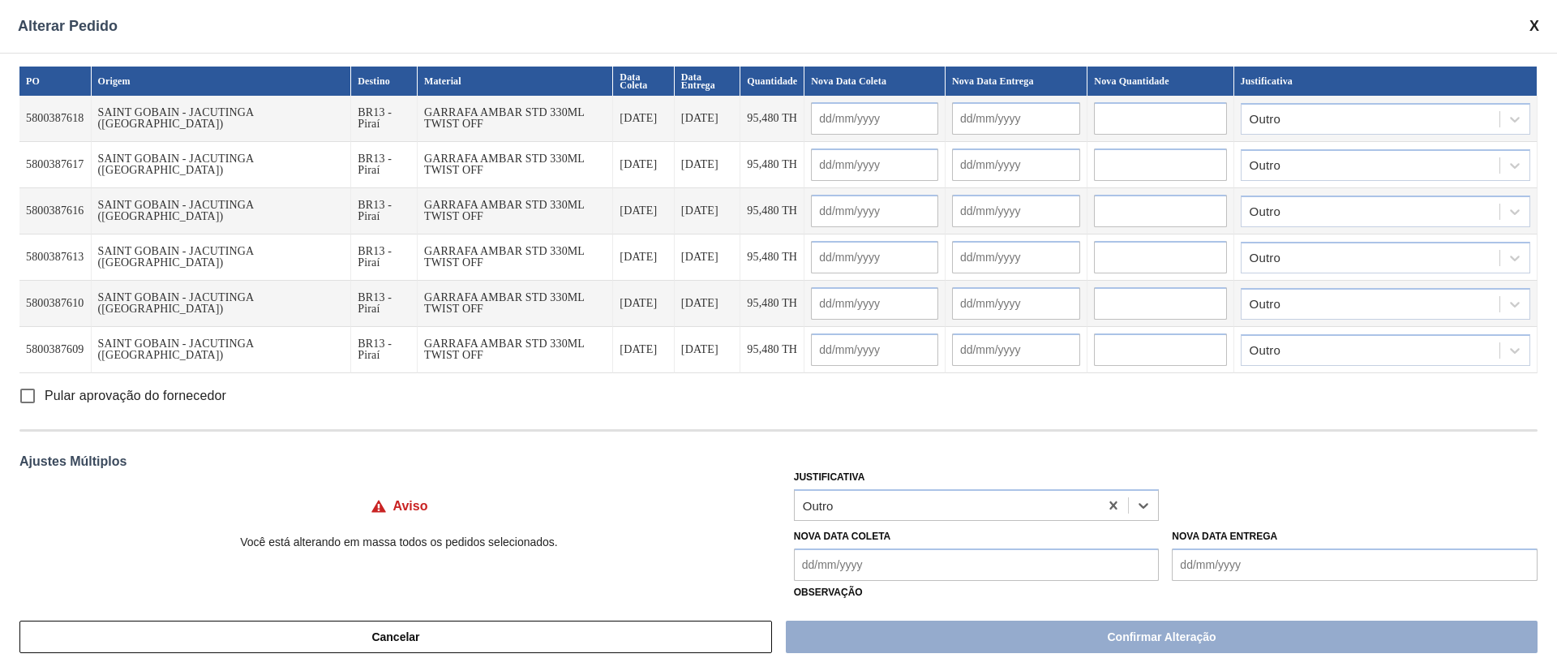
click at [30, 398] on input "Pular aprovação do fornecedor" at bounding box center [28, 396] width 34 height 34
click at [901, 567] on Coleta "Nova Data Coleta" at bounding box center [977, 564] width 366 height 32
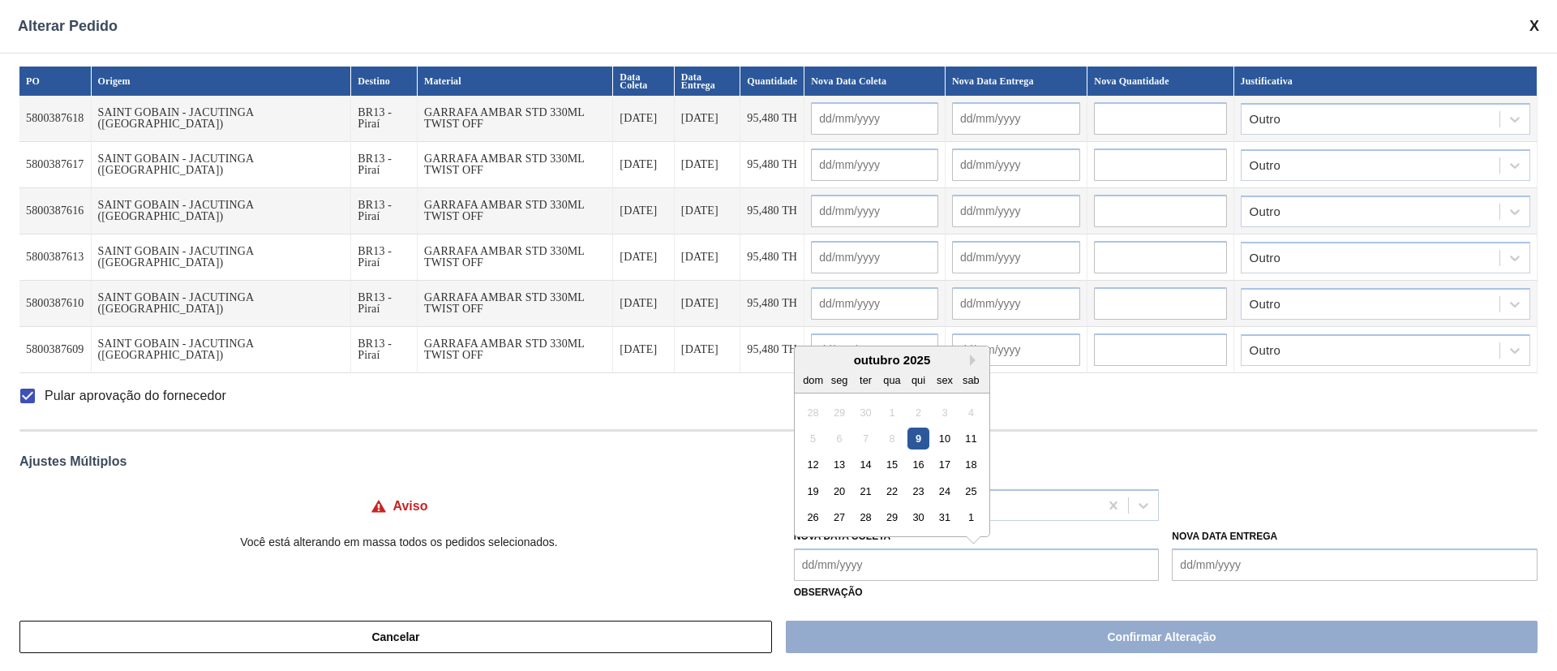
click at [885, 471] on div "15" at bounding box center [892, 464] width 22 height 22
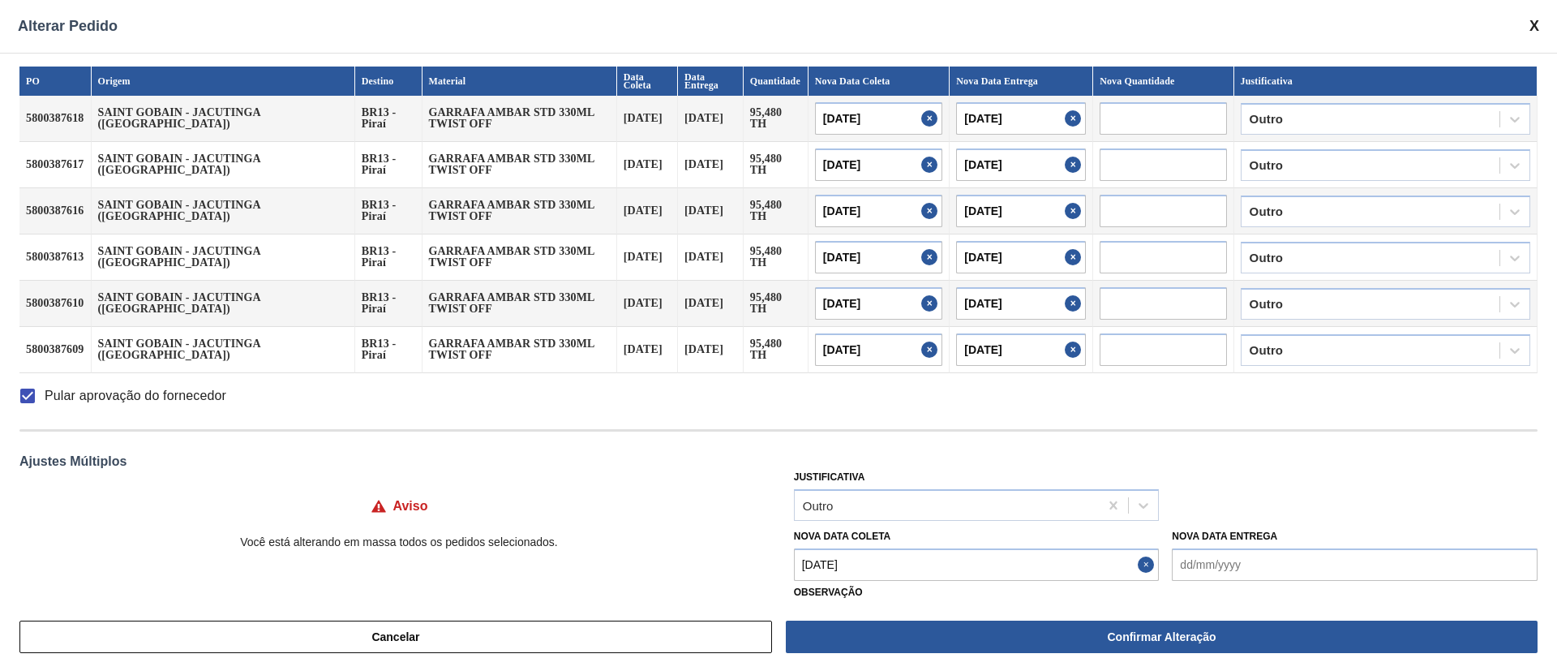
click at [884, 561] on Coleta "[DATE]" at bounding box center [977, 564] width 366 height 32
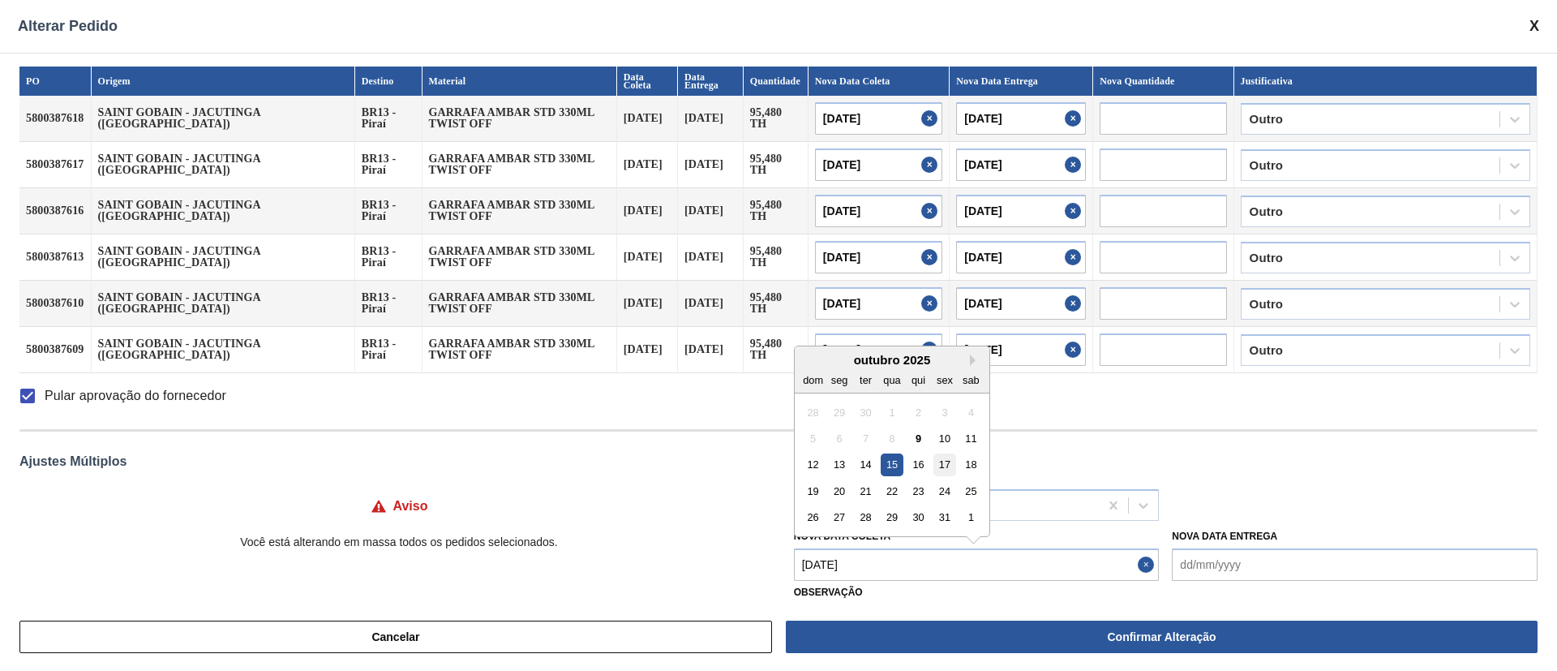
click at [940, 465] on div "17" at bounding box center [945, 464] width 22 height 22
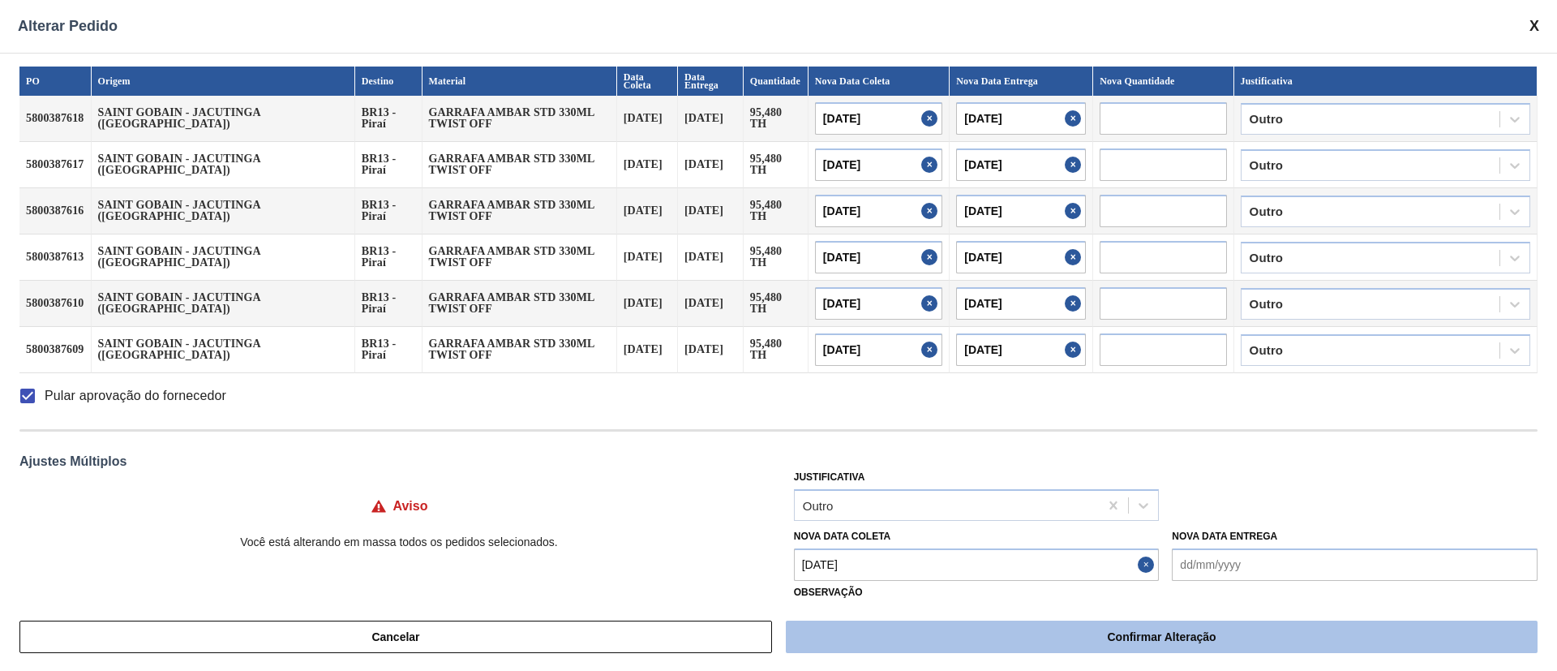
click at [931, 625] on button "Confirmar Alteração" at bounding box center [1162, 637] width 752 height 32
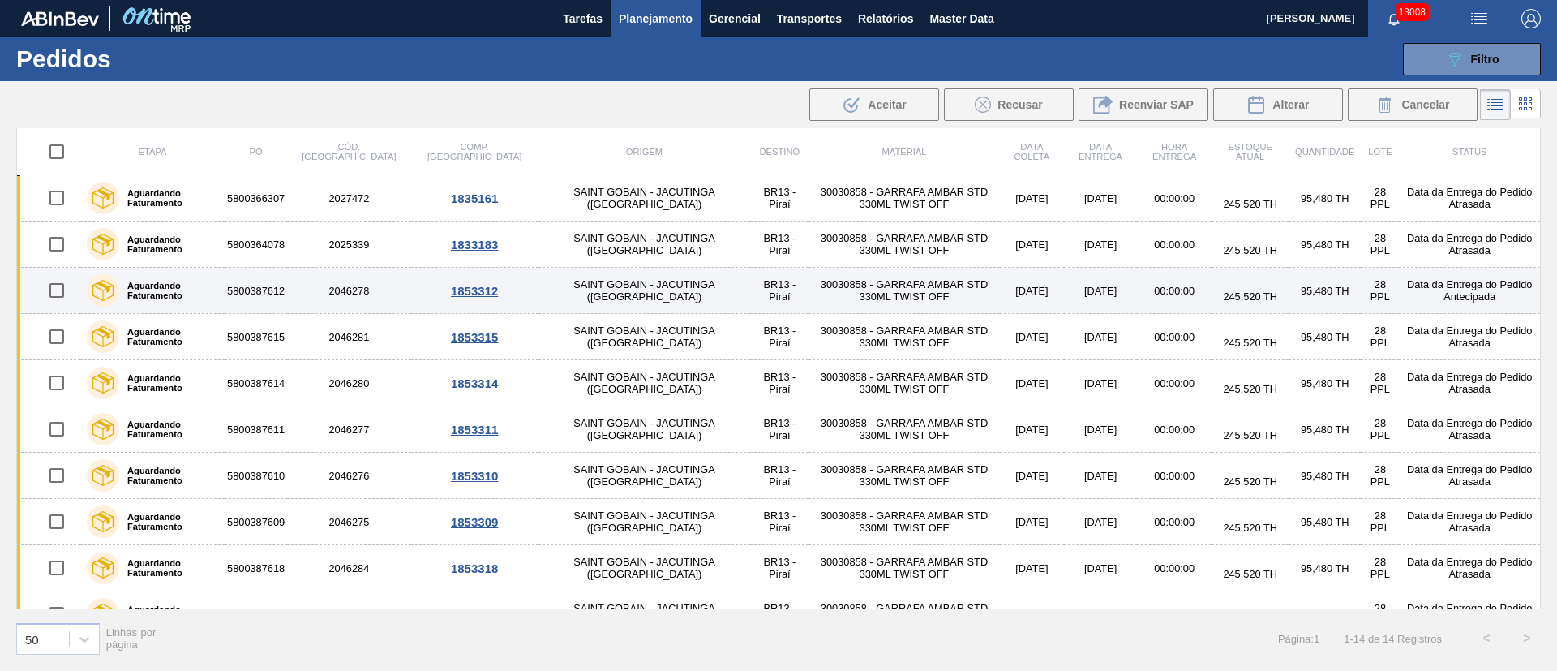
scroll to position [216, 0]
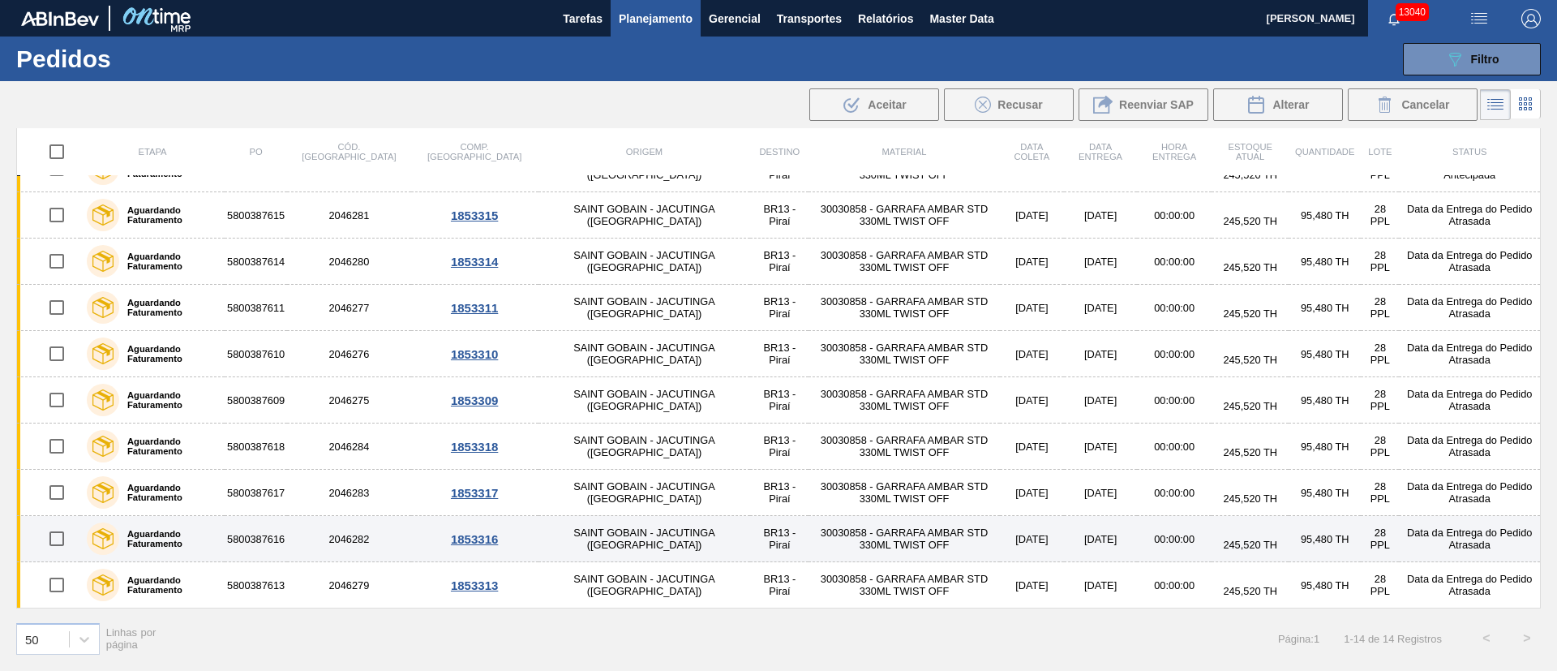
click at [809, 516] on td "30030858 - GARRAFA AMBAR STD 330ML TWIST OFF" at bounding box center [904, 539] width 191 height 46
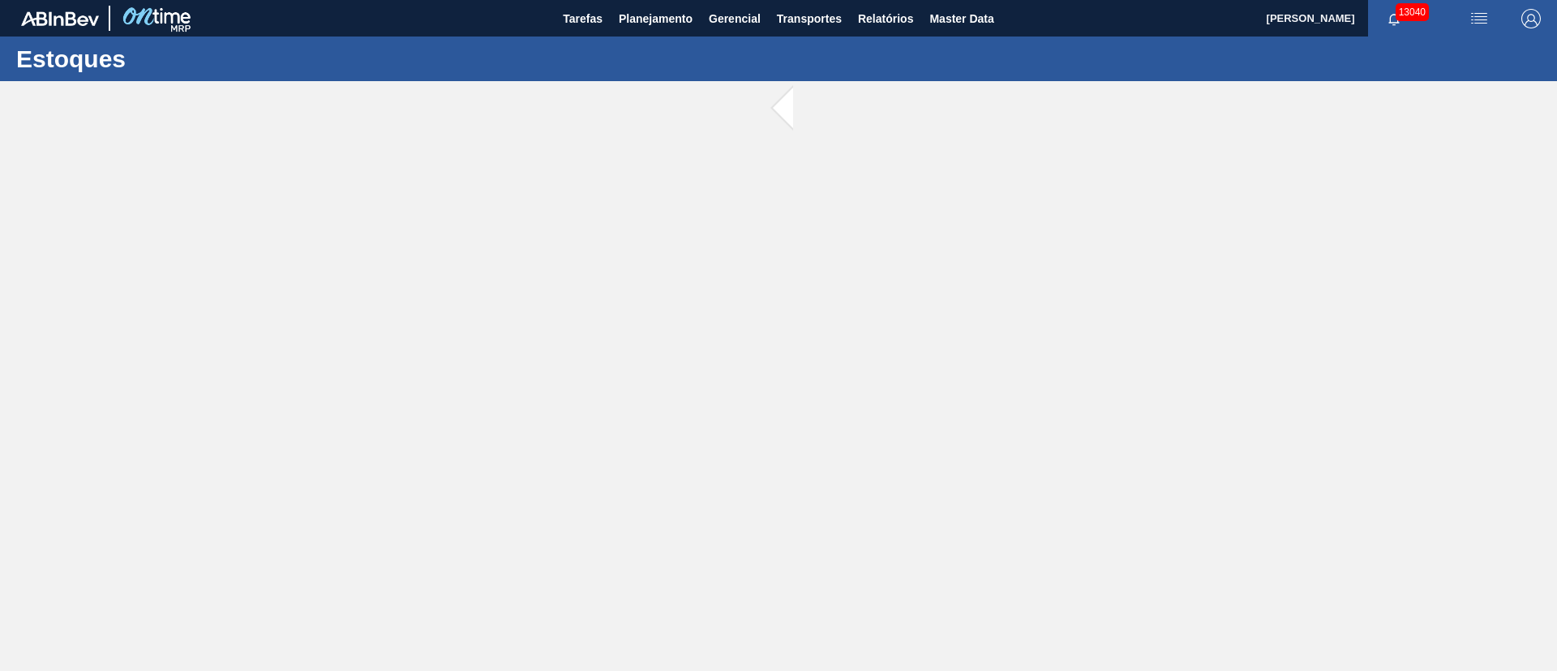
click at [769, 516] on main "Tarefas Planejamento Gerencial Transportes Relatórios Master Data Juliane Romag…" at bounding box center [778, 335] width 1557 height 671
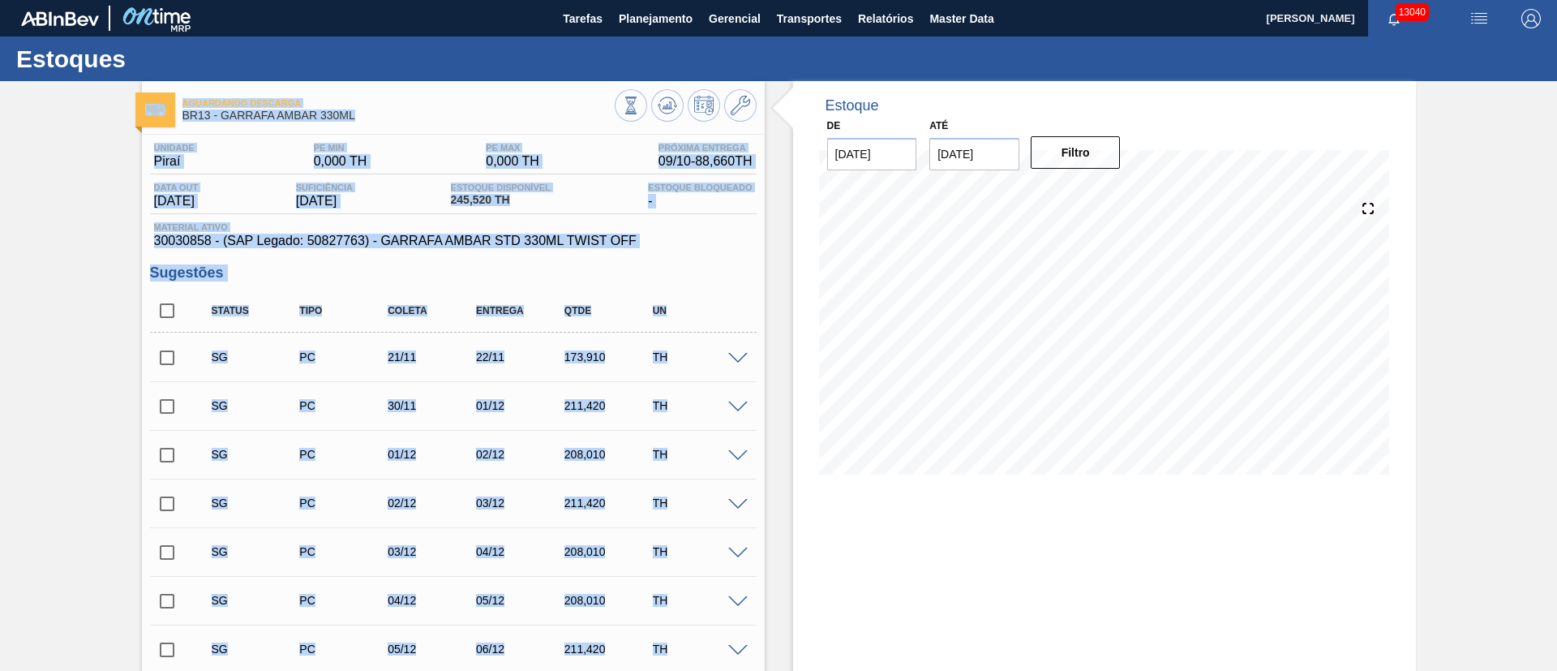
click at [165, 360] on input "checkbox" at bounding box center [167, 358] width 34 height 34
click at [731, 358] on span at bounding box center [737, 359] width 19 height 12
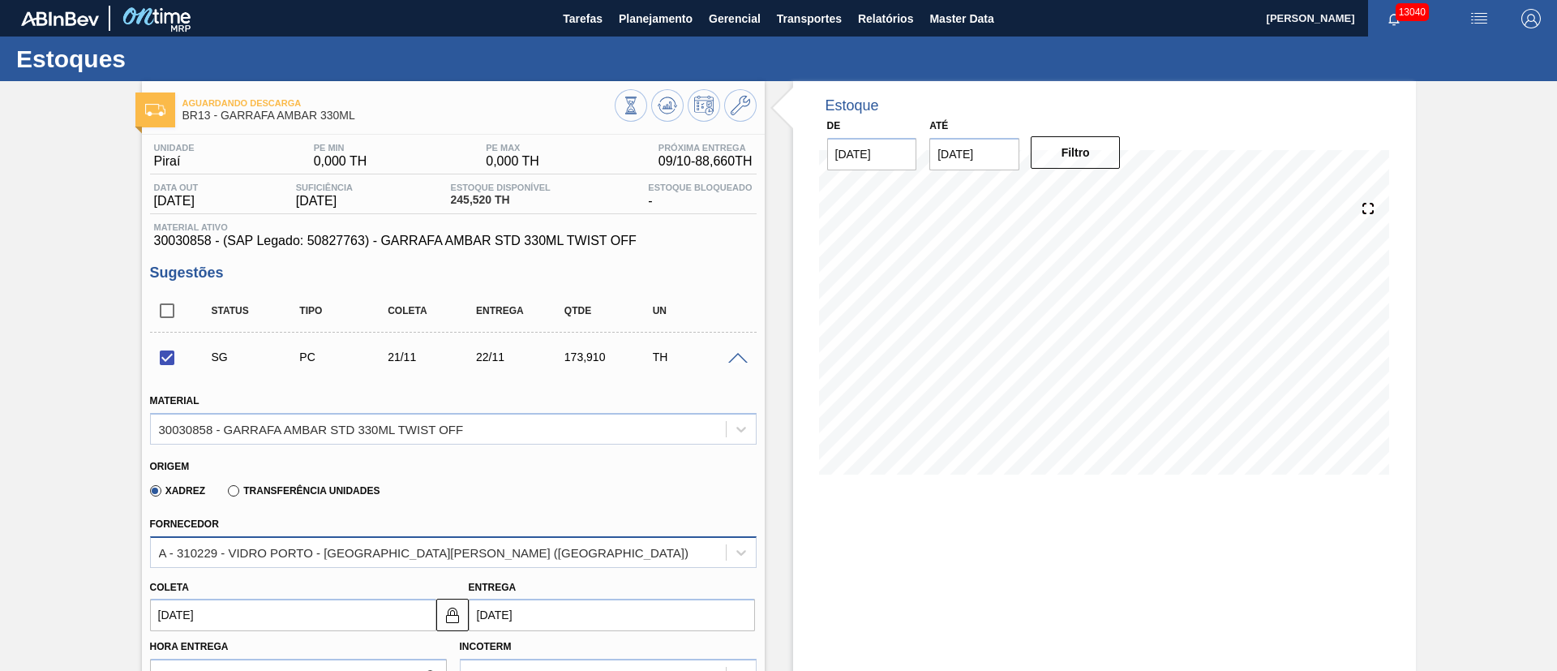
scroll to position [243, 0]
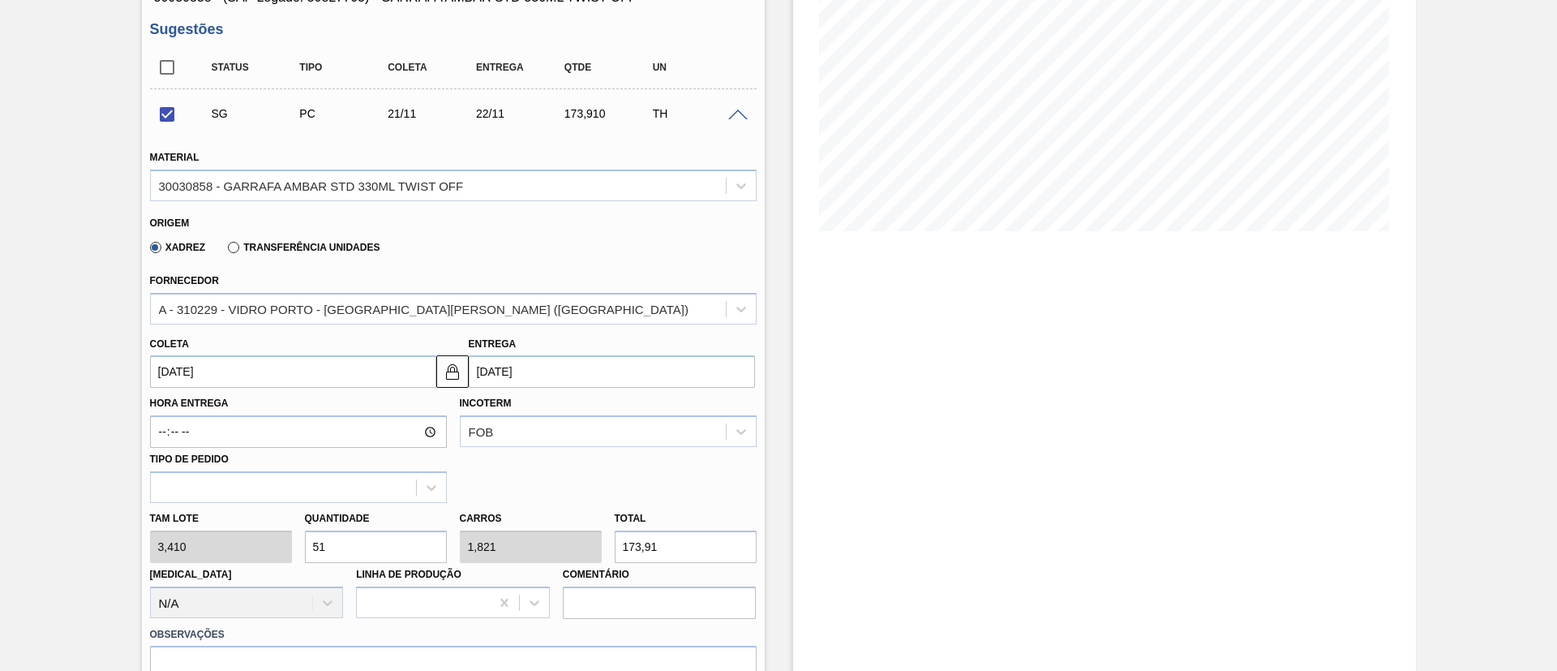
click at [258, 379] on input "[DATE]" at bounding box center [293, 371] width 286 height 32
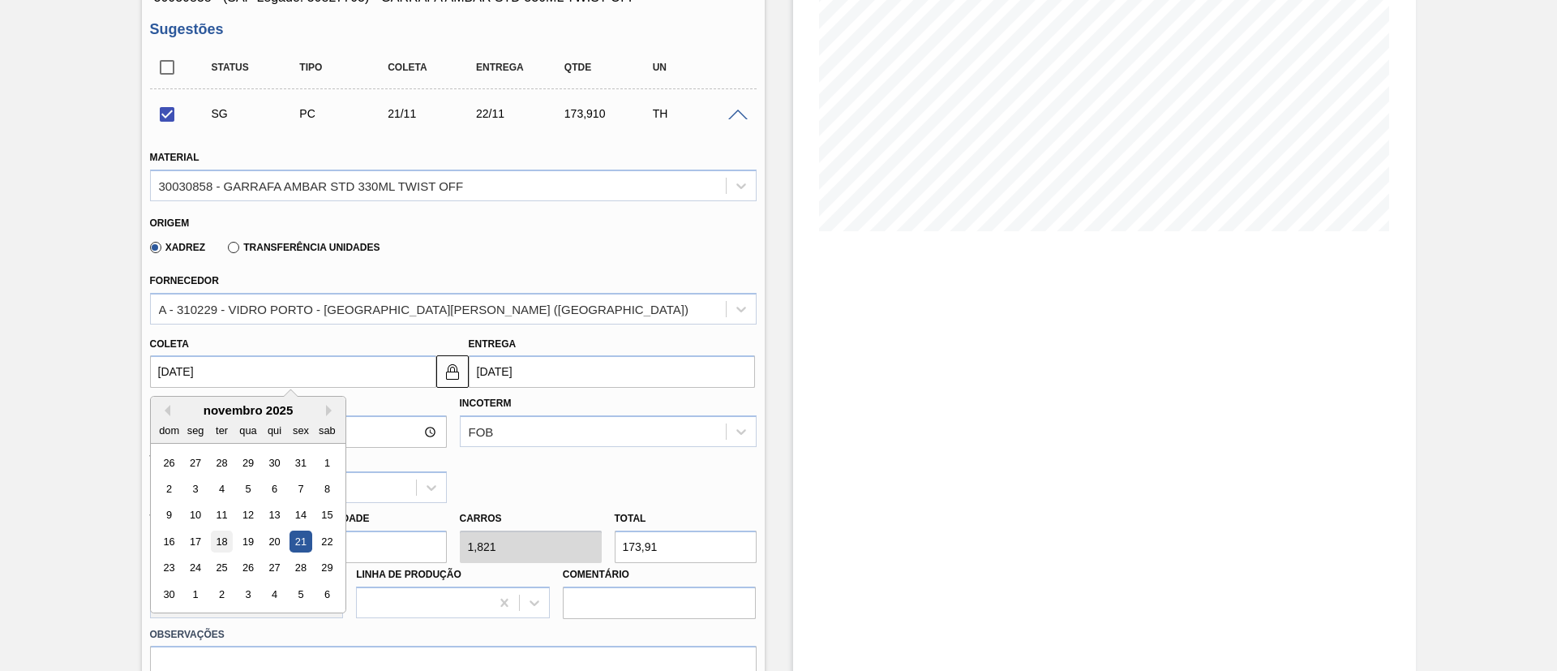
click at [232, 545] on div "18" at bounding box center [221, 542] width 22 height 22
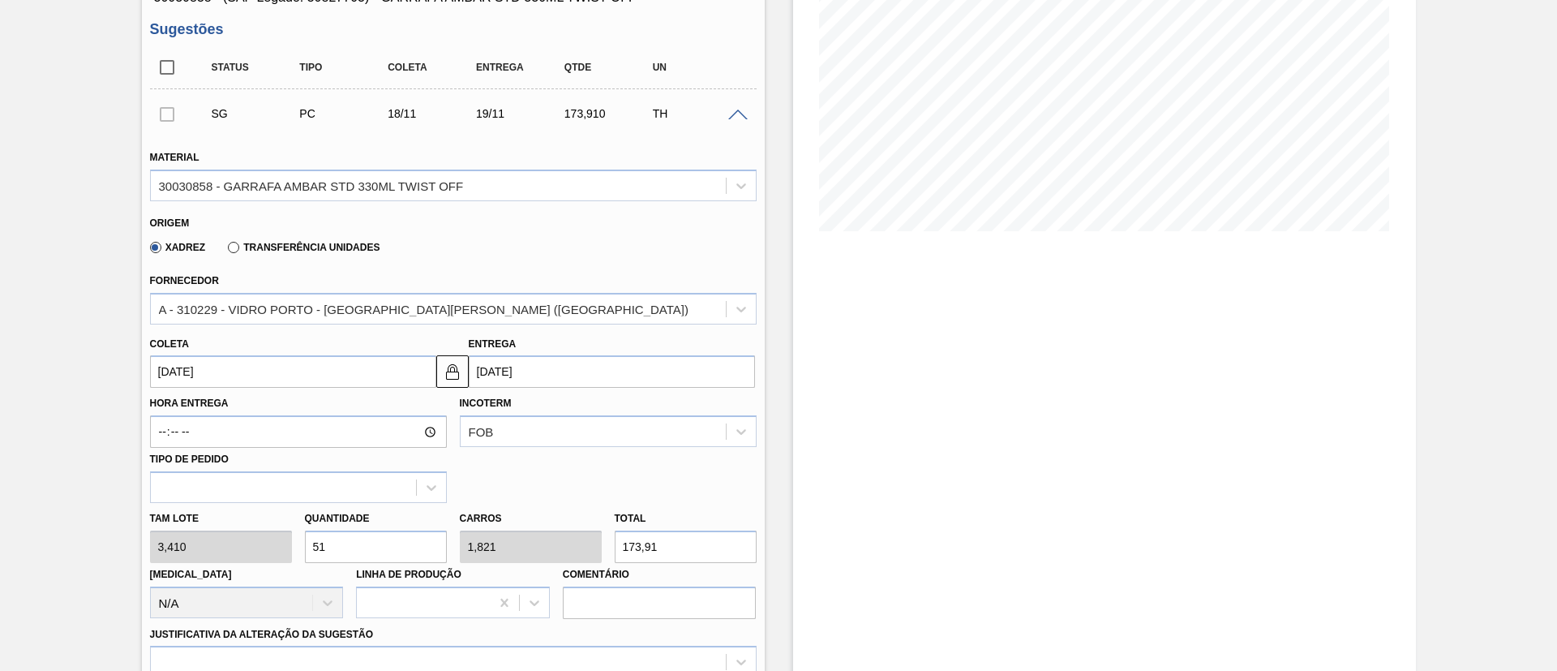
click at [174, 543] on div "Tam lote 3,410 Quantidade 51 Carros 1,821 Total 173,91 Doca N/A Linha de Produç…" at bounding box center [454, 561] width 620 height 116
click at [282, 307] on div "A - 310229 - VIDRO PORTO - PORTO FERREIRA (SP)" at bounding box center [424, 309] width 530 height 14
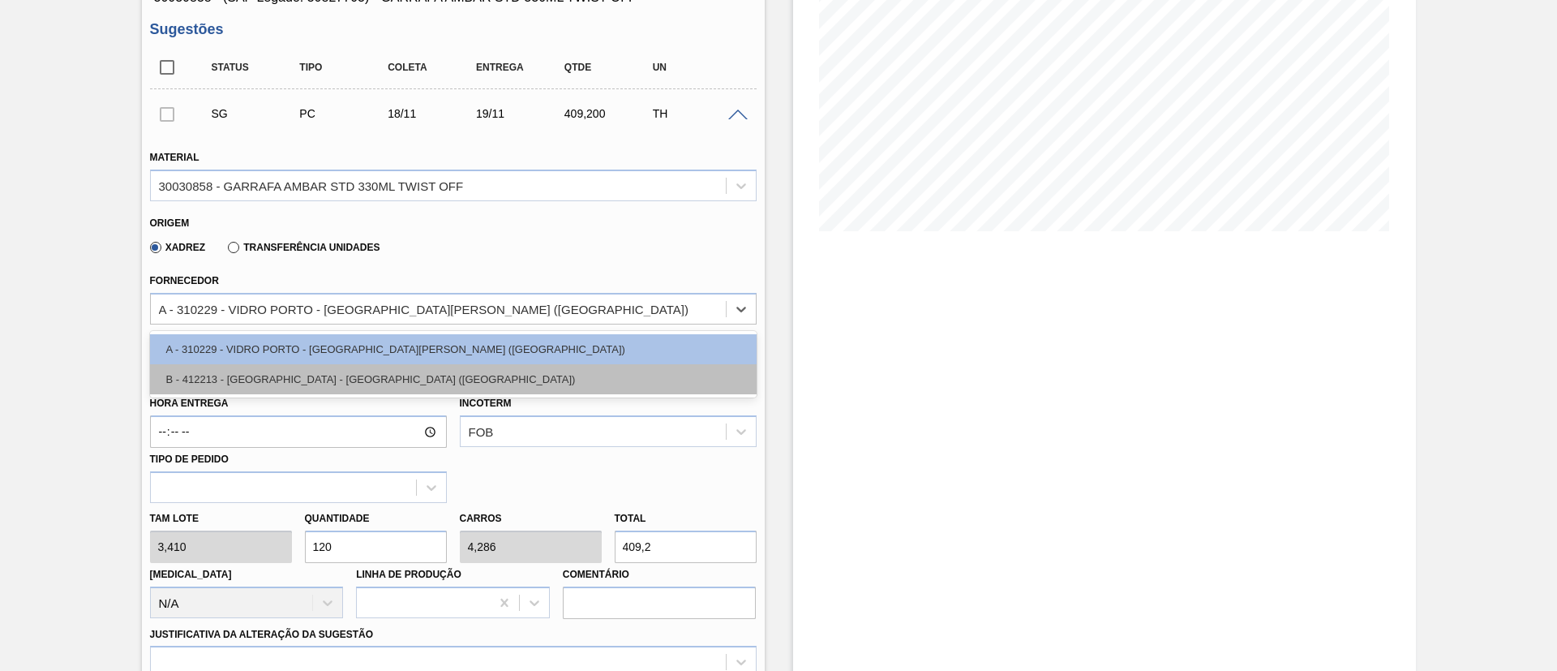
click at [278, 371] on div "B - 412213 - SAINT GOBAIN - JACUTINGA (MG)" at bounding box center [453, 379] width 607 height 30
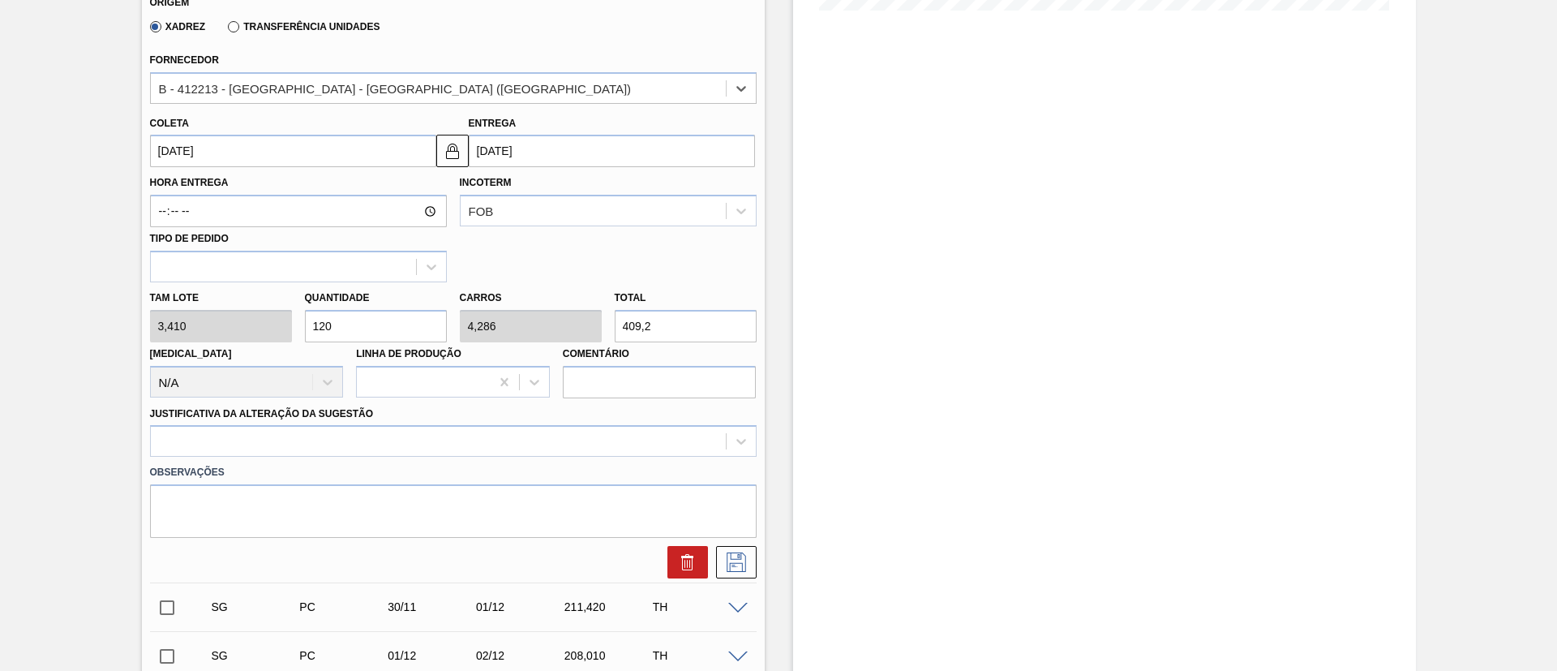
scroll to position [487, 0]
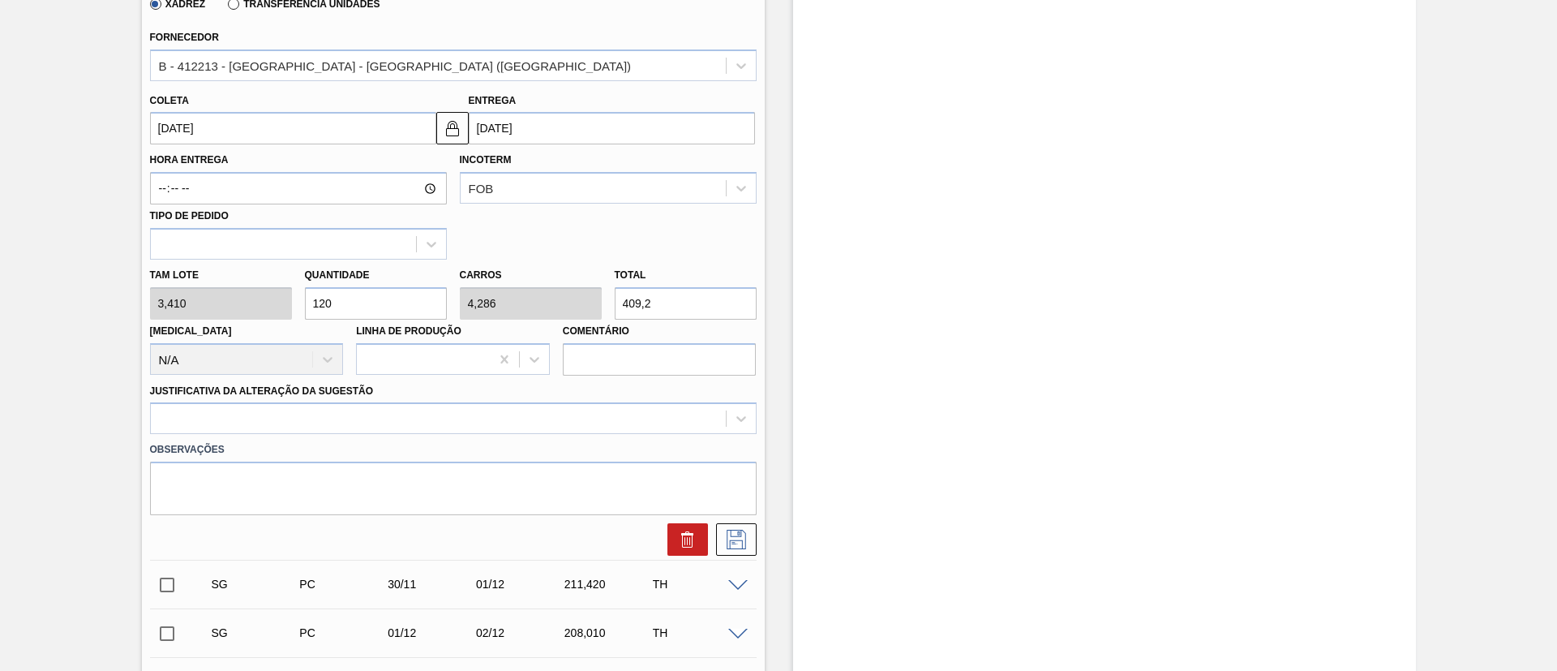
drag, startPoint x: 365, startPoint y: 306, endPoint x: 0, endPoint y: 305, distance: 365.0
click at [315, 414] on div at bounding box center [453, 418] width 607 height 32
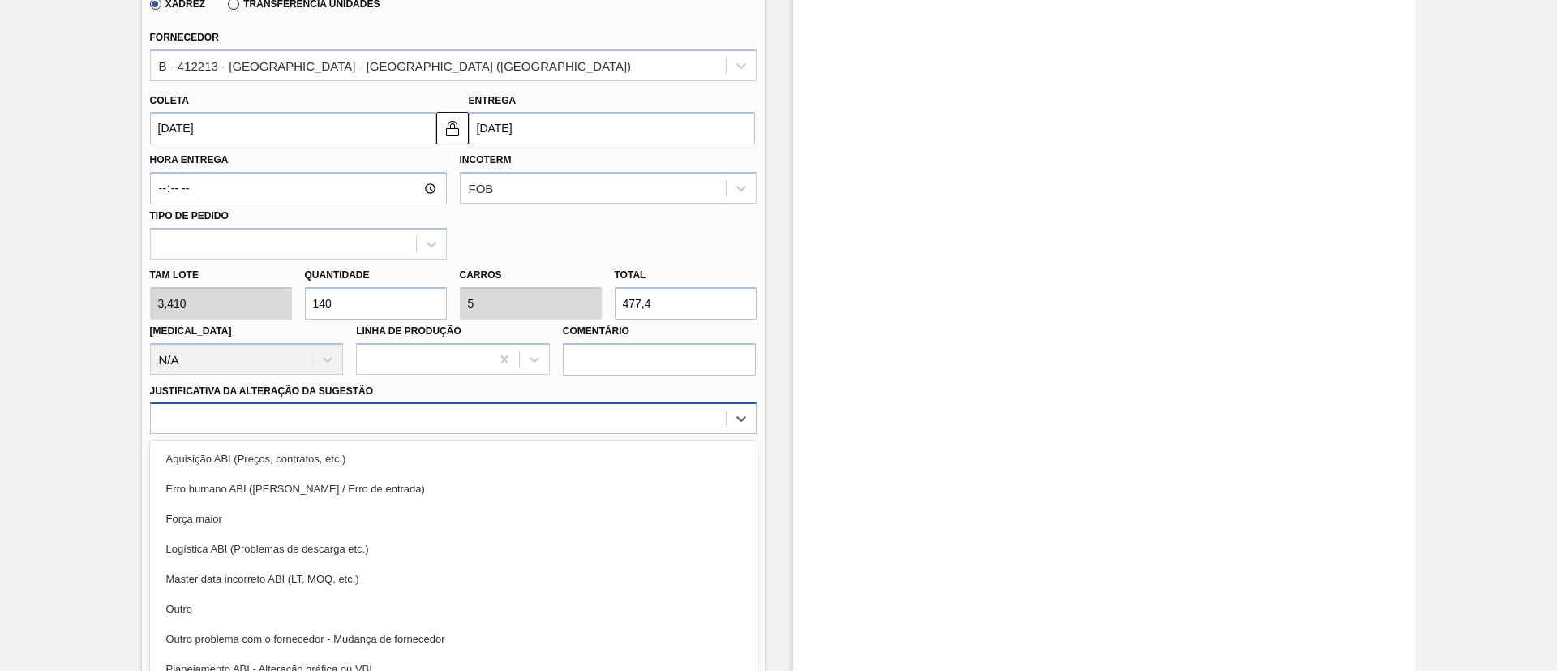
scroll to position [506, 0]
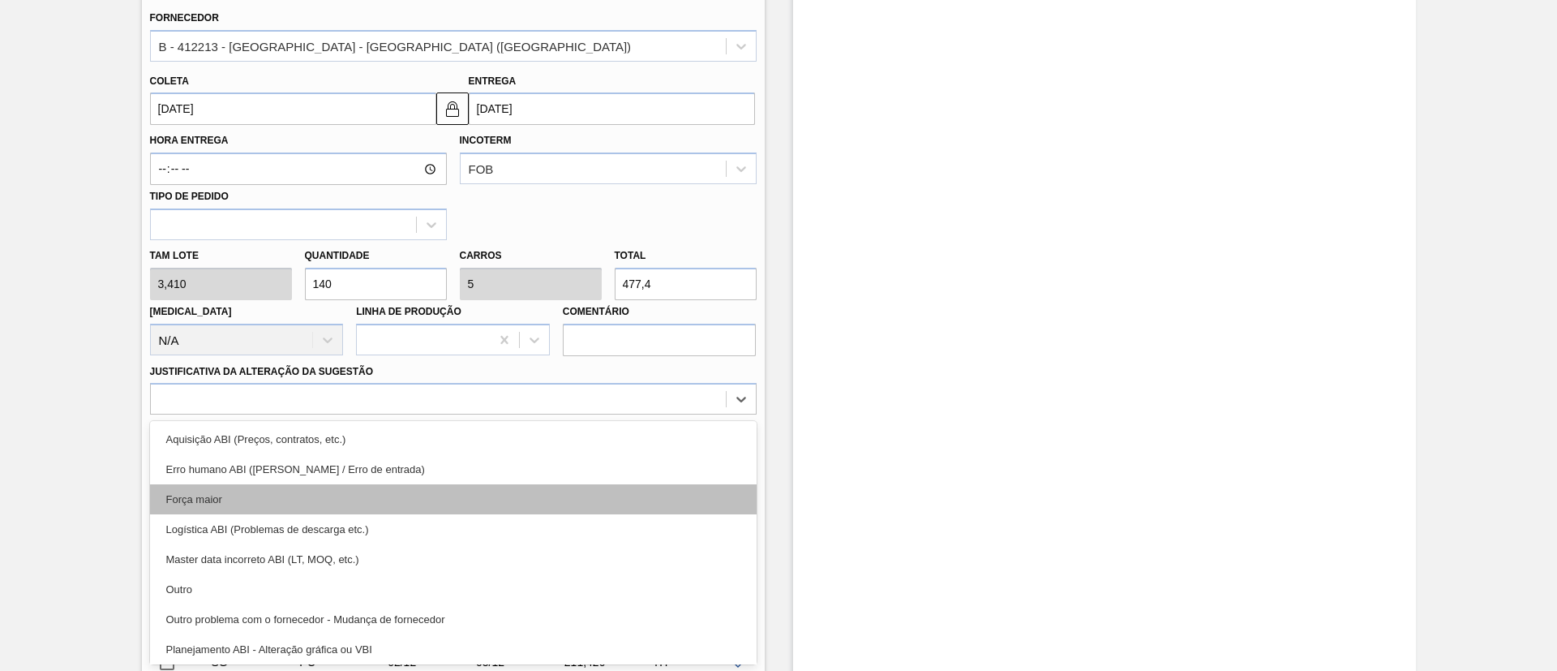
click at [230, 504] on div "Força maior" at bounding box center [453, 499] width 607 height 30
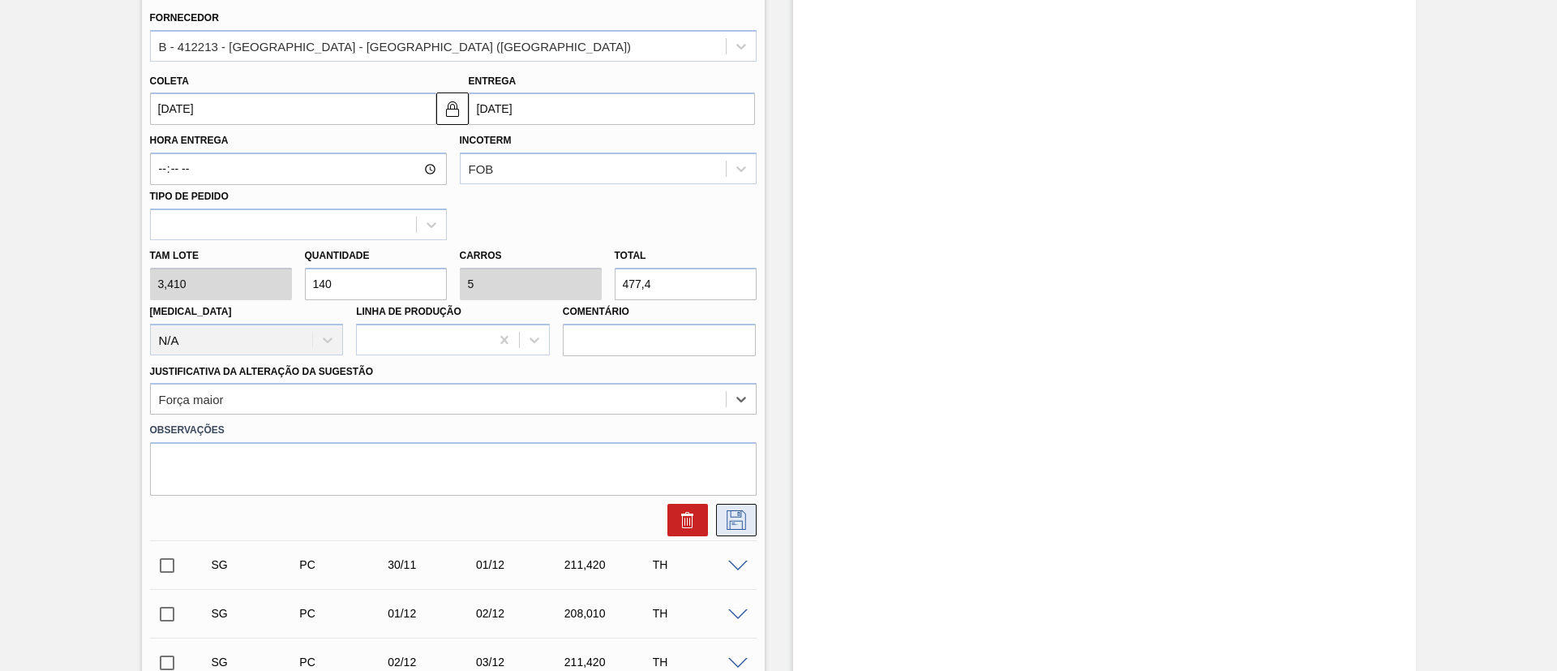
click at [734, 524] on icon at bounding box center [736, 518] width 8 height 13
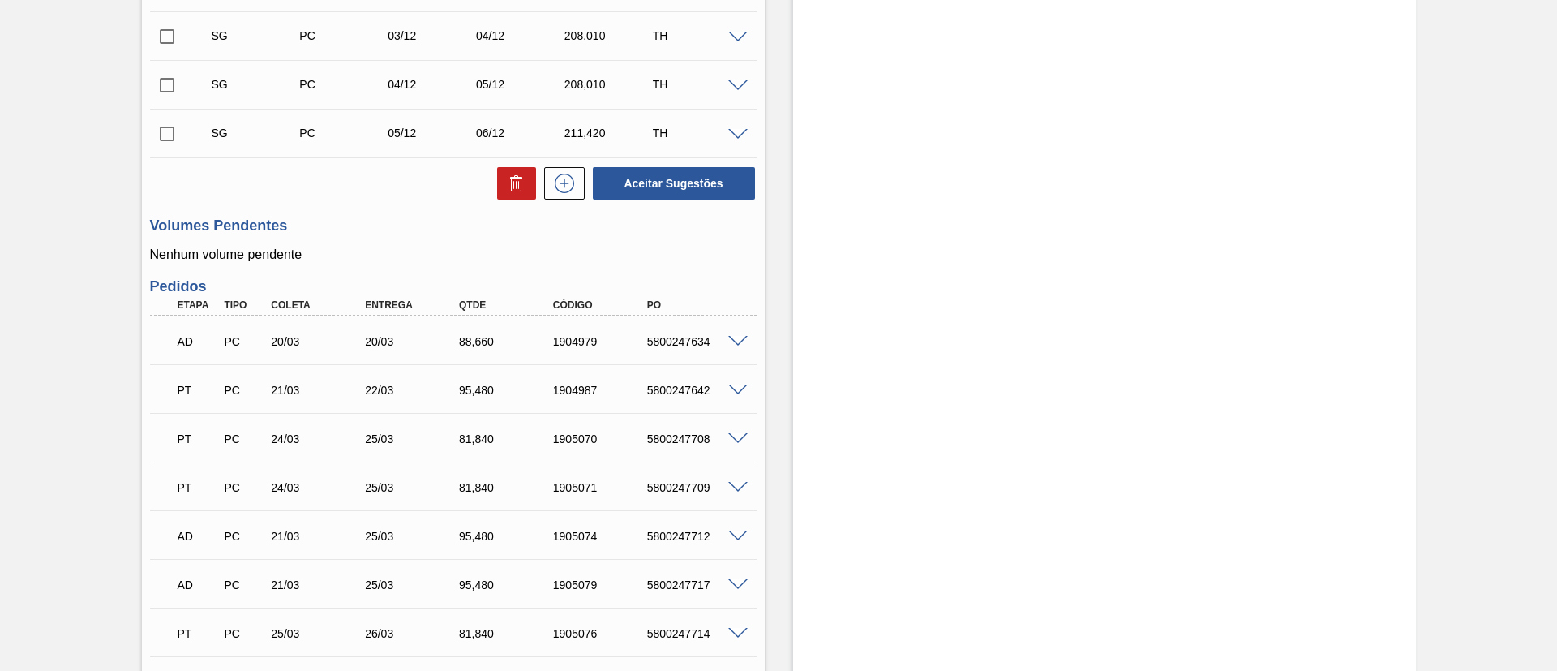
scroll to position [0, 0]
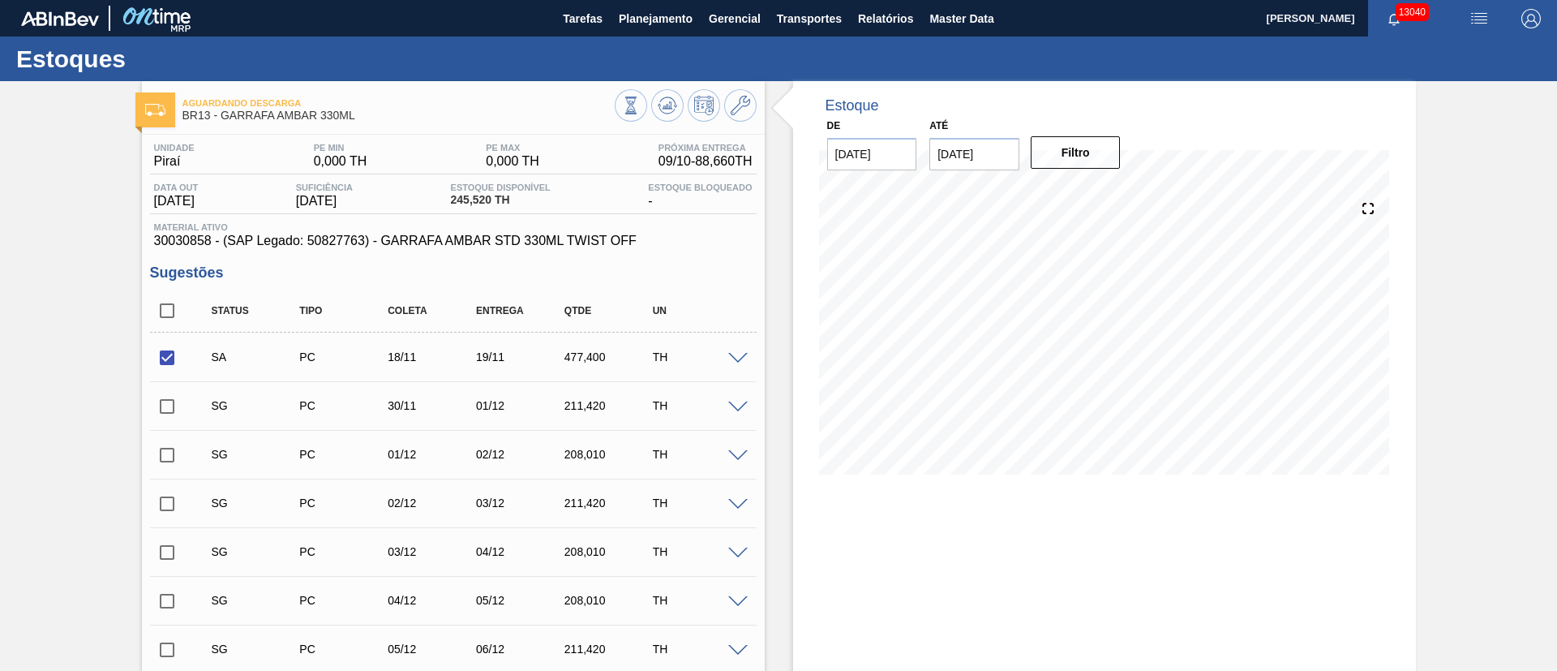
click at [743, 354] on span at bounding box center [737, 359] width 19 height 12
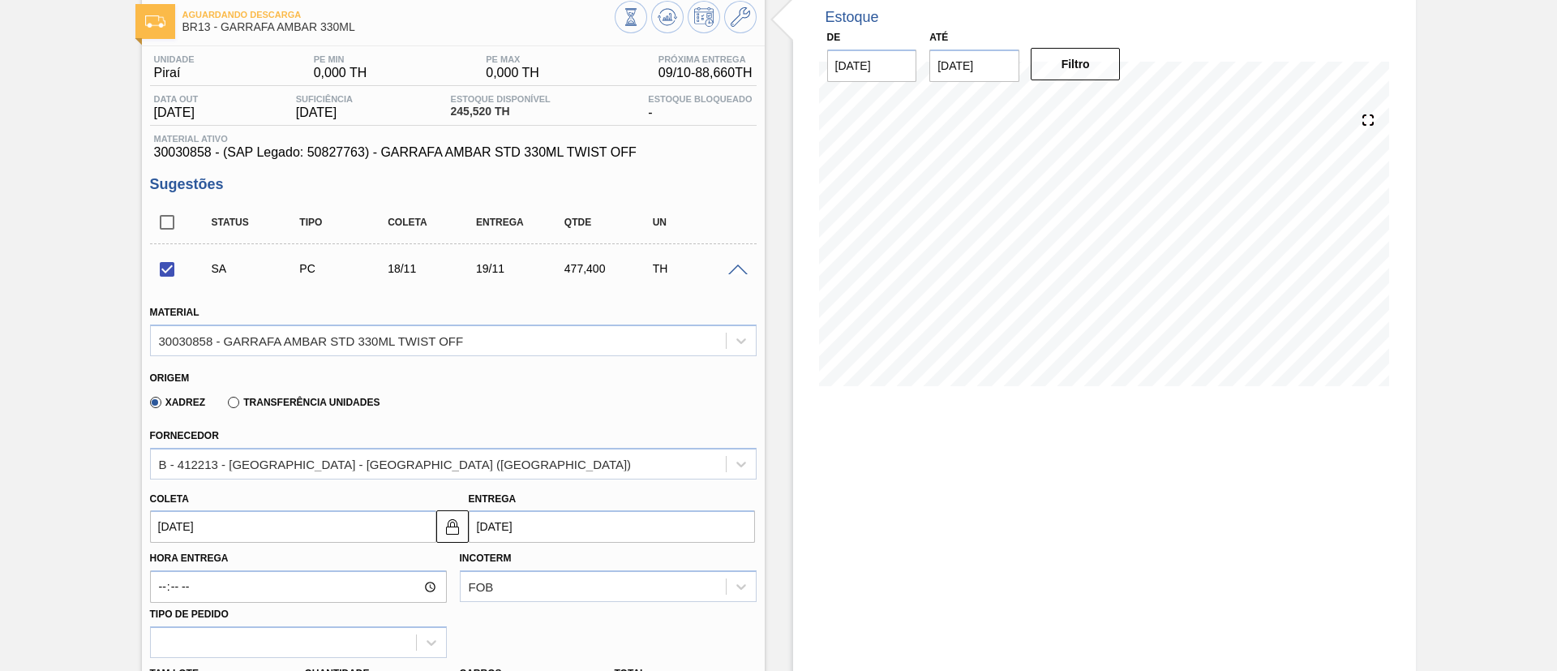
scroll to position [243, 0]
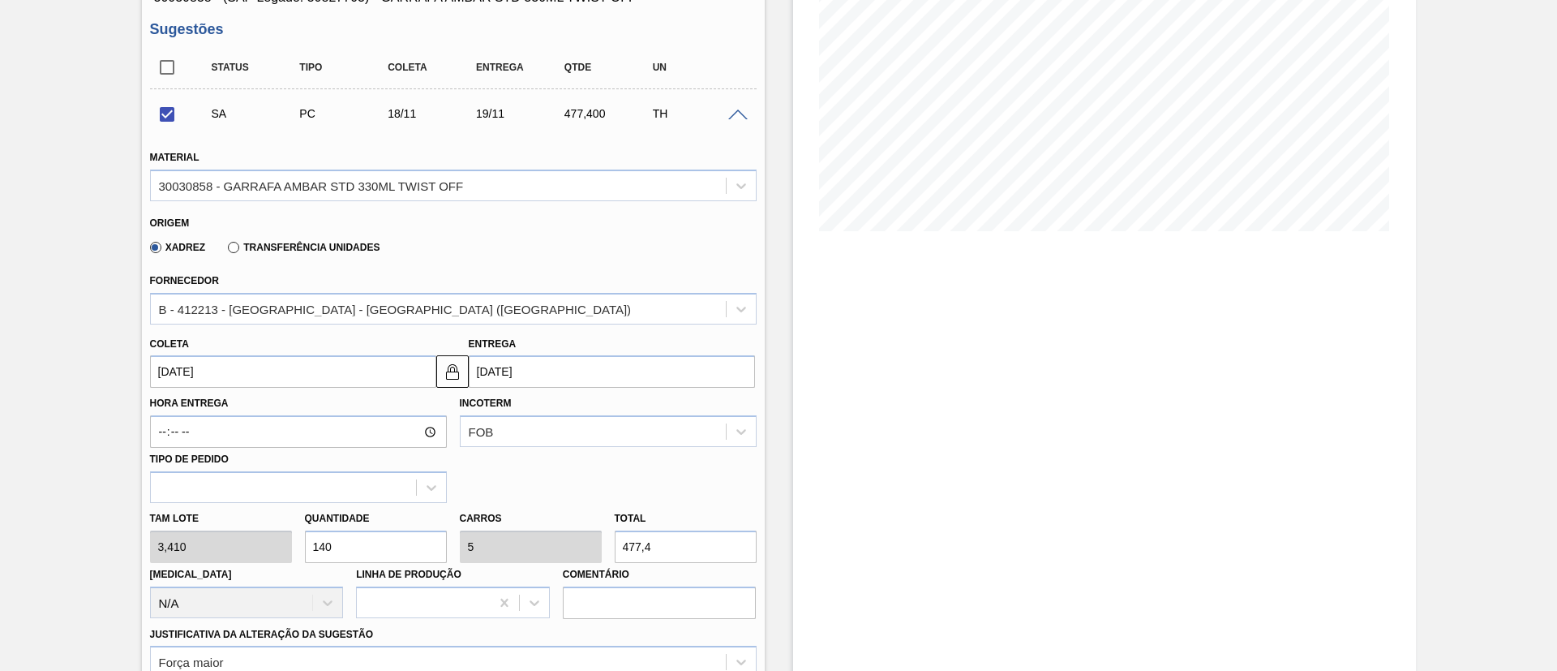
click at [238, 376] on input "[DATE]" at bounding box center [293, 371] width 286 height 32
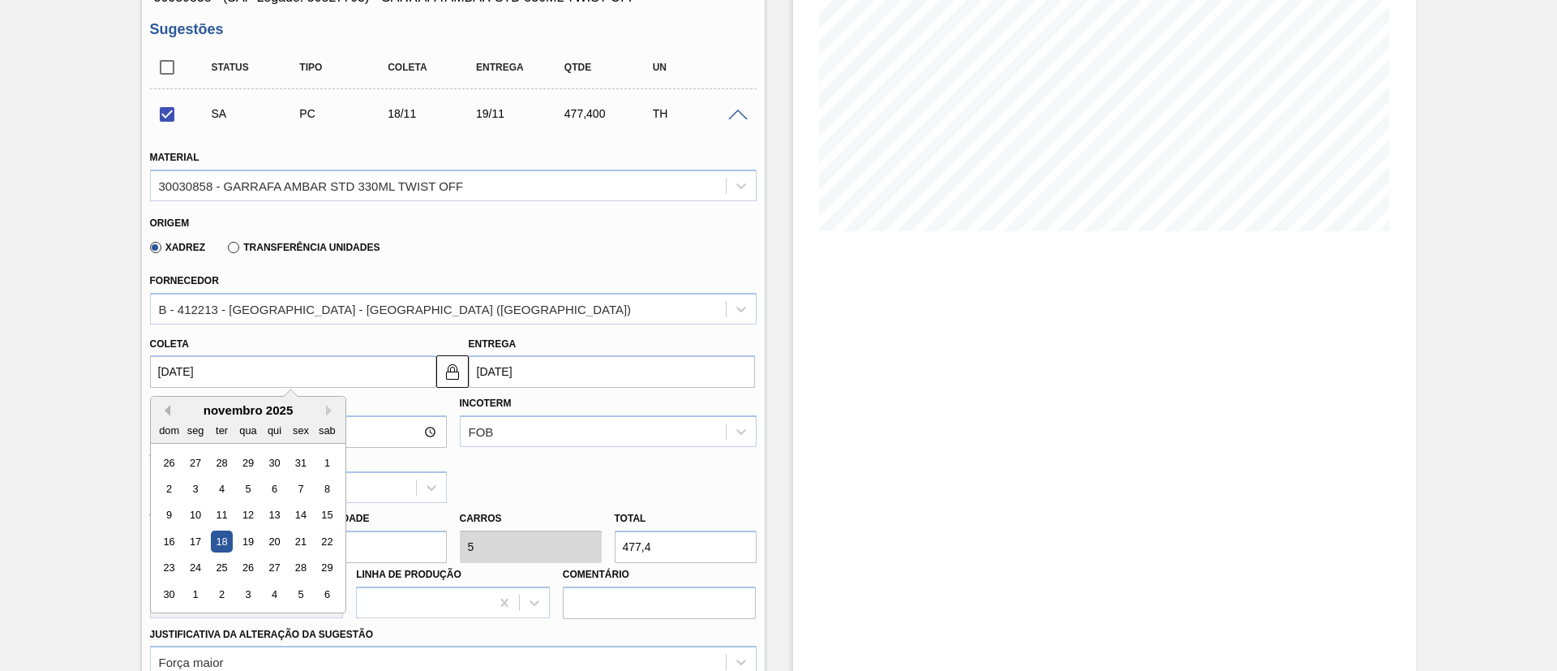
click at [164, 410] on button "Previous Month" at bounding box center [164, 410] width 11 height 11
click at [271, 518] on div "16" at bounding box center [274, 516] width 22 height 22
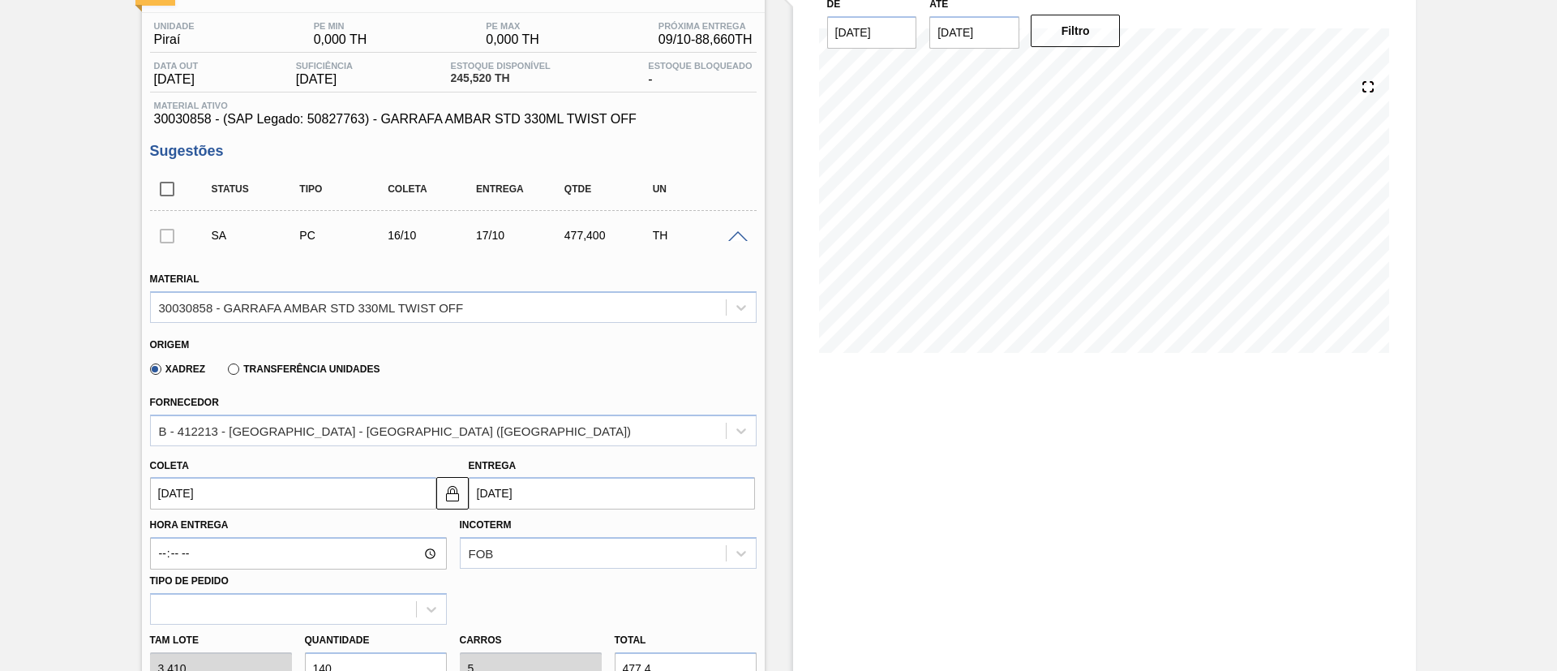
scroll to position [487, 0]
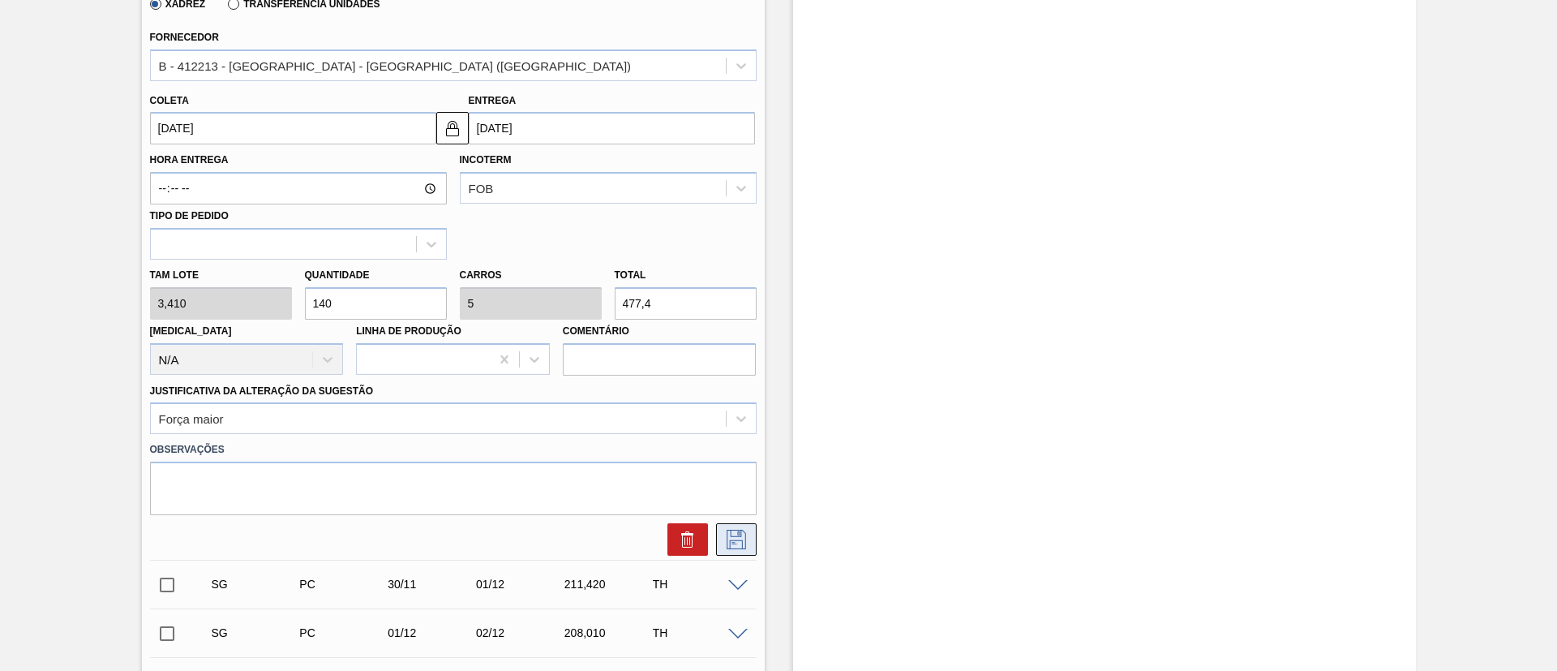
click at [749, 546] on button at bounding box center [736, 539] width 41 height 32
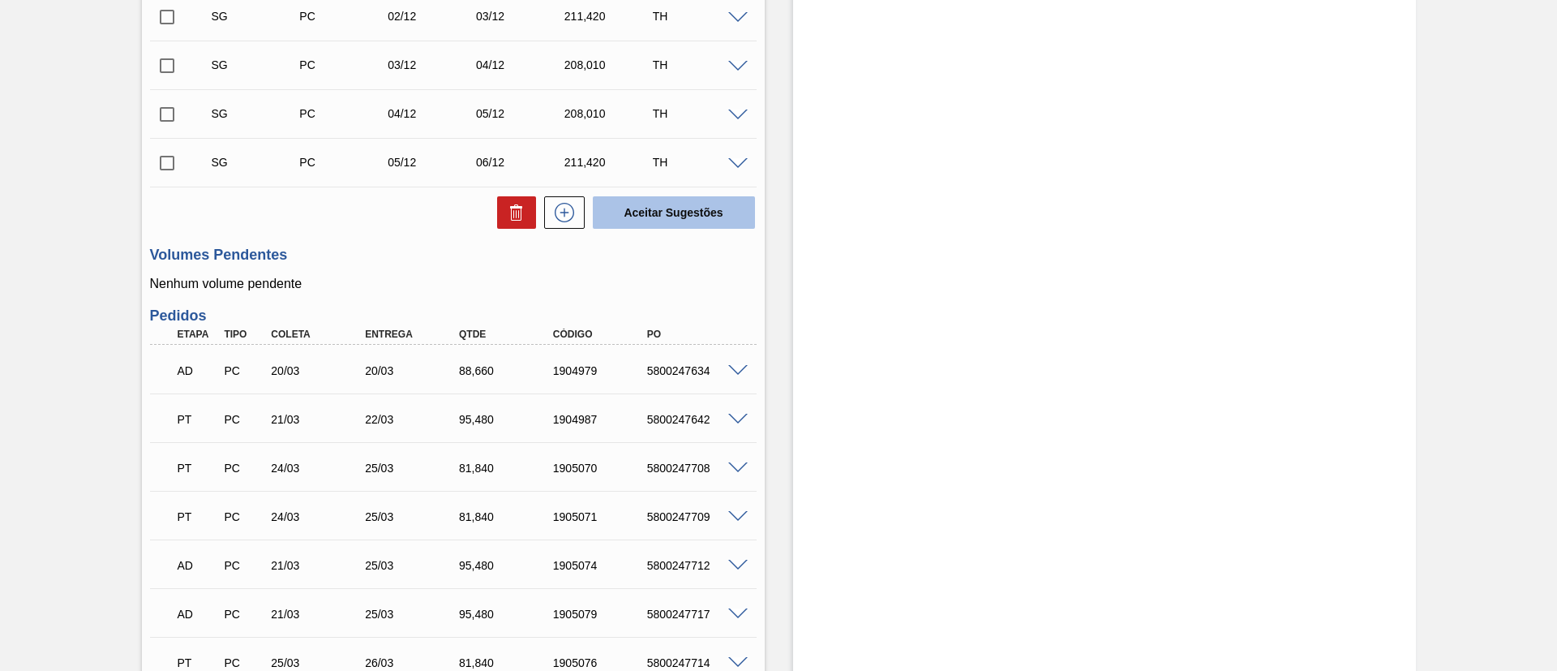
click at [686, 213] on button "Aceitar Sugestões" at bounding box center [674, 212] width 162 height 32
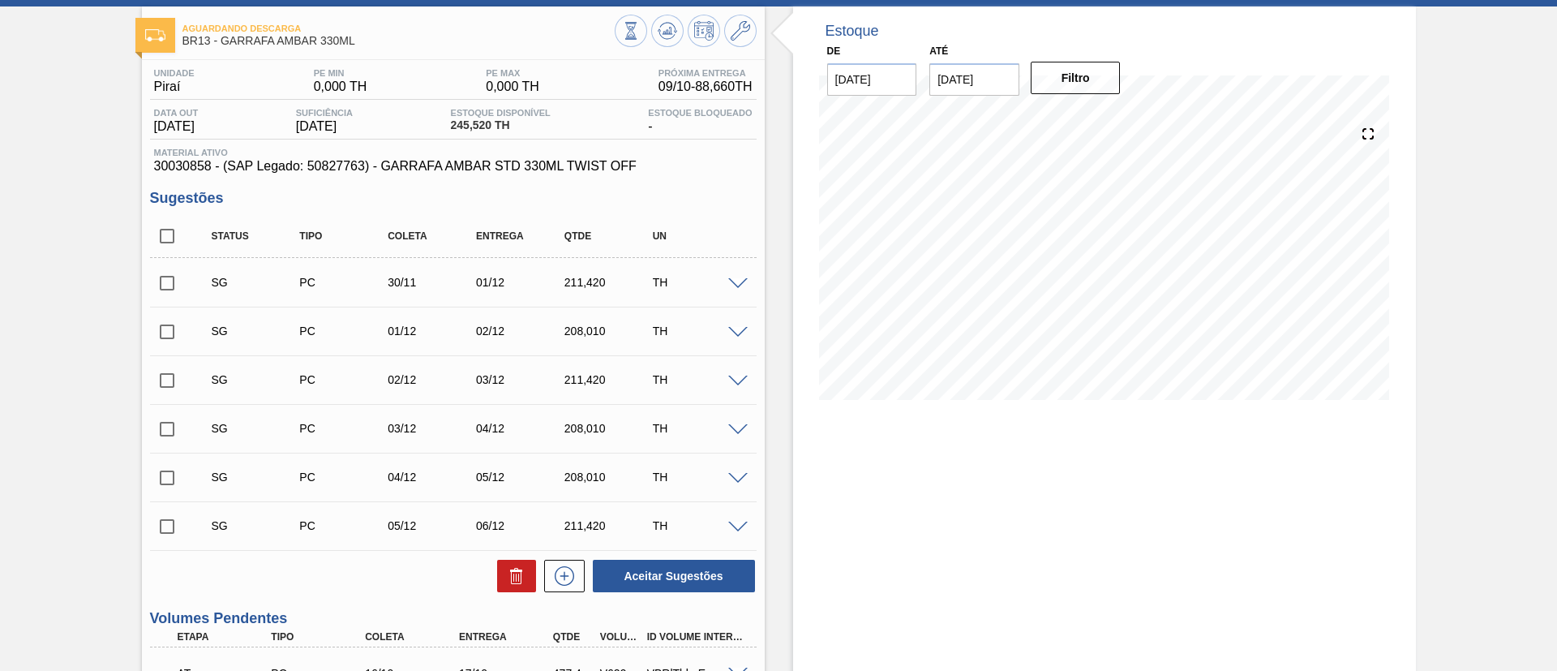
scroll to position [0, 0]
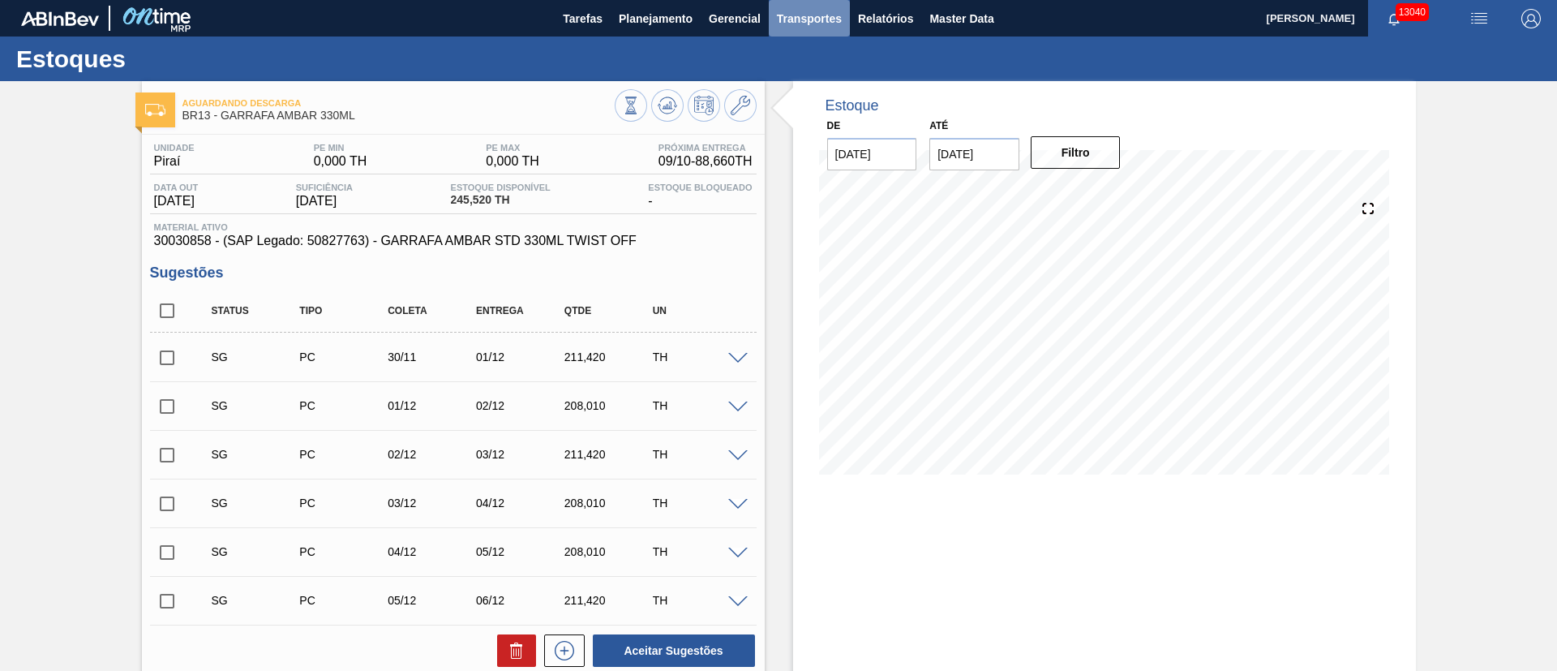
click at [840, 19] on span "Transportes" at bounding box center [809, 18] width 65 height 19
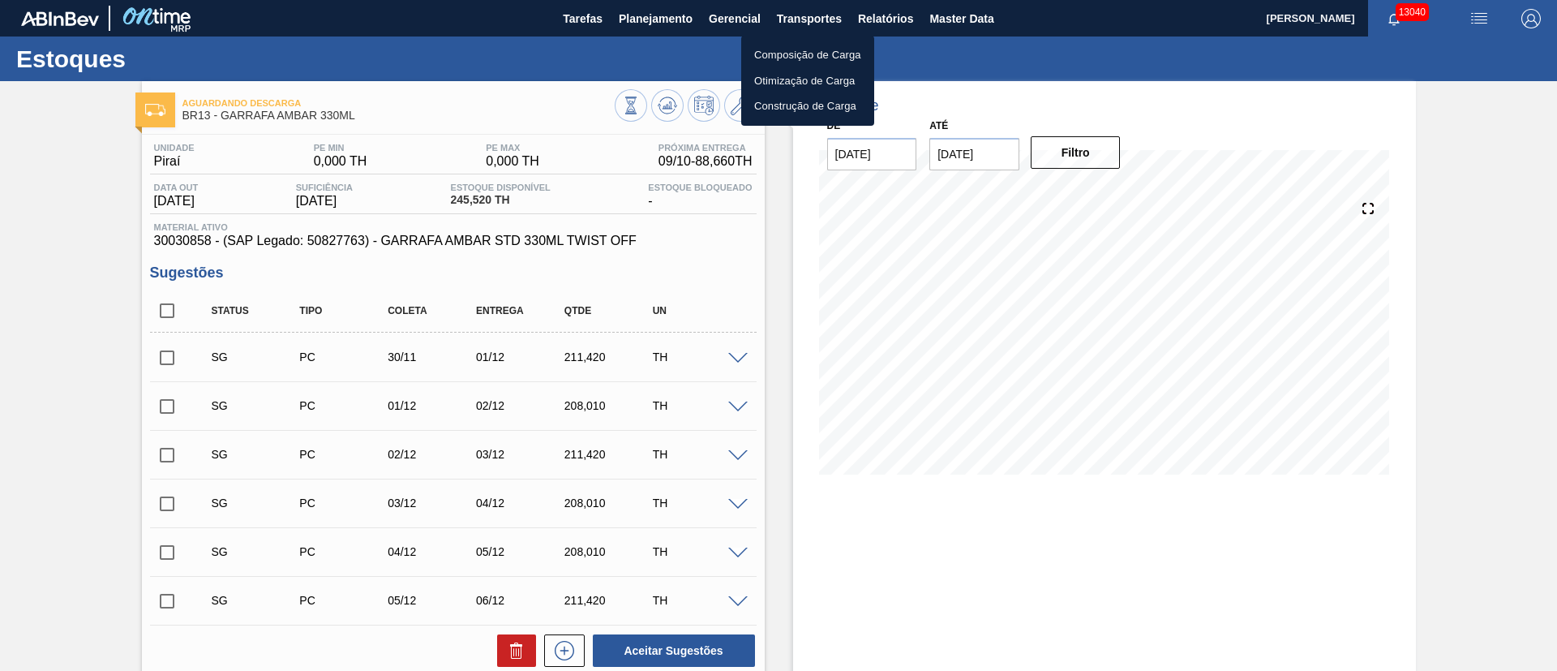
click at [805, 79] on li "Otimização de Carga" at bounding box center [807, 81] width 133 height 26
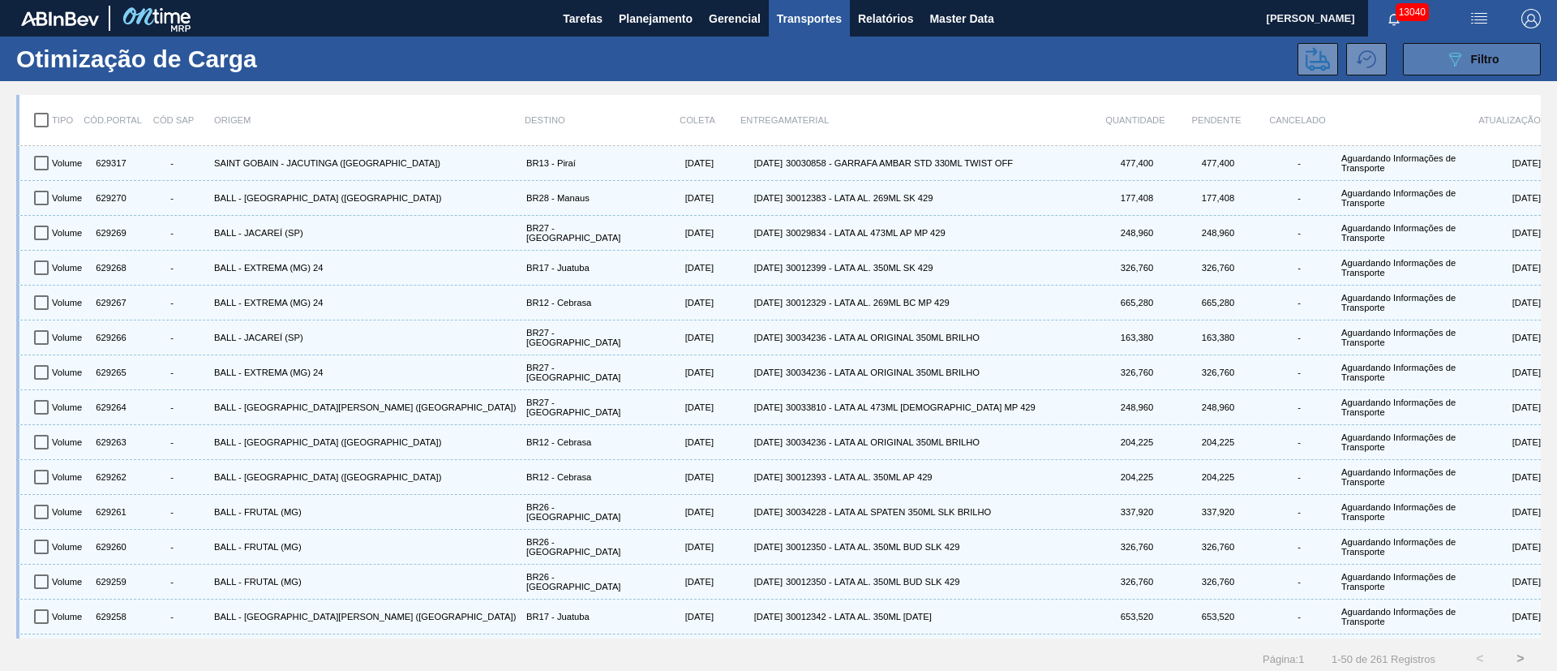
click at [1447, 67] on icon "089F7B8B-B2A5-4AFE-B5C0-19BA573D28AC" at bounding box center [1455, 58] width 19 height 19
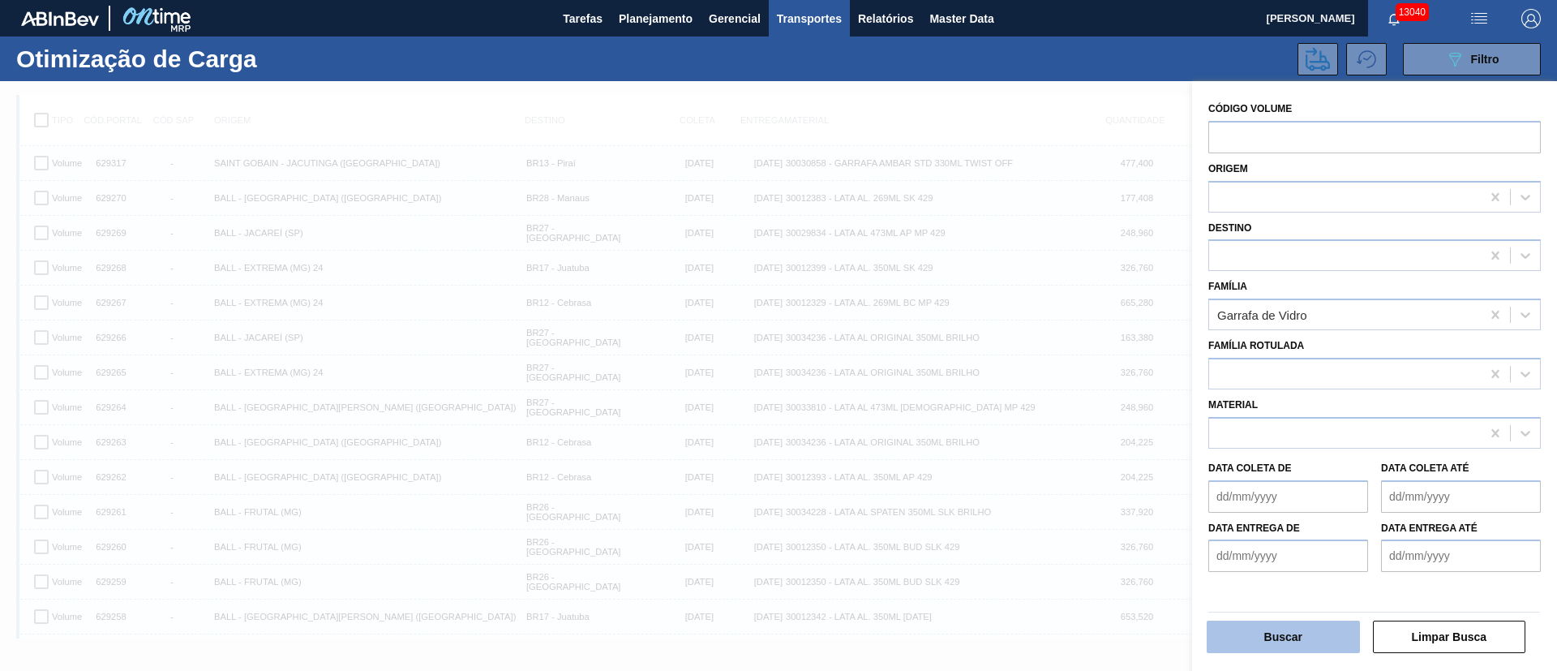
click at [1312, 634] on button "Buscar" at bounding box center [1283, 637] width 153 height 32
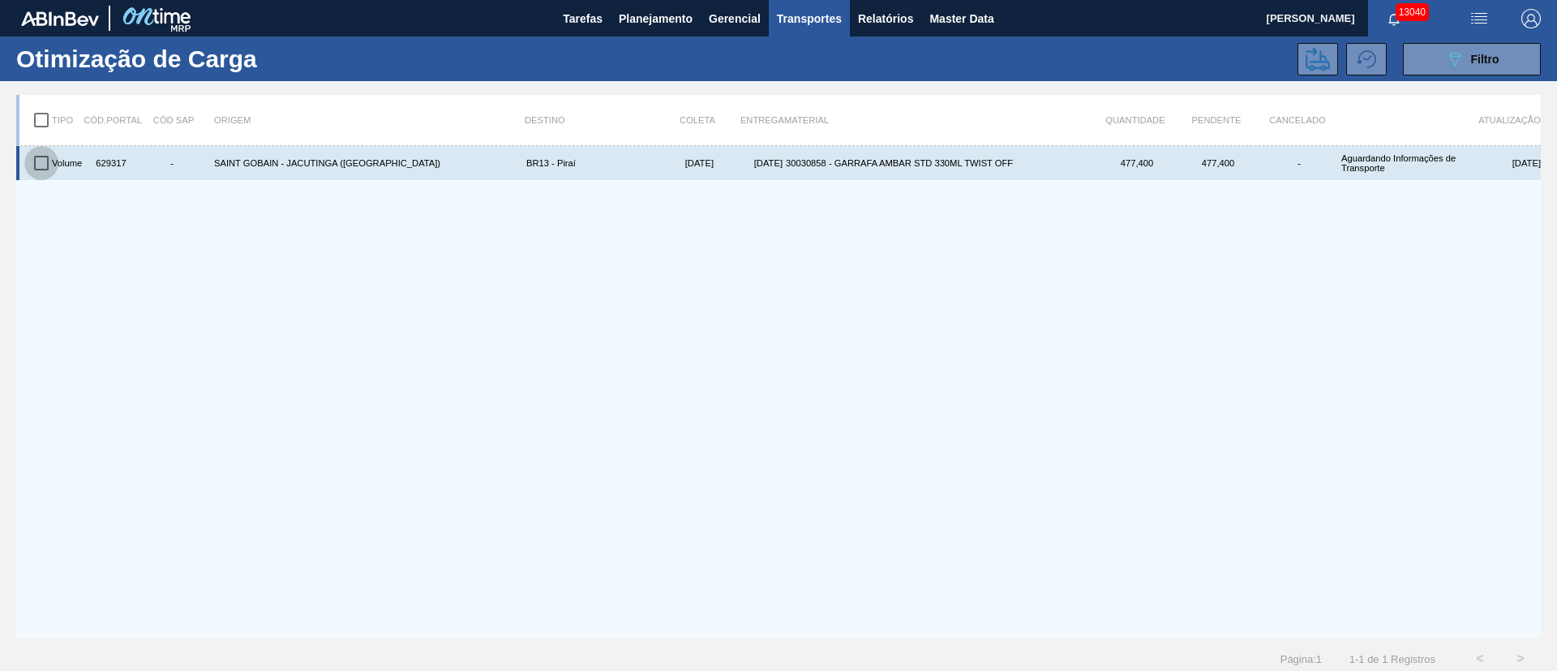
click at [45, 165] on input "checkbox" at bounding box center [41, 163] width 34 height 34
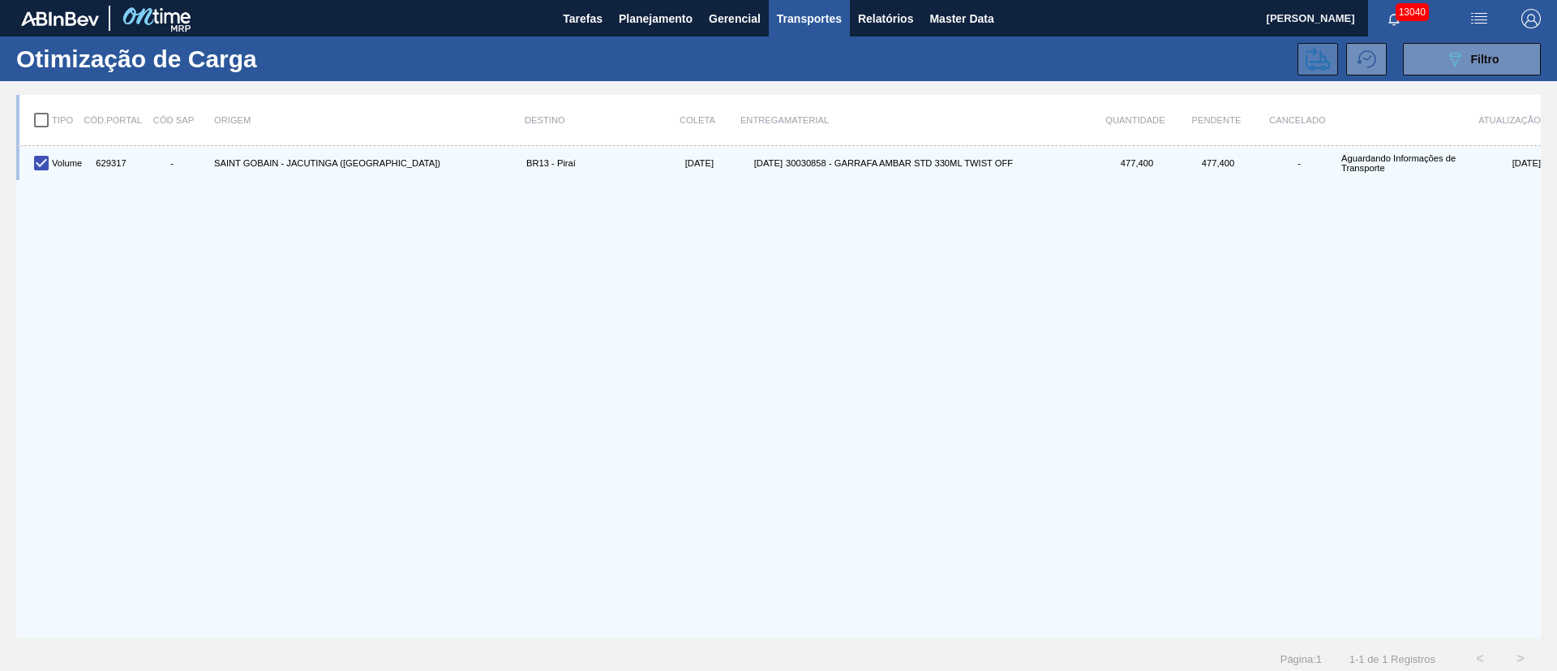
click at [1321, 45] on button at bounding box center [1318, 59] width 41 height 32
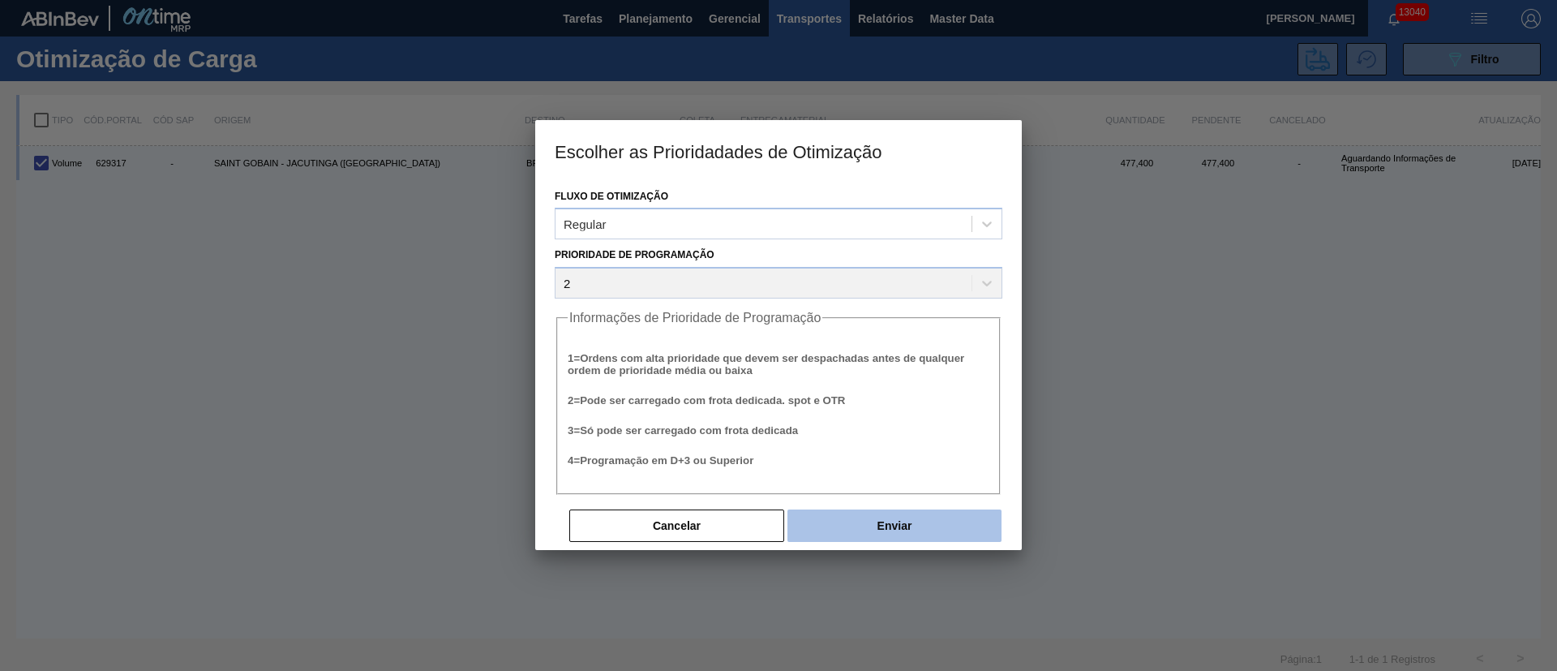
click at [909, 526] on button "Enviar" at bounding box center [895, 525] width 214 height 32
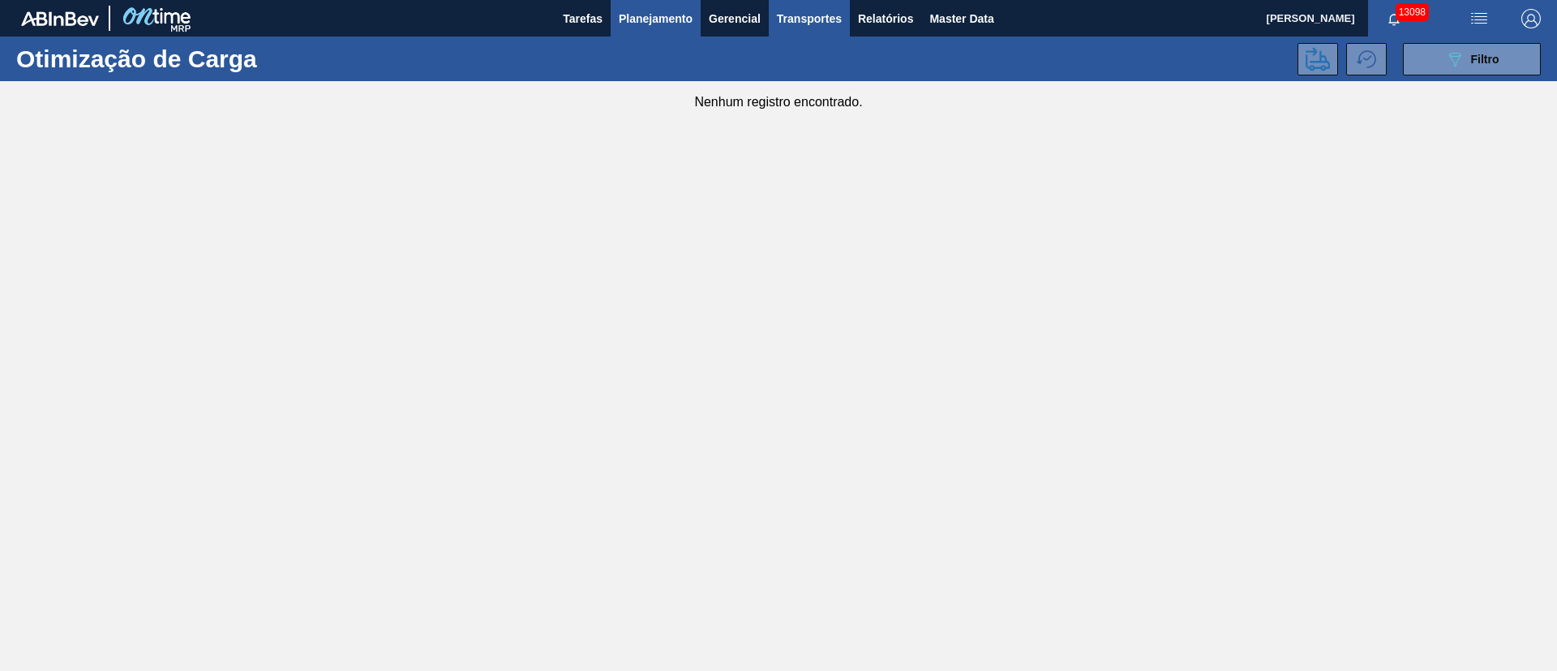
click at [654, 23] on span "Planejamento" at bounding box center [656, 18] width 74 height 19
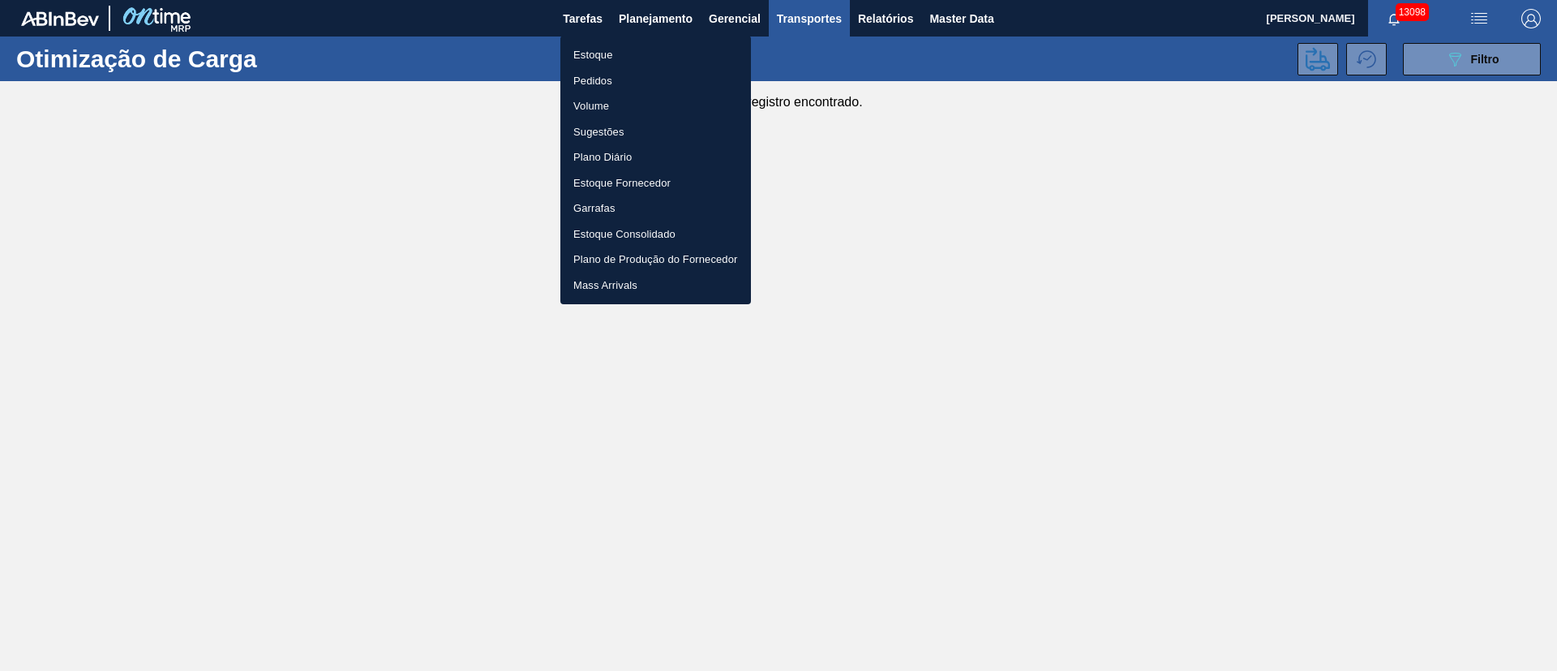
click at [594, 86] on li "Pedidos" at bounding box center [656, 81] width 191 height 26
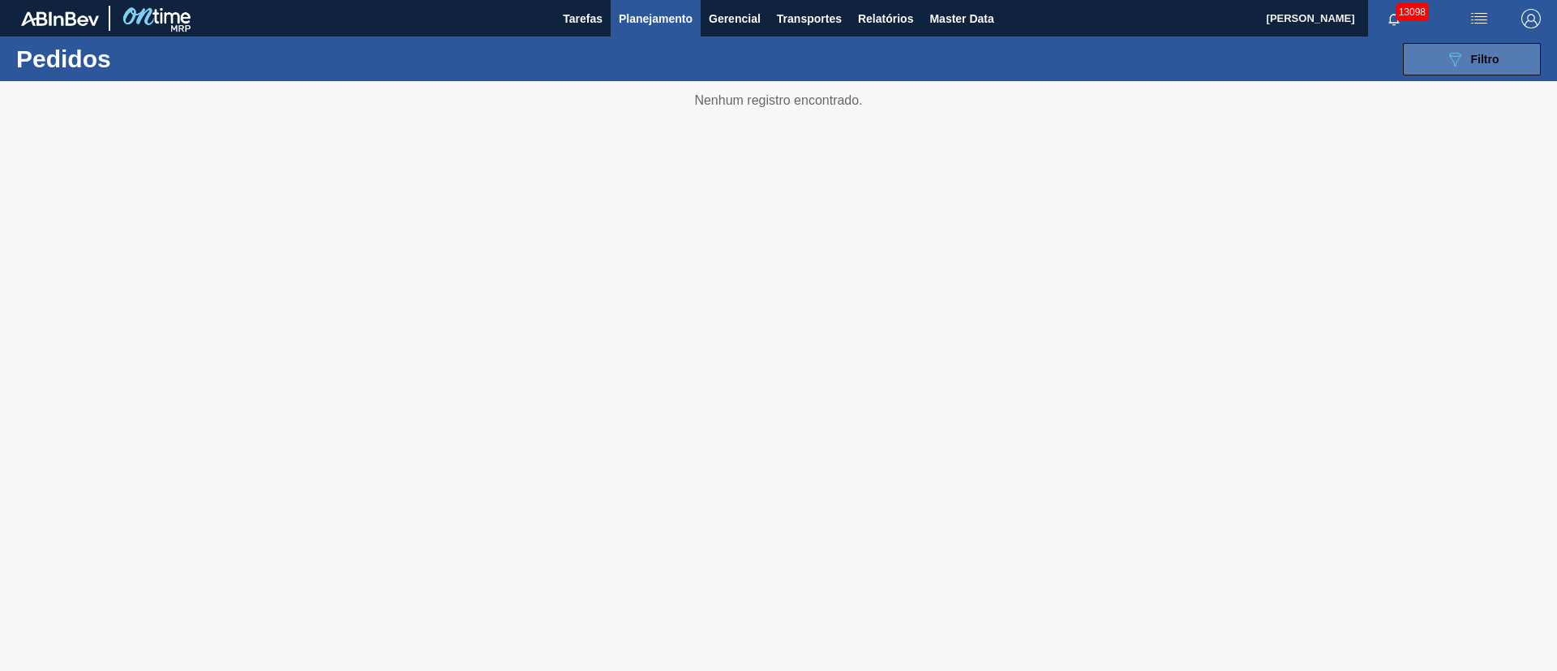
click at [1458, 65] on icon "089F7B8B-B2A5-4AFE-B5C0-19BA573D28AC" at bounding box center [1455, 58] width 19 height 19
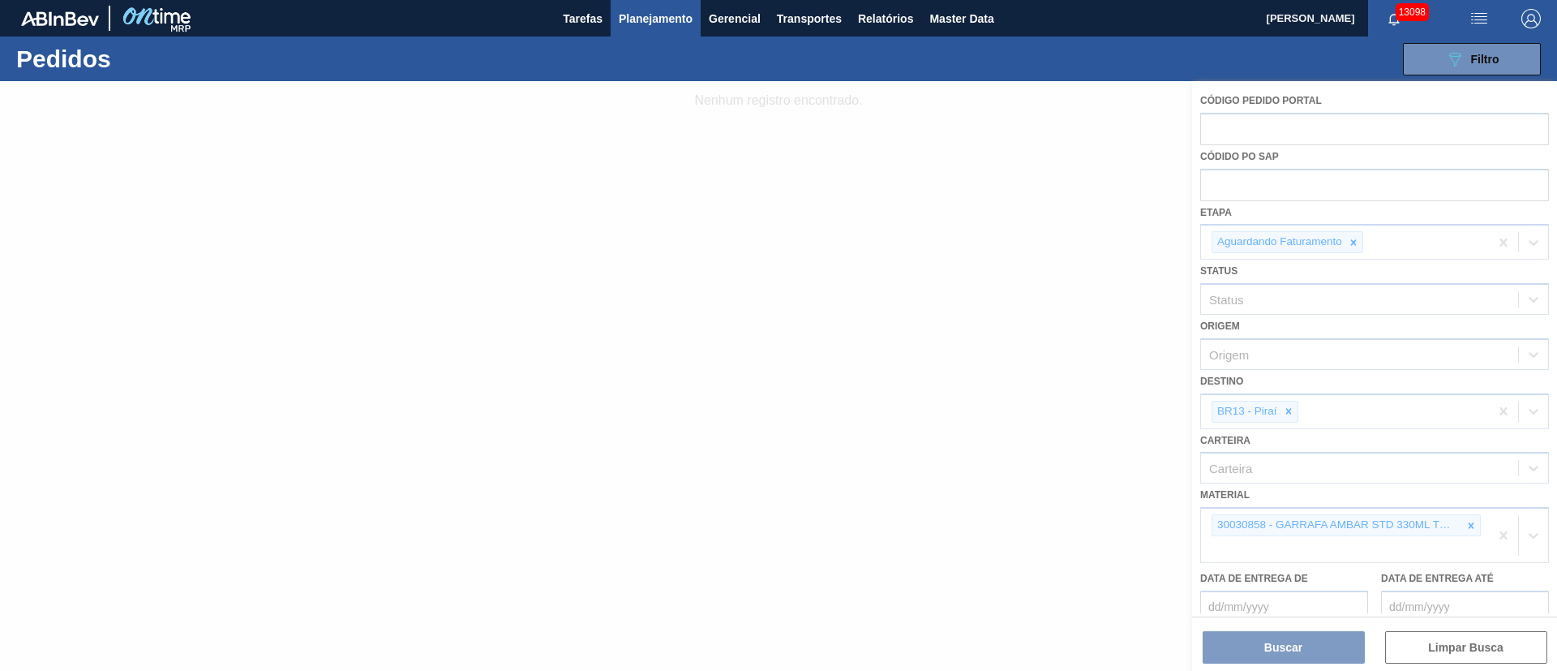
click at [1473, 526] on div at bounding box center [778, 376] width 1557 height 590
click at [1467, 521] on div at bounding box center [778, 376] width 1557 height 590
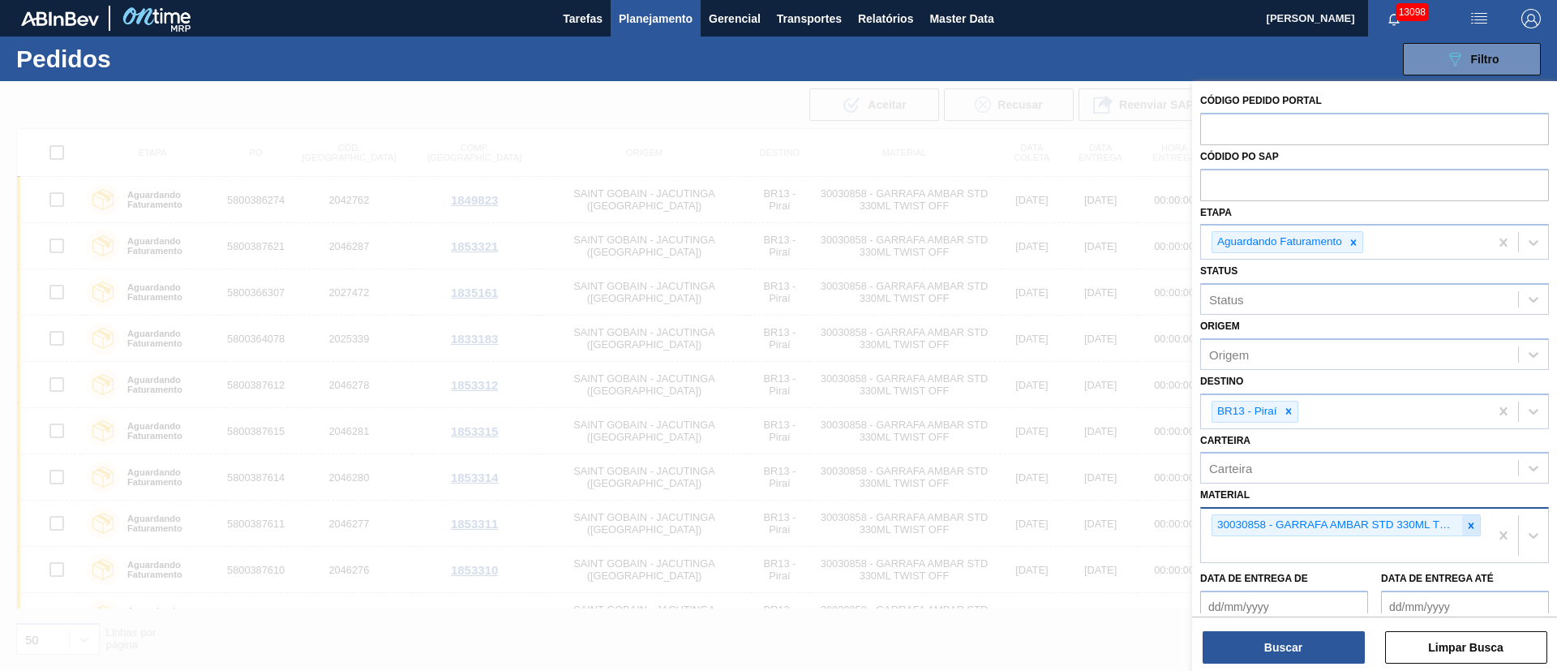
click at [1471, 525] on icon at bounding box center [1471, 525] width 11 height 11
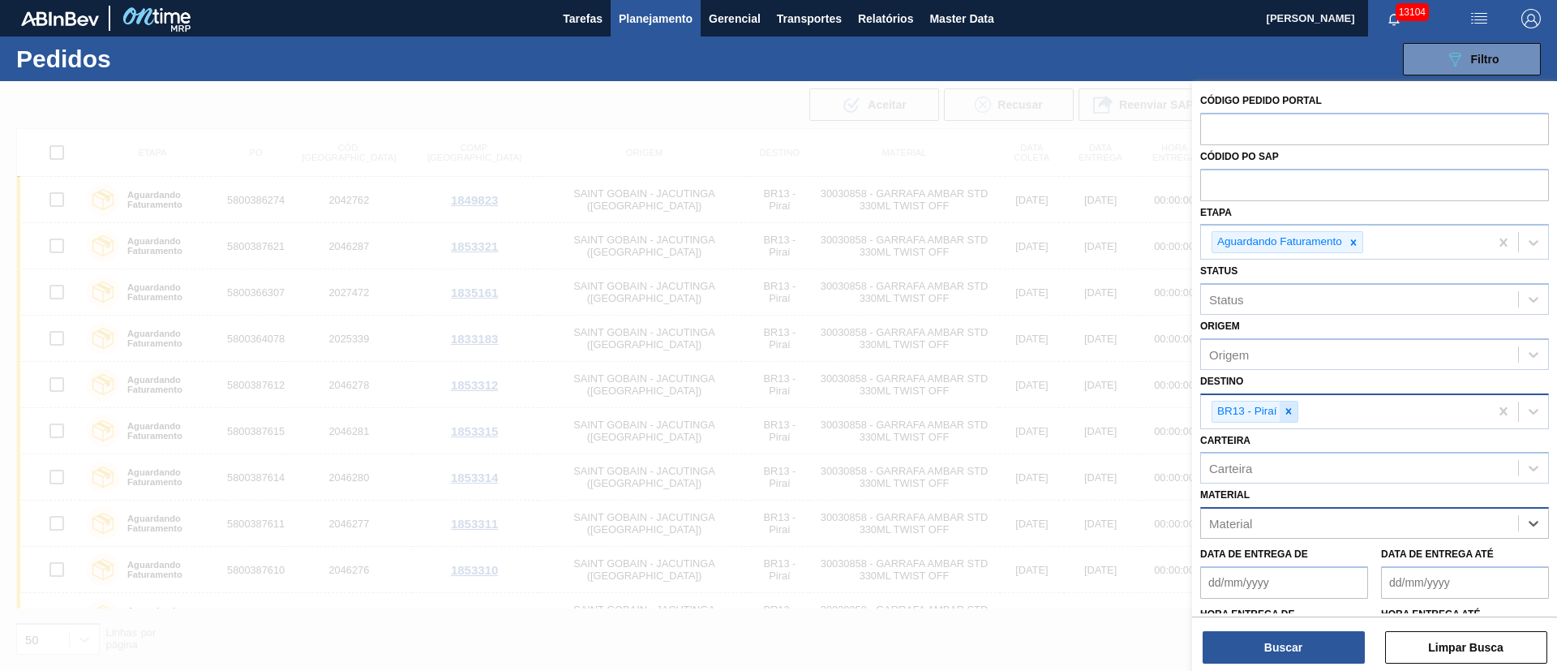
click at [1291, 415] on icon at bounding box center [1288, 411] width 11 height 11
click at [920, 139] on div at bounding box center [778, 416] width 1557 height 671
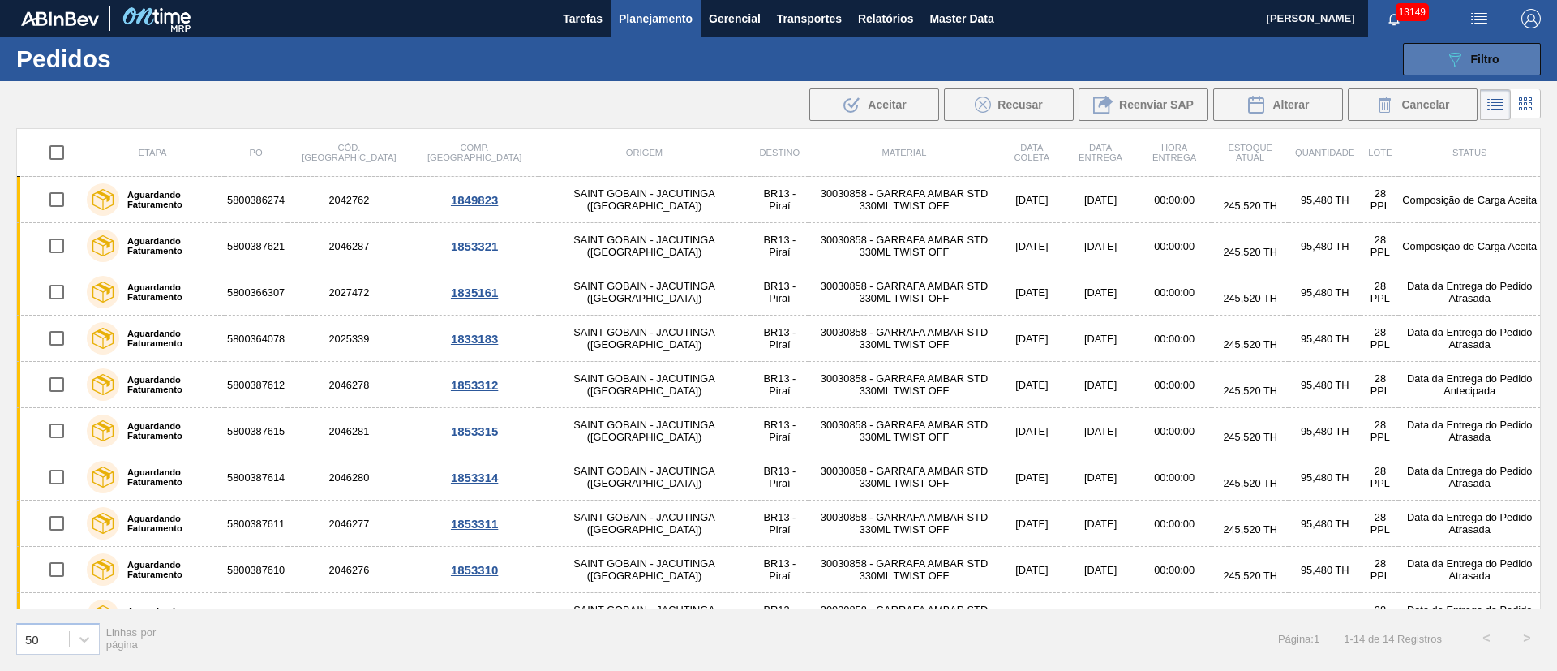
click at [1507, 56] on button "089F7B8B-B2A5-4AFE-B5C0-19BA573D28AC Filtro" at bounding box center [1472, 59] width 138 height 32
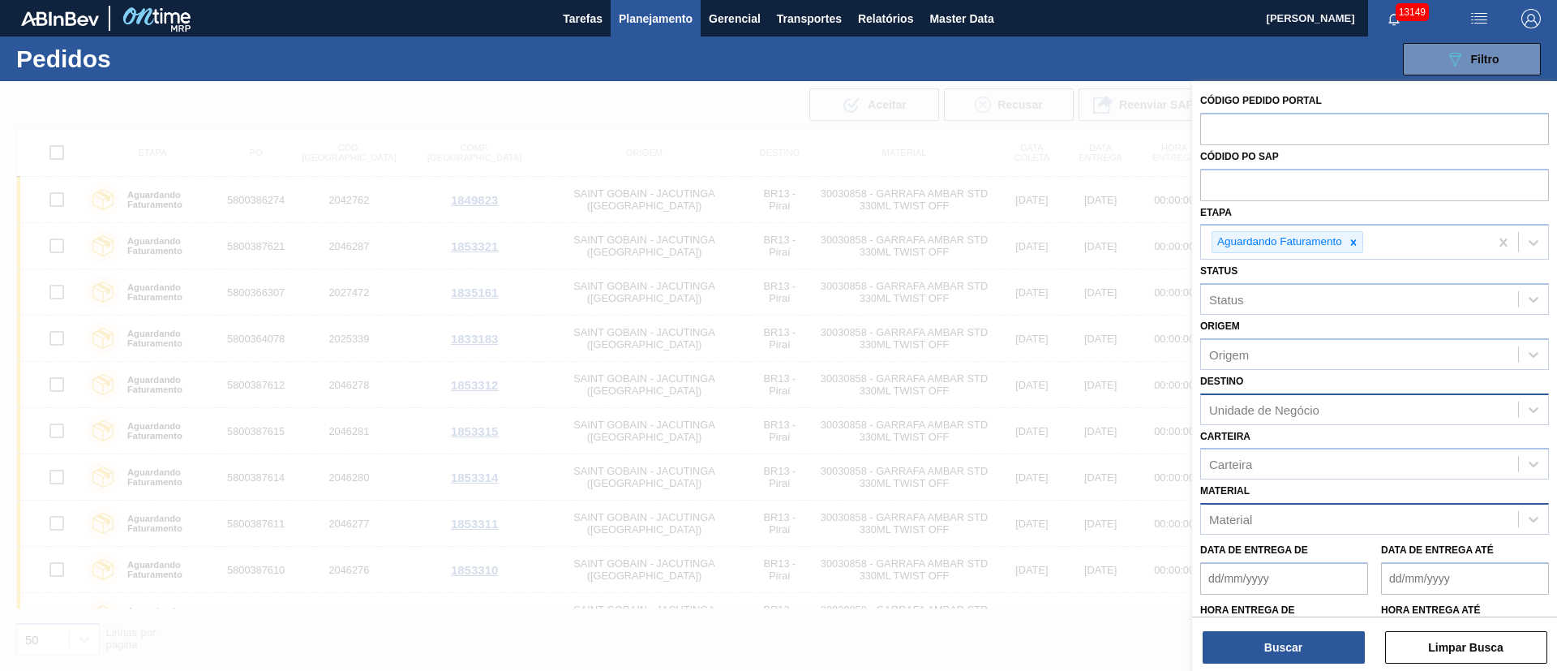
click at [1290, 418] on div "Unidade de Negócio" at bounding box center [1359, 409] width 317 height 24
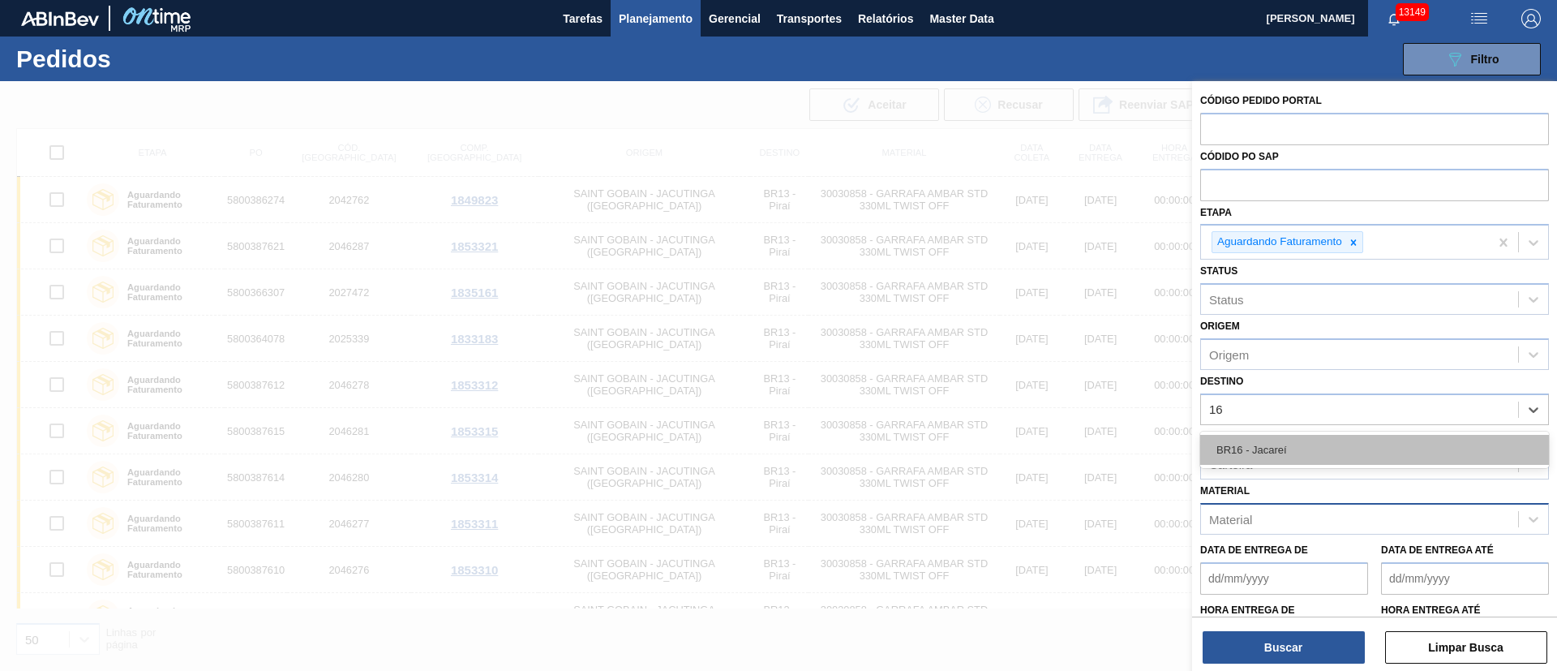
click at [1281, 435] on div "BR16 - Jacareí" at bounding box center [1375, 450] width 349 height 30
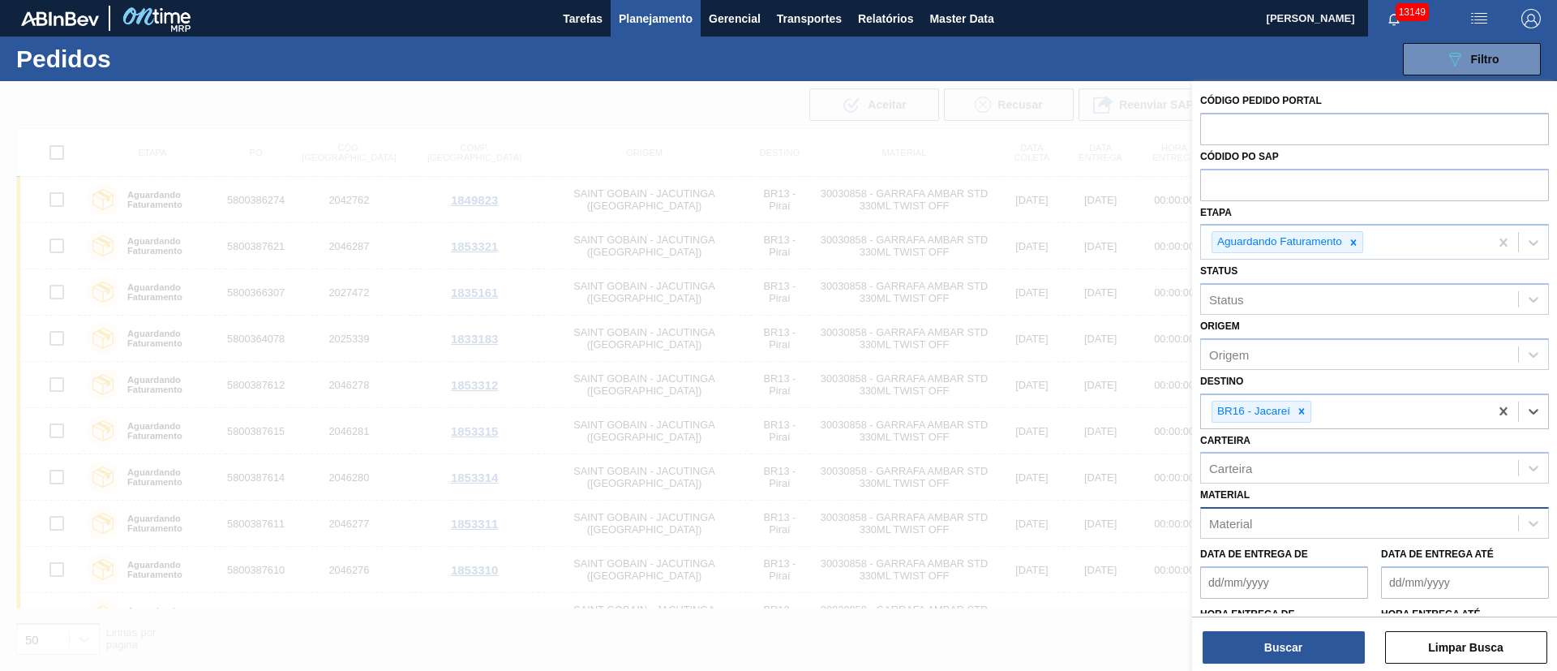
click at [1264, 518] on div "Material" at bounding box center [1359, 524] width 317 height 24
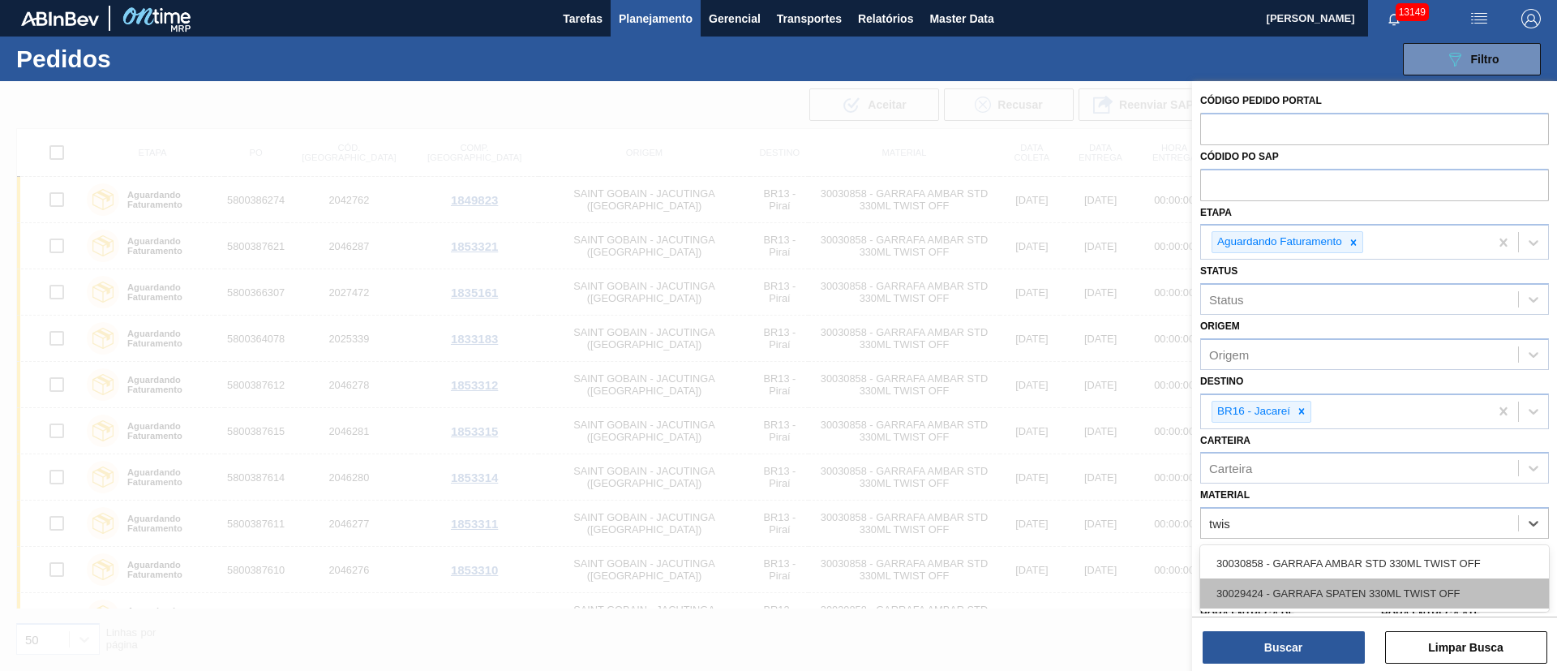
click at [1296, 586] on div "30029424 - GARRAFA SPATEN 330ML TWIST OFF" at bounding box center [1375, 593] width 349 height 30
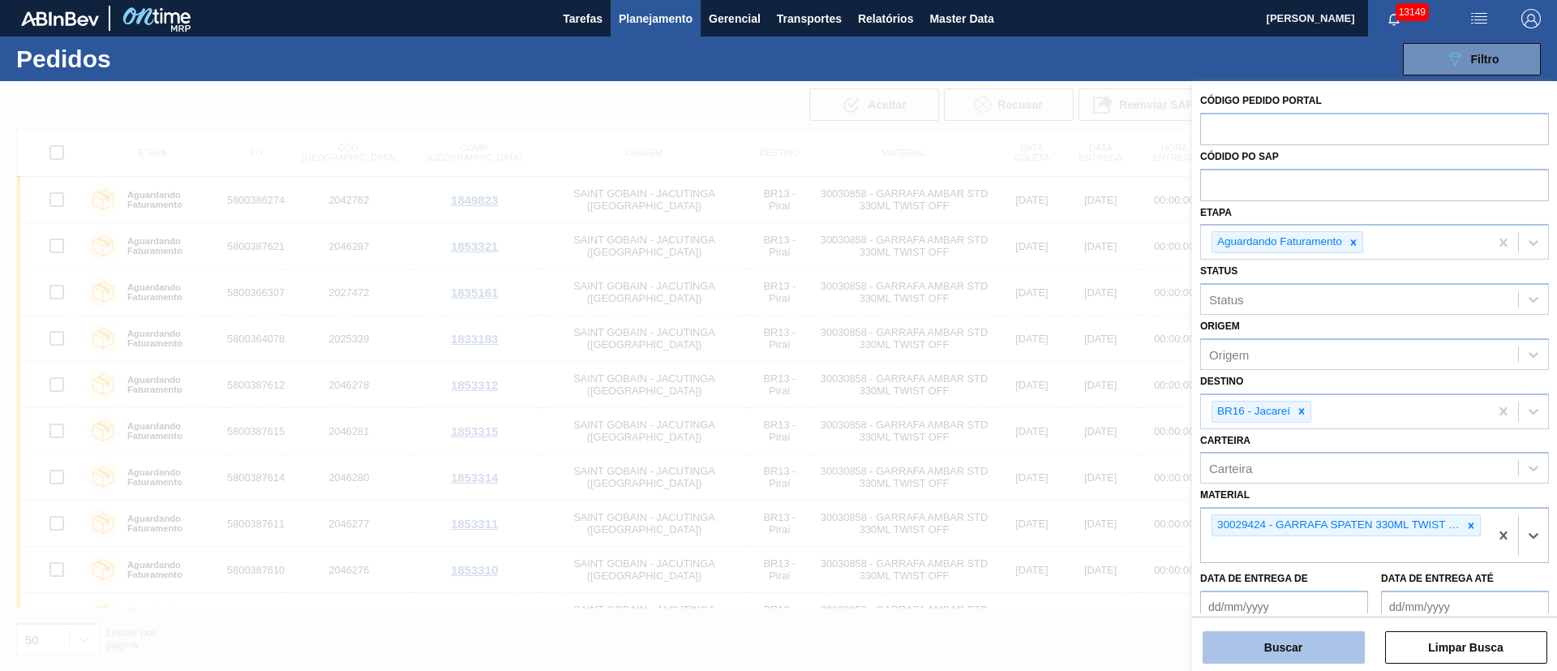
click at [1288, 657] on button "Buscar" at bounding box center [1284, 647] width 162 height 32
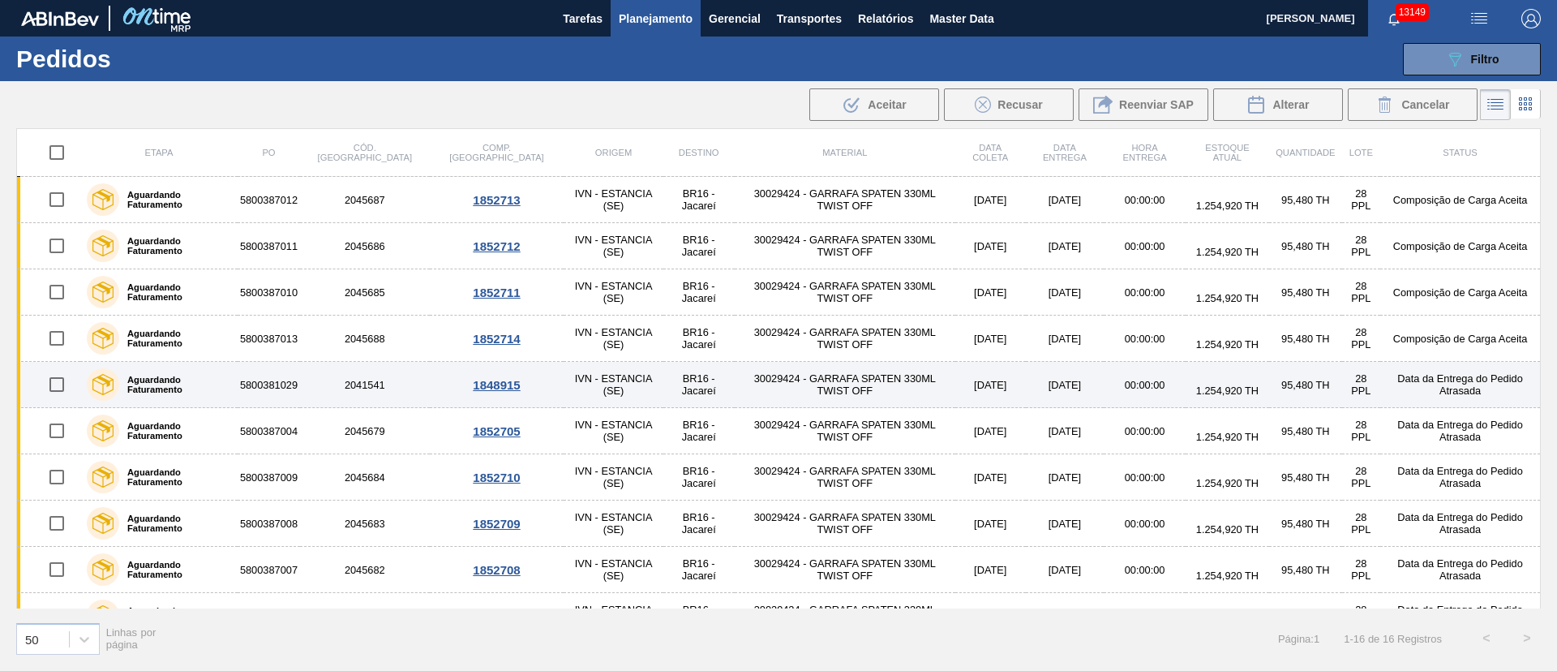
click at [59, 385] on input "checkbox" at bounding box center [57, 384] width 34 height 34
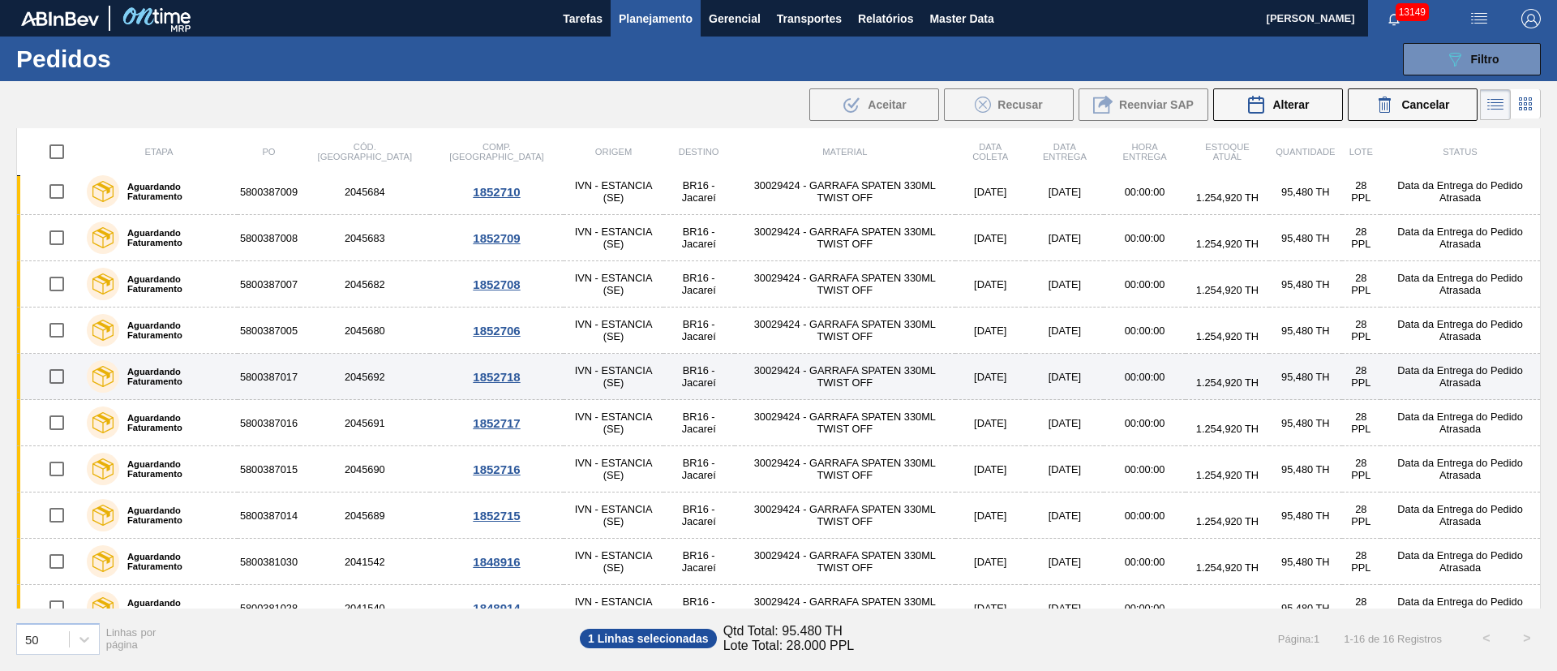
scroll to position [308, 0]
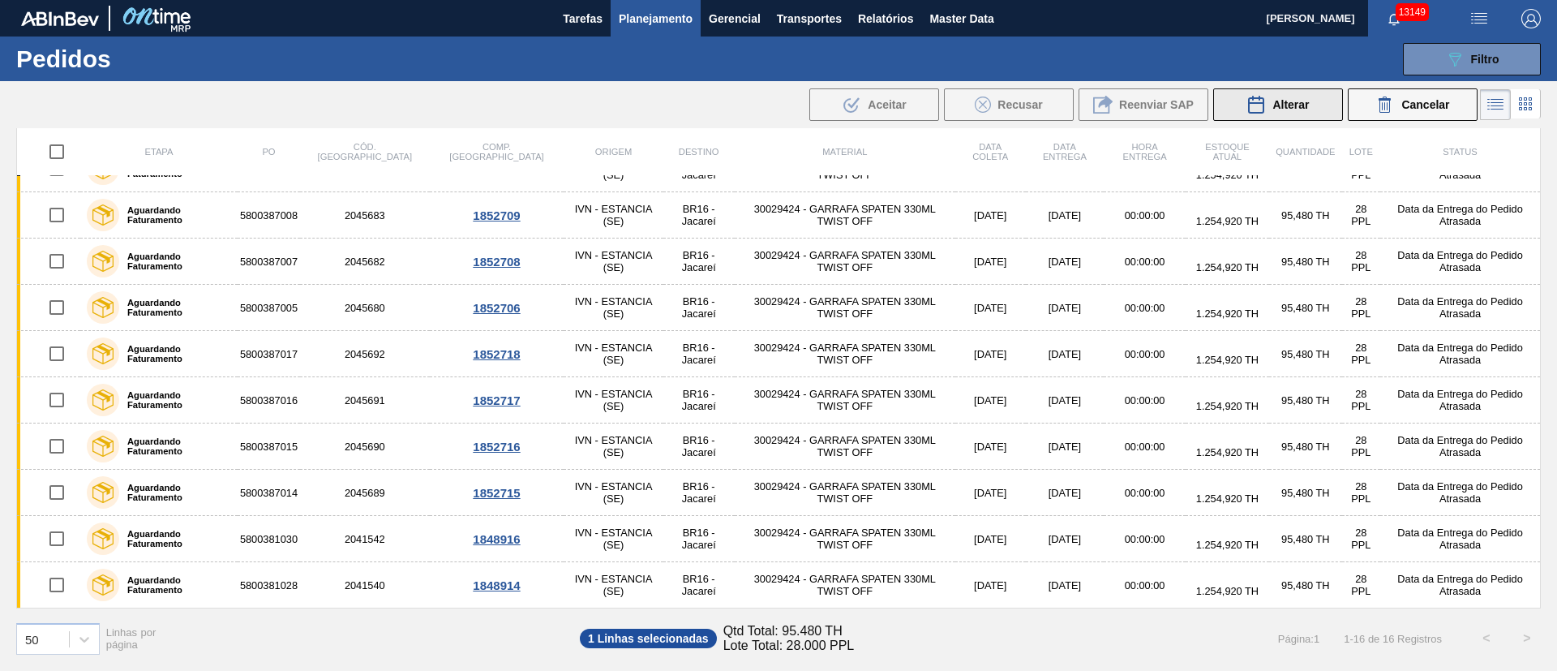
click at [1278, 104] on span "Alterar" at bounding box center [1291, 104] width 37 height 13
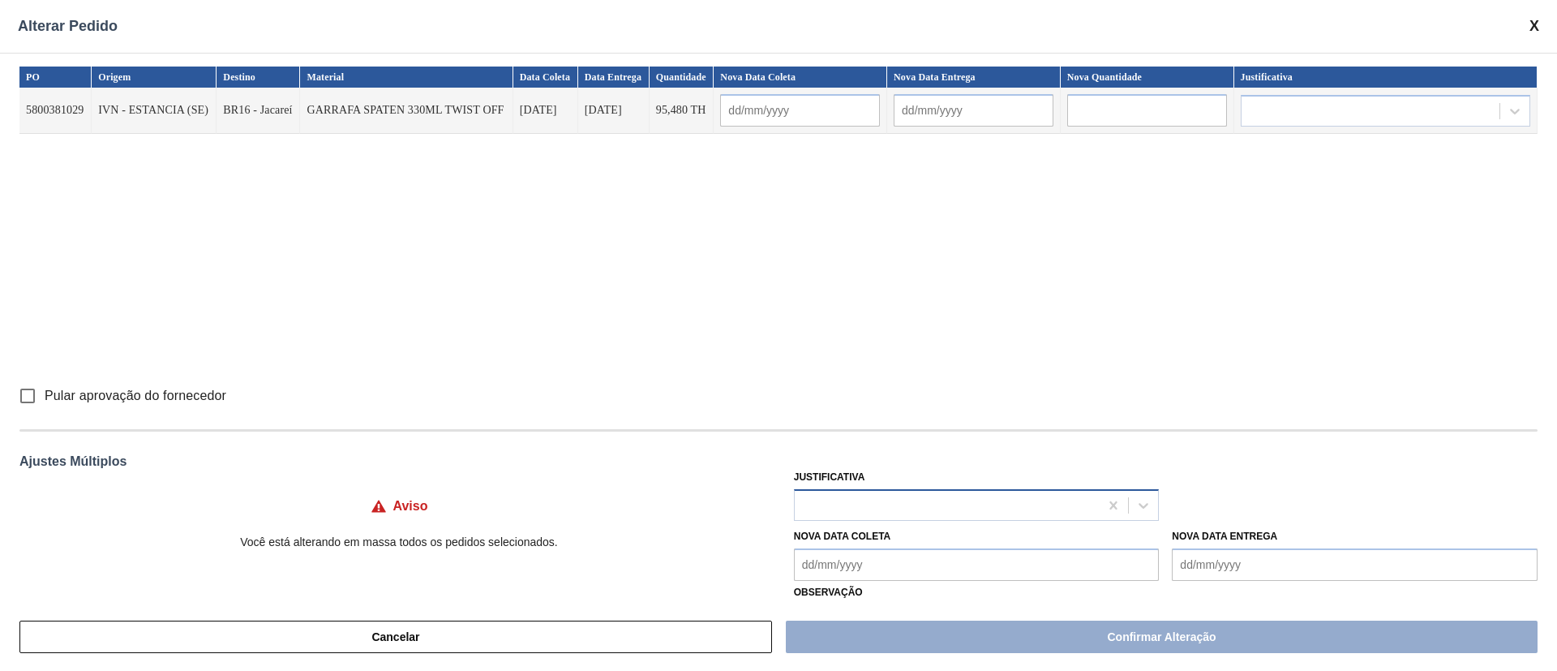
click at [839, 509] on div at bounding box center [947, 505] width 305 height 24
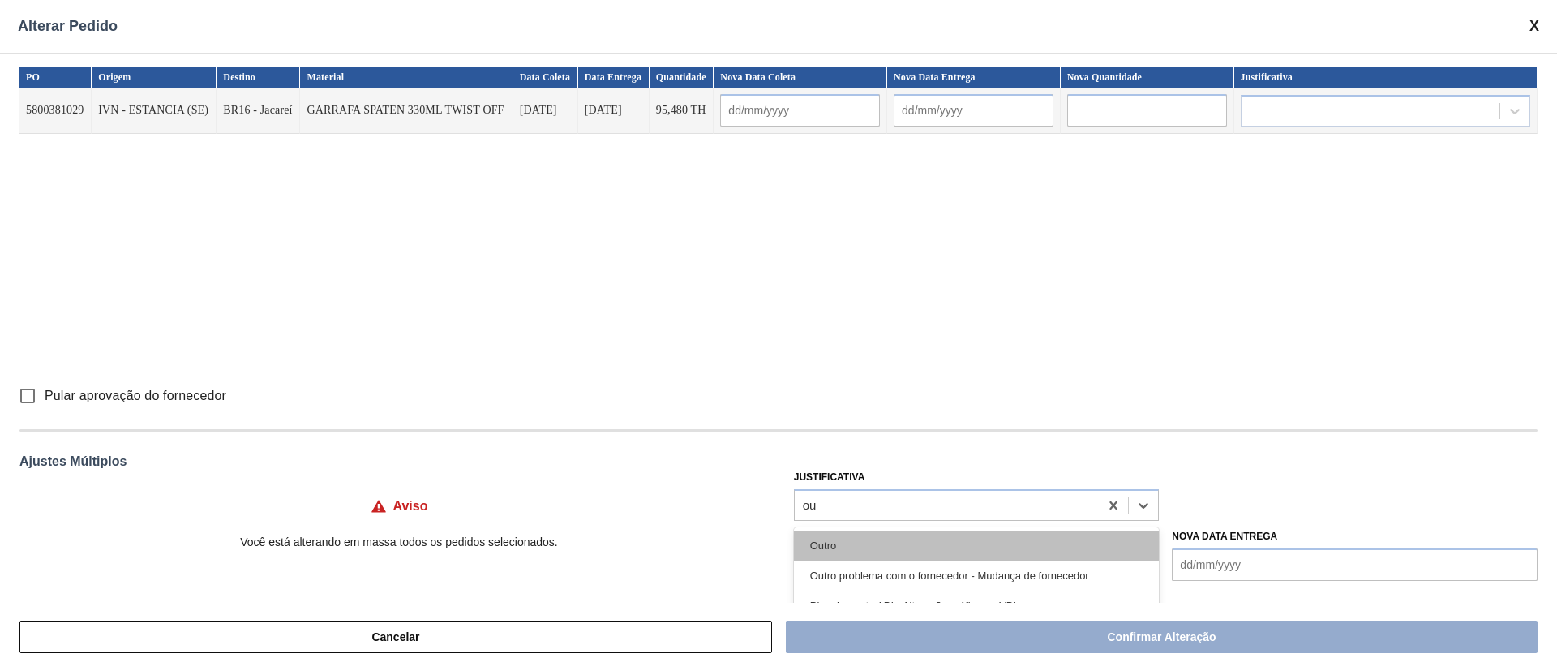
click at [827, 549] on div "Outro" at bounding box center [977, 546] width 366 height 30
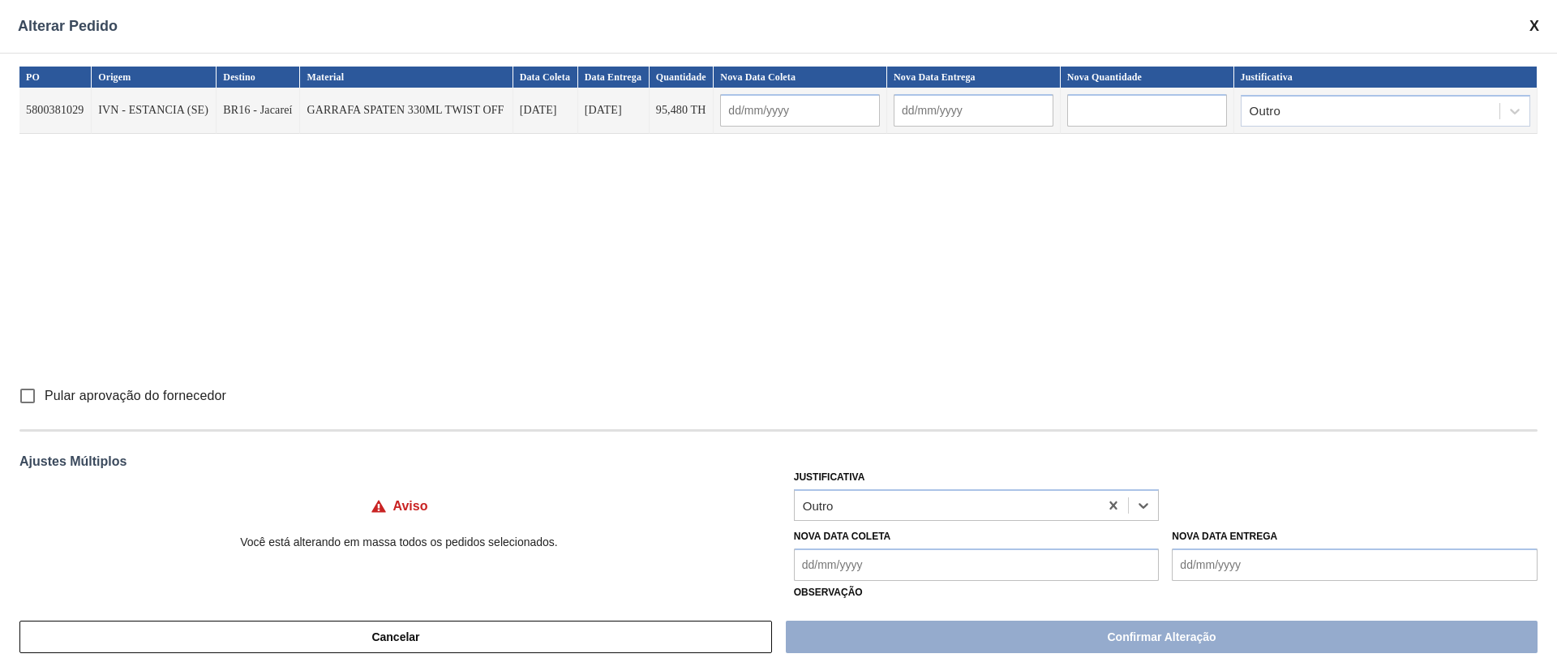
click at [24, 390] on input "Pular aprovação do fornecedor" at bounding box center [28, 396] width 34 height 34
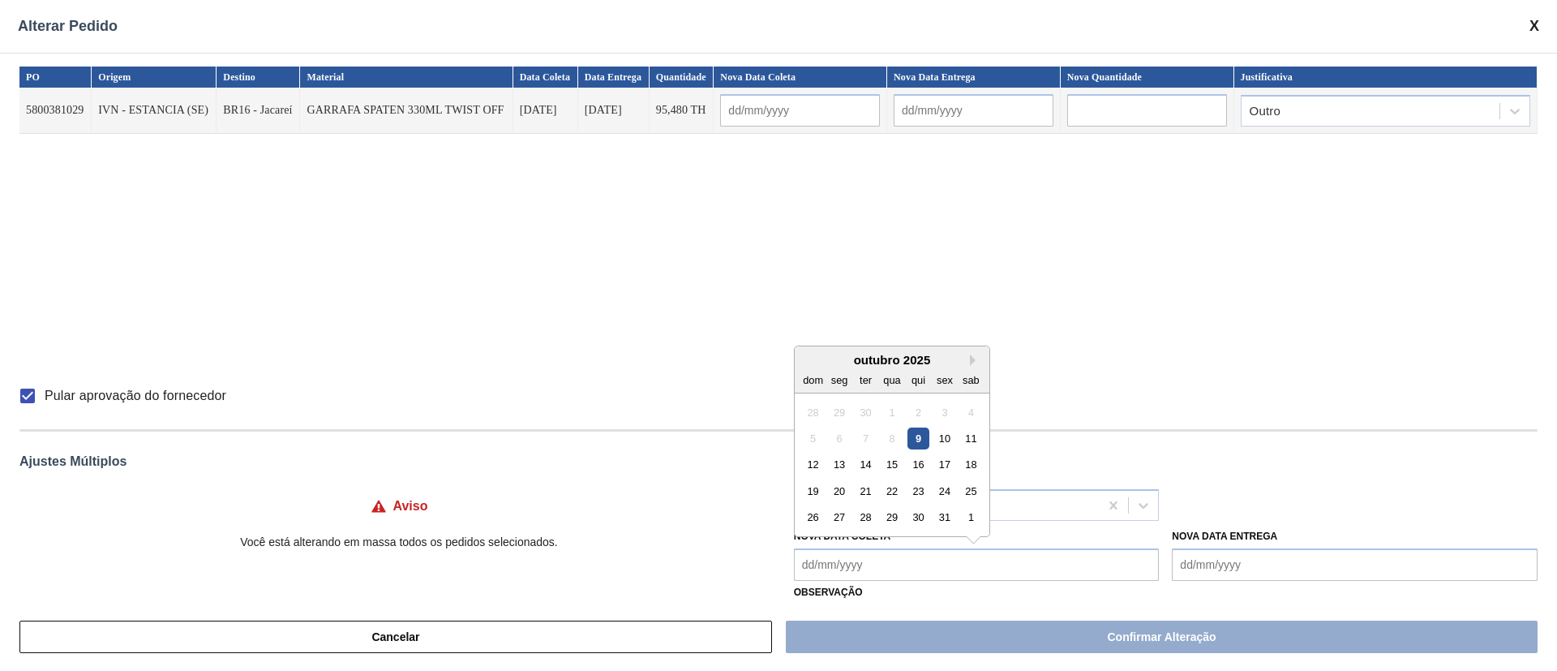
click at [810, 577] on Coleta "Nova Data Coleta" at bounding box center [977, 564] width 366 height 32
drag, startPoint x: 839, startPoint y: 469, endPoint x: 857, endPoint y: 496, distance: 32.2
click at [839, 469] on div "13" at bounding box center [839, 464] width 22 height 22
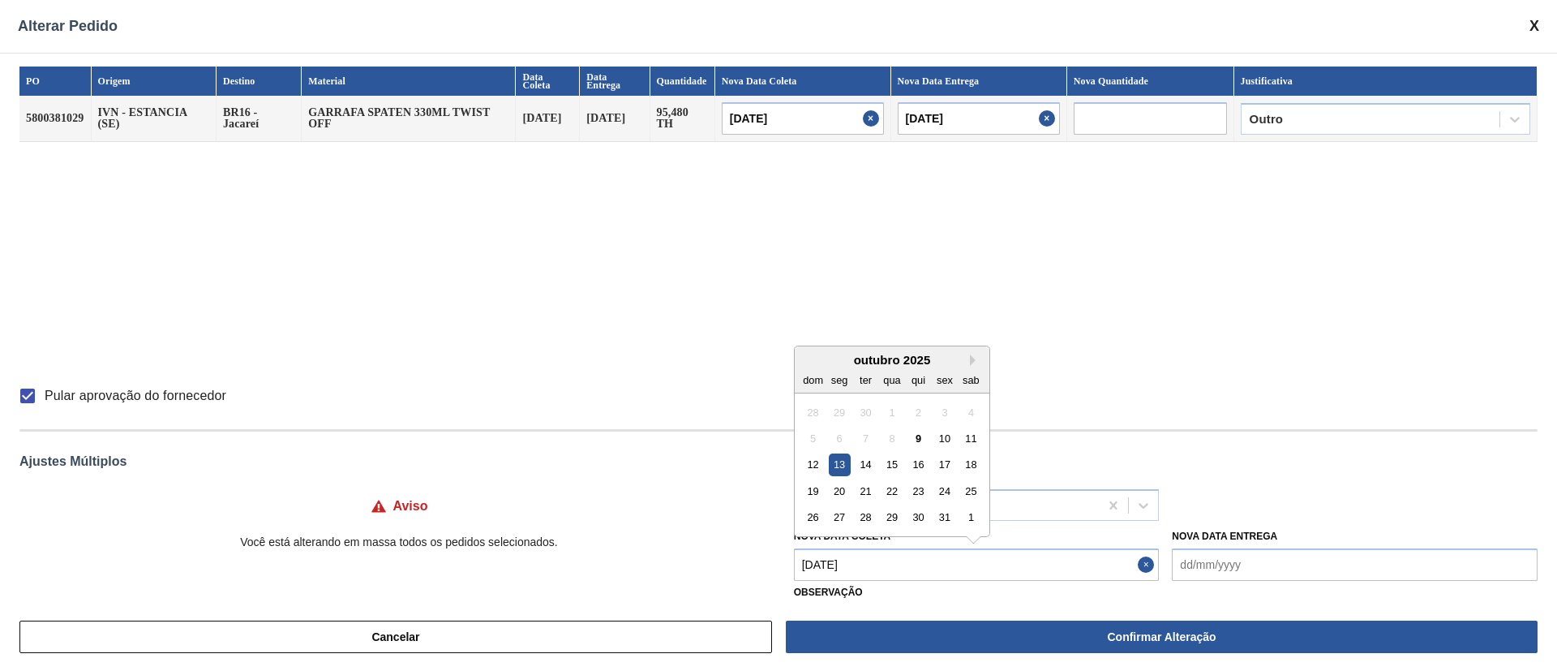
click at [886, 568] on Coleta "[DATE]" at bounding box center [977, 564] width 366 height 32
click at [973, 438] on div "11" at bounding box center [971, 438] width 22 height 22
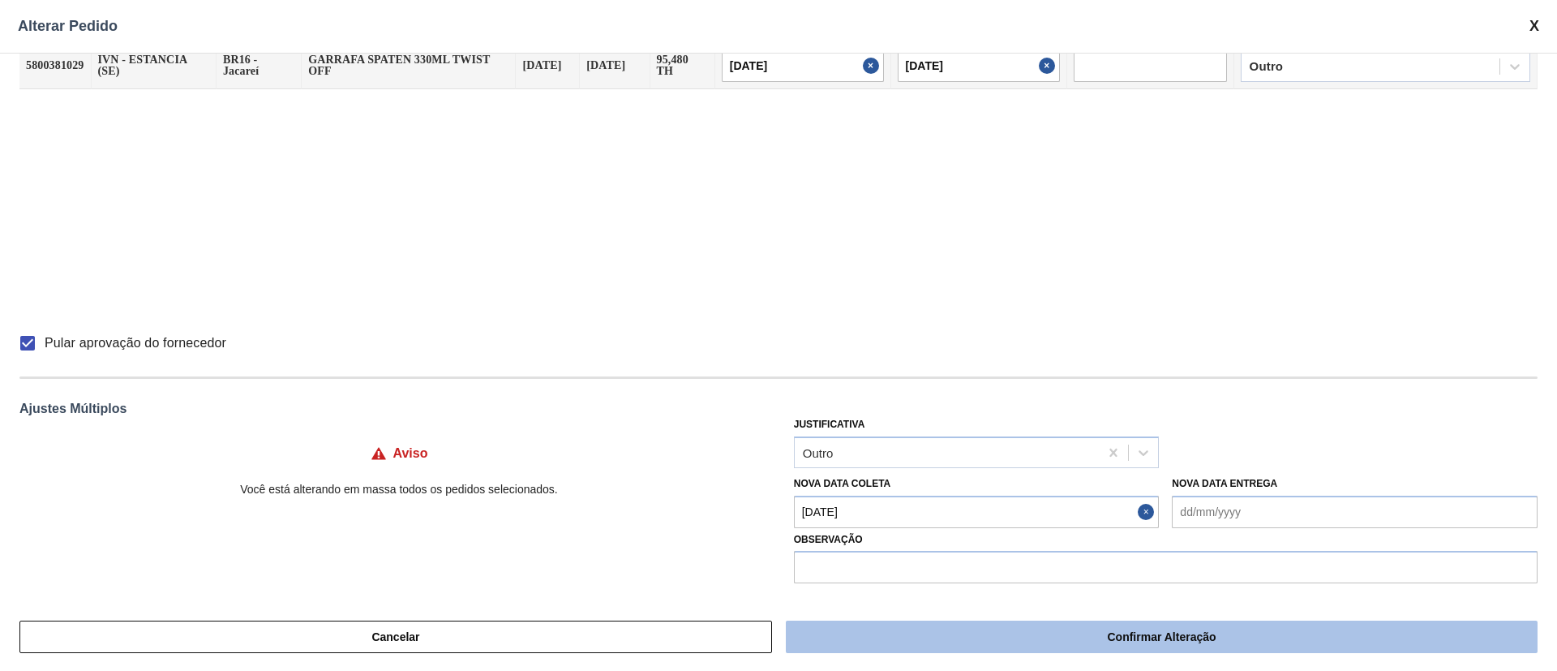
click at [1171, 633] on button "Confirmar Alteração" at bounding box center [1162, 637] width 752 height 32
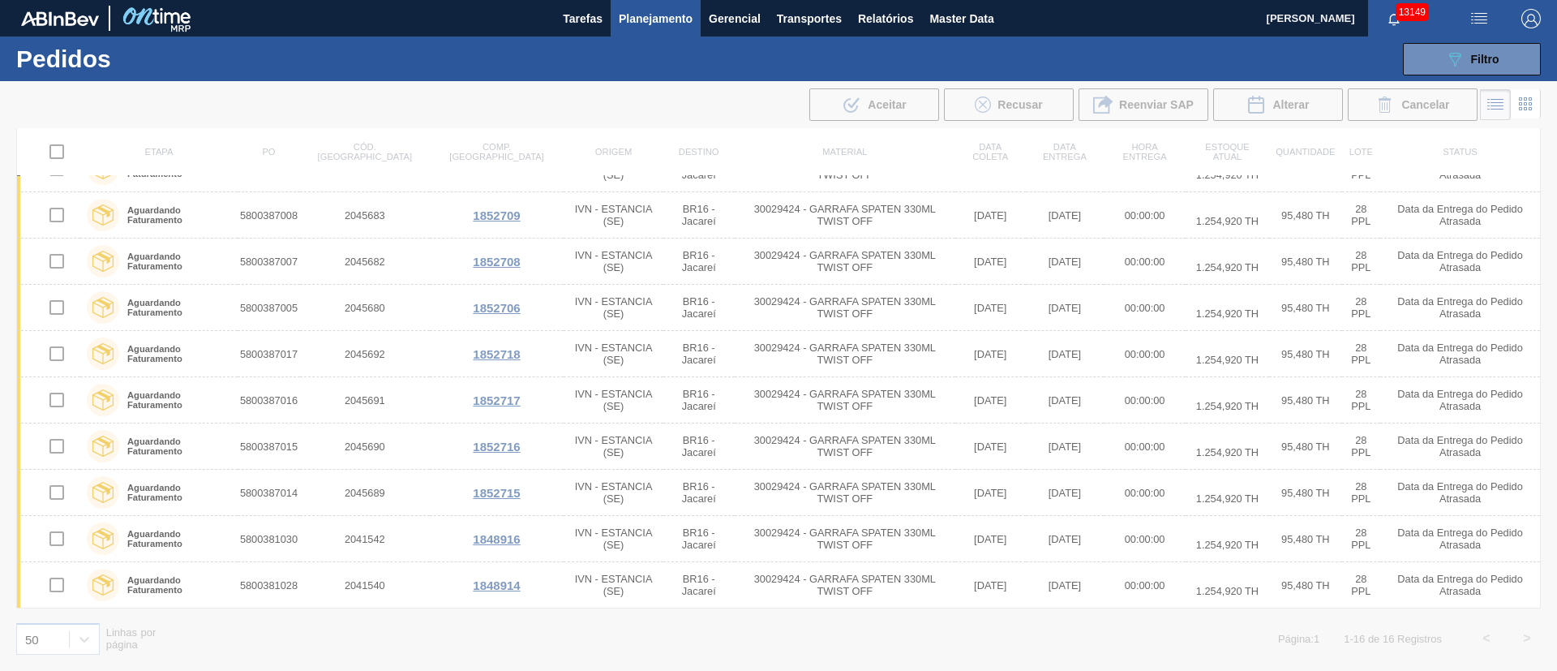
scroll to position [77, 0]
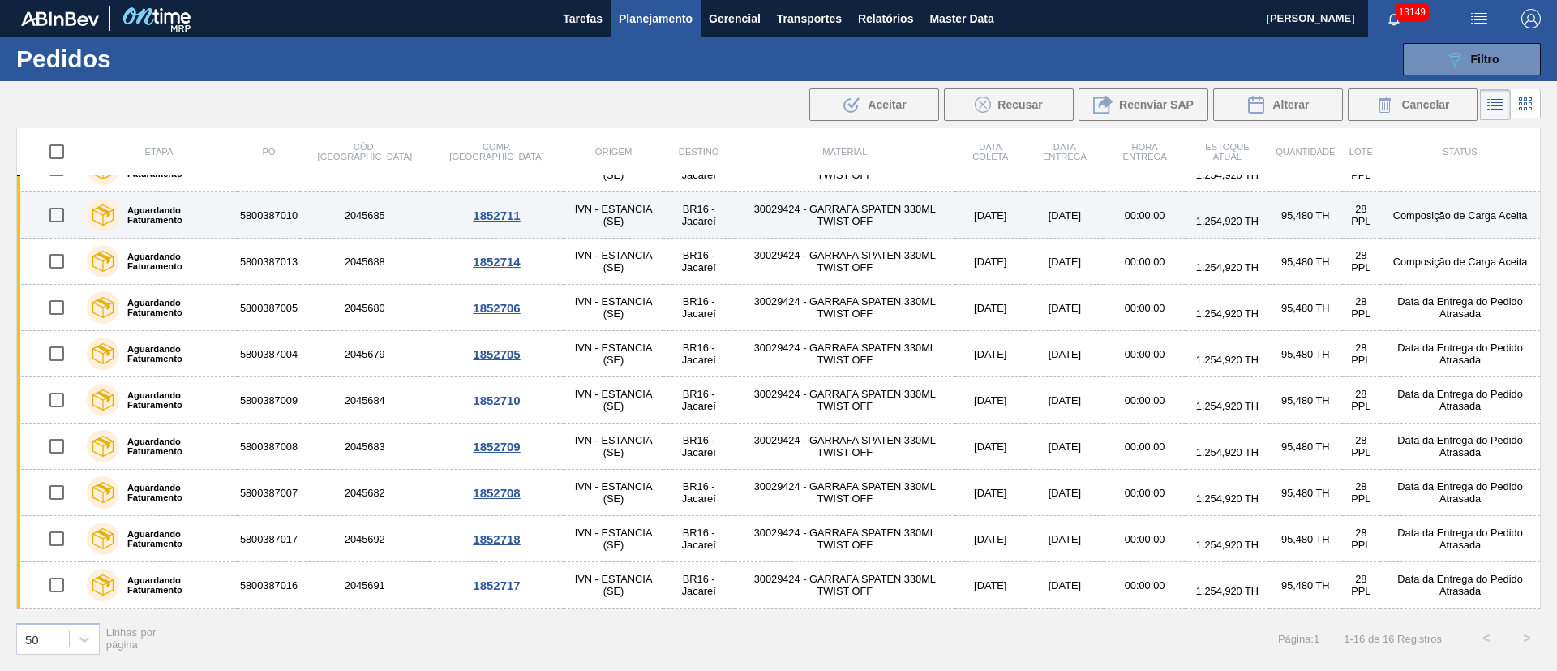
click at [64, 219] on input "checkbox" at bounding box center [57, 215] width 34 height 34
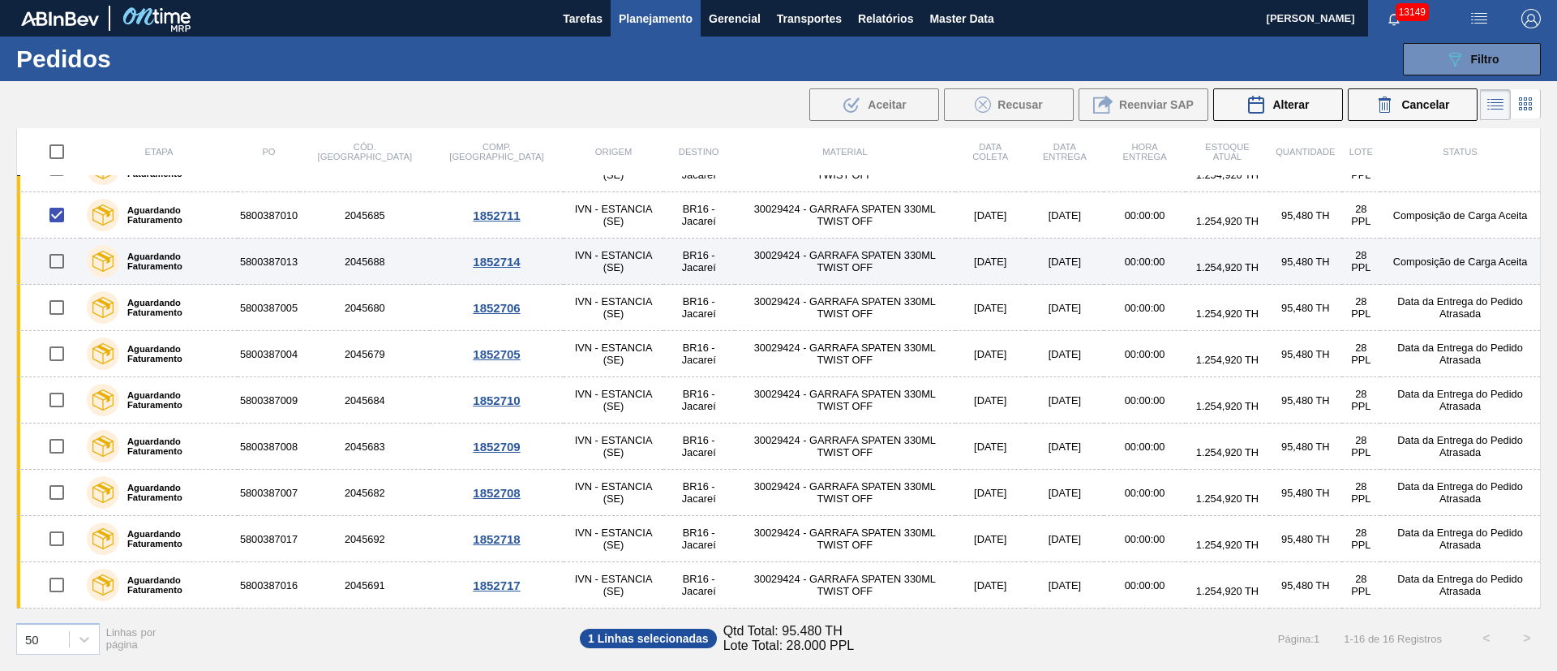
click at [59, 262] on input "checkbox" at bounding box center [57, 261] width 34 height 34
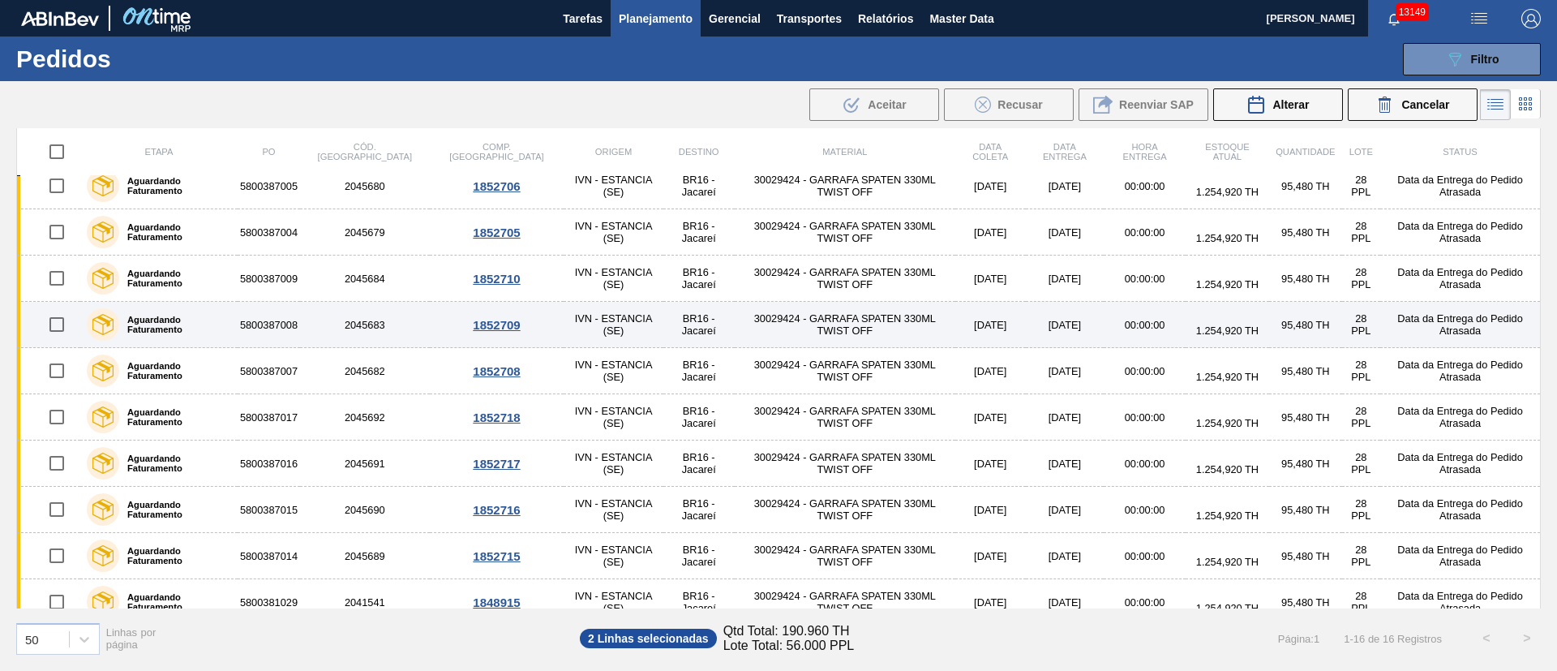
scroll to position [0, 0]
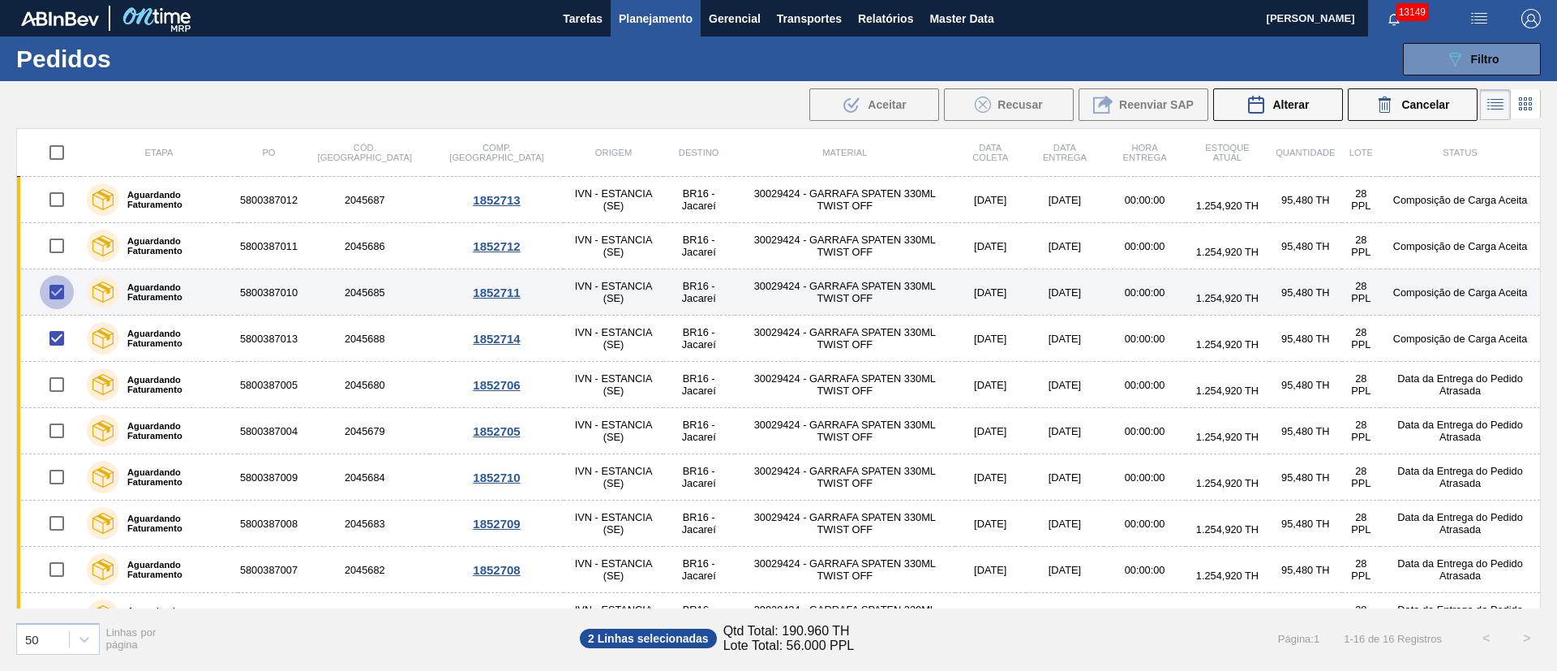
click at [63, 280] on input "checkbox" at bounding box center [57, 292] width 34 height 34
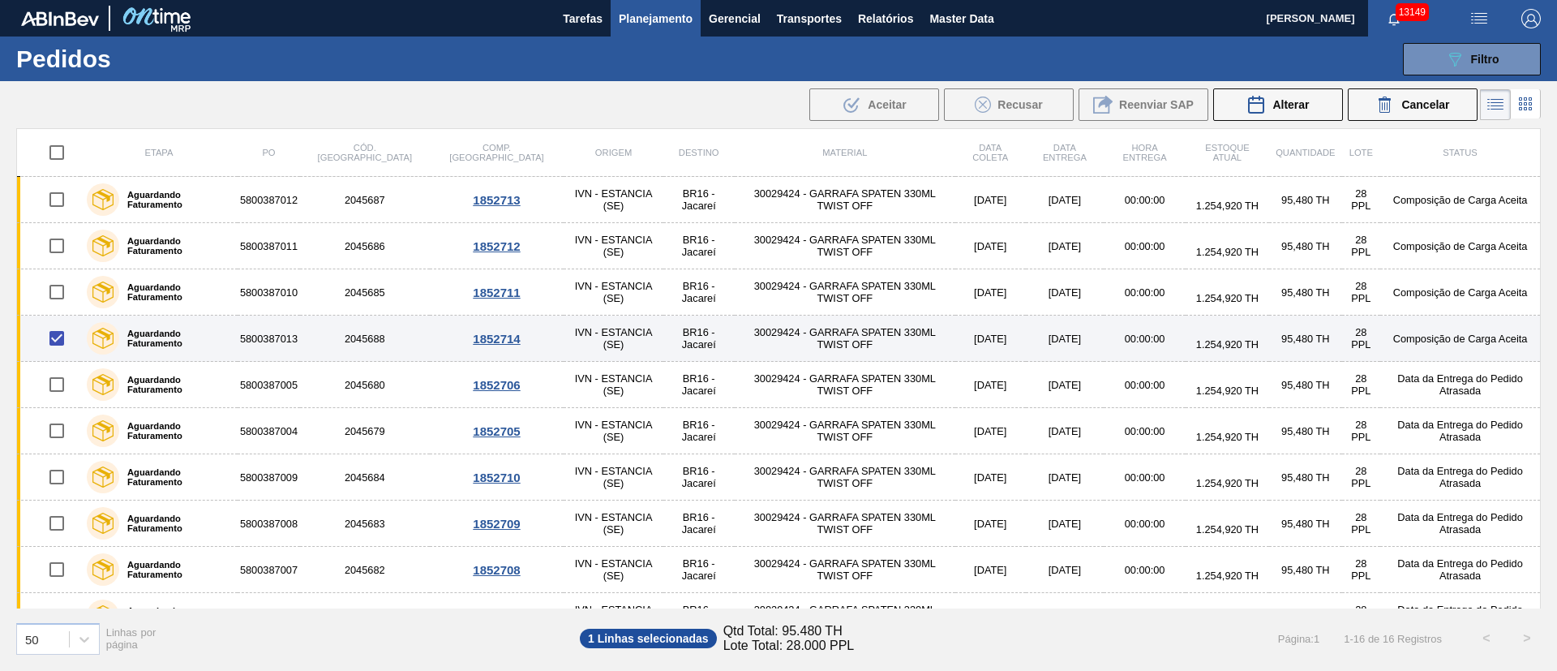
click at [58, 333] on input "checkbox" at bounding box center [57, 338] width 34 height 34
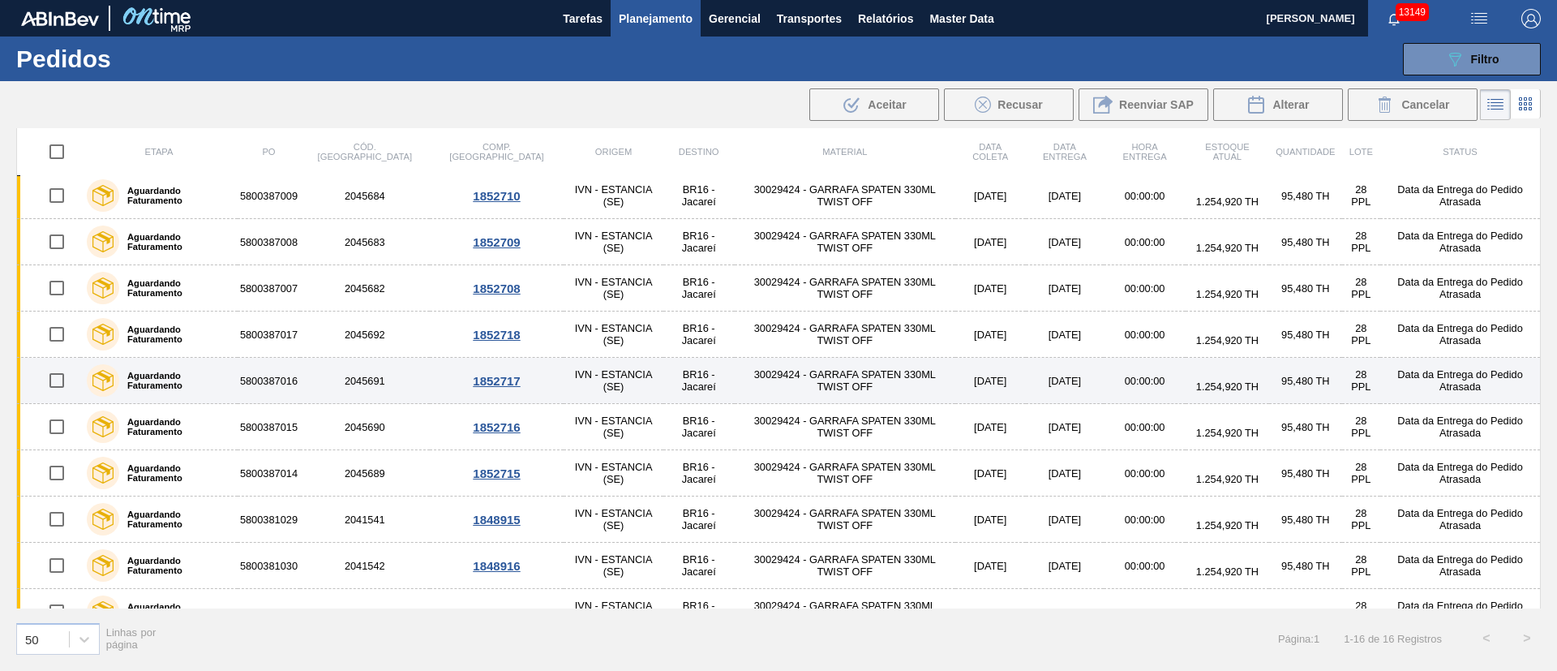
scroll to position [308, 0]
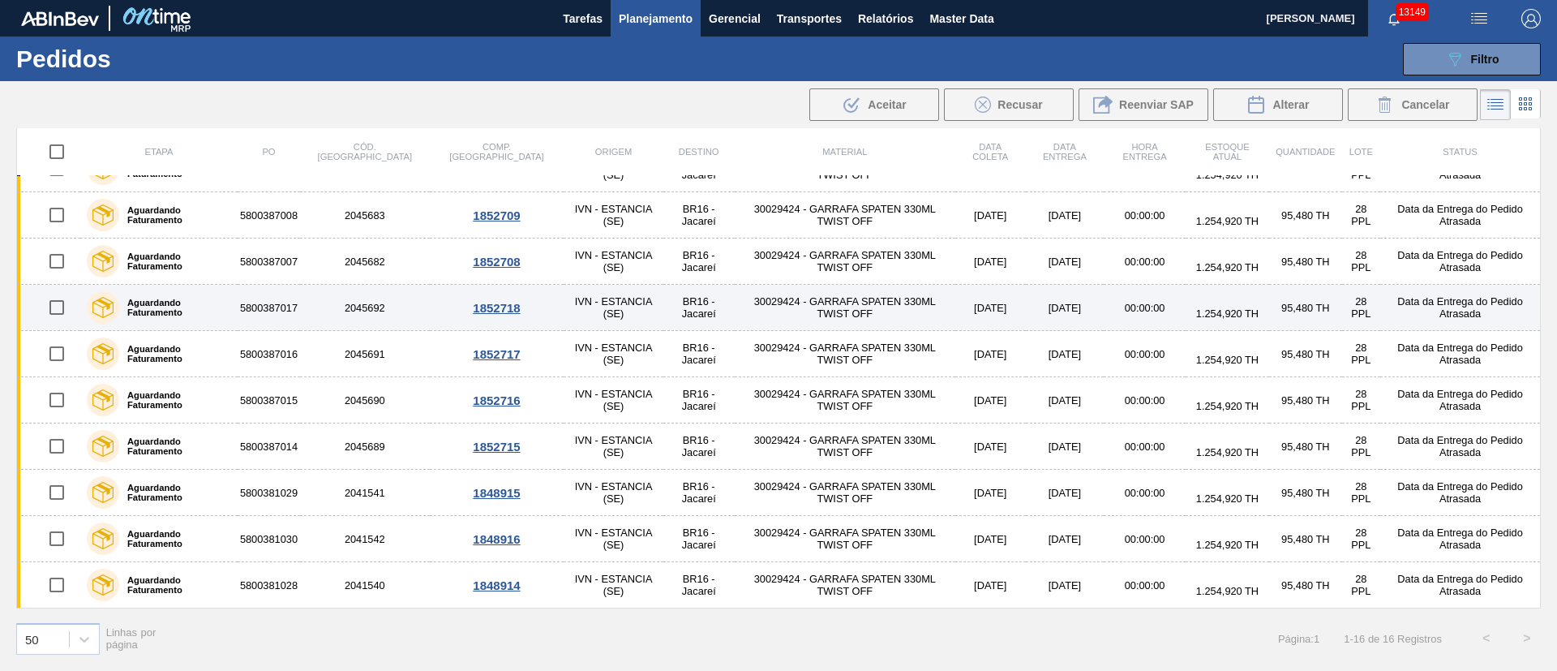
click at [55, 301] on input "checkbox" at bounding box center [57, 307] width 34 height 34
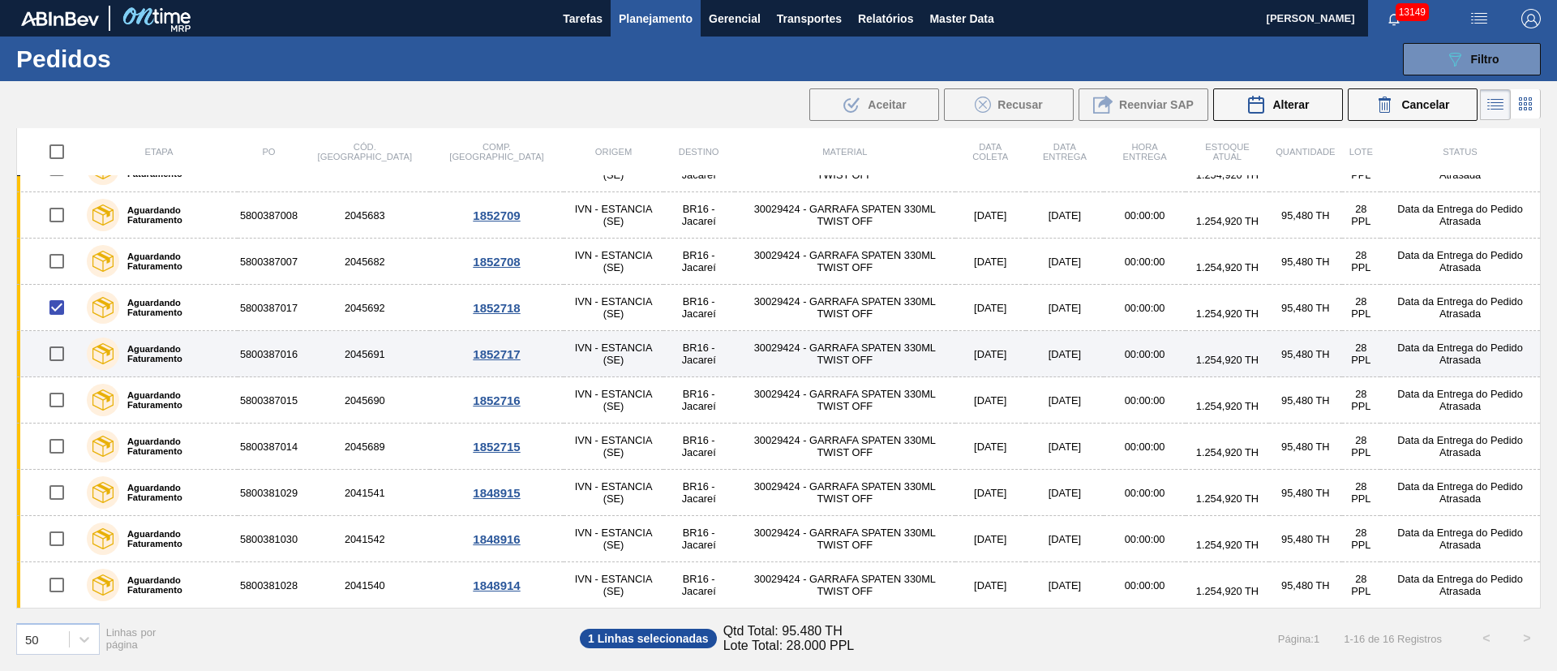
click at [52, 355] on input "checkbox" at bounding box center [57, 354] width 34 height 34
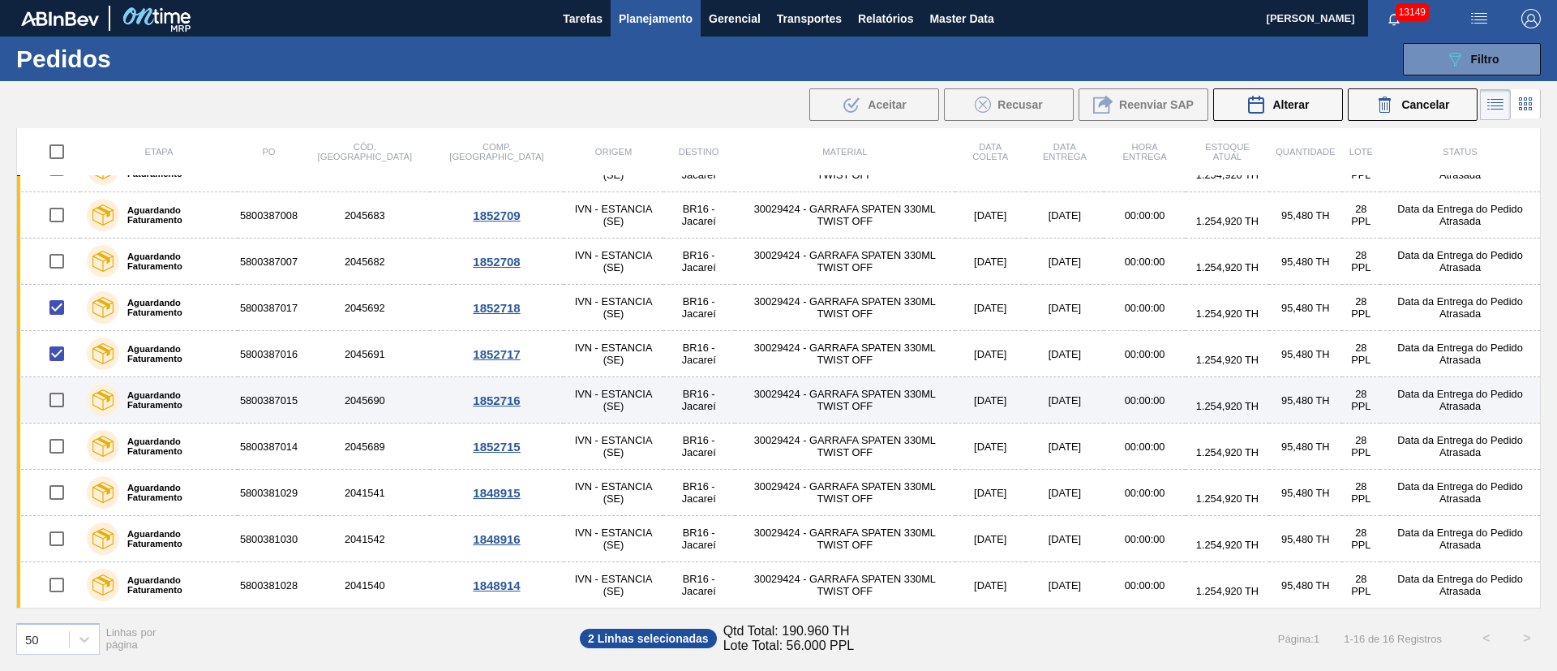
click at [52, 402] on input "checkbox" at bounding box center [57, 400] width 34 height 34
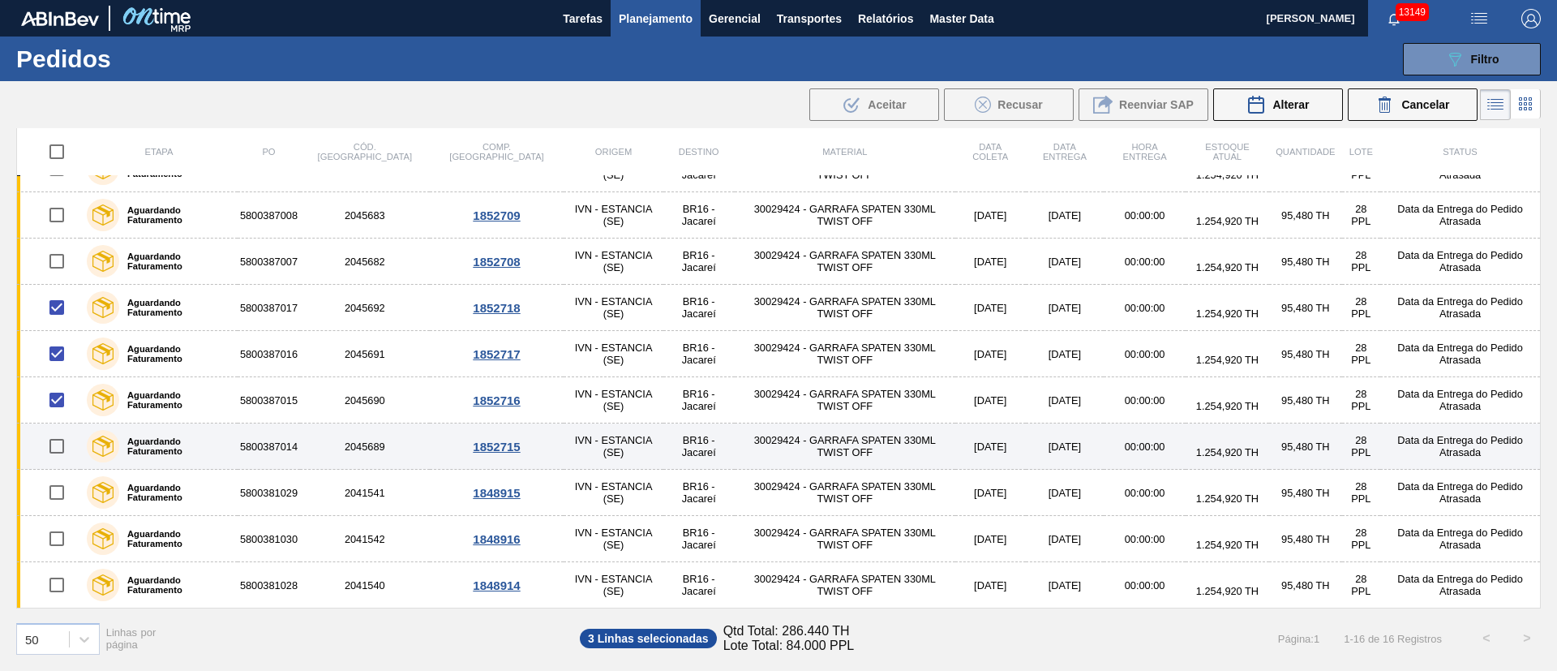
click at [67, 450] on input "checkbox" at bounding box center [57, 446] width 34 height 34
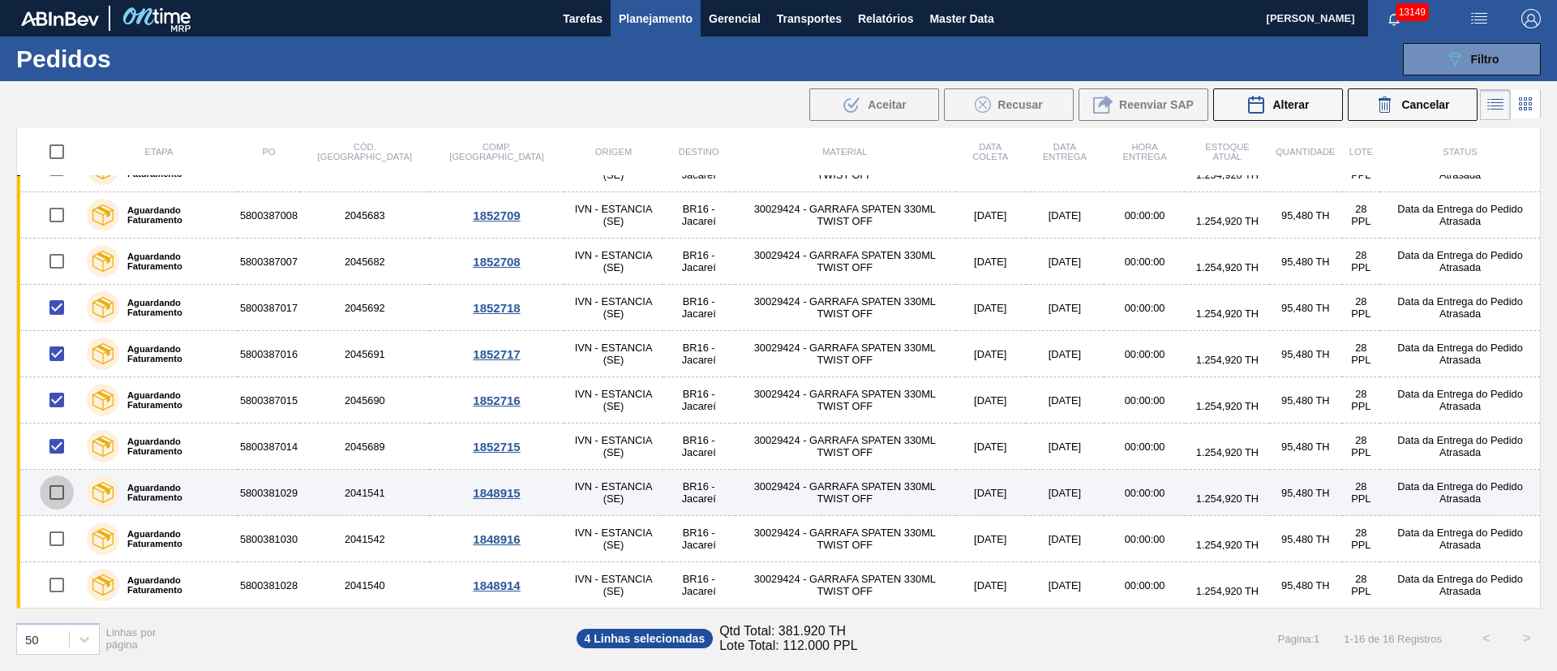
click at [57, 493] on input "checkbox" at bounding box center [57, 492] width 34 height 34
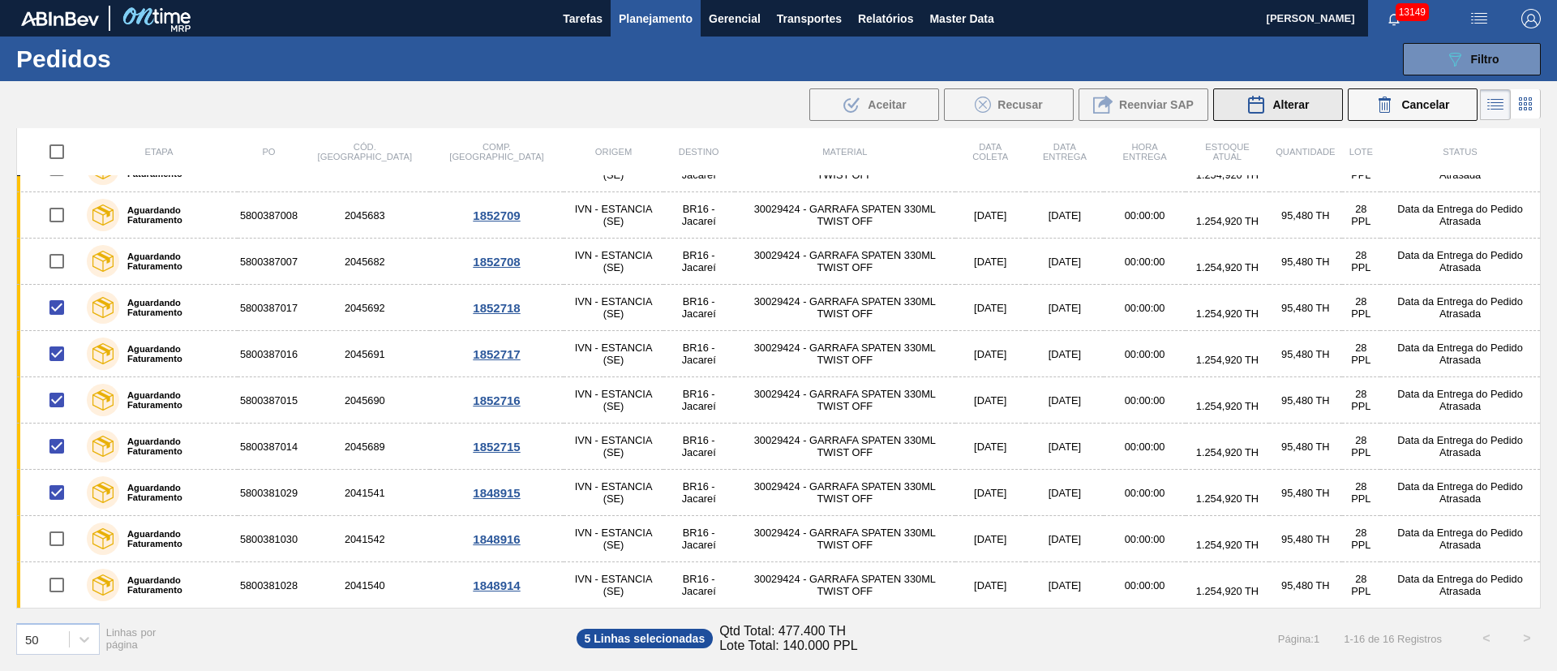
click at [1282, 104] on span "Alterar" at bounding box center [1291, 104] width 37 height 13
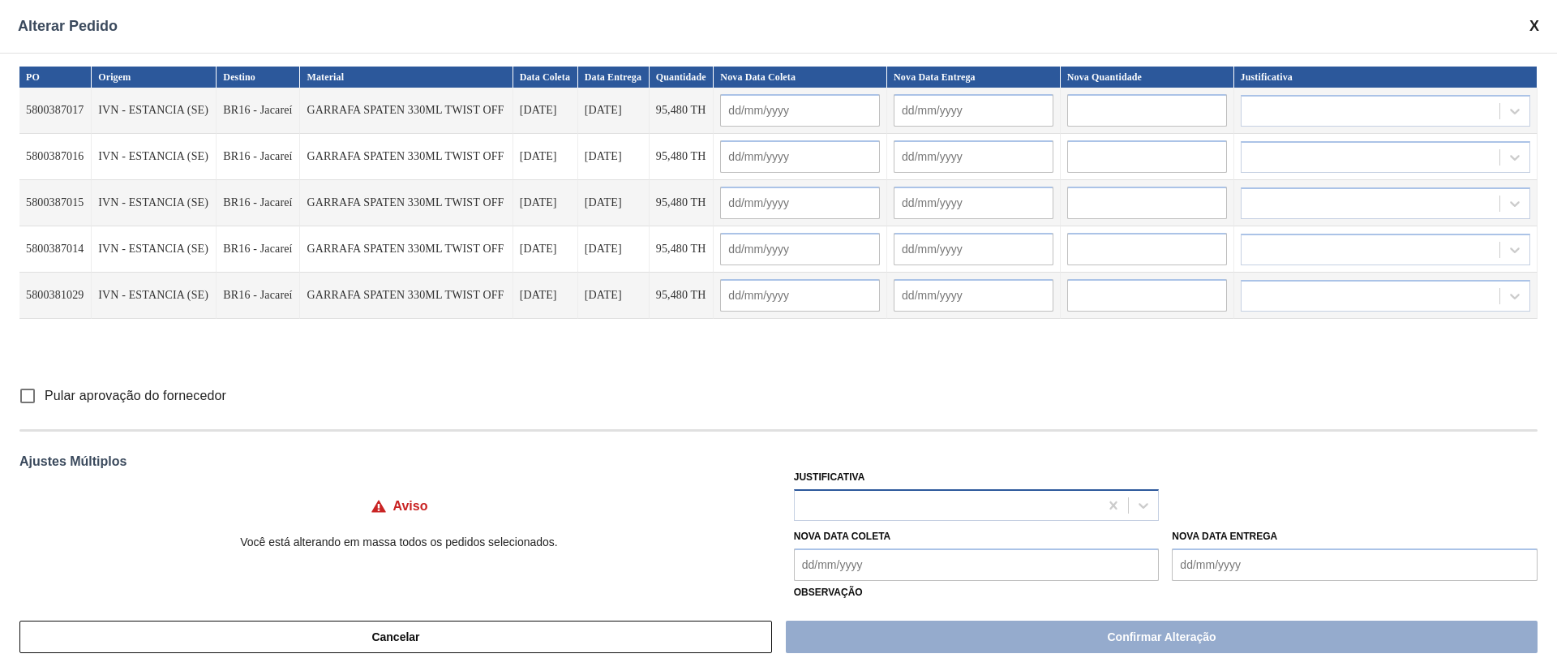
click at [852, 505] on div at bounding box center [947, 505] width 305 height 24
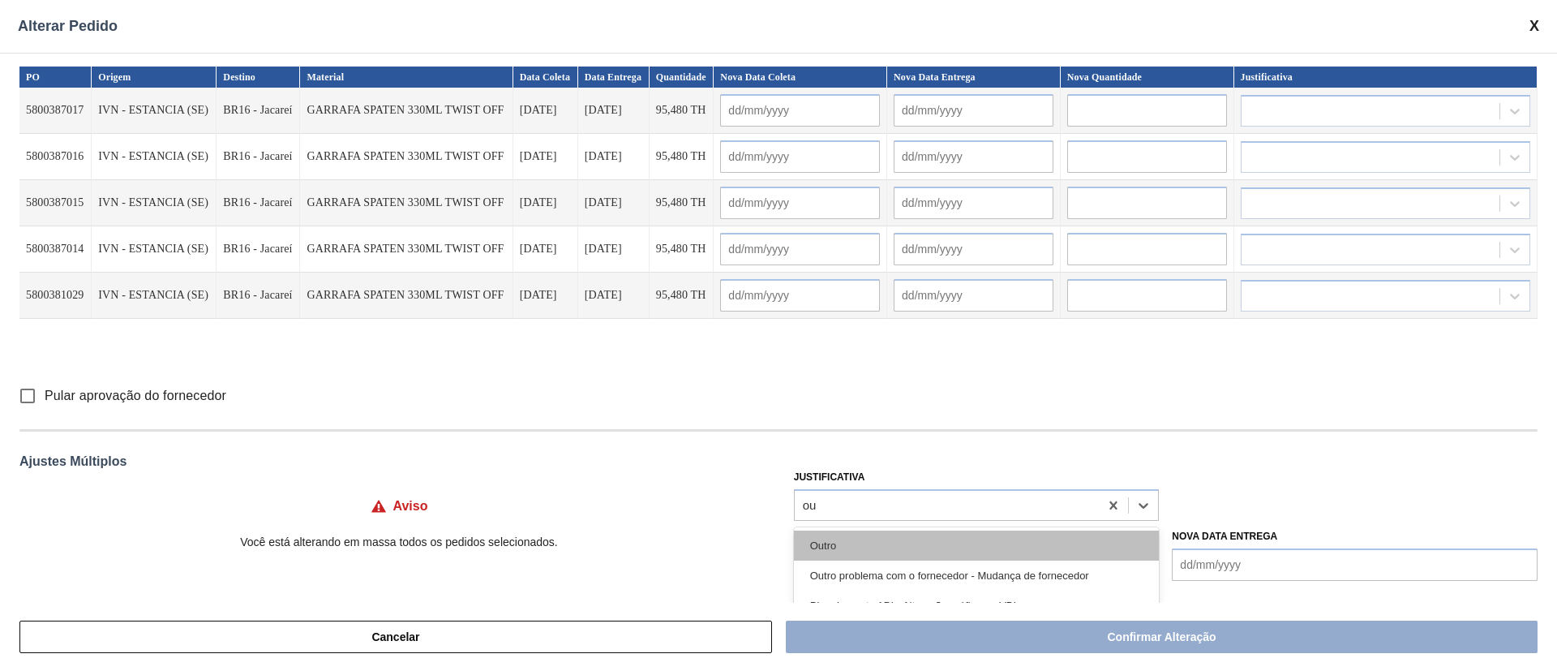
click at [844, 543] on div "Outro" at bounding box center [977, 546] width 366 height 30
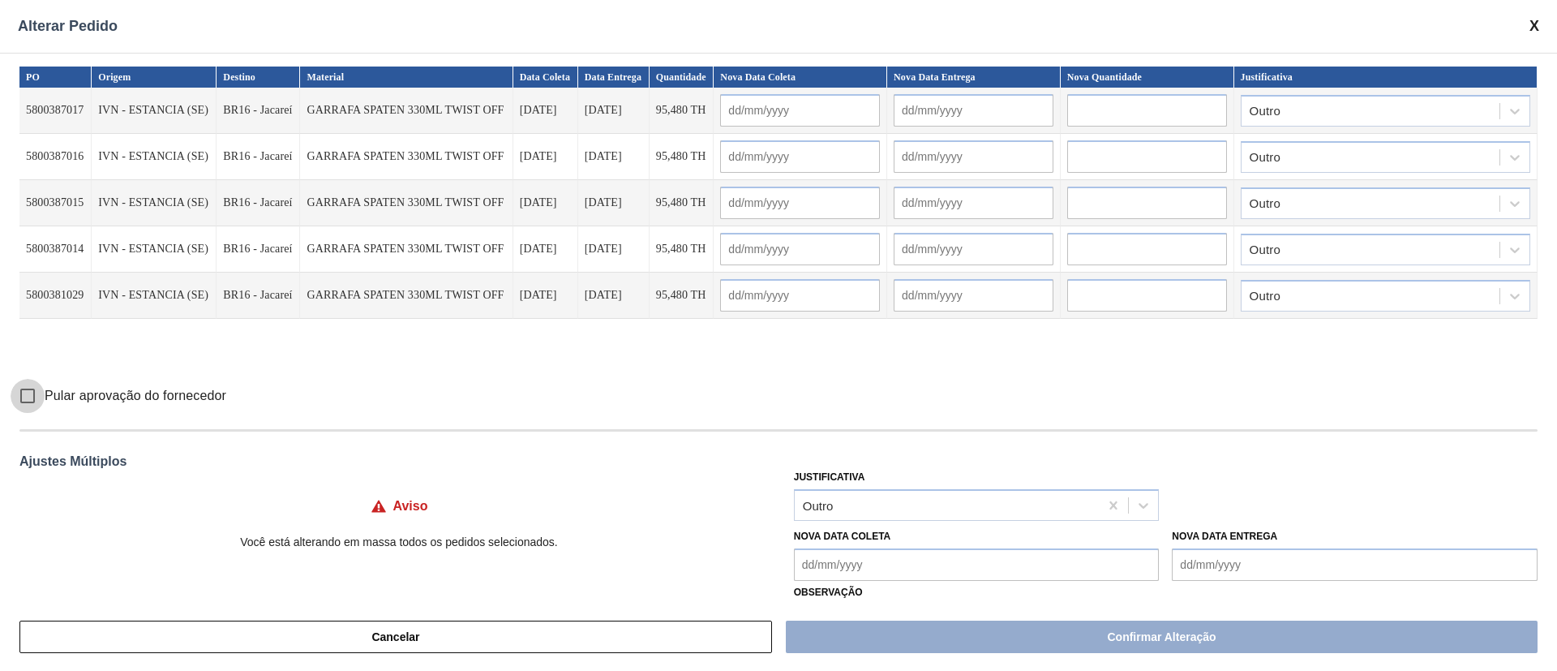
click at [28, 394] on input "Pular aprovação do fornecedor" at bounding box center [28, 396] width 34 height 34
click at [863, 497] on div "Outro" at bounding box center [947, 505] width 305 height 24
click at [855, 514] on div "Outro" at bounding box center [947, 505] width 305 height 24
click at [826, 565] on Coleta "Nova Data Coleta" at bounding box center [977, 564] width 366 height 32
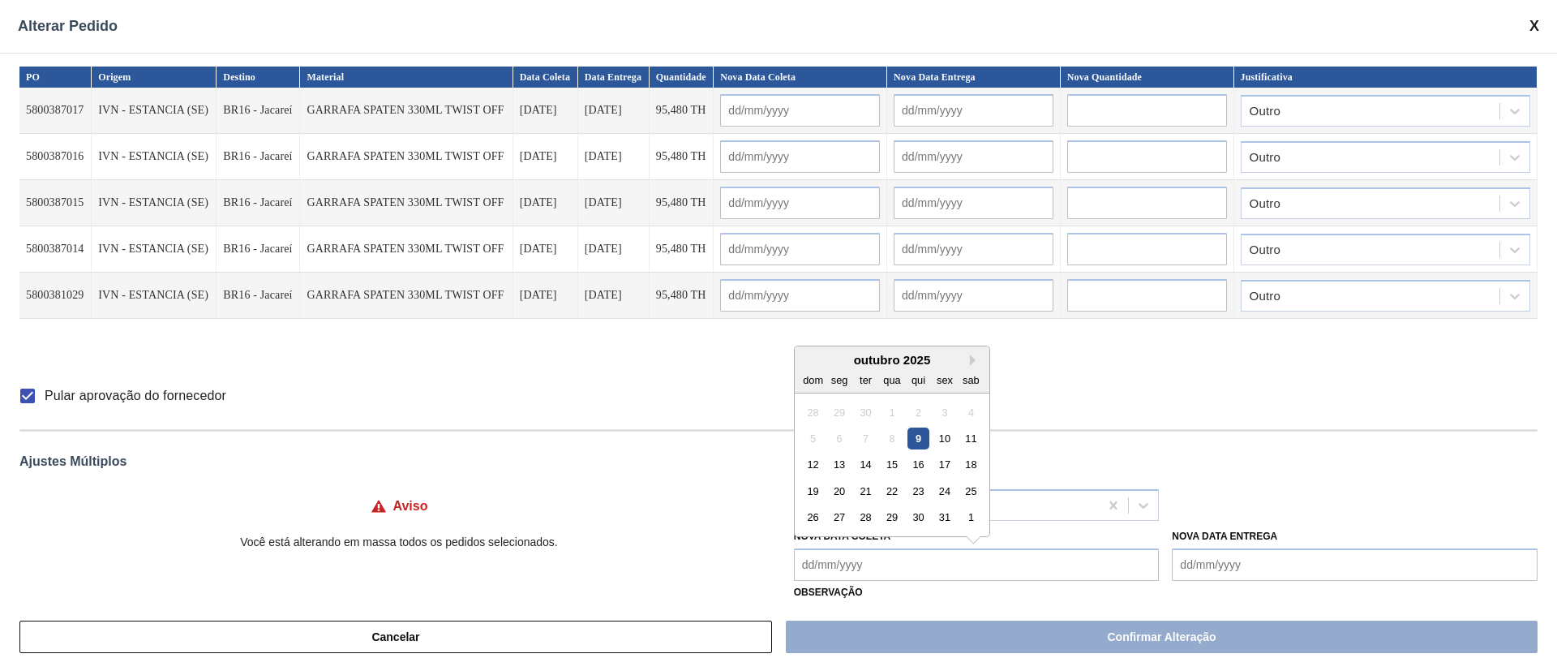
click at [840, 471] on div "13" at bounding box center [839, 464] width 22 height 22
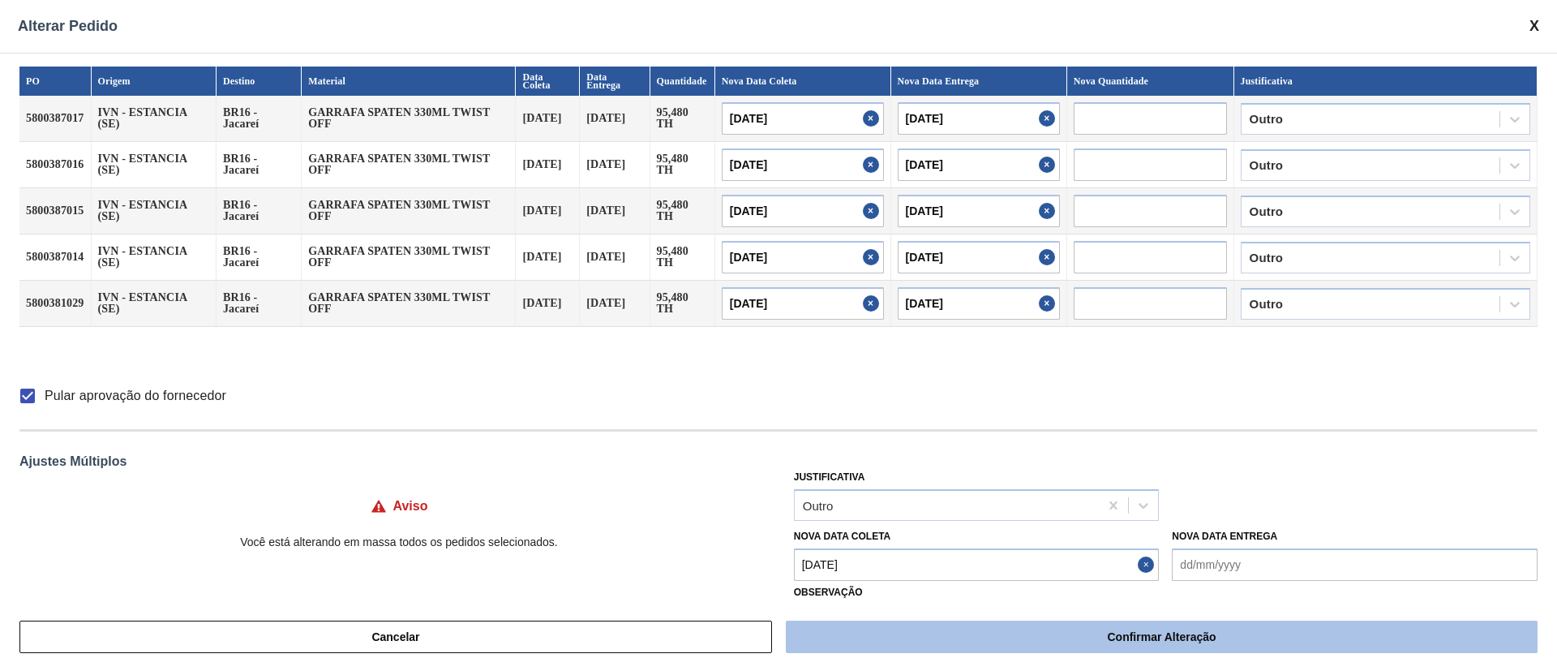
click at [1037, 629] on button "Confirmar Alteração" at bounding box center [1162, 637] width 752 height 32
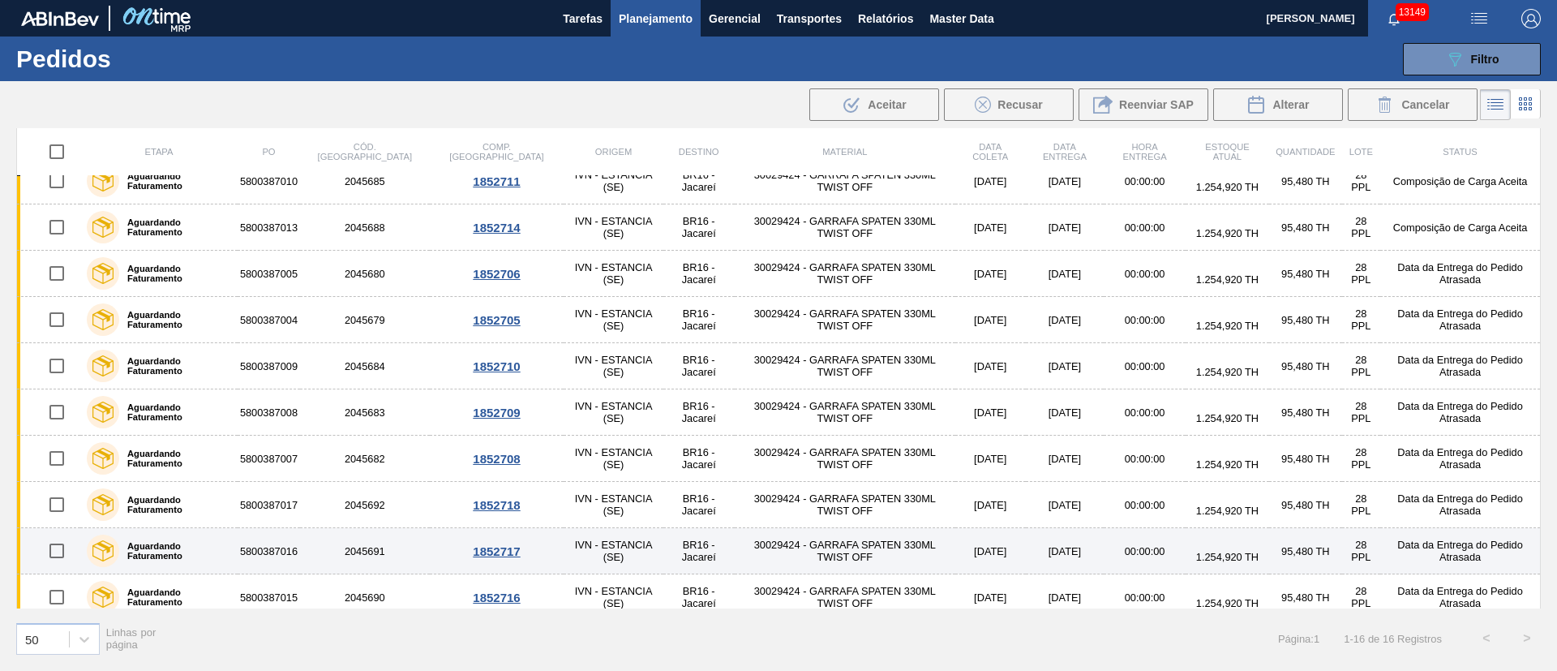
scroll to position [0, 0]
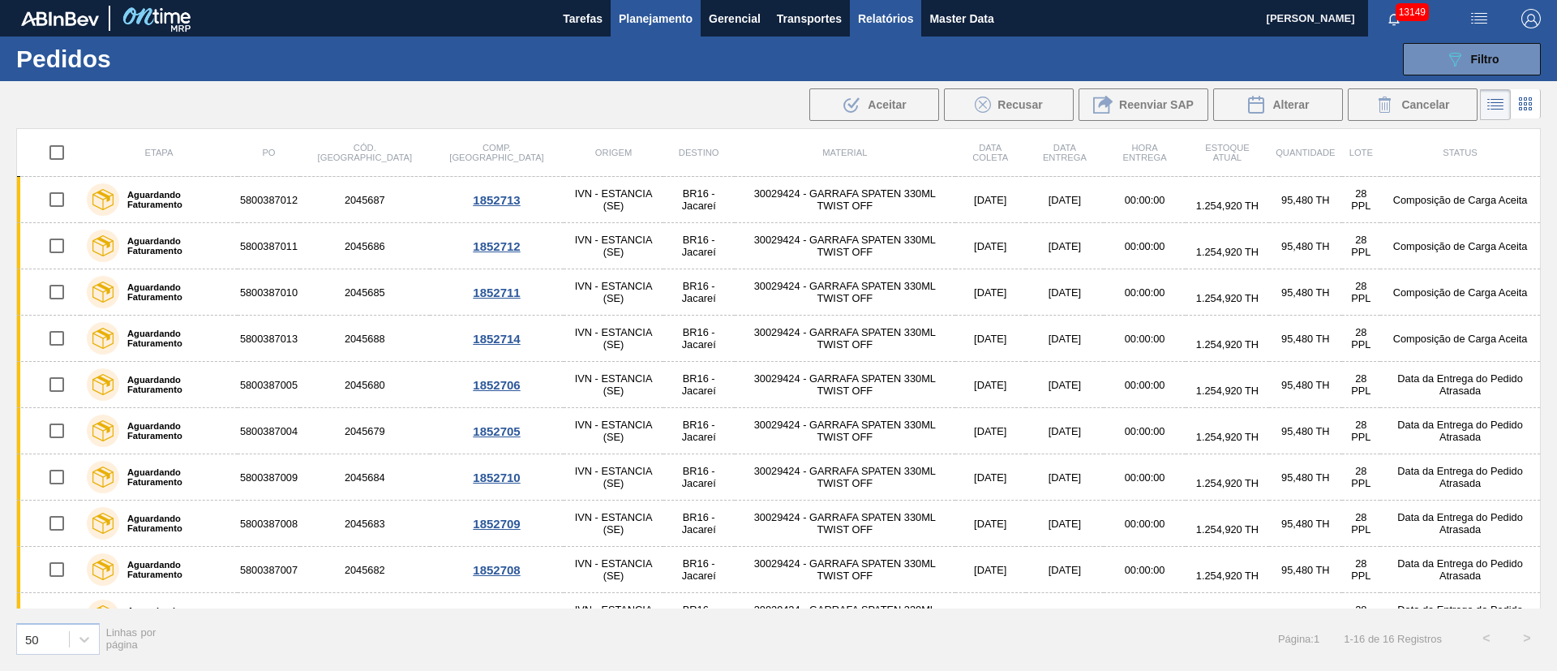
click at [884, 19] on span "Relatórios" at bounding box center [885, 18] width 55 height 19
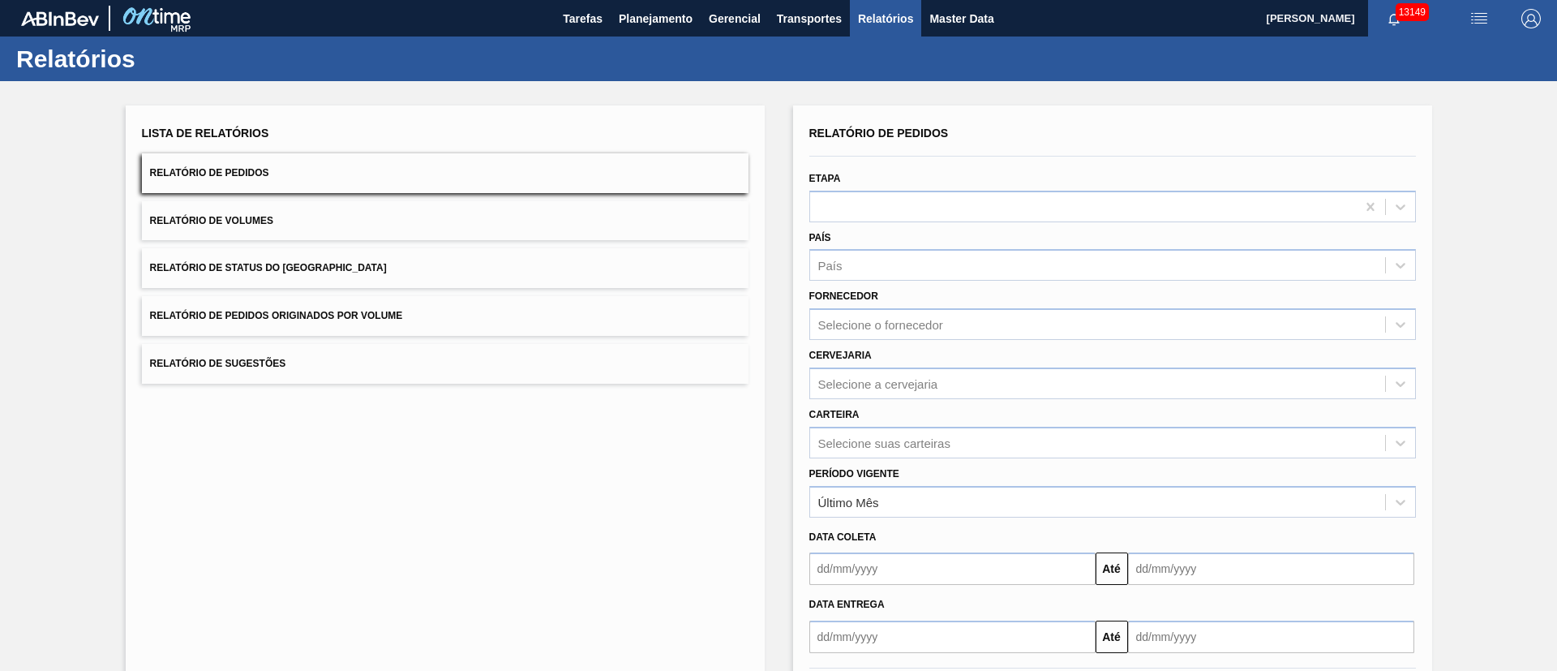
click at [357, 325] on button "Relatório de Pedidos Originados por Volume" at bounding box center [445, 316] width 607 height 40
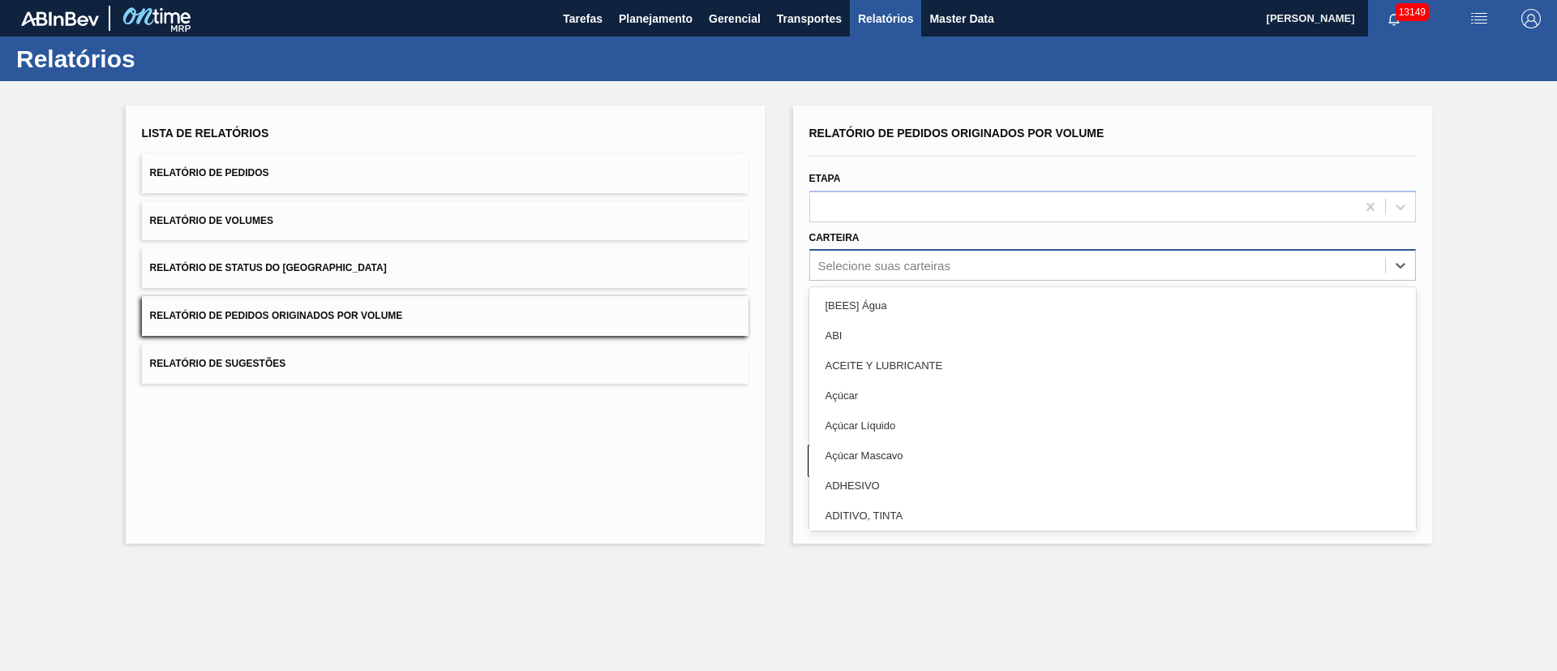
click at [929, 268] on div "Selecione suas carteiras" at bounding box center [884, 266] width 132 height 14
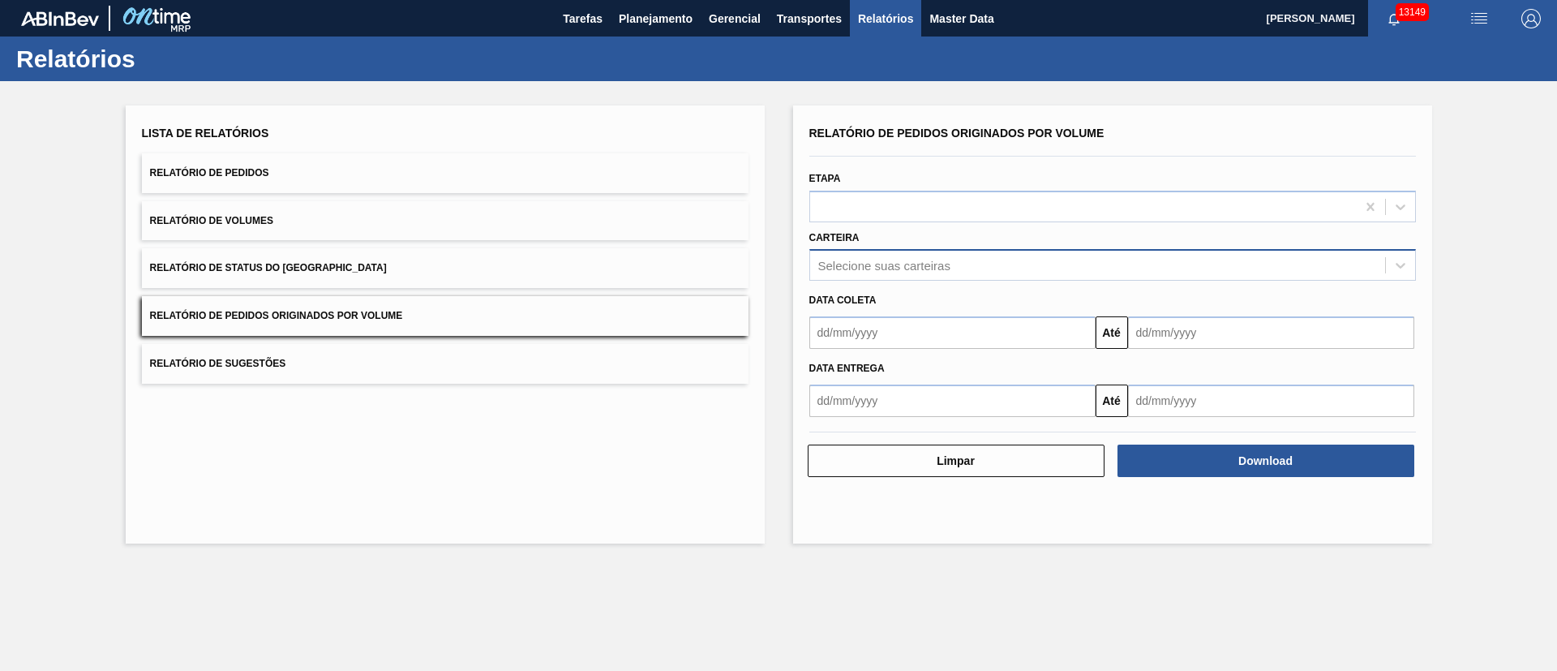
click at [720, 497] on div "Lista de Relatórios Relatório de Pedidos Relatório de Volumes Relatório de Stat…" at bounding box center [445, 324] width 639 height 438
click at [667, 22] on span "Planejamento" at bounding box center [656, 18] width 74 height 19
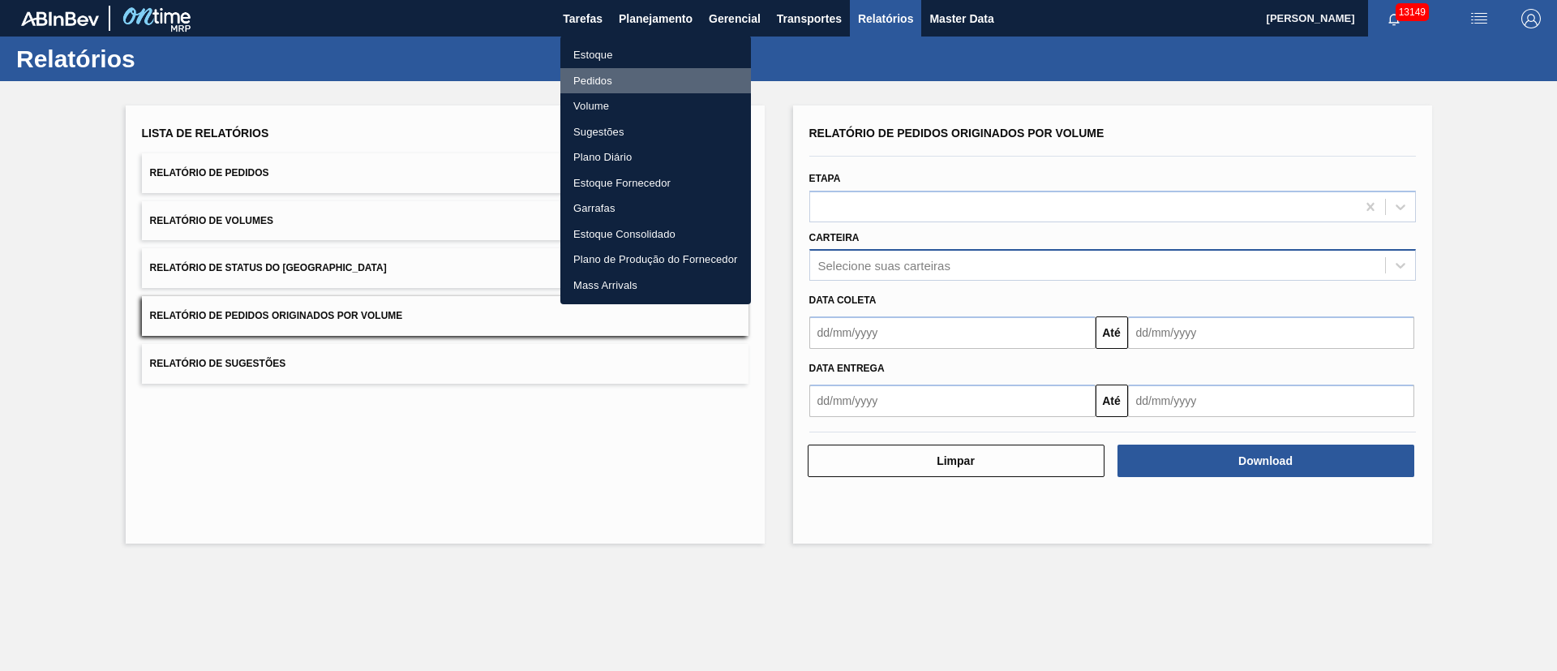
click at [612, 73] on li "Pedidos" at bounding box center [656, 81] width 191 height 26
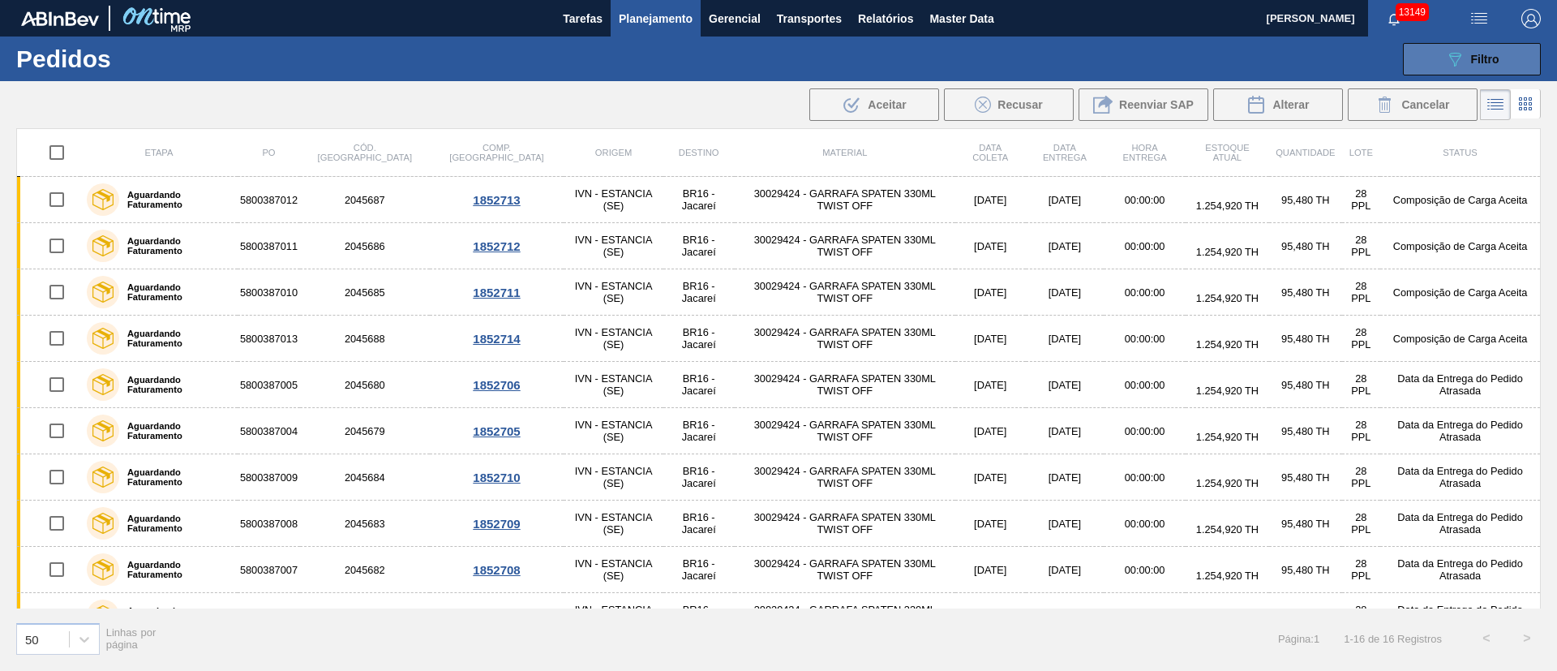
click at [1442, 60] on button "089F7B8B-B2A5-4AFE-B5C0-19BA573D28AC Filtro" at bounding box center [1472, 59] width 138 height 32
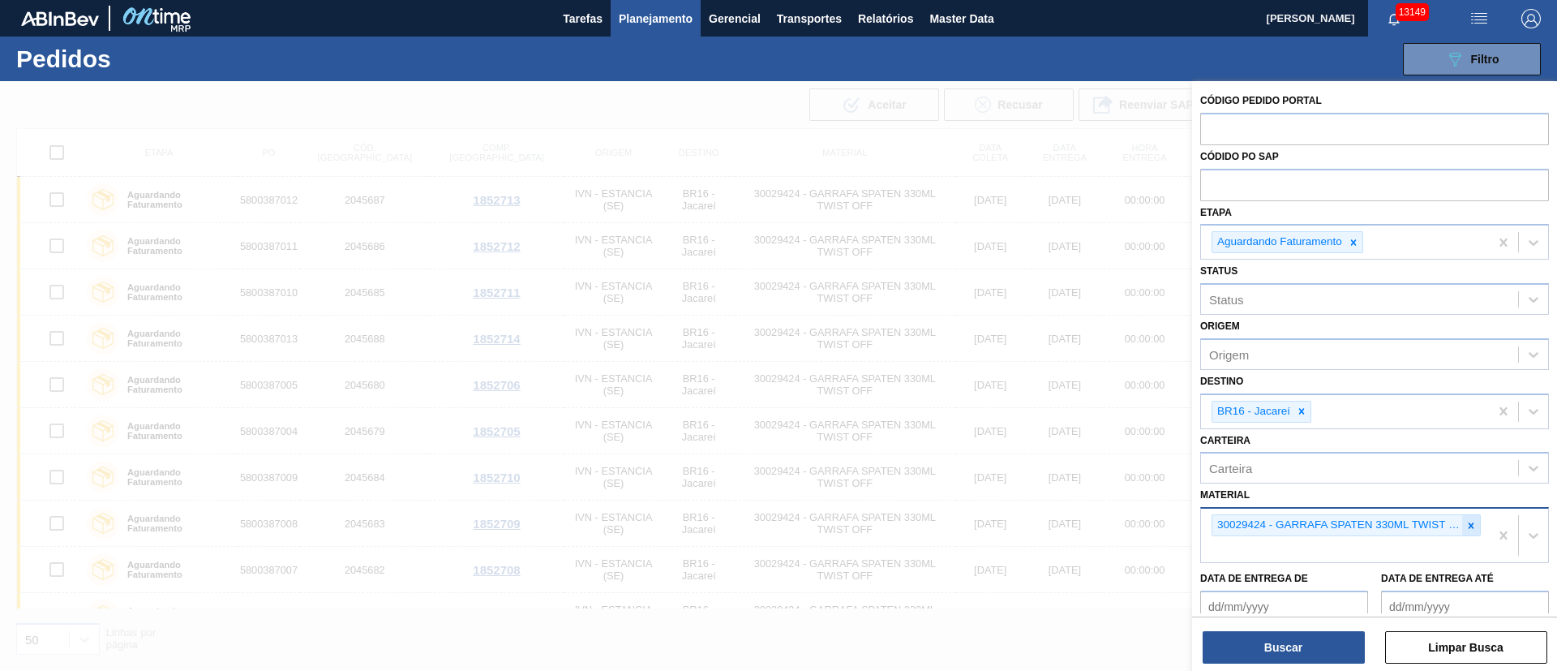
click at [1472, 526] on icon at bounding box center [1471, 525] width 11 height 11
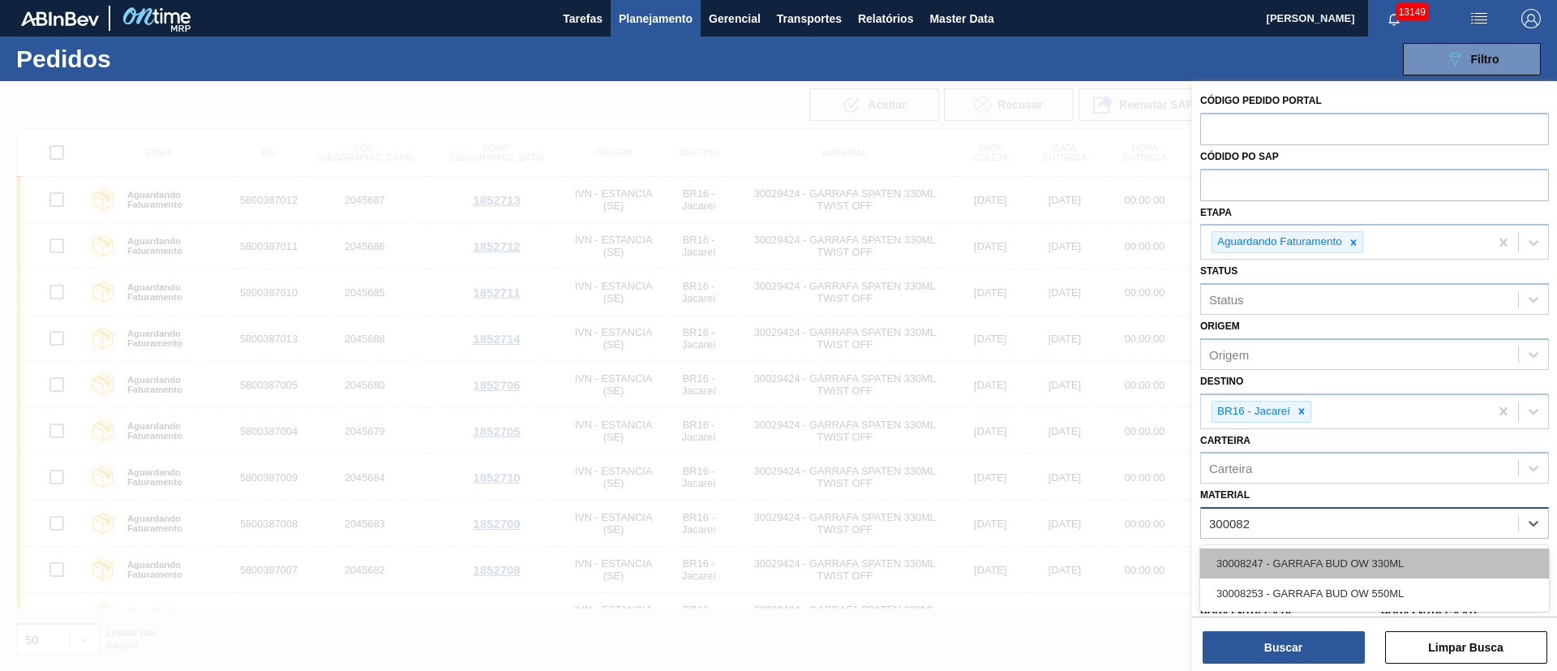
click at [1255, 554] on div "30008247 - GARRAFA BUD OW 330ML" at bounding box center [1375, 563] width 349 height 30
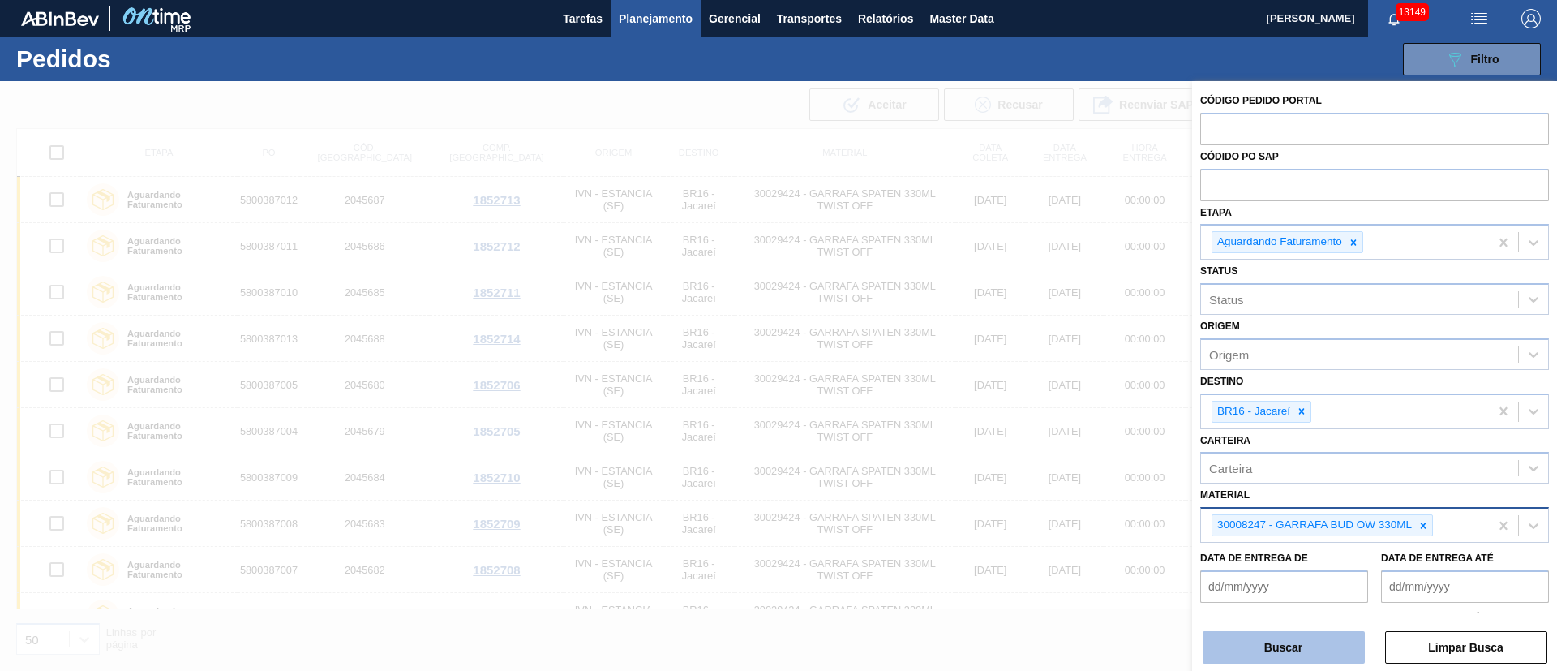
click at [1278, 648] on button "Buscar" at bounding box center [1284, 647] width 162 height 32
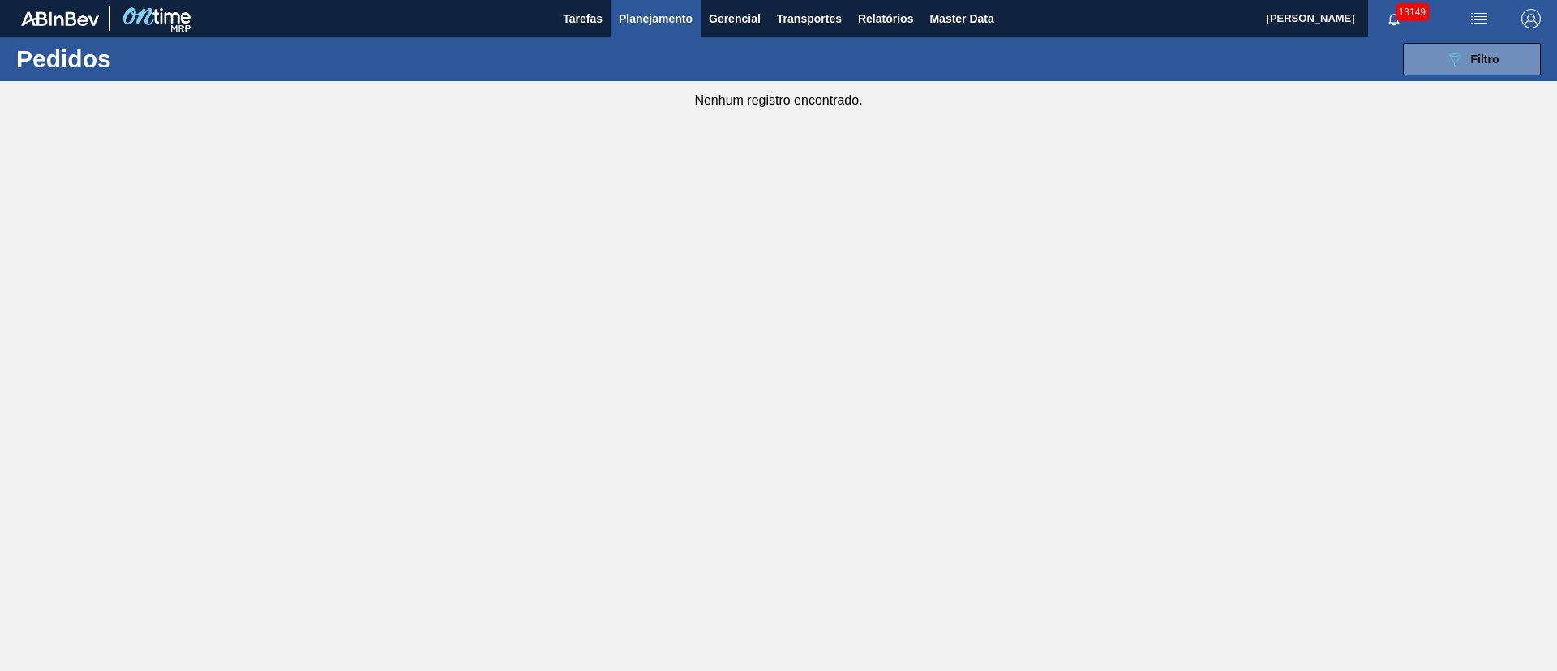
click at [657, 22] on span "Planejamento" at bounding box center [656, 18] width 74 height 19
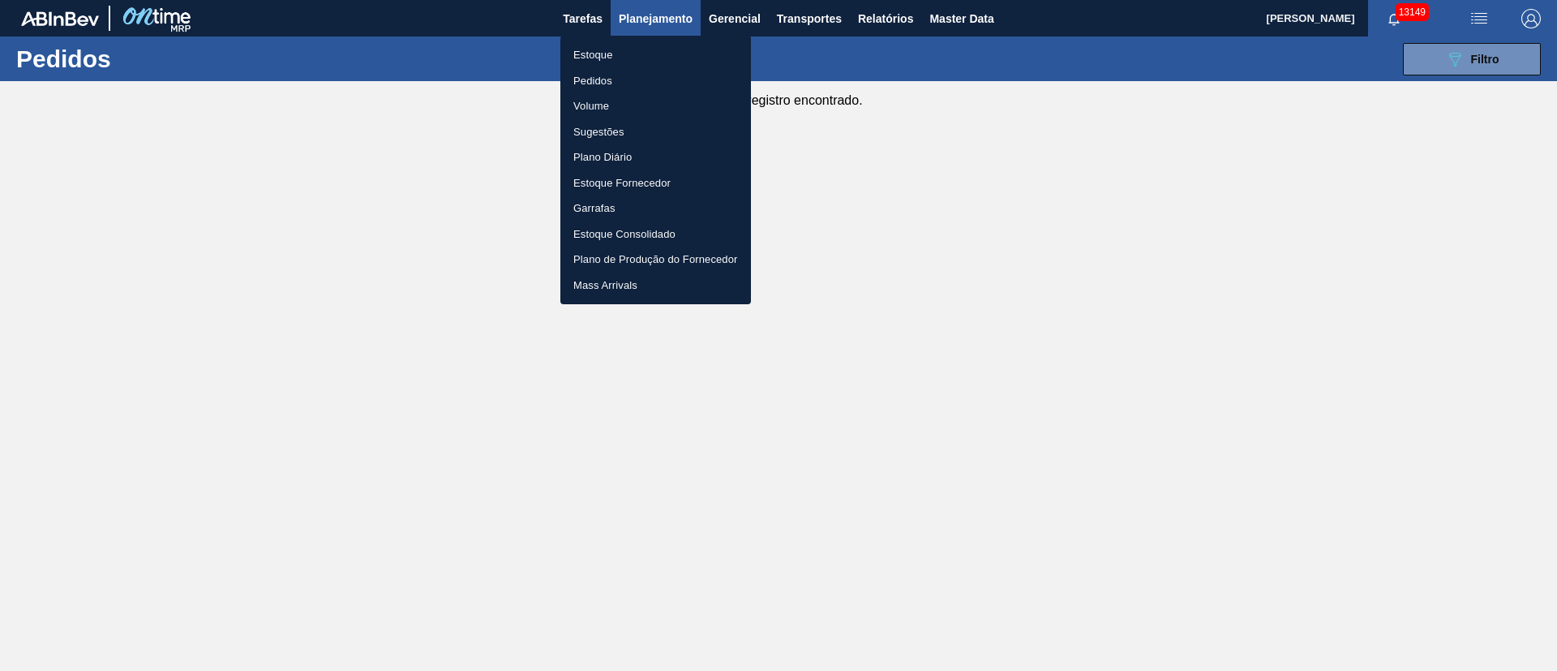
click at [612, 74] on li "Pedidos" at bounding box center [656, 81] width 191 height 26
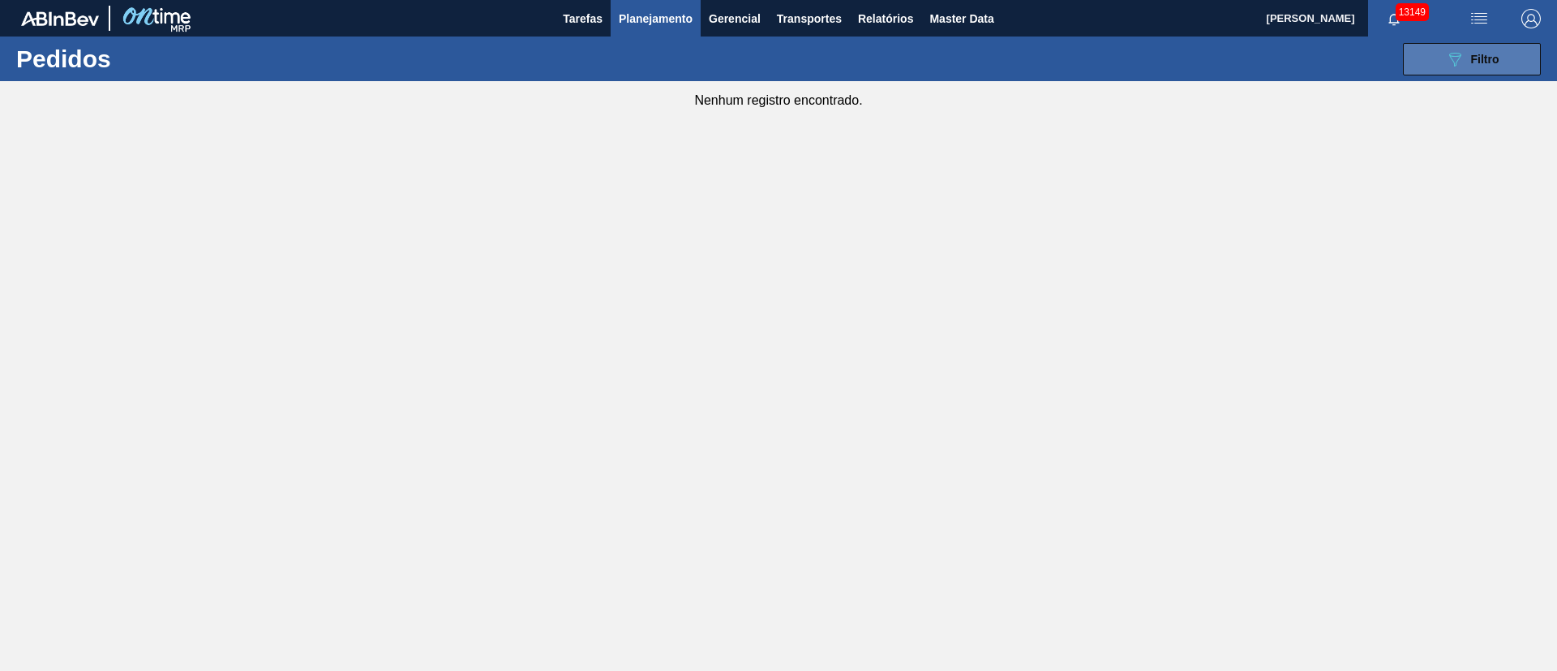
click at [1489, 48] on button "089F7B8B-B2A5-4AFE-B5C0-19BA573D28AC Filtro" at bounding box center [1472, 59] width 138 height 32
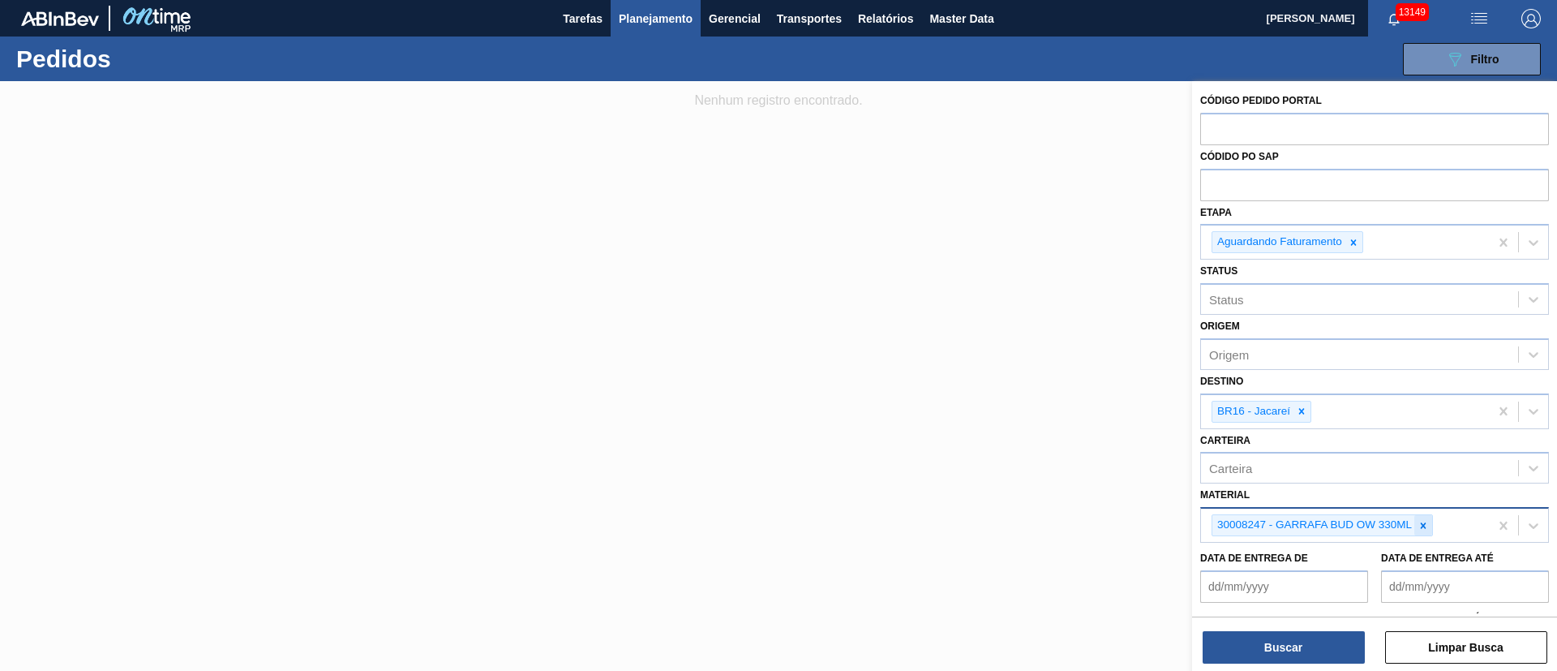
click at [1423, 523] on icon at bounding box center [1424, 525] width 6 height 6
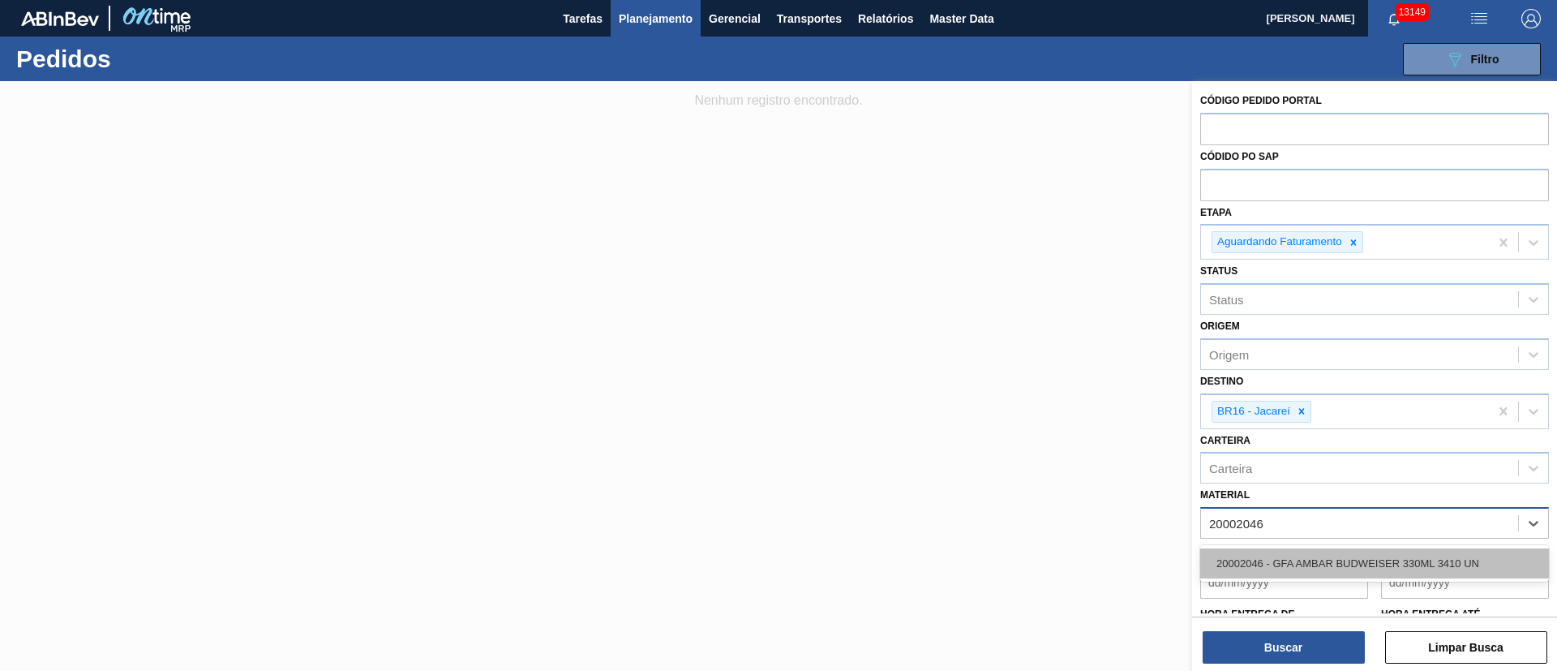
click at [1396, 552] on div "20002046 - GFA AMBAR BUDWEISER 330ML 3410 UN" at bounding box center [1375, 563] width 349 height 30
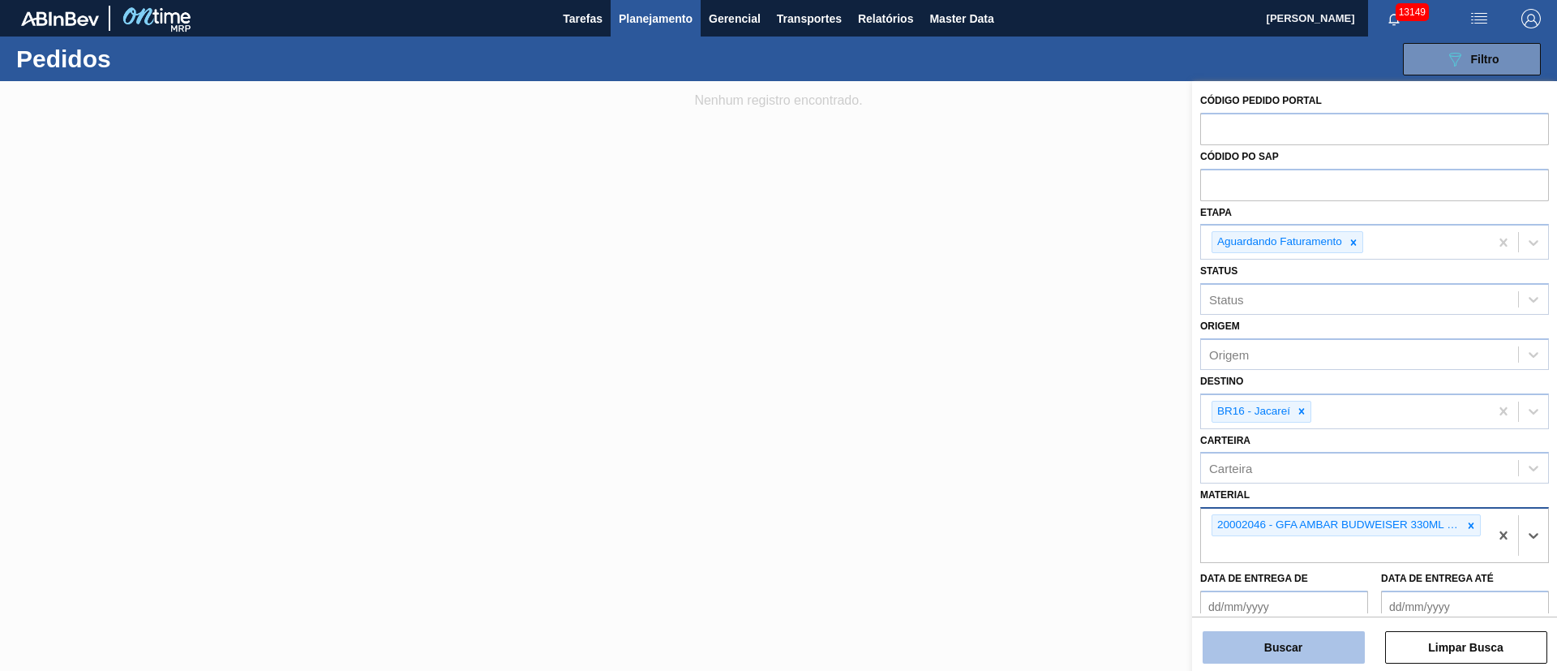
click at [1265, 652] on button "Buscar" at bounding box center [1284, 647] width 162 height 32
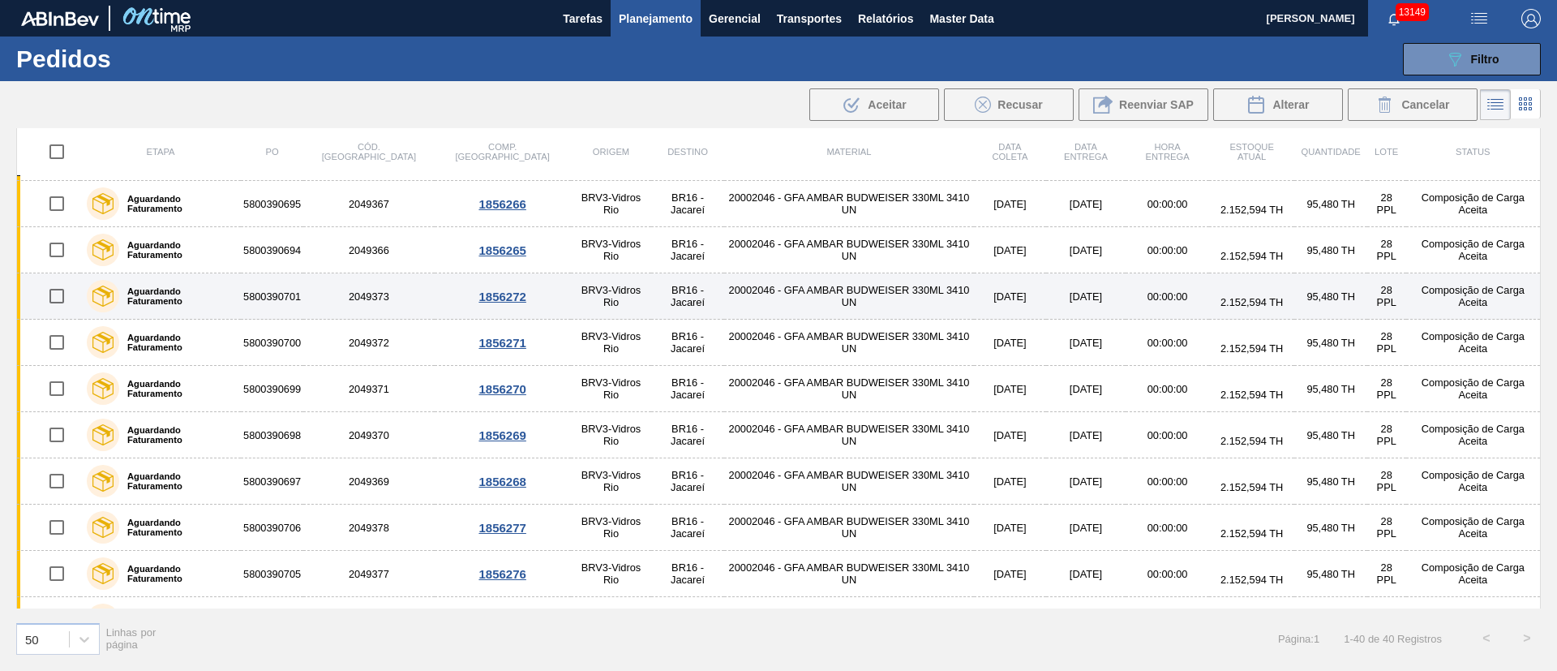
scroll to position [852, 0]
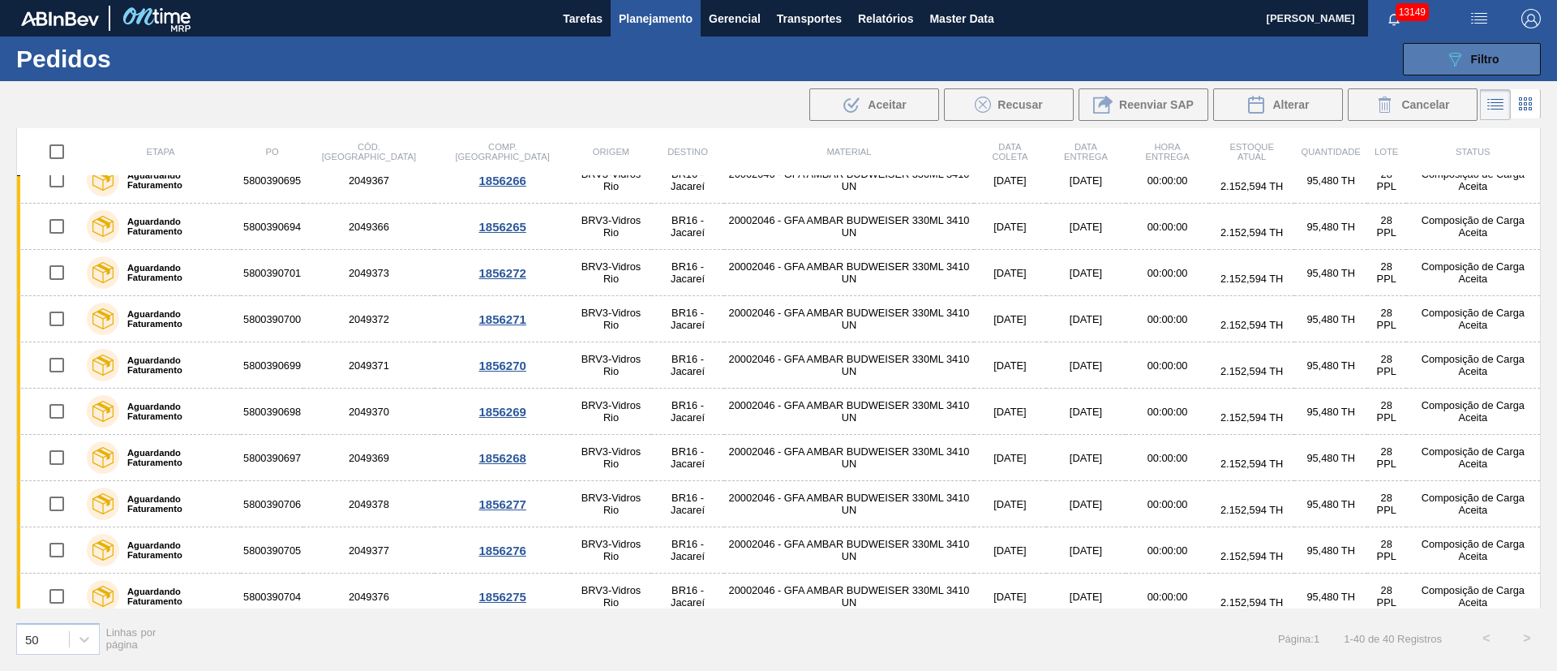
click at [1494, 68] on button "089F7B8B-B2A5-4AFE-B5C0-19BA573D28AC Filtro" at bounding box center [1472, 59] width 138 height 32
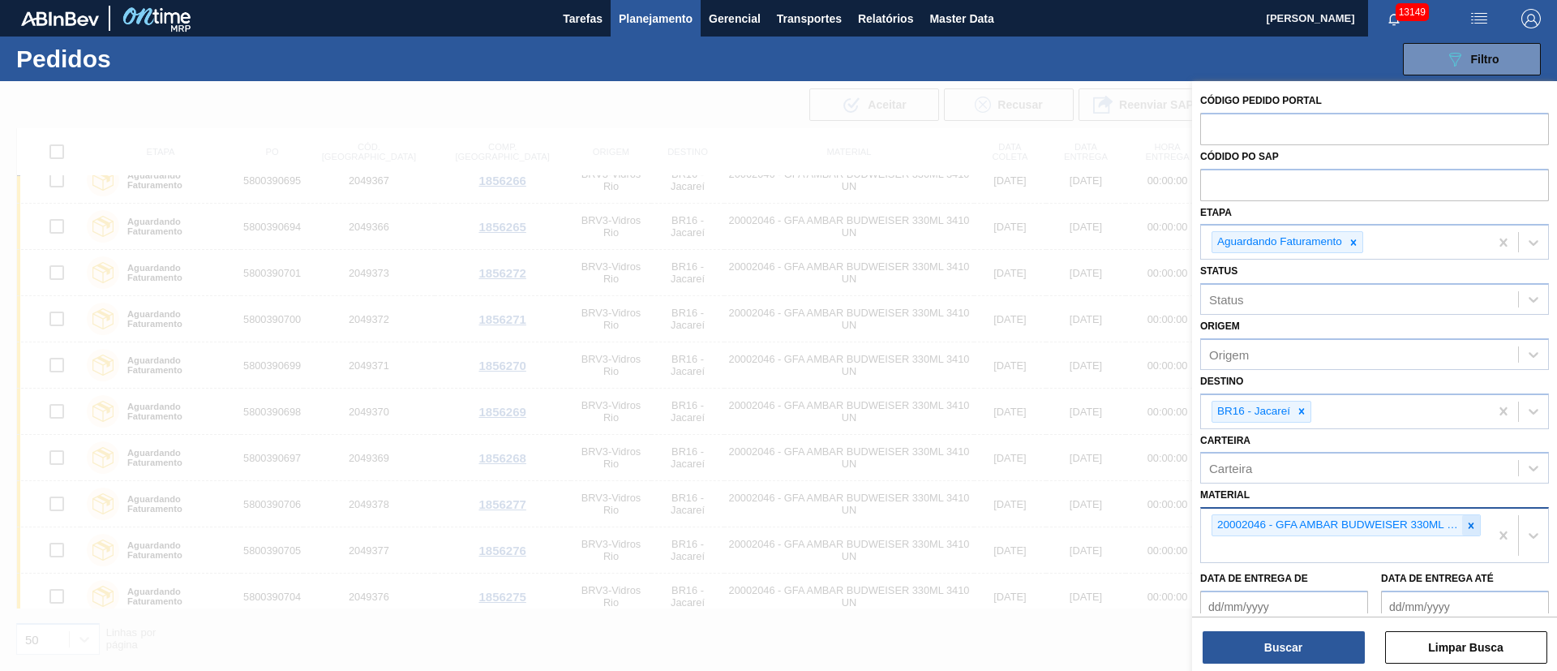
click at [1467, 525] on icon at bounding box center [1471, 525] width 11 height 11
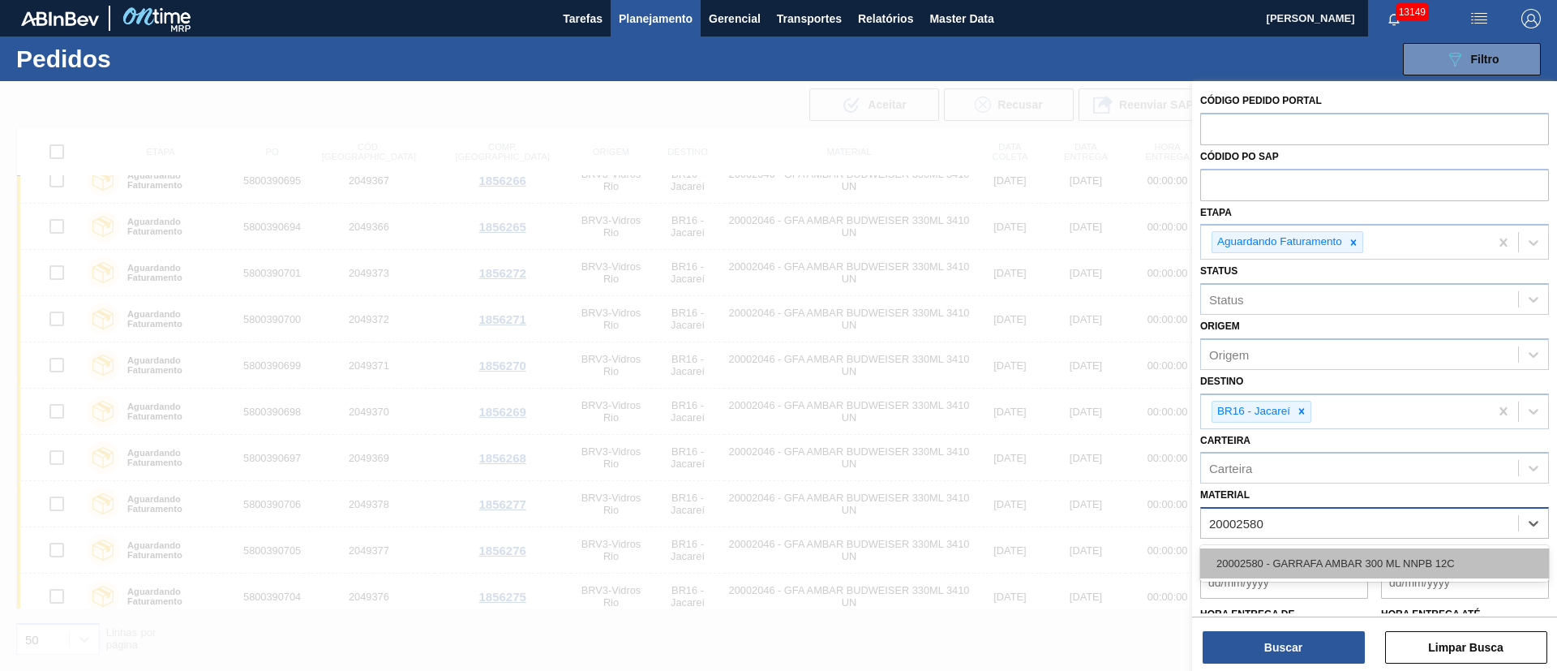
click at [1405, 569] on div "20002580 - GARRAFA AMBAR 300 ML NNPB 12C" at bounding box center [1375, 563] width 349 height 30
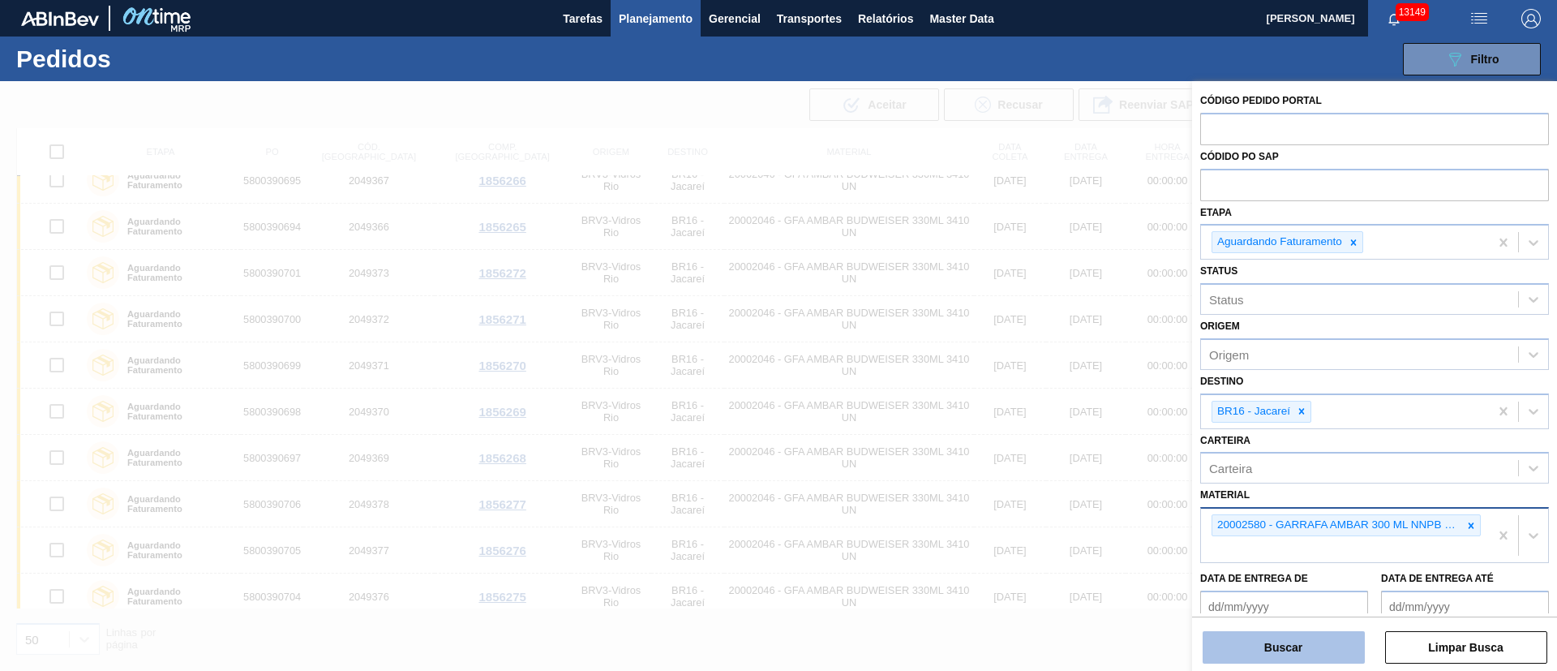
click at [1295, 639] on button "Buscar" at bounding box center [1284, 647] width 162 height 32
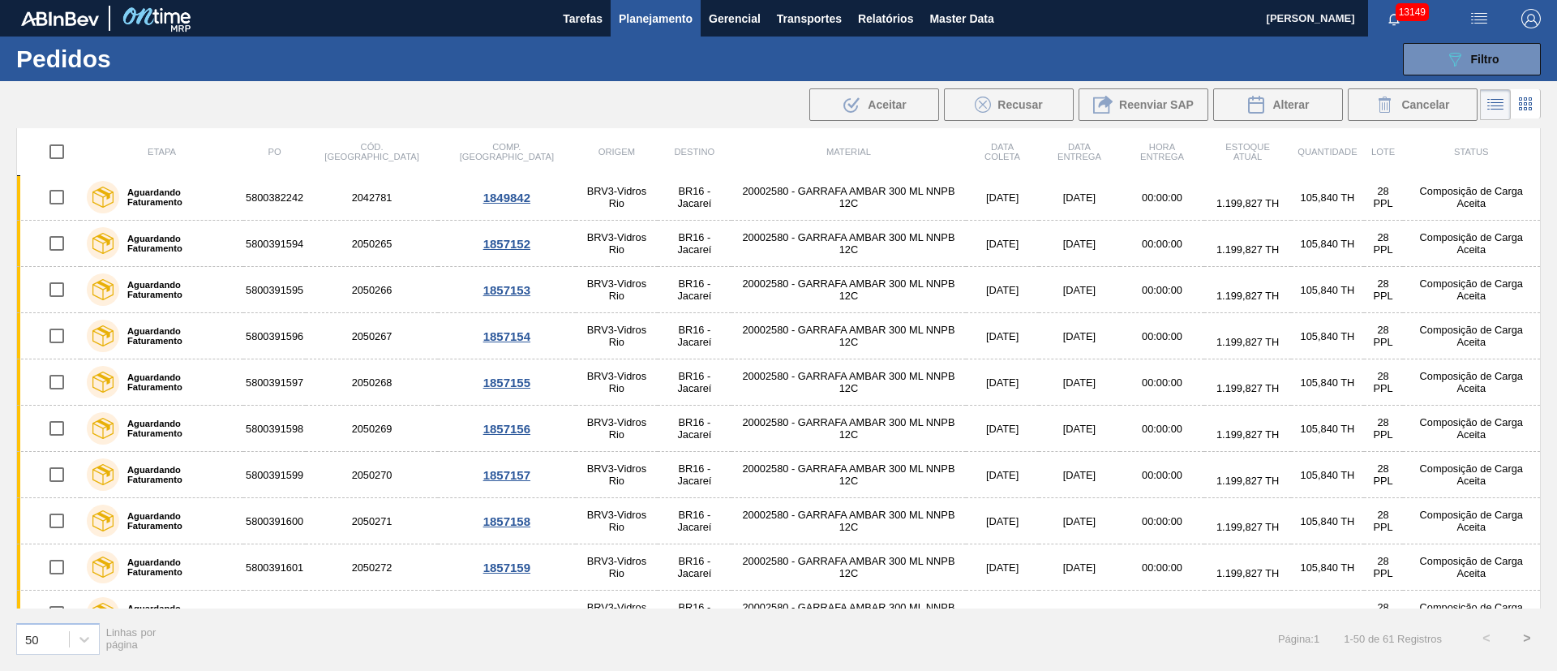
scroll to position [0, 0]
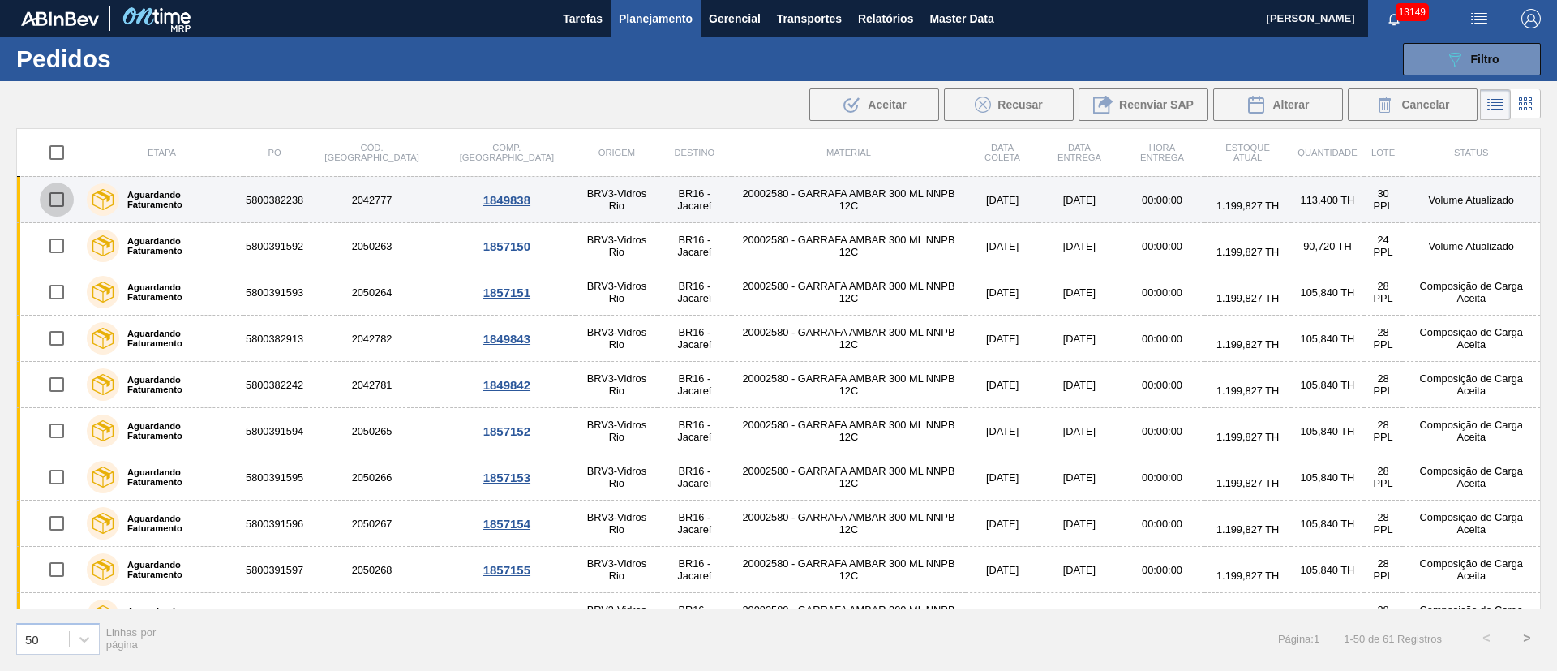
click at [56, 195] on input "checkbox" at bounding box center [57, 200] width 34 height 34
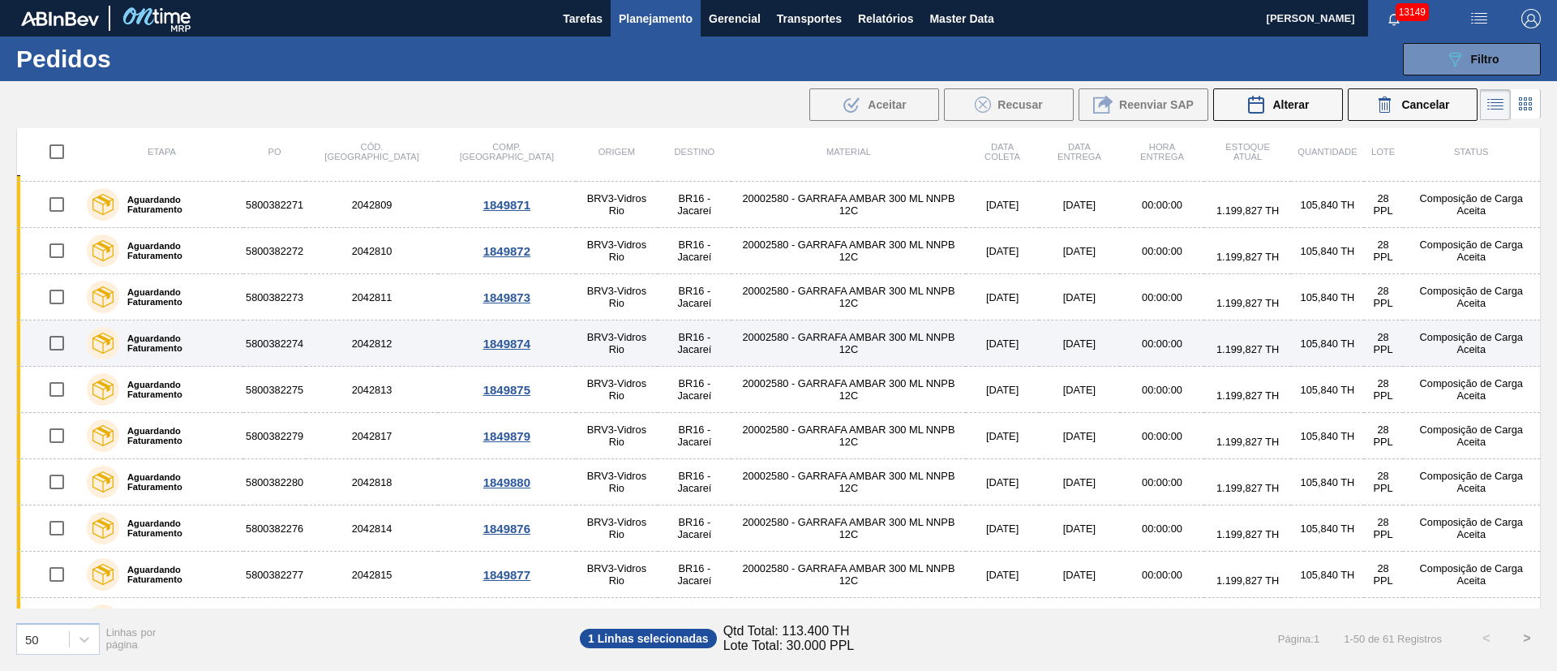
scroll to position [1880, 0]
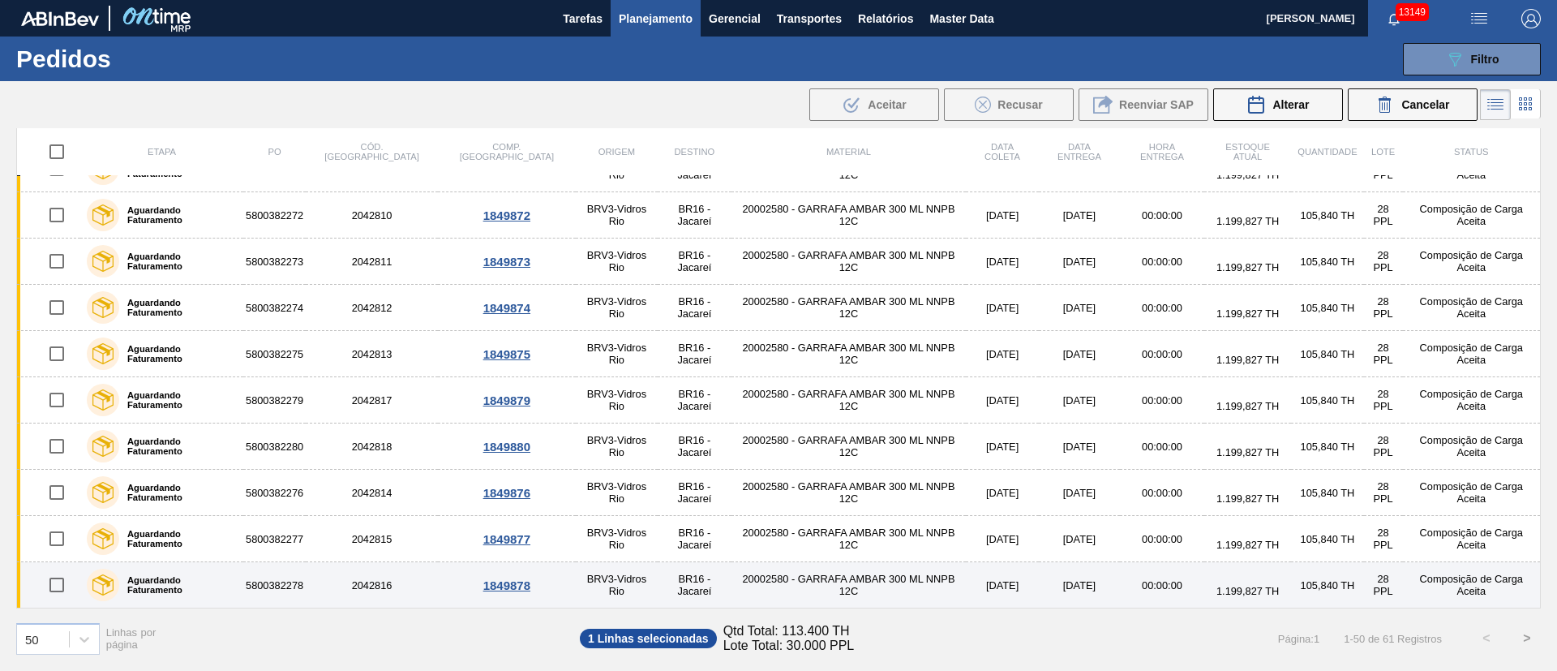
click at [59, 582] on input "checkbox" at bounding box center [57, 585] width 34 height 34
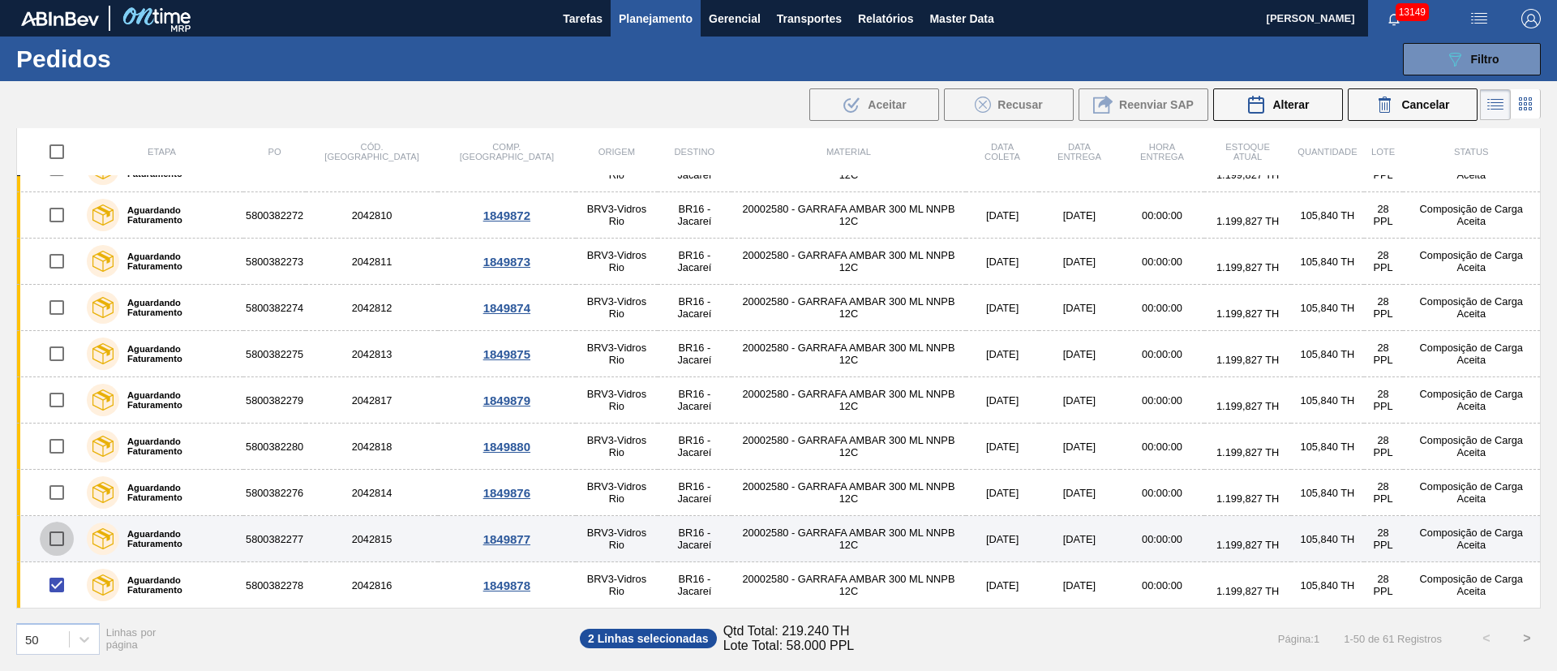
click at [65, 543] on input "checkbox" at bounding box center [57, 539] width 34 height 34
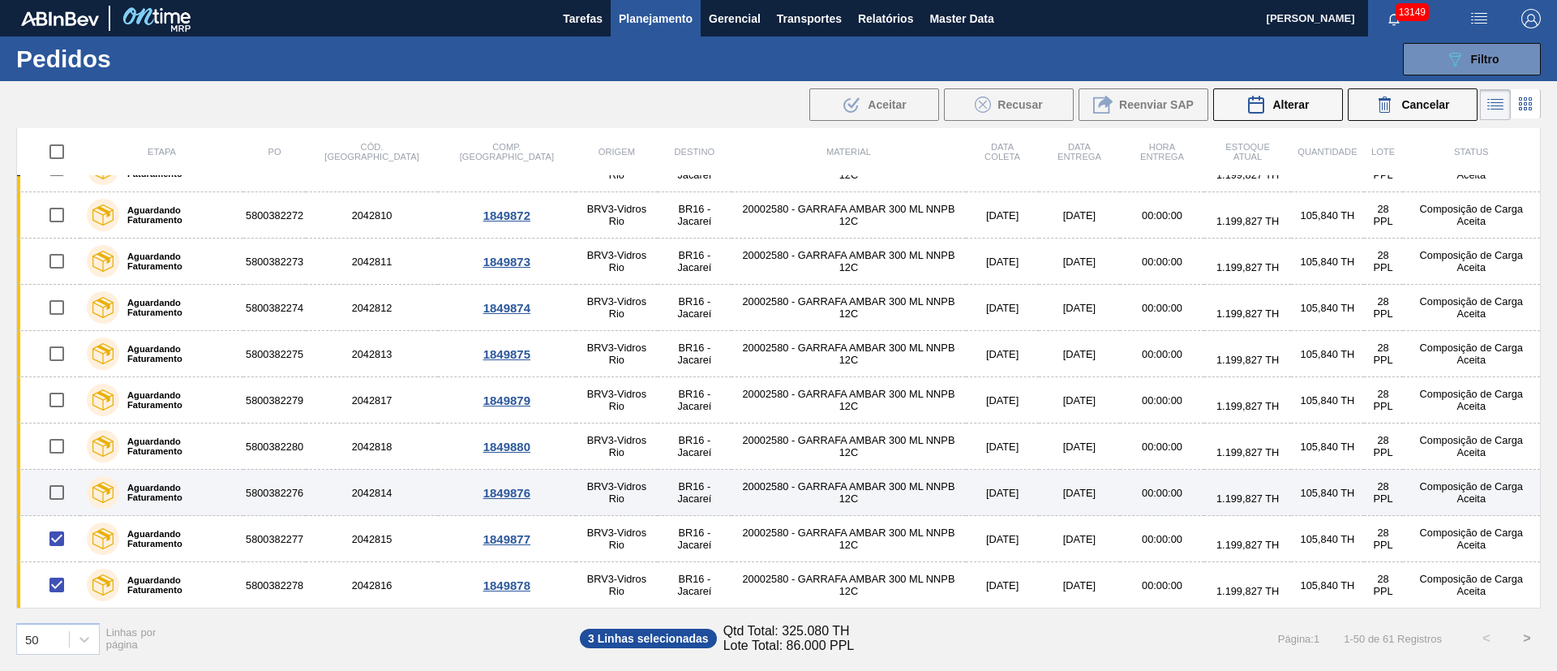
click at [67, 486] on input "checkbox" at bounding box center [57, 492] width 34 height 34
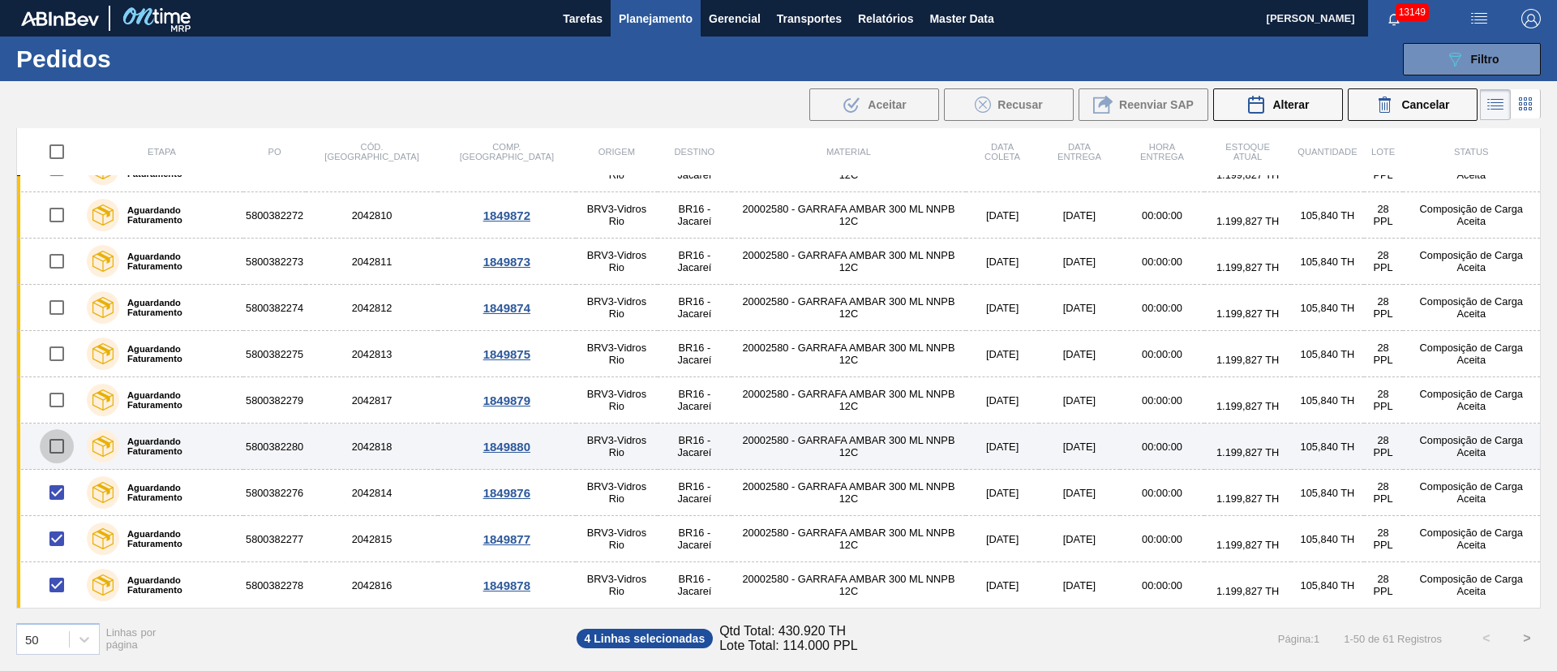
click at [63, 442] on input "checkbox" at bounding box center [57, 446] width 34 height 34
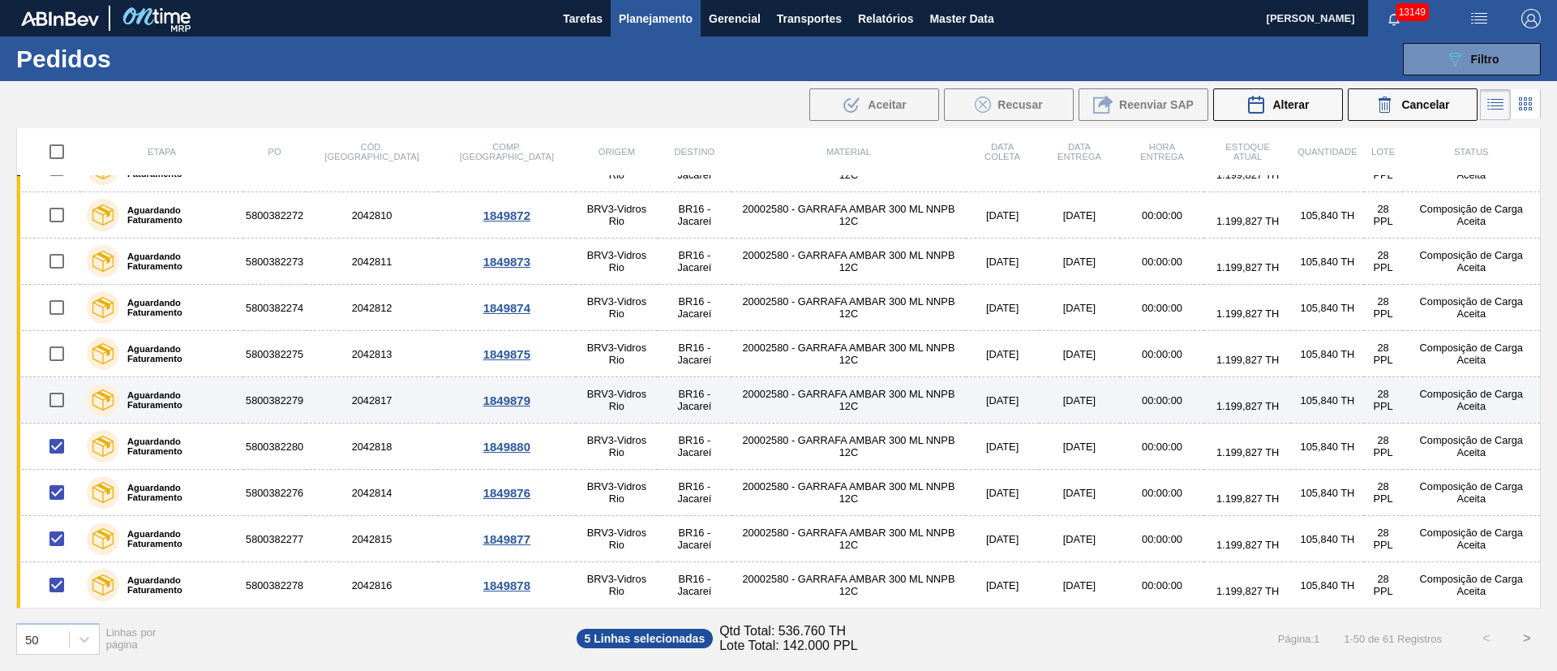
click at [55, 396] on input "checkbox" at bounding box center [57, 400] width 34 height 34
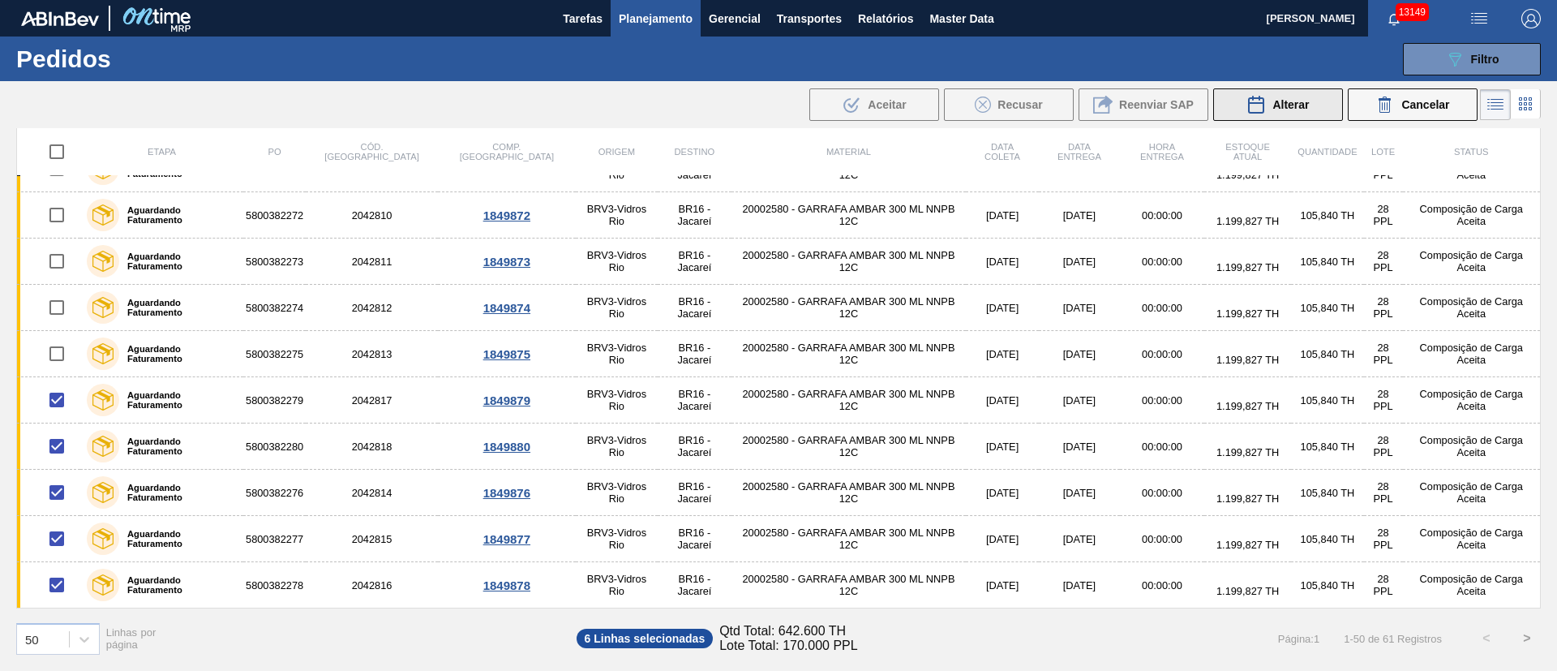
click at [1291, 105] on span "Alterar" at bounding box center [1291, 104] width 37 height 13
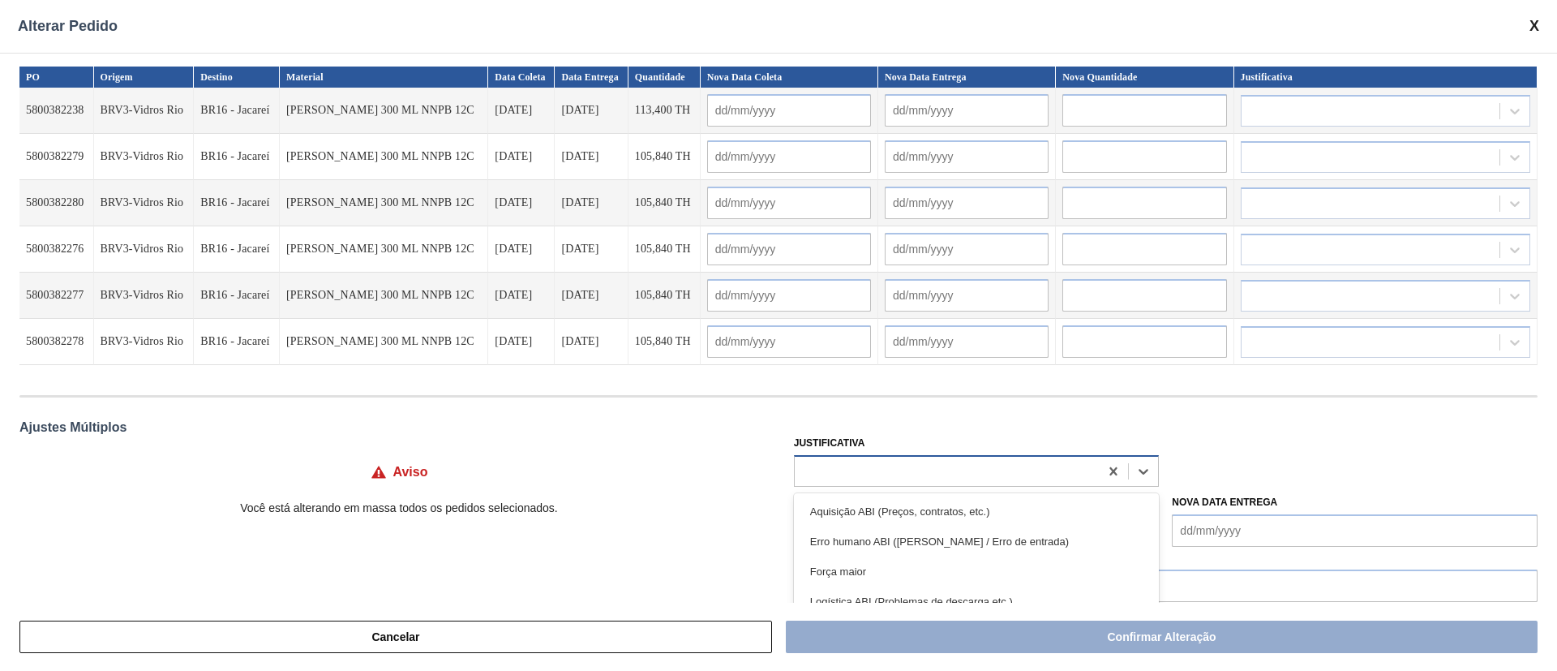
click at [831, 463] on div at bounding box center [947, 471] width 305 height 24
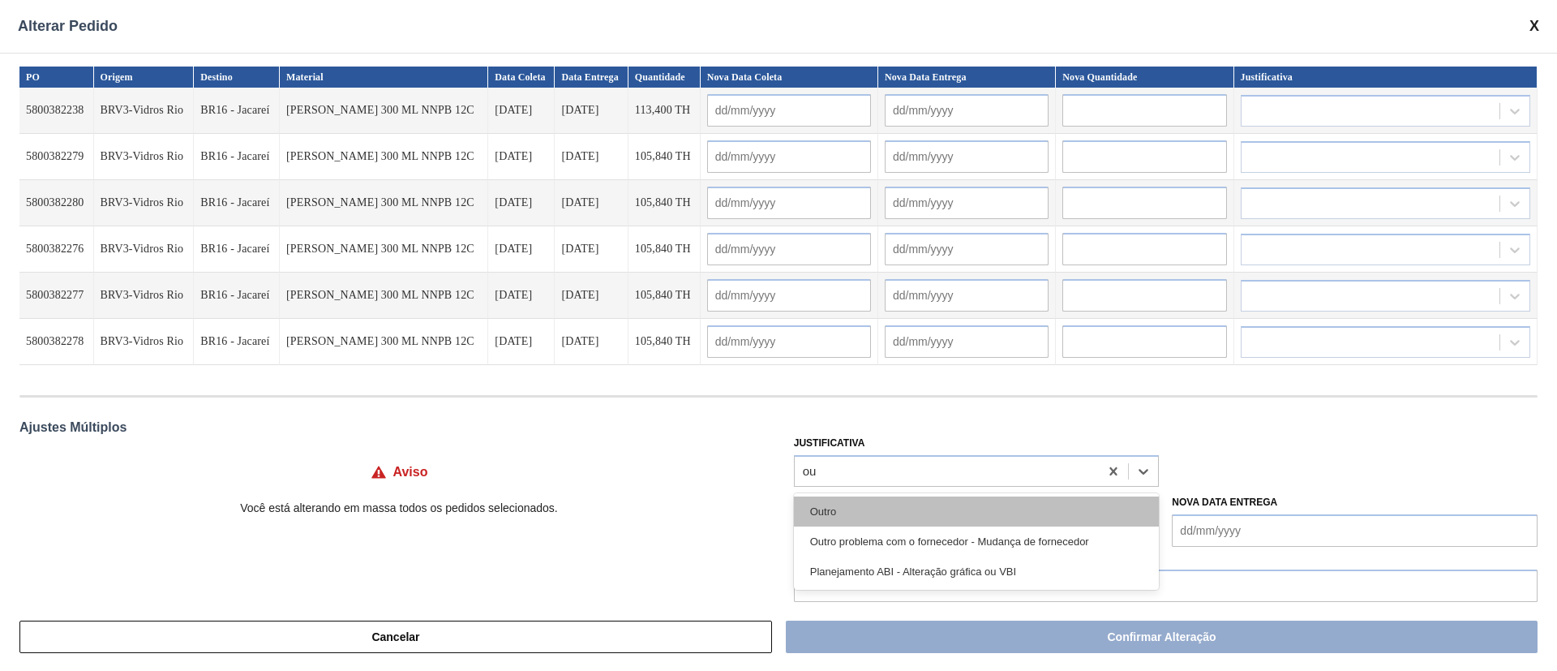
click at [823, 512] on div "Outro" at bounding box center [977, 511] width 366 height 30
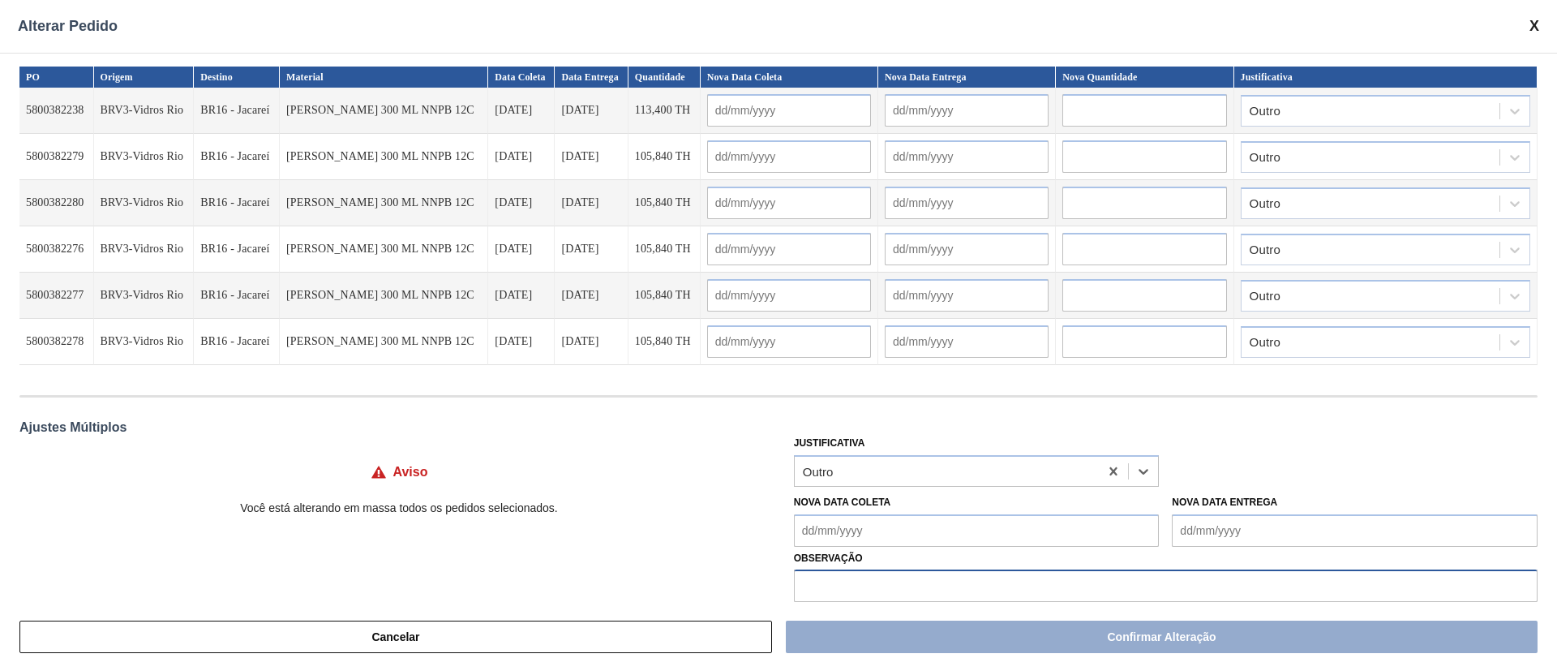
click at [832, 586] on input "text" at bounding box center [1166, 585] width 744 height 32
click at [828, 530] on Coleta "Nova Data Coleta" at bounding box center [977, 530] width 366 height 32
click at [694, 531] on div "Aviso Você está alterando em massa todos os pedidos selecionados. Justificativa…" at bounding box center [778, 517] width 1519 height 170
click at [818, 532] on Coleta "Nova Data Coleta" at bounding box center [977, 530] width 366 height 32
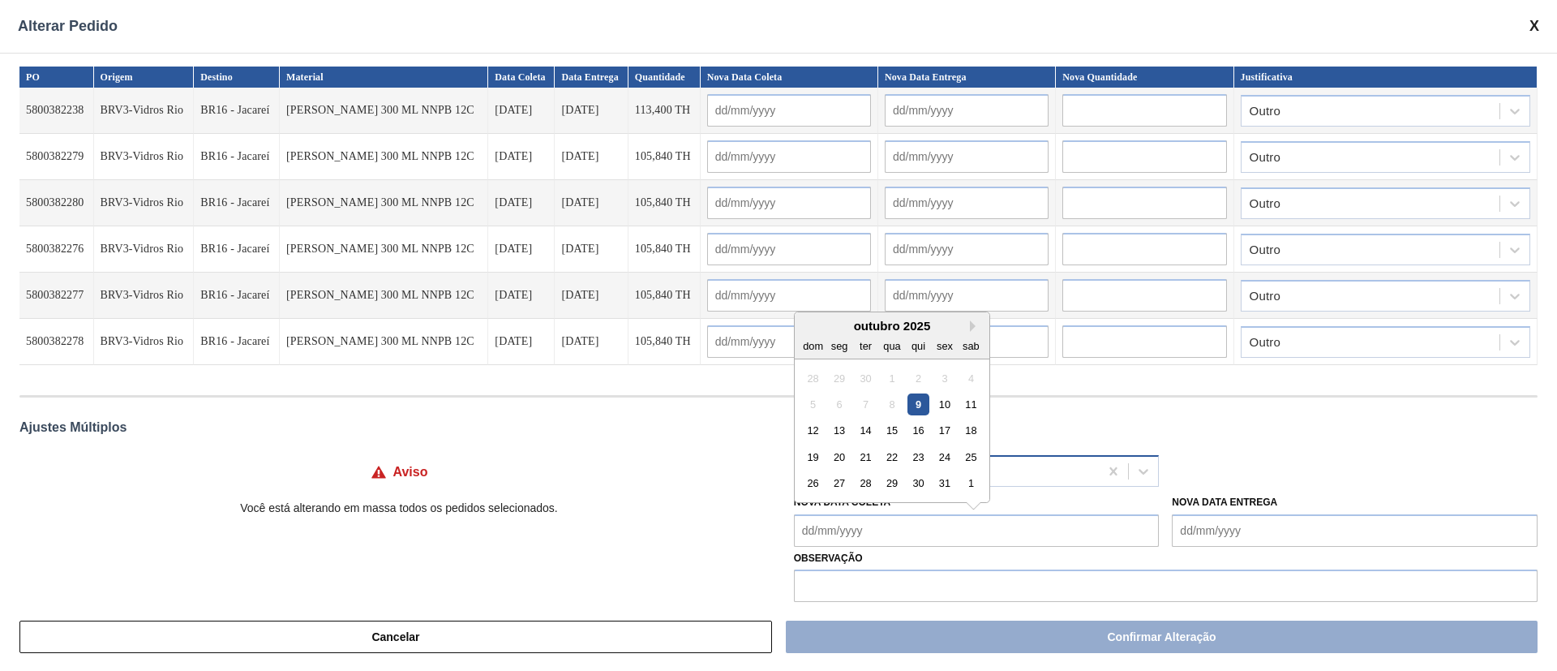
drag, startPoint x: 858, startPoint y: 427, endPoint x: 868, endPoint y: 467, distance: 40.9
click at [858, 427] on div "14" at bounding box center [866, 430] width 22 height 22
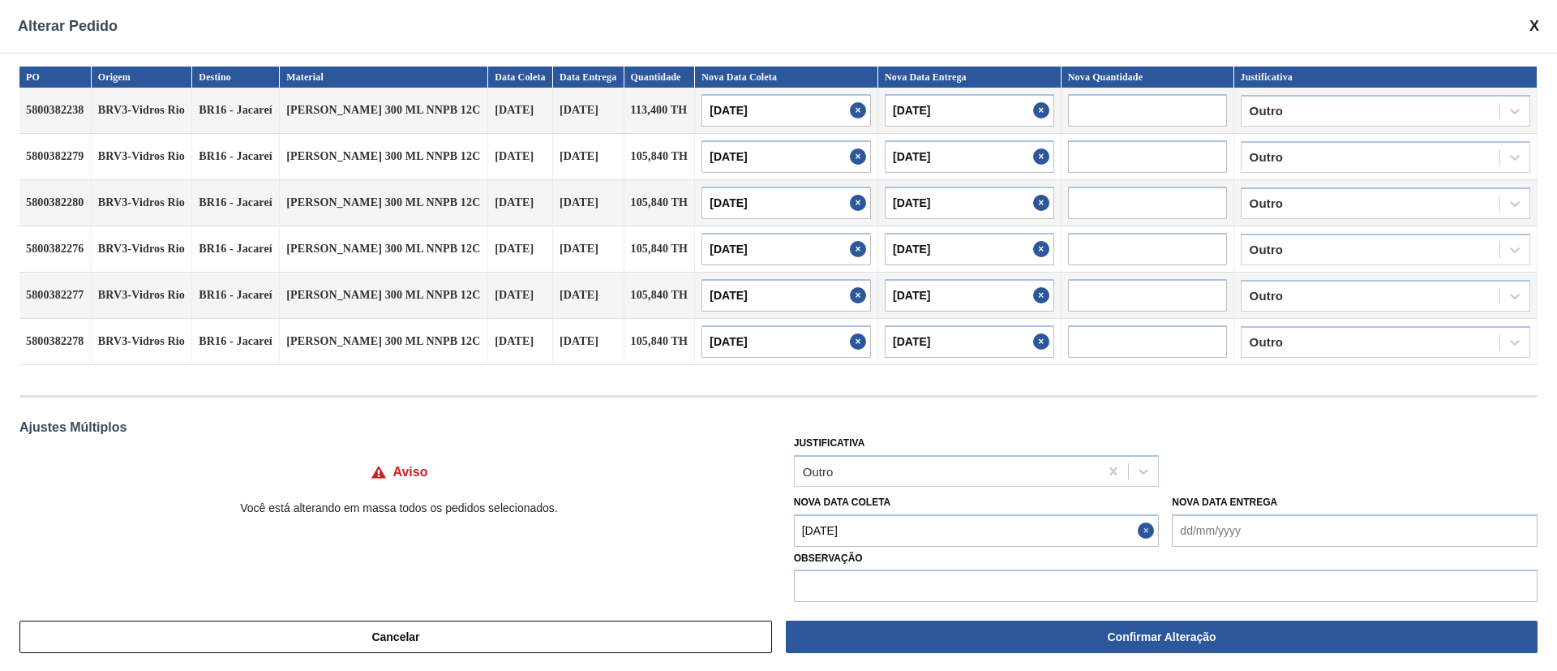
click at [868, 530] on Coleta "[DATE]" at bounding box center [977, 530] width 366 height 32
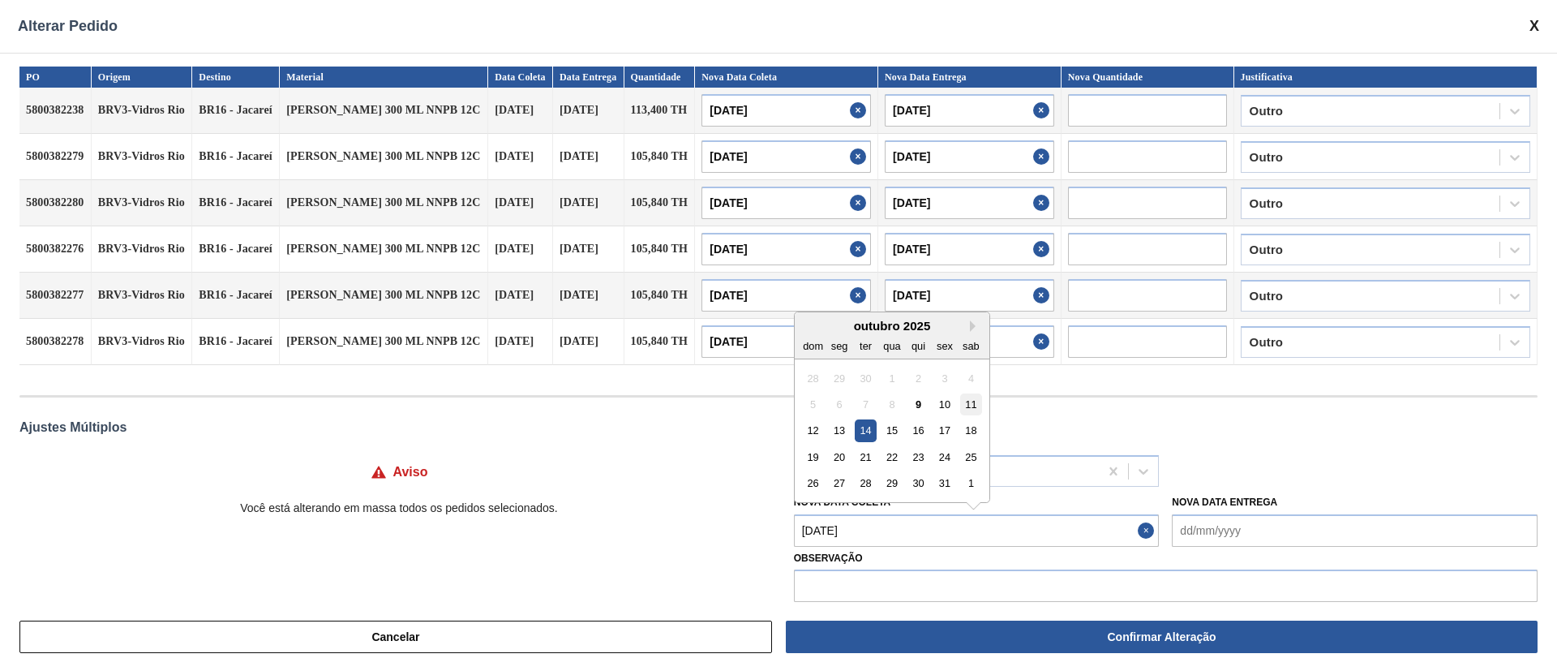
click at [969, 397] on div "11" at bounding box center [971, 404] width 22 height 22
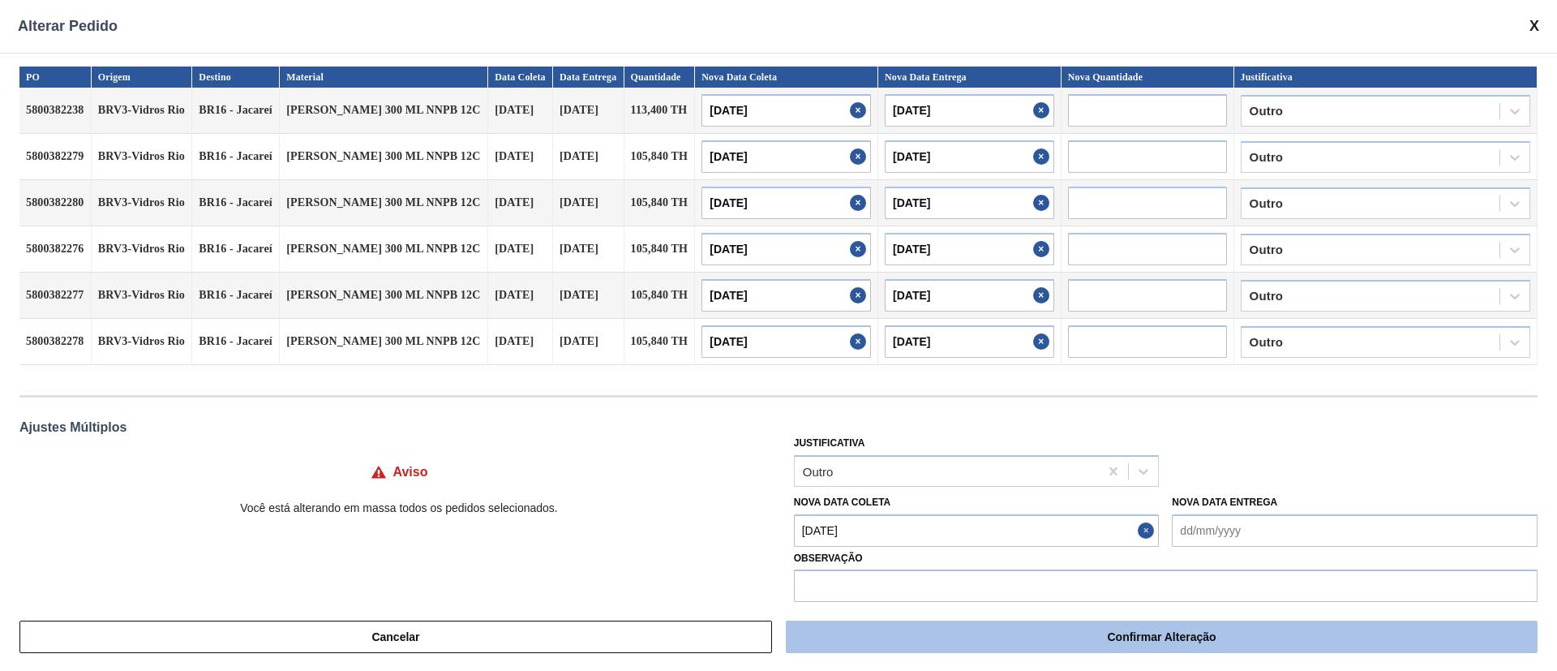
click at [1016, 640] on button "Confirmar Alteração" at bounding box center [1162, 637] width 752 height 32
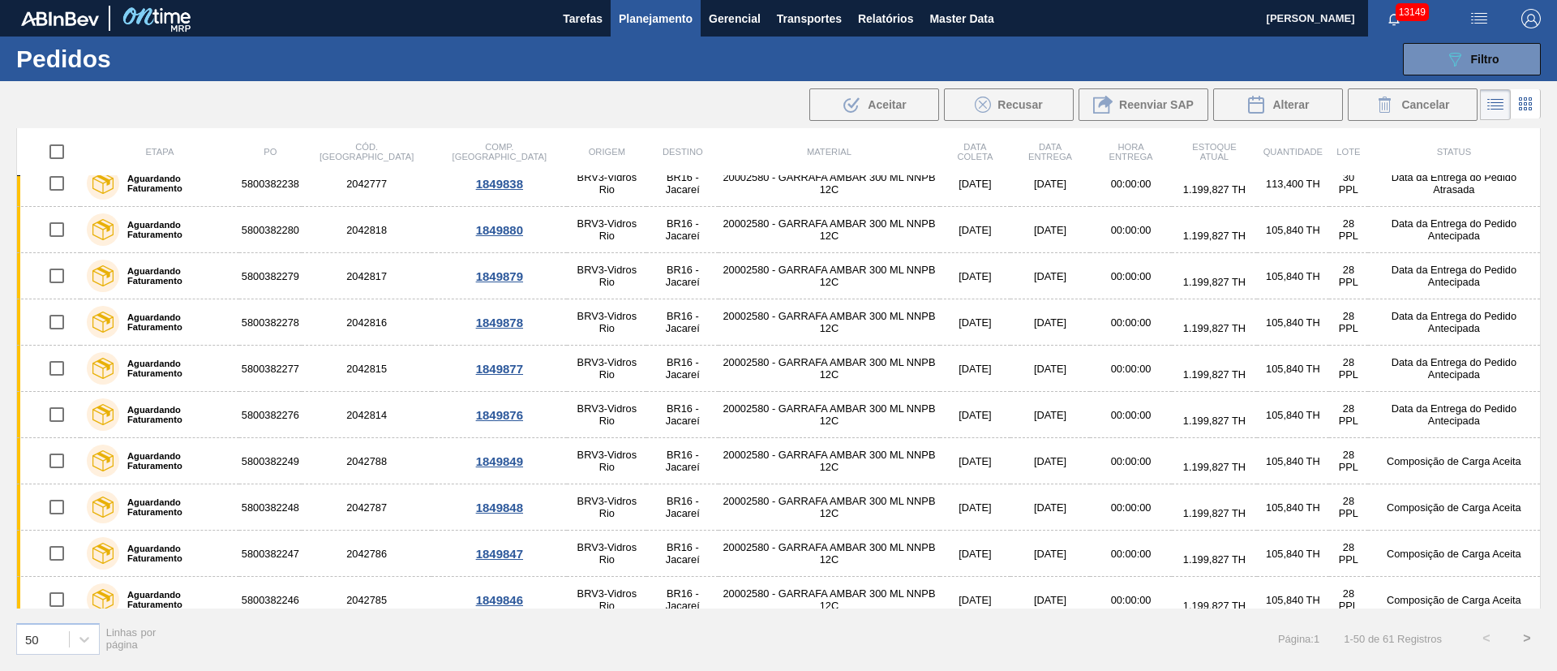
scroll to position [0, 0]
